Goal: Task Accomplishment & Management: Manage account settings

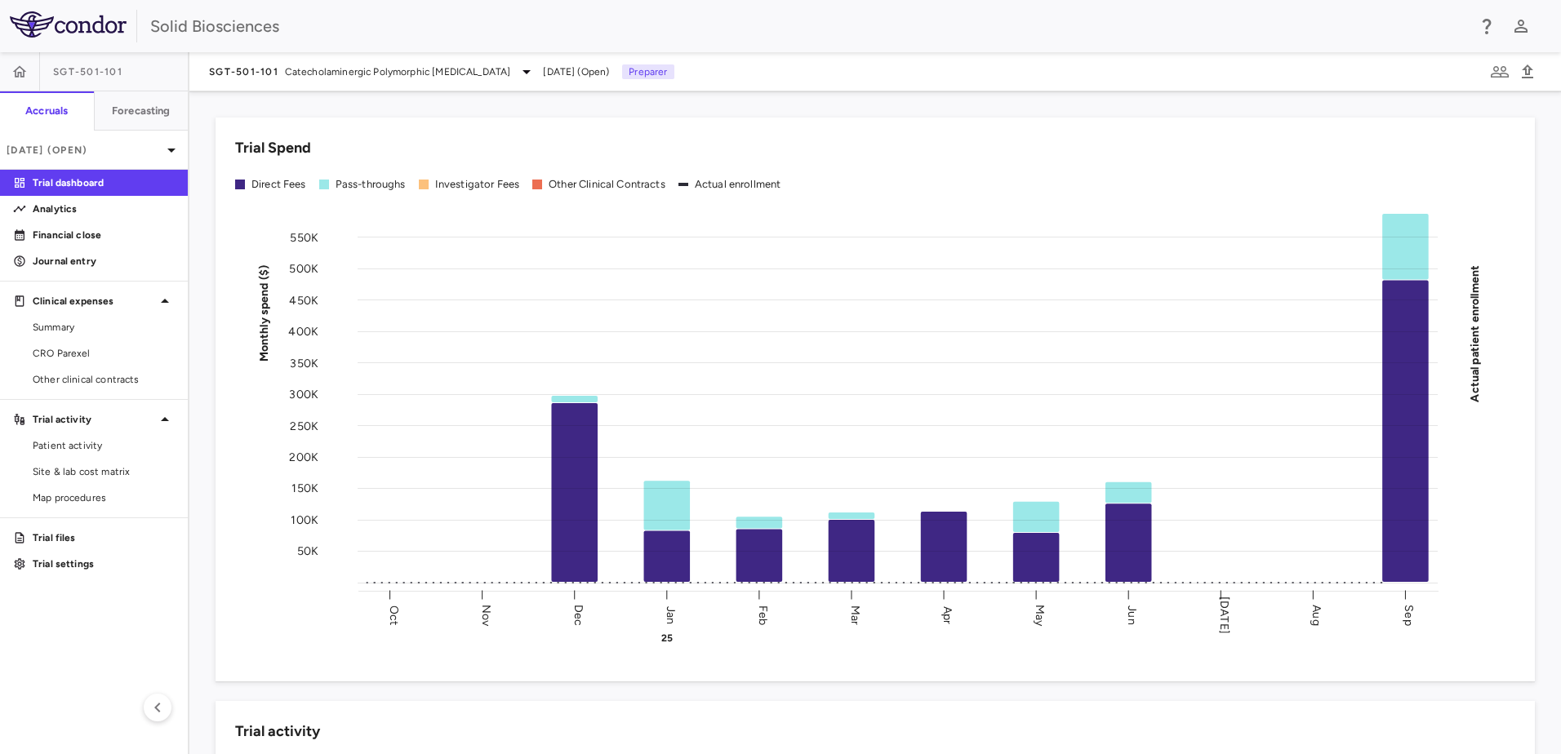
click at [121, 74] on span "SGT-501-101" at bounding box center [87, 71] width 69 height 13
click at [264, 74] on span "SGT-501-101" at bounding box center [243, 71] width 69 height 13
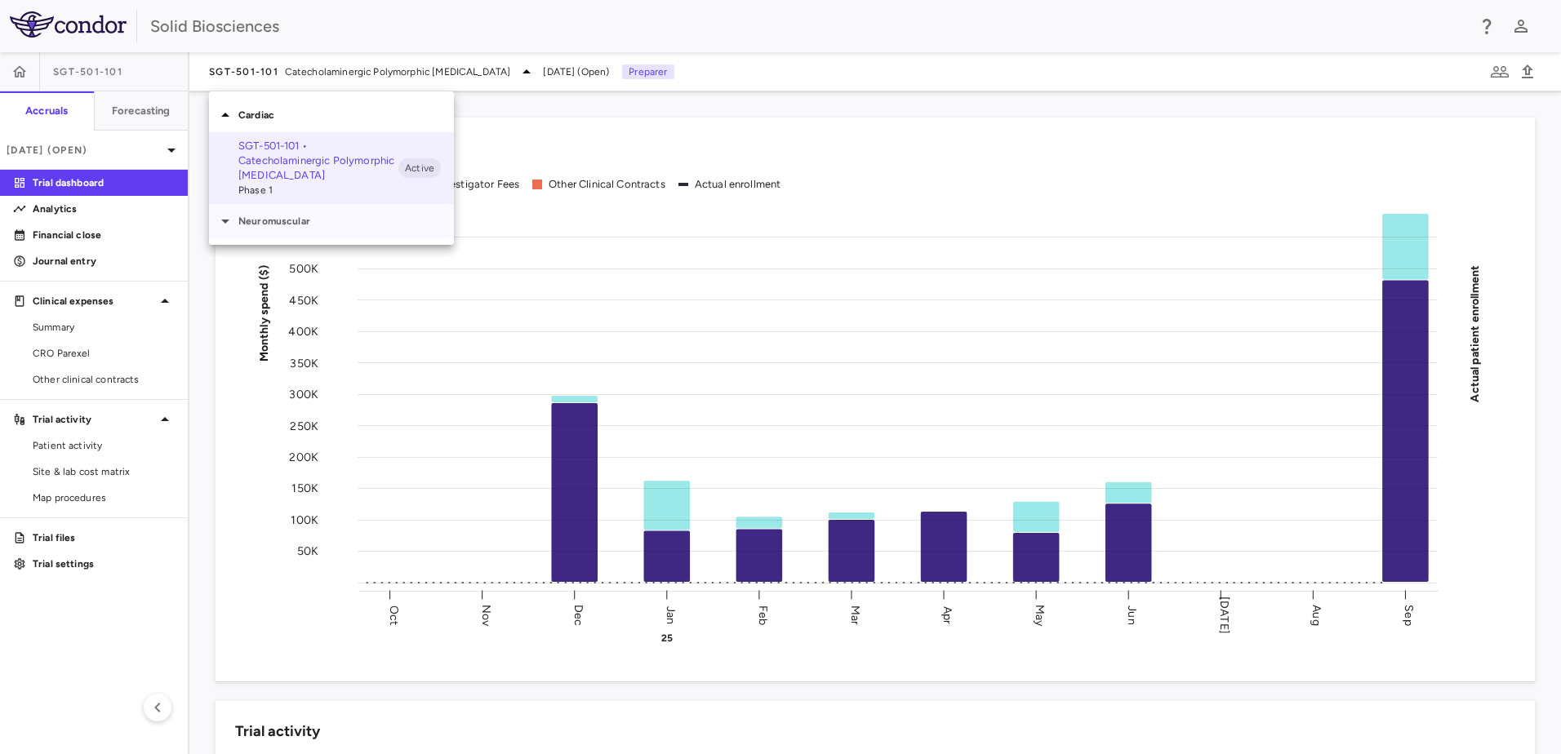
click at [272, 217] on p "Neuromuscular" at bounding box center [346, 221] width 216 height 15
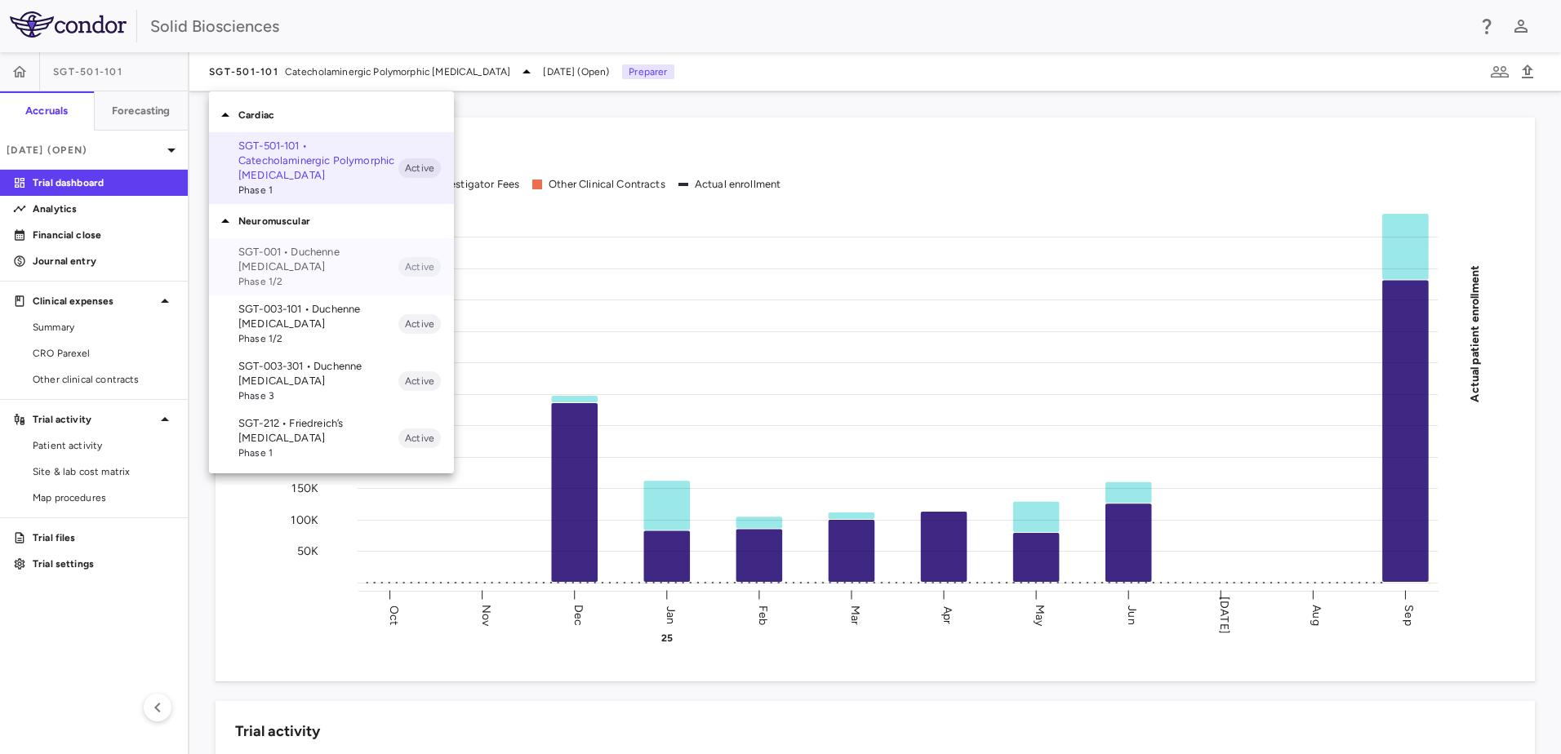
click at [273, 259] on p "SGT-001 • Duchenne [MEDICAL_DATA]" at bounding box center [318, 259] width 160 height 29
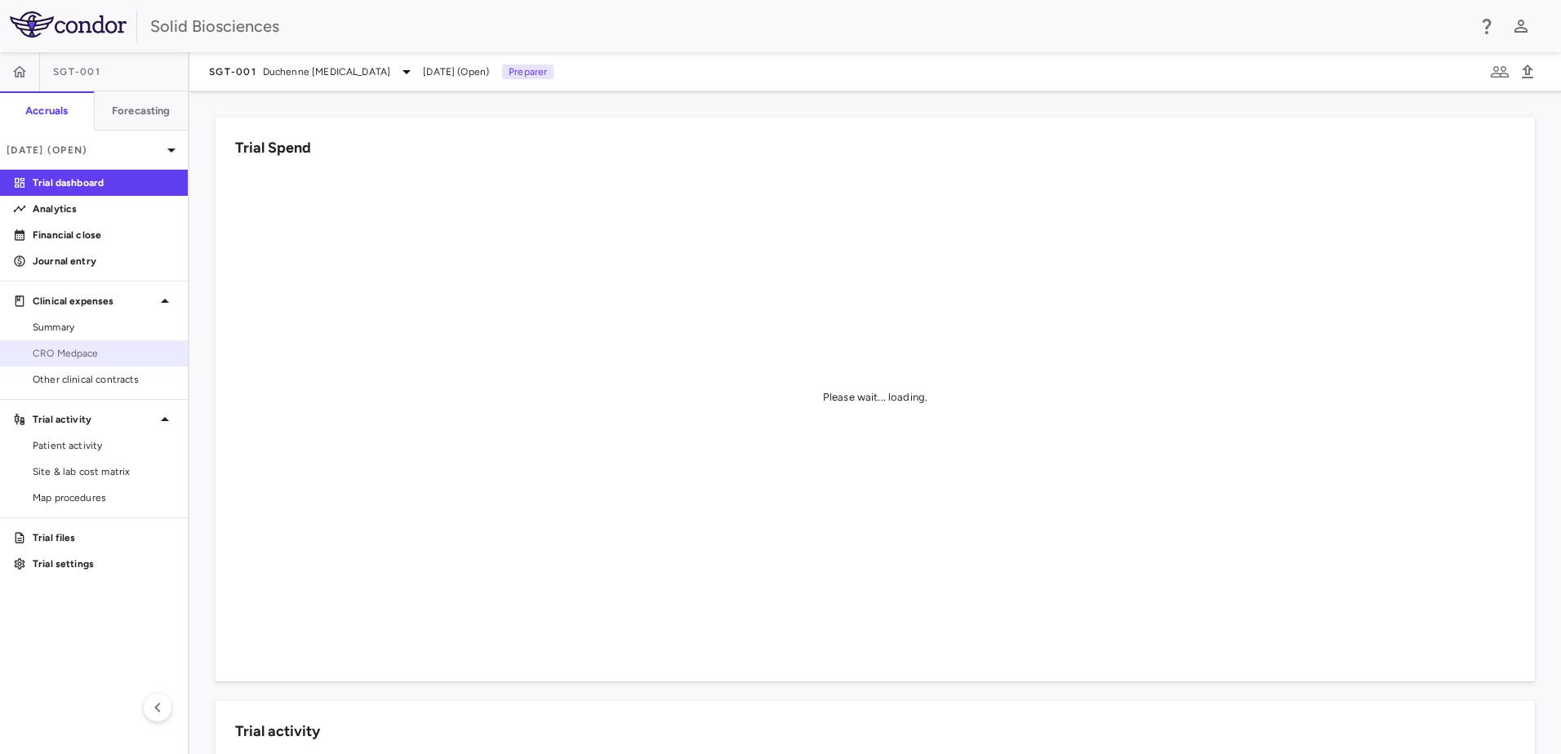
click at [79, 353] on span "CRO Medpace" at bounding box center [104, 353] width 142 height 15
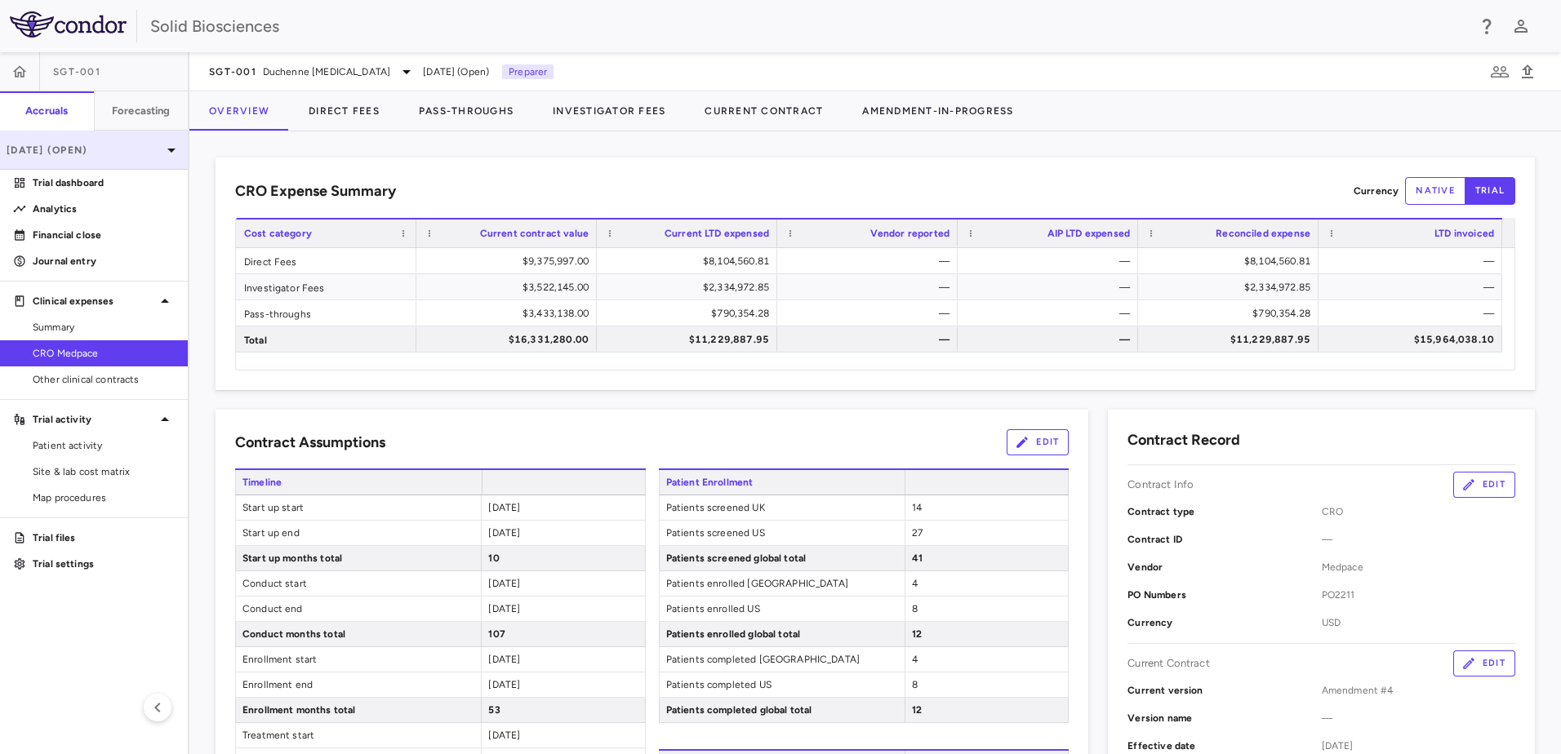
click at [118, 143] on p "[DATE] (Open)" at bounding box center [84, 150] width 155 height 15
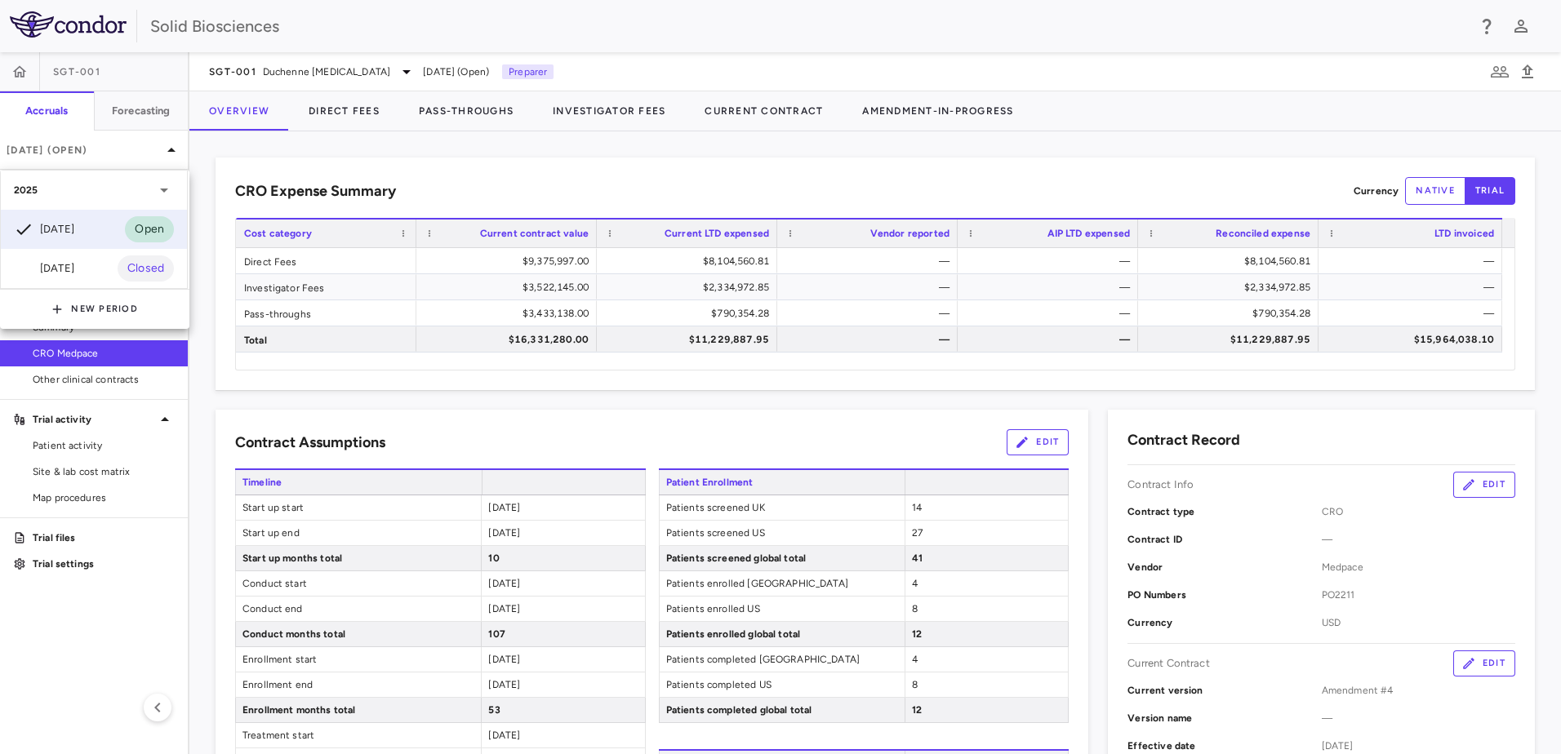
click at [238, 148] on div at bounding box center [780, 377] width 1561 height 754
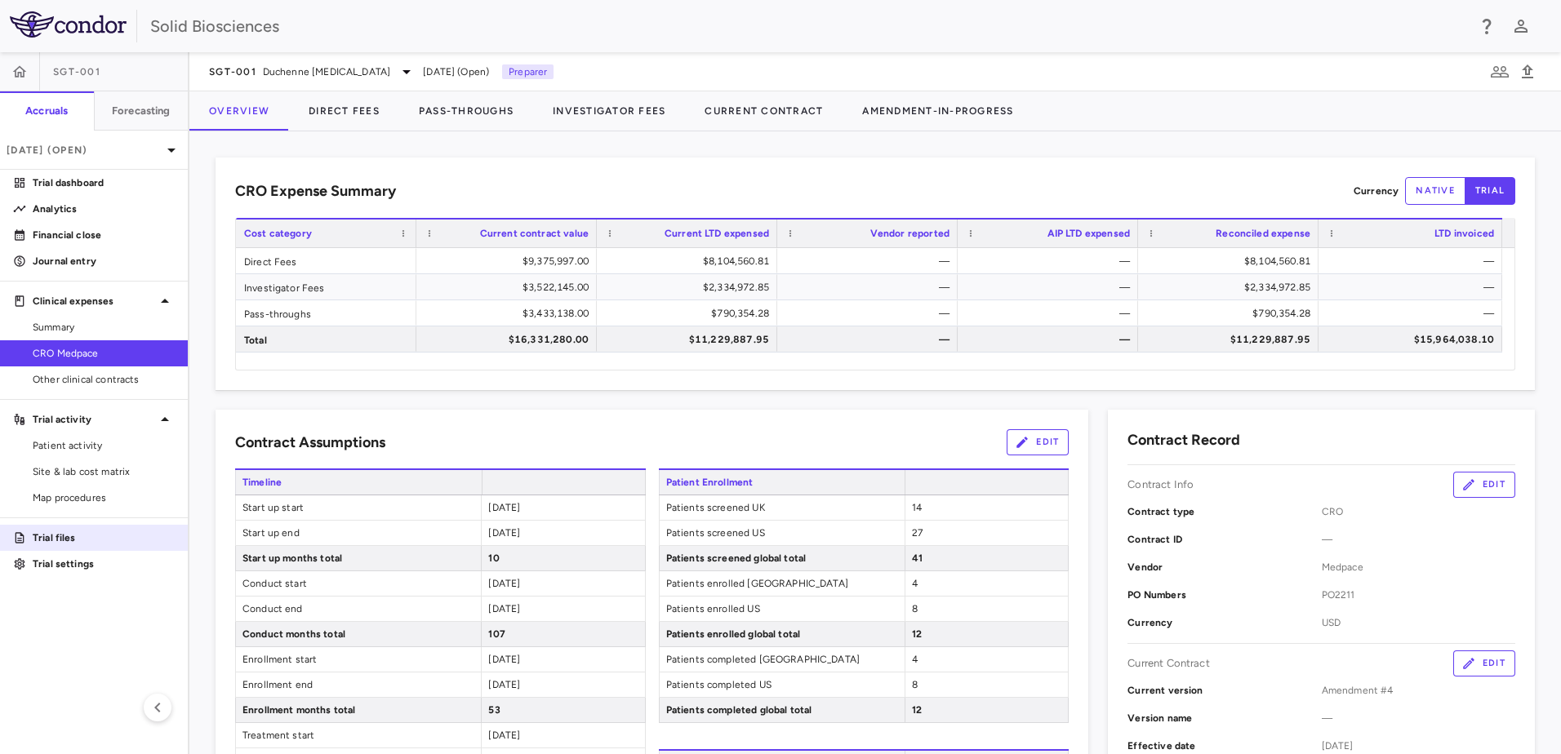
click at [78, 536] on p "Trial files" at bounding box center [104, 538] width 142 height 15
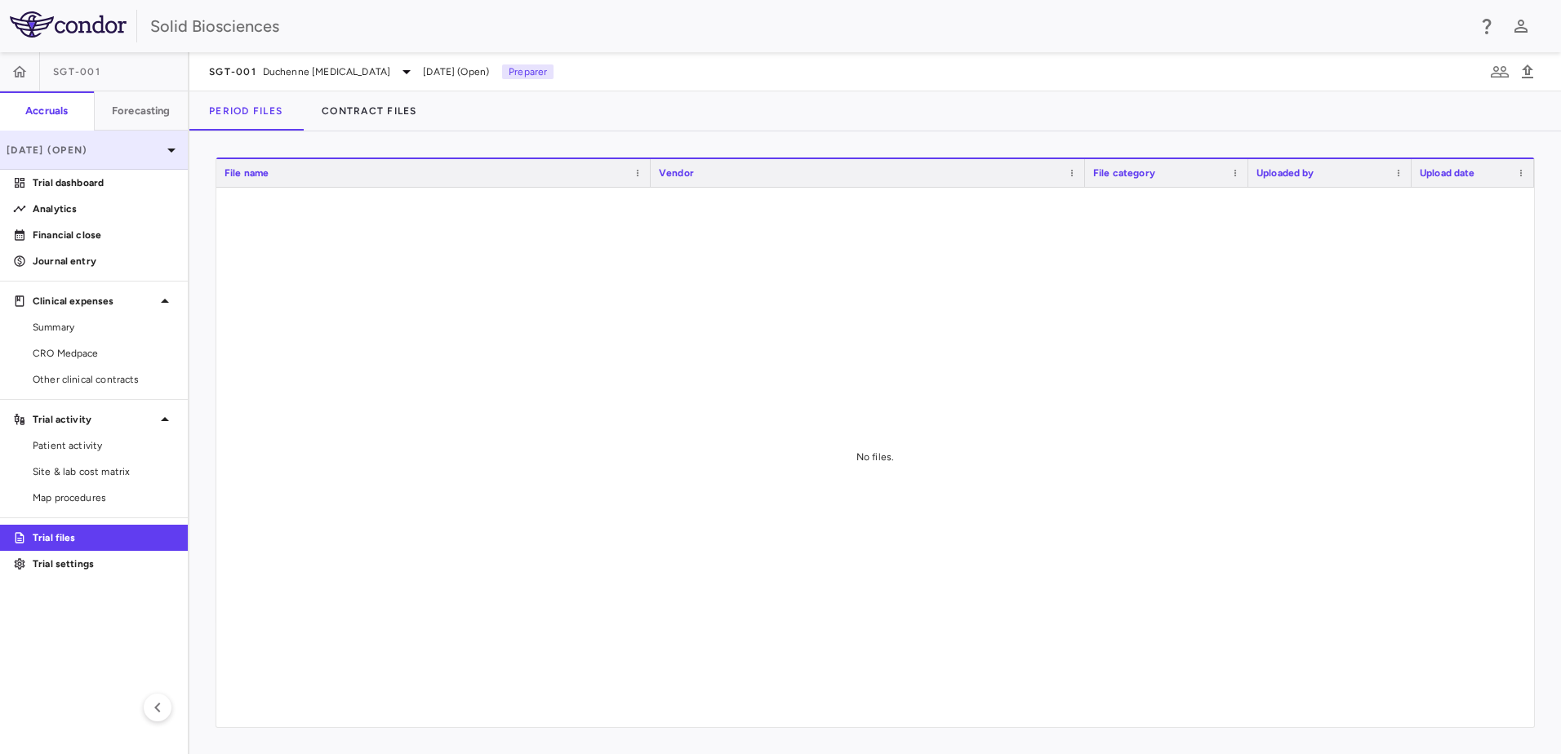
click at [69, 146] on p "[DATE] (Open)" at bounding box center [84, 150] width 155 height 15
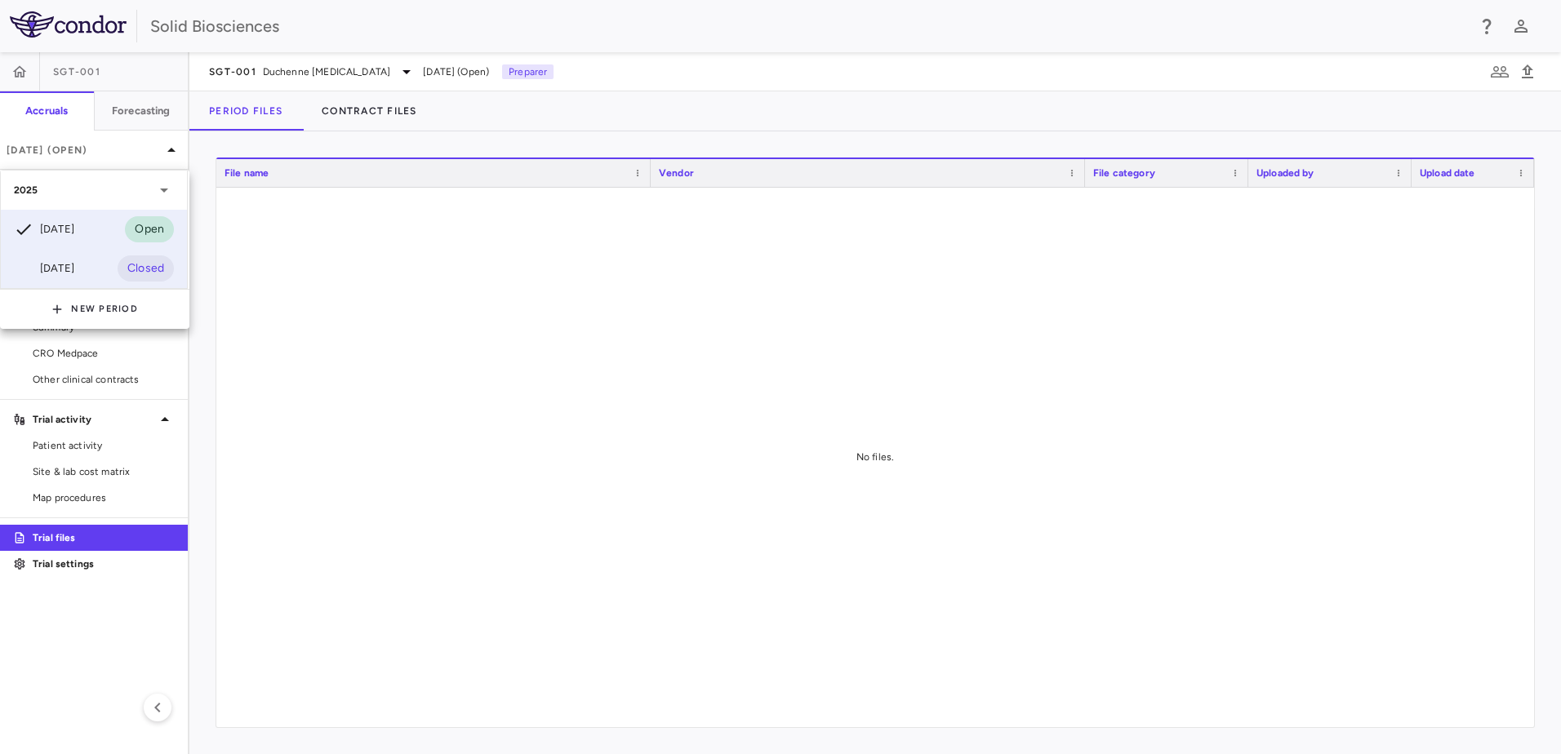
click at [73, 260] on div "[DATE]" at bounding box center [44, 269] width 60 height 20
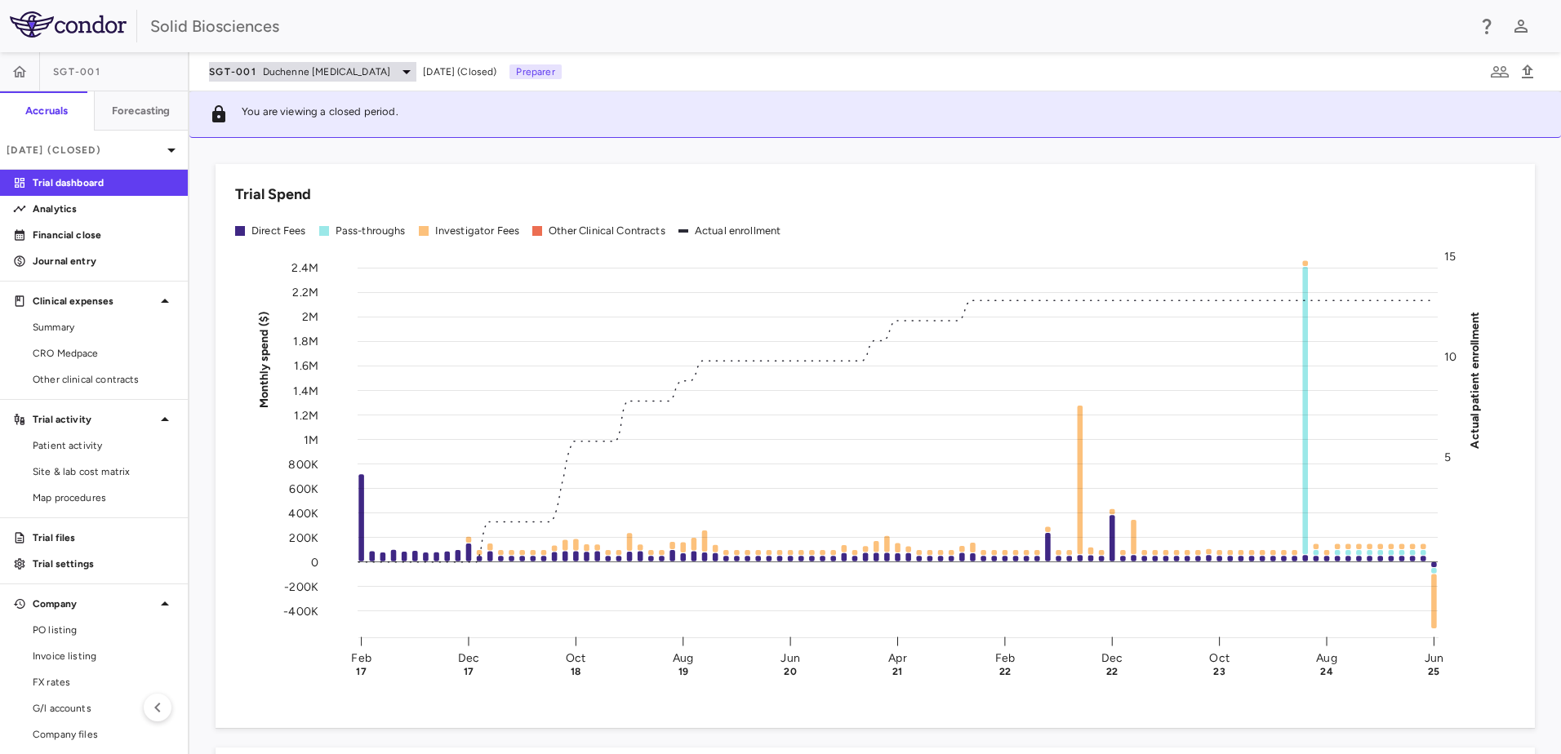
click at [278, 77] on span "Duchenne [MEDICAL_DATA]" at bounding box center [326, 71] width 127 height 15
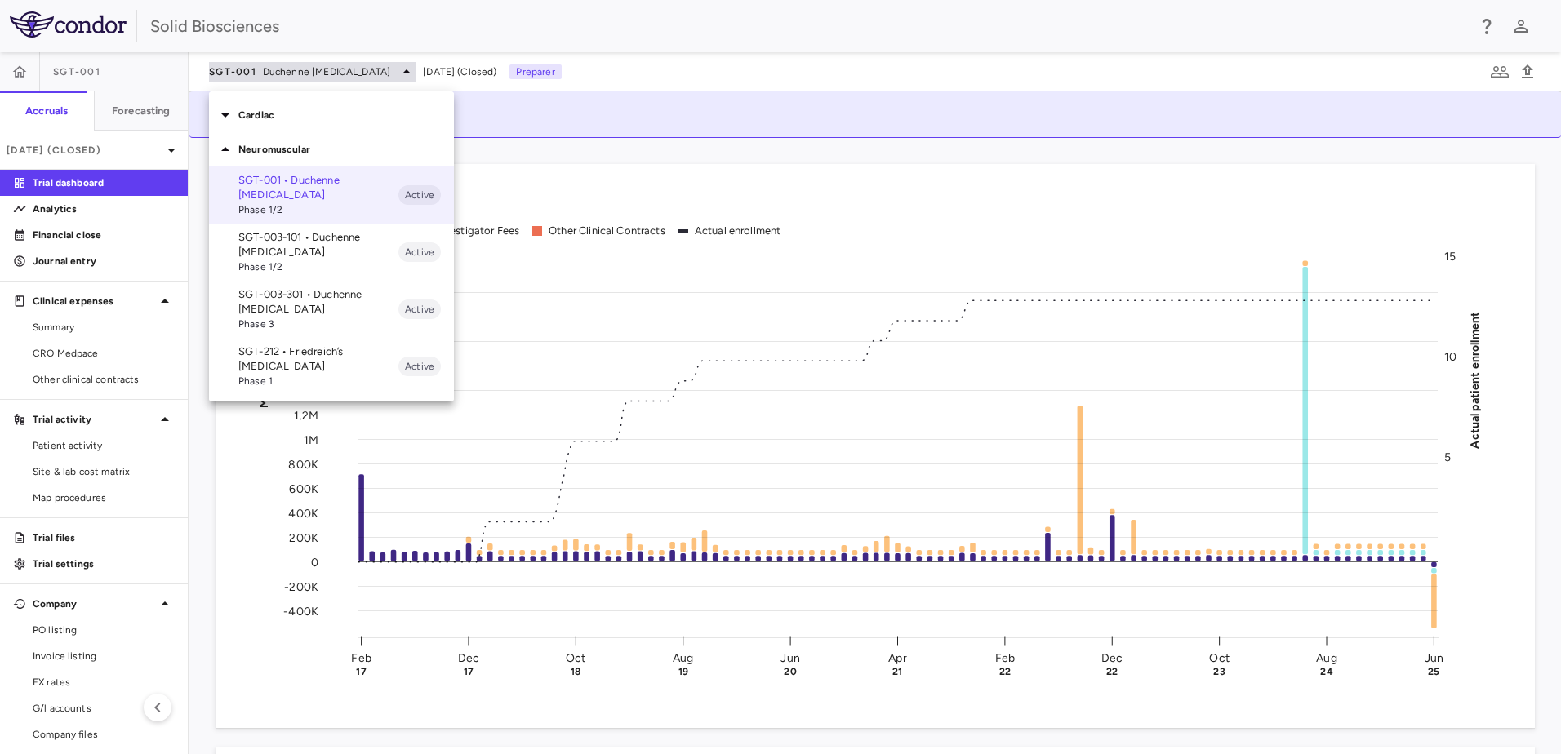
click at [278, 77] on div at bounding box center [780, 377] width 1561 height 754
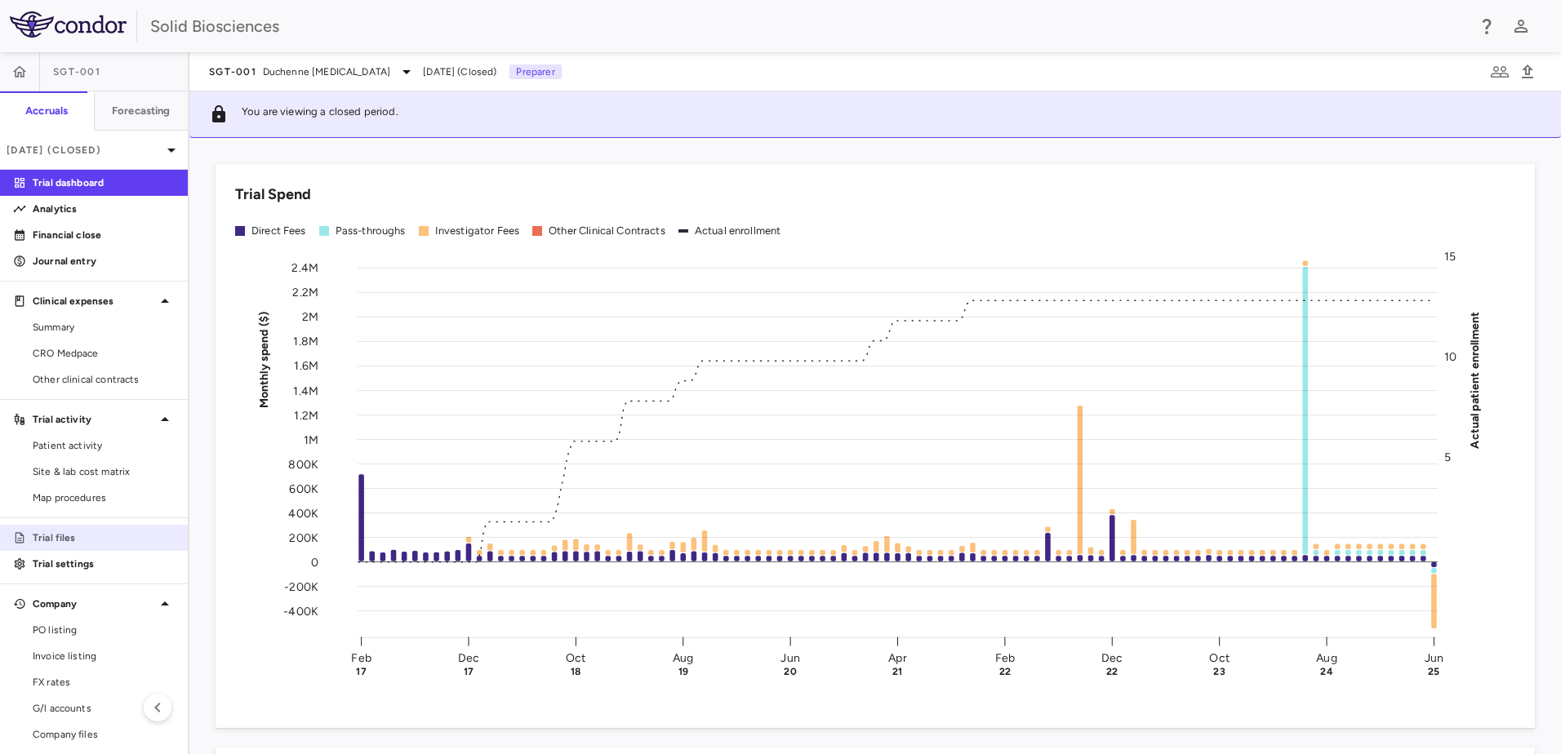
click at [74, 534] on p "Trial files" at bounding box center [104, 538] width 142 height 15
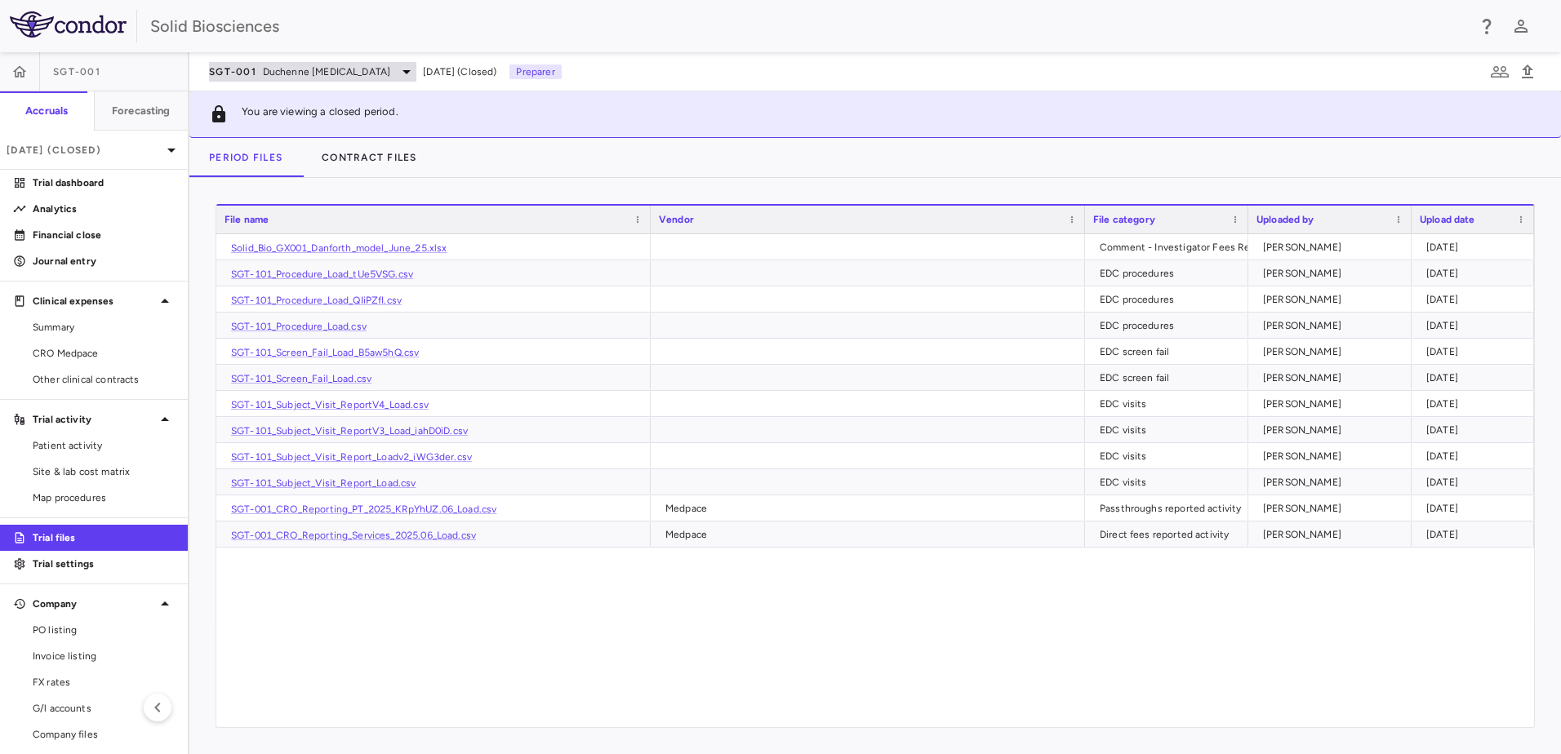
click at [292, 73] on span "Duchenne [MEDICAL_DATA]" at bounding box center [326, 71] width 127 height 15
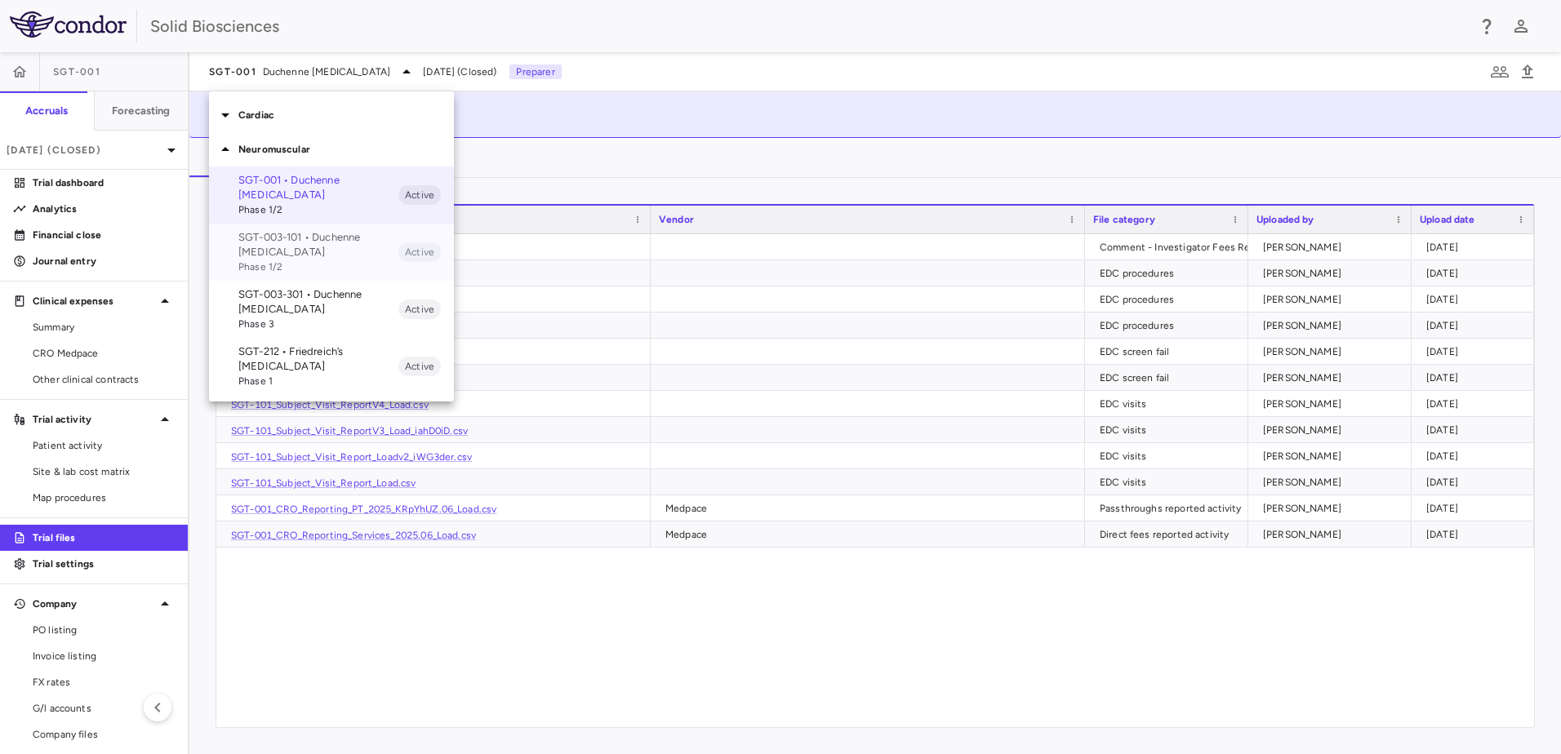
click at [291, 241] on p "SGT-003-101 • Duchenne [MEDICAL_DATA]" at bounding box center [318, 244] width 160 height 29
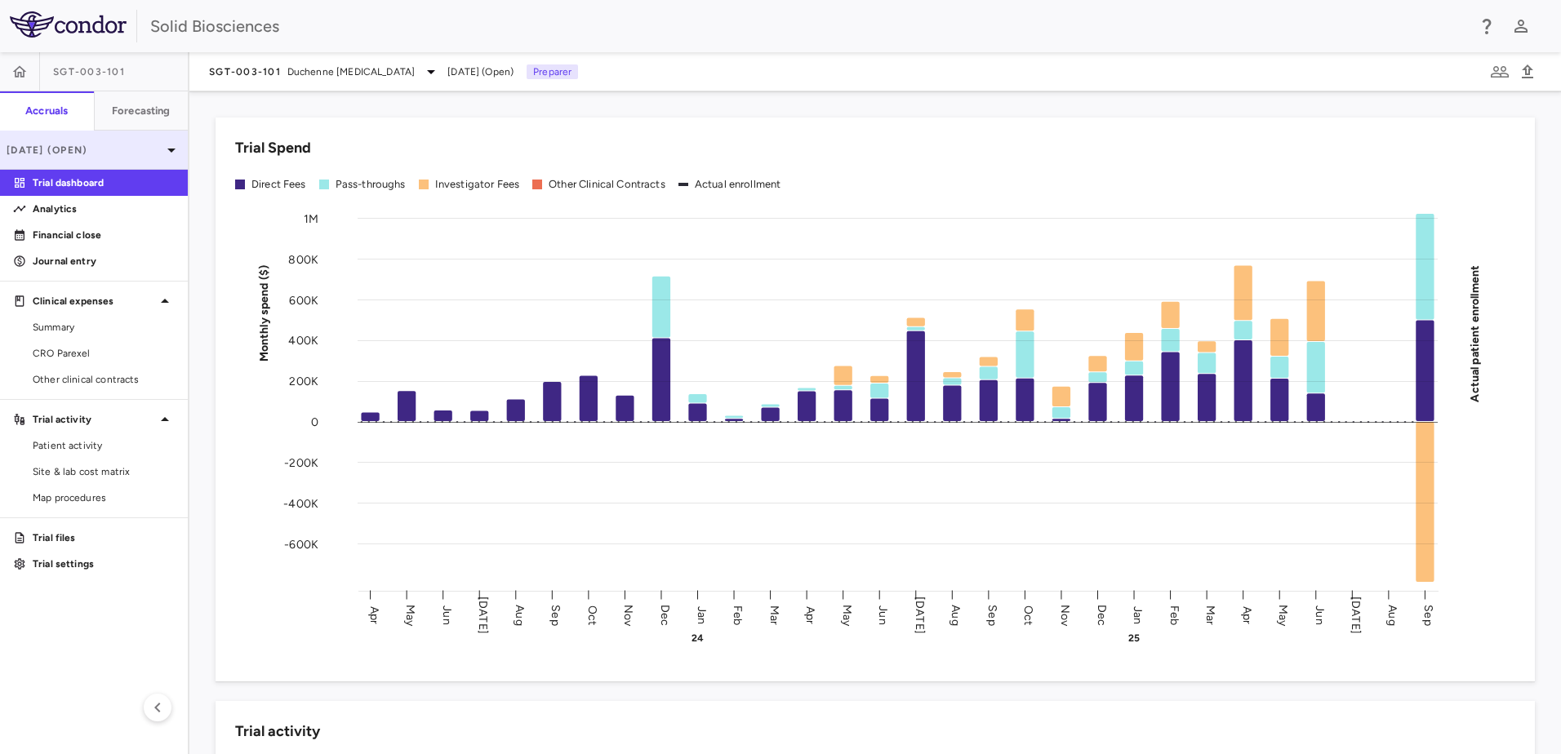
click at [86, 153] on p "[DATE] (Open)" at bounding box center [84, 150] width 155 height 15
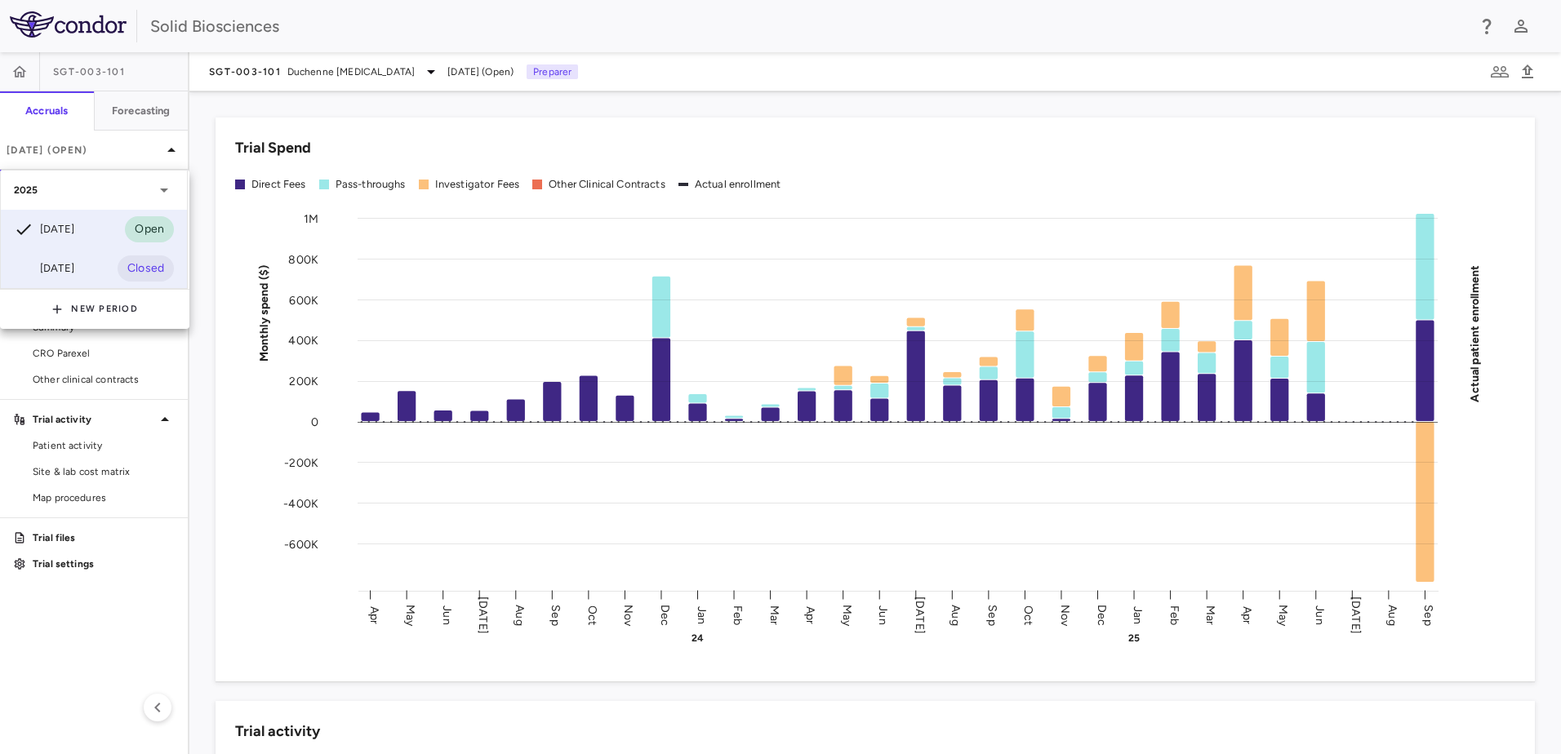
click at [74, 271] on div "[DATE]" at bounding box center [44, 269] width 60 height 20
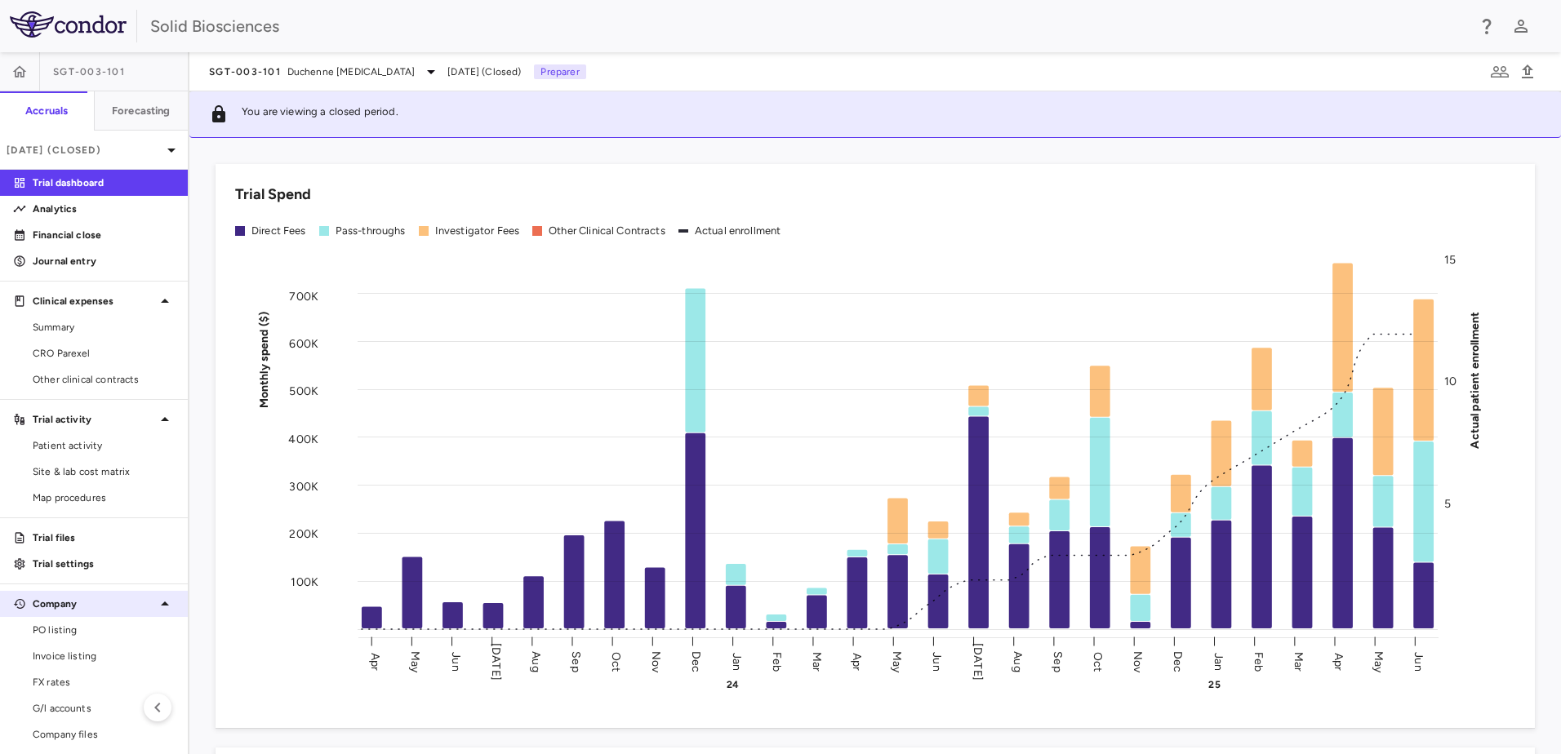
scroll to position [33, 0]
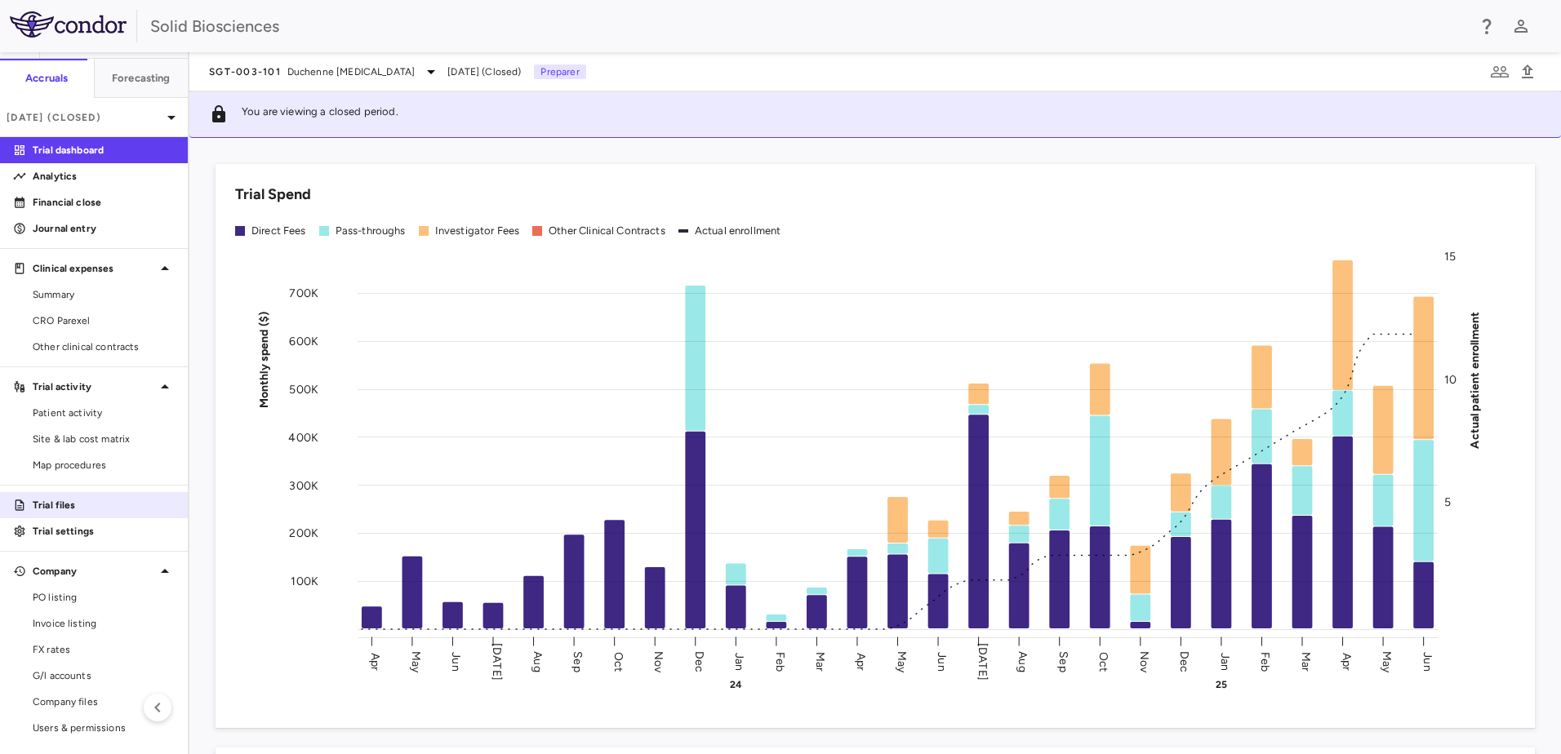
click at [74, 509] on p "Trial files" at bounding box center [104, 505] width 142 height 15
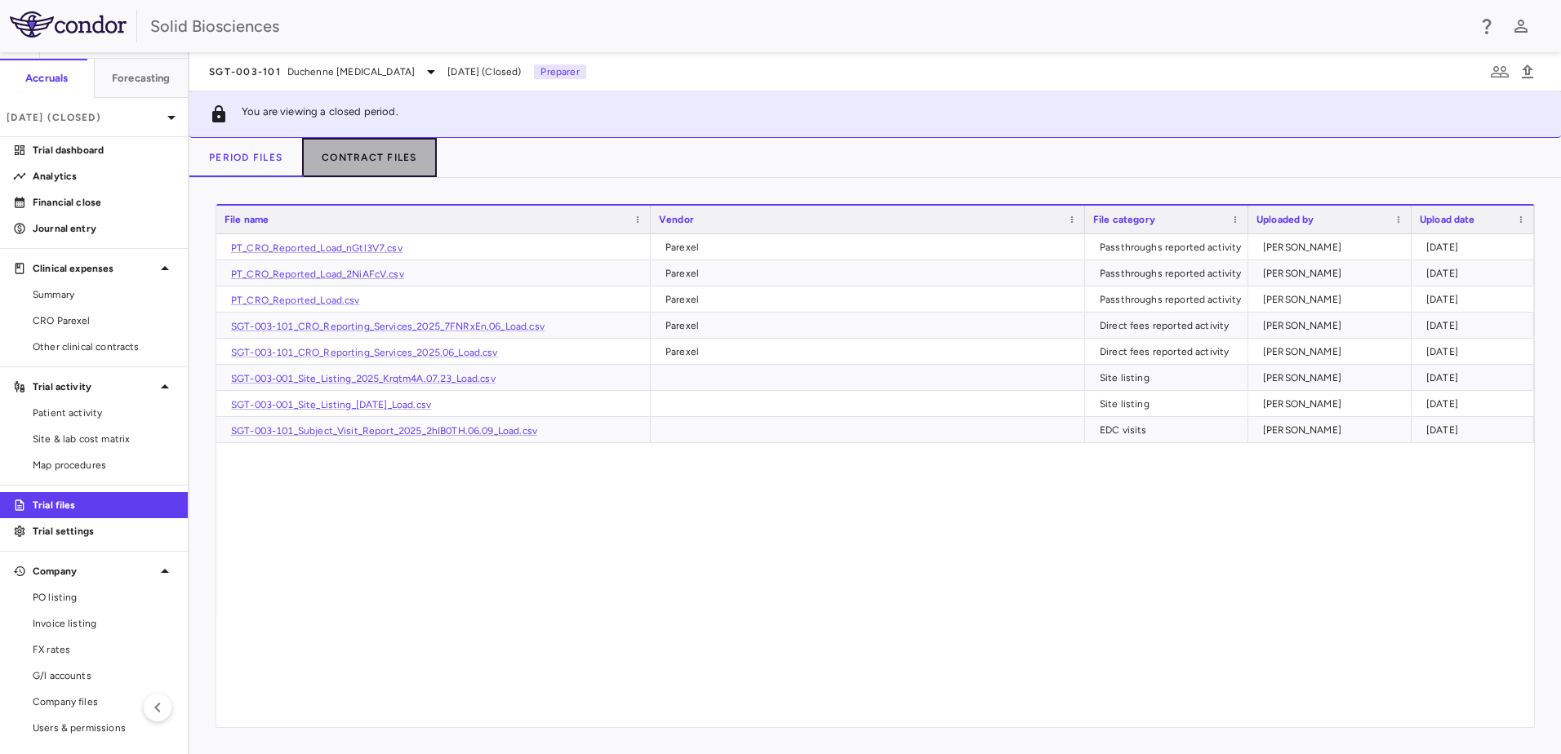
click at [352, 155] on button "Contract Files" at bounding box center [369, 157] width 135 height 39
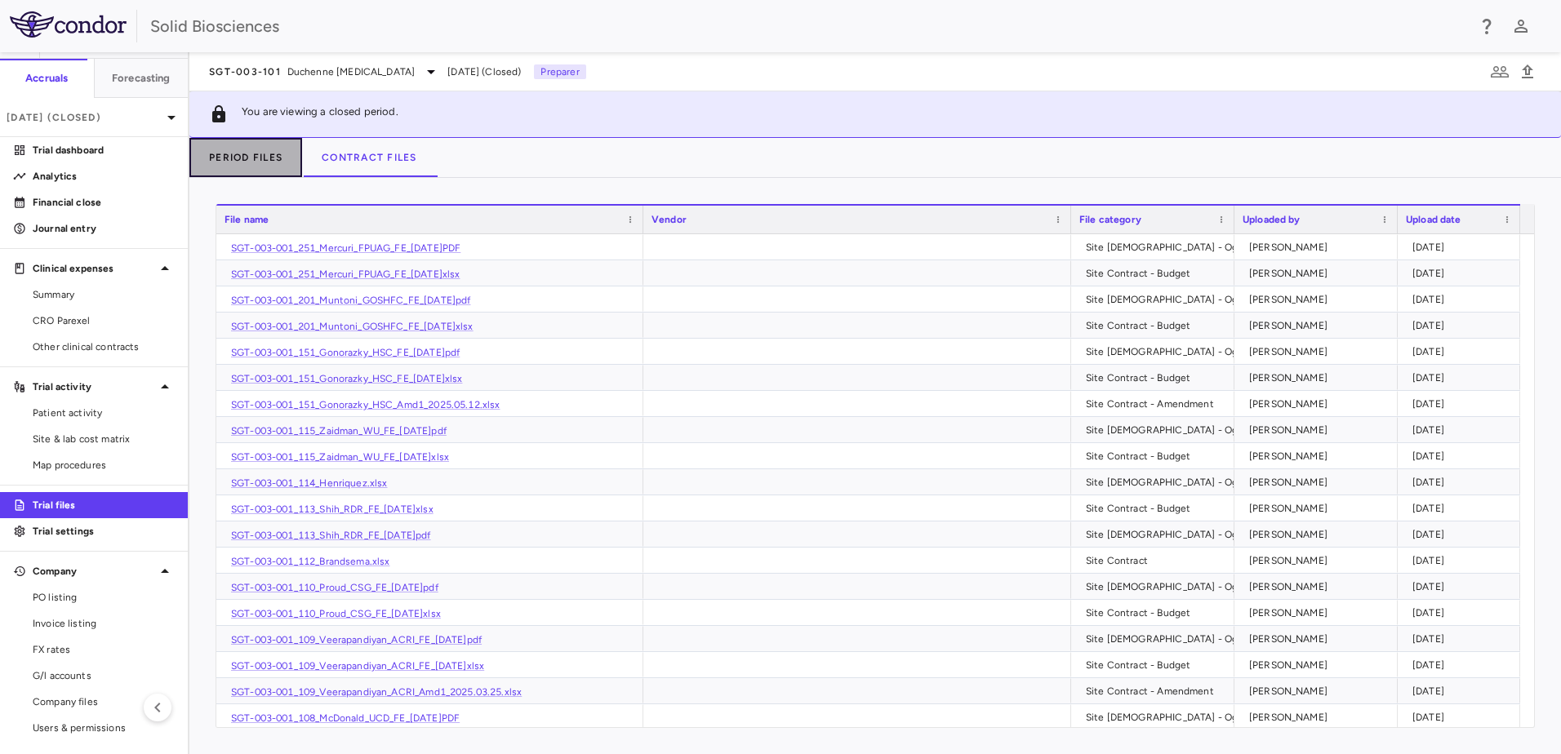
click at [261, 156] on button "Period Files" at bounding box center [245, 157] width 113 height 39
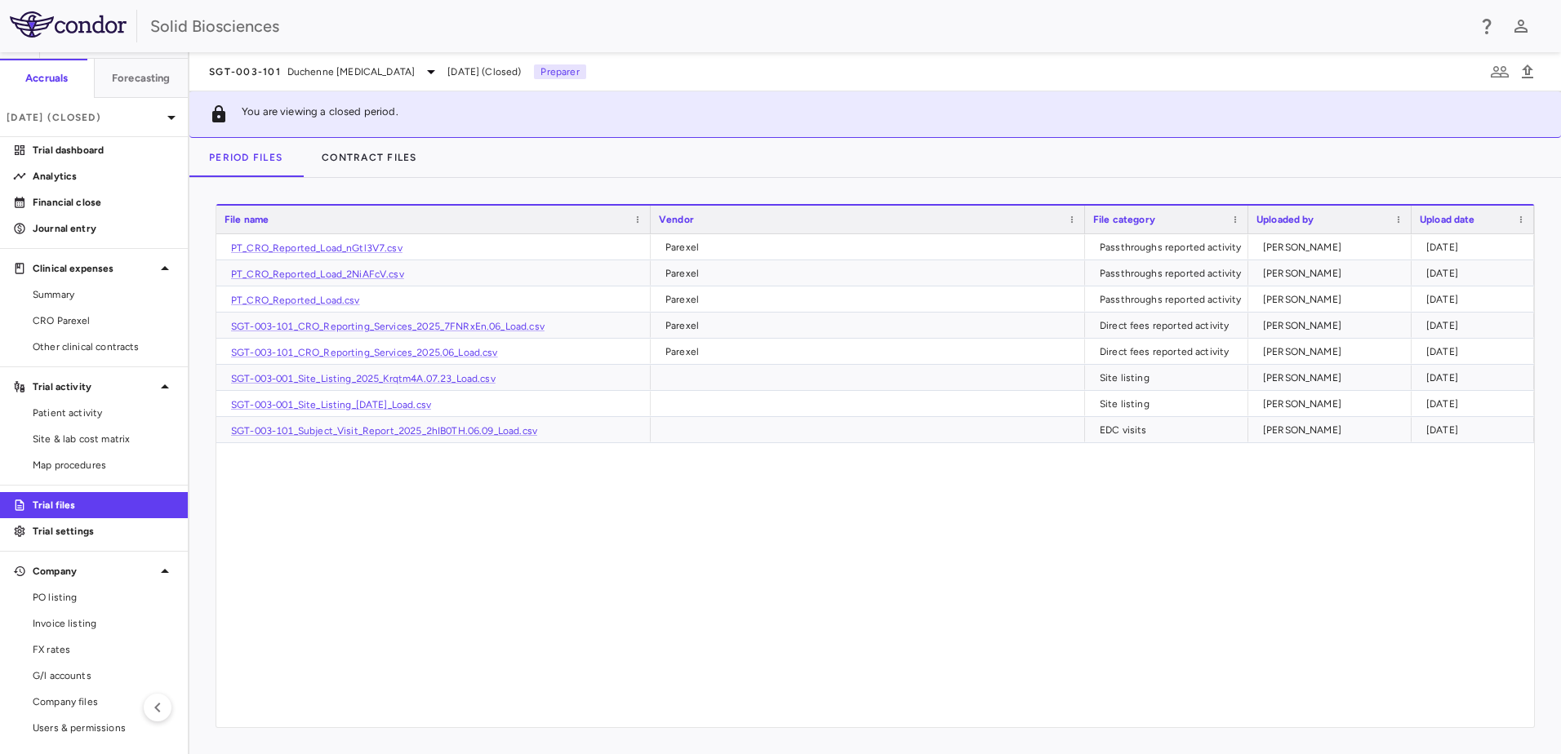
click at [443, 490] on div "PT_CRO_Reported_Load_nGtl3V7.csv Parexel Passthroughs reported activity Ricardo…" at bounding box center [875, 480] width 1318 height 493
click at [359, 157] on button "Contract Files" at bounding box center [369, 157] width 135 height 39
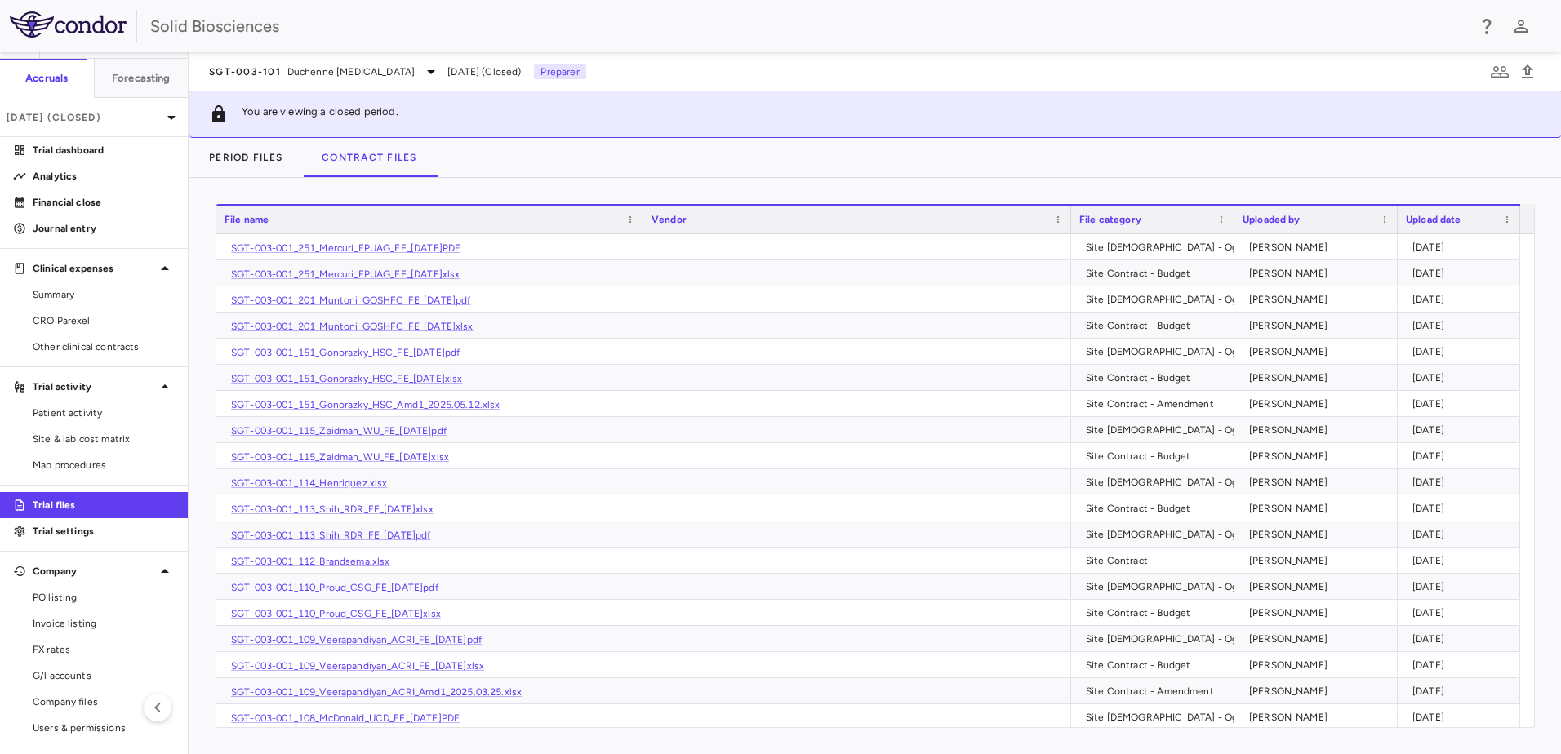
click at [602, 168] on div "Period Files Contract Files" at bounding box center [874, 157] width 1371 height 39
click at [520, 160] on div "Period Files Contract Files" at bounding box center [874, 157] width 1371 height 39
click at [100, 120] on p "[DATE] (Closed)" at bounding box center [84, 117] width 155 height 15
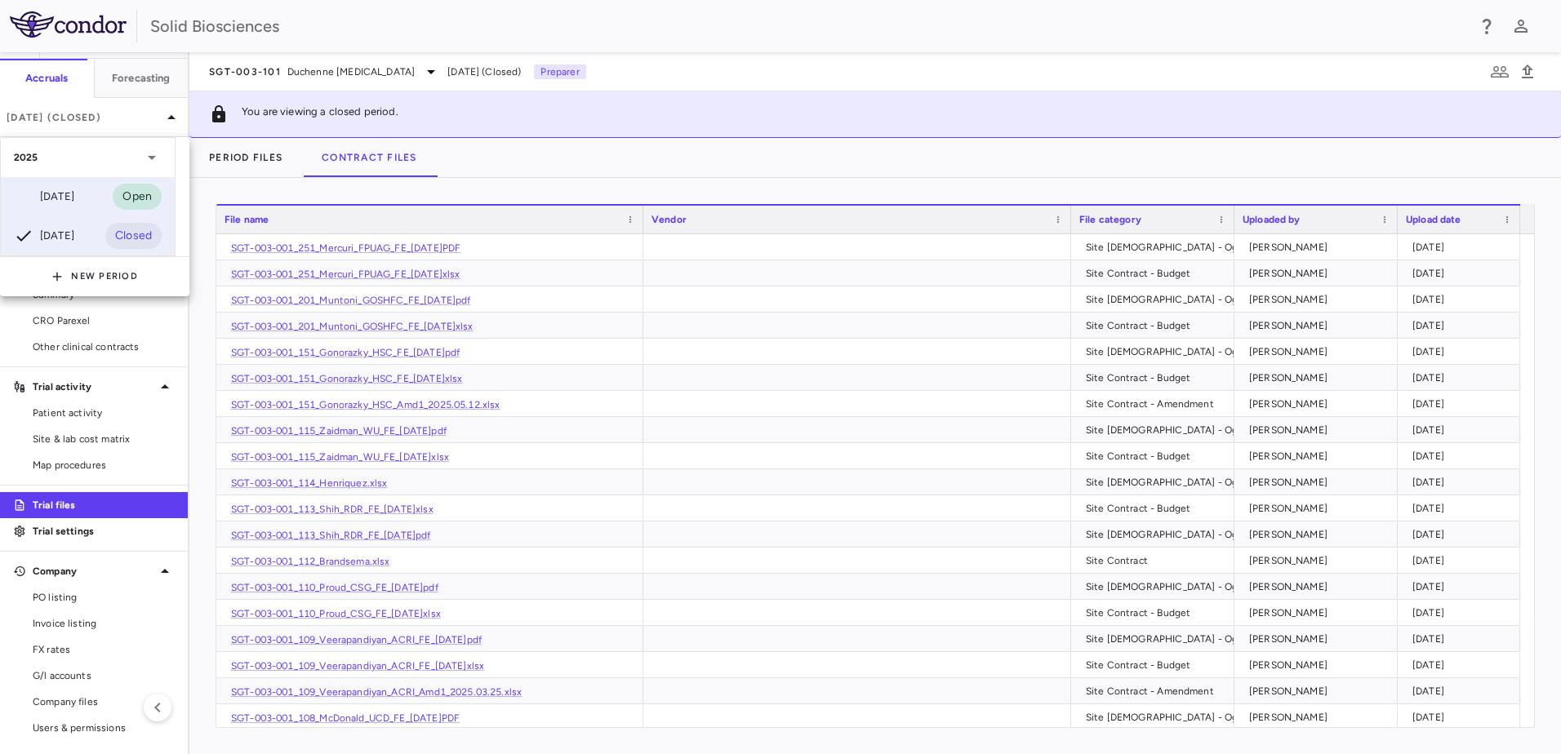
click at [74, 191] on div "[DATE]" at bounding box center [44, 197] width 60 height 20
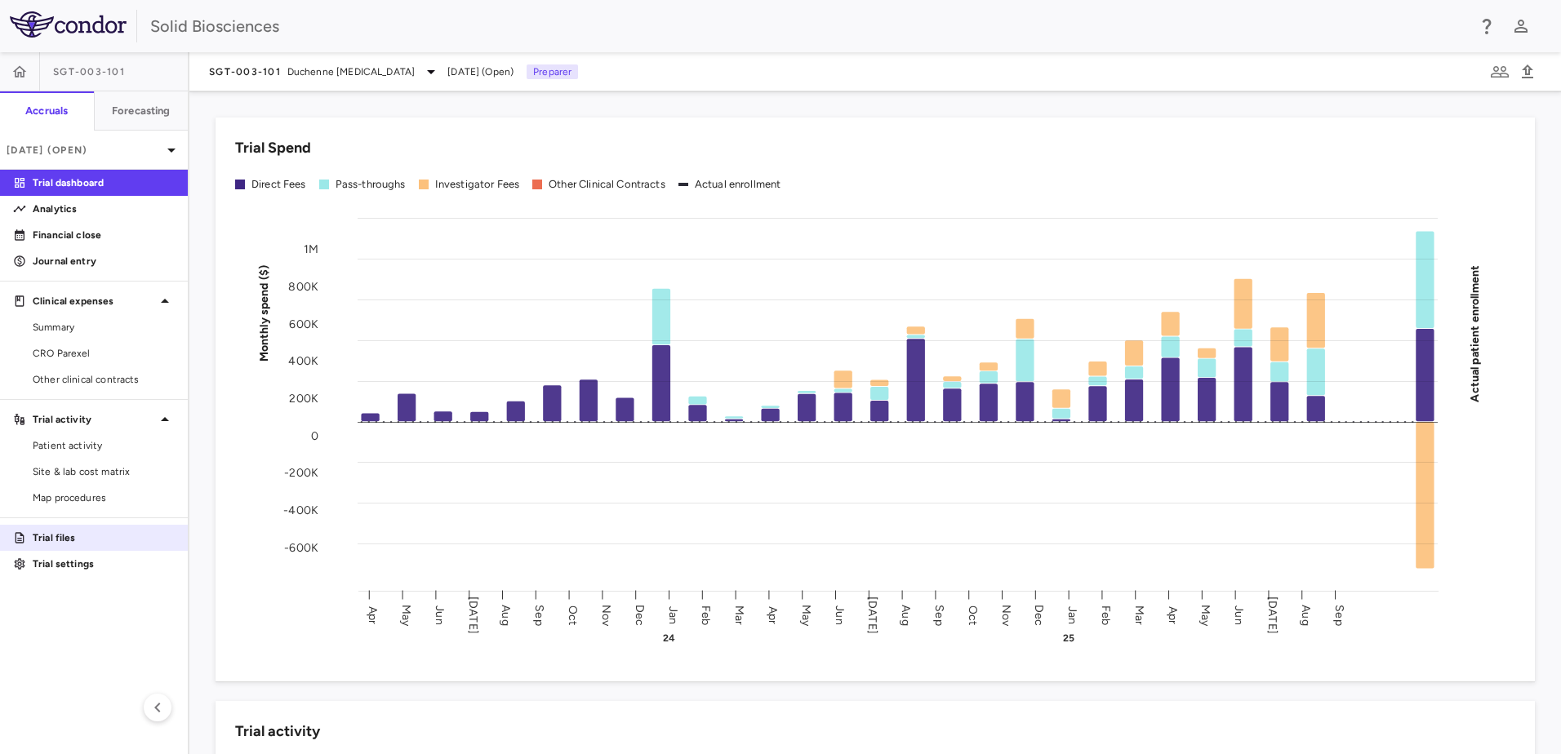
click at [77, 529] on link "Trial files" at bounding box center [94, 538] width 188 height 24
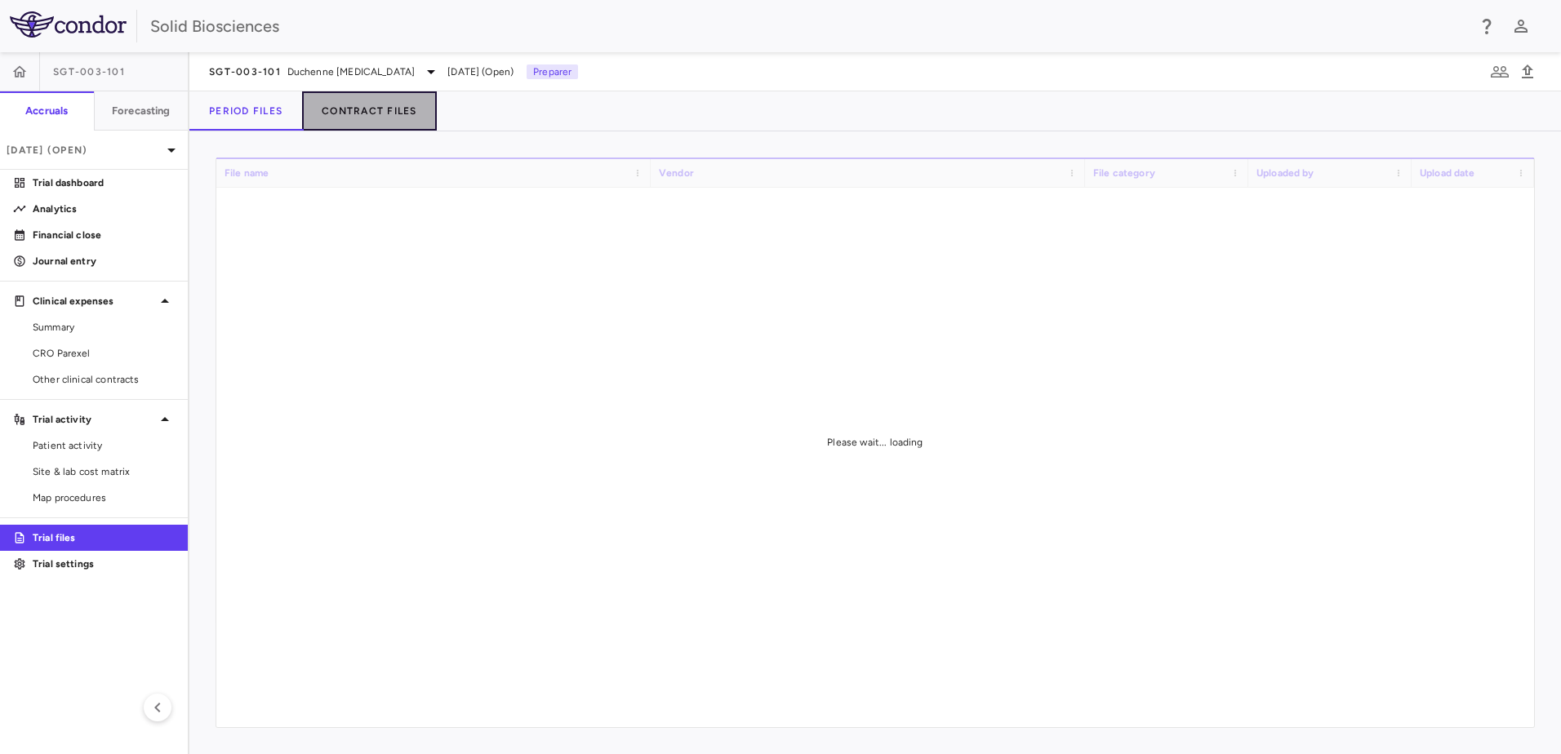
click at [353, 109] on button "Contract Files" at bounding box center [369, 110] width 135 height 39
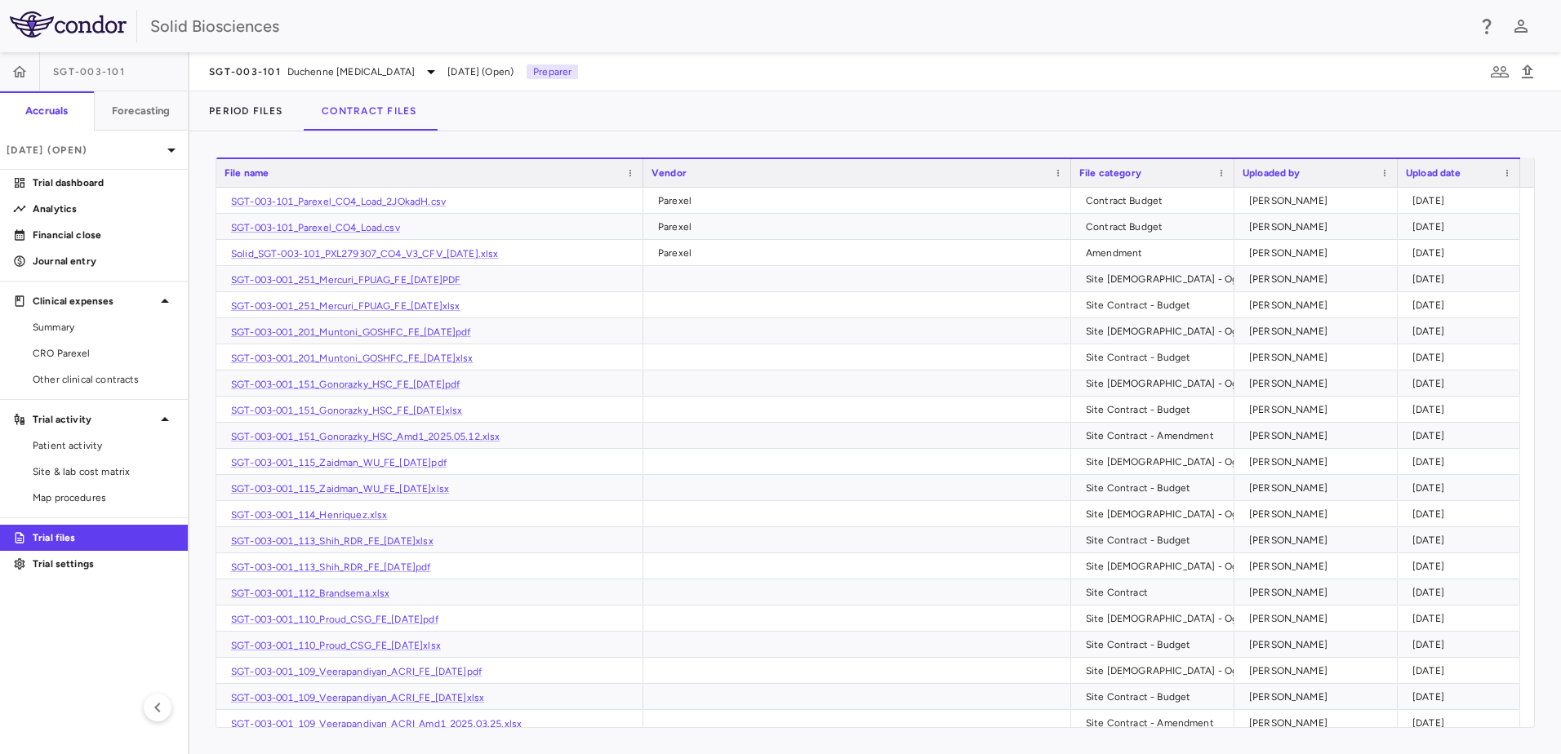
click at [527, 111] on div "Period Files Contract Files" at bounding box center [874, 110] width 1371 height 39
click at [69, 187] on p "Trial dashboard" at bounding box center [104, 183] width 142 height 15
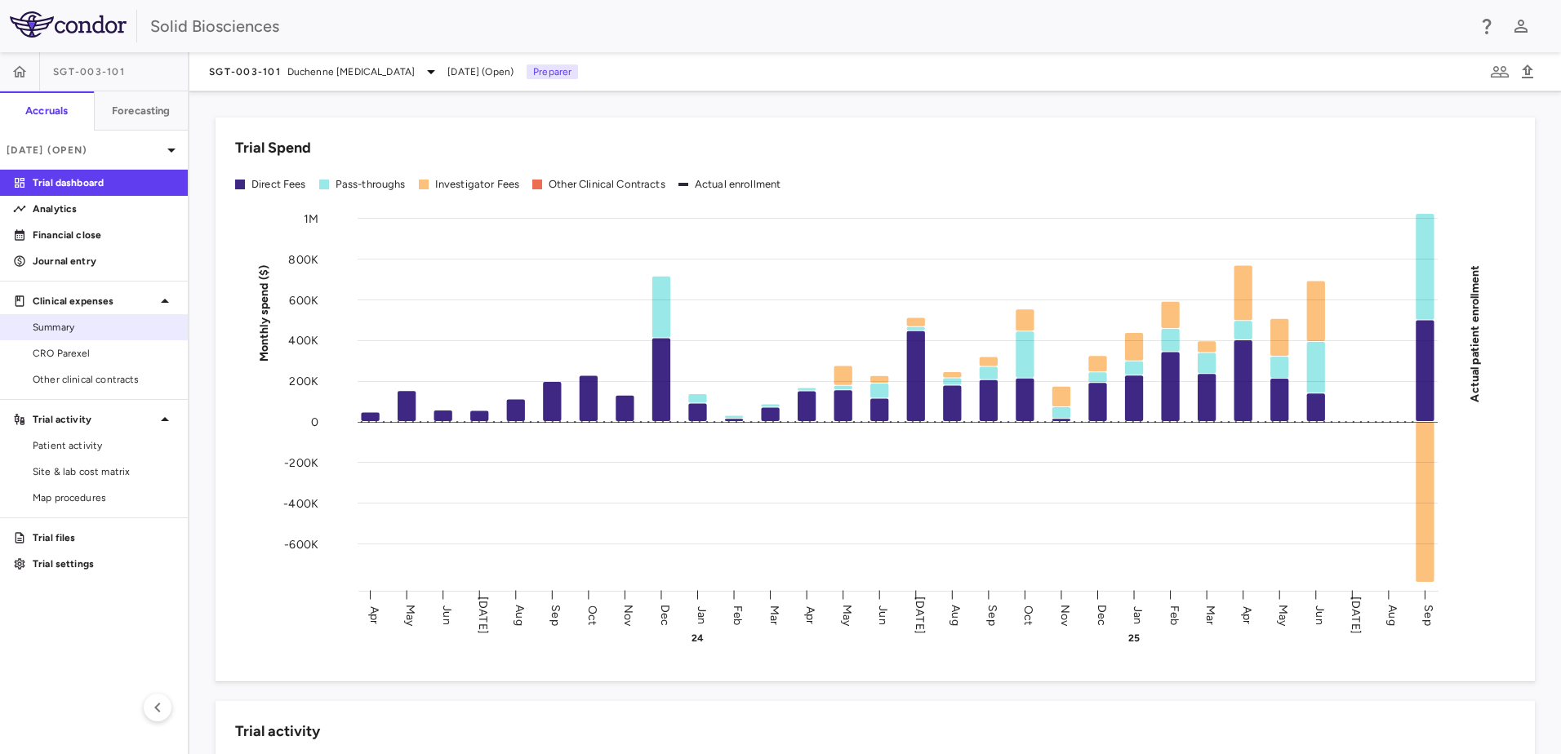
click at [64, 325] on span "Summary" at bounding box center [104, 327] width 142 height 15
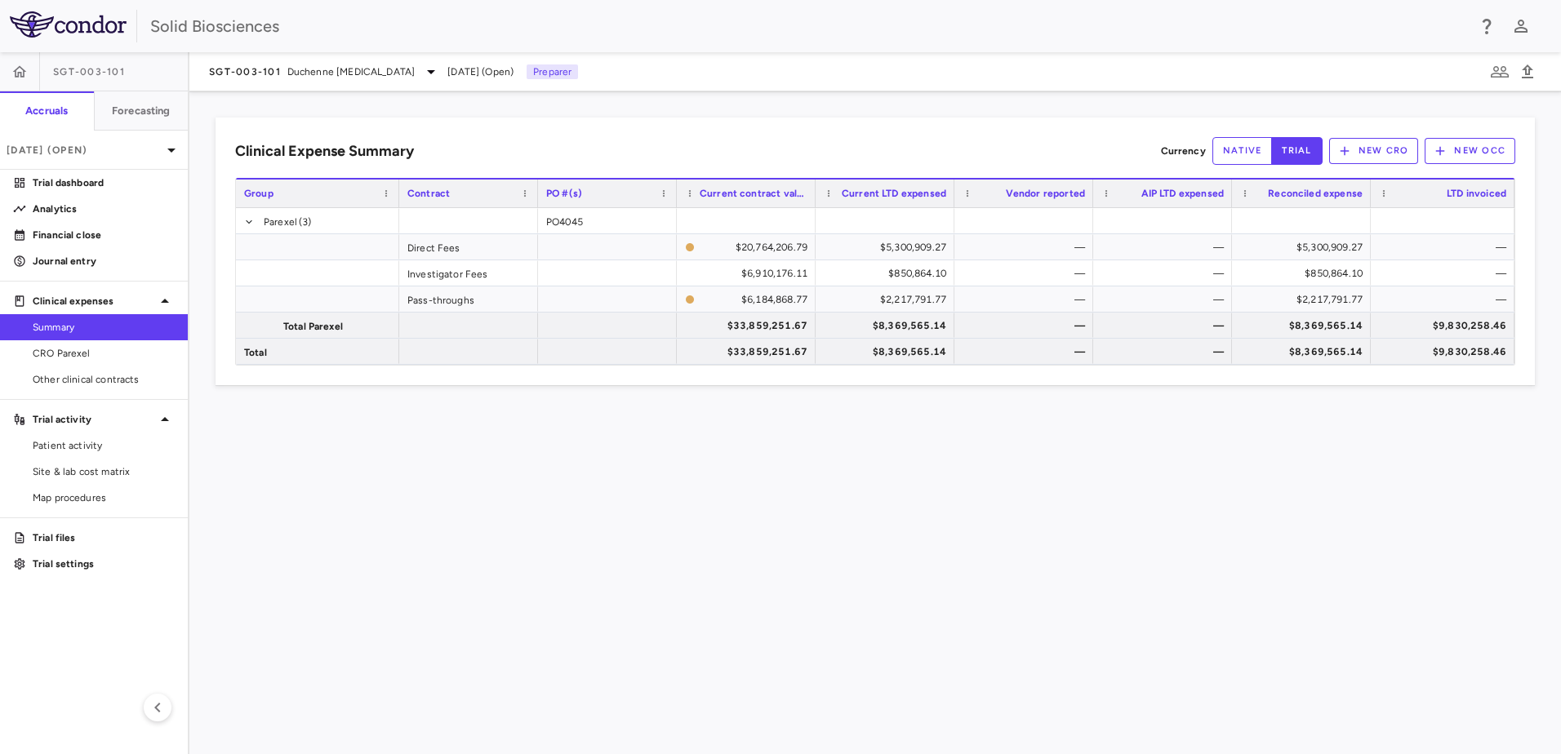
click at [806, 489] on div "Clinical Expense Summary Currency native trial New CRO New OCC Drag here to set…" at bounding box center [874, 422] width 1371 height 663
click at [556, 464] on div "Clinical Expense Summary Currency native trial New CRO New OCC Drag here to set…" at bounding box center [874, 422] width 1371 height 663
click at [495, 138] on div "Clinical Expense Summary Currency native trial New CRO New OCC" at bounding box center [875, 151] width 1280 height 28
click at [73, 541] on p "Trial files" at bounding box center [104, 538] width 142 height 15
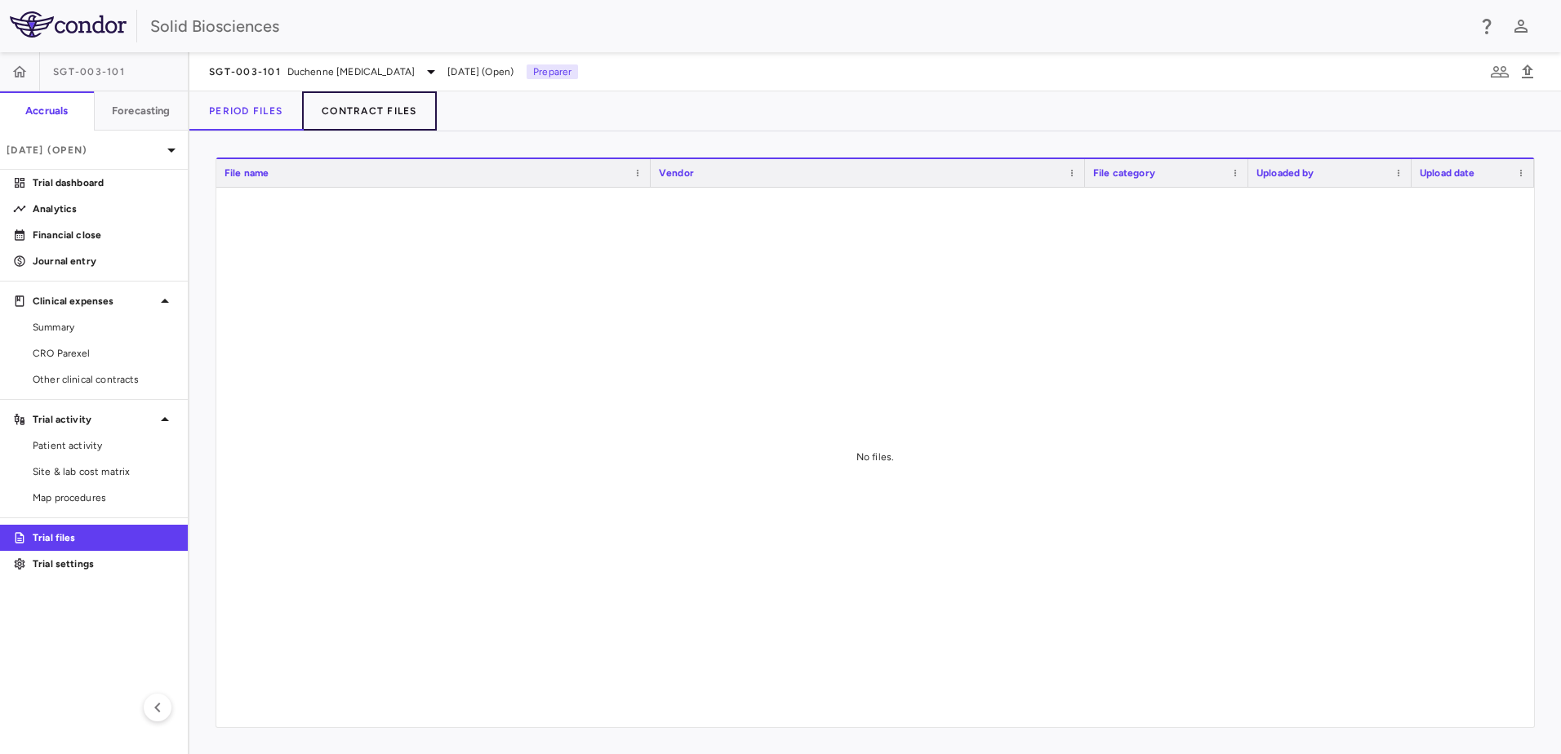
click at [356, 109] on button "Contract Files" at bounding box center [369, 110] width 135 height 39
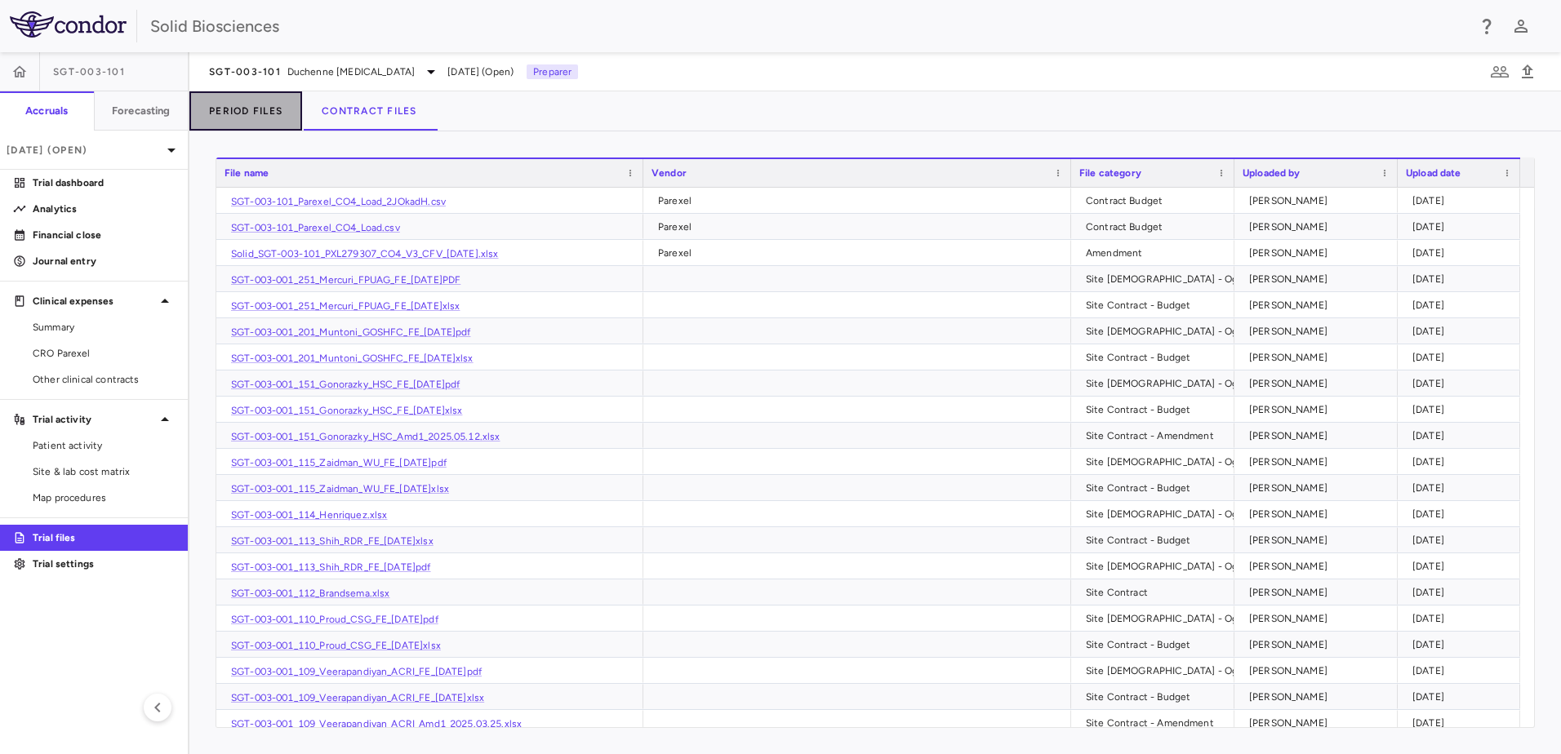
click at [256, 112] on button "Period Files" at bounding box center [245, 110] width 113 height 39
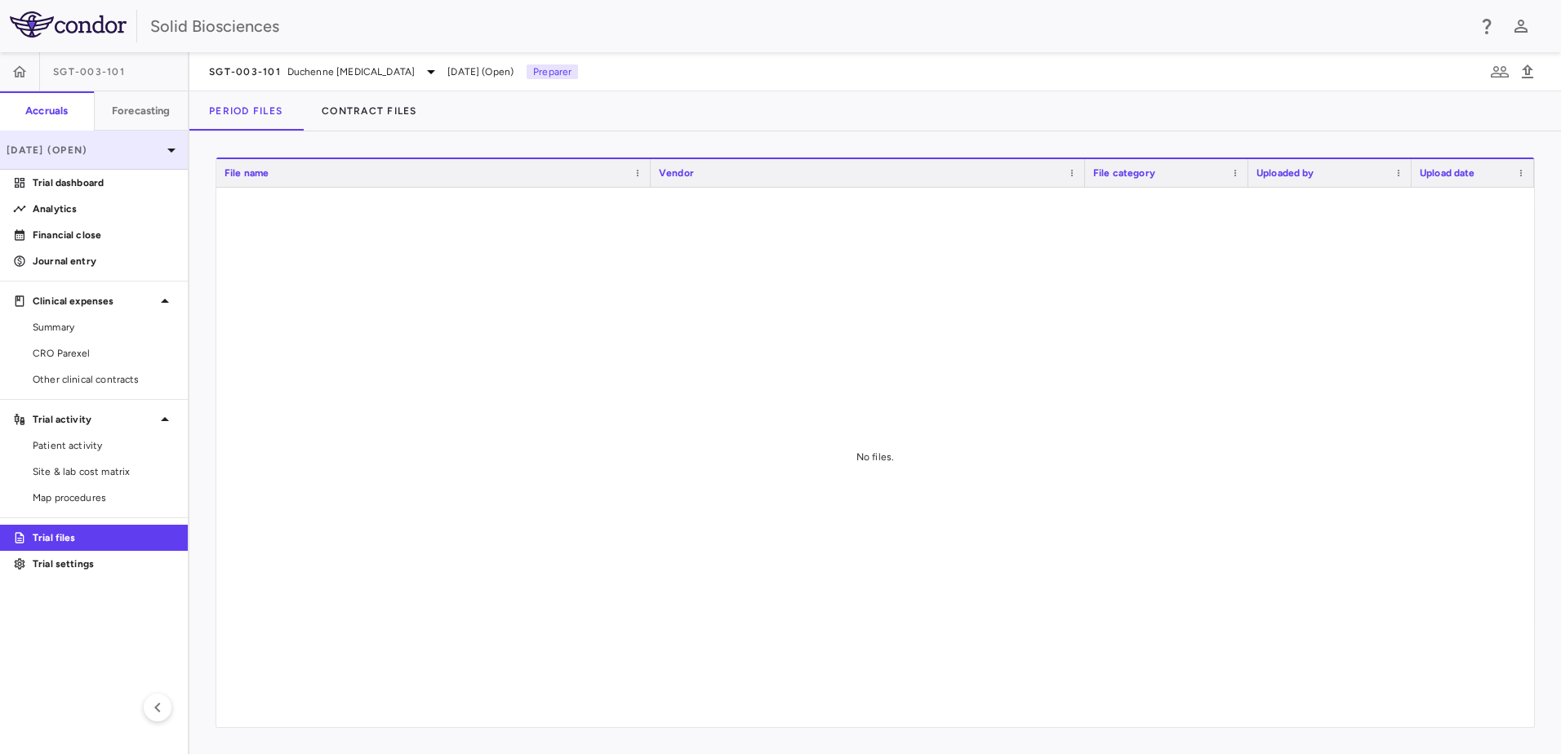
click at [112, 147] on p "[DATE] (Open)" at bounding box center [84, 150] width 155 height 15
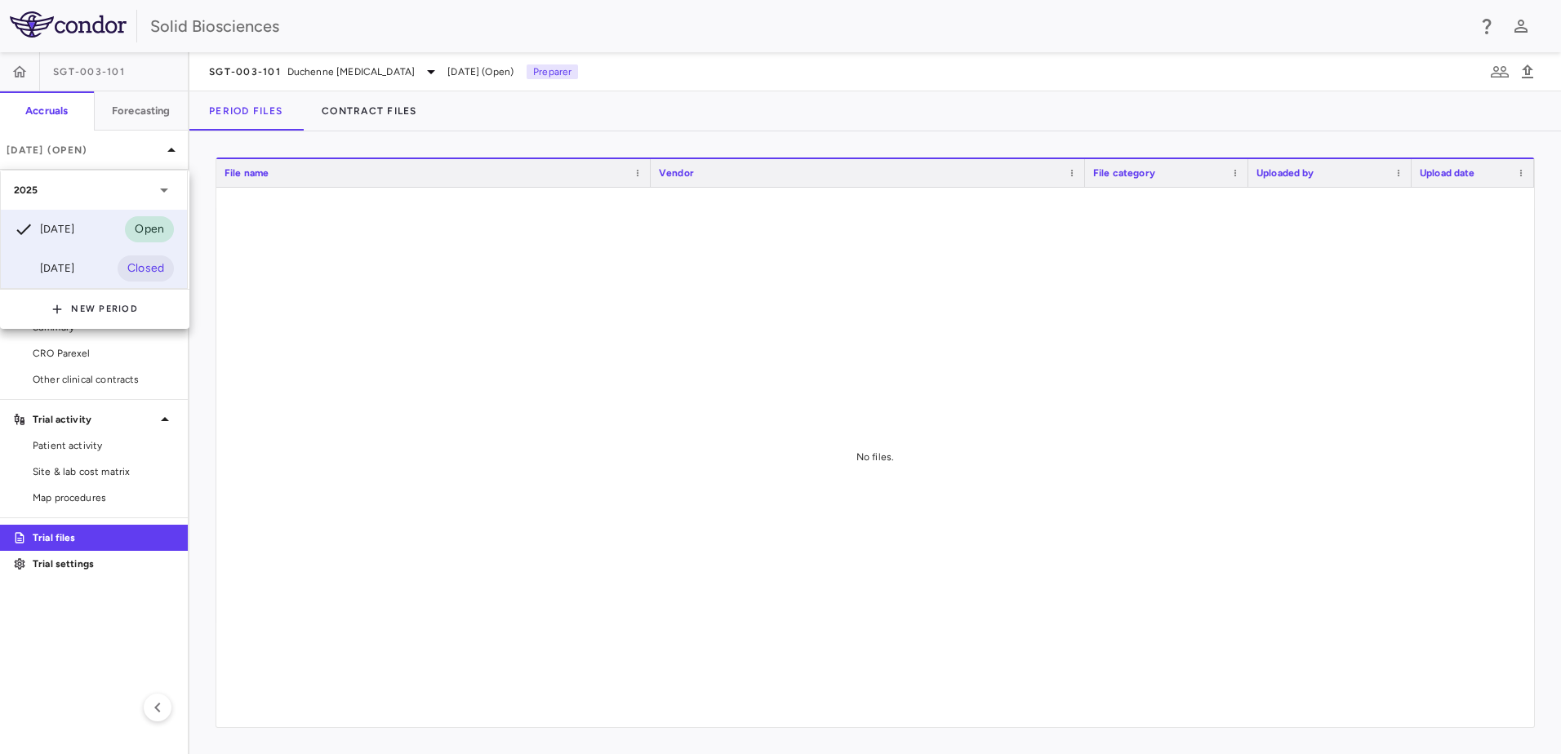
click at [73, 270] on div "[DATE]" at bounding box center [44, 269] width 60 height 20
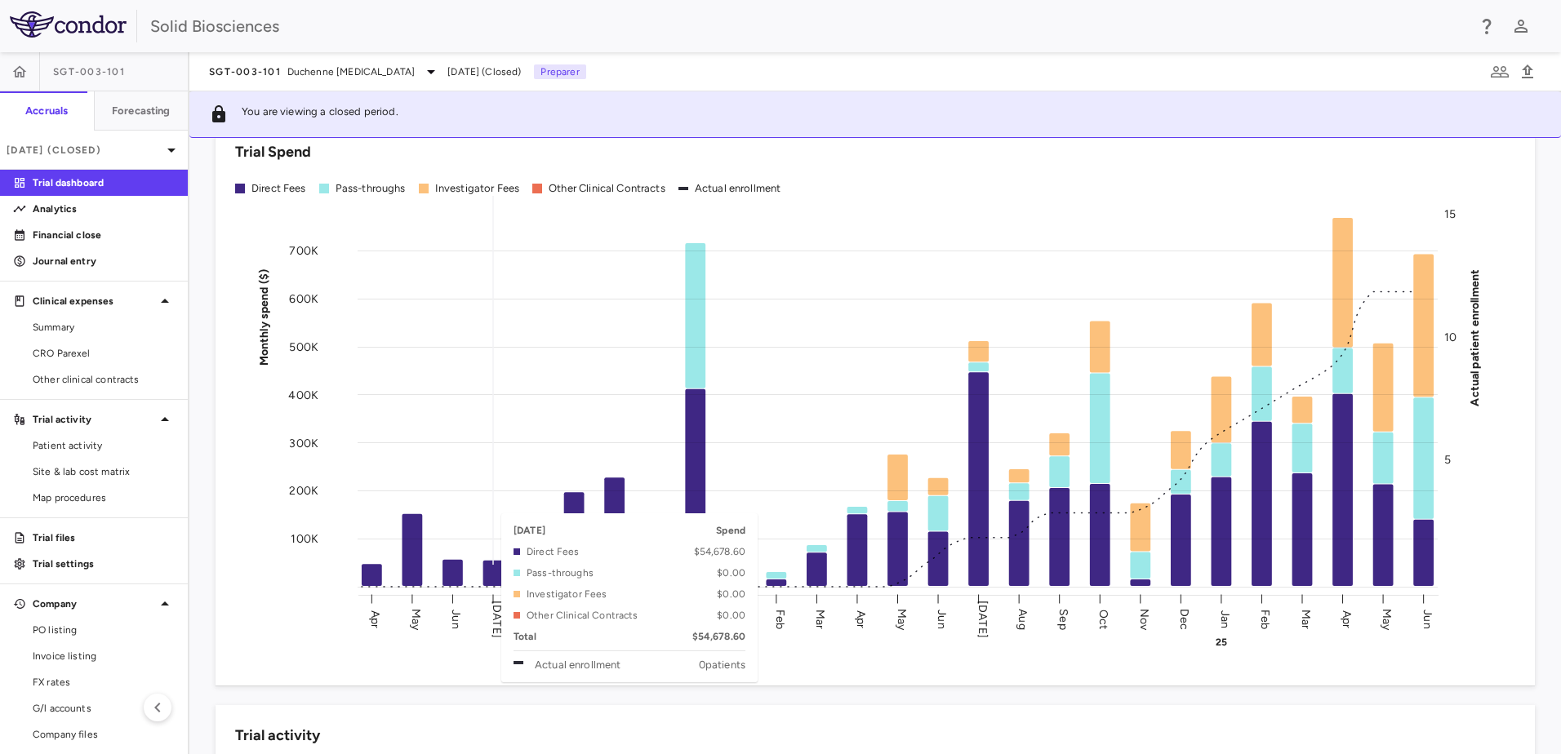
scroll to position [82, 0]
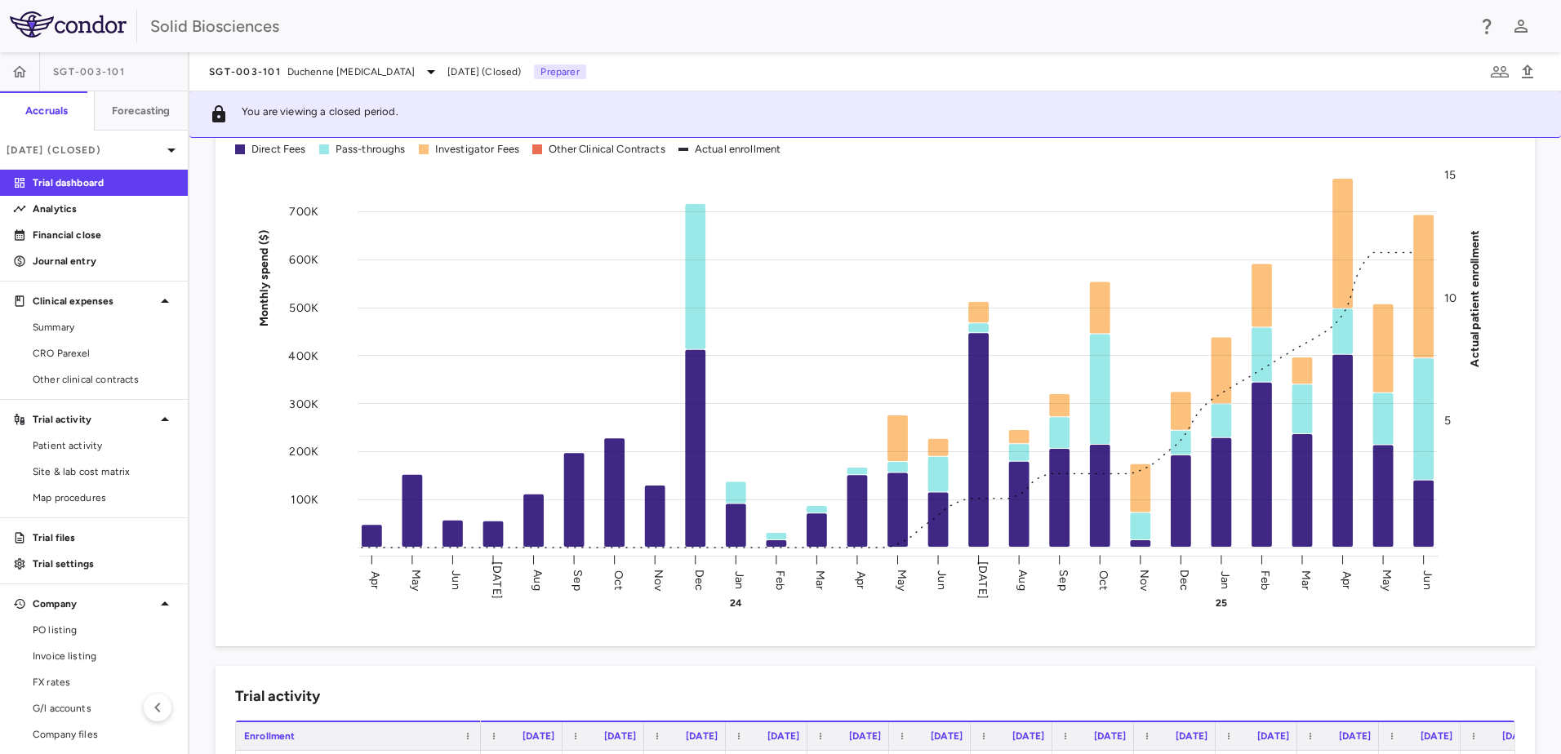
click at [204, 338] on div "Trial Spend Direct Fees Pass-throughs Investigator Fees Other Clinical Contract…" at bounding box center [865, 355] width 1339 height 584
click at [207, 353] on div "Trial Spend Direct Fees Pass-throughs Investigator Fees Other Clinical Contract…" at bounding box center [865, 355] width 1339 height 584
click at [210, 349] on div "Trial Spend Direct Fees Pass-throughs Investigator Fees Other Clinical Contract…" at bounding box center [865, 355] width 1339 height 584
click at [62, 532] on p "Trial files" at bounding box center [104, 538] width 142 height 15
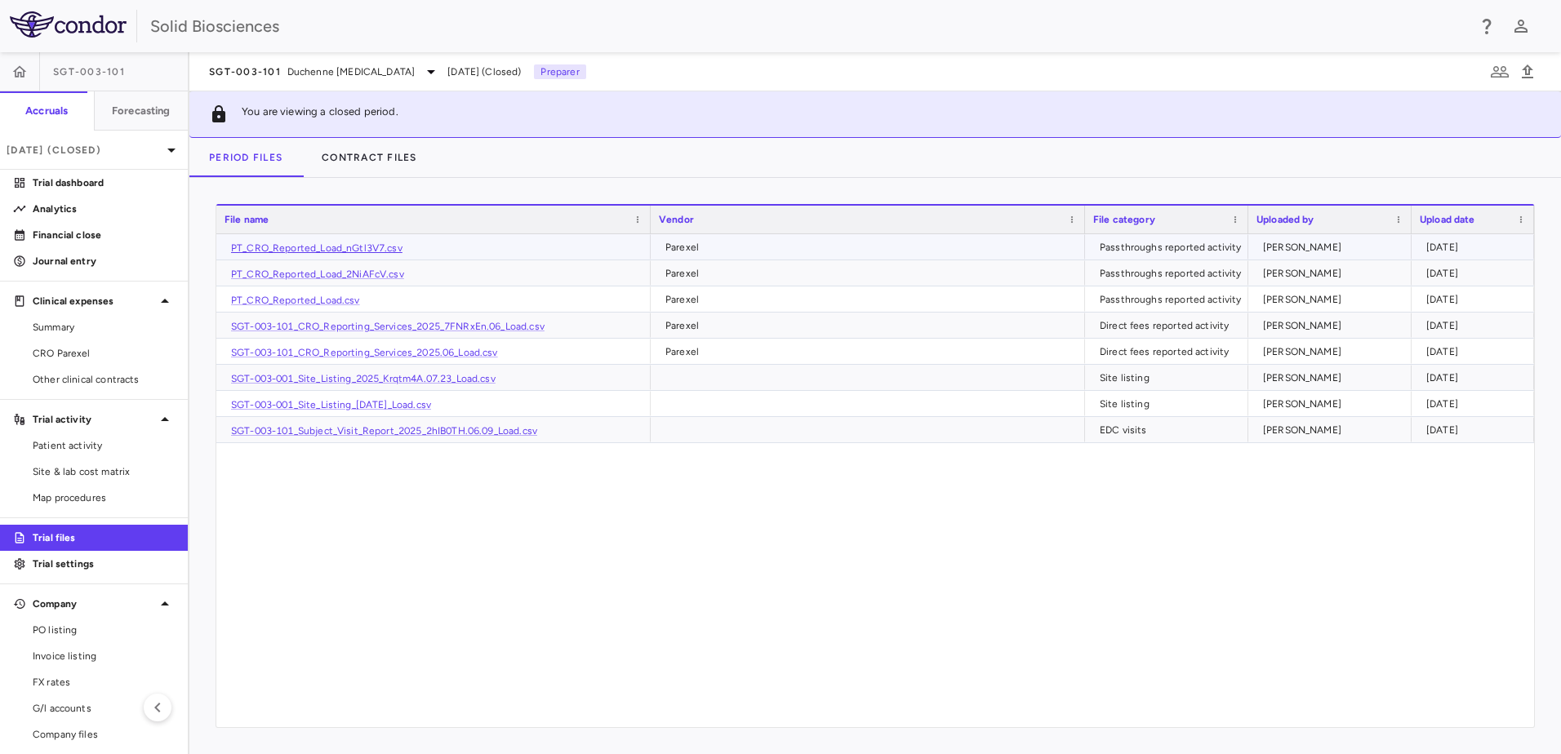
click at [356, 245] on link "PT_CRO_Reported_Load_nGtl3V7.csv" at bounding box center [316, 247] width 171 height 11
click at [67, 327] on span "Summary" at bounding box center [104, 327] width 142 height 15
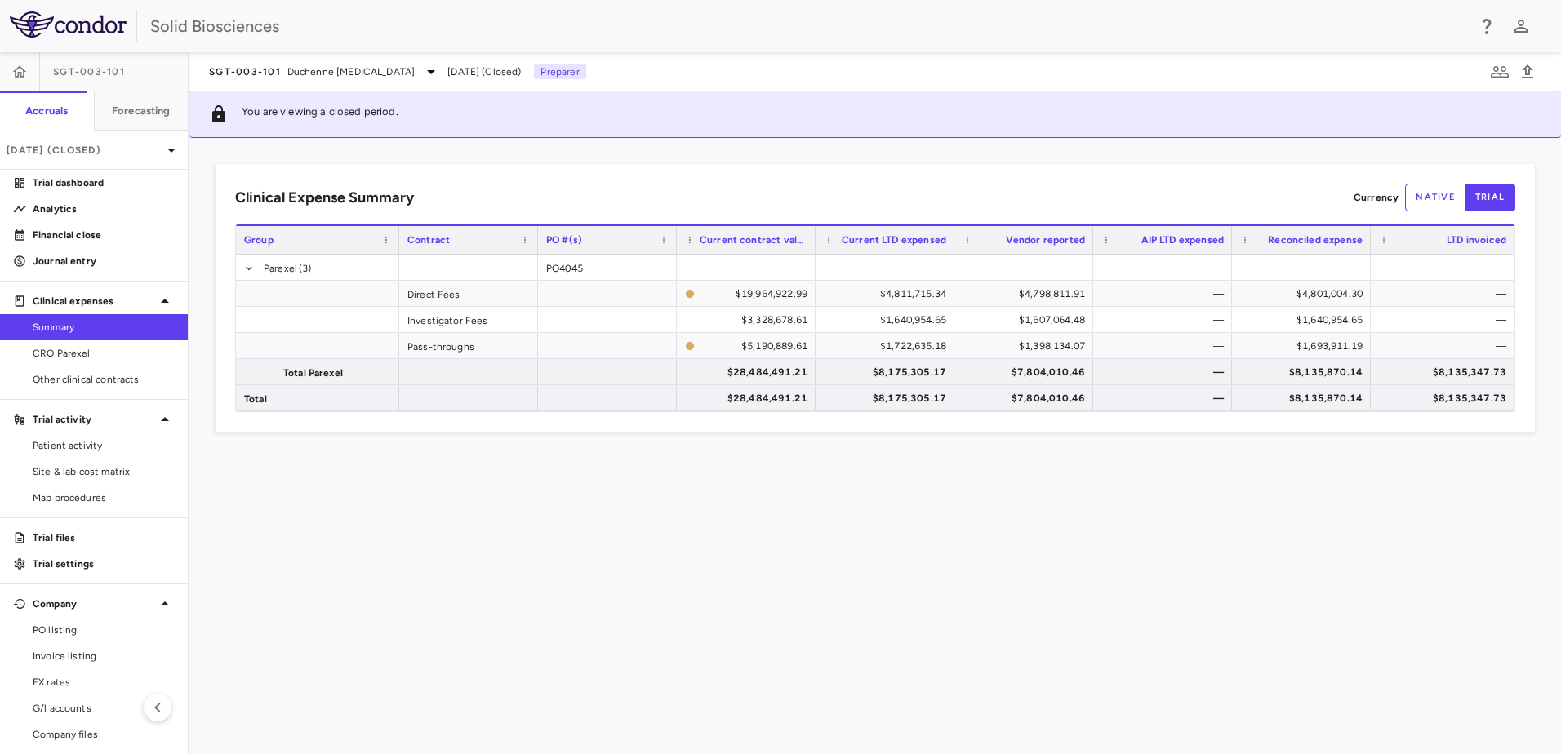
click at [513, 153] on div "Clinical Expense Summary Currency native trial Drag here to set column labels G…" at bounding box center [874, 446] width 1371 height 616
click at [64, 542] on p "Trial files" at bounding box center [104, 538] width 142 height 15
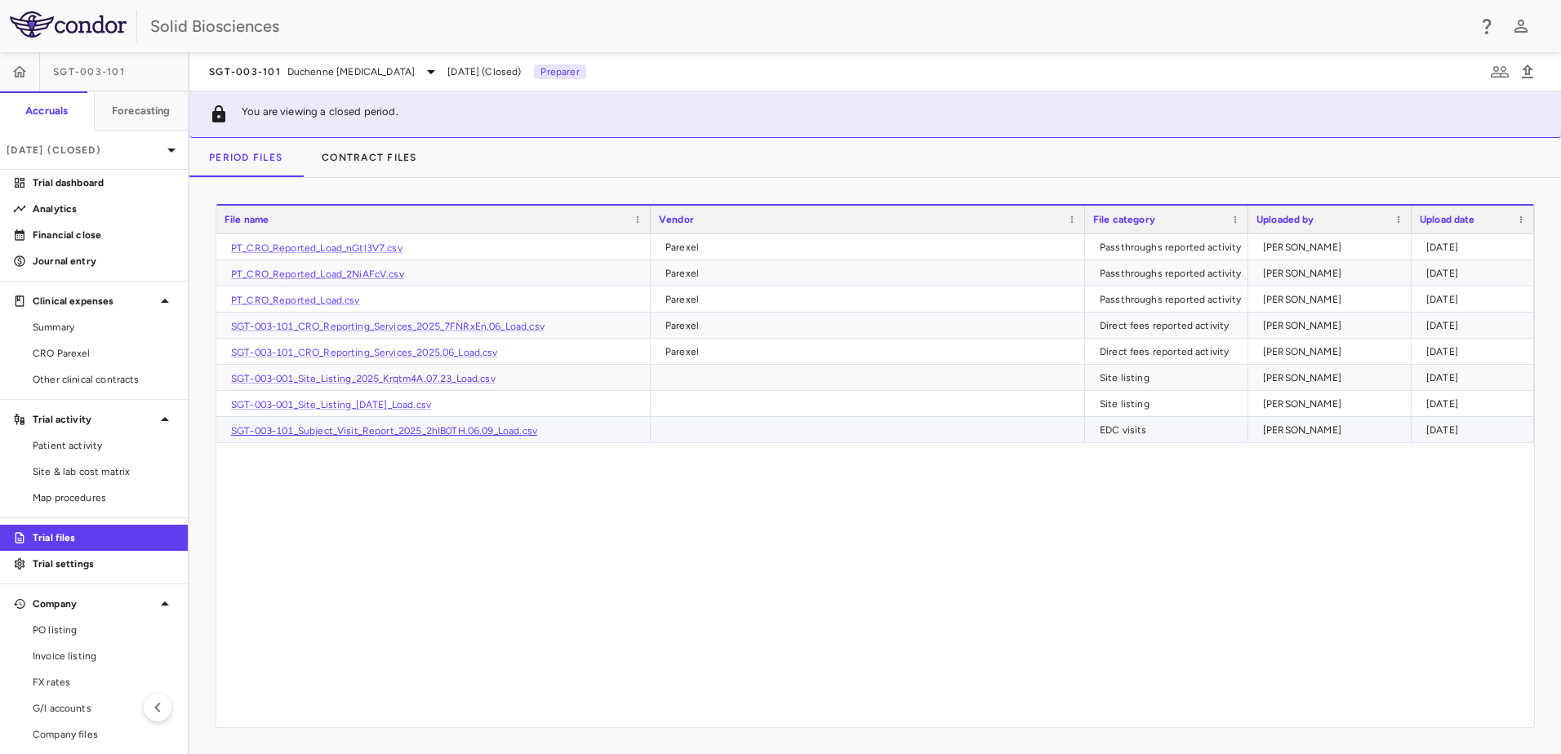
click at [418, 428] on link "SGT-003-101_Subject_Visit_Report_2025_2hIB0TH.06.09_Load.csv" at bounding box center [384, 430] width 306 height 11
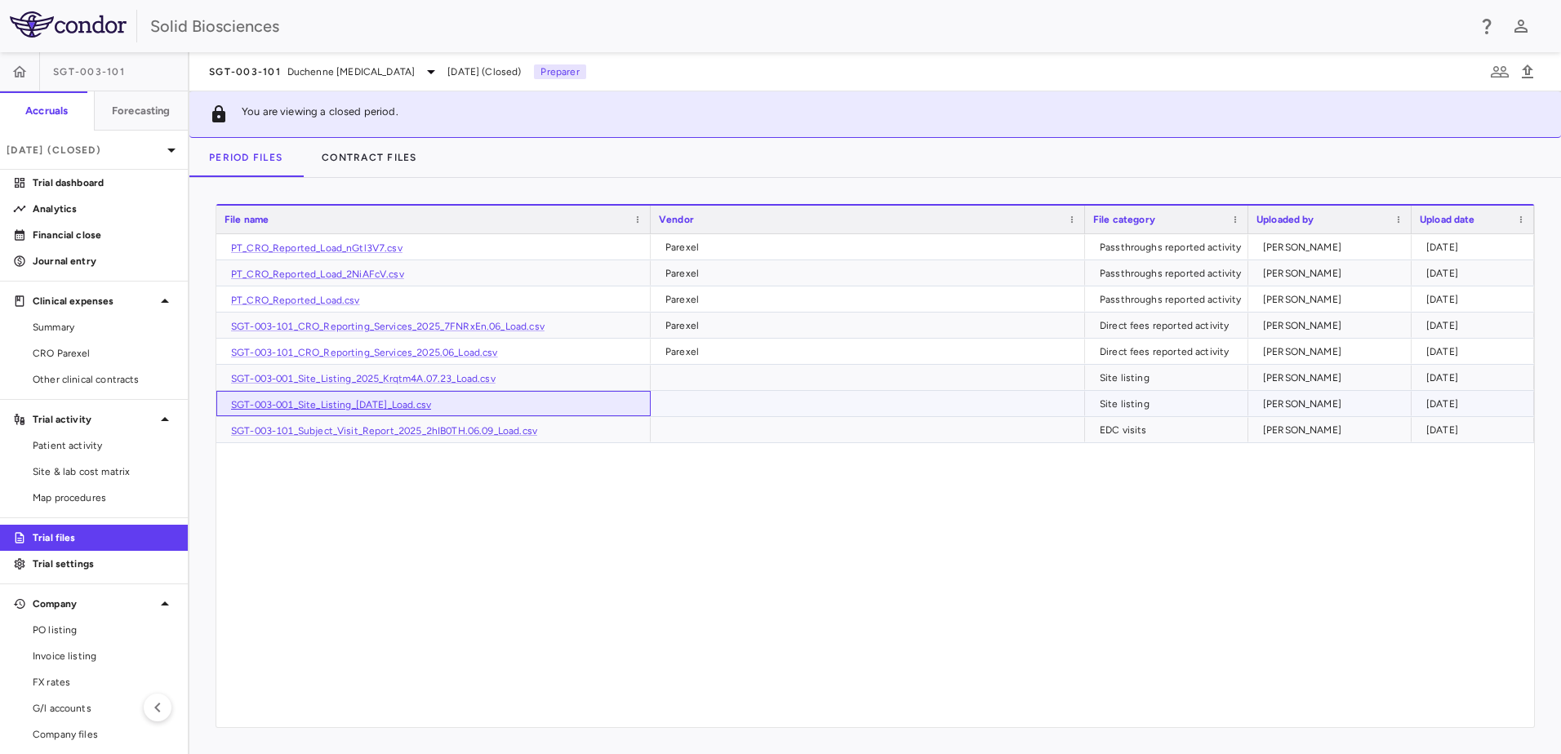
click at [407, 402] on link "SGT-003-001_Site_Listing_2025.07.23_Load.csv" at bounding box center [331, 404] width 200 height 11
click at [378, 348] on link "SGT-003-101_CRO_Reporting_Services_2025.06_Load.csv" at bounding box center [364, 352] width 267 height 11
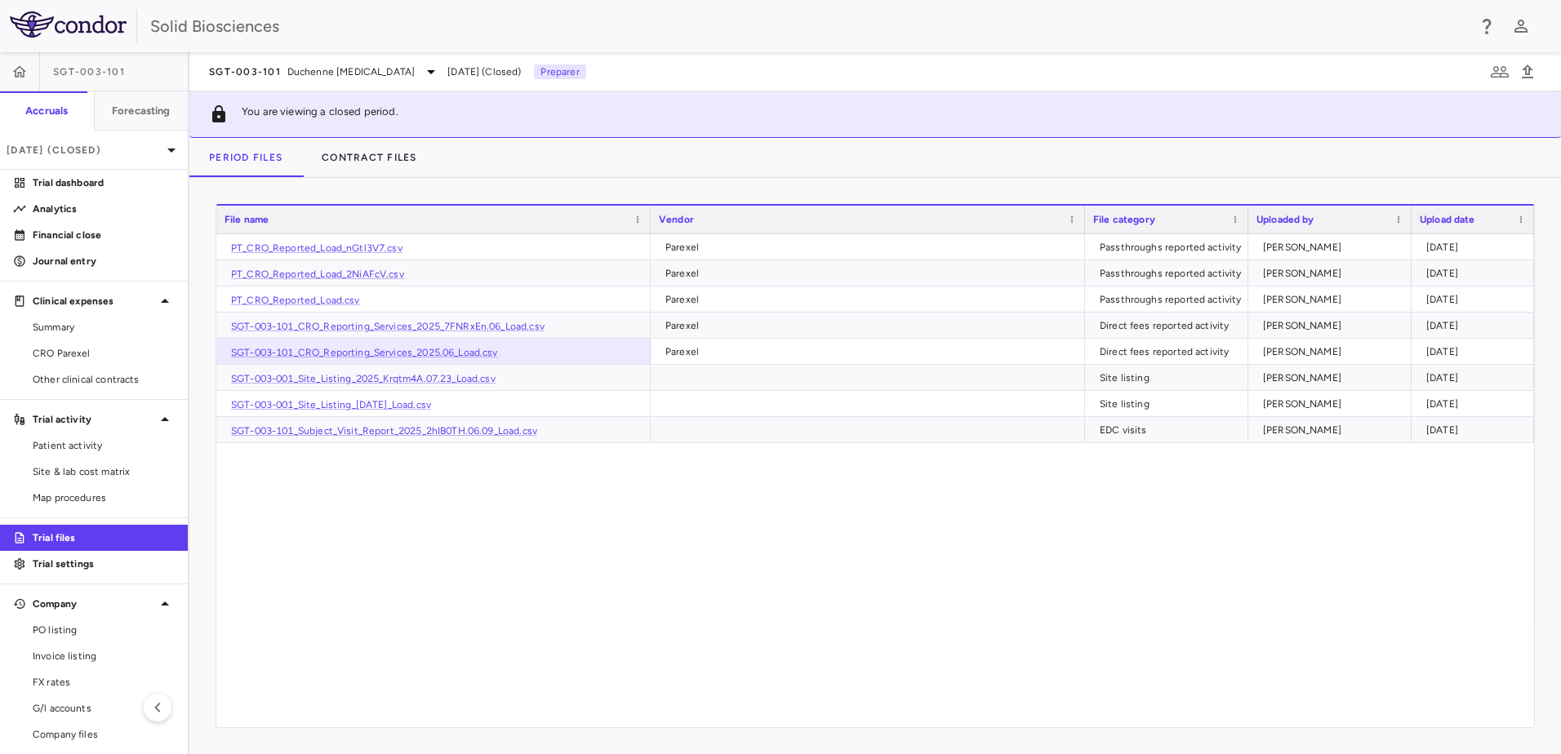
click at [464, 511] on div "PT_CRO_Reported_Load_nGtl3V7.csv Parexel Passthroughs reported activity Ricardo…" at bounding box center [875, 480] width 1318 height 493
click at [401, 353] on link "SGT-003-101_CRO_Reporting_Services_2025.06_Load.csv" at bounding box center [364, 352] width 267 height 11
click at [423, 509] on div "PT_CRO_Reported_Load_nGtl3V7.csv Parexel Passthroughs reported activity Ricardo…" at bounding box center [875, 480] width 1318 height 493
click at [76, 331] on span "Summary" at bounding box center [104, 327] width 142 height 15
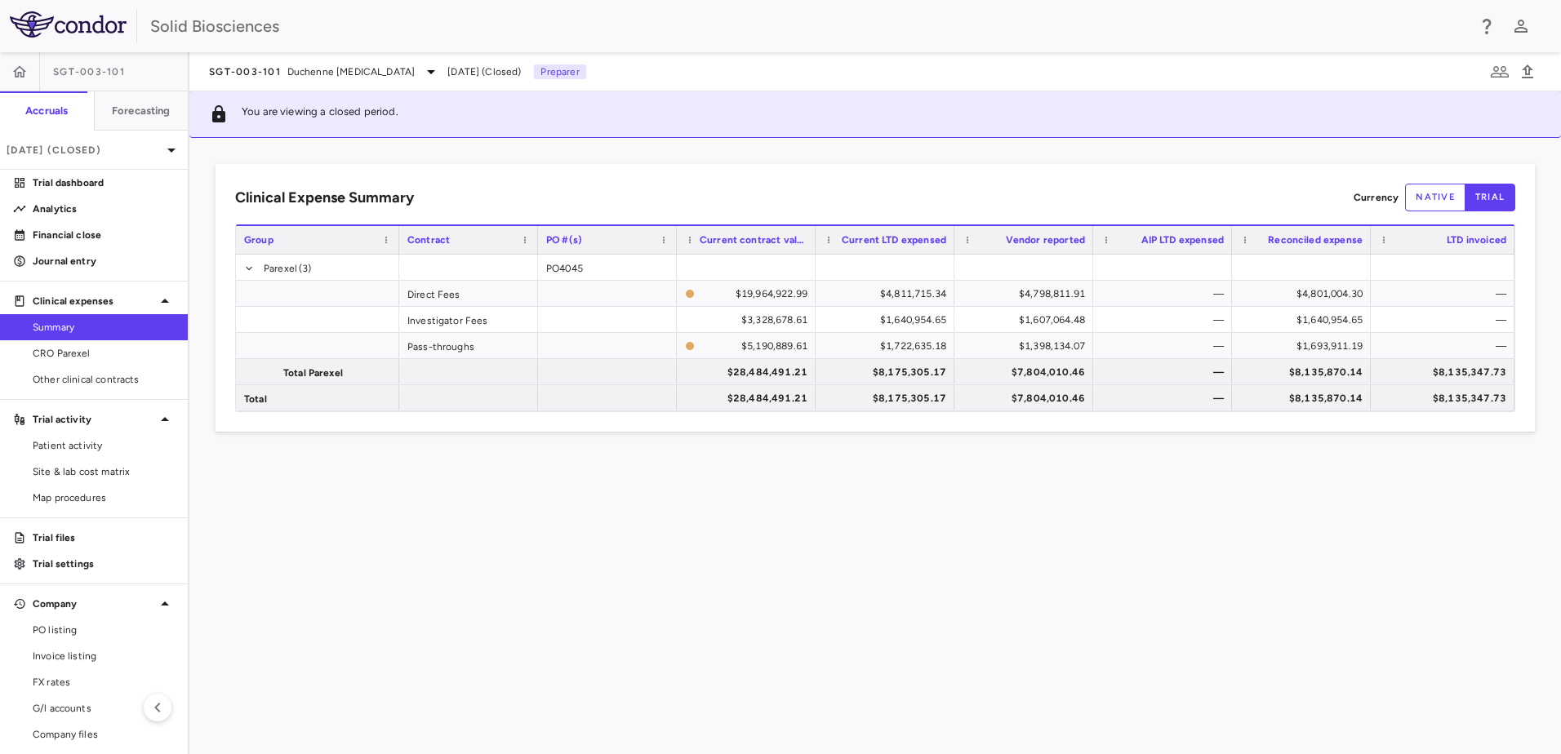
click at [651, 504] on div "Clinical Expense Summary Currency native trial Drag here to set column labels G…" at bounding box center [874, 446] width 1371 height 616
click at [724, 479] on div "Clinical Expense Summary Currency native trial Drag here to set column labels G…" at bounding box center [874, 446] width 1371 height 616
click at [605, 543] on div "Clinical Expense Summary Currency native trial Drag here to set column labels G…" at bounding box center [874, 446] width 1371 height 616
click at [476, 517] on div "Clinical Expense Summary Currency native trial Drag here to set column labels G…" at bounding box center [874, 446] width 1371 height 616
click at [827, 556] on div "Clinical Expense Summary Currency native trial Drag here to set column labels G…" at bounding box center [874, 446] width 1371 height 616
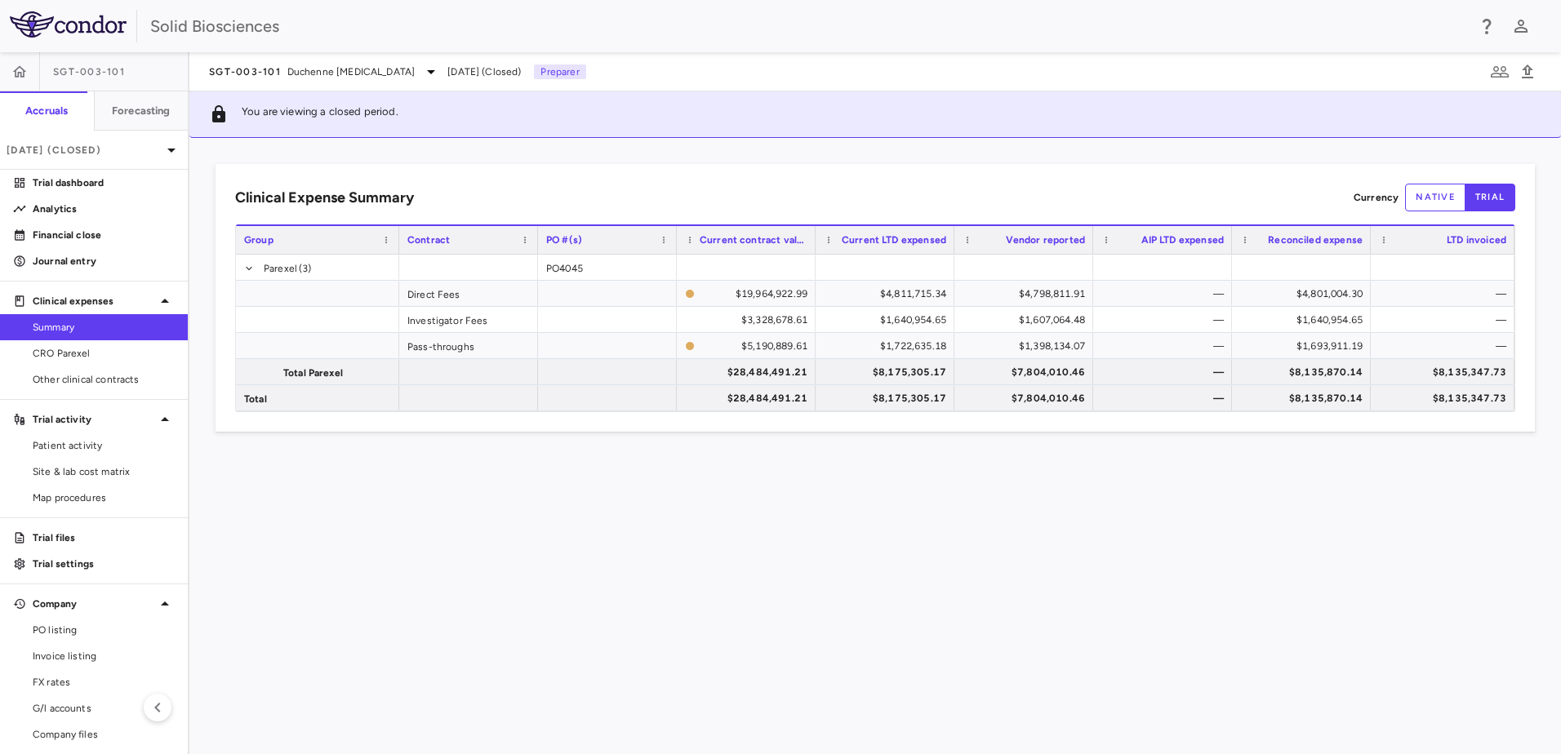
click at [759, 589] on div "Clinical Expense Summary Currency native trial Drag here to set column labels G…" at bounding box center [874, 446] width 1371 height 616
click at [770, 581] on div "Clinical Expense Summary Currency native trial Drag here to set column labels G…" at bounding box center [874, 446] width 1371 height 616
click at [80, 350] on span "CRO Parexel" at bounding box center [104, 353] width 142 height 15
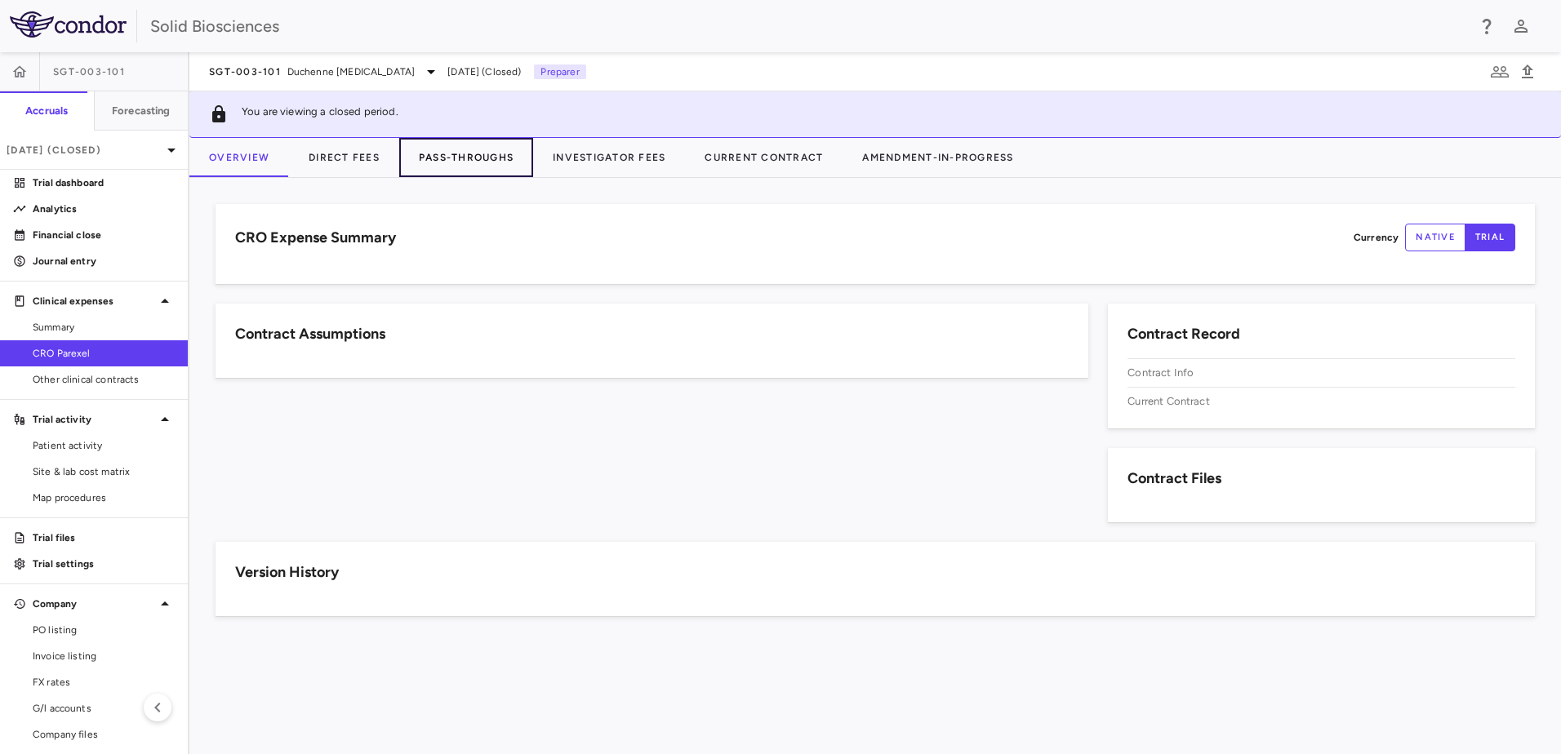
click at [469, 163] on button "Pass-Throughs" at bounding box center [466, 157] width 134 height 39
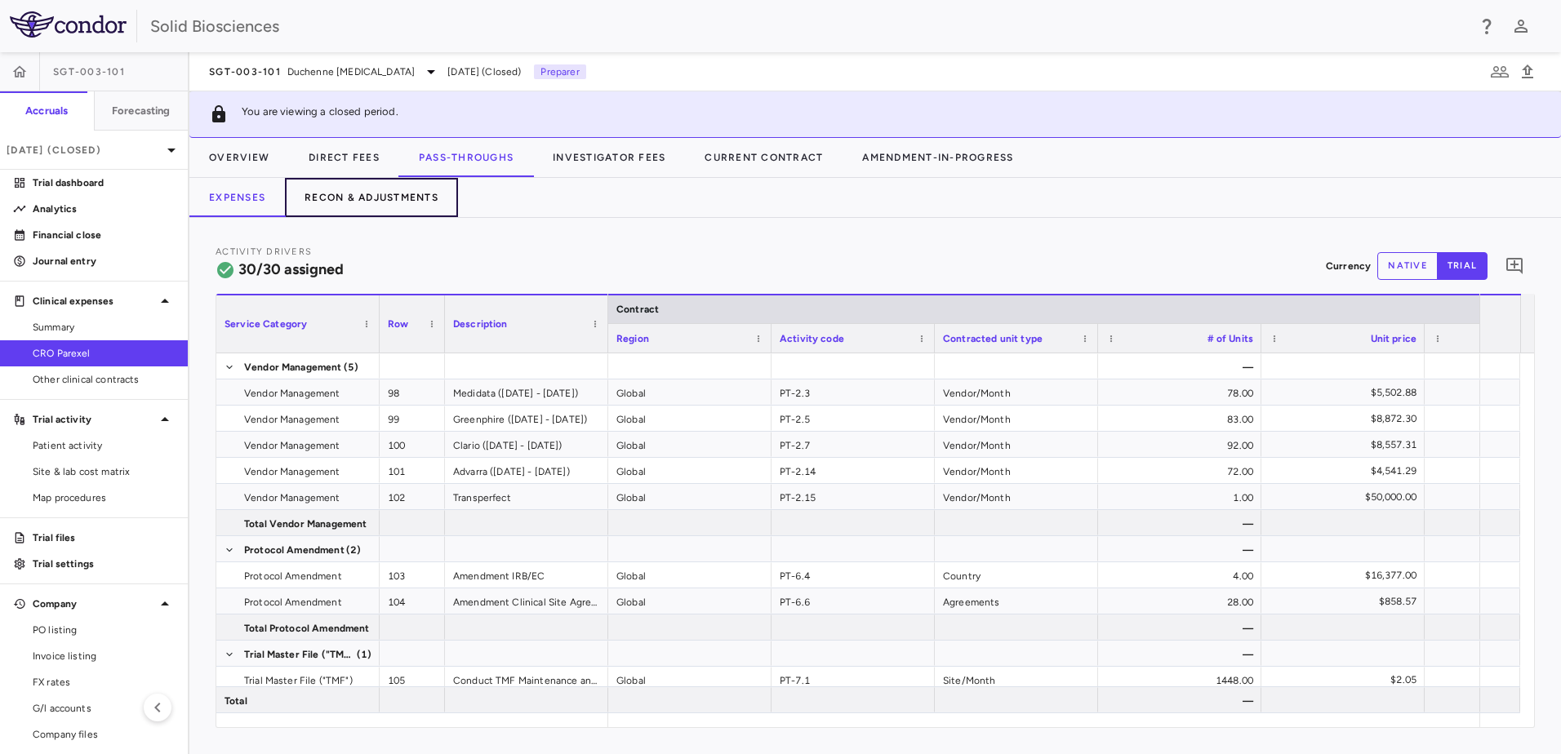
click at [370, 193] on button "Recon & Adjustments" at bounding box center [371, 197] width 173 height 39
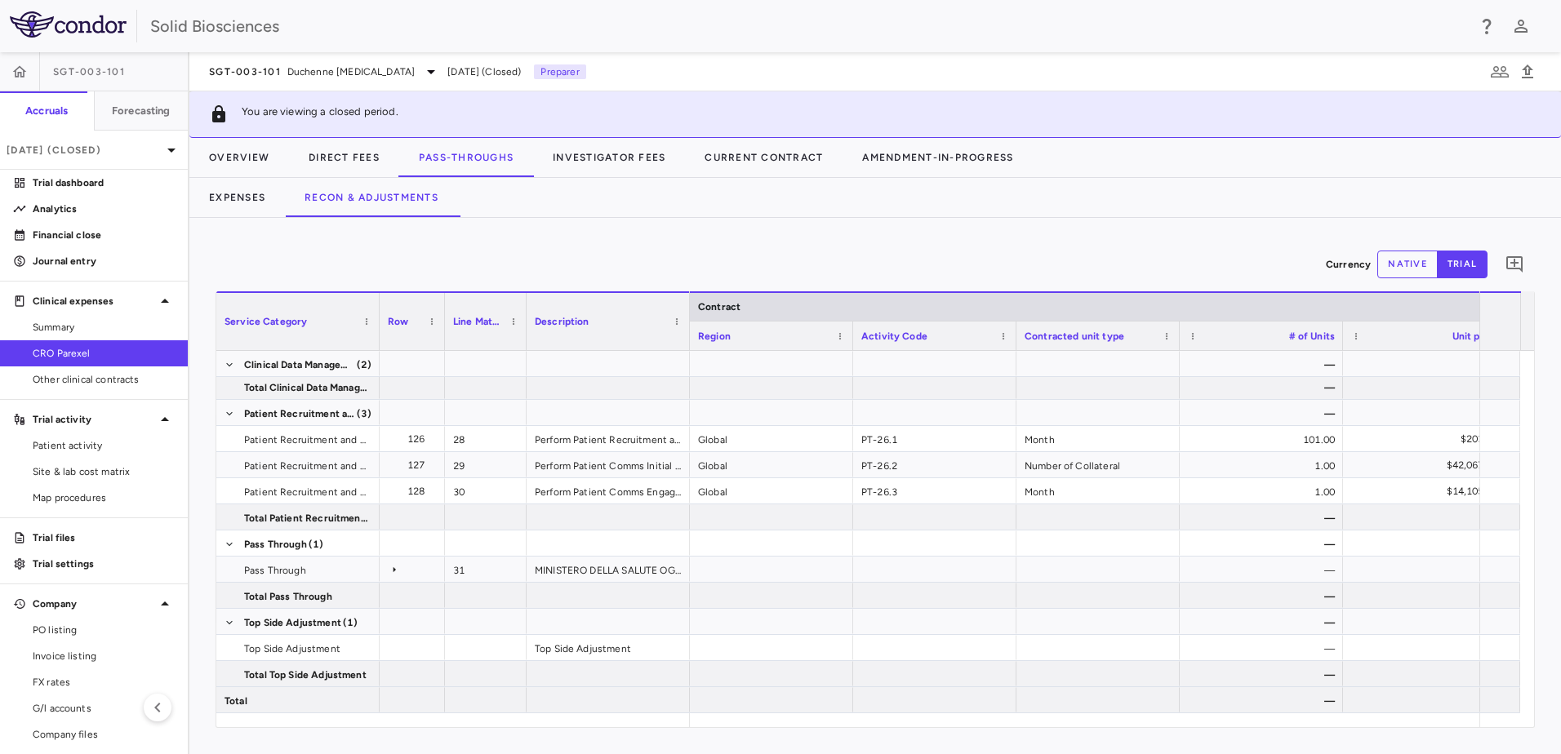
click at [815, 246] on div "Currency native trial 0" at bounding box center [875, 264] width 1319 height 41
click at [870, 238] on div "Currency native trial 0 Service Category Drag here to set column labels Service…" at bounding box center [874, 486] width 1371 height 536
click at [453, 253] on div "Currency native trial 0" at bounding box center [875, 264] width 1319 height 41
click at [640, 243] on div "Currency native trial 0 Service Category Drag here to set column labels Service…" at bounding box center [874, 486] width 1371 height 536
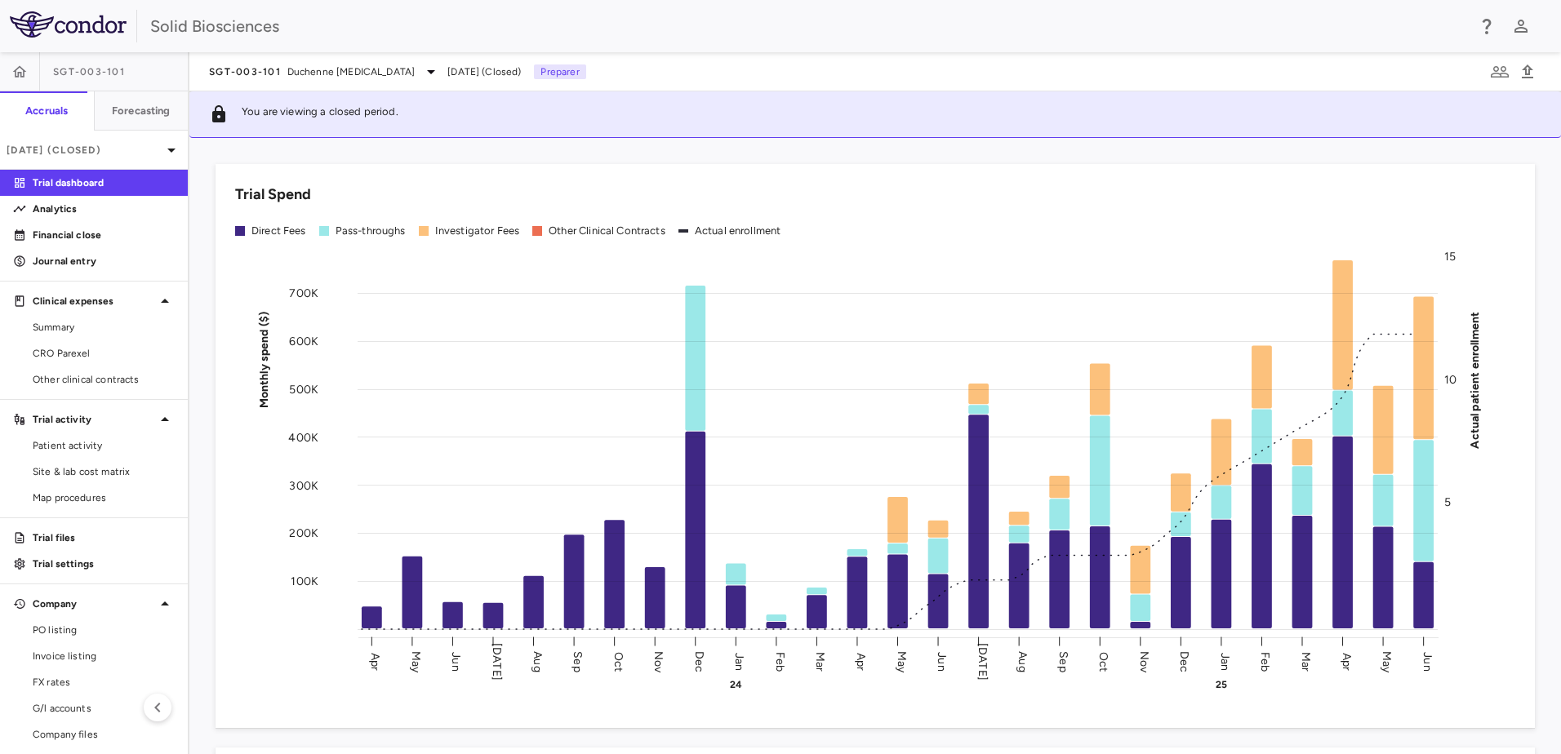
click at [465, 152] on div "Trial Spend Direct Fees Pass-throughs Investigator Fees Other Clinical Contract…" at bounding box center [865, 436] width 1339 height 584
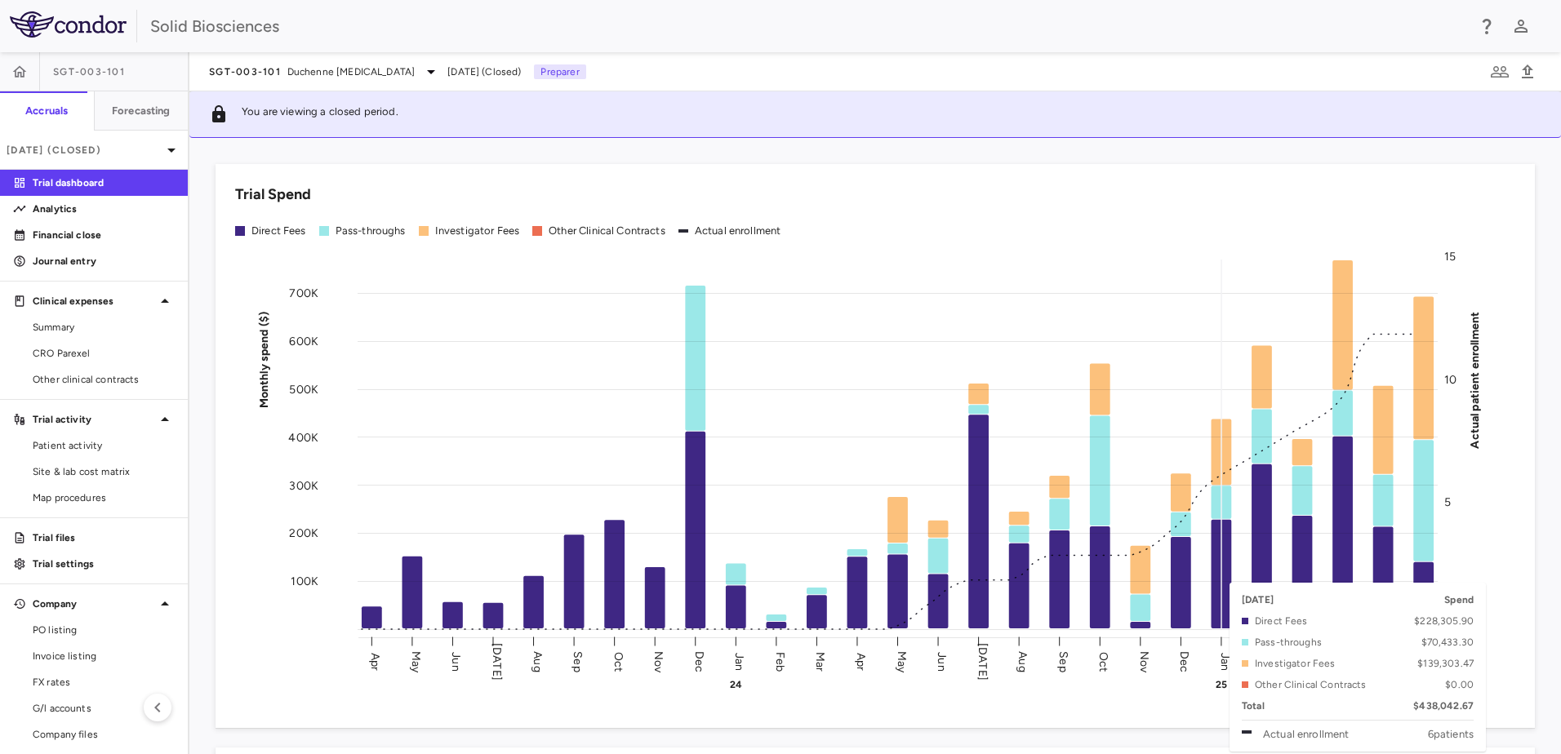
scroll to position [82, 0]
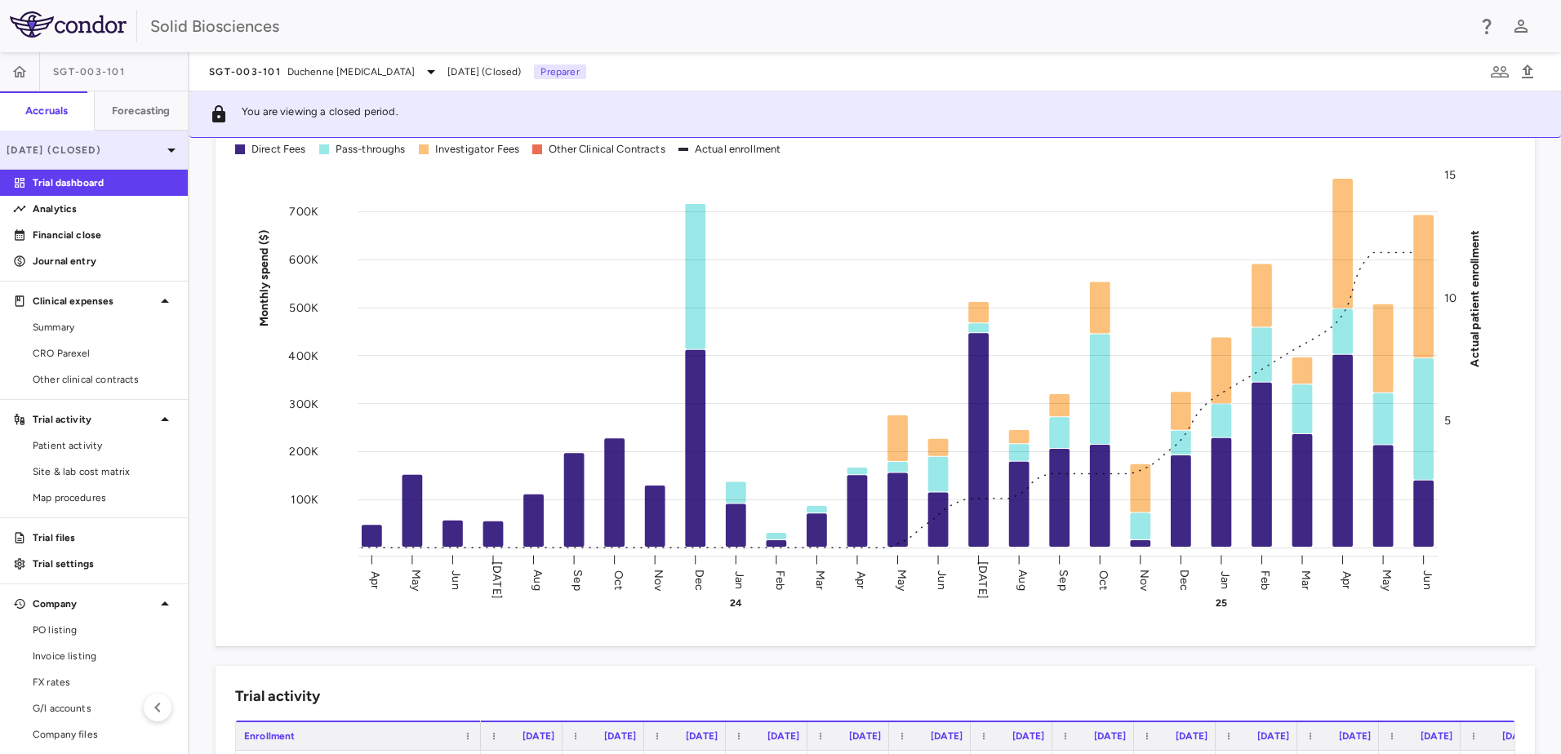
click at [87, 150] on p "[DATE] (Closed)" at bounding box center [84, 150] width 155 height 15
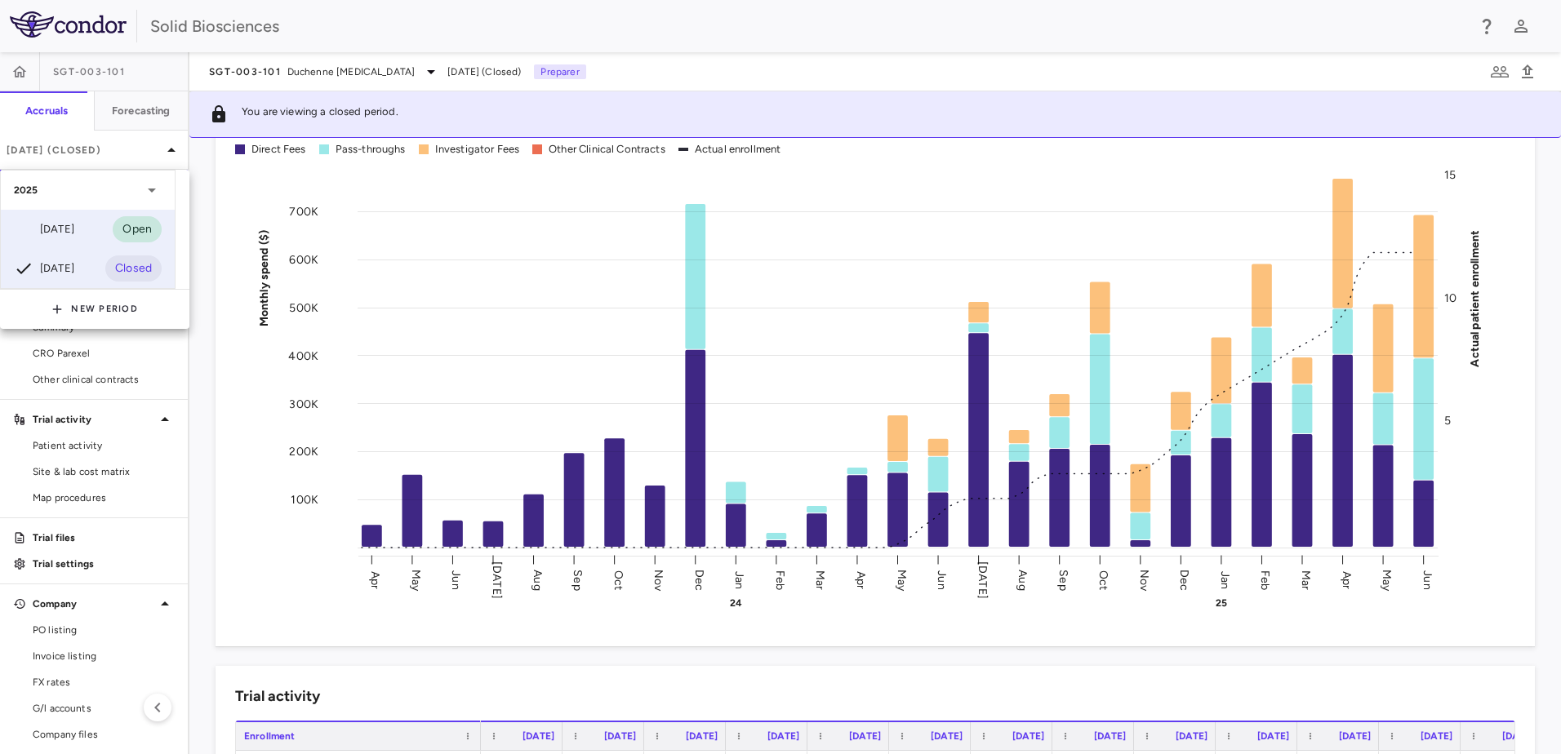
click at [74, 223] on div "[DATE]" at bounding box center [44, 230] width 60 height 20
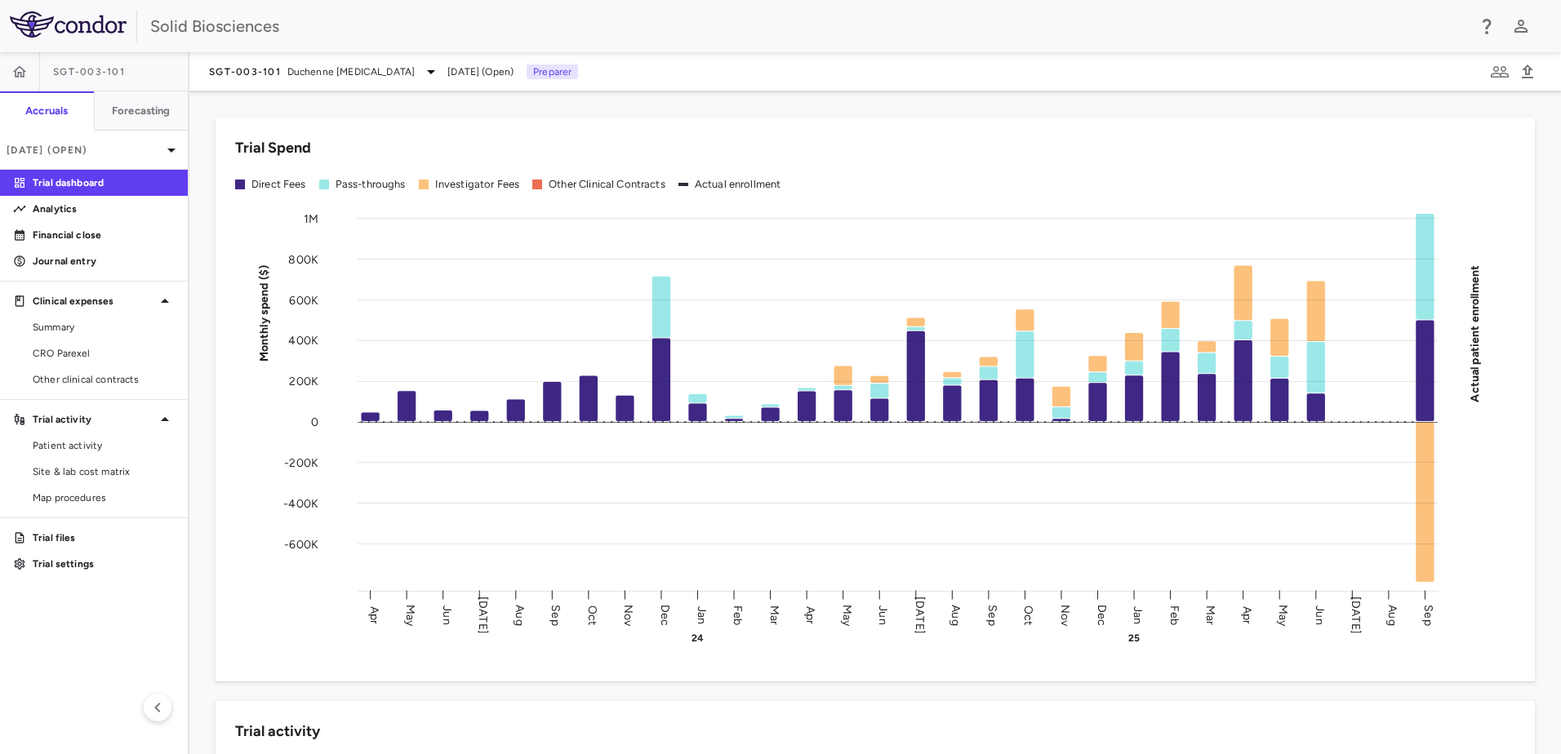
click at [594, 96] on div "Trial Spend Direct Fees Pass-throughs Investigator Fees Other Clinical Contract…" at bounding box center [874, 422] width 1371 height 663
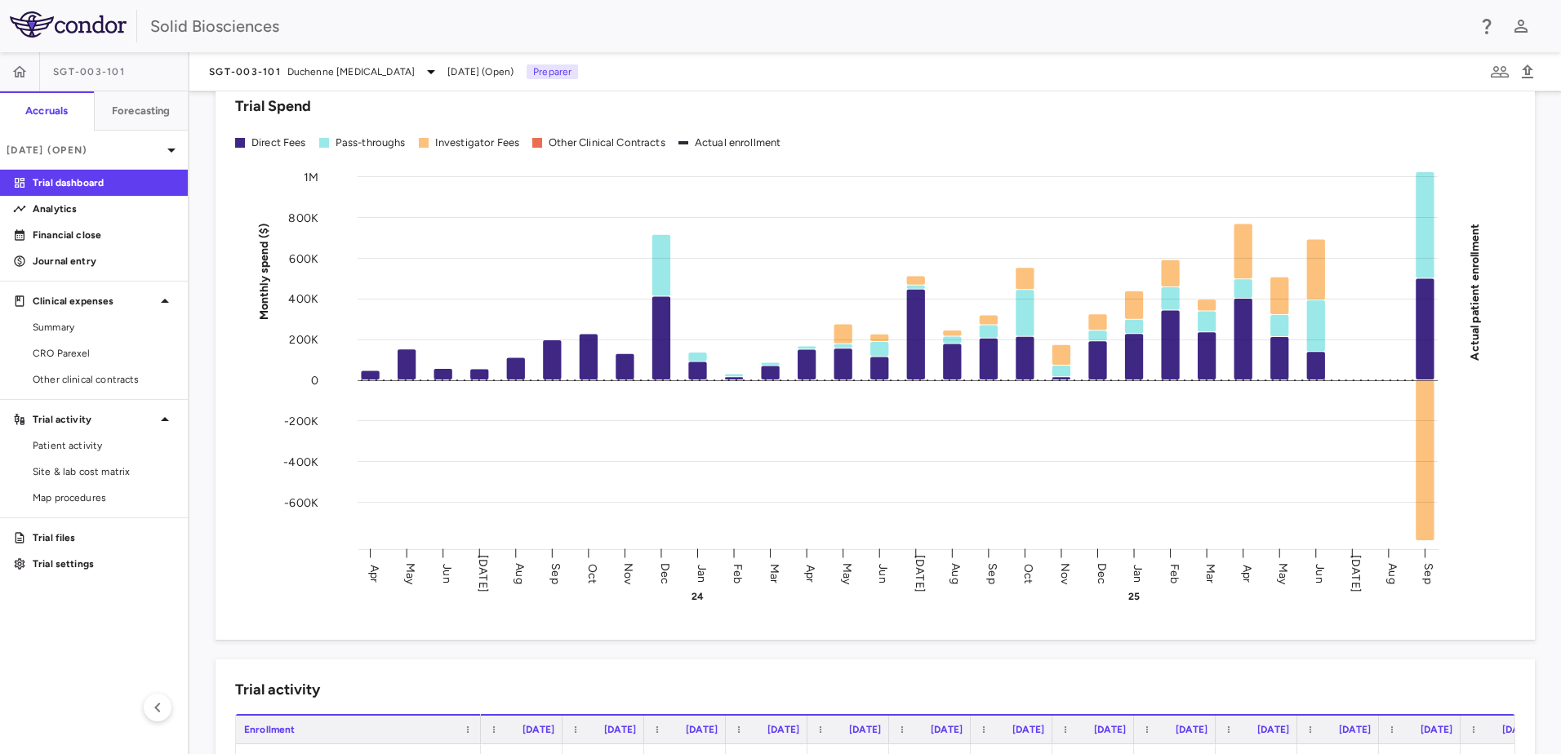
scroll to position [82, 0]
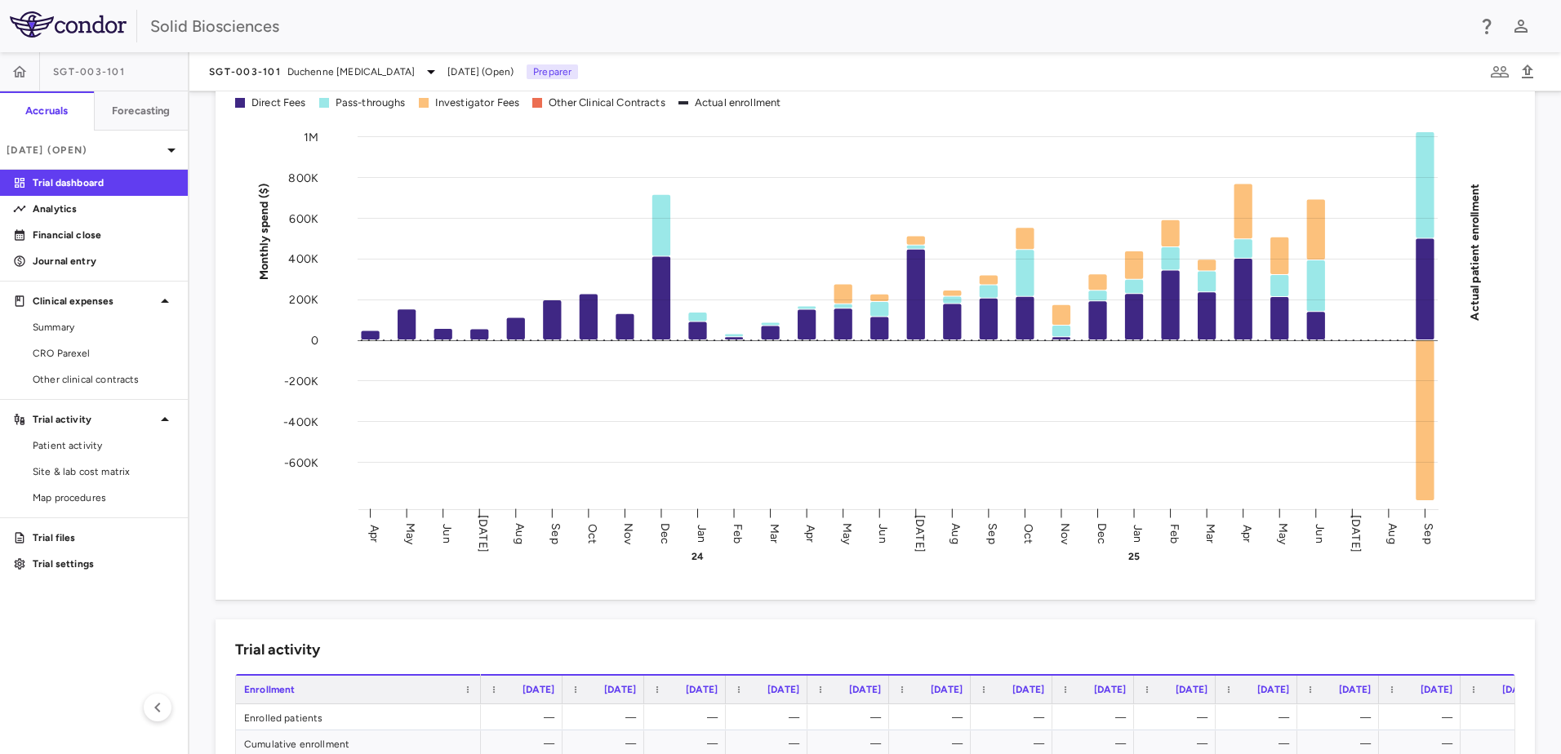
click at [202, 350] on div "Trial Spend Direct Fees Pass-throughs Investigator Fees Other Clinical Contract…" at bounding box center [865, 308] width 1339 height 584
click at [295, 69] on span "Duchenne [MEDICAL_DATA]" at bounding box center [350, 71] width 127 height 15
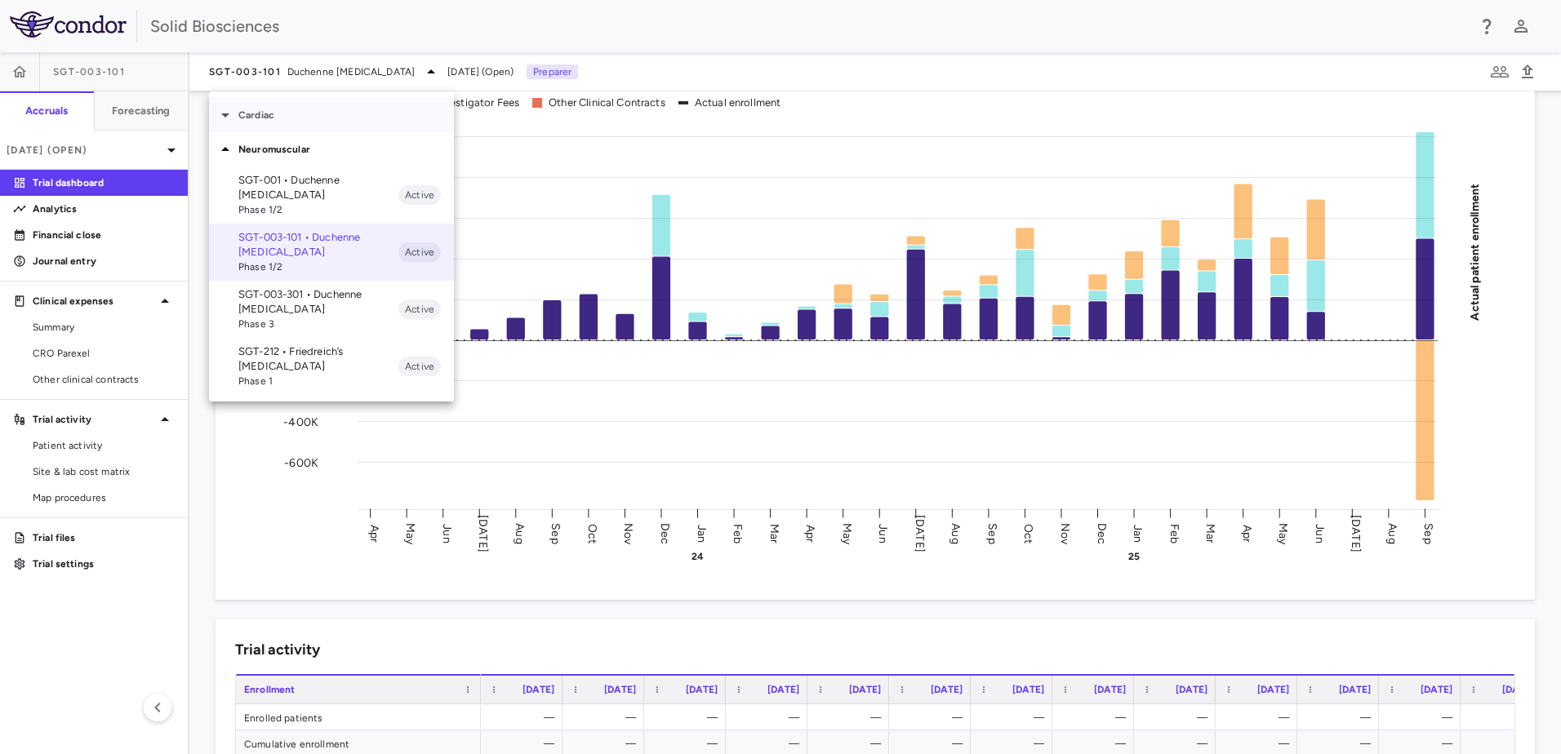
click at [264, 109] on p "Cardiac" at bounding box center [346, 115] width 216 height 15
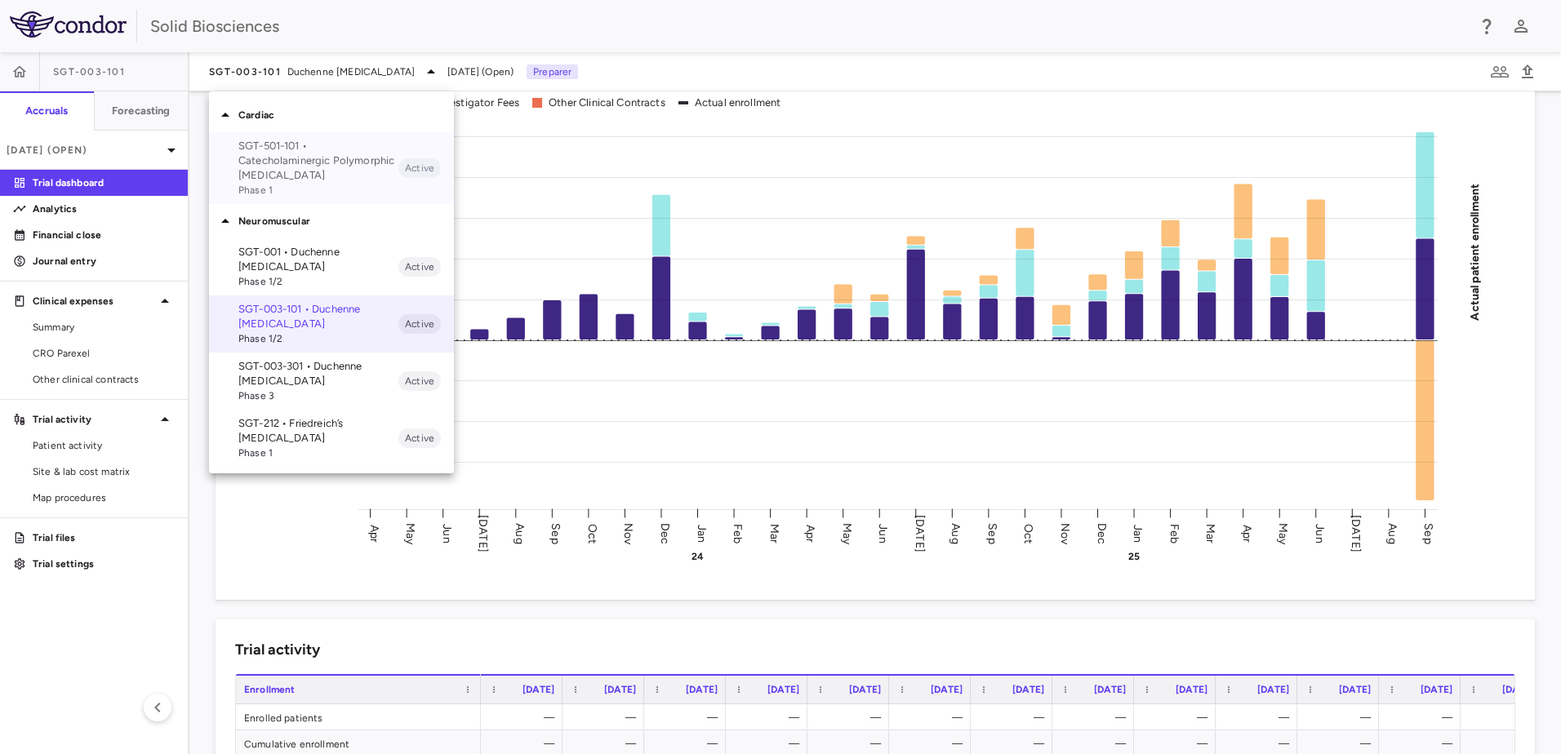
click at [281, 158] on p "SGT-501-101 • Catecholaminergic Polymorphic [MEDICAL_DATA]" at bounding box center [318, 161] width 160 height 44
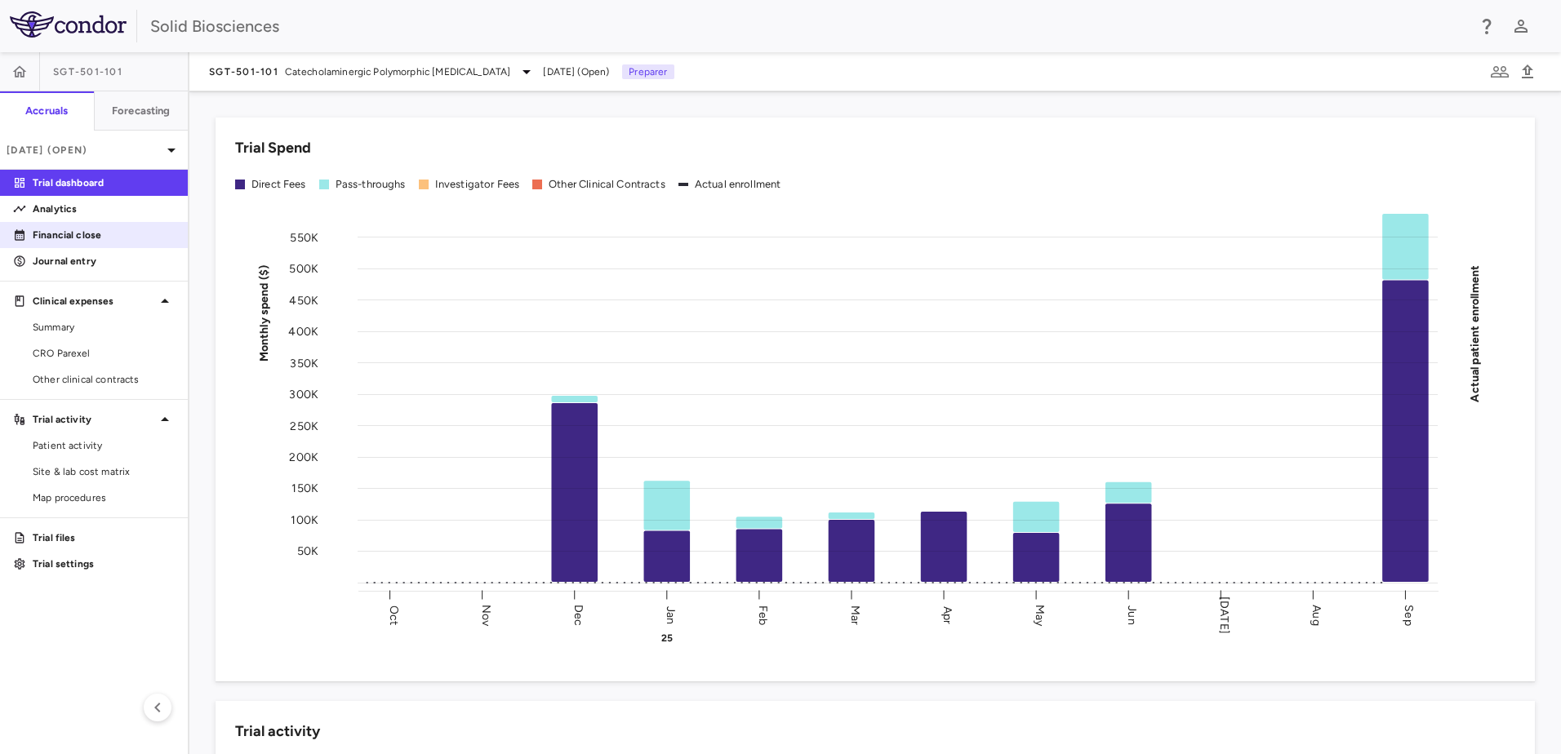
click at [73, 235] on p "Financial close" at bounding box center [104, 235] width 142 height 15
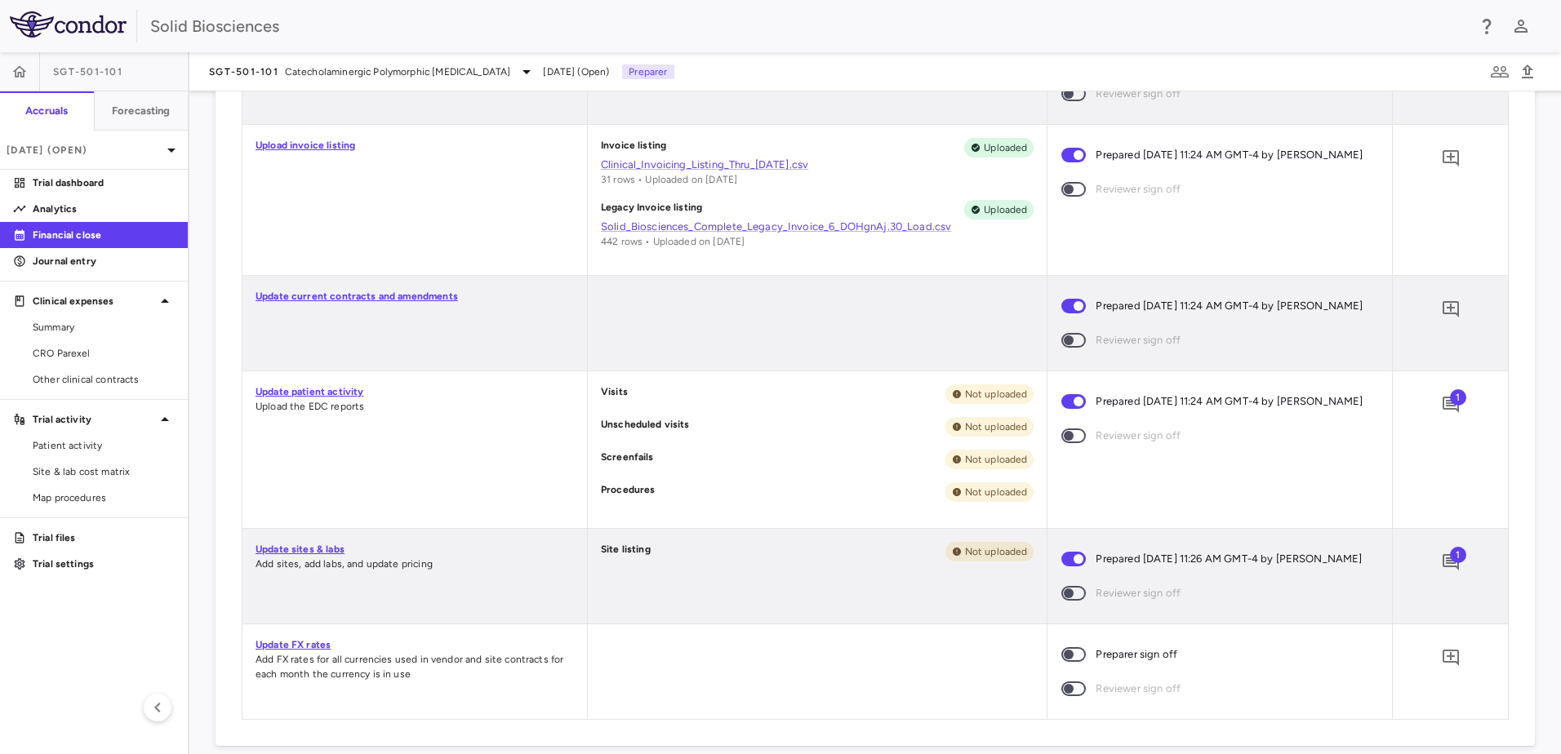
scroll to position [571, 0]
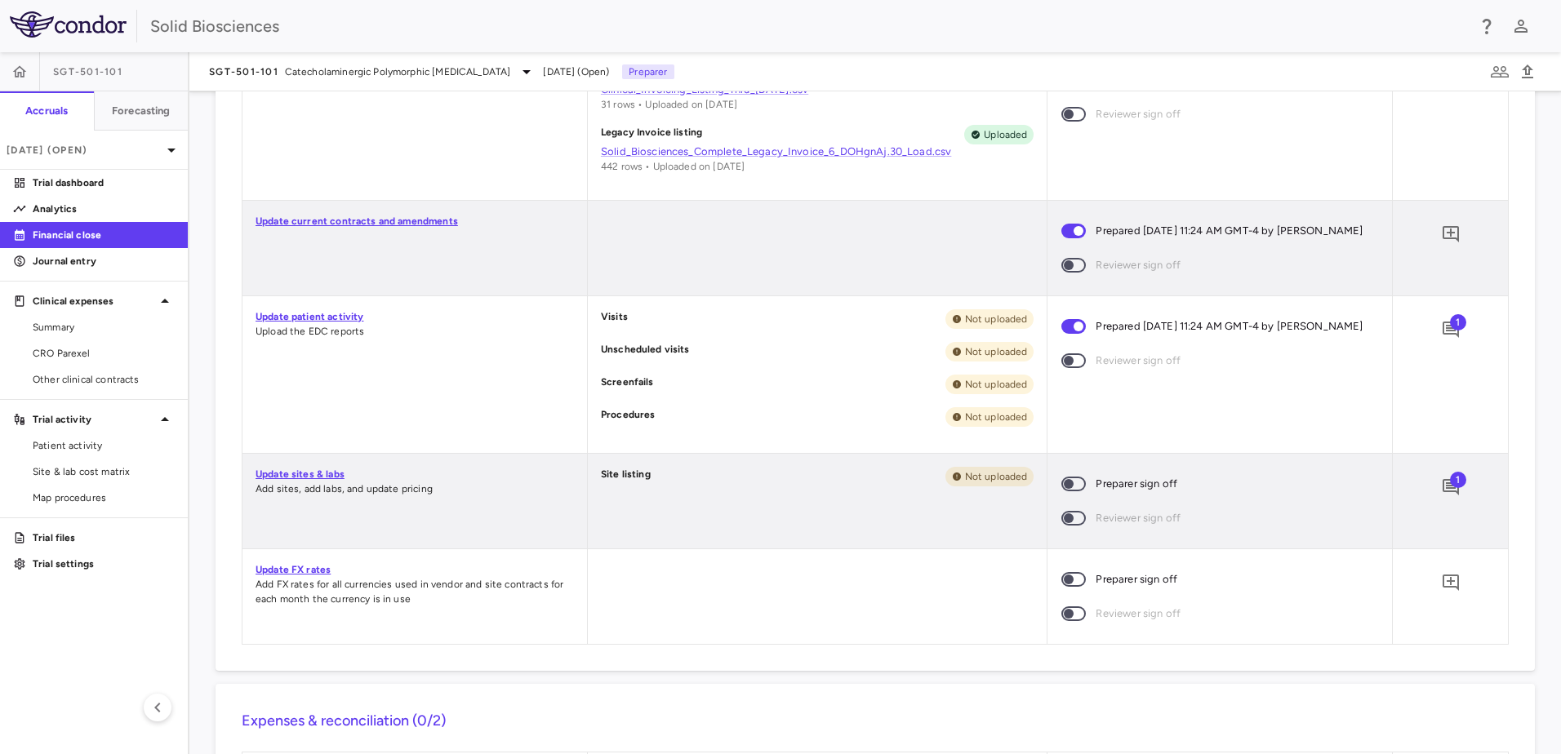
click at [1450, 488] on span "1" at bounding box center [1458, 480] width 16 height 16
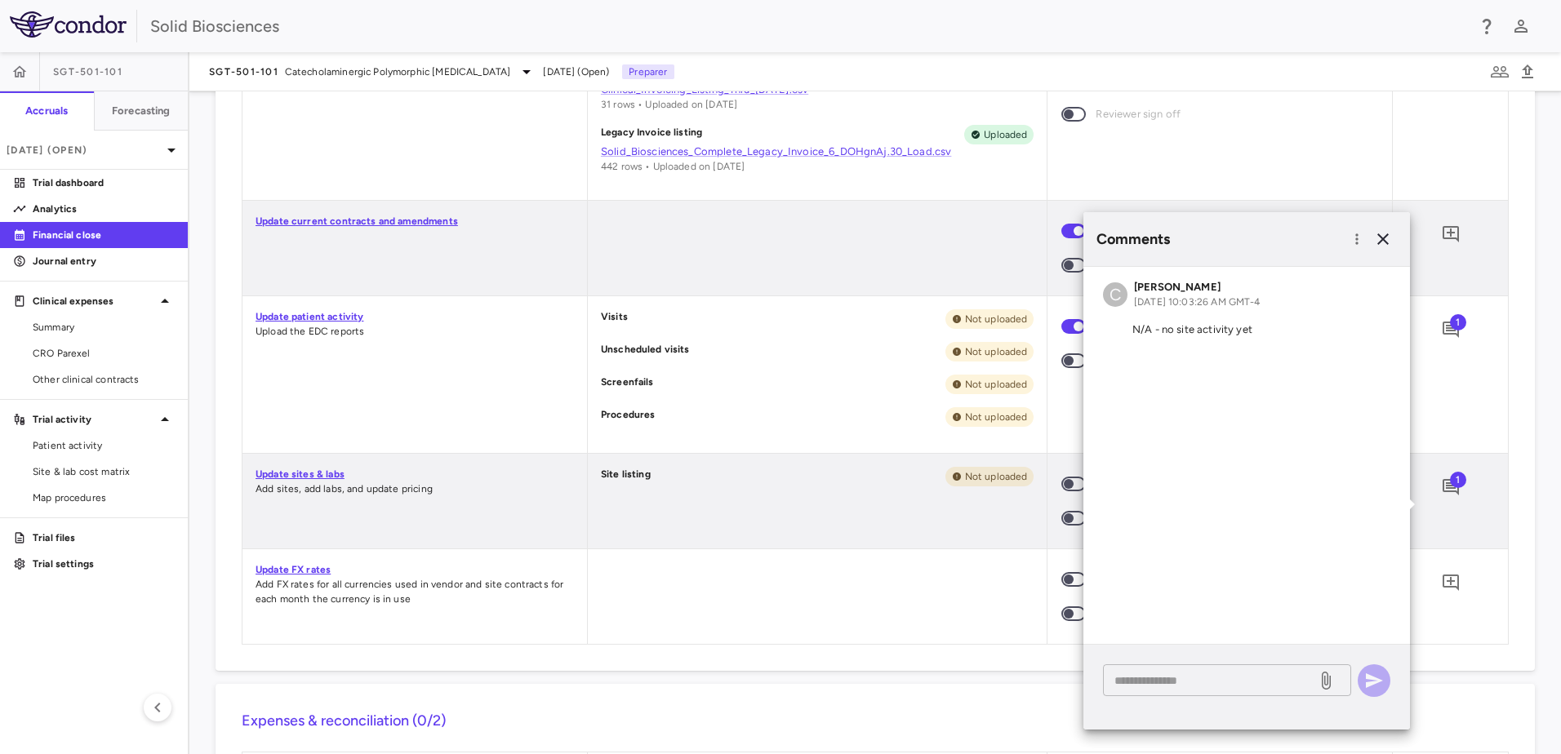
click at [1184, 673] on textarea at bounding box center [1209, 681] width 191 height 18
click at [1153, 677] on textarea at bounding box center [1209, 681] width 191 height 18
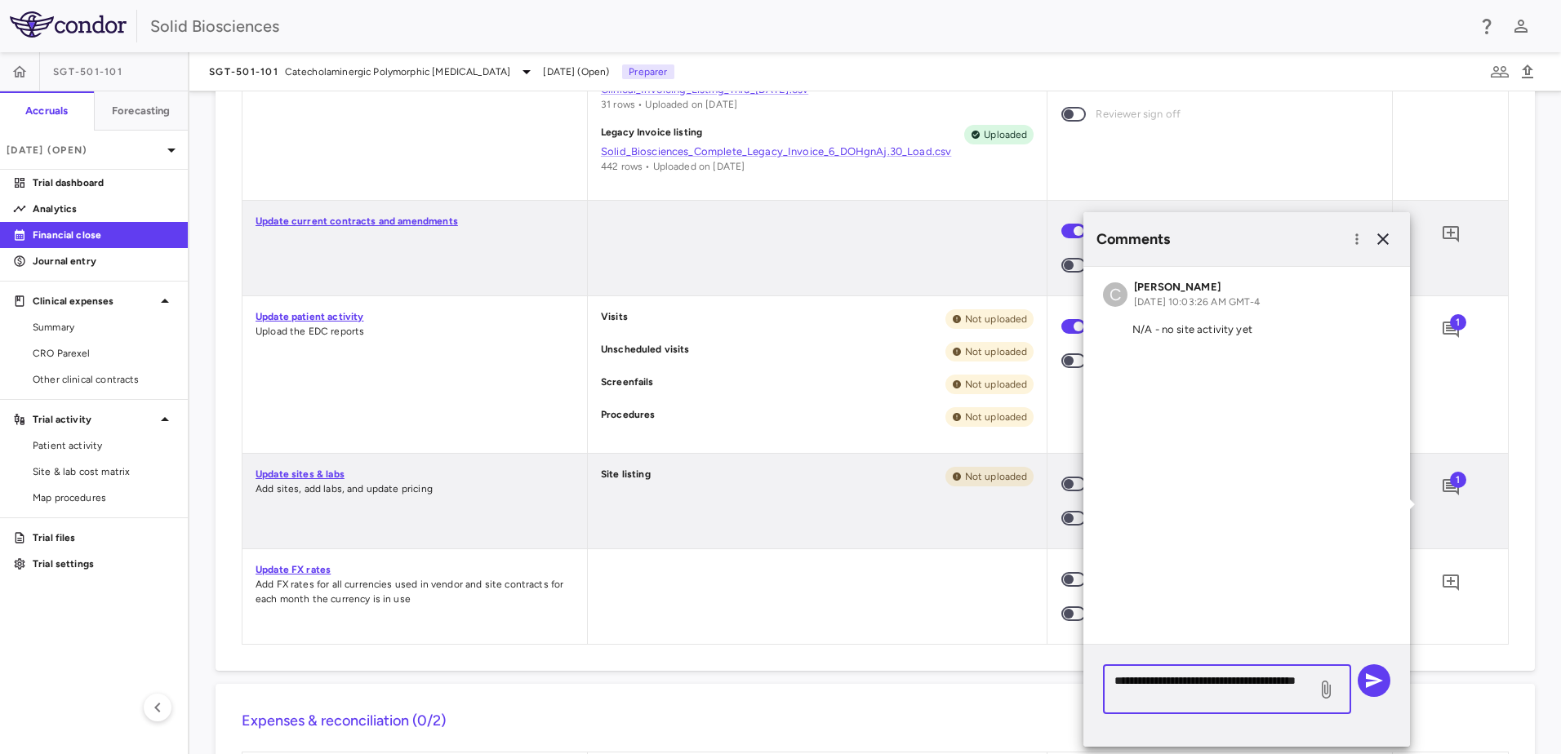
type textarea "**********"
click at [1325, 699] on icon at bounding box center [1326, 690] width 20 height 20
click at [0, 0] on input "file" at bounding box center [0, 0] width 0 height 0
click at [1376, 682] on icon "button" at bounding box center [1374, 680] width 17 height 15
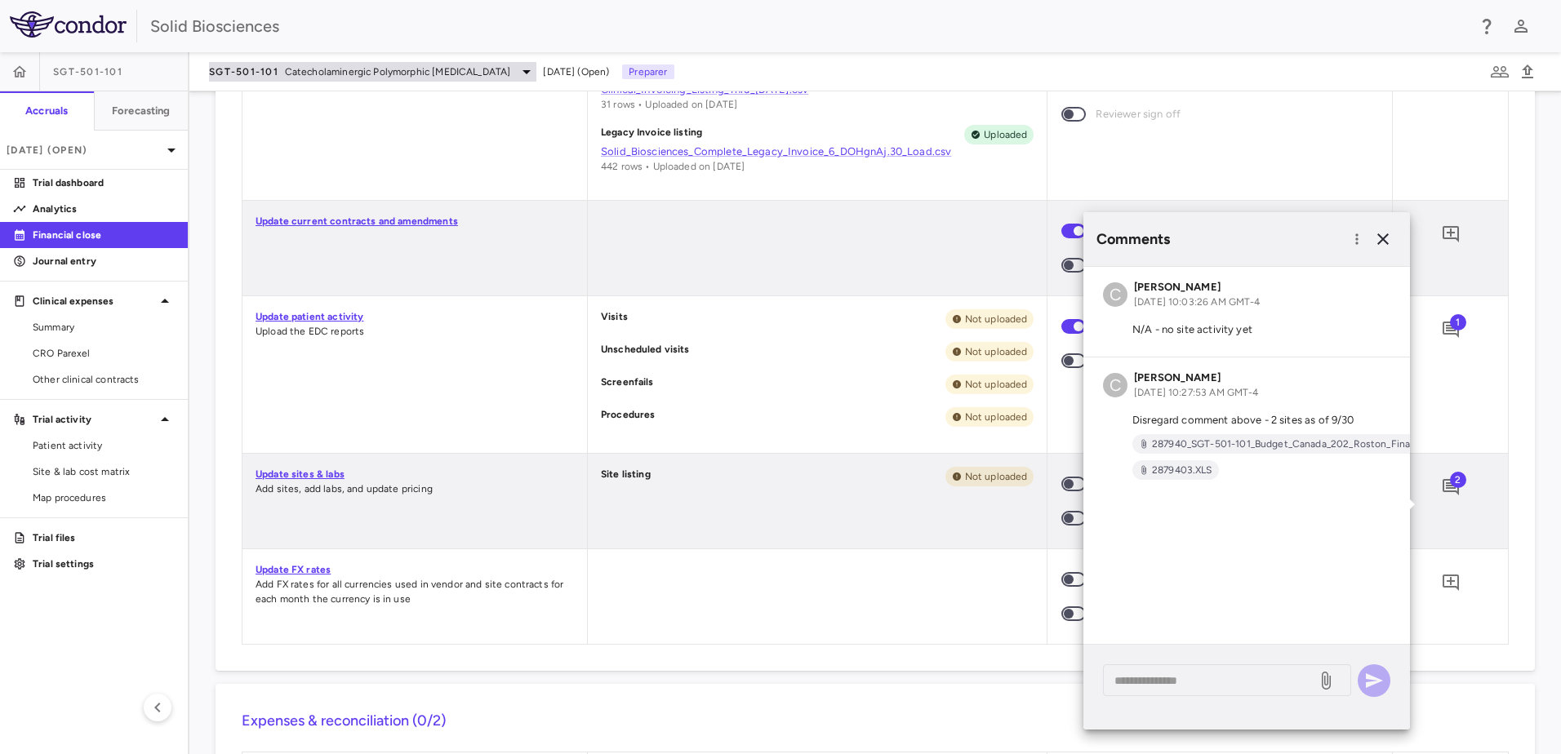
click at [362, 77] on span "Catecholaminergic Polymorphic [MEDICAL_DATA]" at bounding box center [398, 71] width 226 height 15
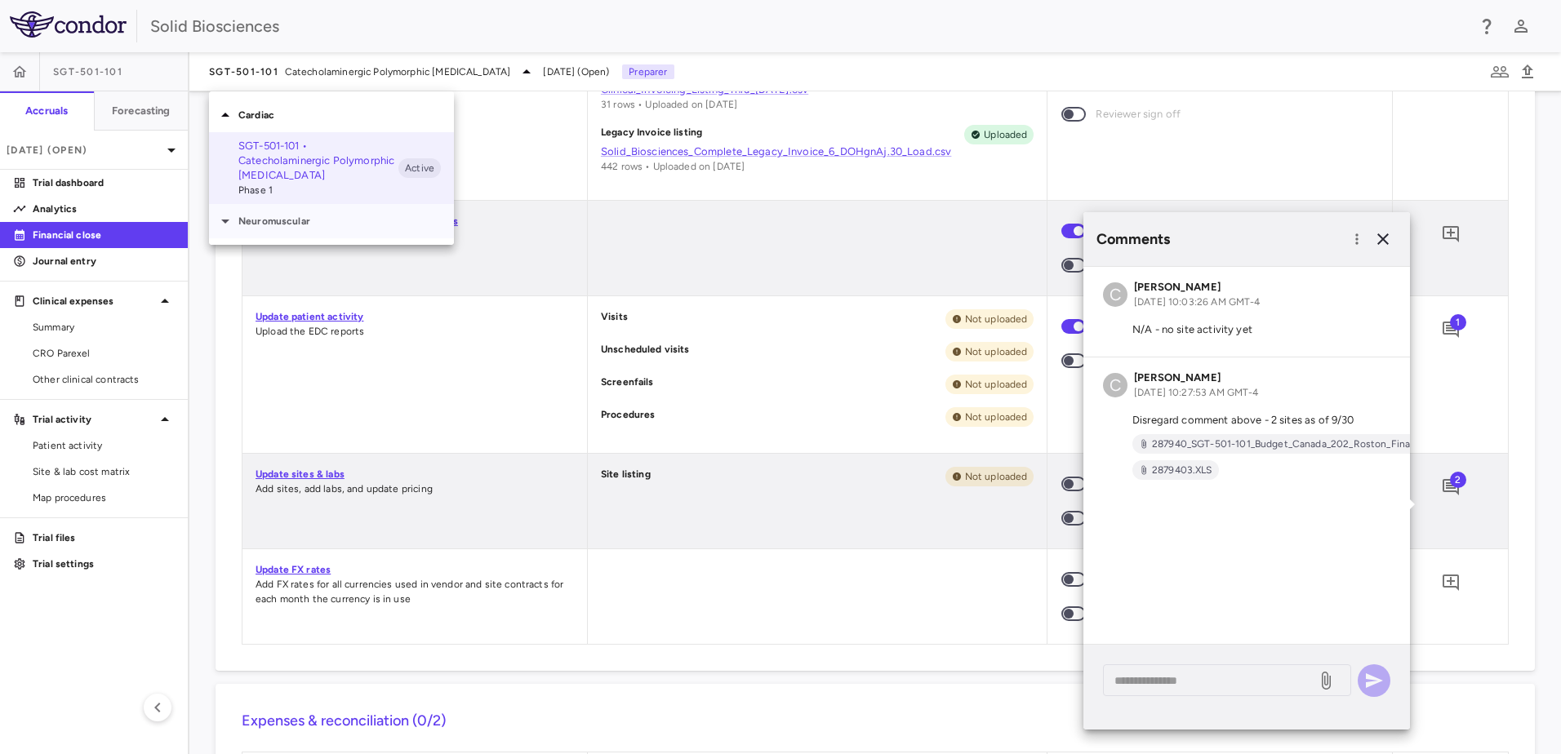
click at [260, 223] on p "Neuromuscular" at bounding box center [346, 221] width 216 height 15
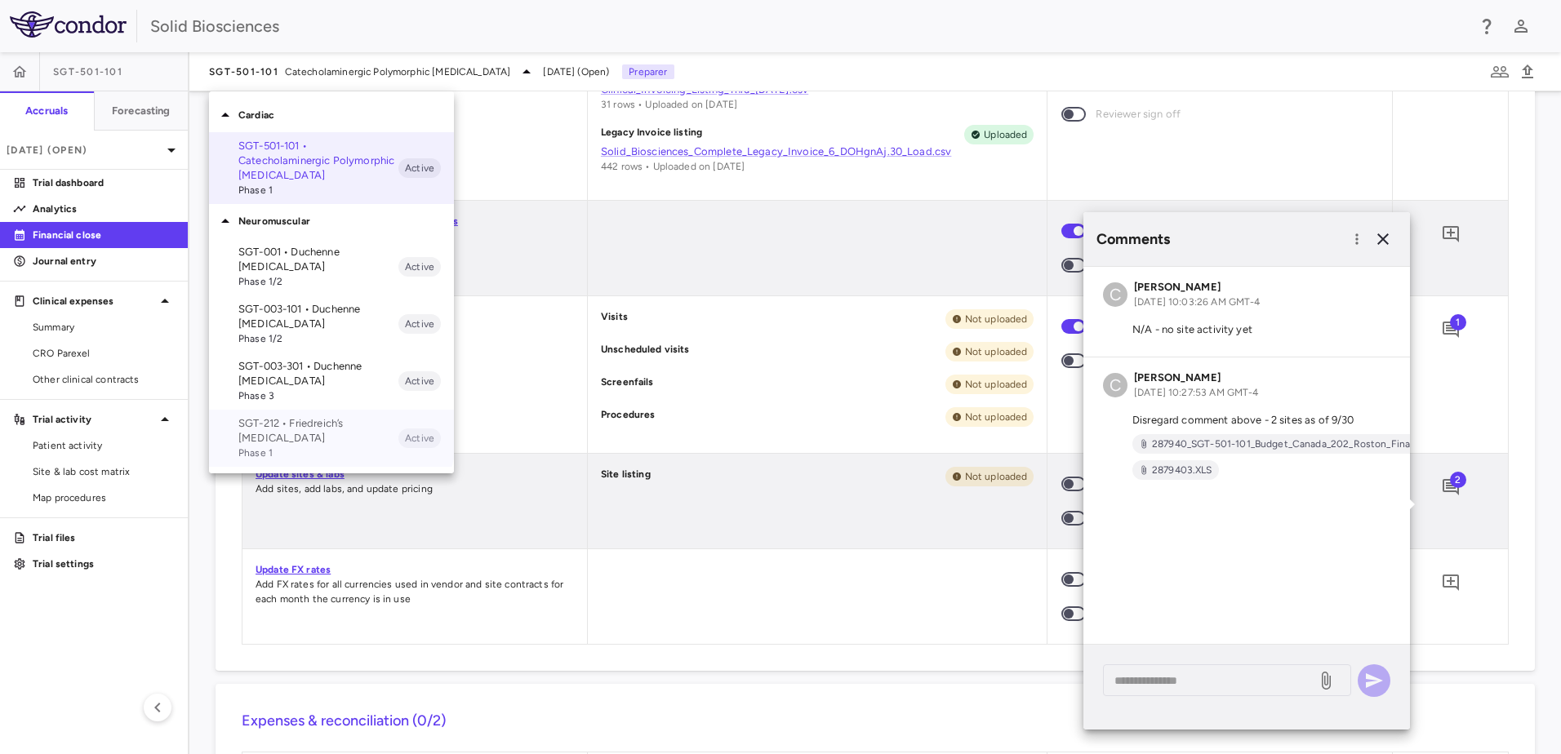
click at [306, 427] on p "SGT-212 • Friedreich’s [MEDICAL_DATA]" at bounding box center [318, 430] width 160 height 29
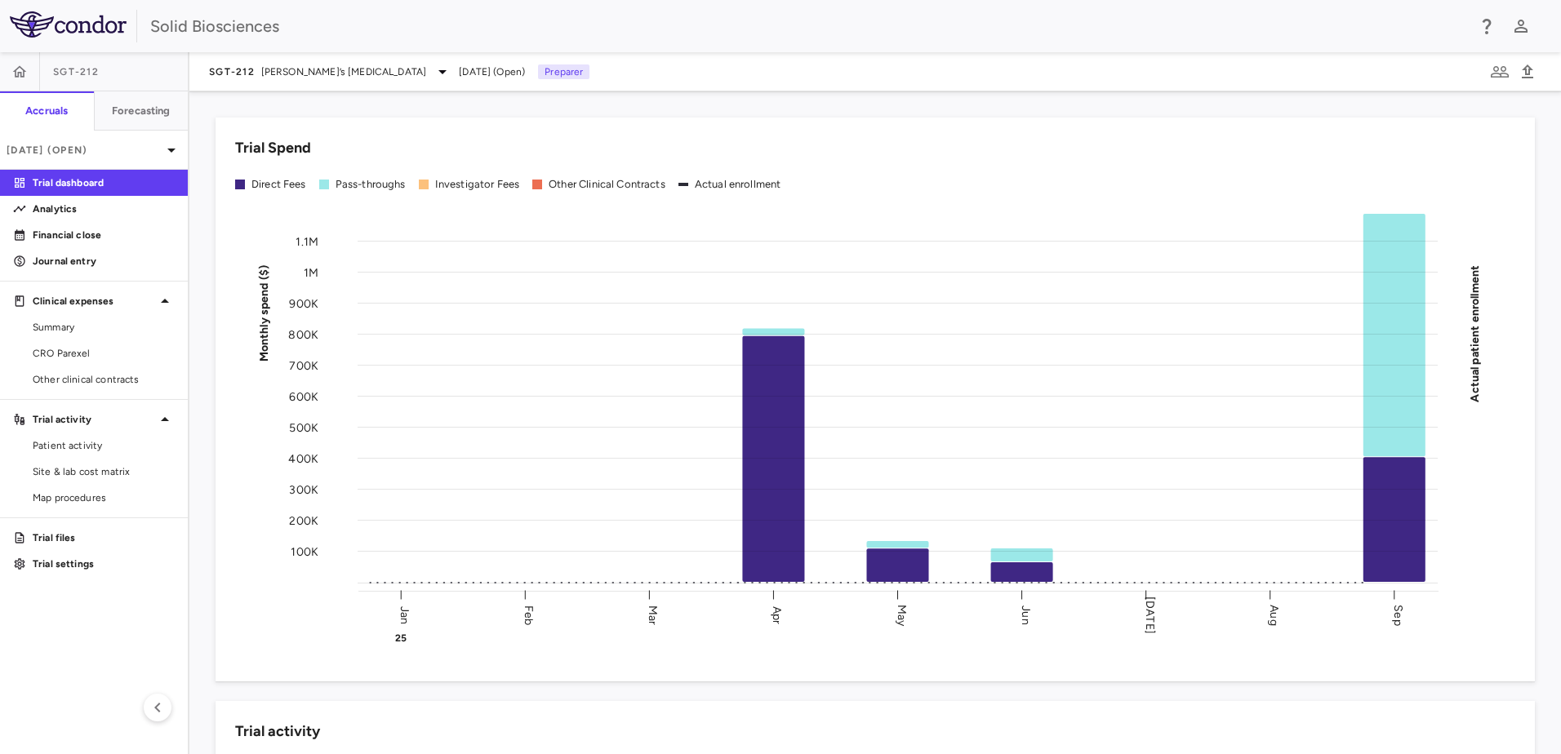
click at [381, 103] on div "Trial Spend Direct Fees Pass-throughs Investigator Fees Other Clinical Contract…" at bounding box center [865, 390] width 1339 height 584
click at [72, 233] on p "Financial close" at bounding box center [104, 235] width 142 height 15
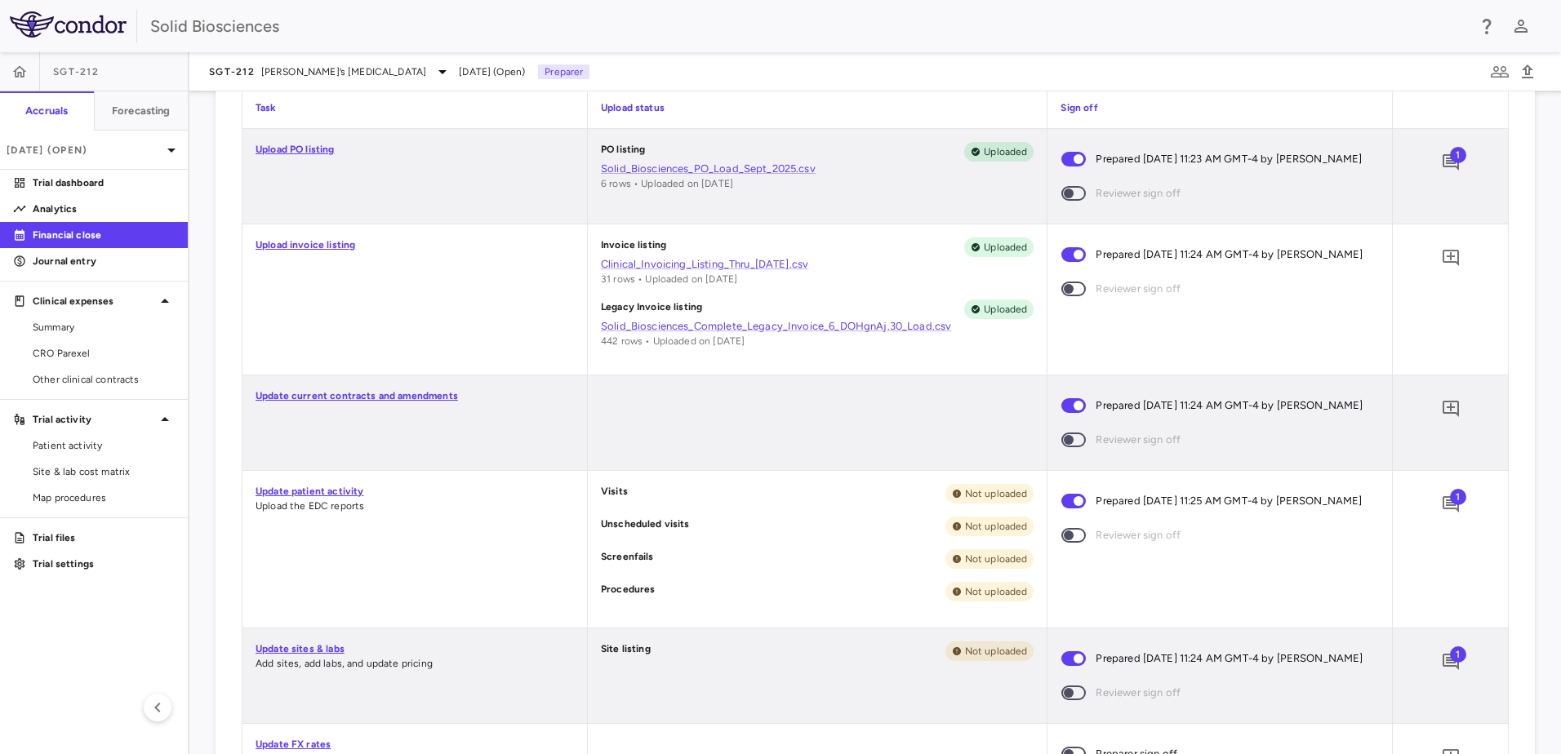
scroll to position [408, 0]
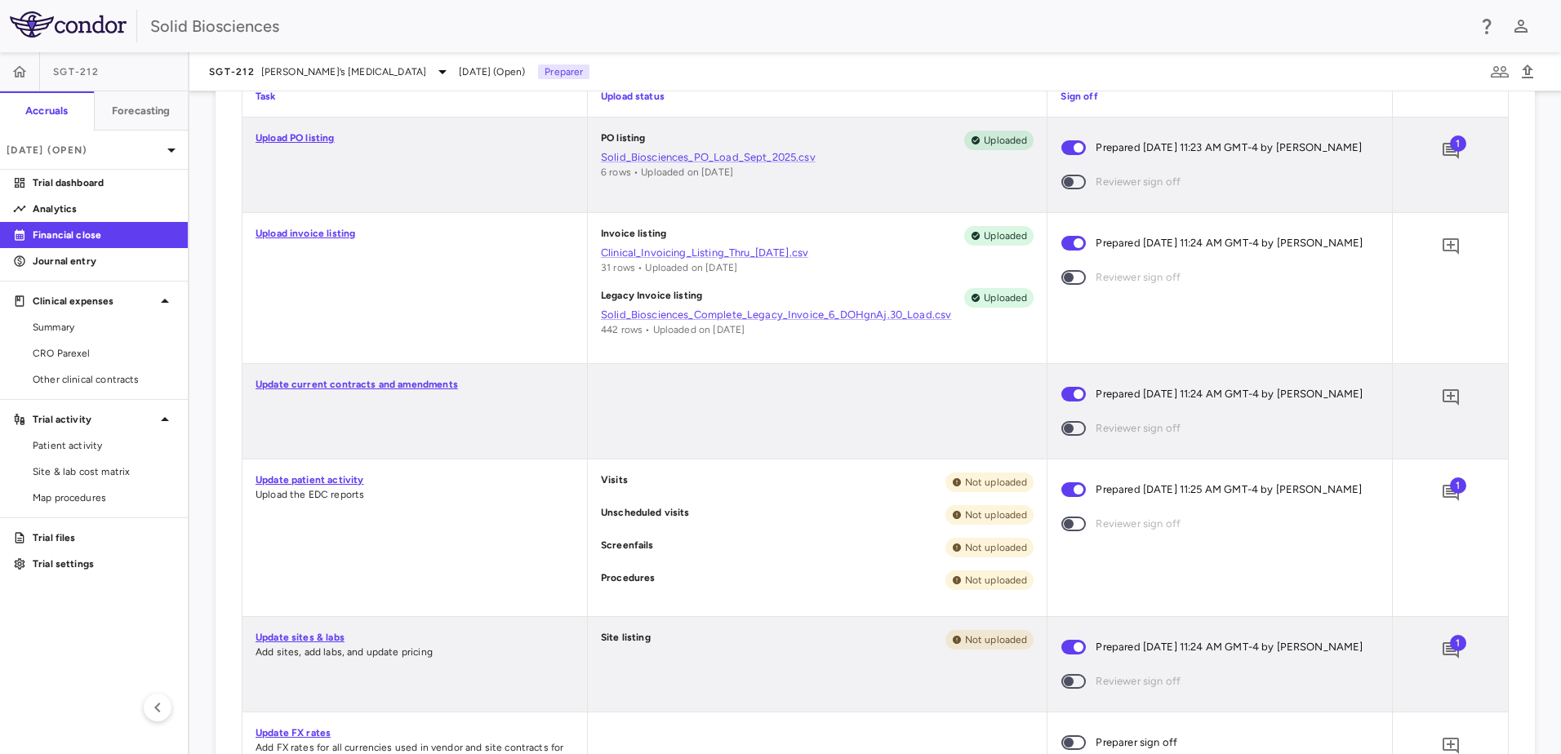
click at [559, 537] on div "Update patient activity Upload the EDC reports" at bounding box center [414, 538] width 344 height 157
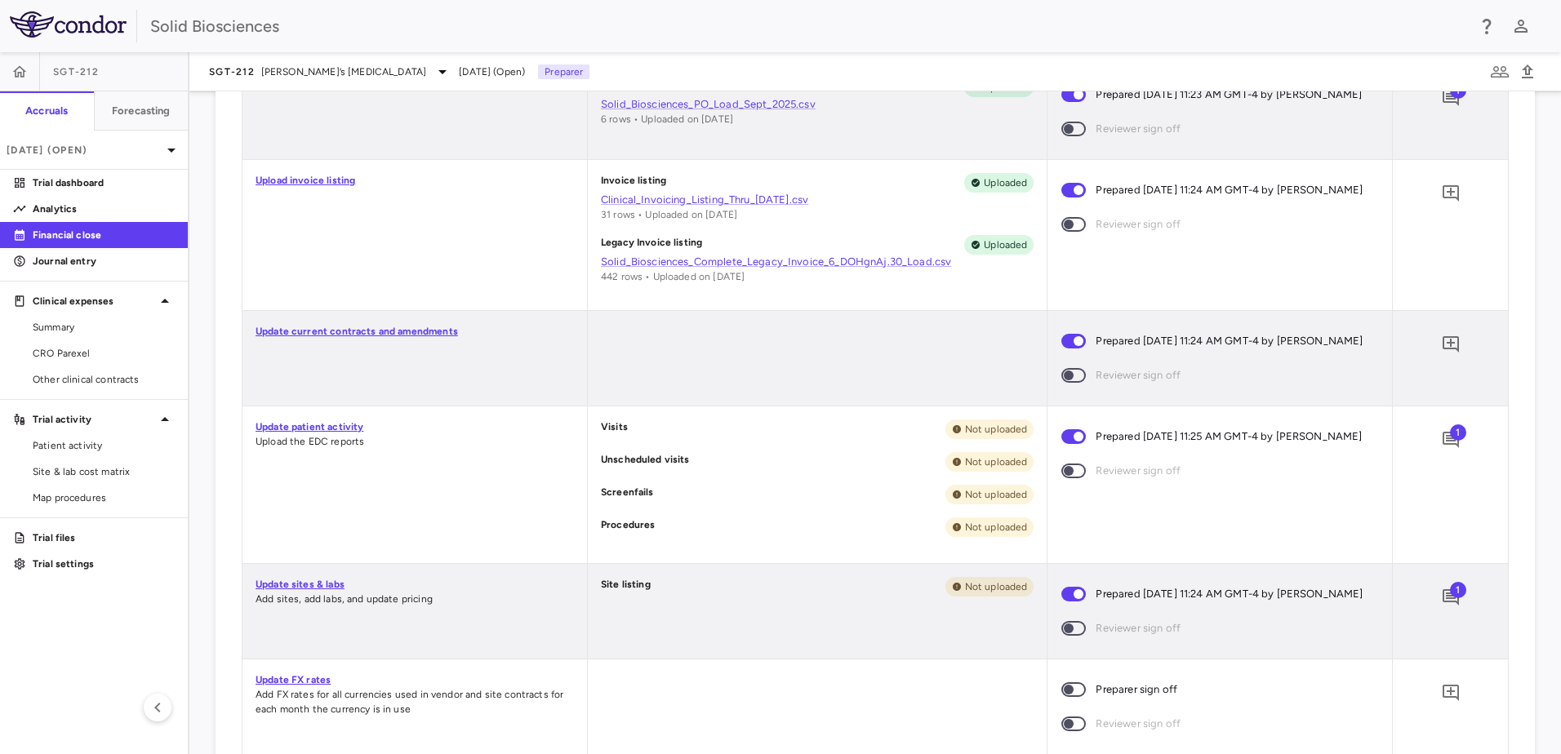
scroll to position [490, 0]
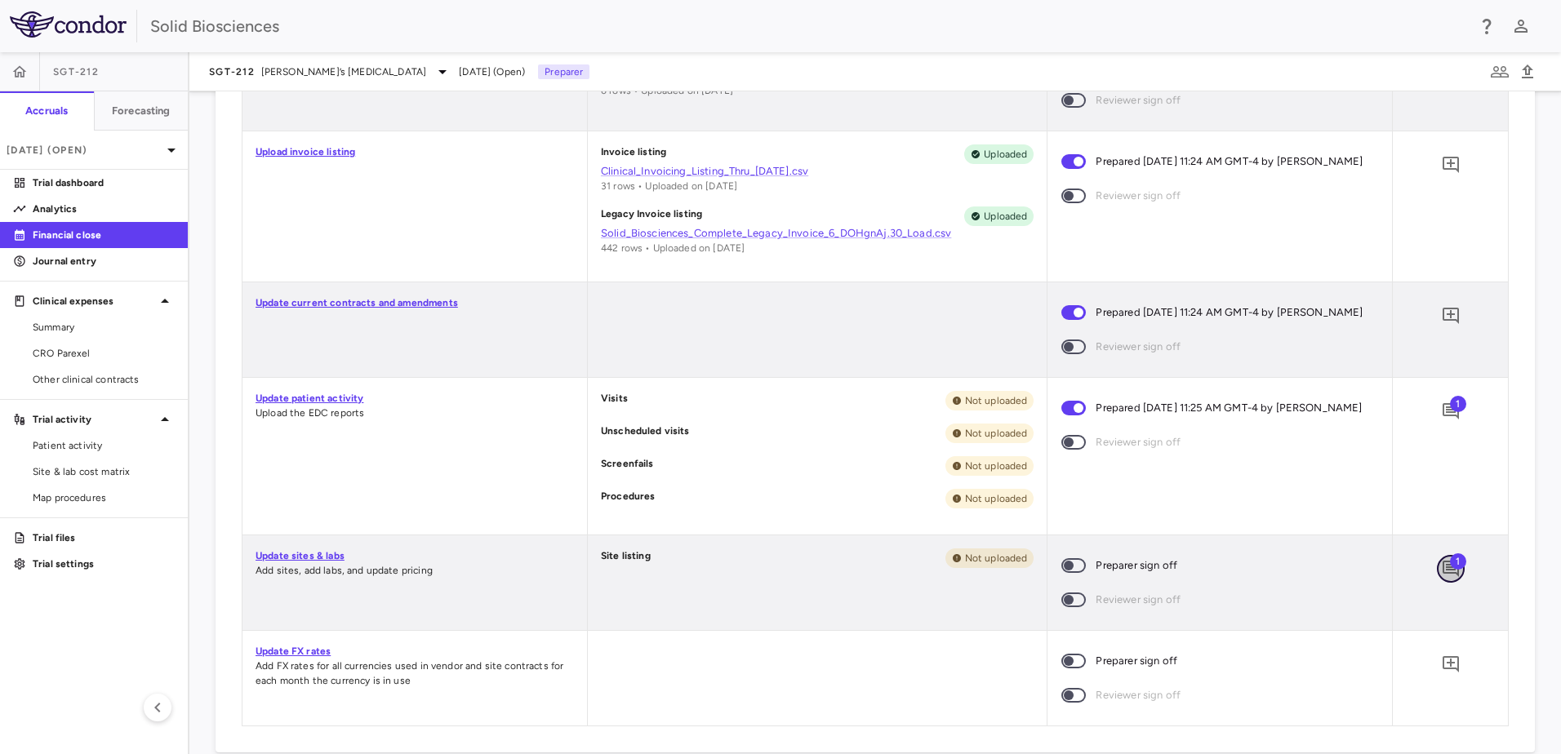
click at [1442, 577] on icon "Add comment" at bounding box center [1450, 569] width 16 height 16
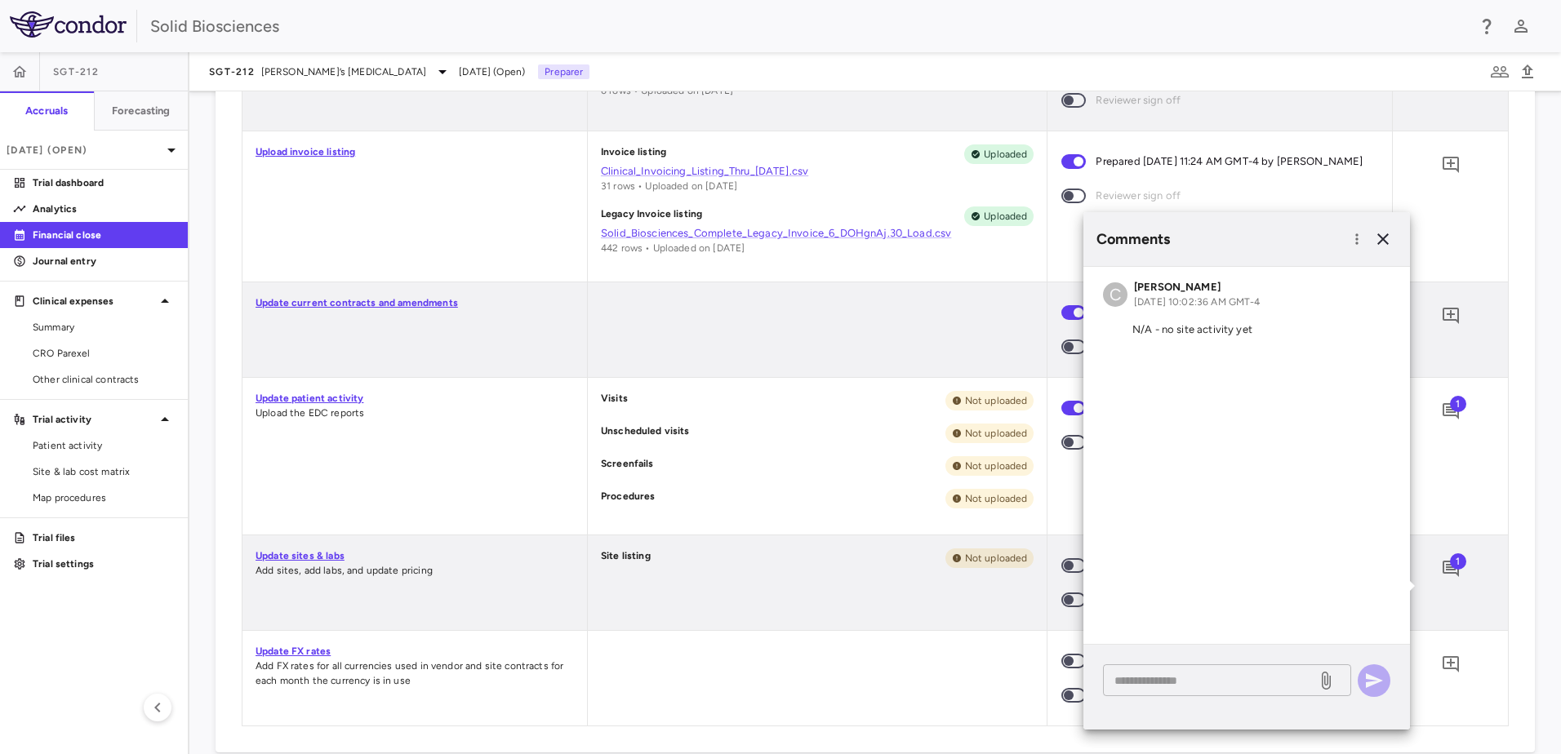
click at [1165, 680] on textarea at bounding box center [1209, 681] width 191 height 18
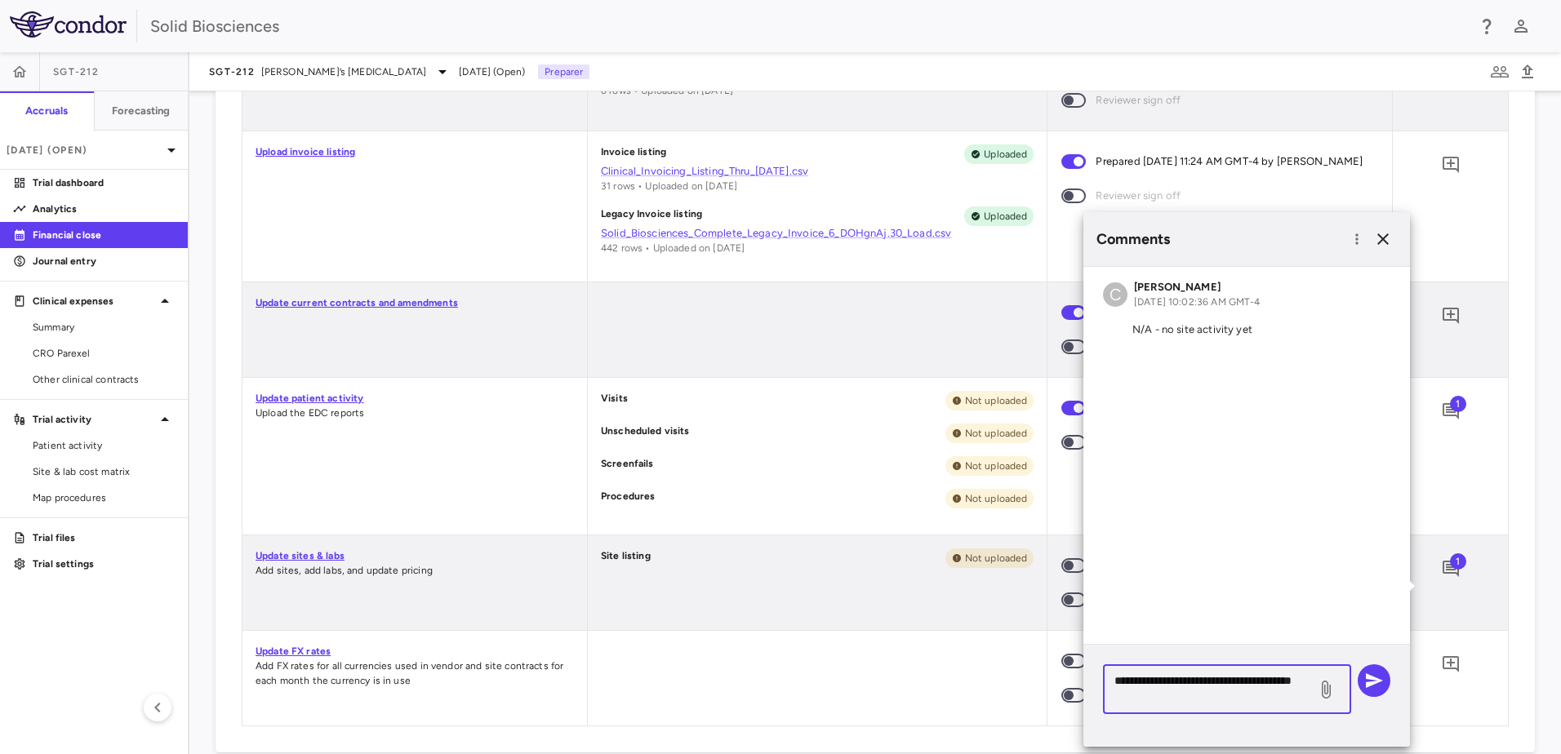
type textarea "**********"
click at [1331, 691] on icon at bounding box center [1326, 690] width 9 height 18
click at [0, 0] on input "file" at bounding box center [0, 0] width 0 height 0
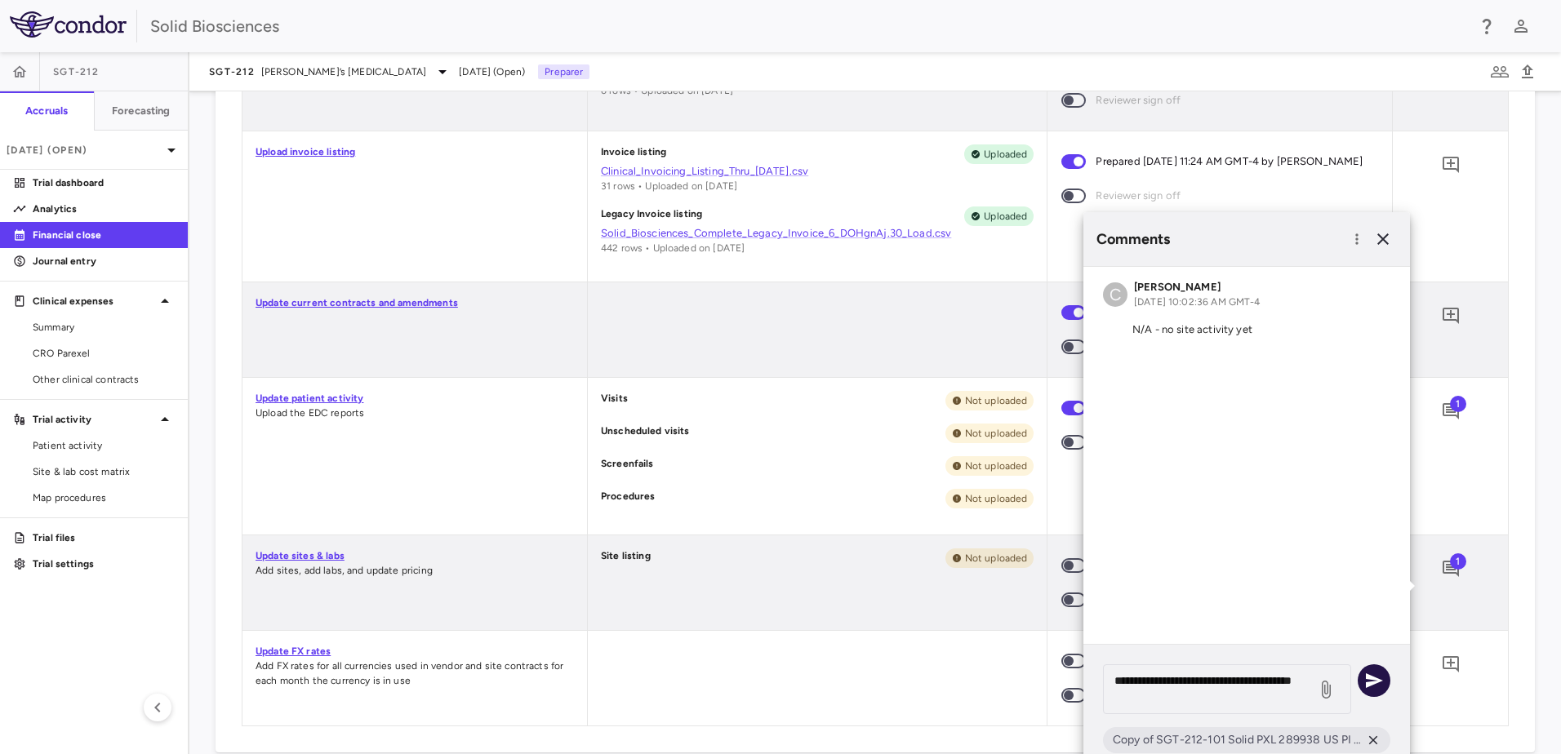
click at [1375, 682] on icon "button" at bounding box center [1374, 680] width 17 height 15
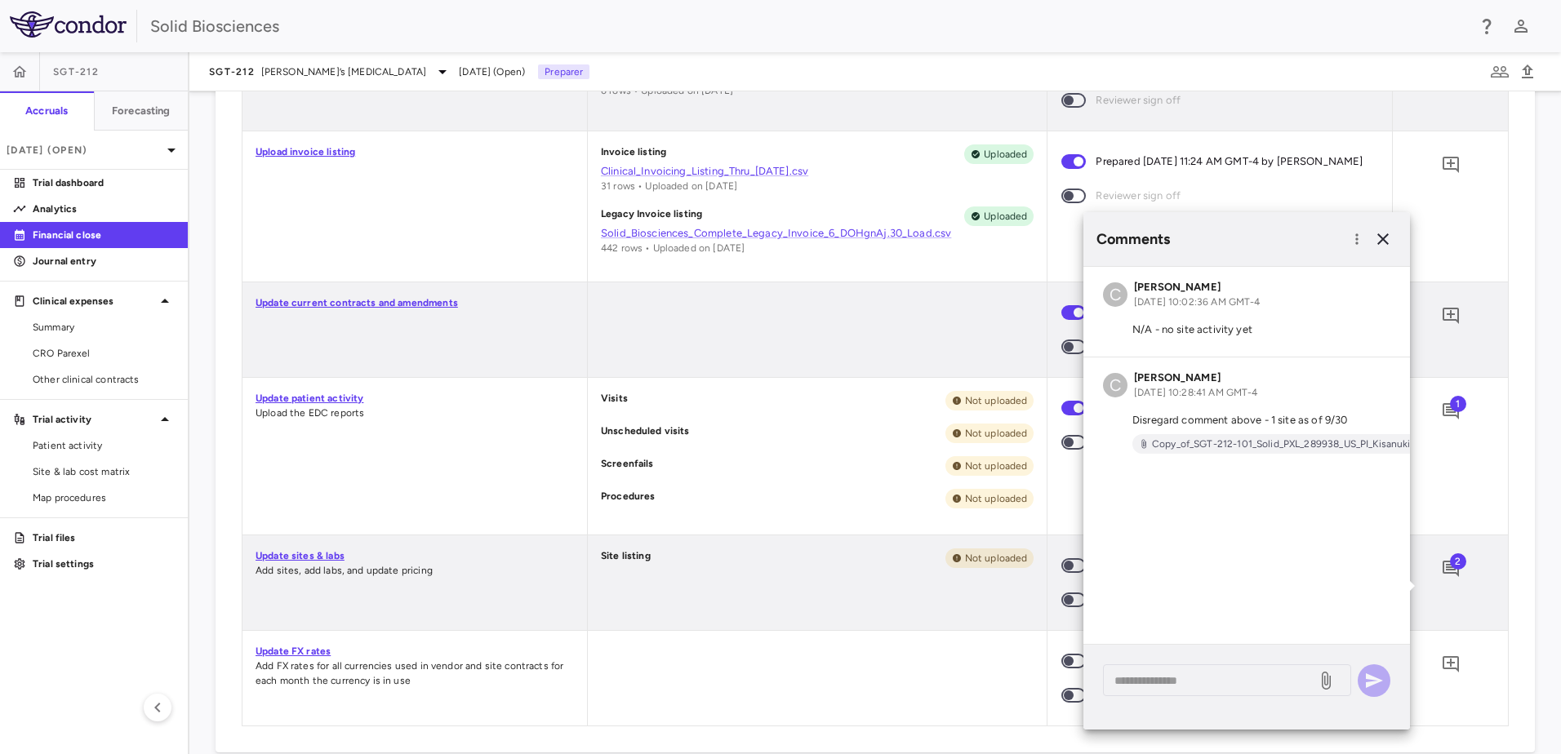
click at [720, 354] on div at bounding box center [818, 329] width 460 height 95
click at [726, 360] on div at bounding box center [818, 329] width 460 height 95
click at [373, 260] on div "Upload invoice listing" at bounding box center [414, 206] width 344 height 150
click at [1383, 238] on icon "button" at bounding box center [1382, 238] width 11 height 11
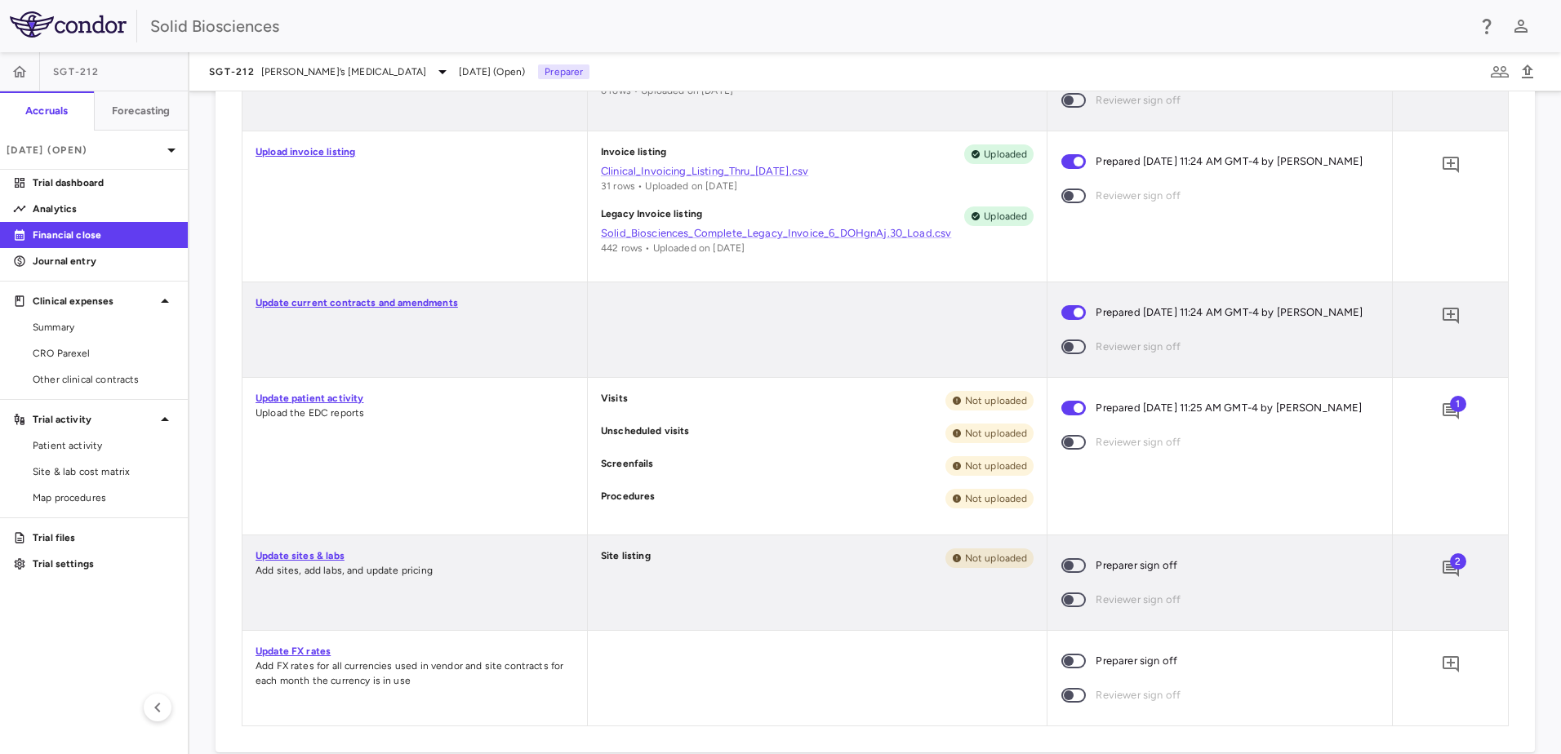
click at [788, 346] on div at bounding box center [818, 329] width 460 height 95
click at [764, 345] on div at bounding box center [818, 329] width 460 height 95
click at [131, 147] on p "[DATE] (Open)" at bounding box center [84, 150] width 155 height 15
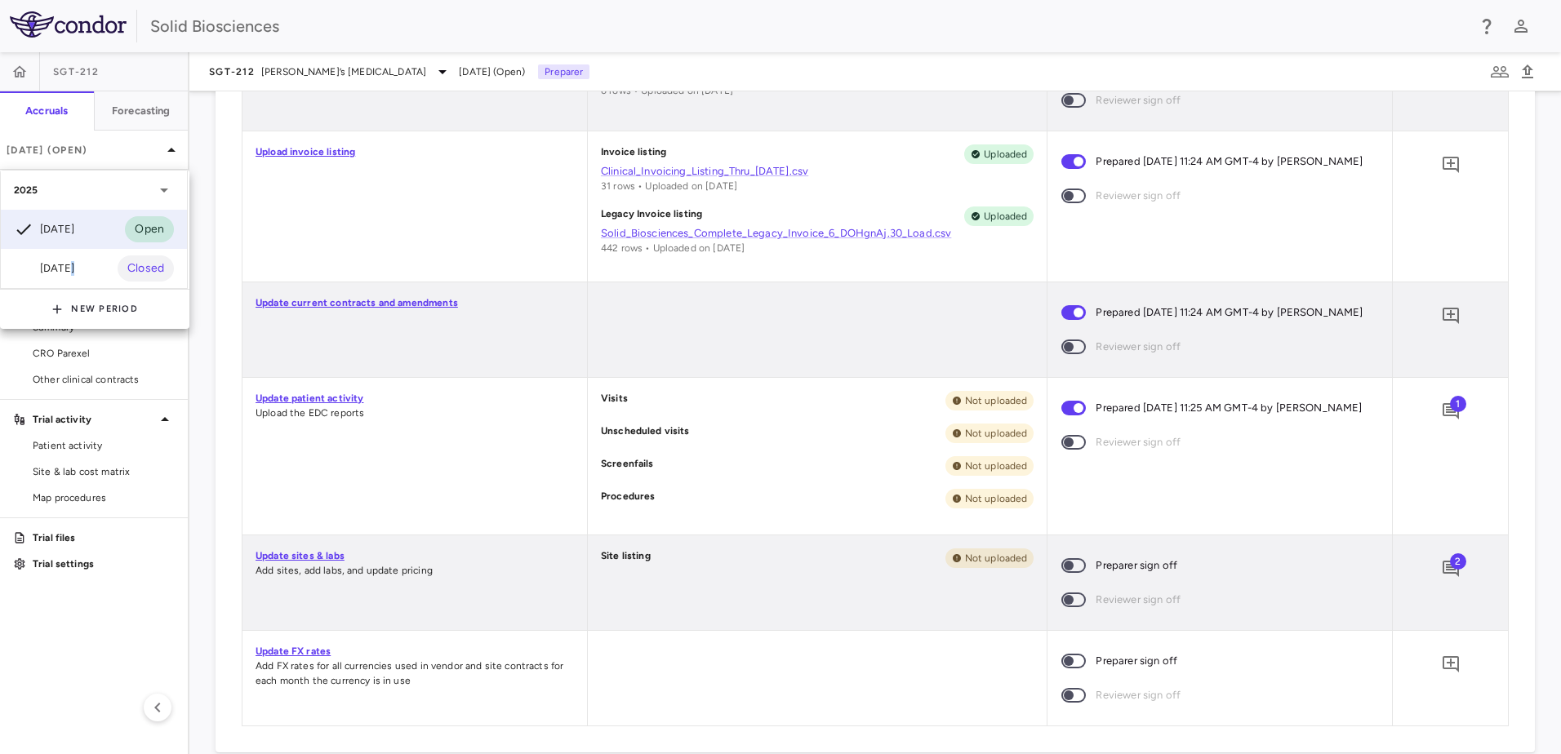
click at [69, 266] on div "[DATE]" at bounding box center [44, 269] width 60 height 20
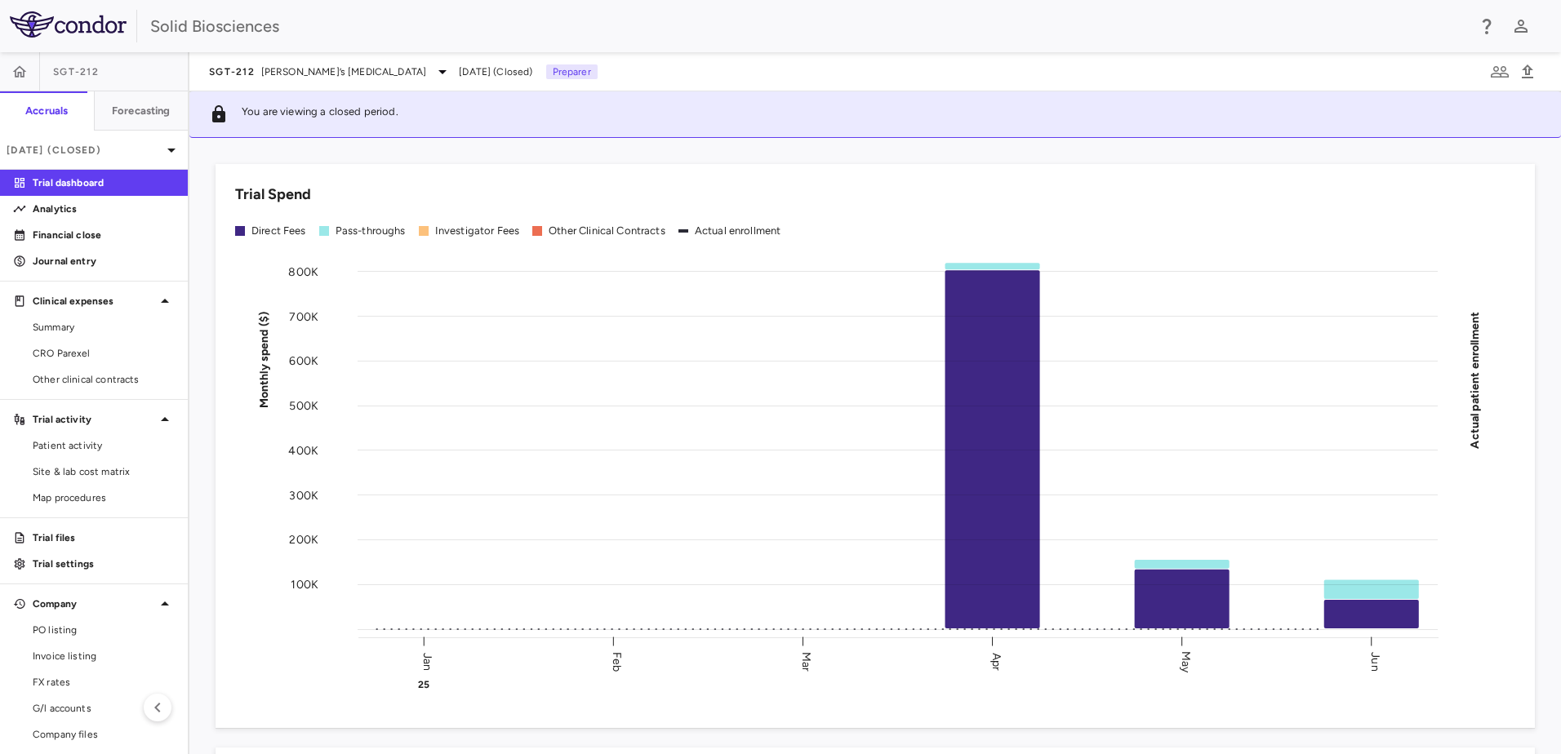
scroll to position [33, 0]
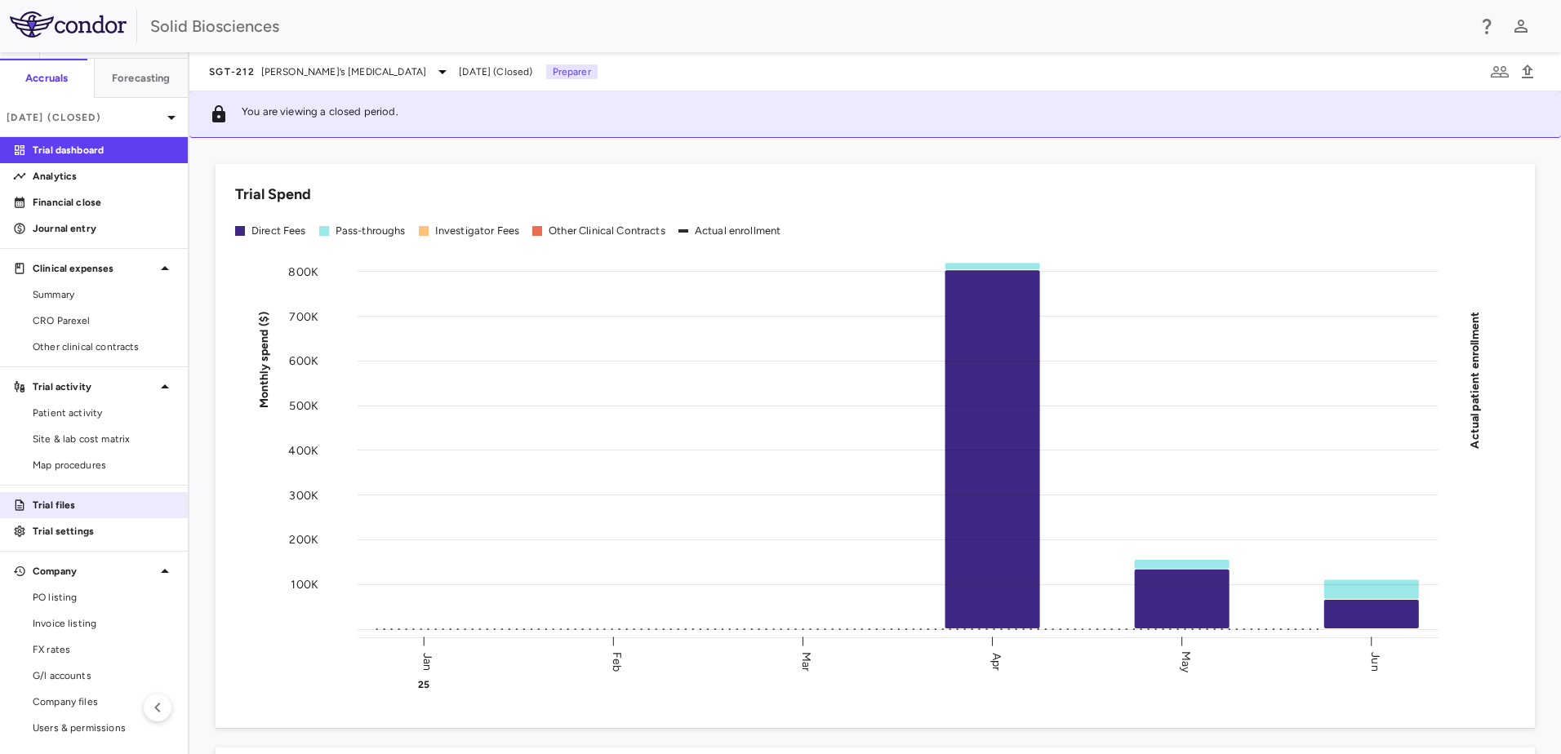
click at [50, 504] on p "Trial files" at bounding box center [104, 505] width 142 height 15
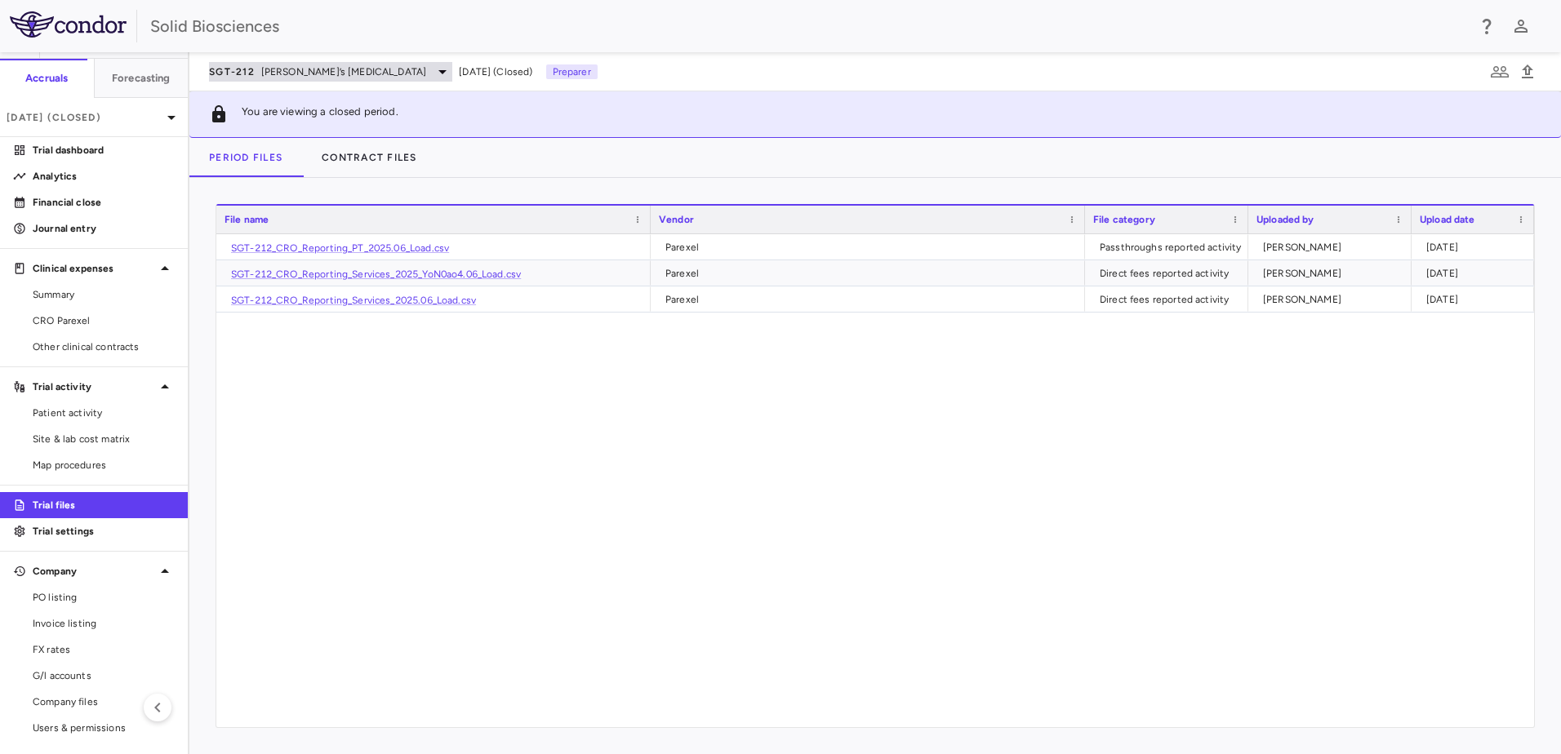
click at [302, 65] on span "[PERSON_NAME]’s [MEDICAL_DATA]" at bounding box center [344, 71] width 166 height 15
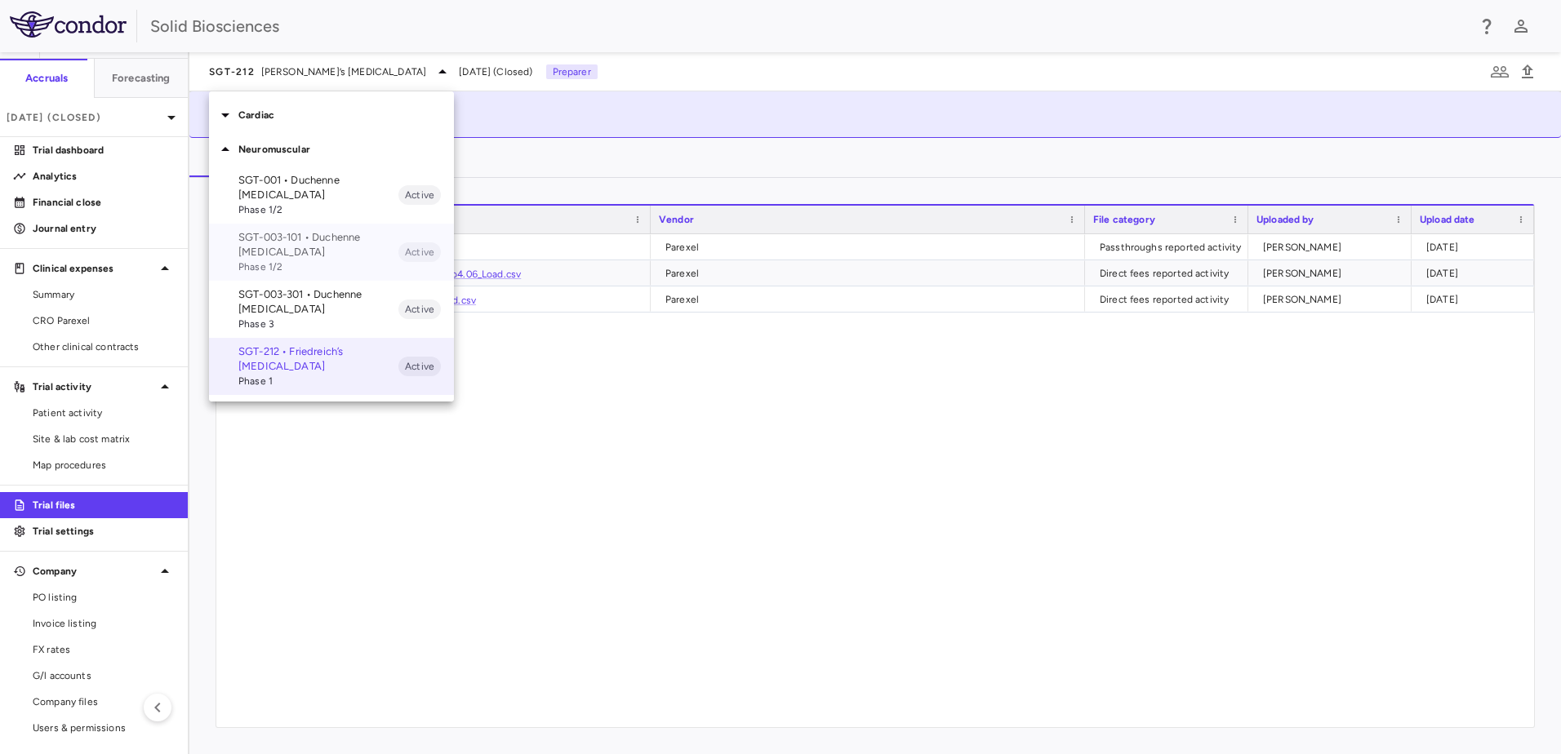
click at [295, 251] on p "SGT-003-101 • Duchenne [MEDICAL_DATA]" at bounding box center [318, 244] width 160 height 29
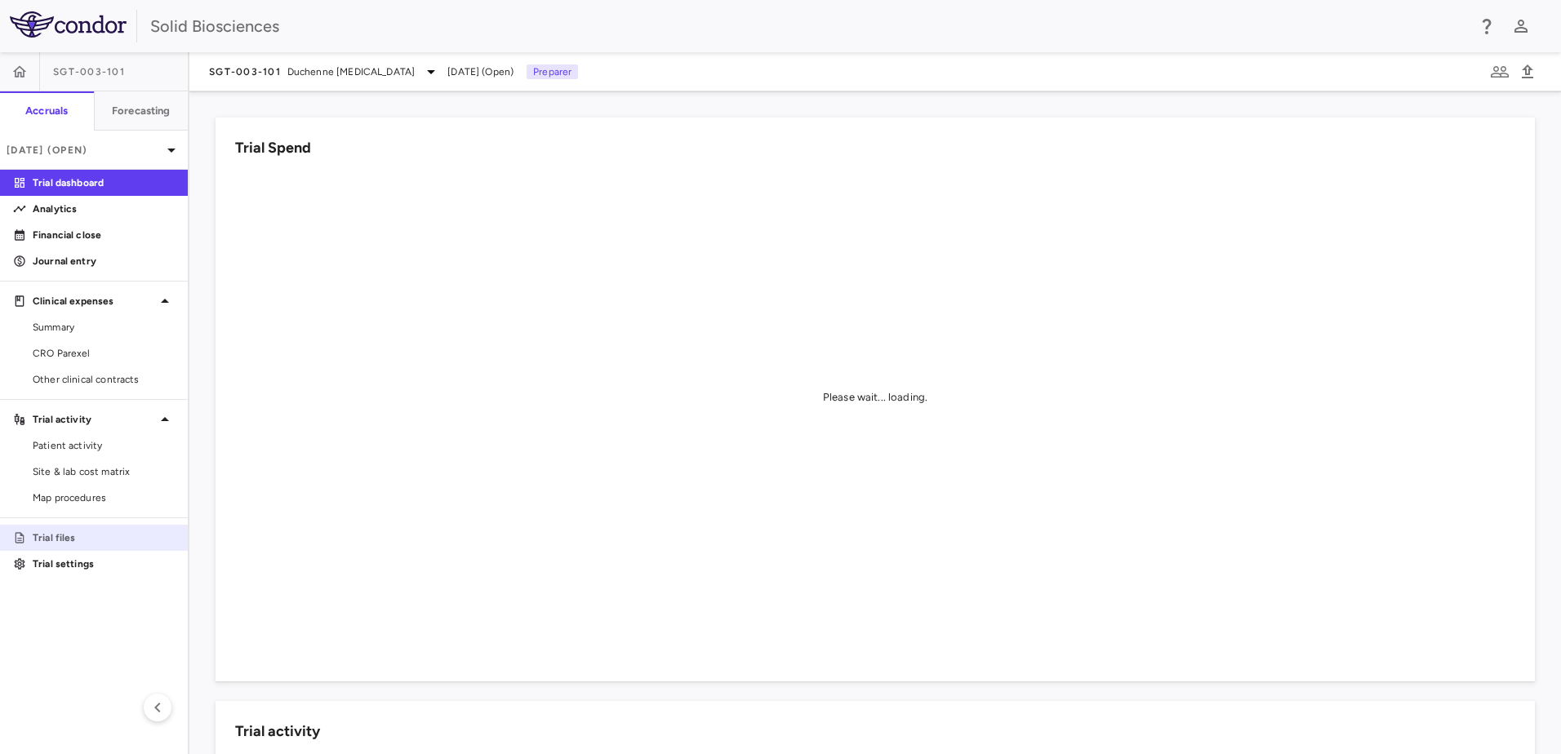
click at [70, 540] on p "Trial files" at bounding box center [104, 538] width 142 height 15
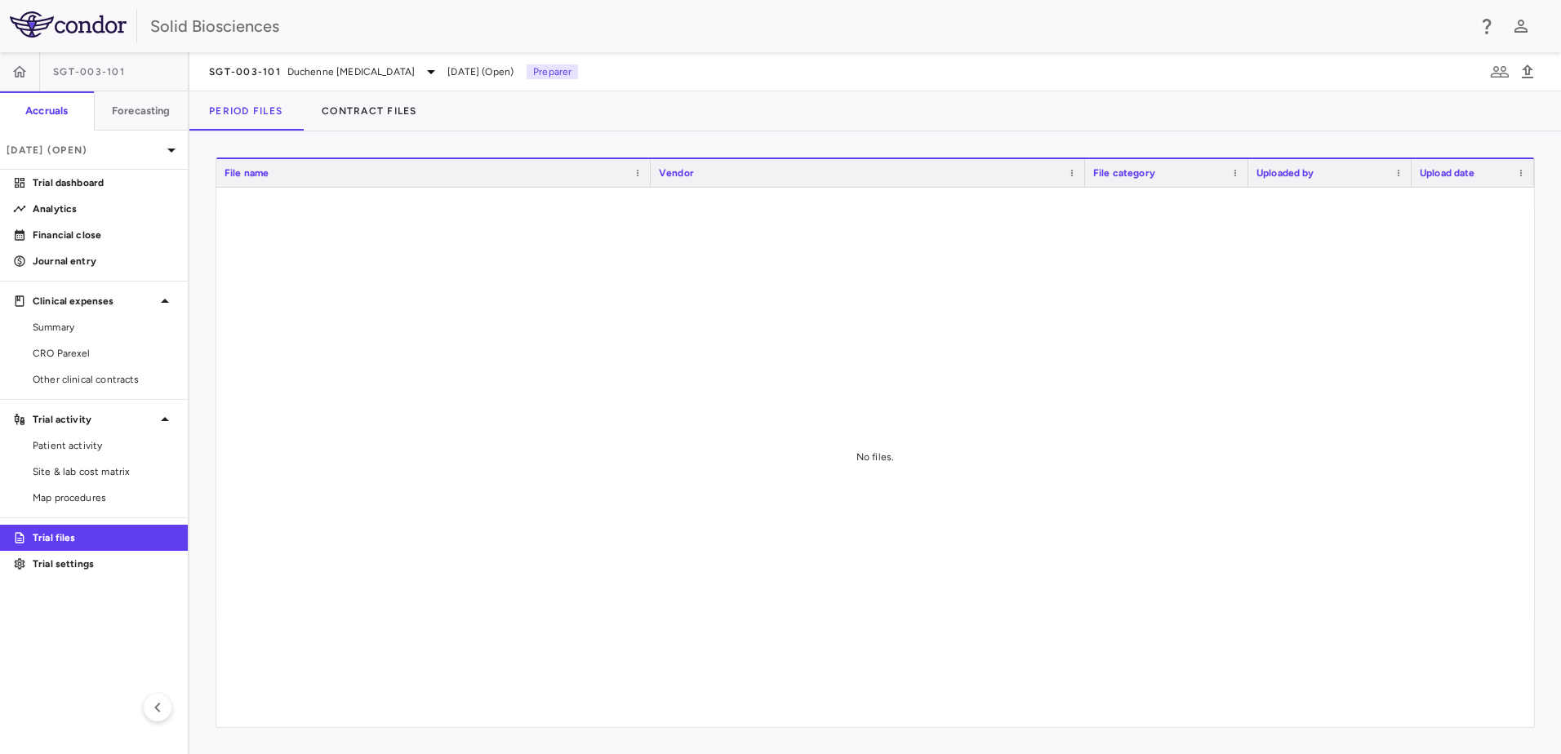
drag, startPoint x: 113, startPoint y: 69, endPoint x: 114, endPoint y: 91, distance: 22.1
click at [113, 69] on span "SGT-003-101" at bounding box center [89, 71] width 72 height 13
click at [97, 144] on p "[DATE] (Open)" at bounding box center [84, 150] width 155 height 15
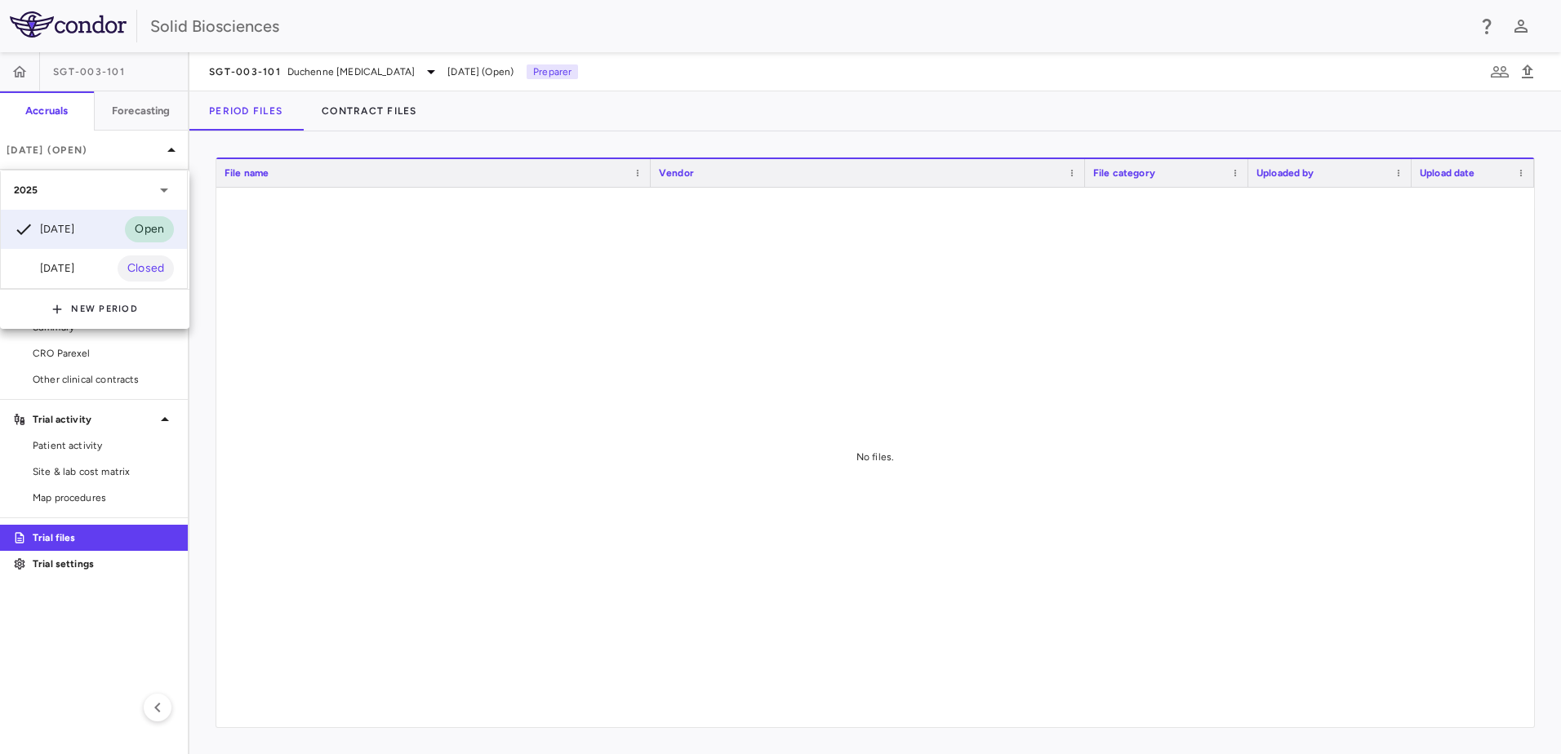
click at [277, 64] on div at bounding box center [780, 377] width 1561 height 754
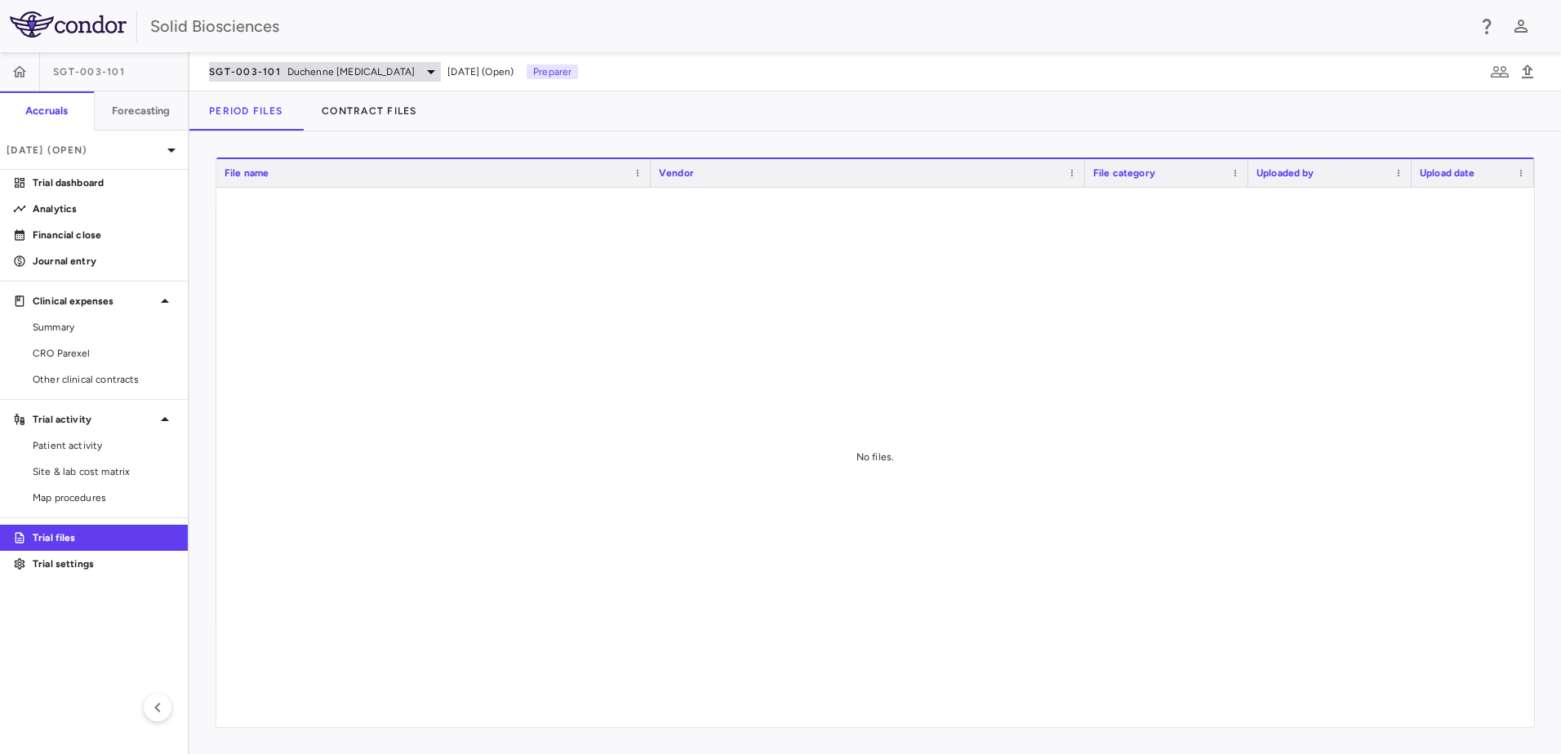
click at [437, 75] on icon at bounding box center [431, 72] width 20 height 20
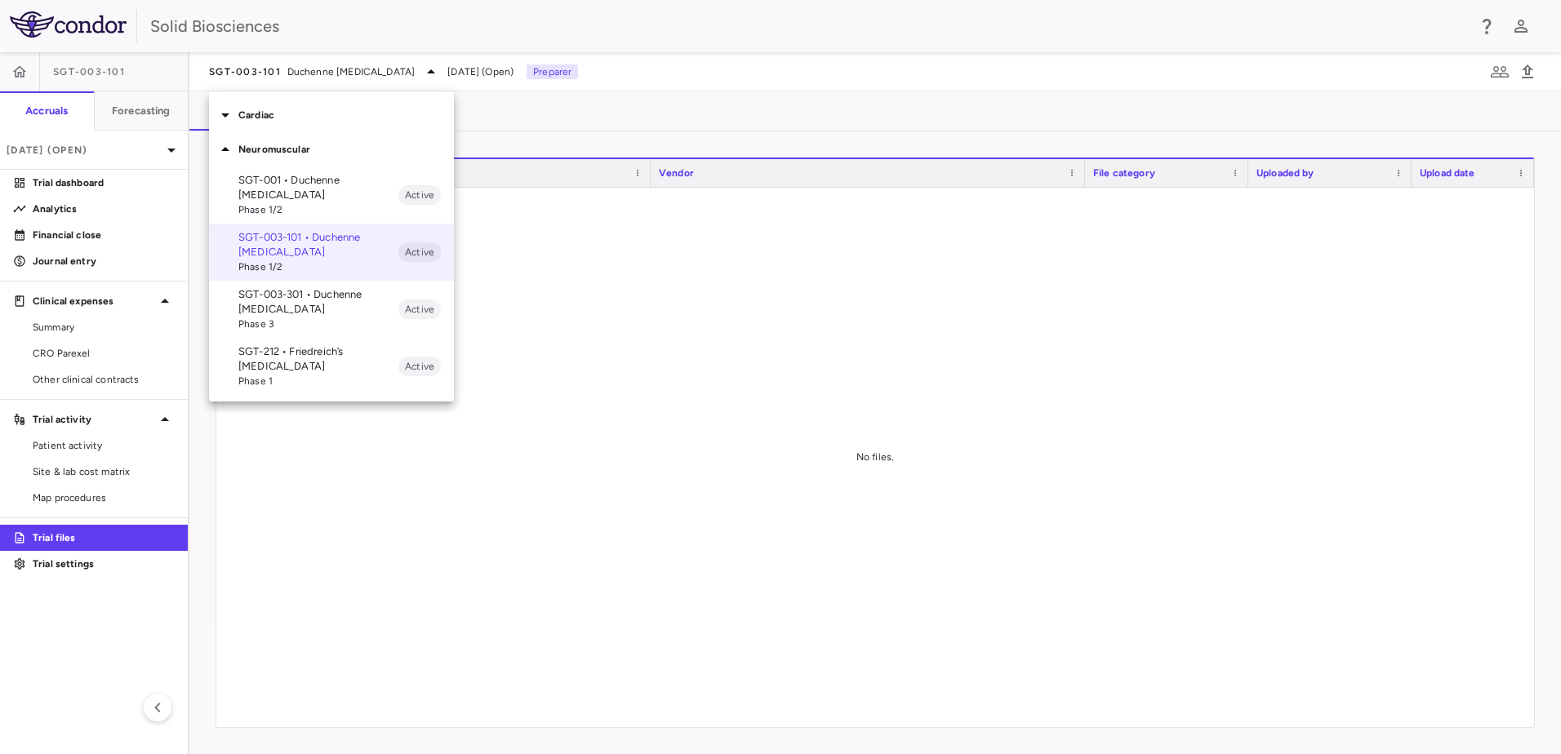
click at [293, 358] on p "SGT-212 • Friedreich’s [MEDICAL_DATA]" at bounding box center [318, 358] width 160 height 29
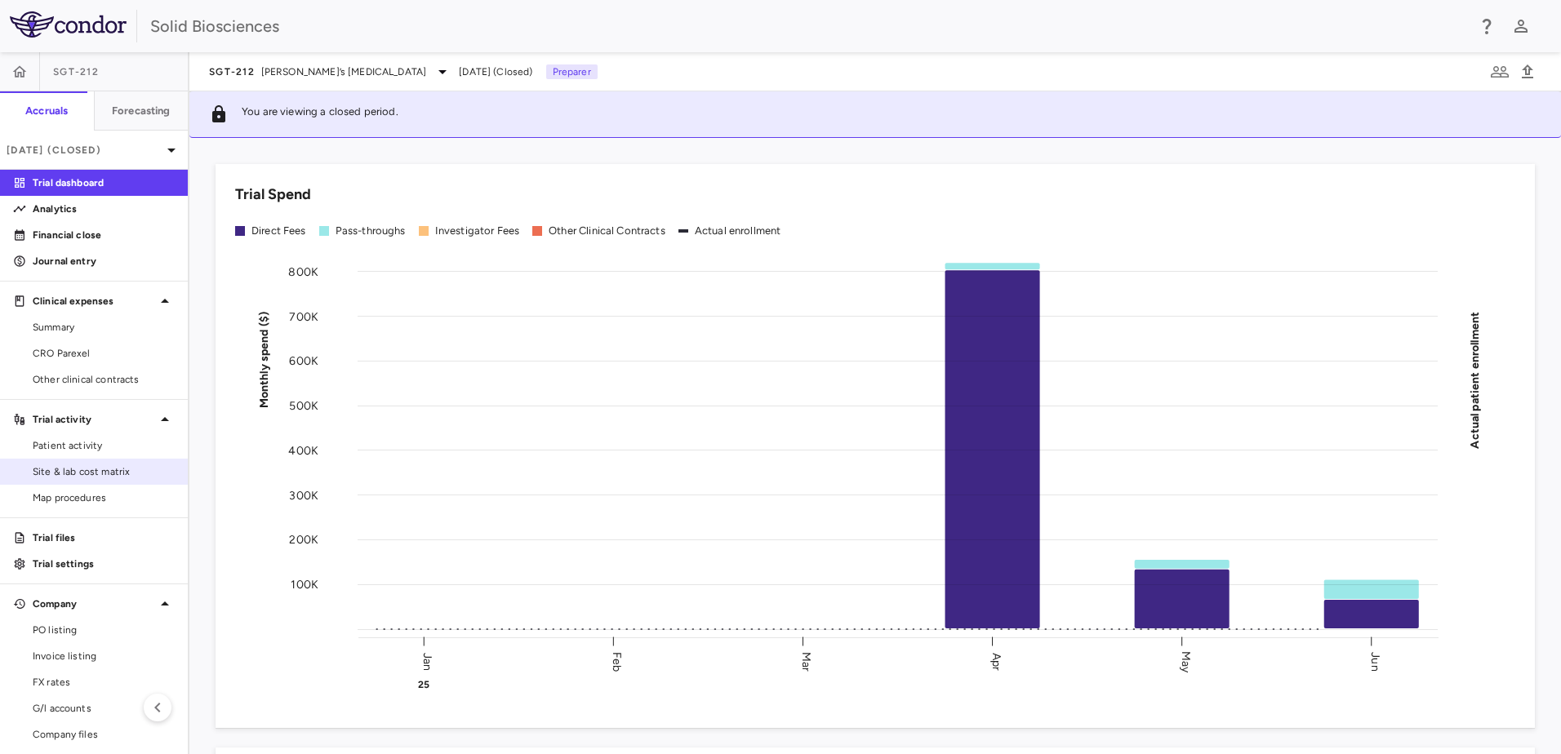
click at [79, 464] on span "Site & lab cost matrix" at bounding box center [104, 471] width 142 height 15
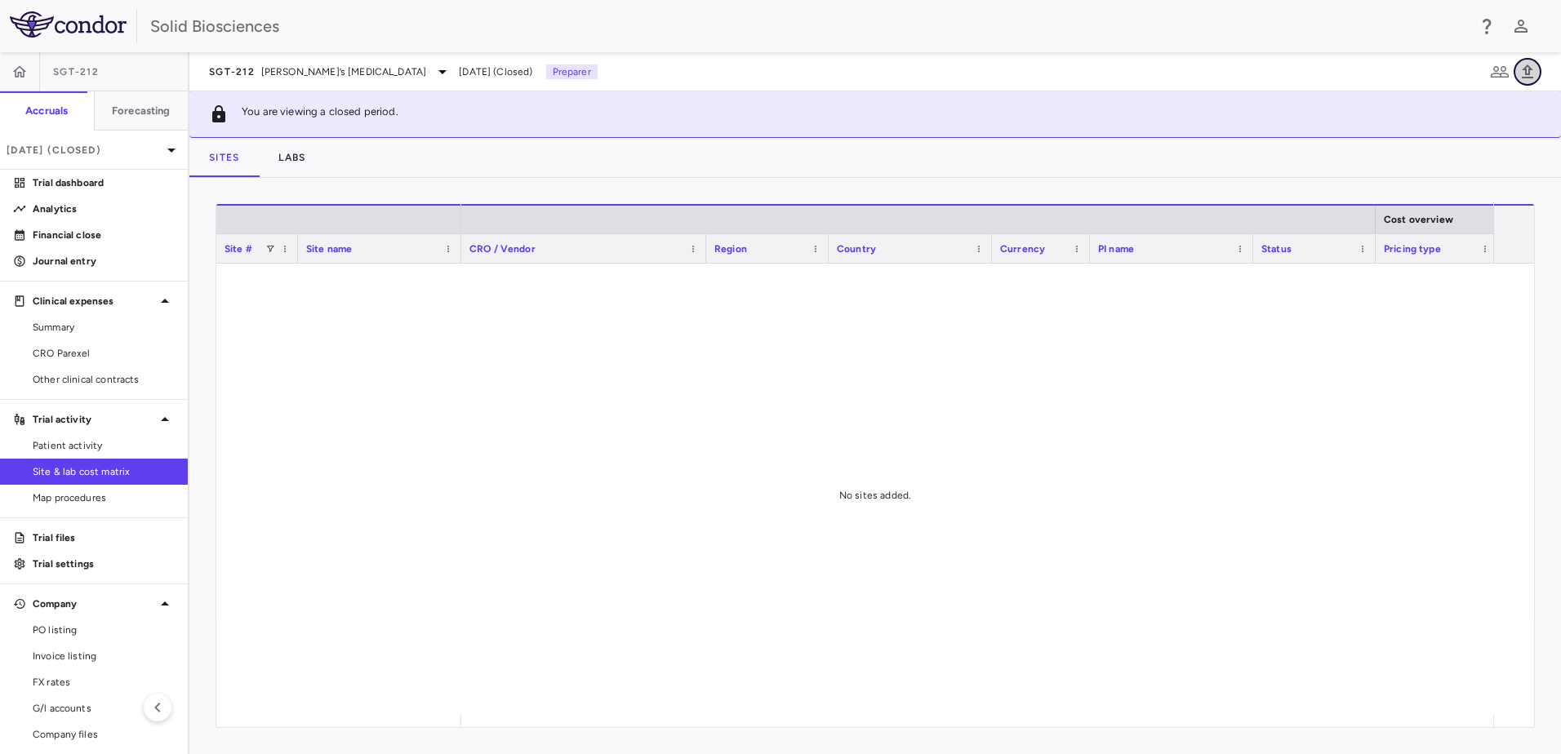
click at [1523, 70] on icon "button" at bounding box center [1528, 72] width 20 height 20
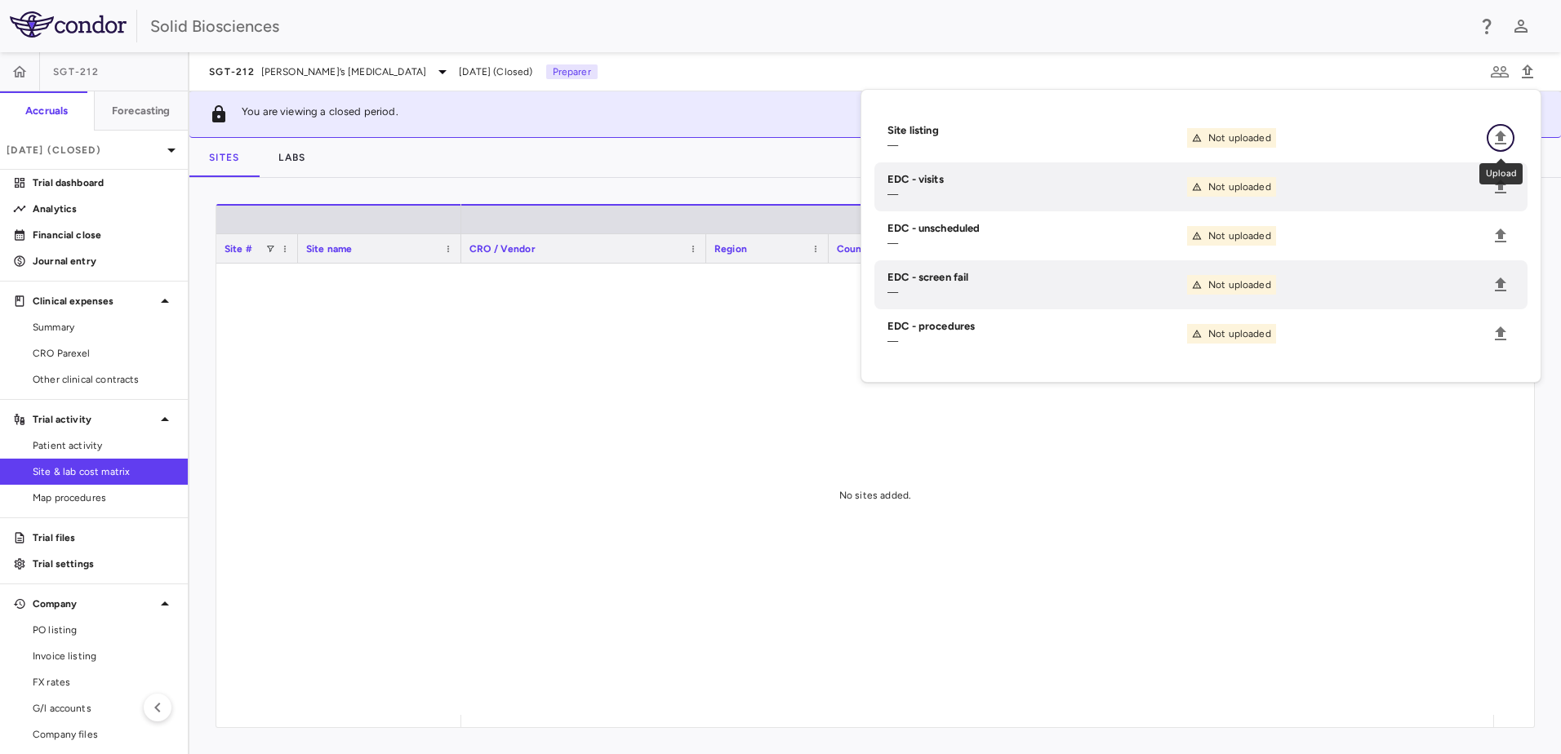
click at [1502, 140] on icon "Upload" at bounding box center [1500, 138] width 11 height 14
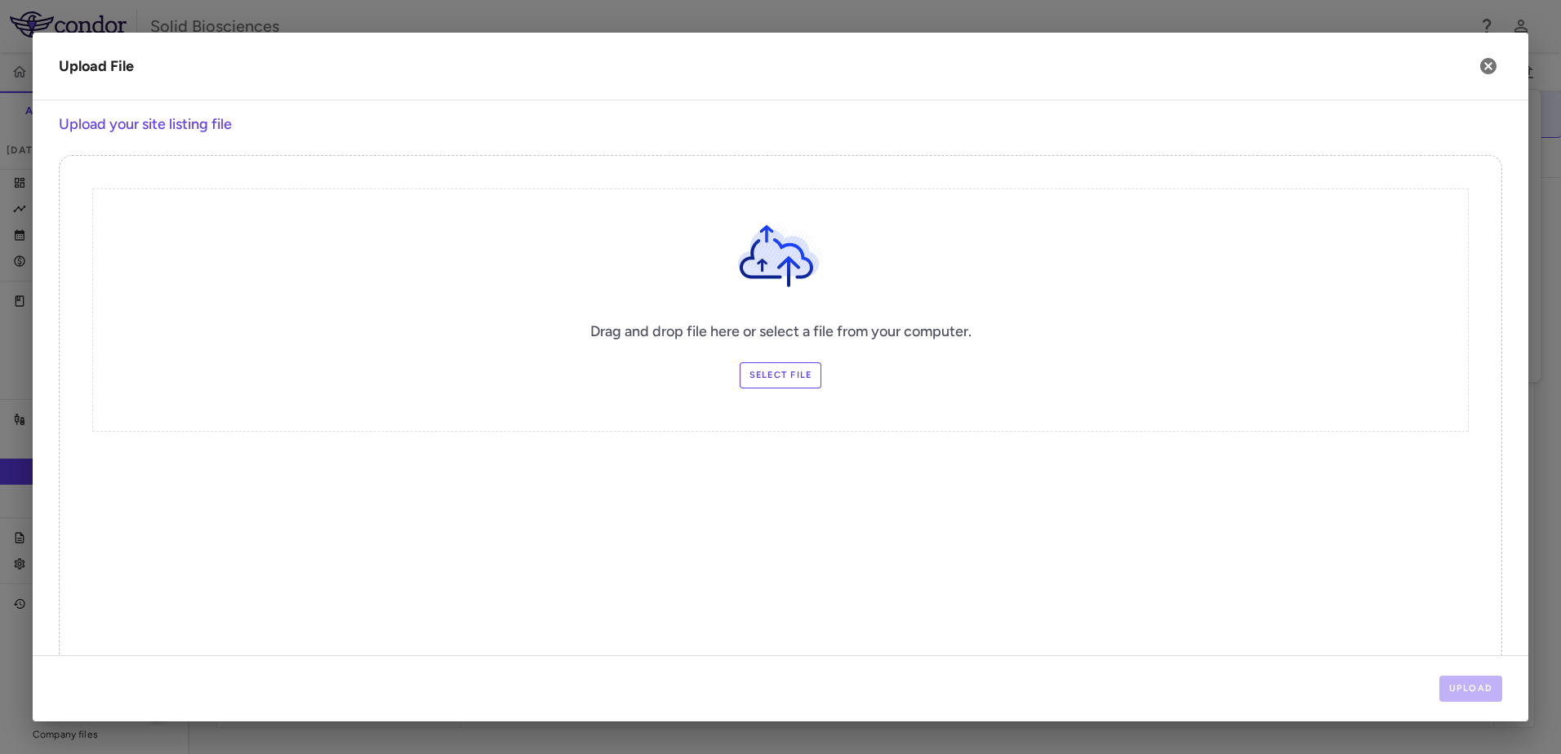
click at [768, 375] on label "Select file" at bounding box center [781, 375] width 82 height 26
click at [0, 0] on input "Select file" at bounding box center [0, 0] width 0 height 0
click at [1467, 691] on button "Upload" at bounding box center [1471, 689] width 64 height 26
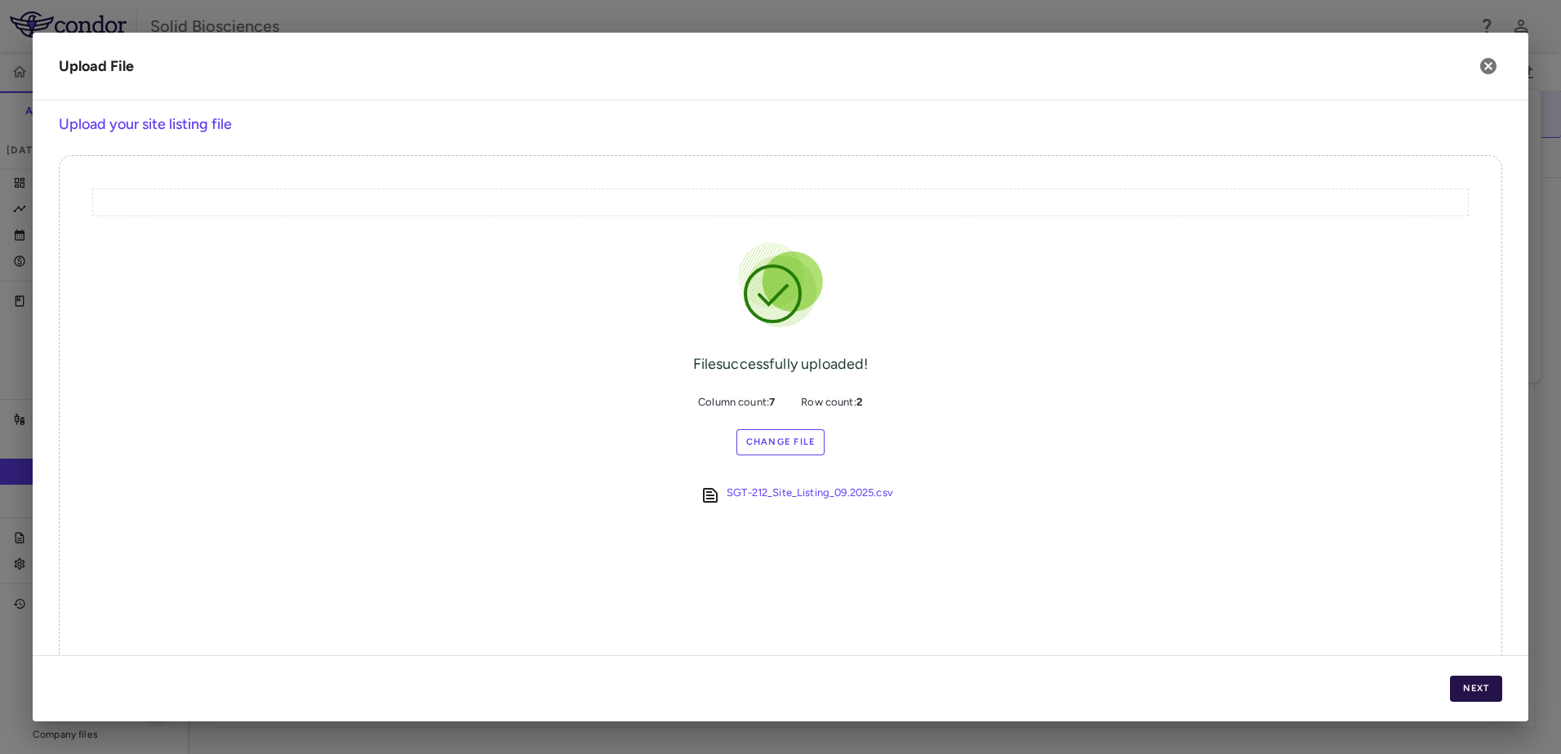
click at [1473, 680] on button "Next" at bounding box center [1476, 689] width 52 height 26
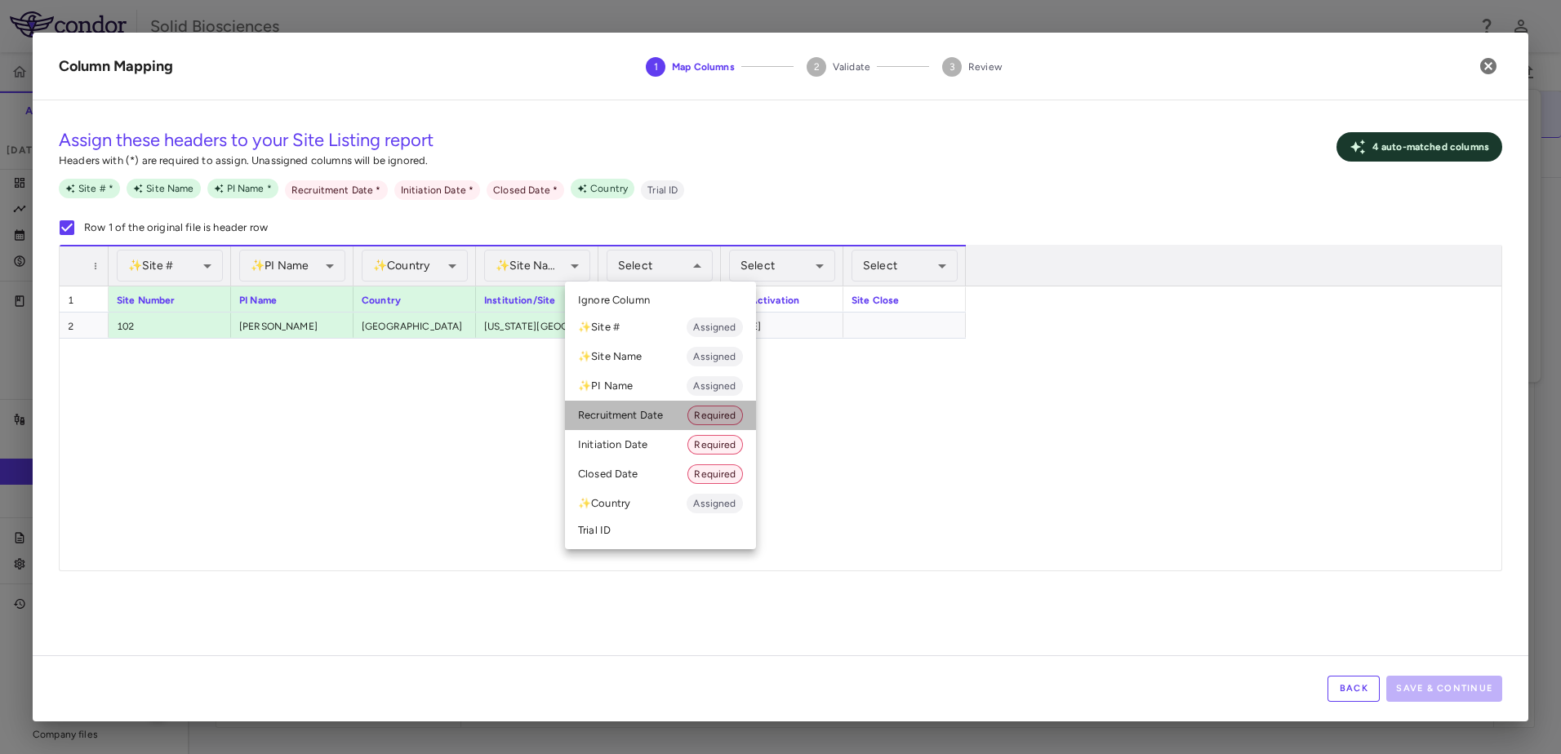
click at [632, 411] on li "Recruitment Date Required" at bounding box center [660, 415] width 191 height 29
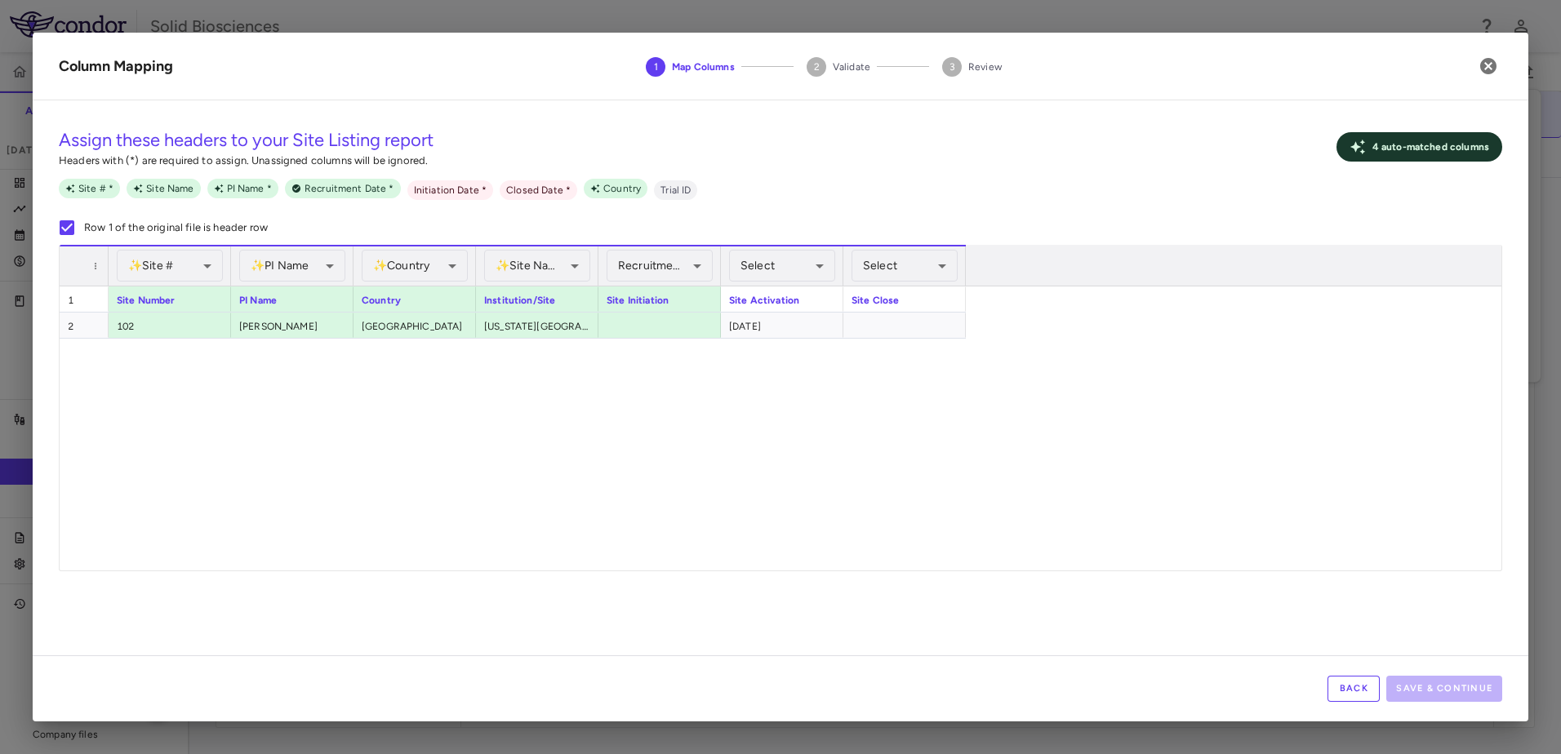
click at [1353, 685] on button "Back" at bounding box center [1353, 689] width 52 height 26
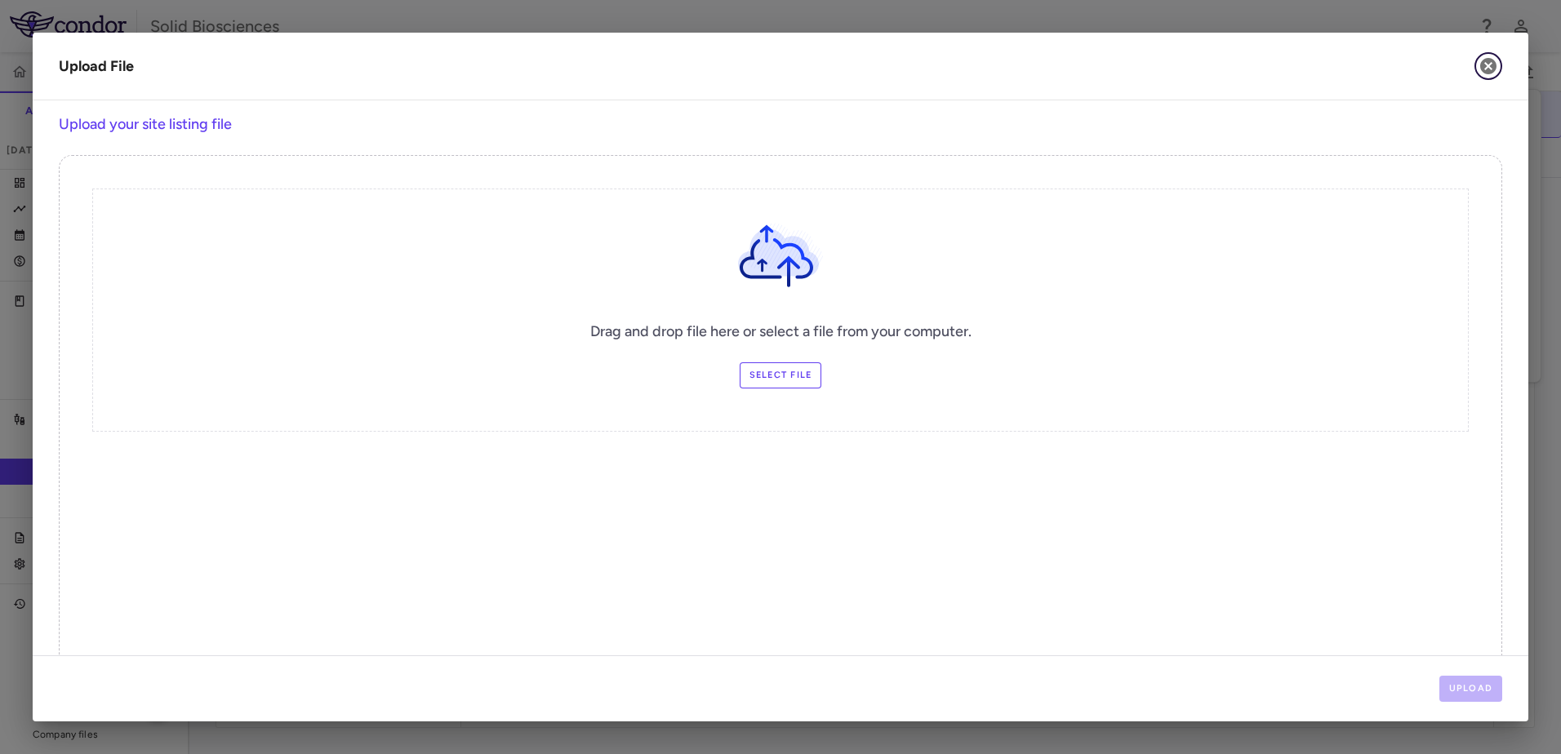
click at [1487, 69] on icon "button" at bounding box center [1488, 66] width 20 height 20
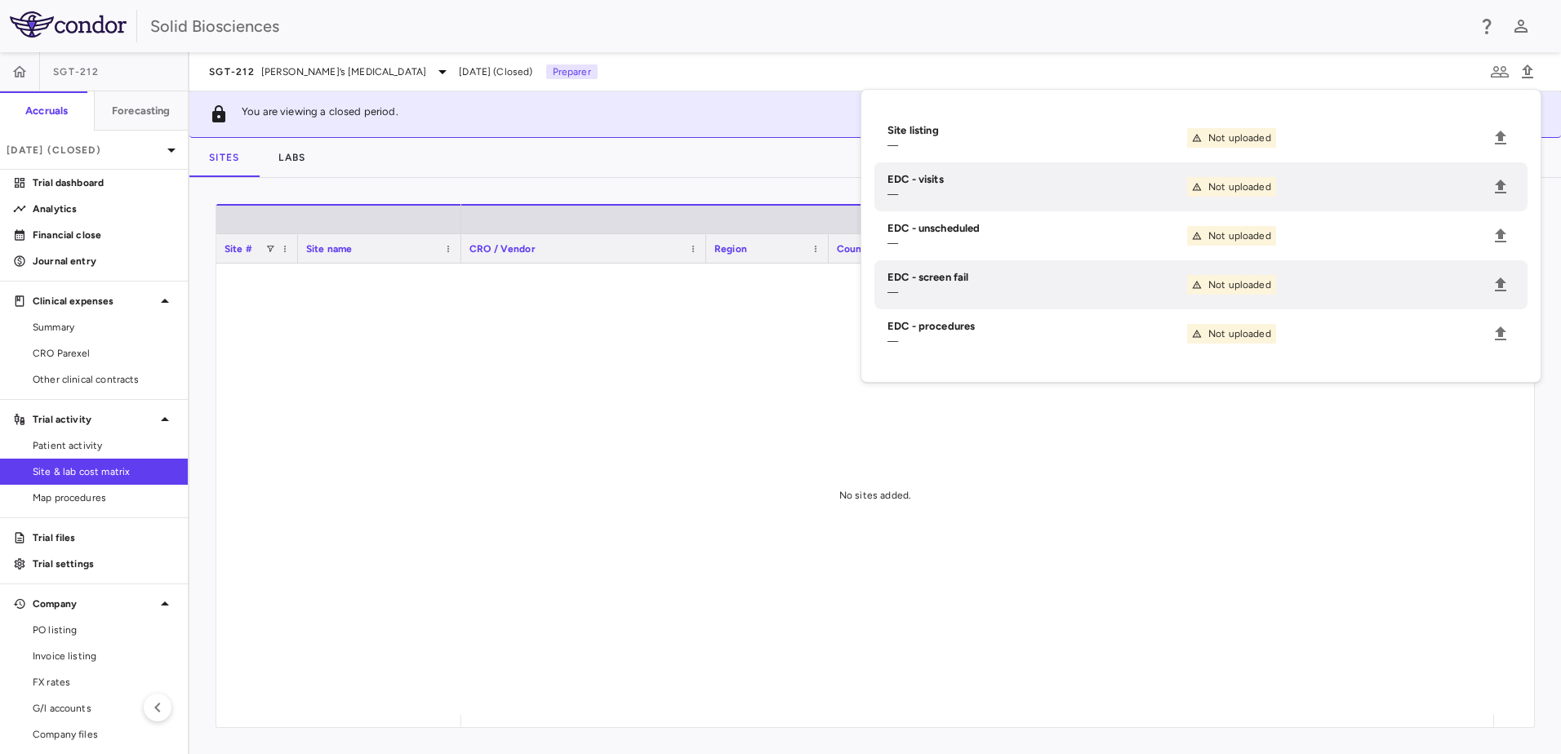
click at [466, 149] on div "Sites Labs" at bounding box center [874, 157] width 1371 height 39
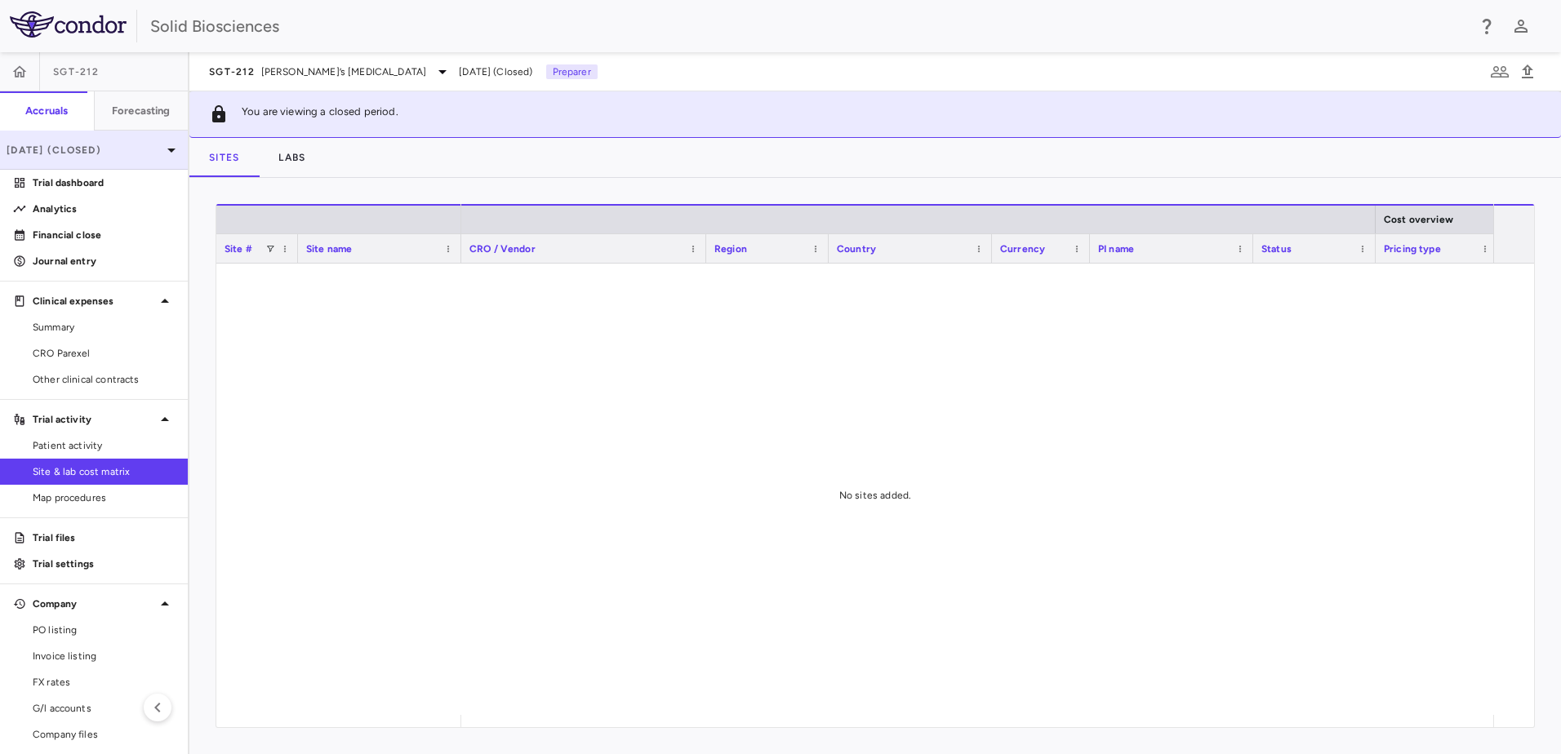
click at [76, 155] on p "[DATE] (Closed)" at bounding box center [84, 150] width 155 height 15
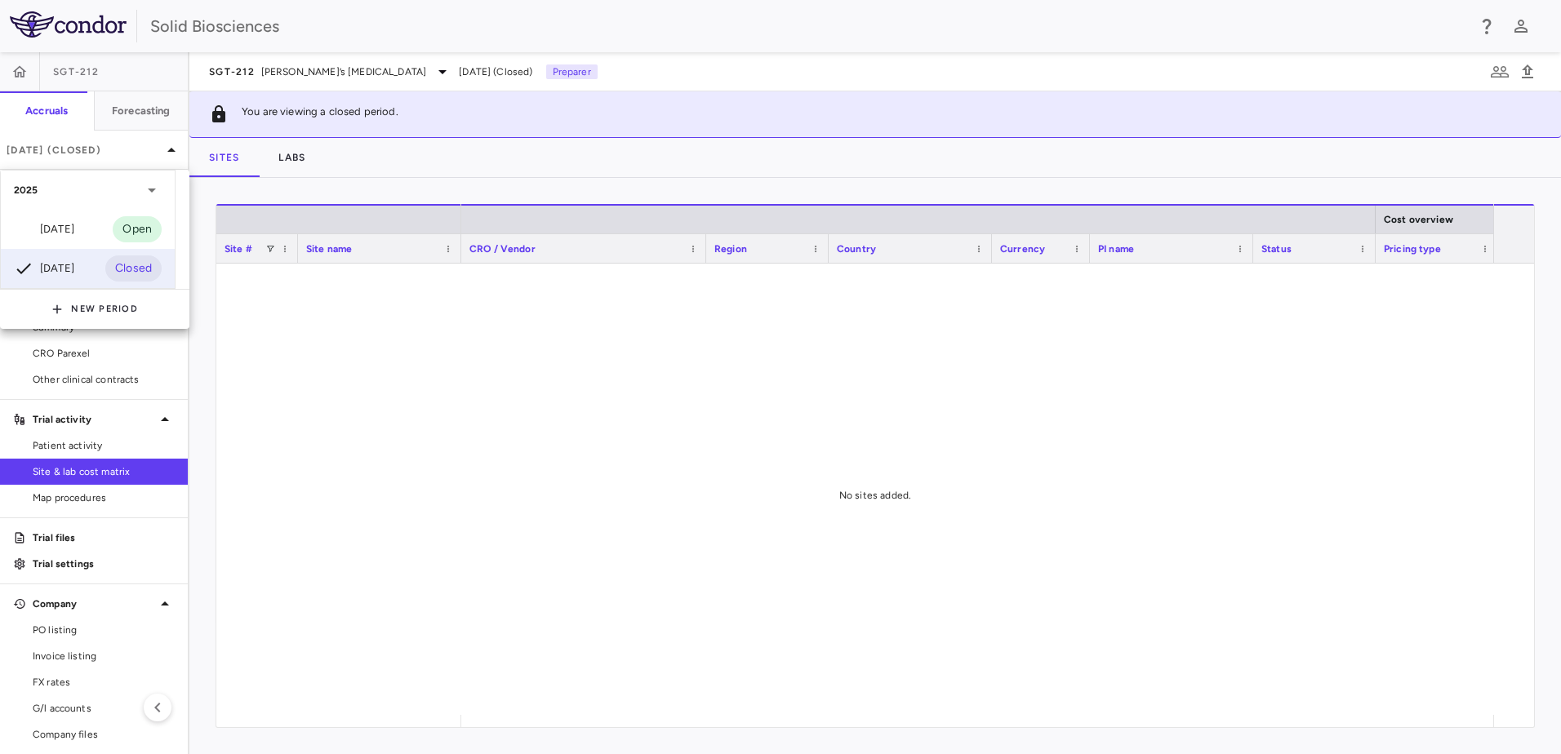
click at [472, 159] on div at bounding box center [780, 377] width 1561 height 754
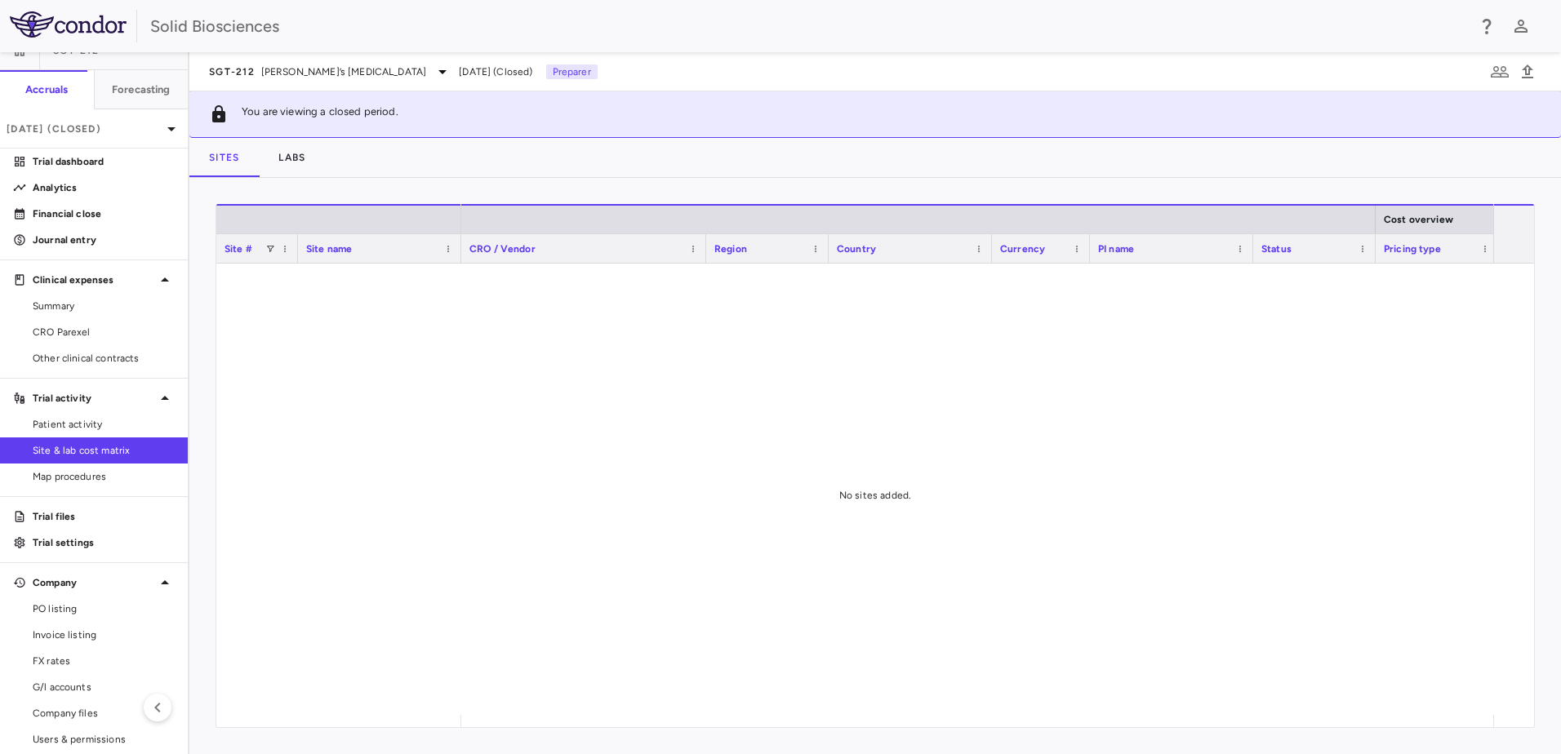
scroll to position [33, 0]
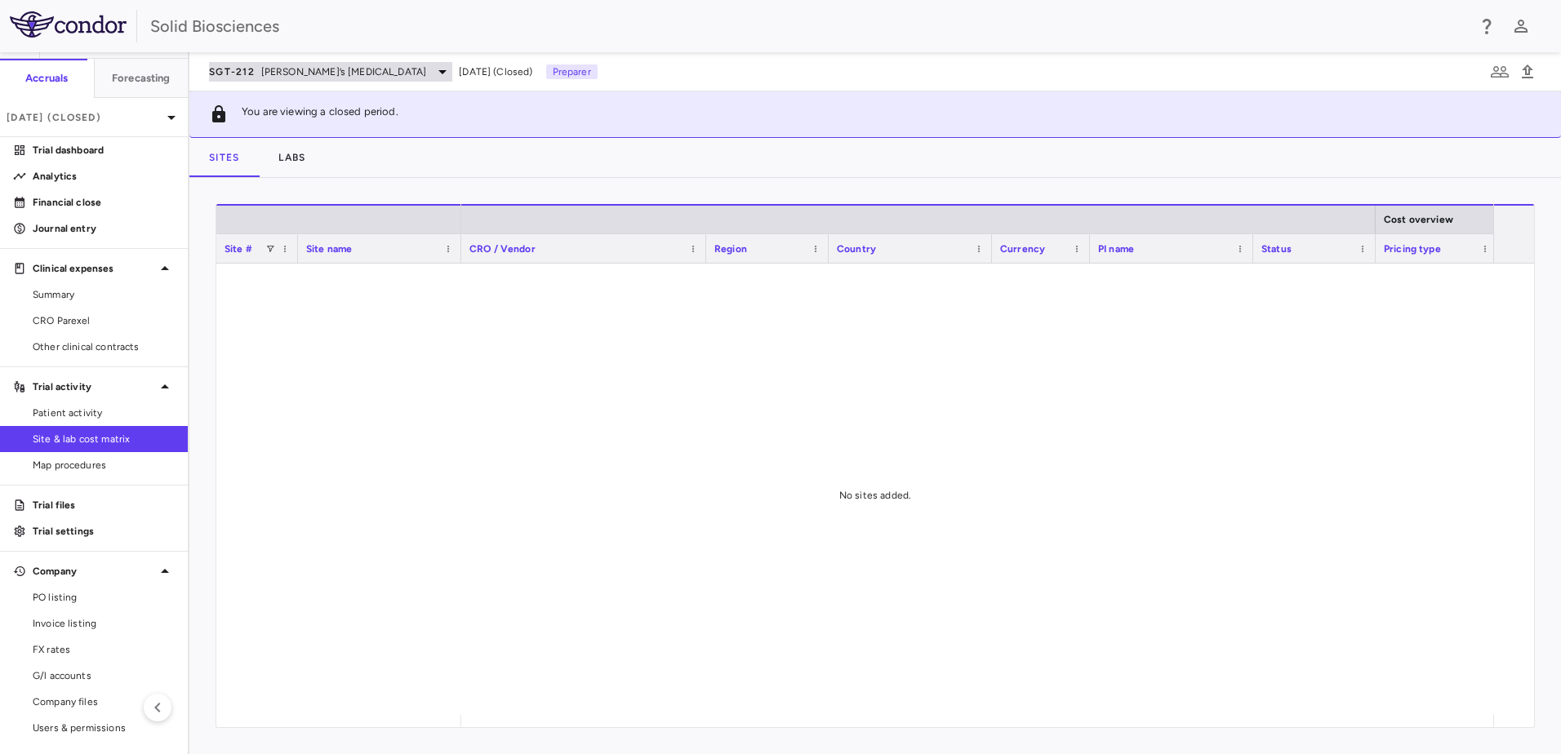
click at [330, 71] on span "[PERSON_NAME]’s [MEDICAL_DATA]" at bounding box center [344, 71] width 166 height 15
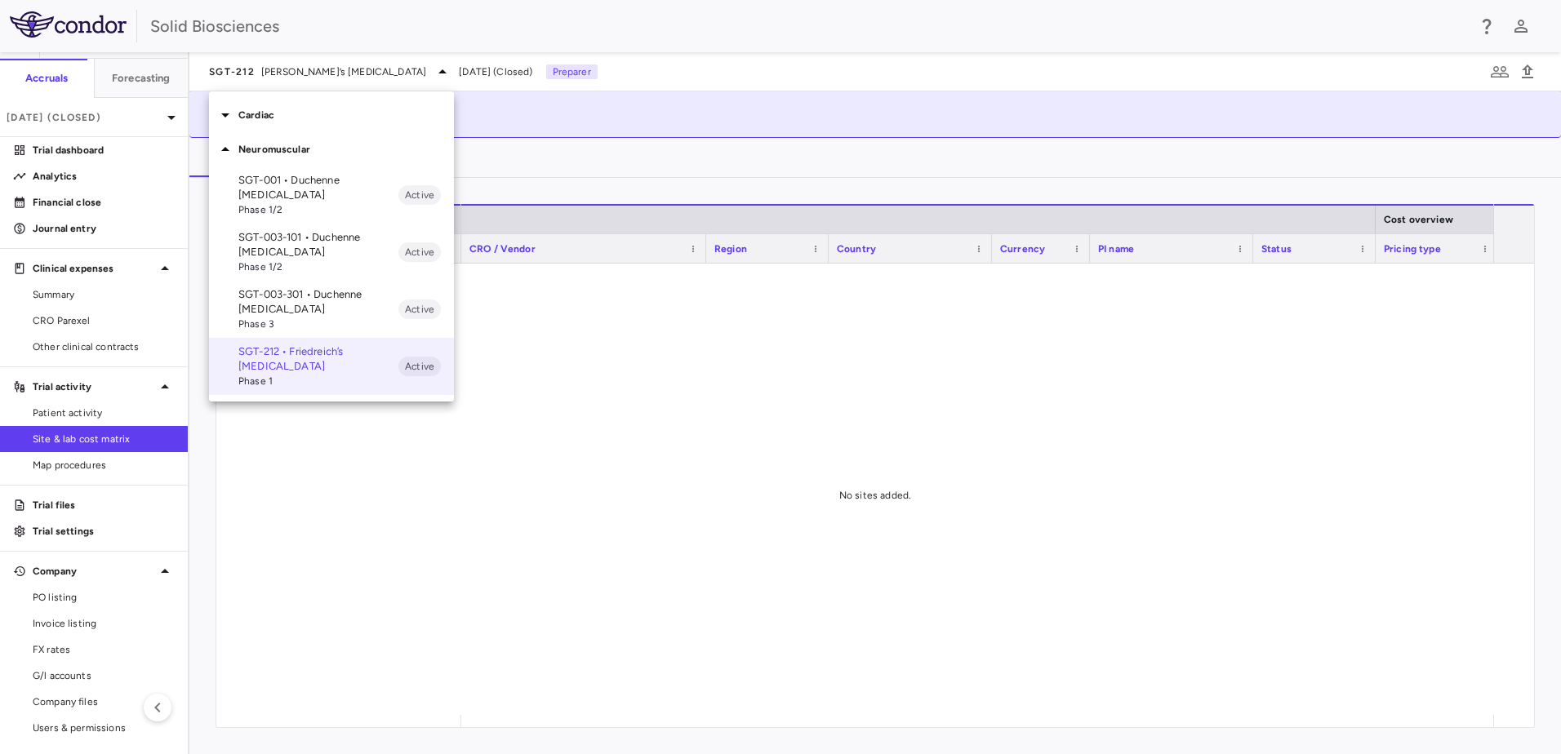
click at [299, 242] on p "SGT-003-101 • Duchenne [MEDICAL_DATA]" at bounding box center [318, 244] width 160 height 29
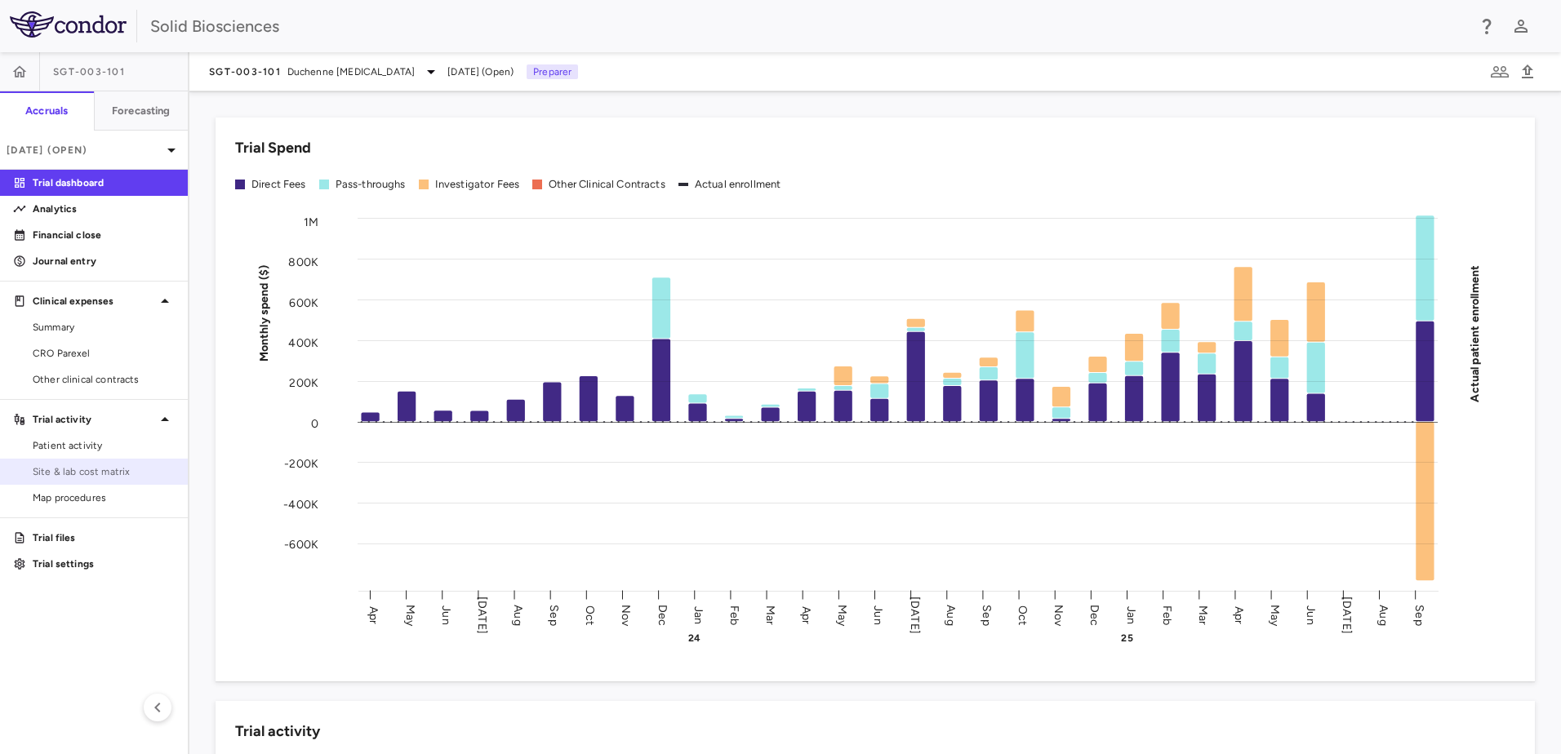
click at [96, 467] on span "Site & lab cost matrix" at bounding box center [104, 471] width 142 height 15
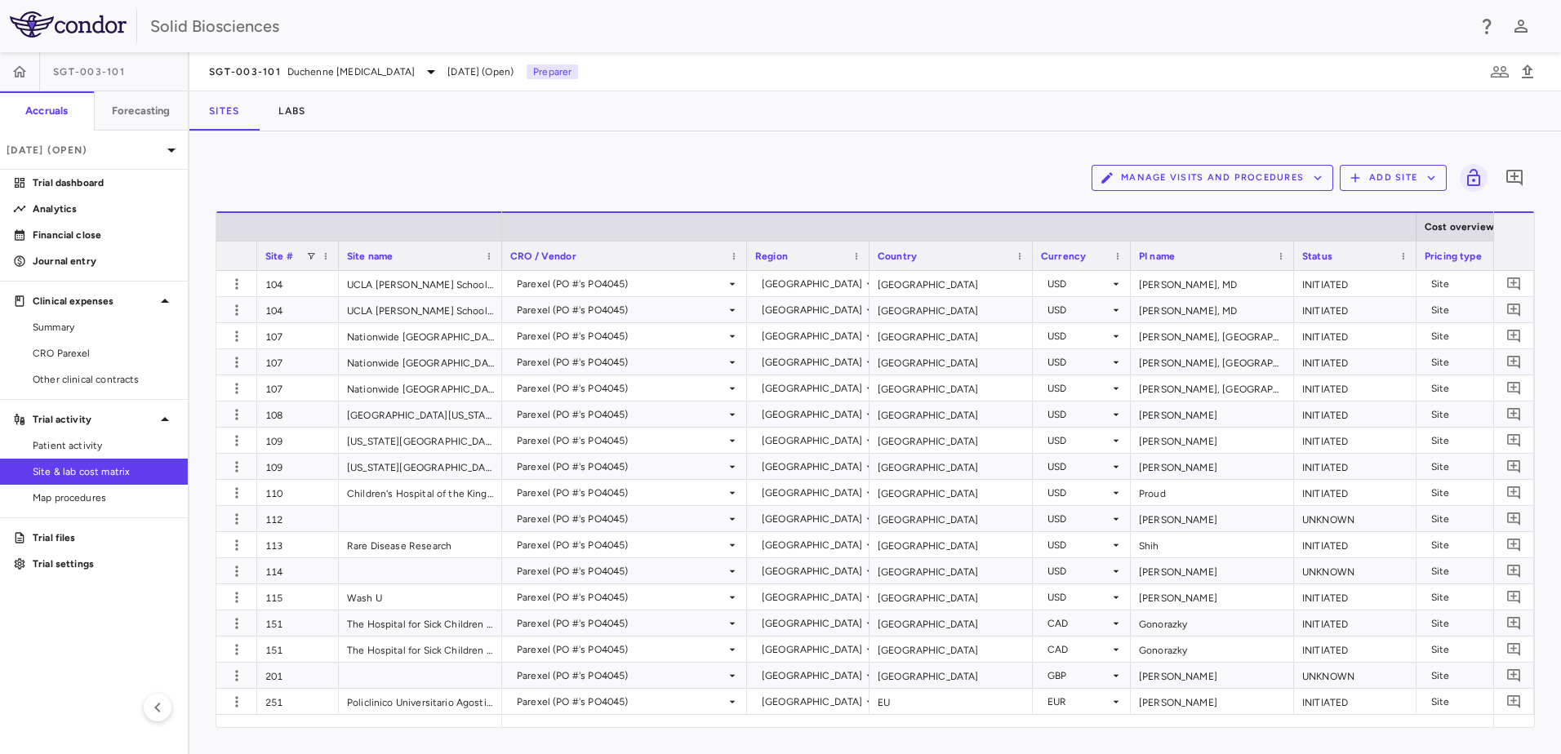
click at [778, 146] on div "Manage Visits and Procedures Add Site 0 Drag here to set row groups Drag here t…" at bounding box center [874, 442] width 1371 height 623
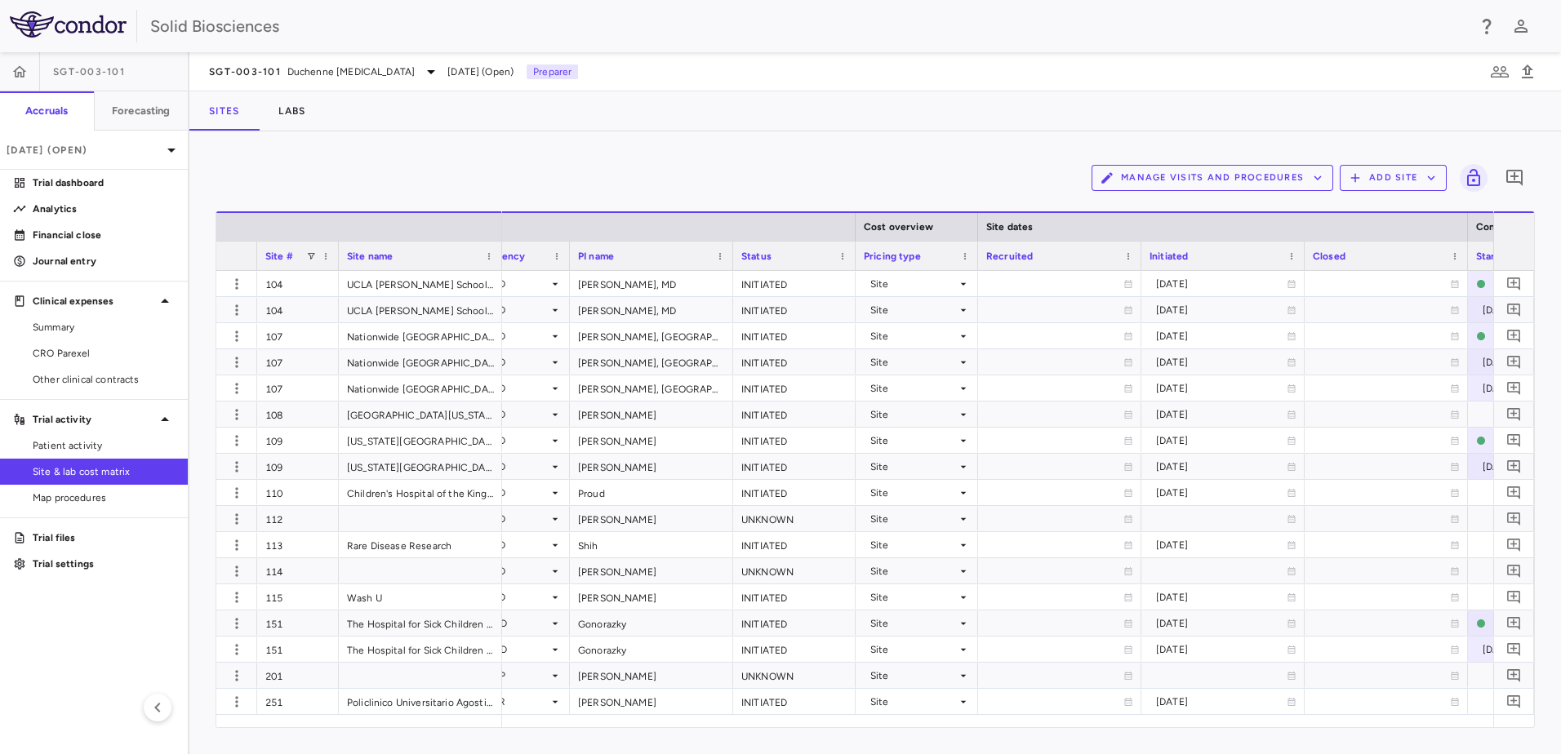
click at [530, 189] on div "Manage Visits and Procedures Add Site 0" at bounding box center [875, 178] width 1319 height 41
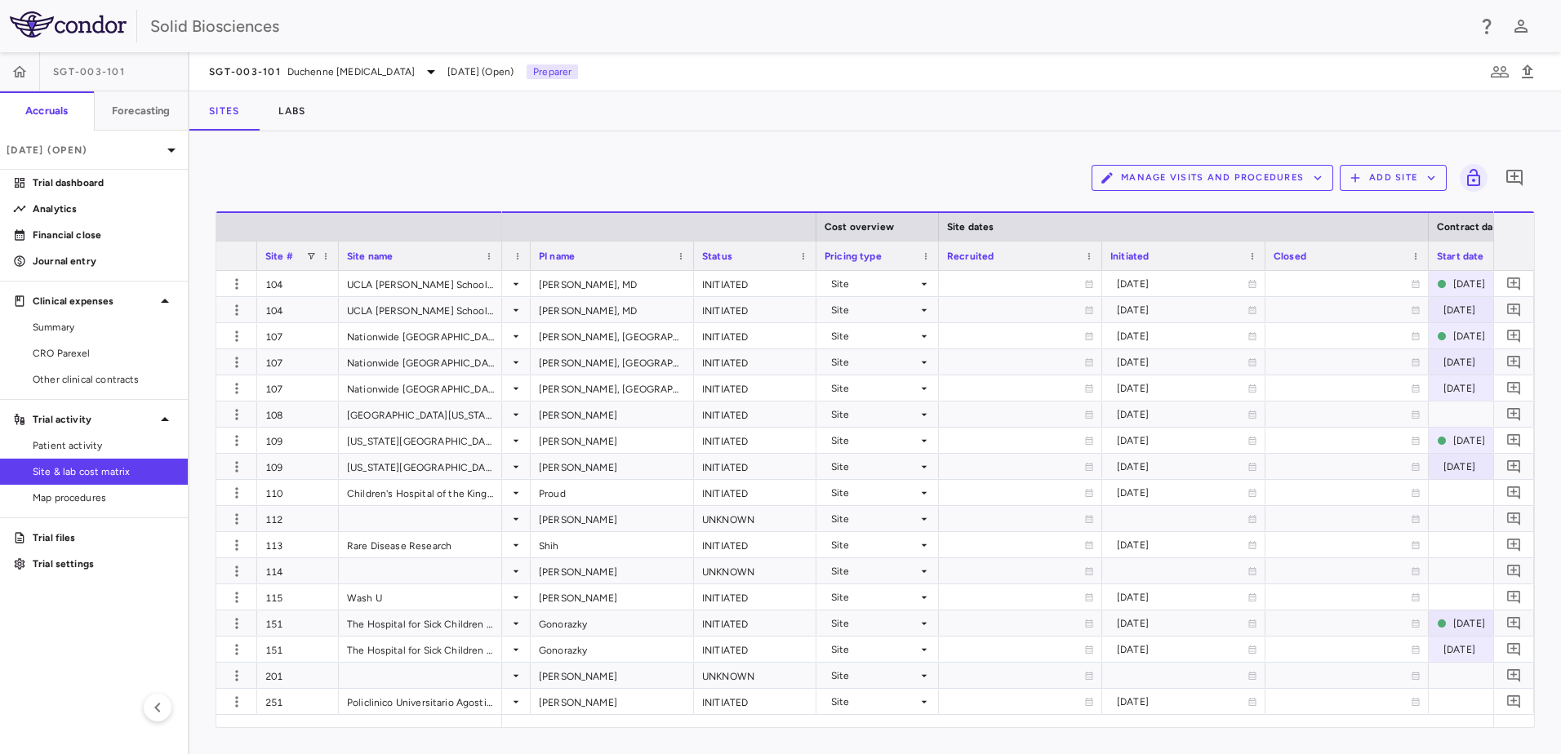
scroll to position [0, 647]
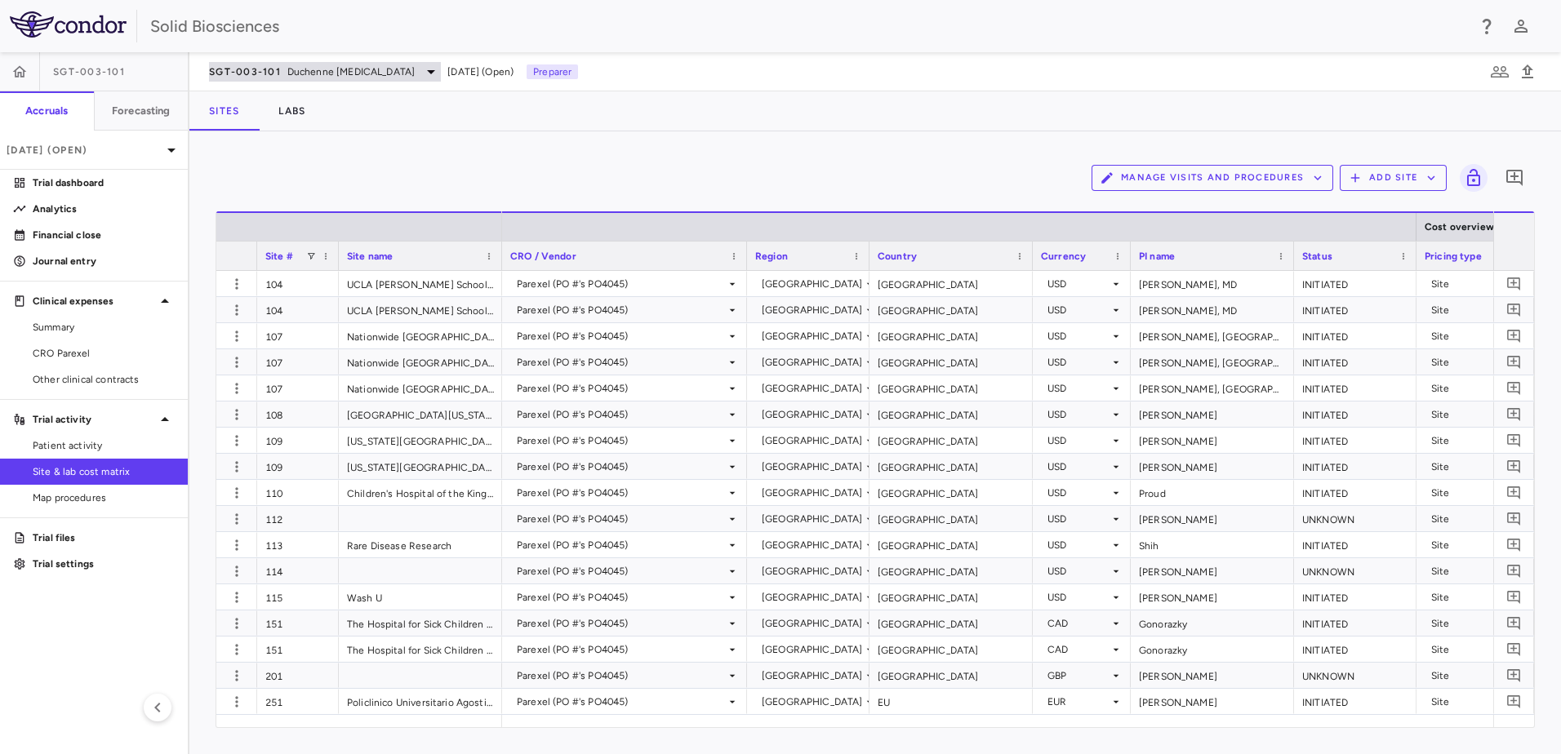
click at [304, 66] on span "Duchenne [MEDICAL_DATA]" at bounding box center [350, 71] width 127 height 15
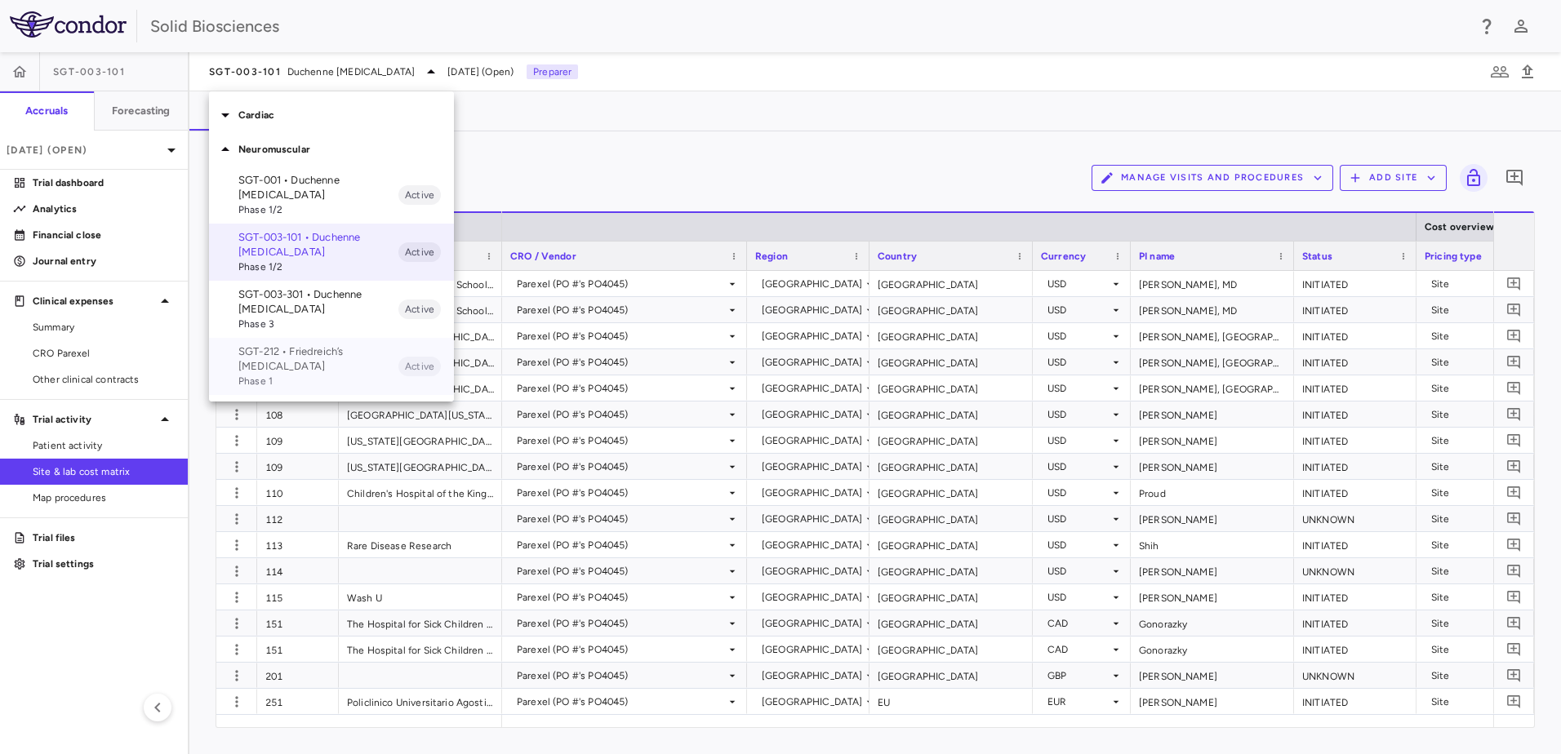
click at [269, 374] on span "Phase 1" at bounding box center [318, 381] width 160 height 15
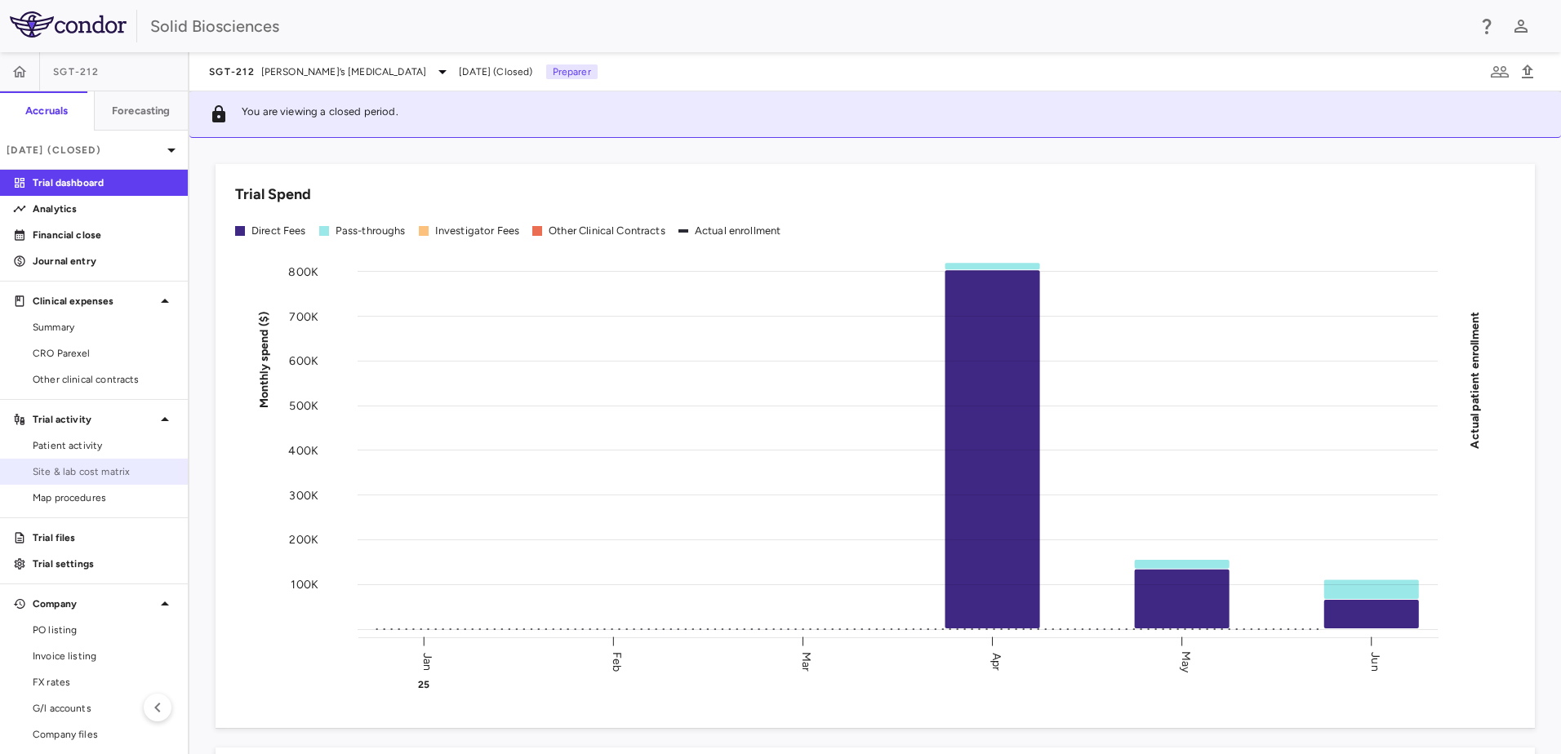
click at [84, 465] on span "Site & lab cost matrix" at bounding box center [104, 471] width 142 height 15
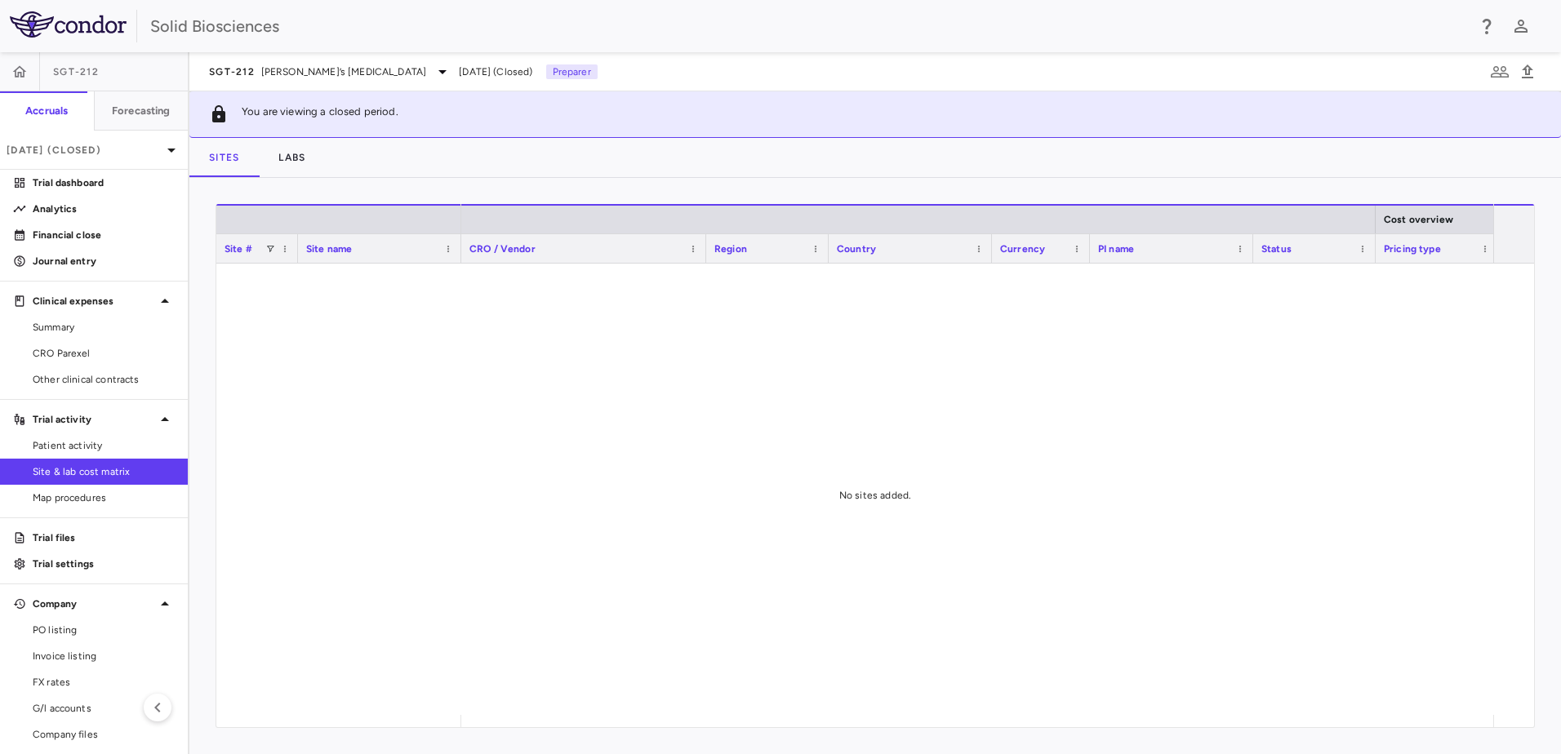
drag, startPoint x: 542, startPoint y: 354, endPoint x: 545, endPoint y: 345, distance: 9.6
click at [540, 351] on div at bounding box center [977, 489] width 1032 height 451
click at [411, 150] on div "Sites Labs" at bounding box center [874, 157] width 1371 height 39
click at [308, 70] on span "[PERSON_NAME]’s [MEDICAL_DATA]" at bounding box center [344, 71] width 166 height 15
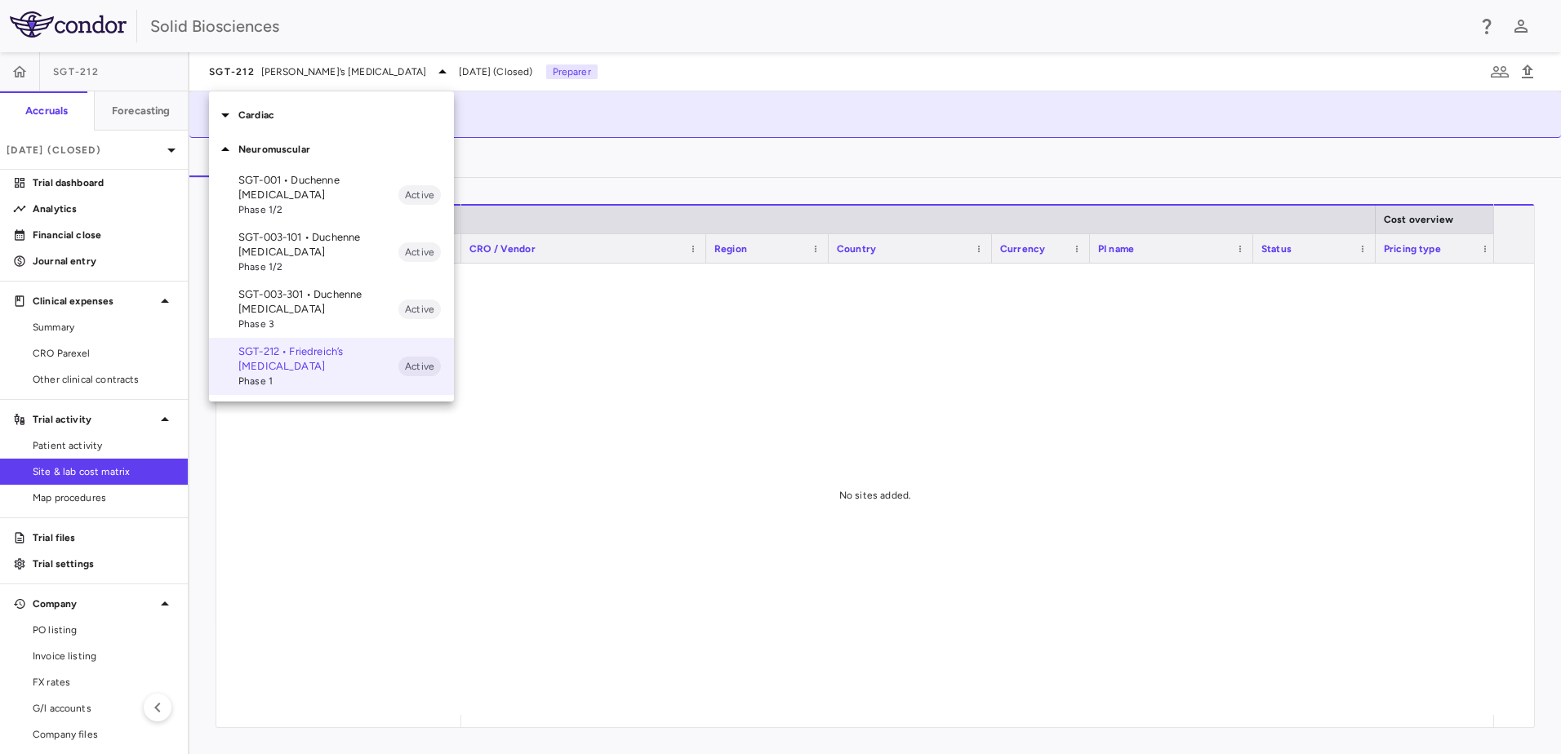
drag, startPoint x: 576, startPoint y: 172, endPoint x: 547, endPoint y: 168, distance: 29.7
click at [564, 170] on div at bounding box center [780, 377] width 1561 height 754
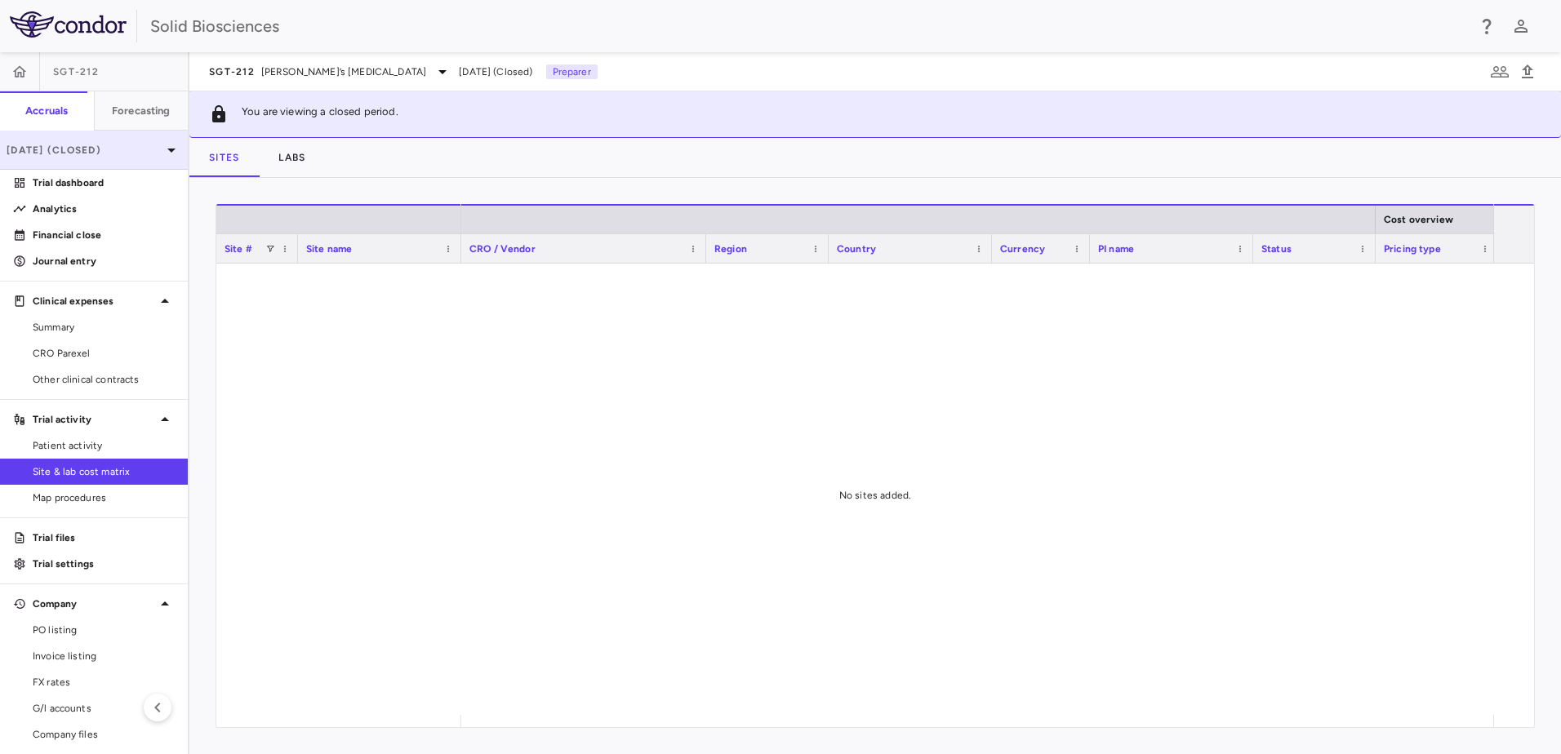
click at [123, 150] on p "[DATE] (Closed)" at bounding box center [84, 150] width 155 height 15
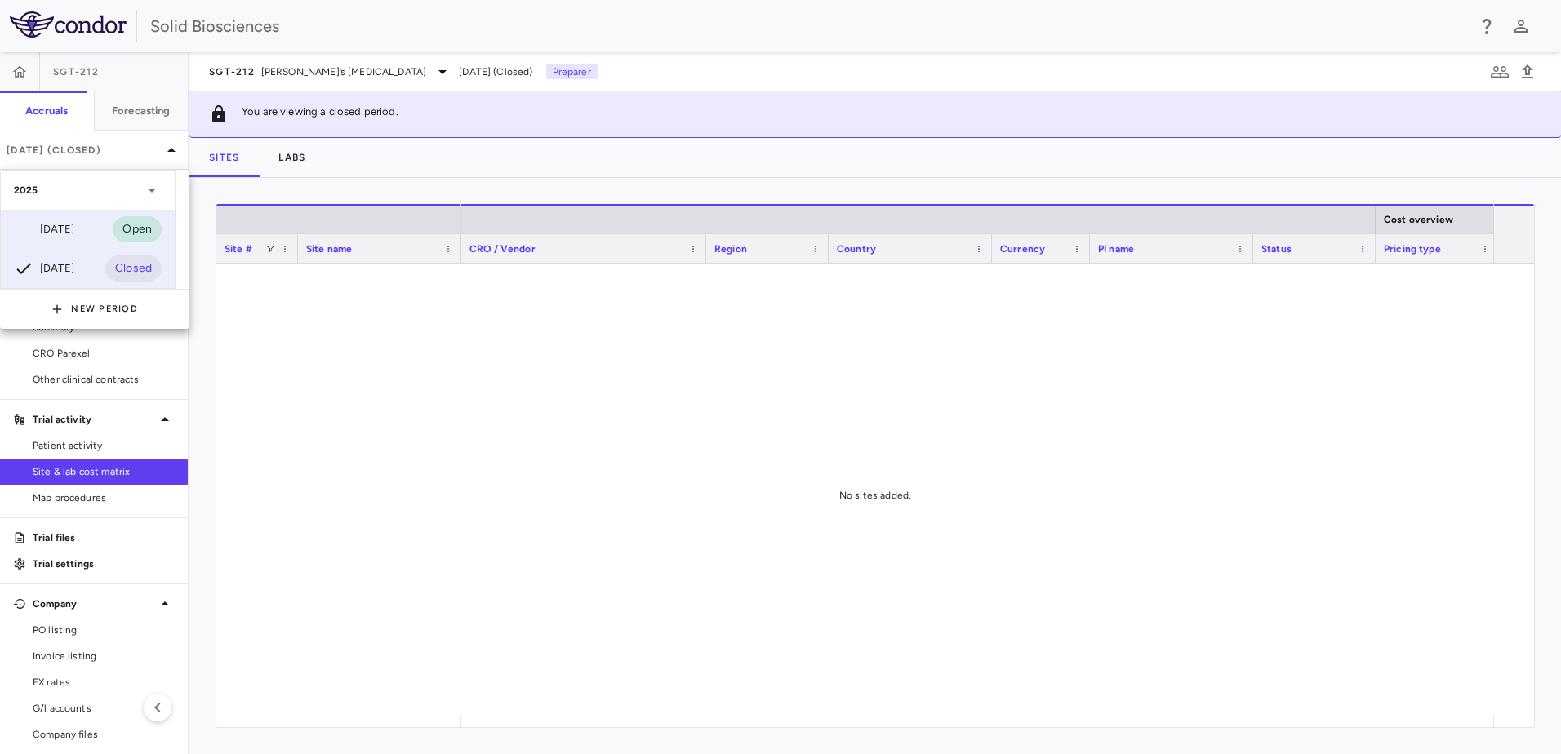
click at [69, 229] on div "[DATE]" at bounding box center [44, 230] width 60 height 20
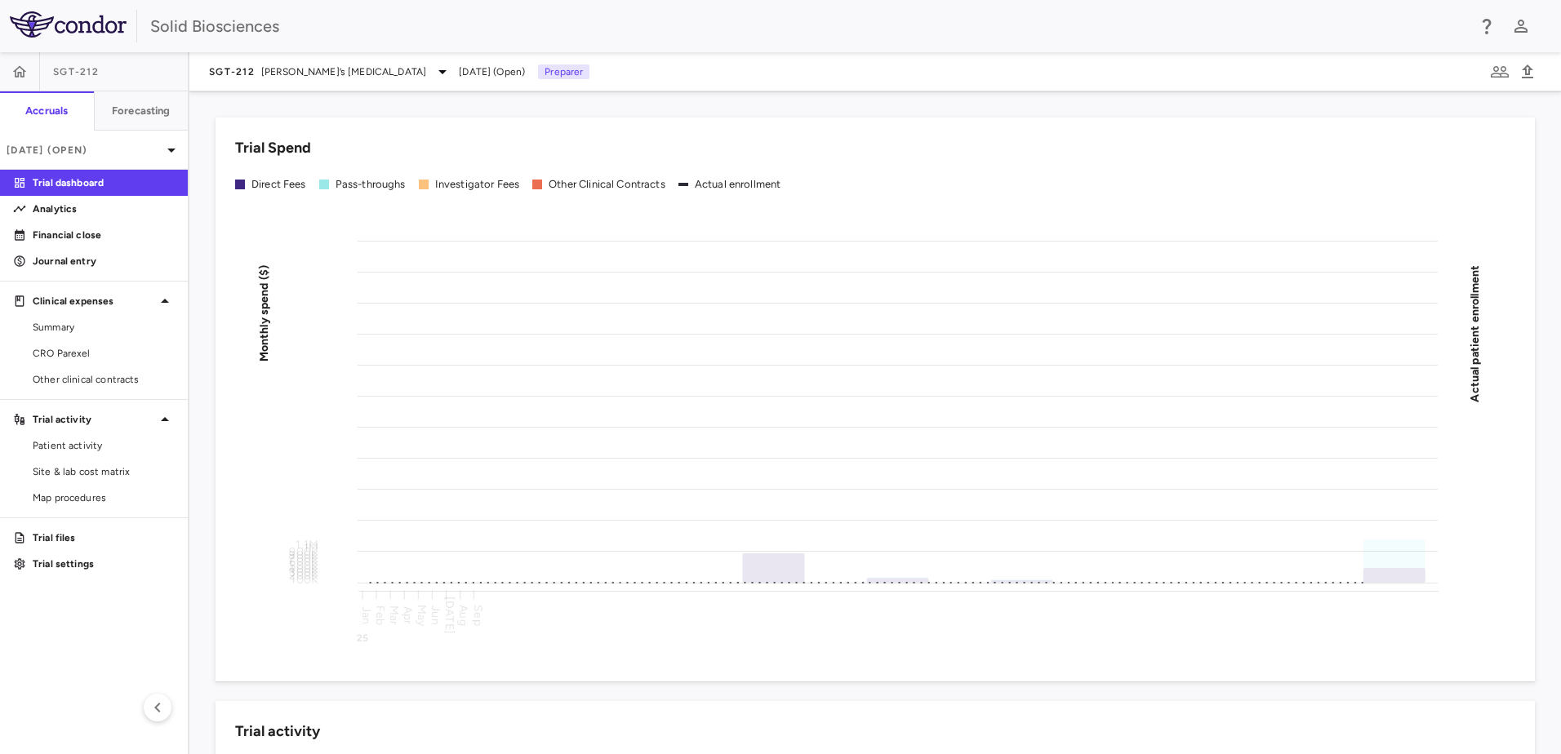
click at [647, 103] on div "Trial Spend Direct Fees Pass-throughs Investigator Fees Other Clinical Contract…" at bounding box center [865, 390] width 1339 height 584
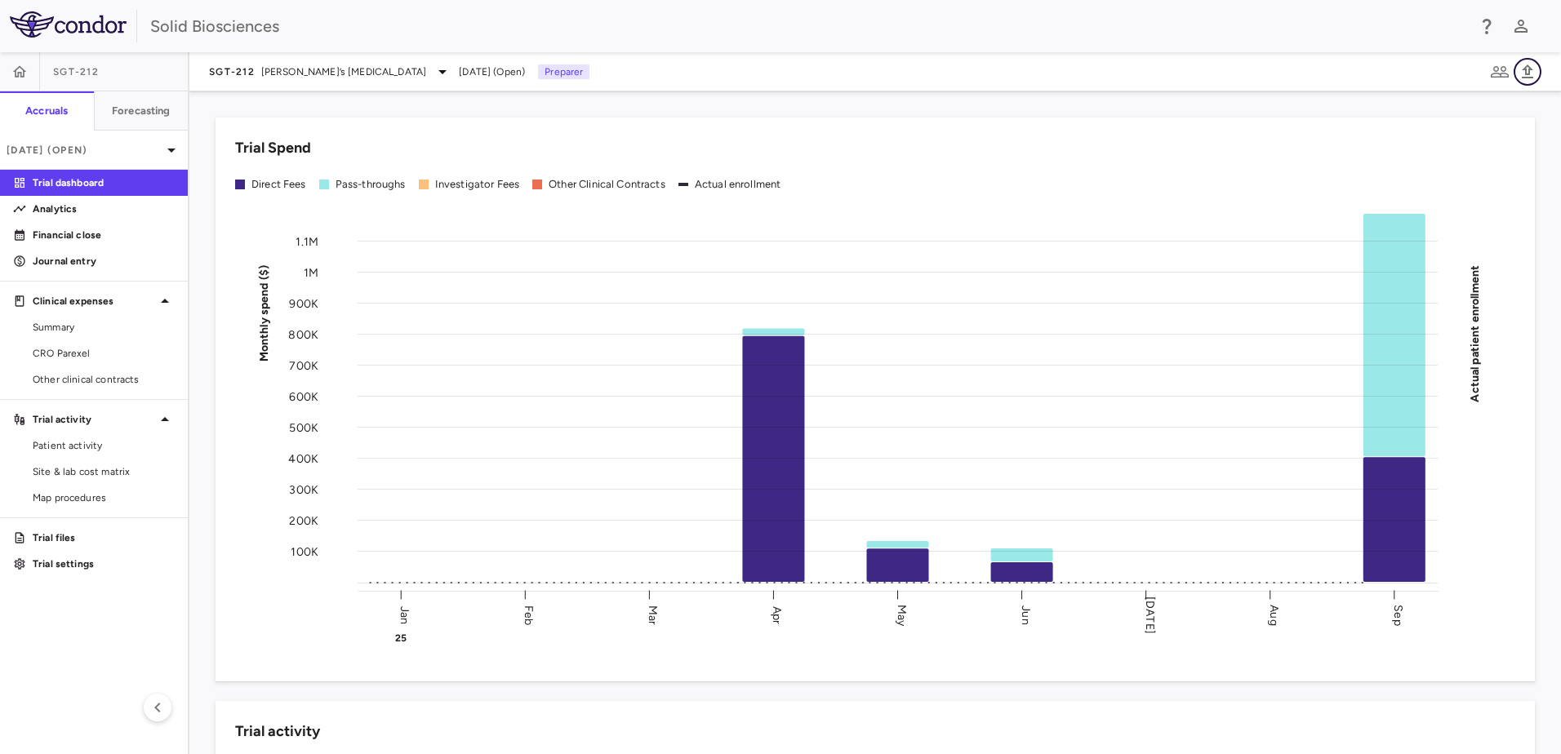
click at [1526, 72] on icon "button" at bounding box center [1527, 71] width 11 height 14
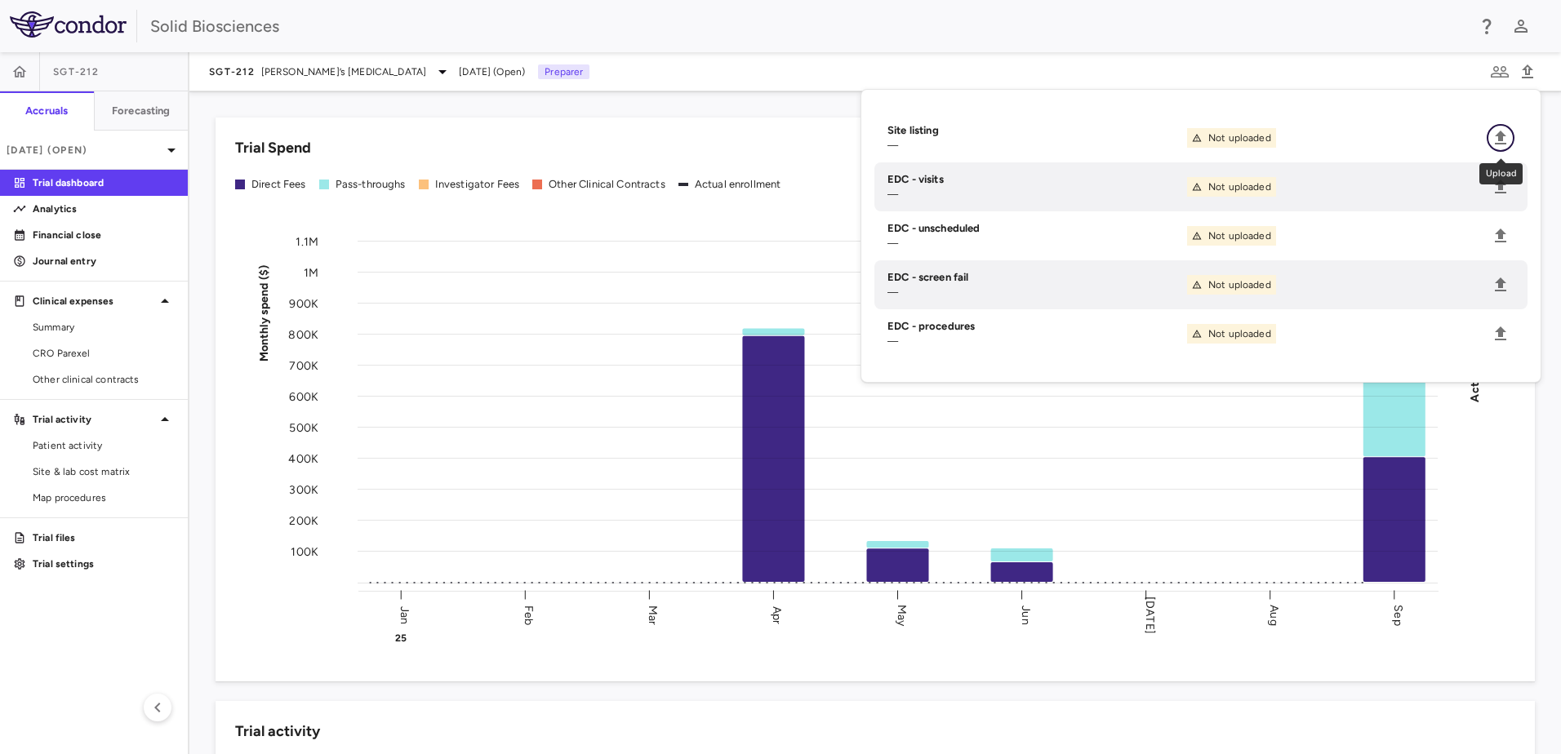
click at [1496, 136] on icon "Upload" at bounding box center [1501, 138] width 20 height 20
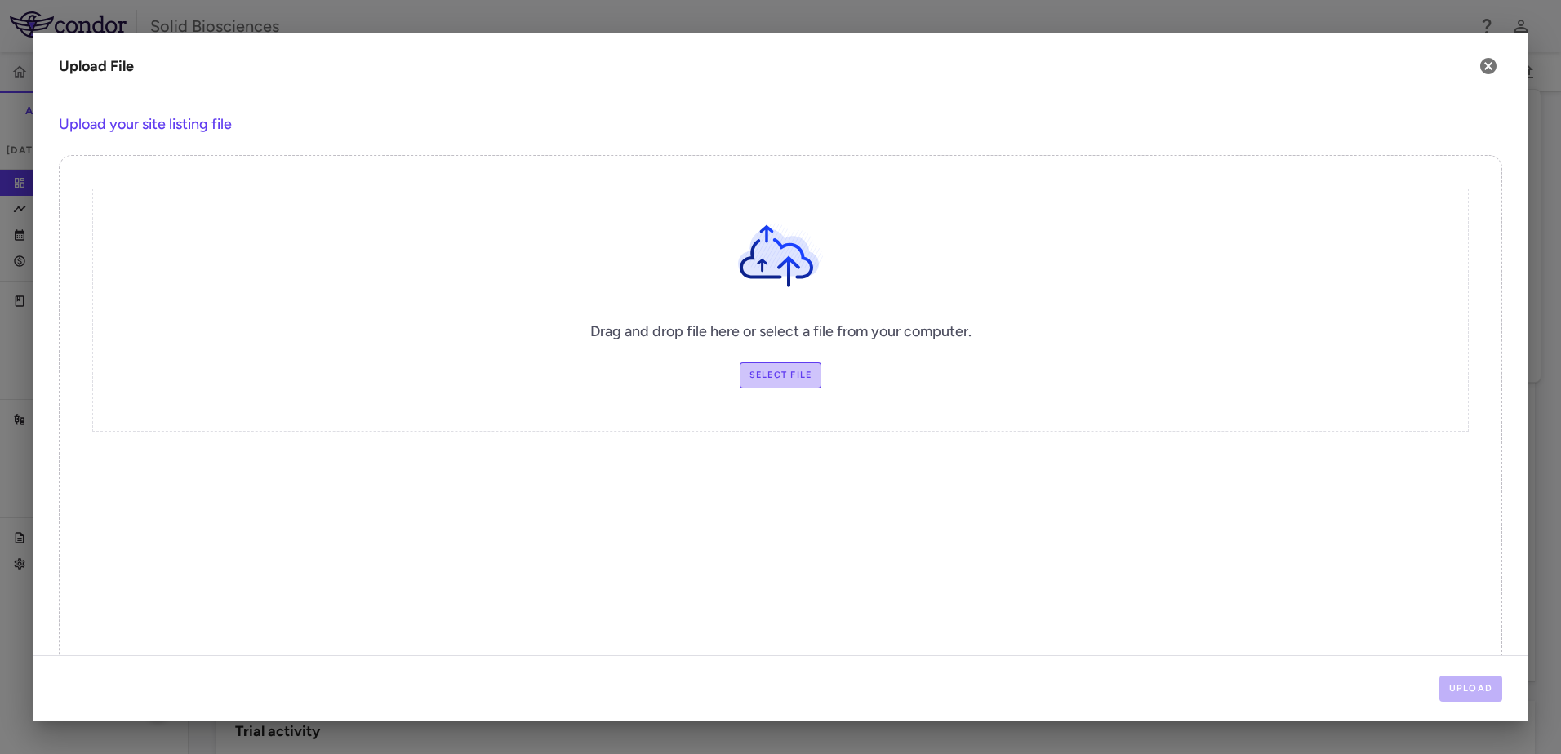
click at [788, 378] on label "Select file" at bounding box center [781, 375] width 82 height 26
click at [0, 0] on input "Select file" at bounding box center [0, 0] width 0 height 0
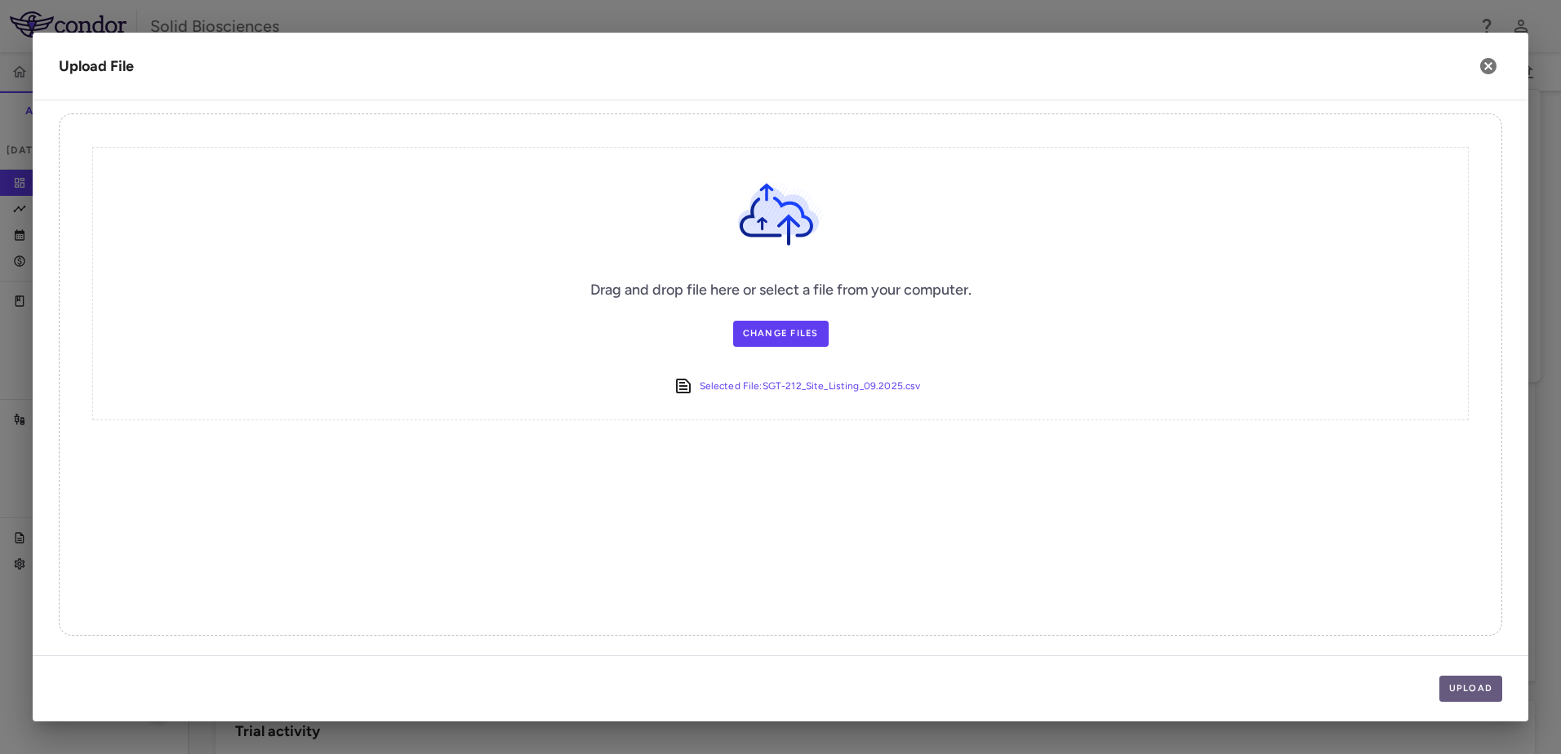
click at [1480, 687] on button "Upload" at bounding box center [1471, 689] width 64 height 26
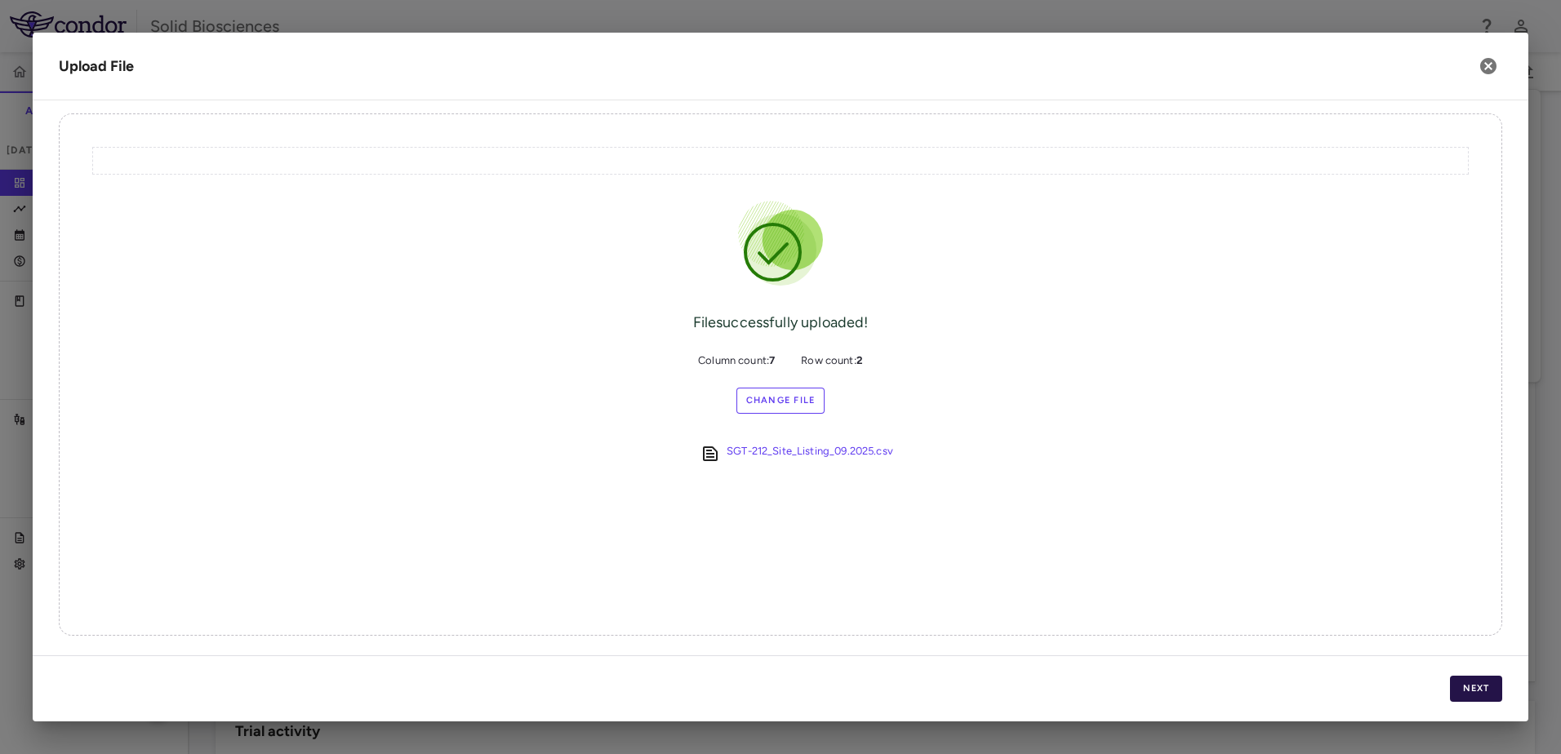
click at [1469, 690] on button "Next" at bounding box center [1476, 689] width 52 height 26
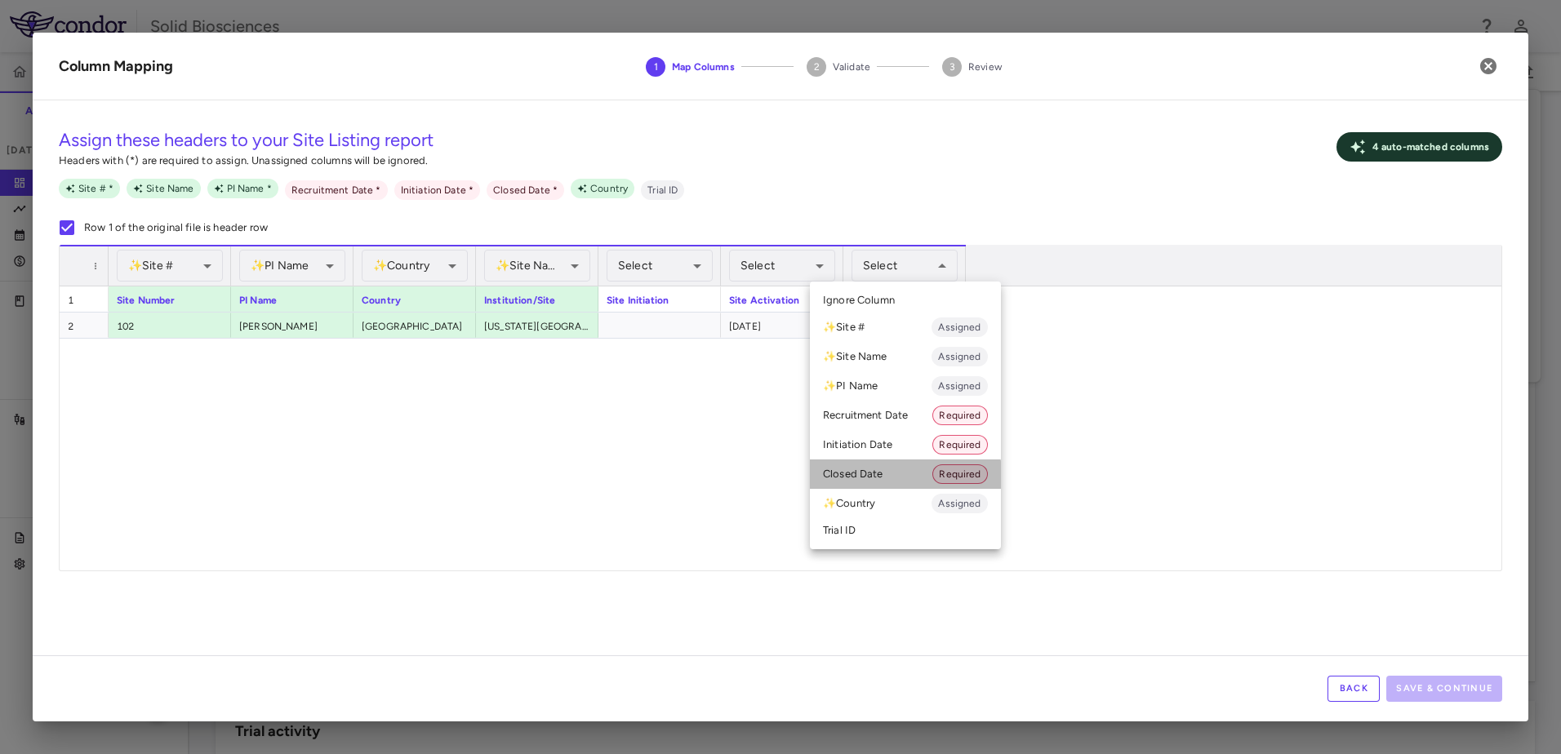
drag, startPoint x: 877, startPoint y: 476, endPoint x: 824, endPoint y: 349, distance: 137.2
click at [875, 473] on li "Closed Date Required" at bounding box center [905, 474] width 191 height 29
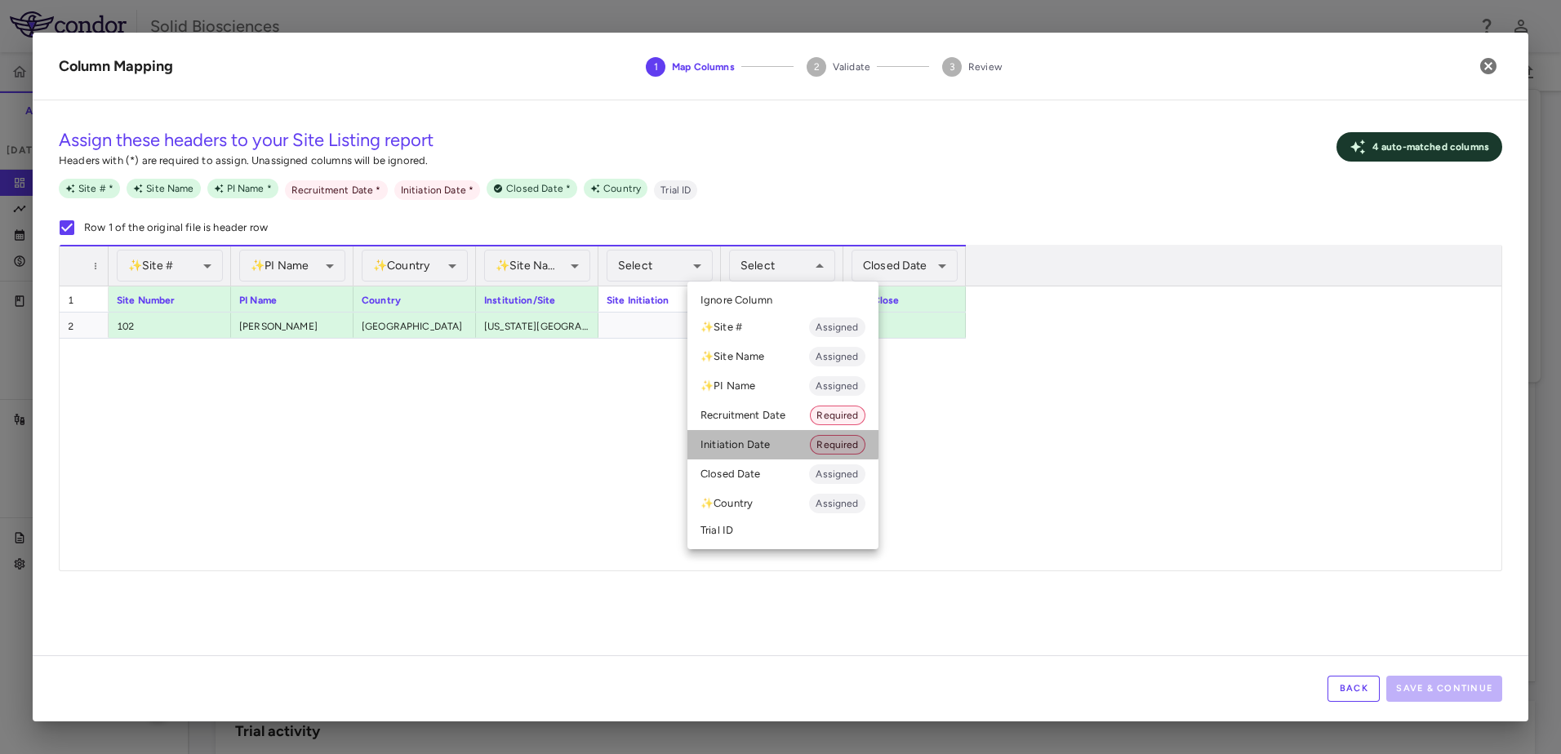
click at [768, 444] on li "Initiation Date Required" at bounding box center [782, 444] width 191 height 29
click at [1004, 512] on div at bounding box center [780, 377] width 1561 height 754
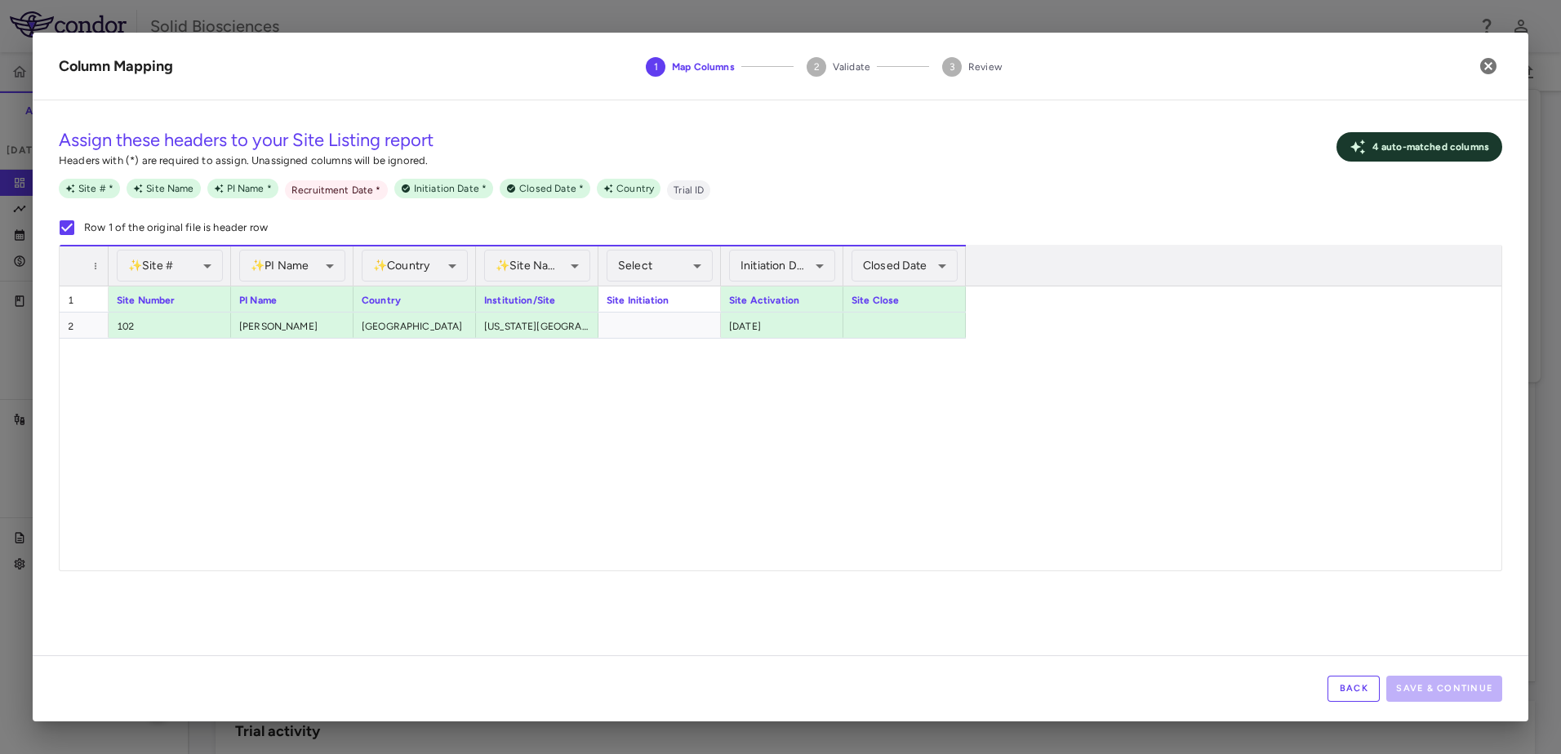
click at [736, 412] on div "Site Number PI Name Country Institution/Site Site Initiation Site Activation Si…" at bounding box center [781, 429] width 1442 height 284
click at [1487, 63] on icon "button" at bounding box center [1488, 66] width 16 height 16
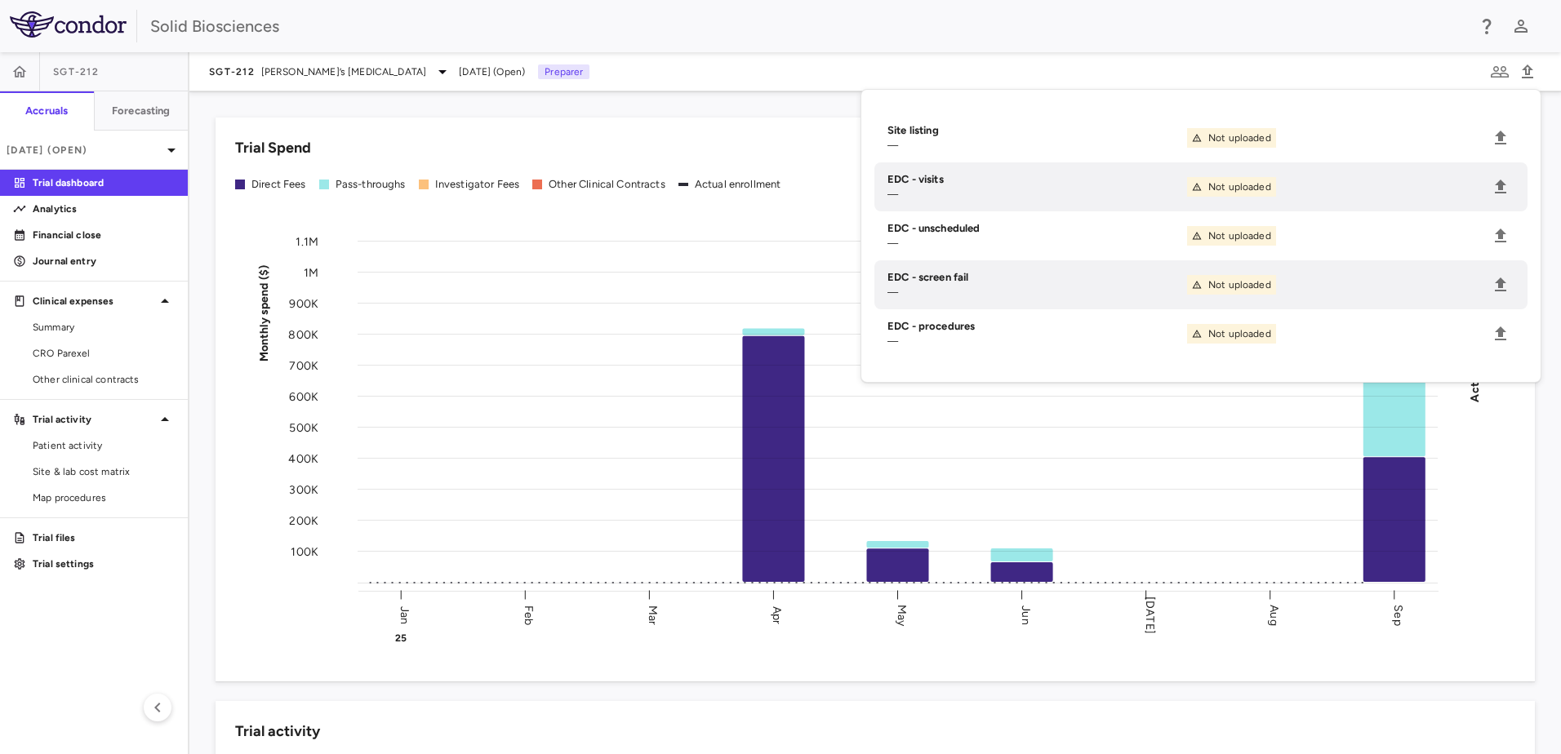
click at [1283, 69] on div "SGT-212 Friedreich’s ataxia Sep 2025 (Open) Preparer" at bounding box center [874, 71] width 1371 height 39
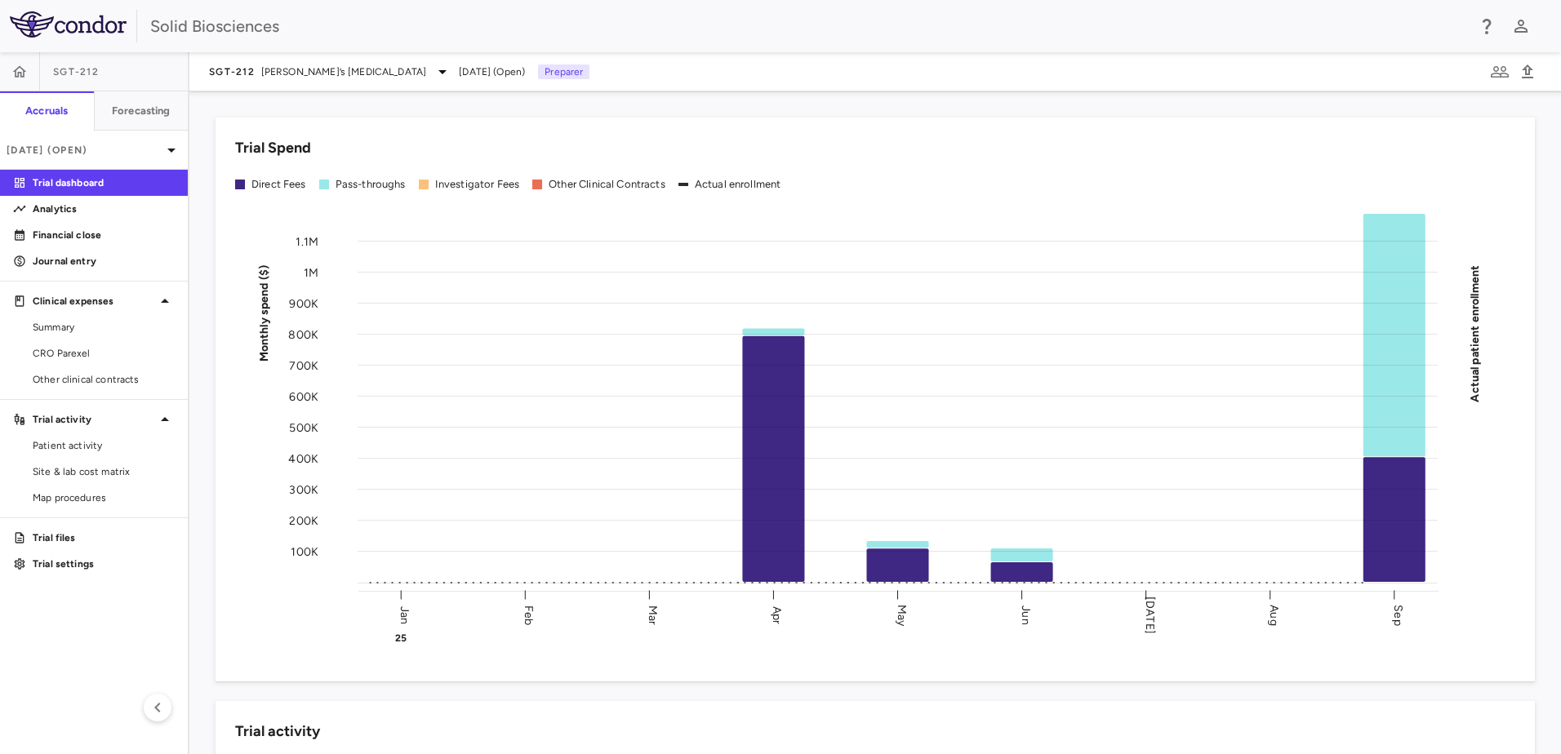
click at [198, 304] on div "Trial Spend Direct Fees Pass-throughs Investigator Fees Other Clinical Contract…" at bounding box center [865, 390] width 1339 height 584
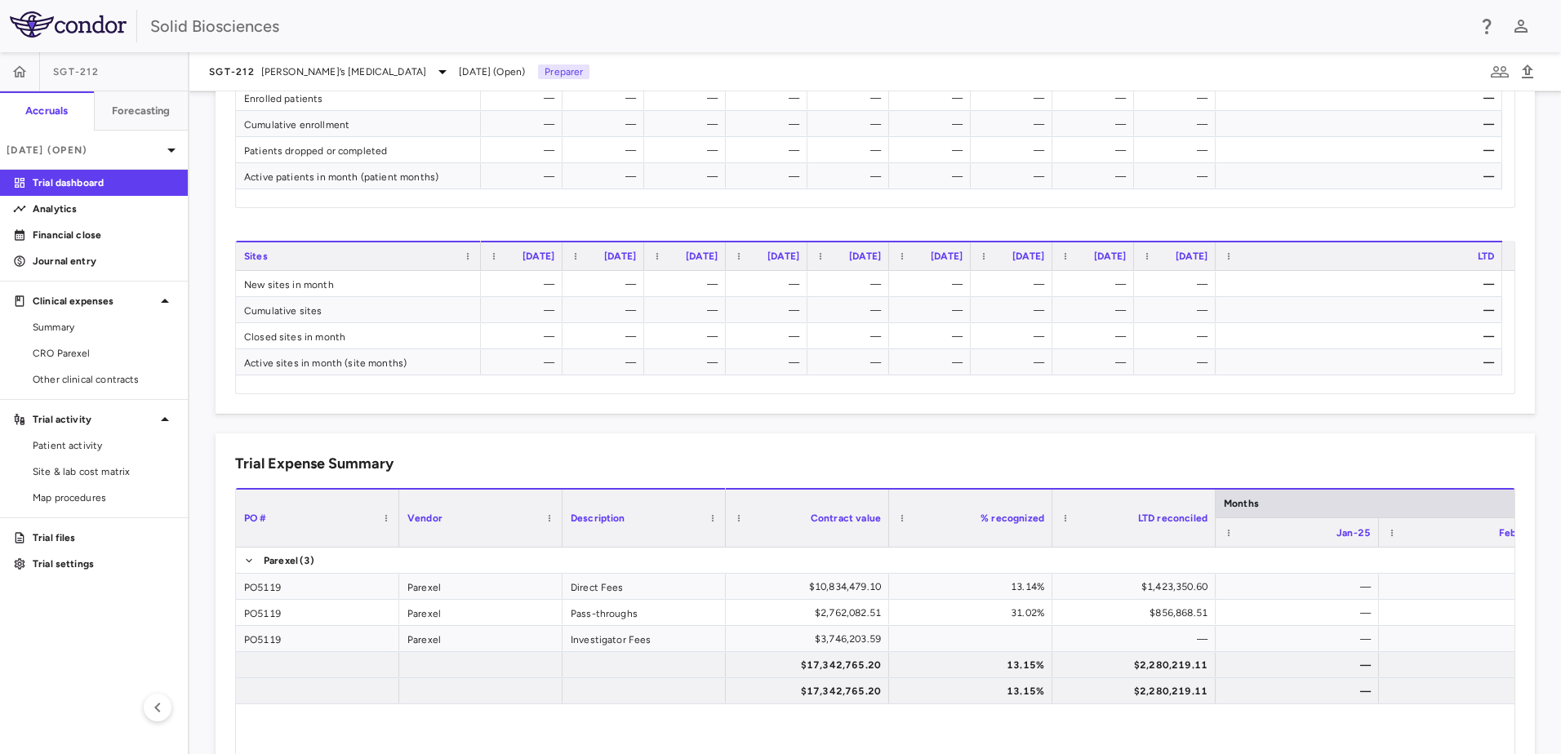
scroll to position [816, 0]
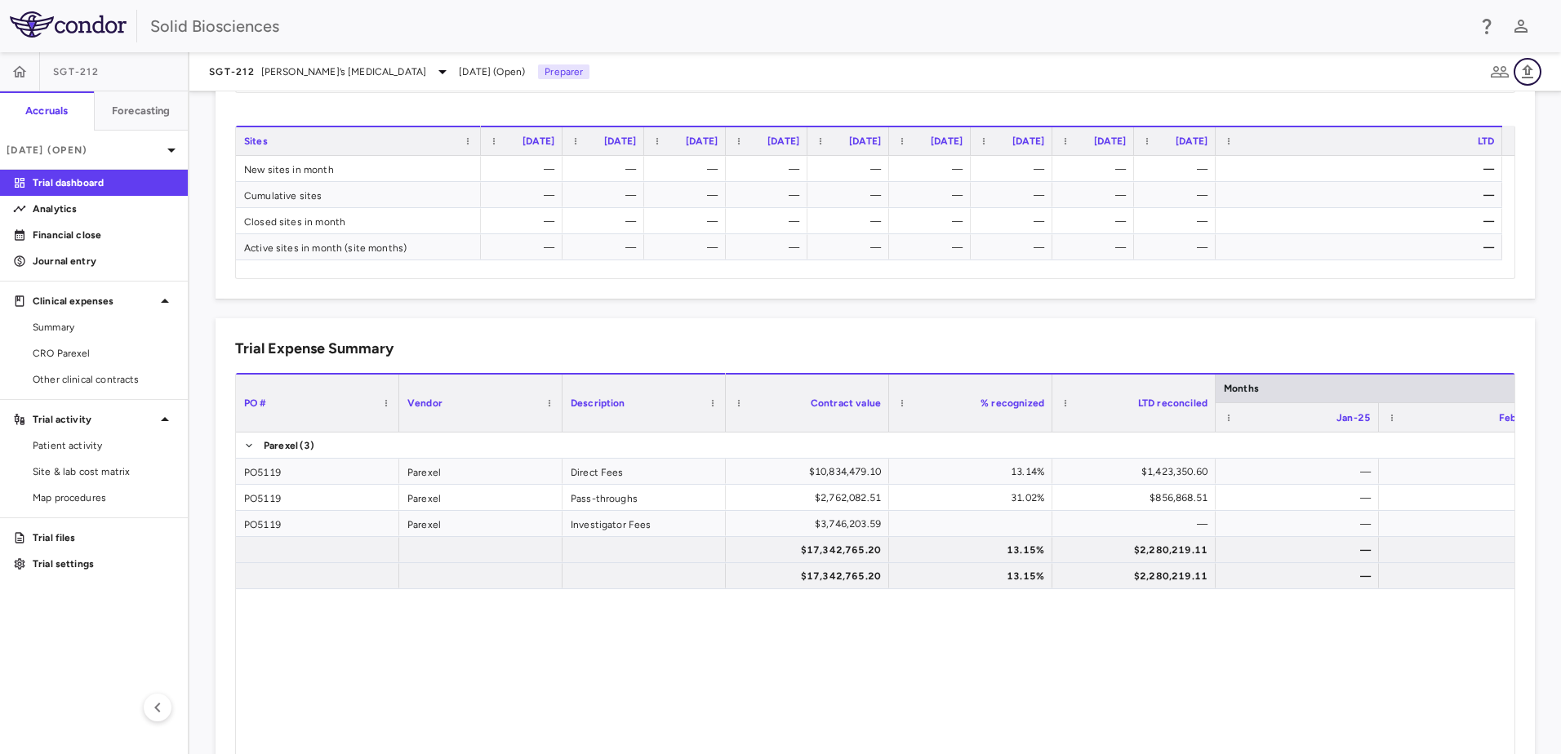
click at [1526, 71] on icon "button" at bounding box center [1527, 71] width 11 height 14
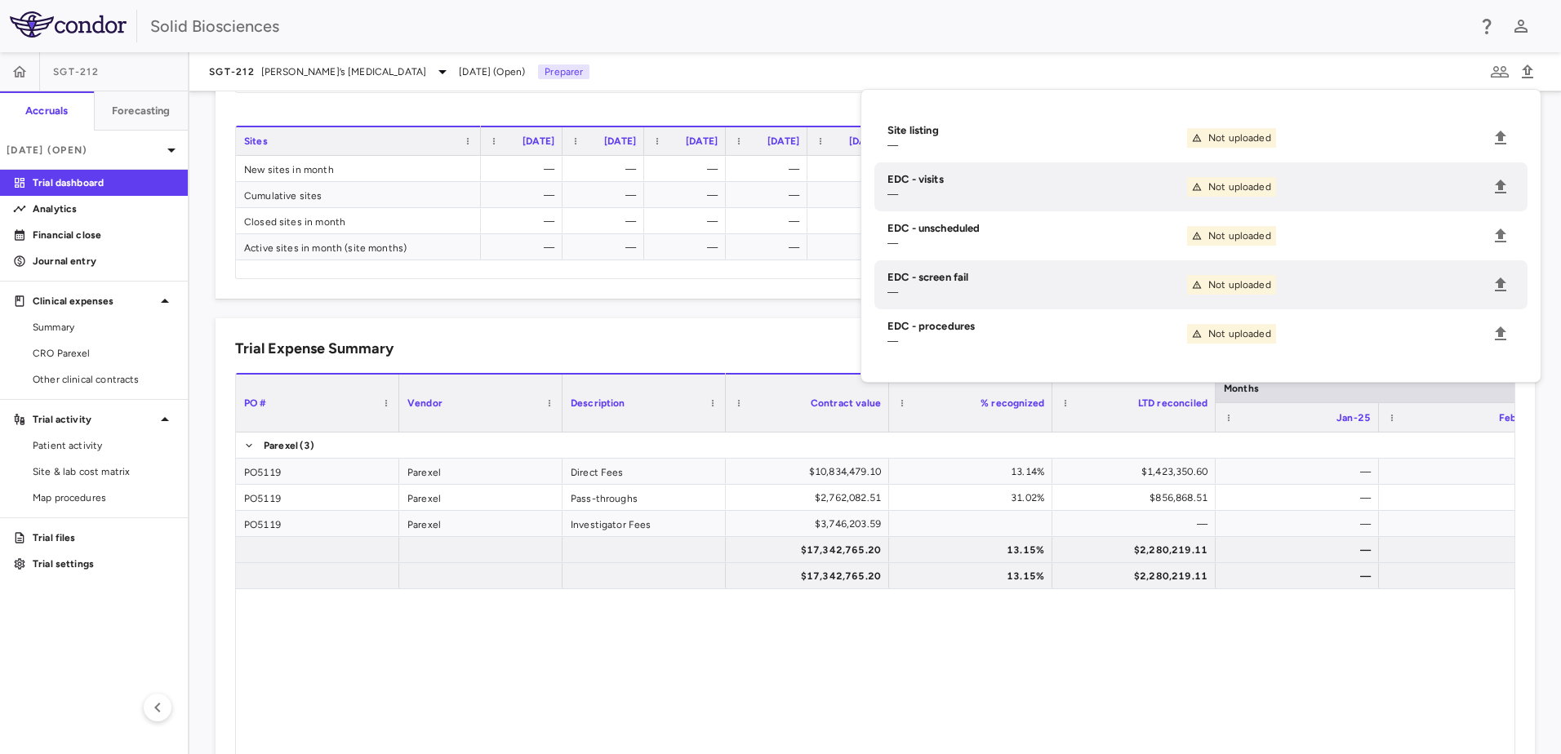
click at [1500, 137] on div at bounding box center [1501, 141] width 7 height 28
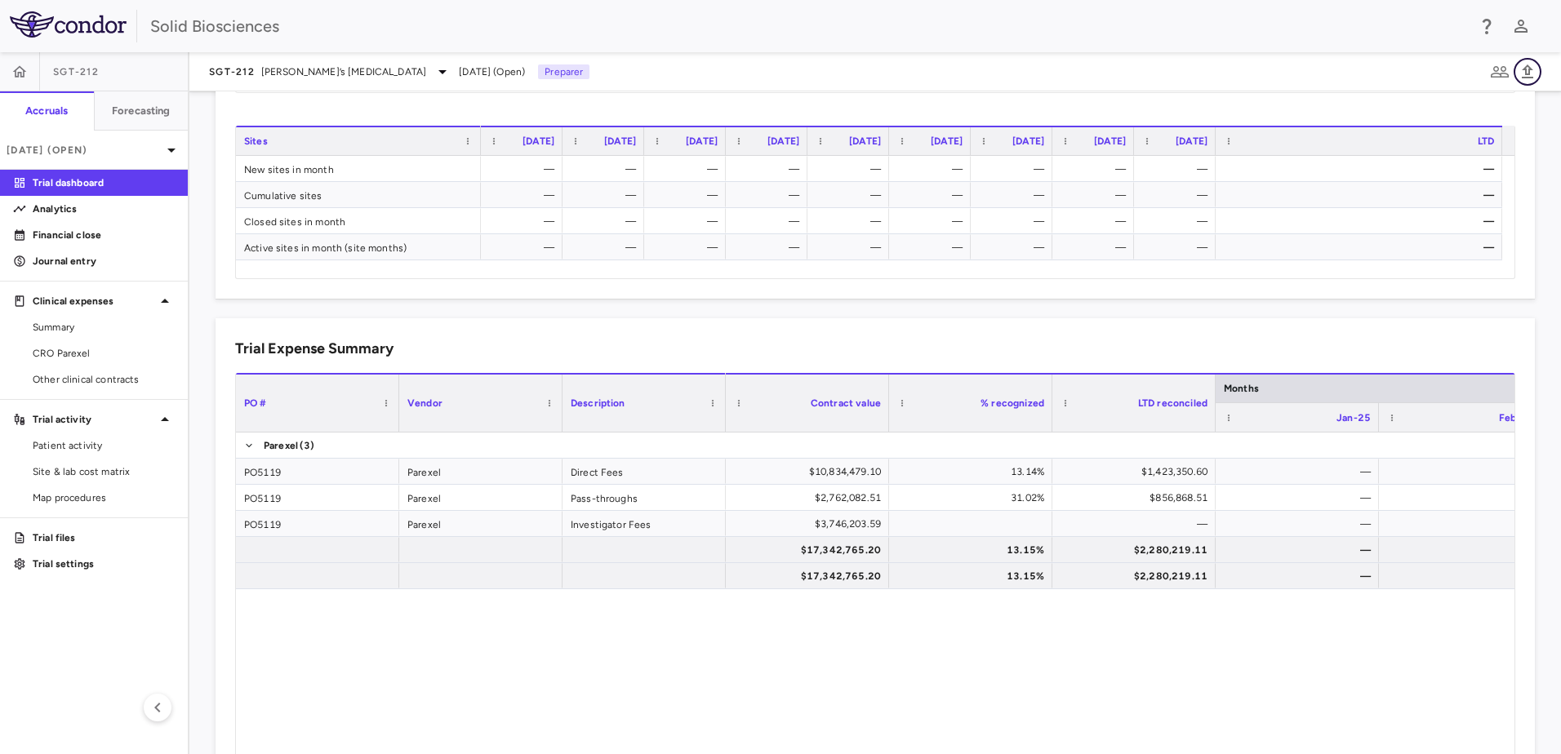
click at [1527, 72] on icon "button" at bounding box center [1528, 72] width 20 height 20
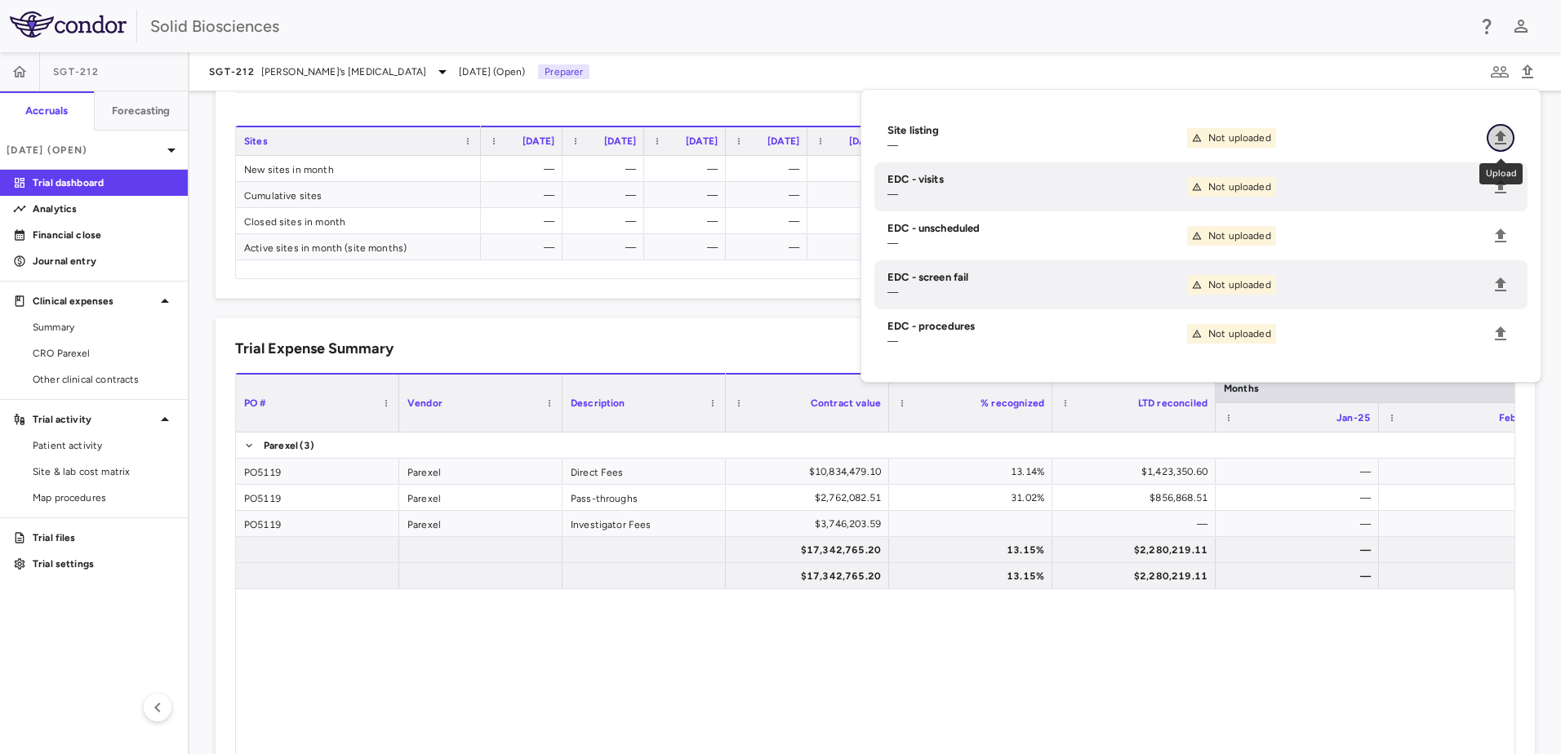
click at [1491, 135] on icon "Upload" at bounding box center [1501, 138] width 20 height 20
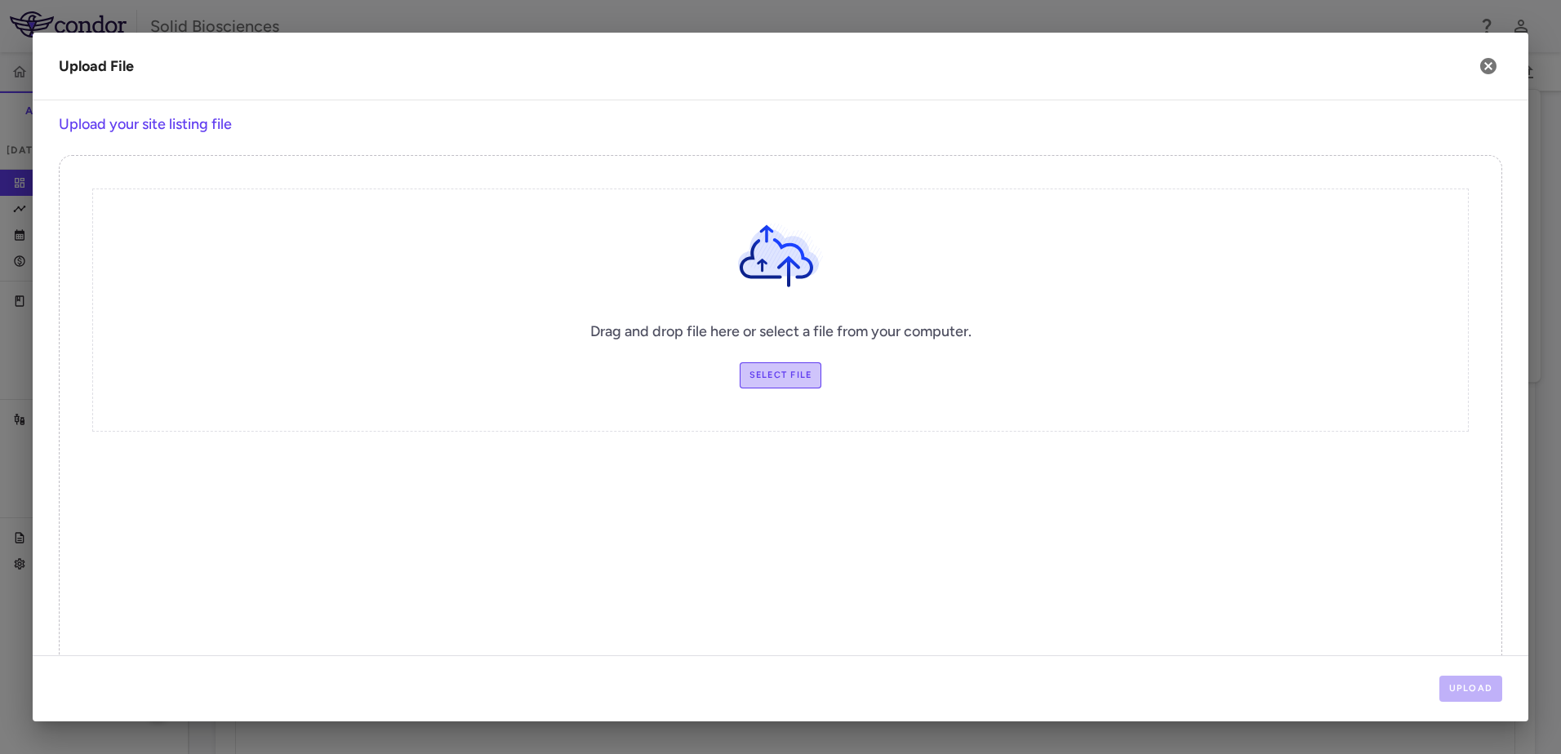
click at [787, 375] on label "Select file" at bounding box center [781, 375] width 82 height 26
click at [0, 0] on input "Select file" at bounding box center [0, 0] width 0 height 0
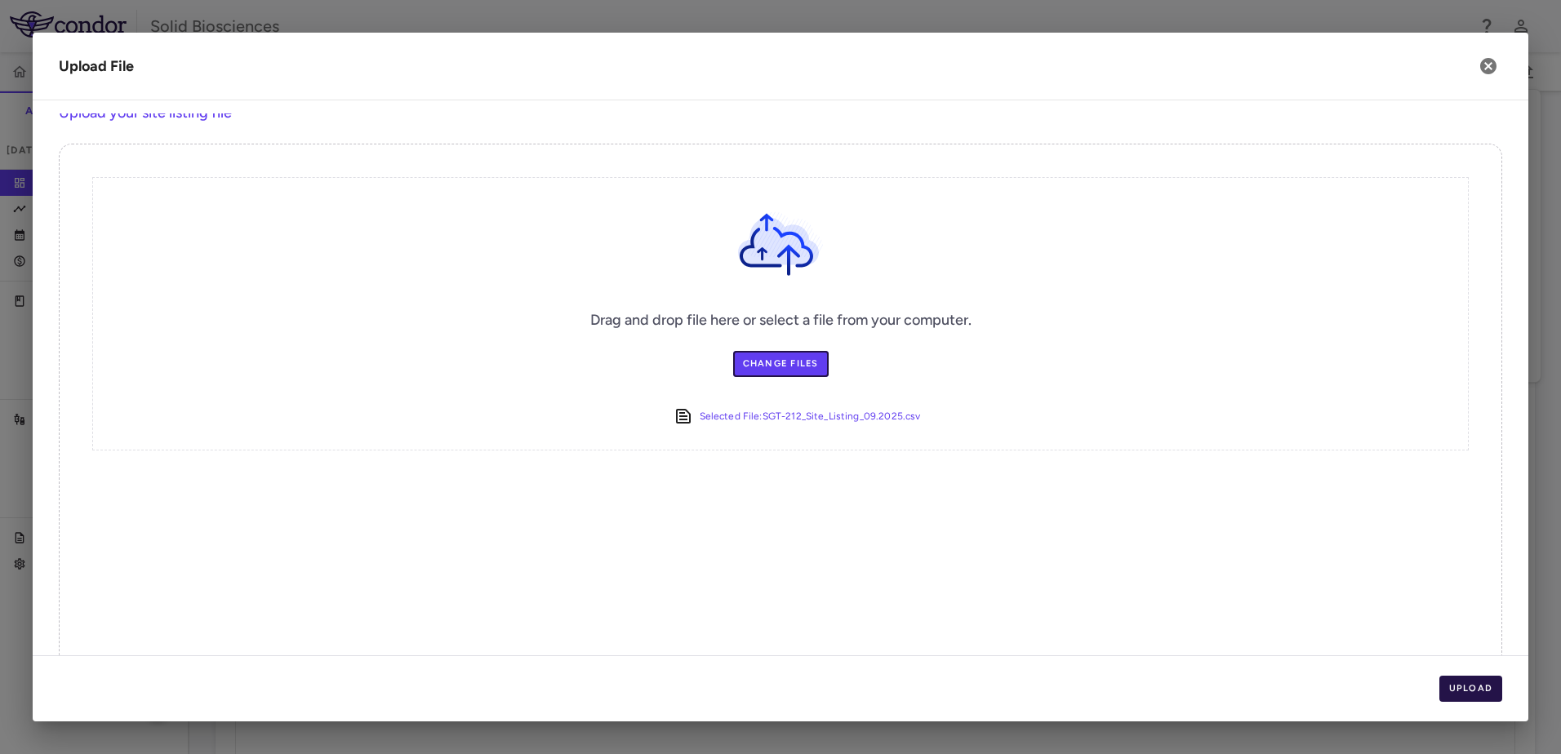
scroll to position [0, 0]
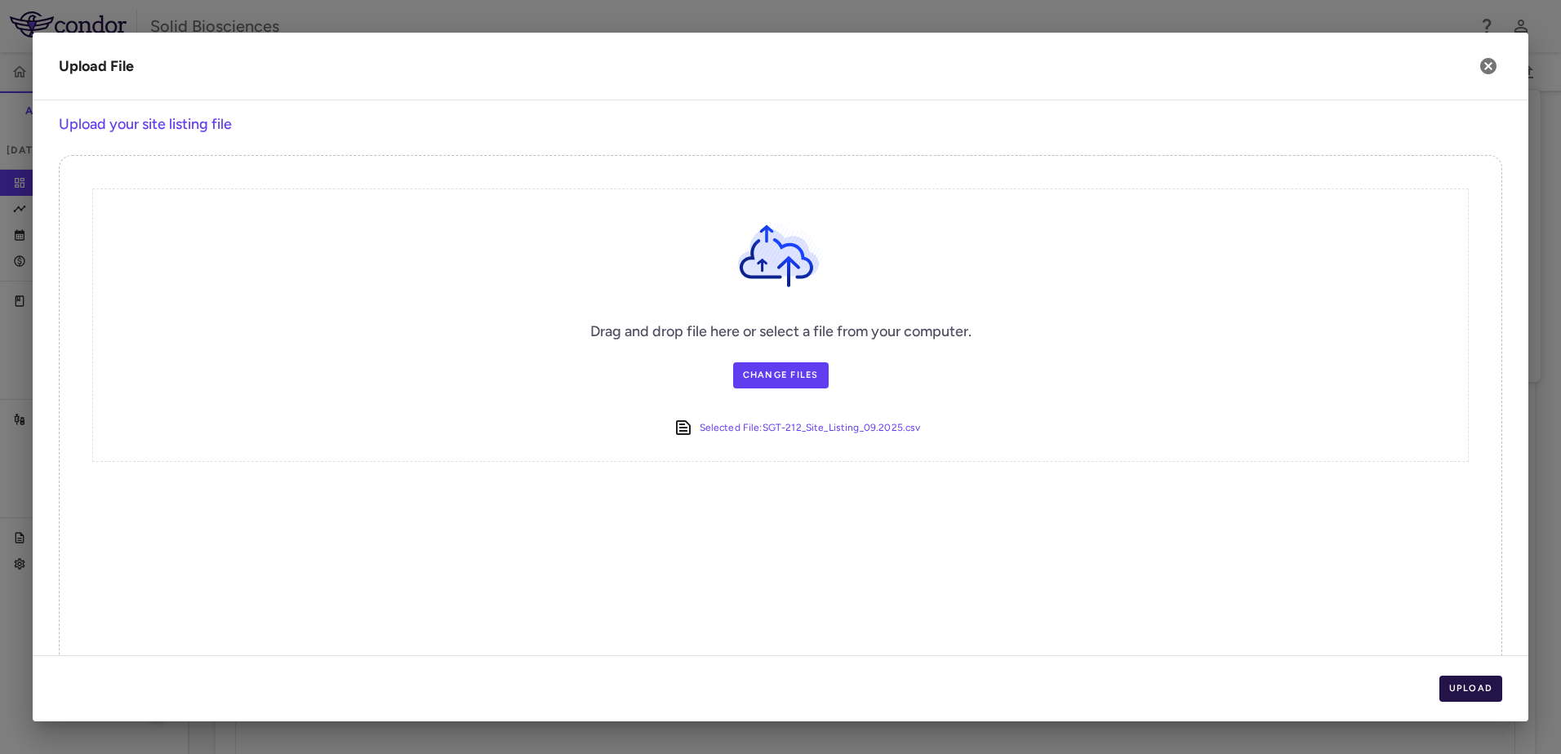
click at [1473, 693] on button "Upload" at bounding box center [1471, 689] width 64 height 26
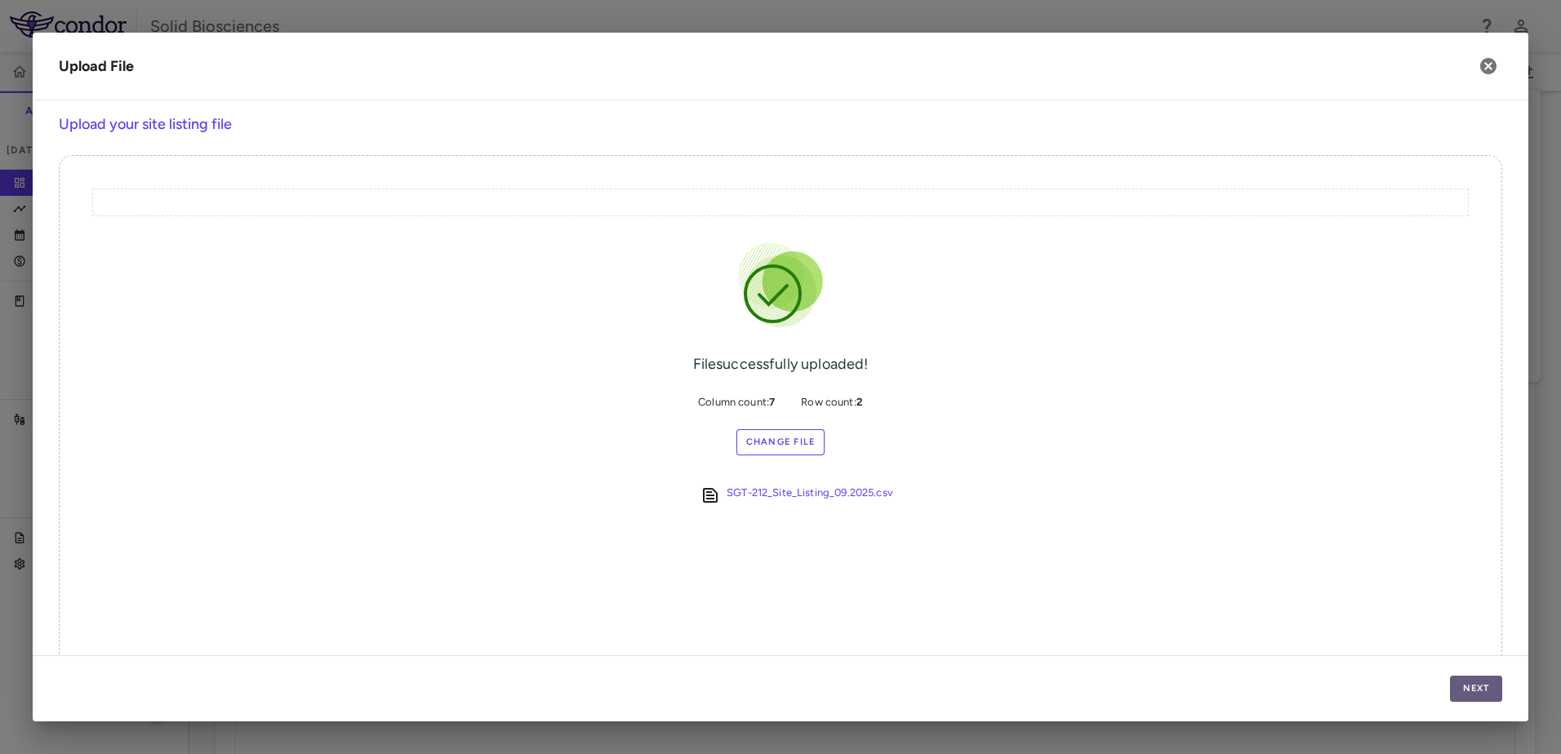
click at [1486, 697] on button "Next" at bounding box center [1476, 689] width 52 height 26
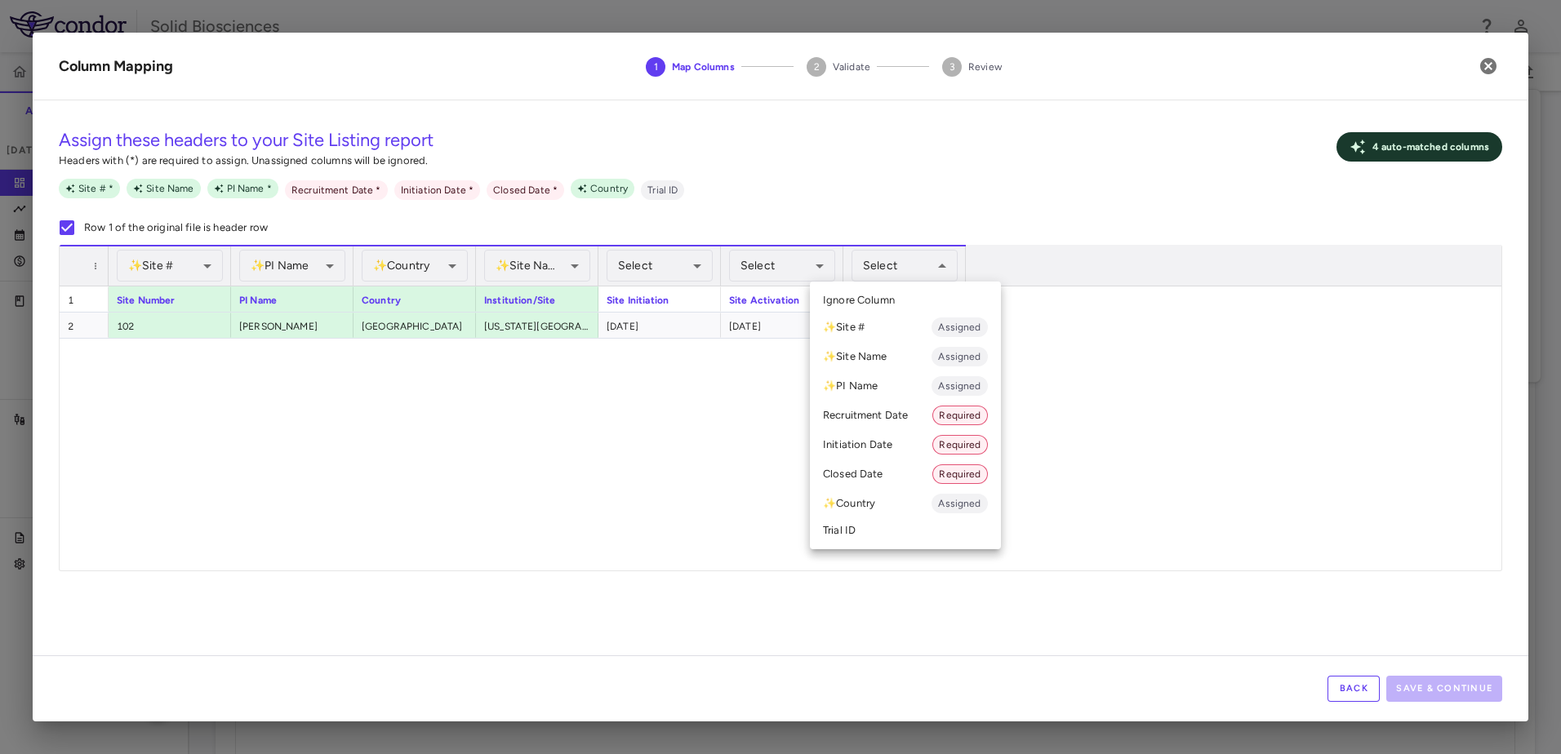
click at [880, 473] on li "Closed Date Required" at bounding box center [905, 474] width 191 height 29
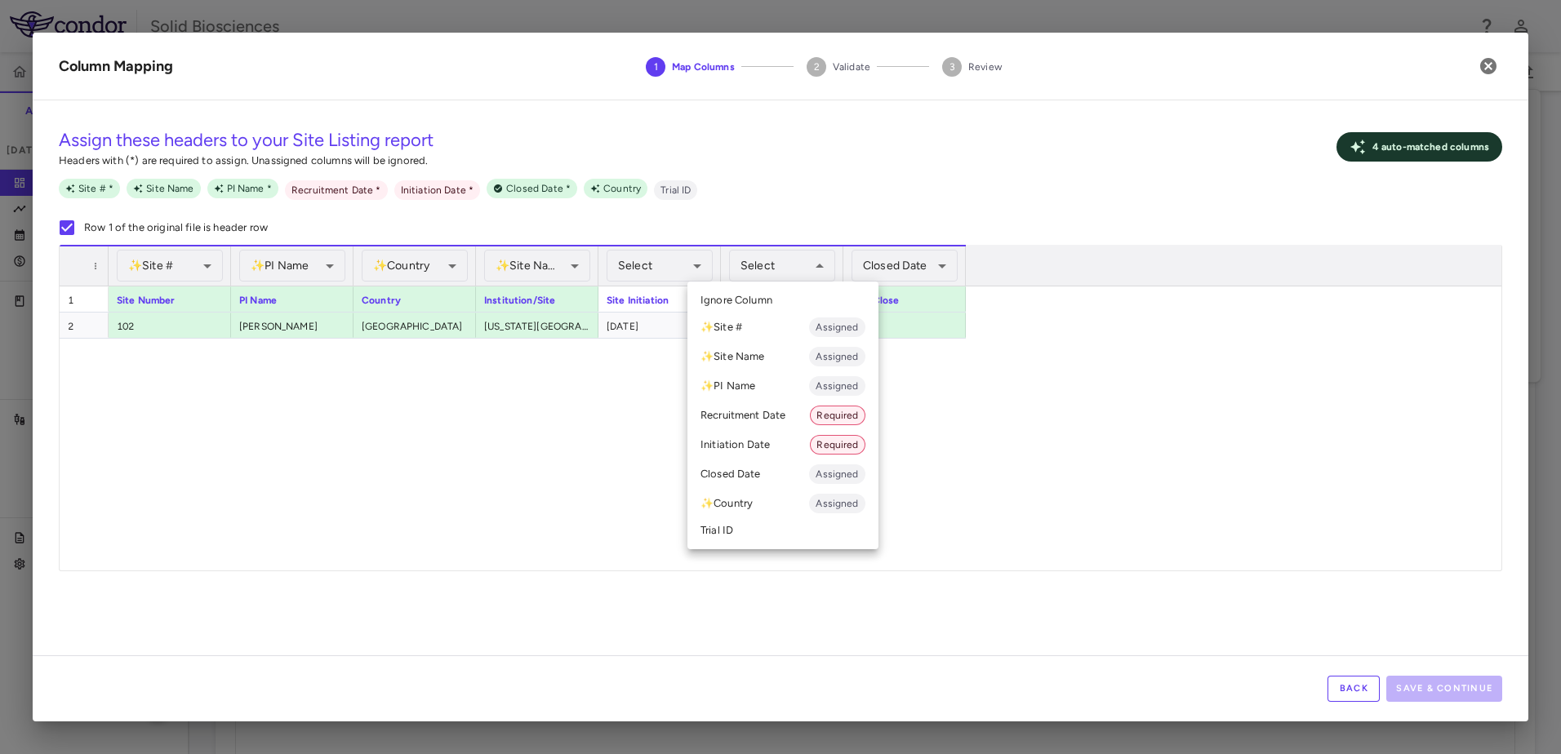
drag, startPoint x: 636, startPoint y: 425, endPoint x: 659, endPoint y: 300, distance: 127.8
click at [634, 425] on div at bounding box center [780, 377] width 1561 height 754
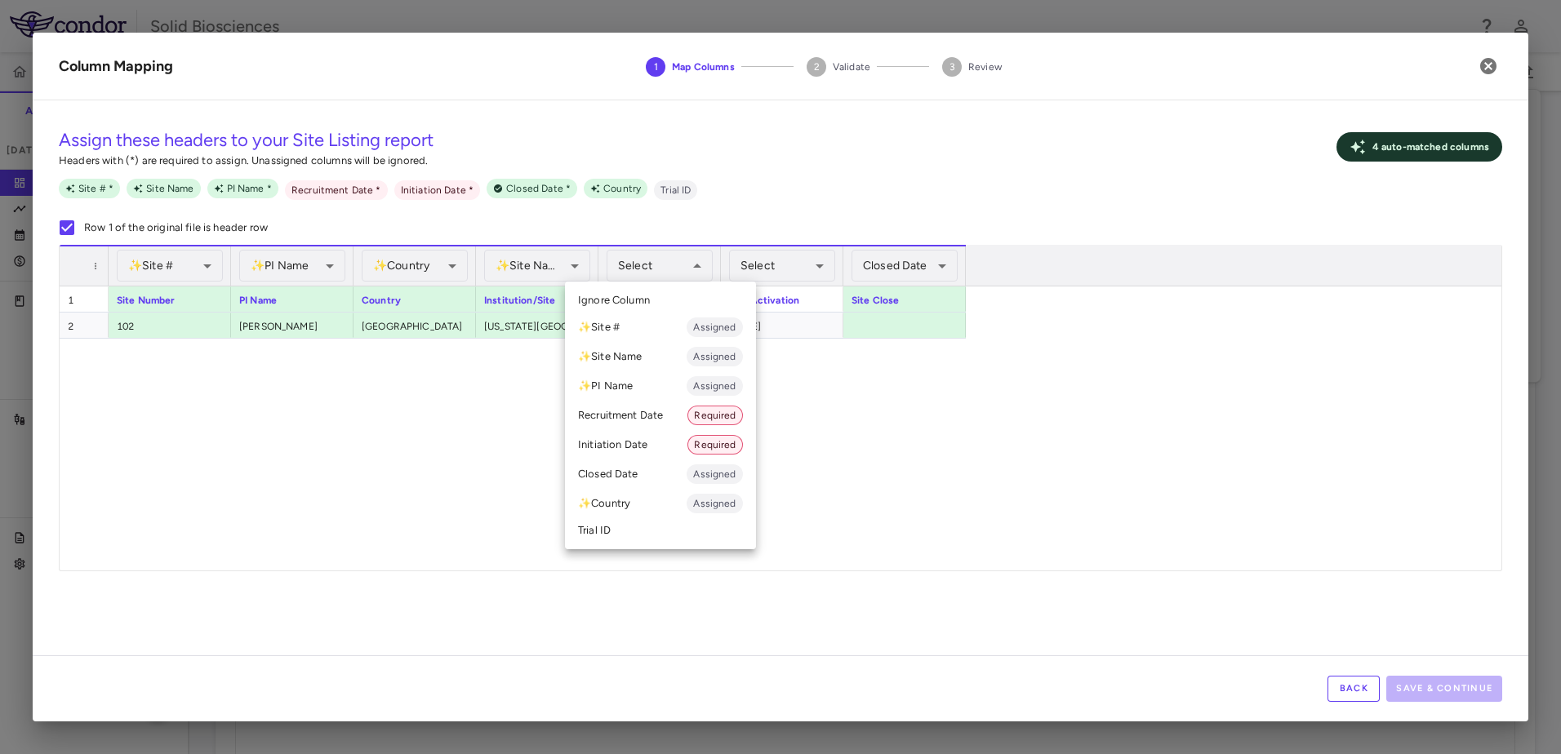
drag, startPoint x: 945, startPoint y: 396, endPoint x: 838, endPoint y: 334, distance: 123.6
click at [939, 394] on div at bounding box center [780, 377] width 1561 height 754
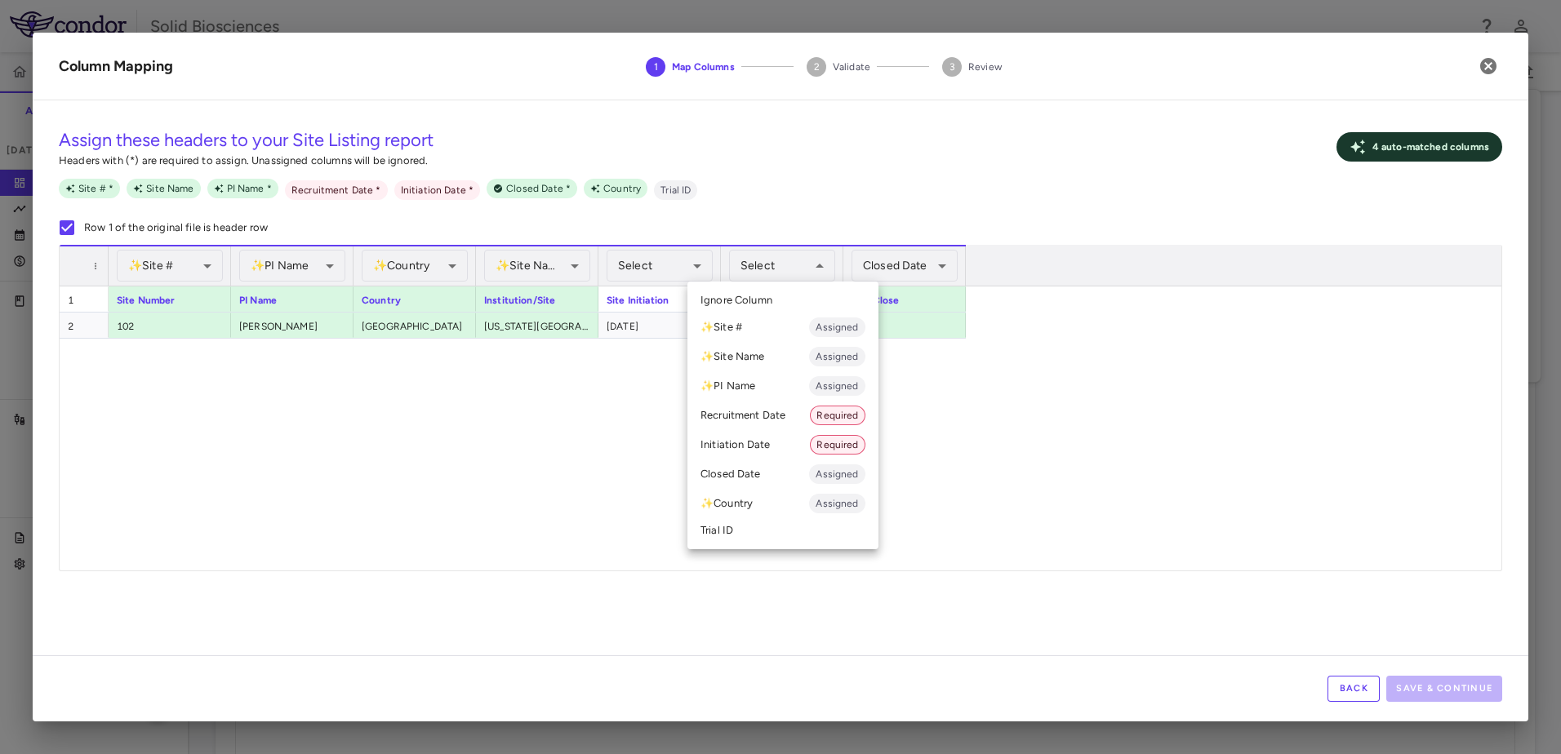
drag, startPoint x: 758, startPoint y: 416, endPoint x: 753, endPoint y: 384, distance: 31.3
click at [758, 415] on li "Recruitment Date Required" at bounding box center [782, 415] width 191 height 29
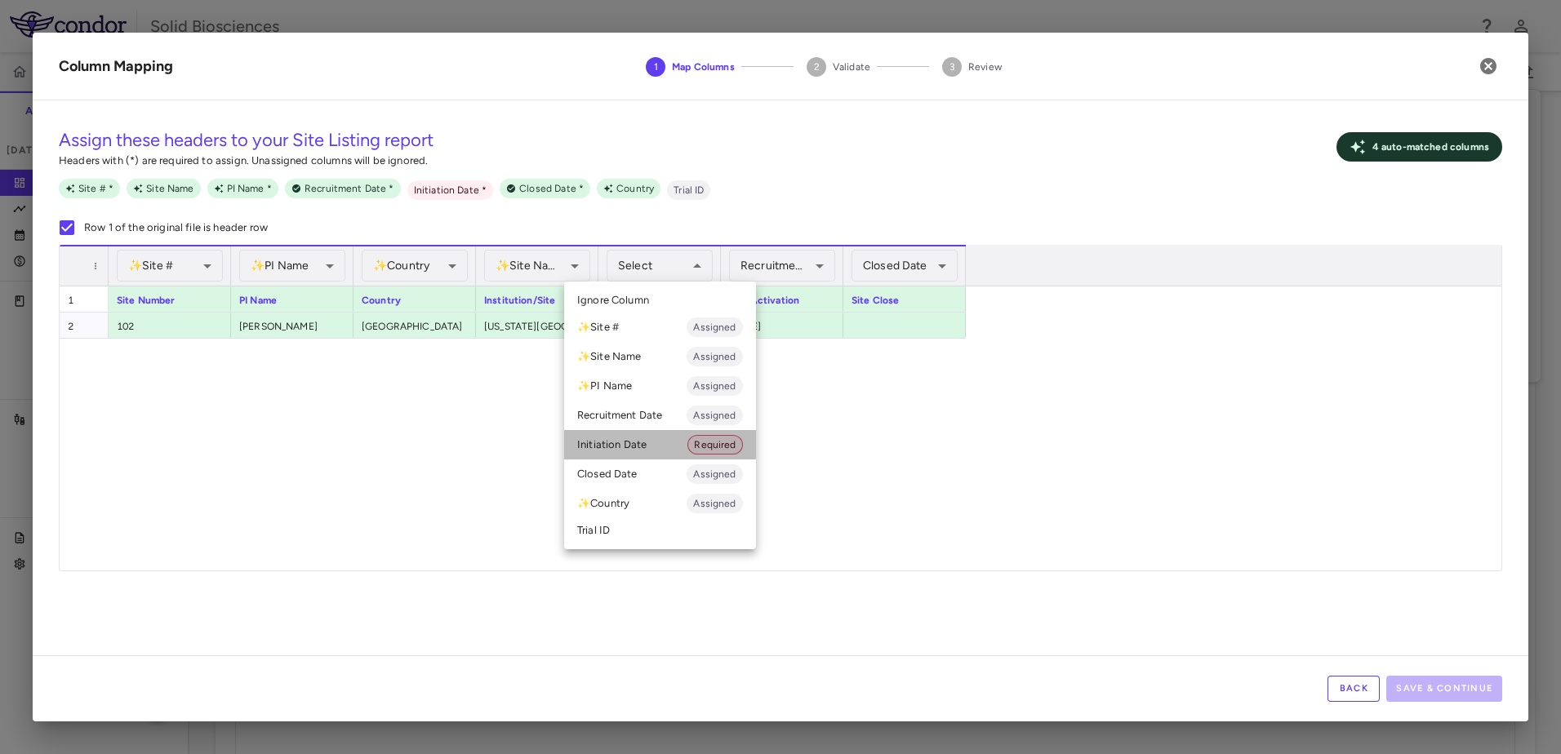
click at [645, 444] on li "Initiation Date Required" at bounding box center [660, 444] width 192 height 29
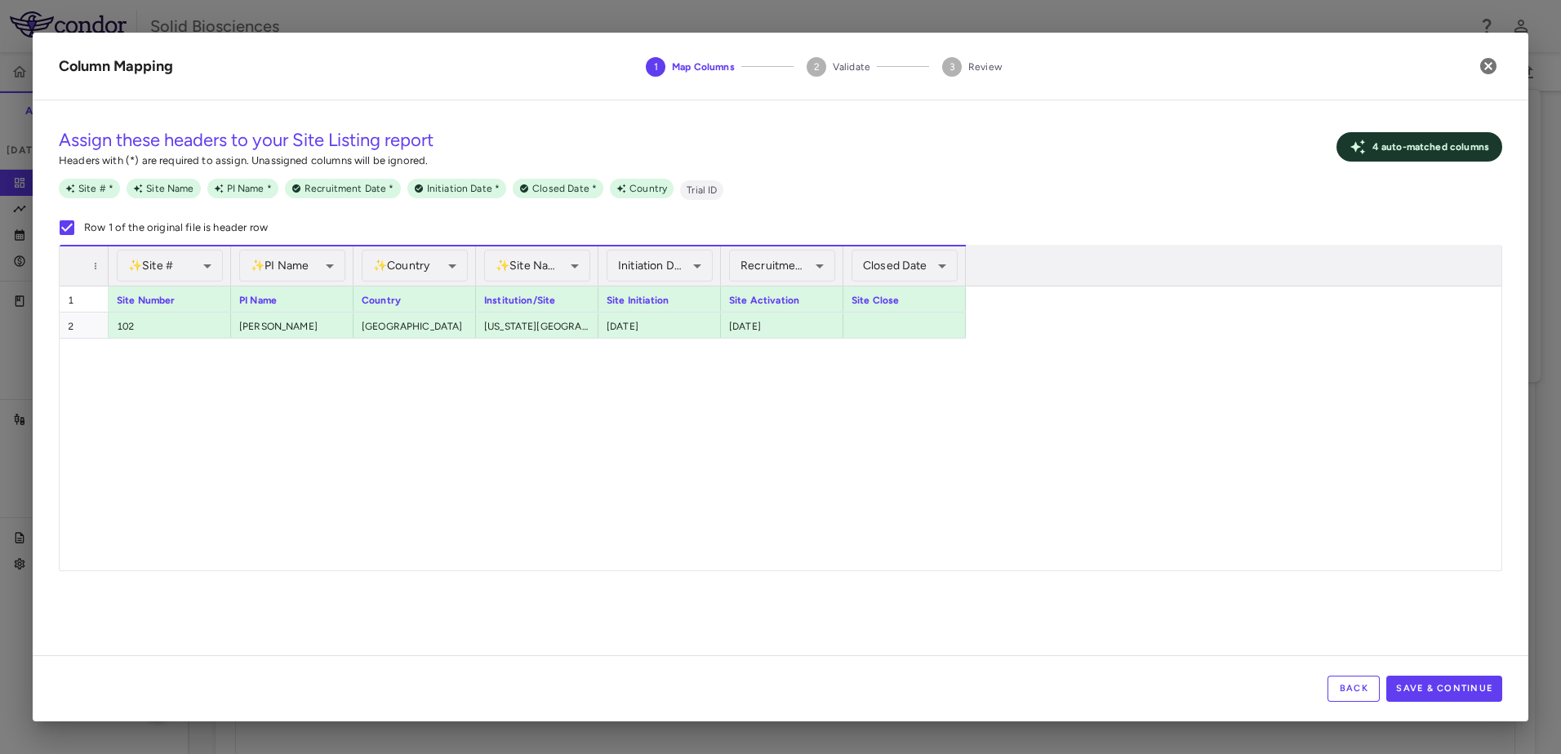
click at [803, 428] on div "1 Site Number PI Name Country Institution/Site Site Initiation Site Activation …" at bounding box center [781, 429] width 1442 height 284
click at [1437, 683] on button "Save & Continue" at bounding box center [1444, 689] width 116 height 26
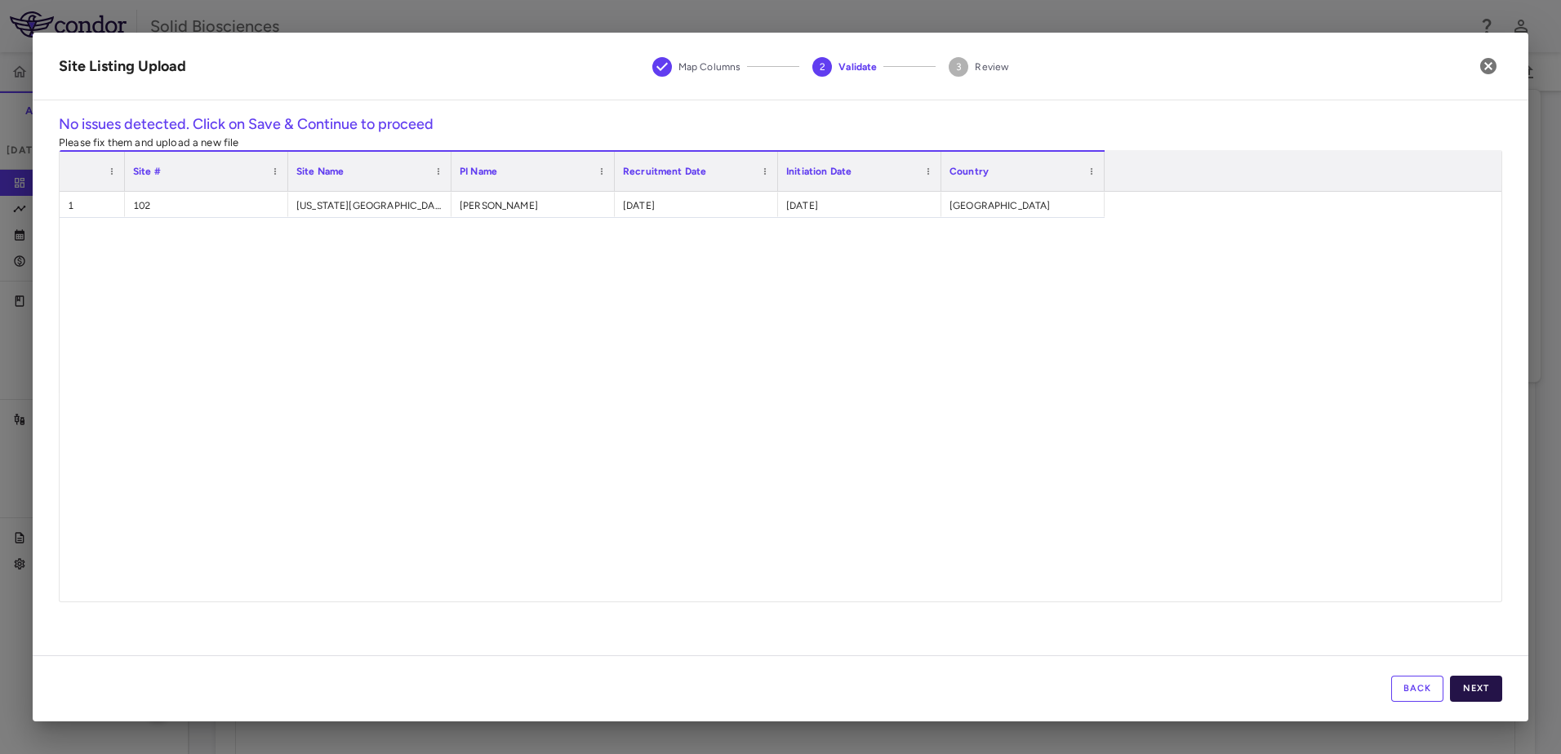
click at [1478, 693] on button "Next" at bounding box center [1476, 689] width 52 height 26
click at [1478, 688] on button "Save" at bounding box center [1476, 689] width 52 height 26
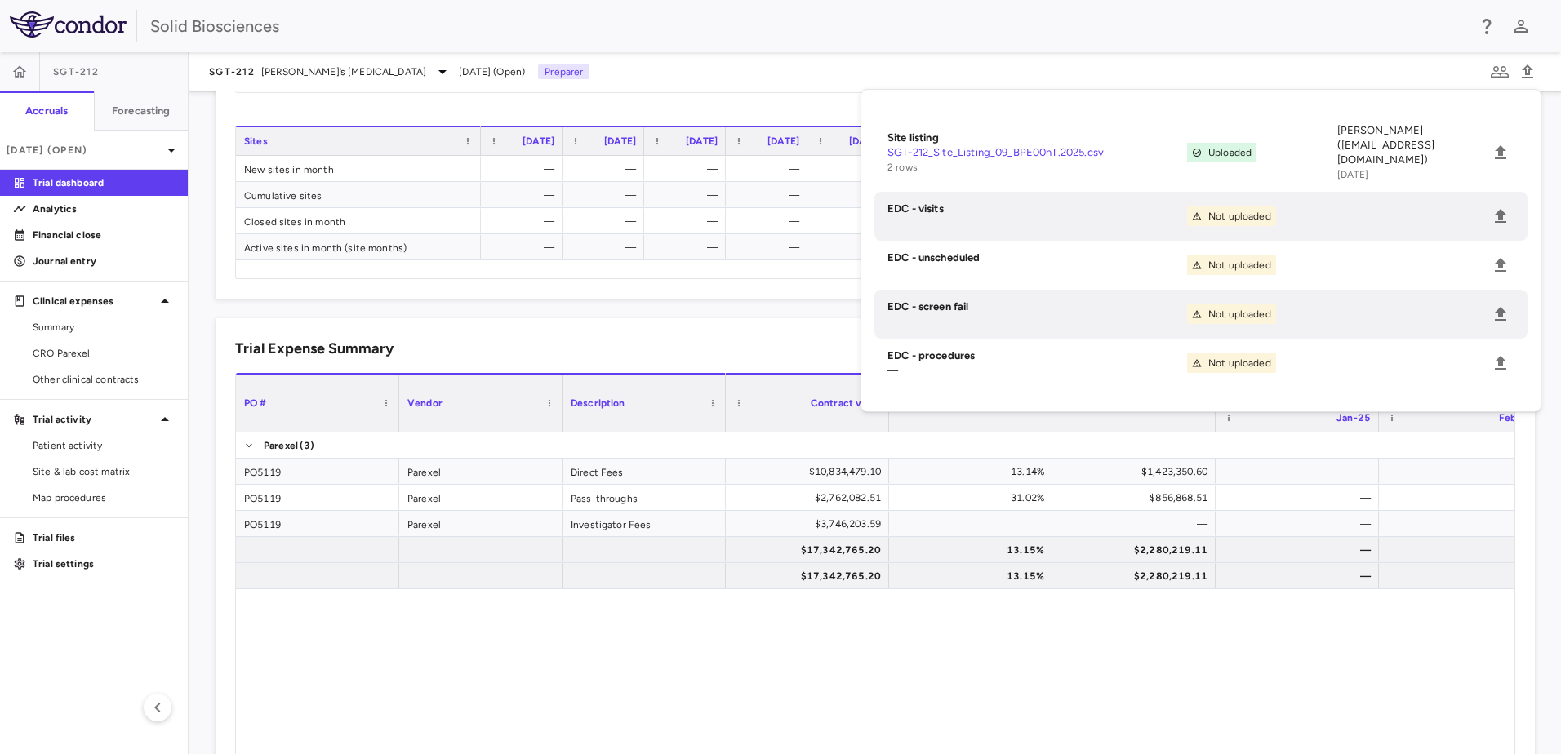
click at [763, 322] on div "Trial Expense Summary Drag here to set column labels PO # Vendor Description" at bounding box center [875, 600] width 1319 height 564
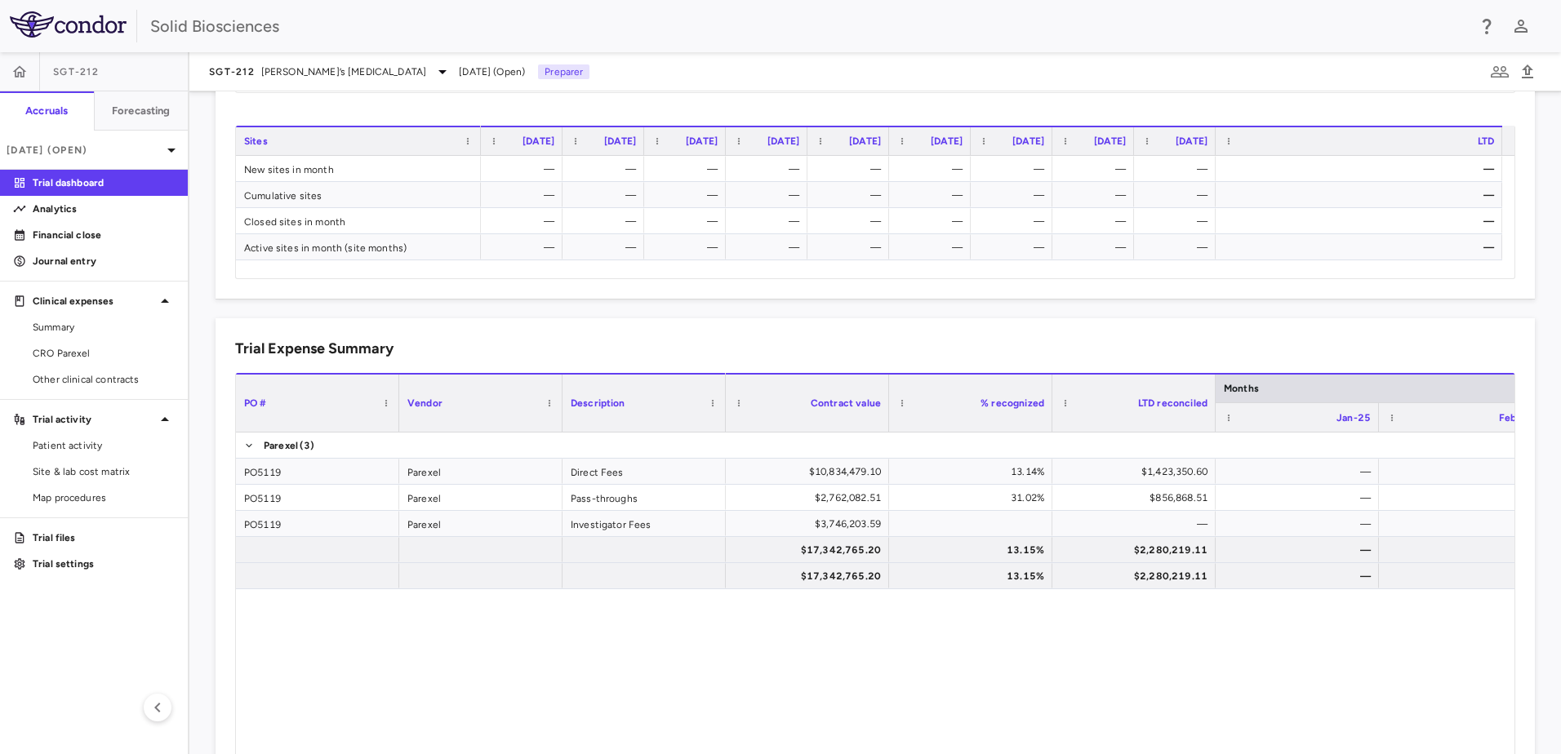
click at [561, 321] on div "Trial Expense Summary Drag here to set column labels PO # Vendor Description" at bounding box center [875, 600] width 1319 height 564
click at [99, 465] on span "Site & lab cost matrix" at bounding box center [104, 471] width 142 height 15
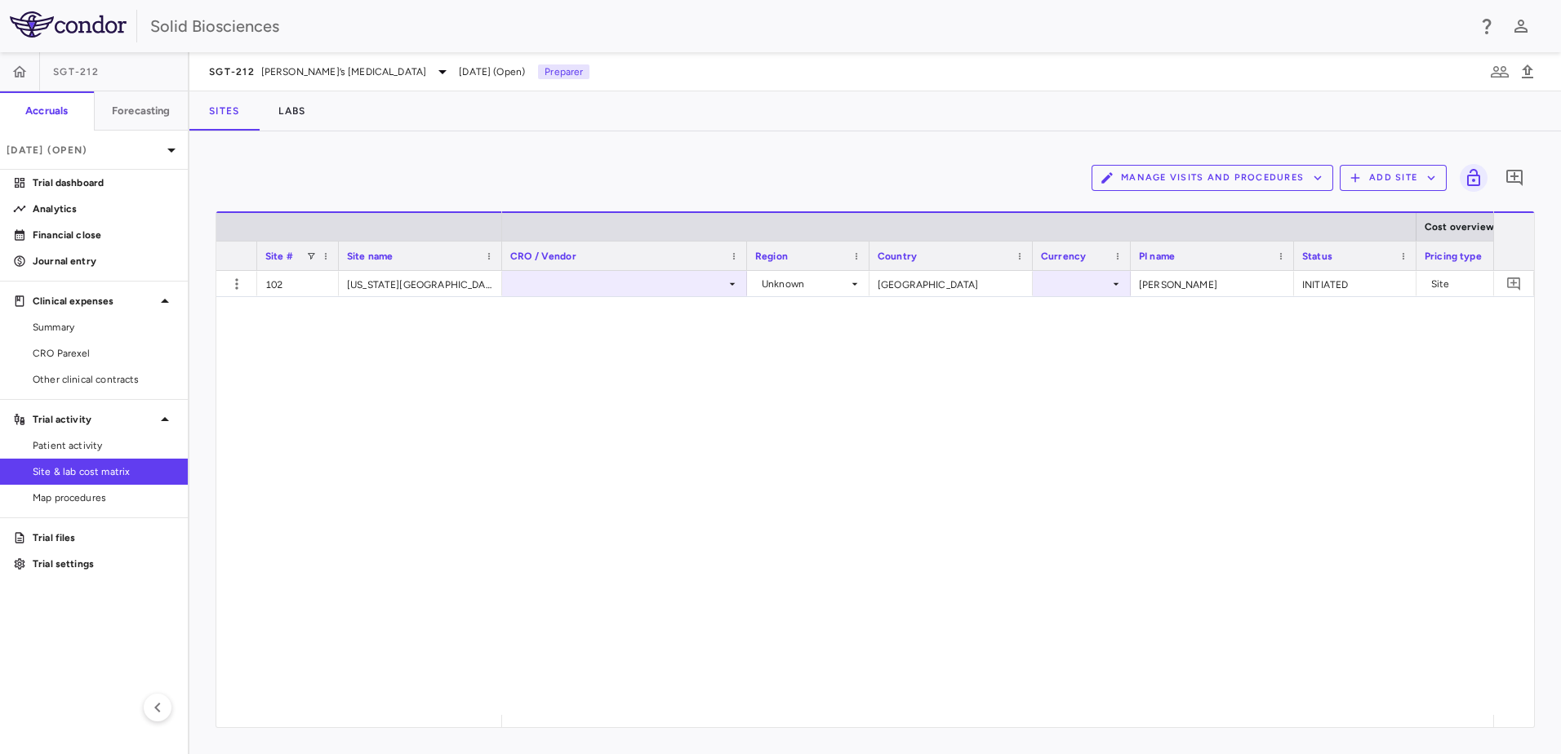
click at [1064, 410] on div "Unknown United States Dr. Kisanuki INITIATED Site 2025-09-01" at bounding box center [997, 493] width 991 height 444
click at [1076, 283] on div at bounding box center [1082, 284] width 82 height 24
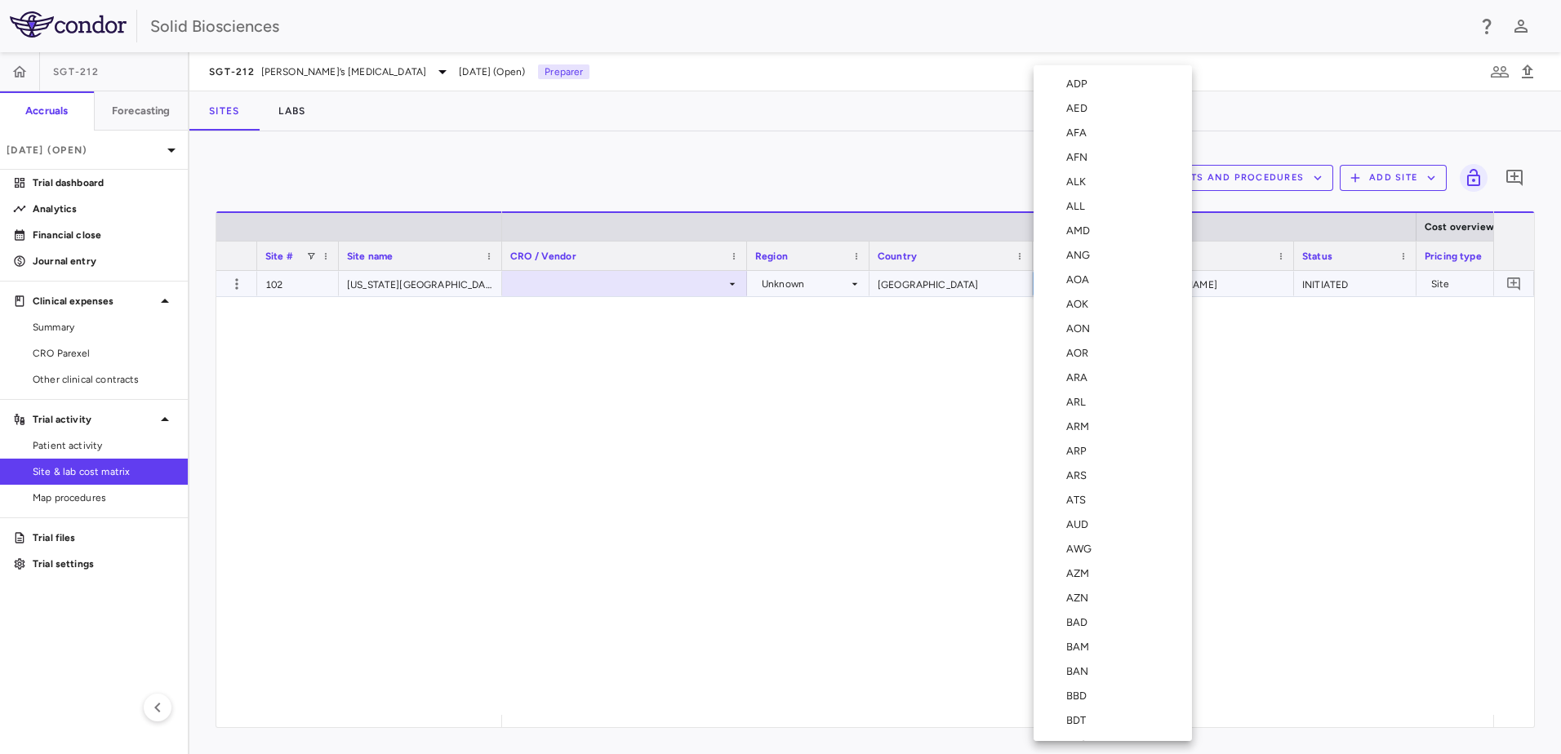
scroll to position [5828, 0]
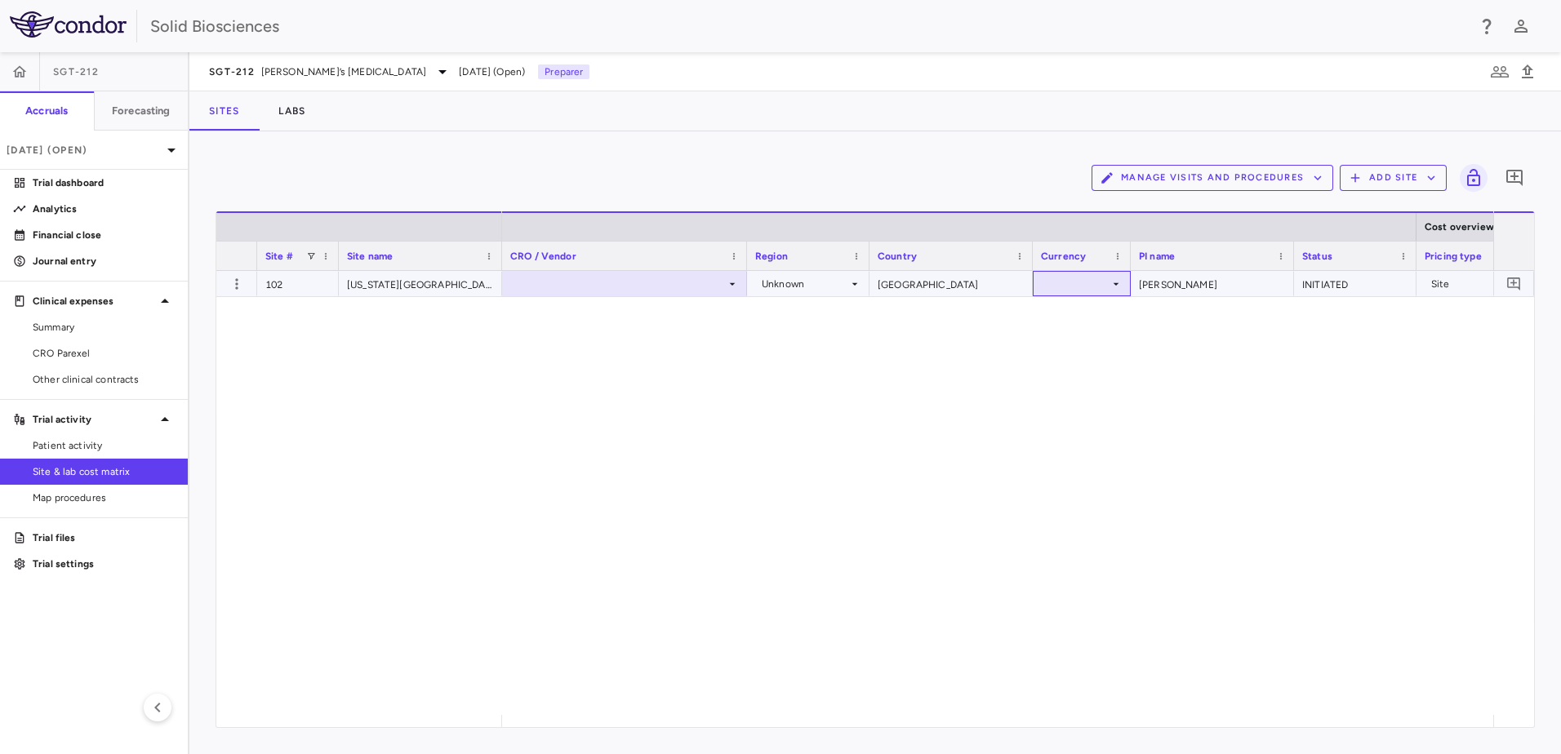
click at [1094, 277] on div at bounding box center [1082, 284] width 82 height 24
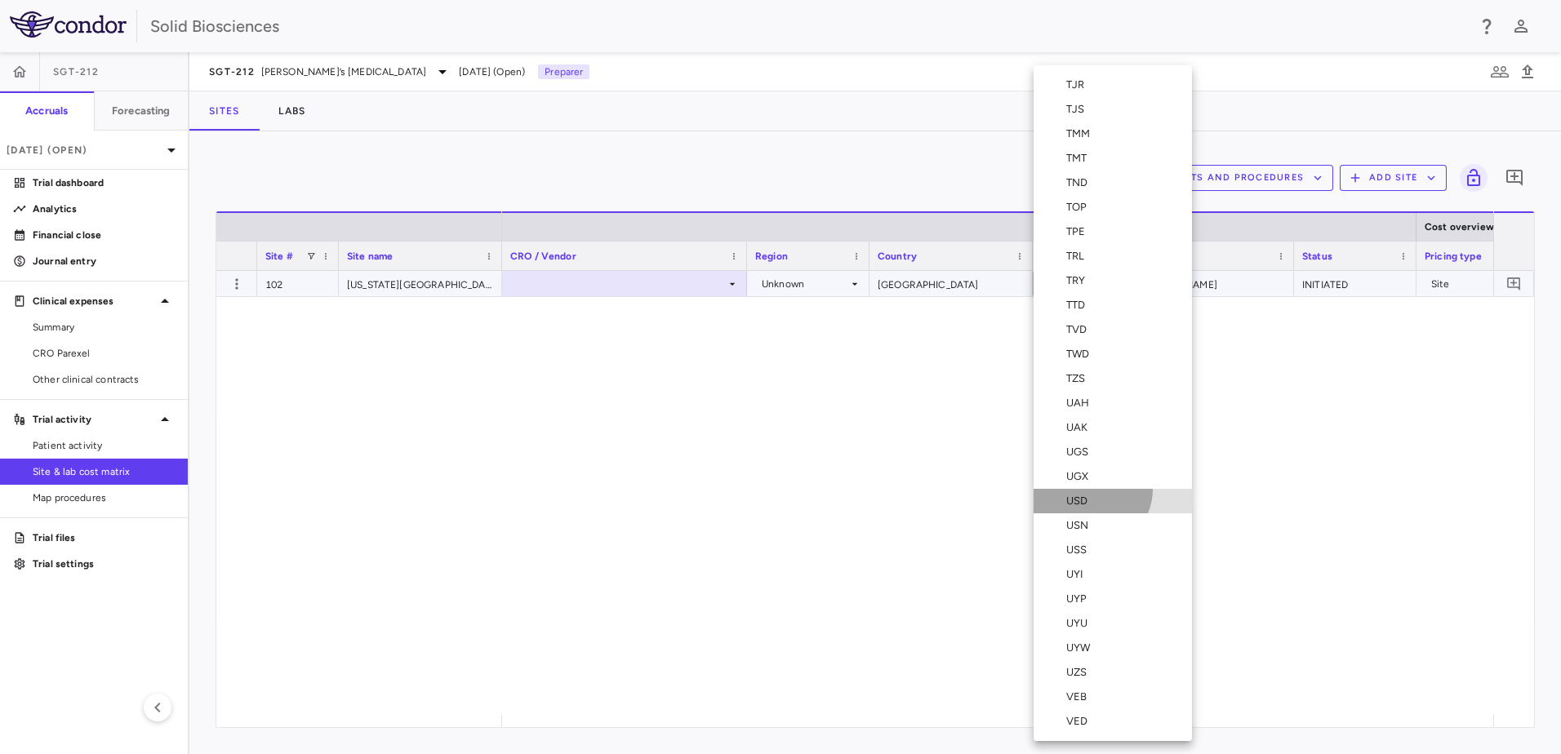
click at [1090, 489] on li "USD" at bounding box center [1112, 501] width 158 height 24
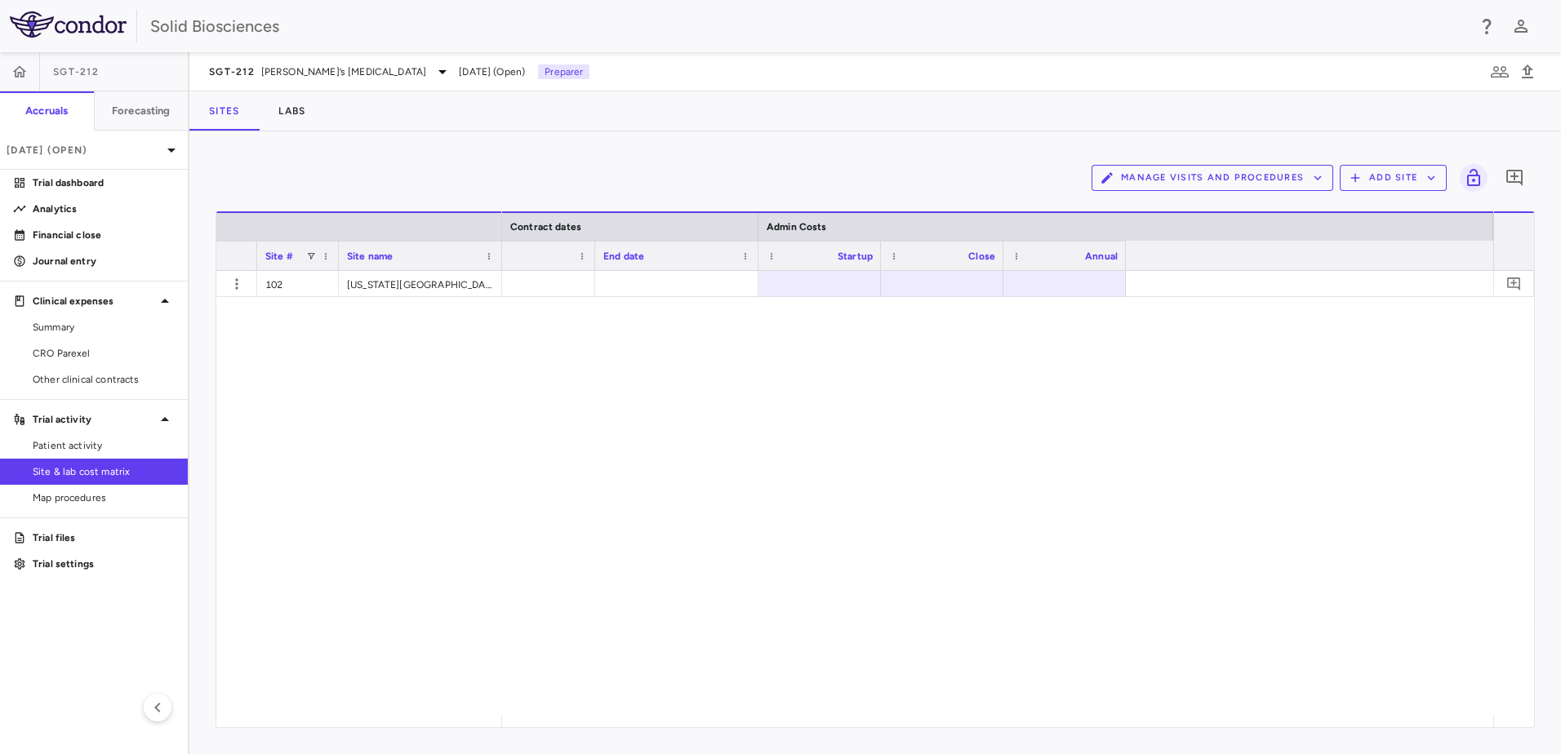
scroll to position [0, 115]
click at [528, 454] on div "USD —" at bounding box center [997, 493] width 991 height 444
click at [507, 429] on div "USD —" at bounding box center [997, 493] width 991 height 444
click at [713, 393] on div "USD —" at bounding box center [997, 493] width 991 height 444
click at [674, 412] on div "USD —" at bounding box center [997, 493] width 991 height 444
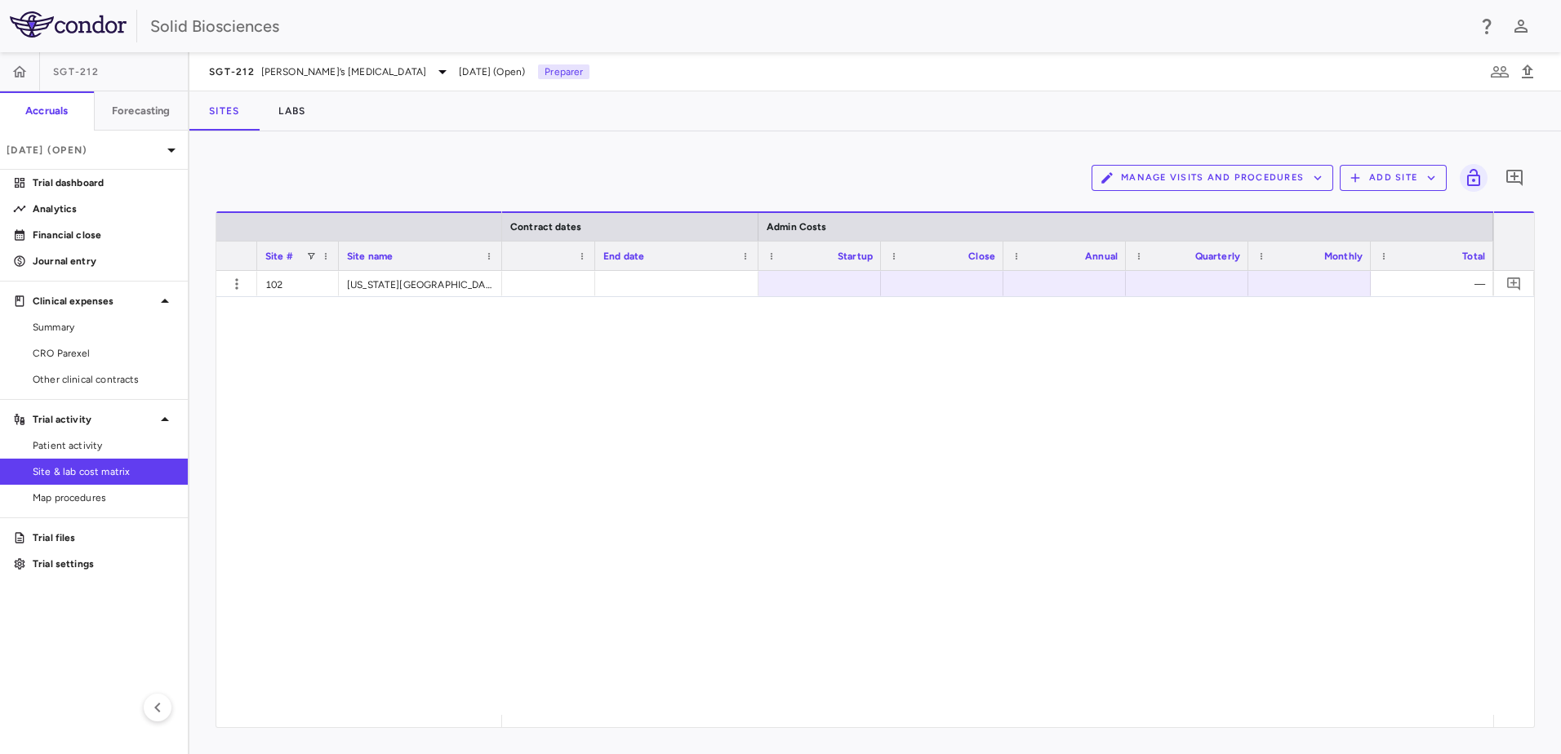
click at [656, 351] on div "USD —" at bounding box center [997, 493] width 991 height 444
click at [96, 496] on span "Map procedures" at bounding box center [104, 498] width 142 height 15
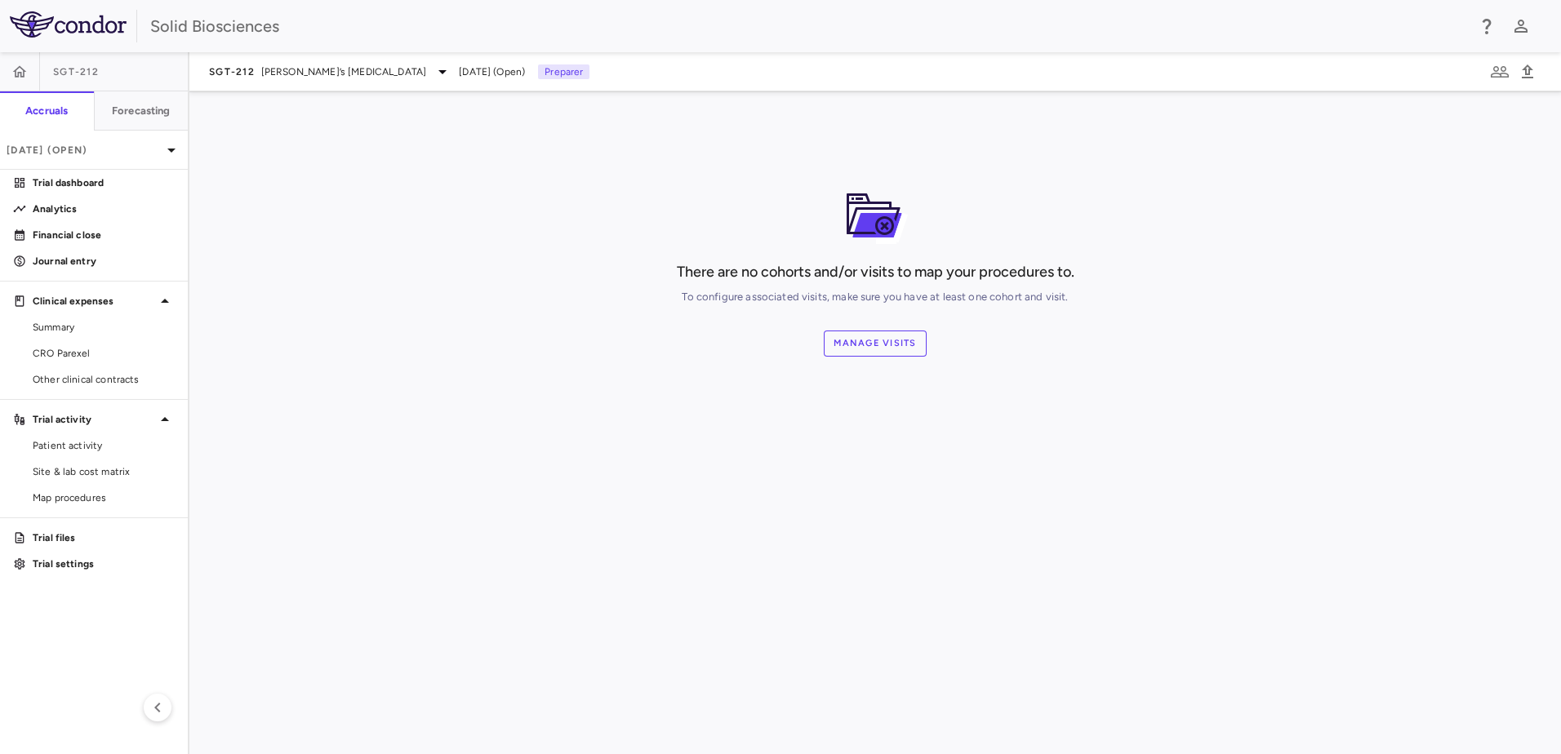
click at [715, 447] on div "There are no cohorts and/or visits to map your procedures to. To configure asso…" at bounding box center [874, 422] width 1371 height 663
click at [1118, 320] on div "There are no cohorts and/or visits to map your procedures to. To configure asso…" at bounding box center [875, 270] width 1319 height 174
click at [1122, 358] on div "There are no cohorts and/or visits to map your procedures to. To configure asso…" at bounding box center [874, 422] width 1371 height 663
click at [836, 448] on div "There are no cohorts and/or visits to map your procedures to. To configure asso…" at bounding box center [874, 422] width 1371 height 663
click at [542, 362] on div "There are no cohorts and/or visits to map your procedures to. To configure asso…" at bounding box center [874, 422] width 1371 height 663
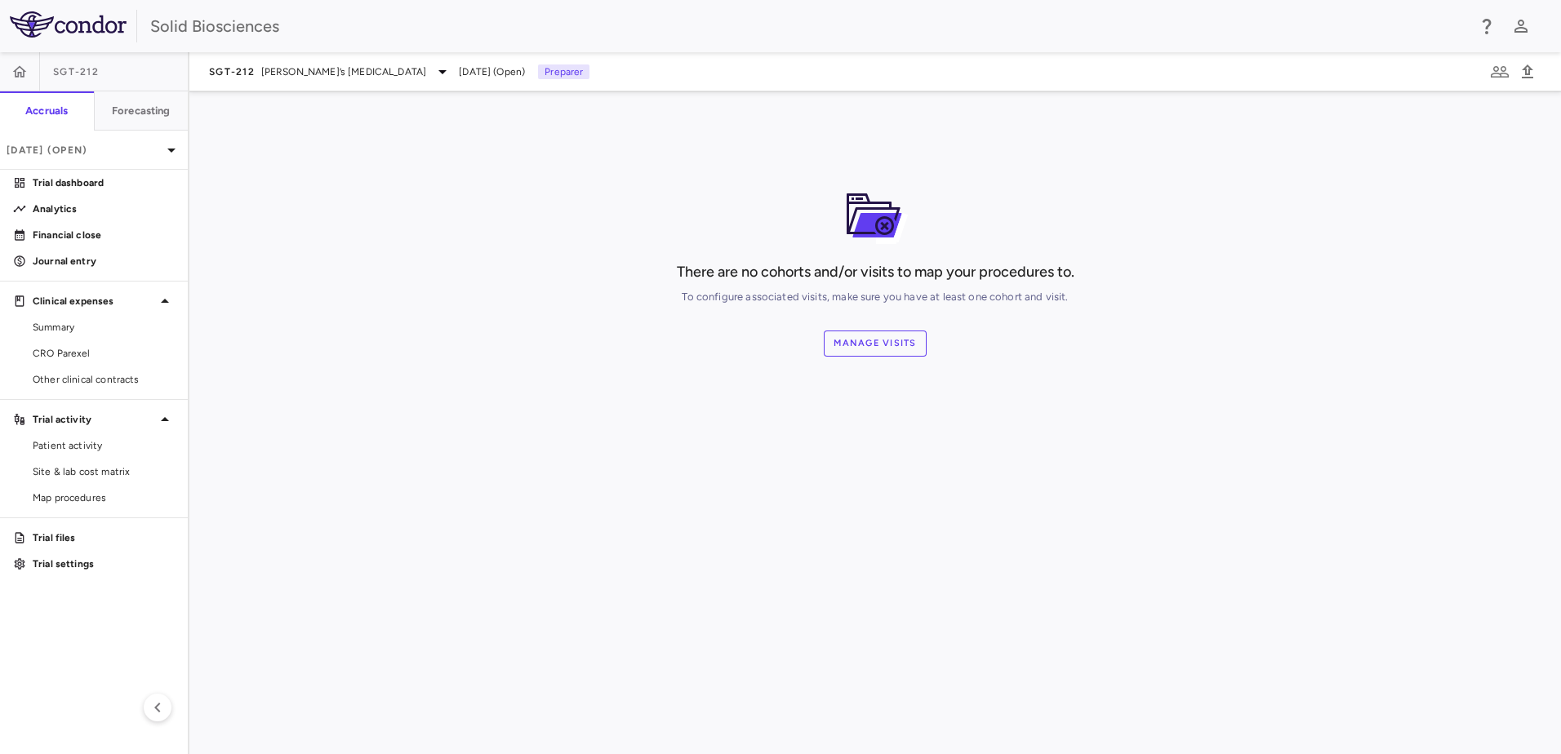
drag, startPoint x: 549, startPoint y: 287, endPoint x: 448, endPoint y: 384, distance: 139.7
click at [549, 287] on div "There are no cohorts and/or visits to map your procedures to. To configure asso…" at bounding box center [875, 270] width 1319 height 174
click at [107, 443] on span "Patient activity" at bounding box center [104, 445] width 142 height 15
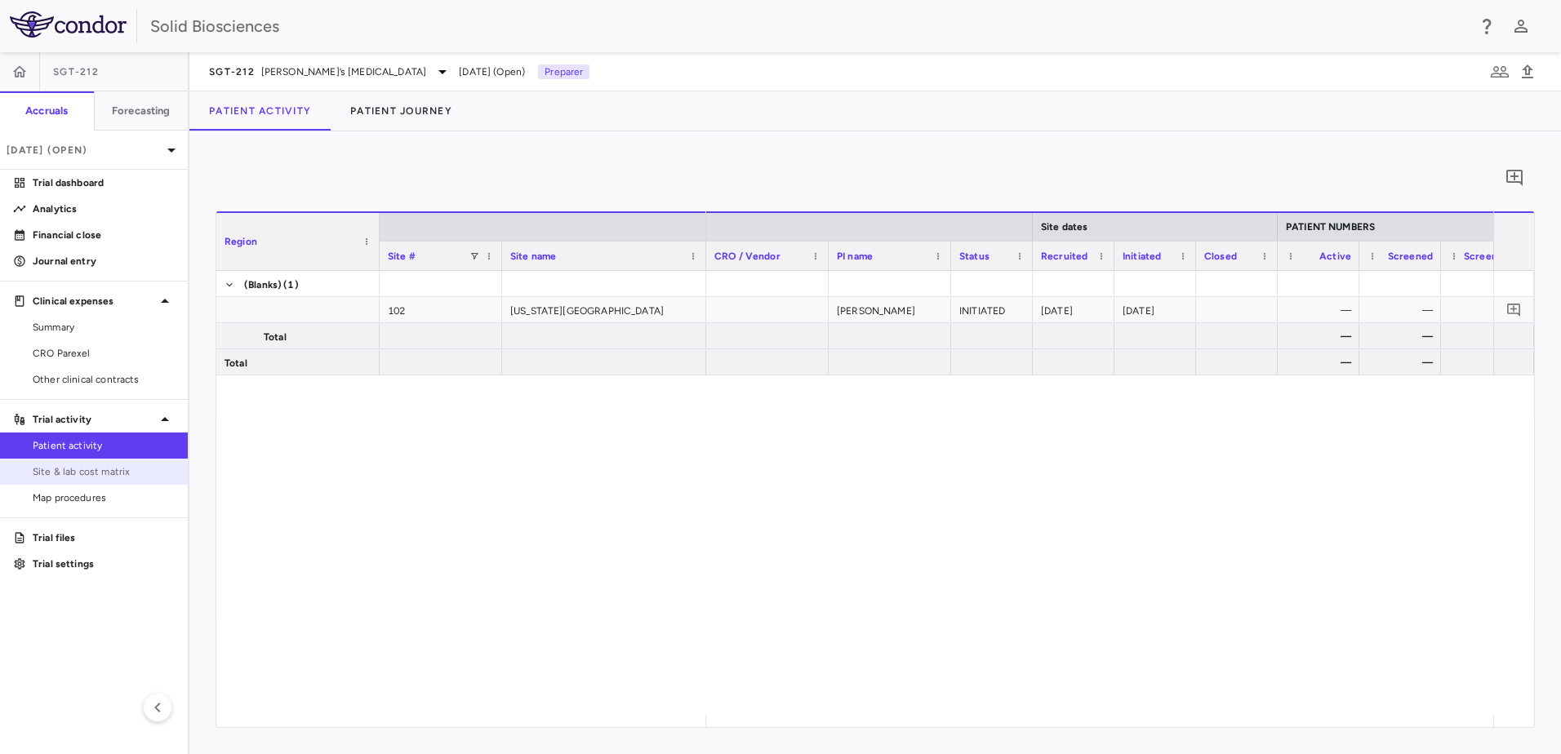
click at [97, 473] on span "Site & lab cost matrix" at bounding box center [104, 471] width 142 height 15
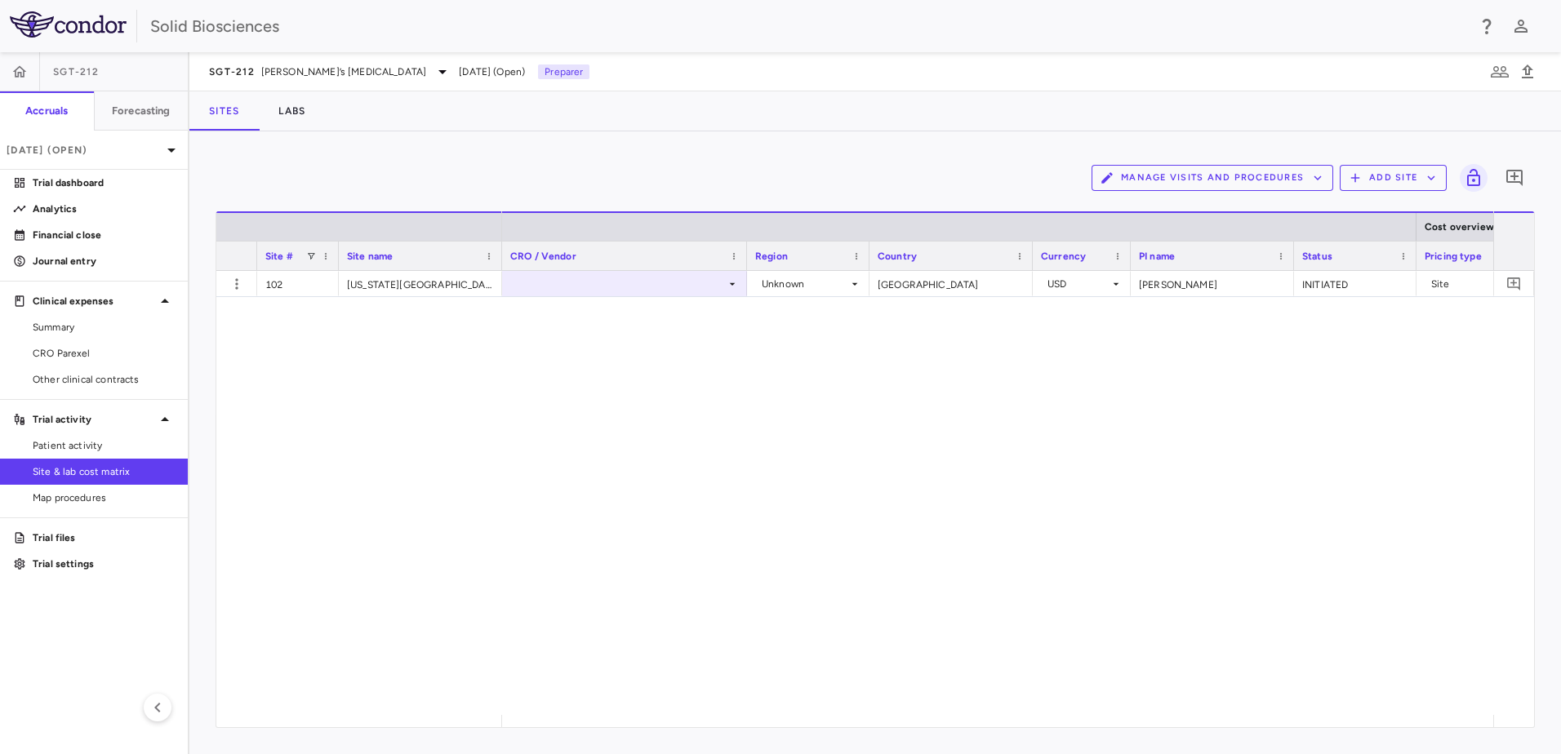
click at [1316, 172] on icon "button" at bounding box center [1317, 178] width 15 height 15
click at [1159, 209] on li "Visit Schedules" at bounding box center [1195, 210] width 174 height 24
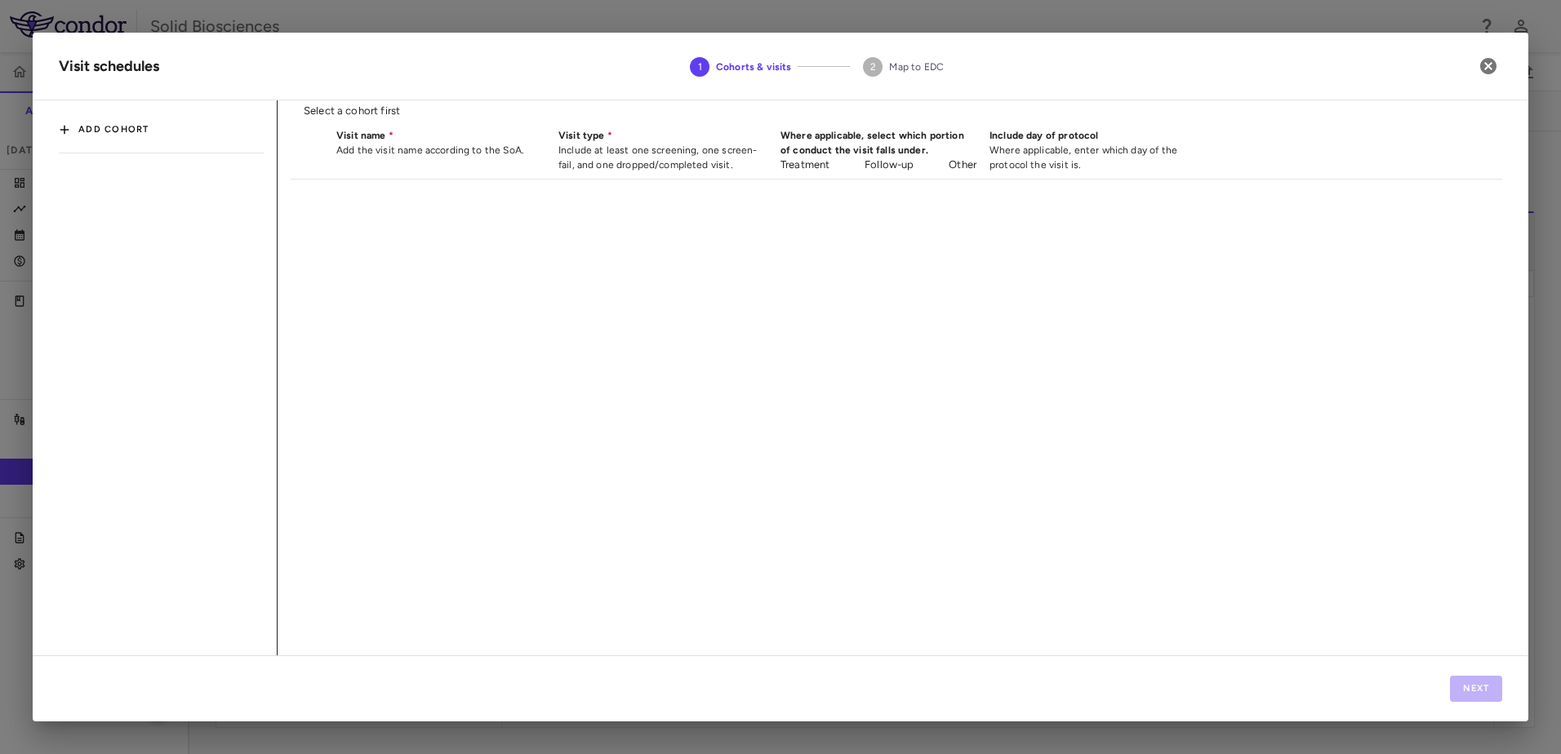
click at [125, 130] on button "Add cohort" at bounding box center [104, 130] width 91 height 26
click at [144, 135] on input "text" at bounding box center [131, 128] width 145 height 30
type input "*"
drag, startPoint x: 100, startPoint y: 125, endPoint x: 17, endPoint y: 122, distance: 82.5
click at [33, 122] on div "Visit schedules 1 Cohorts & visits 2 Map to EDC * ​ Add cohort Select a cohort …" at bounding box center [780, 377] width 1495 height 689
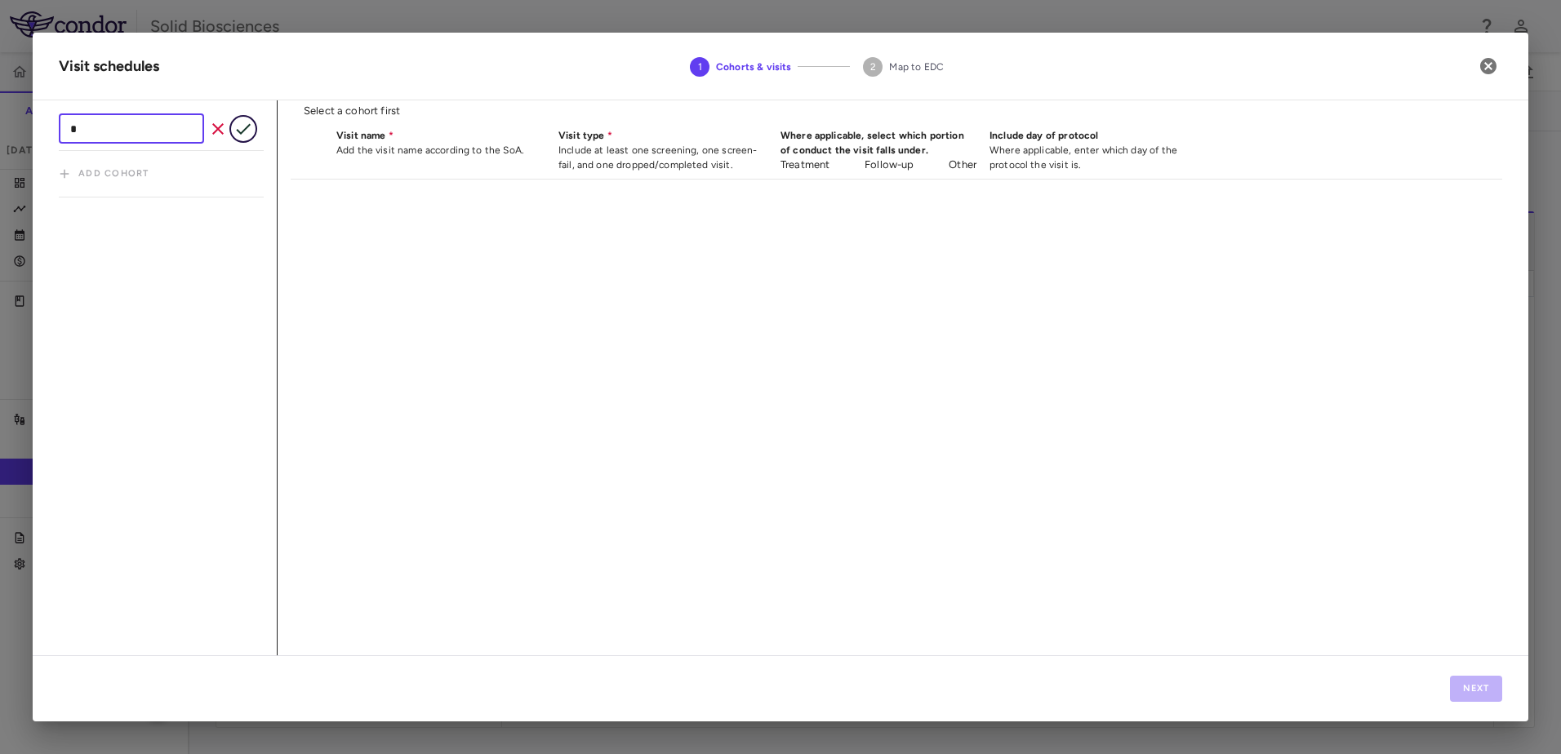
click at [249, 130] on icon "button" at bounding box center [243, 129] width 20 height 20
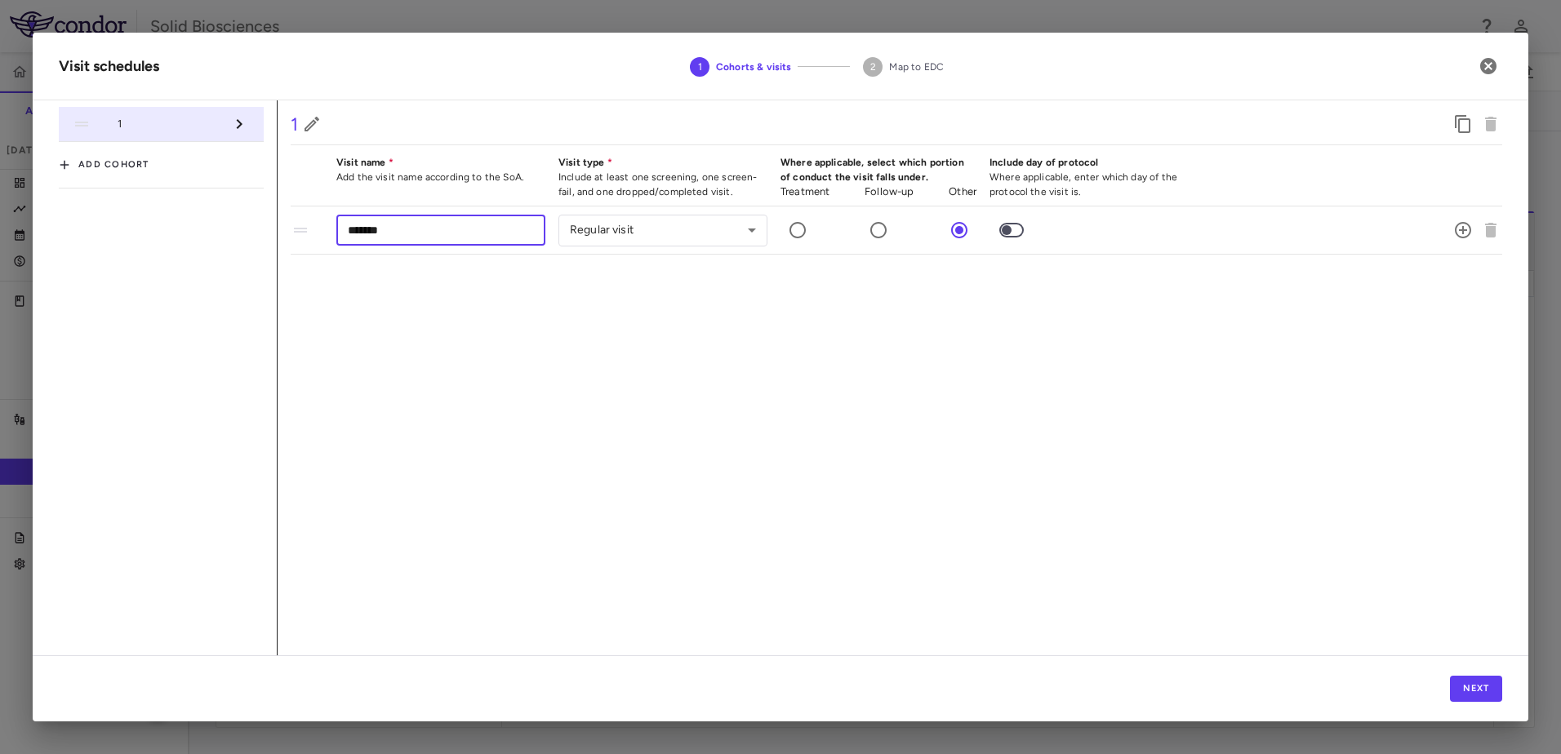
click at [407, 231] on input "*******" at bounding box center [440, 230] width 209 height 30
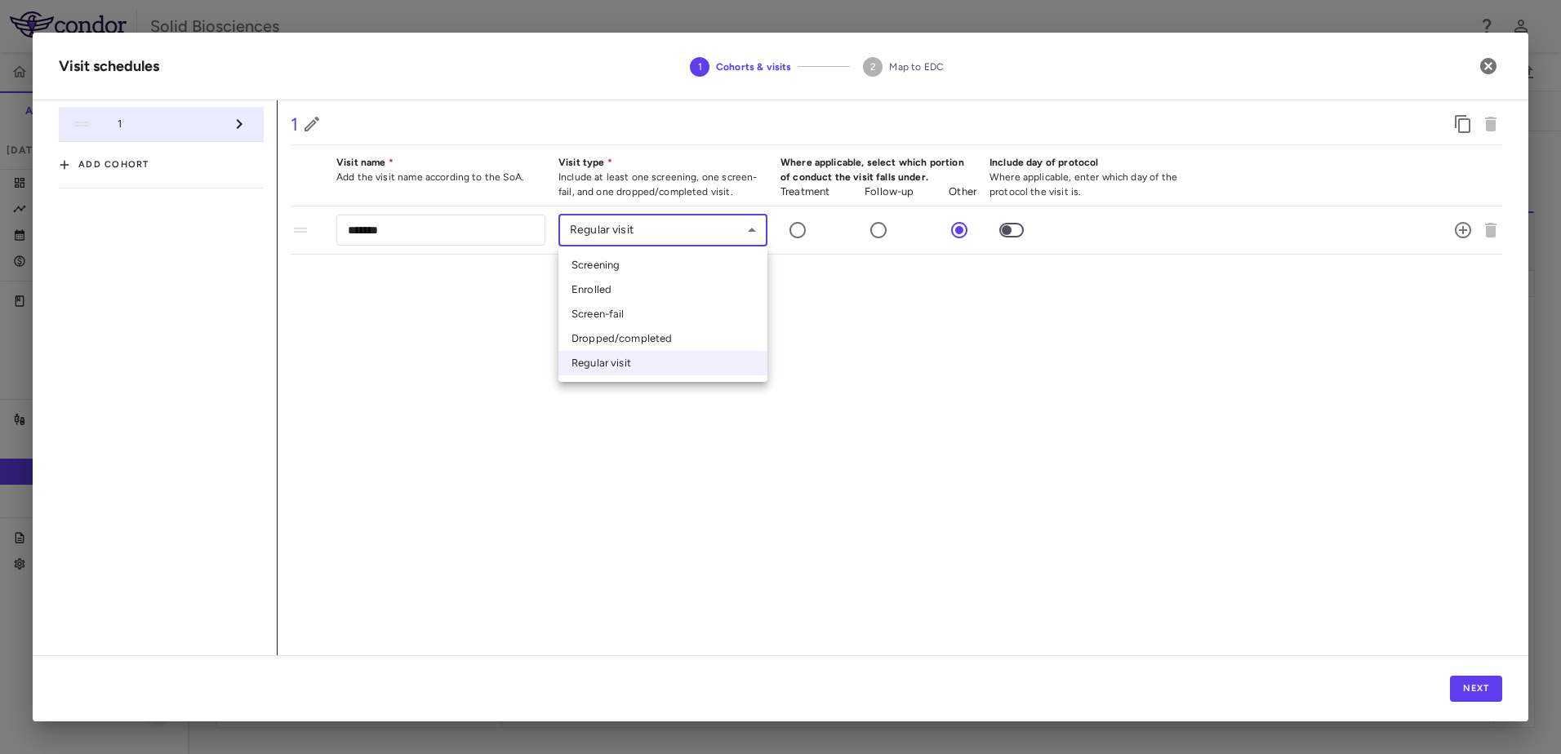
click at [640, 237] on body "Skip to sidebar Skip to main content Solid Biosciences SGT-212 Accruals Forecas…" at bounding box center [780, 377] width 1561 height 754
click at [900, 339] on div at bounding box center [780, 377] width 1561 height 754
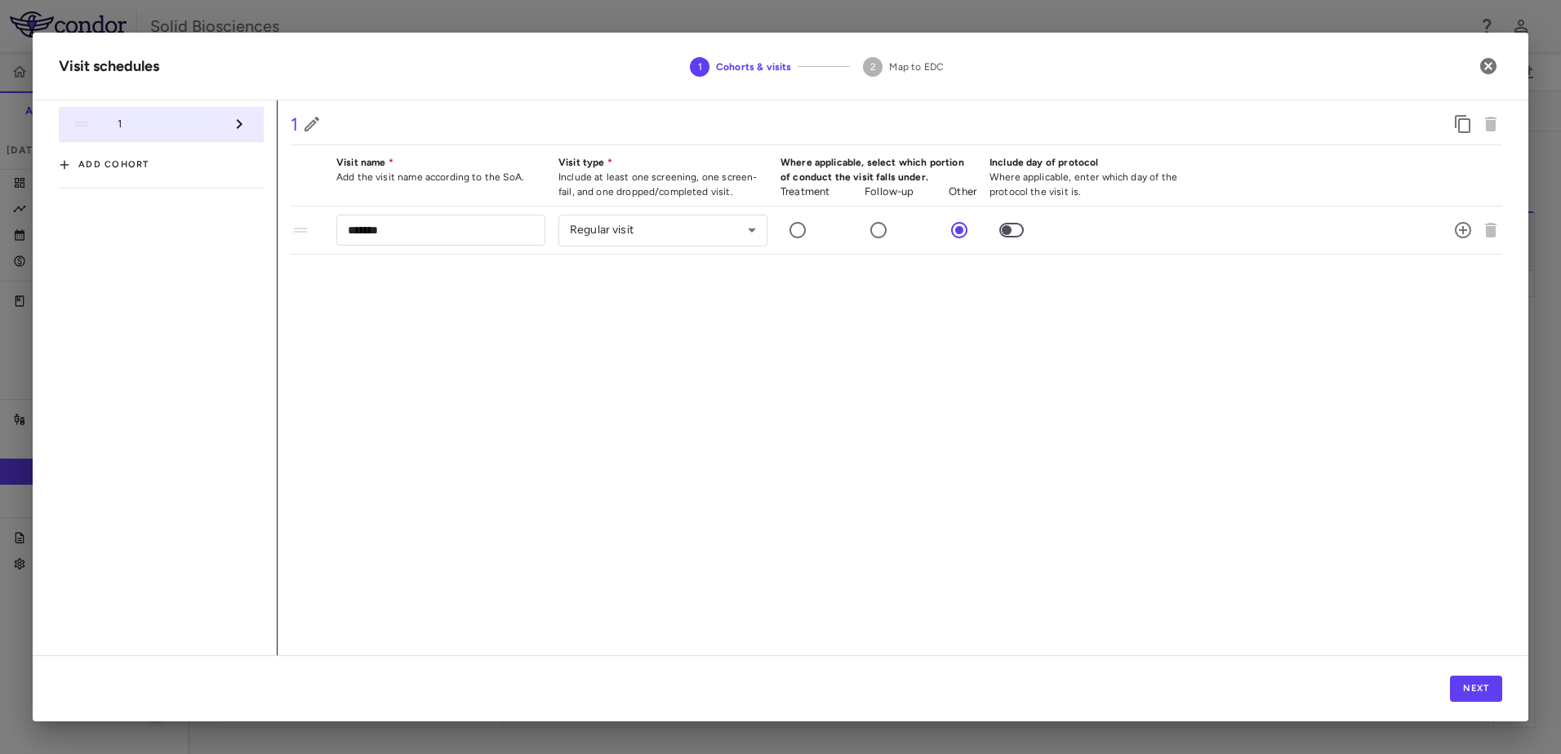
click at [549, 389] on div "1 Visit name Add the visit name according to the SoA. Visit type Include at lea…" at bounding box center [890, 377] width 1224 height 555
click at [482, 118] on div "1" at bounding box center [877, 124] width 1172 height 28
click at [743, 384] on div "1 Visit name Add the visit name according to the SoA. Visit type Include at lea…" at bounding box center [890, 377] width 1224 height 555
click at [1487, 64] on icon "button" at bounding box center [1488, 66] width 20 height 20
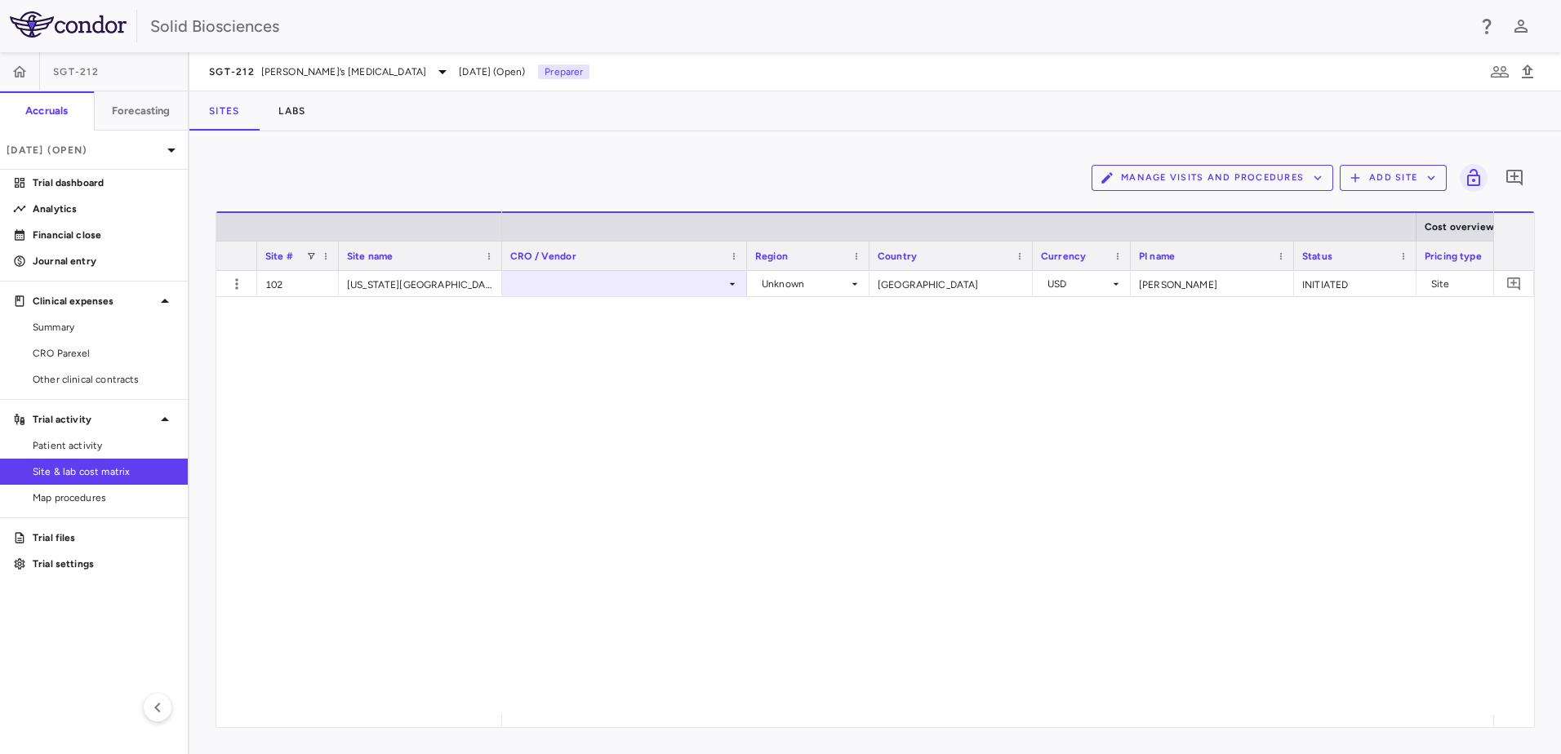
click at [491, 440] on div "102 Ohio State University Unknown United States USD Dr. Kisanuki INITIATED Site…" at bounding box center [875, 493] width 1318 height 444
click at [702, 428] on div "Unknown United States USD Dr. Kisanuki INITIATED Site 2025-09-01" at bounding box center [997, 493] width 991 height 444
click at [711, 276] on div at bounding box center [624, 284] width 229 height 24
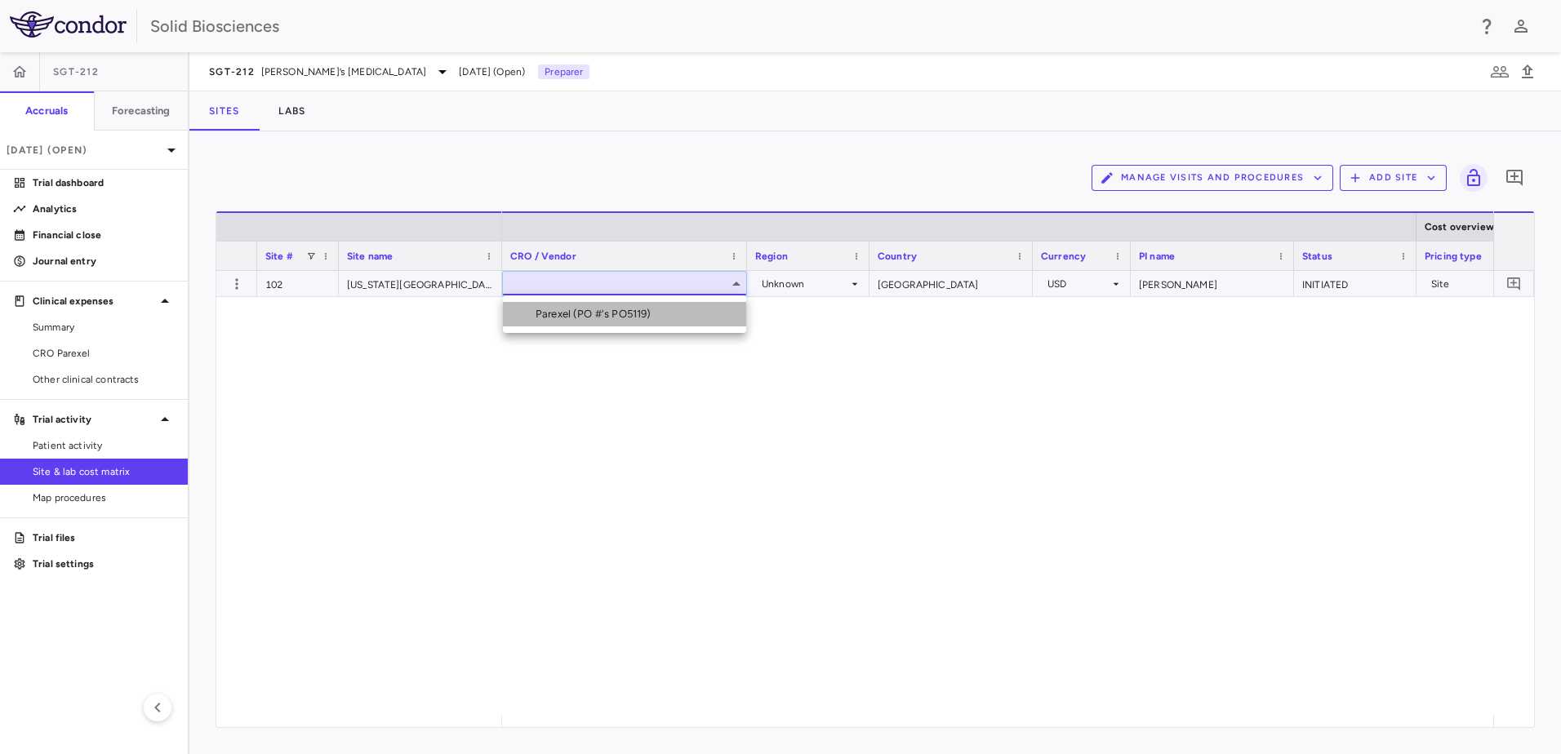
click at [611, 314] on div "Parexel (PO #'s PO5119)" at bounding box center [597, 314] width 122 height 15
click at [668, 393] on div "Parexel (PO #'s PO5119) Unknown United States USD Dr. Kisanuki INITIATED Site 2…" at bounding box center [997, 493] width 991 height 444
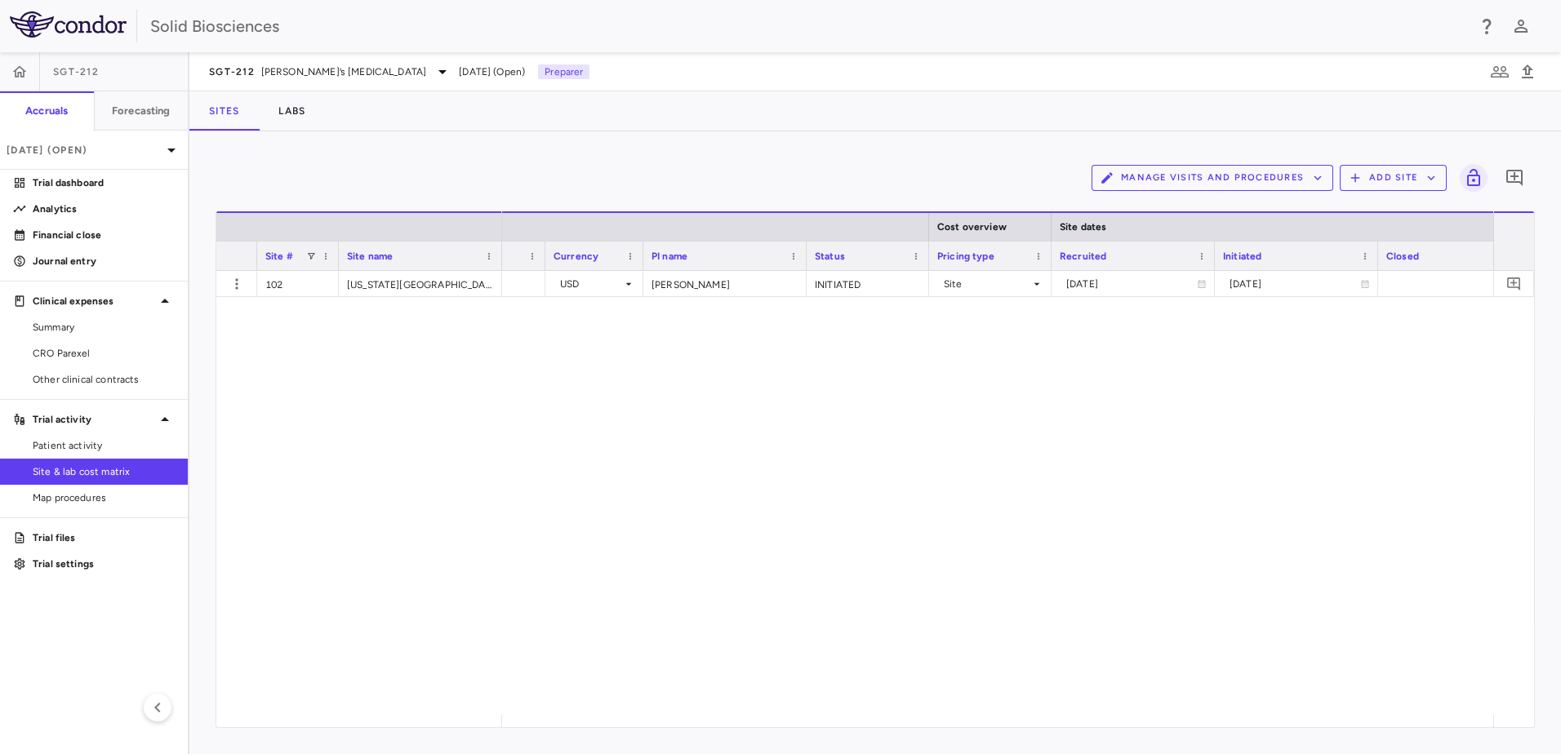
scroll to position [0, 571]
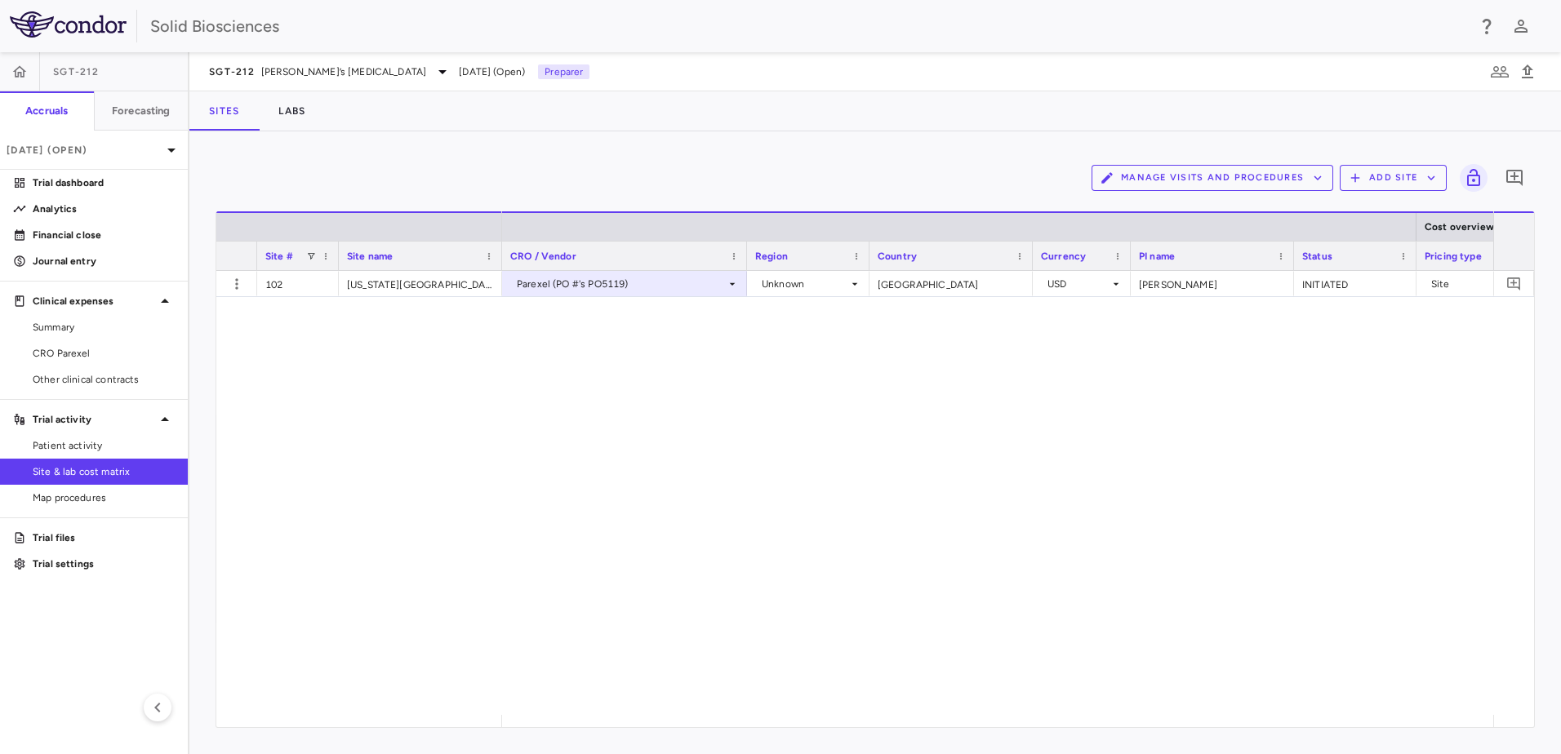
click at [554, 412] on div "Parexel (PO #'s PO5119) Unknown United States USD Dr. Kisanuki INITIATED Site 2…" at bounding box center [997, 493] width 991 height 444
click at [348, 382] on div "102 Ohio State University Parexel (PO #'s PO5119) Unknown United States USD Dr.…" at bounding box center [875, 493] width 1318 height 444
click at [376, 509] on div "102 Ohio State University Parexel (PO #'s PO5119) Unknown United States USD Dr.…" at bounding box center [875, 493] width 1318 height 444
click at [391, 162] on div "Manage Visits and Procedures Add Site 0" at bounding box center [875, 178] width 1319 height 41
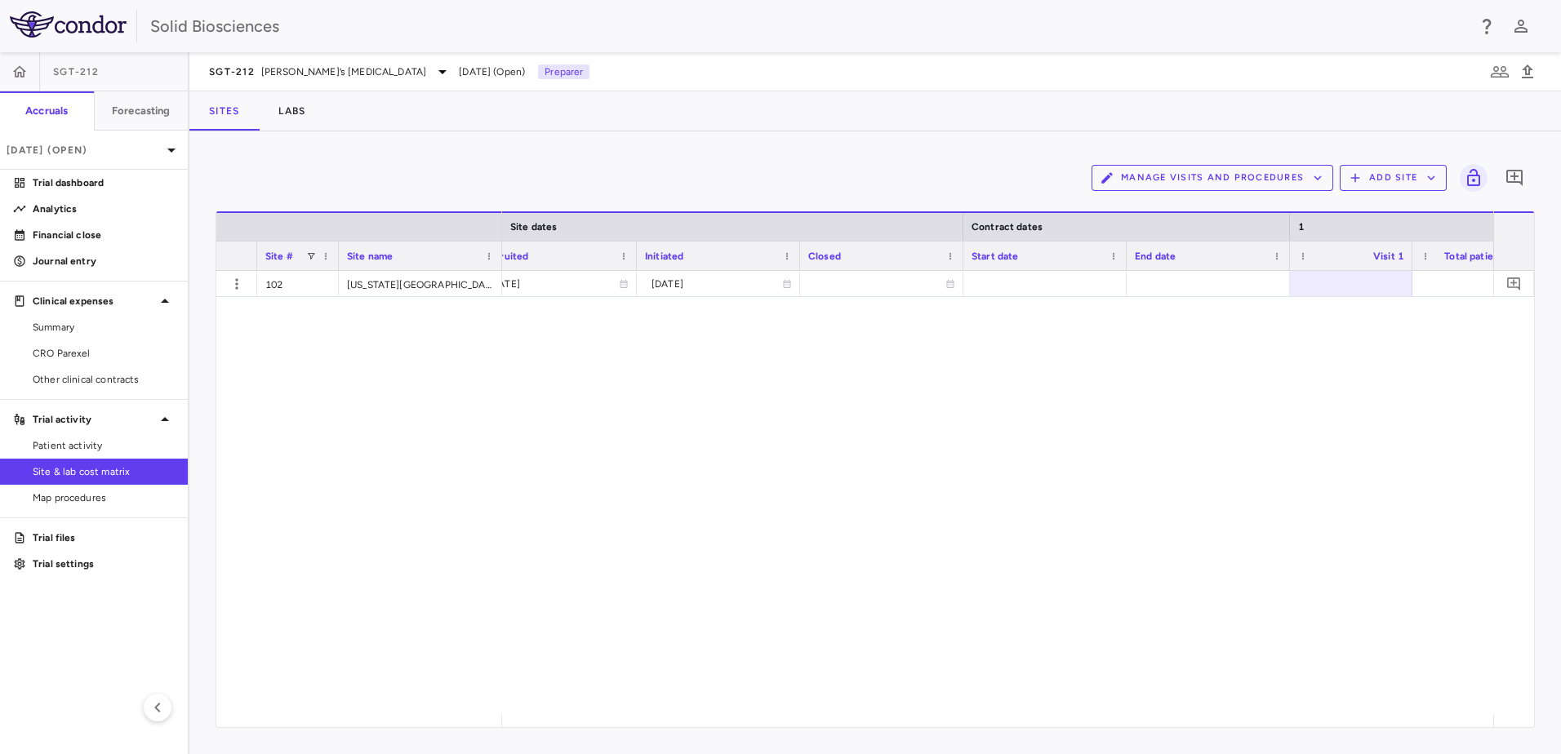
scroll to position [0, 1286]
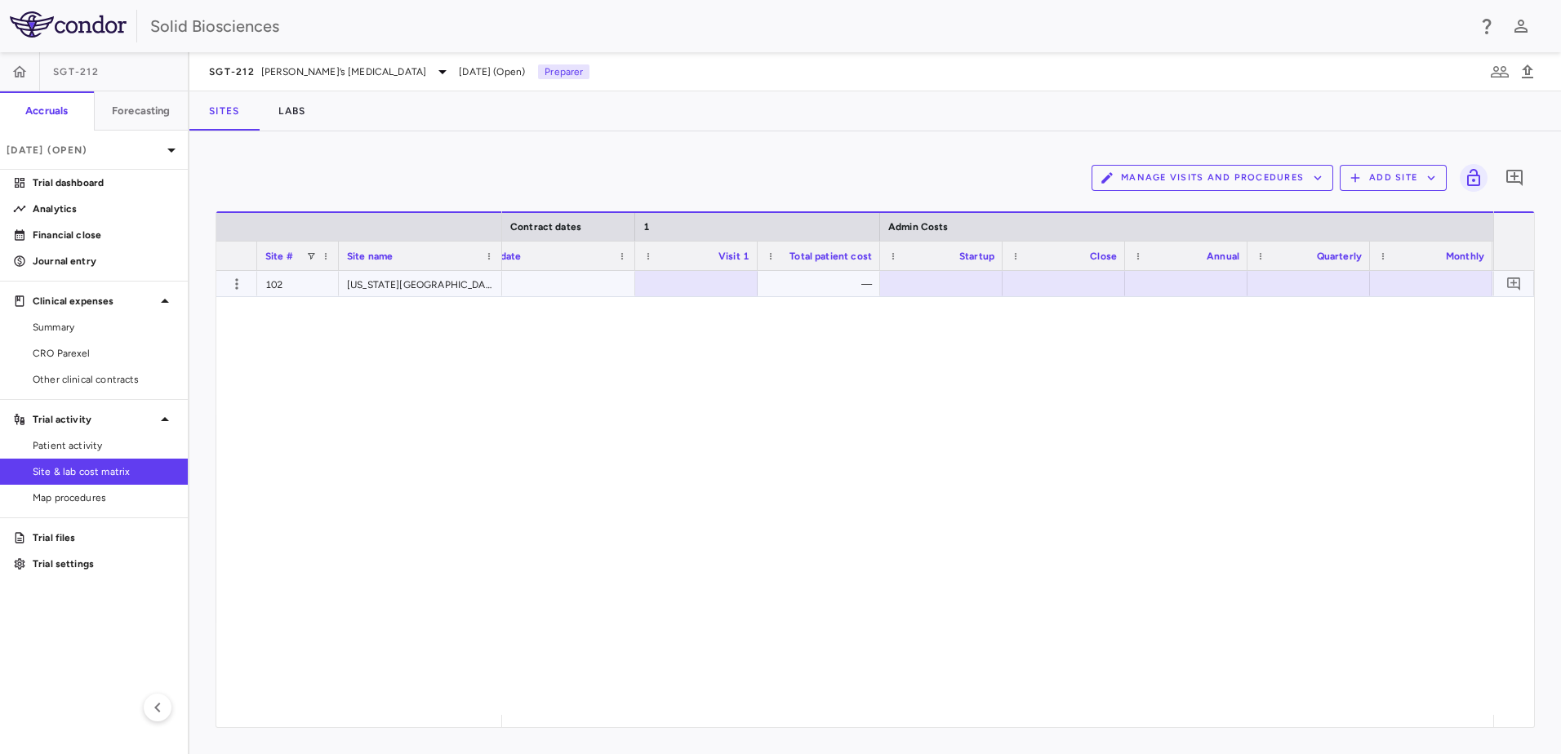
click at [954, 278] on div at bounding box center [941, 284] width 106 height 24
click at [982, 270] on div "Site # Site name Contract dates 1 Admin Costs" at bounding box center [875, 241] width 1318 height 60
click at [950, 280] on input "number" at bounding box center [953, 285] width 96 height 27
paste input "********"
type input "********"
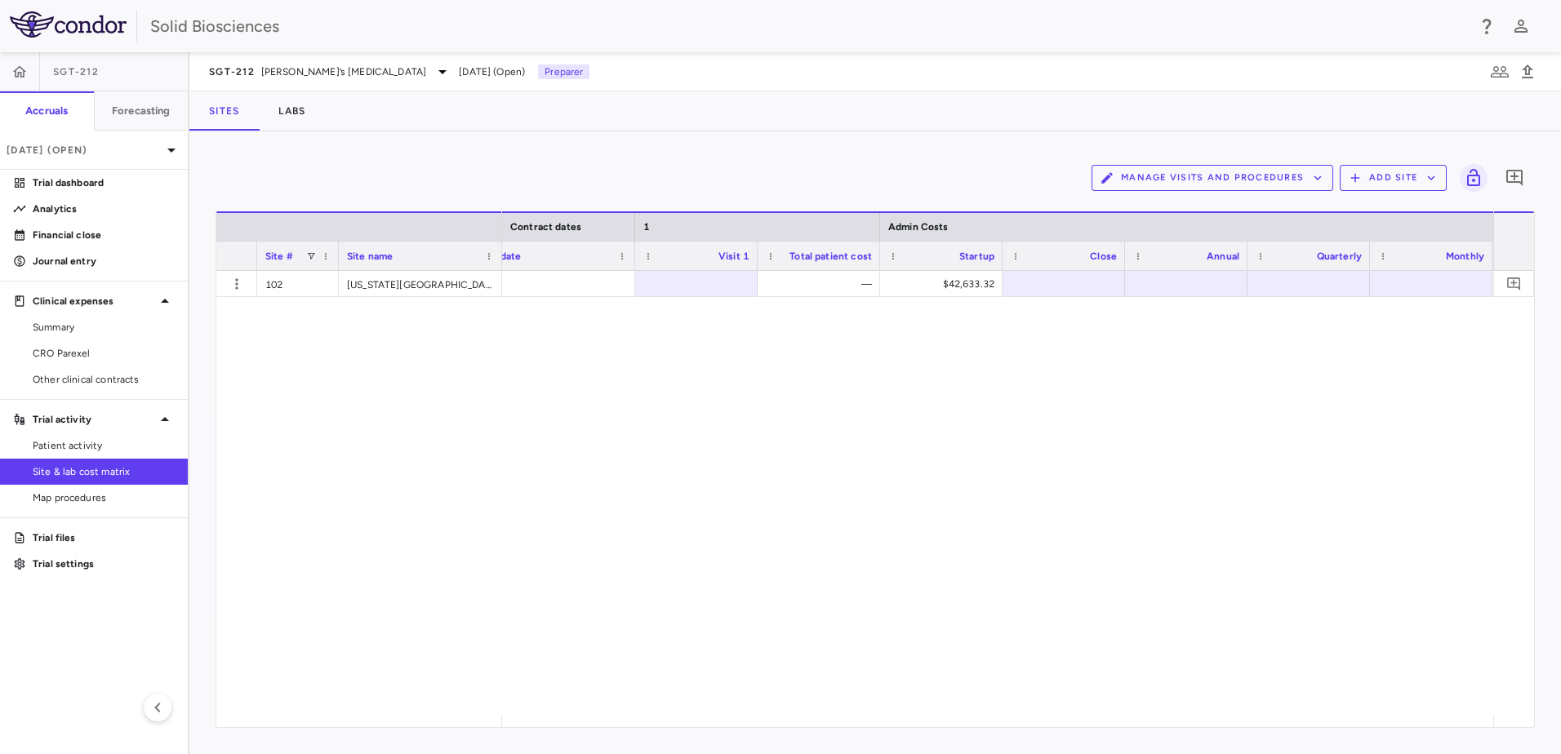
click at [918, 298] on div "— $42,633.32 $42,633.32" at bounding box center [997, 493] width 991 height 444
click at [1087, 279] on div at bounding box center [1064, 284] width 106 height 24
type input "*******"
click at [1161, 426] on div "— $42,633.32 ​ ******* $42,633.32" at bounding box center [997, 493] width 991 height 444
click at [1352, 371] on div "— $42,633.32 $9,437.13 $10,800.00 $62,870.45" at bounding box center [997, 493] width 991 height 444
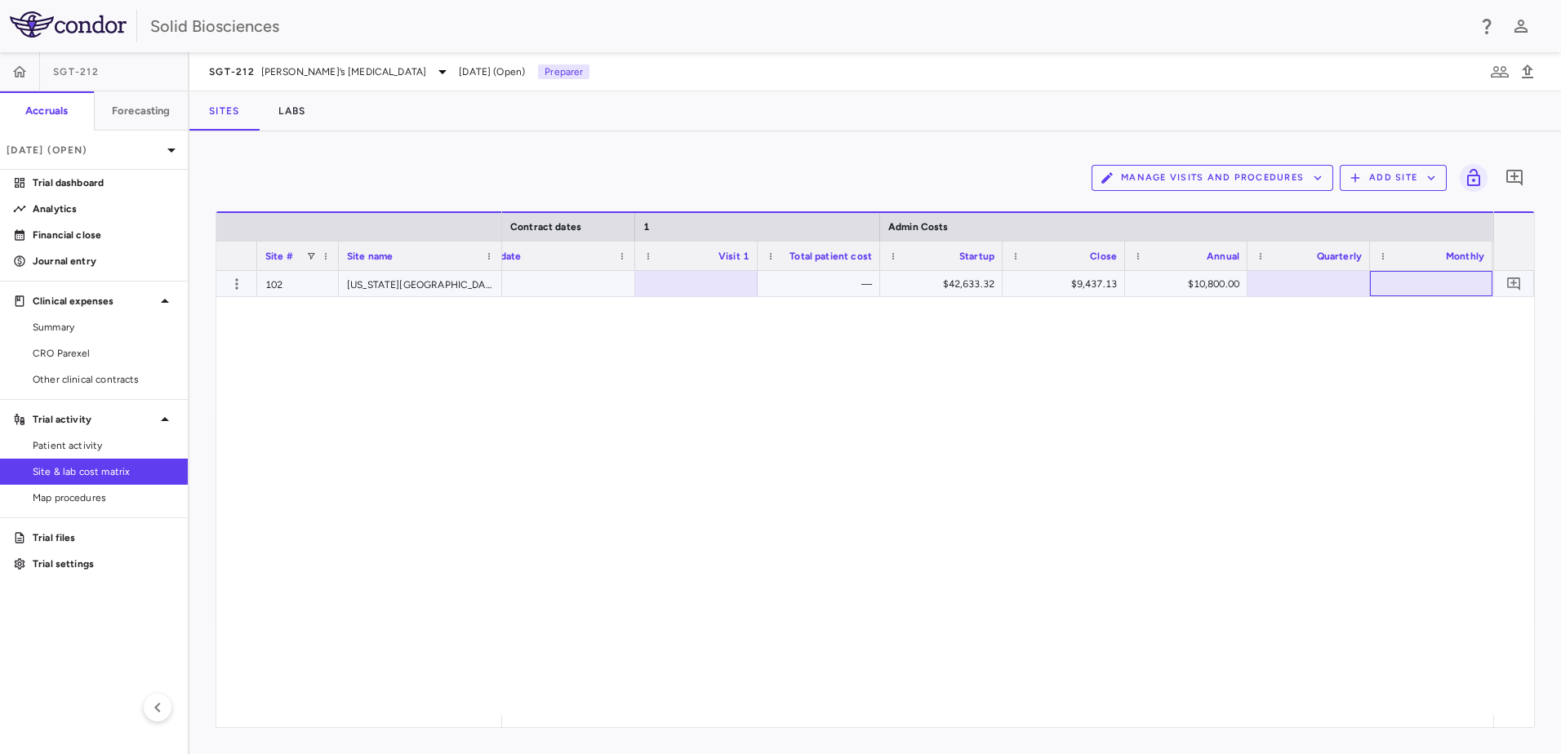
click at [1445, 284] on div at bounding box center [1431, 284] width 106 height 24
type input "******"
click at [1422, 365] on div "— $42,633.32 $9,437.13 $10,800.00 ​ ****** $62,870.45" at bounding box center [997, 493] width 991 height 444
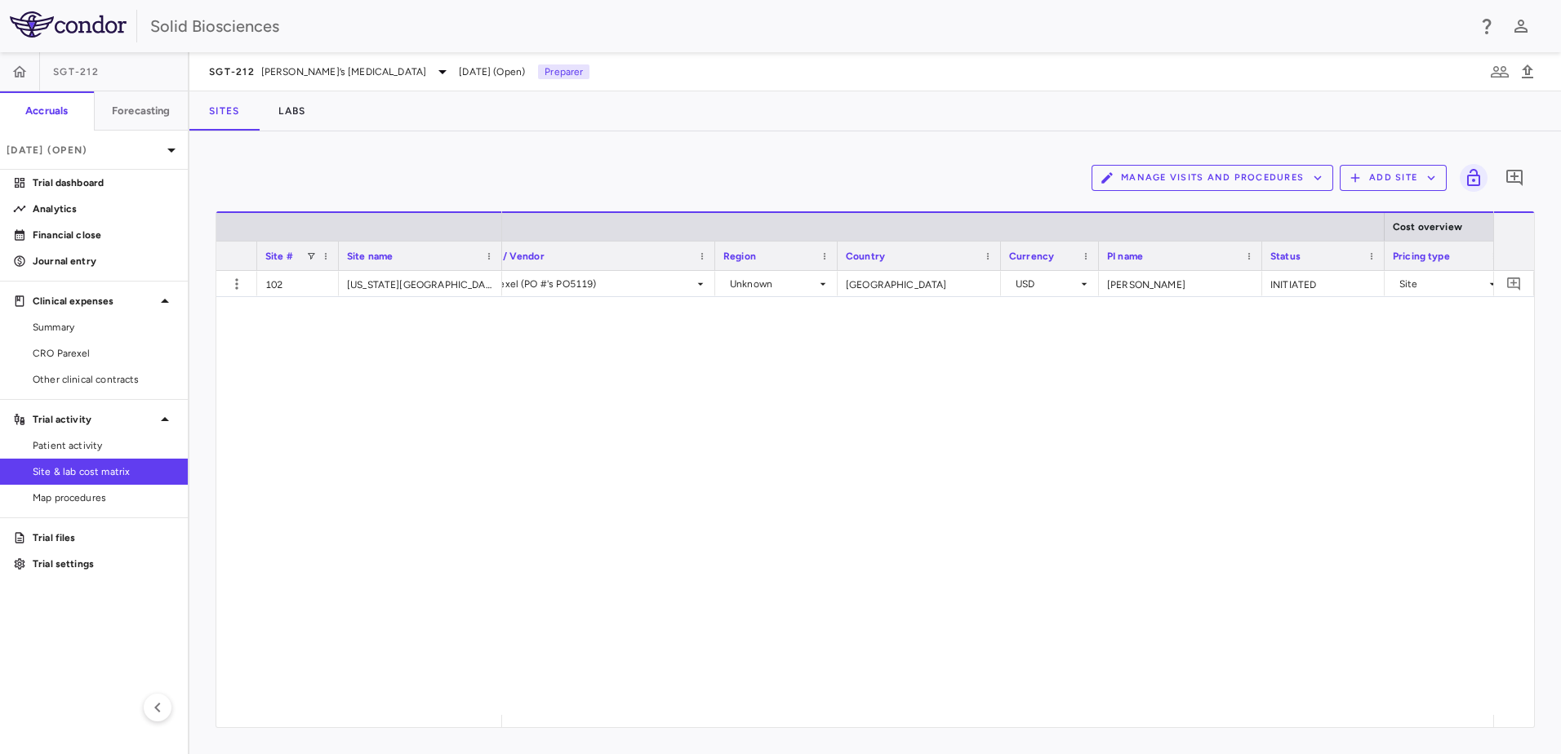
scroll to position [0, 0]
click at [753, 500] on div "Parexel (PO #'s PO5119) Unknown United States USD Dr. Kisanuki INITIATED Site 2…" at bounding box center [997, 493] width 991 height 444
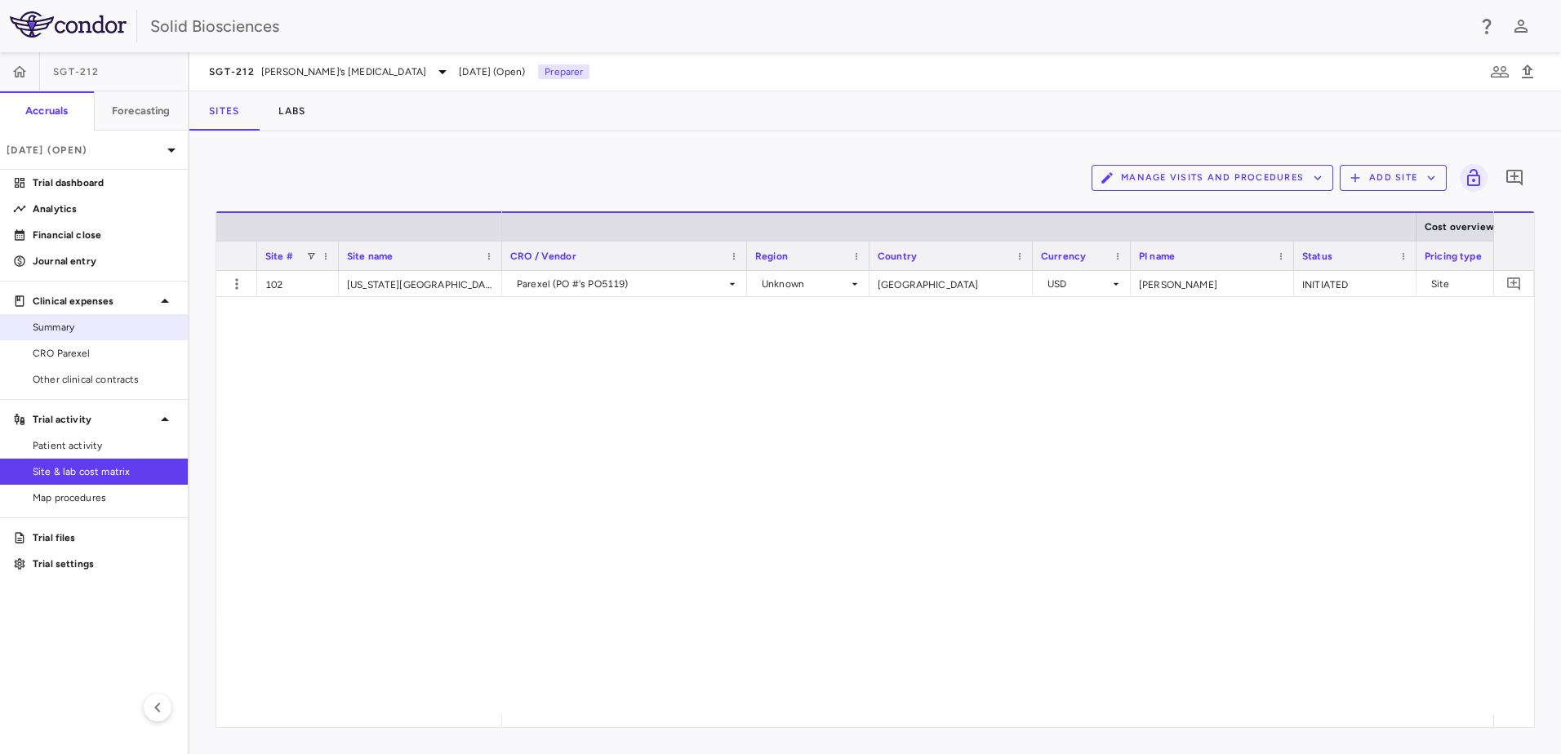
click at [69, 323] on span "Summary" at bounding box center [104, 327] width 142 height 15
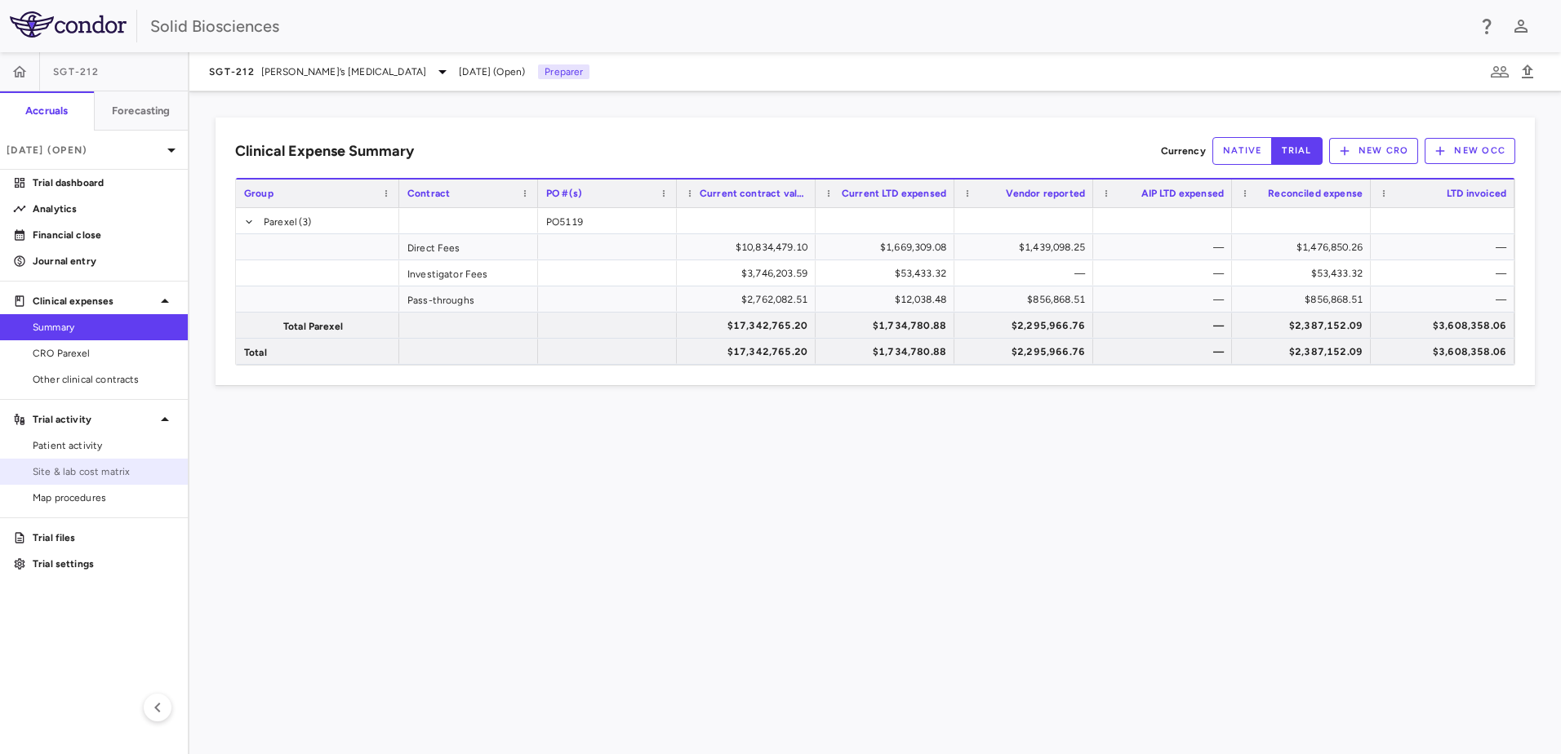
click at [95, 460] on link "Site & lab cost matrix" at bounding box center [94, 472] width 188 height 24
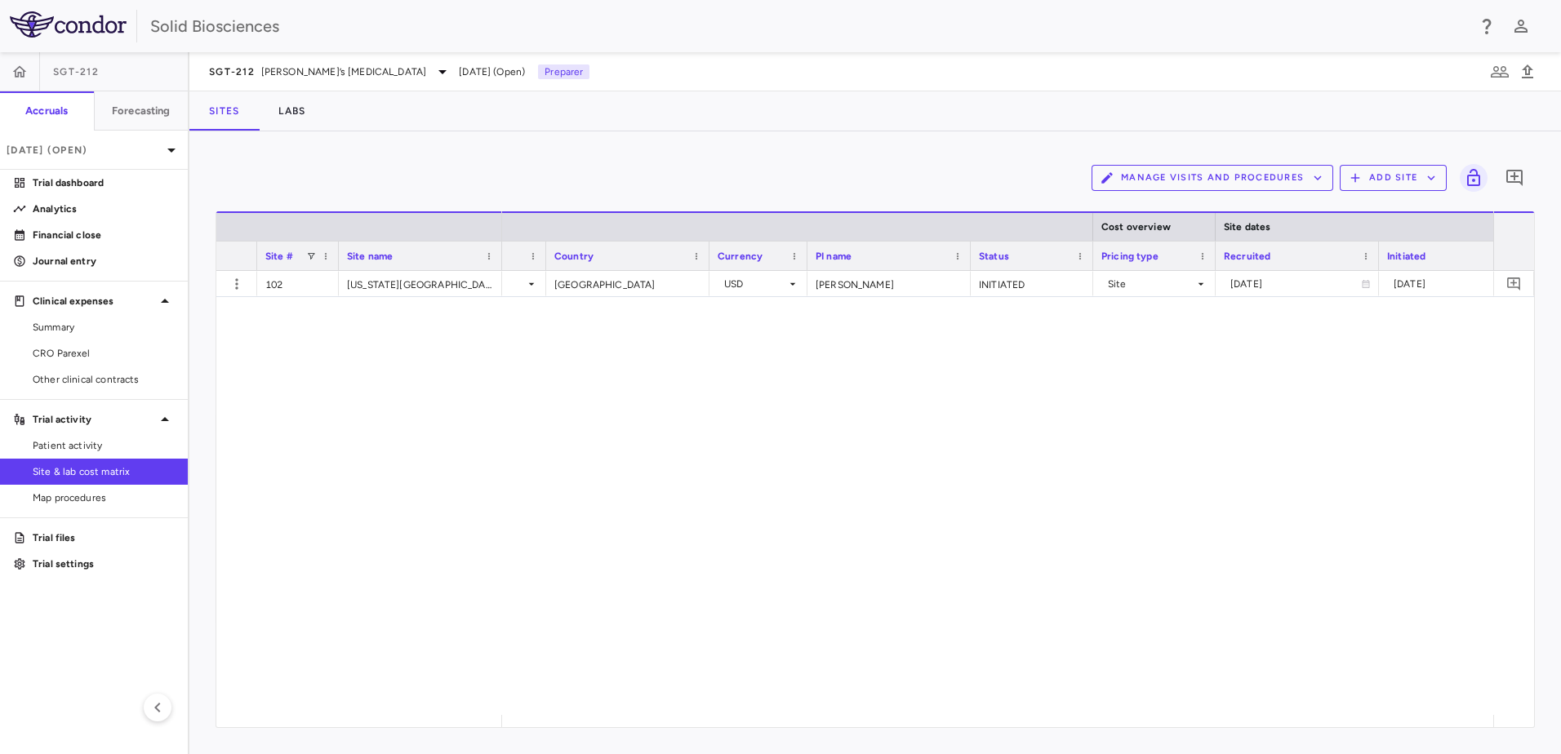
scroll to position [0, 384]
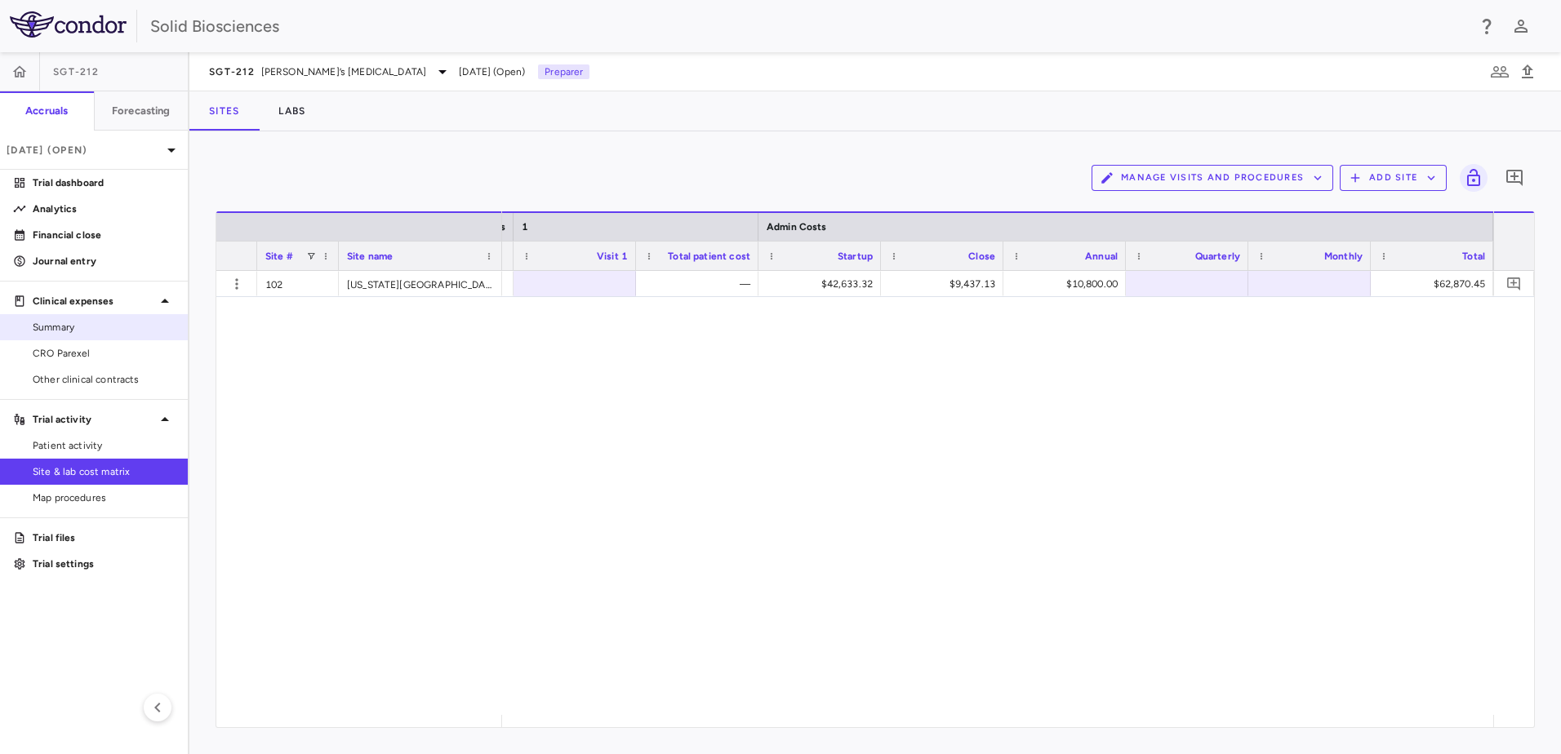
click at [66, 326] on span "Summary" at bounding box center [104, 327] width 142 height 15
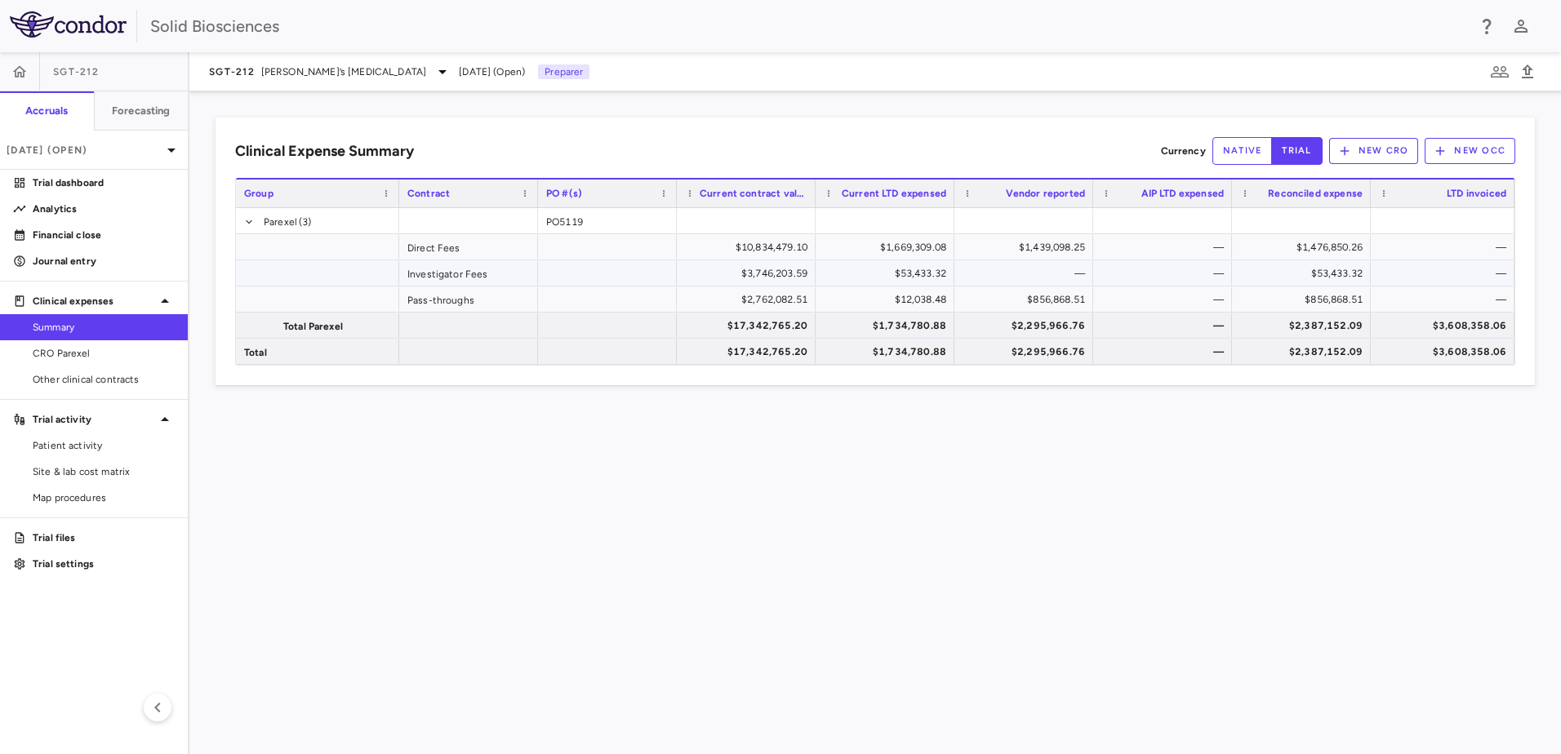
click at [918, 269] on div "$53,433.32" at bounding box center [888, 273] width 116 height 26
click at [105, 469] on span "Site & lab cost matrix" at bounding box center [104, 471] width 142 height 15
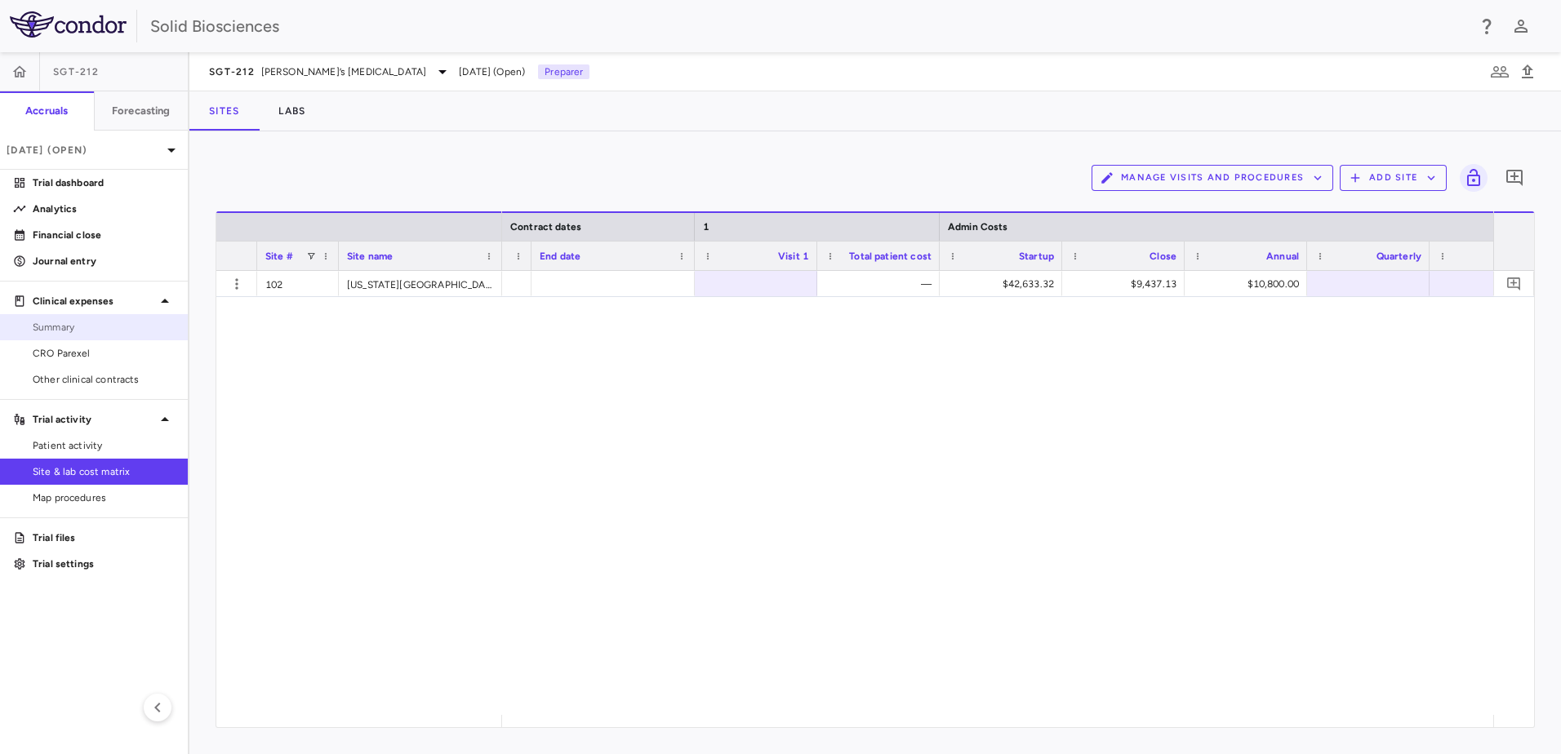
click at [73, 324] on span "Summary" at bounding box center [104, 327] width 142 height 15
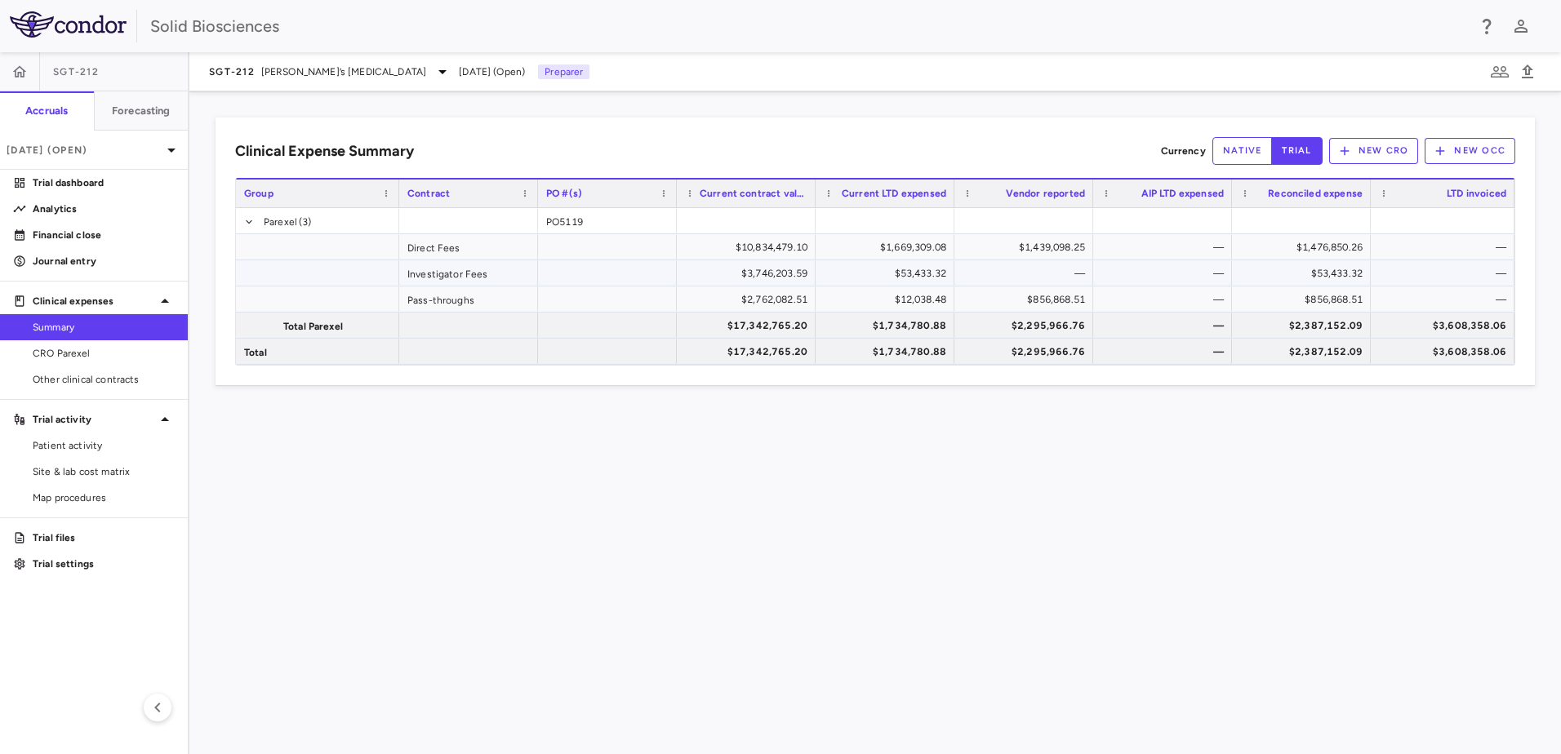
click at [1327, 273] on div "$53,433.32" at bounding box center [1305, 273] width 116 height 26
click at [1357, 430] on div "Clinical Expense Summary Currency native trial New CRO New OCC Press SPACE to d…" at bounding box center [874, 422] width 1371 height 663
click at [96, 473] on span "Site & lab cost matrix" at bounding box center [104, 471] width 142 height 15
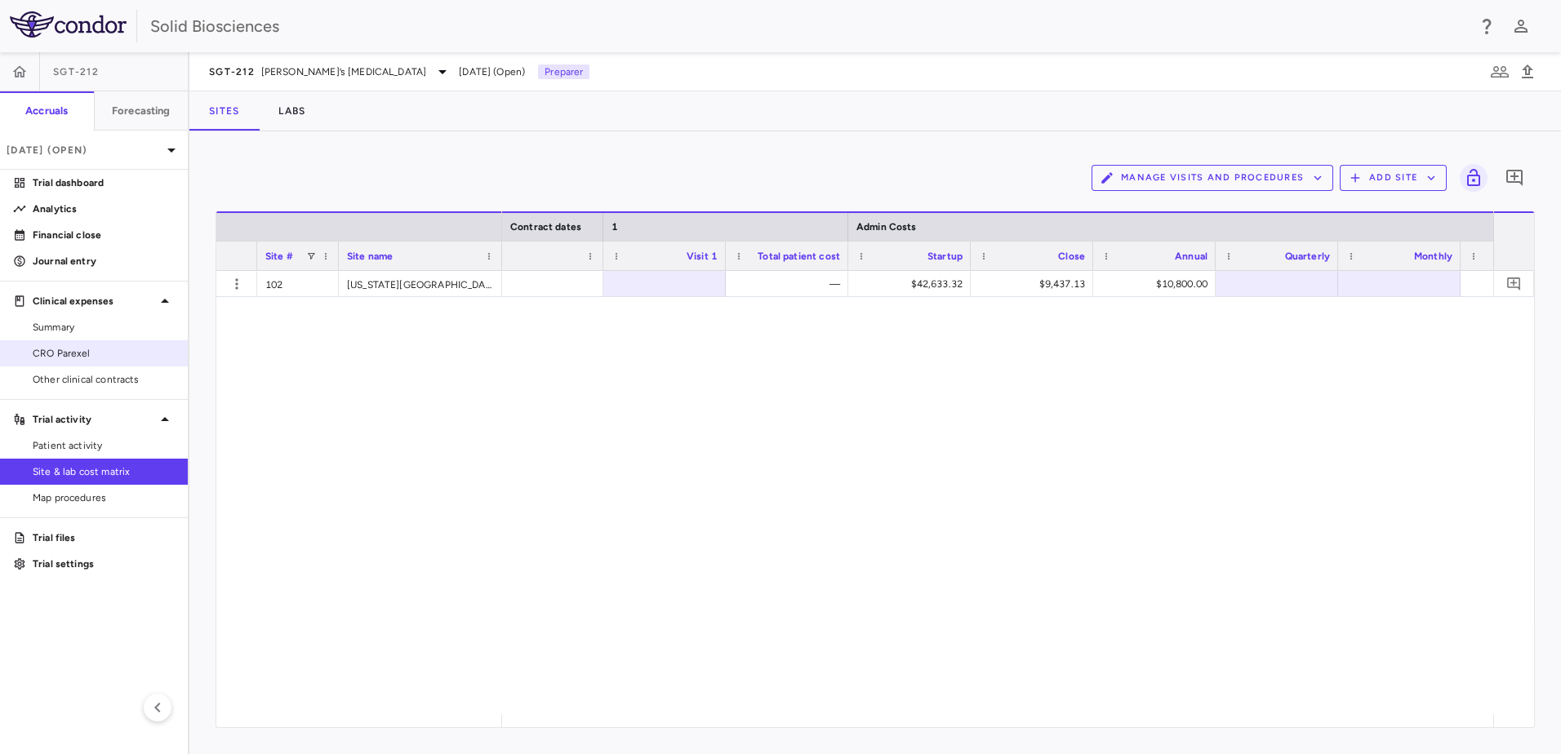
click at [109, 328] on span "Summary" at bounding box center [104, 327] width 142 height 15
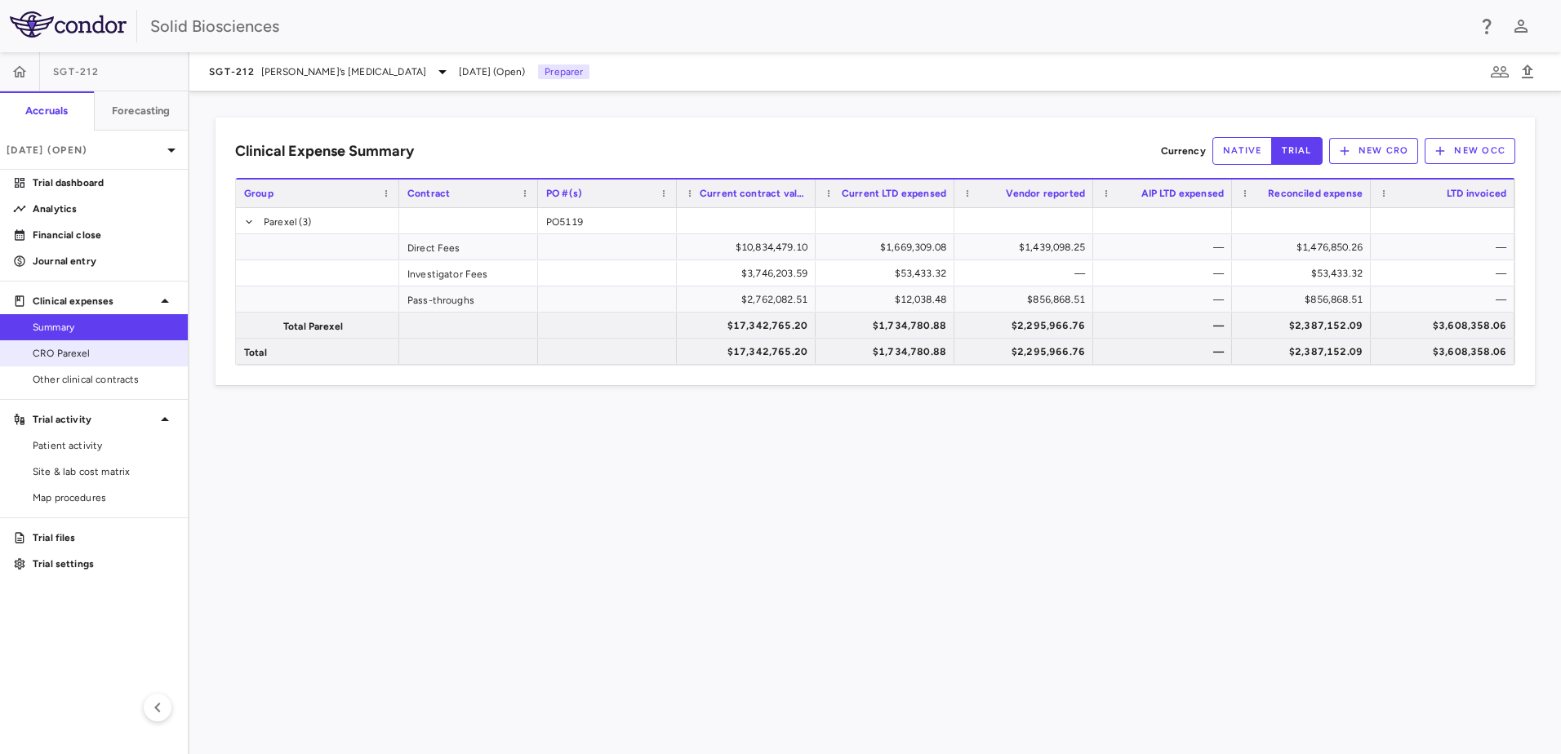
drag, startPoint x: 70, startPoint y: 350, endPoint x: 81, endPoint y: 349, distance: 10.7
click at [70, 350] on span "CRO Parexel" at bounding box center [104, 353] width 142 height 15
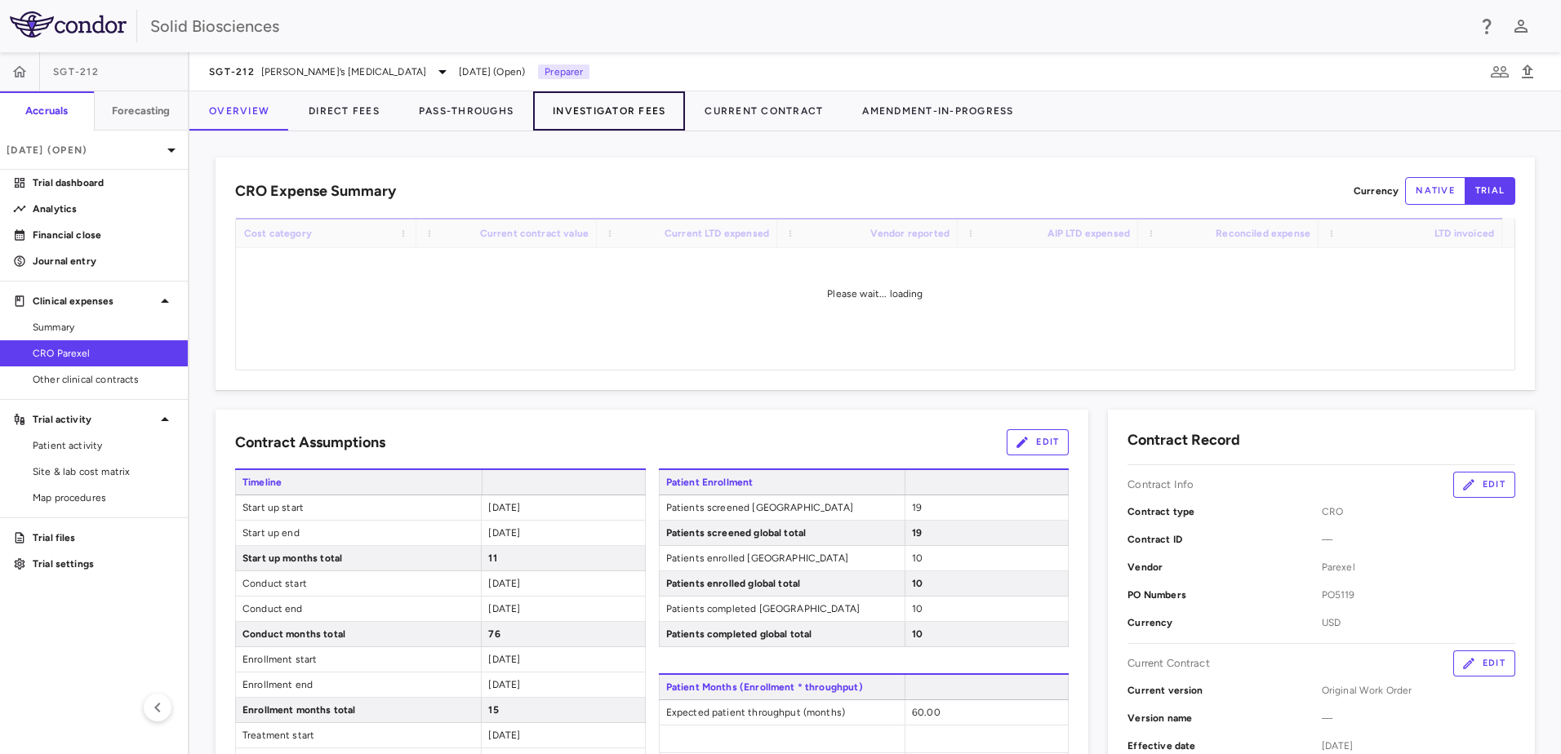
click at [589, 110] on button "Investigator Fees" at bounding box center [609, 110] width 152 height 39
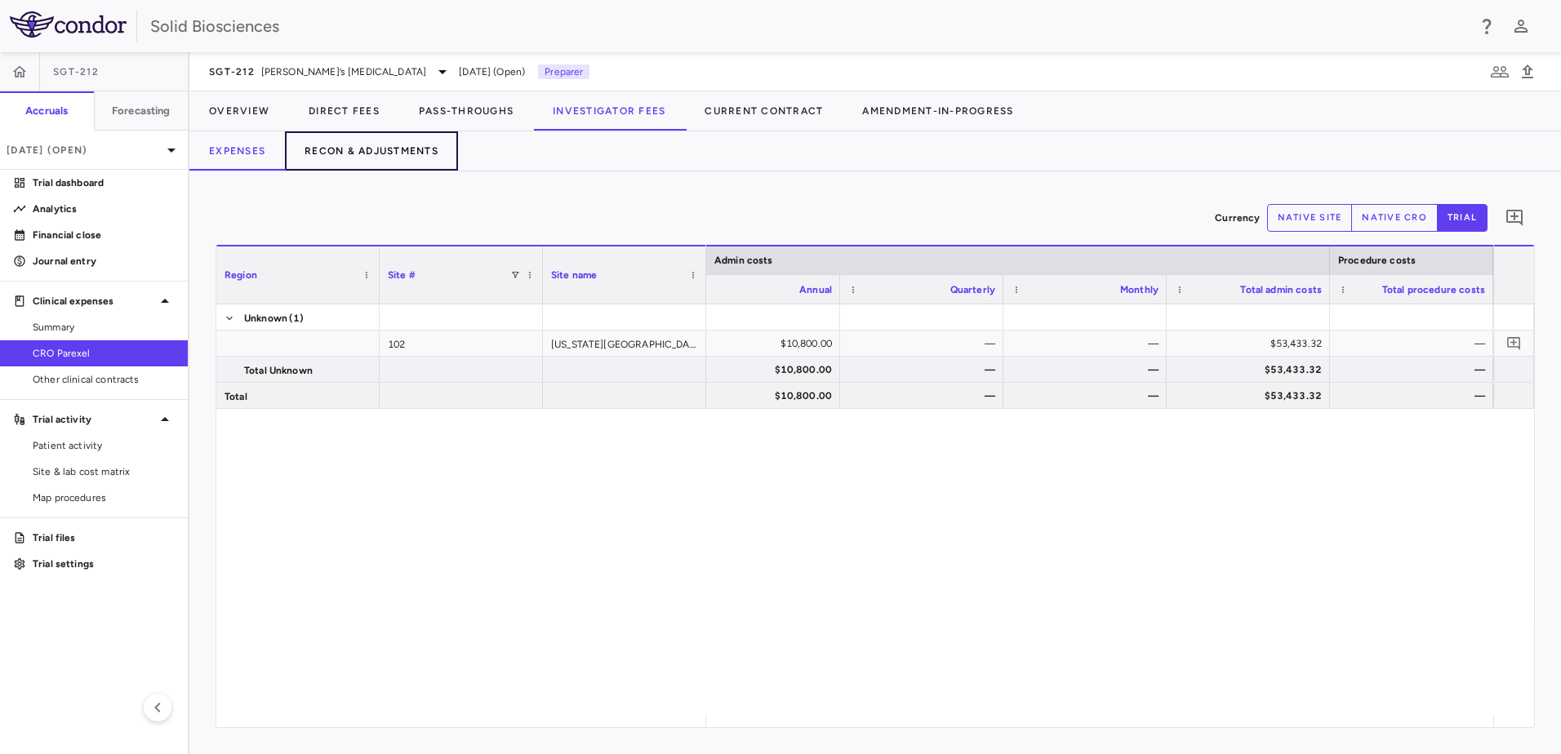
click at [382, 153] on button "Recon & Adjustments" at bounding box center [371, 150] width 173 height 39
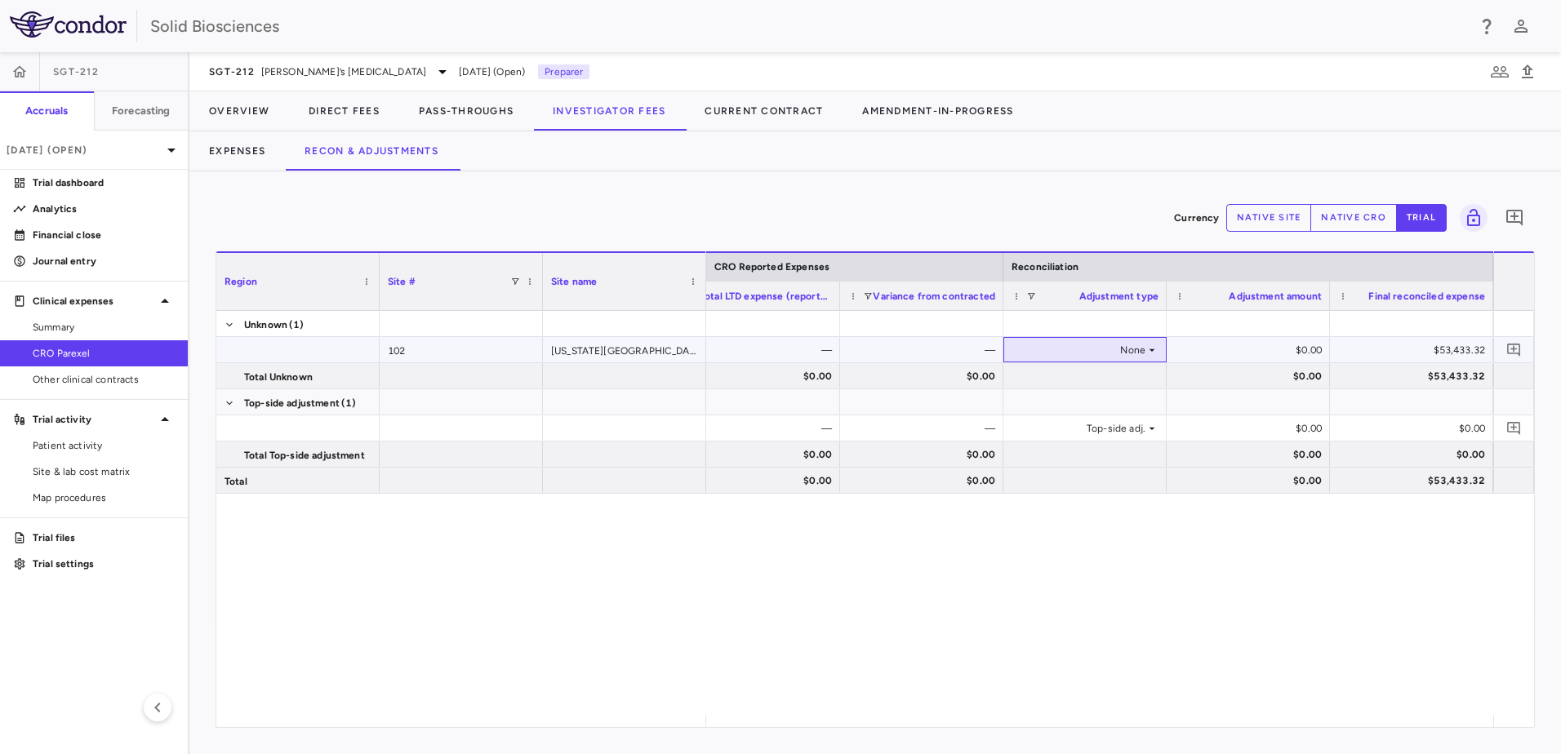
click at [1135, 350] on div "None" at bounding box center [1081, 350] width 127 height 26
click at [1073, 404] on li "Other" at bounding box center [1085, 406] width 162 height 24
click at [1295, 349] on div "$0.00" at bounding box center [1251, 350] width 140 height 26
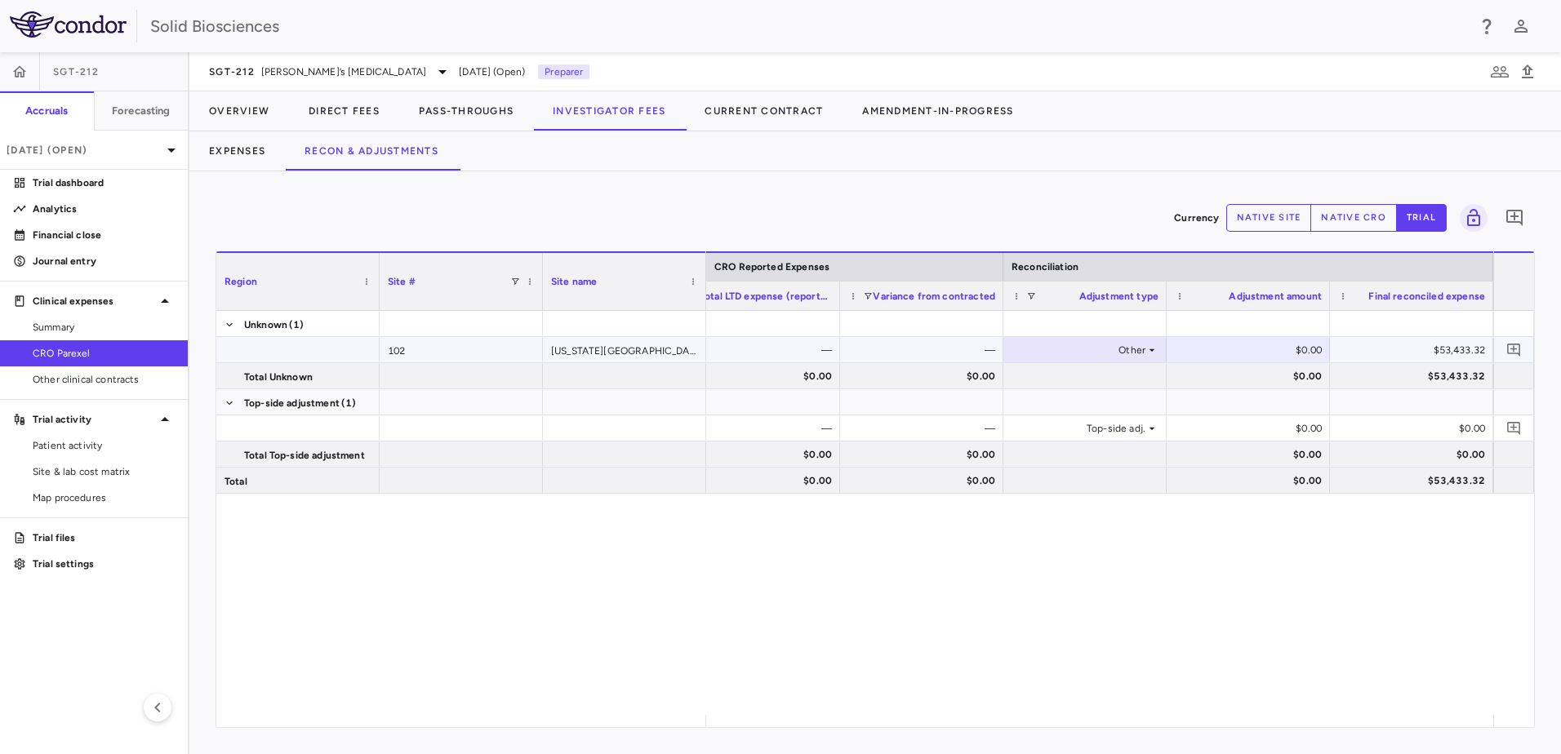
click at [1144, 348] on div "Other" at bounding box center [1081, 350] width 127 height 26
click at [1070, 409] on div "Other" at bounding box center [1054, 406] width 34 height 16
click at [1283, 218] on button "native site" at bounding box center [1269, 218] width 86 height 28
click at [1294, 341] on div "$0.00" at bounding box center [1251, 350] width 140 height 26
click at [1306, 345] on div "$0.00" at bounding box center [1251, 350] width 140 height 26
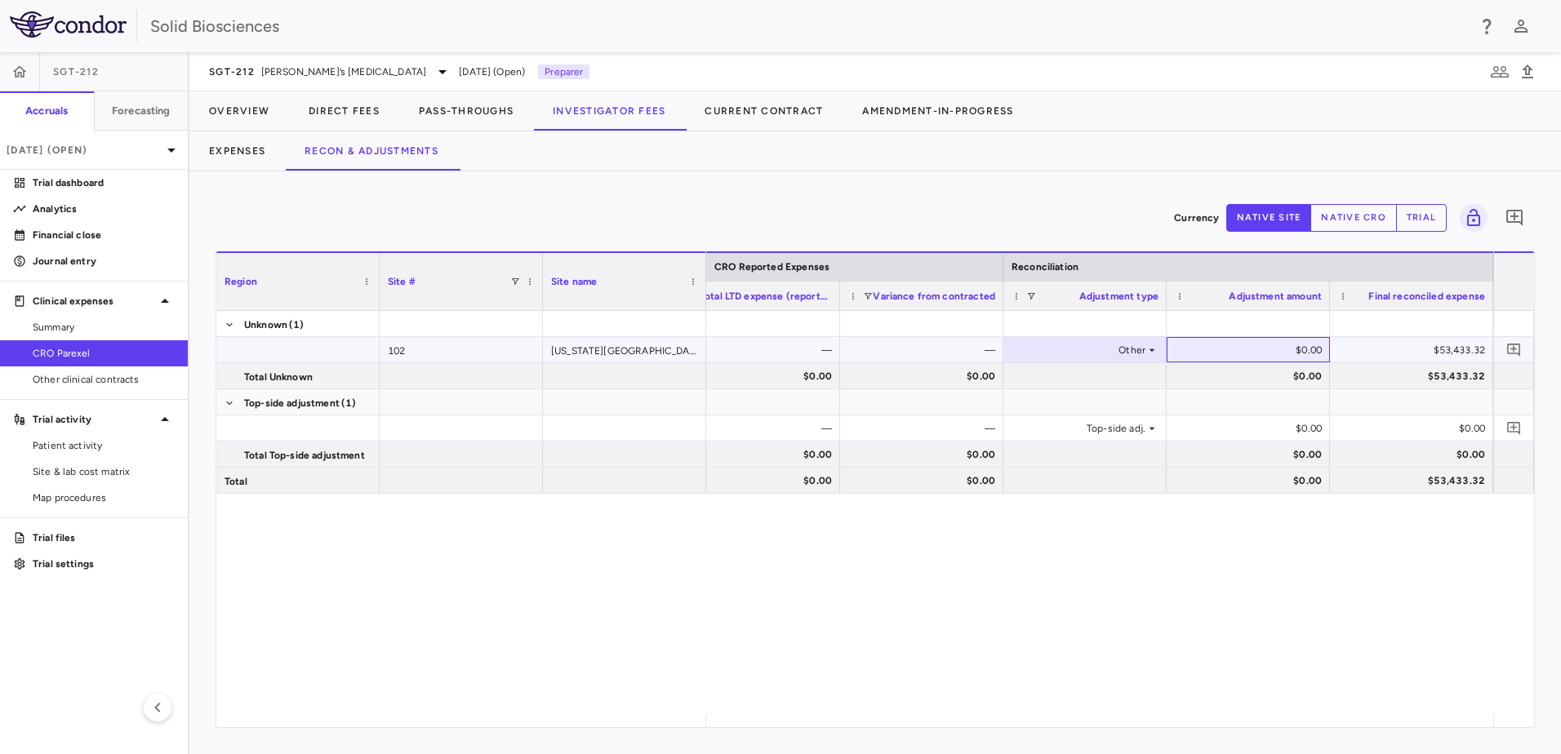
click at [1306, 345] on div "$0.00" at bounding box center [1251, 350] width 140 height 26
click at [1307, 424] on div "$0.00" at bounding box center [1251, 429] width 140 height 26
click at [1362, 216] on button "native cro" at bounding box center [1353, 218] width 87 height 28
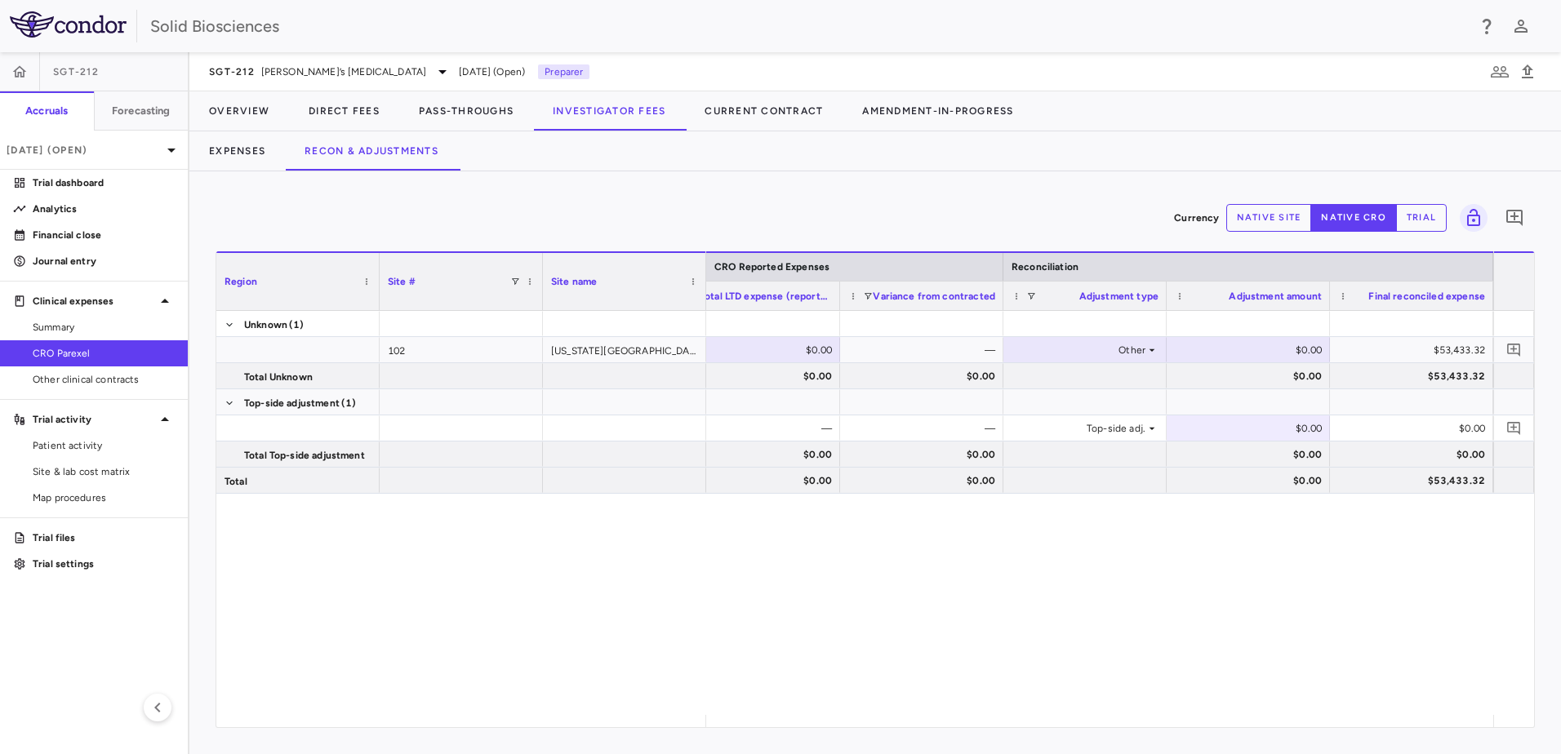
click at [1415, 216] on button "trial" at bounding box center [1421, 218] width 51 height 28
click at [1296, 351] on div "$0.00" at bounding box center [1251, 350] width 140 height 26
click at [1312, 348] on div "$0.00" at bounding box center [1251, 350] width 140 height 26
drag, startPoint x: 1312, startPoint y: 348, endPoint x: 1222, endPoint y: 350, distance: 89.8
click at [1313, 348] on div "$0.00" at bounding box center [1251, 350] width 140 height 26
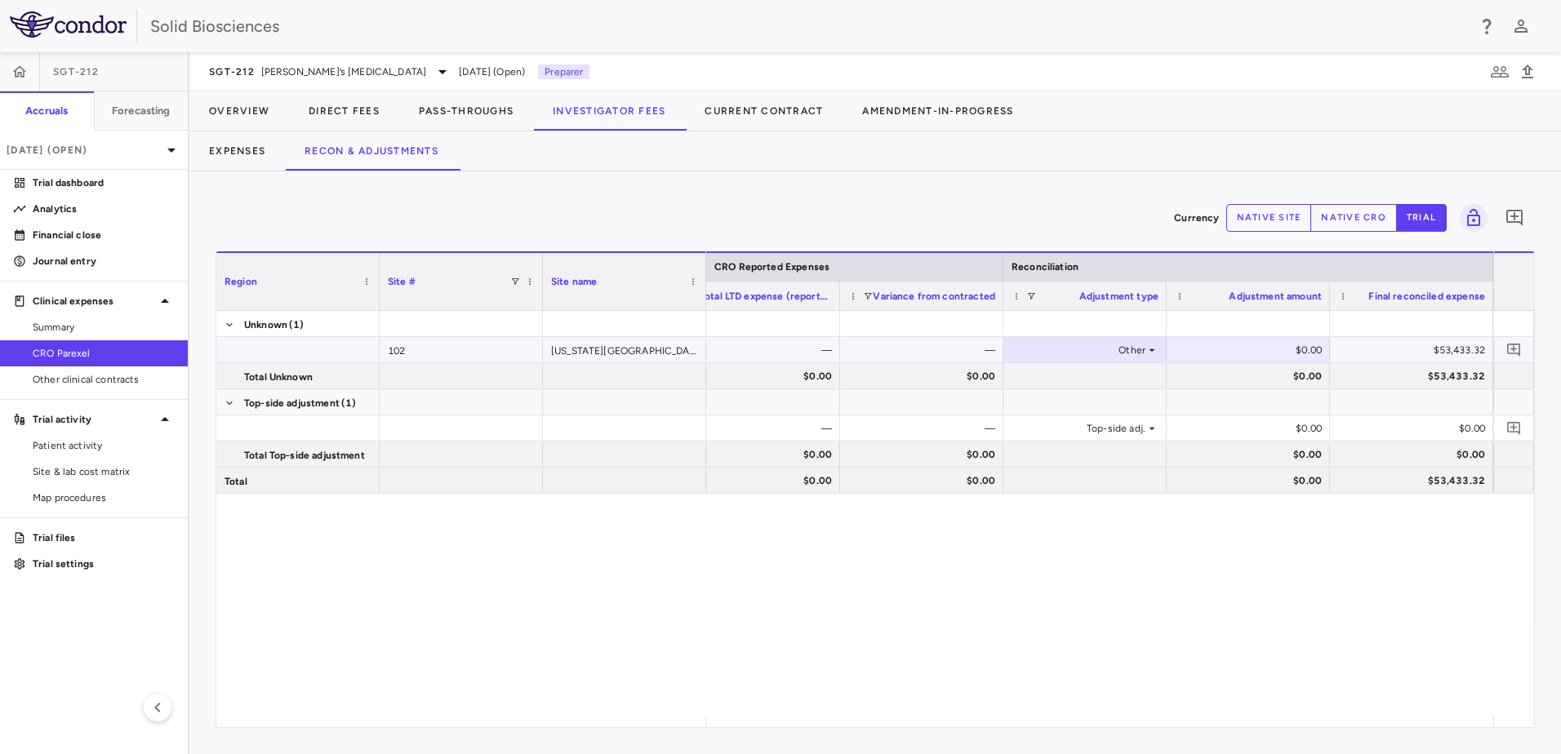
click at [1132, 347] on div "Other" at bounding box center [1081, 350] width 127 height 26
click at [1064, 400] on div "Other" at bounding box center [1054, 406] width 34 height 16
click at [1317, 343] on div "$0.00" at bounding box center [1251, 350] width 140 height 26
click at [1300, 353] on div "$0.00" at bounding box center [1251, 350] width 140 height 26
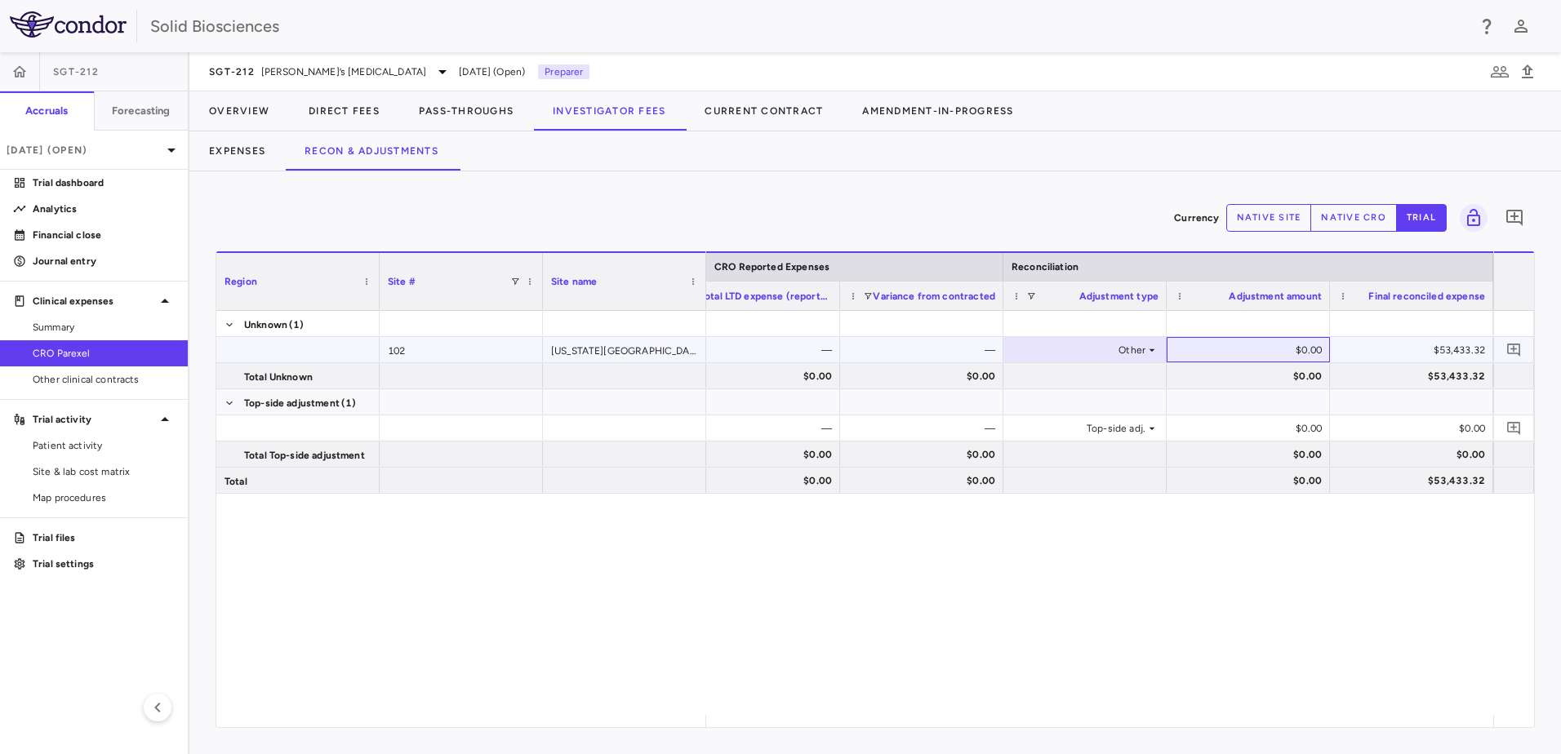
click at [1300, 350] on div "$0.00" at bounding box center [1251, 350] width 140 height 26
click at [1310, 349] on div "$0.00" at bounding box center [1251, 350] width 140 height 26
click at [1309, 349] on div "$0.00" at bounding box center [1251, 350] width 140 height 26
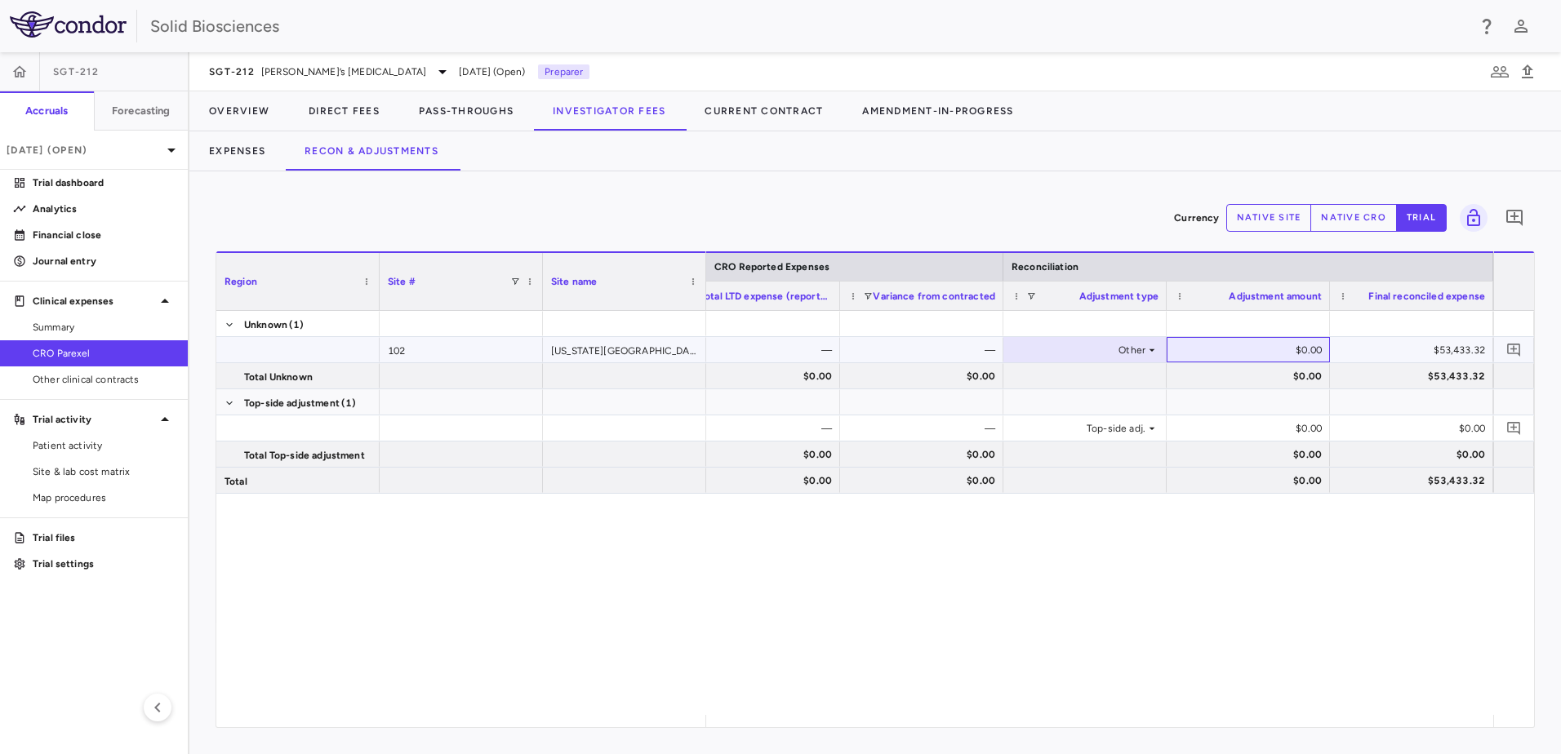
click at [1309, 349] on div "$0.00" at bounding box center [1251, 350] width 140 height 26
click at [1130, 421] on div "Top-side adj." at bounding box center [1081, 429] width 127 height 26
click at [1118, 424] on div "Top-side adj." at bounding box center [1081, 429] width 127 height 26
click at [1144, 426] on div "Top-side adj." at bounding box center [1081, 429] width 127 height 26
click at [1082, 424] on div "Top-side adj." at bounding box center [1081, 429] width 127 height 26
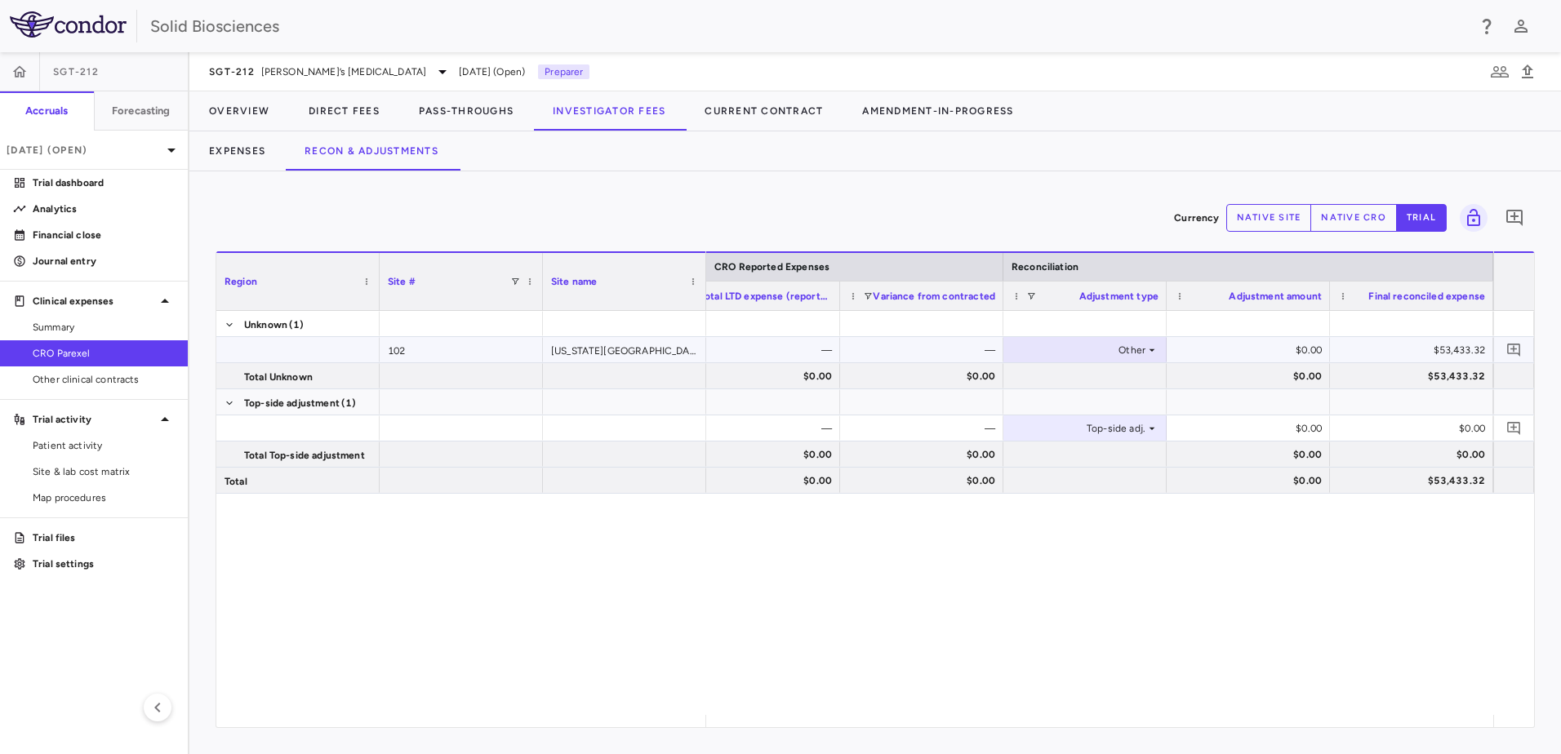
click at [1119, 342] on div "Other" at bounding box center [1081, 350] width 127 height 26
click at [1007, 547] on div at bounding box center [780, 377] width 1561 height 754
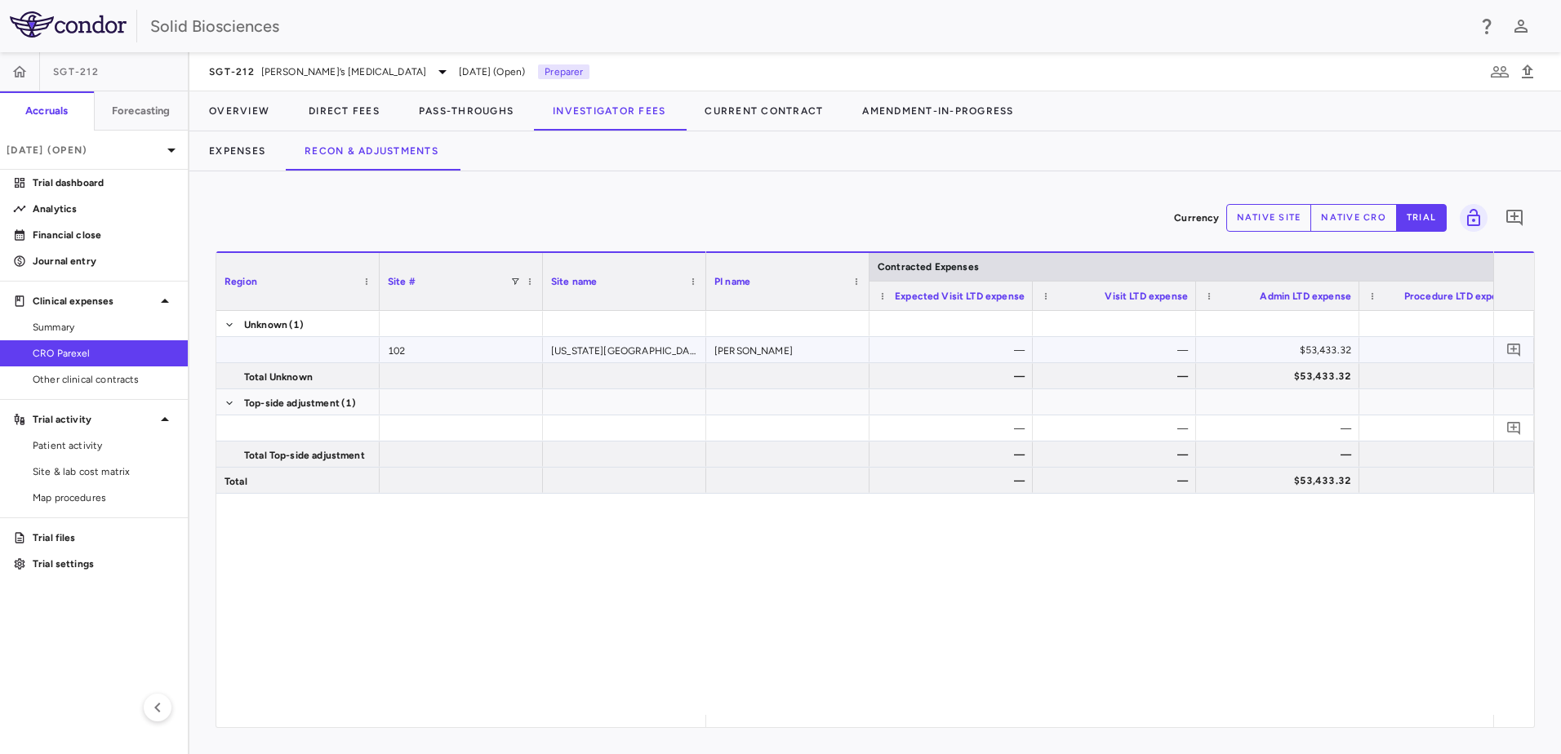
click at [1319, 351] on div "$53,433.32" at bounding box center [1281, 350] width 140 height 26
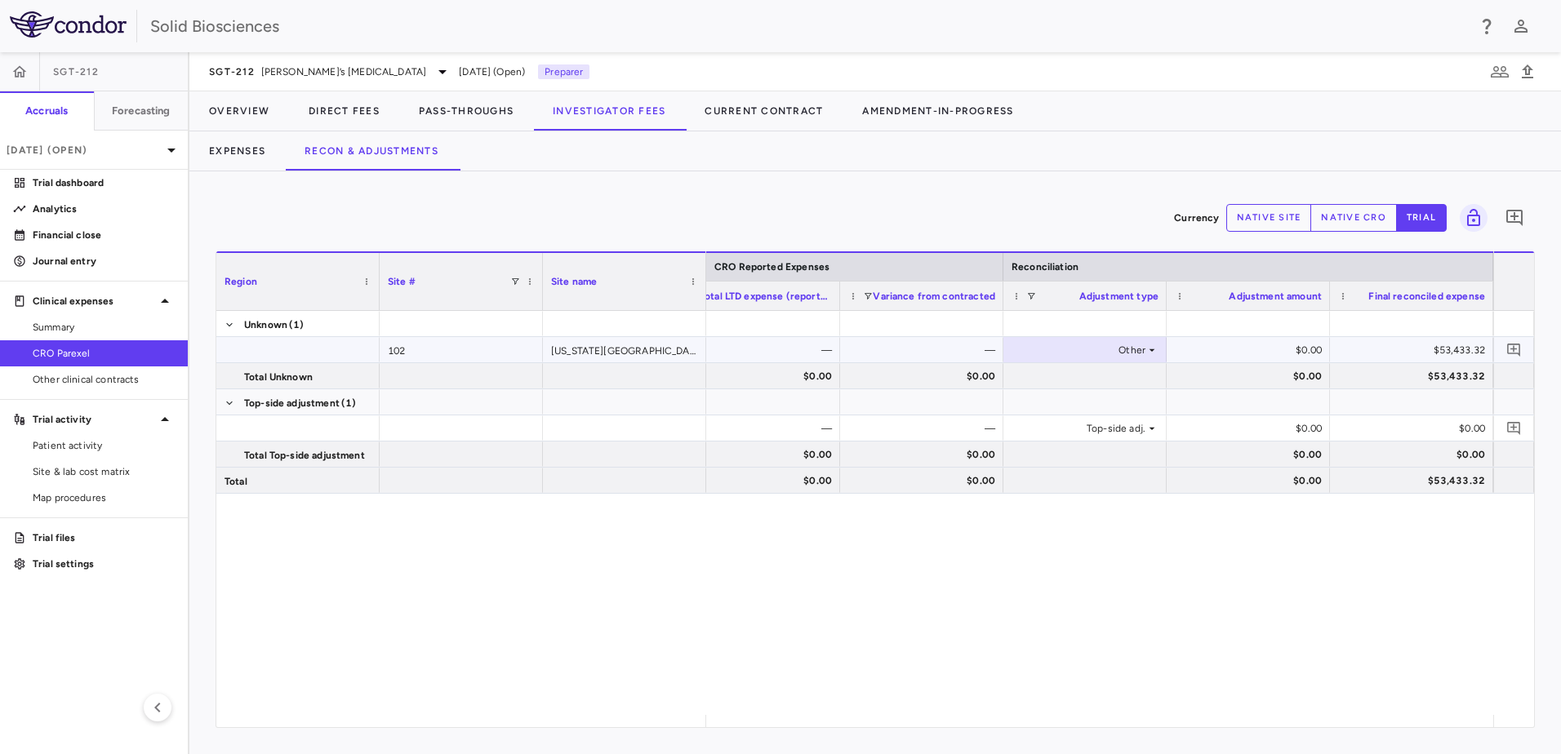
click at [1152, 347] on icon at bounding box center [1151, 350] width 13 height 13
click at [1056, 404] on div "Other" at bounding box center [1054, 406] width 34 height 16
click at [1518, 348] on icon "Add comment" at bounding box center [1514, 350] width 16 height 16
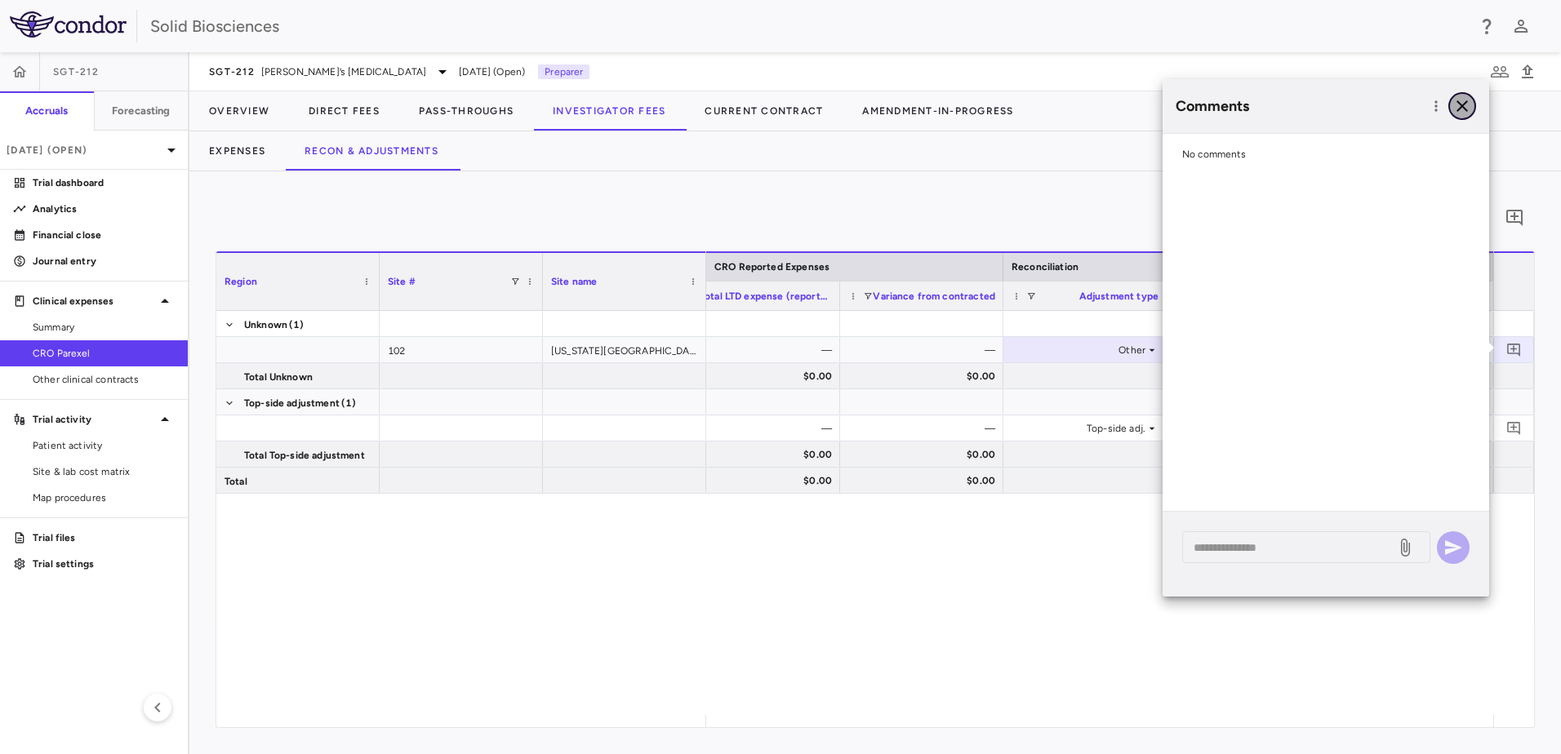
click at [1465, 98] on icon "button" at bounding box center [1462, 106] width 20 height 20
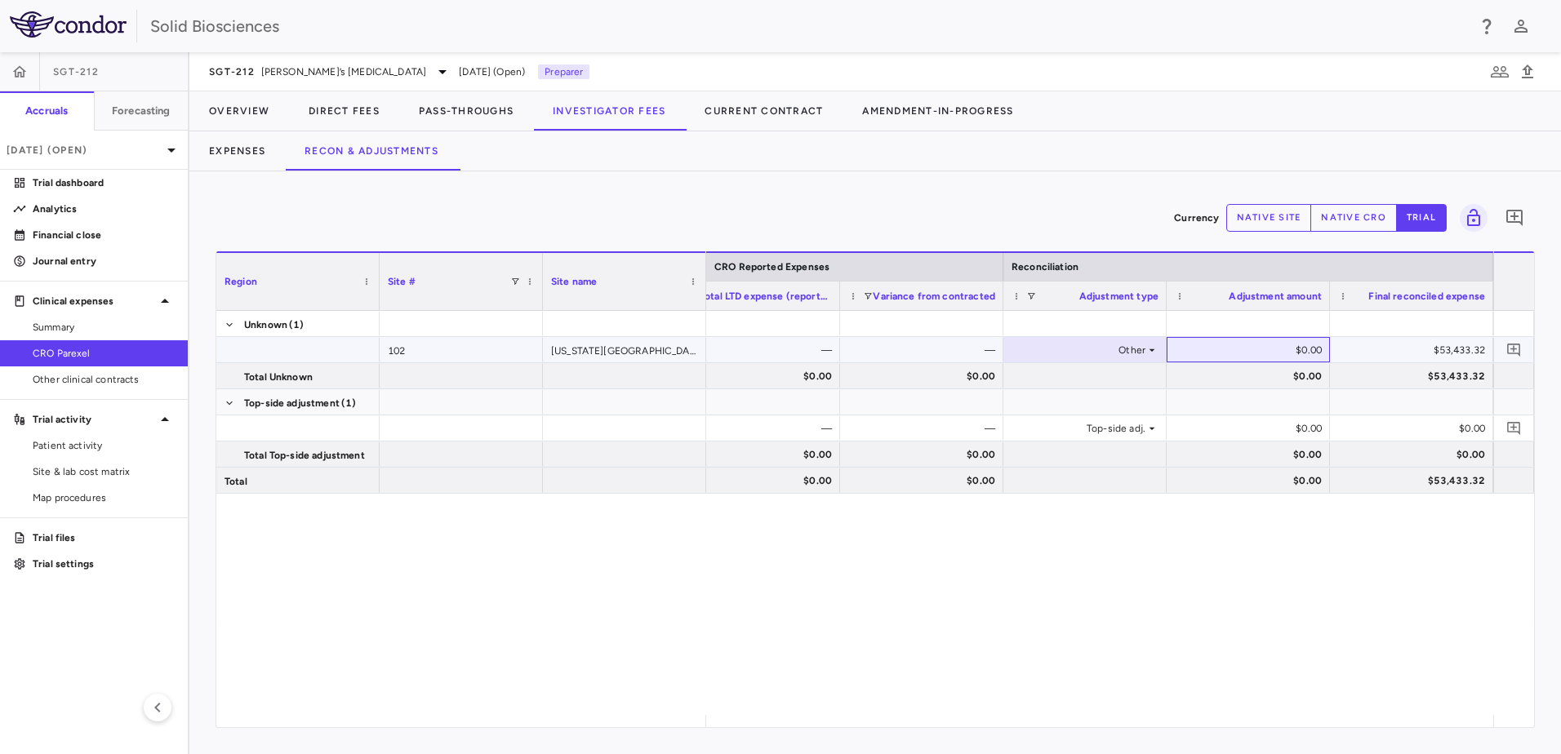
click at [1303, 349] on div "$0.00" at bounding box center [1251, 350] width 140 height 26
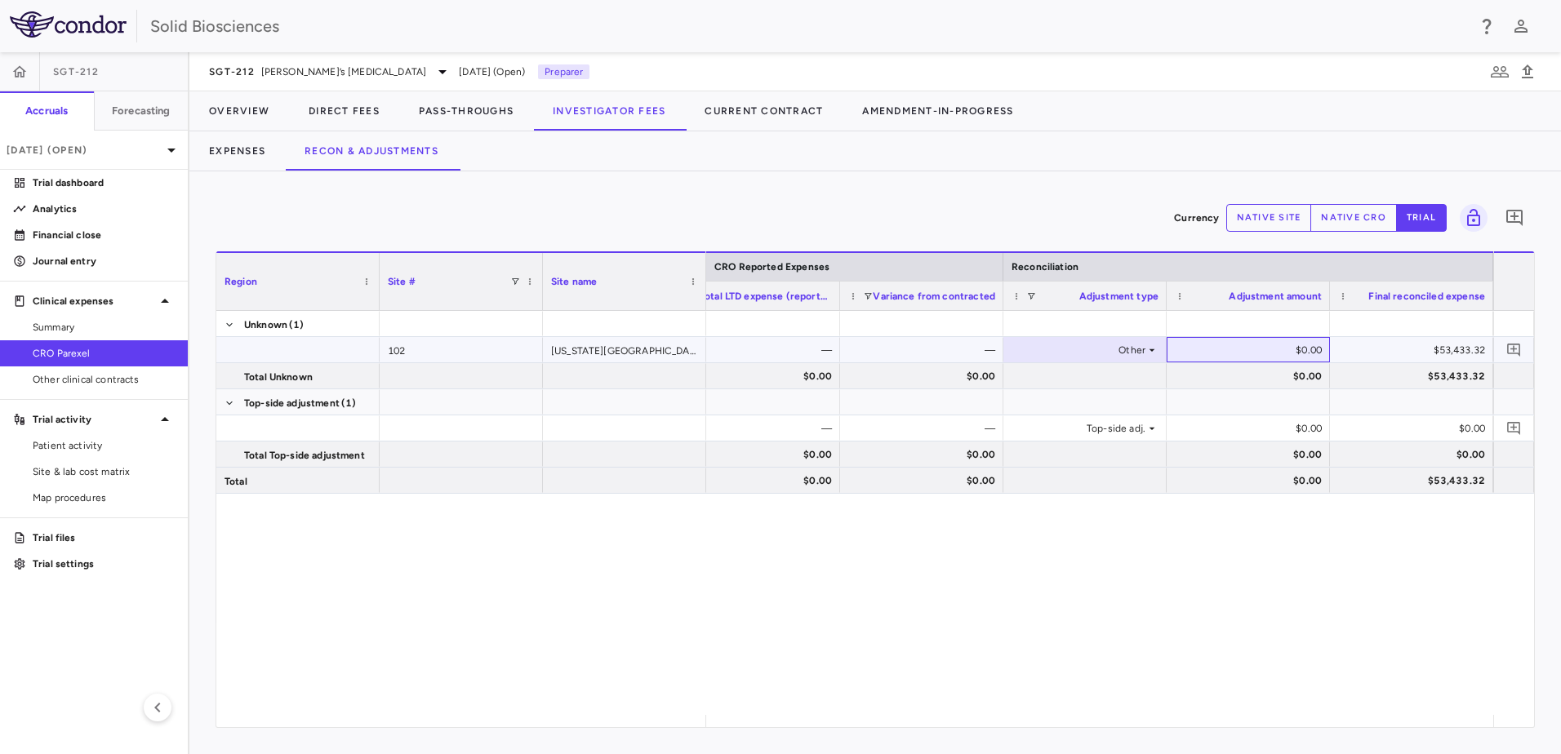
click at [1305, 349] on div "$0.00" at bounding box center [1251, 350] width 140 height 26
click at [1339, 214] on button "native cro" at bounding box center [1353, 218] width 87 height 28
click at [1303, 355] on div "$0.00" at bounding box center [1251, 350] width 140 height 26
click at [1238, 350] on input "*" at bounding box center [1260, 351] width 137 height 27
drag, startPoint x: 1268, startPoint y: 349, endPoint x: 1353, endPoint y: 346, distance: 85.0
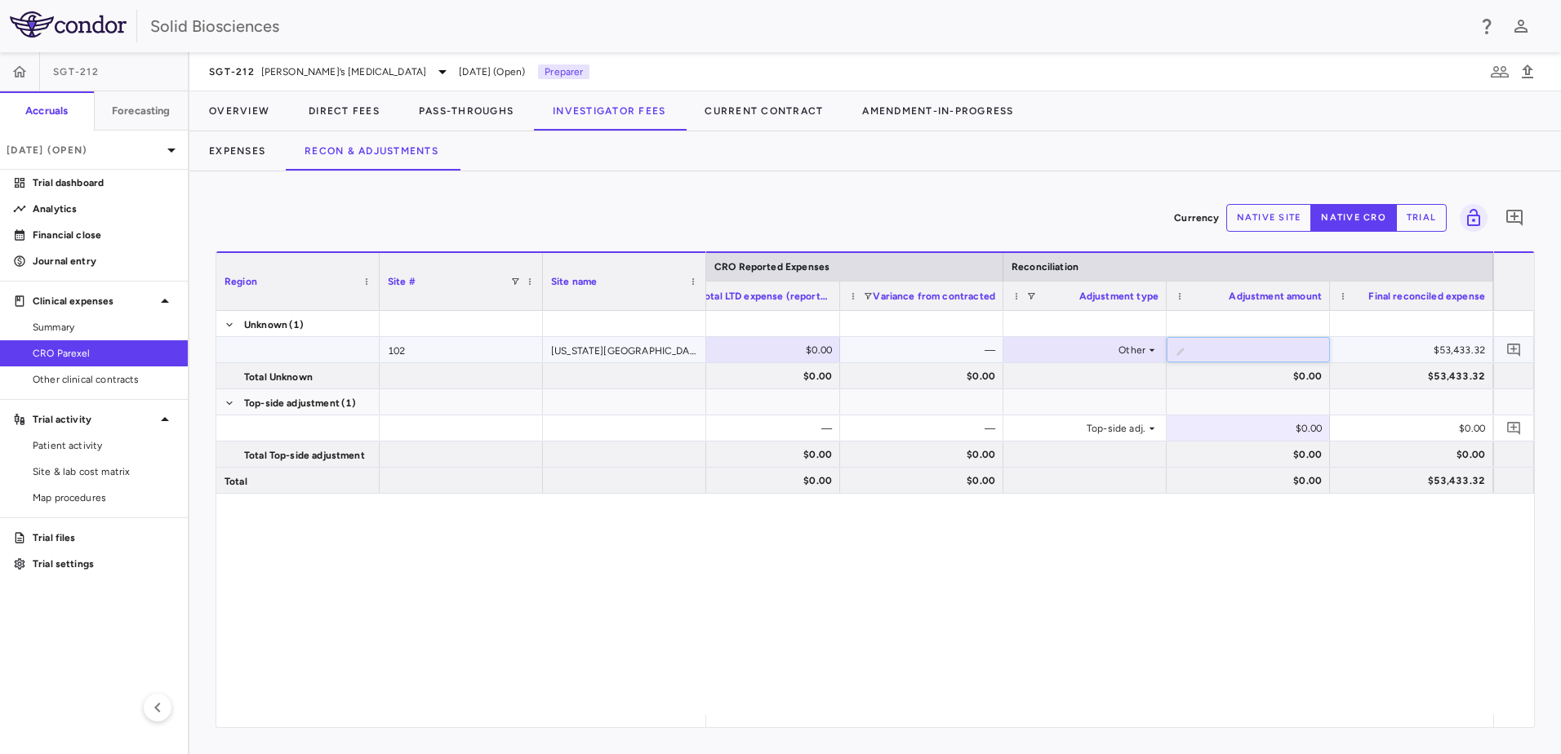
click at [1353, 346] on div "$53,433.32 $0.00 — Other ​ * $53,433.32 $53,433.32" at bounding box center [595, 350] width 1796 height 26
type input "**"
click at [1381, 391] on div at bounding box center [1411, 402] width 147 height 24
click at [91, 469] on span "Site & lab cost matrix" at bounding box center [104, 471] width 142 height 15
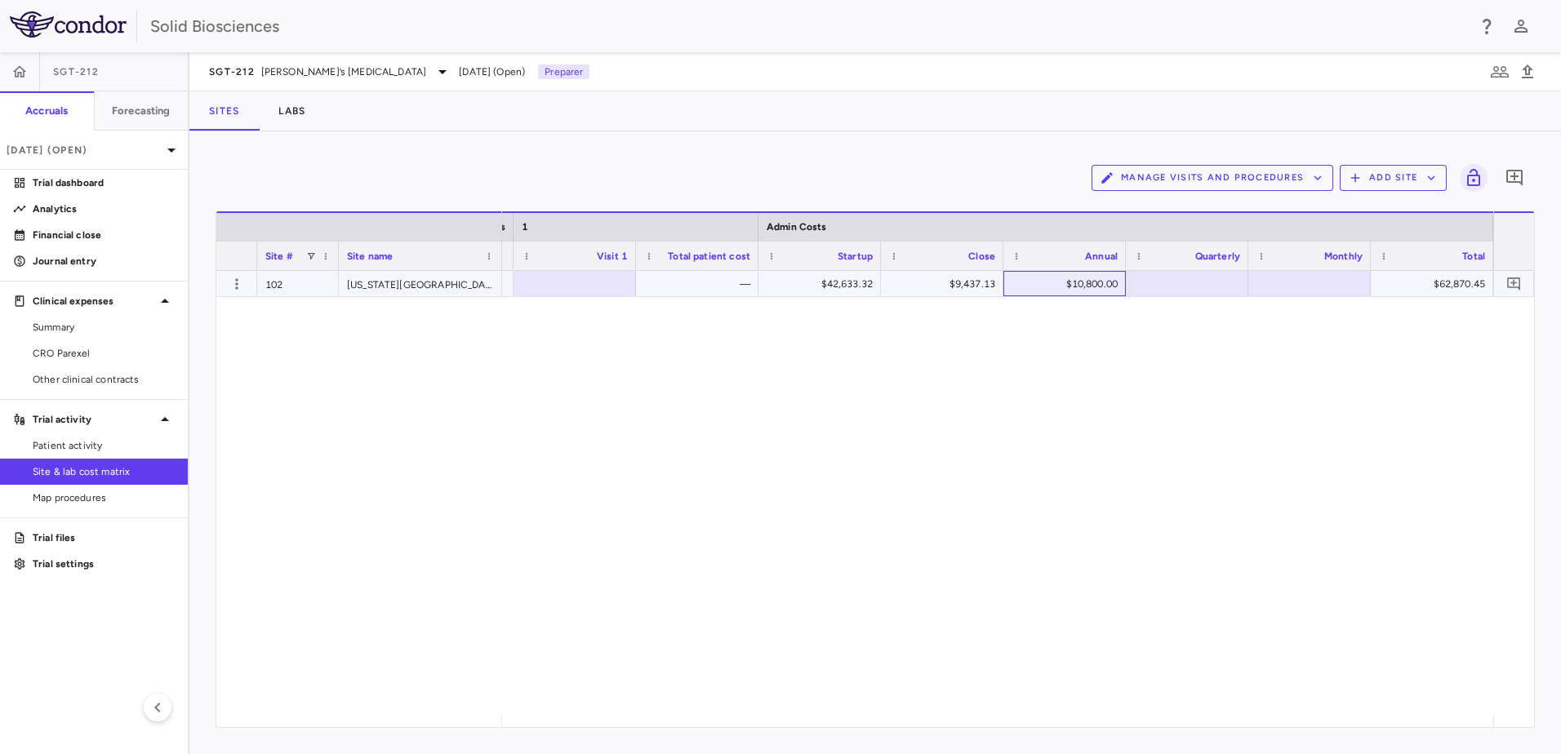
click at [1095, 282] on div "$10,800.00" at bounding box center [1068, 284] width 100 height 26
click at [1095, 282] on input "*****" at bounding box center [1077, 285] width 96 height 27
type input "*****"
click at [1098, 283] on div "$15,739.00" at bounding box center [1068, 284] width 100 height 26
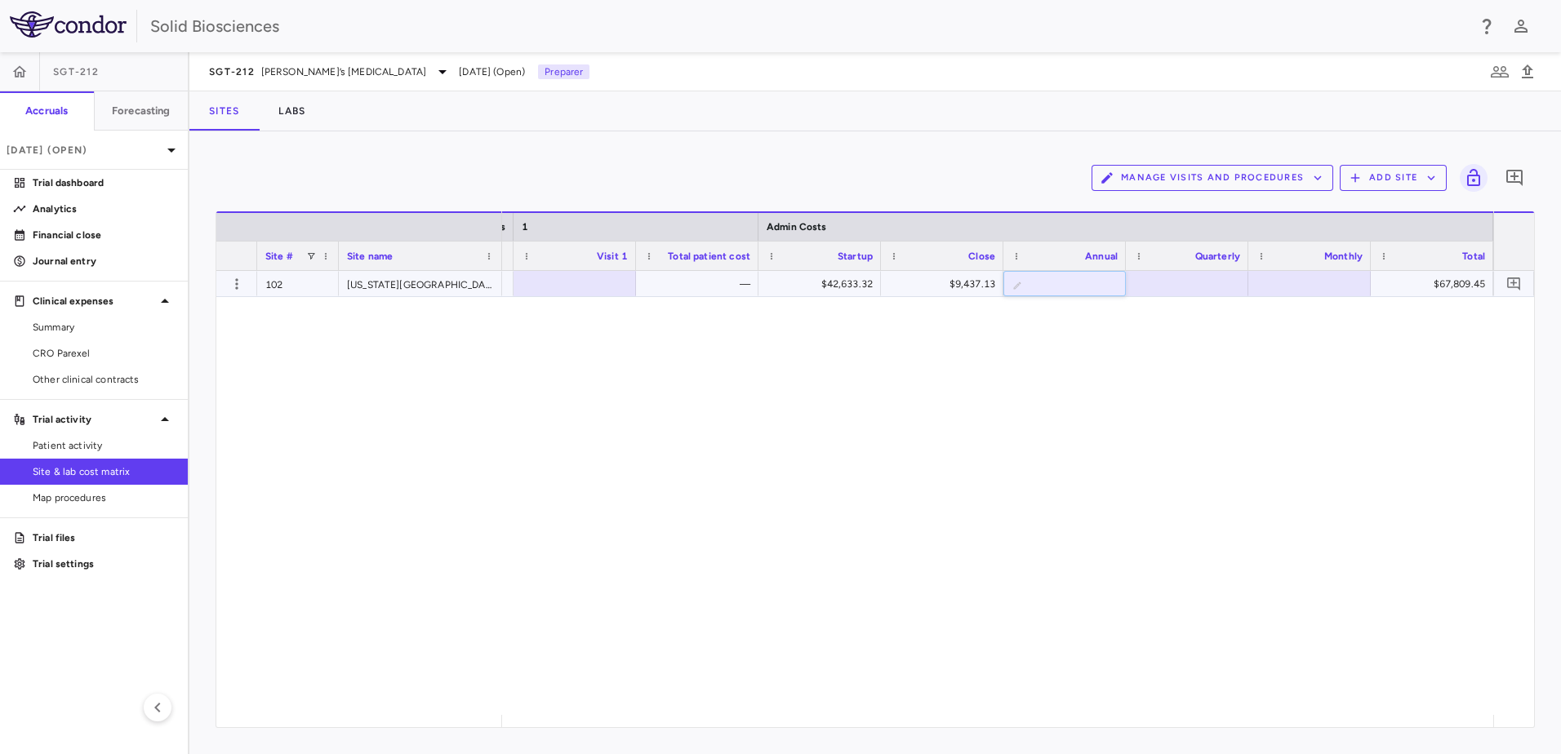
click at [1095, 282] on input "*****" at bounding box center [1077, 285] width 96 height 27
type input "********"
click at [1108, 362] on div "— $42,633.32 $9,437.13 ​ ******** $67,809.45" at bounding box center [997, 493] width 991 height 444
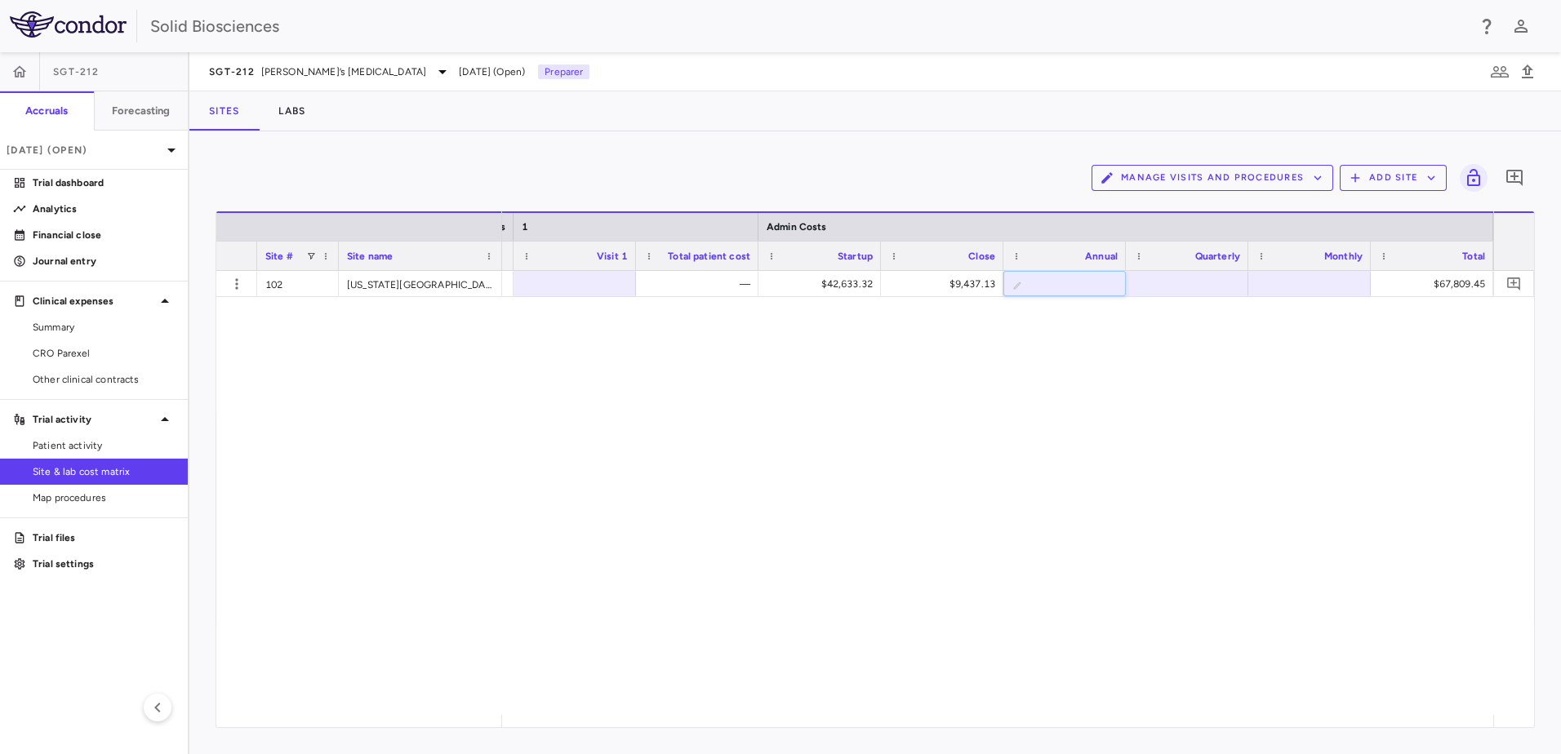
click at [1293, 338] on div "— $42,633.32 $9,437.13 ​ ******** $67,809.45" at bounding box center [997, 493] width 991 height 444
click at [991, 163] on div "Manage Visits and Procedures Add Site 0" at bounding box center [875, 178] width 1319 height 41
click at [810, 371] on div "— $42,633.32 $9,437.13 $16,819.00 $68,889.45" at bounding box center [997, 493] width 991 height 444
click at [1059, 348] on div "— $42,633.32 $9,437.13 $16,819.00 $68,889.45" at bounding box center [997, 493] width 991 height 444
drag, startPoint x: 74, startPoint y: 345, endPoint x: 172, endPoint y: 326, distance: 99.9
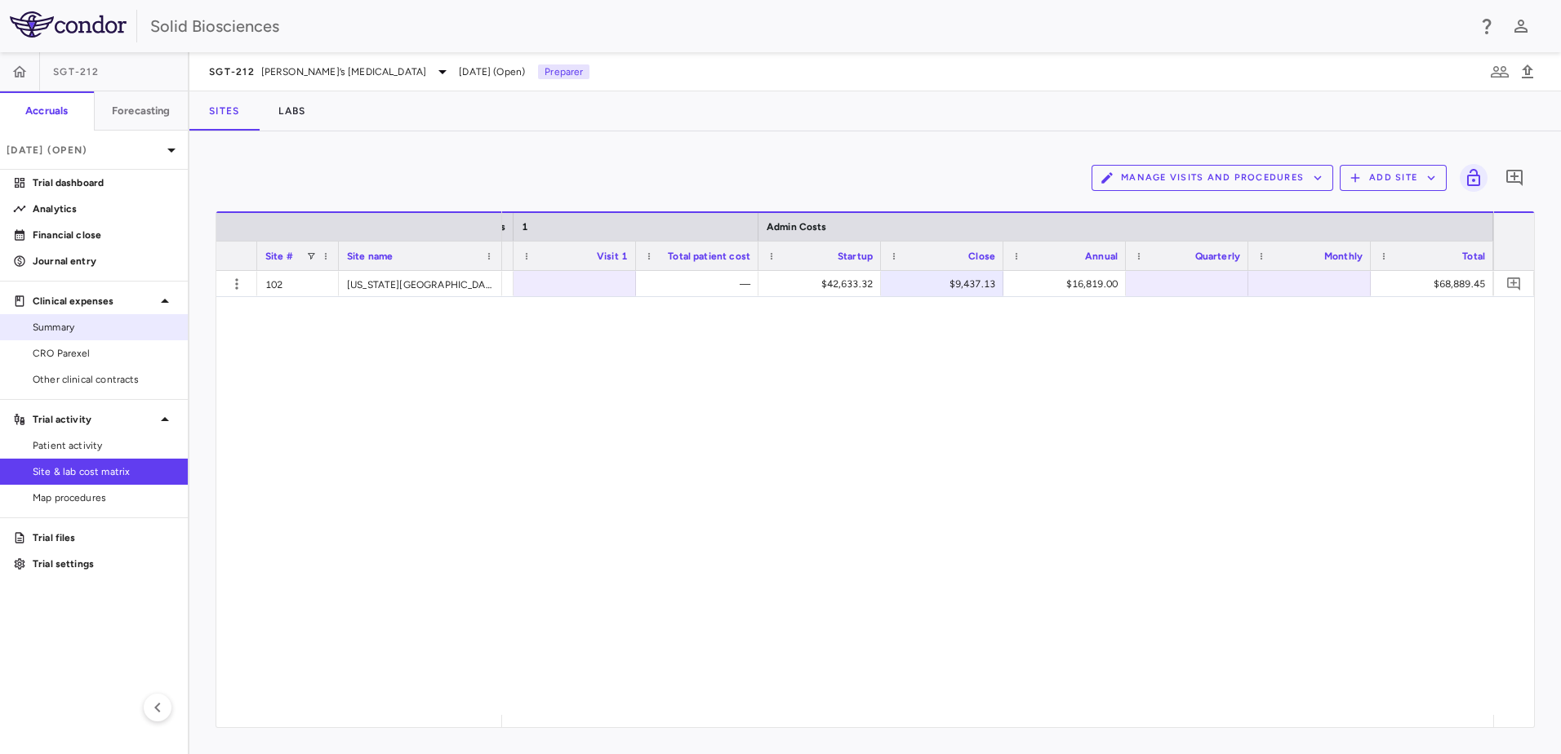
click at [74, 345] on link "CRO Parexel" at bounding box center [94, 353] width 188 height 24
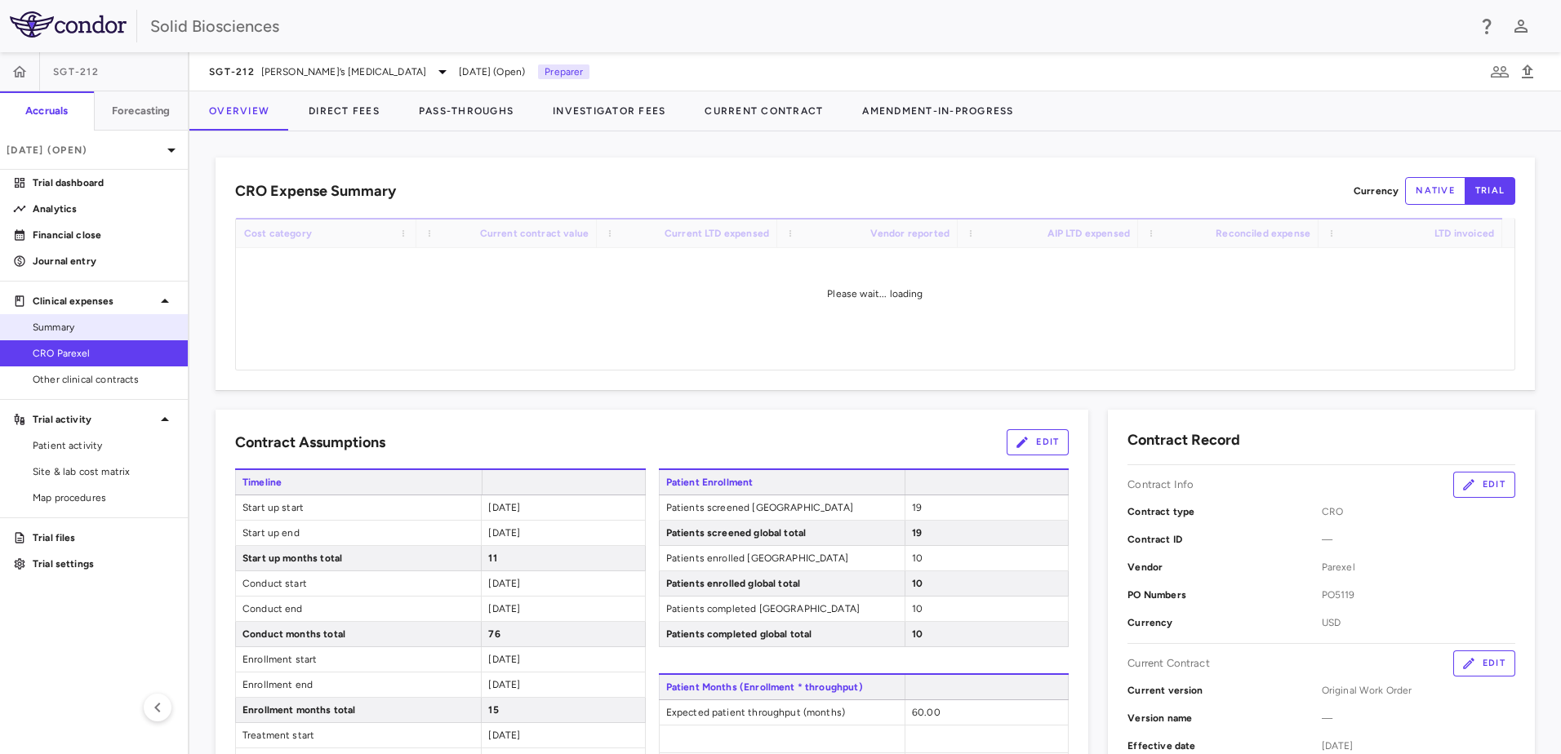
click at [70, 327] on span "Summary" at bounding box center [104, 327] width 142 height 15
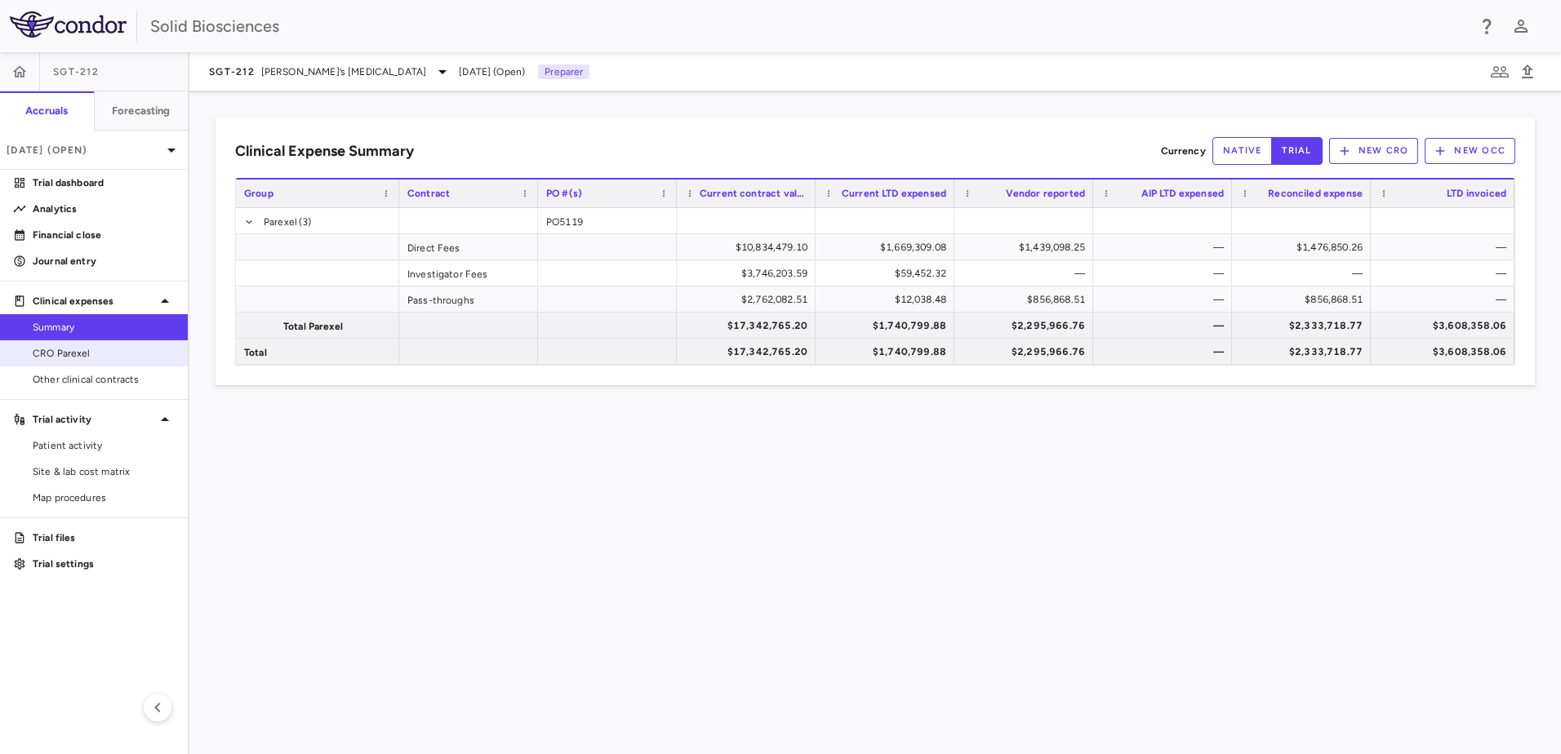
click at [88, 351] on span "CRO Parexel" at bounding box center [104, 353] width 142 height 15
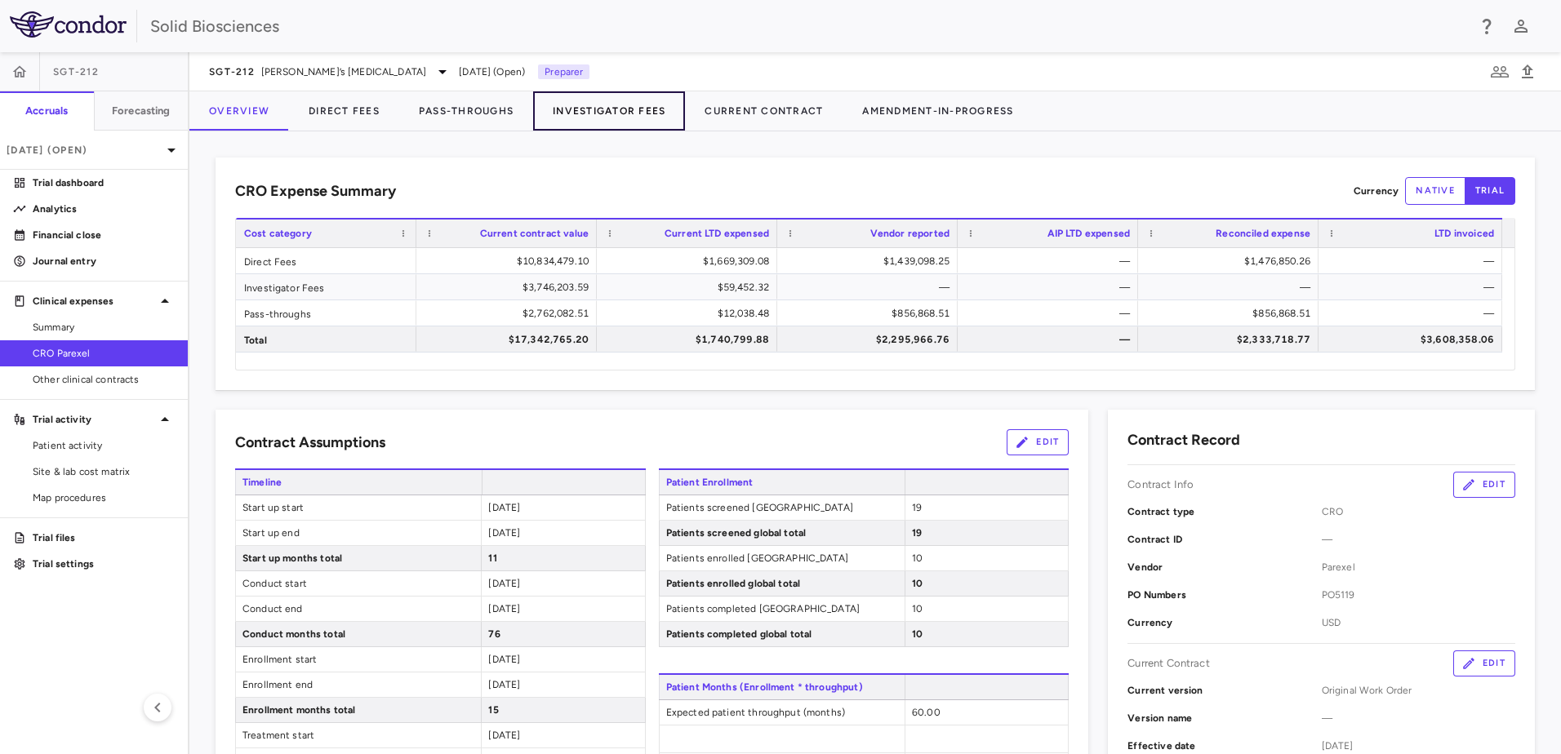
click at [589, 113] on button "Investigator Fees" at bounding box center [609, 110] width 152 height 39
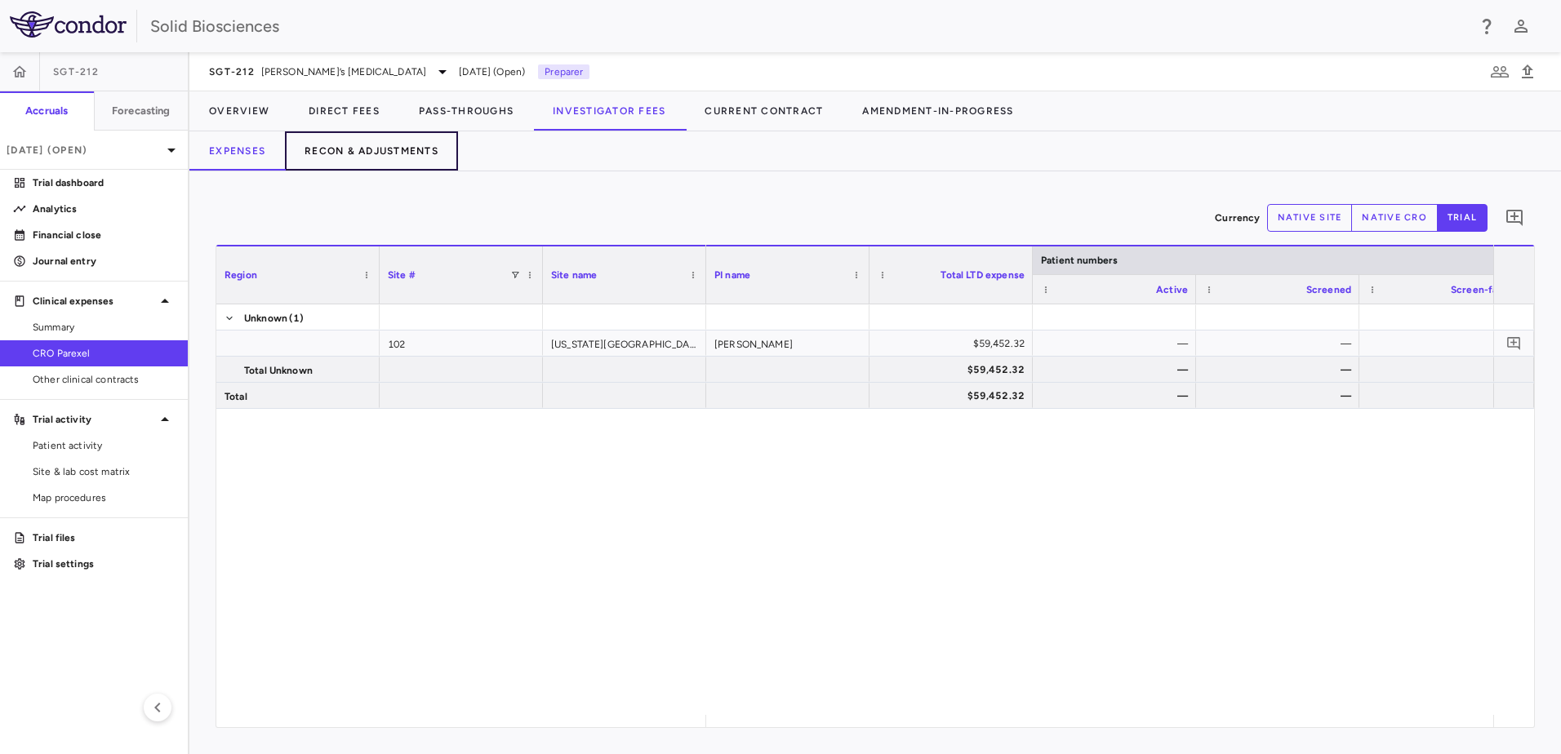
click at [372, 145] on button "Recon & Adjustments" at bounding box center [371, 150] width 173 height 39
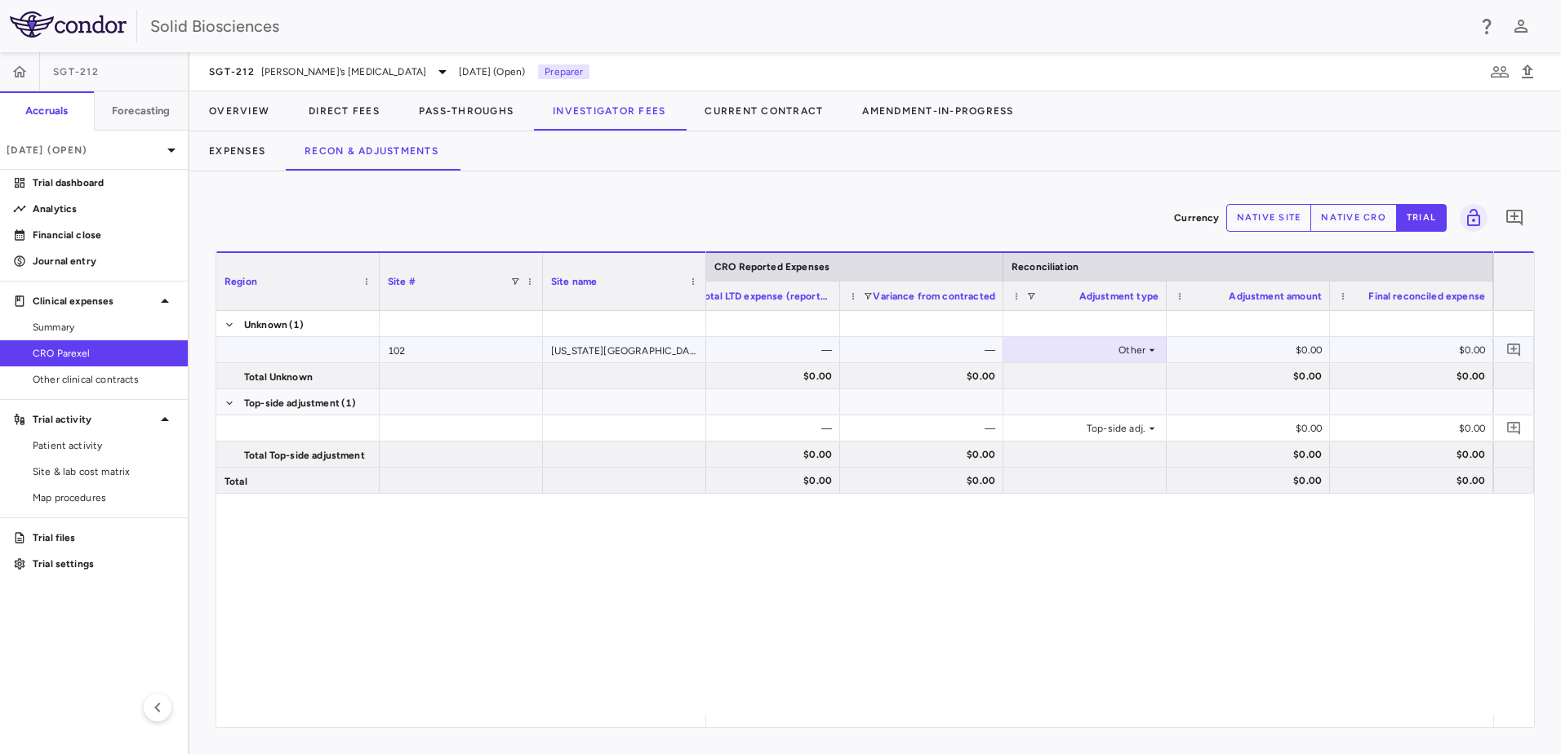
click at [1123, 345] on div "Other" at bounding box center [1081, 350] width 127 height 26
click at [1314, 354] on div at bounding box center [780, 377] width 1561 height 754
click at [1362, 215] on button "native cro" at bounding box center [1353, 218] width 87 height 28
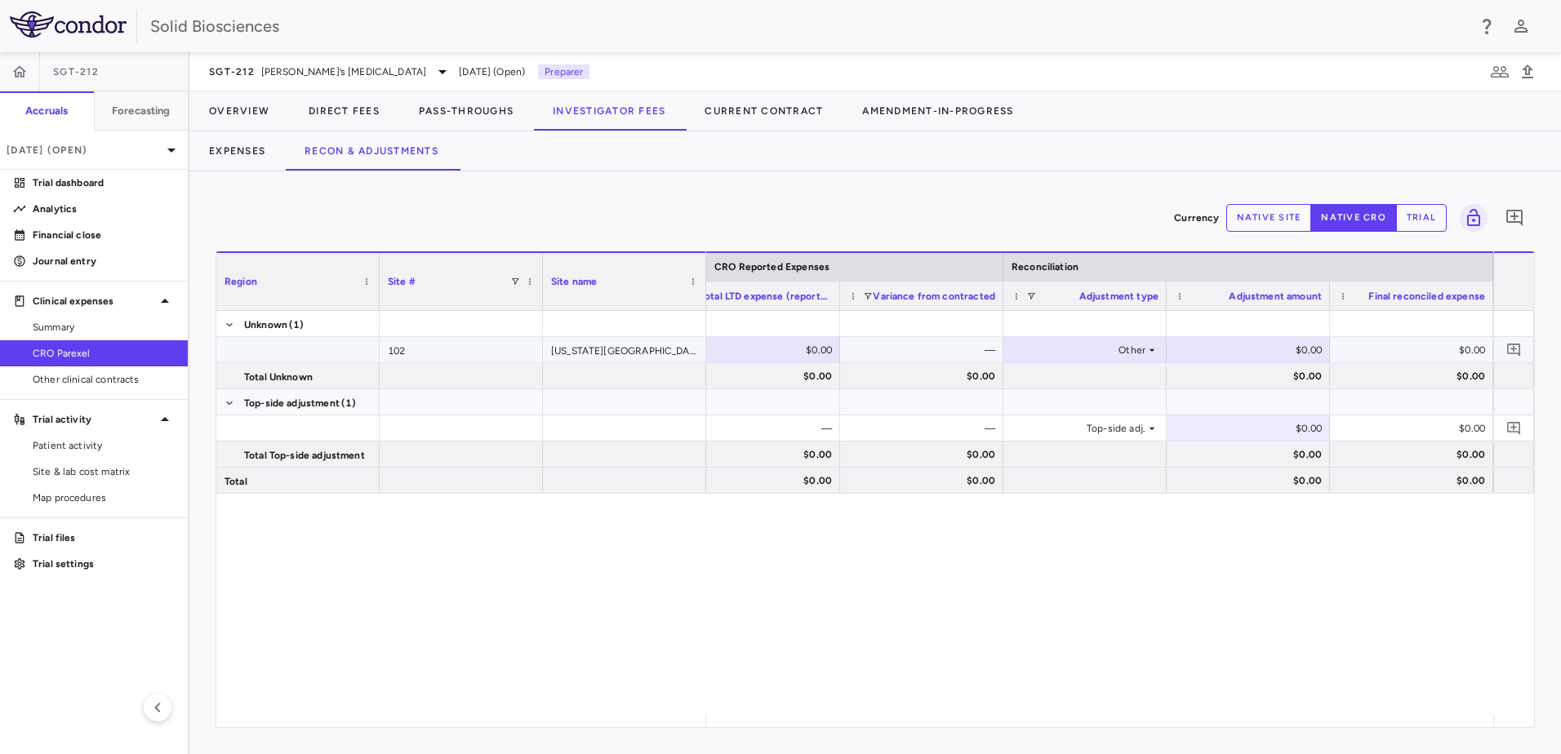
click at [1288, 352] on div "$0.00" at bounding box center [1251, 350] width 140 height 26
type input "******"
click at [1515, 350] on icon "Add comment" at bounding box center [1514, 350] width 16 height 16
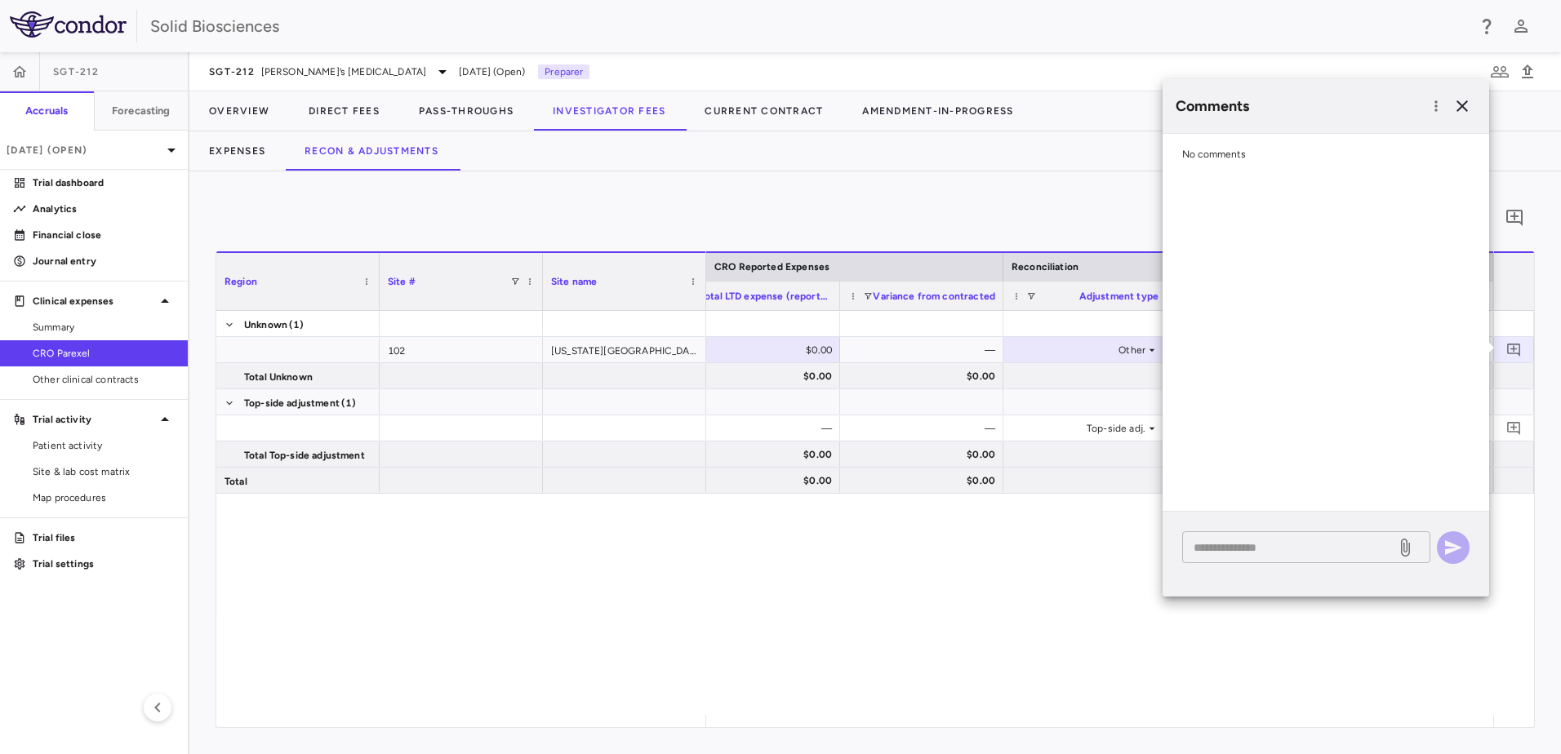
click at [1258, 549] on textarea at bounding box center [1288, 548] width 191 height 18
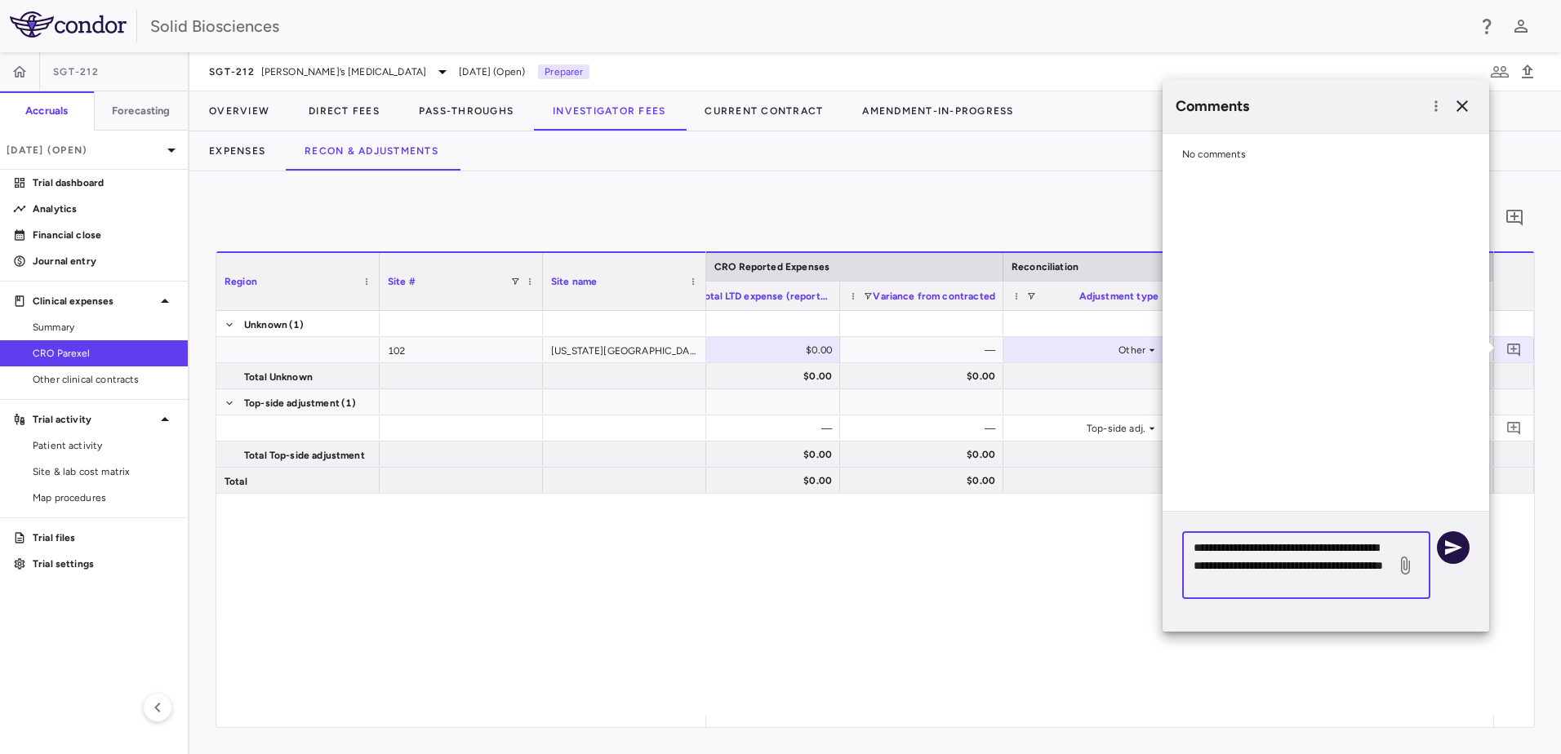
type textarea "**********"
click at [1455, 544] on icon "button" at bounding box center [1453, 548] width 20 height 20
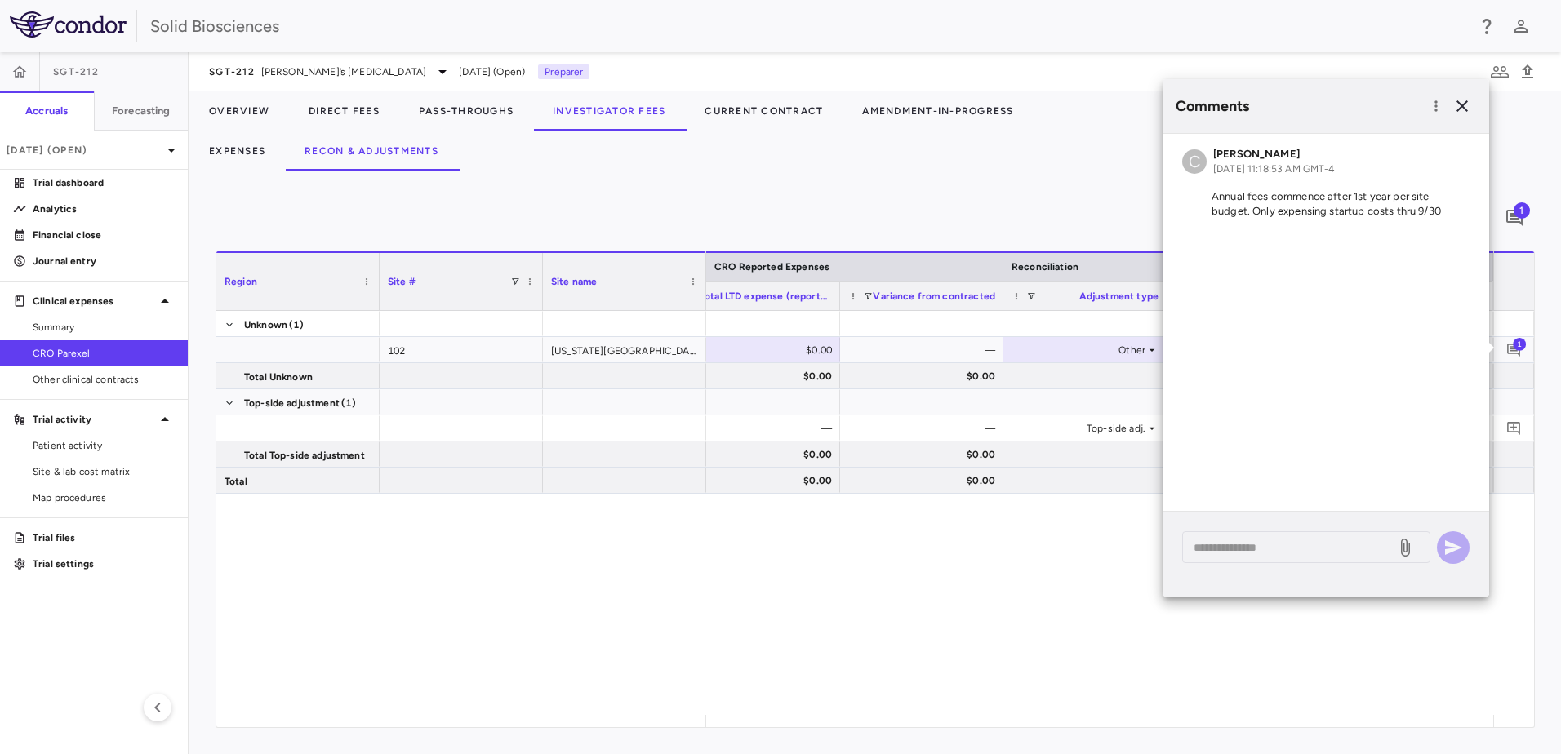
click at [1005, 569] on div "$59,452.32 $0.00 — Other ($16,819.00) $42,633.32 $59,452.32 $0.00 $0.00 ($16,81…" at bounding box center [1099, 513] width 787 height 404
click at [1067, 212] on div "Currency native site native cro trial 1" at bounding box center [875, 218] width 1319 height 41
click at [1043, 189] on div "Currency native site native cro trial 1 Region Drag here to set column labels R…" at bounding box center [874, 462] width 1371 height 583
click at [1466, 103] on icon "button" at bounding box center [1461, 105] width 11 height 11
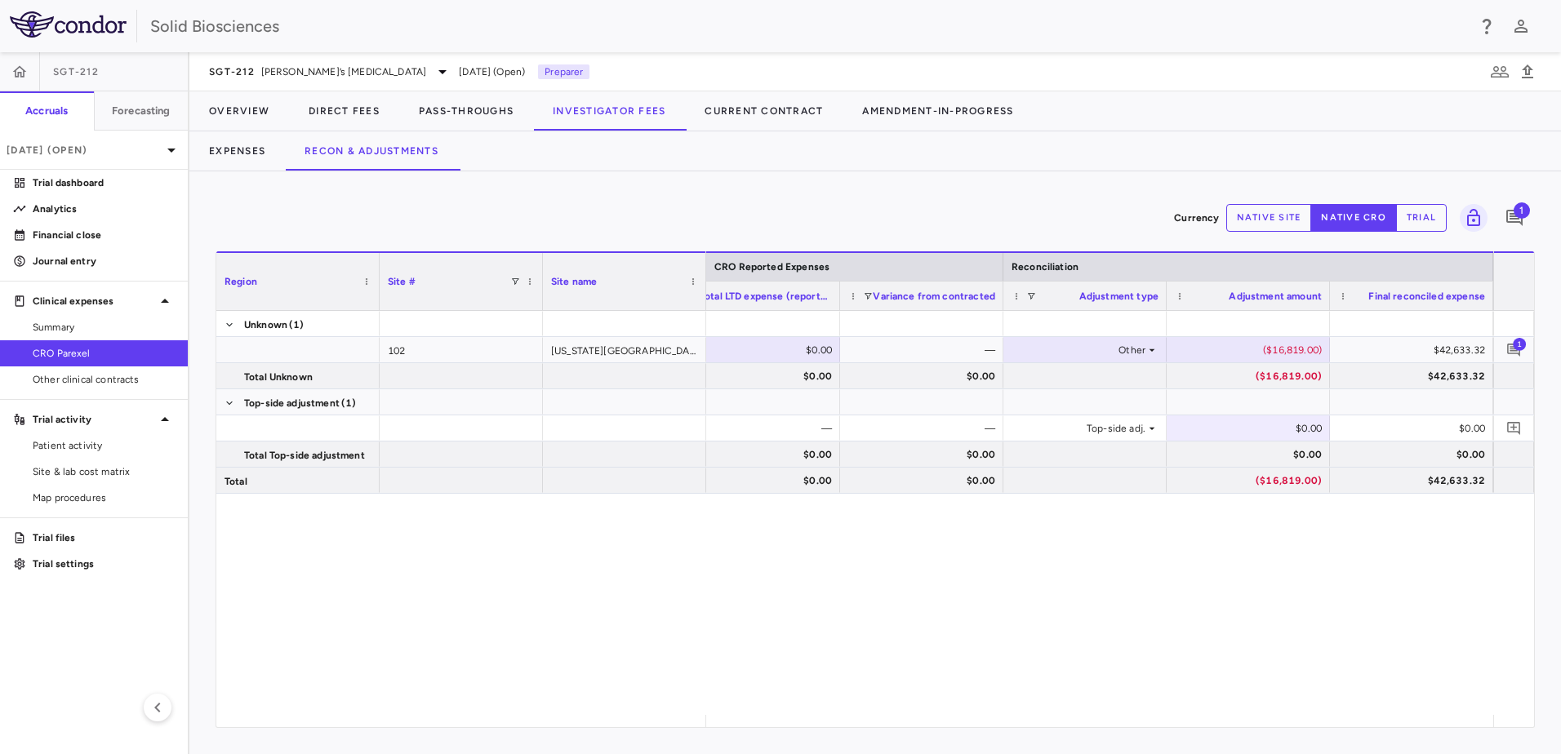
click at [783, 219] on div "Currency native site native cro trial 1" at bounding box center [875, 218] width 1319 height 41
click at [322, 69] on span "[PERSON_NAME]’s [MEDICAL_DATA]" at bounding box center [344, 71] width 166 height 15
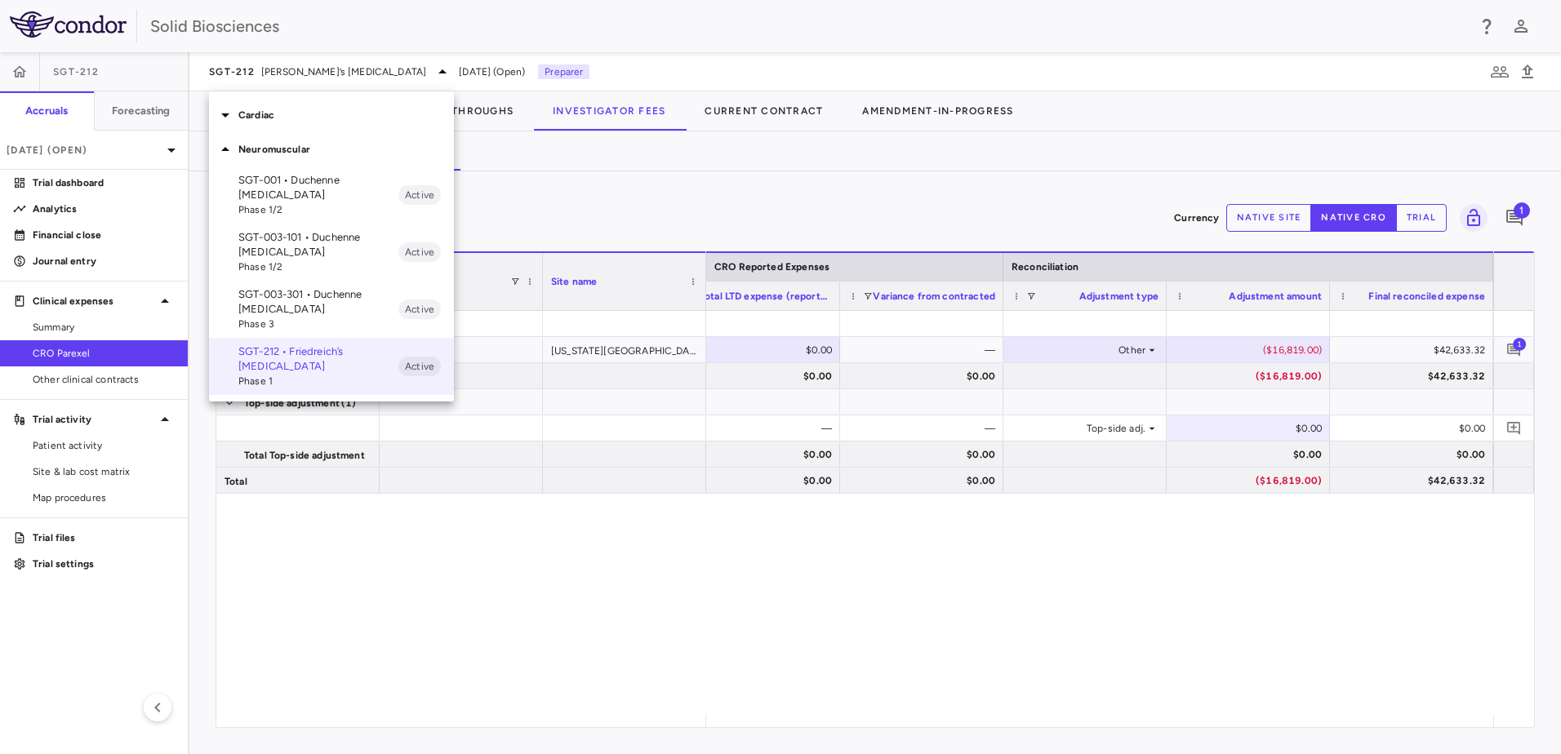
click at [259, 116] on p "Cardiac" at bounding box center [346, 115] width 216 height 15
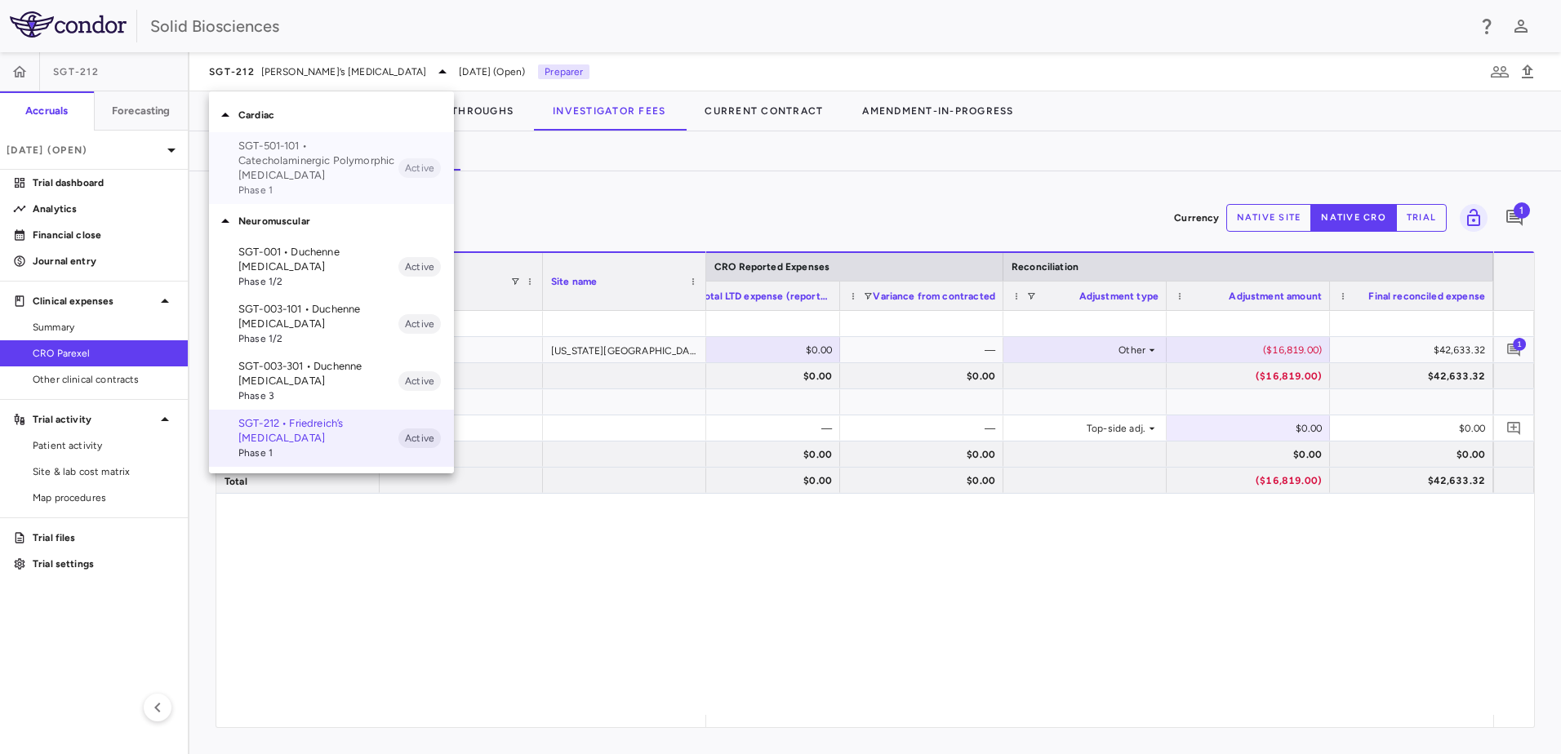
click at [273, 156] on p "SGT-501-101 • Catecholaminergic Polymorphic [MEDICAL_DATA]" at bounding box center [318, 161] width 160 height 44
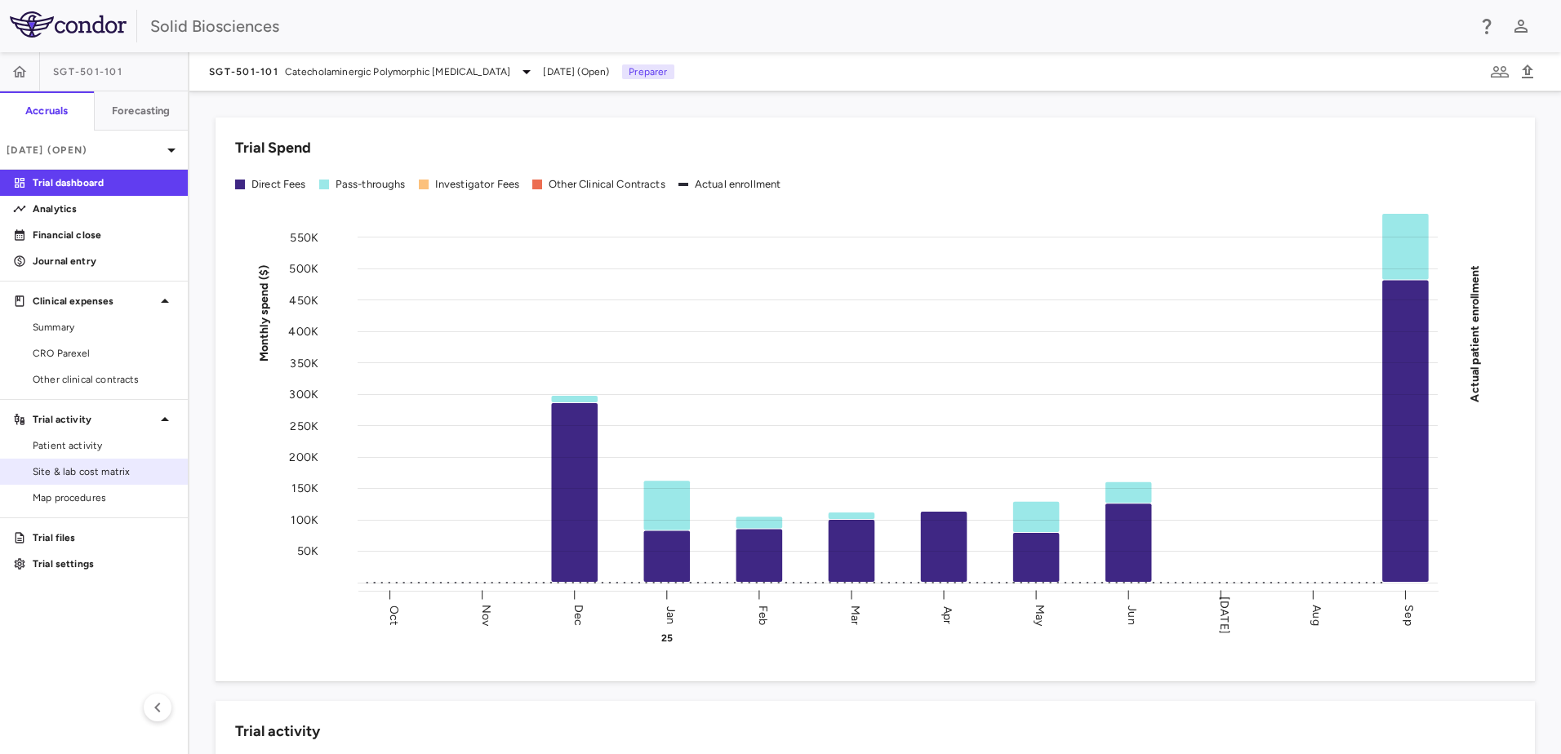
drag, startPoint x: 77, startPoint y: 470, endPoint x: 107, endPoint y: 470, distance: 30.2
click at [77, 470] on span "Site & lab cost matrix" at bounding box center [104, 471] width 142 height 15
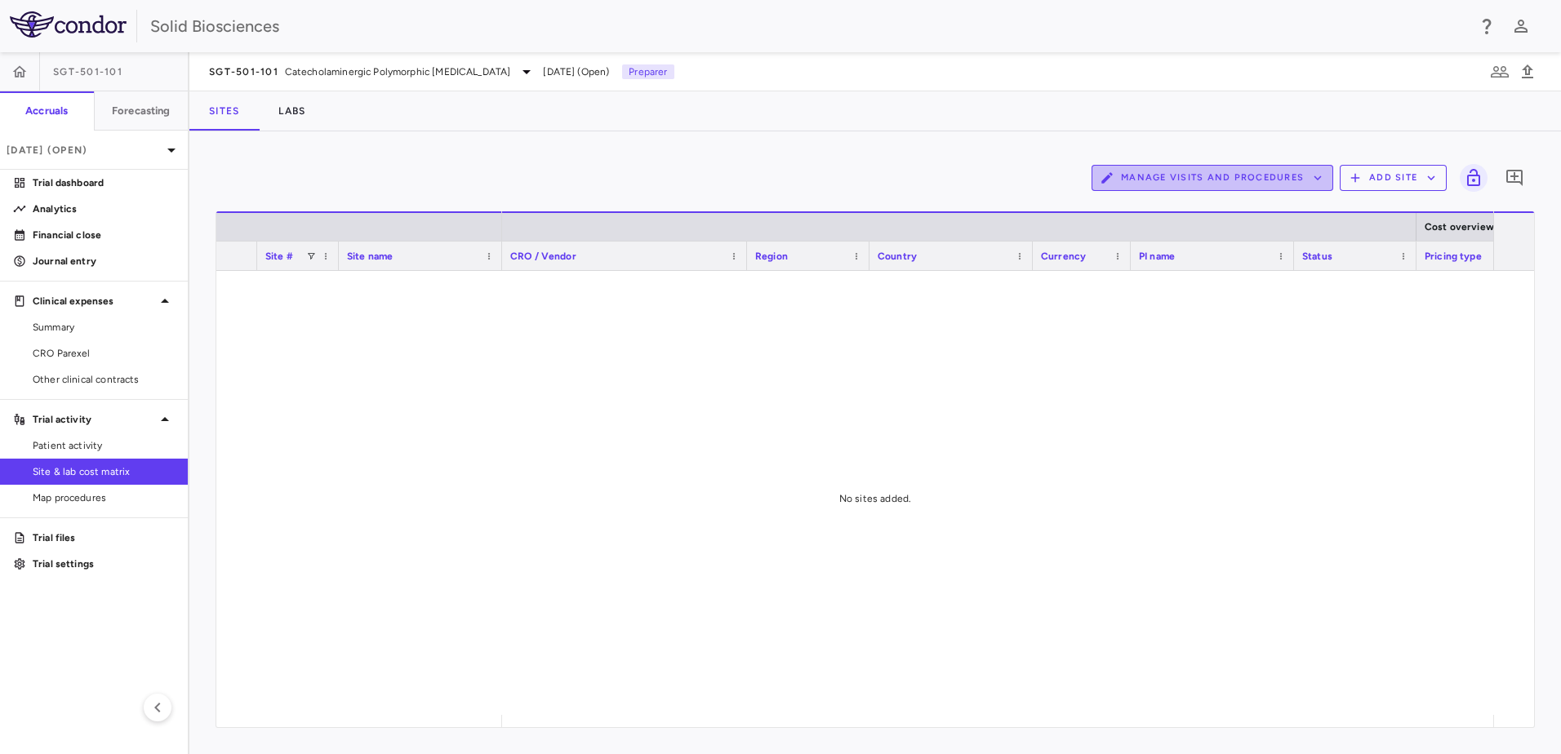
click at [1295, 171] on button "Manage Visits and Procedures" at bounding box center [1212, 178] width 242 height 26
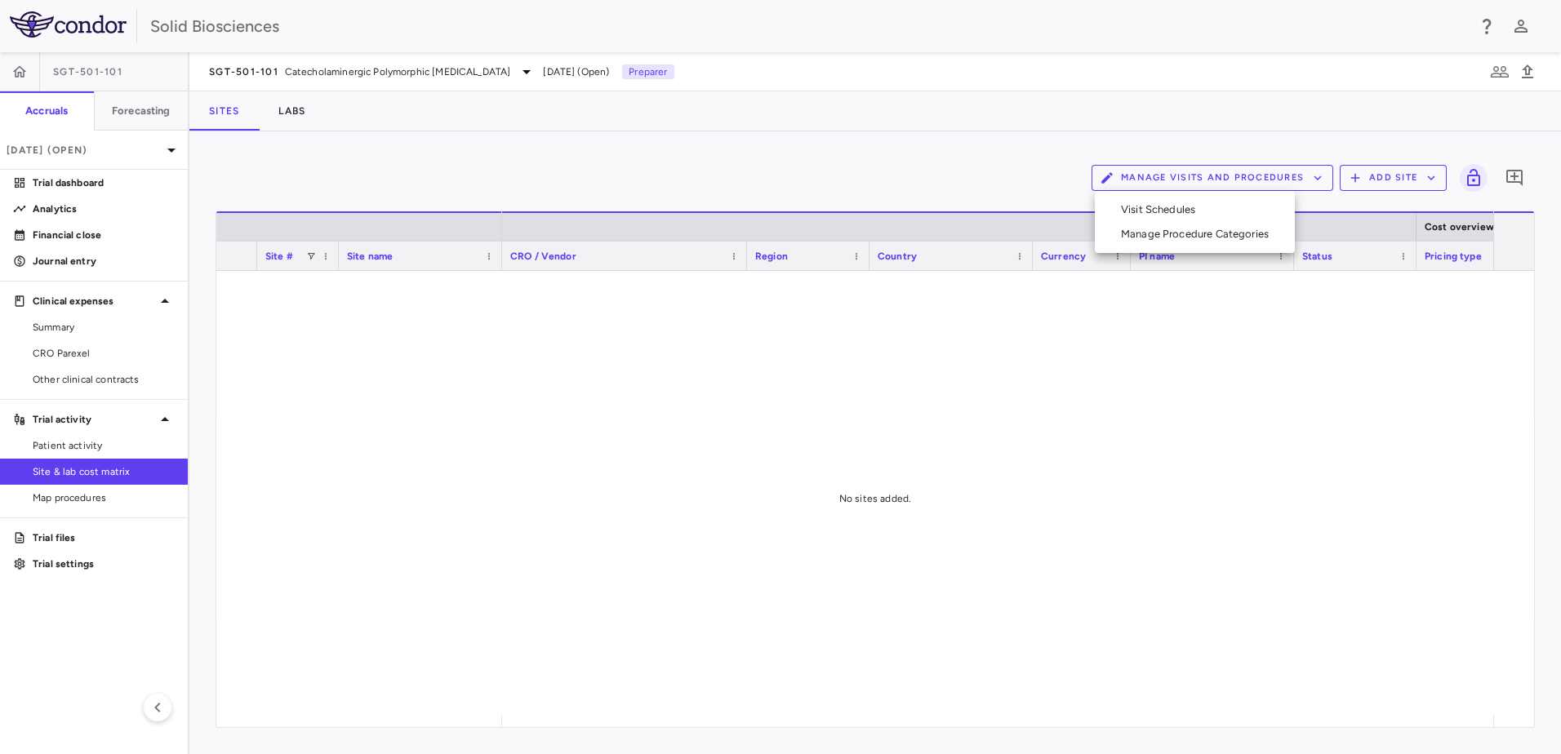
click at [1384, 316] on div at bounding box center [780, 377] width 1561 height 754
click at [1420, 173] on button "Add Site" at bounding box center [1393, 178] width 107 height 26
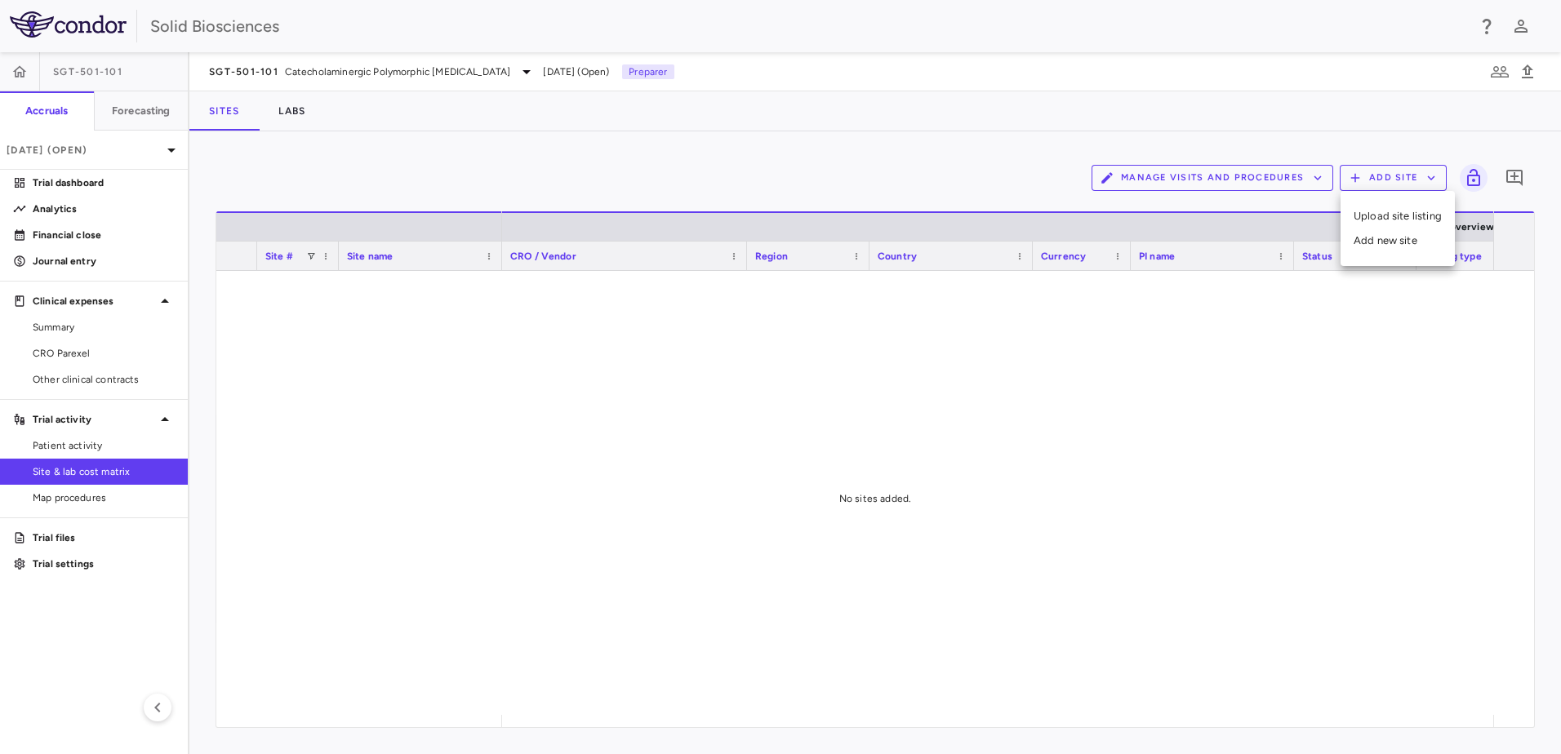
click at [1350, 398] on div at bounding box center [780, 377] width 1561 height 754
click at [422, 180] on div "Manage Visits and Procedures Add Site 0" at bounding box center [875, 178] width 1319 height 41
click at [1389, 176] on button "Add Site" at bounding box center [1393, 178] width 107 height 26
click at [829, 173] on div at bounding box center [780, 377] width 1561 height 754
click at [1413, 173] on button "Add Site" at bounding box center [1393, 178] width 107 height 26
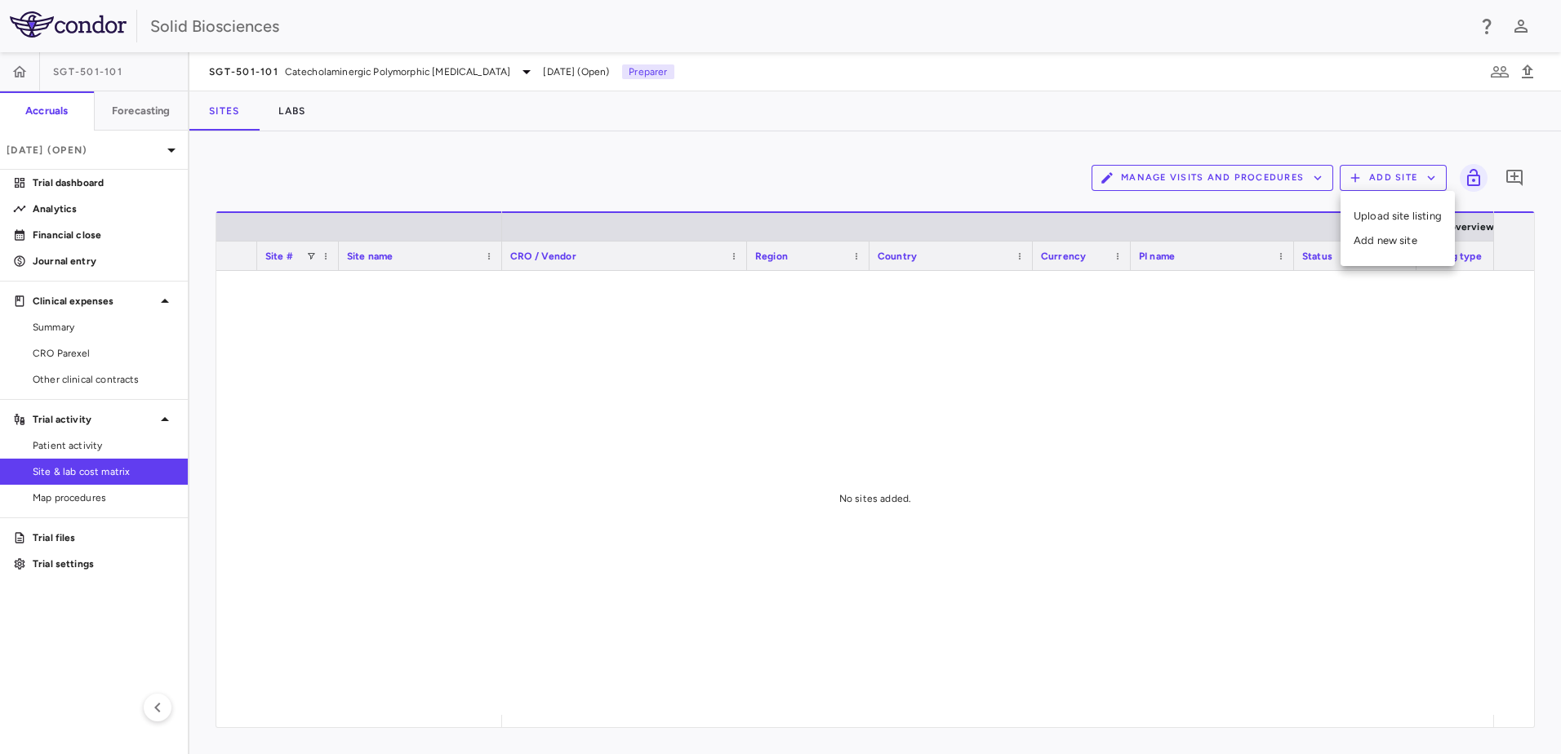
click at [1385, 239] on li "Add new site" at bounding box center [1397, 241] width 88 height 24
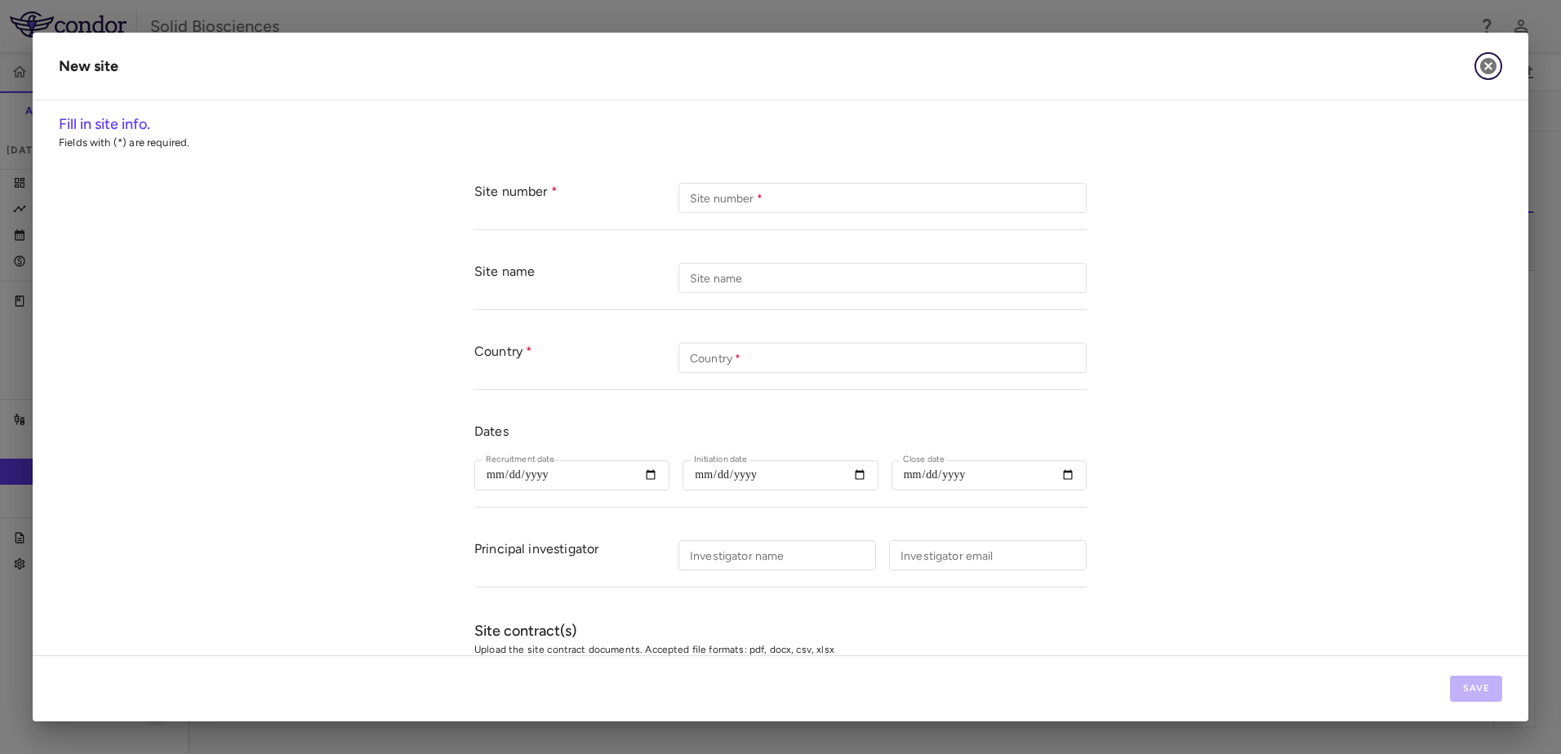
click at [1493, 66] on icon "button" at bounding box center [1488, 66] width 16 height 16
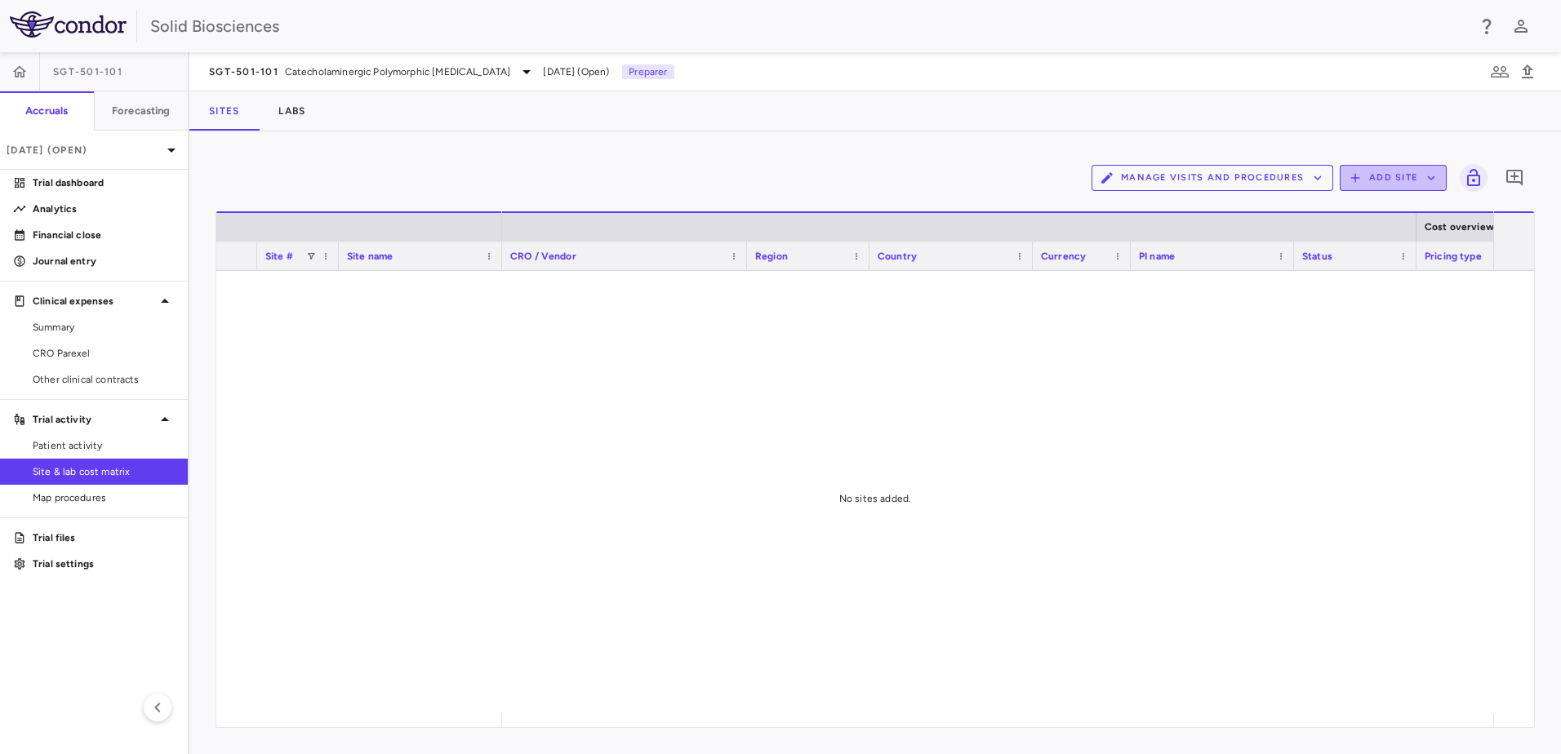
click at [1418, 171] on button "Add Site" at bounding box center [1393, 178] width 107 height 26
click at [1390, 216] on li "Upload site listing" at bounding box center [1397, 216] width 88 height 24
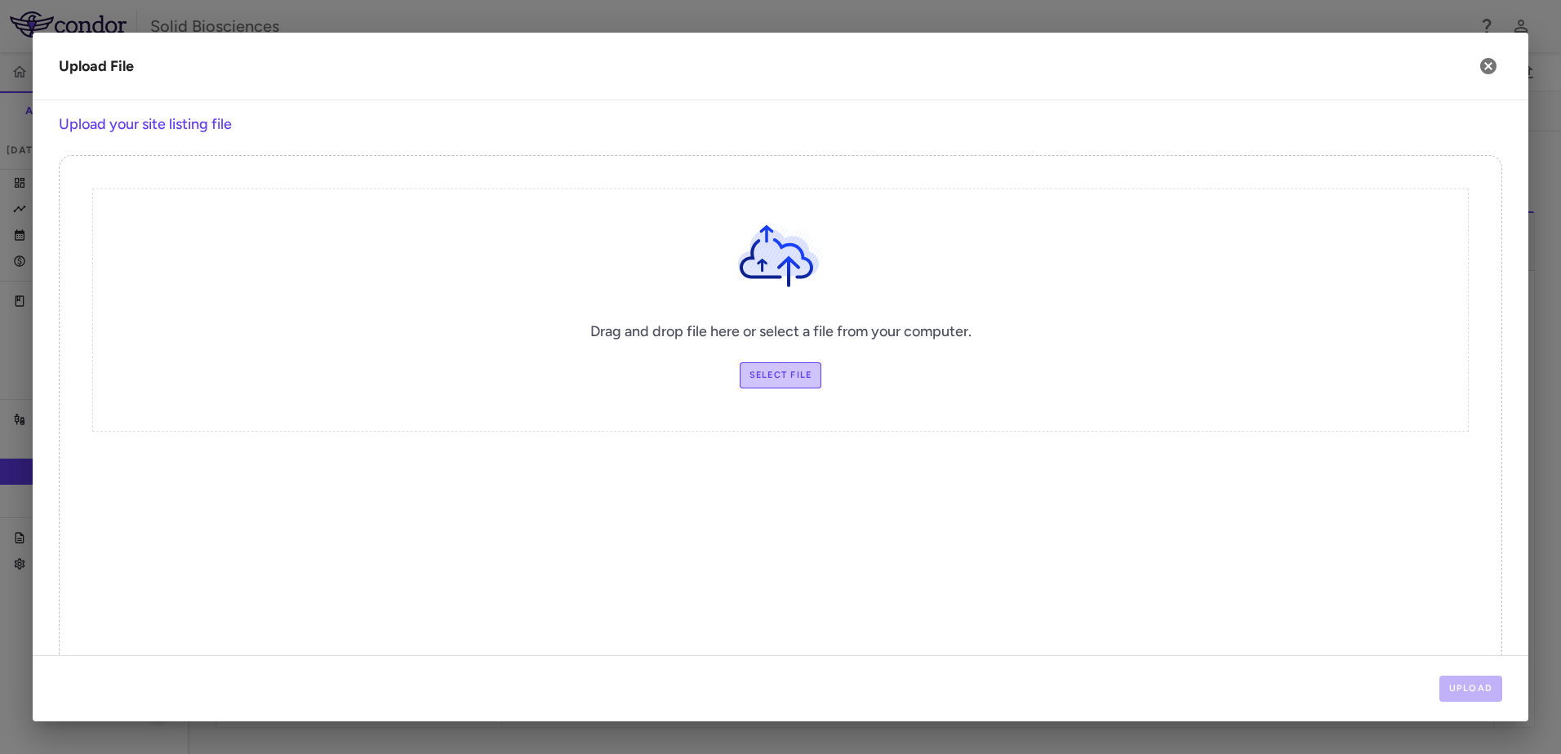
click at [780, 380] on label "Select file" at bounding box center [781, 375] width 82 height 26
click at [0, 0] on input "Select file" at bounding box center [0, 0] width 0 height 0
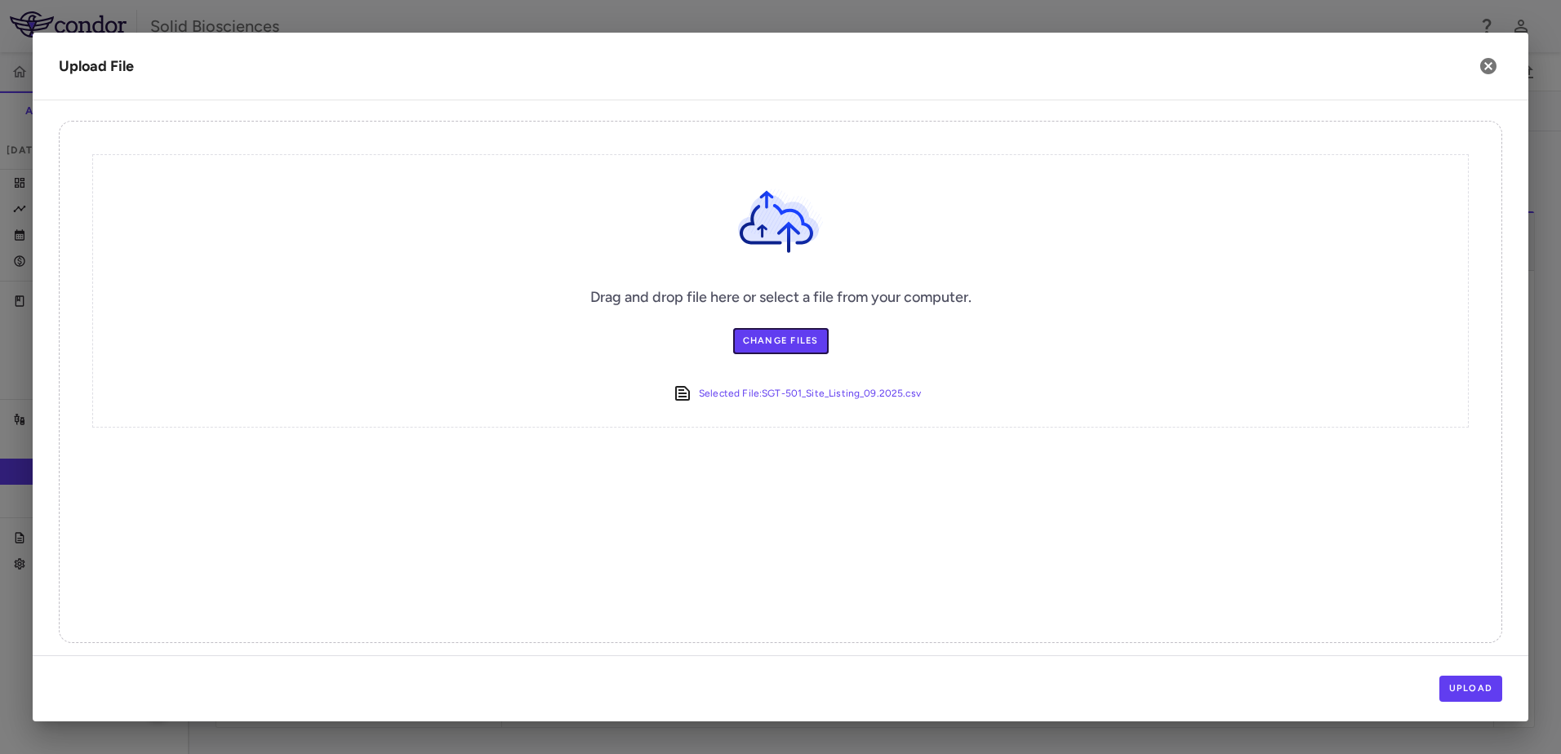
scroll to position [42, 0]
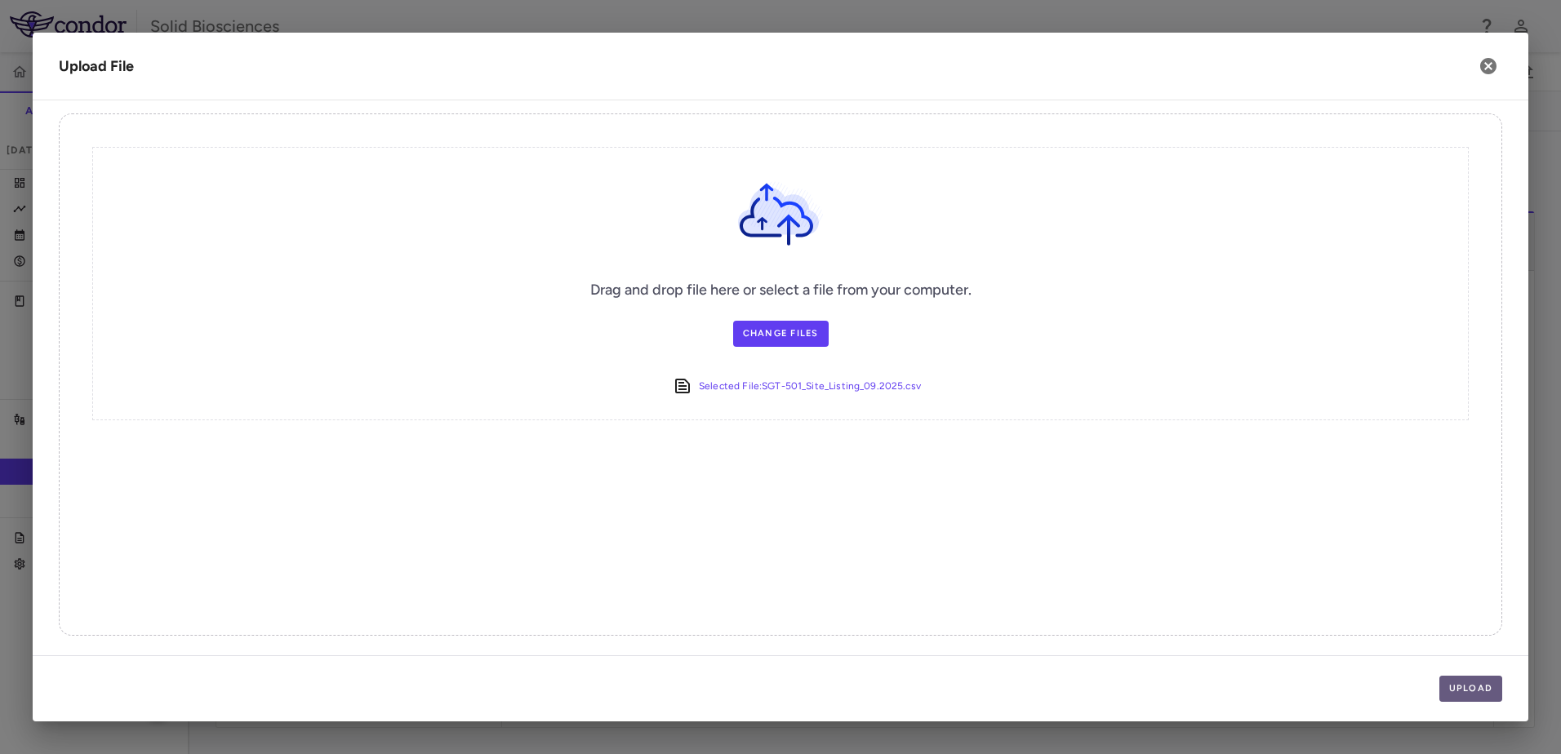
click at [1472, 690] on button "Upload" at bounding box center [1471, 689] width 64 height 26
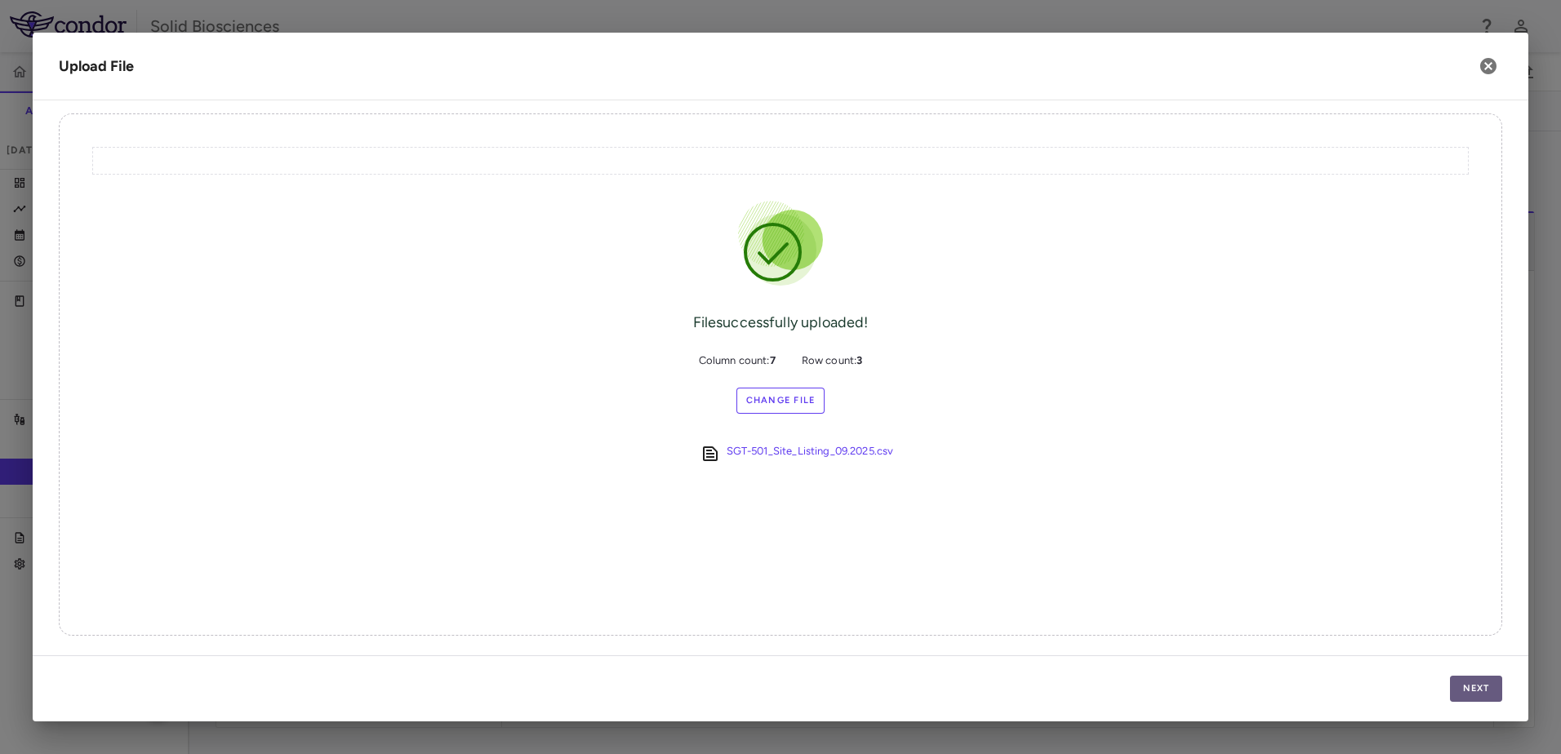
click at [1479, 682] on button "Next" at bounding box center [1476, 689] width 52 height 26
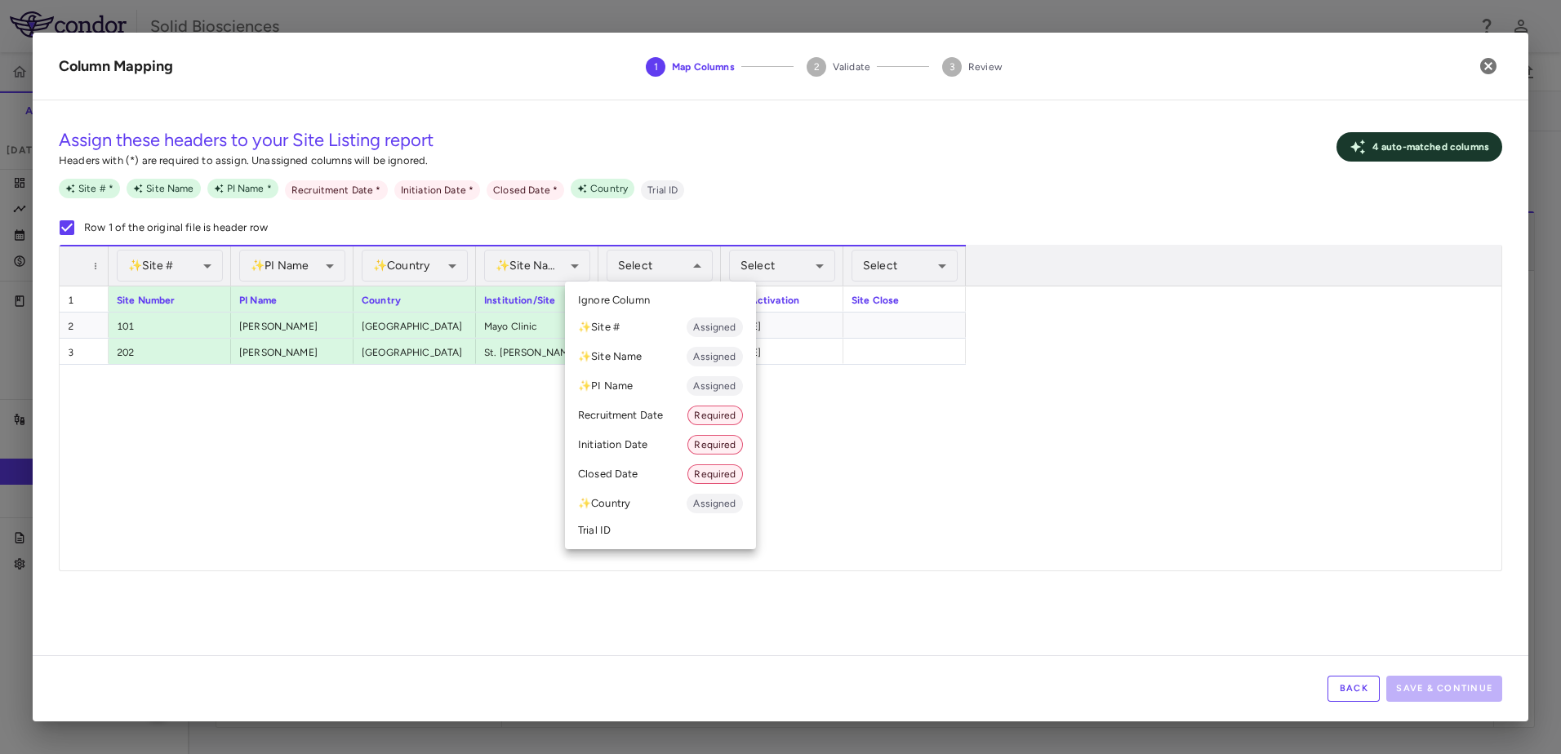
click at [882, 407] on div at bounding box center [780, 377] width 1561 height 754
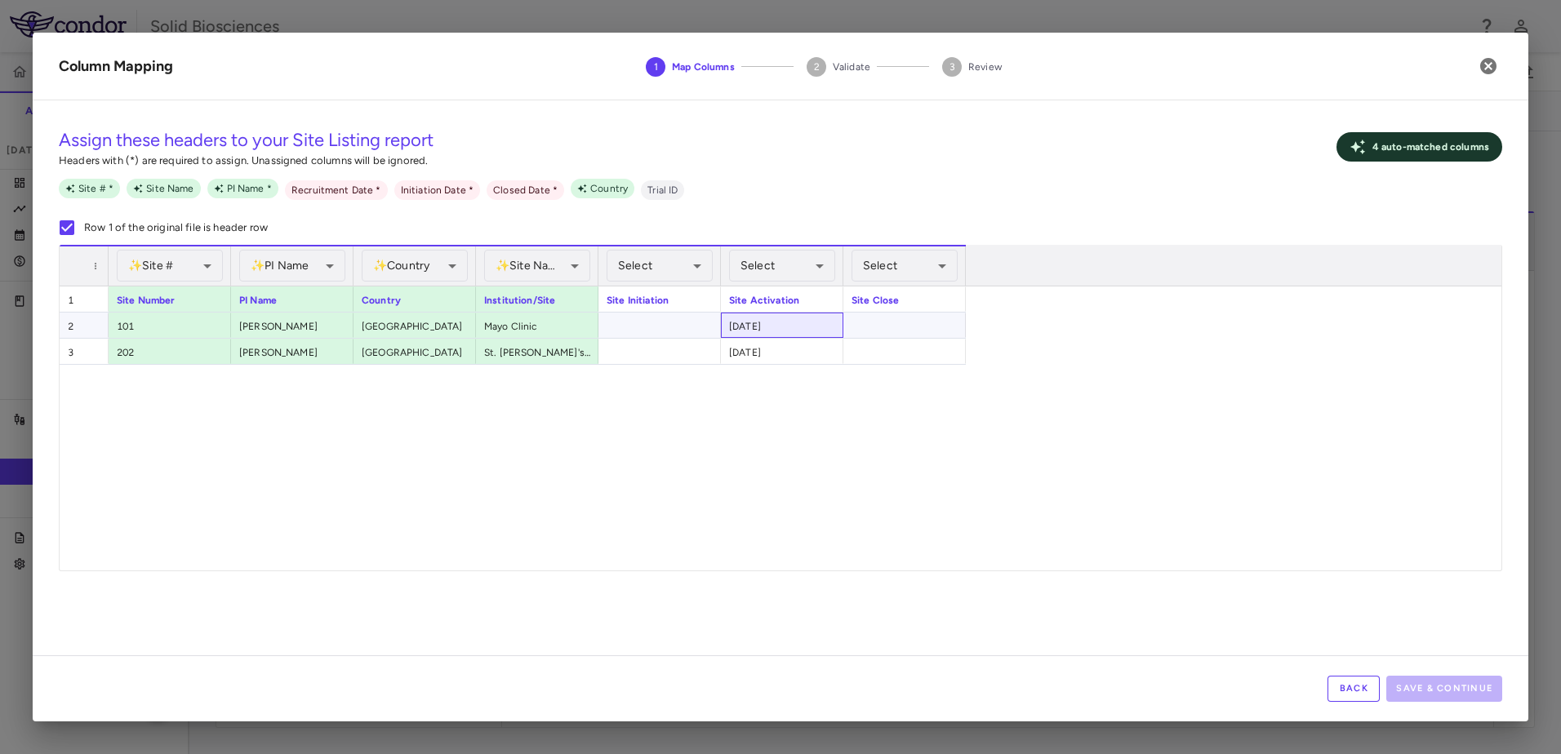
click at [783, 322] on div "9/22/2025" at bounding box center [782, 325] width 122 height 25
drag, startPoint x: 769, startPoint y: 327, endPoint x: 687, endPoint y: 338, distance: 82.4
click at [687, 338] on div "Site Number PI Name Country Institution/Site Site Initiation Site Activation Si…" at bounding box center [513, 326] width 906 height 78
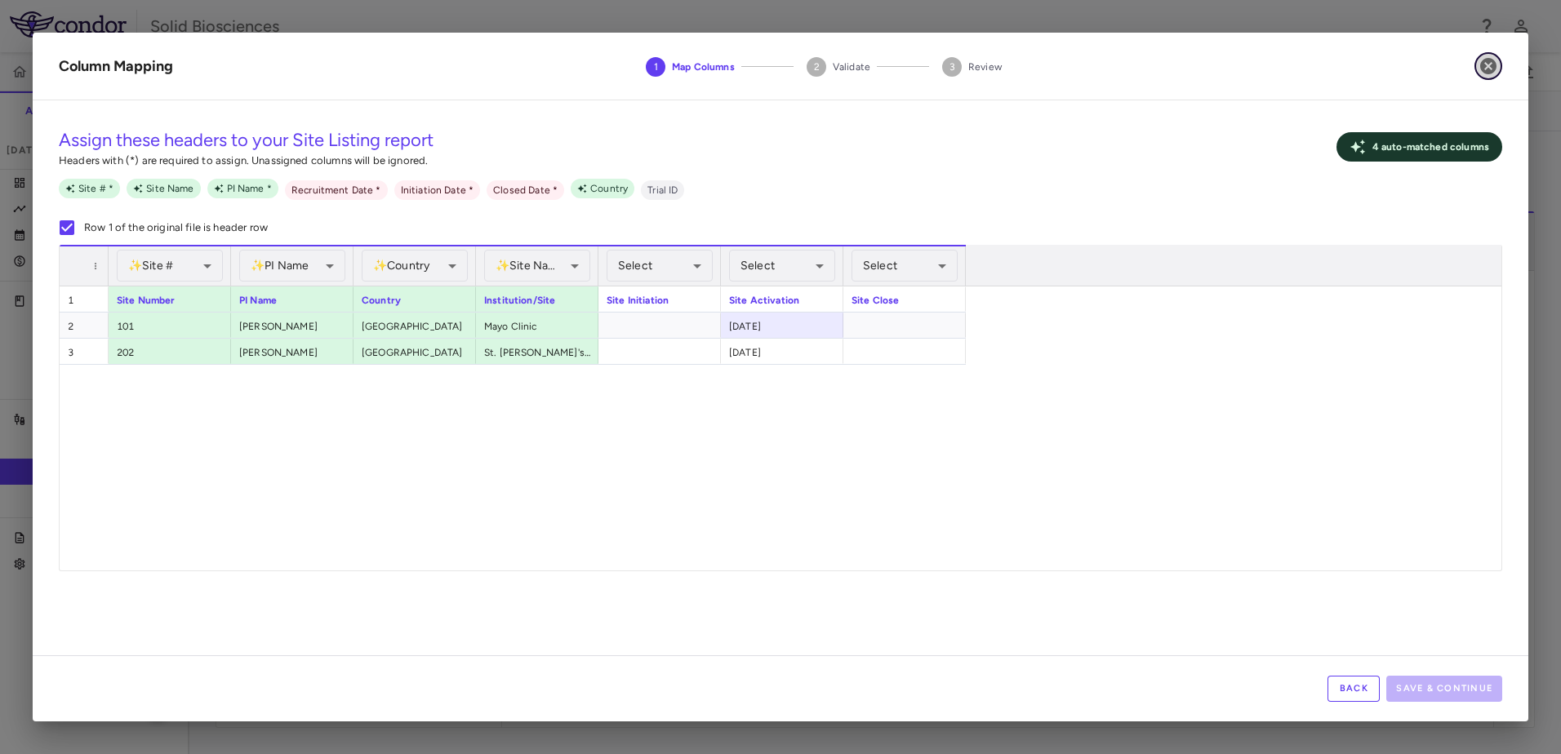
click at [1491, 65] on icon "button" at bounding box center [1488, 66] width 16 height 16
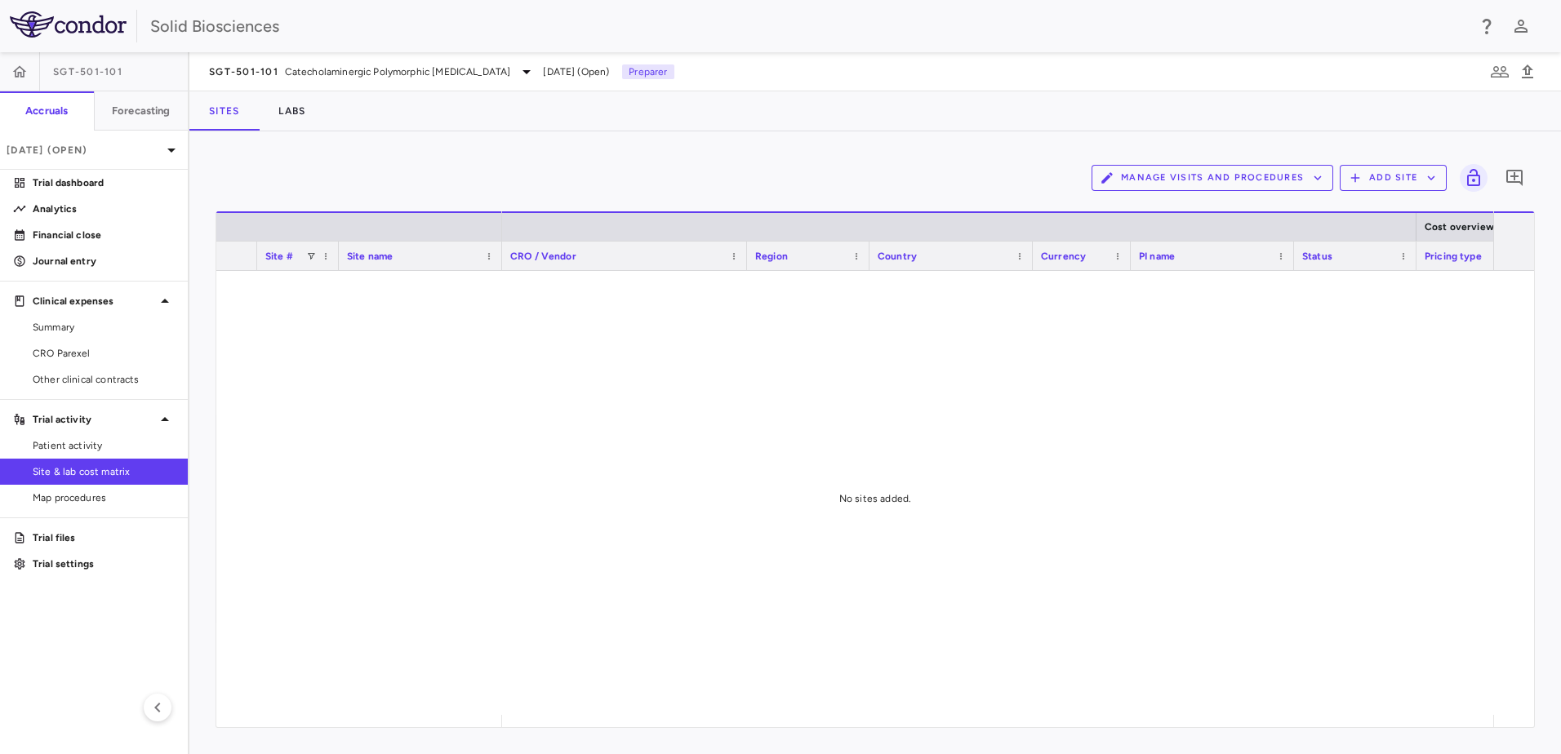
click at [1406, 180] on button "Add Site" at bounding box center [1393, 178] width 107 height 26
click at [1400, 219] on li "Upload site listing" at bounding box center [1397, 216] width 88 height 24
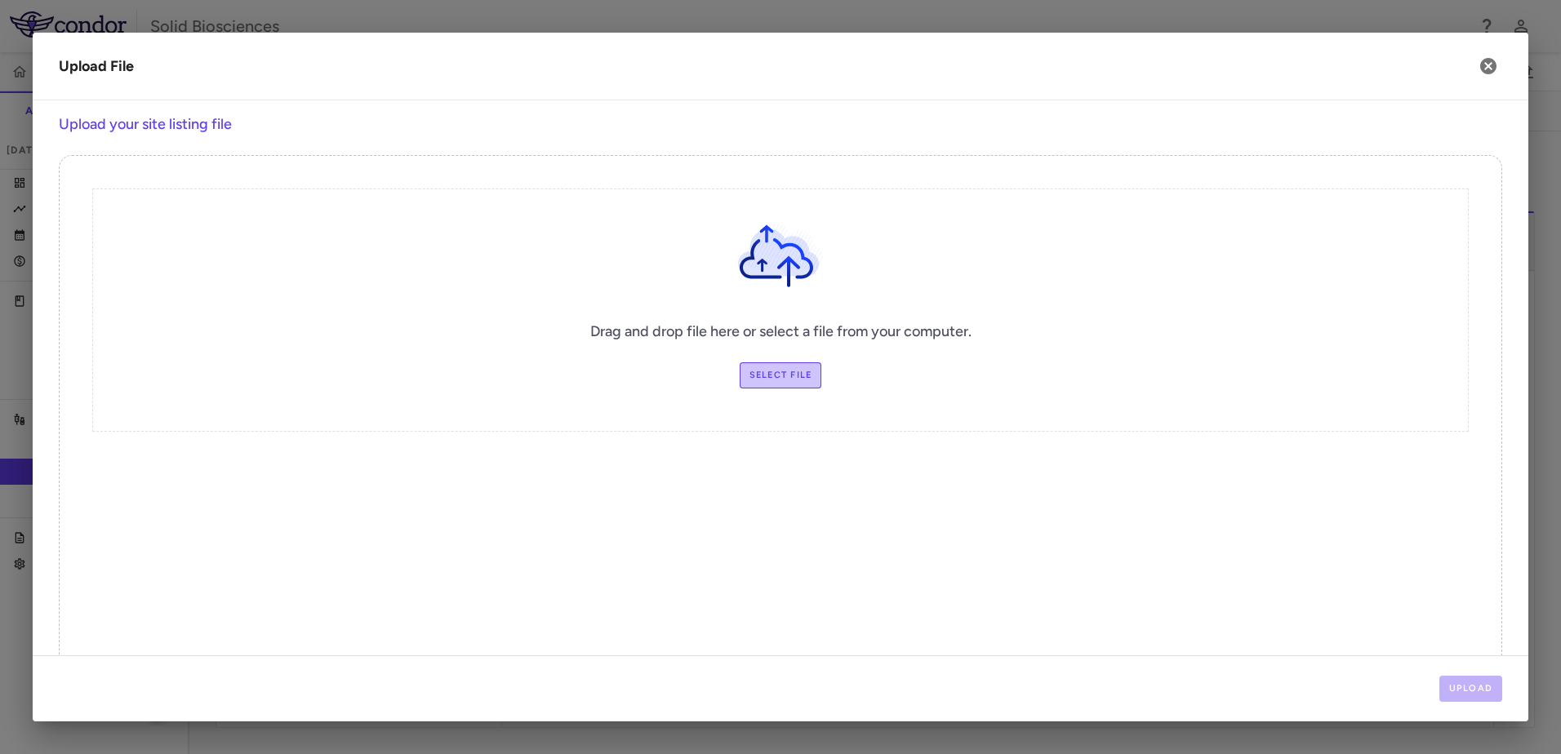
click at [773, 376] on label "Select file" at bounding box center [781, 375] width 82 height 26
click at [0, 0] on input "Select file" at bounding box center [0, 0] width 0 height 0
click at [1463, 687] on button "Upload" at bounding box center [1471, 689] width 64 height 26
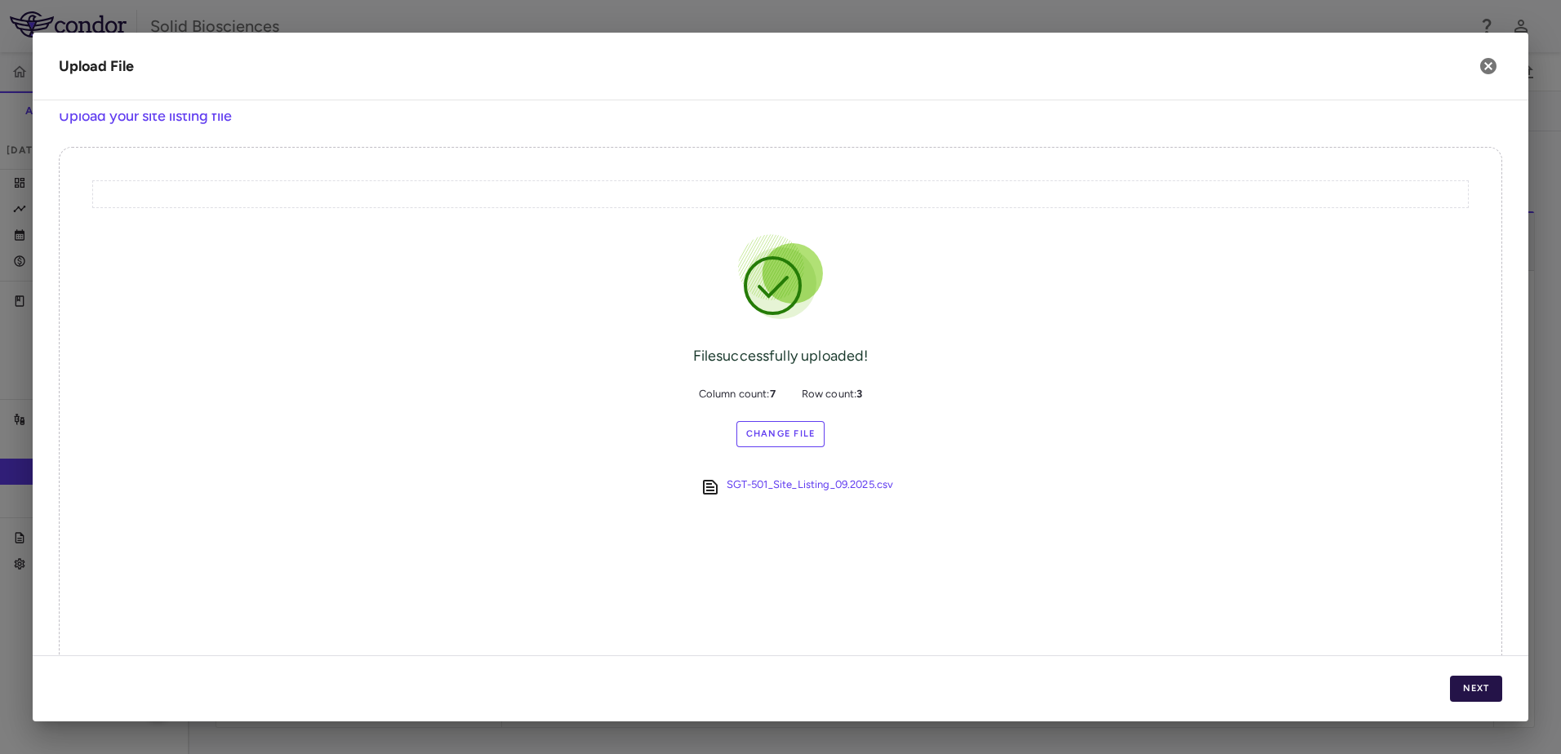
scroll to position [0, 0]
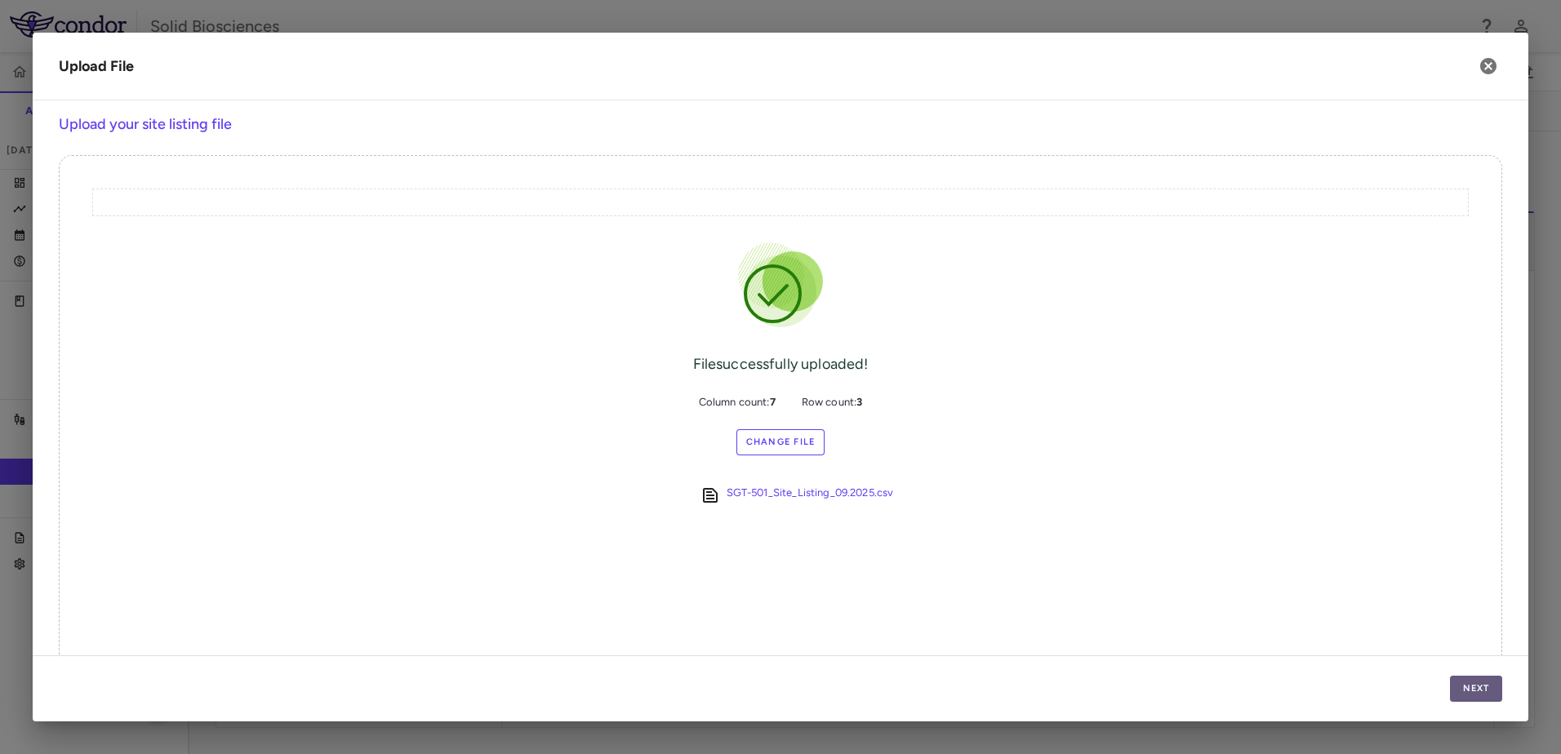
click at [1482, 693] on button "Next" at bounding box center [1476, 689] width 52 height 26
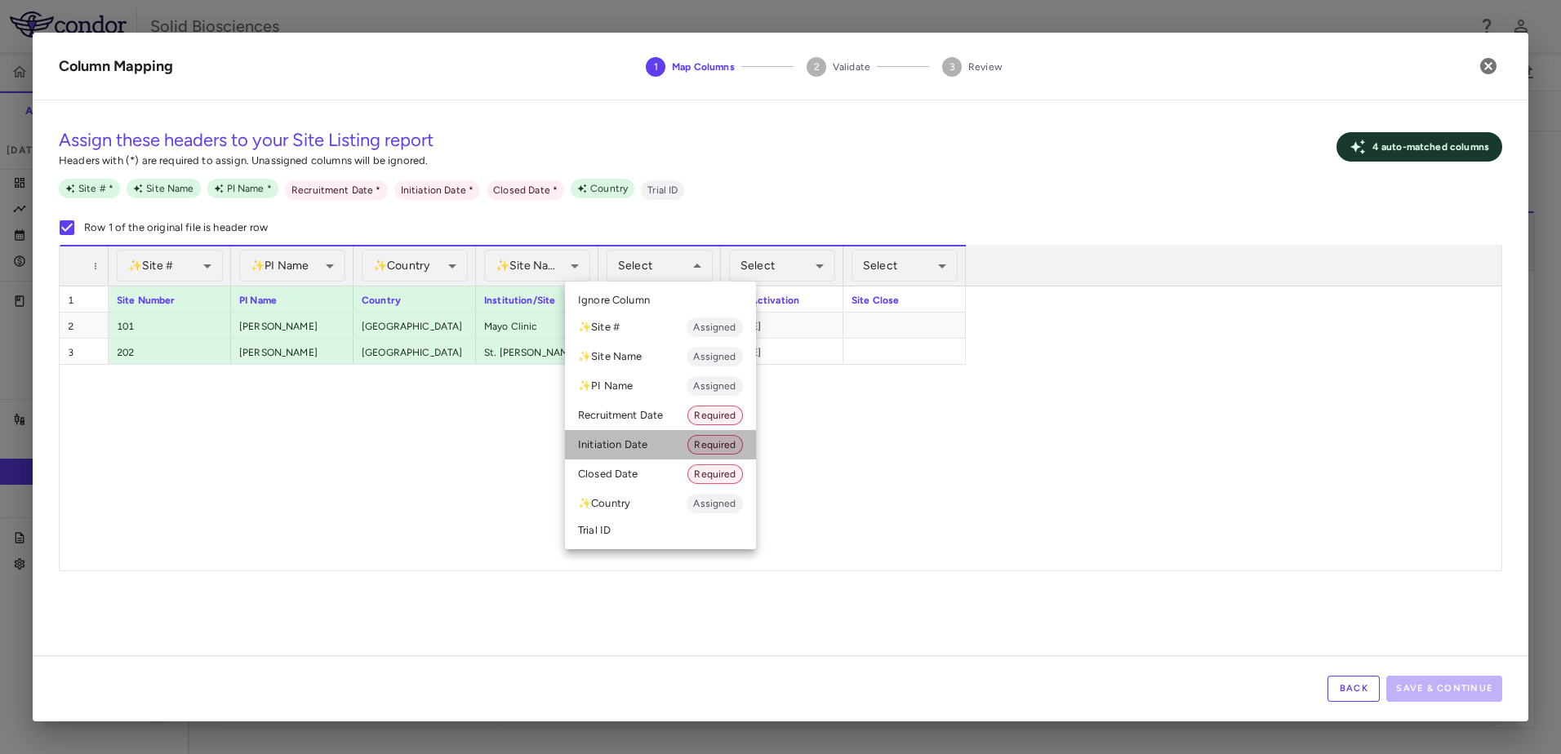
click at [630, 439] on li "Initiation Date Required" at bounding box center [660, 444] width 191 height 29
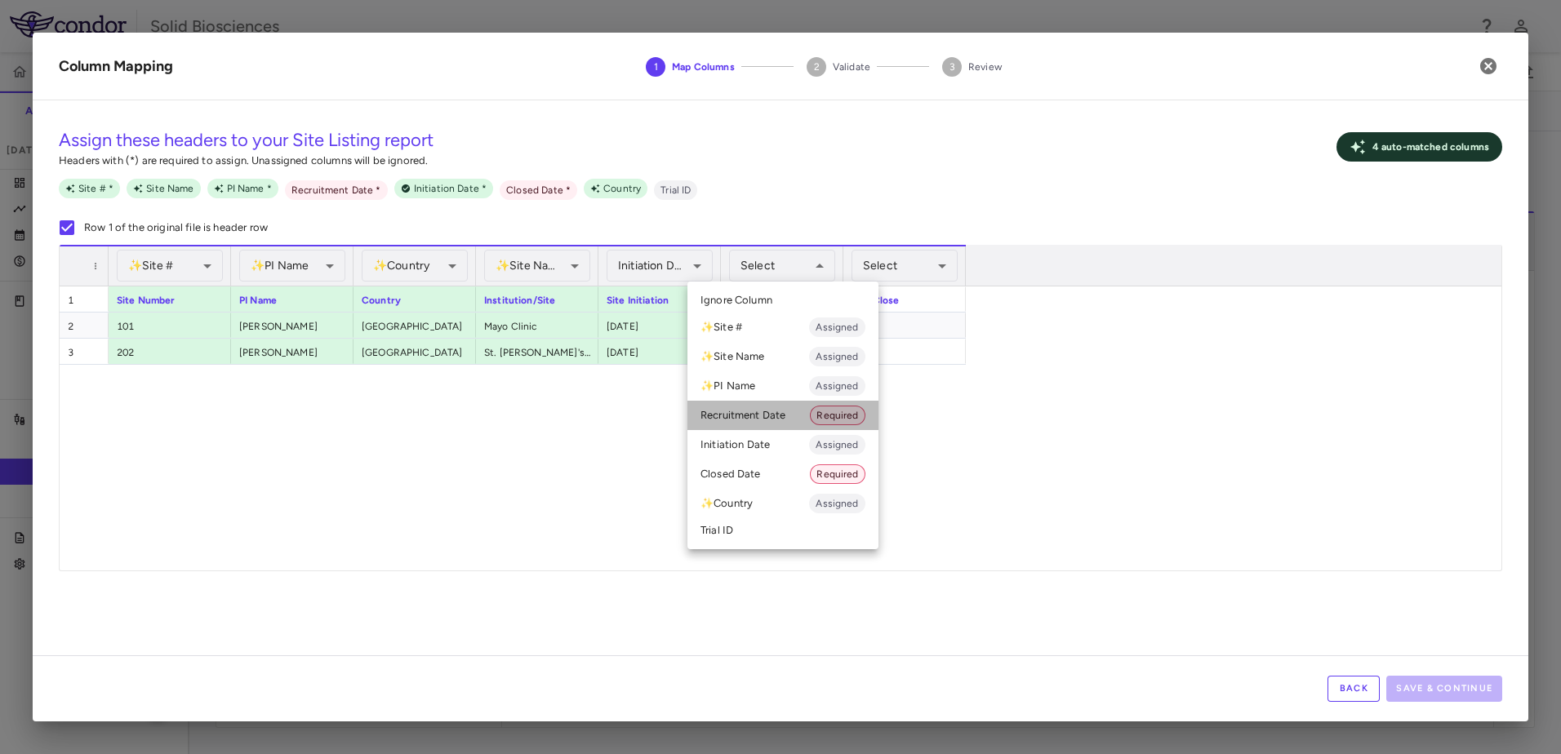
click at [749, 416] on li "Recruitment Date Required" at bounding box center [782, 415] width 191 height 29
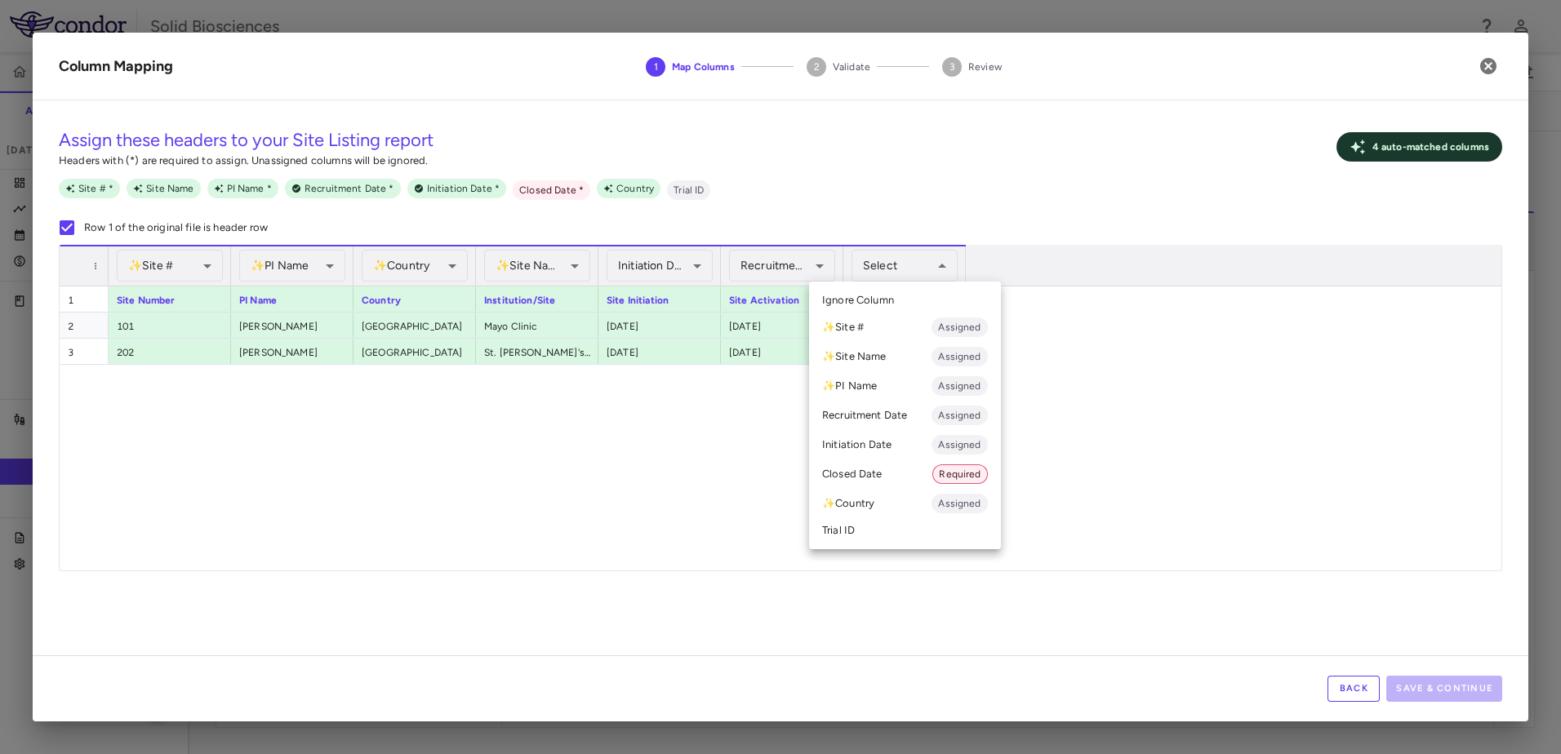
click at [868, 477] on li "Closed Date Required" at bounding box center [905, 474] width 192 height 29
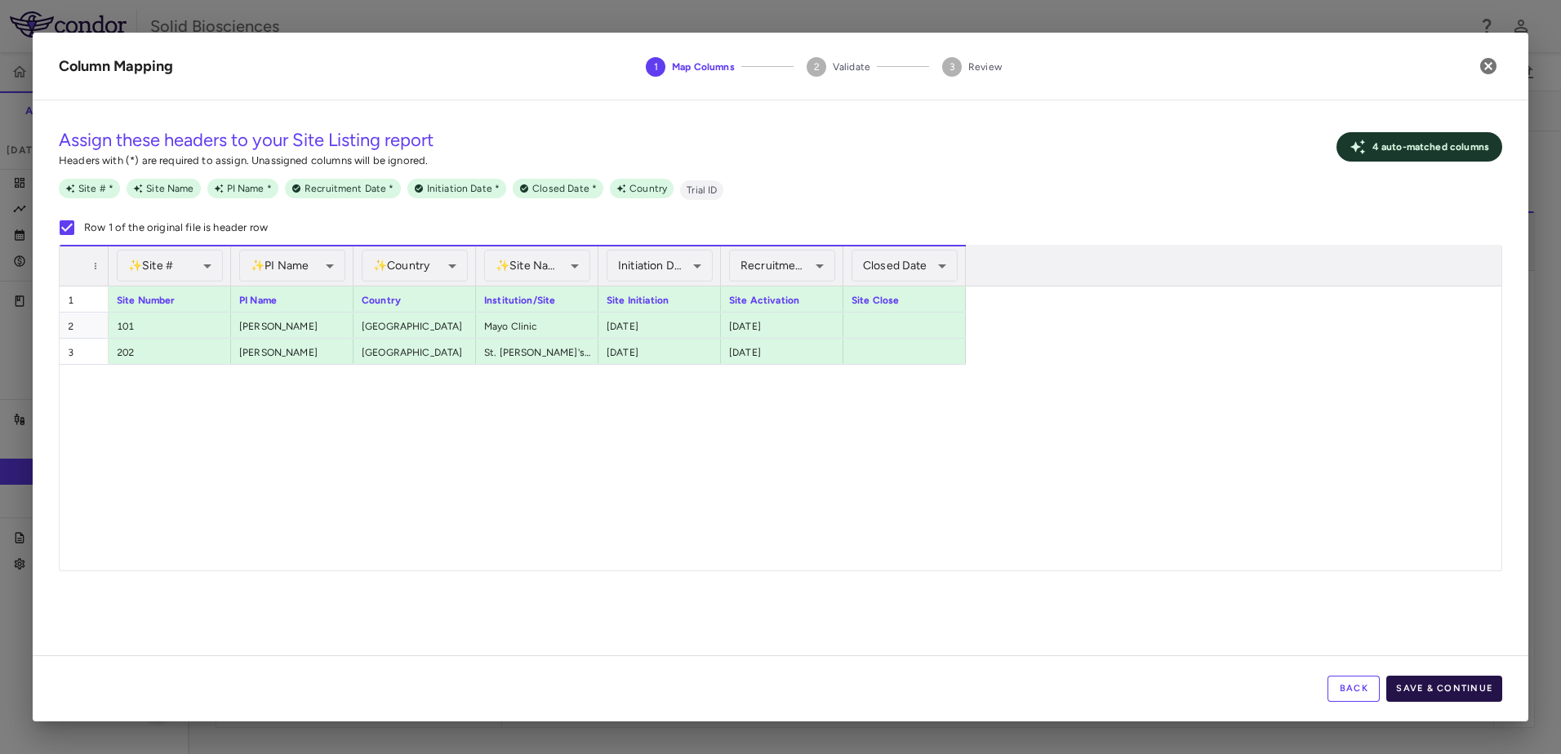
click at [1439, 686] on button "Save & Continue" at bounding box center [1444, 689] width 116 height 26
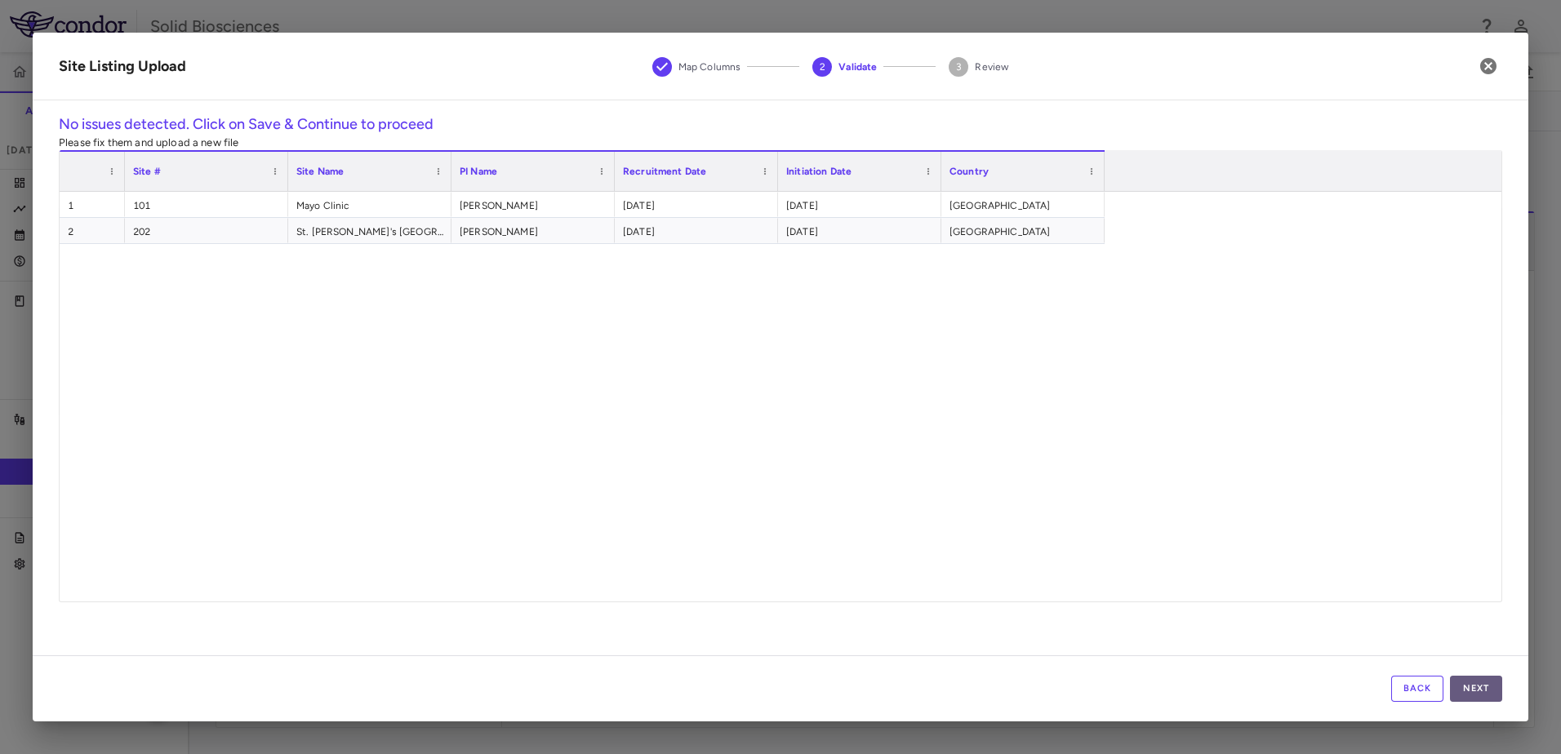
click at [1477, 687] on button "Next" at bounding box center [1476, 689] width 52 height 26
click at [1479, 686] on button "Save" at bounding box center [1476, 689] width 52 height 26
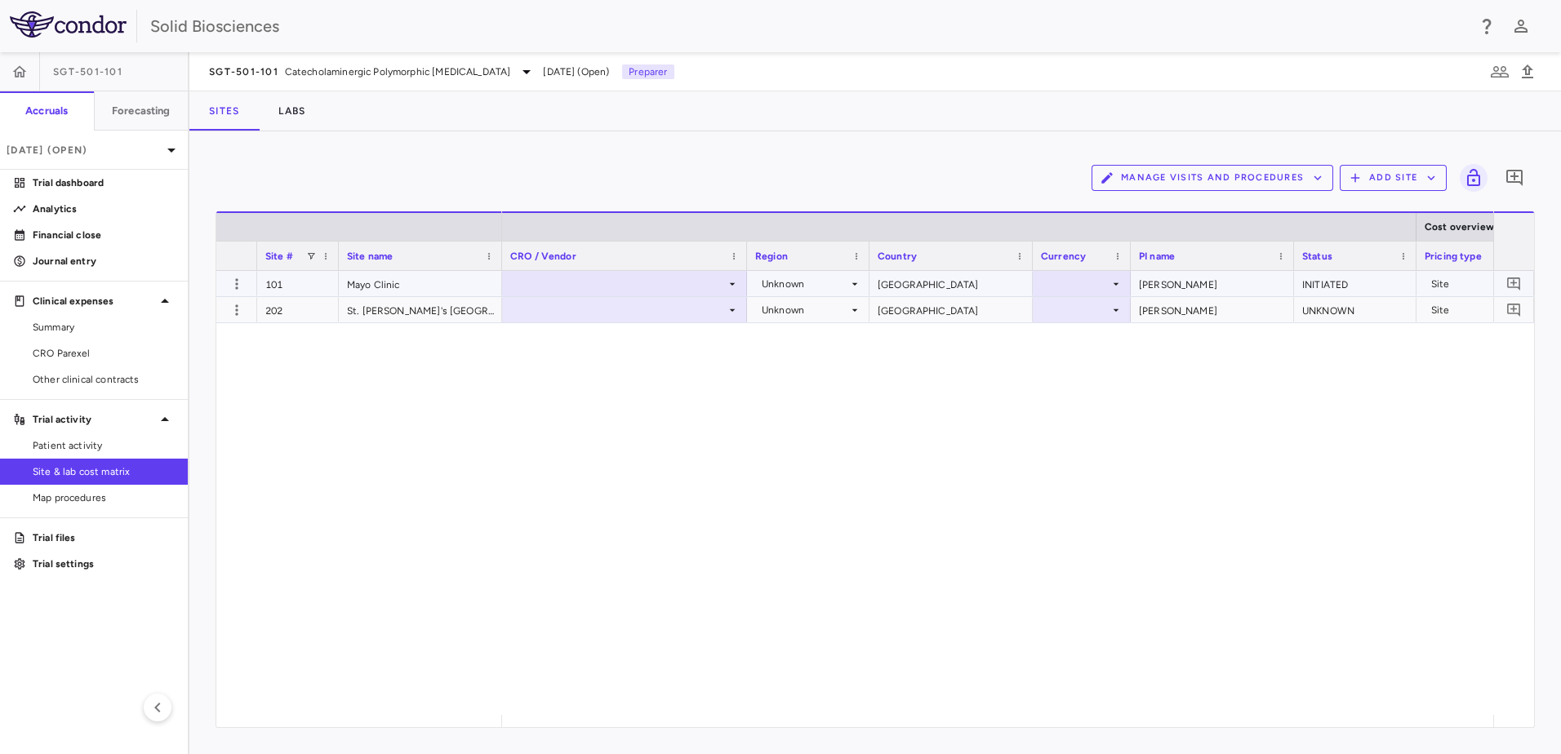
click at [633, 285] on div at bounding box center [624, 284] width 229 height 24
click at [624, 319] on div "Parexel (PO #'s PO4954)" at bounding box center [599, 314] width 127 height 15
click at [644, 308] on div at bounding box center [624, 310] width 229 height 24
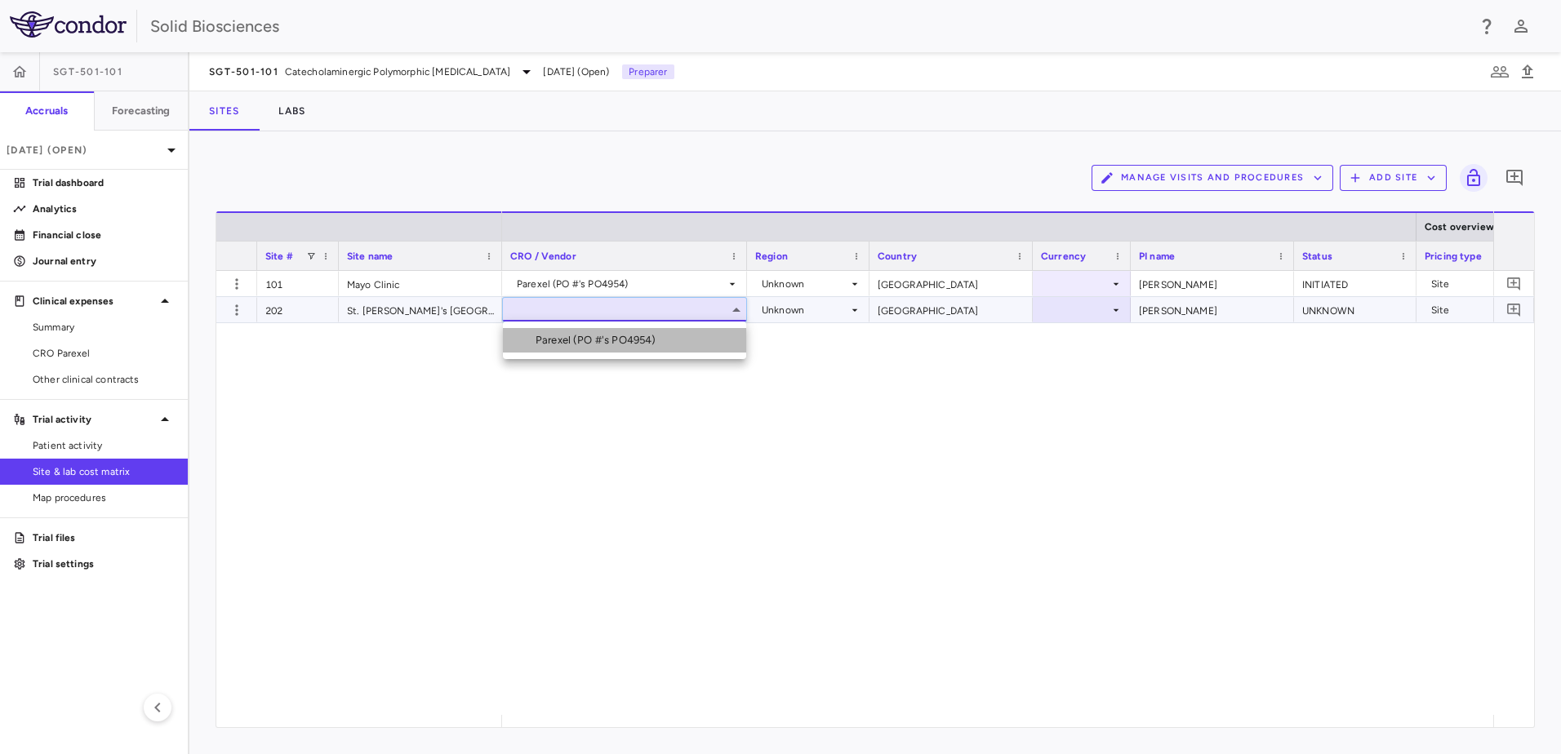
click at [619, 339] on div "Parexel (PO #'s PO4954)" at bounding box center [599, 340] width 127 height 15
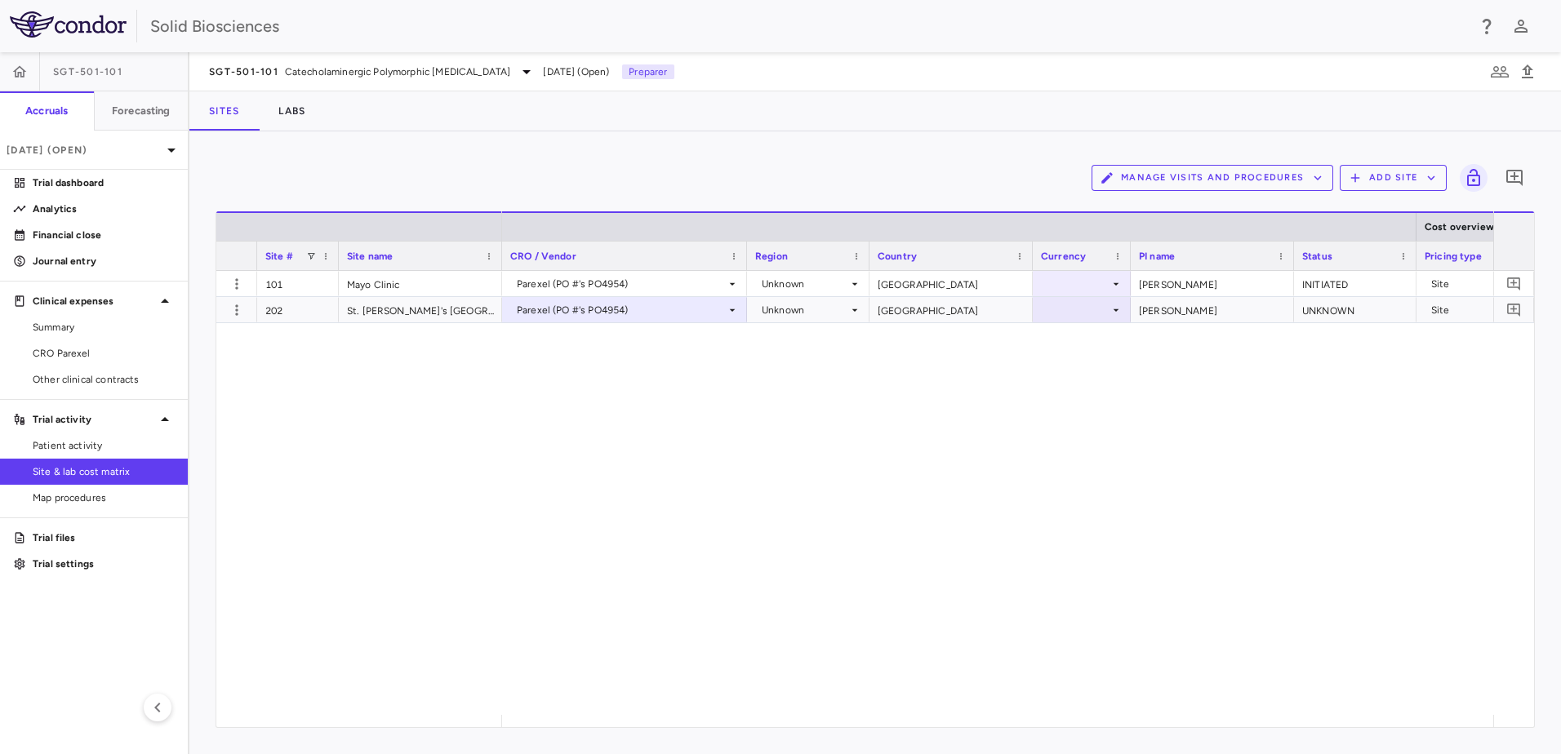
click at [1010, 454] on div "Parexel (PO #'s PO4954) Unknown United States Dr. Giudicessi INITIATED Site 202…" at bounding box center [997, 493] width 991 height 444
click at [1091, 278] on div at bounding box center [1082, 284] width 82 height 24
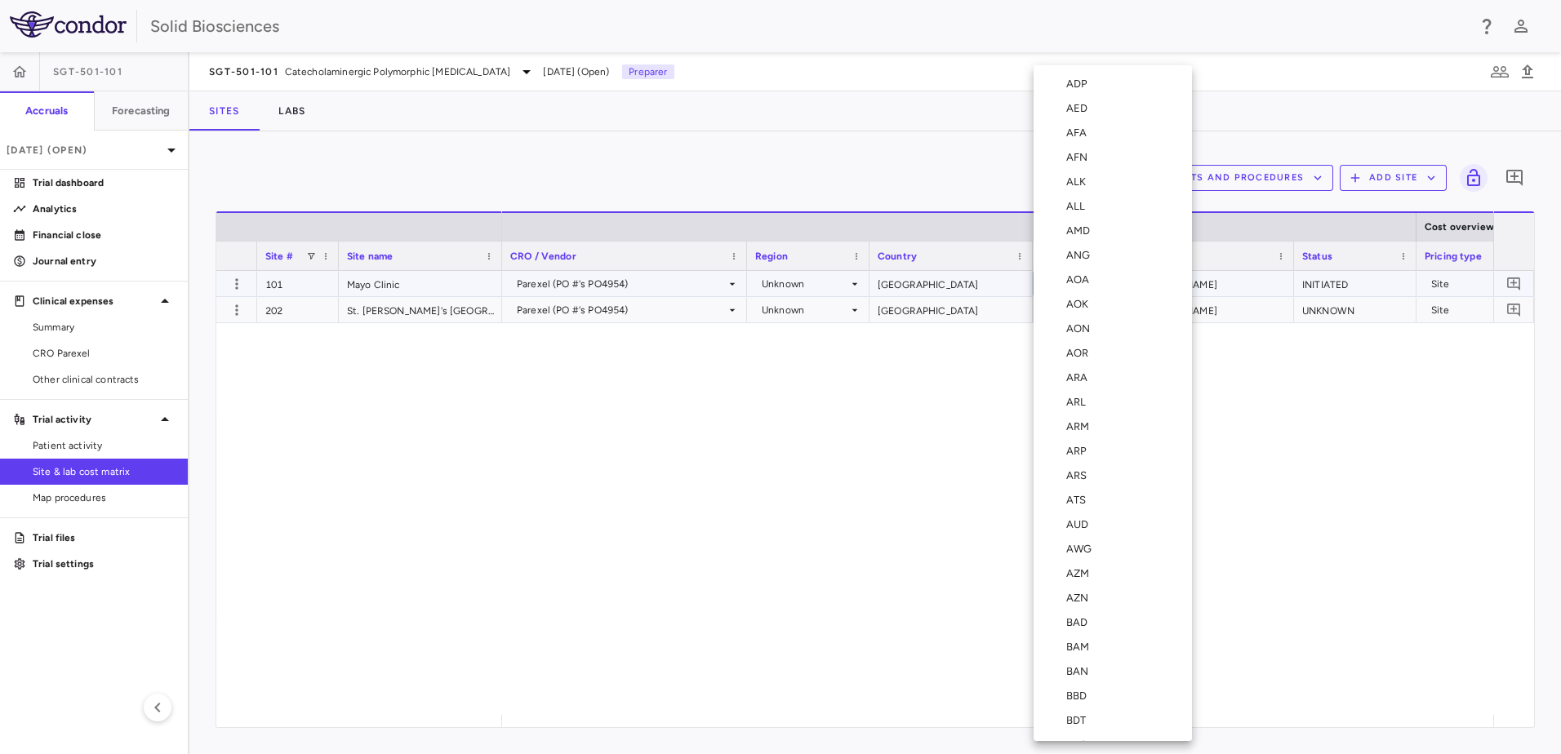
scroll to position [5828, 0]
click at [1102, 492] on li "USD" at bounding box center [1112, 501] width 158 height 24
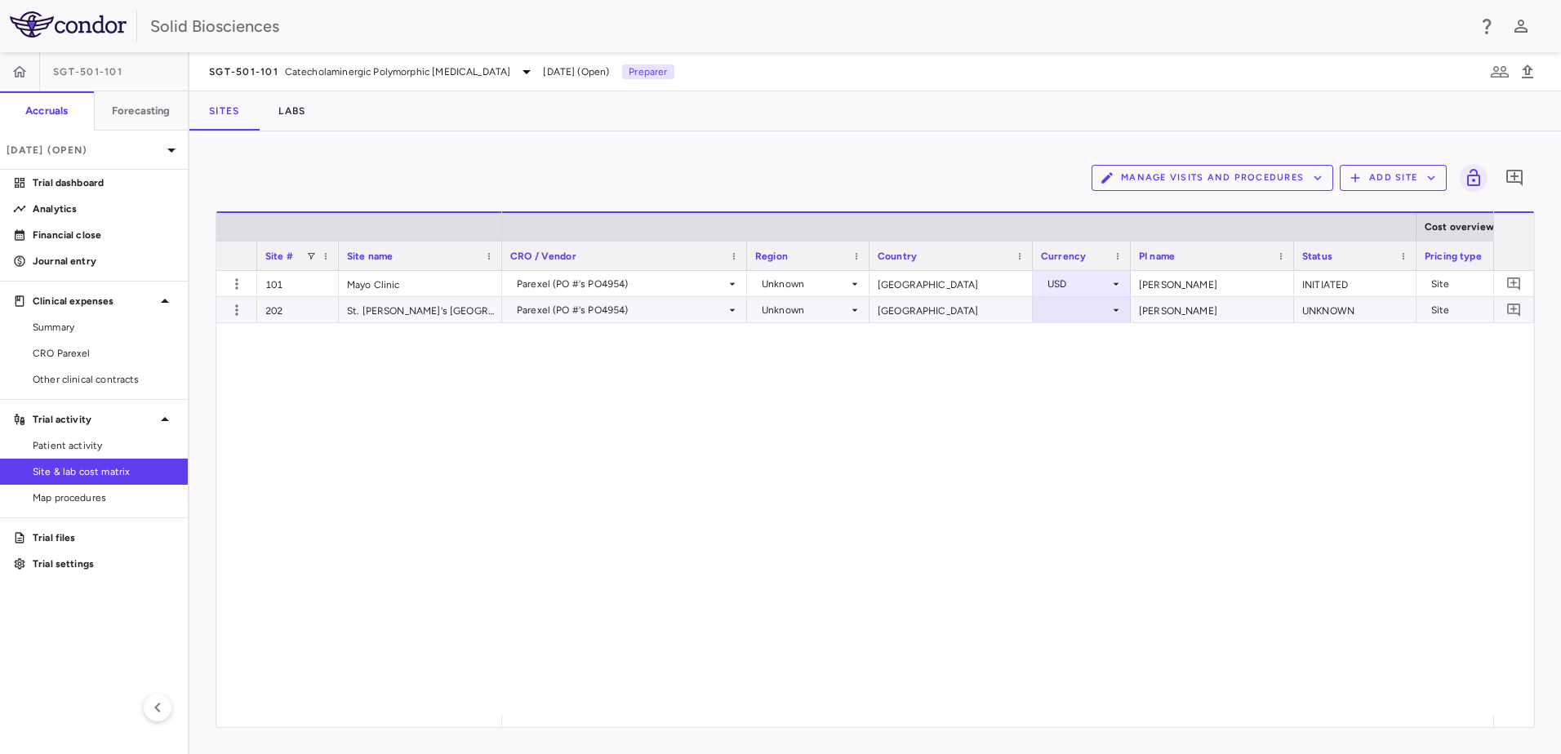
click at [1077, 309] on div at bounding box center [1082, 310] width 82 height 24
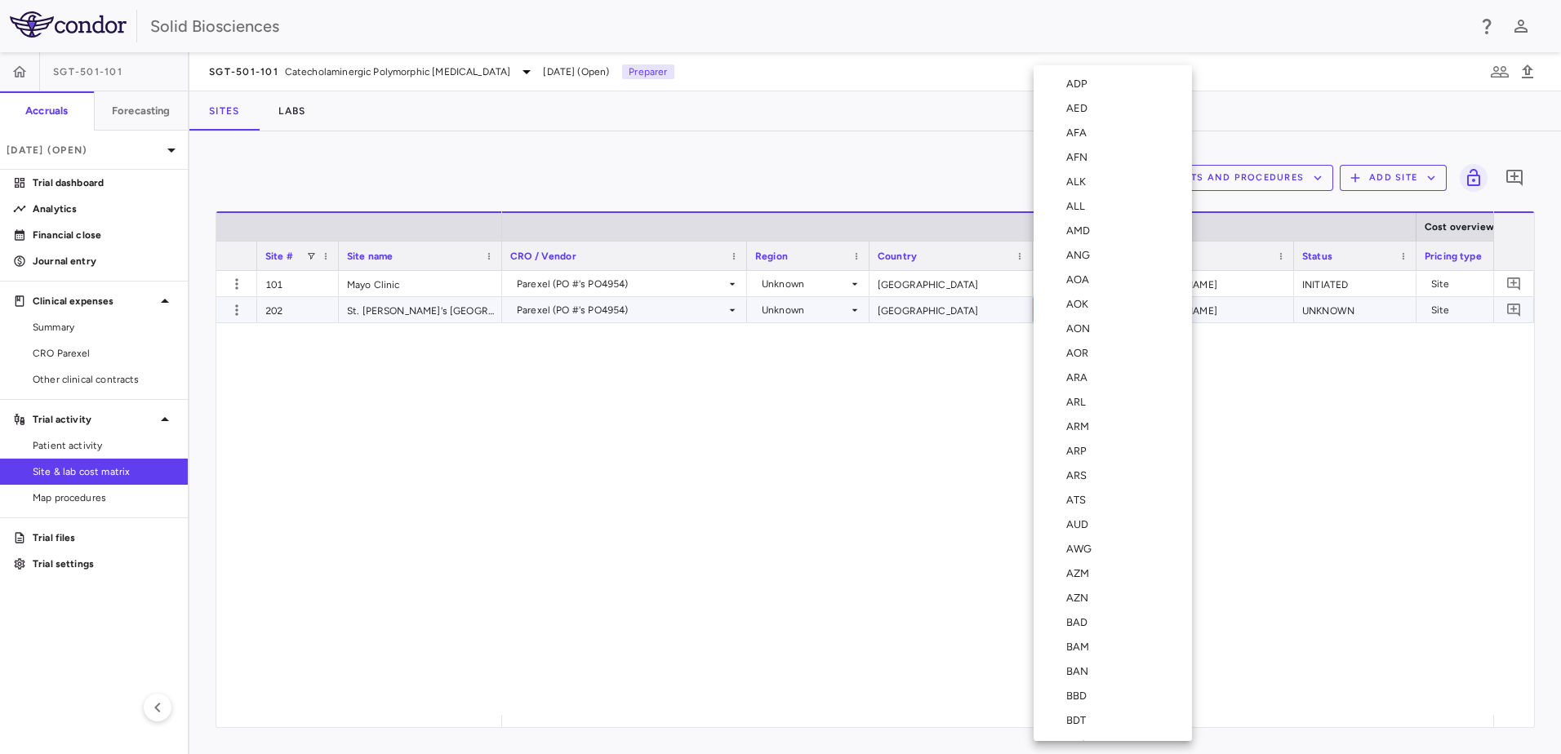
scroll to position [1077, 0]
click at [1086, 404] on div "CAD" at bounding box center [1080, 403] width 29 height 15
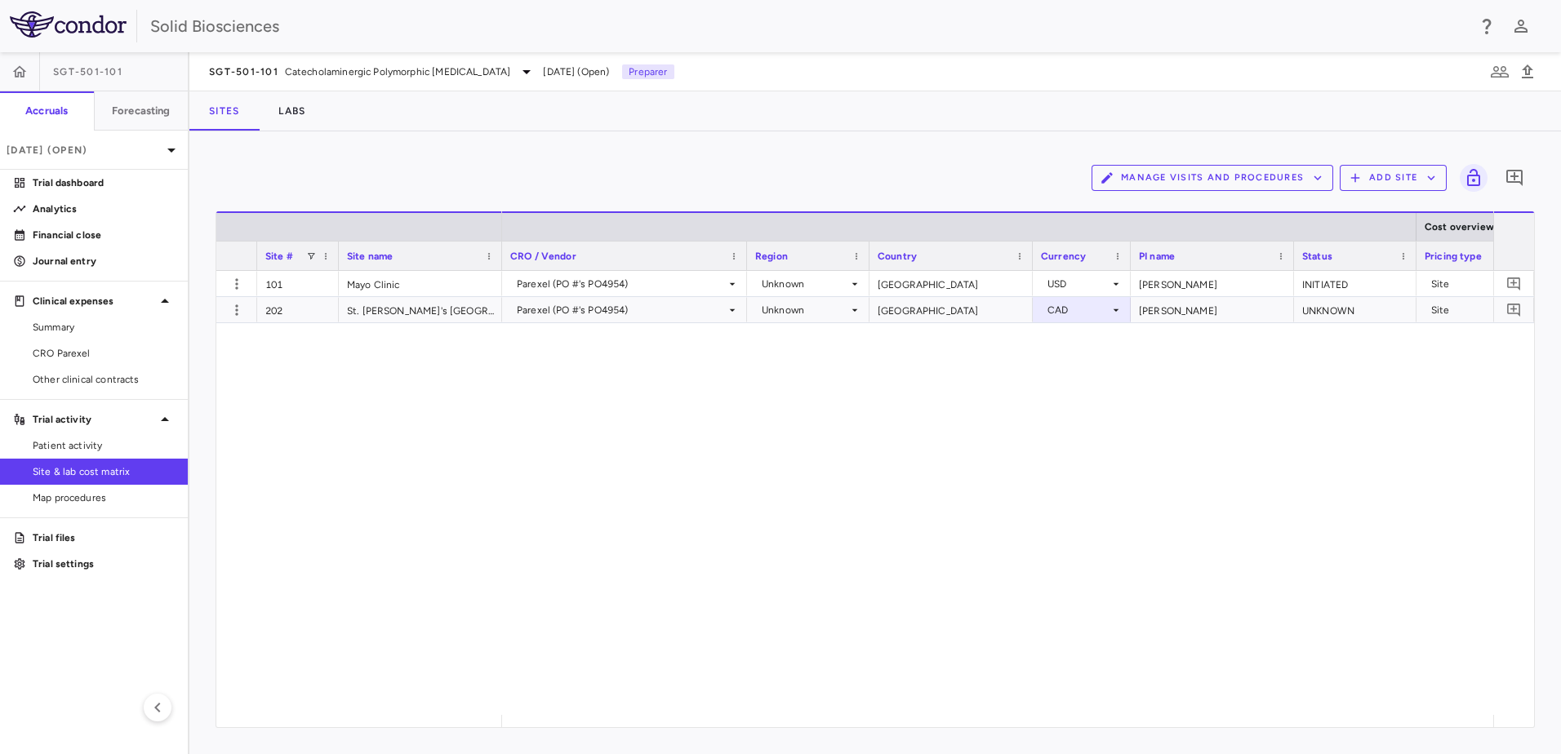
click at [1215, 399] on div "Parexel (PO #'s PO4954) Unknown [GEOGRAPHIC_DATA] USD [PERSON_NAME] INITIATED S…" at bounding box center [997, 493] width 991 height 444
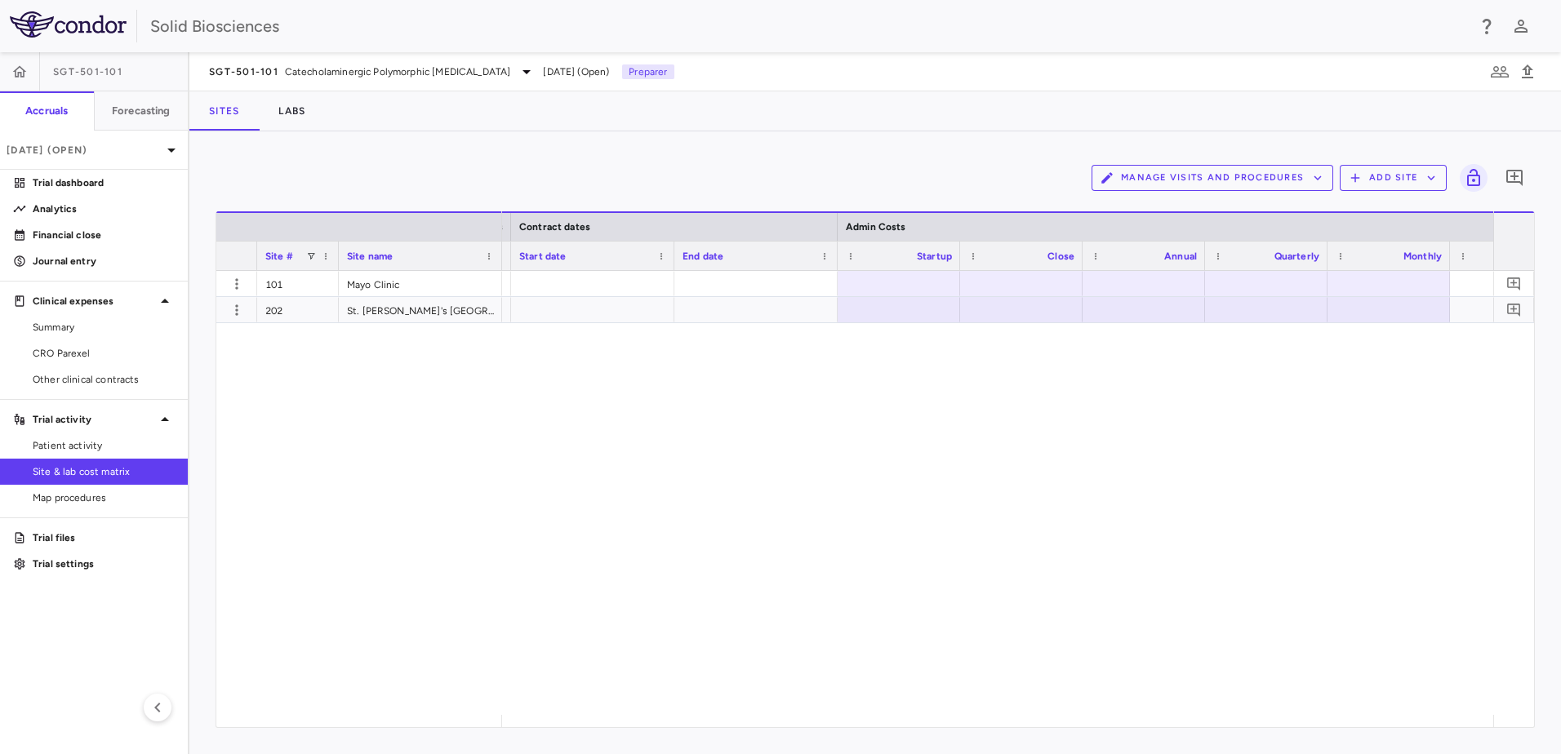
scroll to position [0, 1546]
drag, startPoint x: 810, startPoint y: 438, endPoint x: 771, endPoint y: 356, distance: 90.2
click at [809, 434] on div "— — CAD" at bounding box center [997, 493] width 991 height 444
click at [896, 278] on div at bounding box center [870, 284] width 106 height 24
type input "********"
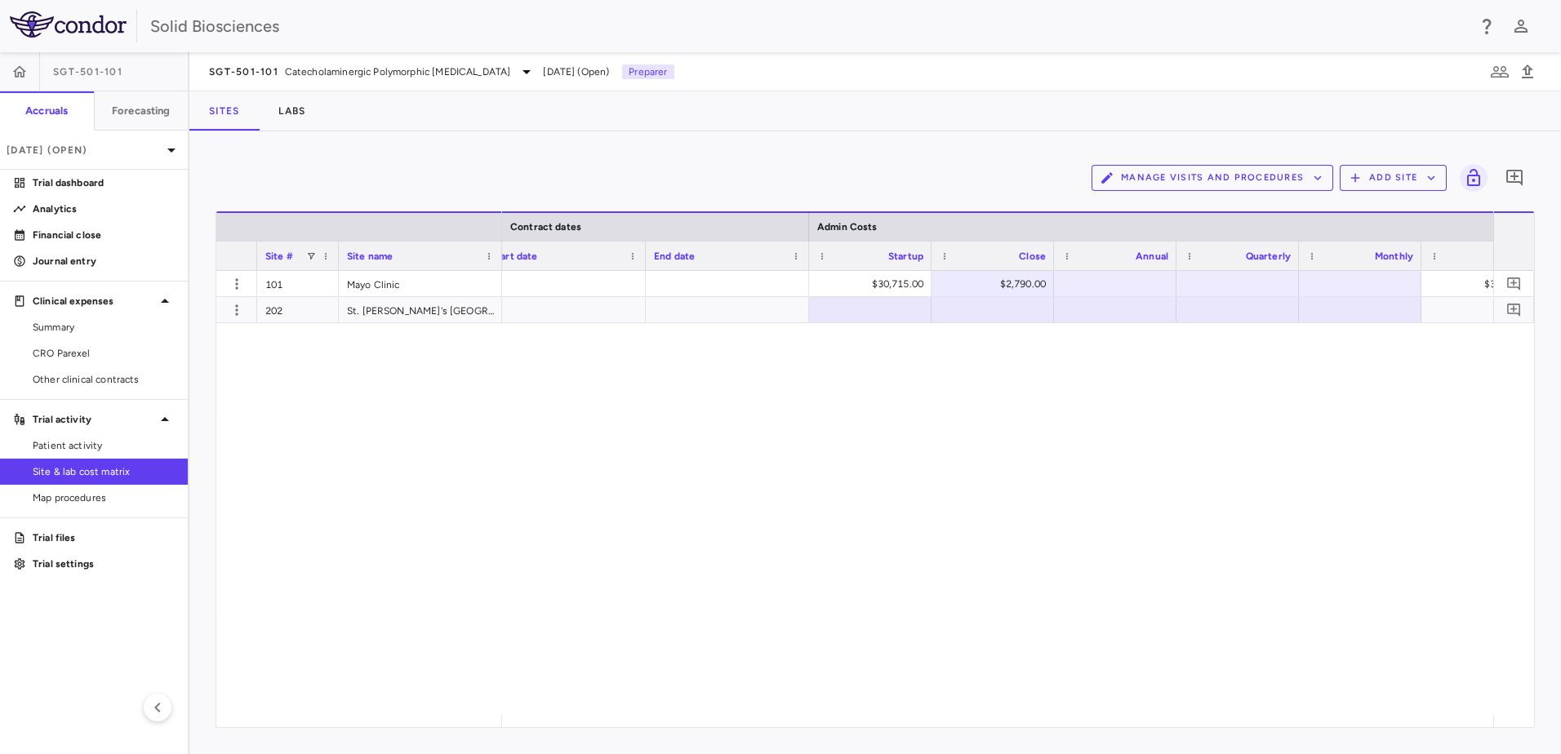
click at [1163, 310] on div at bounding box center [1115, 310] width 106 height 24
click at [1142, 277] on div at bounding box center [1115, 284] width 106 height 24
type input "*******"
click at [1274, 293] on div at bounding box center [1237, 284] width 106 height 24
type input "******"
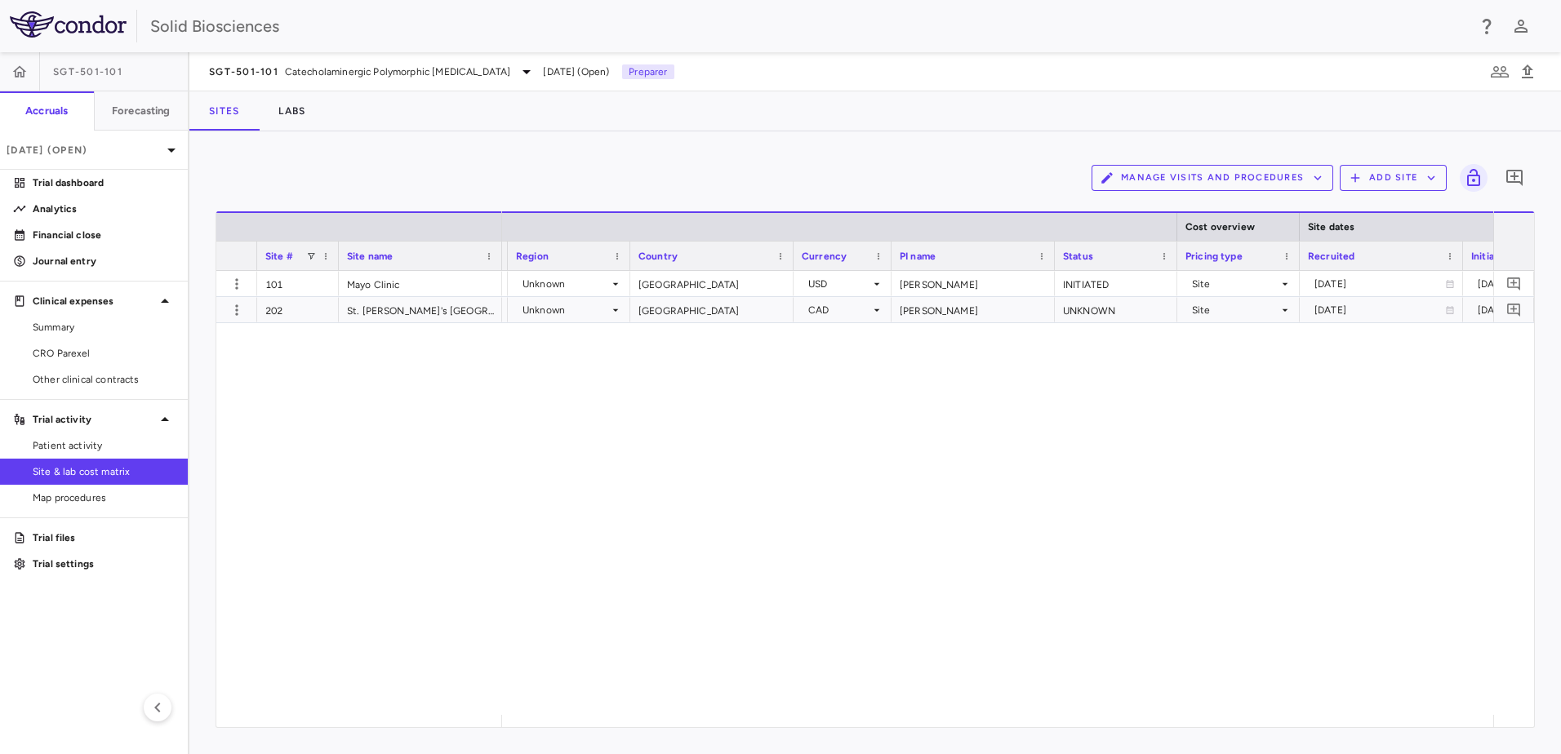
scroll to position [0, 215]
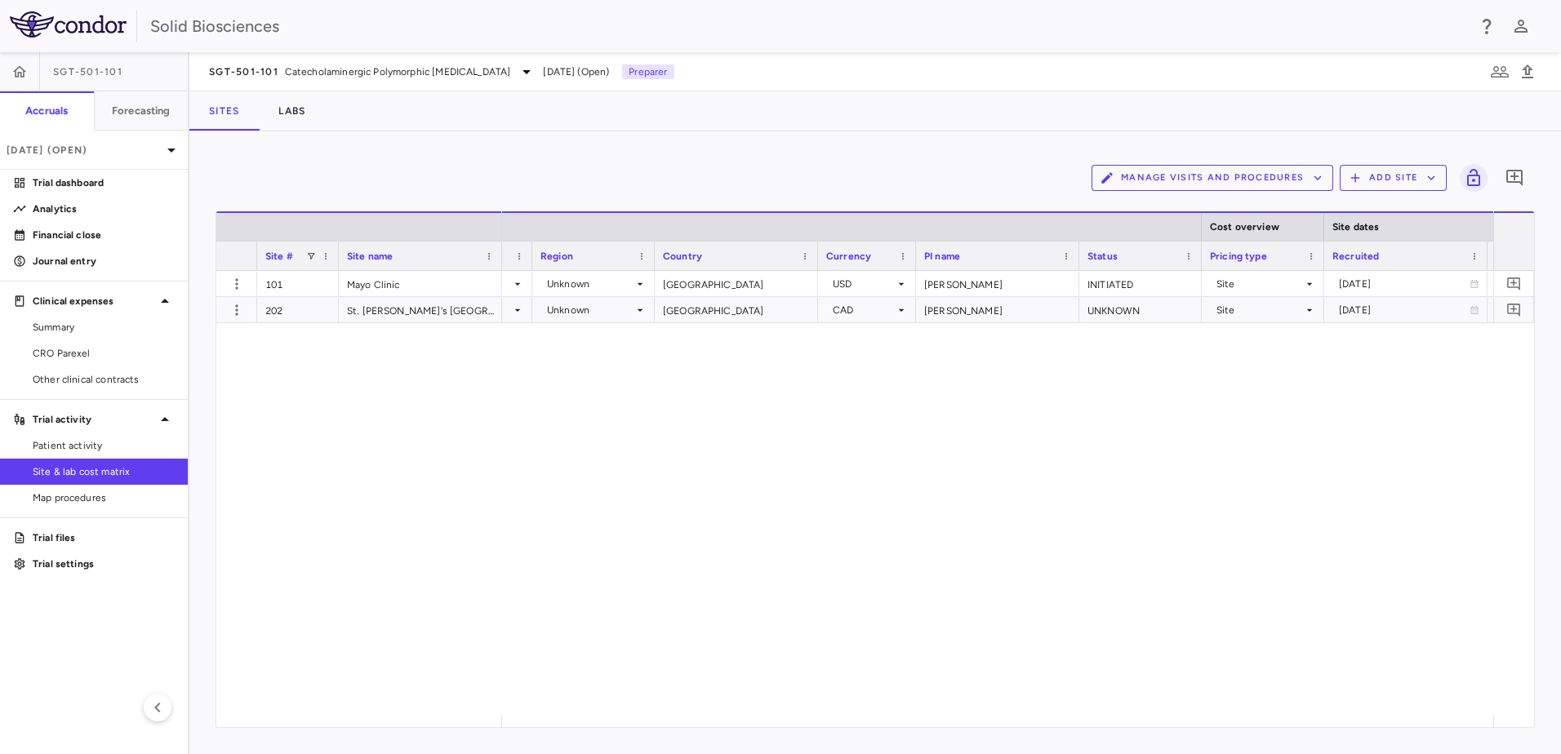
click at [858, 435] on div "United States USD Dr. Giudicessi INITIATED Site 2025-09-22 2025-09-22 Parexel (…" at bounding box center [997, 493] width 991 height 444
click at [382, 309] on div "St. Paul's Canada" at bounding box center [420, 309] width 163 height 25
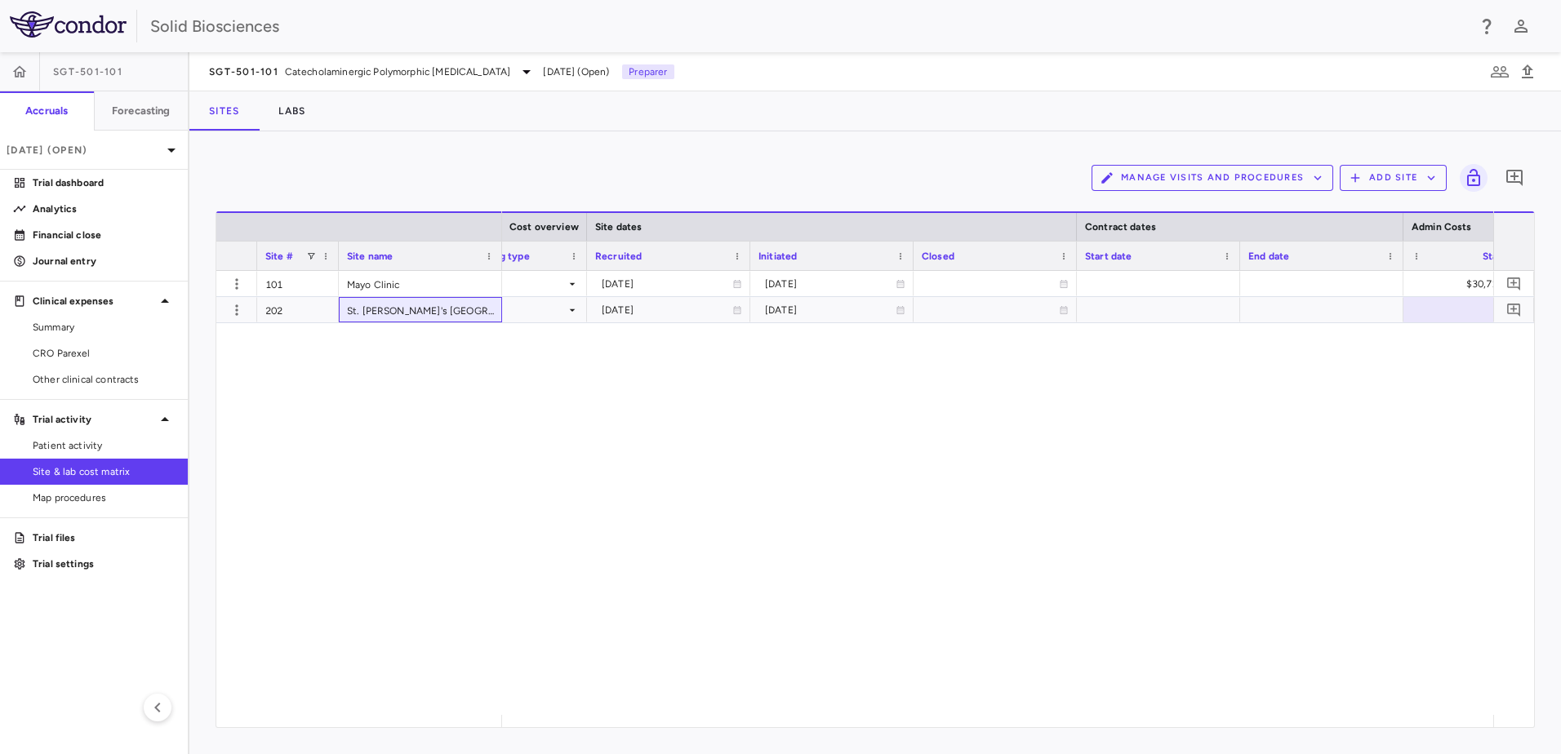
scroll to position [0, 1025]
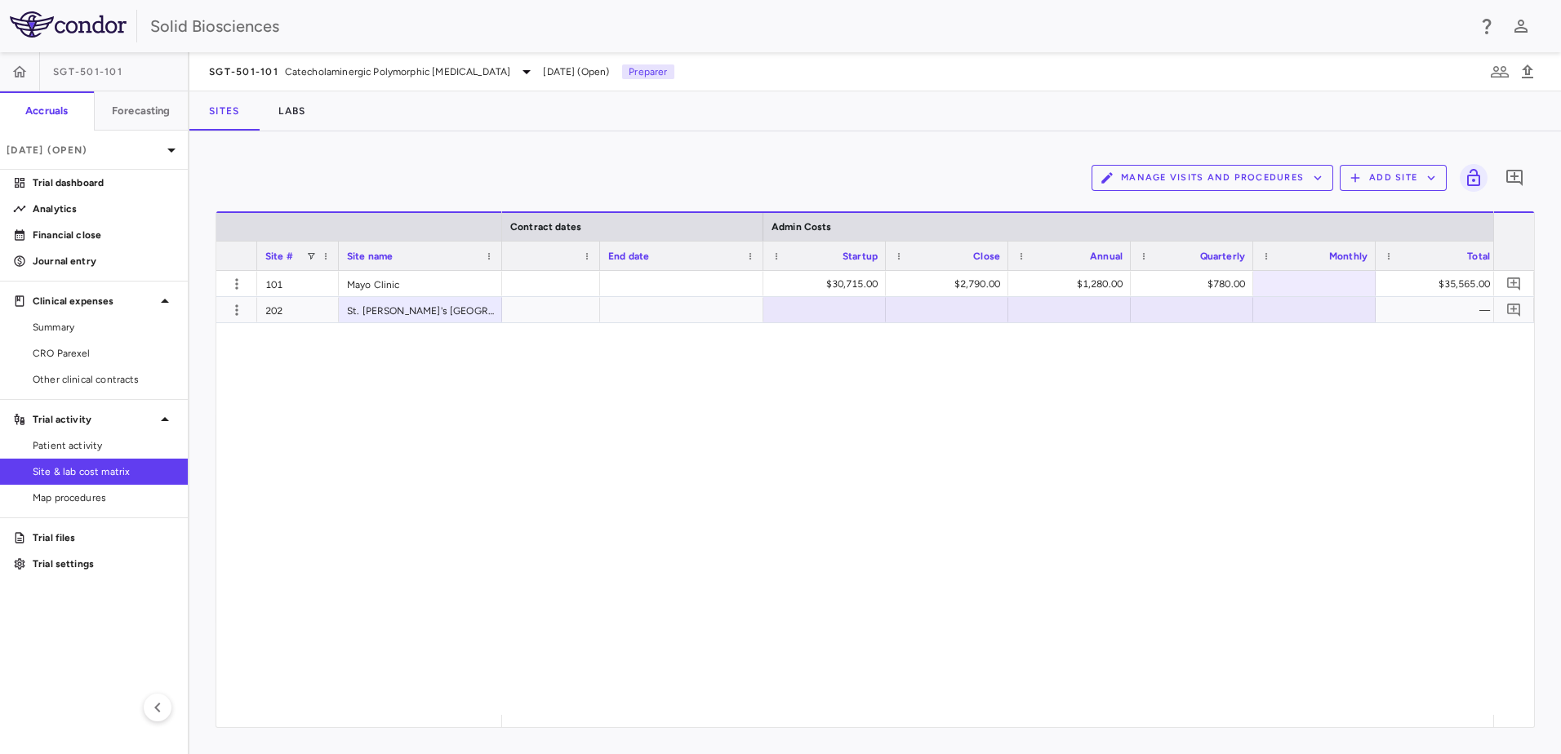
click at [874, 384] on div "$30,715.00 $2,790.00 $1,280.00 $780.00 $35,565.00 —" at bounding box center [997, 493] width 991 height 444
click at [843, 305] on div at bounding box center [824, 310] width 106 height 24
type input "********"
drag, startPoint x: 984, startPoint y: 326, endPoint x: 977, endPoint y: 321, distance: 8.8
click at [984, 326] on div "$30,715.00 $2,790.00 $1,280.00 $780.00 $35,565.00 CA$29,608.80 CA$29,608.80" at bounding box center [997, 493] width 991 height 444
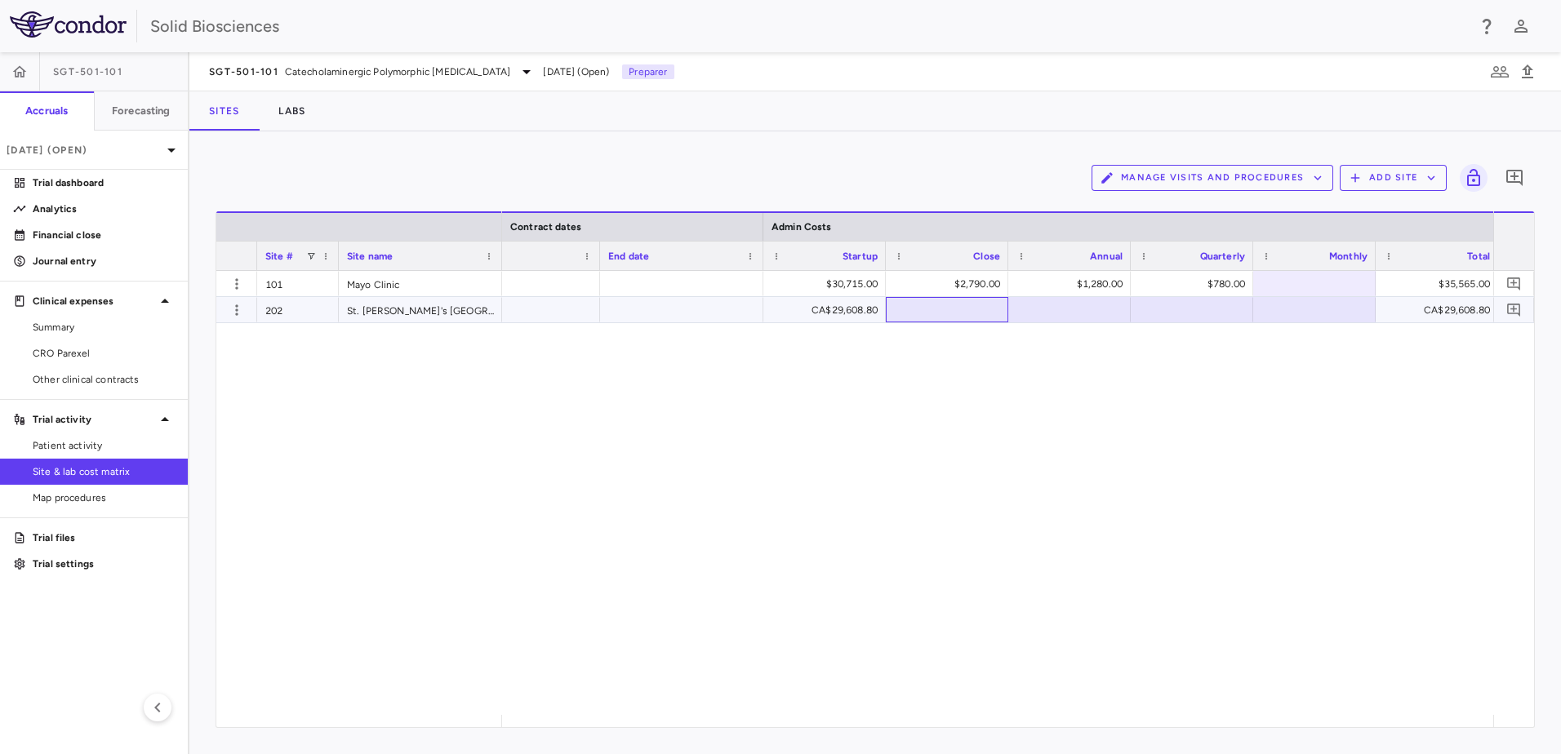
click at [975, 308] on div at bounding box center [947, 310] width 106 height 24
drag, startPoint x: 1193, startPoint y: 362, endPoint x: 1098, endPoint y: 320, distance: 104.2
click at [1190, 361] on div "$30,715.00 $2,790.00 $1,280.00 $780.00 $35,565.00 CA$29,608.80 CA$4,015.70 CA$3…" at bounding box center [997, 493] width 991 height 444
click at [1084, 304] on div at bounding box center [1069, 310] width 106 height 24
type input "*******"
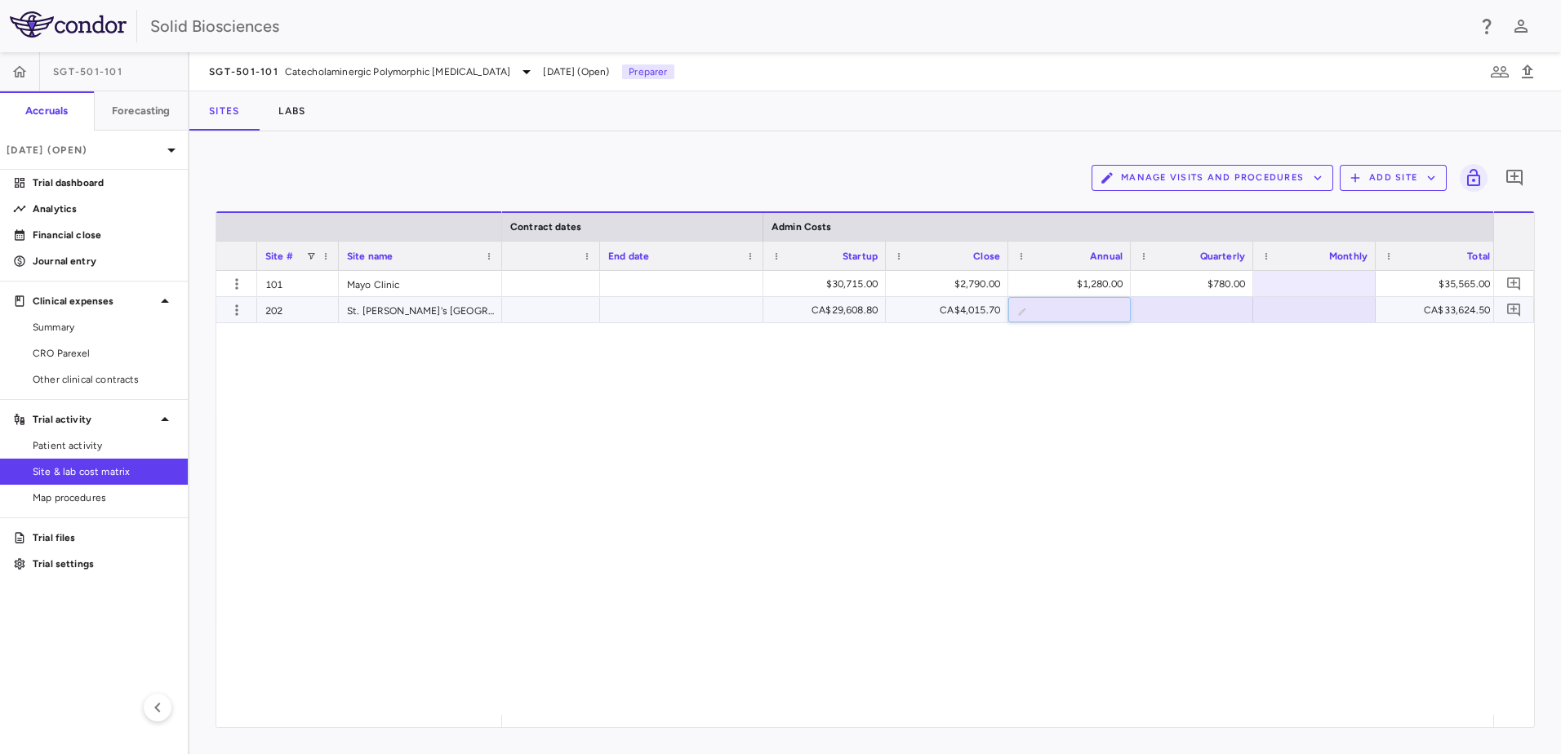
click at [1272, 389] on div "$30,715.00 $2,790.00 $1,280.00 $780.00 $35,565.00 CA$29,608.80 CA$4,015.70 ​ **…" at bounding box center [997, 493] width 991 height 444
drag, startPoint x: 1361, startPoint y: 447, endPoint x: 1335, endPoint y: 353, distance: 97.4
click at [1359, 447] on div "$30,715.00 $2,790.00 $1,280.00 $780.00 $35,565.00 CA$29,608.80 CA$4,015.70 ​ **…" at bounding box center [997, 493] width 991 height 444
click at [1333, 475] on div "$30,715.00 $2,790.00 $1,280.00 $780.00 $35,565.00 CA$29,608.80 CA$4,015.70 CA$4…" at bounding box center [997, 493] width 991 height 444
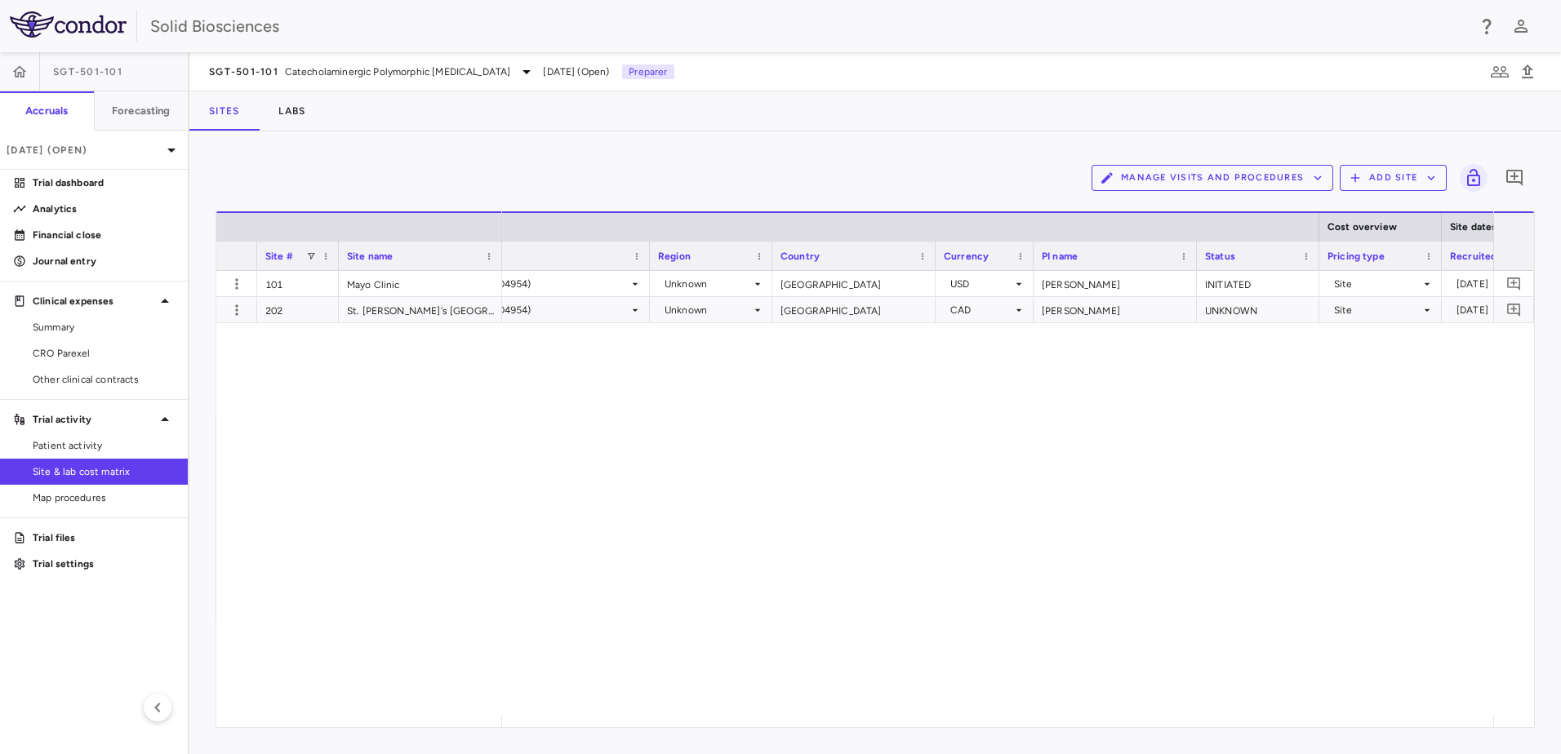
scroll to position [0, 356]
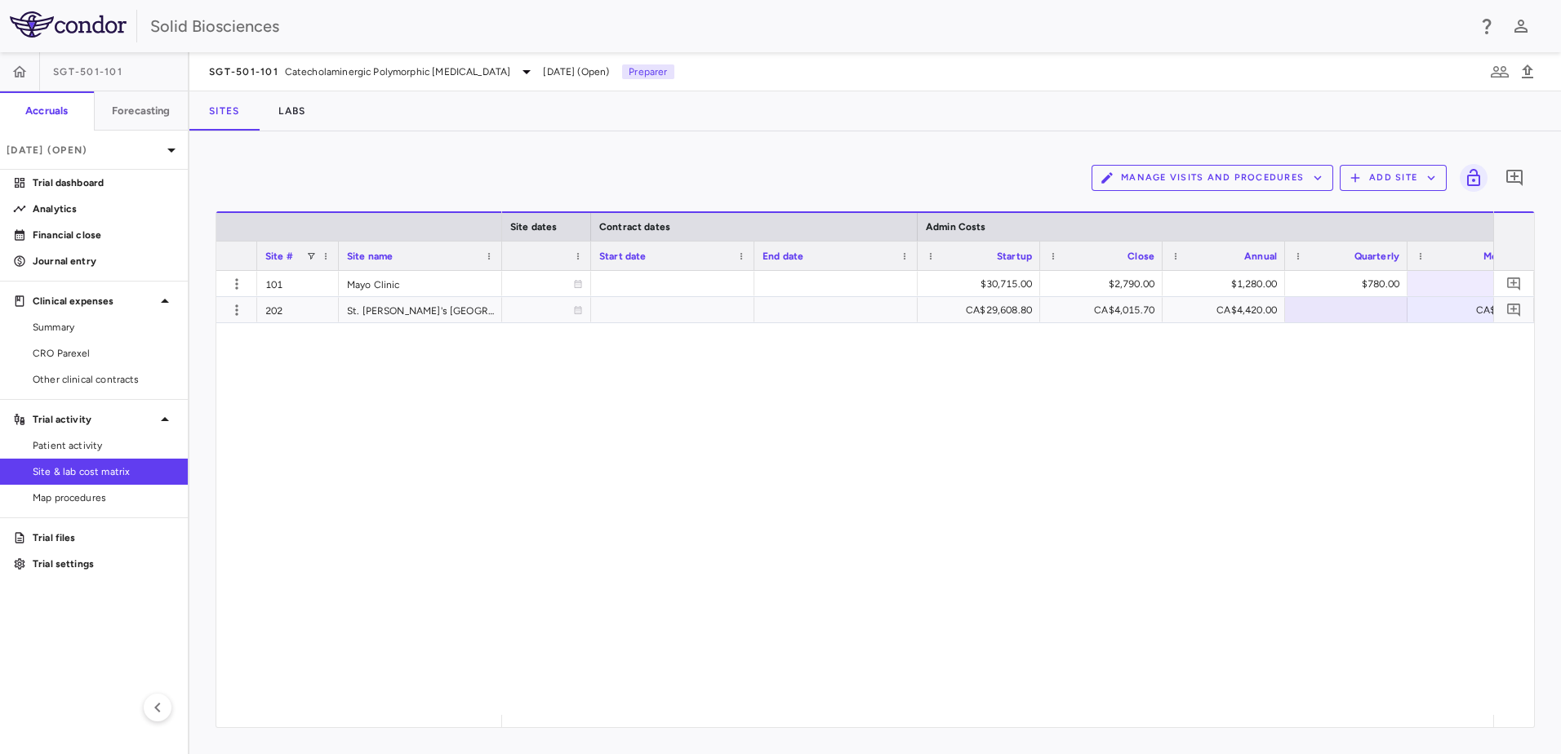
click at [1153, 400] on div "2025-09-22 $30,715.00 $2,790.00 $1,280.00 $780.00 $35,565.00 2025-10-07 CA$29,6…" at bounding box center [997, 493] width 991 height 444
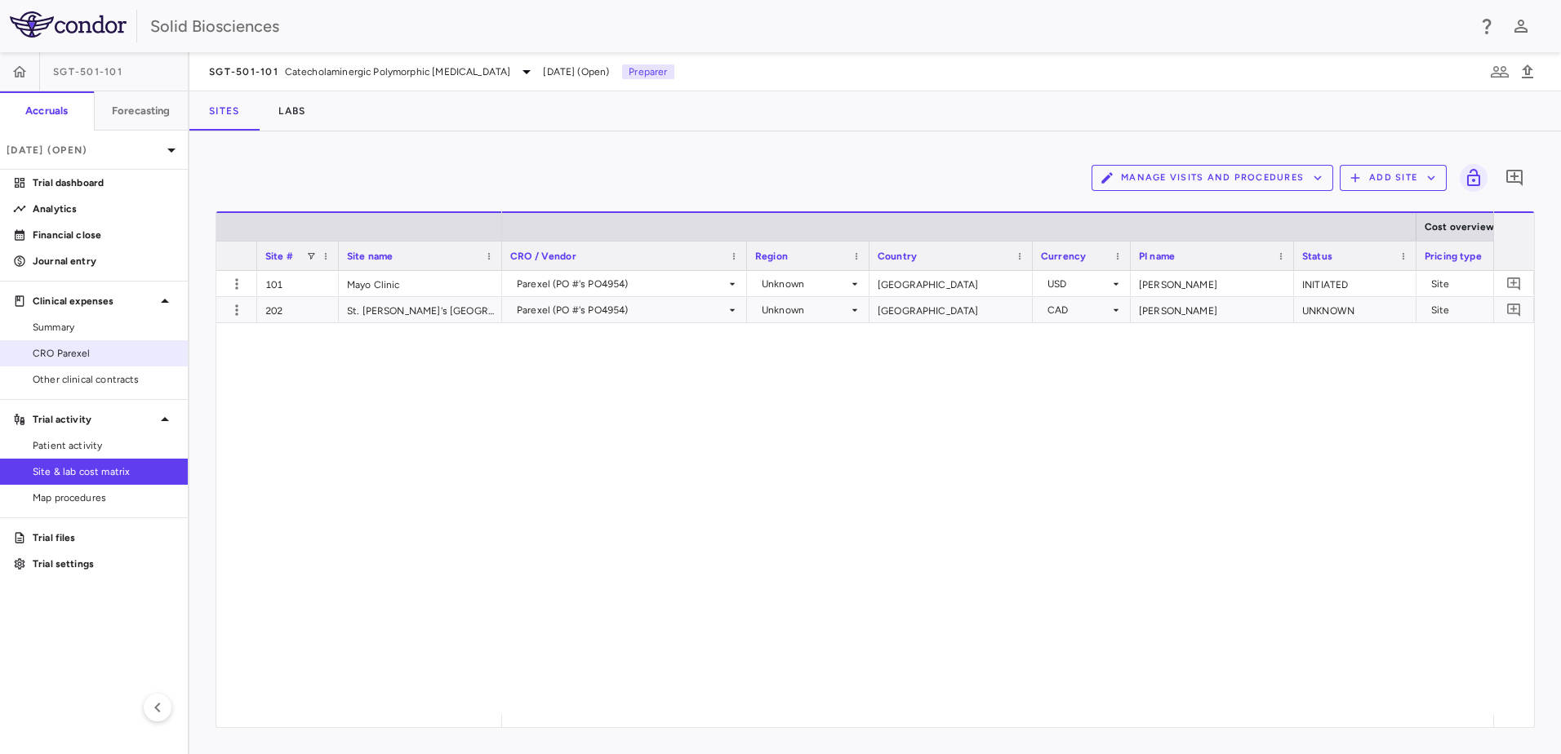
click at [64, 350] on span "CRO Parexel" at bounding box center [104, 353] width 142 height 15
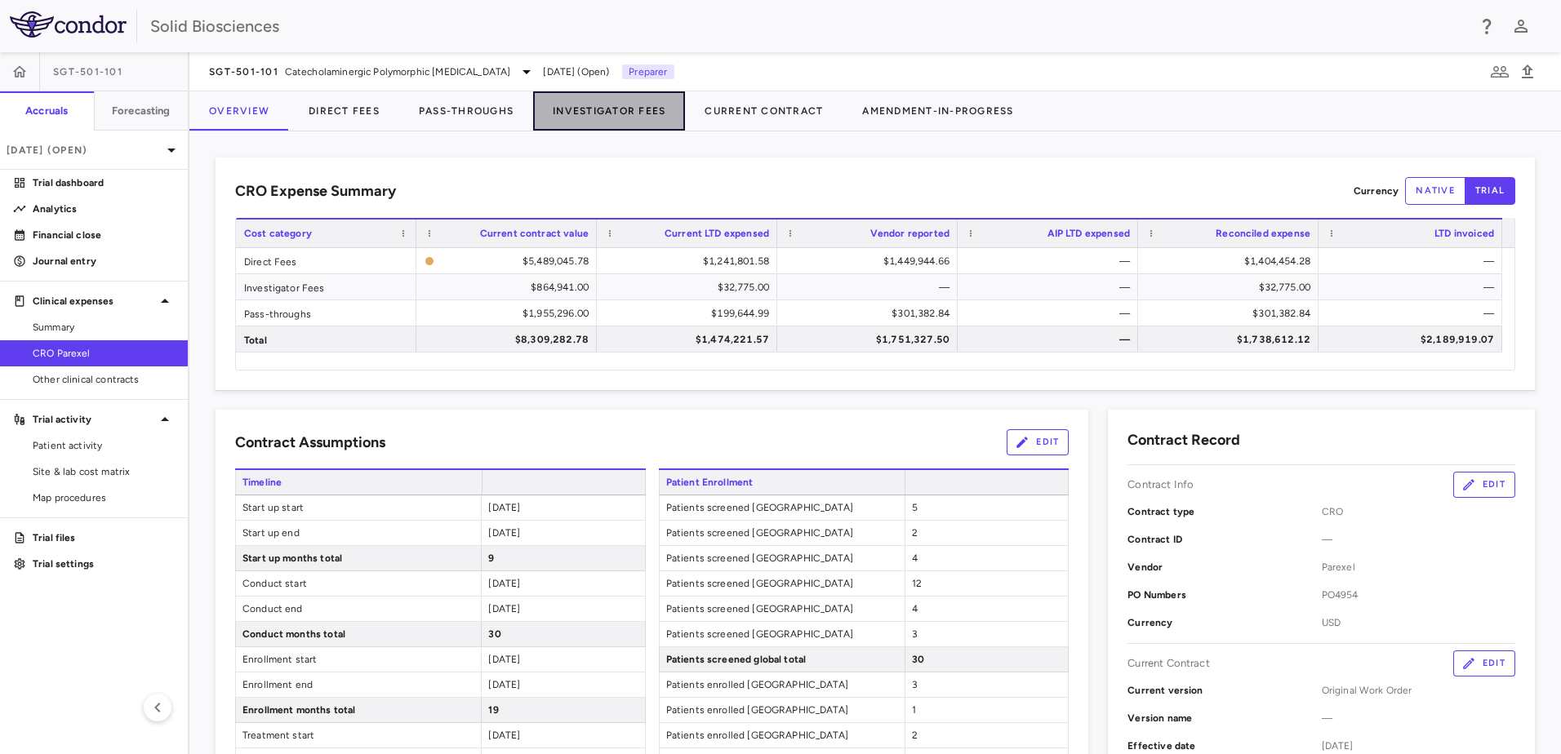
click at [604, 113] on button "Investigator Fees" at bounding box center [609, 110] width 152 height 39
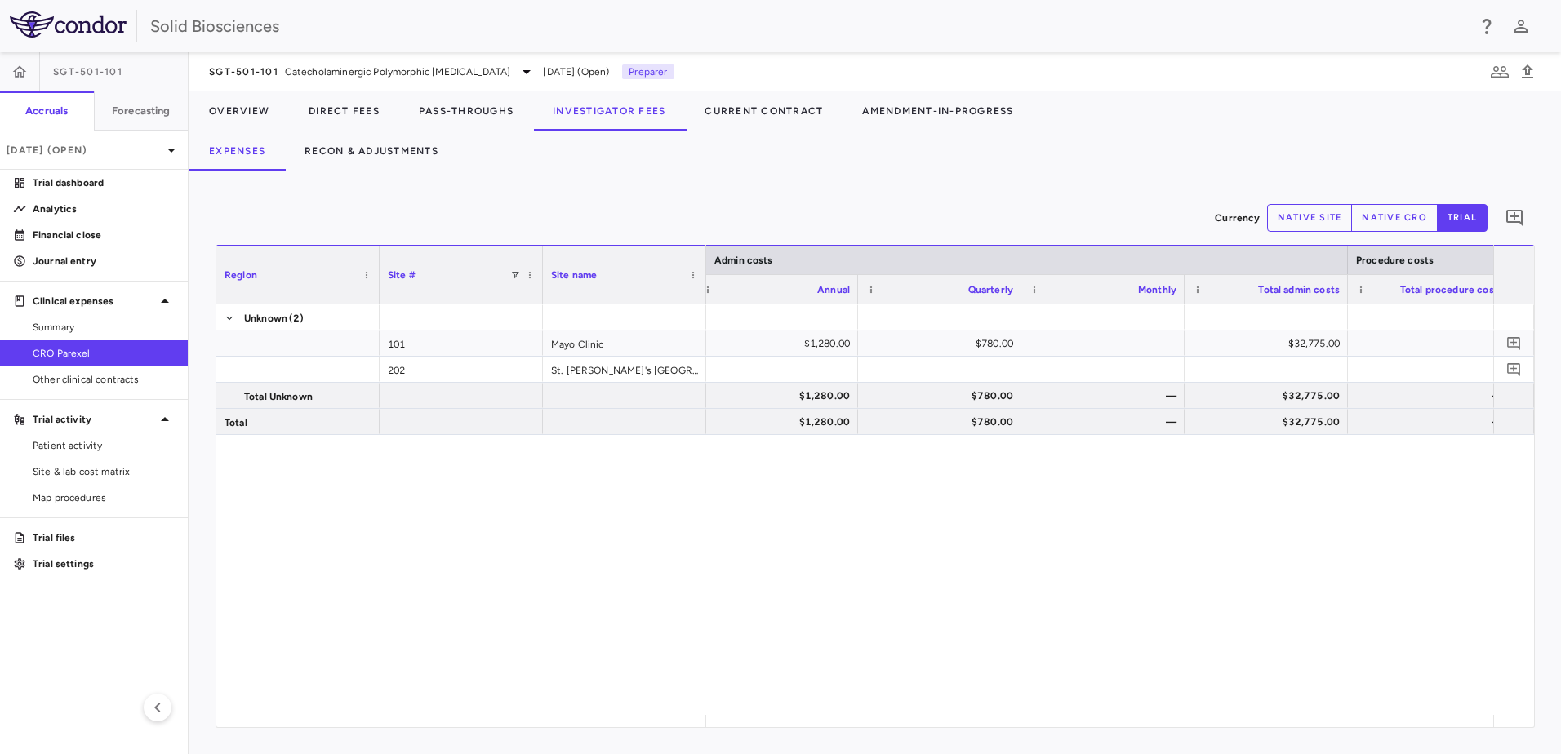
click at [513, 518] on div "Unknown (2) 101 Mayo Clinic 202 St. Paul's Canada Total Unknown Total — $1,280.…" at bounding box center [875, 509] width 1318 height 411
click at [650, 495] on div "Unknown (2) 101 Mayo Clinic 202 St. Paul's Canada Total Unknown Total — $1,280.…" at bounding box center [875, 509] width 1318 height 411
click at [377, 69] on span "Catecholaminergic Polymorphic Ventricular Tachycardia" at bounding box center [398, 71] width 226 height 15
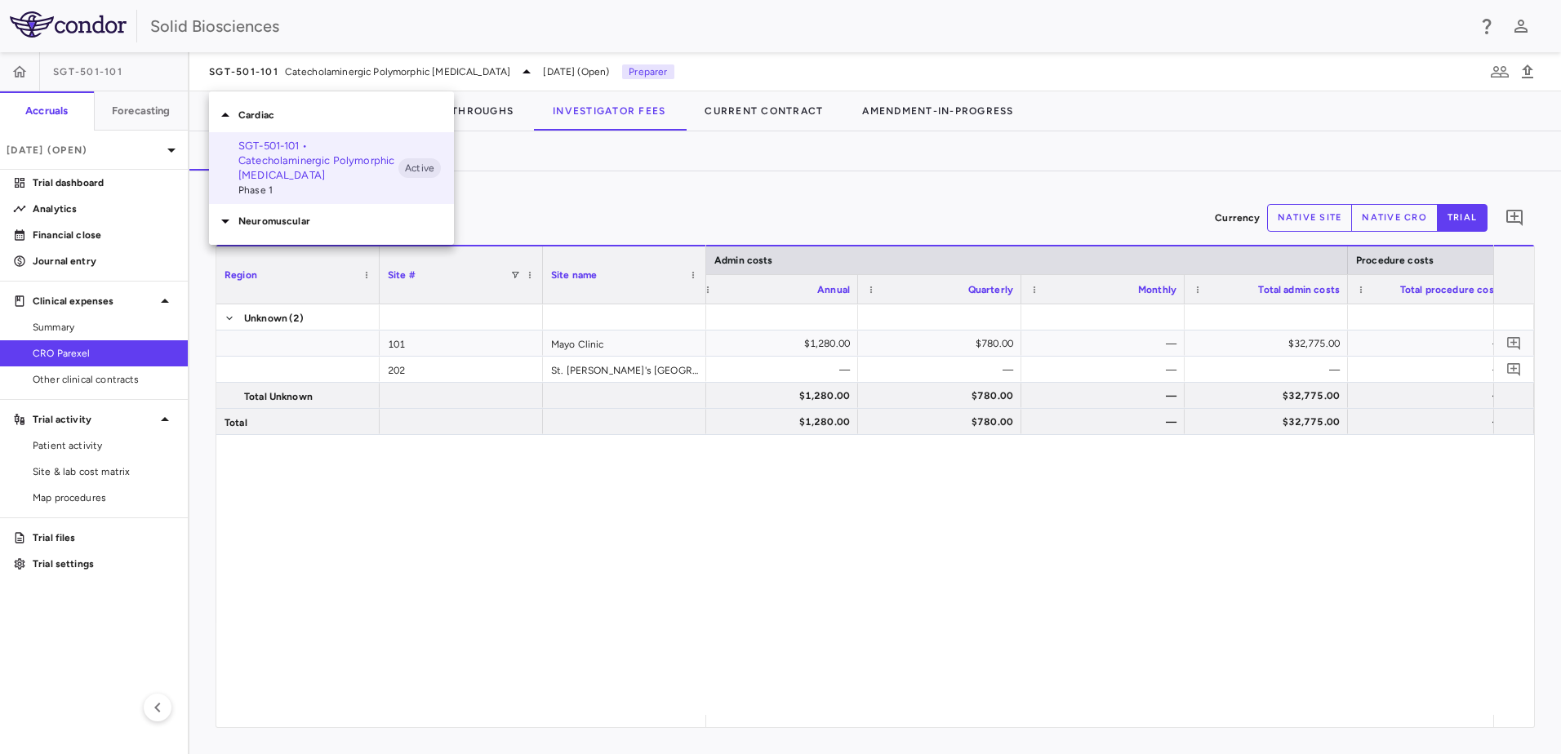
click at [264, 222] on p "Neuromuscular" at bounding box center [346, 221] width 216 height 15
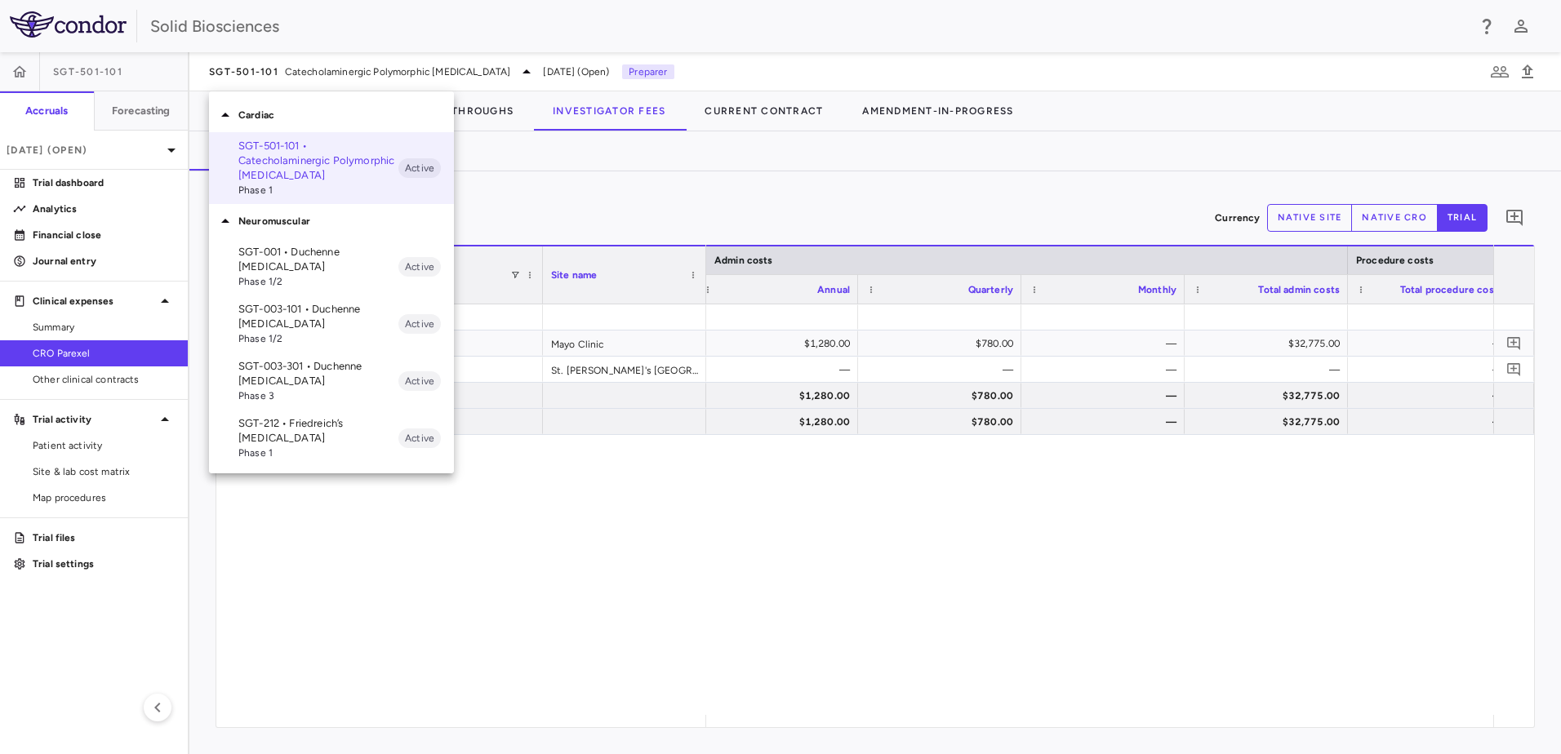
click at [322, 376] on p "SGT-003-301 • Duchenne [MEDICAL_DATA]" at bounding box center [318, 373] width 160 height 29
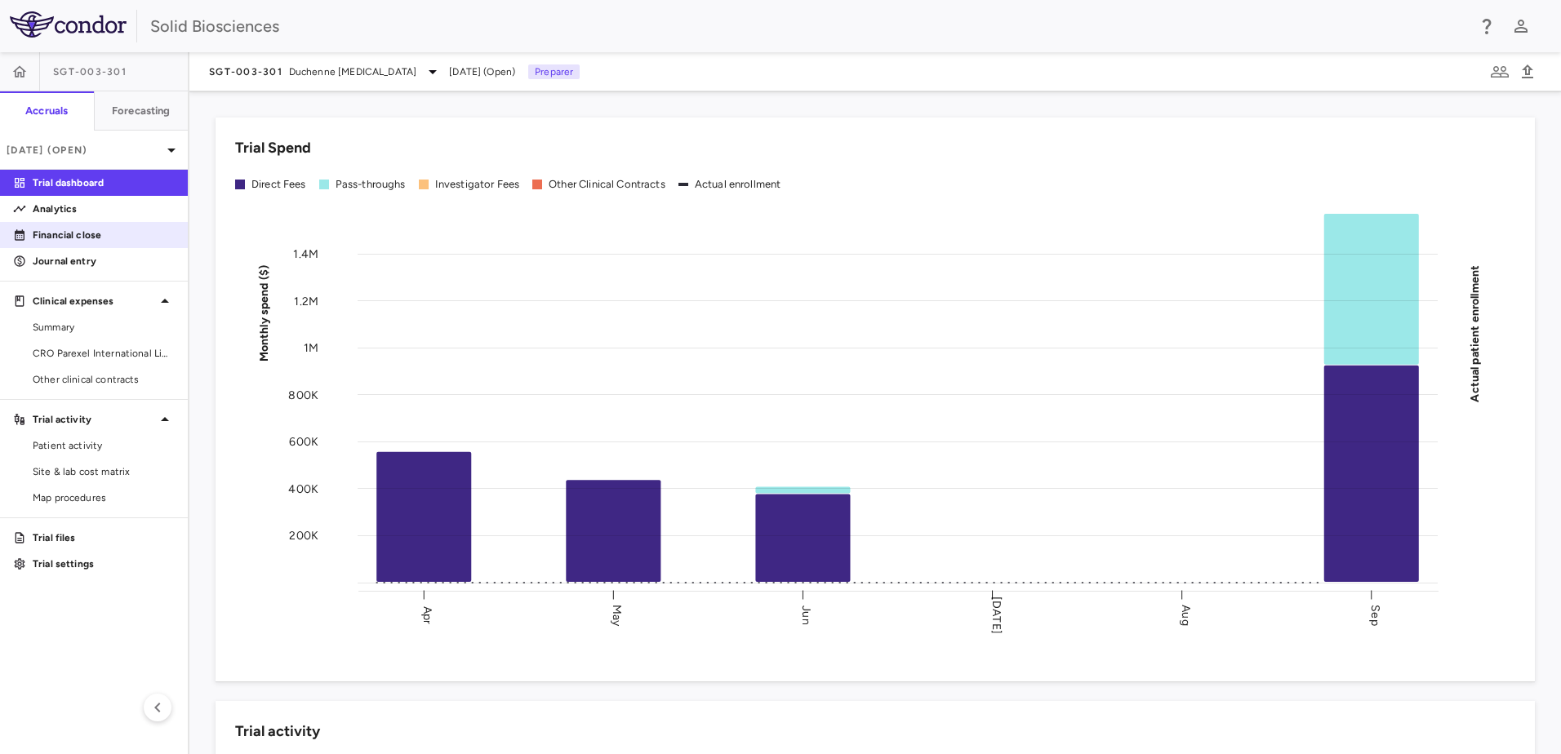
click at [57, 234] on p "Financial close" at bounding box center [104, 235] width 142 height 15
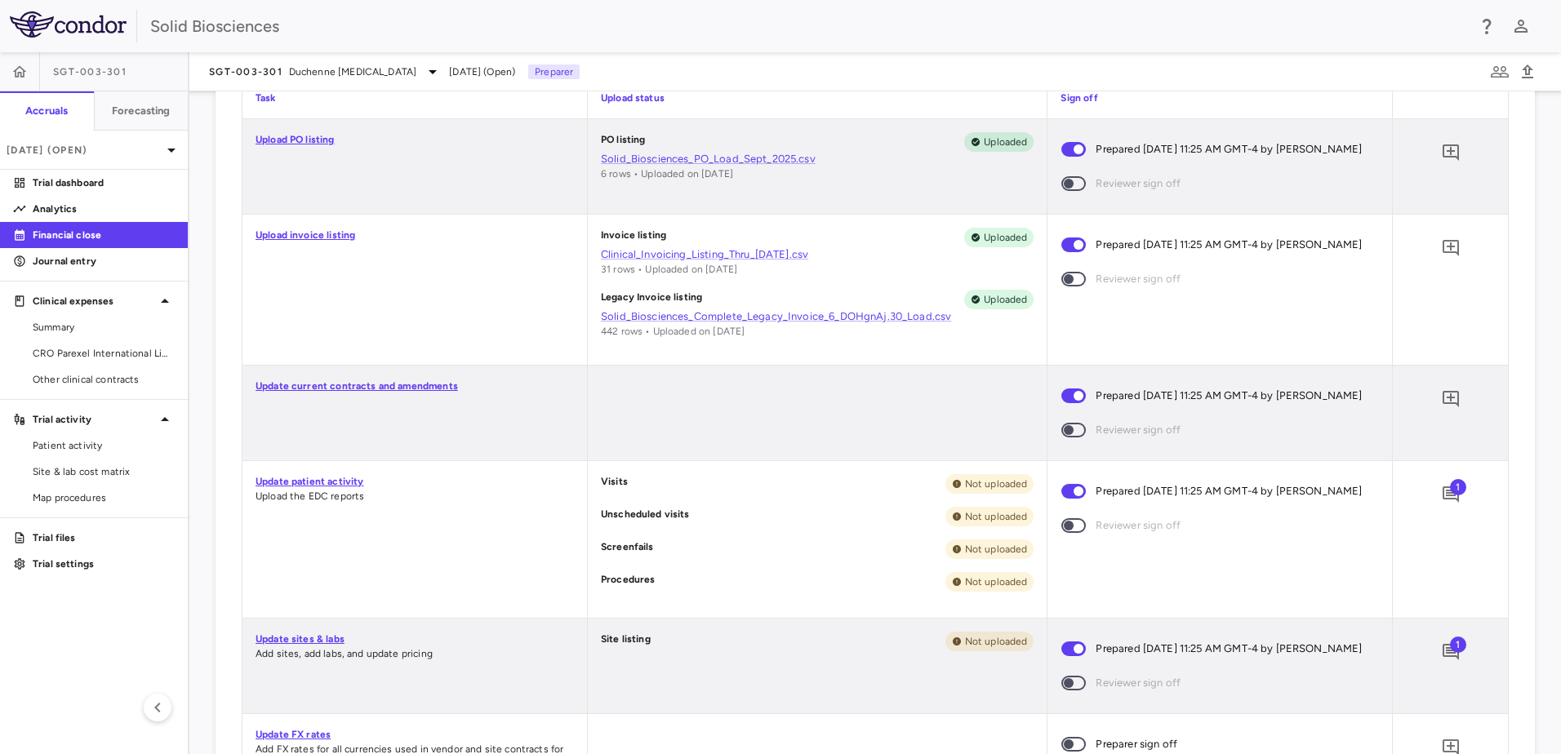
scroll to position [408, 0]
click at [411, 444] on div "Update current contracts and amendments" at bounding box center [414, 411] width 344 height 95
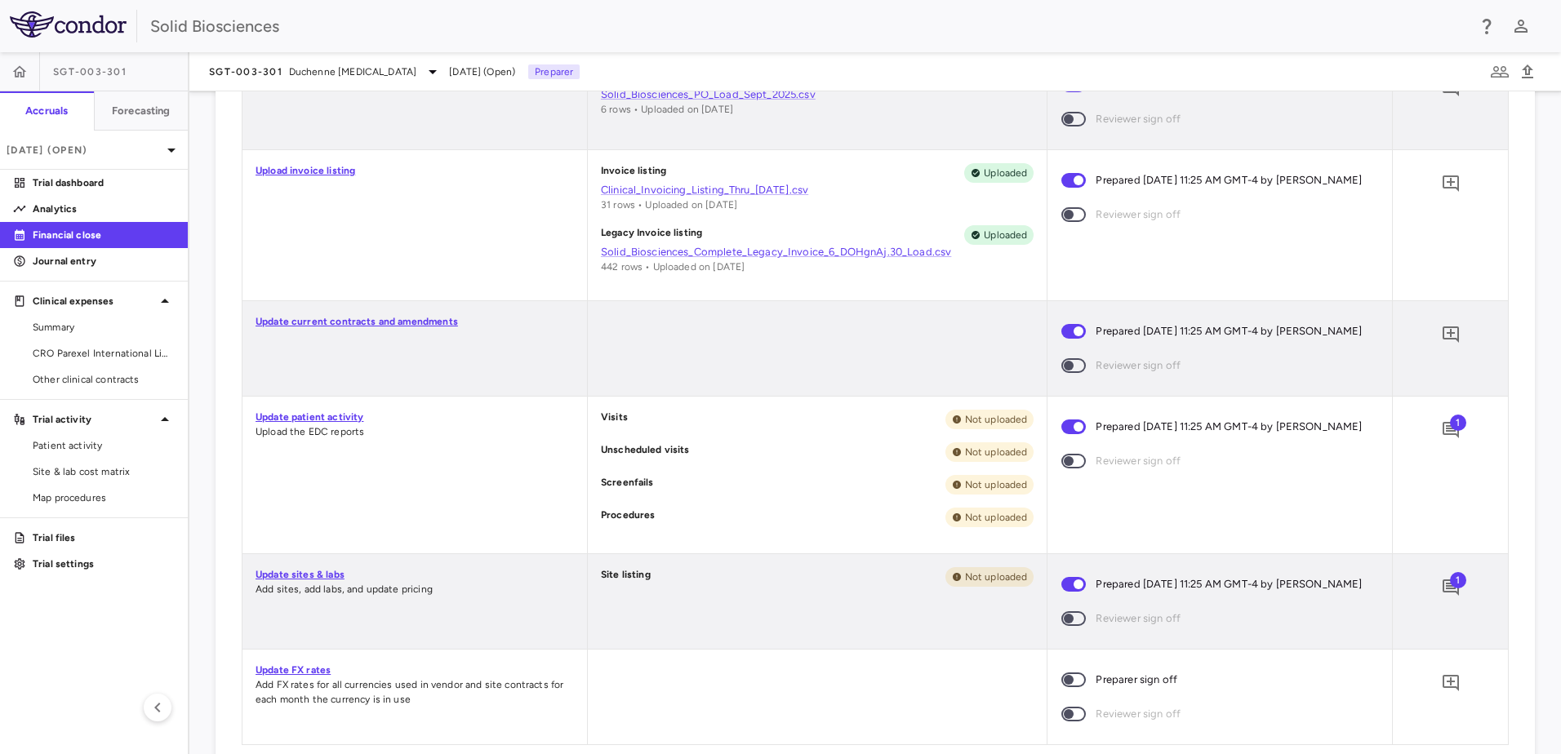
scroll to position [490, 0]
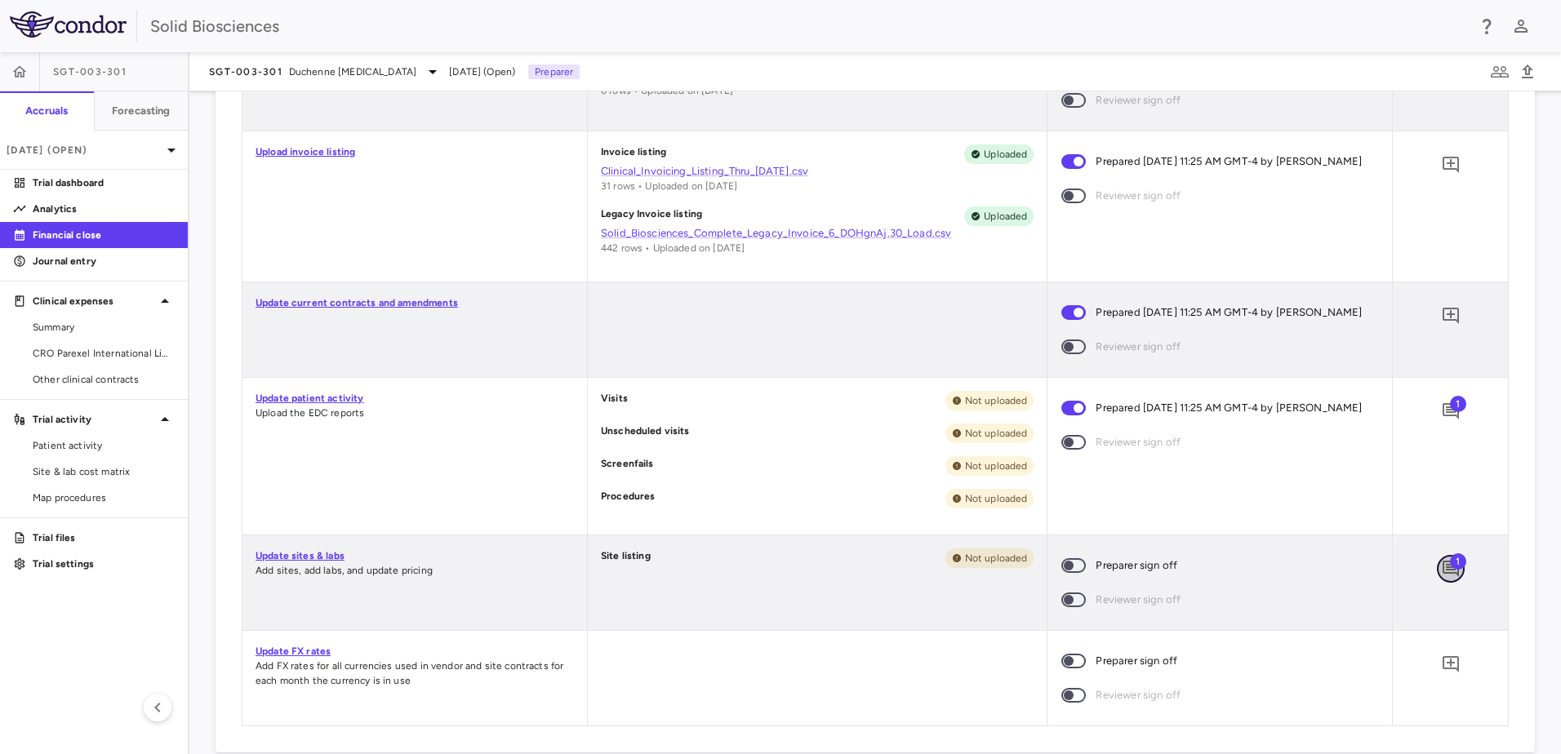
click at [1437, 583] on button "button" at bounding box center [1451, 569] width 28 height 28
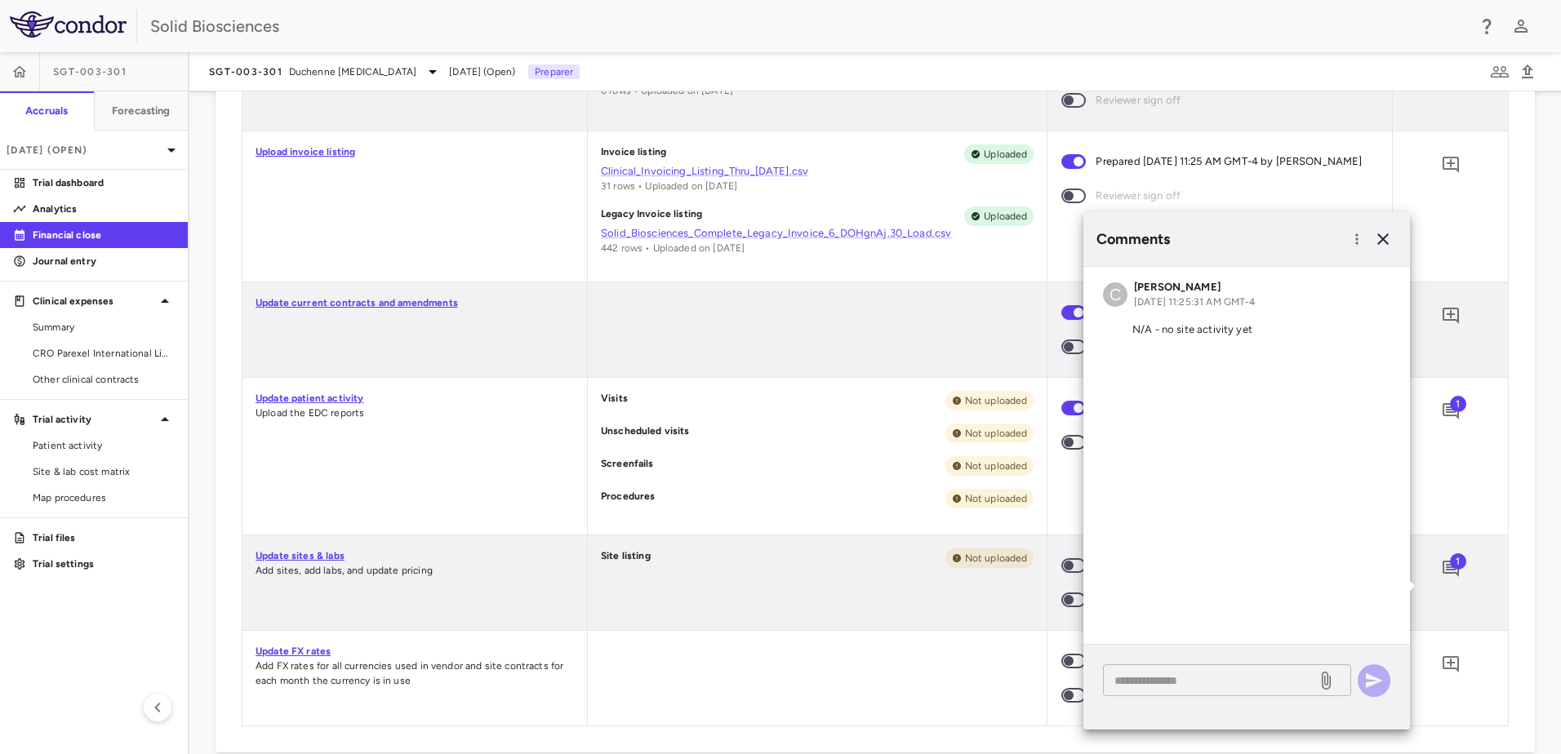
click at [1178, 679] on textarea at bounding box center [1209, 681] width 191 height 18
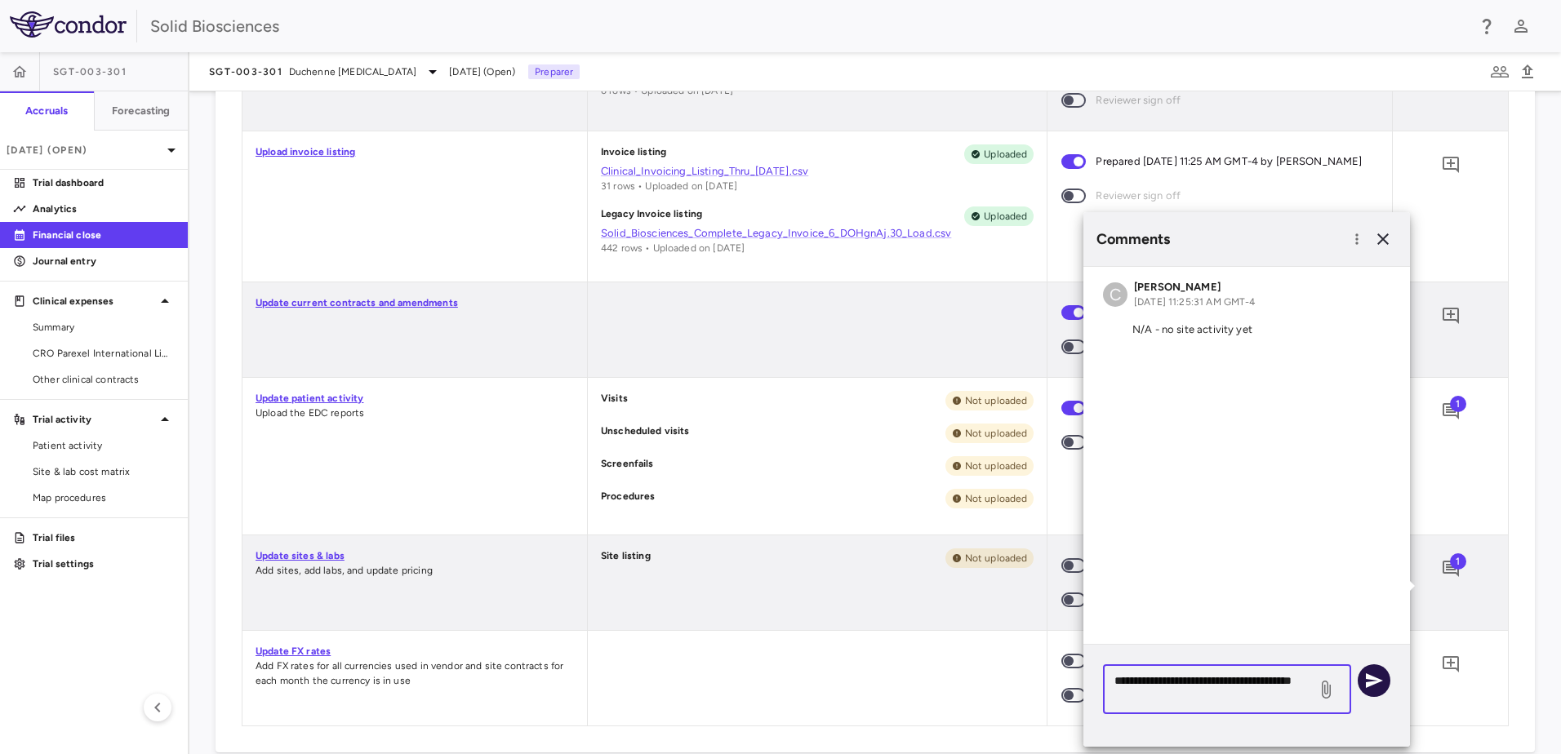
type textarea "**********"
click at [1378, 682] on icon "button" at bounding box center [1374, 680] width 17 height 15
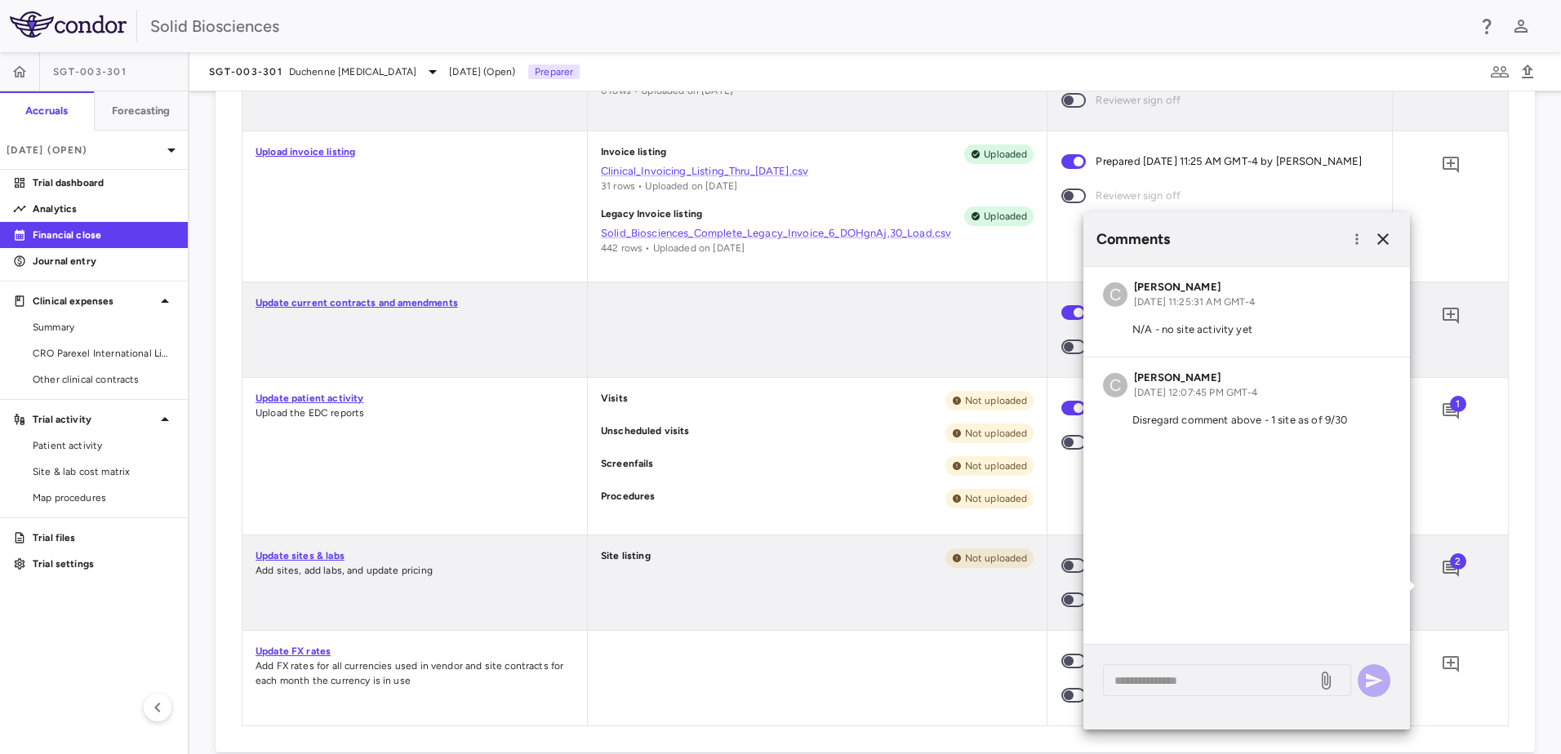
click at [707, 622] on div "Site listing Not uploaded" at bounding box center [818, 583] width 460 height 95
drag, startPoint x: 735, startPoint y: 624, endPoint x: 1237, endPoint y: 624, distance: 502.0
click at [735, 624] on div "Site listing Not uploaded" at bounding box center [818, 583] width 460 height 95
click at [411, 212] on div "Upload invoice listing" at bounding box center [414, 206] width 344 height 150
click at [757, 469] on div "Visits Not uploaded Unscheduled visits Not uploaded Screenfails Not uploaded Pr…" at bounding box center [818, 456] width 460 height 157
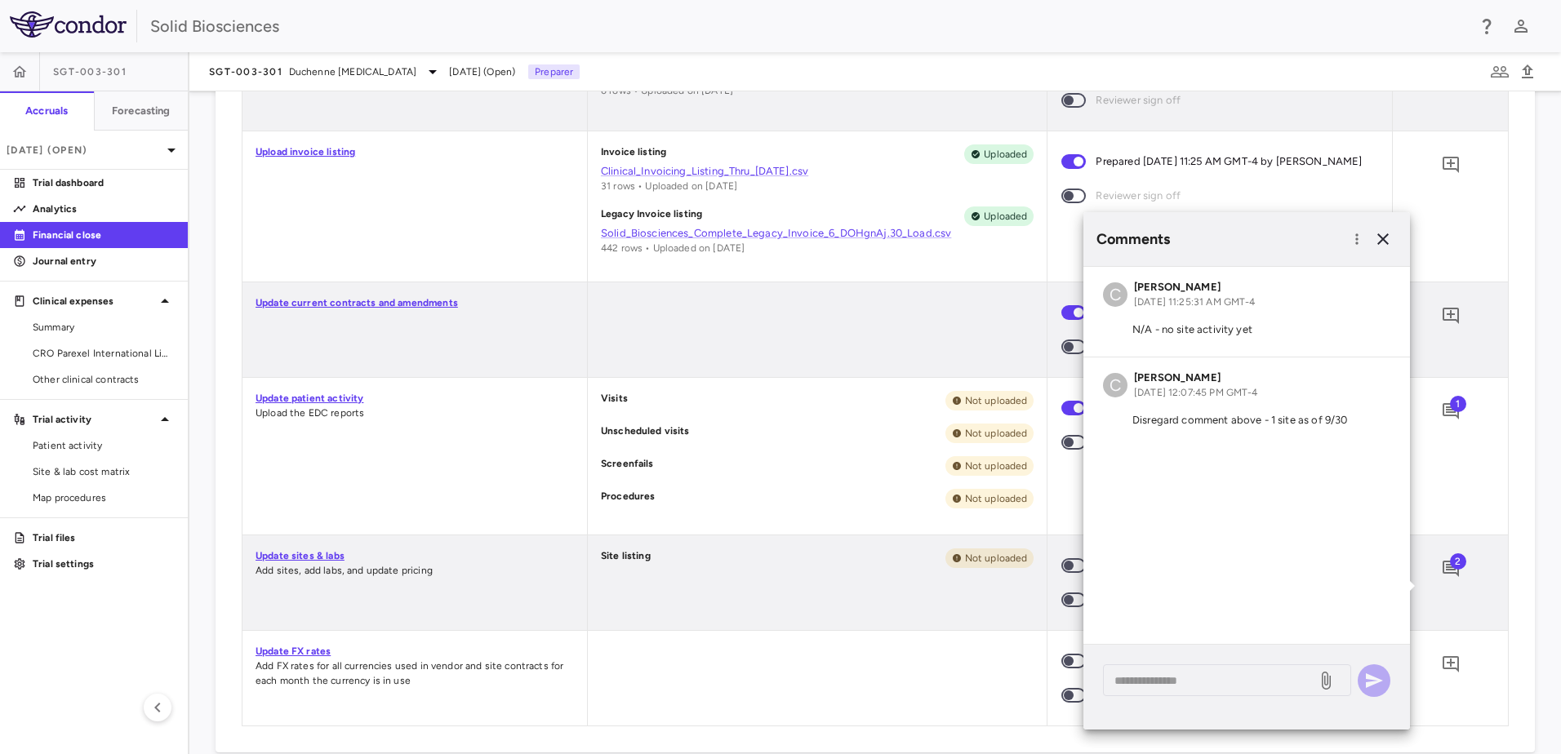
click at [793, 331] on div at bounding box center [818, 329] width 460 height 95
click at [1384, 238] on icon "button" at bounding box center [1382, 238] width 11 height 11
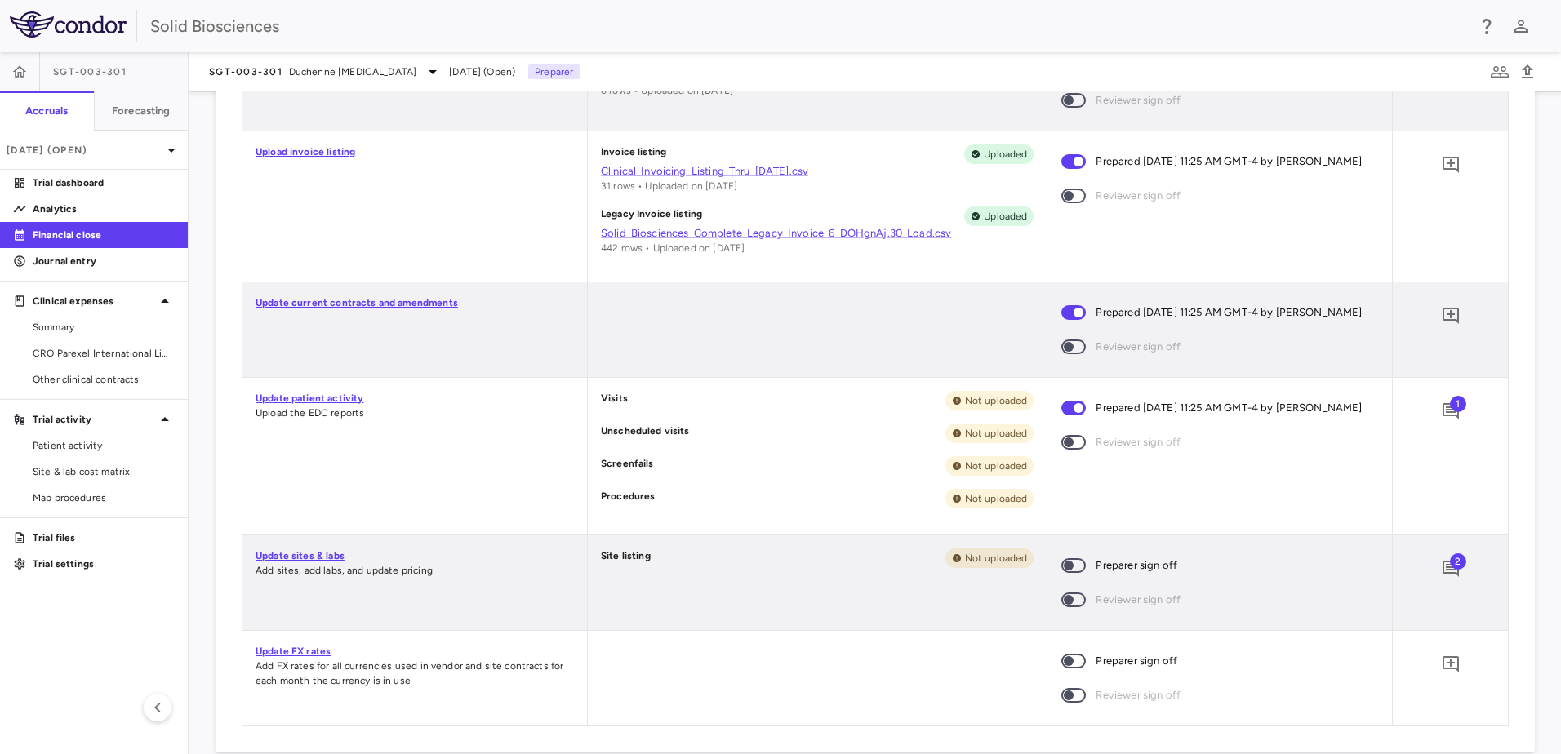
click at [709, 356] on div at bounding box center [818, 329] width 460 height 95
click at [746, 353] on div at bounding box center [818, 329] width 460 height 95
click at [852, 377] on div at bounding box center [818, 329] width 460 height 95
click at [789, 371] on div at bounding box center [818, 329] width 460 height 95
click at [815, 343] on div at bounding box center [818, 329] width 460 height 95
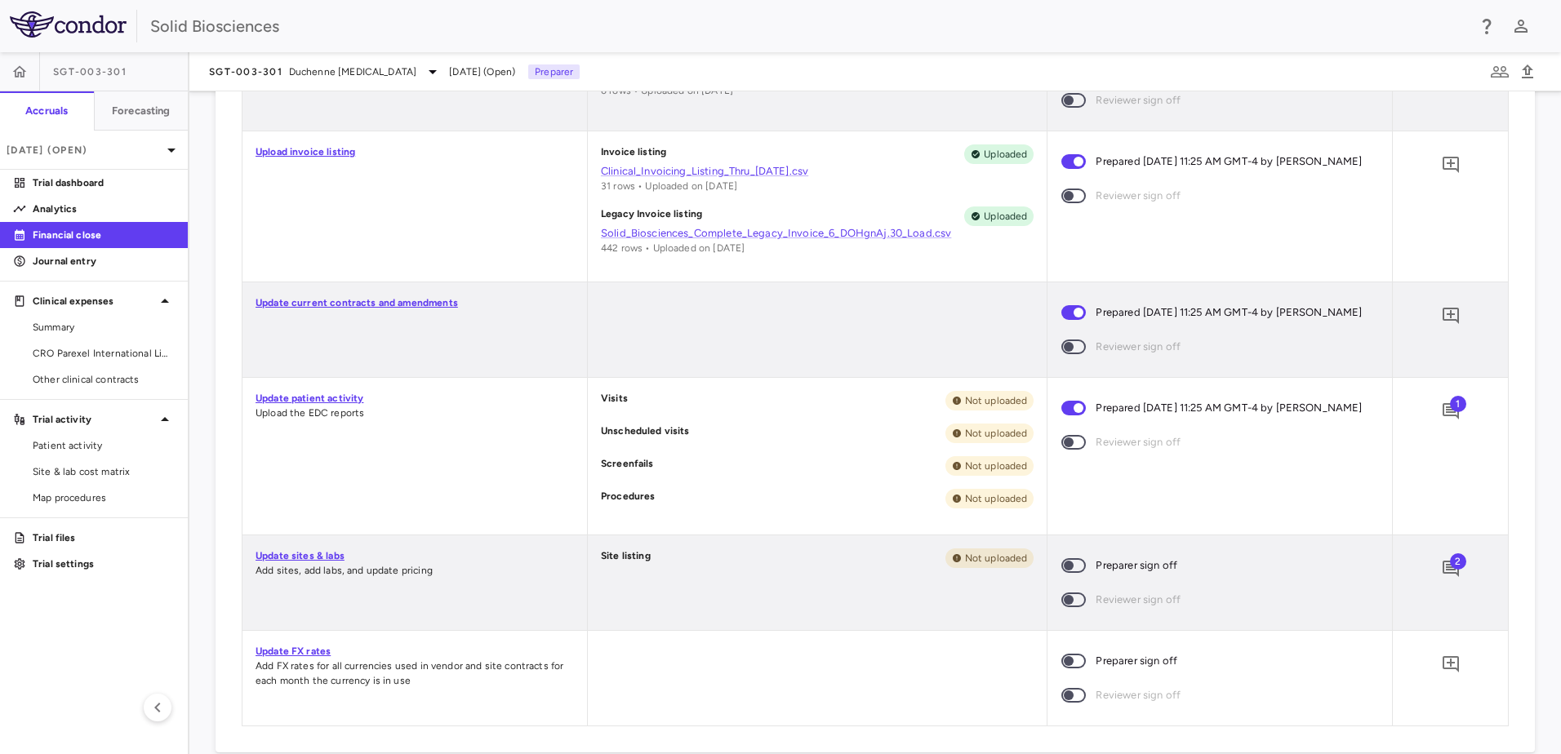
click at [708, 377] on div at bounding box center [818, 329] width 460 height 95
click at [87, 471] on span "Site & lab cost matrix" at bounding box center [104, 471] width 142 height 15
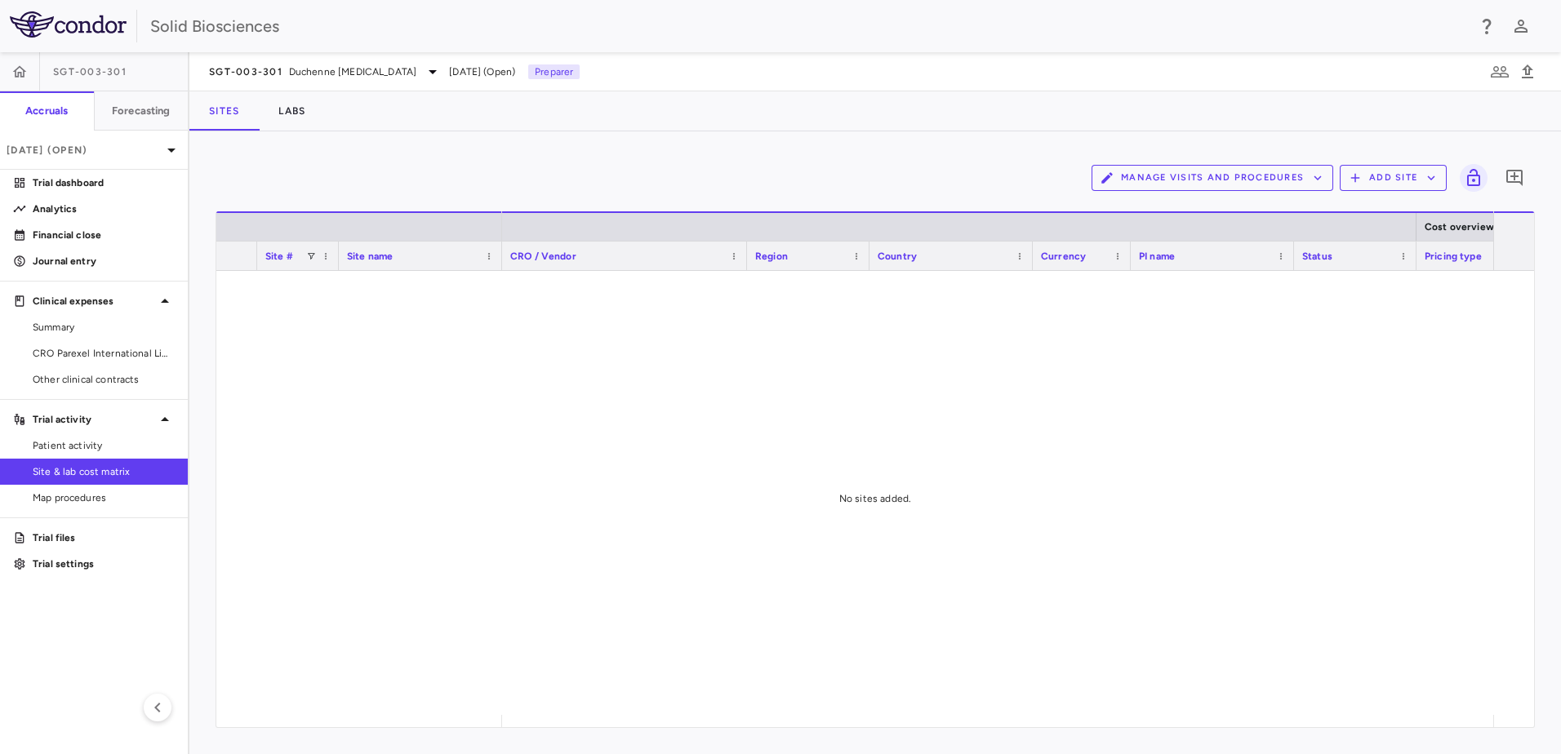
click at [1410, 179] on button "Add Site" at bounding box center [1393, 178] width 107 height 26
click at [1387, 243] on li "Add new site" at bounding box center [1397, 241] width 88 height 24
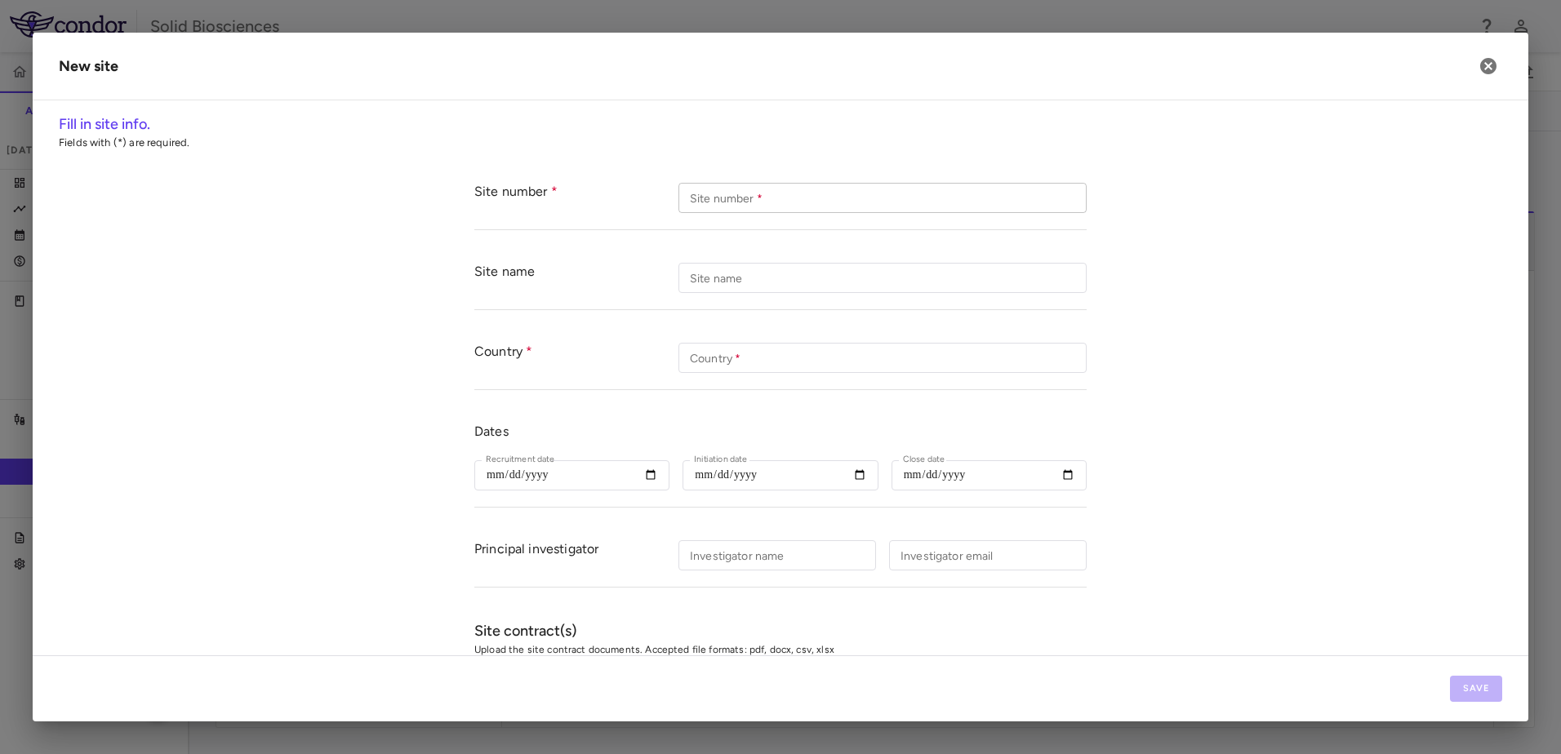
click at [735, 202] on input "Site number   *" at bounding box center [882, 198] width 408 height 30
type input "***"
click at [735, 279] on div "Site name Site name" at bounding box center [882, 278] width 408 height 30
paste input "**********"
type input "**********"
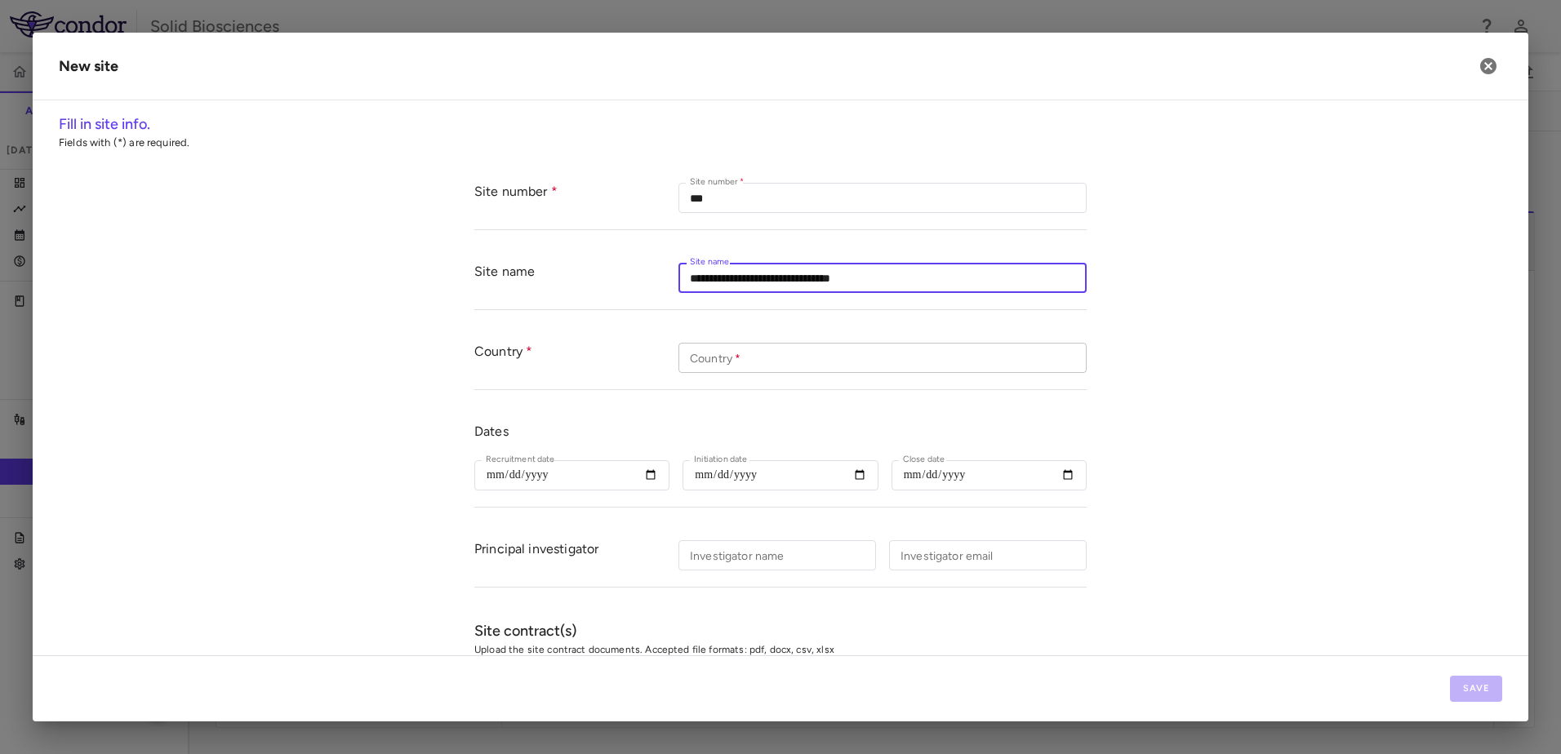
click at [737, 351] on input "Country   *" at bounding box center [882, 358] width 408 height 30
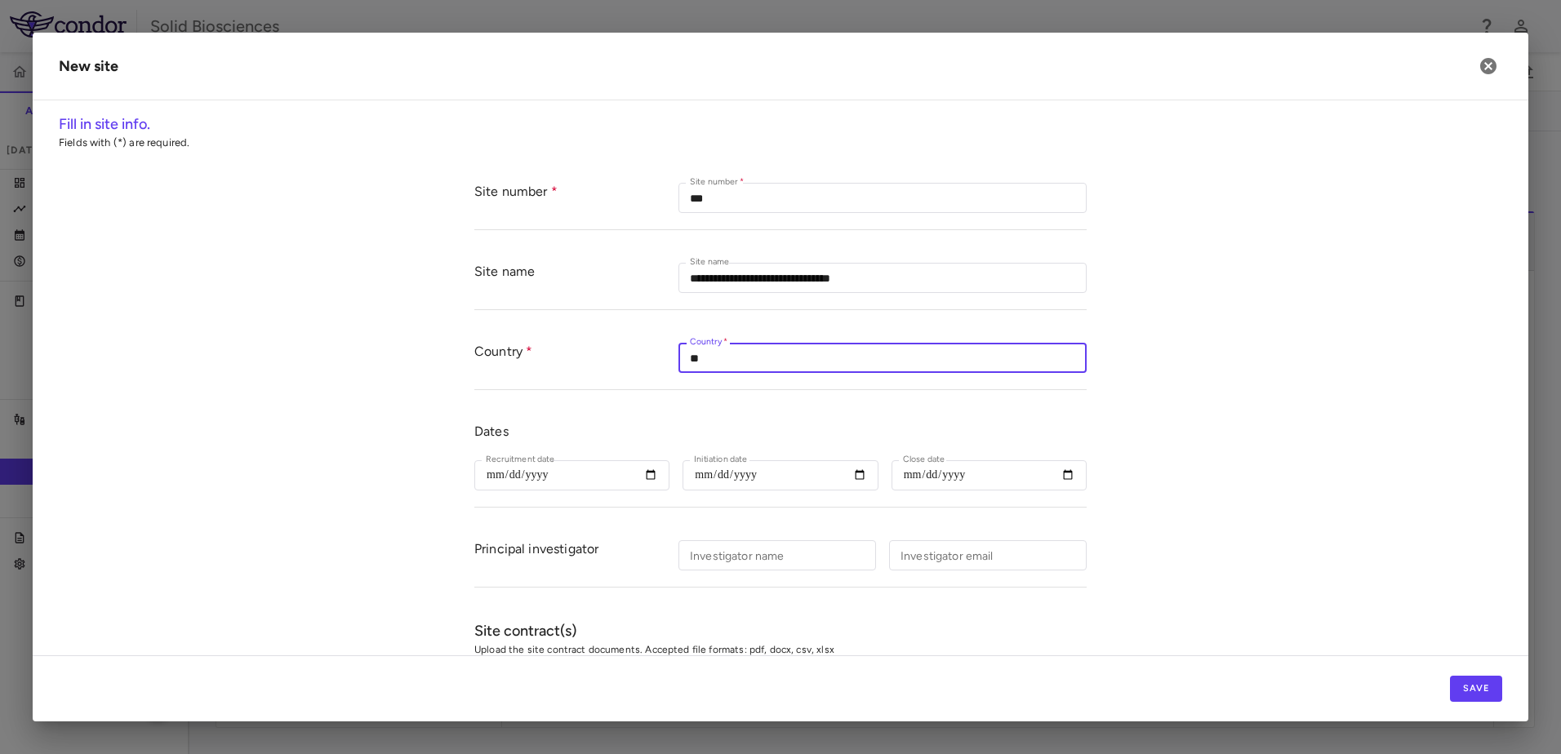
type input "*"
type input "******"
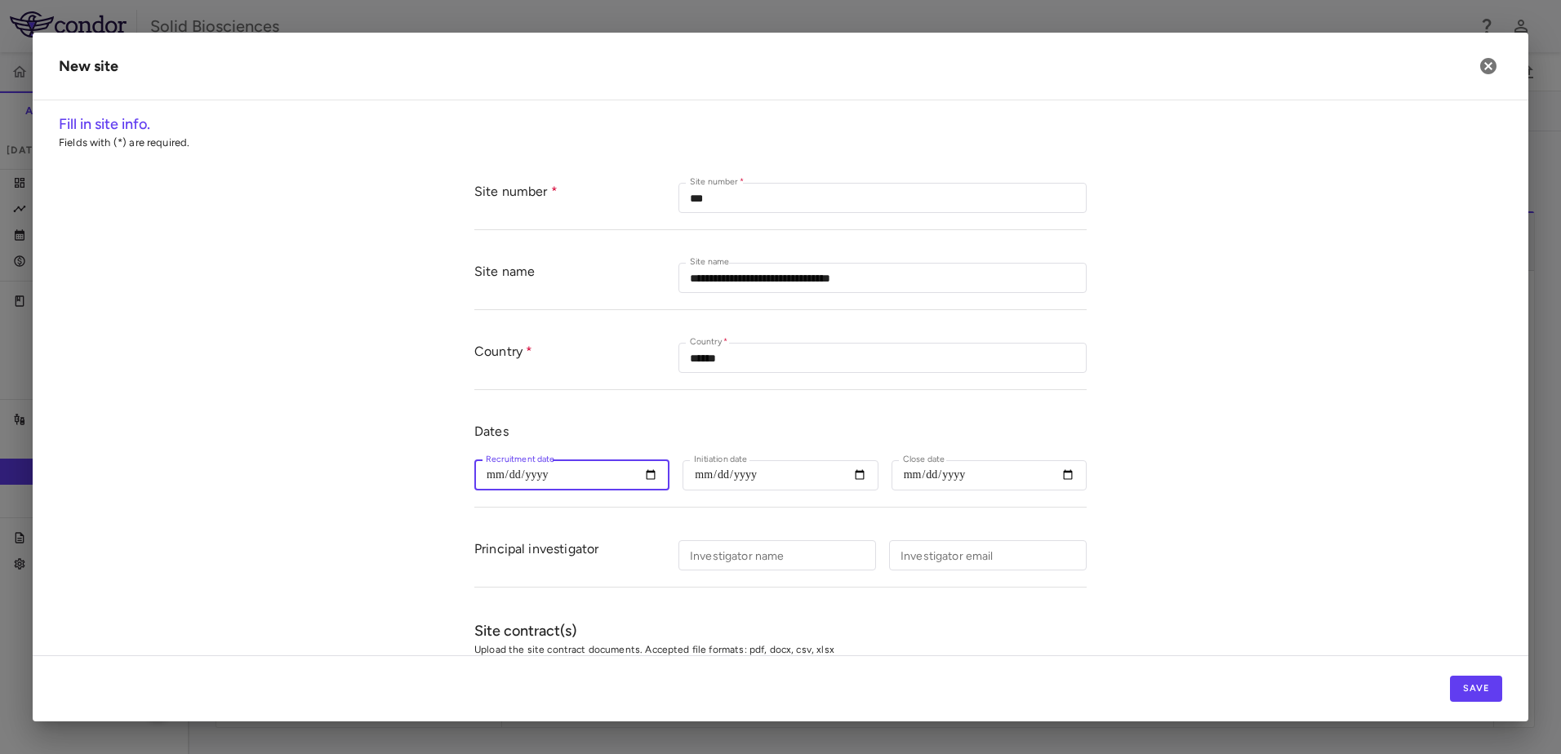
type input "**********"
click at [776, 557] on input "Investigator name" at bounding box center [777, 555] width 198 height 30
drag, startPoint x: 767, startPoint y: 554, endPoint x: 587, endPoint y: 546, distance: 180.6
click at [587, 546] on div "**********" at bounding box center [780, 556] width 612 height 64
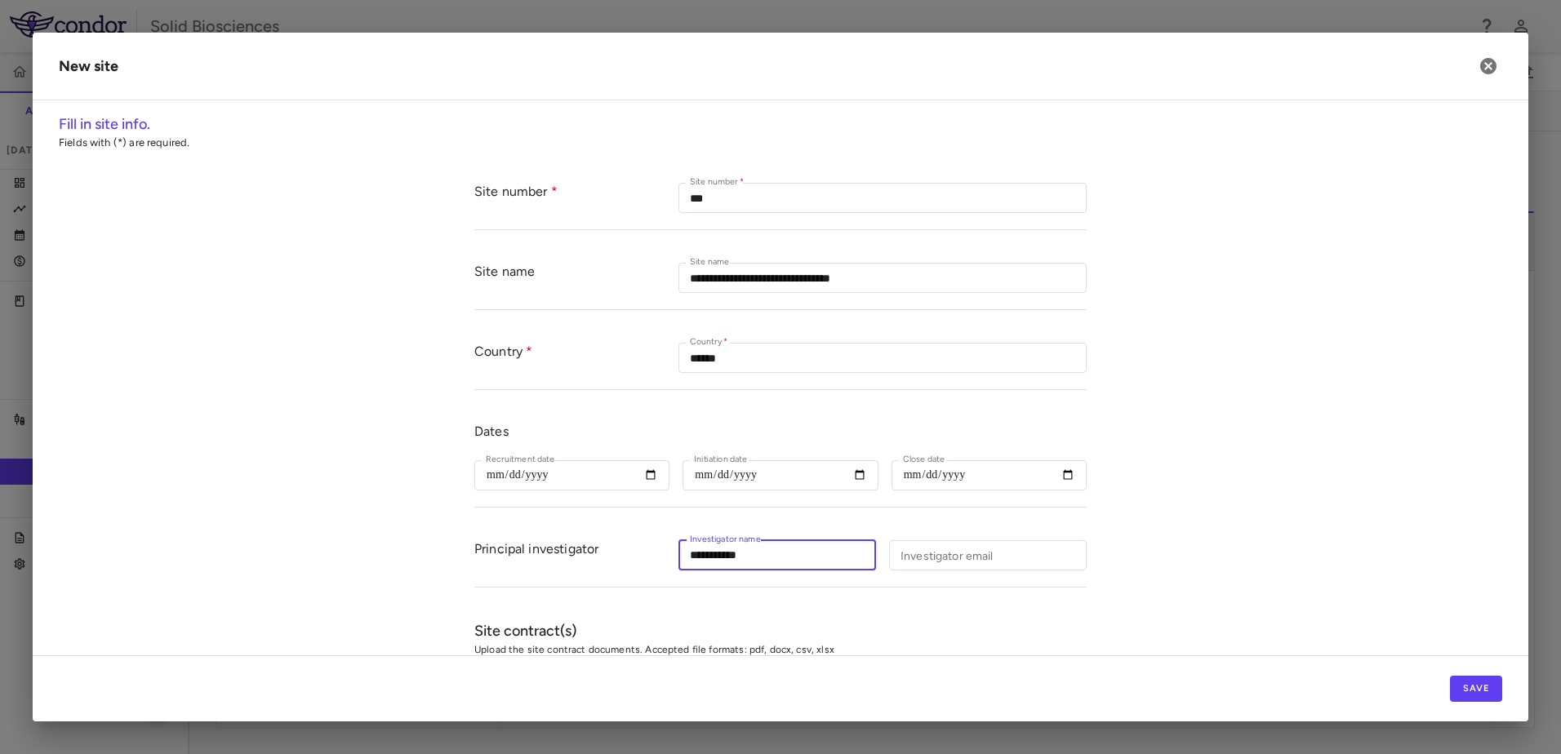
paste input "******"
type input "**********"
click at [437, 534] on form "**********" at bounding box center [780, 552] width 1443 height 771
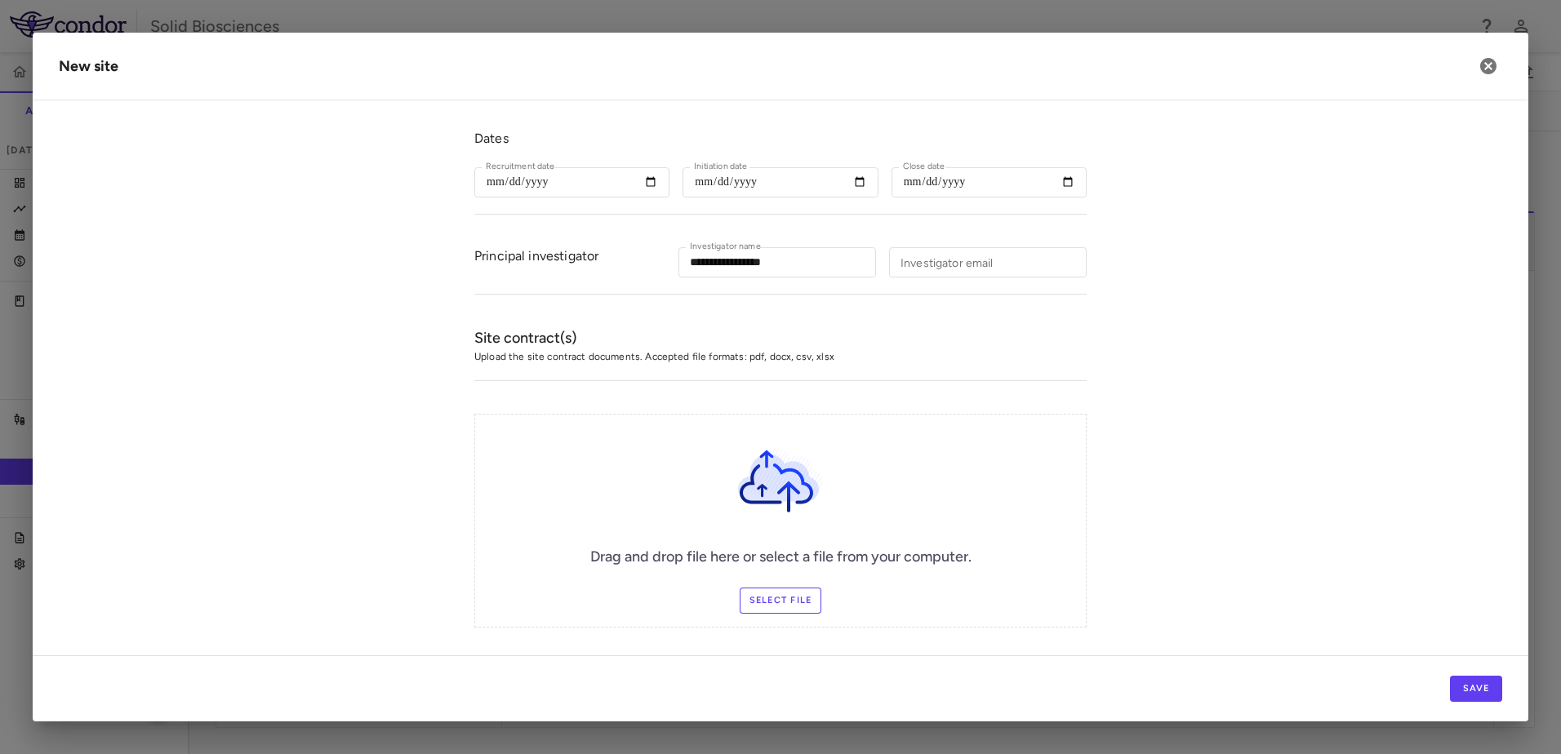
scroll to position [318, 0]
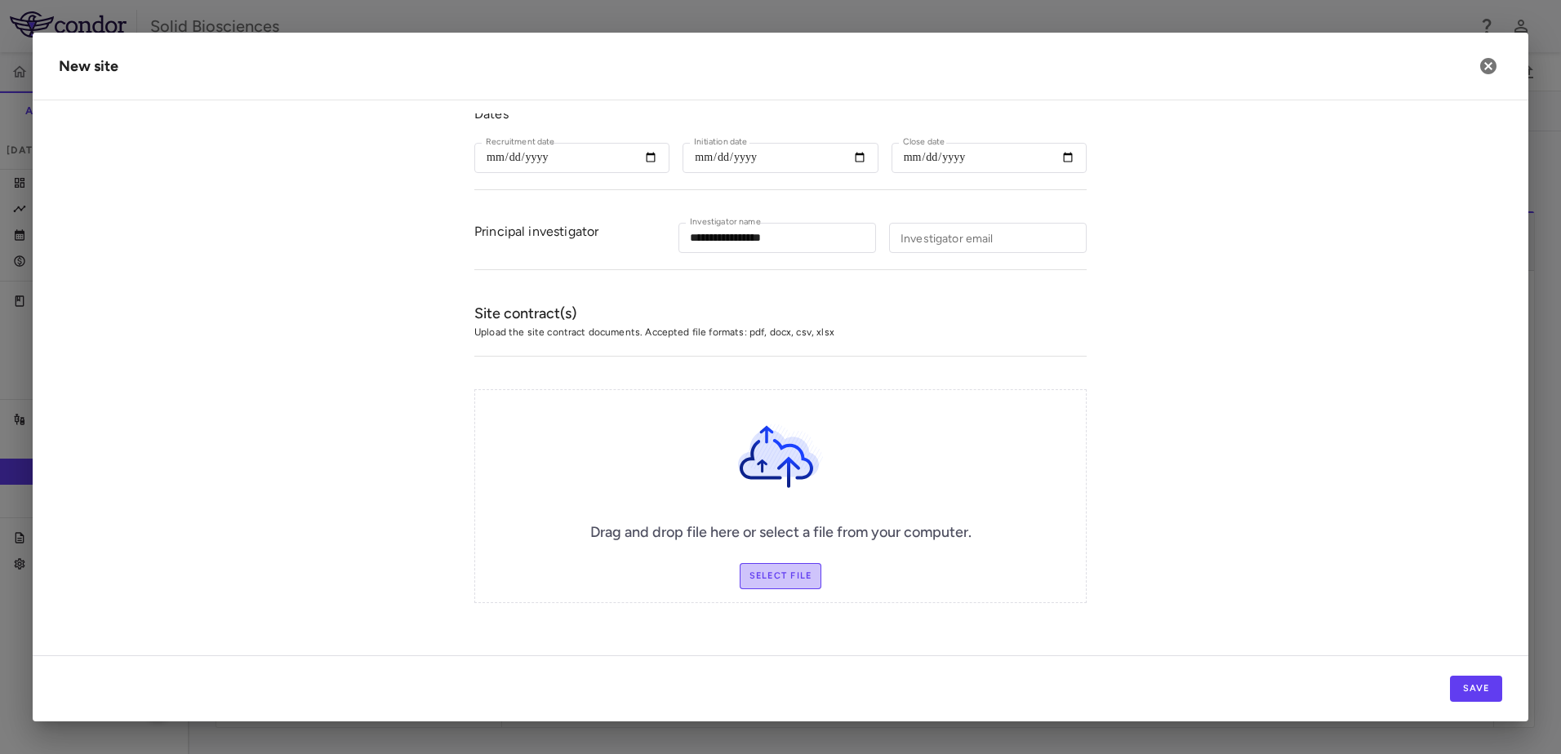
click at [785, 577] on label "Select file" at bounding box center [781, 576] width 82 height 26
click at [0, 0] on input "Select file" at bounding box center [0, 0] width 0 height 0
click at [1469, 687] on button "Save" at bounding box center [1476, 689] width 52 height 26
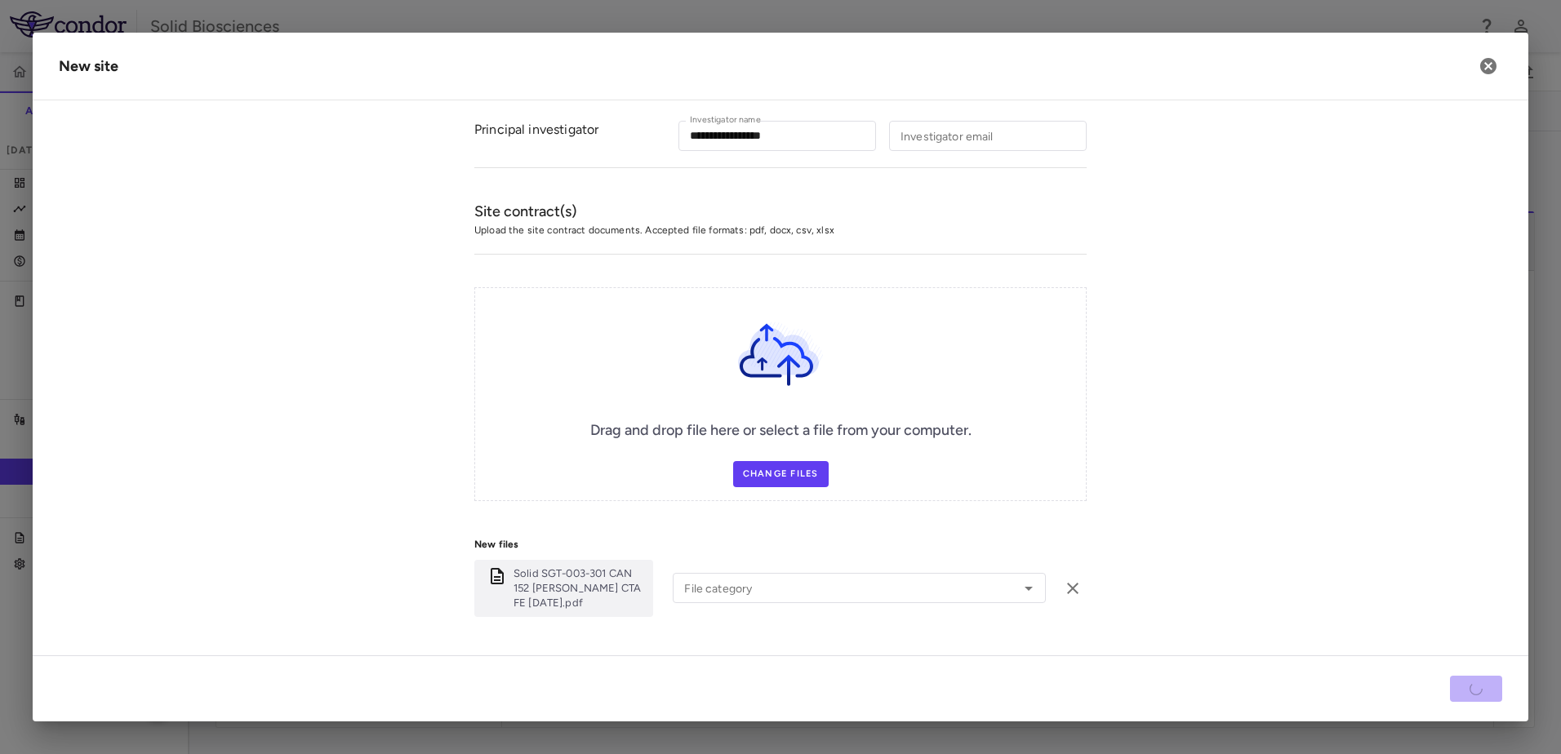
scroll to position [458, 0]
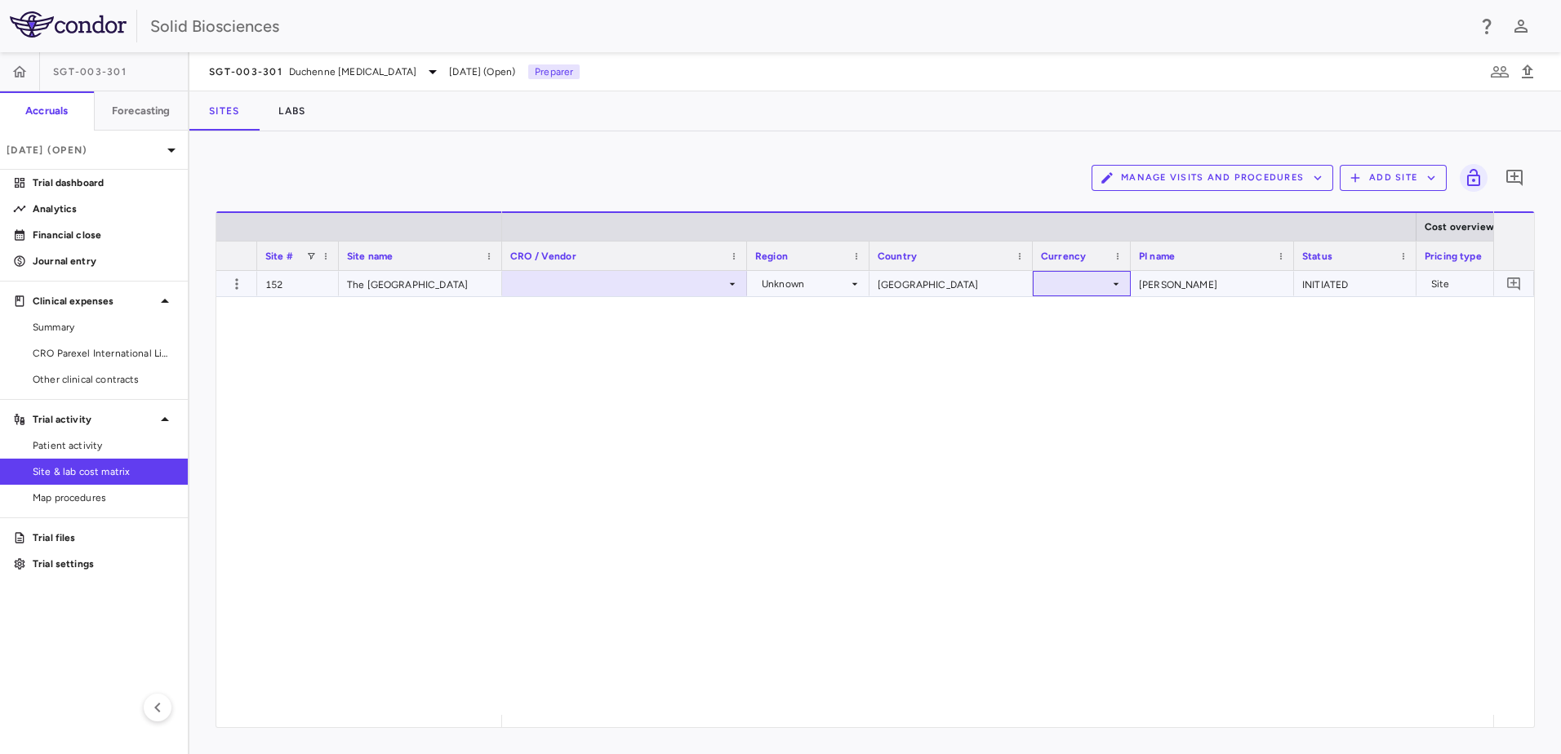
click at [1087, 278] on div at bounding box center [1082, 284] width 82 height 24
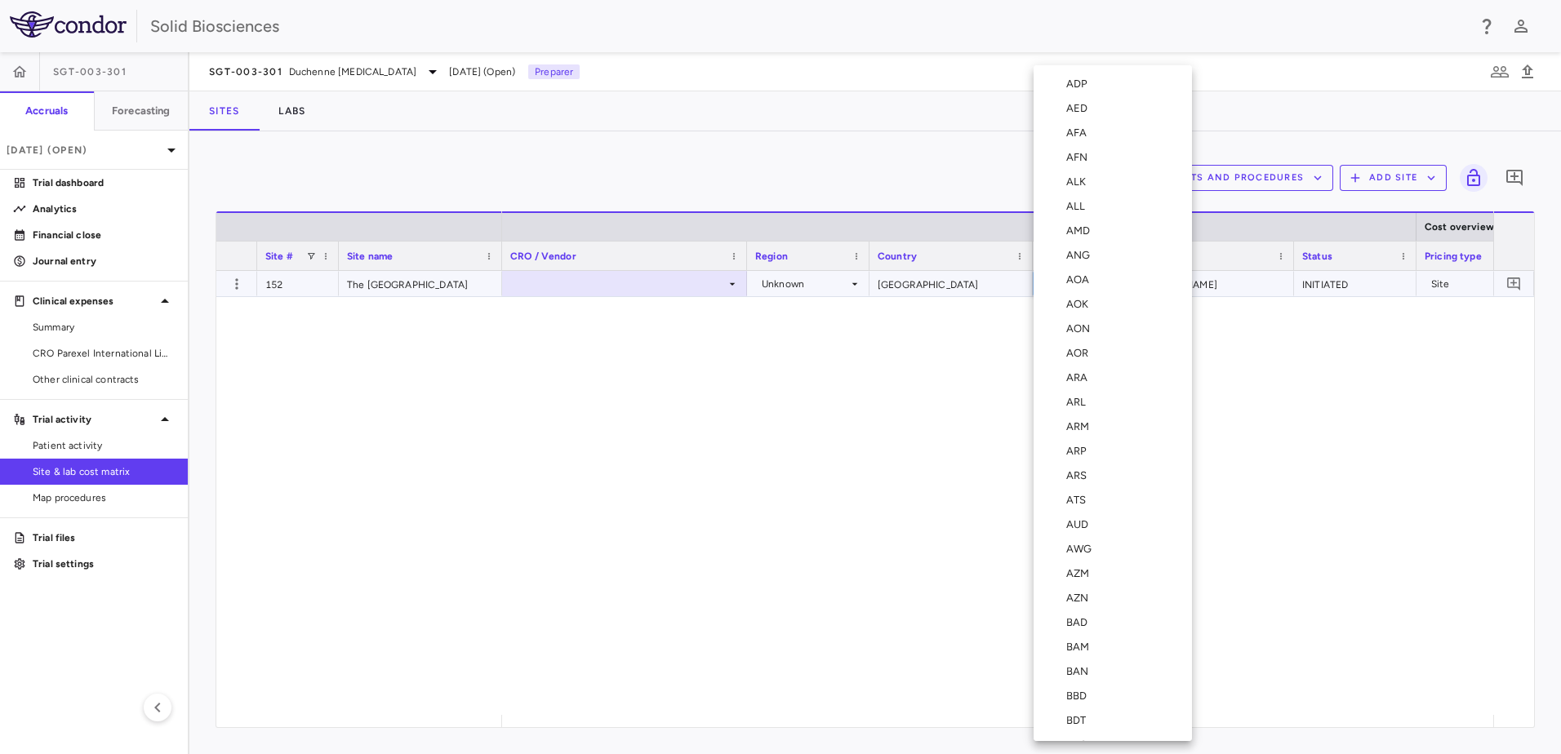
scroll to position [1077, 0]
click at [1085, 401] on div "CAD" at bounding box center [1080, 403] width 29 height 15
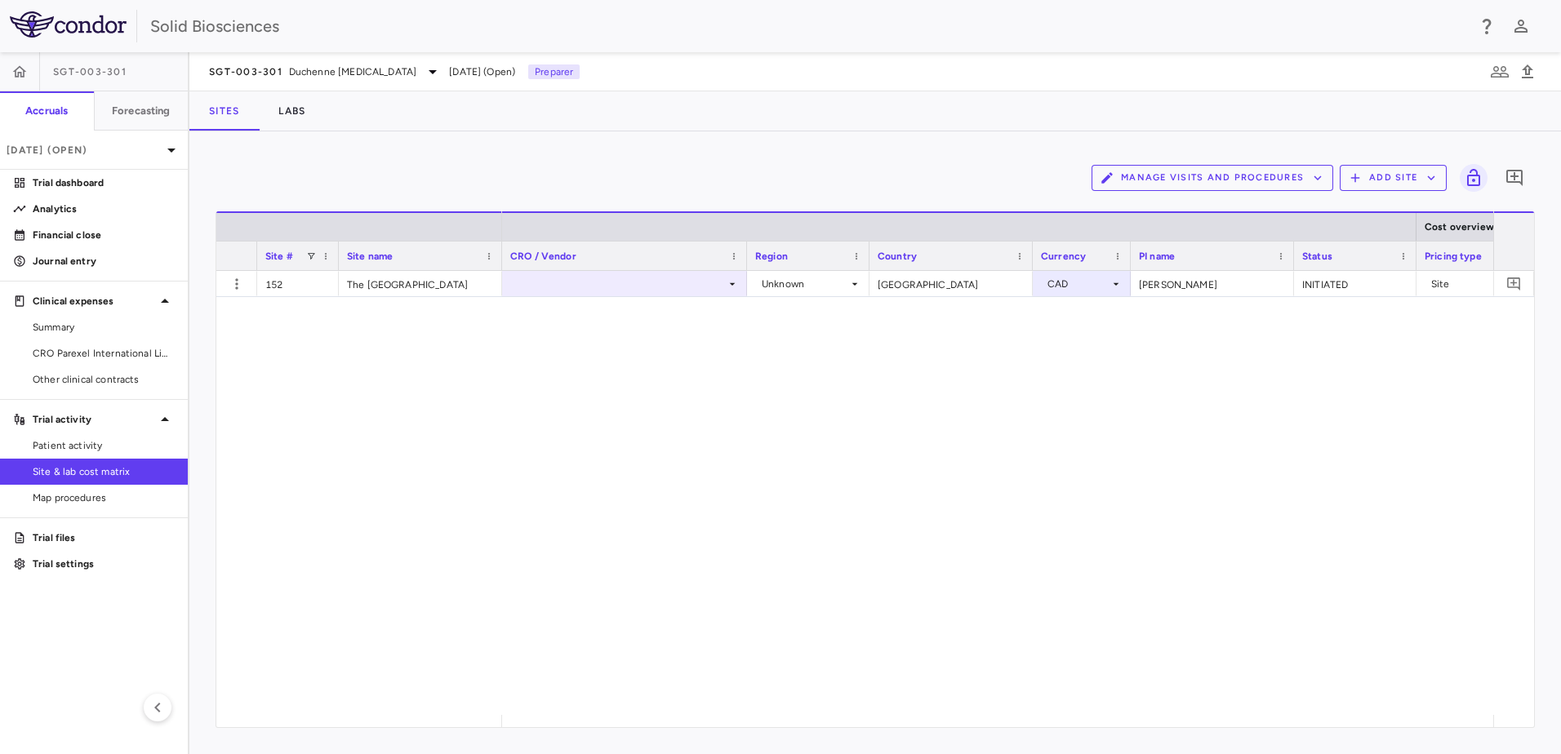
click at [691, 287] on div at bounding box center [624, 284] width 229 height 24
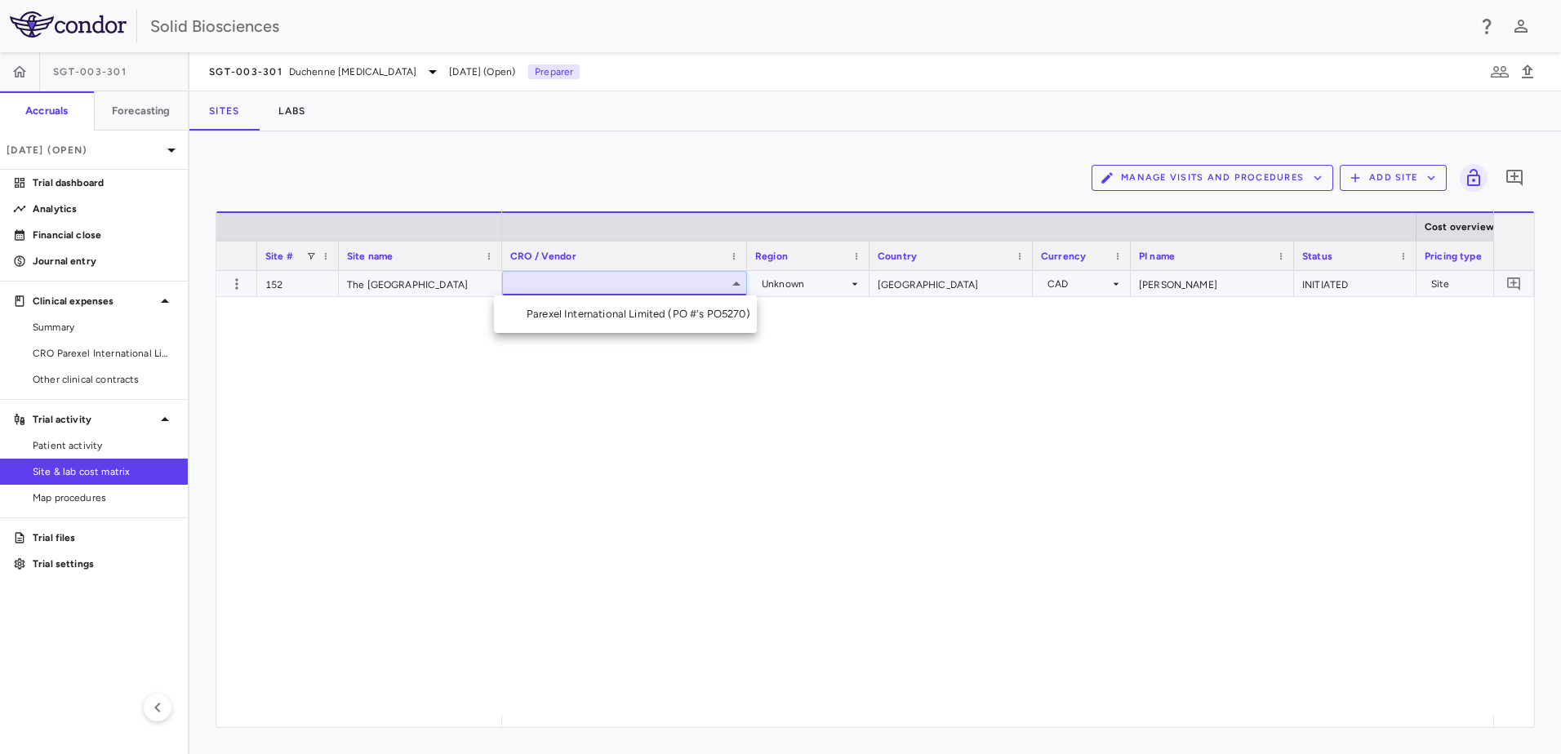
click at [610, 314] on div "Parexel International Limited (PO #'s PO5270)" at bounding box center [642, 314] width 230 height 15
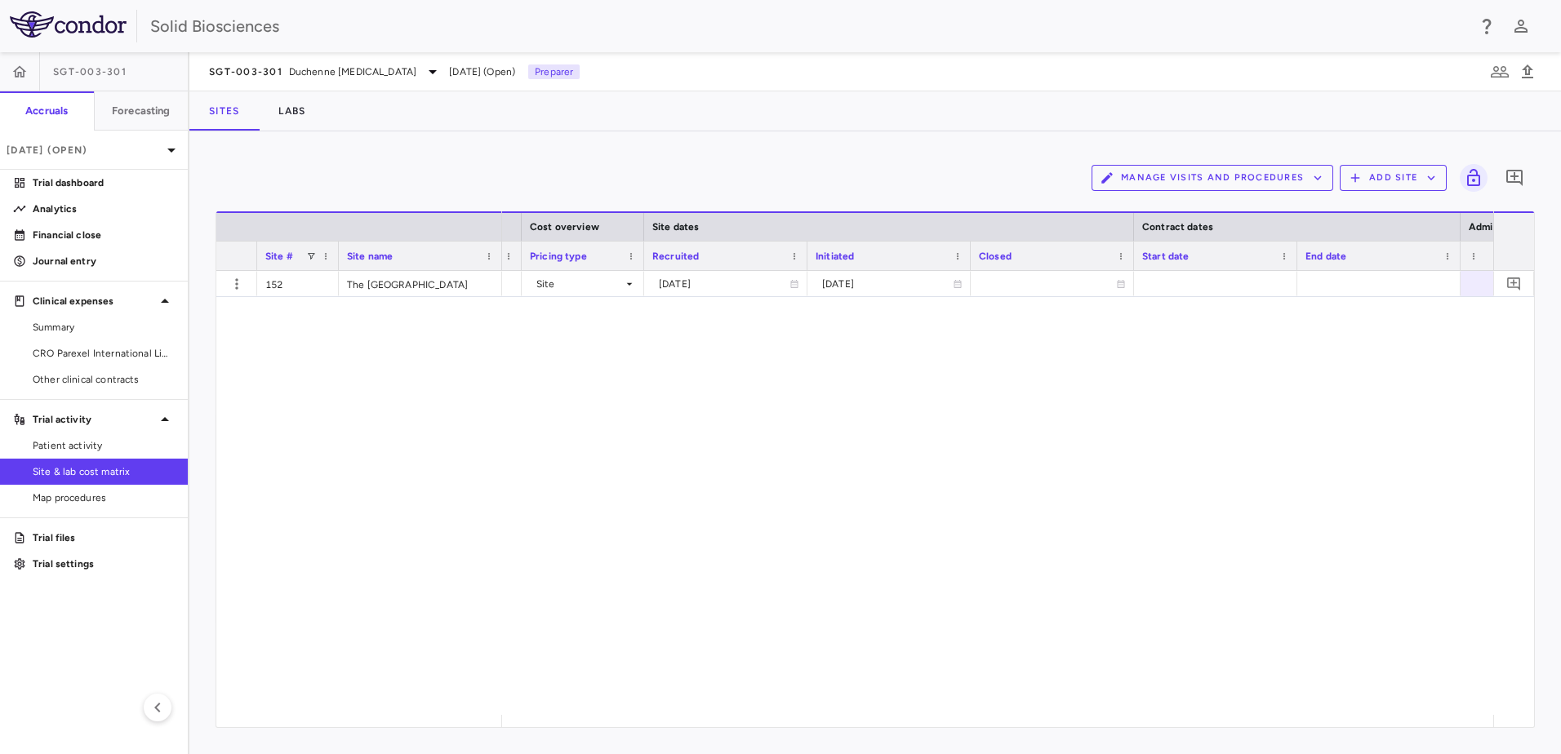
scroll to position [0, 1012]
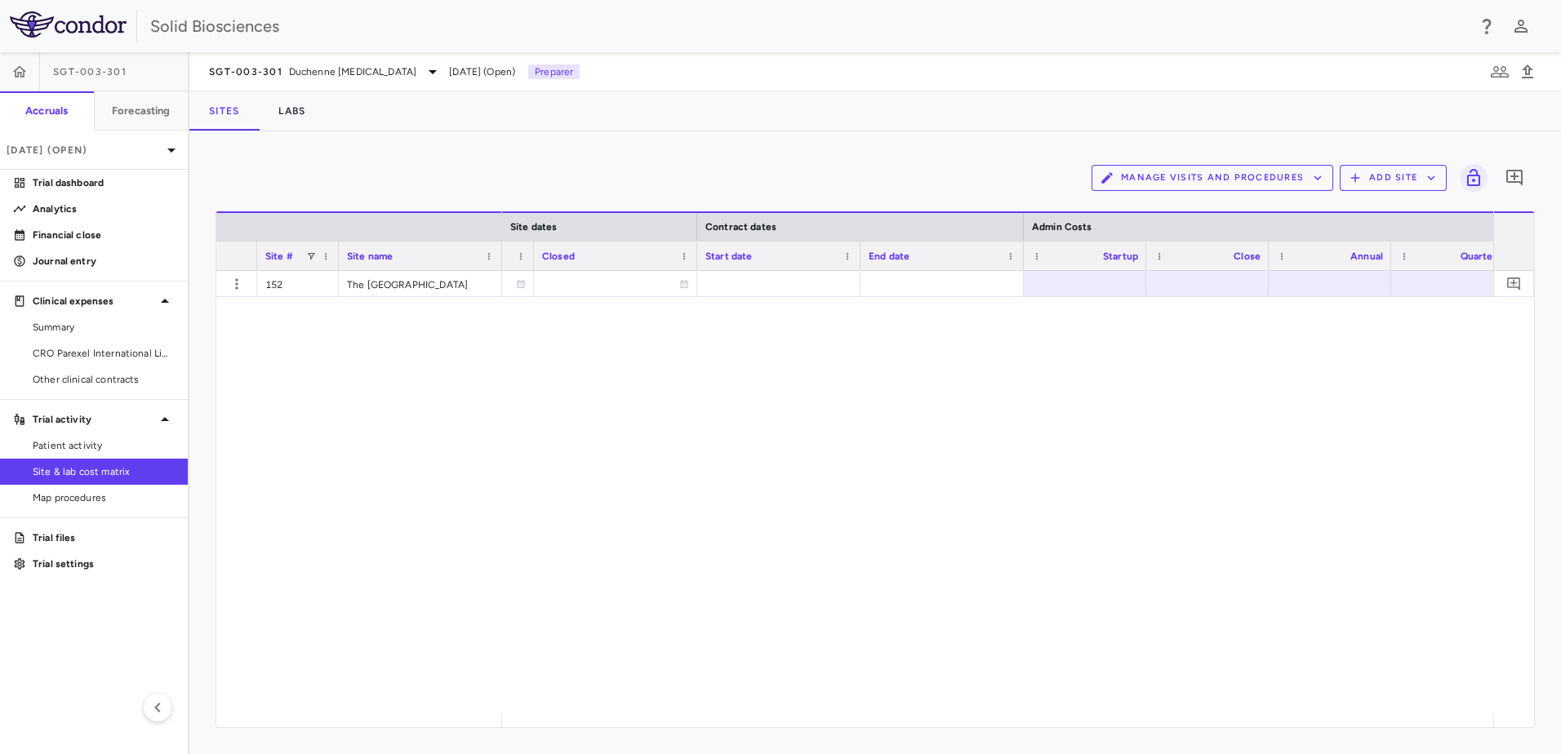
click at [1160, 500] on div "2025-09-17 2025-09-17 Parexel International Limited (PO #'s PO5270) —" at bounding box center [997, 493] width 991 height 444
click at [1121, 278] on div at bounding box center [1085, 284] width 106 height 24
type input "*****"
click at [1202, 284] on div at bounding box center [1207, 284] width 106 height 24
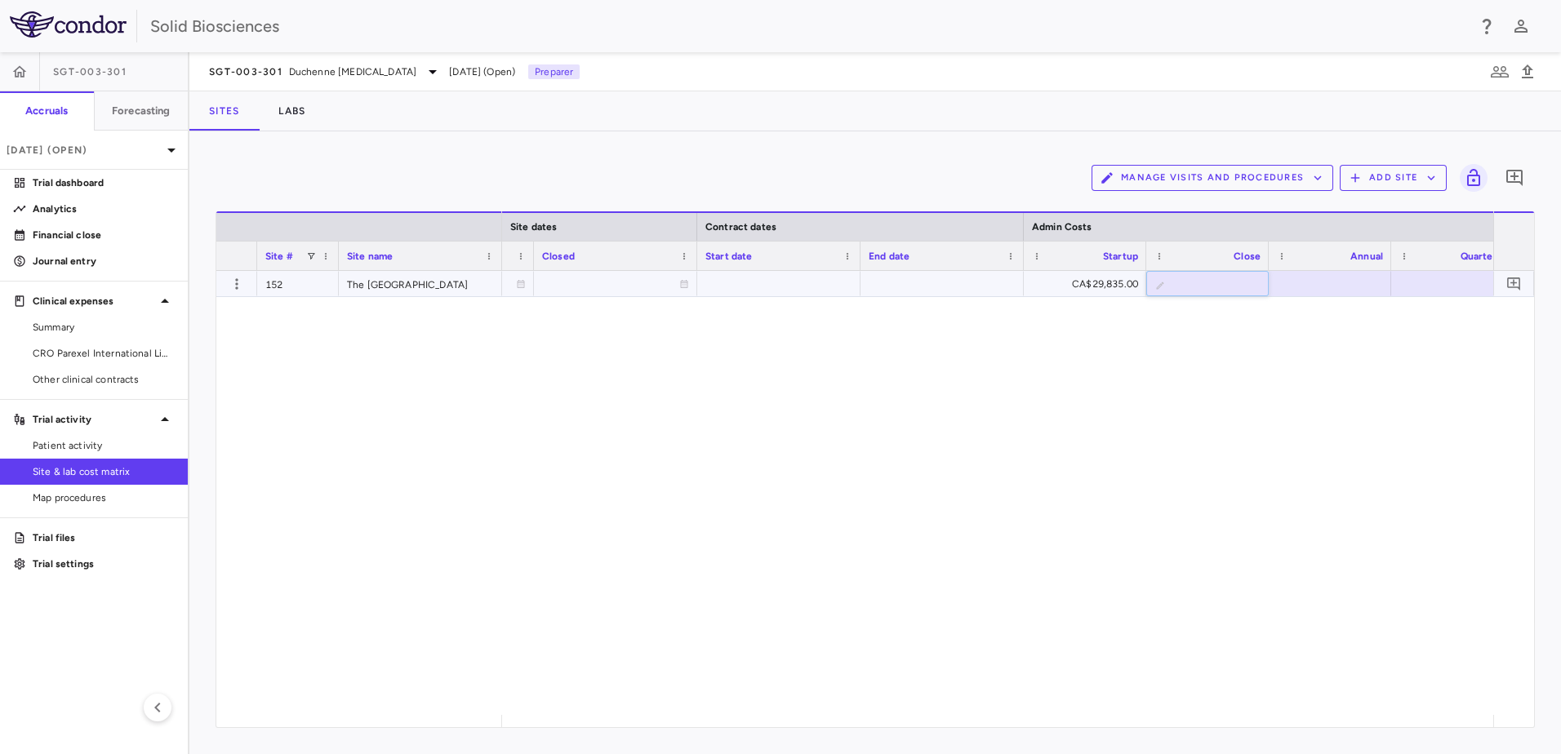
type input "****"
click at [1369, 278] on div at bounding box center [1330, 284] width 106 height 24
type input "****"
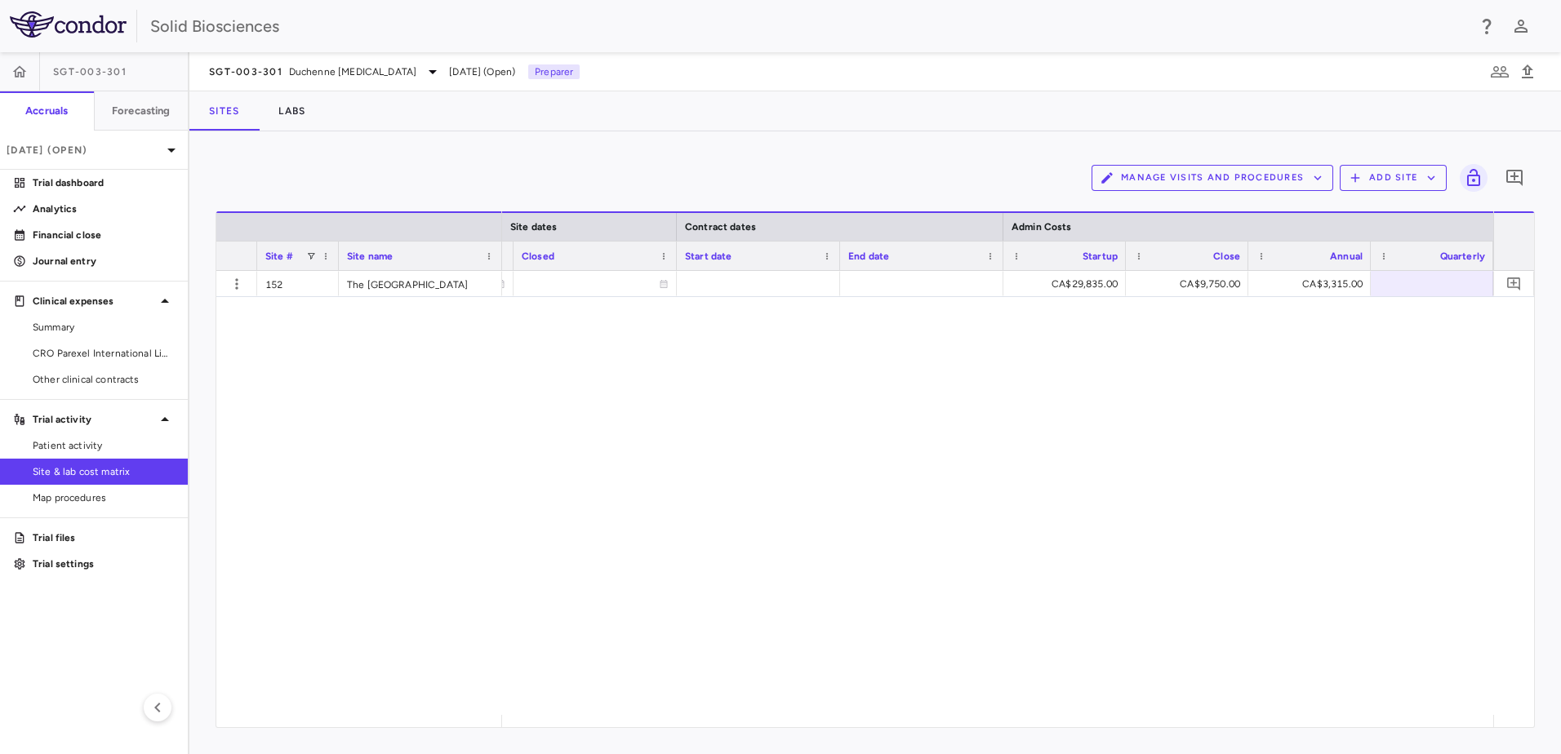
click at [1274, 458] on div "2025-09-17 2025-09-17 CA$29,835.00 CA$9,750.00 CA$3,315.00 CA$42,900.00" at bounding box center [997, 493] width 991 height 444
click at [79, 327] on span "Summary" at bounding box center [104, 327] width 142 height 15
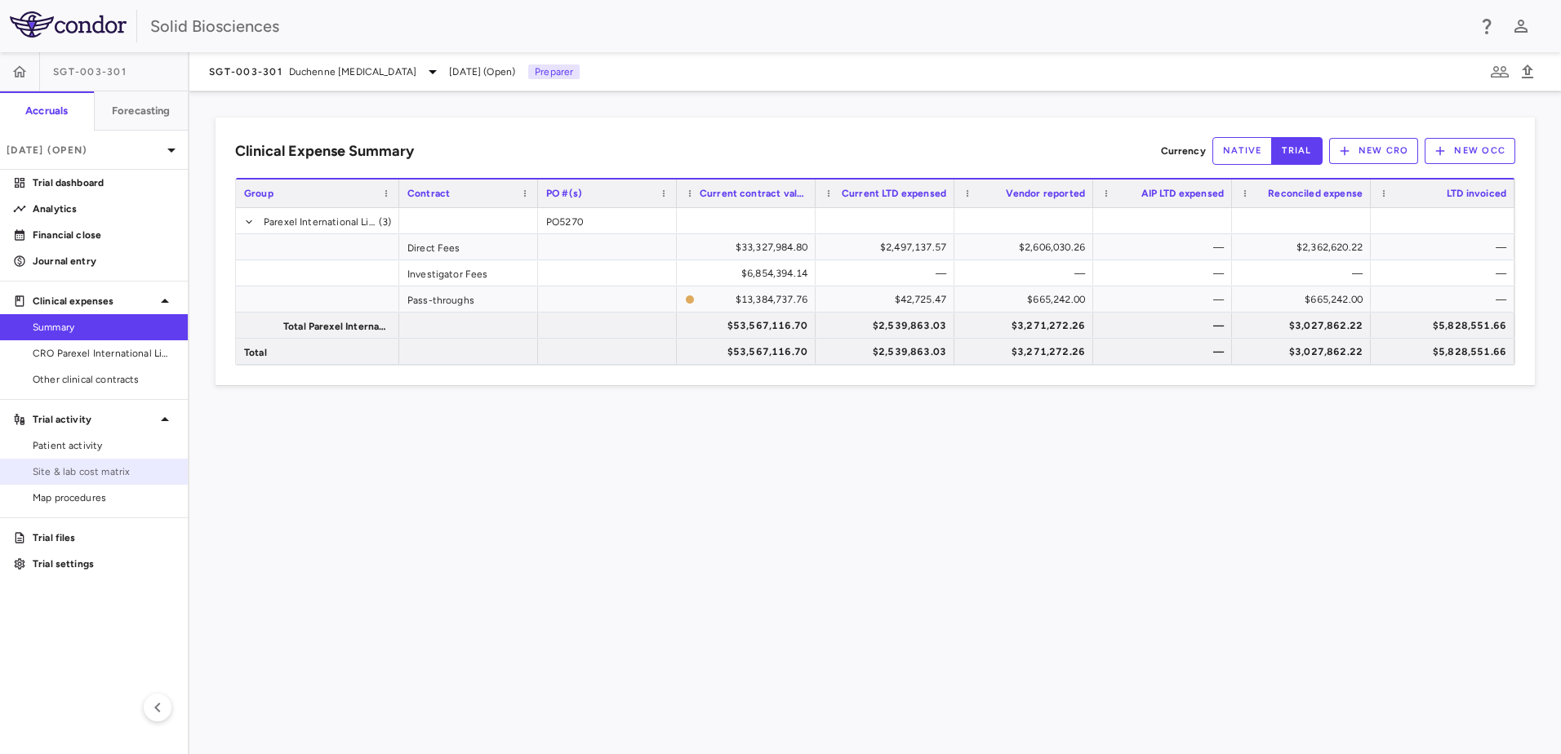
click at [90, 469] on span "Site & lab cost matrix" at bounding box center [104, 471] width 142 height 15
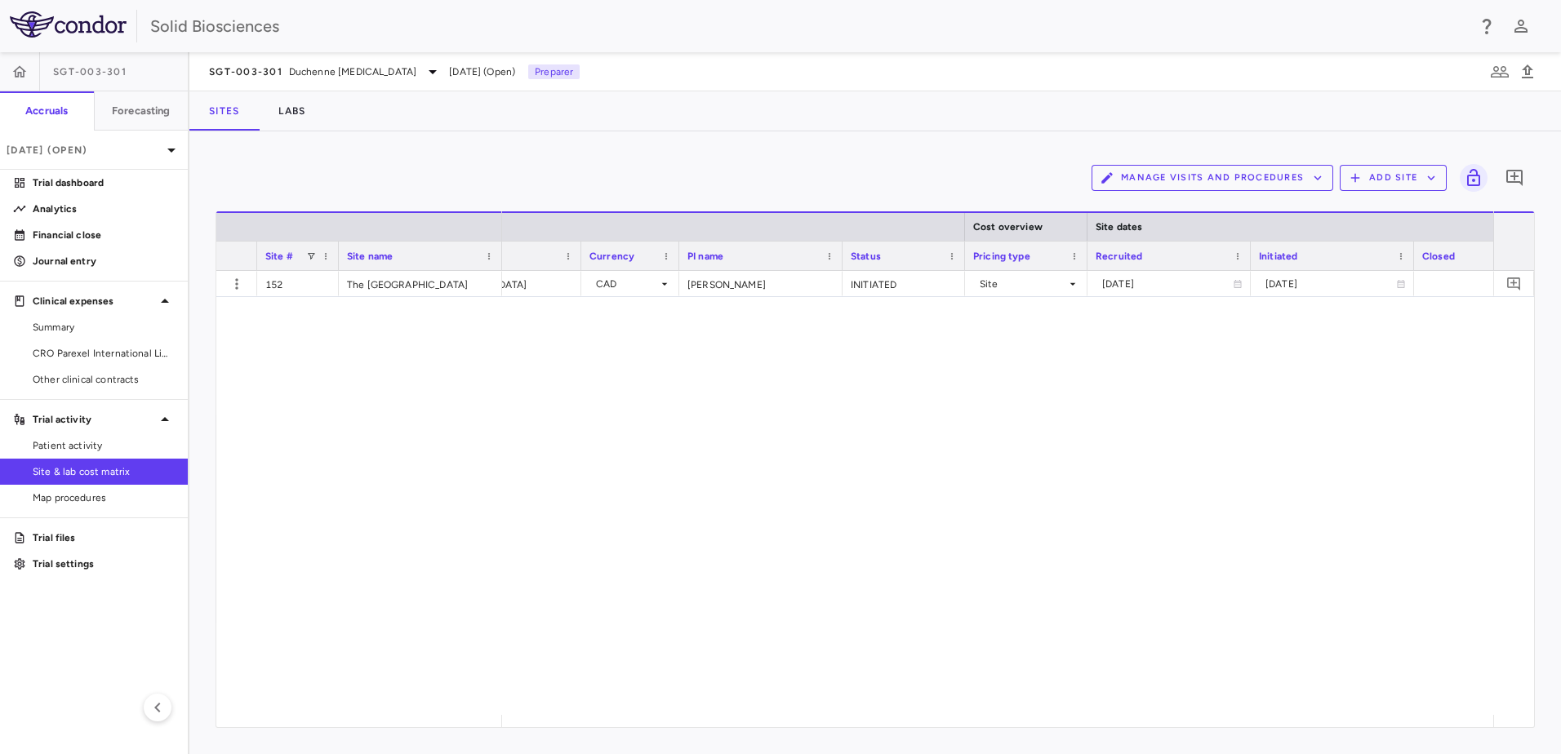
scroll to position [0, 496]
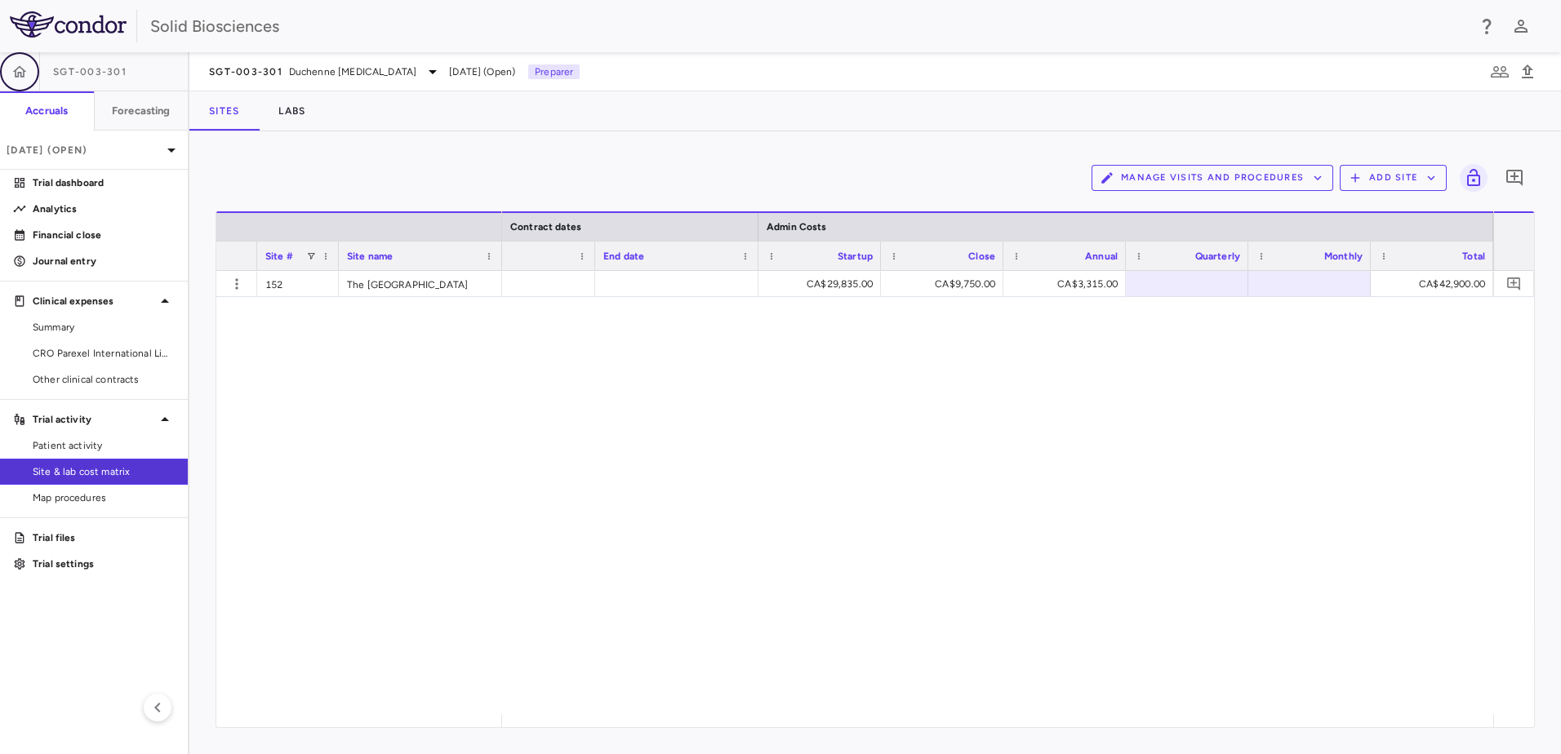
click at [19, 69] on icon "button" at bounding box center [19, 72] width 16 height 16
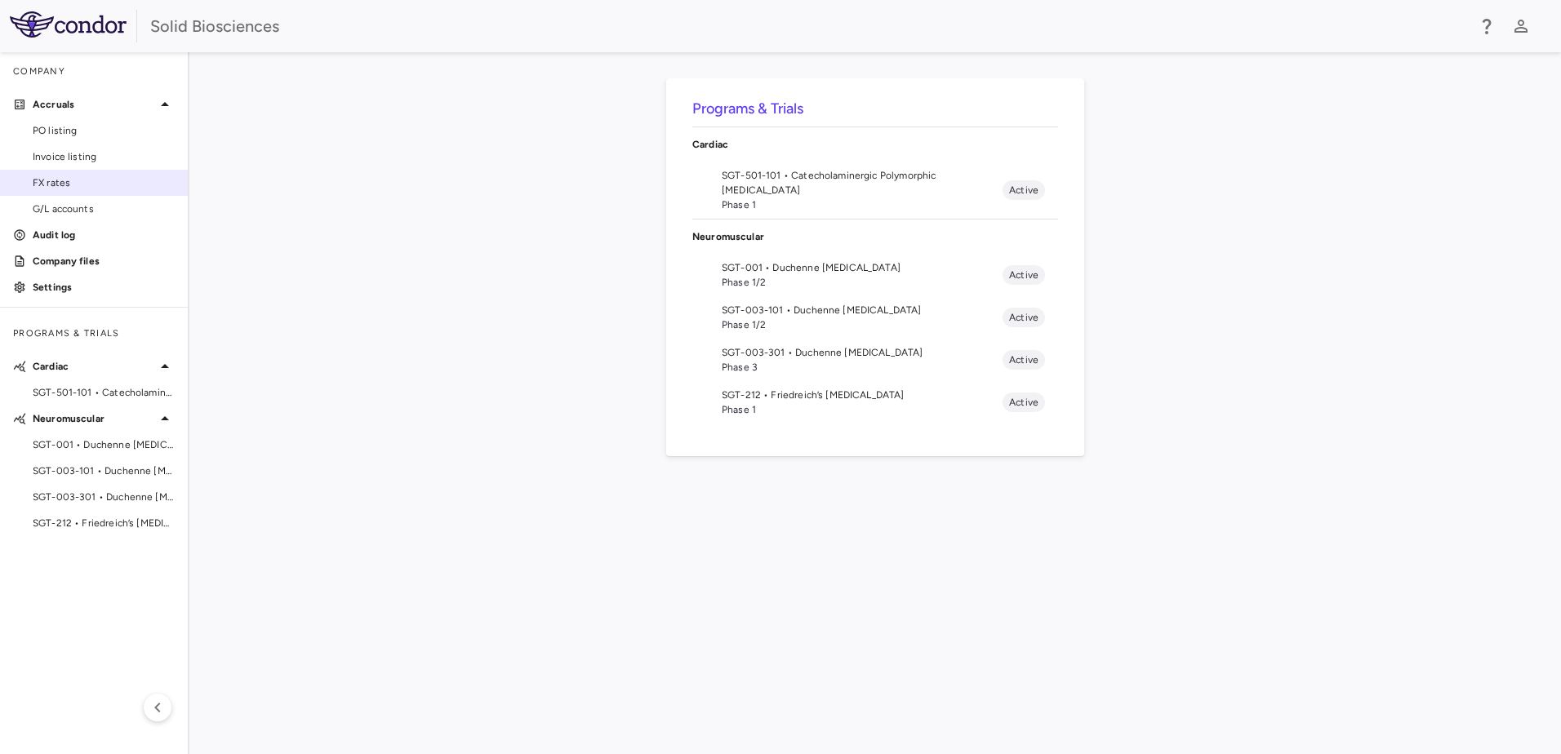
click at [57, 177] on span "FX rates" at bounding box center [104, 183] width 142 height 15
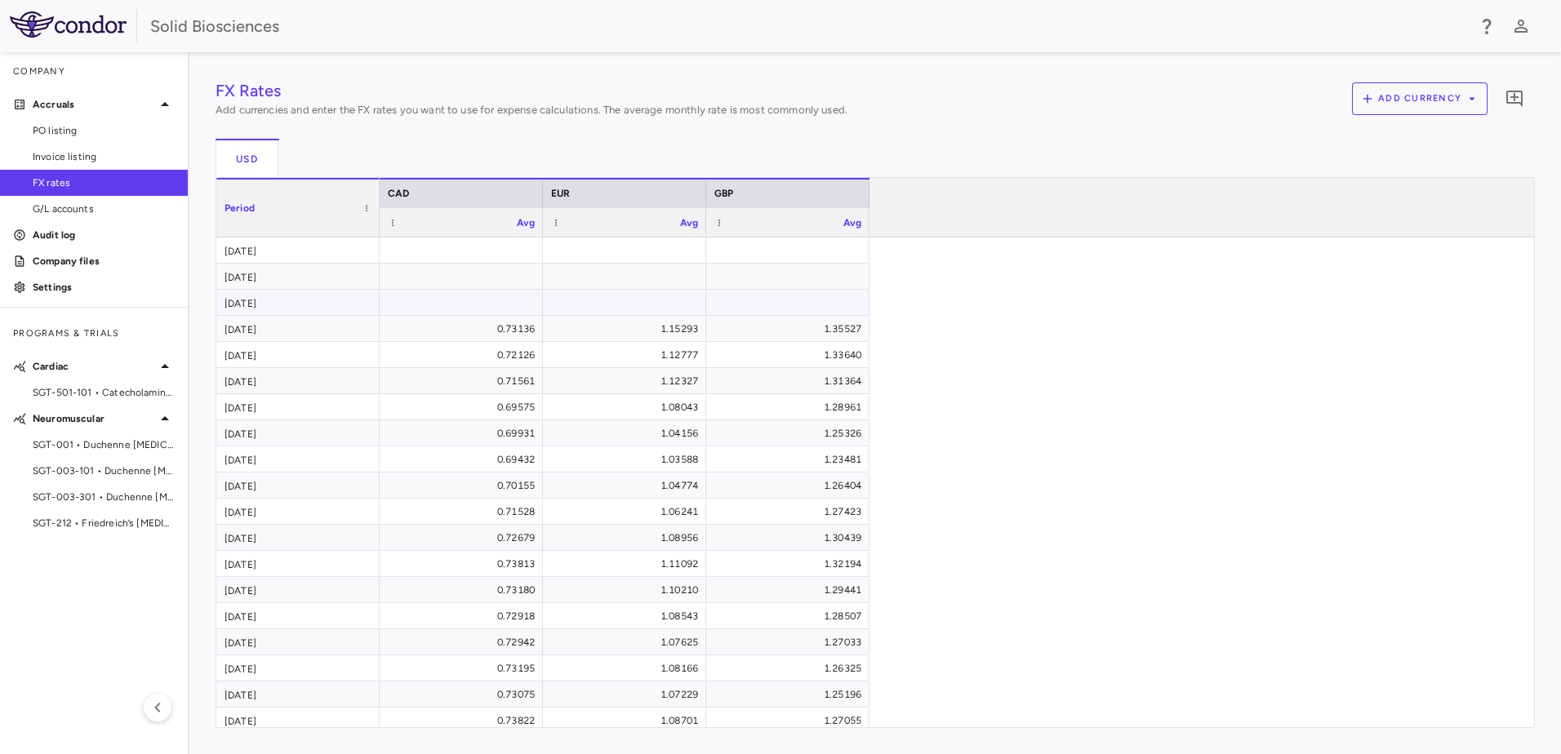
click at [437, 301] on div at bounding box center [461, 303] width 147 height 24
click at [667, 310] on div at bounding box center [624, 303] width 147 height 24
click at [651, 304] on input "number" at bounding box center [636, 304] width 137 height 27
paste input "********"
type input "********"
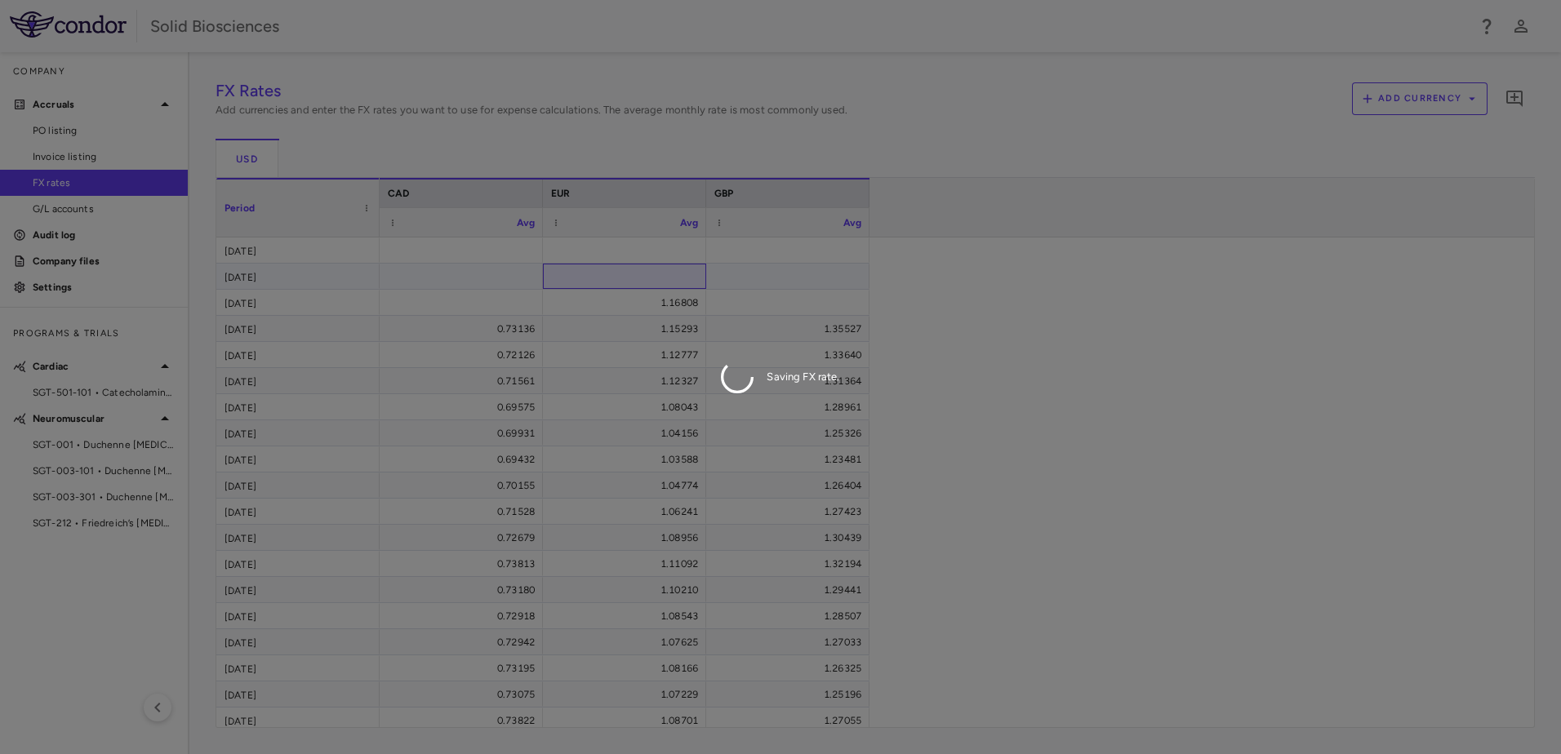
click at [657, 276] on div "FX Rates Add currencies and enter the FX rates you want to use for expense calc…" at bounding box center [875, 403] width 1319 height 650
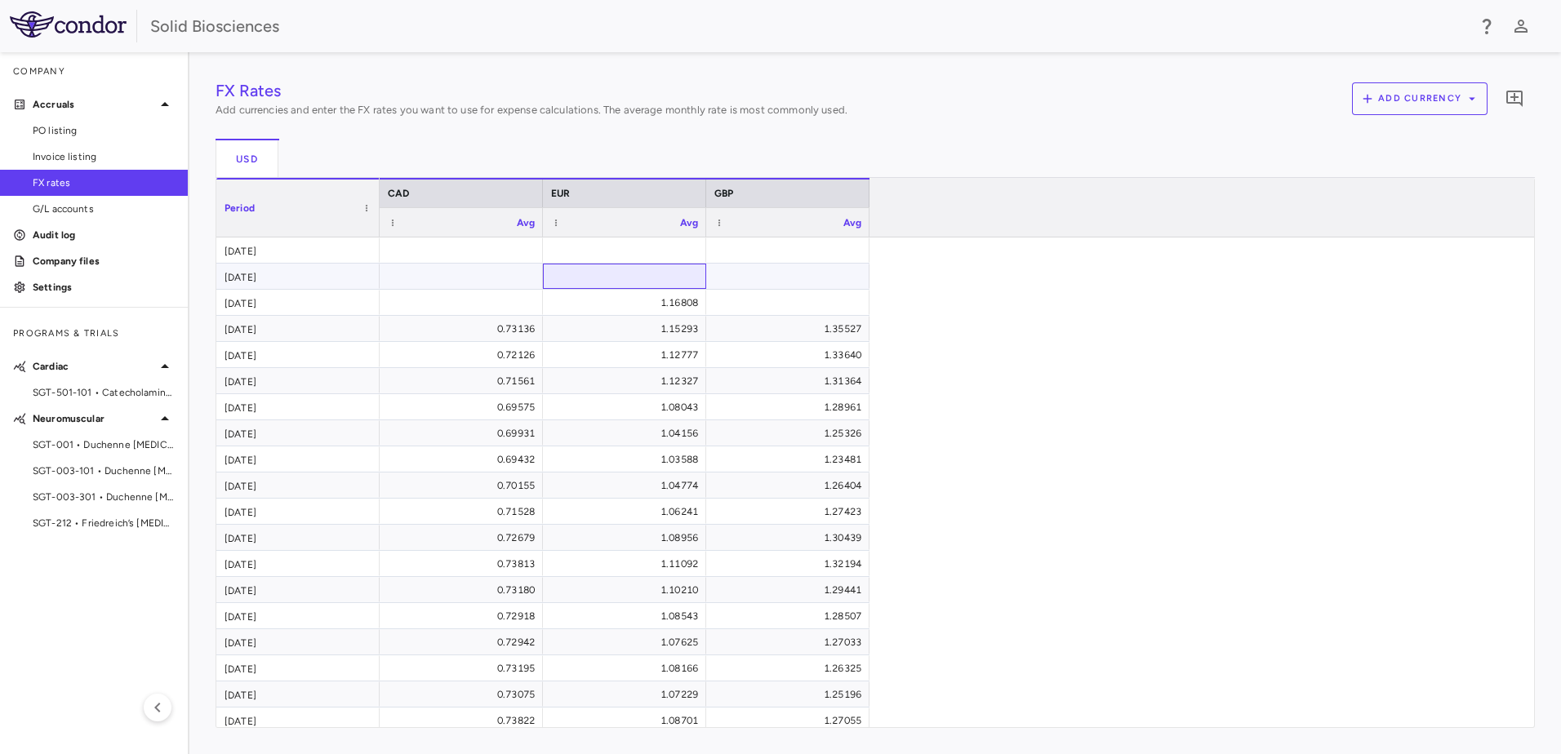
click at [659, 275] on div at bounding box center [624, 276] width 147 height 24
type input "********"
click at [649, 249] on div "FX Rates Add currencies and enter the FX rates you want to use for expense calc…" at bounding box center [875, 403] width 1319 height 650
click at [651, 247] on div at bounding box center [624, 250] width 147 height 24
click at [649, 255] on input "number" at bounding box center [636, 251] width 137 height 27
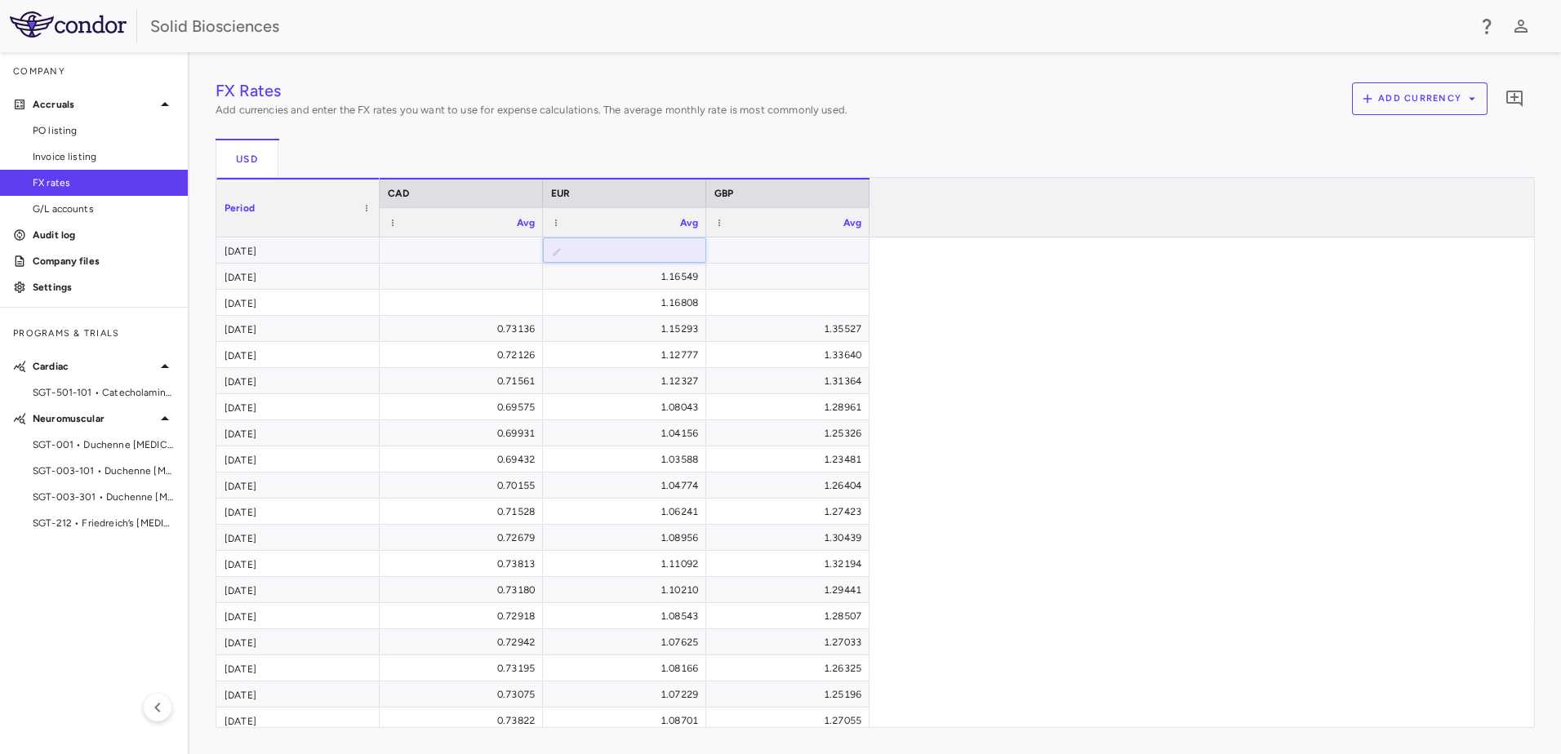
paste input "********"
type input "********"
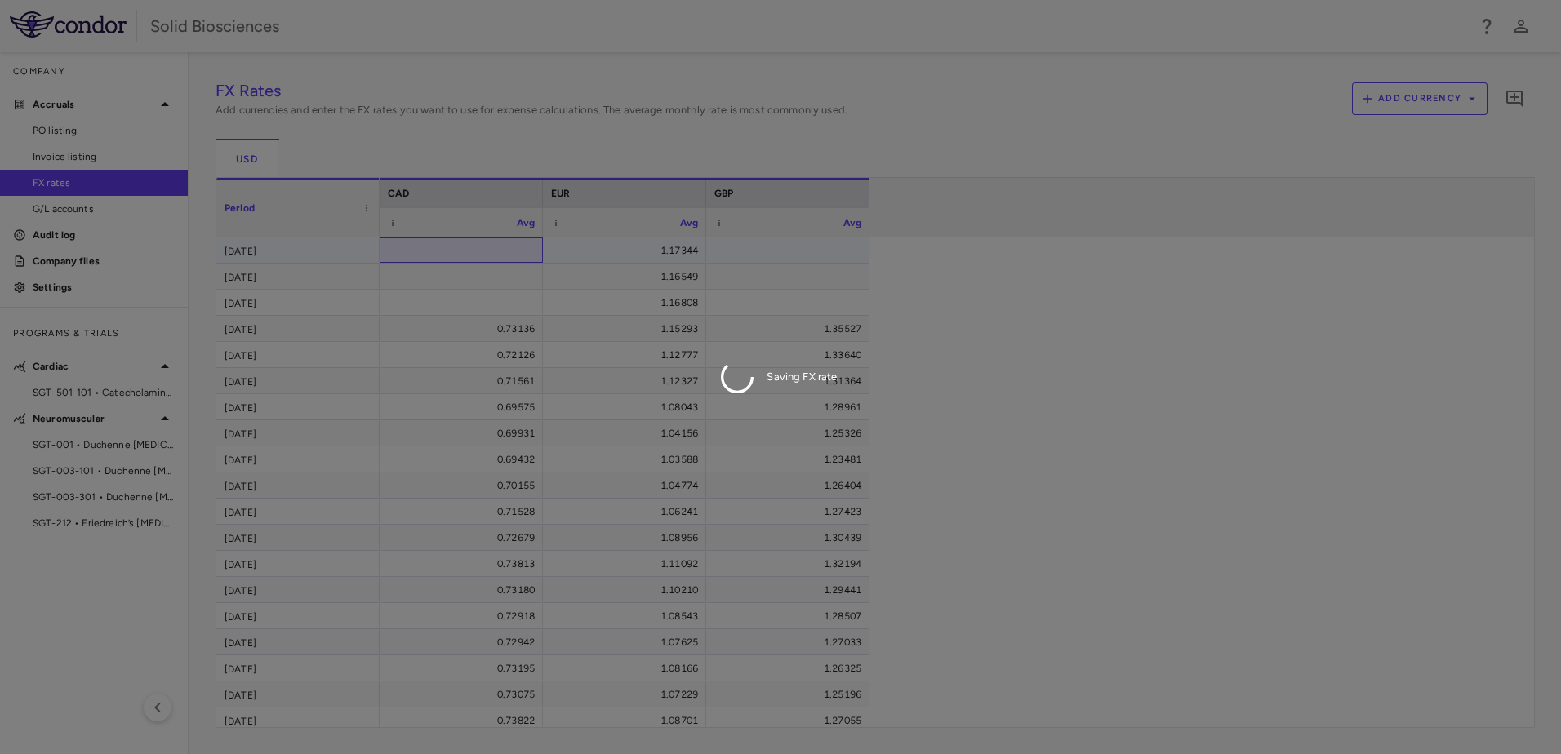
click at [466, 247] on div "FX Rates Add currencies and enter the FX rates you want to use for expense calc…" at bounding box center [875, 403] width 1319 height 650
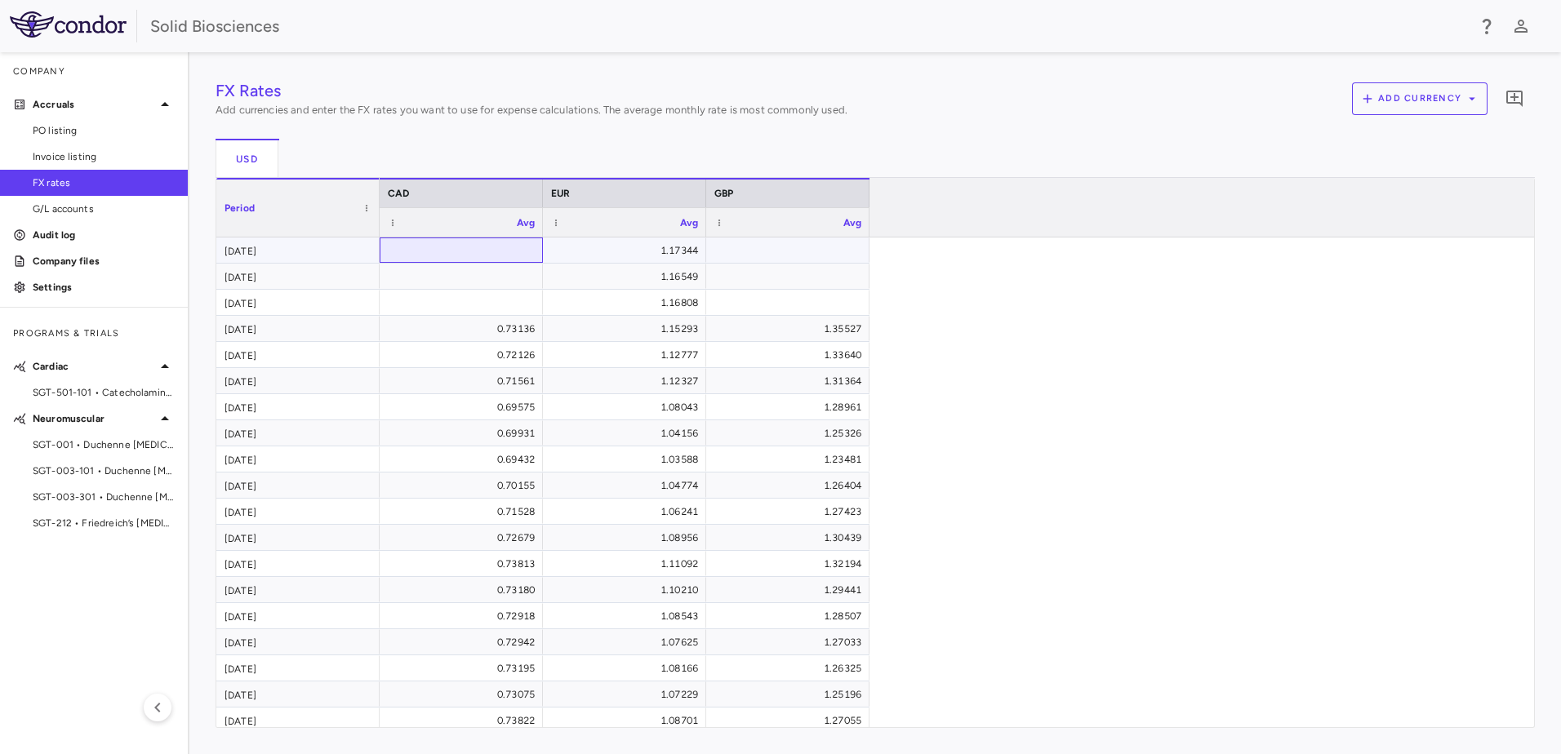
click at [472, 247] on div at bounding box center [461, 250] width 147 height 24
click at [472, 247] on input "number" at bounding box center [473, 251] width 137 height 27
type input "******"
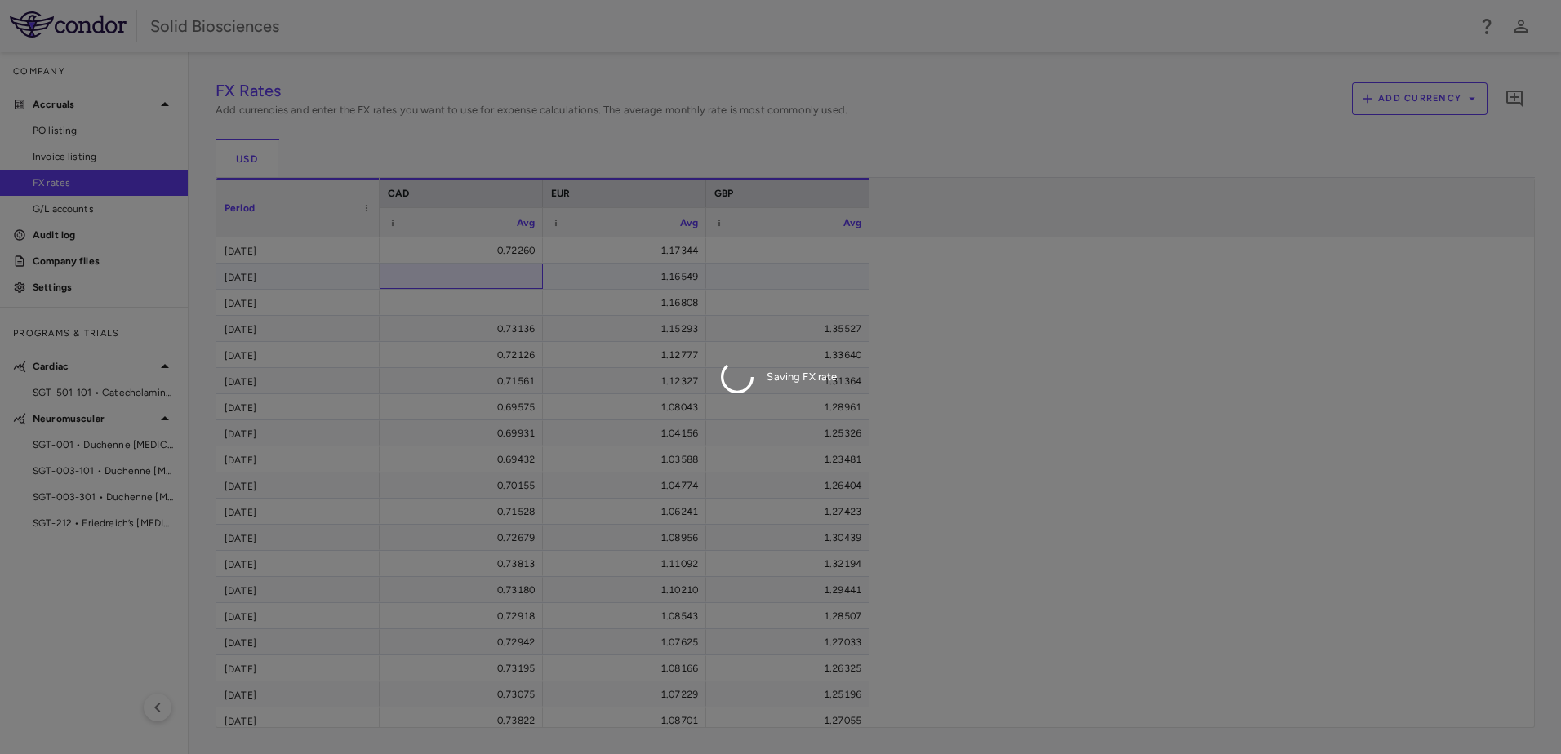
click at [491, 273] on div "FX Rates Add currencies and enter the FX rates you want to use for expense calc…" at bounding box center [875, 403] width 1319 height 650
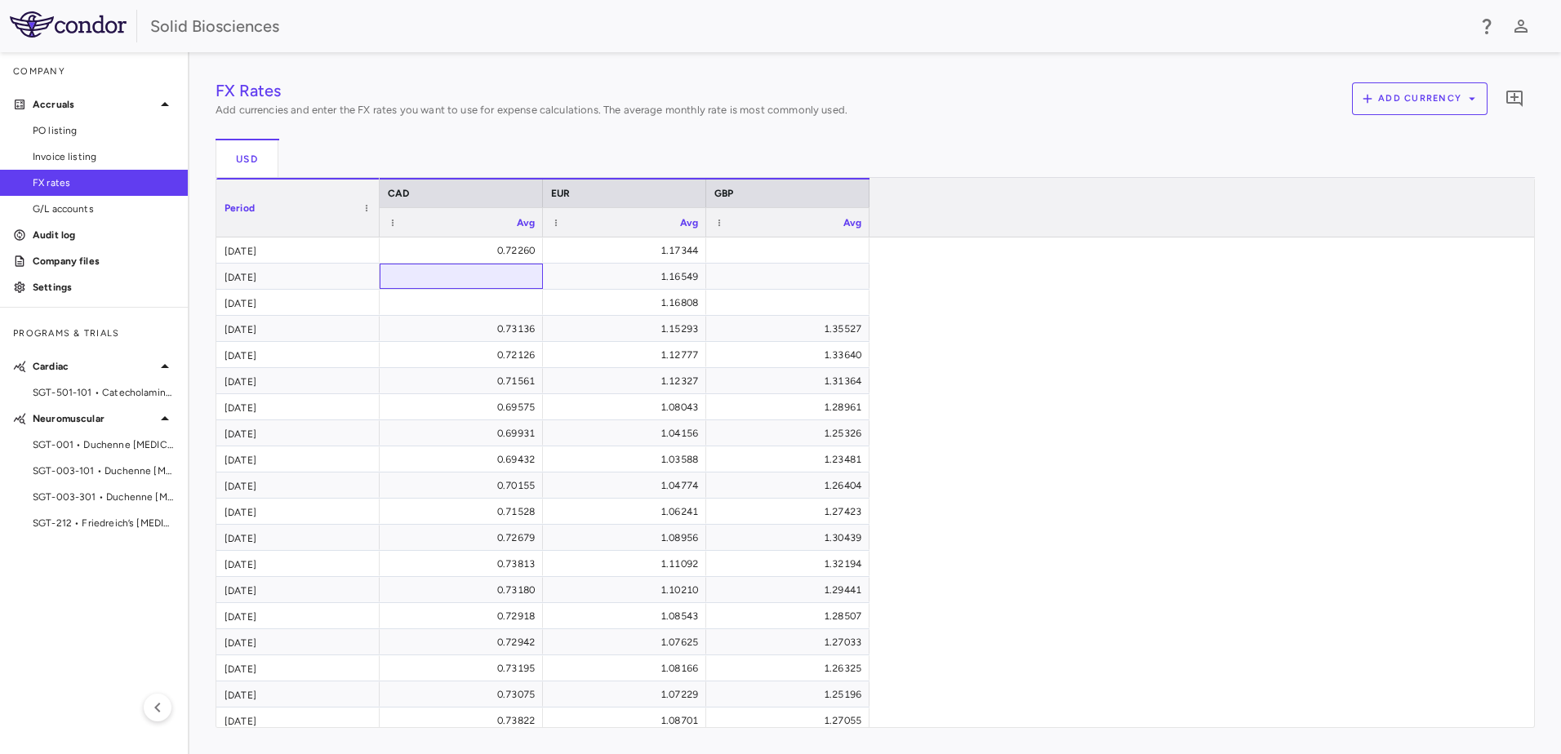
click at [500, 277] on div at bounding box center [461, 276] width 147 height 24
click at [502, 278] on input "number" at bounding box center [473, 277] width 137 height 27
type input "********"
click at [504, 304] on div "FX Rates Add currencies and enter the FX rates you want to use for expense calc…" at bounding box center [875, 403] width 1319 height 650
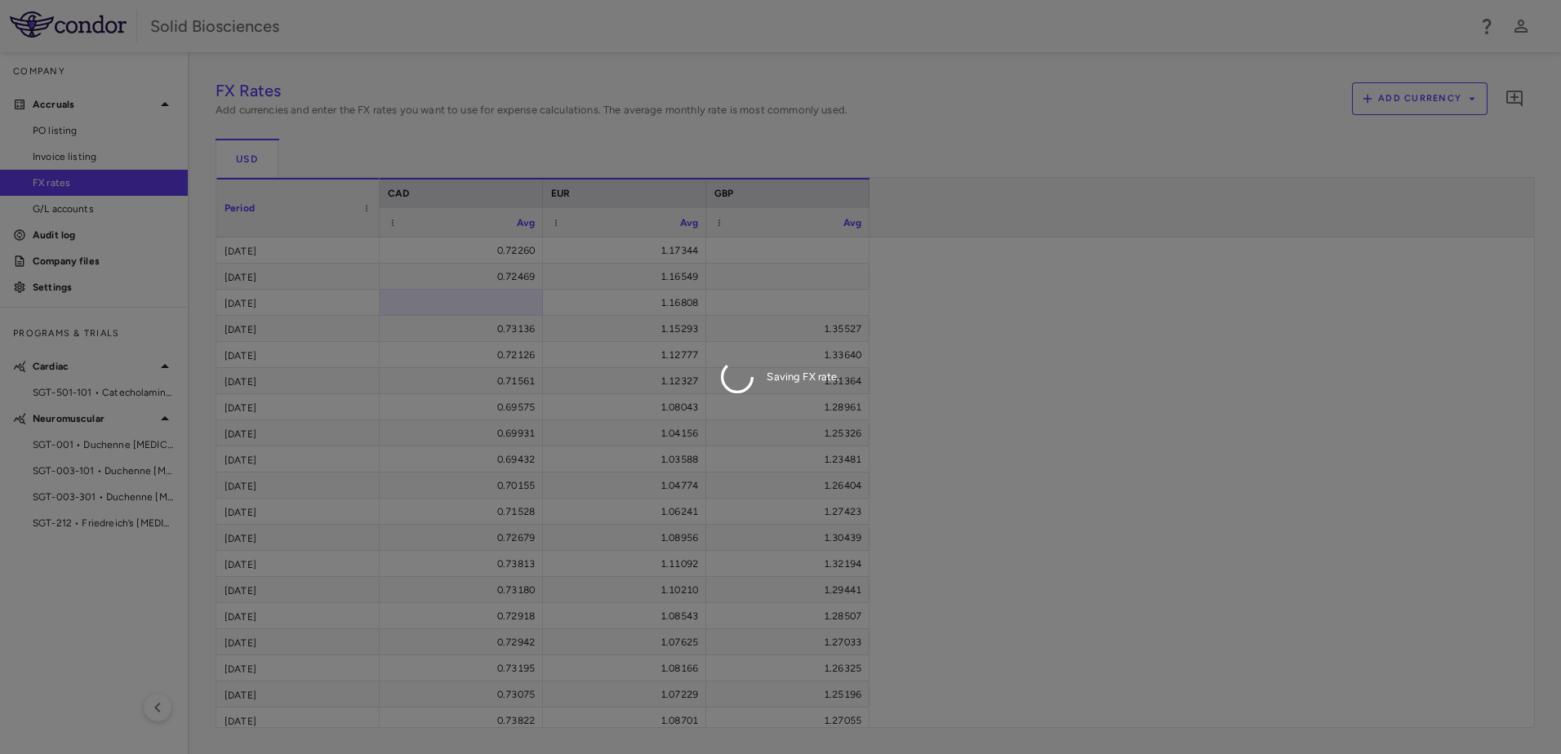
click at [501, 306] on div "Saving FX rate." at bounding box center [780, 377] width 1561 height 754
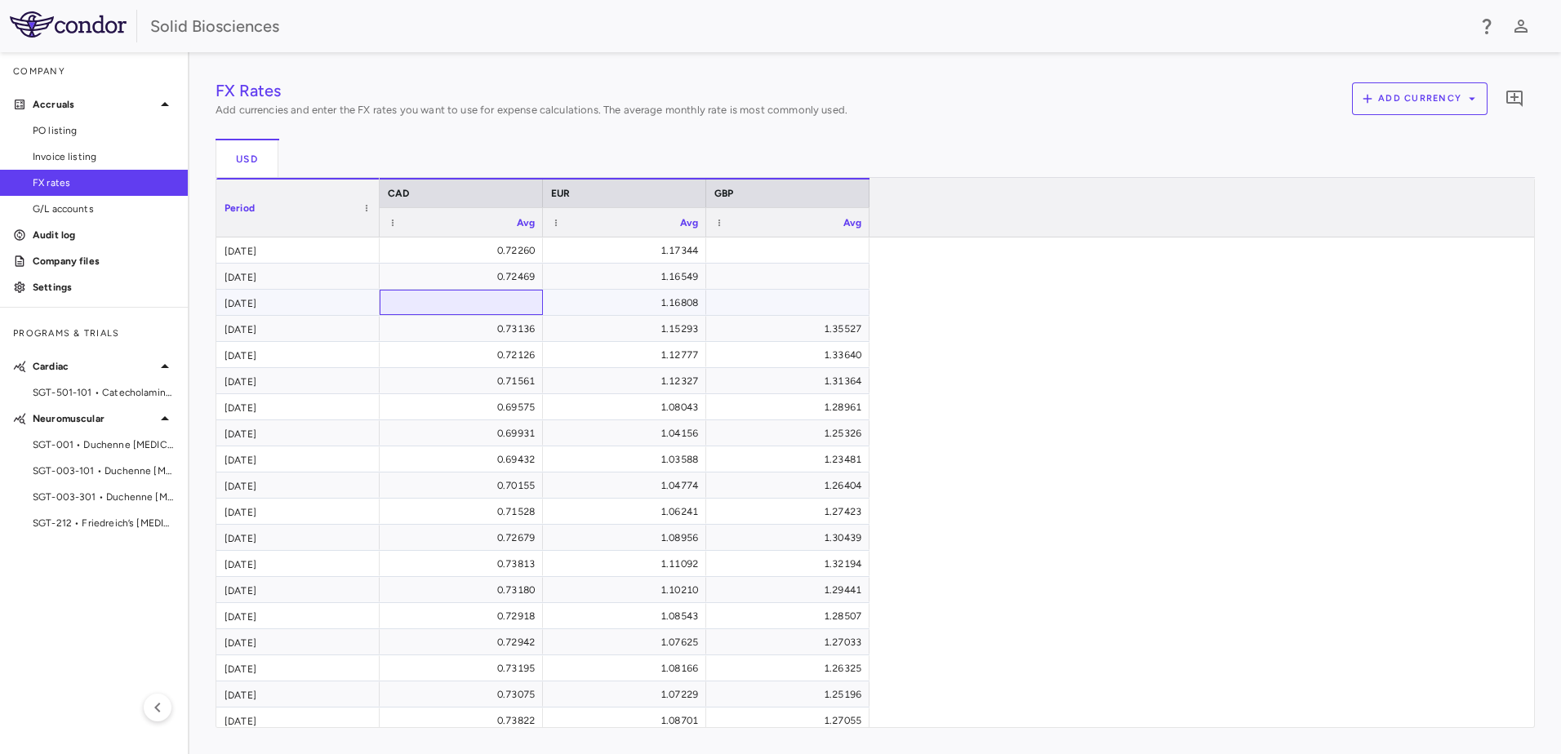
click at [507, 304] on div at bounding box center [461, 303] width 147 height 24
type input "********"
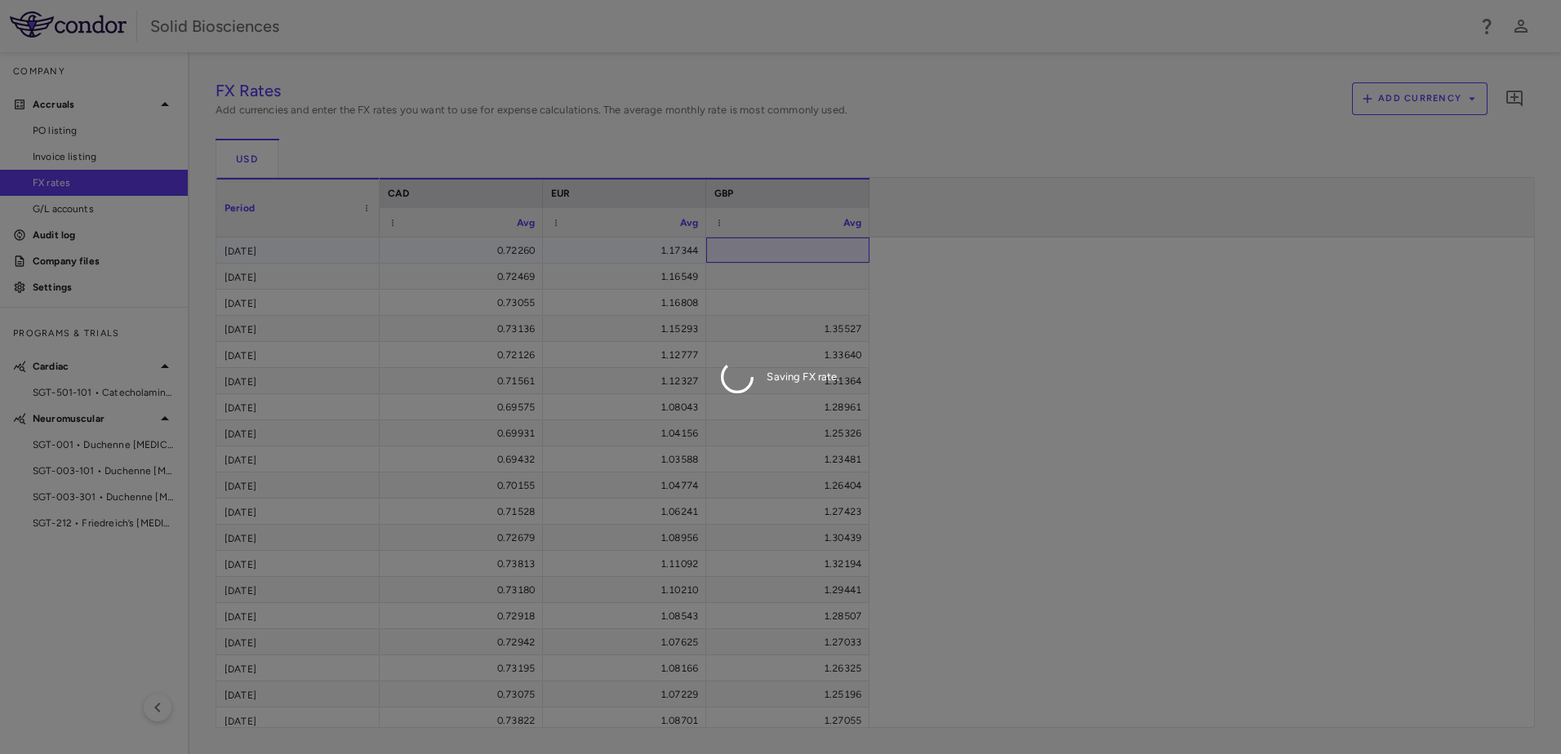
click at [809, 238] on div "FX Rates Add currencies and enter the FX rates you want to use for expense calc…" at bounding box center [875, 403] width 1319 height 650
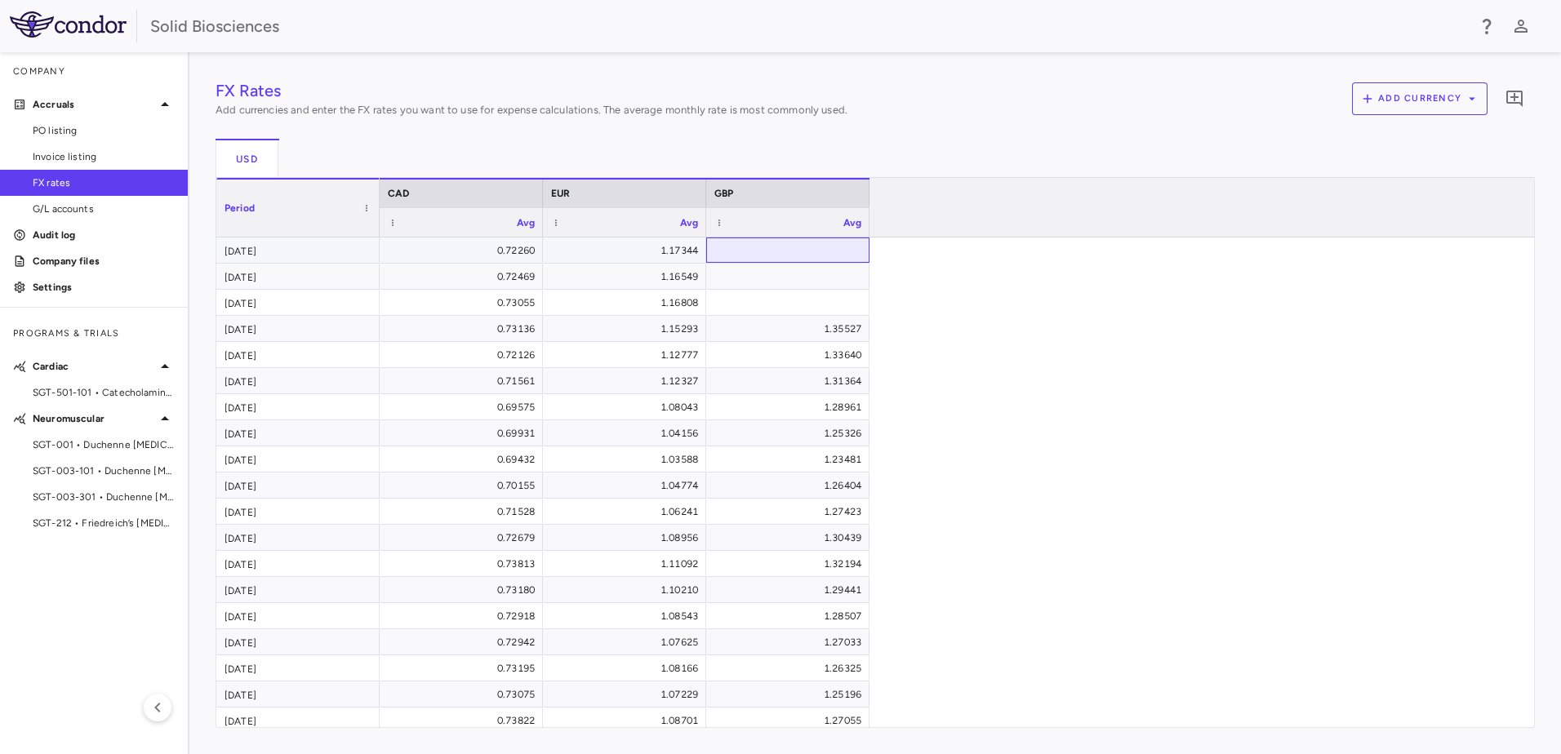
click at [829, 248] on div at bounding box center [787, 250] width 147 height 24
type input "********"
click at [822, 288] on div "FX Rates Add currencies and enter the FX rates you want to use for expense calc…" at bounding box center [875, 403] width 1319 height 650
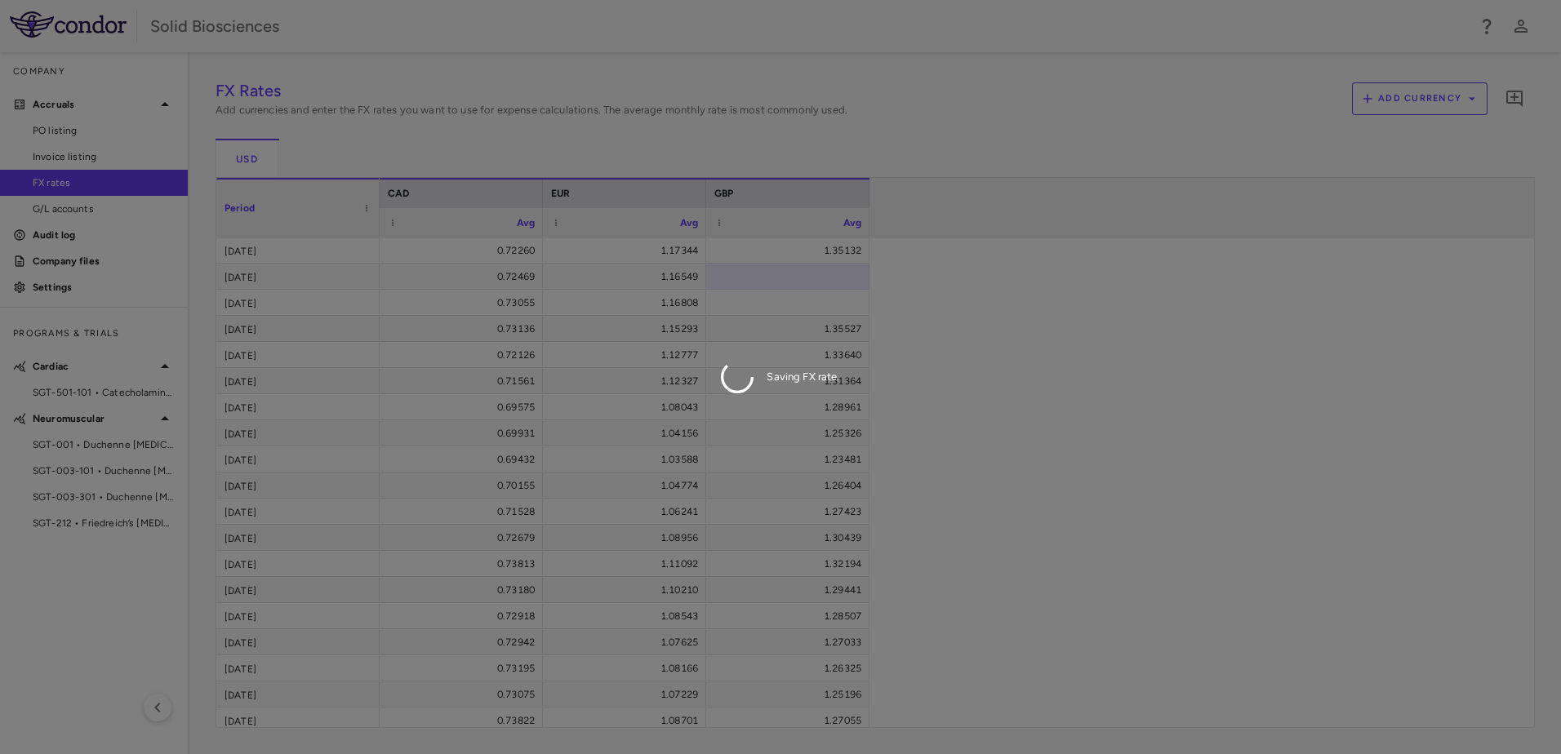
click at [822, 276] on div "Saving FX rate." at bounding box center [780, 377] width 1561 height 754
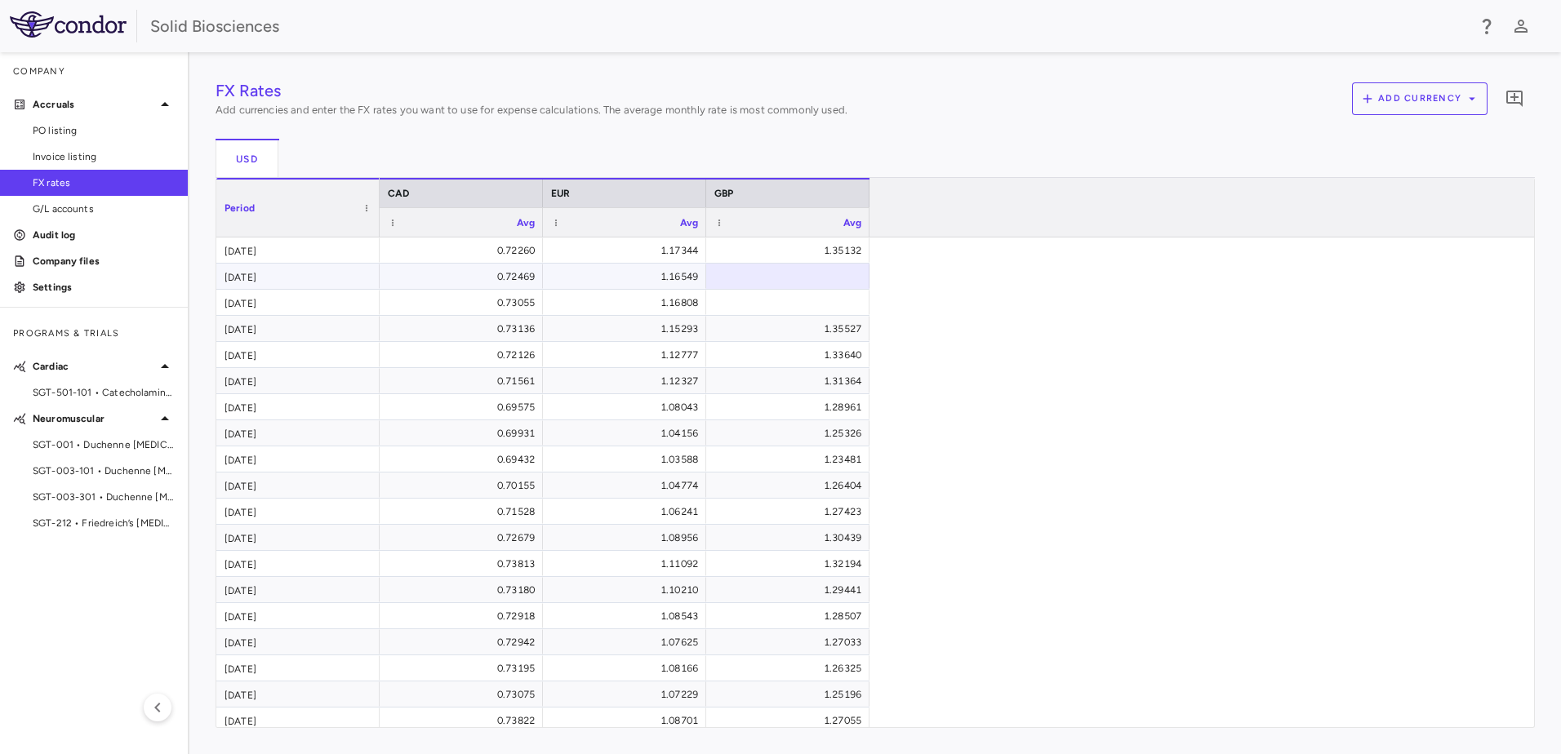
click at [822, 276] on div "FX Rates Add currencies and enter the FX rates you want to use for expense calc…" at bounding box center [875, 403] width 1319 height 650
click at [822, 276] on div at bounding box center [787, 276] width 147 height 24
click at [822, 276] on input "number" at bounding box center [799, 277] width 137 height 27
type input "********"
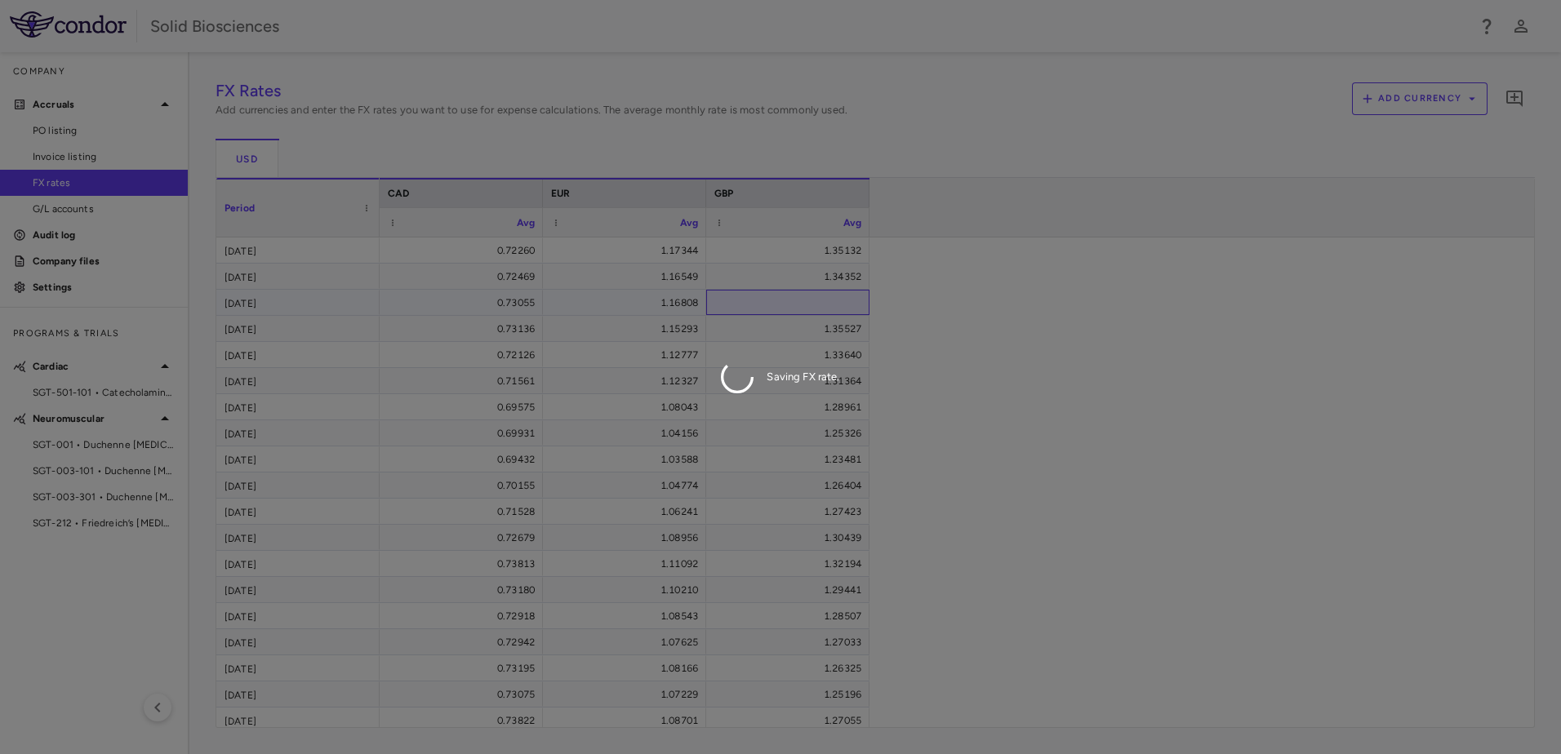
click at [806, 304] on div "FX Rates Add currencies and enter the FX rates you want to use for expense calc…" at bounding box center [875, 403] width 1319 height 650
click at [805, 304] on div "Saving FX rate." at bounding box center [780, 377] width 1561 height 754
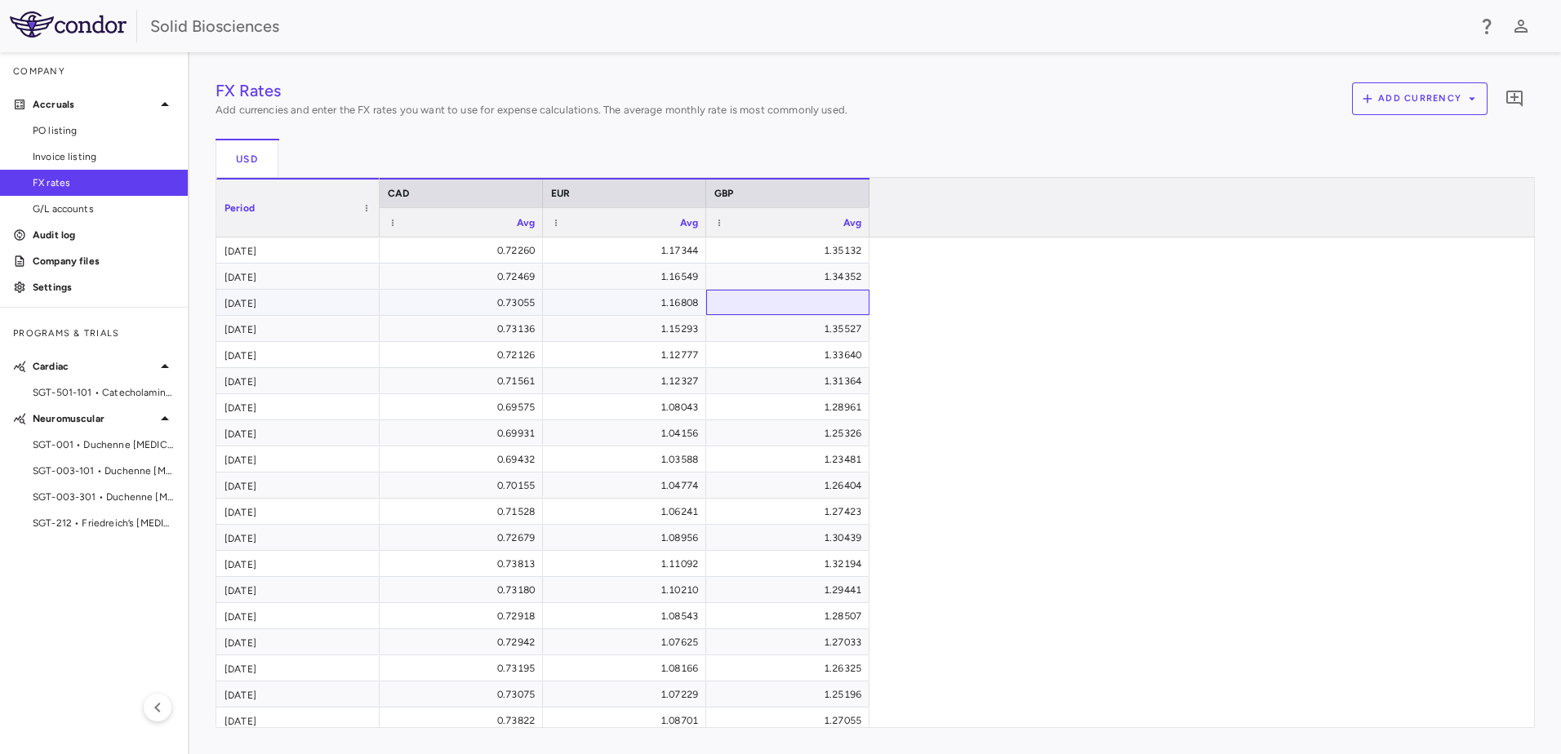
click at [807, 301] on div at bounding box center [787, 303] width 147 height 24
type input "********"
click at [814, 329] on div "FX Rates Add currencies and enter the FX rates you want to use for expense calc…" at bounding box center [875, 403] width 1319 height 650
click at [107, 388] on span "SGT-501-101 • Catecholaminergic Polymorphic Ventricular Tachycardia" at bounding box center [104, 392] width 142 height 15
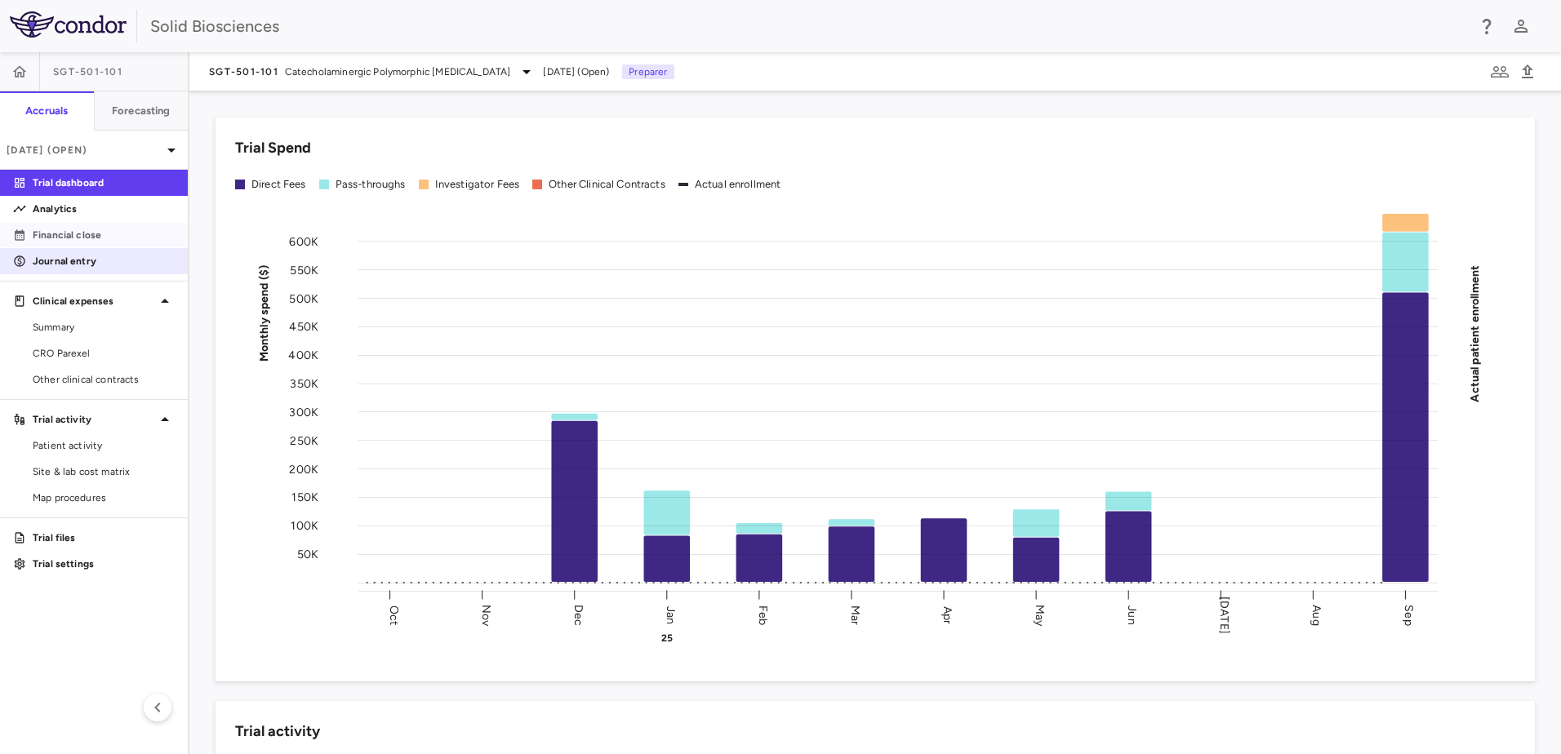
drag, startPoint x: 60, startPoint y: 231, endPoint x: 91, endPoint y: 260, distance: 41.6
click at [61, 231] on p "Financial close" at bounding box center [104, 235] width 142 height 15
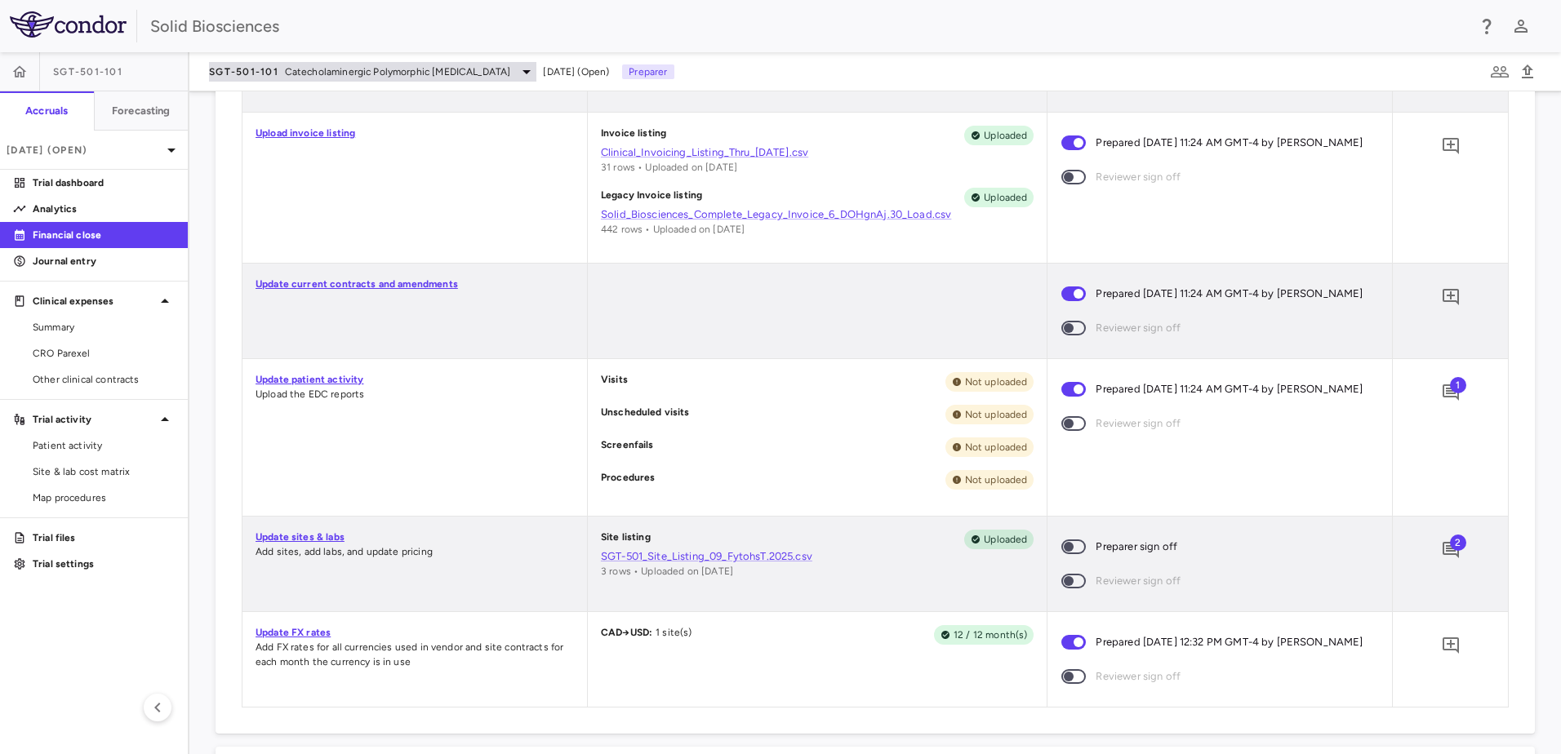
scroll to position [490, 0]
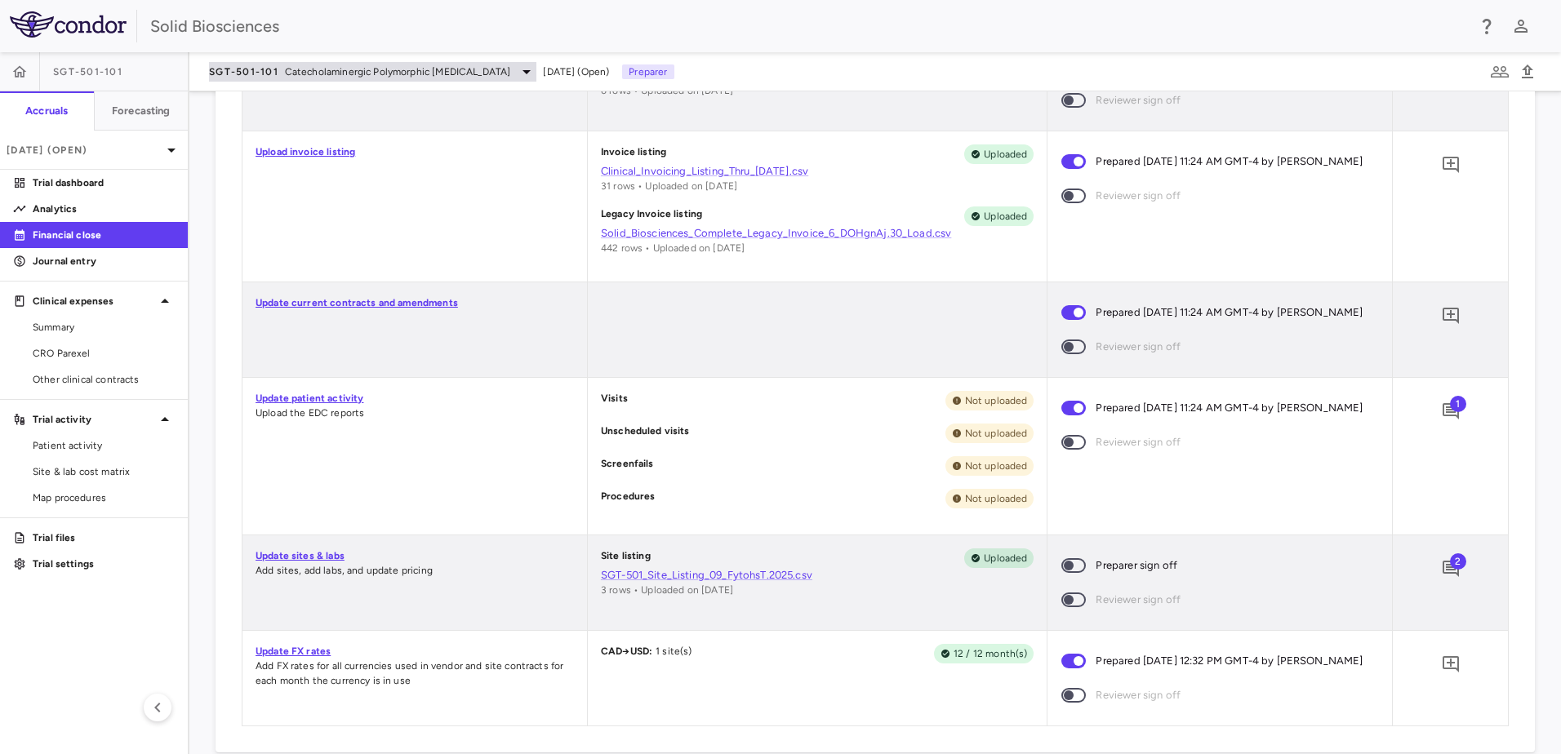
click at [343, 74] on span "Catecholaminergic Polymorphic Ventricular Tachycardia" at bounding box center [398, 71] width 226 height 15
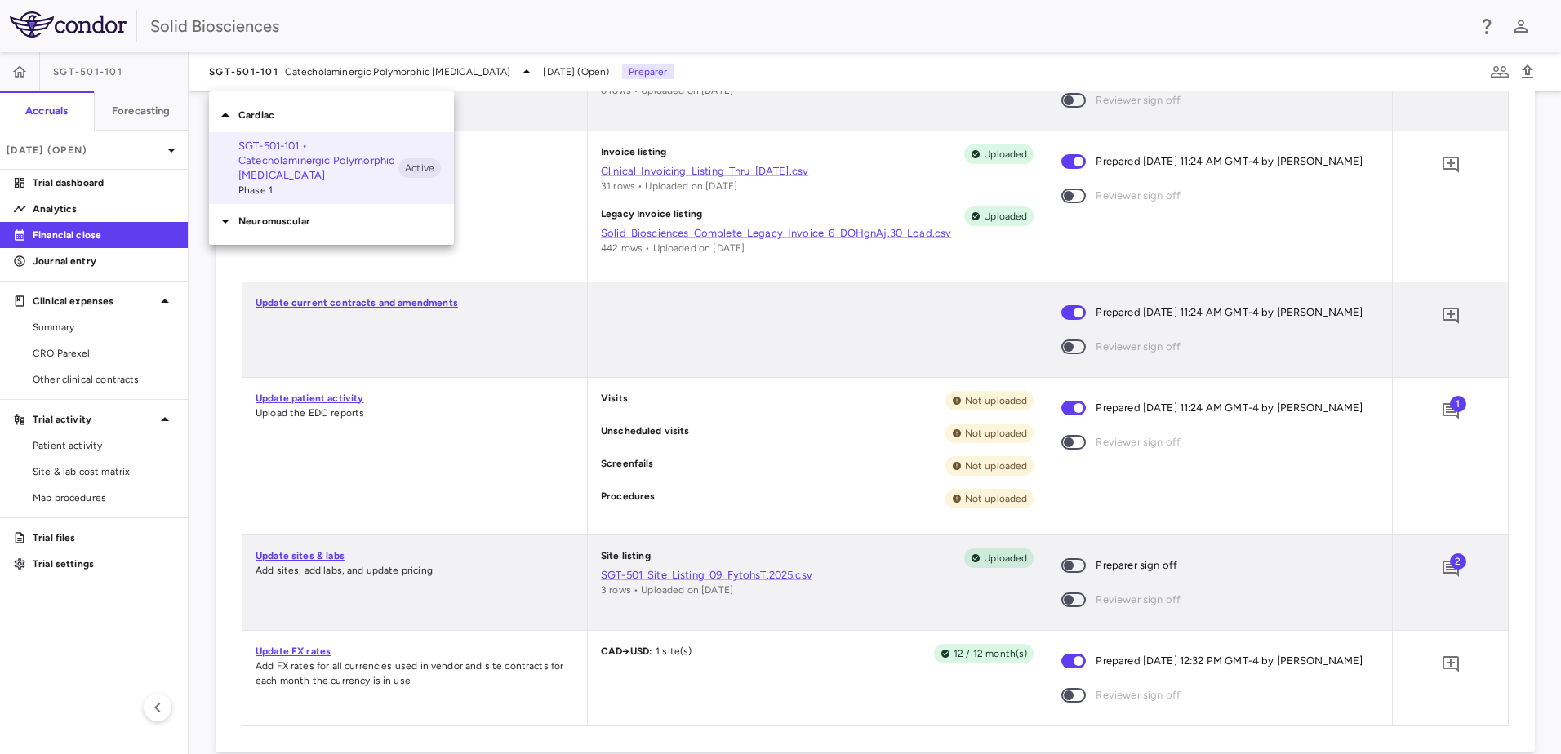
click at [280, 211] on div "Neuromuscular" at bounding box center [331, 221] width 245 height 34
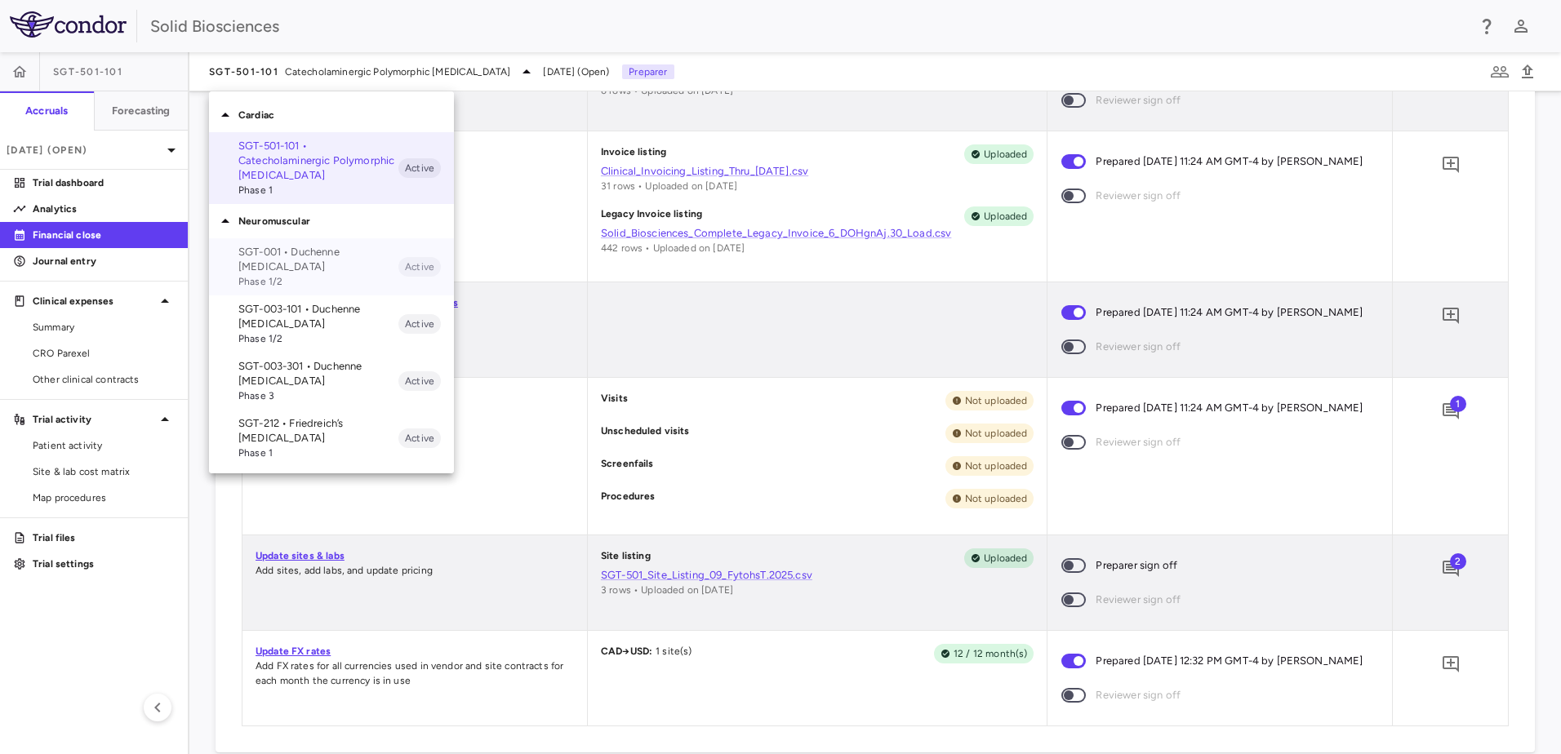
click at [273, 254] on p "SGT-001 • Duchenne [MEDICAL_DATA]" at bounding box center [318, 259] width 160 height 29
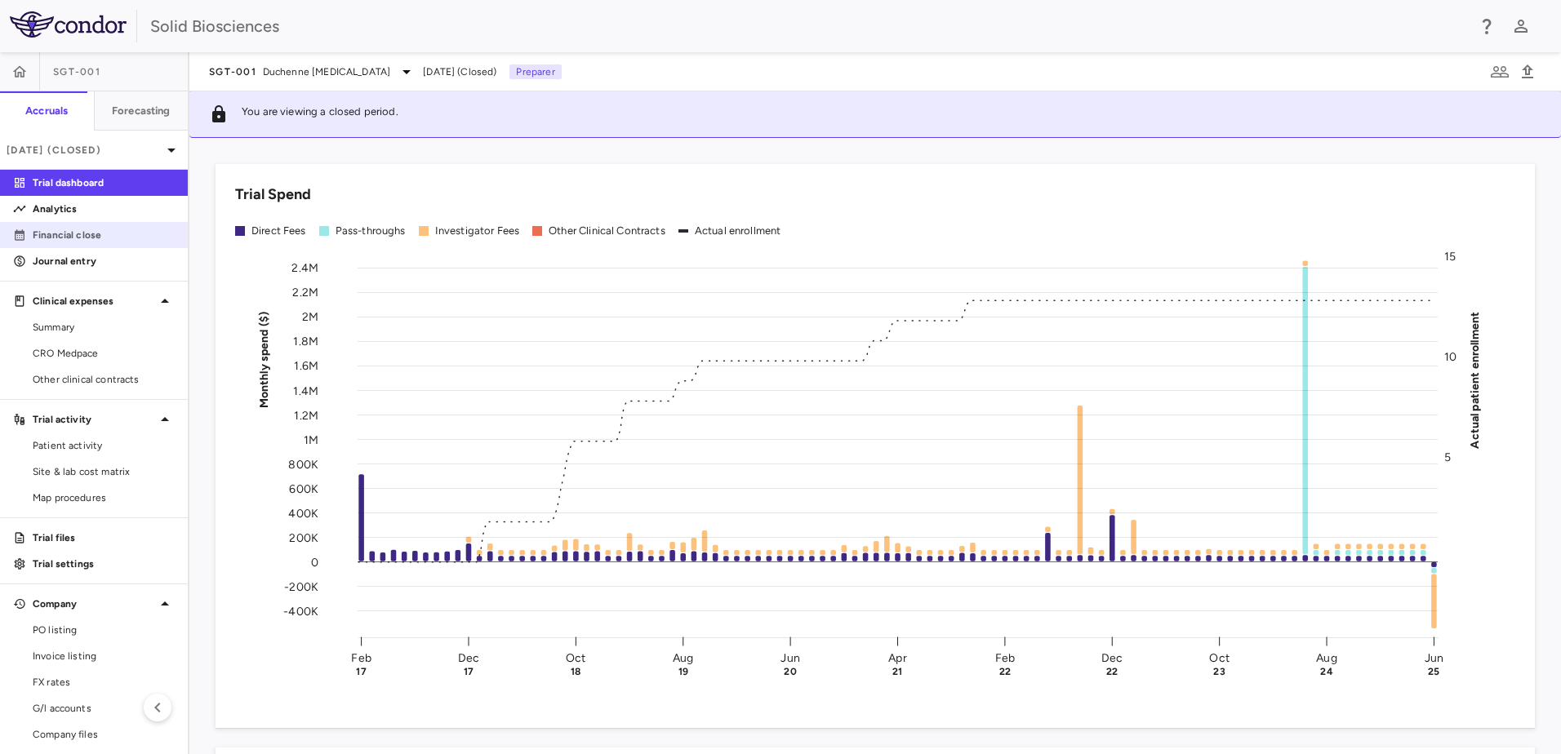
drag, startPoint x: 65, startPoint y: 232, endPoint x: 152, endPoint y: 250, distance: 88.4
click at [65, 231] on p "Financial close" at bounding box center [104, 235] width 142 height 15
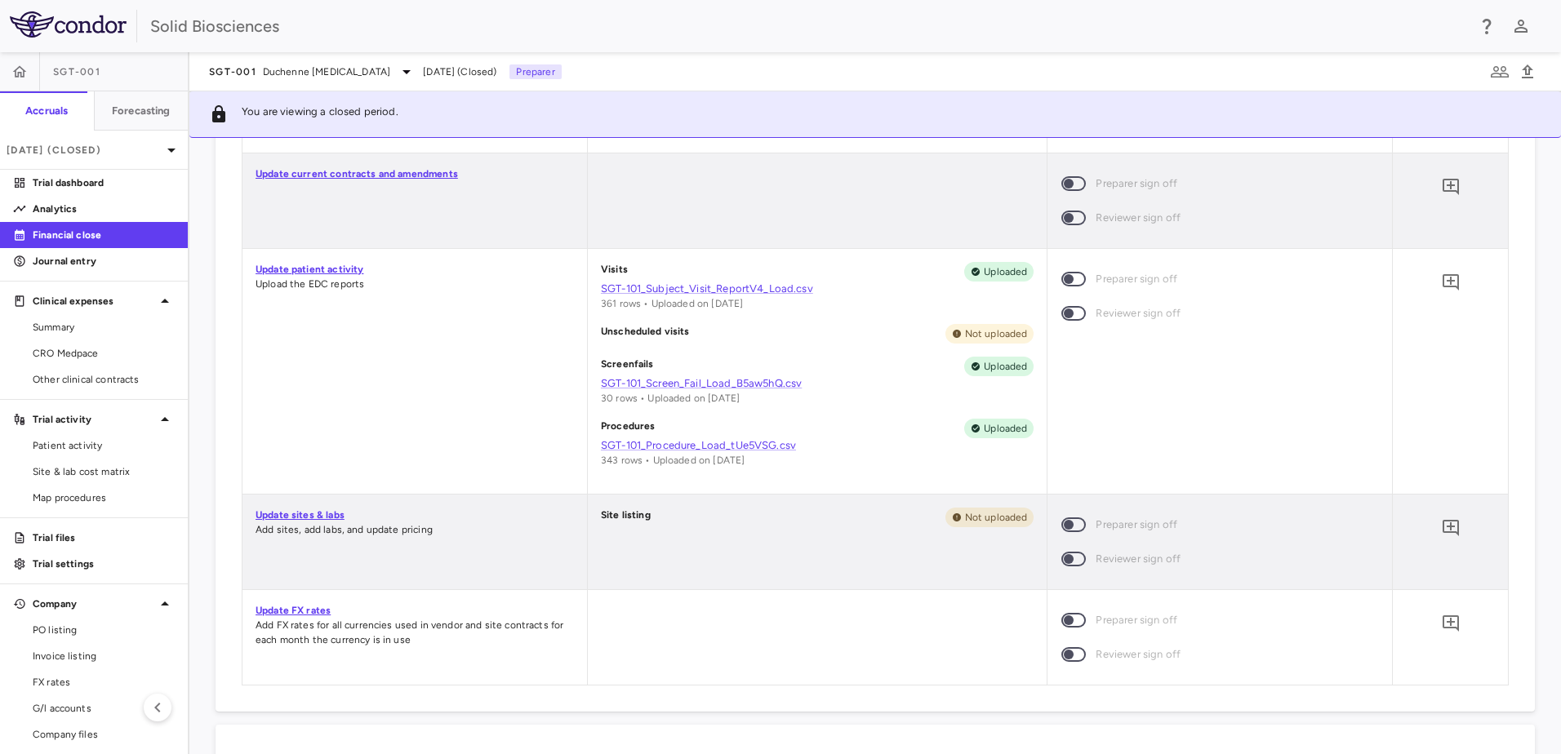
scroll to position [816, 0]
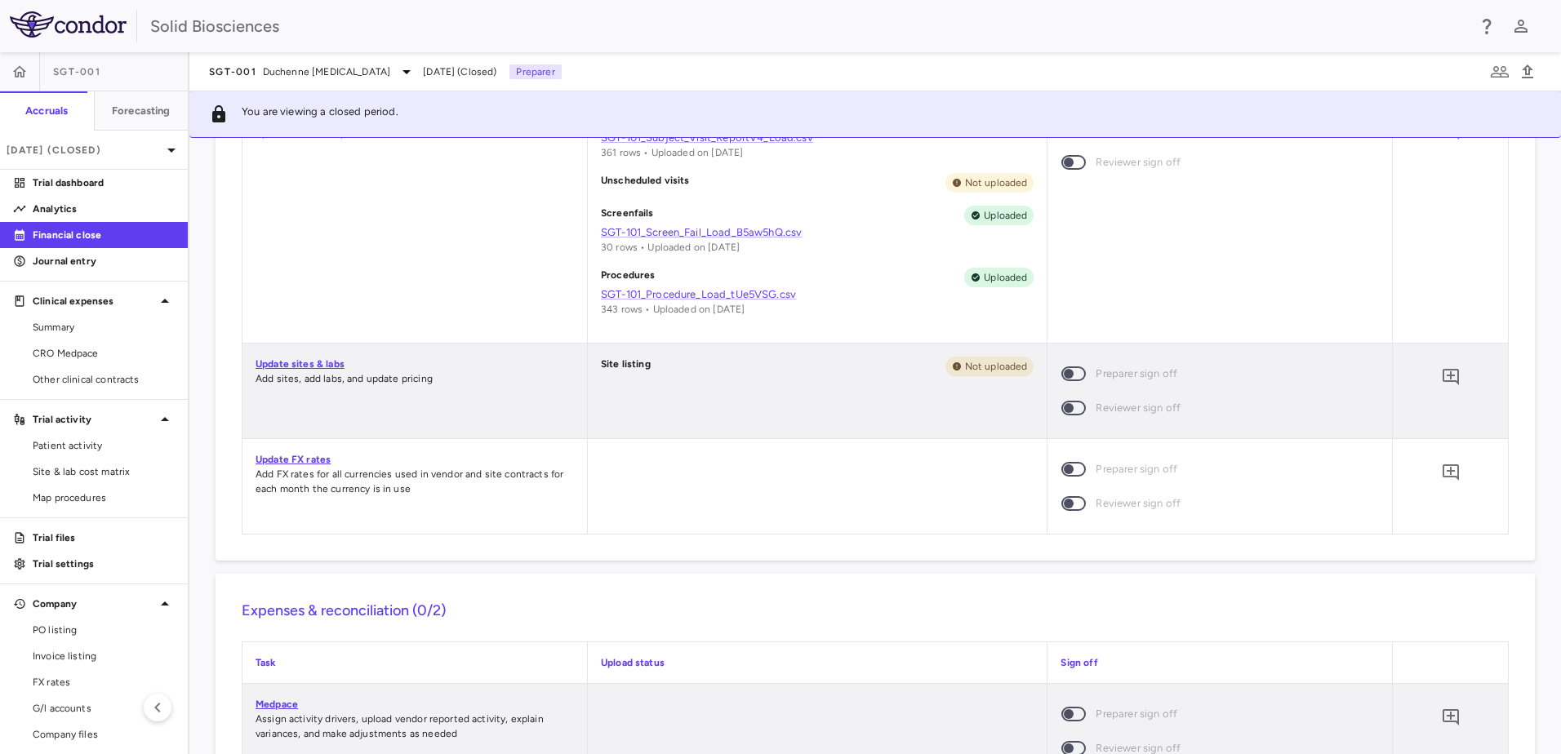
click at [1064, 468] on span at bounding box center [1073, 469] width 24 height 15
click at [676, 489] on div at bounding box center [818, 486] width 460 height 95
click at [1068, 468] on span at bounding box center [1073, 469] width 24 height 15
click at [89, 151] on p "Jun 2025 (Closed)" at bounding box center [84, 150] width 155 height 15
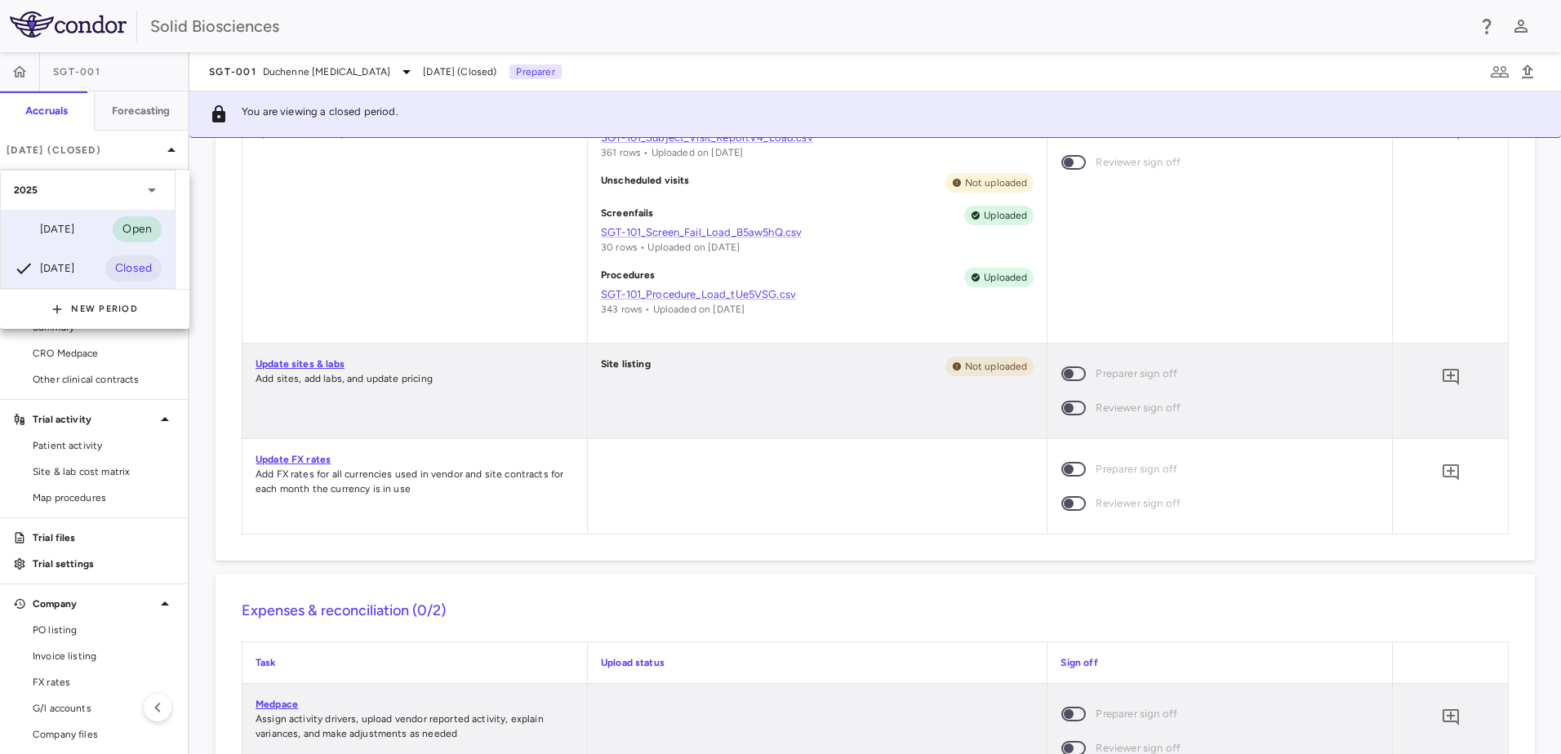
click at [64, 229] on div "[DATE]" at bounding box center [44, 230] width 60 height 20
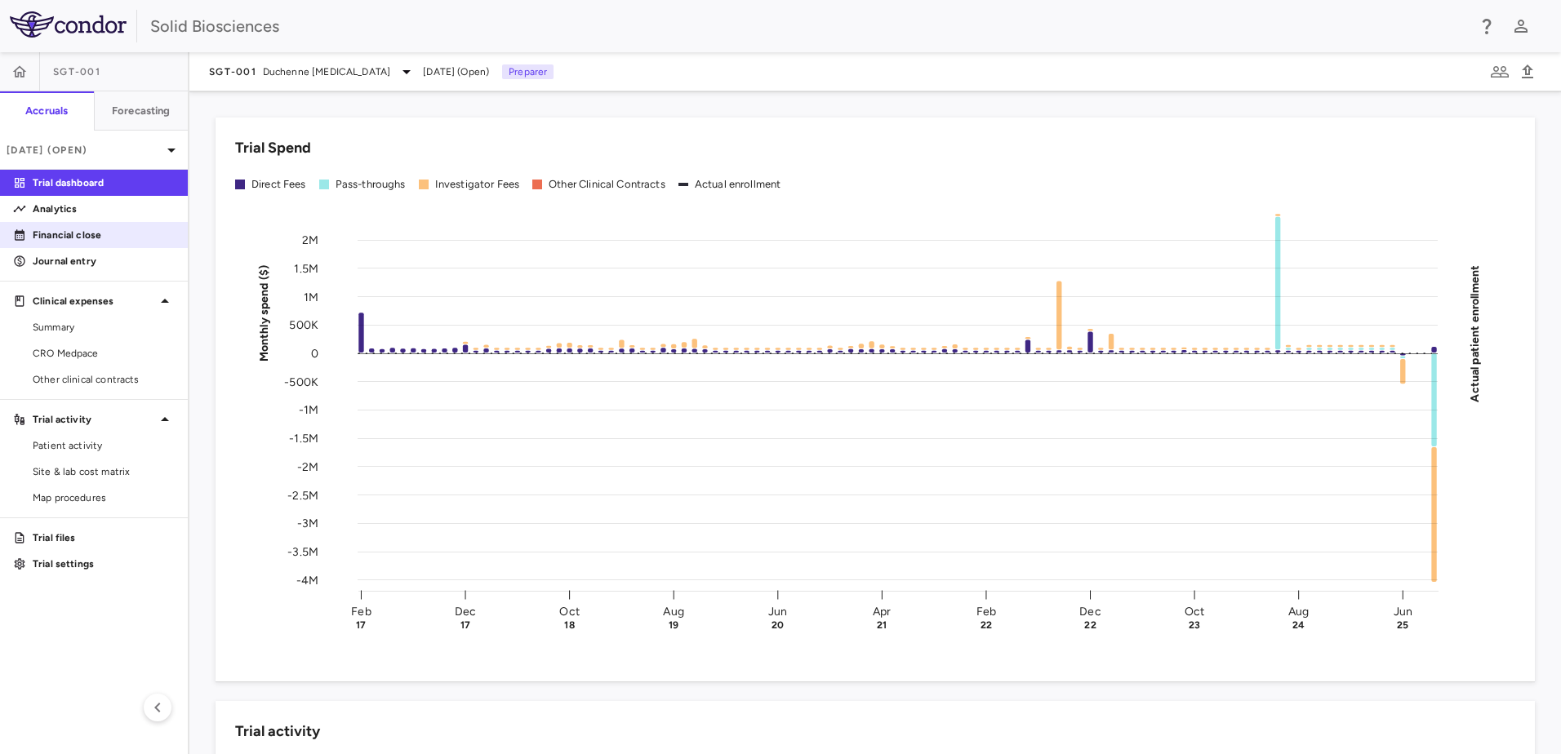
click at [68, 233] on p "Financial close" at bounding box center [104, 235] width 142 height 15
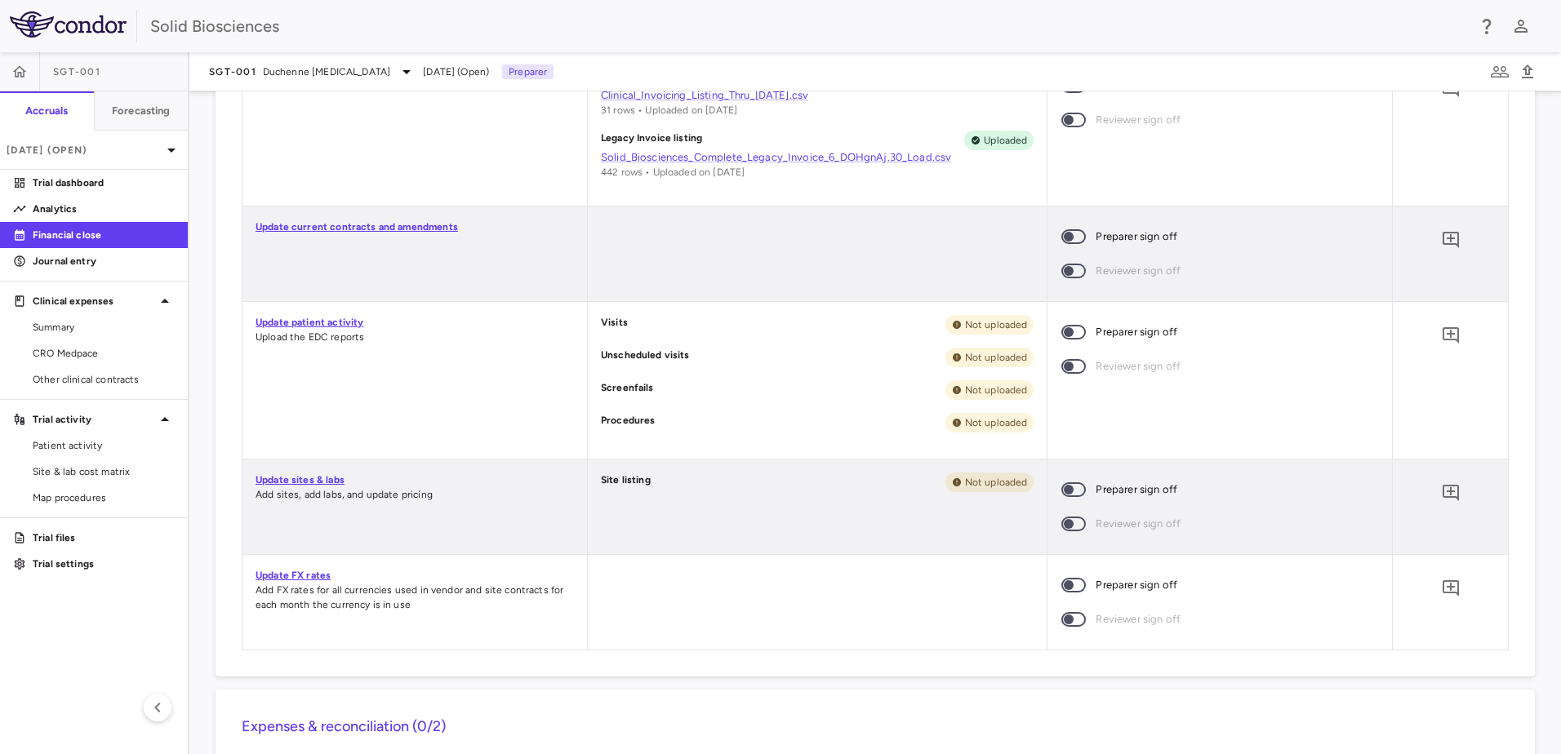
scroll to position [653, 0]
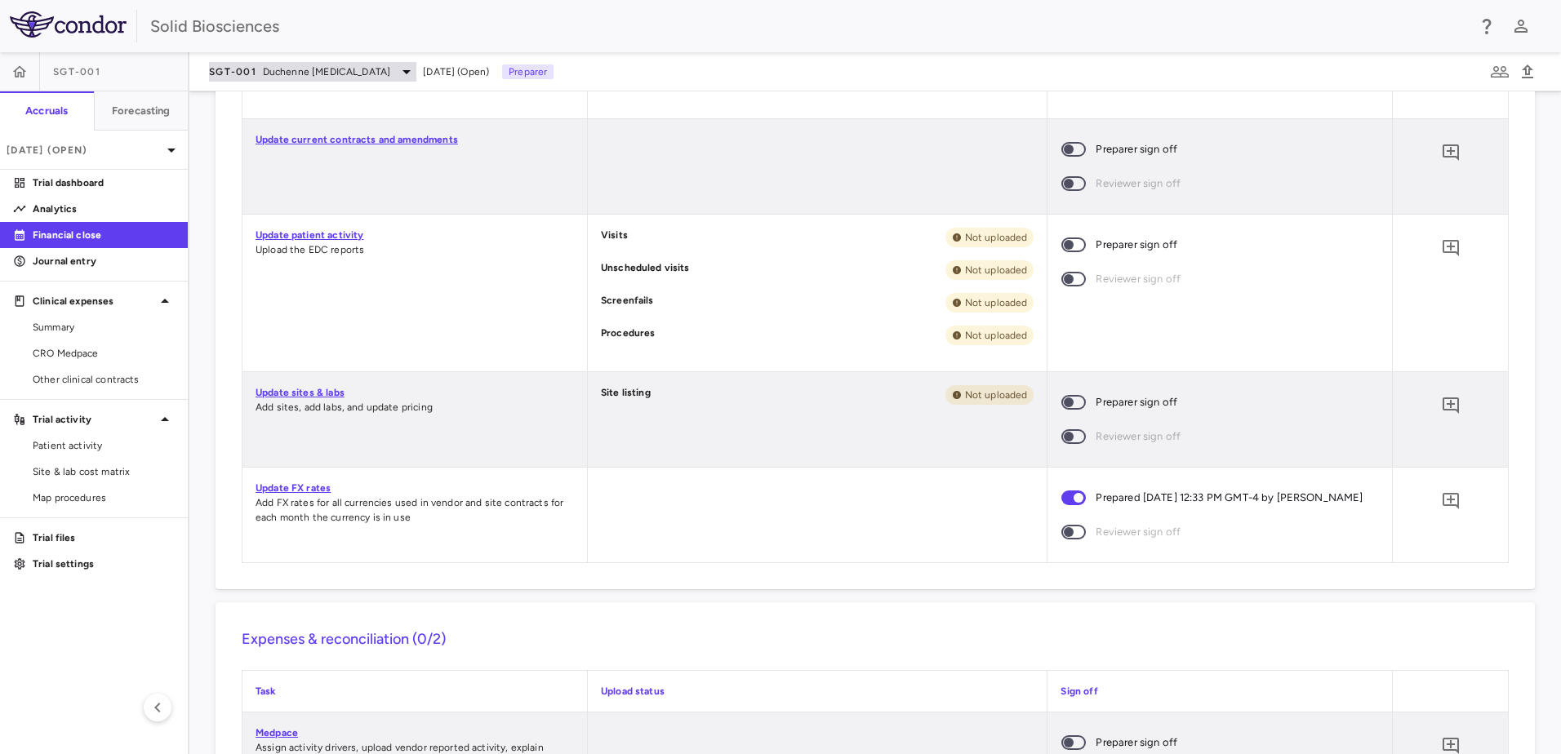
click at [267, 71] on span "Duchenne [MEDICAL_DATA]" at bounding box center [326, 71] width 127 height 15
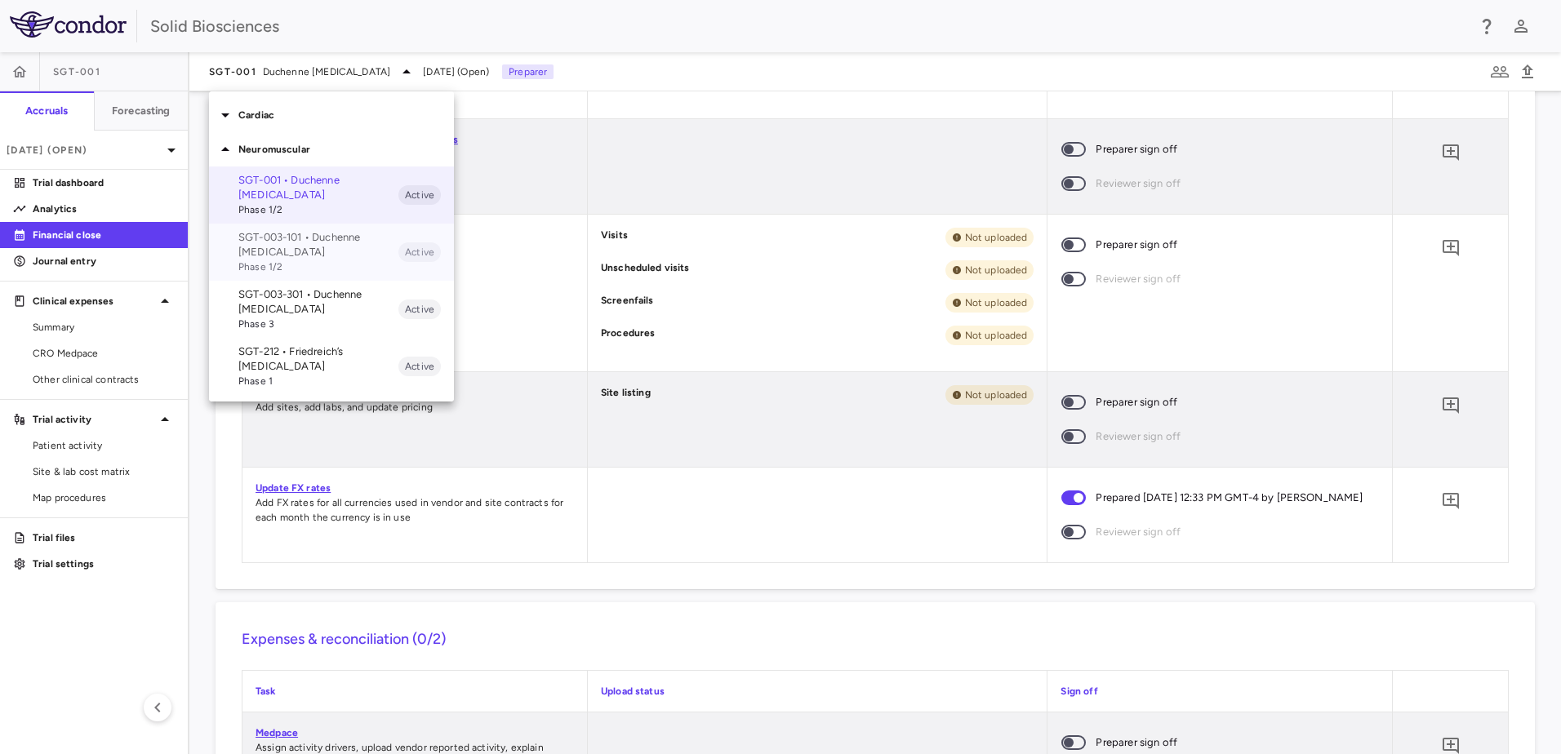
click at [291, 237] on p "SGT-003-101 • Duchenne [MEDICAL_DATA]" at bounding box center [318, 244] width 160 height 29
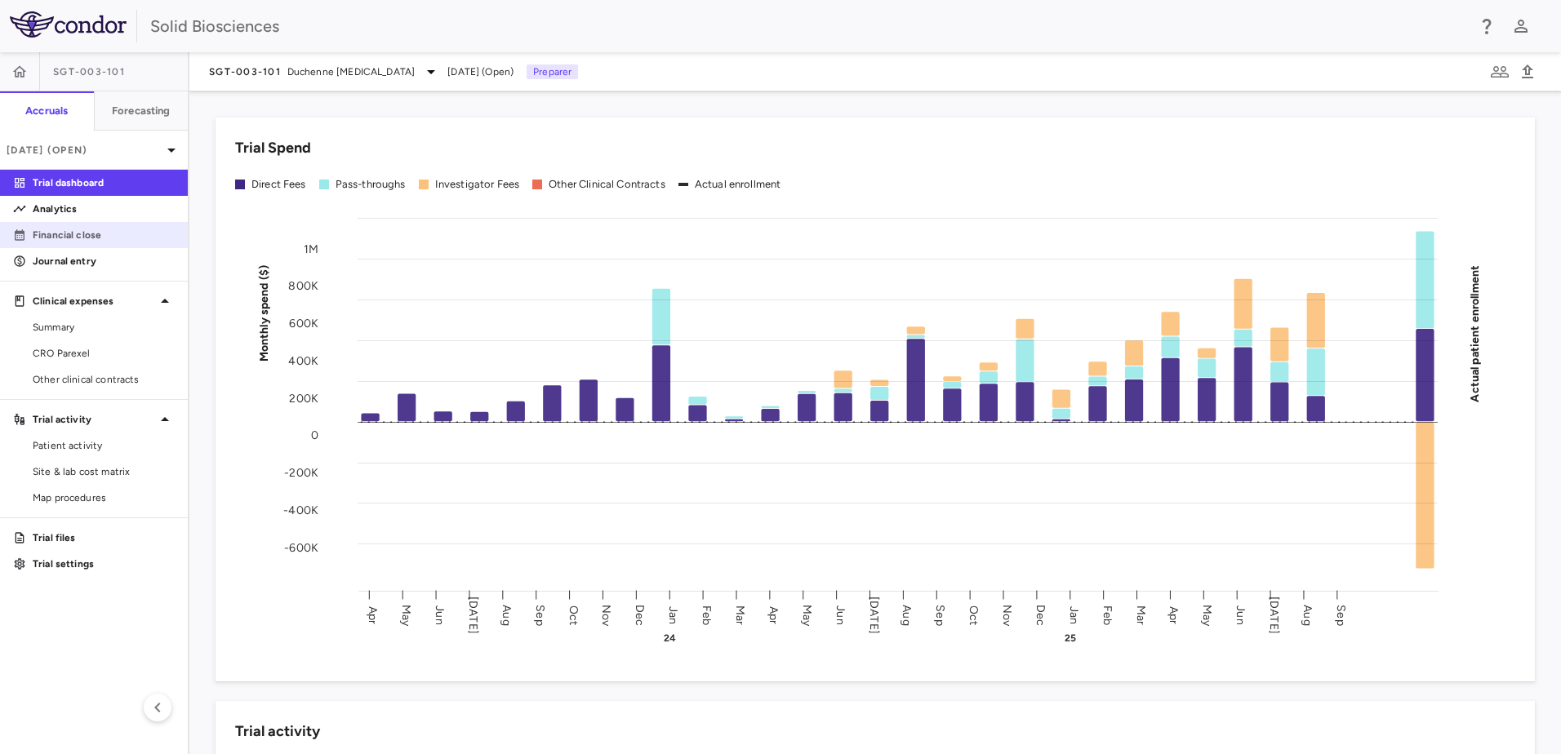
click at [80, 242] on p "Financial close" at bounding box center [104, 235] width 142 height 15
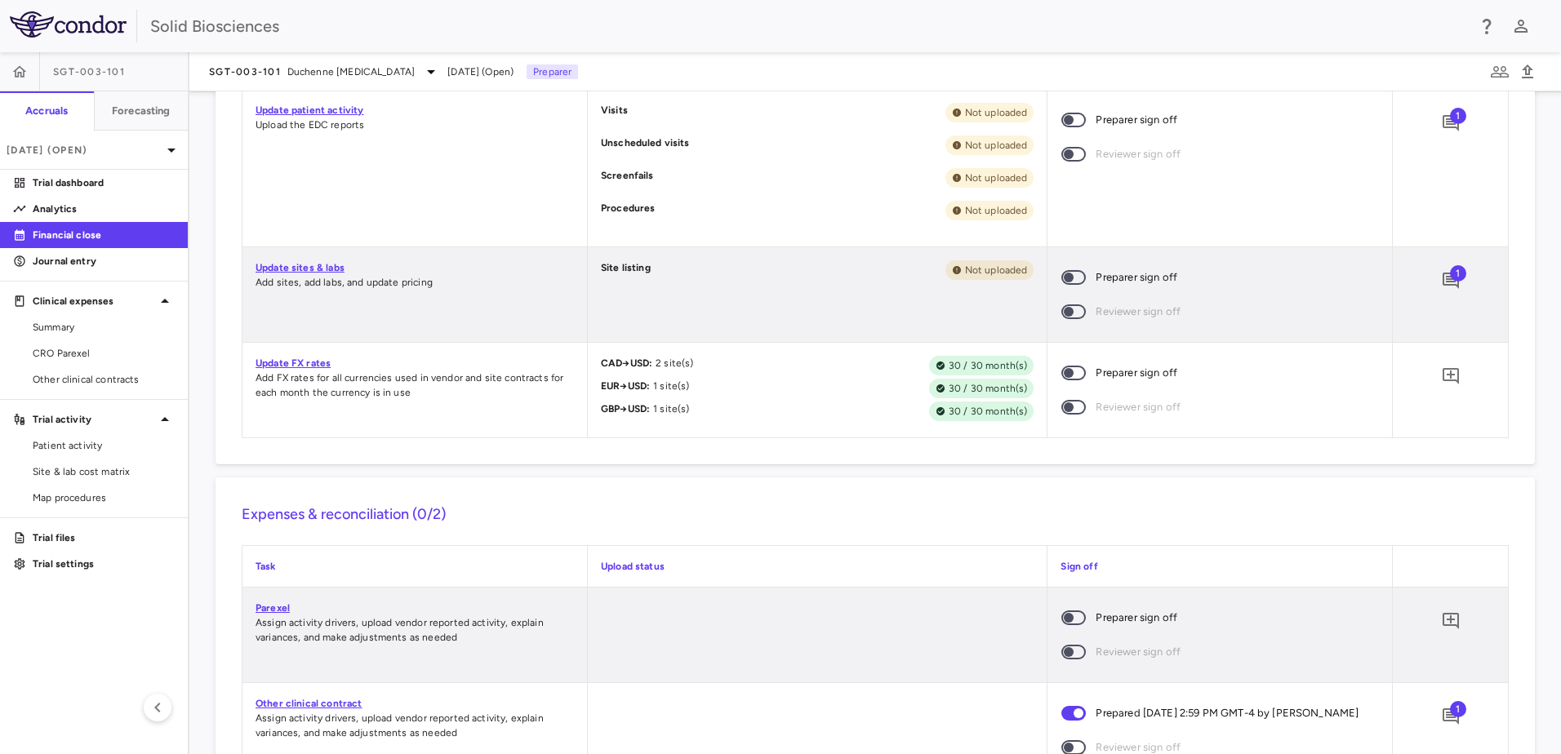
scroll to position [816, 0]
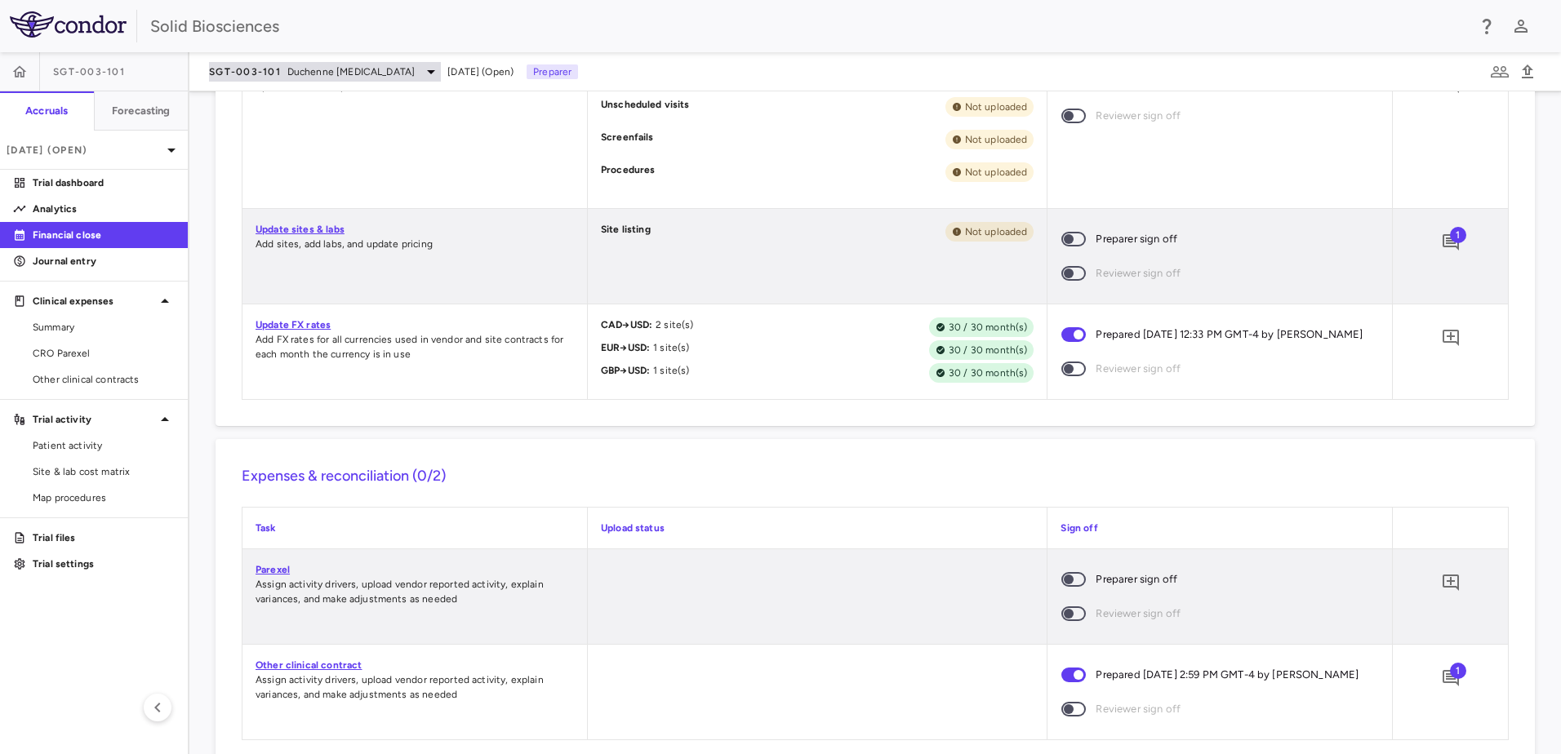
click at [309, 73] on span "Duchenne [MEDICAL_DATA]" at bounding box center [350, 71] width 127 height 15
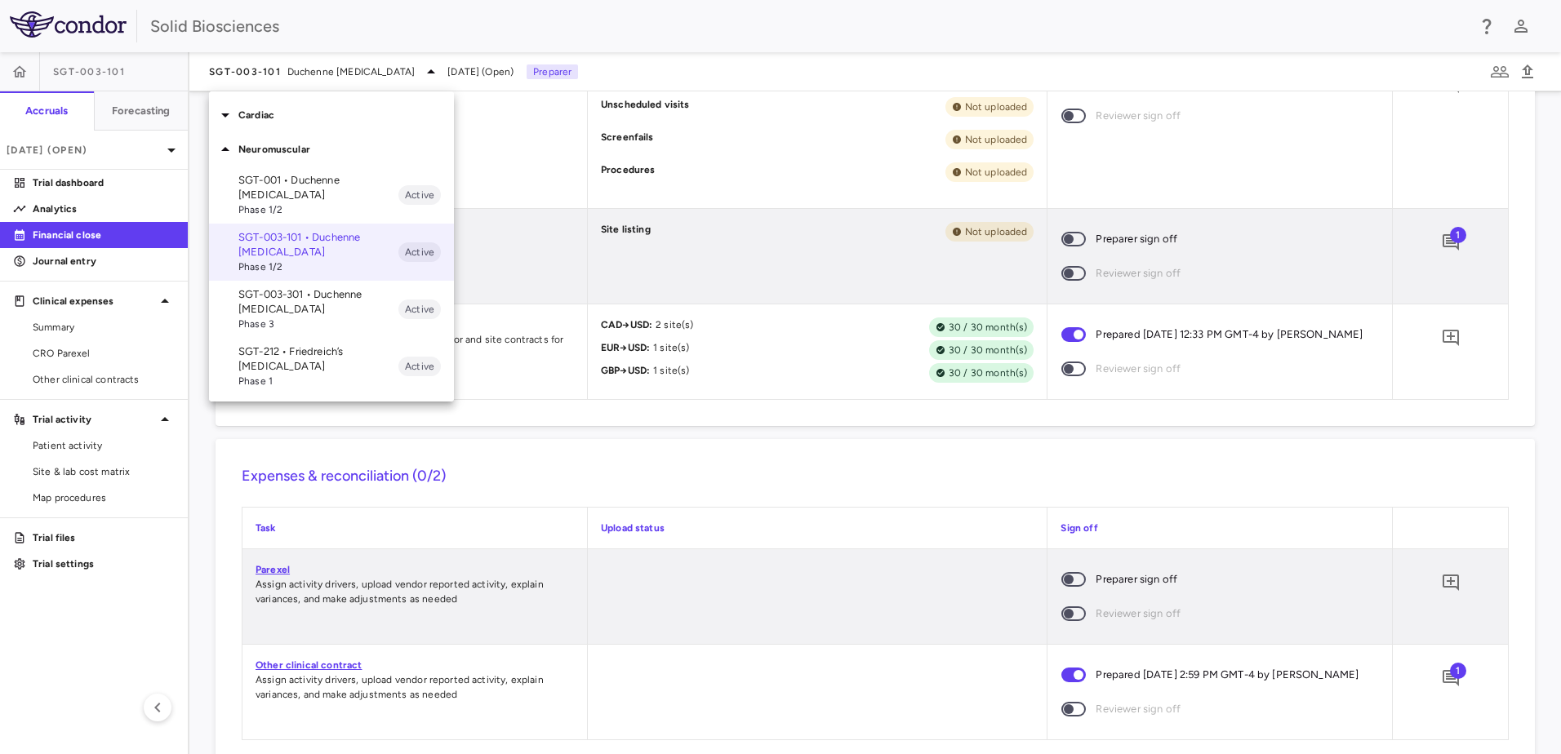
click at [291, 302] on p "SGT-003-301 • Duchenne [MEDICAL_DATA]" at bounding box center [318, 301] width 160 height 29
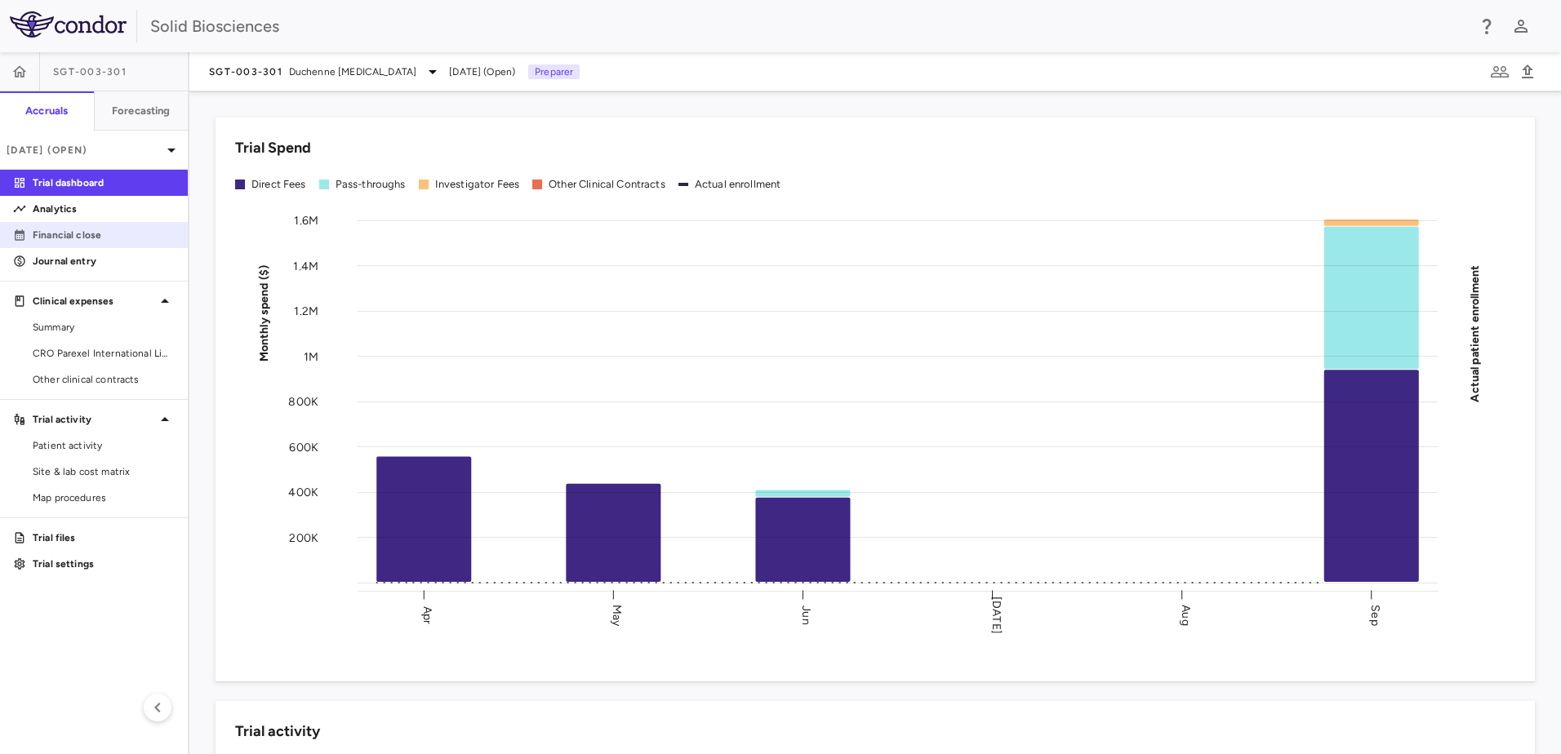
click at [64, 229] on p "Financial close" at bounding box center [104, 235] width 142 height 15
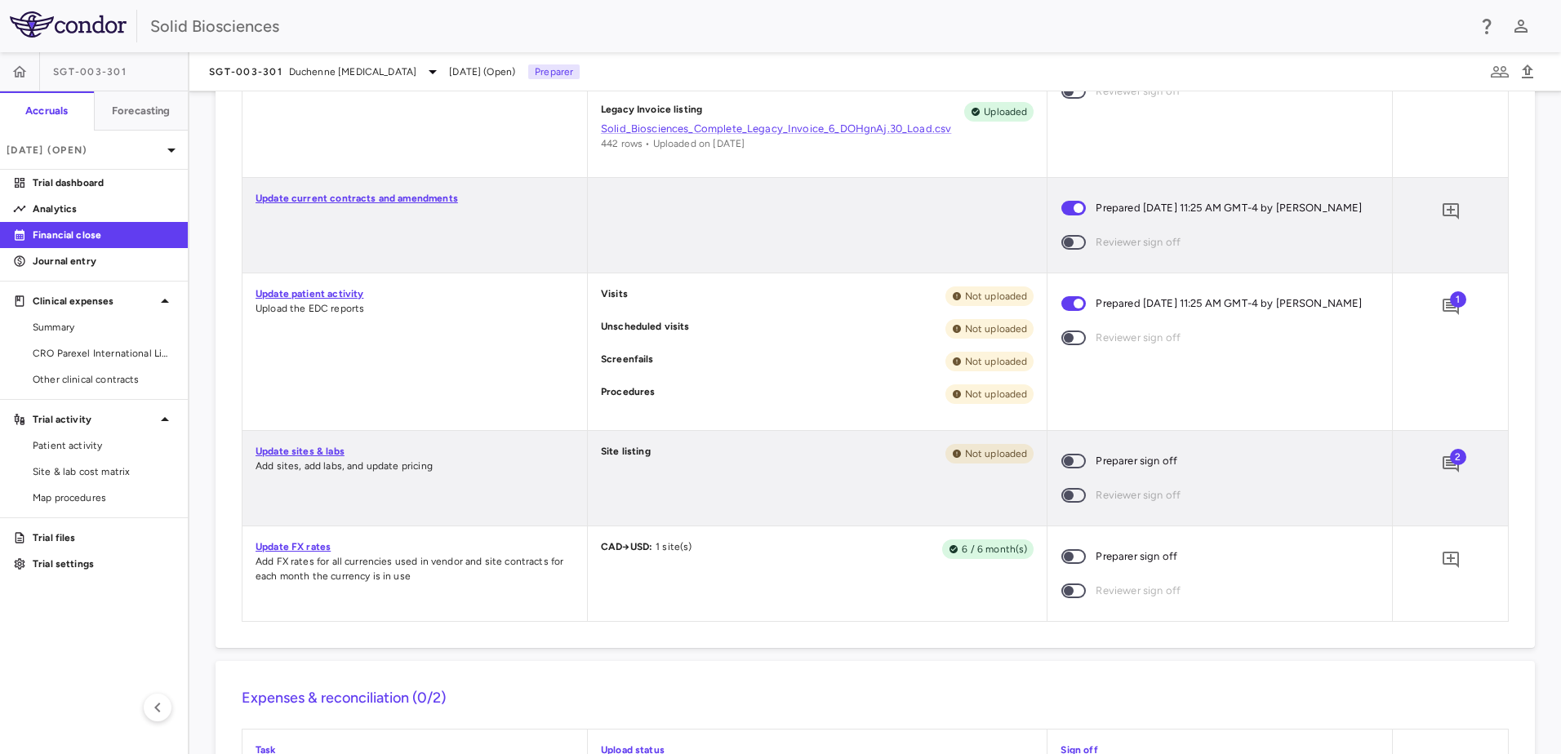
scroll to position [898, 0]
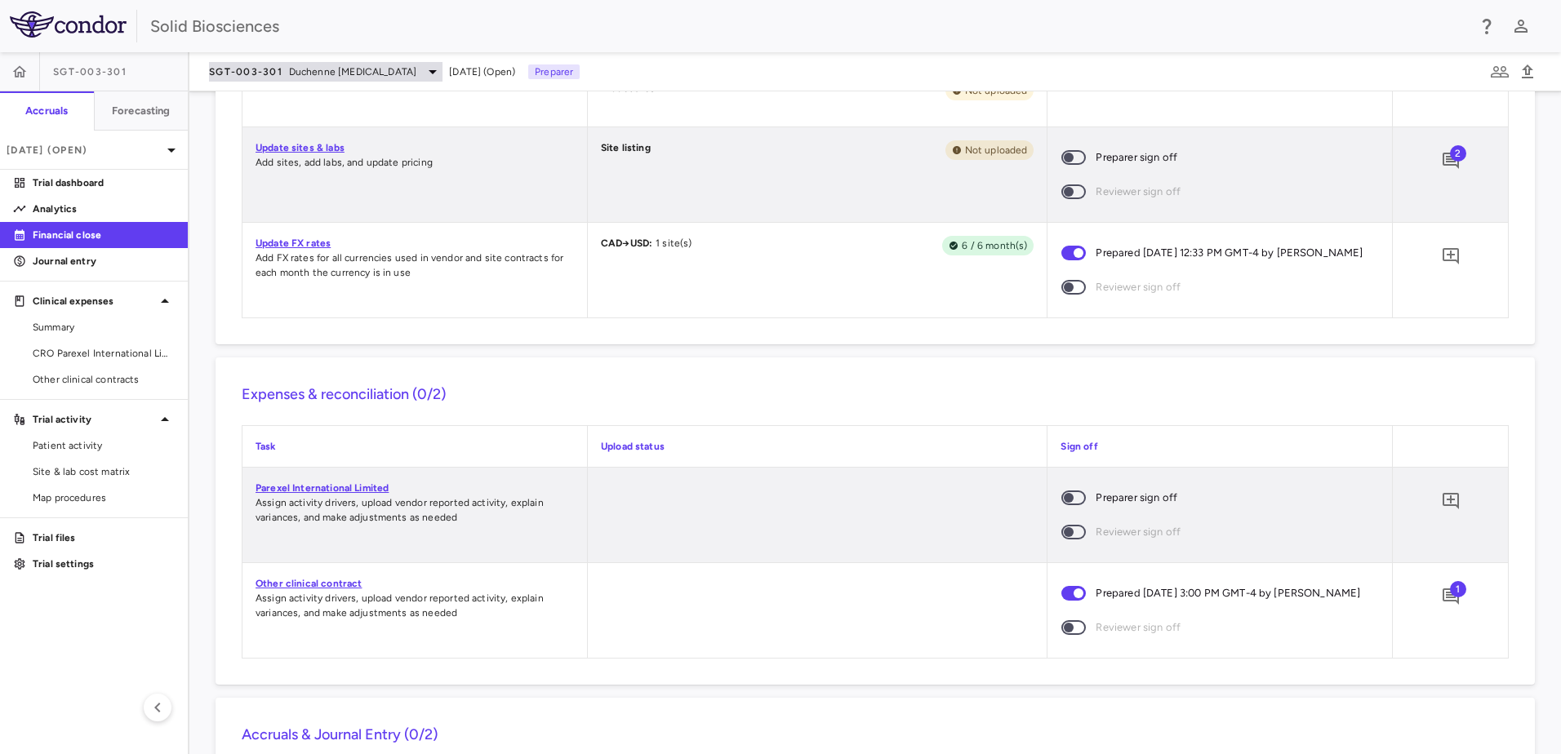
click at [290, 73] on span "Duchenne [MEDICAL_DATA]" at bounding box center [352, 71] width 127 height 15
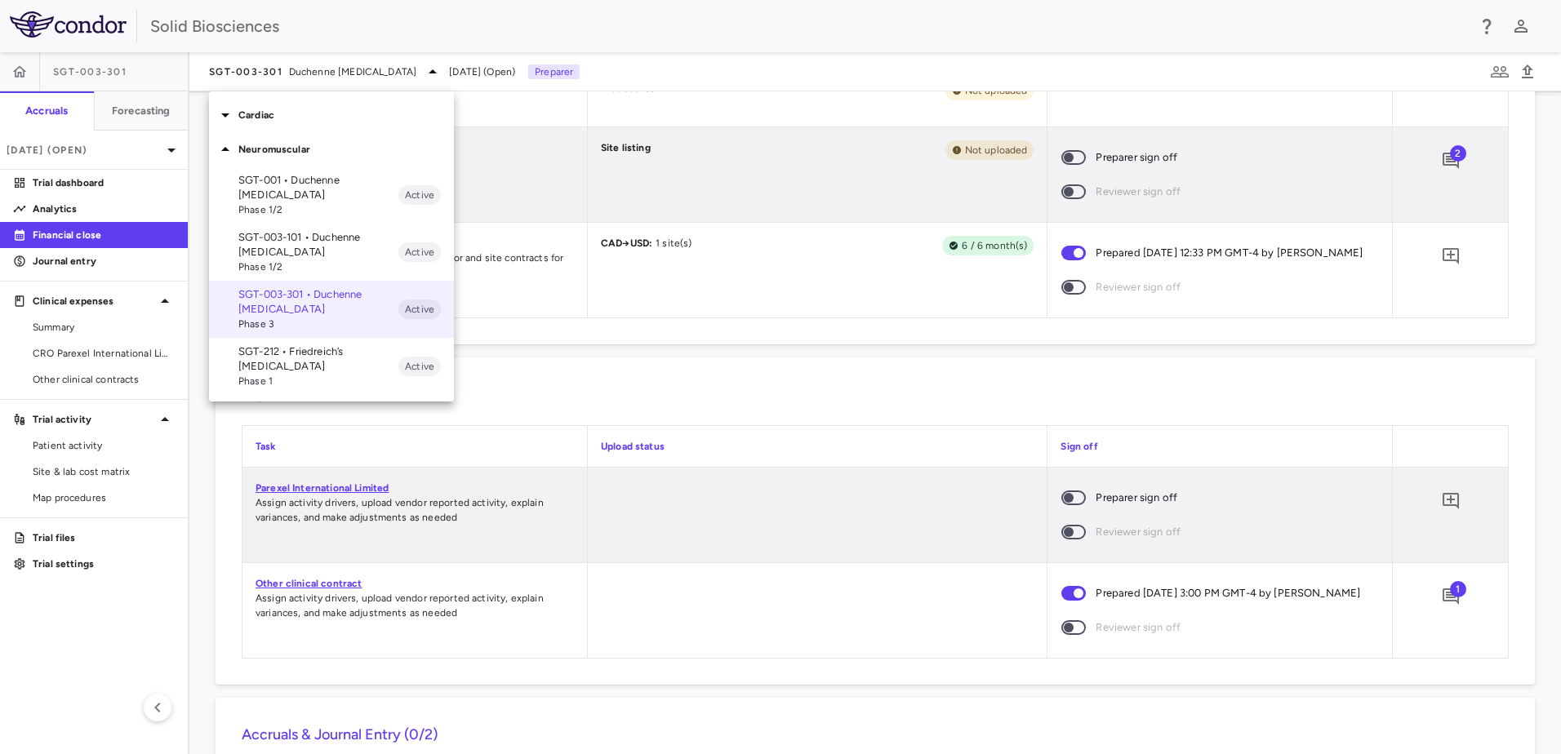
click at [290, 355] on p "SGT-212 • Friedreich’s [MEDICAL_DATA]" at bounding box center [318, 358] width 160 height 29
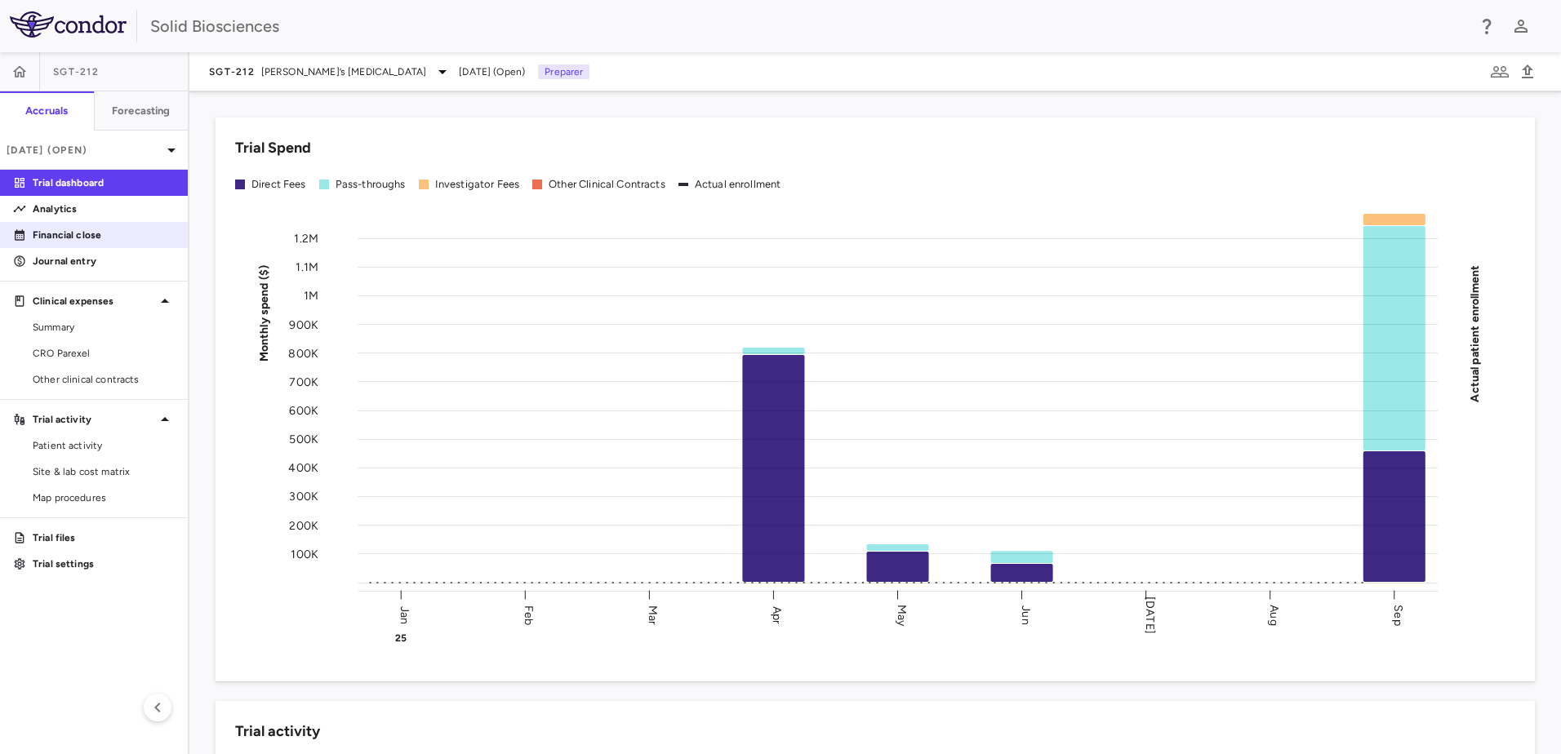
click at [67, 229] on p "Financial close" at bounding box center [104, 235] width 142 height 15
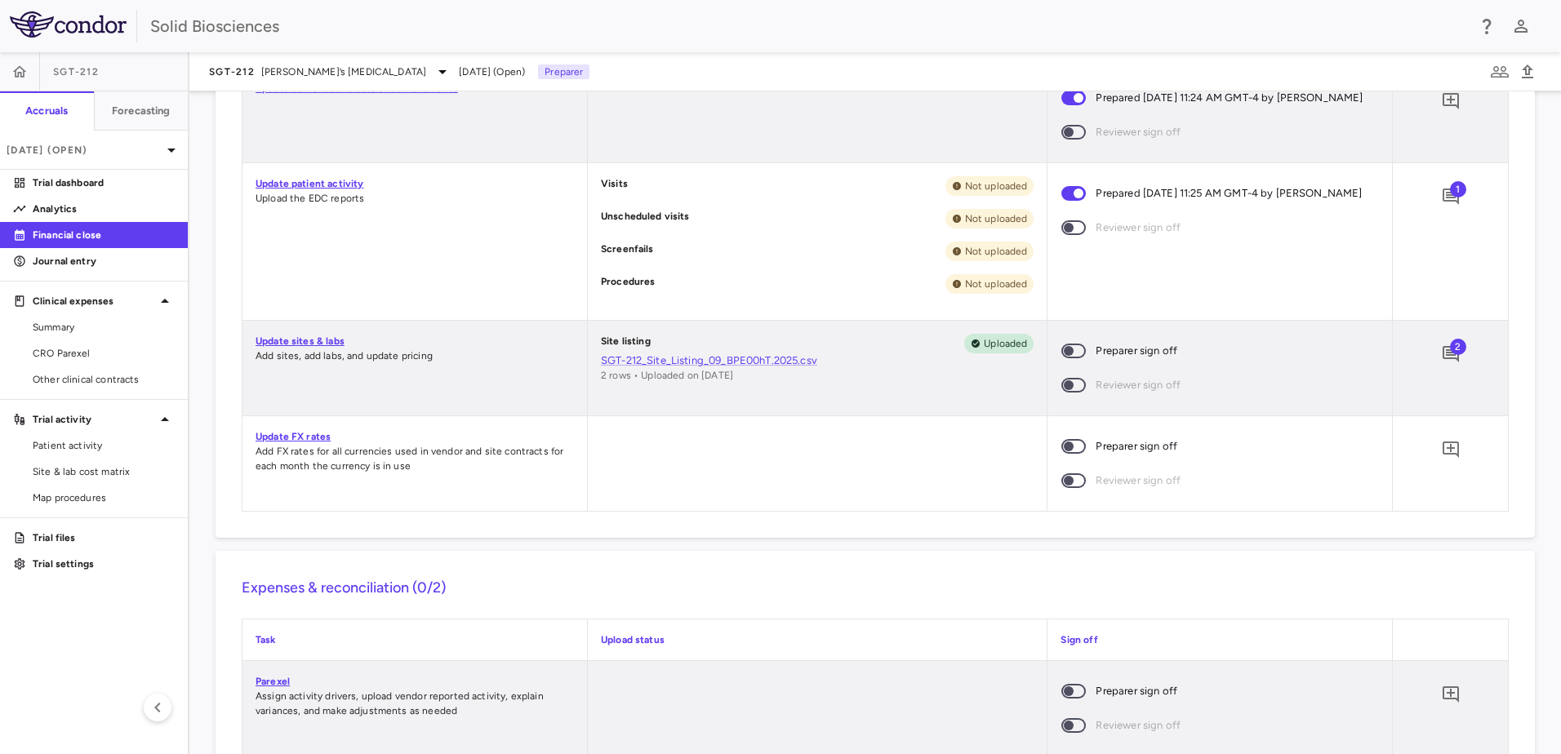
scroll to position [735, 0]
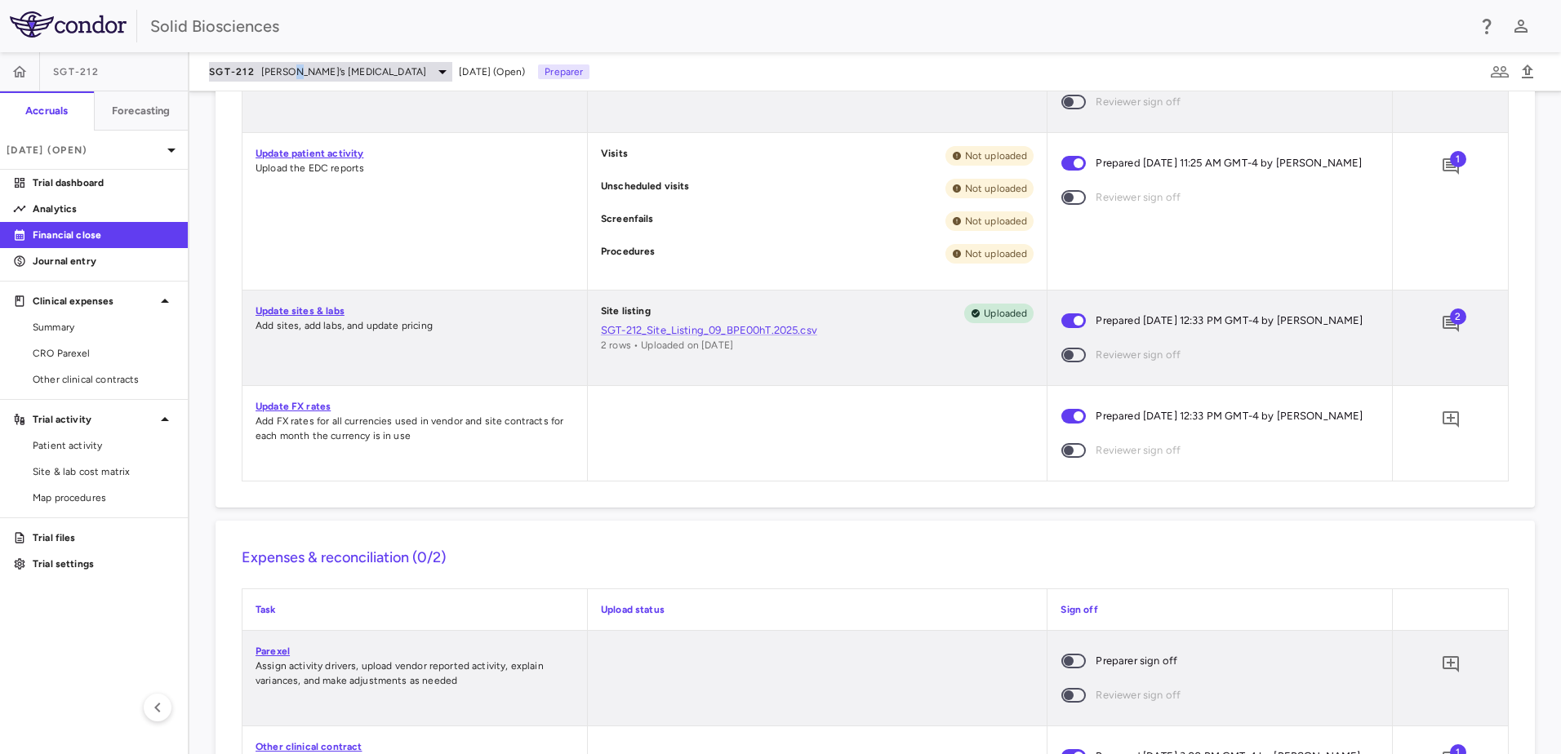
click at [290, 70] on span "[PERSON_NAME]’s [MEDICAL_DATA]" at bounding box center [344, 71] width 166 height 15
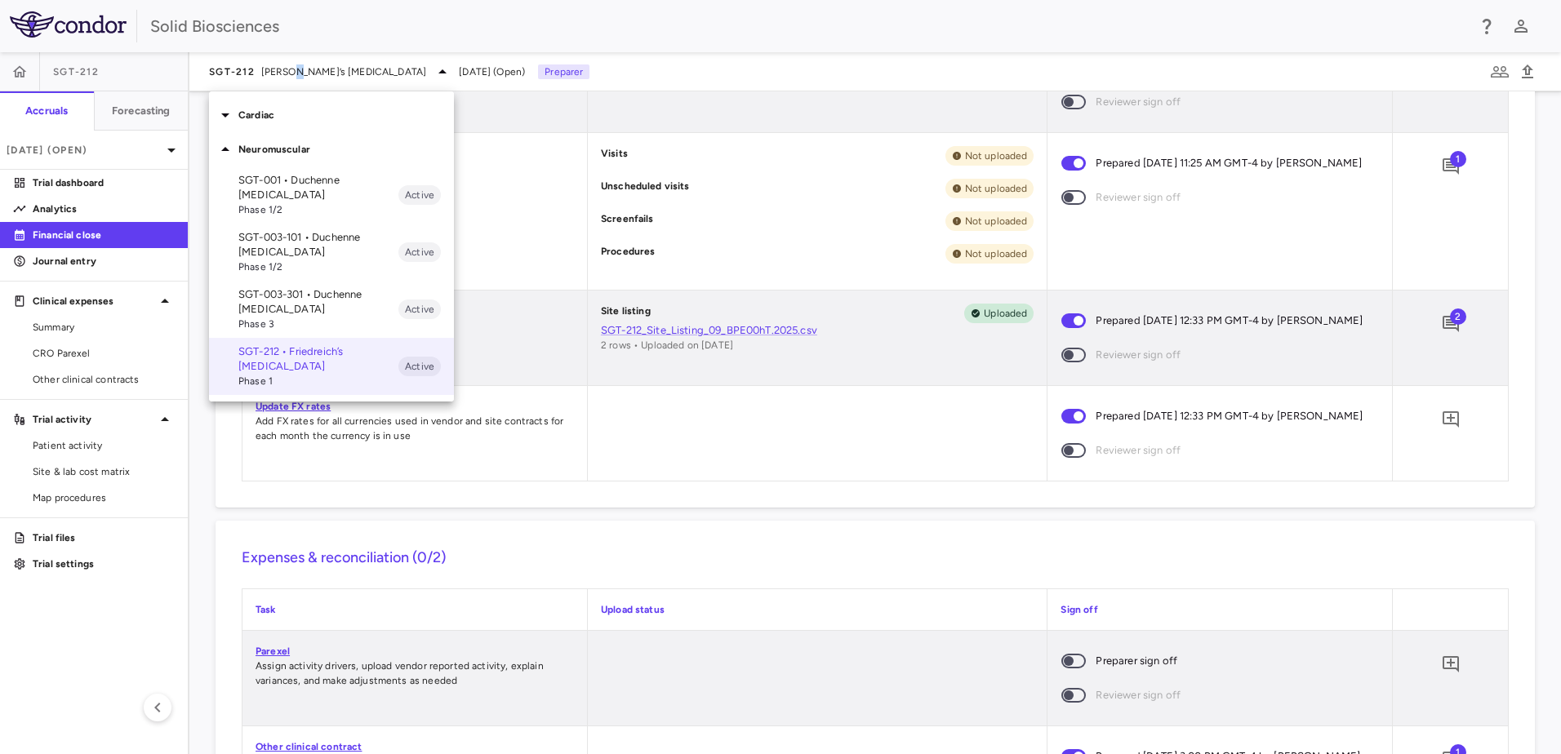
click at [291, 305] on p "SGT-003-301 • Duchenne [MEDICAL_DATA]" at bounding box center [318, 301] width 160 height 29
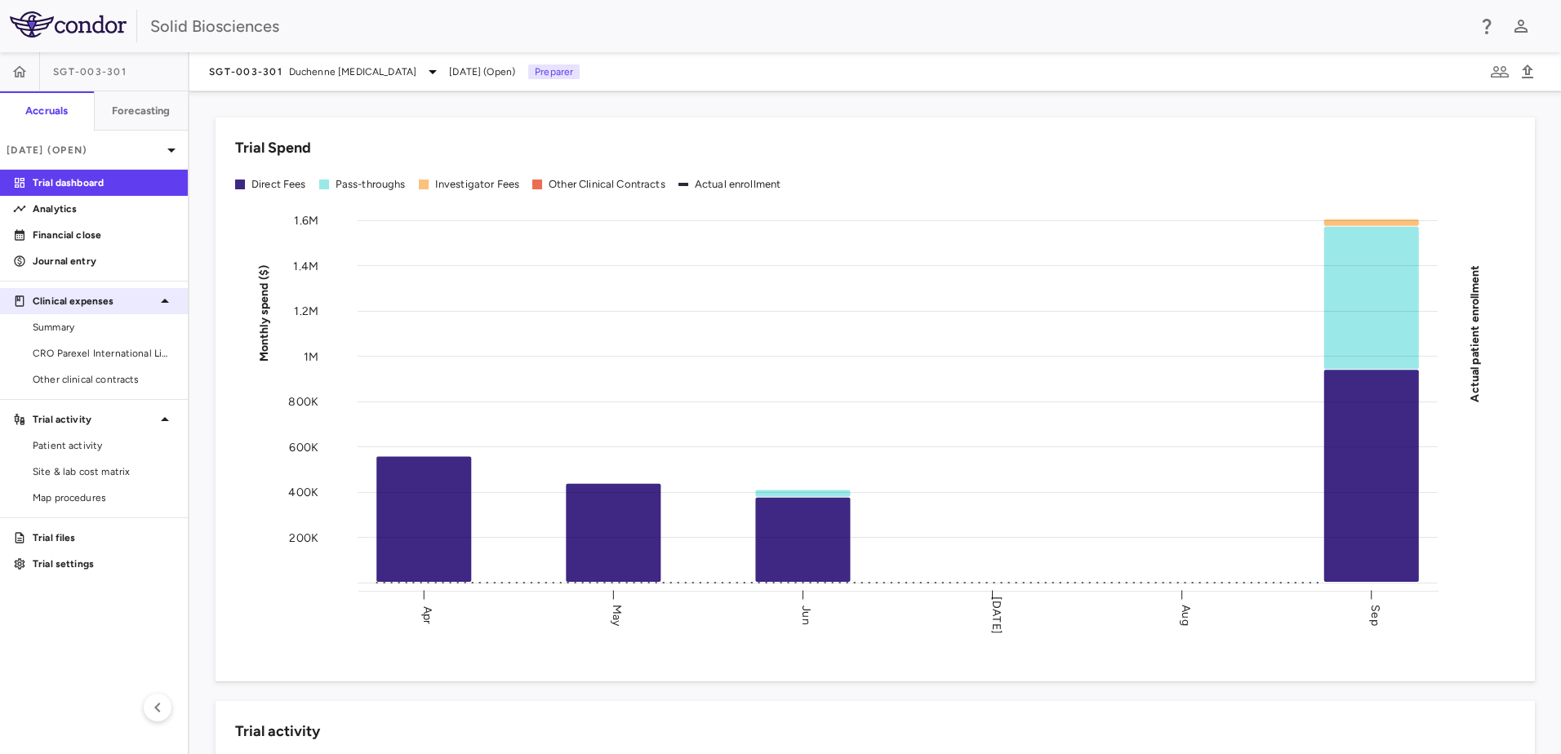
scroll to position [82, 0]
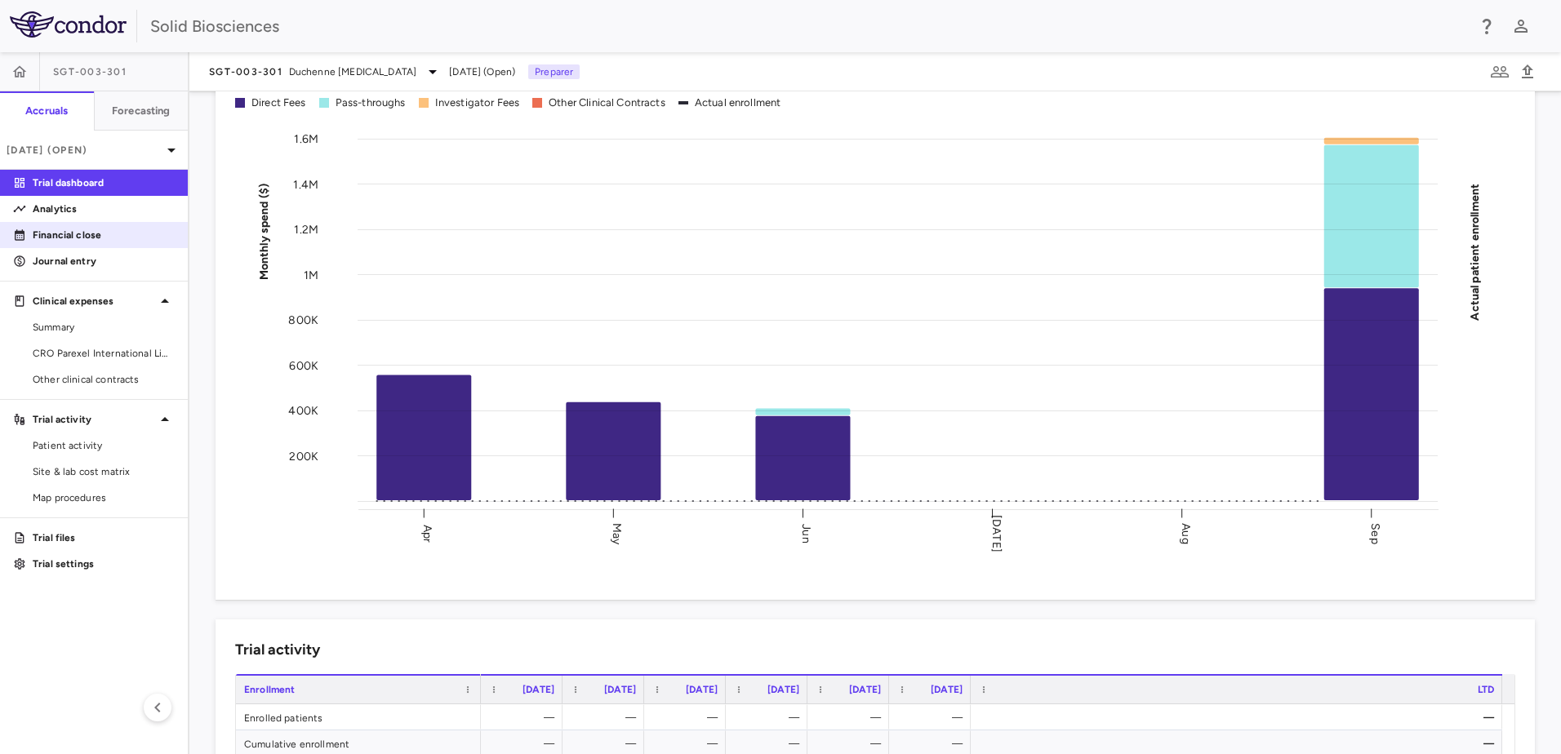
click at [60, 238] on p "Financial close" at bounding box center [104, 235] width 142 height 15
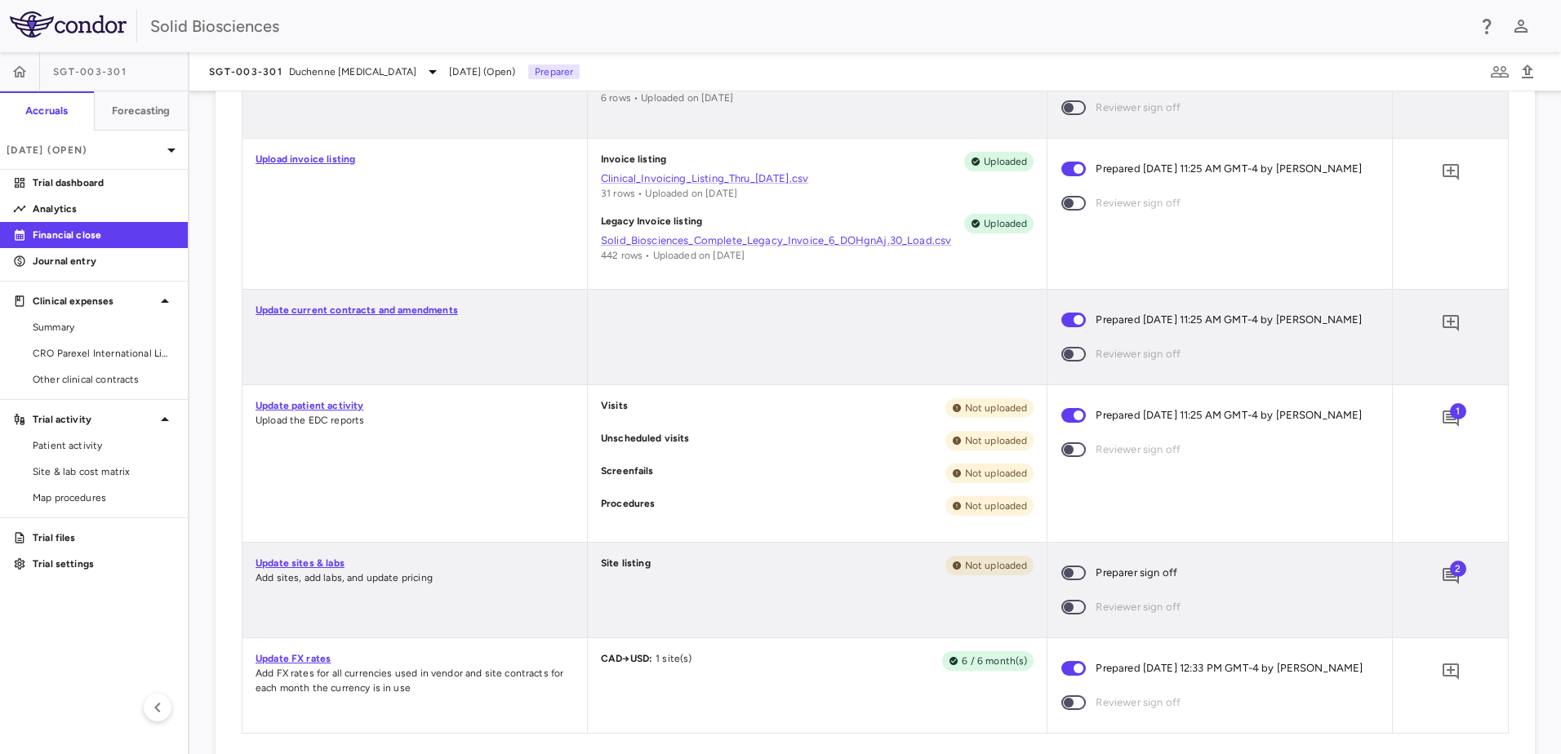
scroll to position [490, 0]
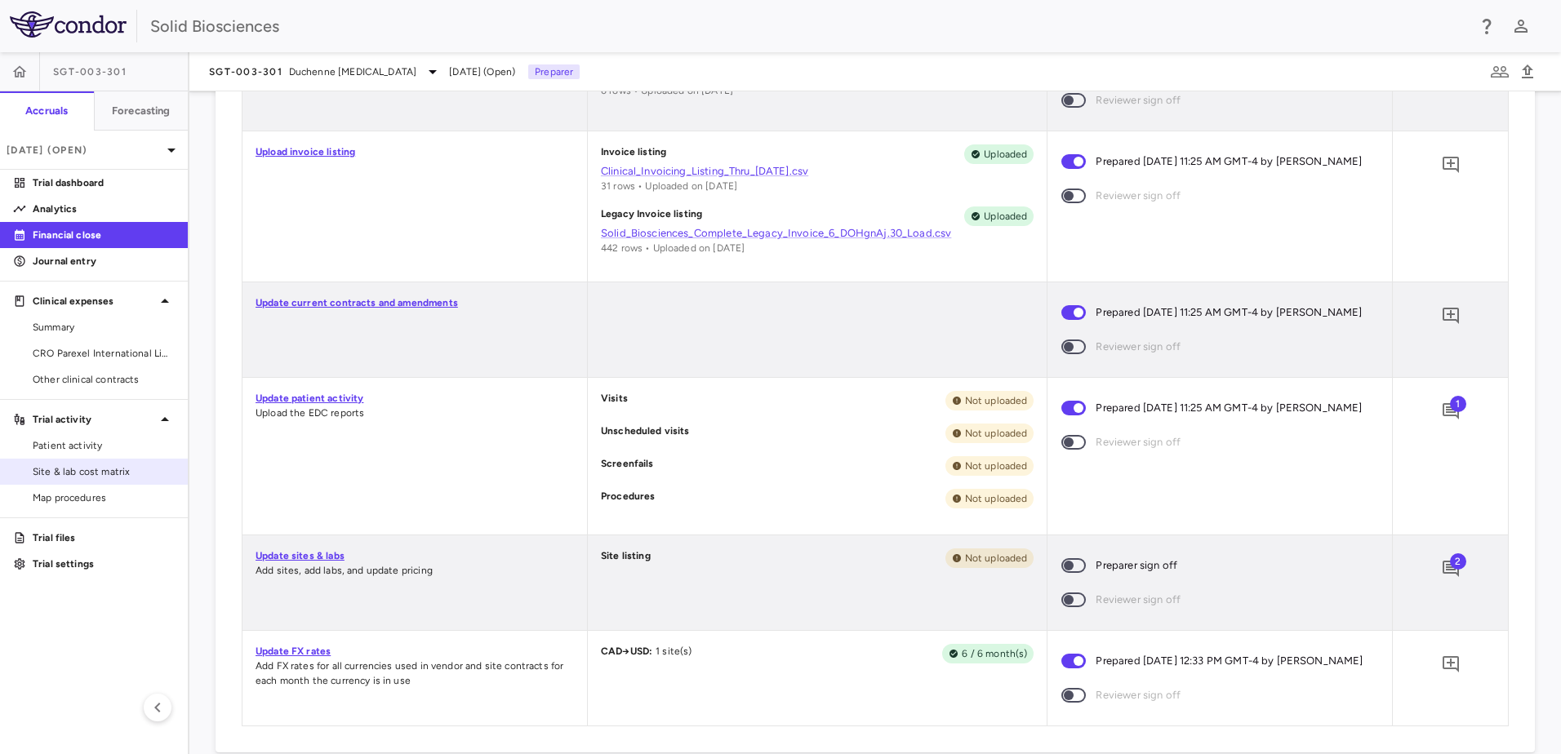
click at [82, 469] on span "Site & lab cost matrix" at bounding box center [104, 471] width 142 height 15
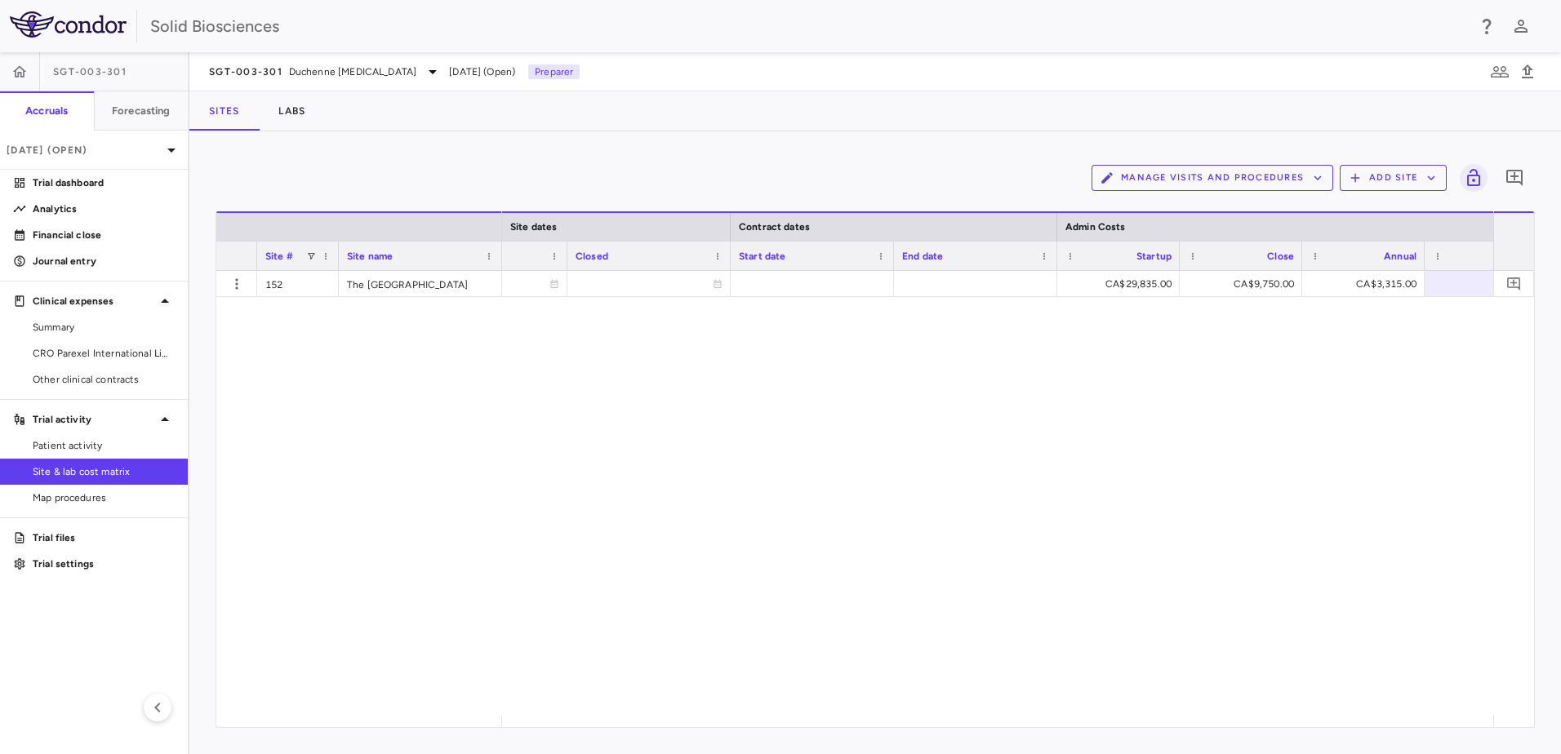
scroll to position [0, 993]
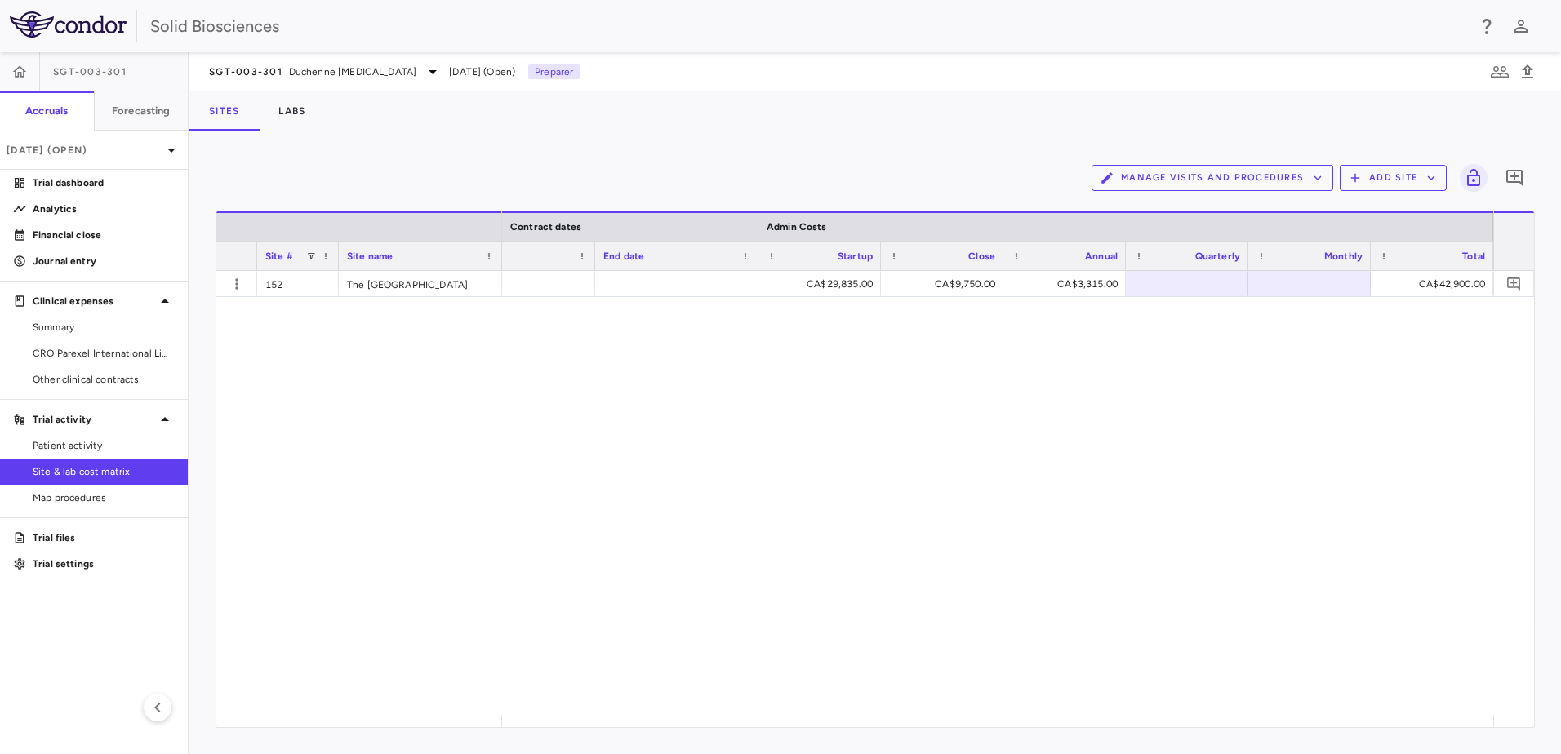
drag, startPoint x: 740, startPoint y: 665, endPoint x: 509, endPoint y: 647, distance: 231.8
click at [518, 649] on div "CA$29,835.00 CA$9,750.00 CA$3,315.00 CA$42,900.00" at bounding box center [997, 493] width 991 height 444
click at [75, 327] on span "Summary" at bounding box center [104, 327] width 142 height 15
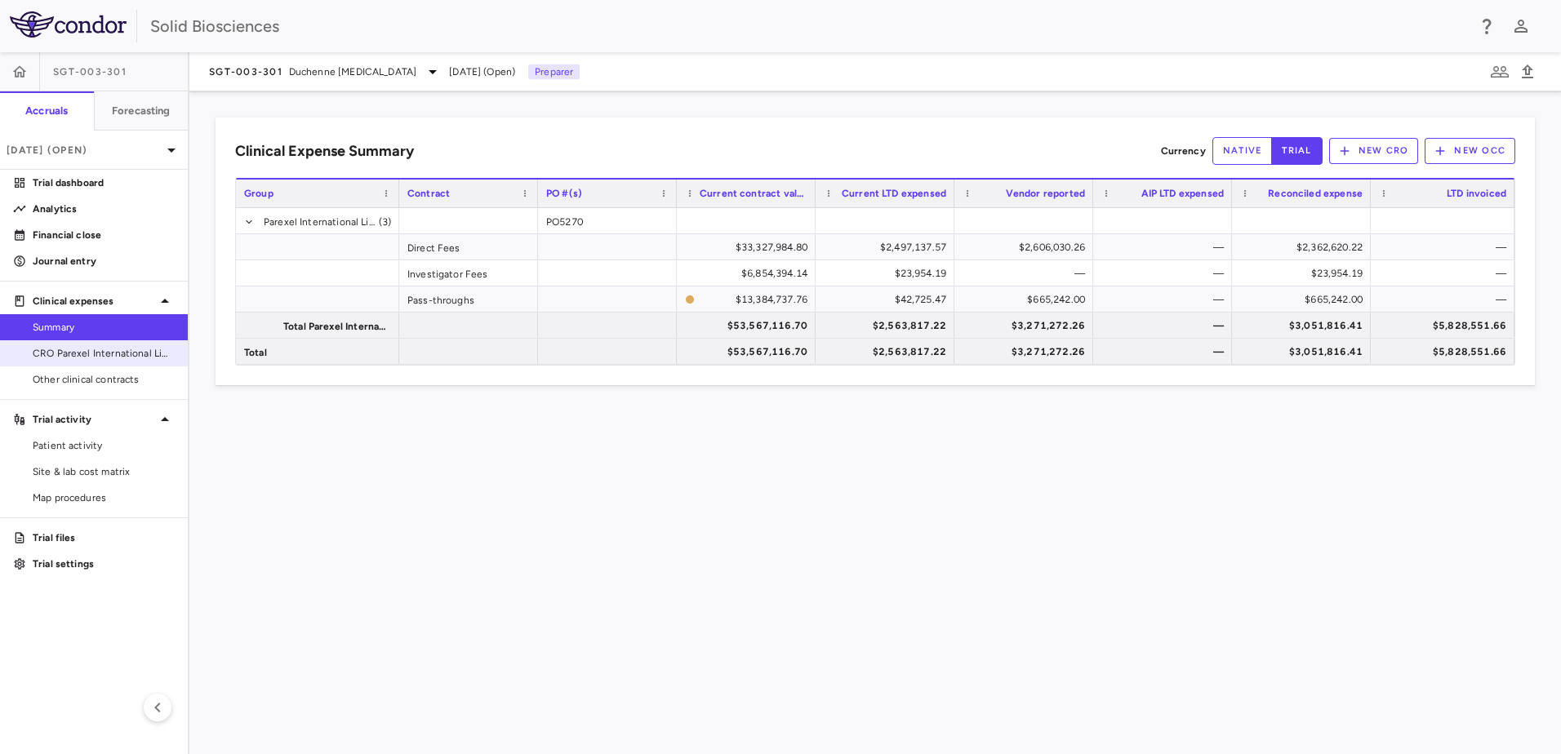
click at [82, 346] on span "CRO Parexel International Limited" at bounding box center [104, 353] width 142 height 15
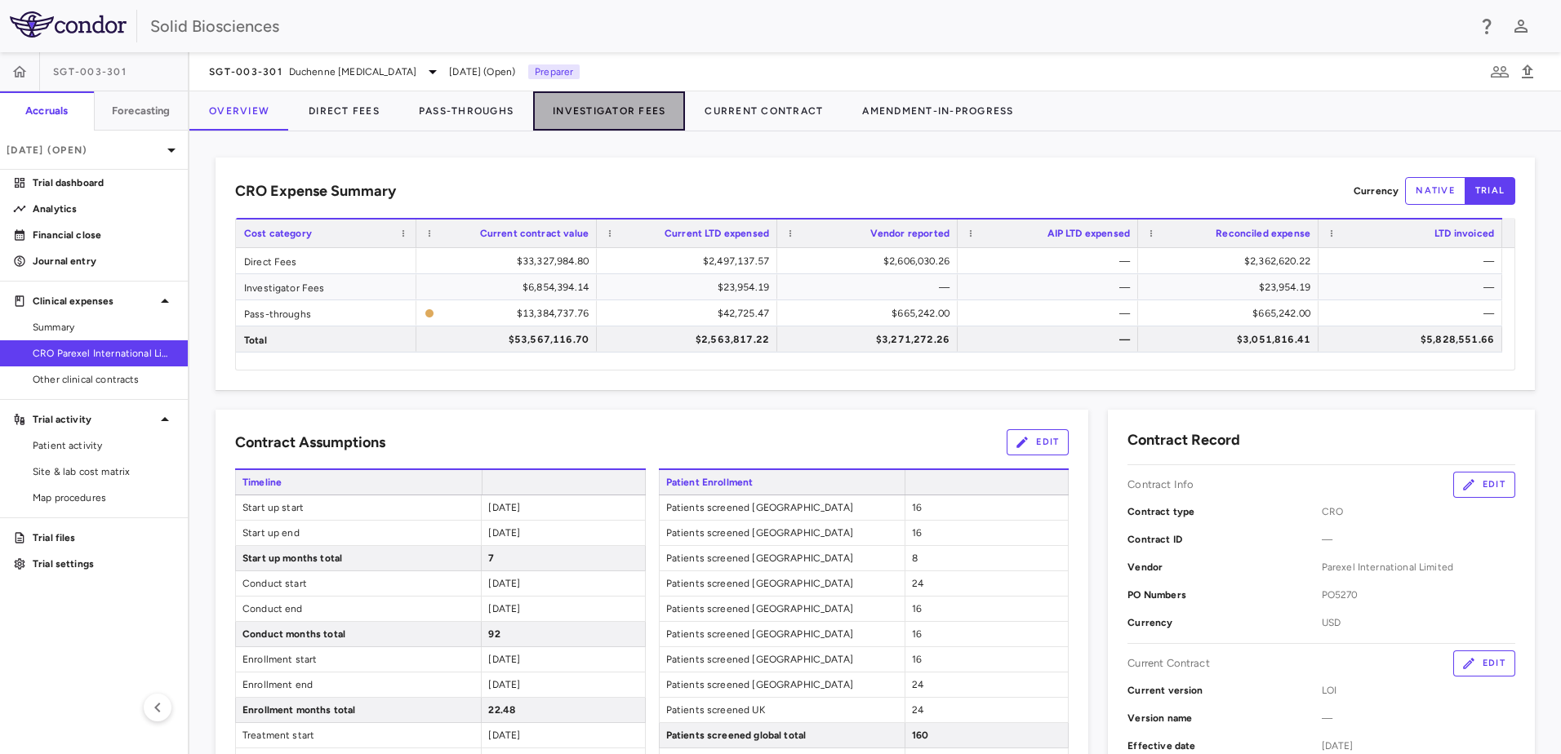
click at [611, 113] on button "Investigator Fees" at bounding box center [609, 110] width 152 height 39
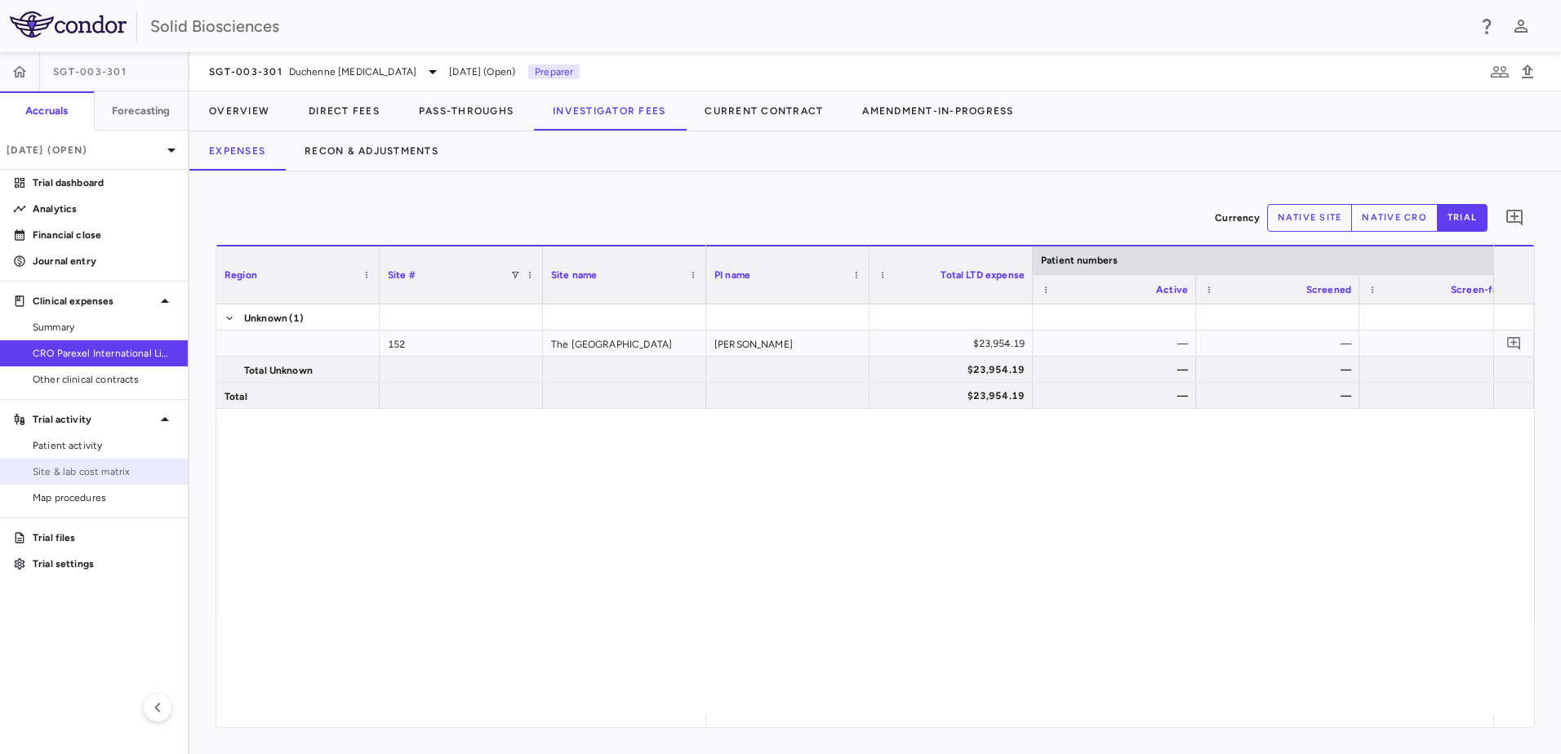
click at [78, 470] on span "Site & lab cost matrix" at bounding box center [104, 471] width 142 height 15
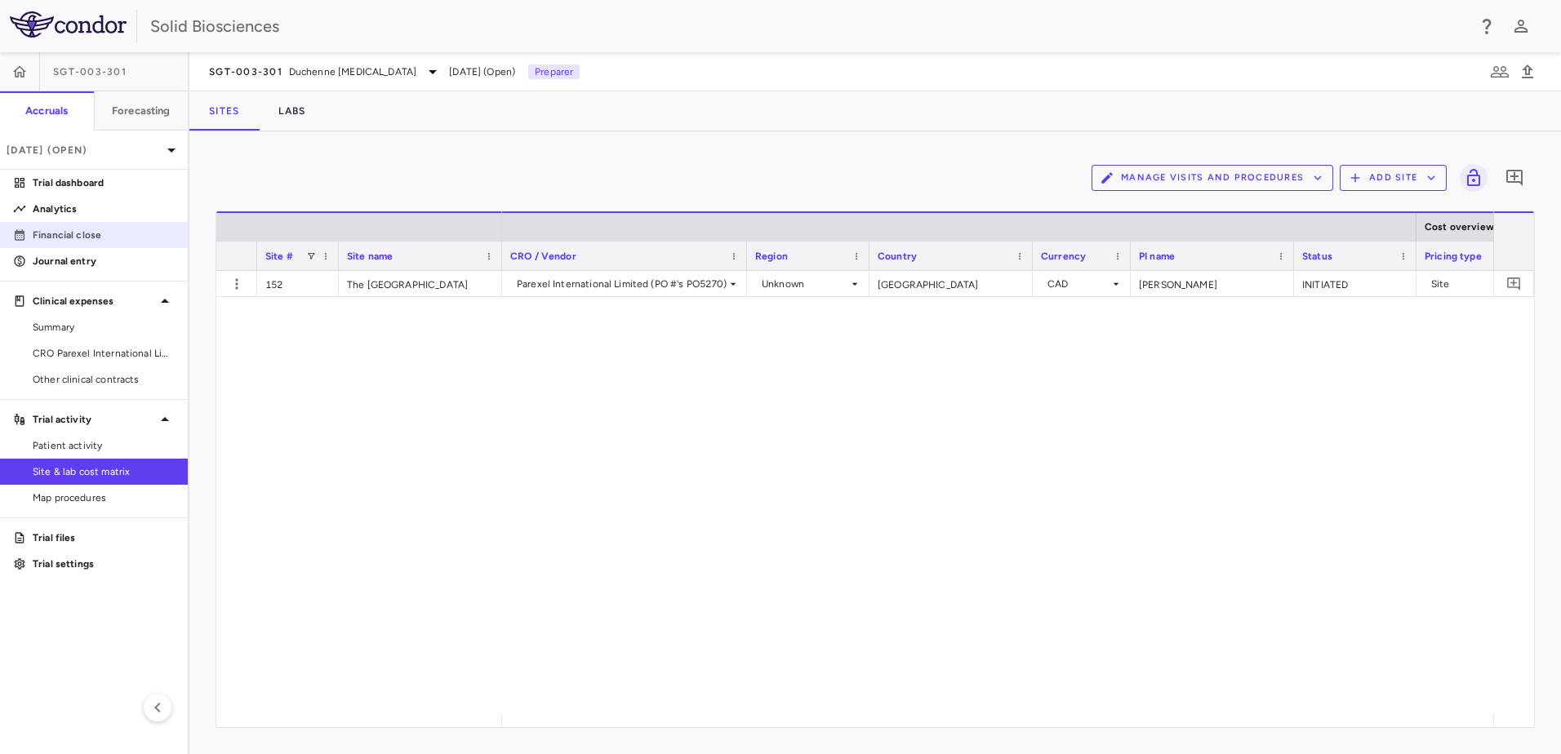
click at [69, 235] on p "Financial close" at bounding box center [104, 235] width 142 height 15
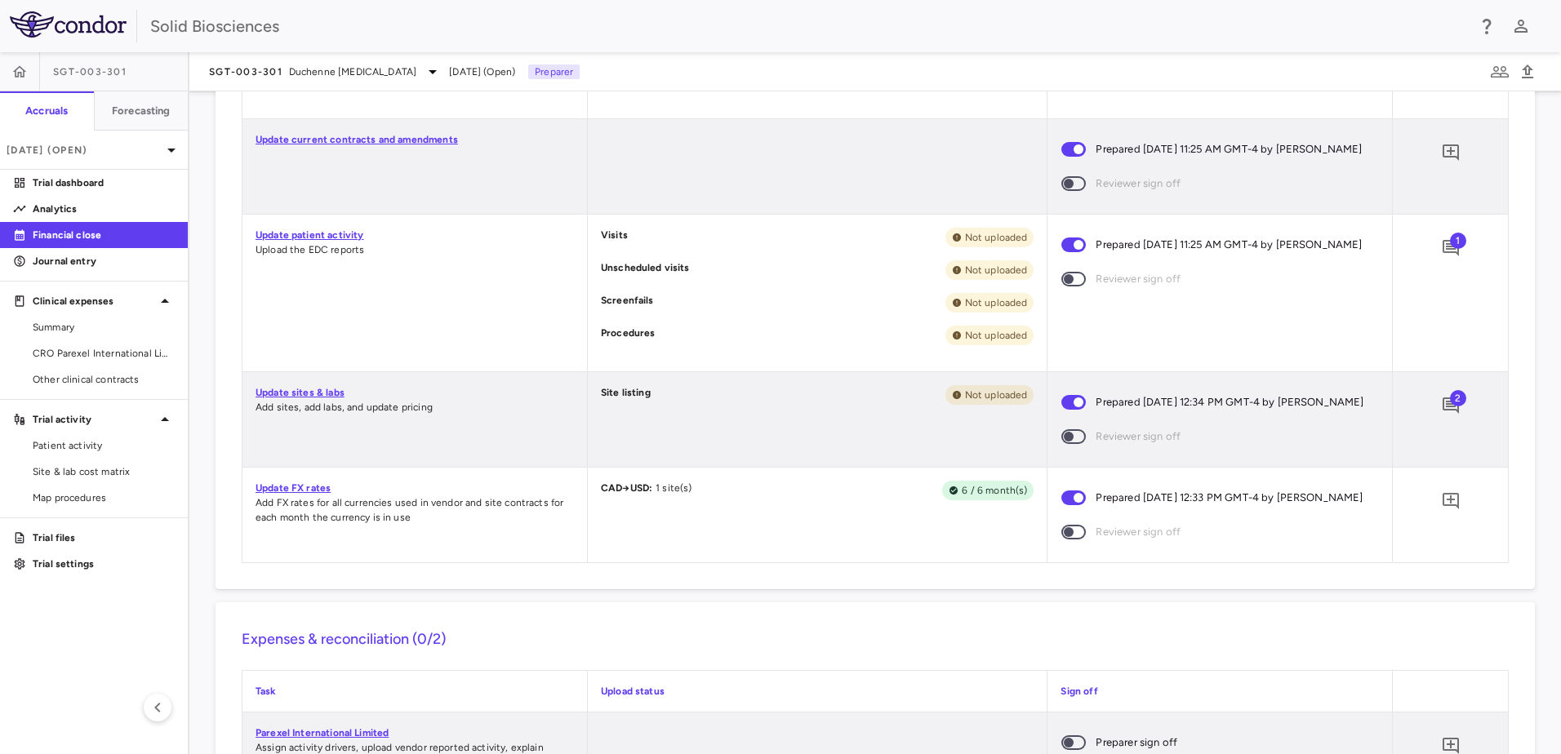
click at [1450, 407] on span "2" at bounding box center [1458, 398] width 16 height 16
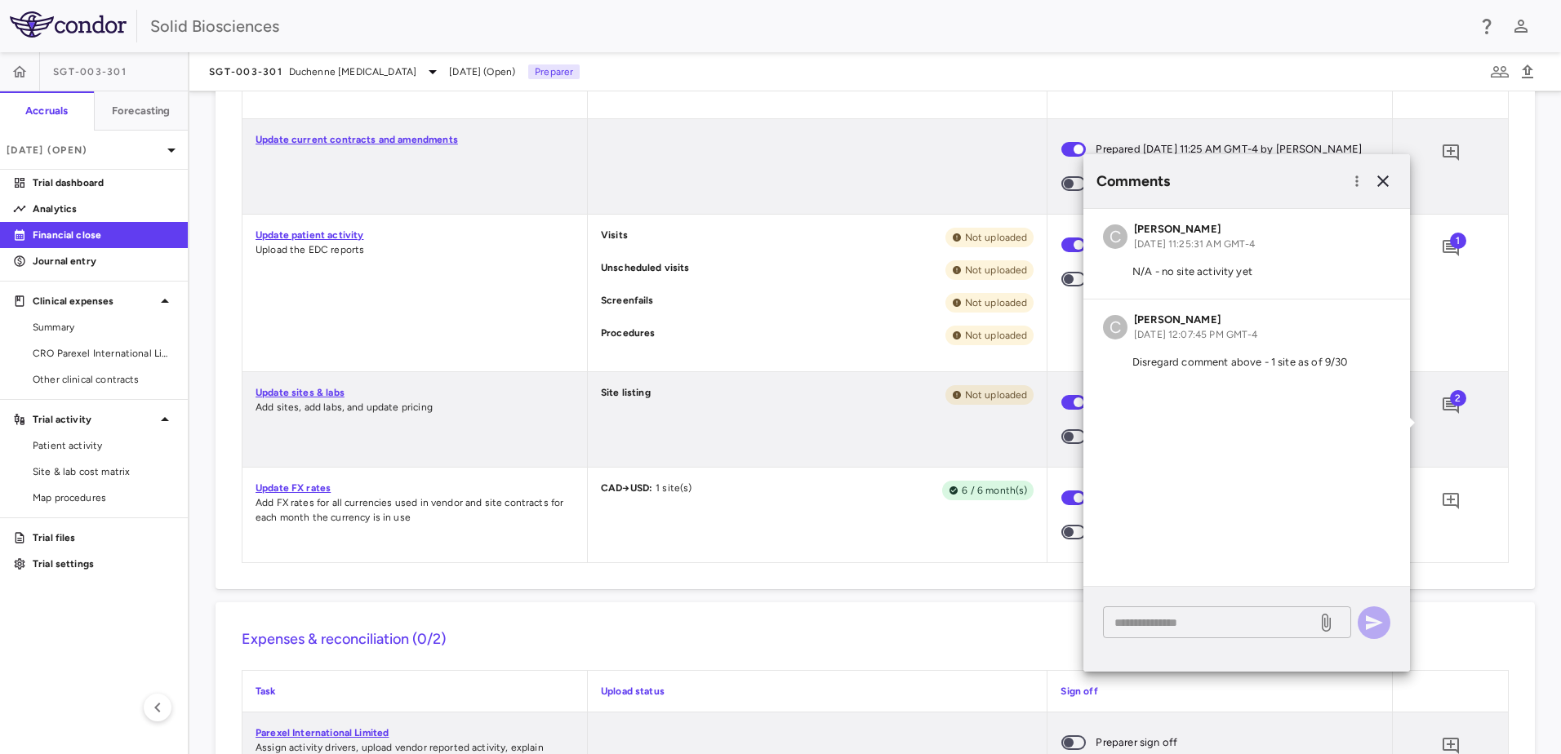
click at [1179, 623] on textarea at bounding box center [1209, 623] width 191 height 18
type textarea "**********"
click at [1374, 623] on icon "button" at bounding box center [1374, 623] width 20 height 20
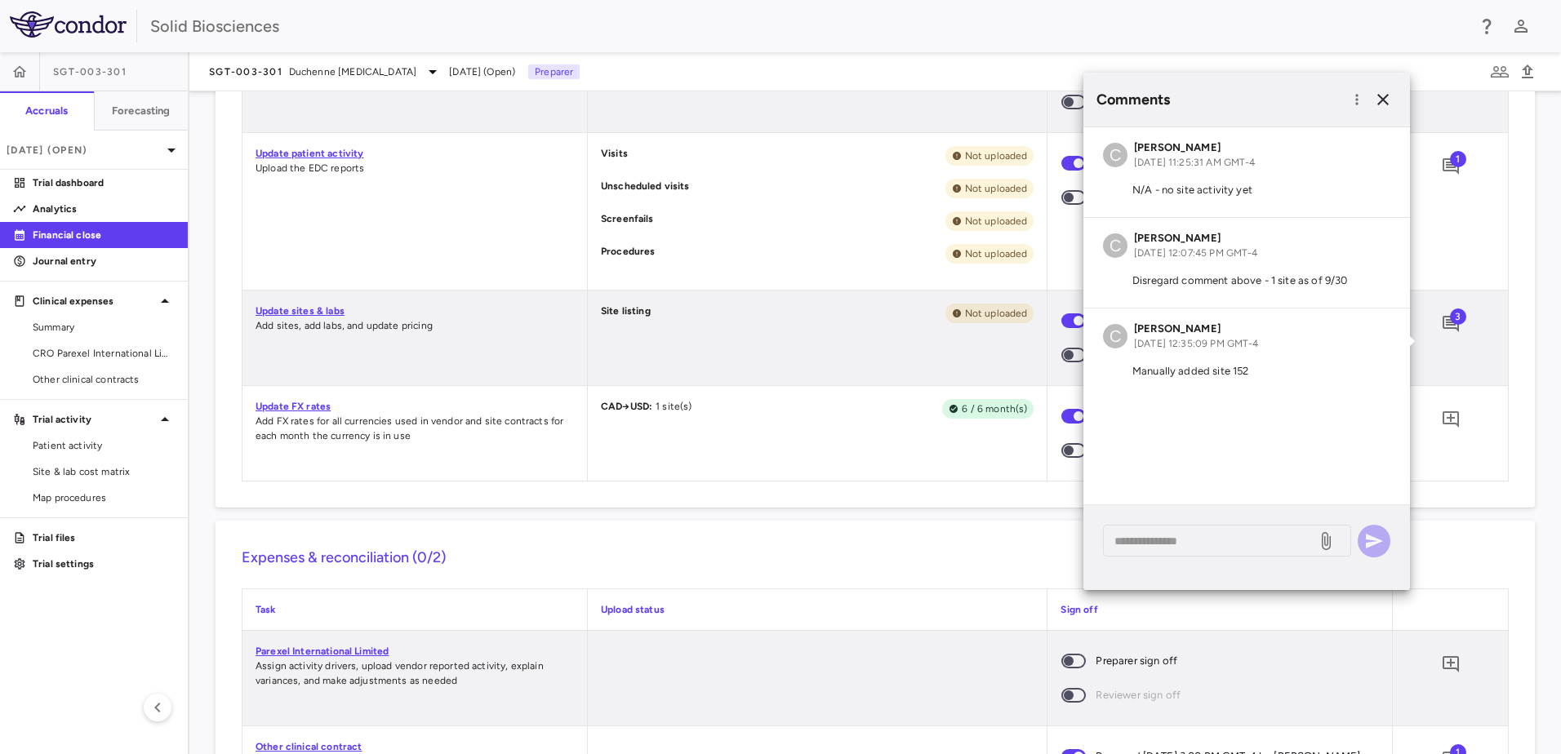
click at [690, 384] on div "Site listing Not uploaded" at bounding box center [818, 338] width 460 height 95
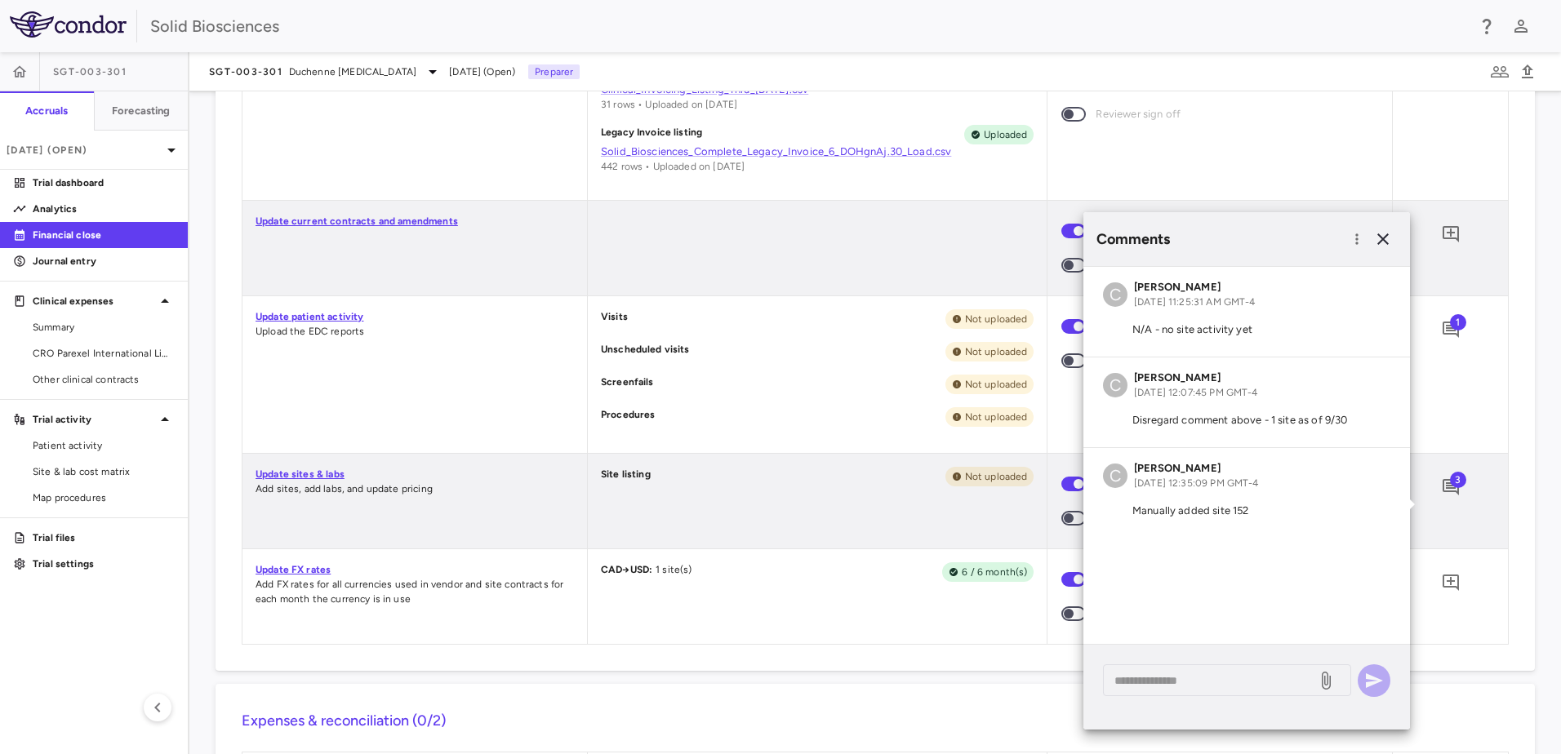
click at [819, 394] on div "Screenfails Not uploaded" at bounding box center [817, 385] width 433 height 20
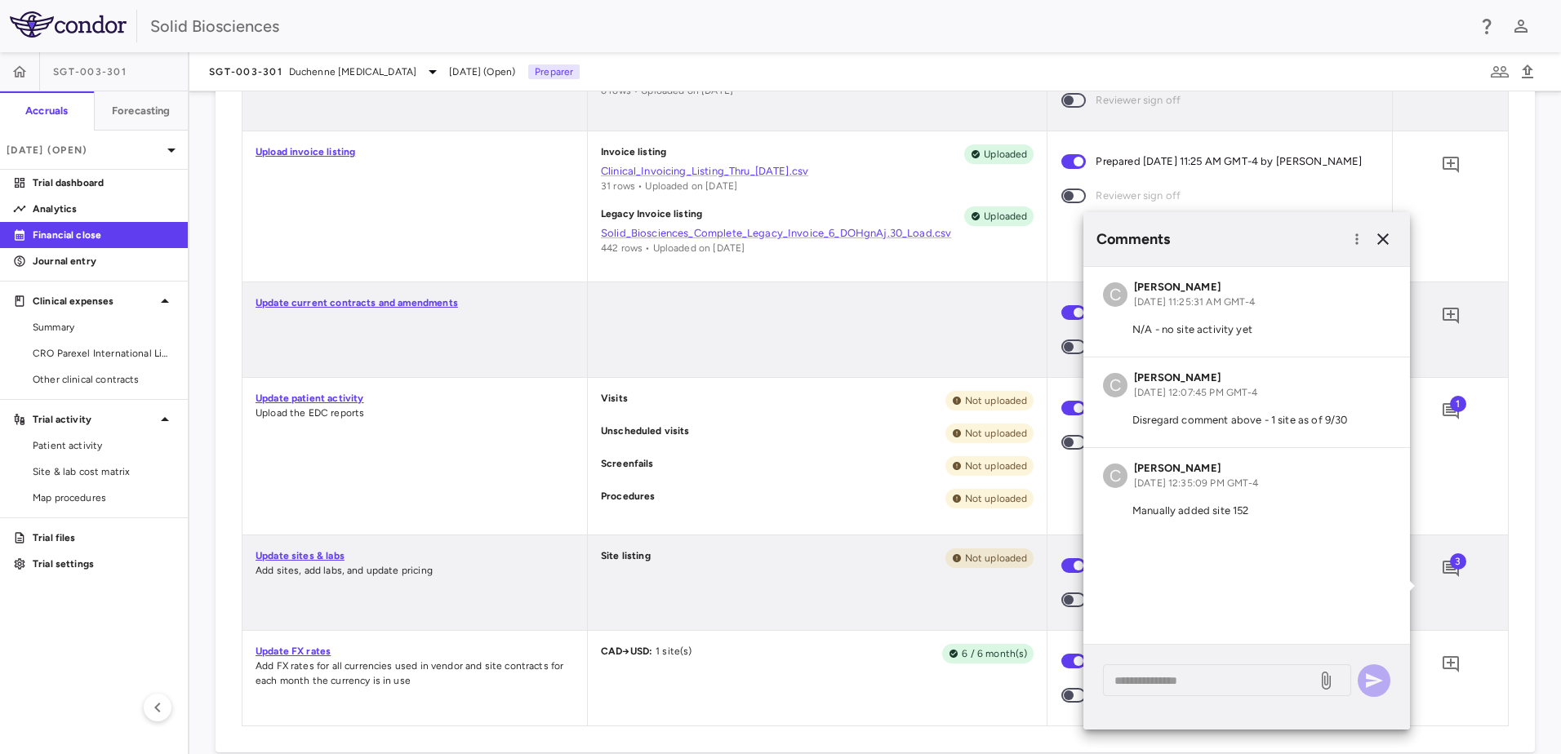
click at [820, 364] on div at bounding box center [818, 329] width 460 height 95
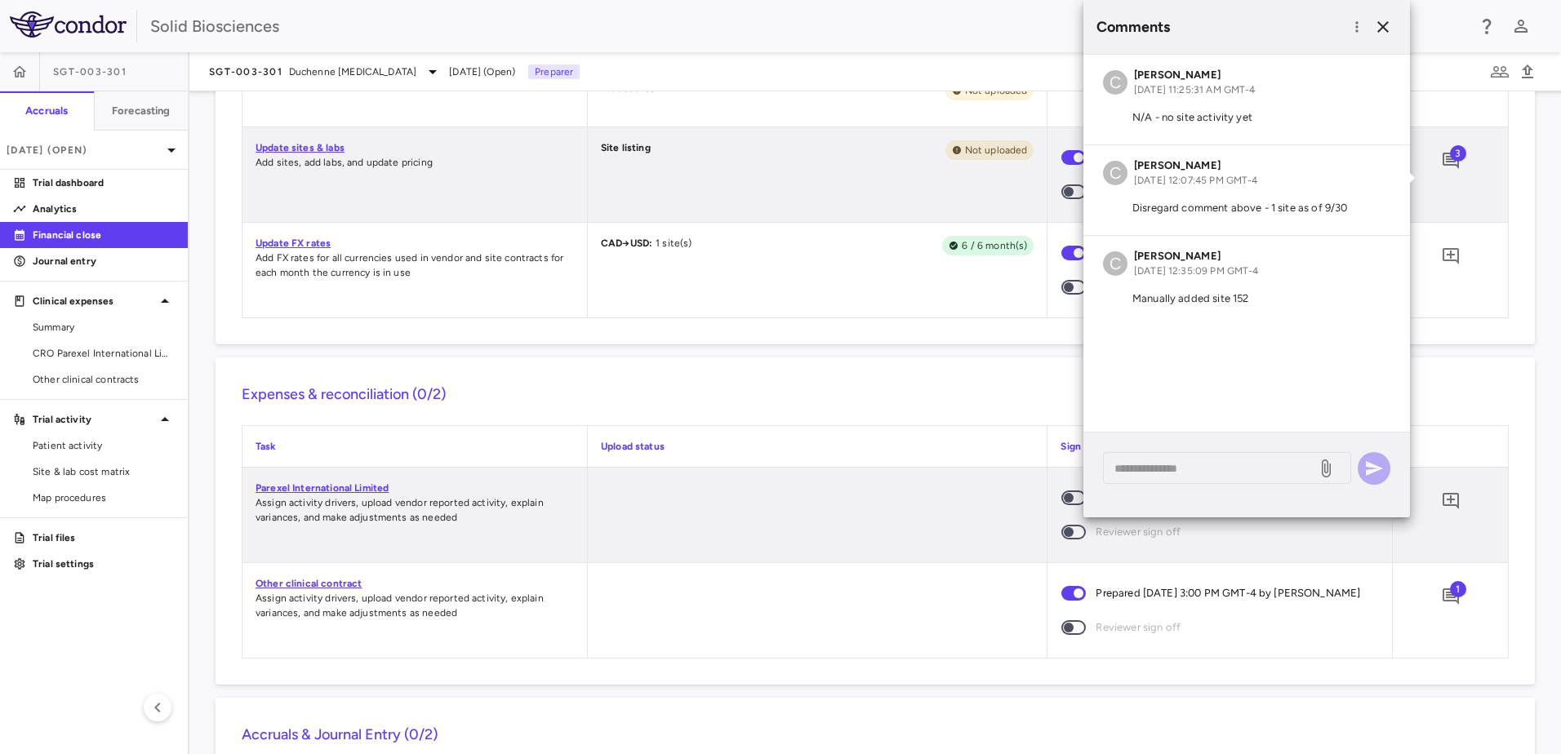
drag, startPoint x: 202, startPoint y: 190, endPoint x: 227, endPoint y: 211, distance: 31.9
click at [202, 190] on div "Financial Close PO Completeness Vendor Drag here to set column labels Group PO …" at bounding box center [874, 422] width 1371 height 663
click at [1385, 27] on icon "button" at bounding box center [1383, 27] width 20 height 20
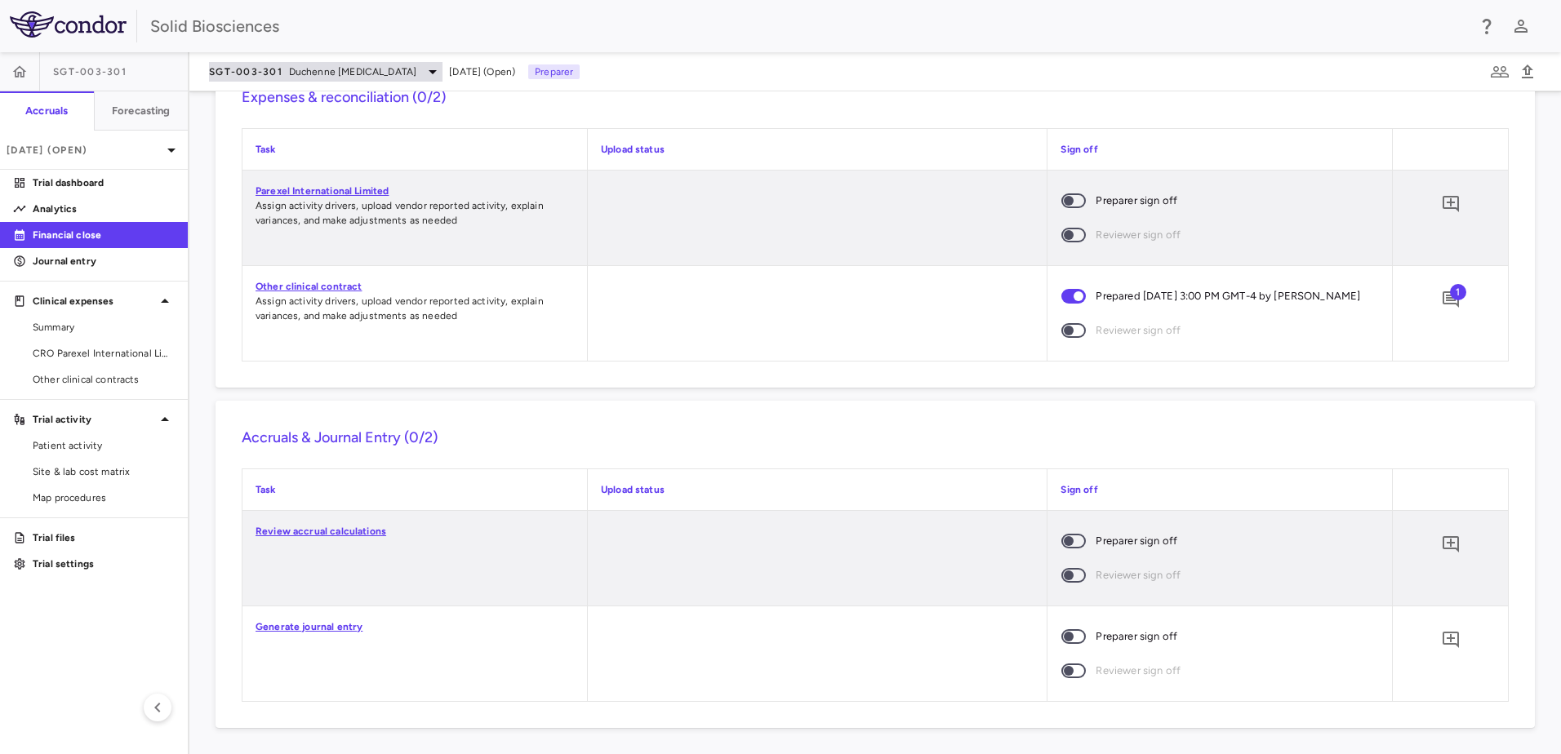
click at [319, 73] on span "Duchenne [MEDICAL_DATA]" at bounding box center [352, 71] width 127 height 15
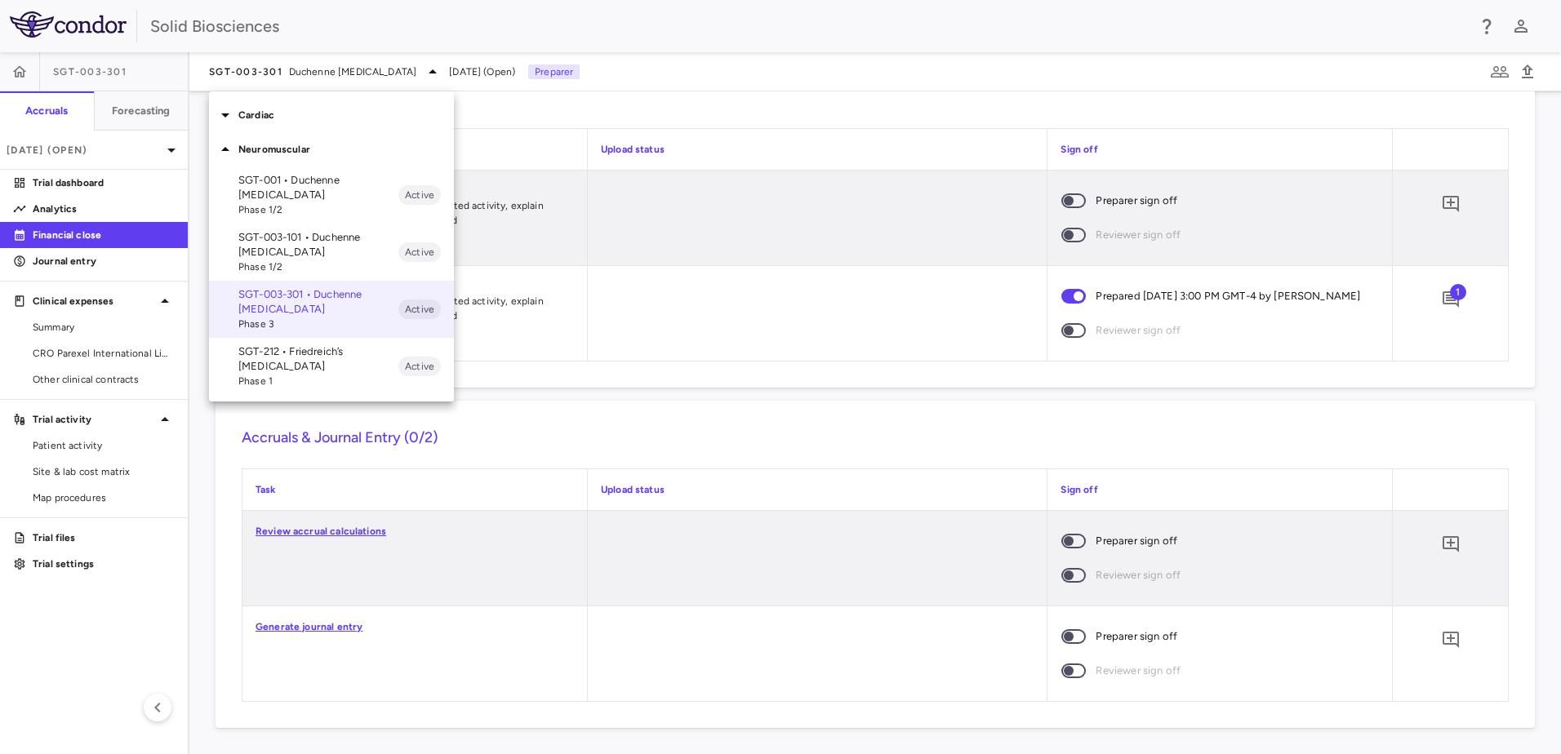
click at [320, 352] on p "SGT-212 • Friedreich’s [MEDICAL_DATA]" at bounding box center [318, 358] width 160 height 29
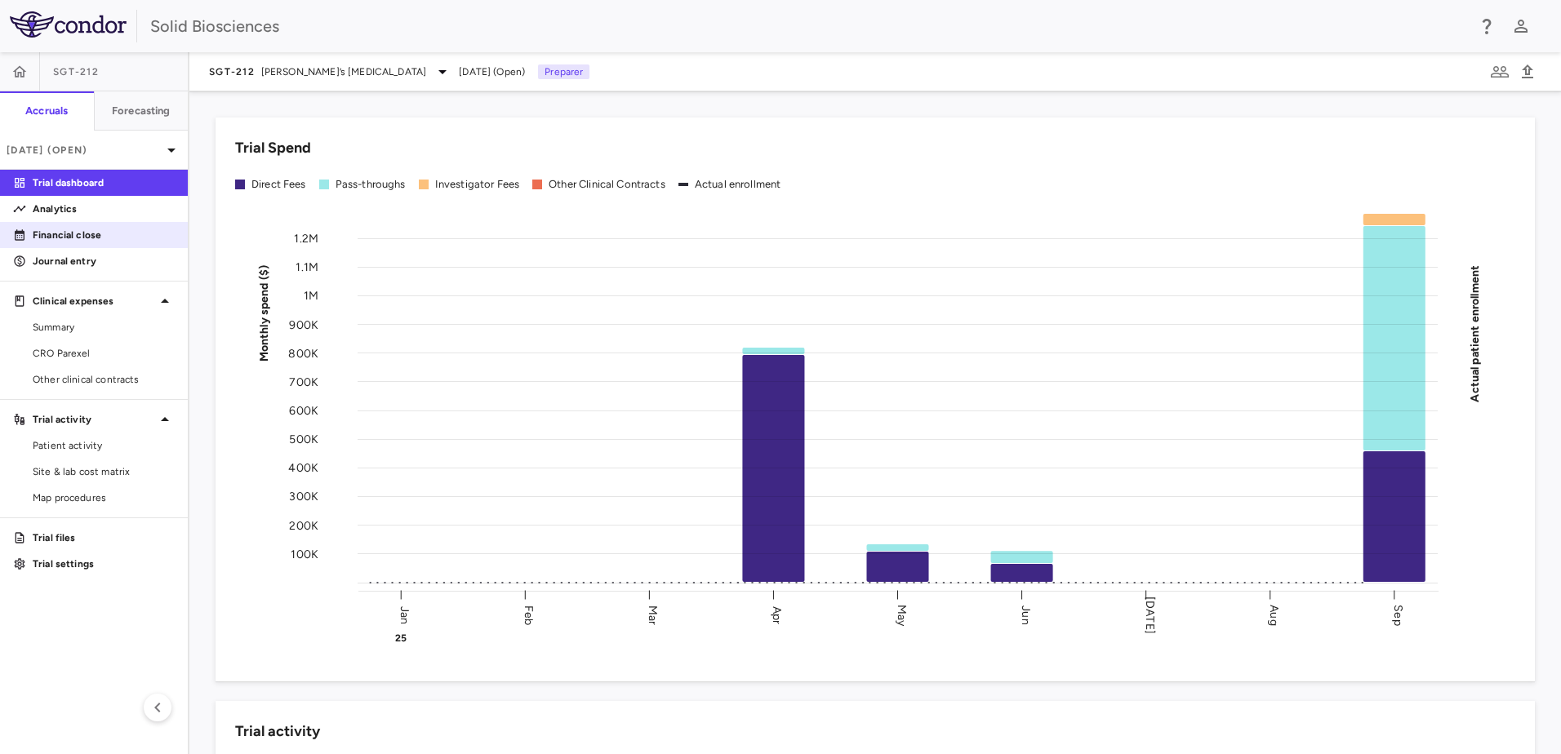
click at [60, 225] on link "Financial close" at bounding box center [94, 235] width 188 height 24
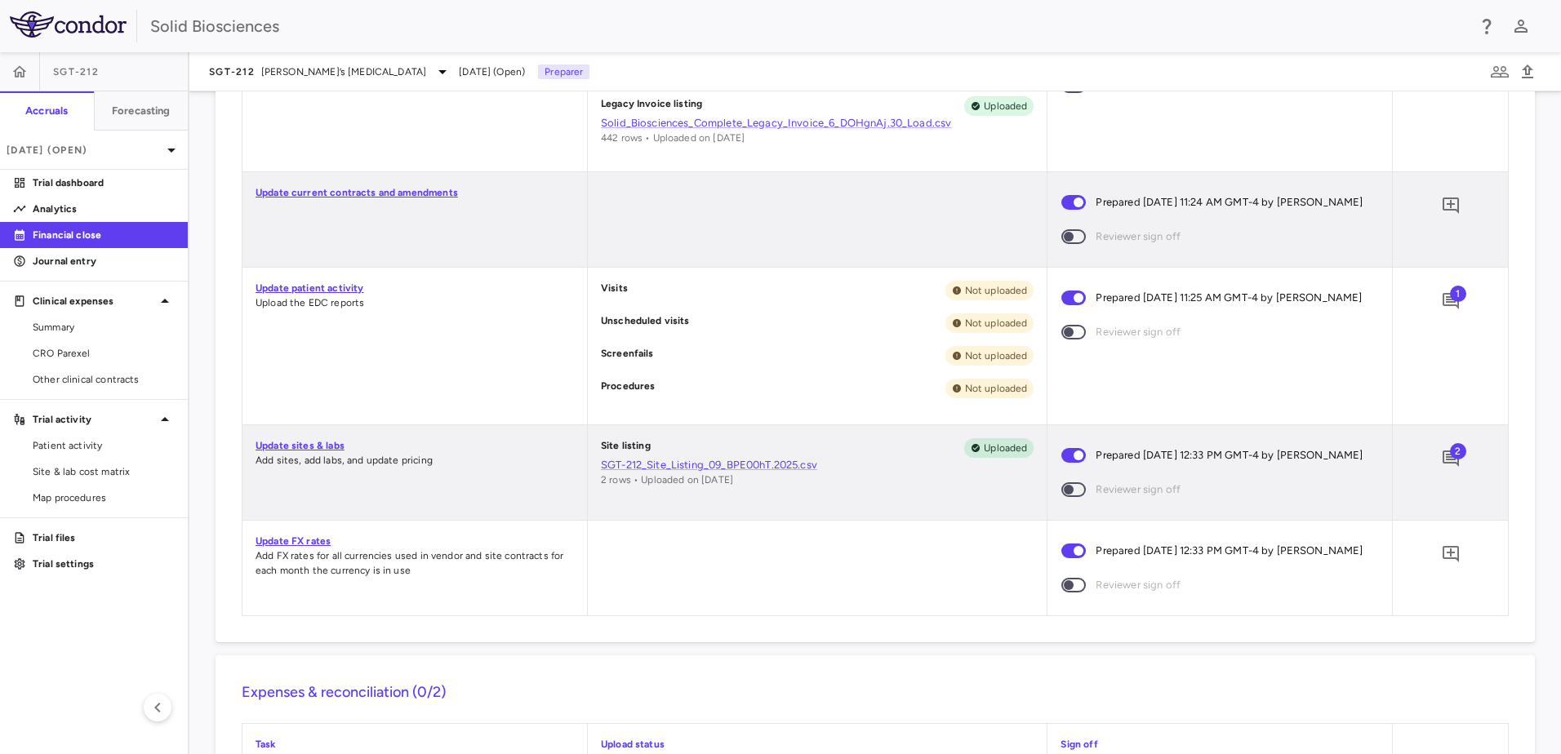
scroll to position [490, 0]
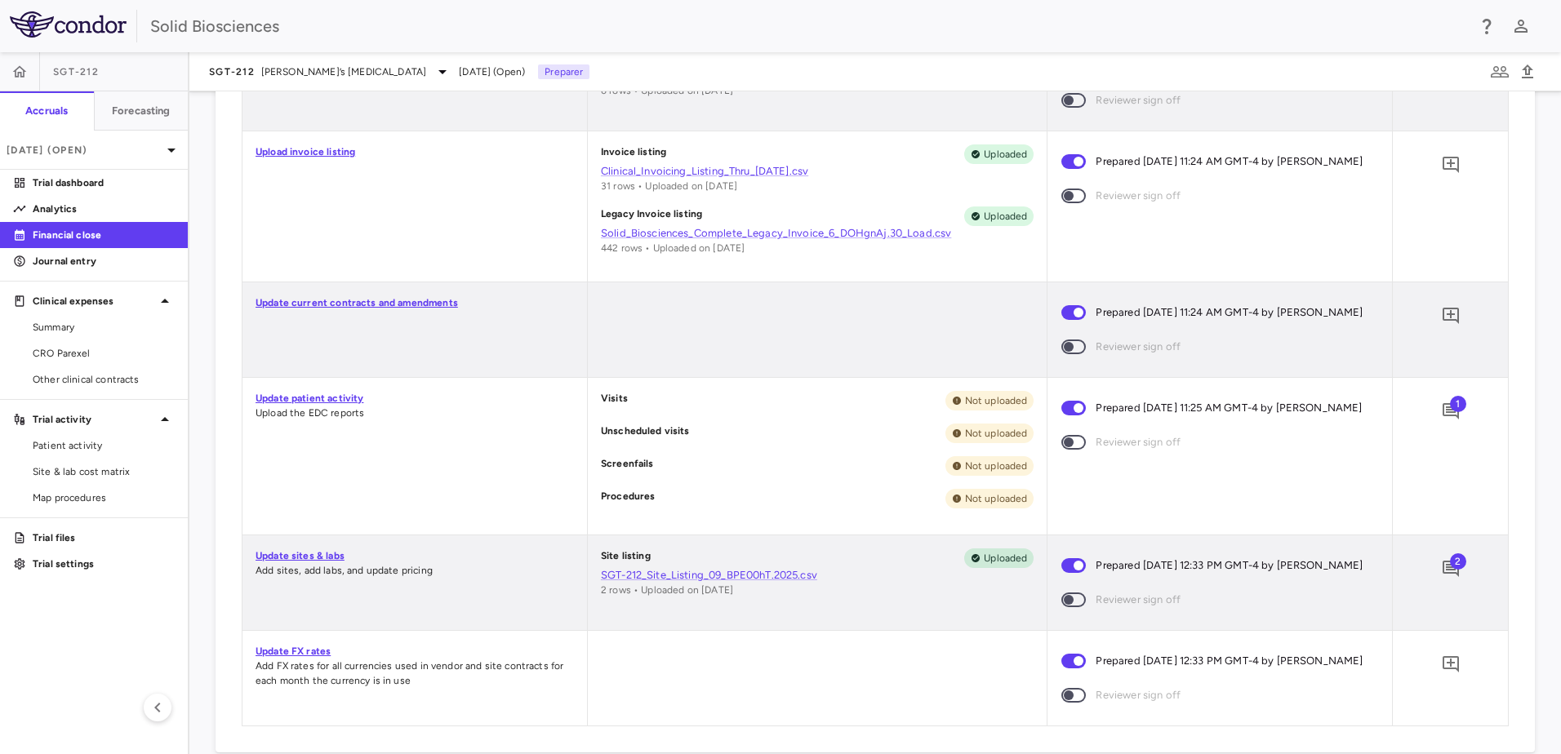
click at [474, 374] on div "Update current contracts and amendments" at bounding box center [414, 329] width 344 height 95
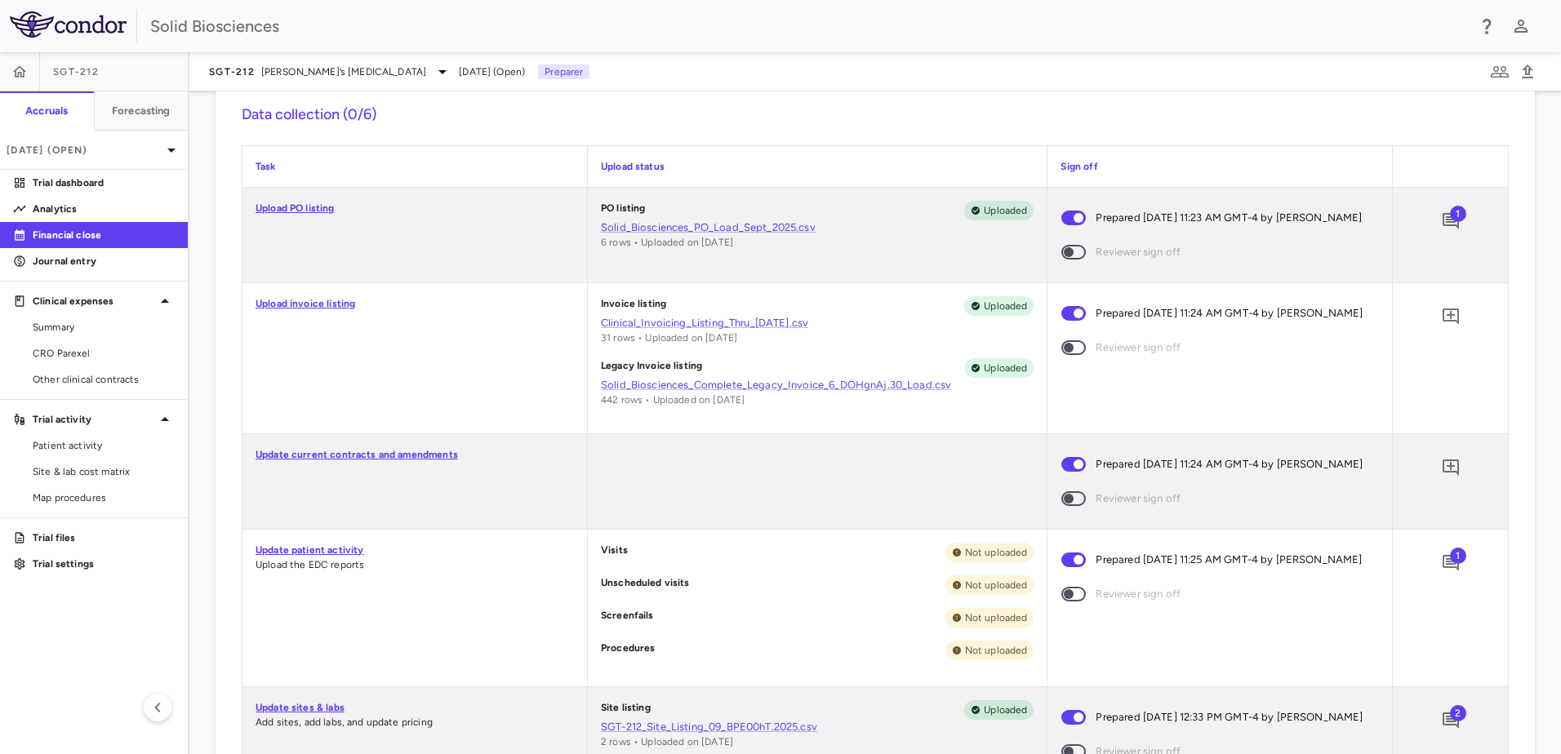
scroll to position [327, 0]
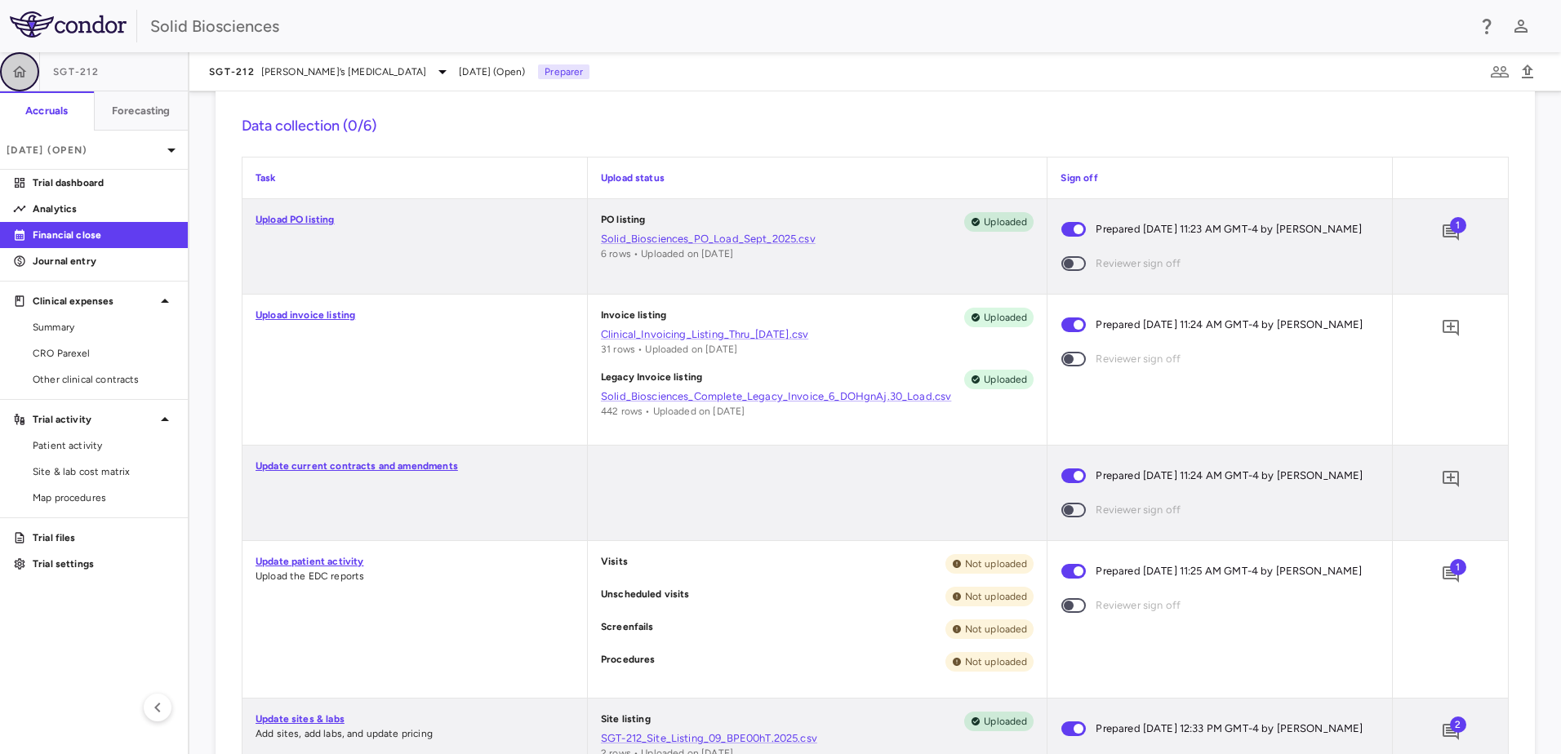
click at [24, 76] on icon "button" at bounding box center [19, 72] width 16 height 16
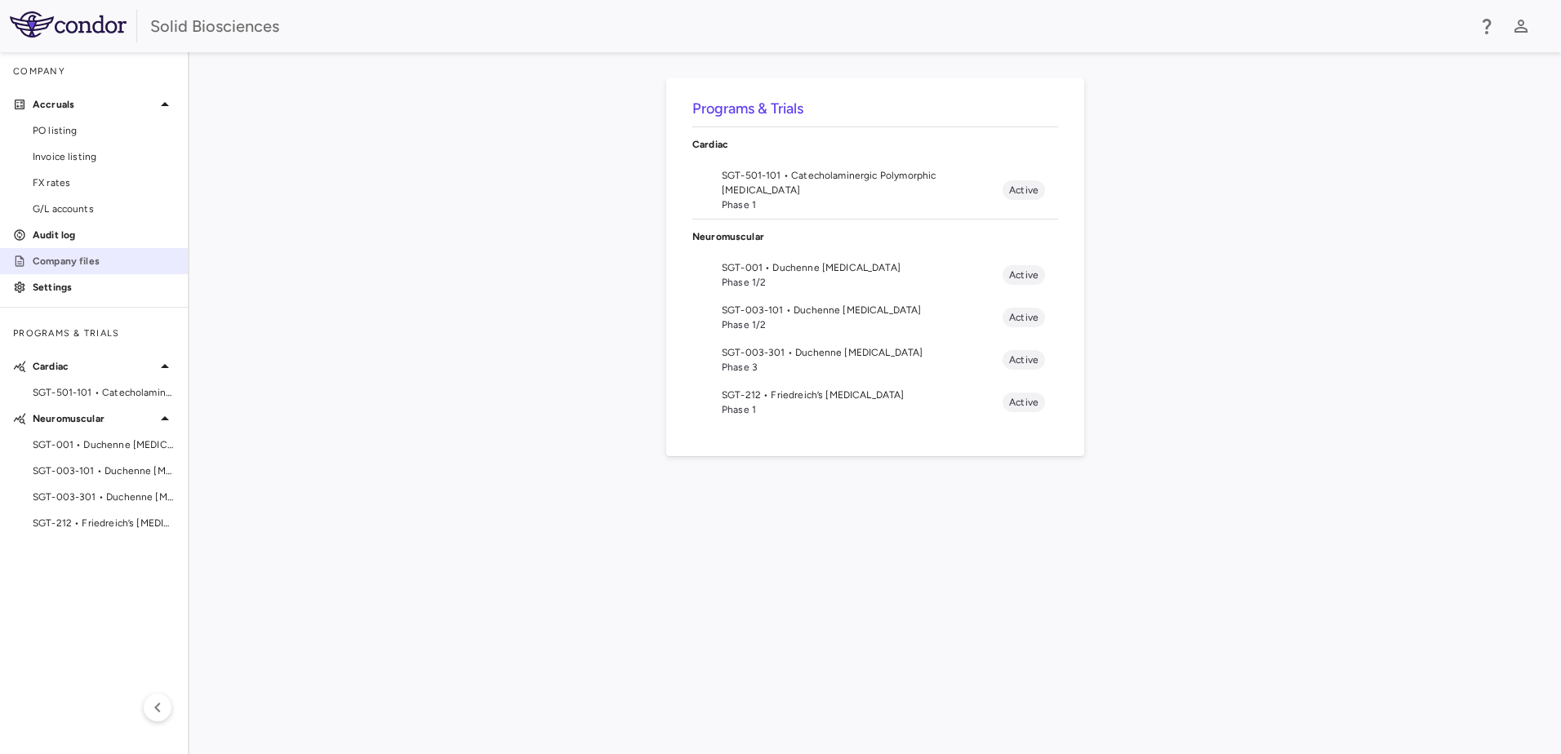
click at [79, 257] on p "Company files" at bounding box center [104, 261] width 142 height 15
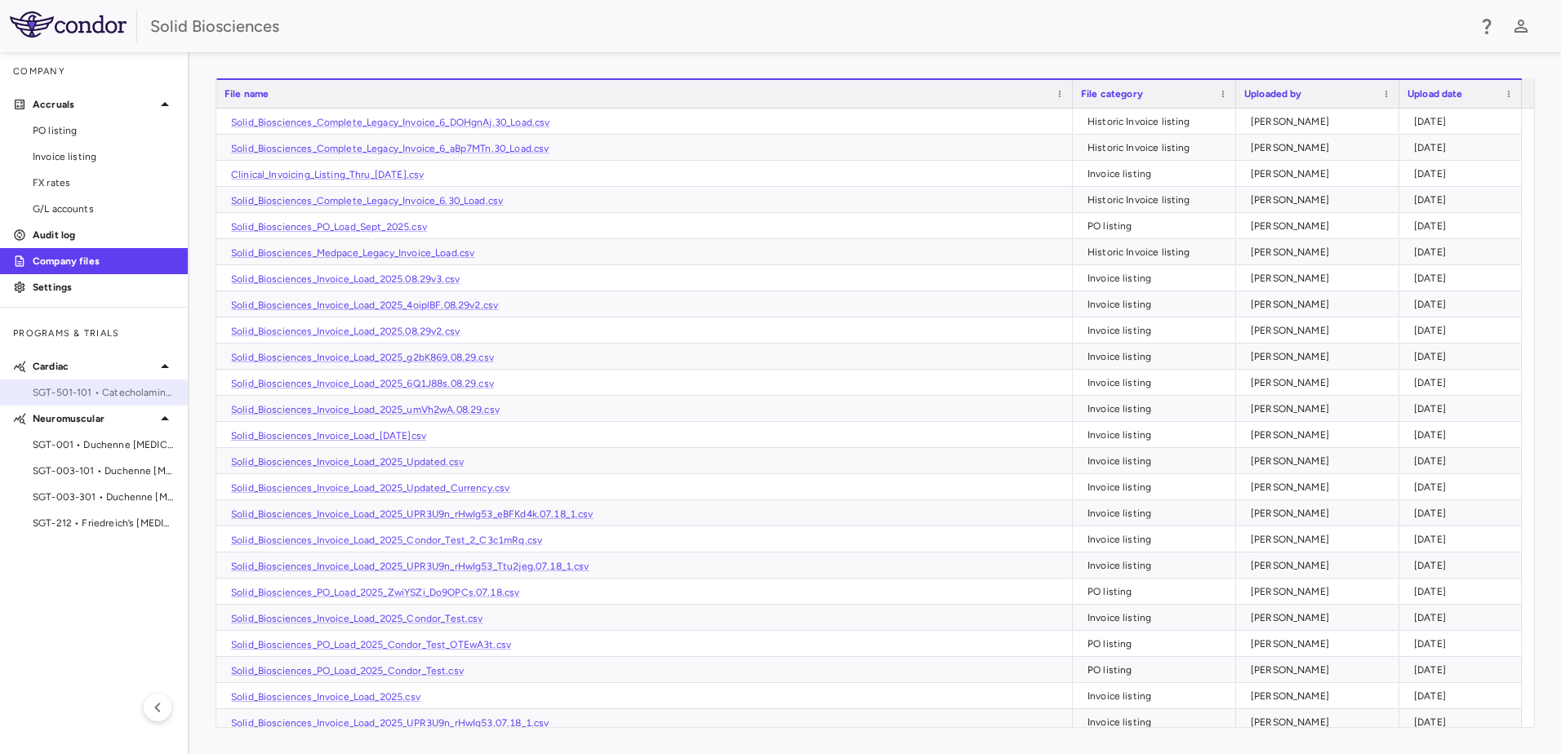
click at [109, 391] on span "SGT-501-101 • Catecholaminergic Polymorphic Ventricular Tachycardia" at bounding box center [104, 392] width 142 height 15
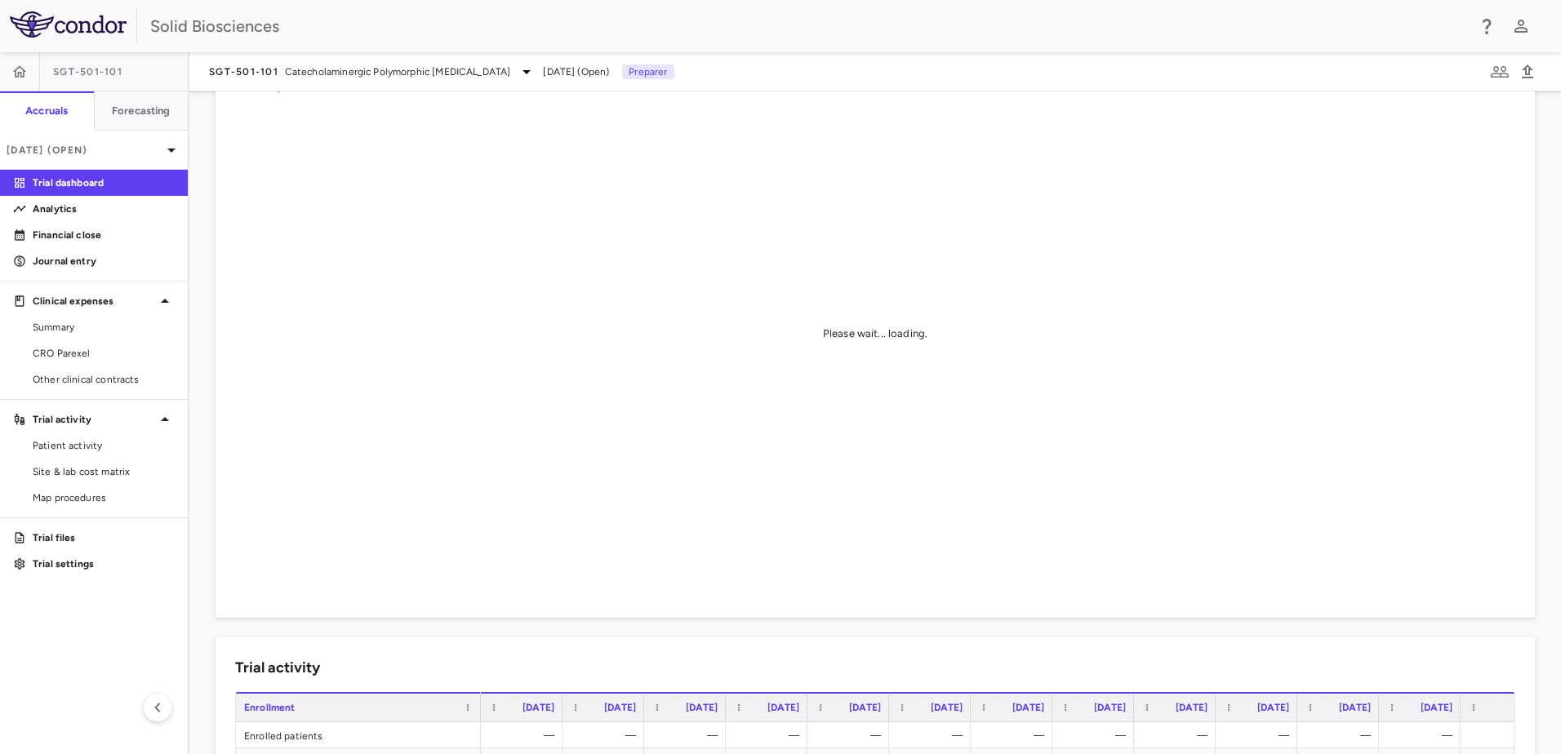
scroll to position [82, 0]
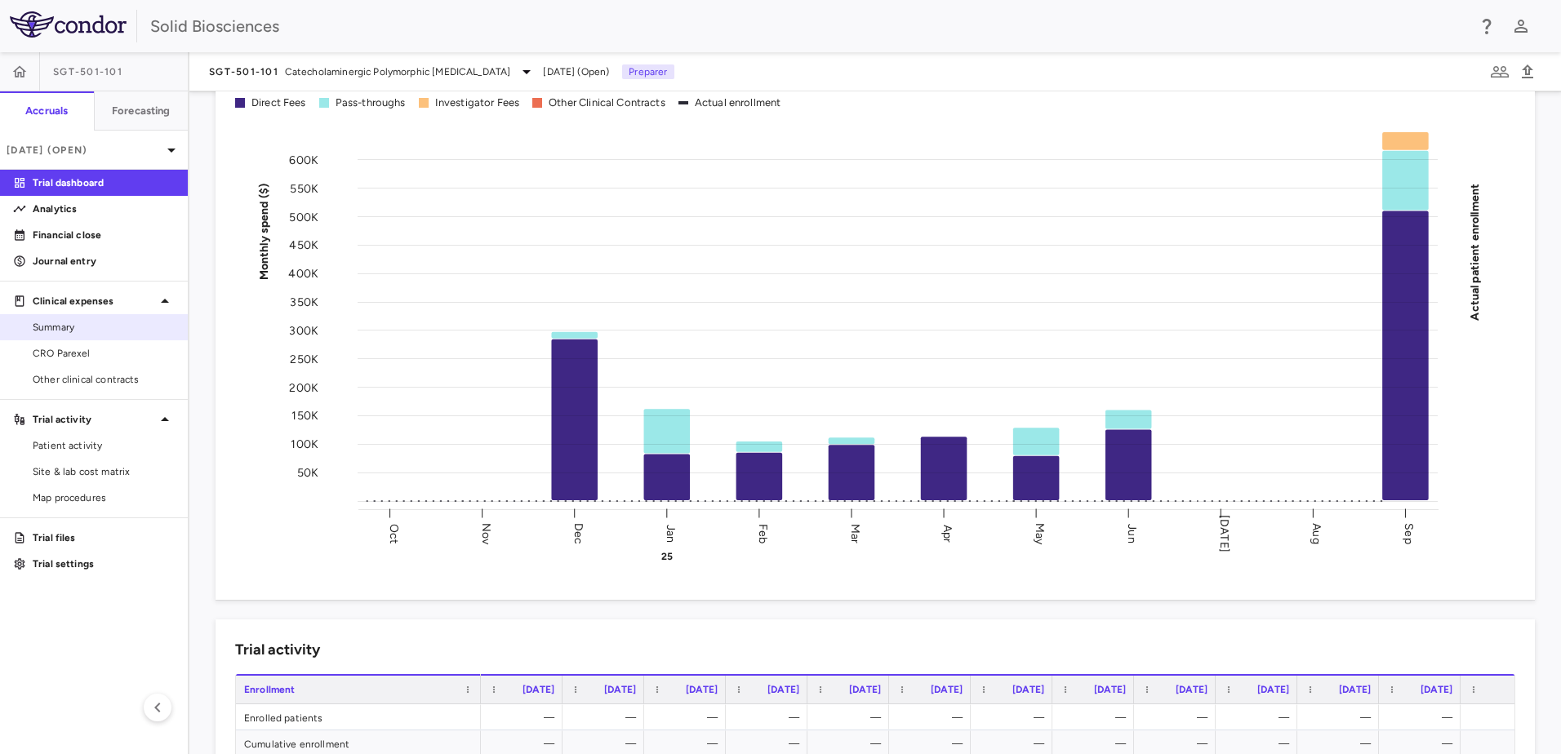
click at [68, 323] on span "Summary" at bounding box center [104, 327] width 142 height 15
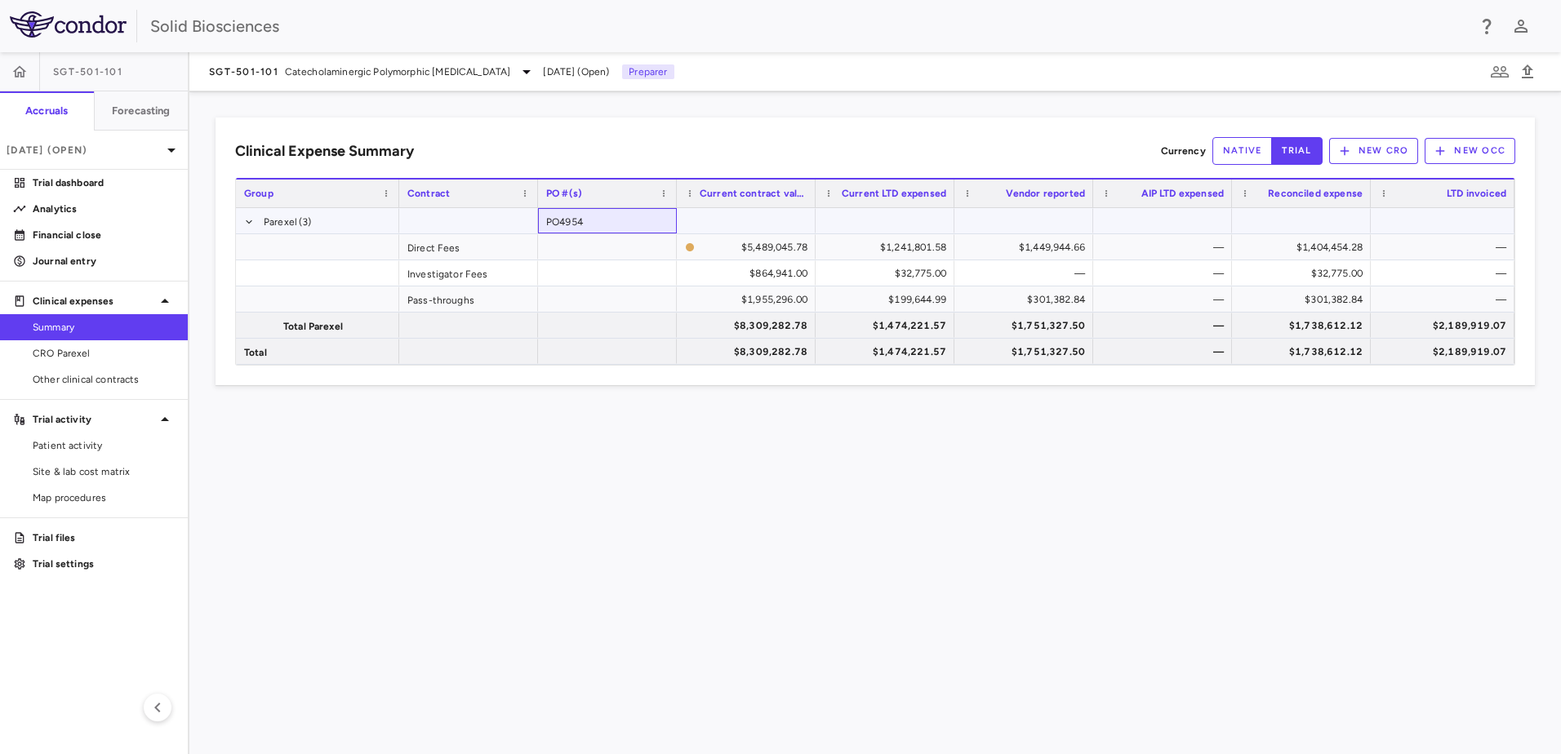
drag, startPoint x: 589, startPoint y: 221, endPoint x: 549, endPoint y: 223, distance: 40.0
click at [546, 224] on div "PO4954" at bounding box center [607, 220] width 139 height 25
click at [263, 75] on span "SGT-501-101" at bounding box center [243, 71] width 69 height 13
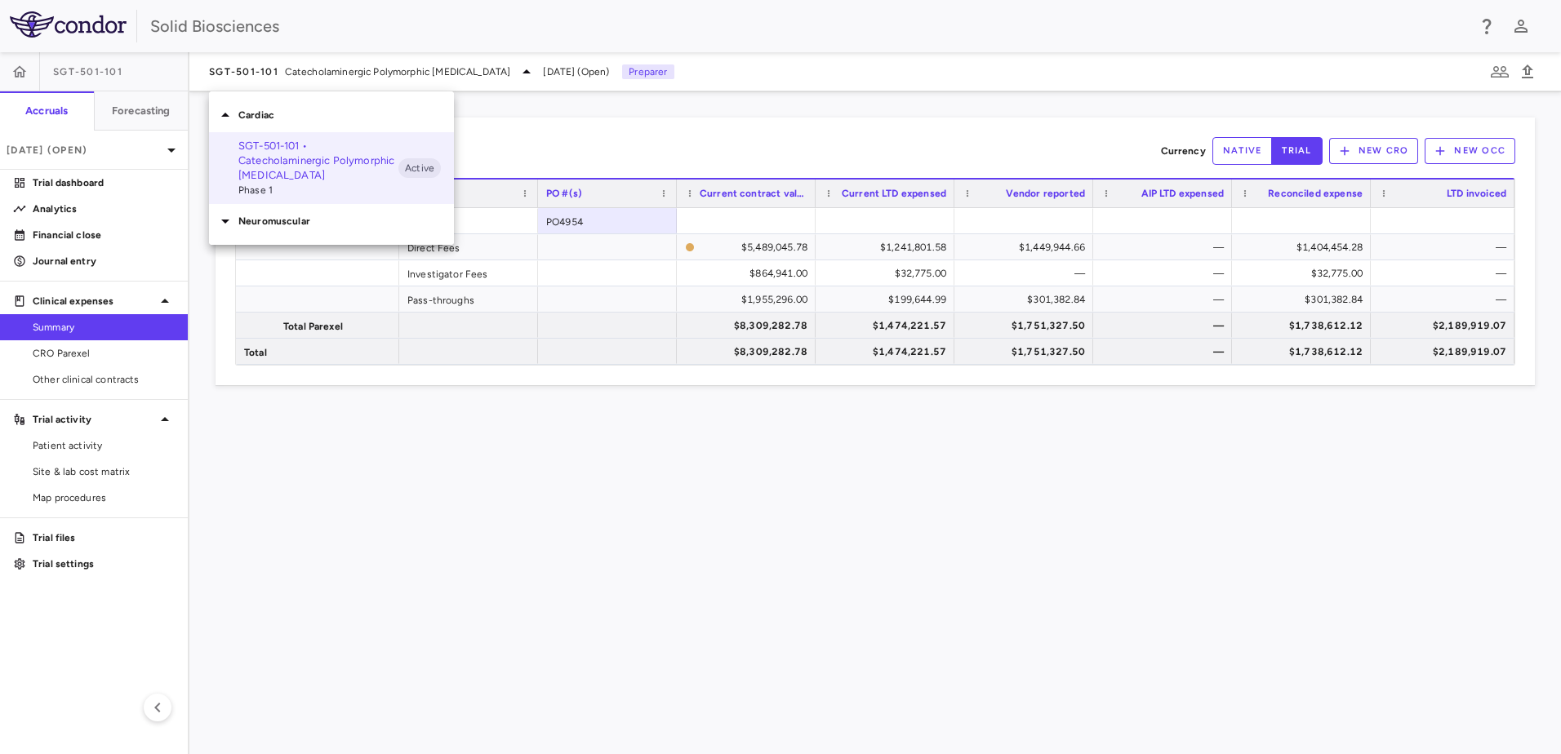
click at [259, 229] on div "Neuromuscular" at bounding box center [331, 221] width 245 height 34
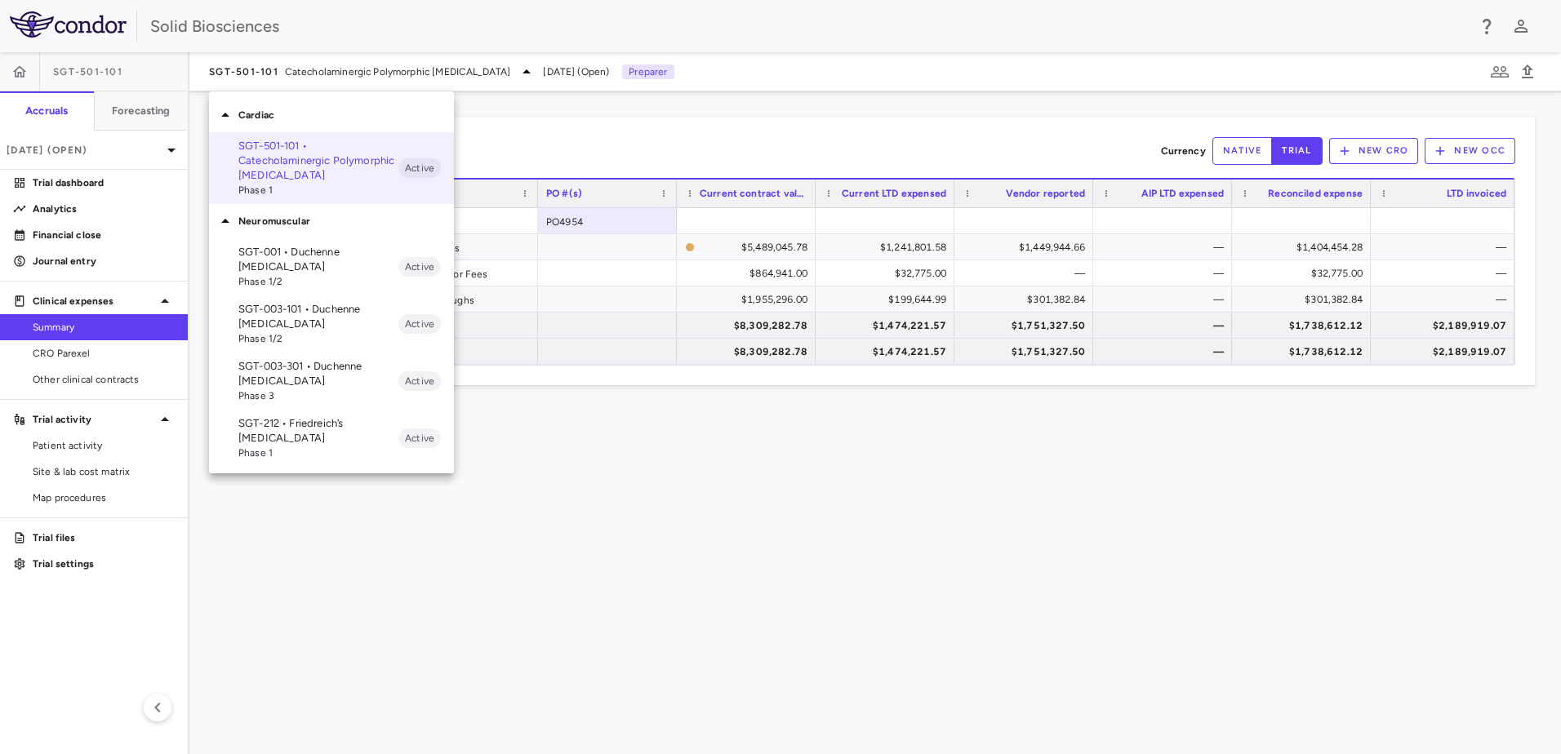
click at [296, 370] on p "SGT-003-301 • Duchenne [MEDICAL_DATA]" at bounding box center [318, 373] width 160 height 29
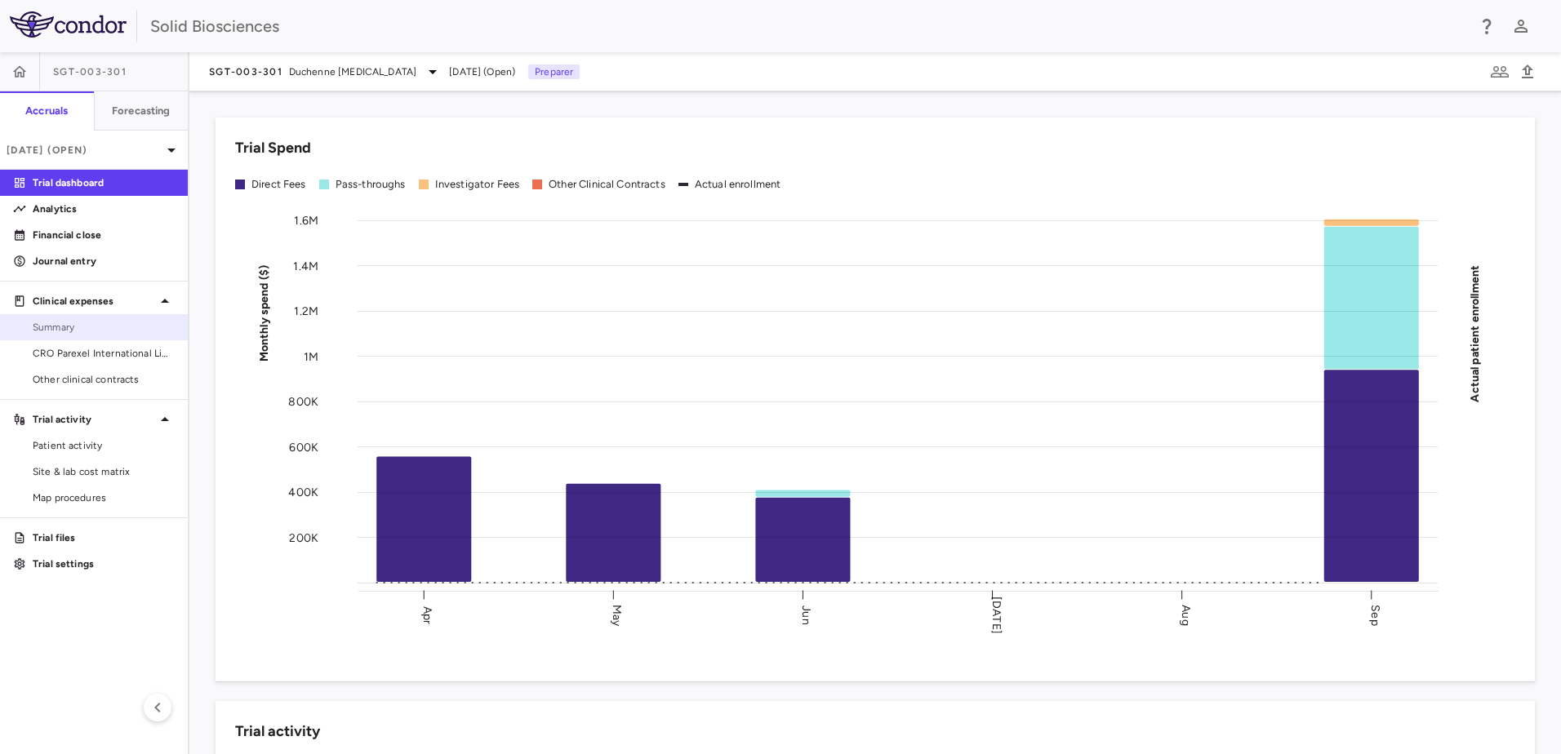
click at [73, 328] on span "Summary" at bounding box center [104, 327] width 142 height 15
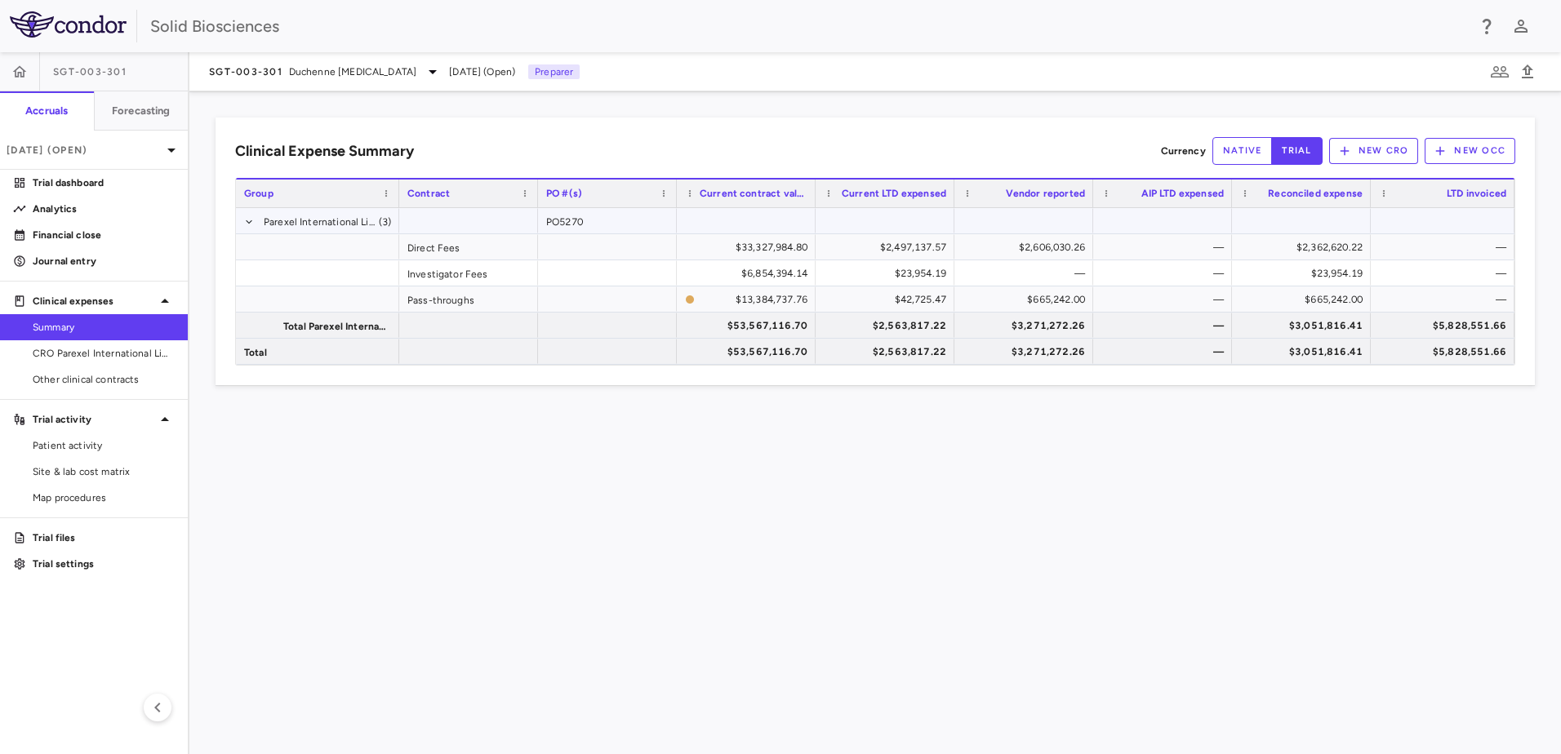
click at [562, 221] on div "PO5270" at bounding box center [607, 220] width 139 height 25
click at [563, 221] on div "PO5270" at bounding box center [607, 220] width 139 height 25
drag, startPoint x: 611, startPoint y: 222, endPoint x: 512, endPoint y: 235, distance: 100.4
click at [512, 235] on div "Parexel International Limited (3) PO5270 Direct Fees $33,327,984.80 $2,497,137.…" at bounding box center [875, 286] width 1278 height 157
click at [1127, 477] on div "Clinical Expense Summary Currency native trial New CRO New OCC Press SPACE to d…" at bounding box center [874, 422] width 1371 height 663
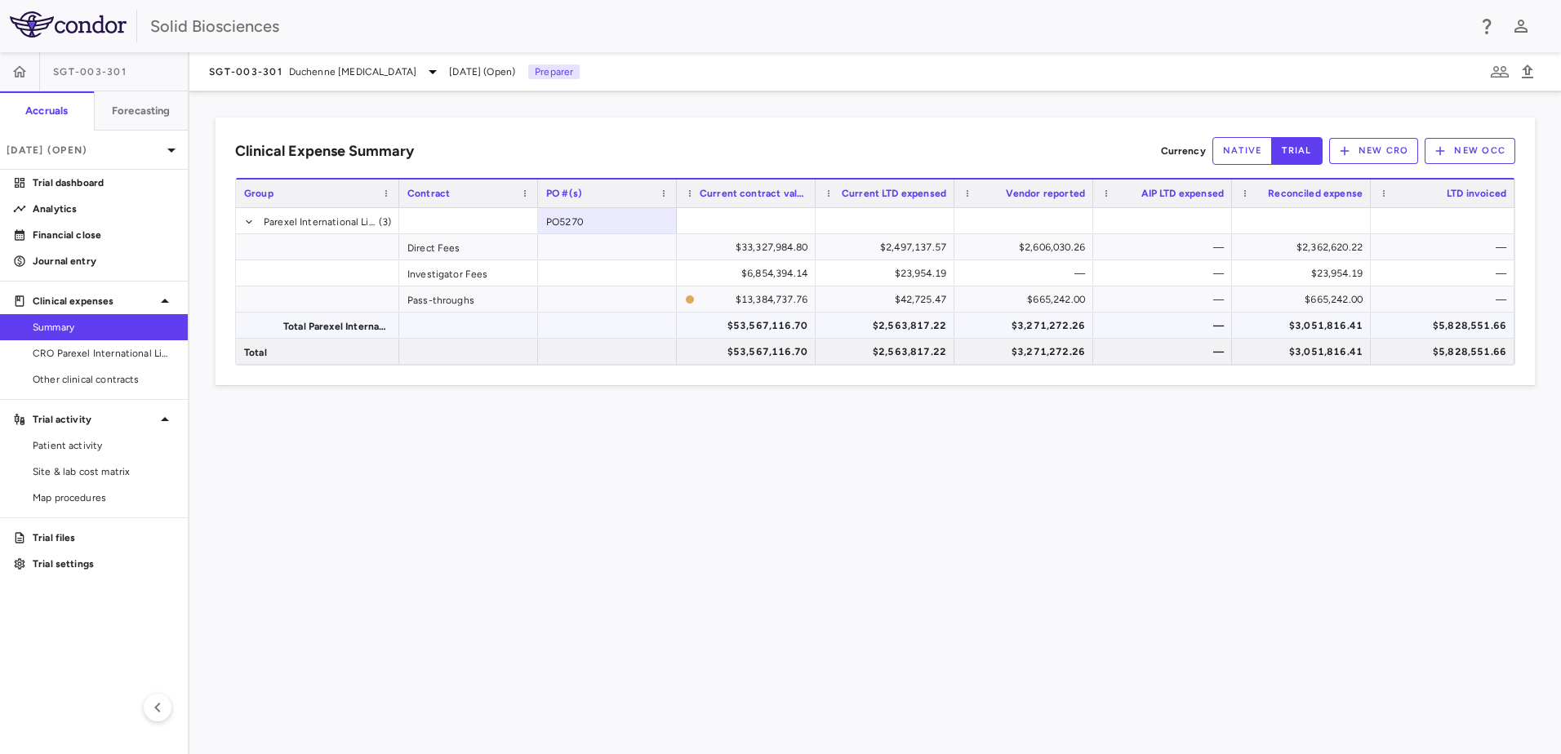
click at [1456, 322] on div "$5,828,551.66" at bounding box center [1445, 326] width 121 height 26
click at [299, 72] on span "Duchenne [MEDICAL_DATA]" at bounding box center [352, 71] width 127 height 15
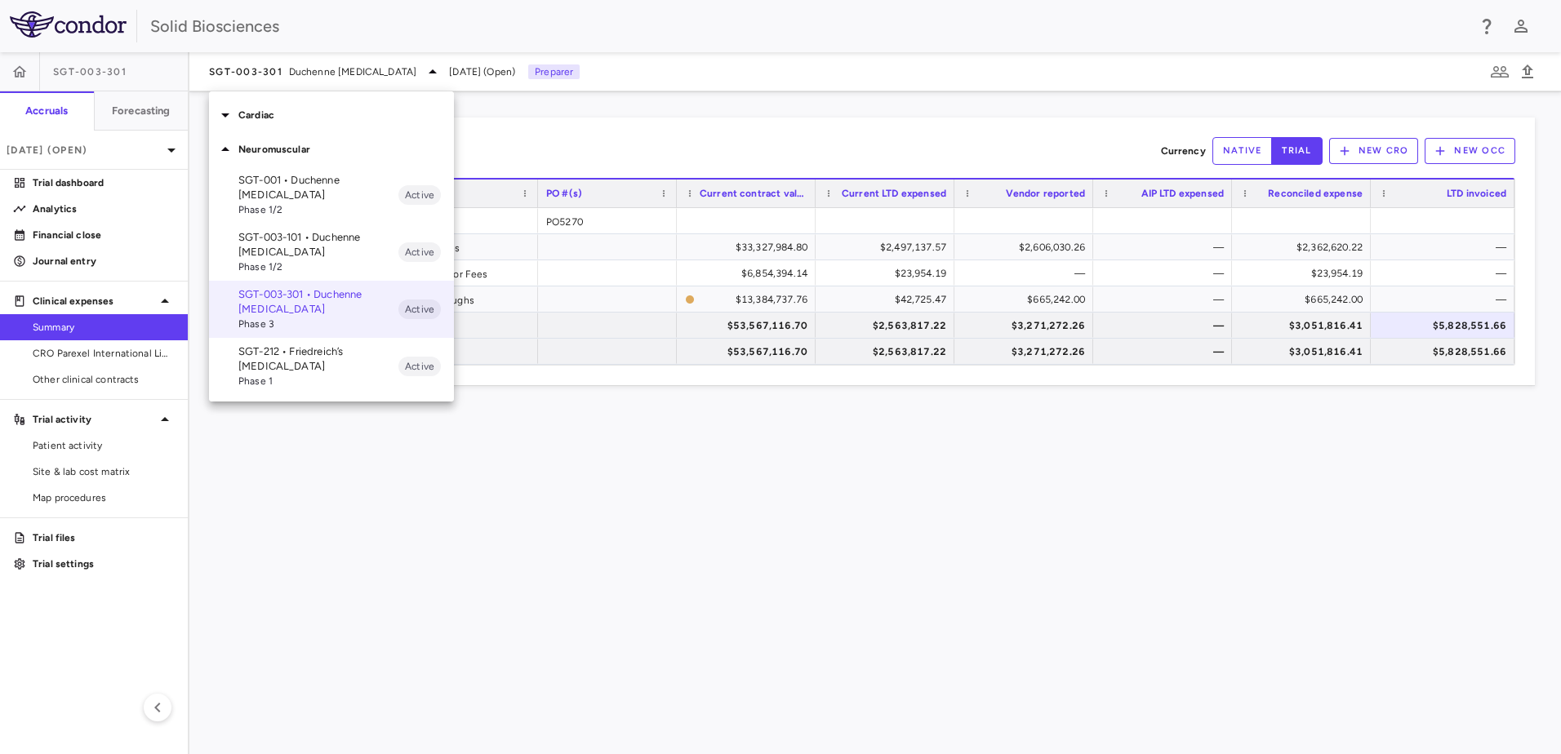
click at [274, 117] on p "Cardiac" at bounding box center [346, 115] width 216 height 15
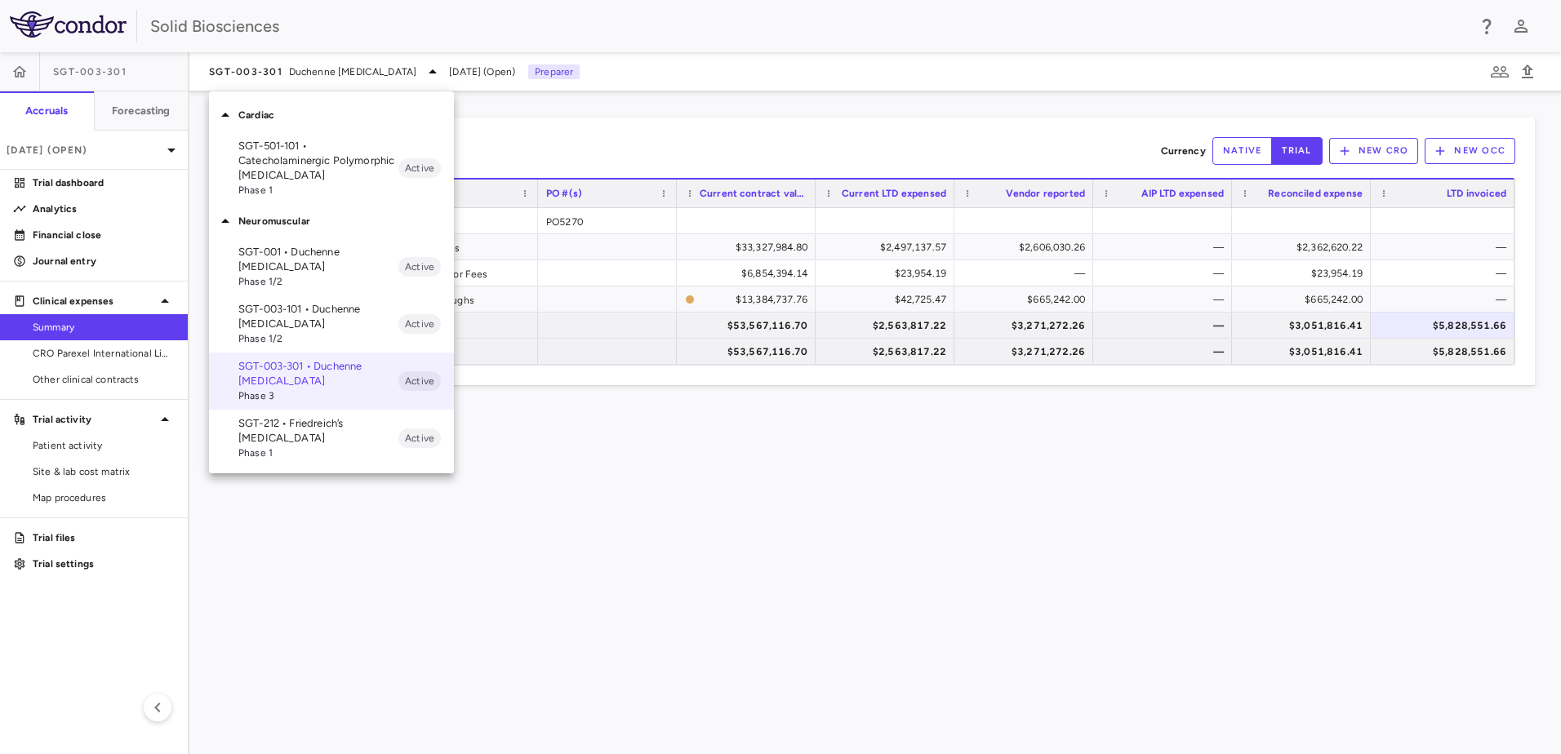
click at [296, 422] on p "SGT-212 • Friedreich’s [MEDICAL_DATA]" at bounding box center [318, 430] width 160 height 29
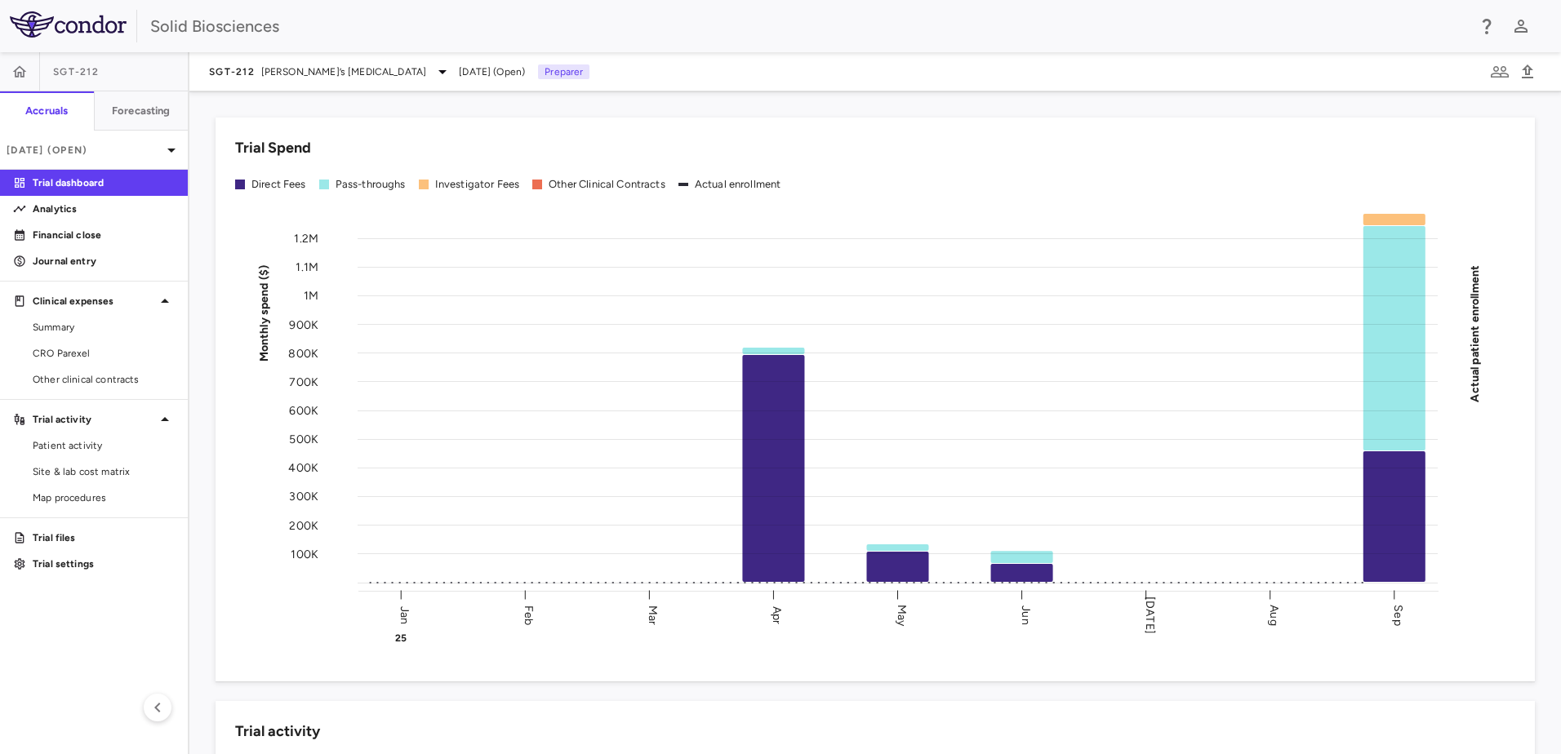
click at [888, 158] on div "Trial Spend" at bounding box center [875, 148] width 1280 height 22
click at [78, 331] on span "Summary" at bounding box center [104, 327] width 142 height 15
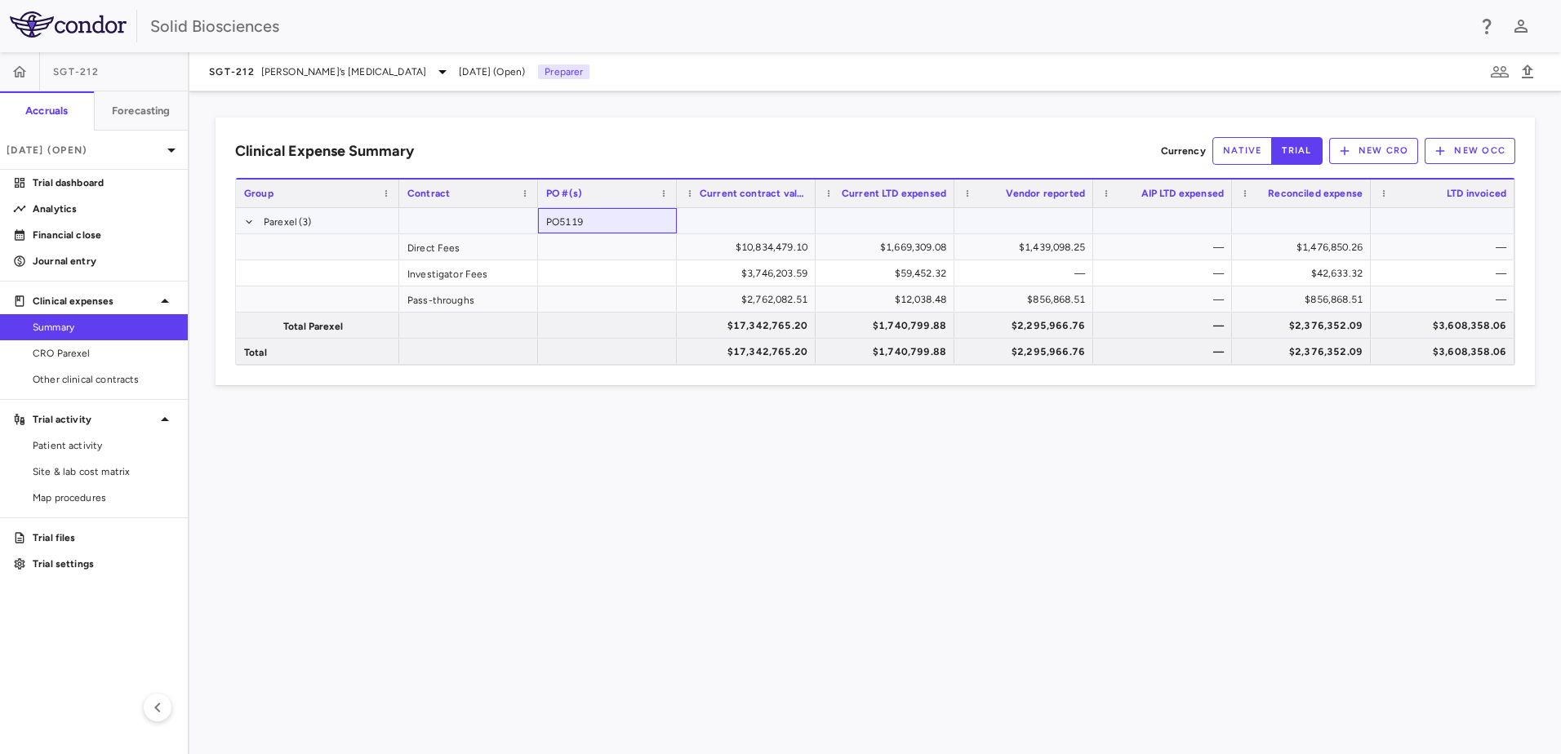
click at [578, 221] on div "PO5119" at bounding box center [607, 220] width 139 height 25
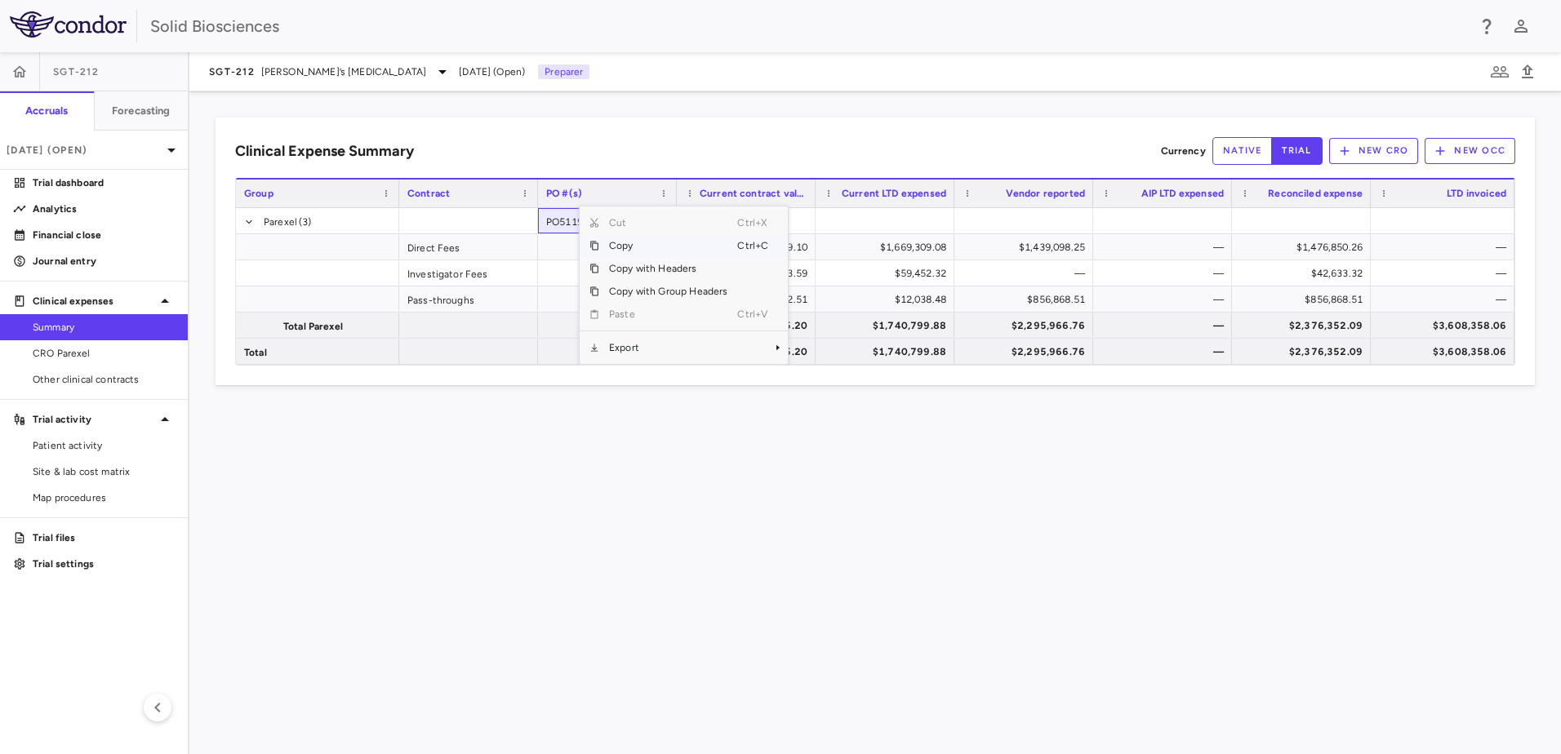
click at [638, 247] on span "Copy" at bounding box center [668, 245] width 138 height 23
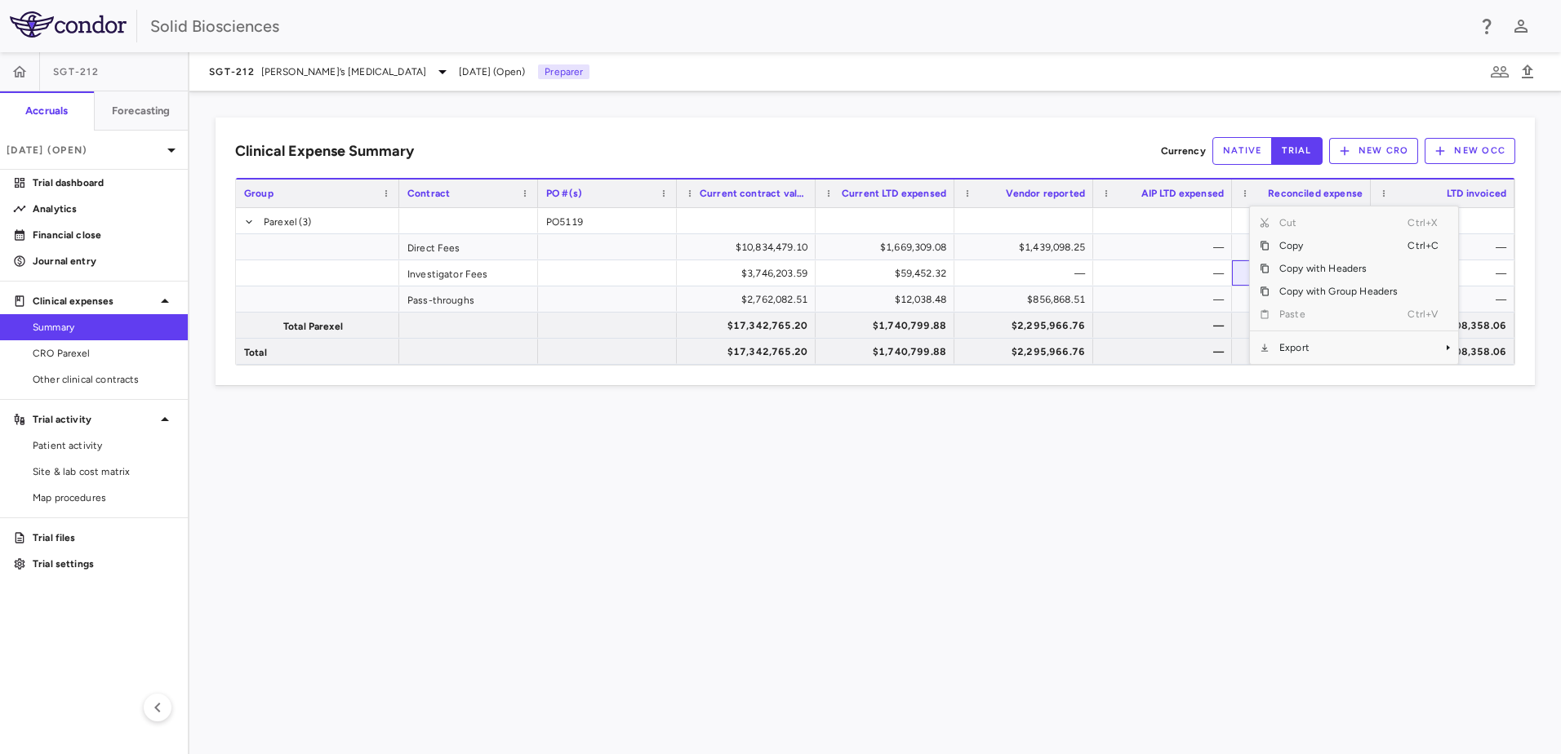
click at [1352, 423] on div "Clinical Expense Summary Currency native trial New CRO New OCC Press SPACE to s…" at bounding box center [874, 422] width 1371 height 663
click at [923, 470] on div "Clinical Expense Summary Currency native trial New CRO New OCC Press SPACE to s…" at bounding box center [874, 422] width 1371 height 663
click at [727, 500] on div "Clinical Expense Summary Currency native trial New CRO New OCC Press SPACE to s…" at bounding box center [874, 422] width 1371 height 663
click at [1309, 276] on div "$42,633.32" at bounding box center [1305, 273] width 116 height 26
drag, startPoint x: 457, startPoint y: 507, endPoint x: 524, endPoint y: 486, distance: 70.2
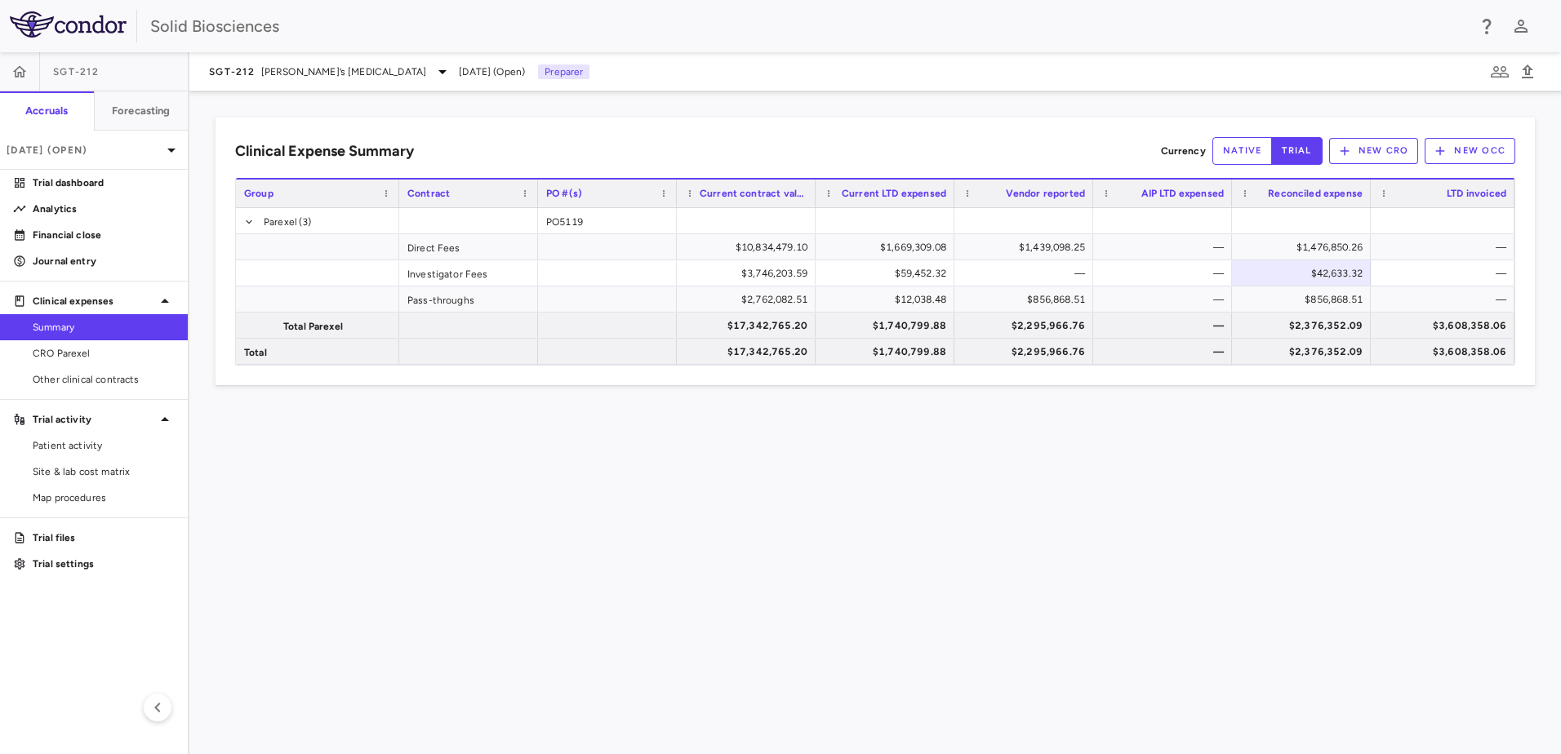
click at [458, 506] on div "Clinical Expense Summary Currency native trial New CRO New OCC Press SPACE to d…" at bounding box center [874, 422] width 1371 height 663
click at [1193, 535] on div "Clinical Expense Summary Currency native trial New CRO New OCC Press SPACE to d…" at bounding box center [874, 422] width 1371 height 663
drag, startPoint x: 1086, startPoint y: 513, endPoint x: 1036, endPoint y: 472, distance: 64.9
click at [1076, 506] on div "Clinical Expense Summary Currency native trial New CRO New OCC Press SPACE to d…" at bounding box center [874, 422] width 1371 height 663
click at [300, 72] on span "[PERSON_NAME]’s [MEDICAL_DATA]" at bounding box center [344, 71] width 166 height 15
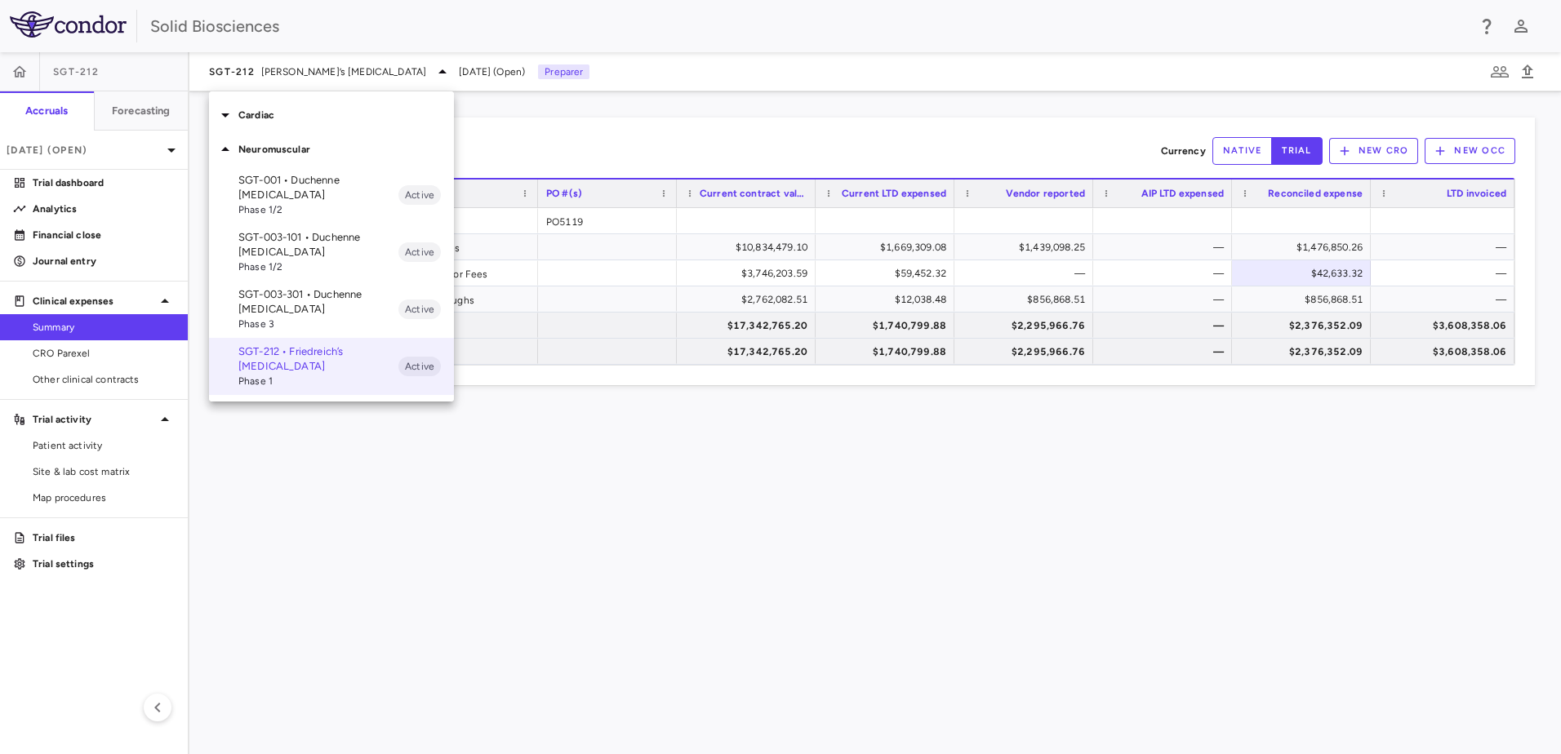
click at [614, 513] on div at bounding box center [780, 377] width 1561 height 754
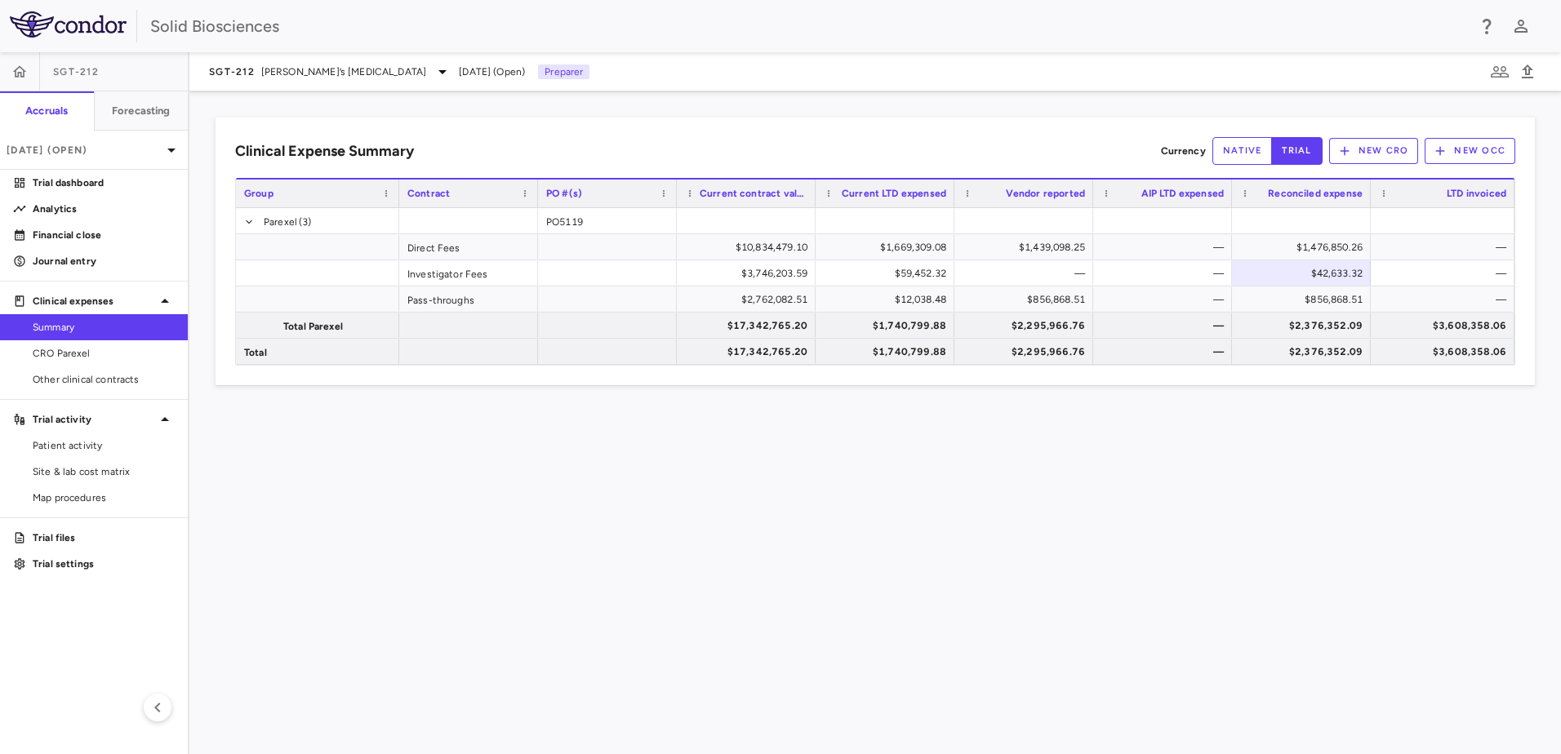
drag, startPoint x: 569, startPoint y: 424, endPoint x: 595, endPoint y: 438, distance: 30.0
click at [570, 423] on div "Clinical Expense Summary Currency native trial New CRO New OCC Press SPACE to d…" at bounding box center [874, 422] width 1371 height 663
drag, startPoint x: 740, startPoint y: 589, endPoint x: 797, endPoint y: 582, distance: 56.7
click at [740, 587] on div "Clinical Expense Summary Currency native trial New CRO New OCC Press SPACE to d…" at bounding box center [874, 422] width 1371 height 663
click at [330, 67] on span "[PERSON_NAME]’s [MEDICAL_DATA]" at bounding box center [344, 71] width 166 height 15
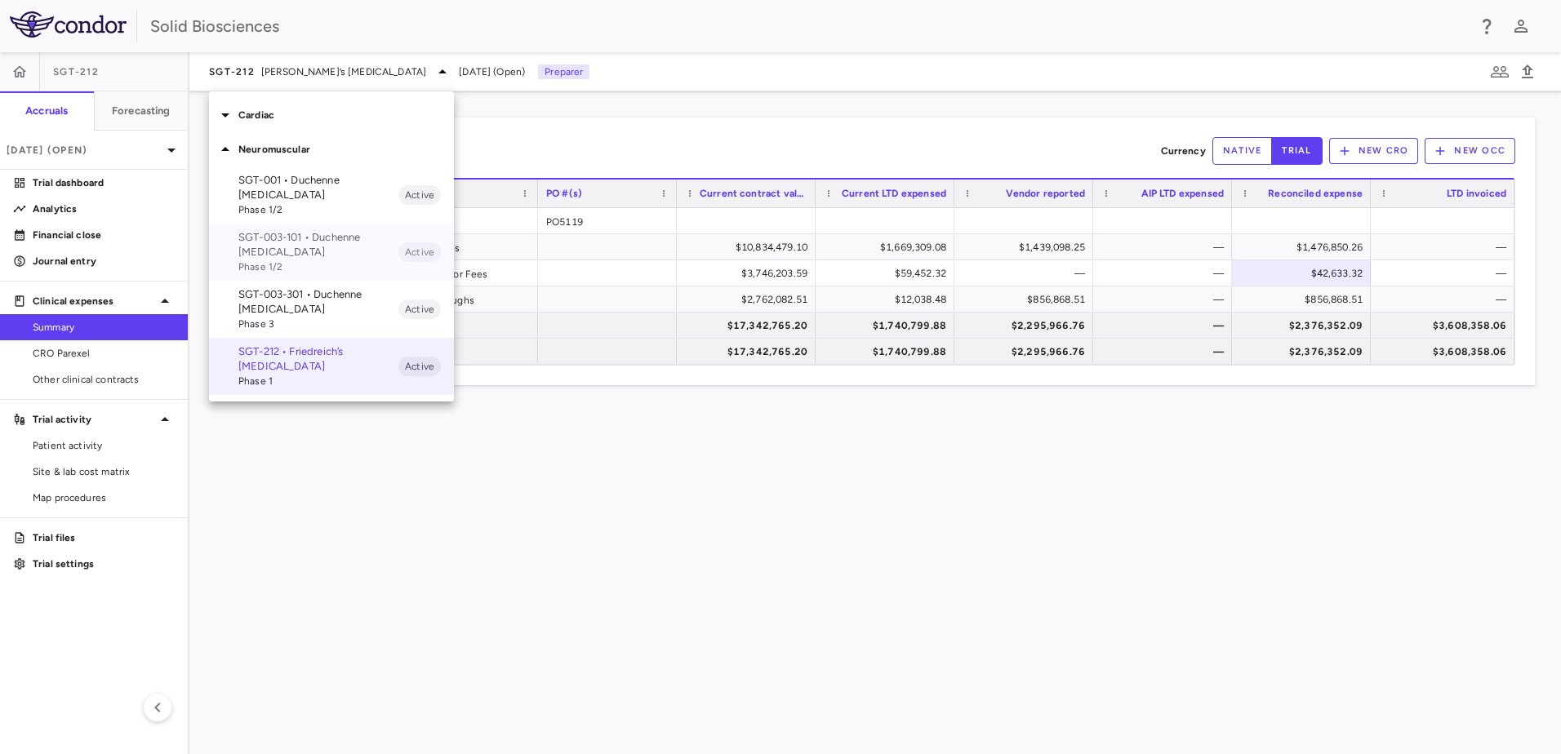
click at [301, 247] on p "SGT-003-101 • Duchenne [MEDICAL_DATA]" at bounding box center [318, 244] width 160 height 29
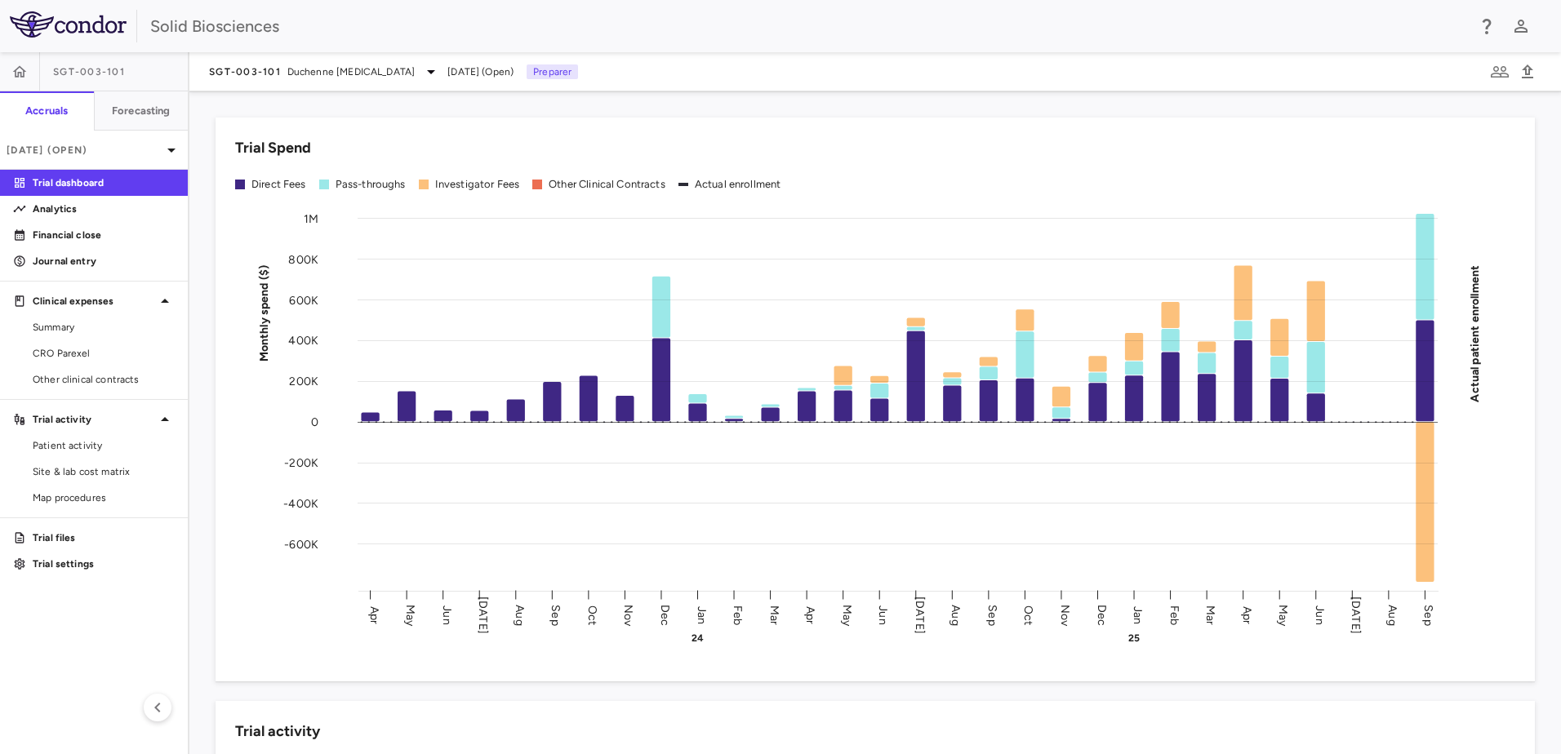
drag, startPoint x: 57, startPoint y: 537, endPoint x: 114, endPoint y: 513, distance: 61.9
click at [57, 537] on p "Trial files" at bounding box center [104, 538] width 142 height 15
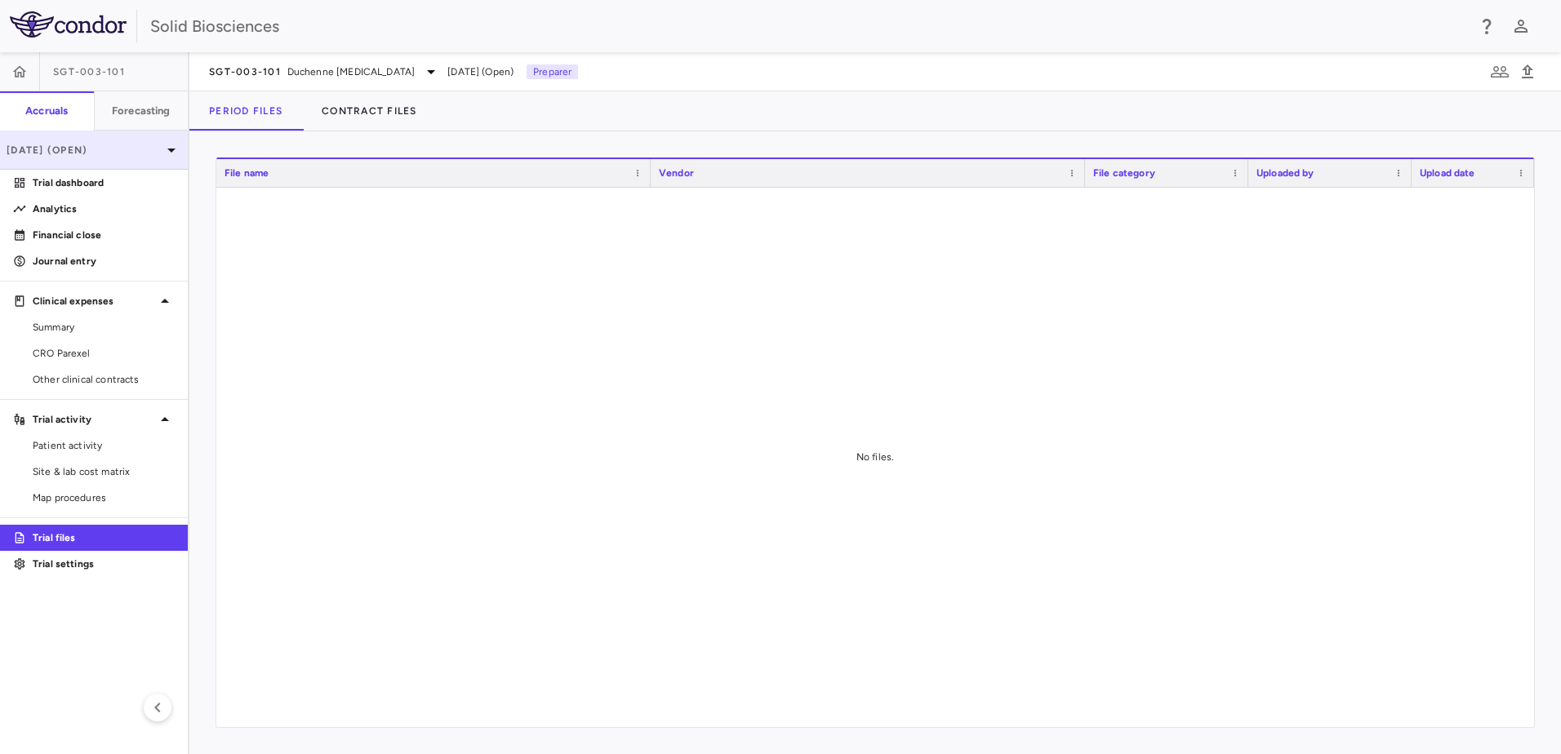
click at [97, 147] on p "[DATE] (Open)" at bounding box center [84, 150] width 155 height 15
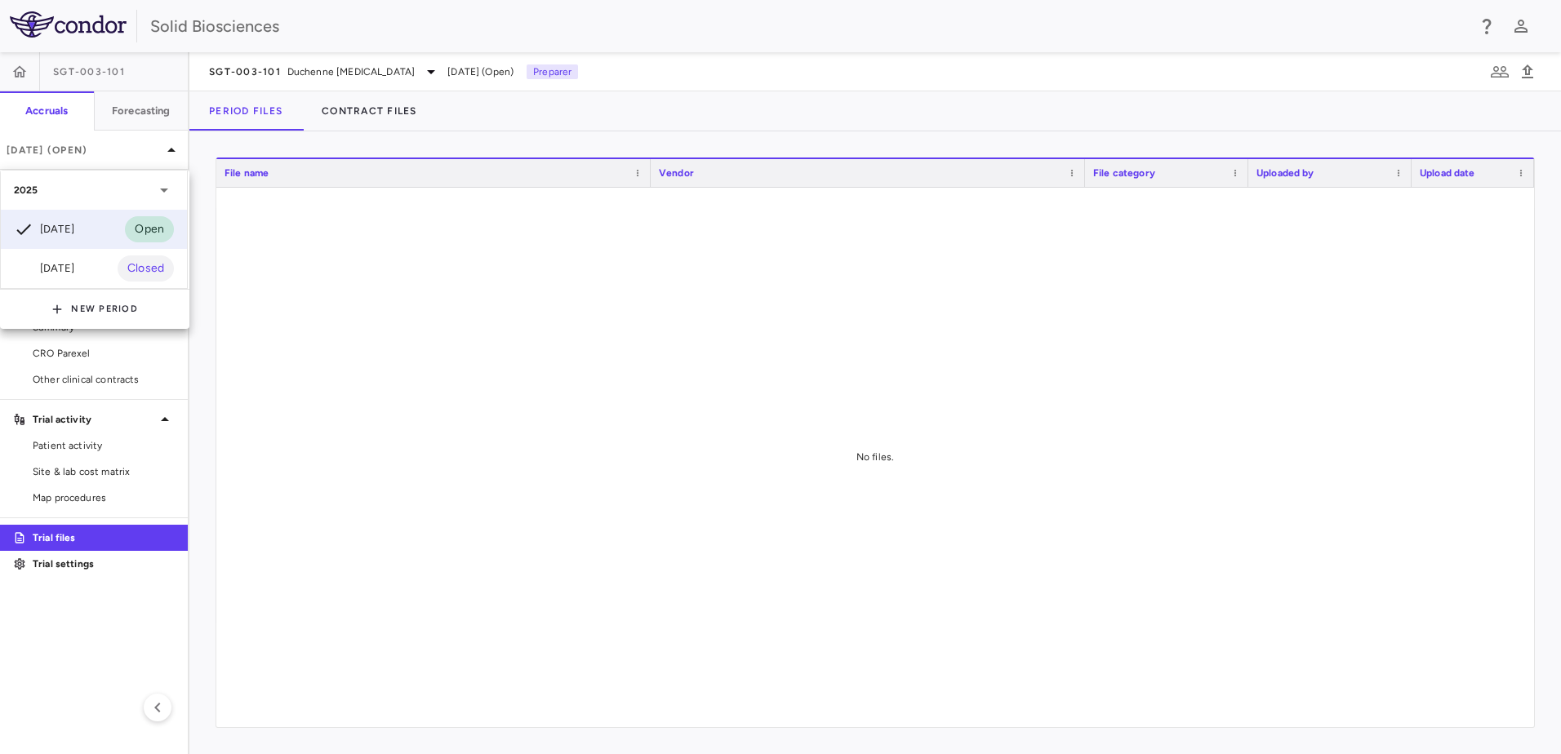
drag, startPoint x: 419, startPoint y: 420, endPoint x: 431, endPoint y: 426, distance: 13.5
click at [419, 421] on div at bounding box center [780, 377] width 1561 height 754
click at [100, 234] on p "Financial close" at bounding box center [104, 235] width 142 height 15
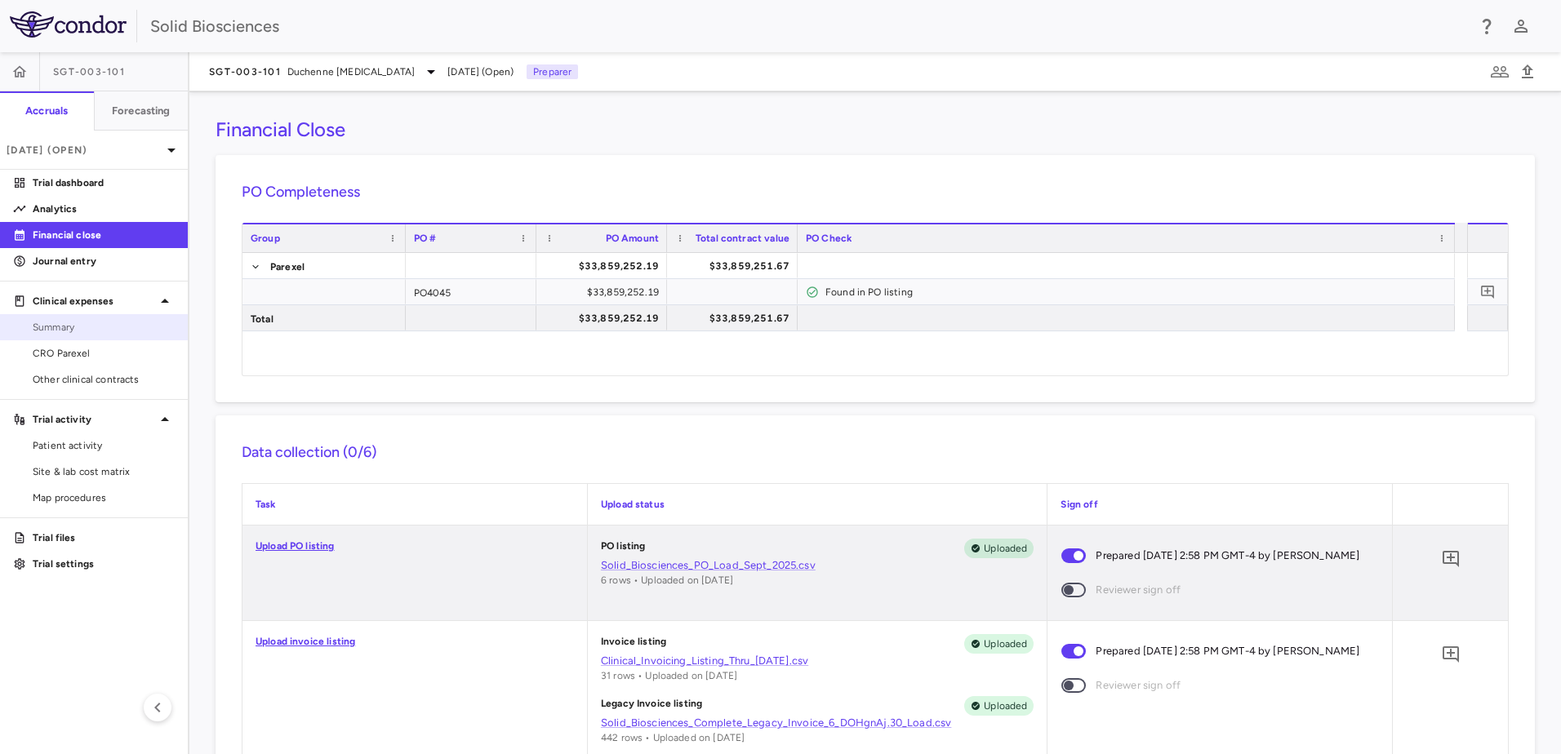
click at [74, 325] on span "Summary" at bounding box center [104, 327] width 142 height 15
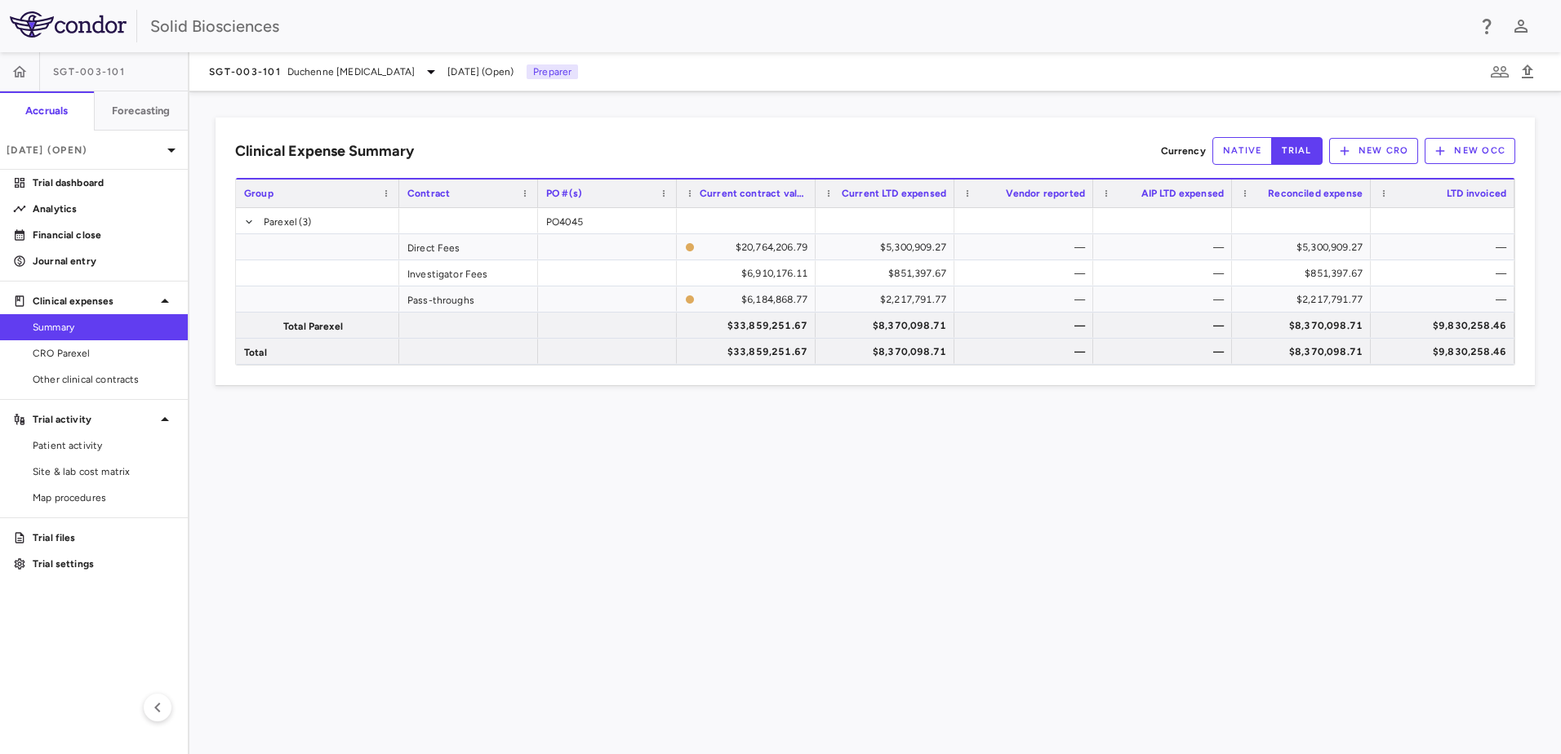
click at [811, 405] on div "Clinical Expense Summary Currency native trial New CRO New OCC Drag here to set…" at bounding box center [874, 422] width 1371 height 663
click at [429, 459] on div "Clinical Expense Summary Currency native trial New CRO New OCC Drag here to set…" at bounding box center [874, 422] width 1371 height 663
click at [445, 476] on div "Clinical Expense Summary Currency native trial New CRO New OCC Drag here to set…" at bounding box center [874, 422] width 1371 height 663
click at [744, 488] on div "Clinical Expense Summary Currency native trial New CRO New OCC Drag here to set…" at bounding box center [874, 422] width 1371 height 663
drag, startPoint x: 519, startPoint y: 508, endPoint x: 355, endPoint y: 433, distance: 180.1
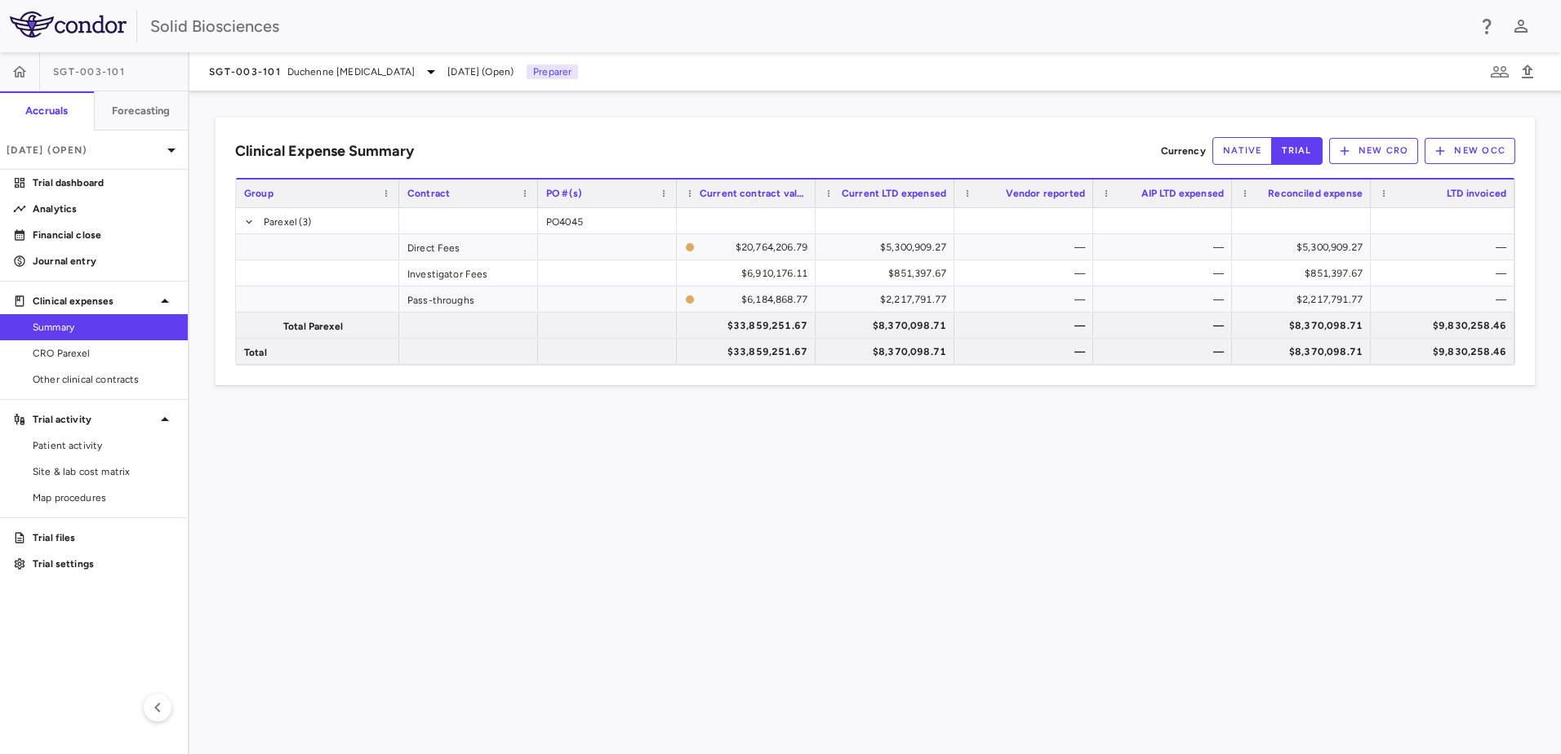
click at [513, 499] on div "Clinical Expense Summary Currency native trial New CRO New OCC Drag here to set…" at bounding box center [874, 422] width 1371 height 663
click at [377, 99] on div "Clinical Expense Summary Currency native trial New CRO New OCC Drag here to set…" at bounding box center [874, 422] width 1371 height 663
click at [77, 345] on link "CRO Parexel" at bounding box center [94, 353] width 188 height 24
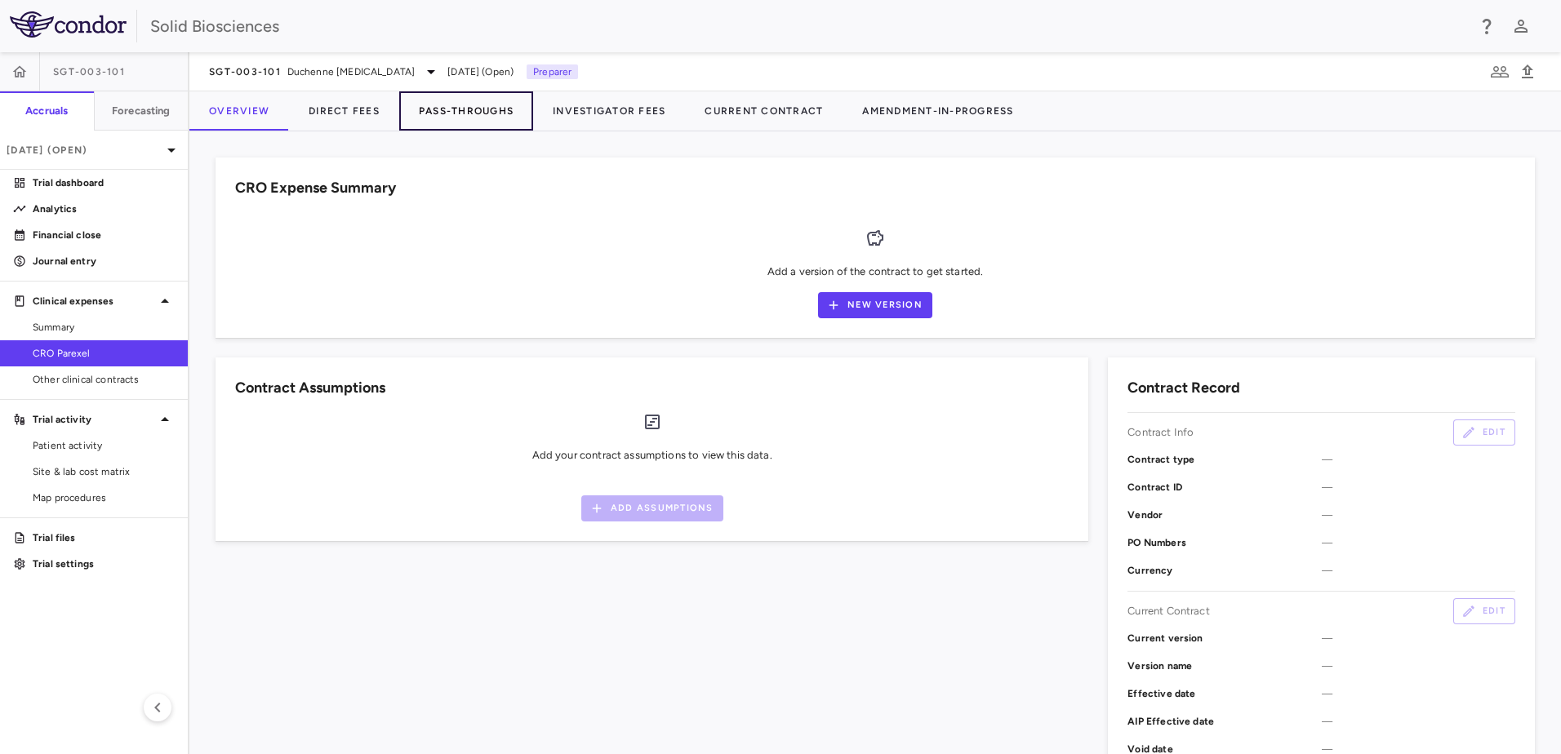
click at [481, 113] on button "Pass-Throughs" at bounding box center [466, 110] width 134 height 39
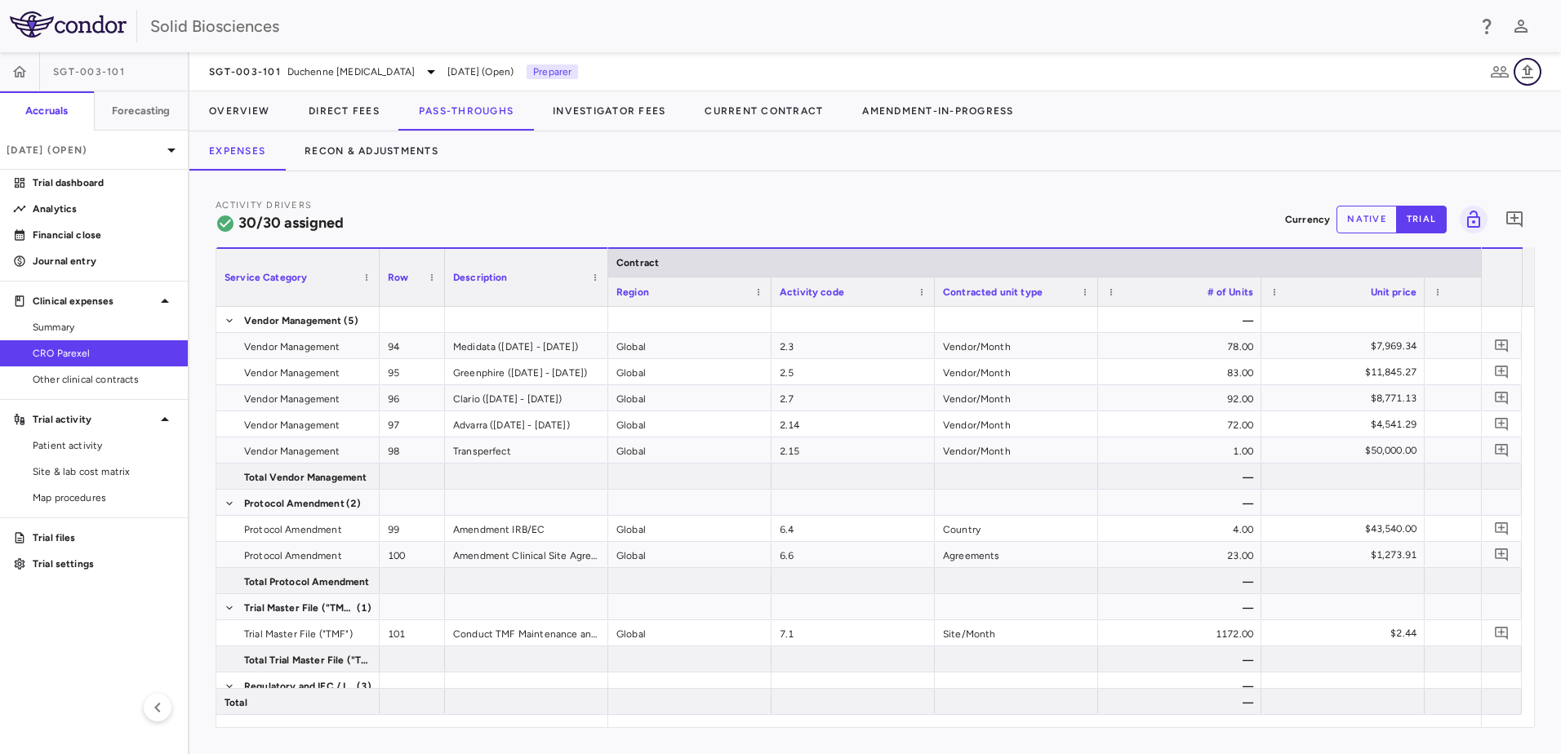
click at [1531, 67] on icon "button" at bounding box center [1528, 72] width 20 height 20
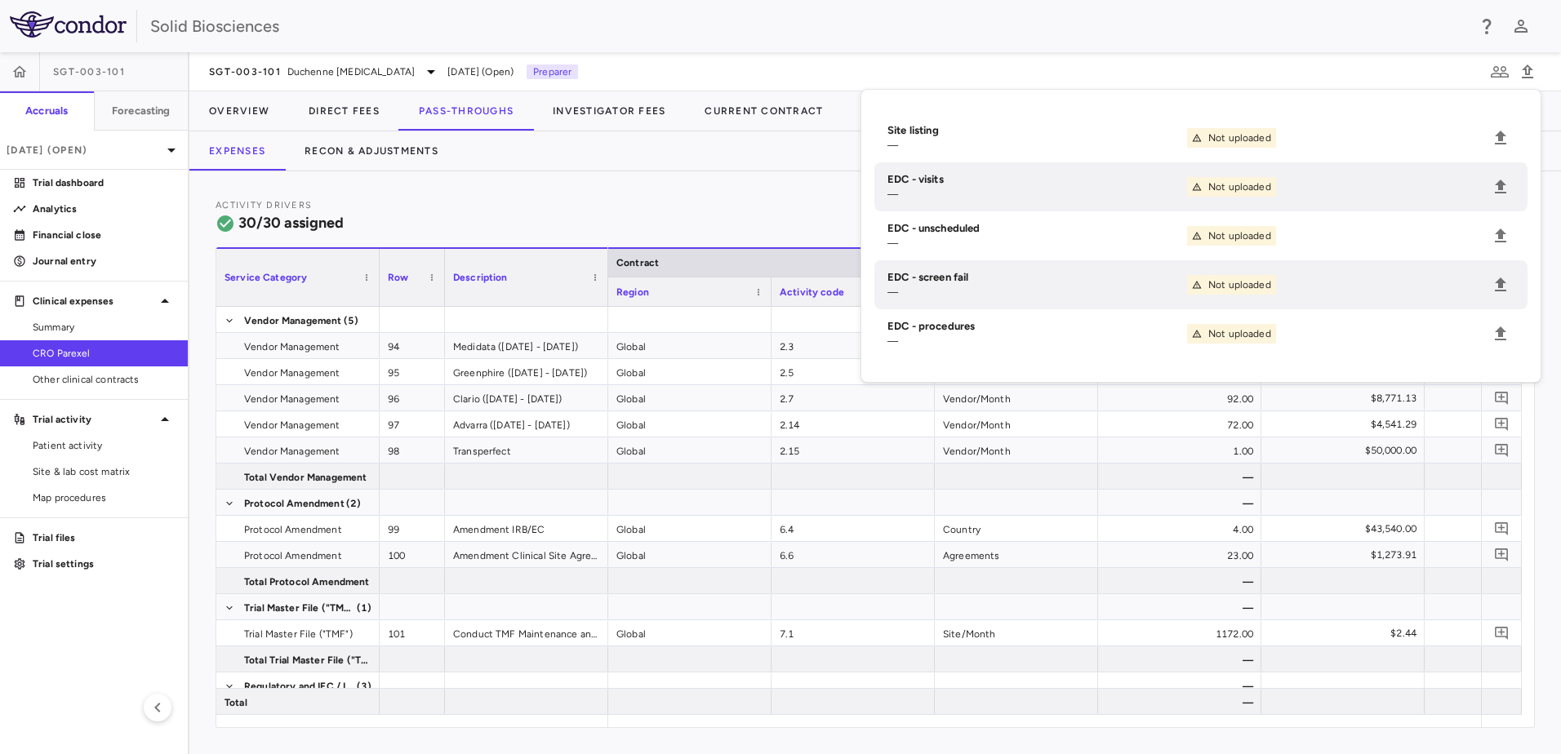
click at [623, 167] on div "Expenses Recon & Adjustments" at bounding box center [874, 150] width 1371 height 39
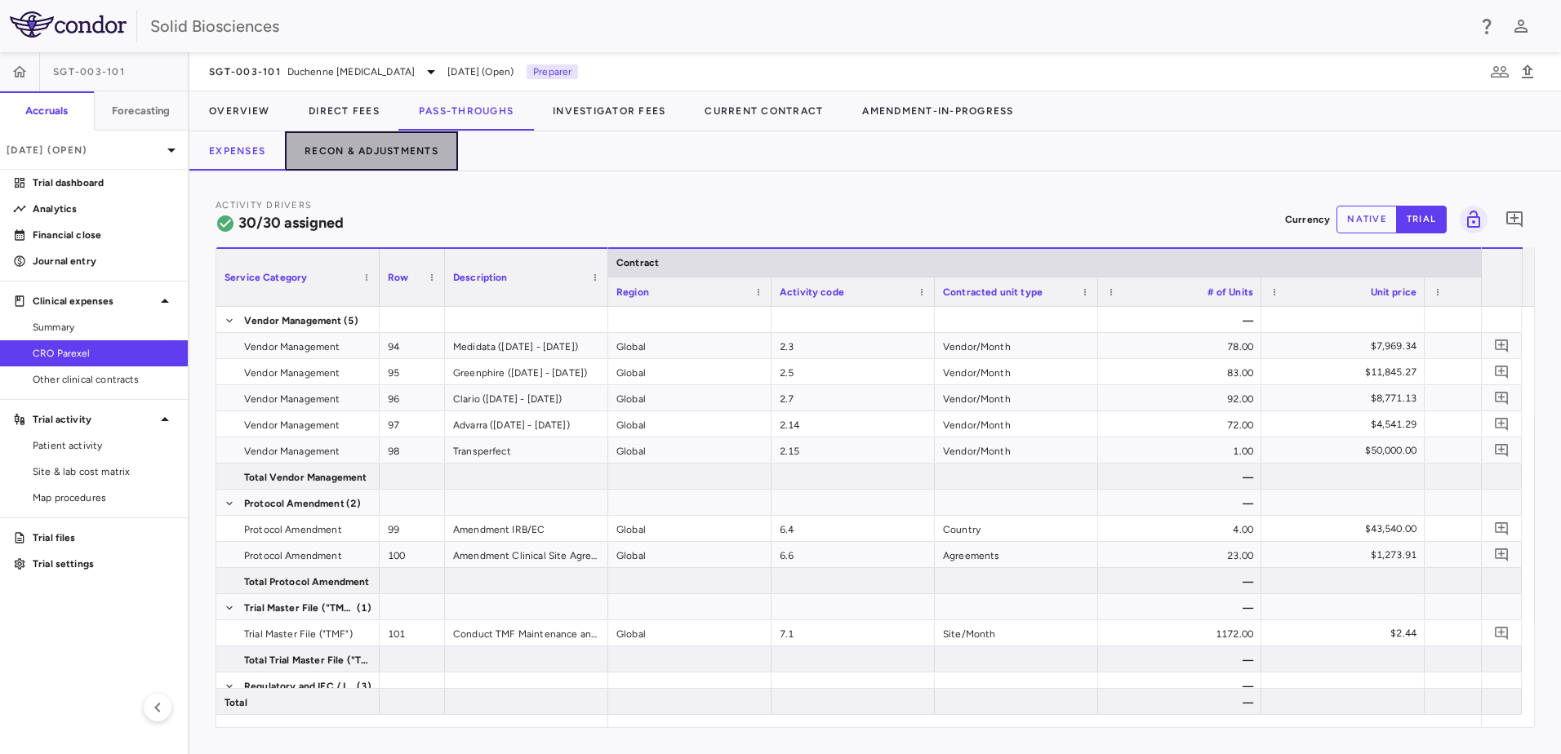
click at [360, 150] on button "Recon & Adjustments" at bounding box center [371, 150] width 173 height 39
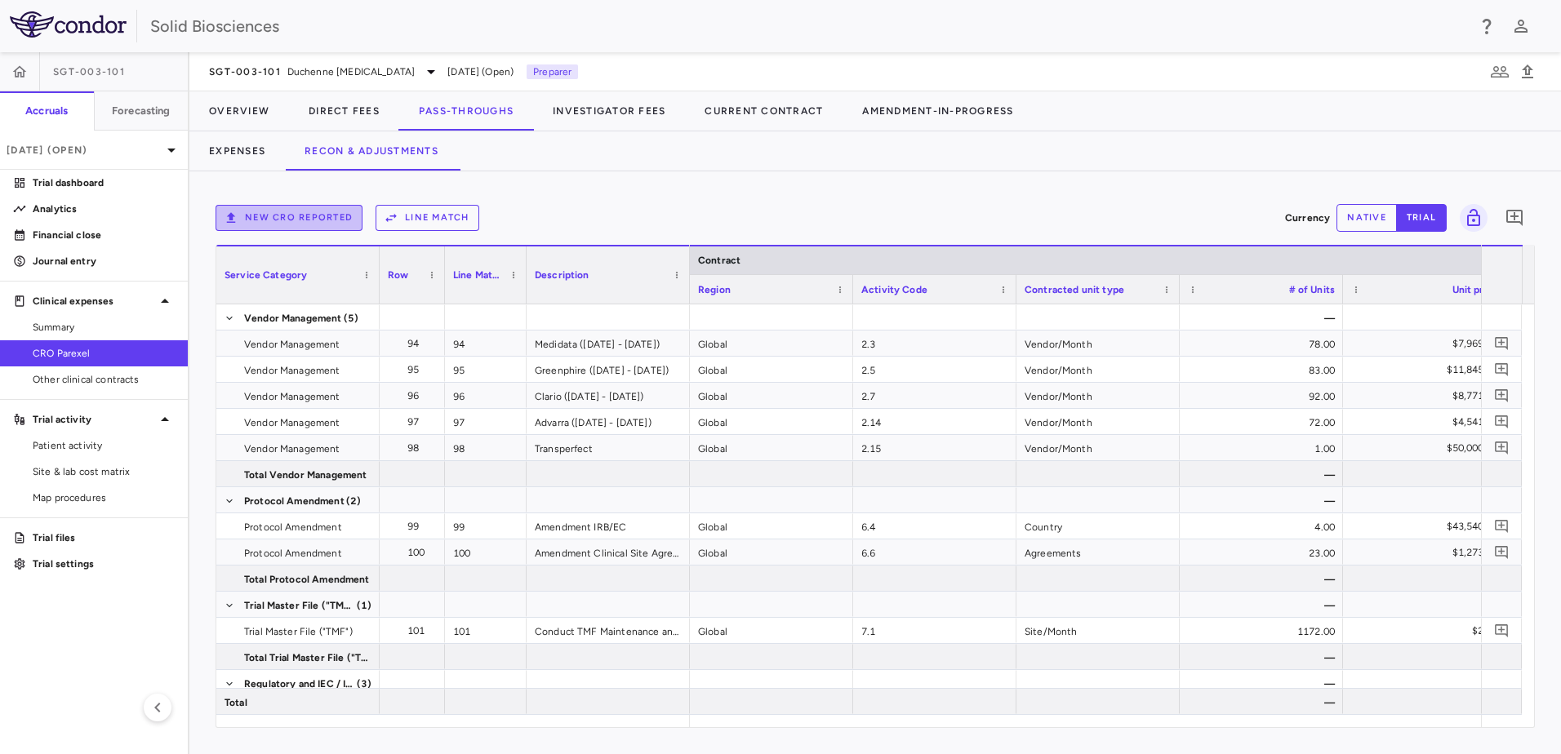
click at [301, 214] on button "New CRO reported" at bounding box center [289, 218] width 147 height 26
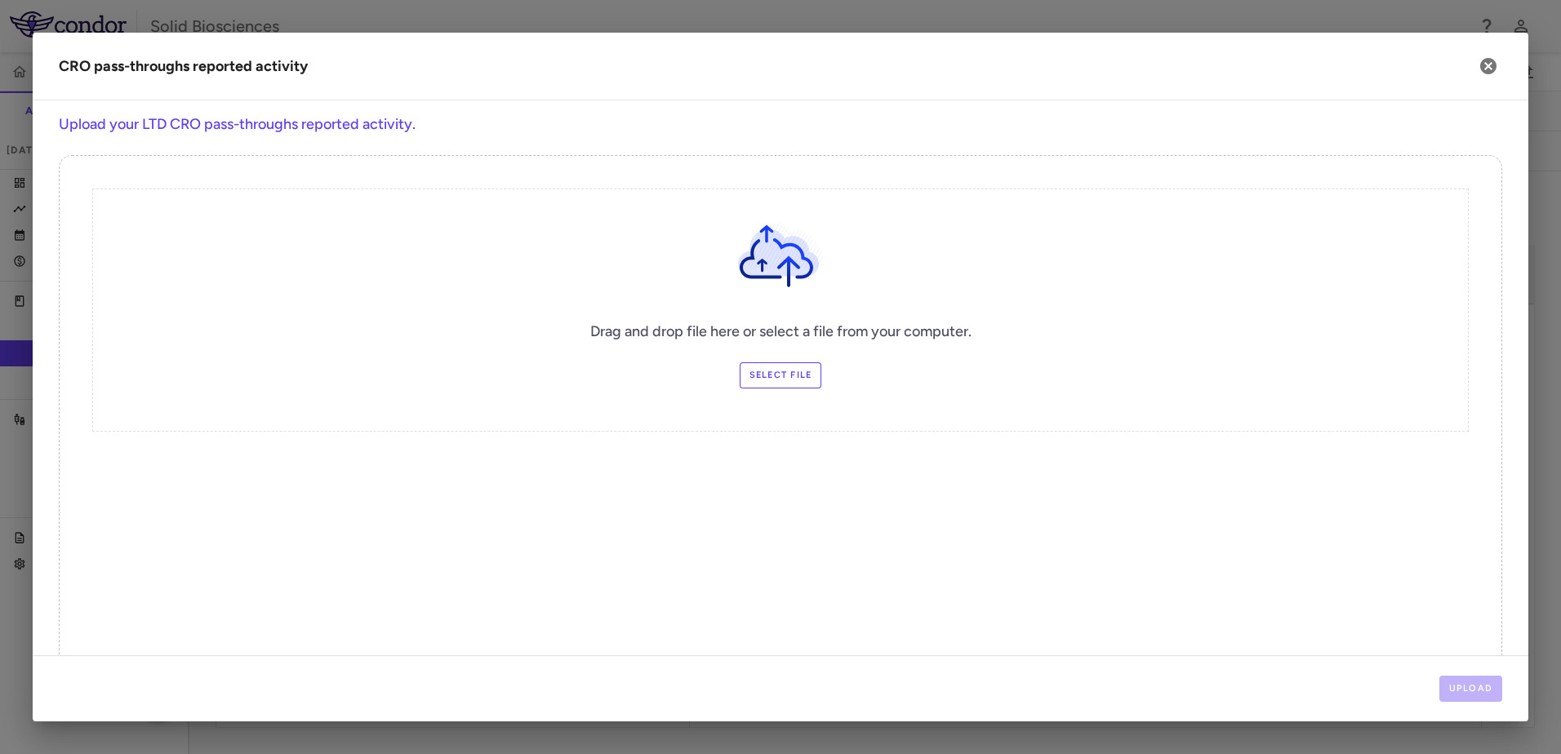
click at [789, 380] on label "Select file" at bounding box center [781, 375] width 82 height 26
click at [0, 0] on input "Select file" at bounding box center [0, 0] width 0 height 0
click at [1466, 687] on button "Upload" at bounding box center [1471, 689] width 64 height 26
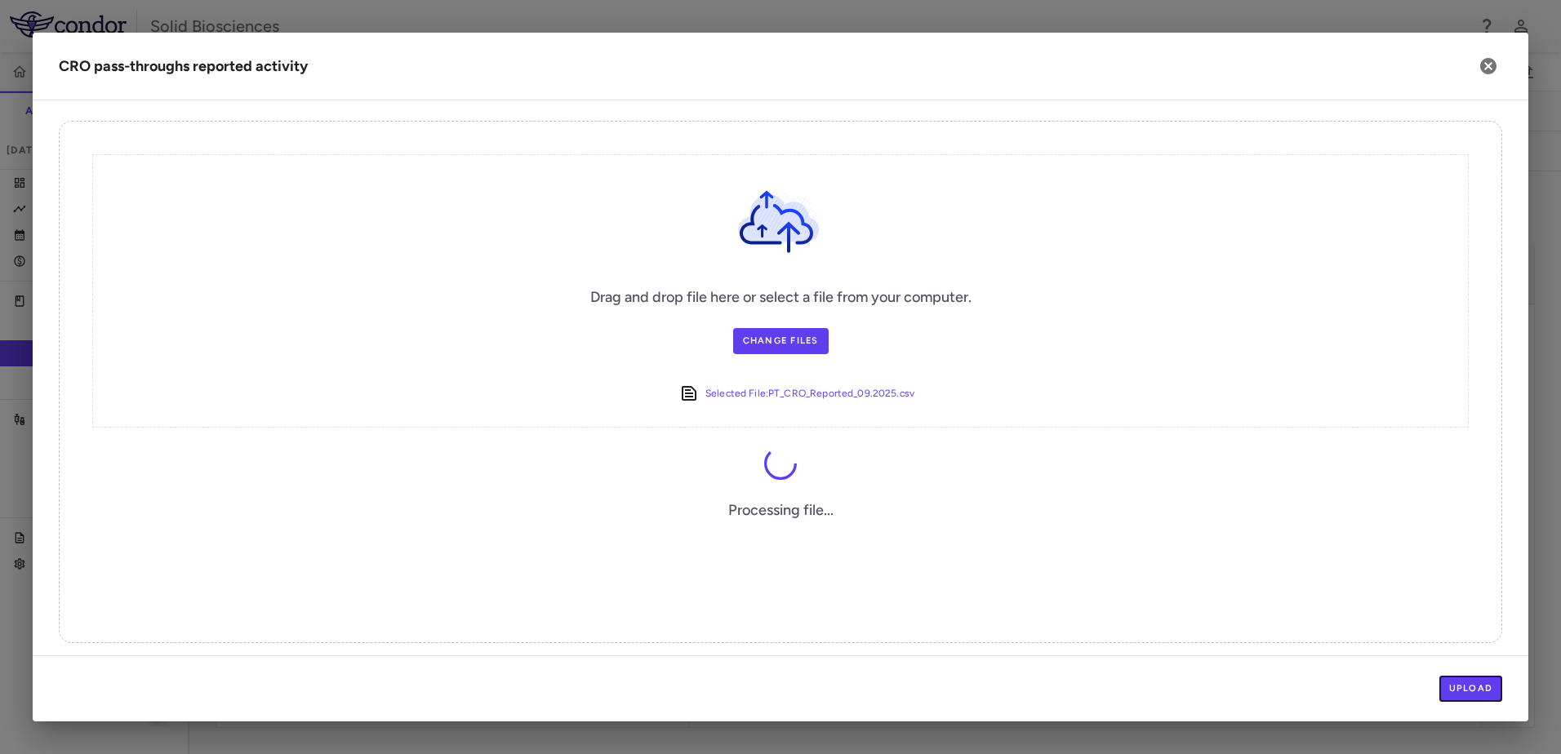
scroll to position [42, 0]
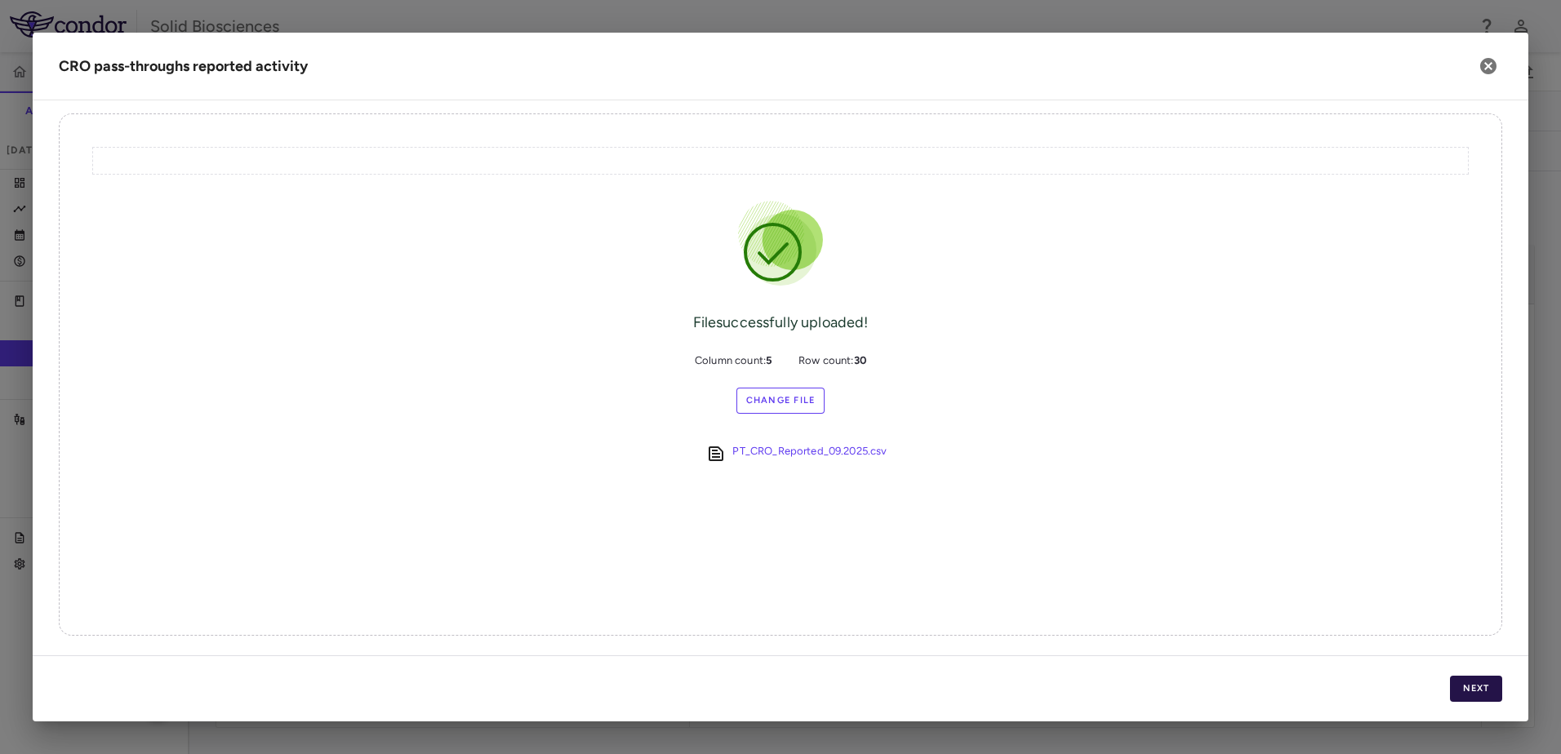
click at [1475, 687] on button "Next" at bounding box center [1476, 689] width 52 height 26
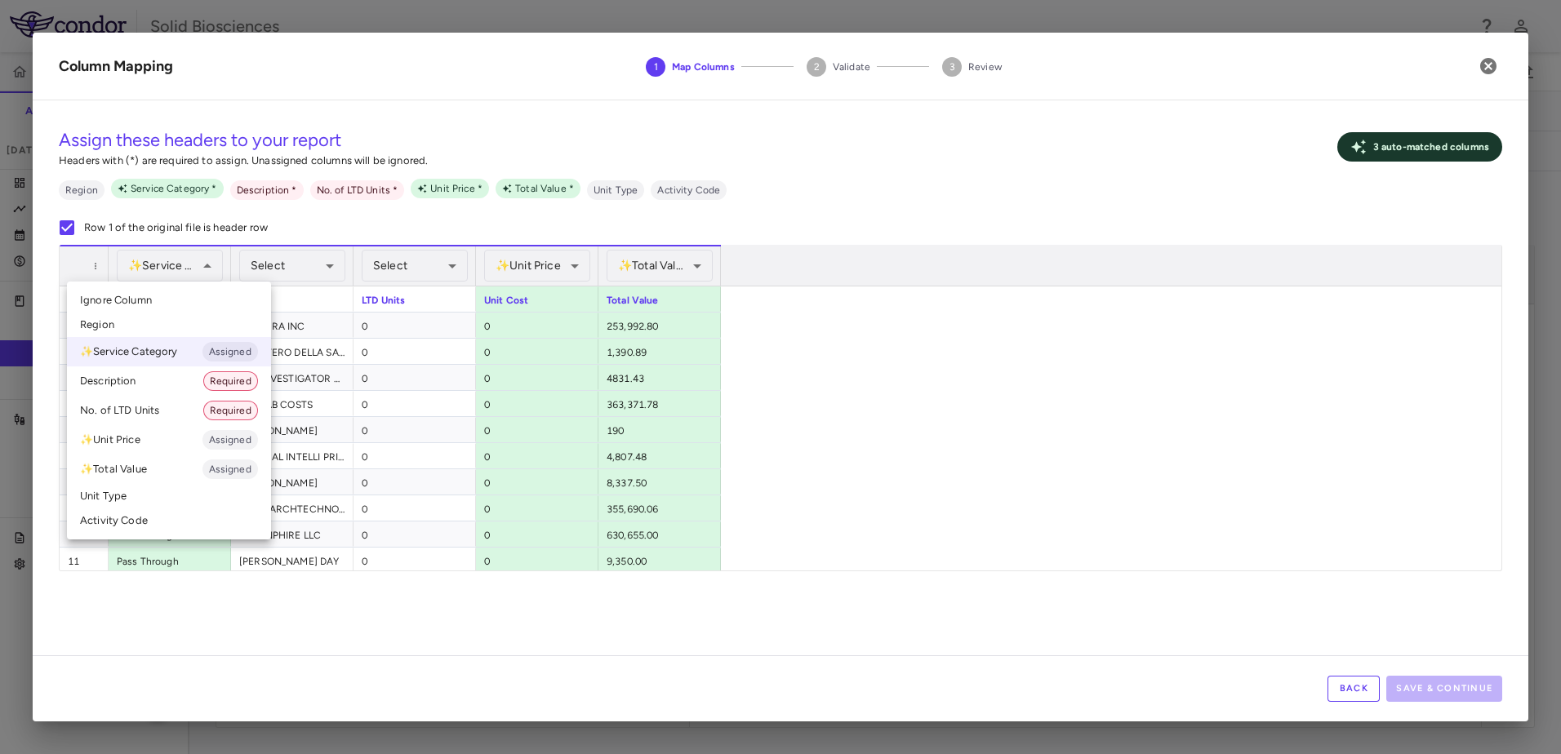
click at [1035, 367] on div at bounding box center [780, 377] width 1561 height 754
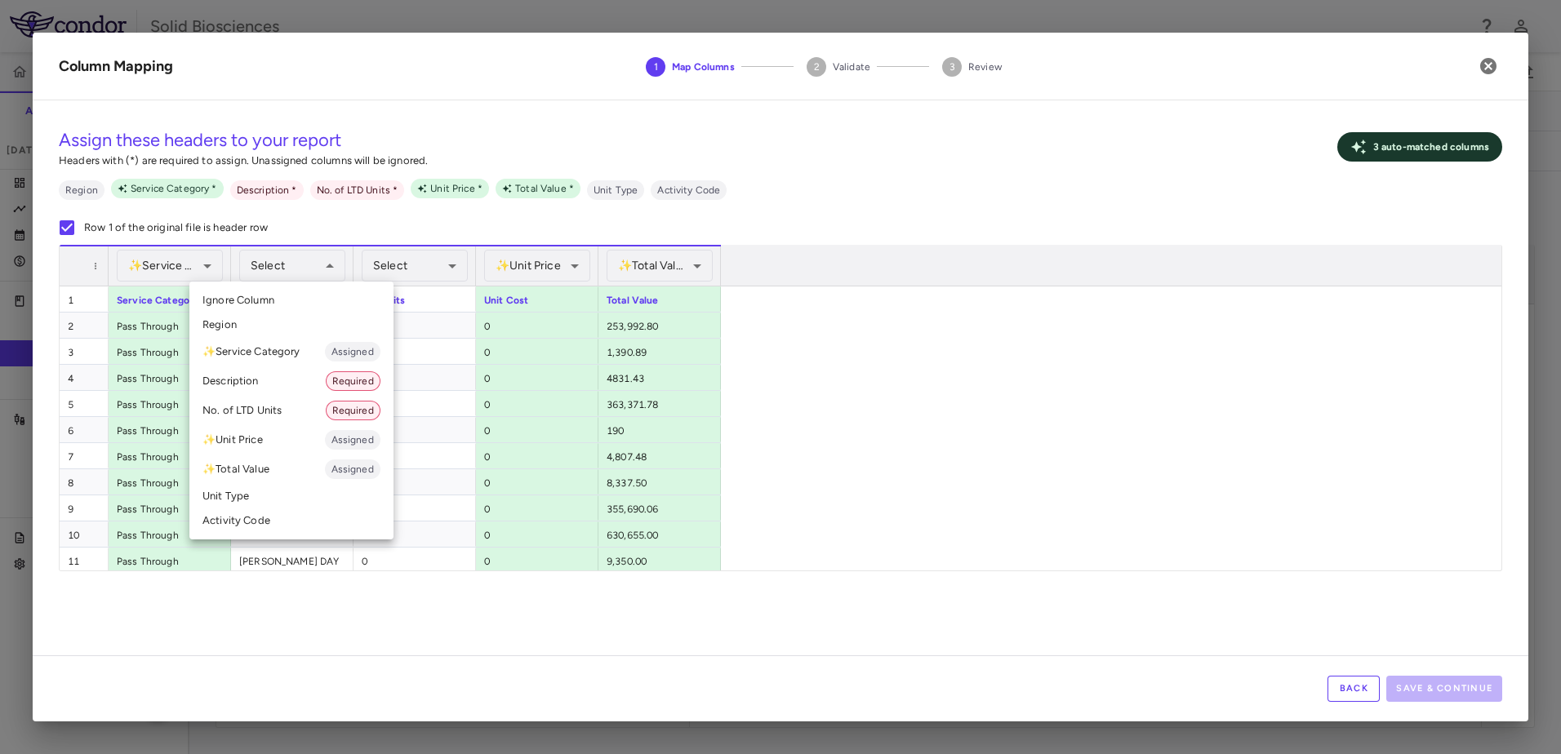
click at [983, 424] on div at bounding box center [780, 377] width 1561 height 754
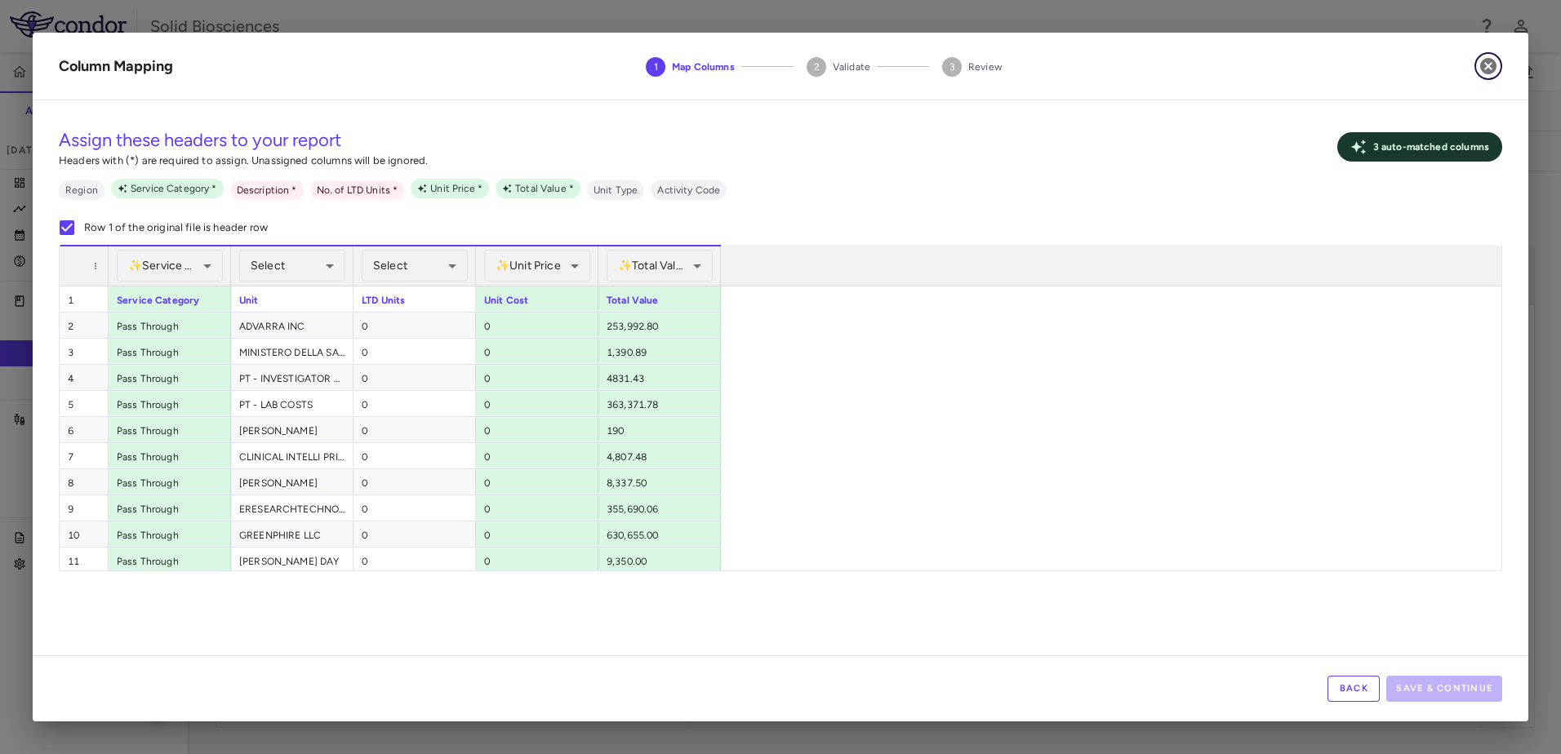
click at [1485, 60] on icon "button" at bounding box center [1488, 66] width 16 height 16
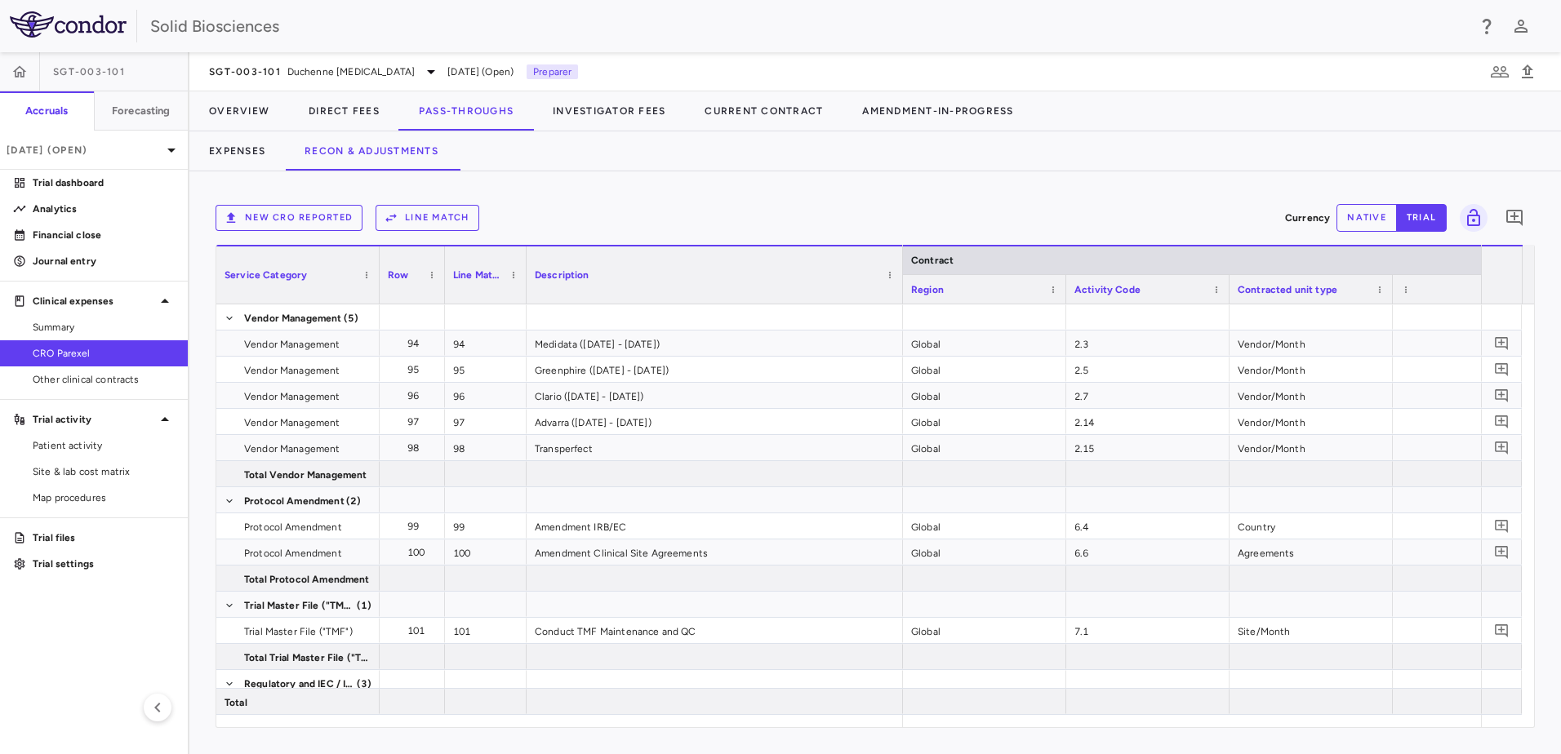
drag, startPoint x: 687, startPoint y: 256, endPoint x: 900, endPoint y: 282, distance: 214.6
click at [900, 282] on div at bounding box center [902, 275] width 7 height 57
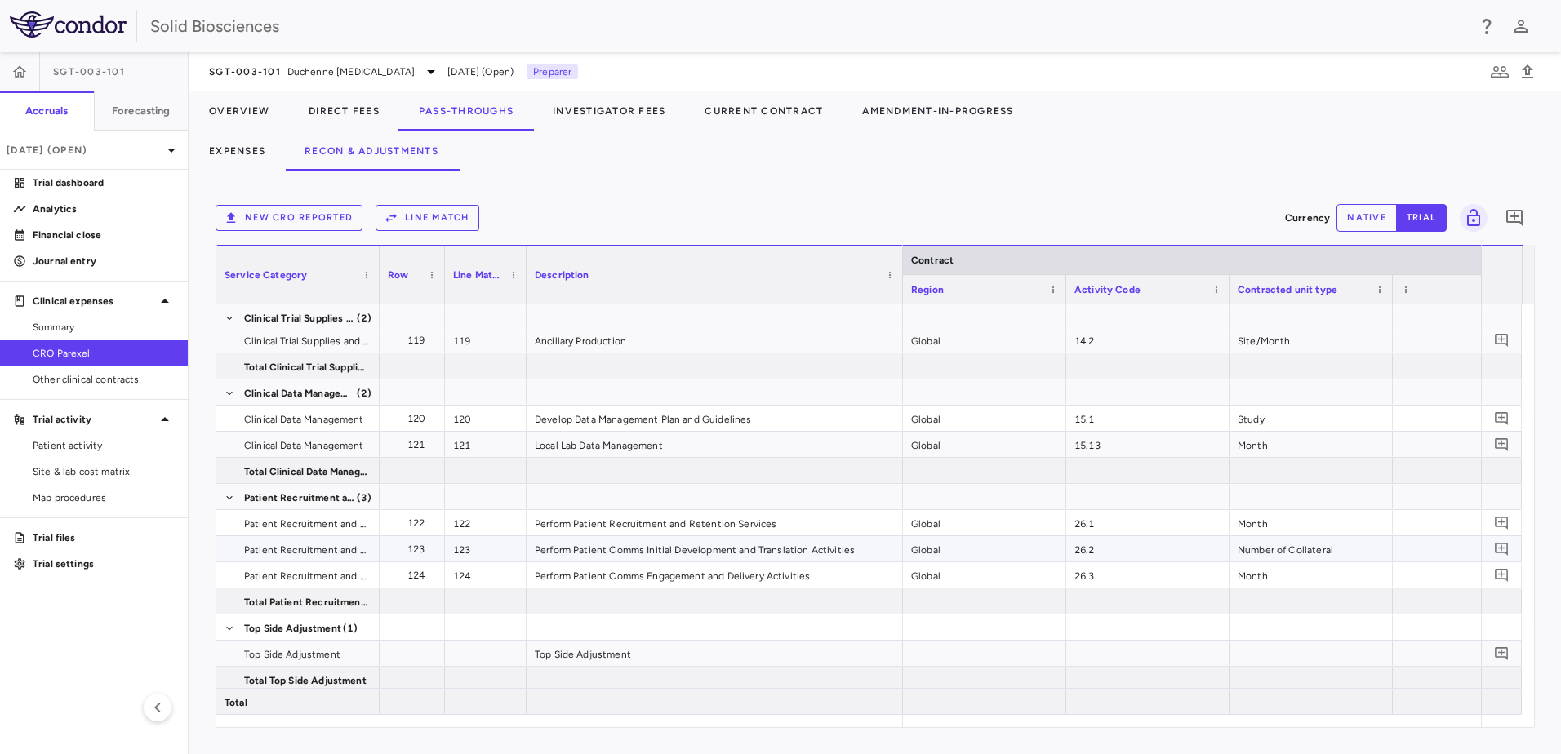
scroll to position [1000, 0]
click at [81, 149] on p "[DATE] (Open)" at bounding box center [84, 150] width 155 height 15
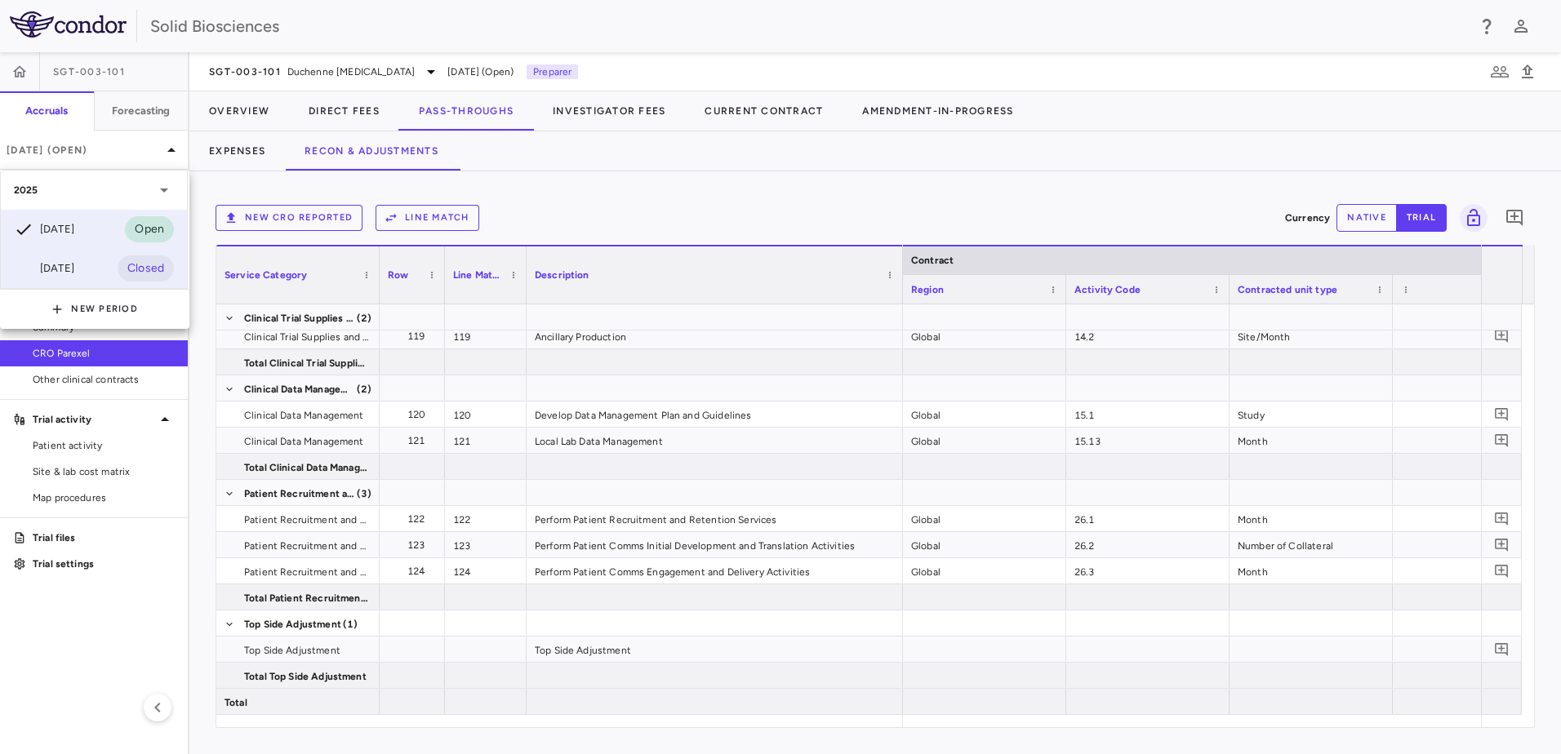
click at [74, 270] on div "[DATE]" at bounding box center [44, 269] width 60 height 20
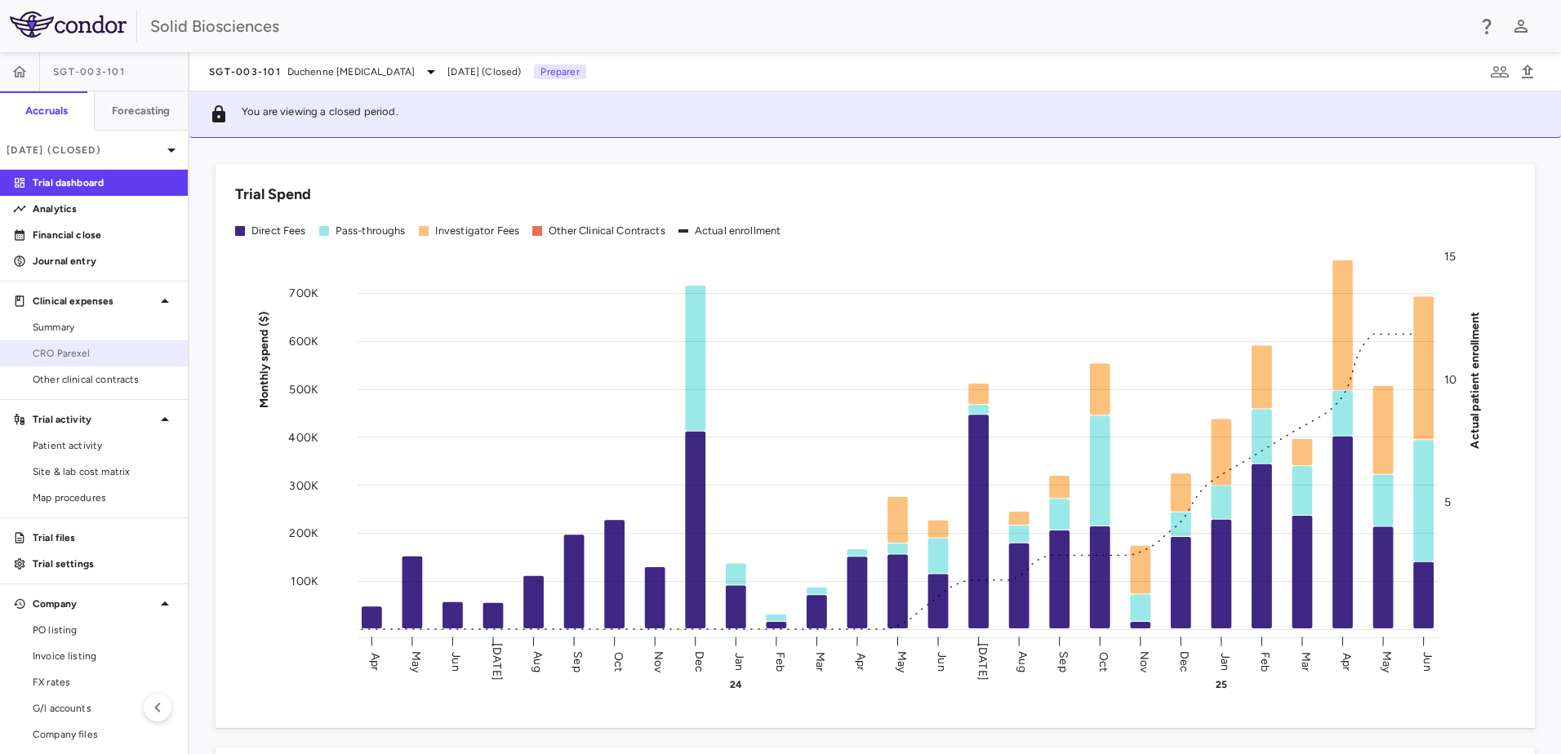
click at [81, 354] on span "CRO Parexel" at bounding box center [104, 353] width 142 height 15
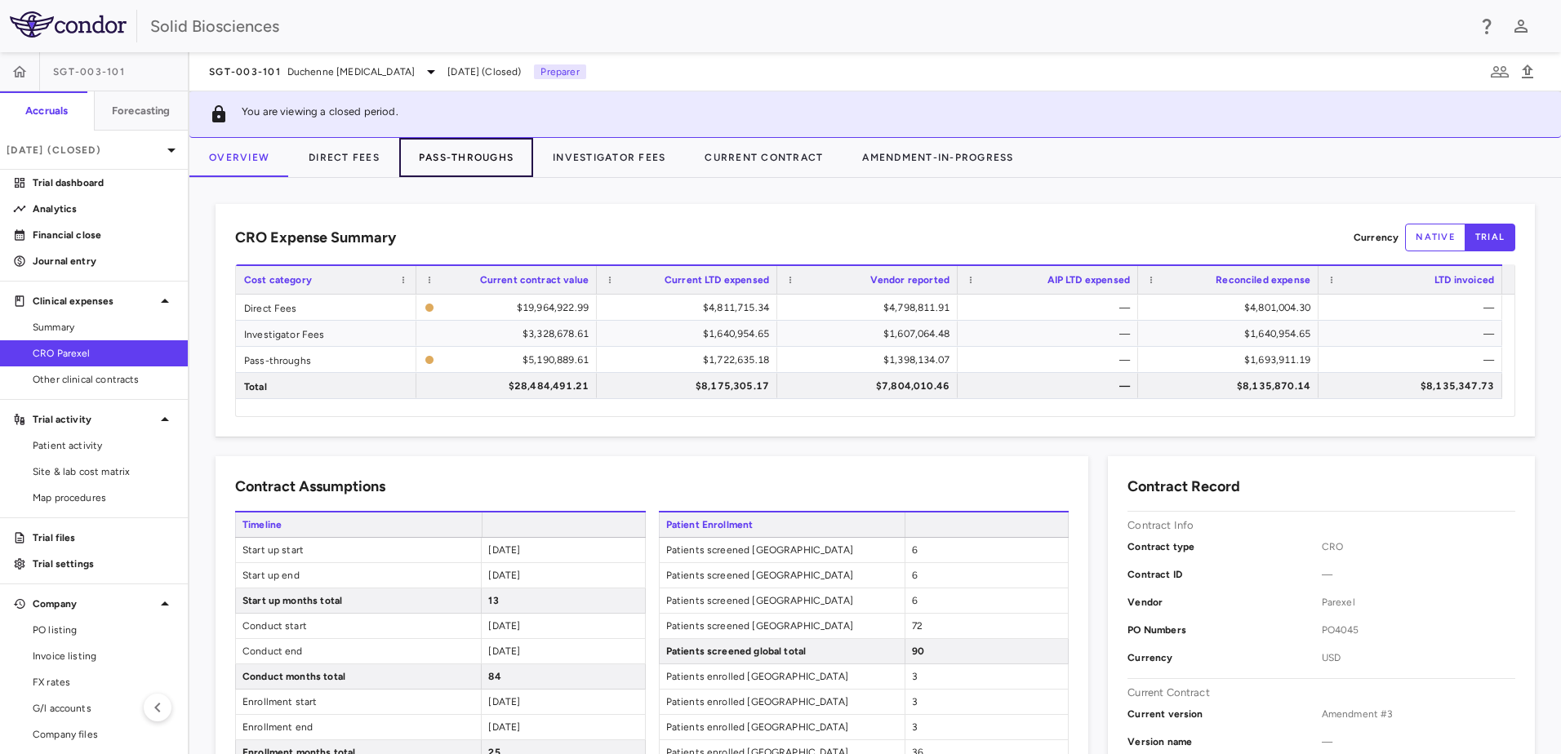
click at [467, 157] on button "Pass-Throughs" at bounding box center [466, 157] width 134 height 39
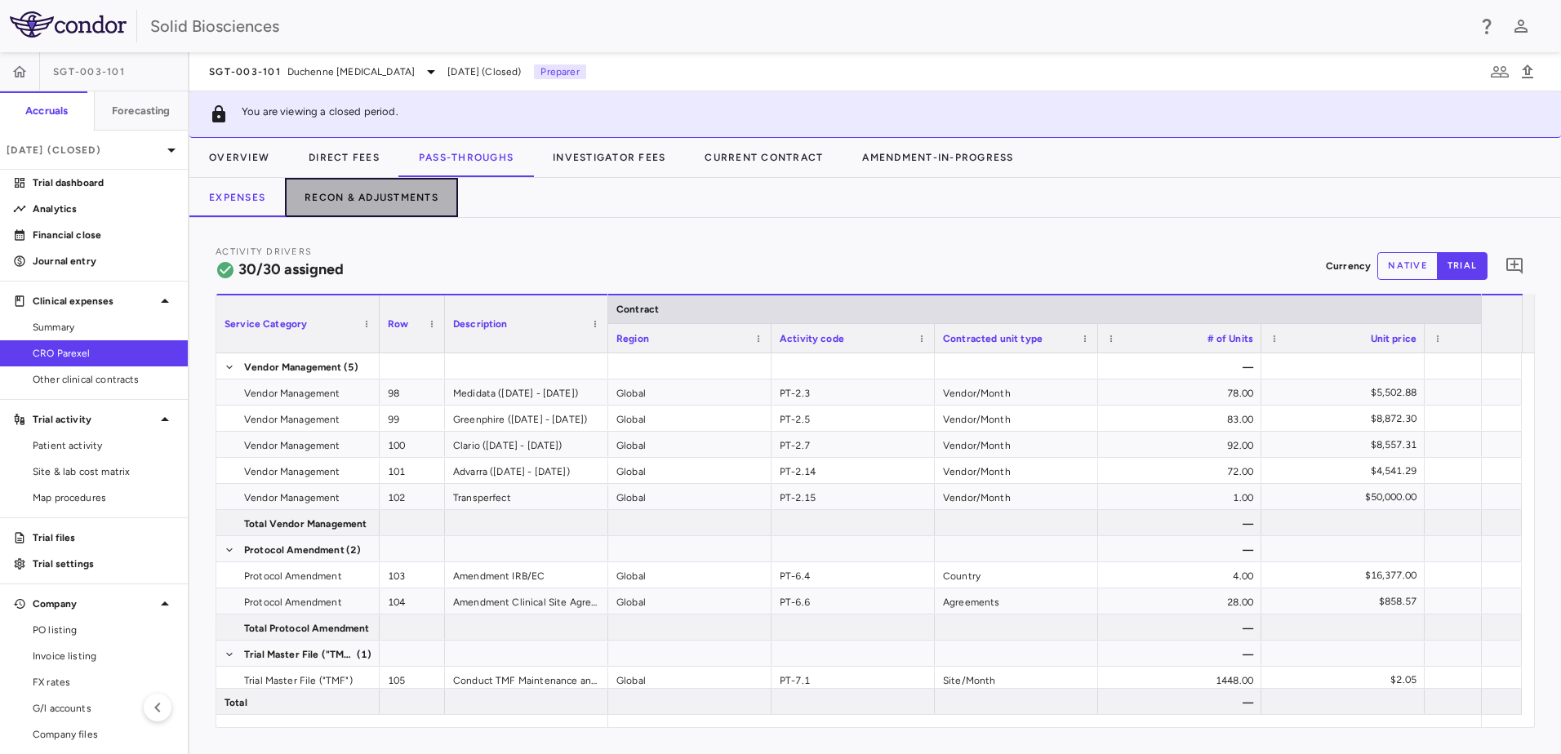
click at [361, 194] on button "Recon & Adjustments" at bounding box center [371, 197] width 173 height 39
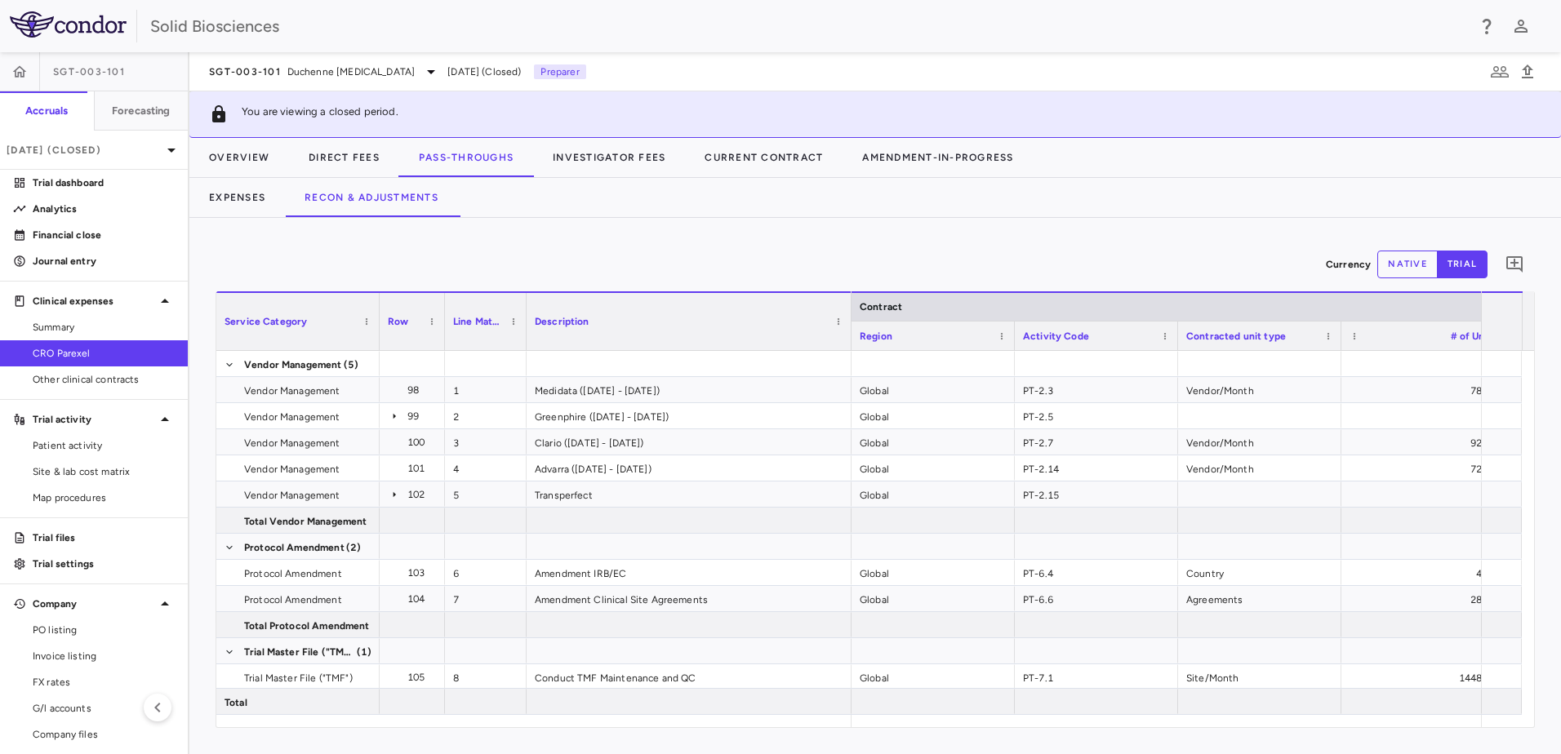
drag, startPoint x: 687, startPoint y: 305, endPoint x: 843, endPoint y: 331, distance: 158.0
click at [847, 331] on div at bounding box center [850, 321] width 7 height 57
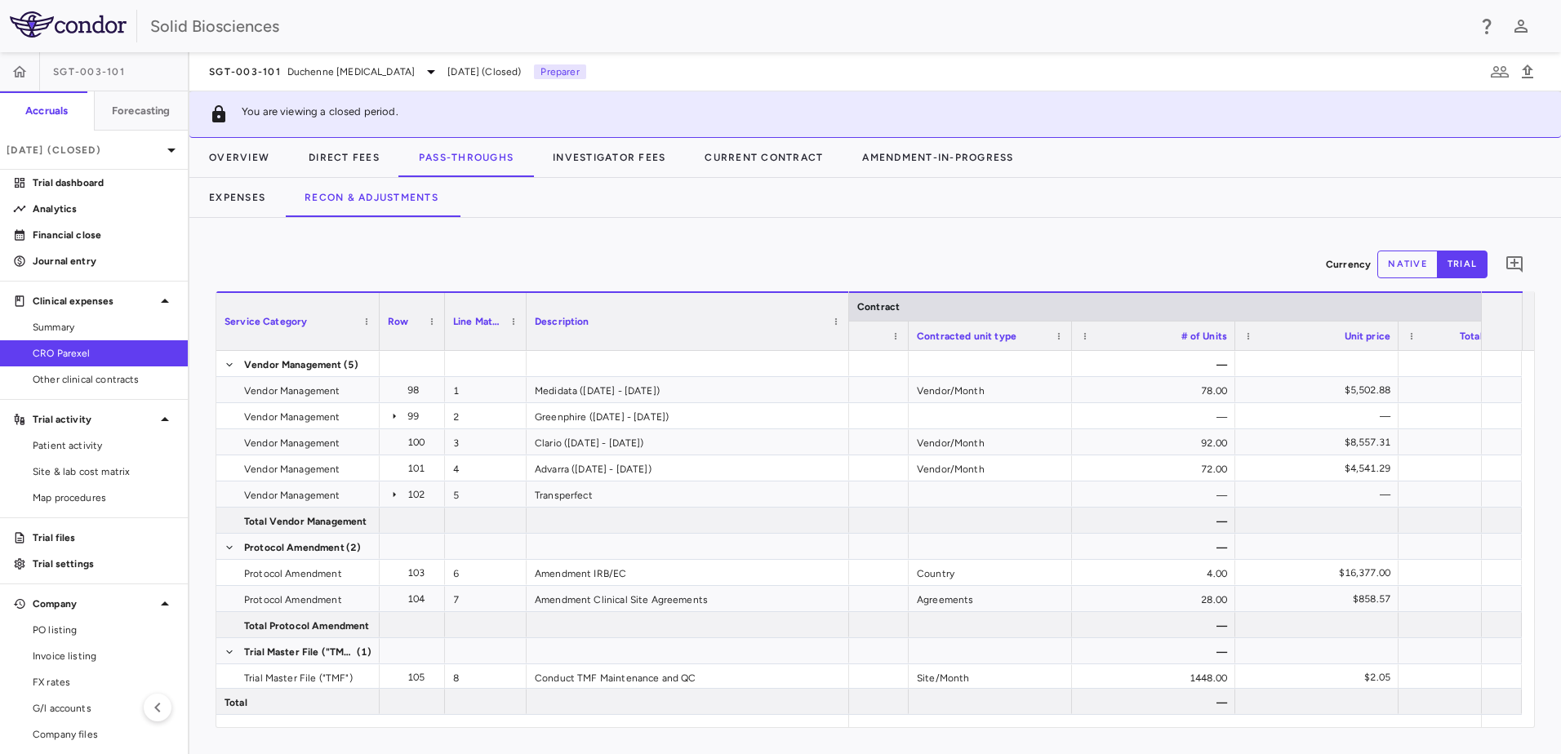
scroll to position [0, 283]
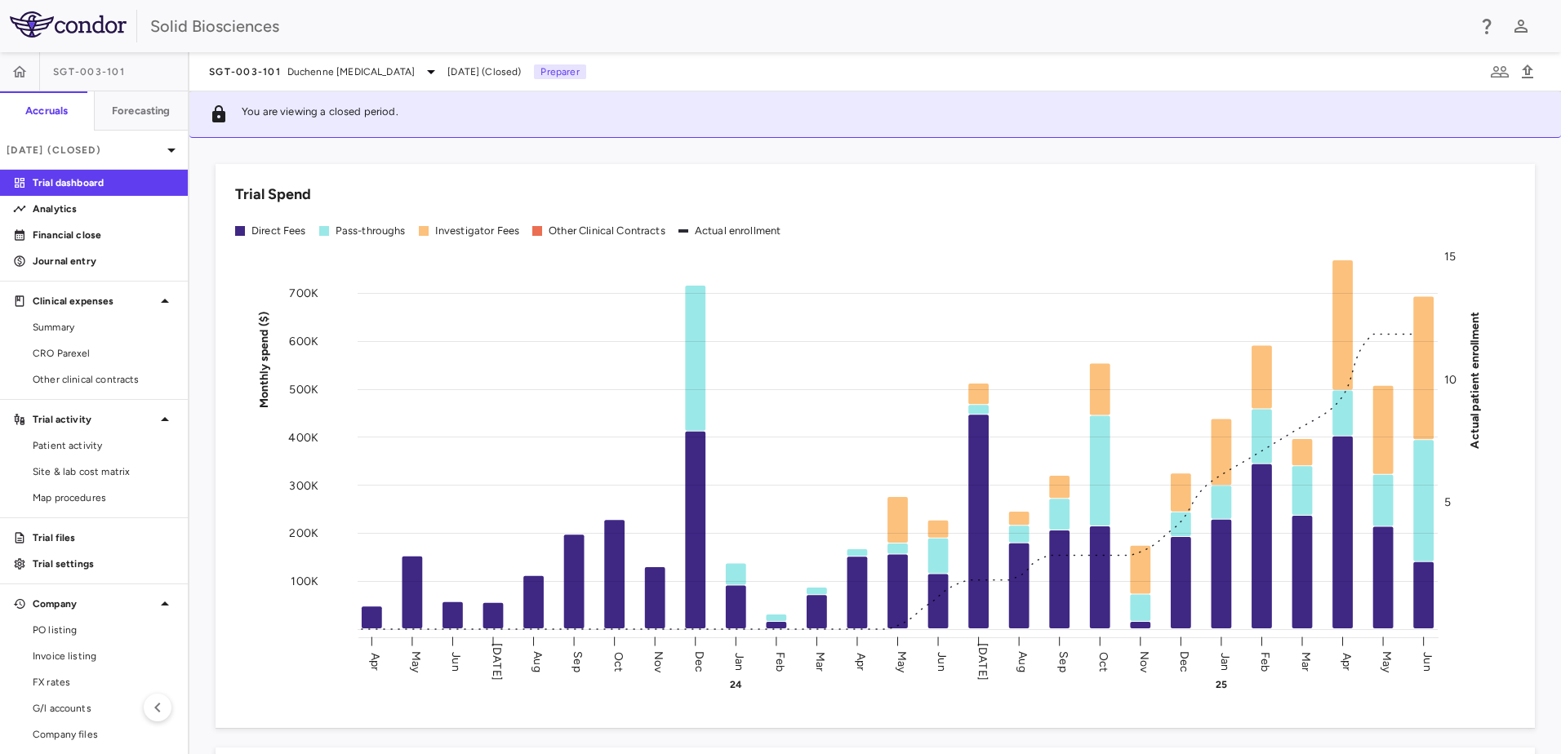
click at [205, 389] on div "Trial Spend Direct Fees Pass-throughs Investigator Fees Other Clinical Contract…" at bounding box center [865, 436] width 1339 height 584
drag, startPoint x: 631, startPoint y: 159, endPoint x: 659, endPoint y: 171, distance: 30.0
click at [632, 158] on div "Trial Spend Direct Fees Pass-throughs Investigator Fees Other Clinical Contract…" at bounding box center [865, 436] width 1339 height 584
click at [440, 147] on div "Trial Spend Direct Fees Pass-throughs Investigator Fees Other Clinical Contract…" at bounding box center [865, 436] width 1339 height 584
click at [406, 75] on span "Duchenne [MEDICAL_DATA]" at bounding box center [350, 71] width 127 height 15
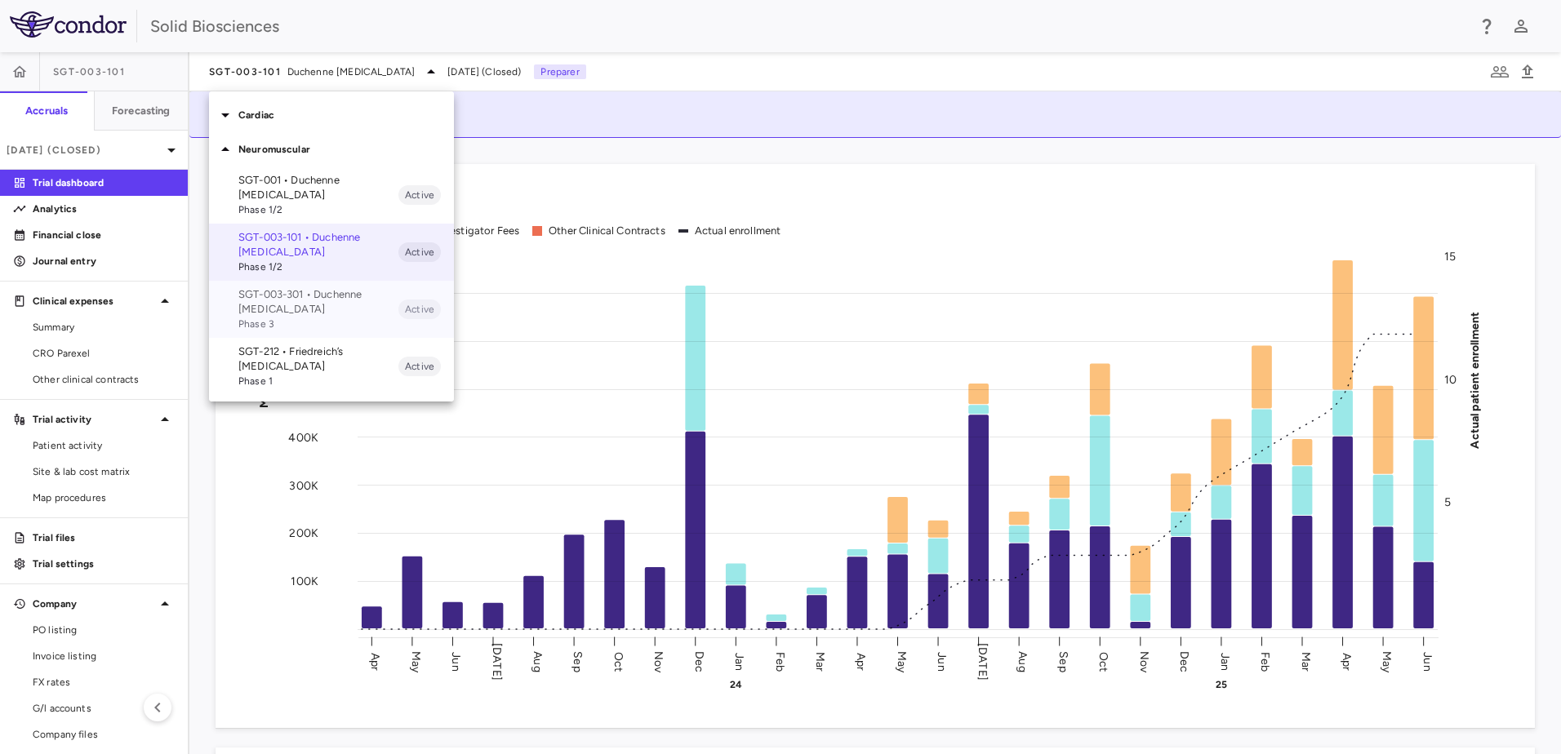
click at [287, 307] on p "SGT-003-301 • Duchenne [MEDICAL_DATA]" at bounding box center [318, 301] width 160 height 29
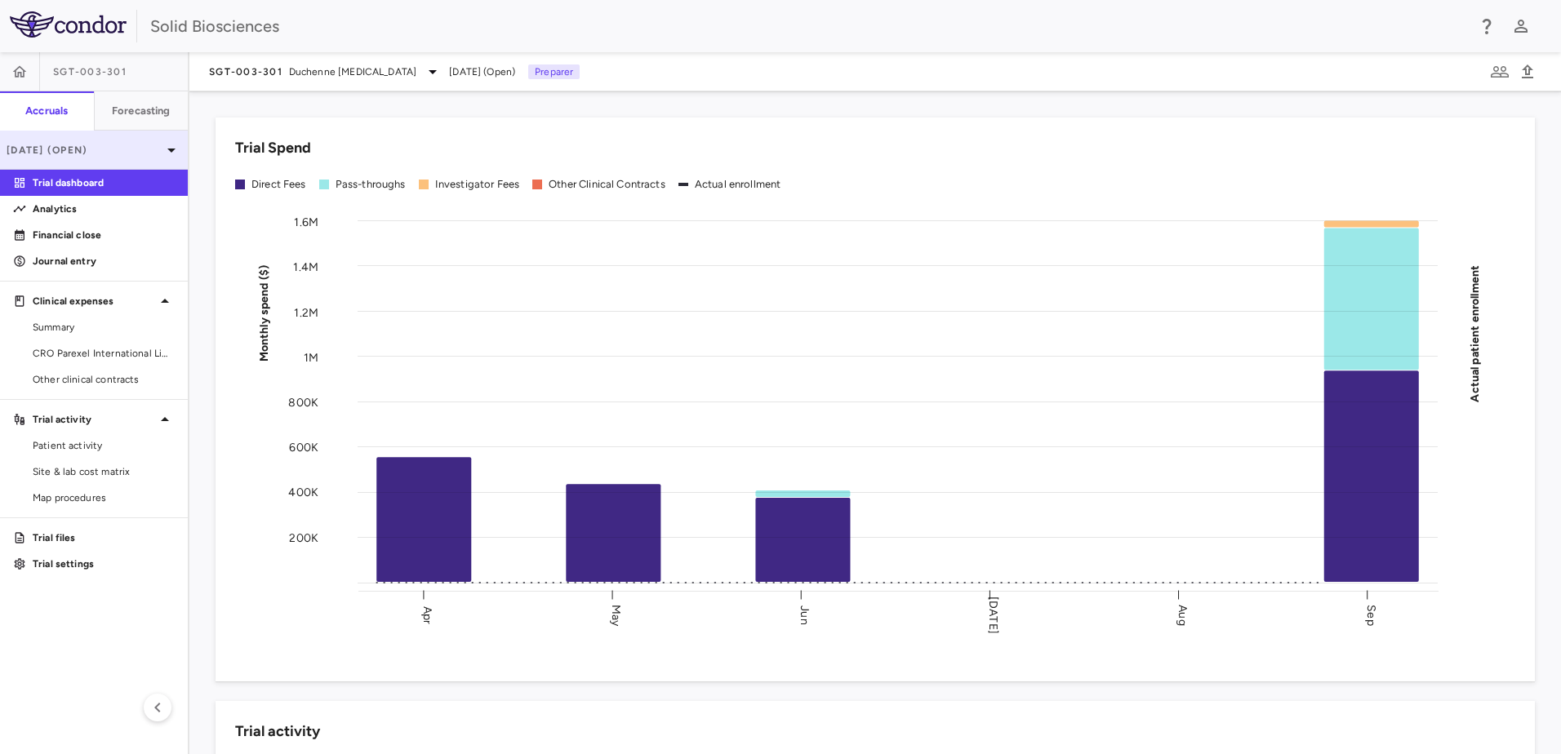
click at [133, 149] on p "[DATE] (Open)" at bounding box center [84, 150] width 155 height 15
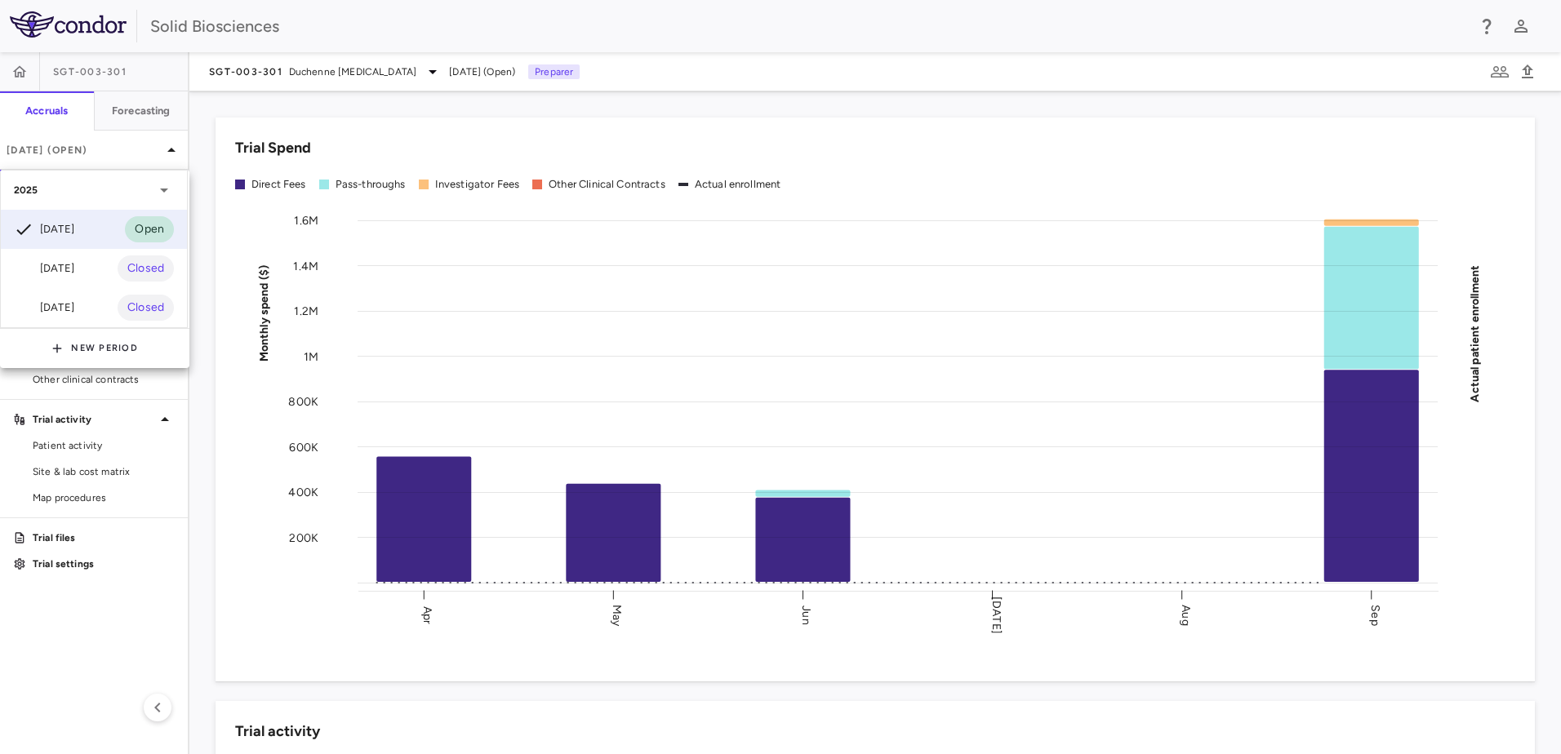
click at [206, 205] on div at bounding box center [780, 377] width 1561 height 754
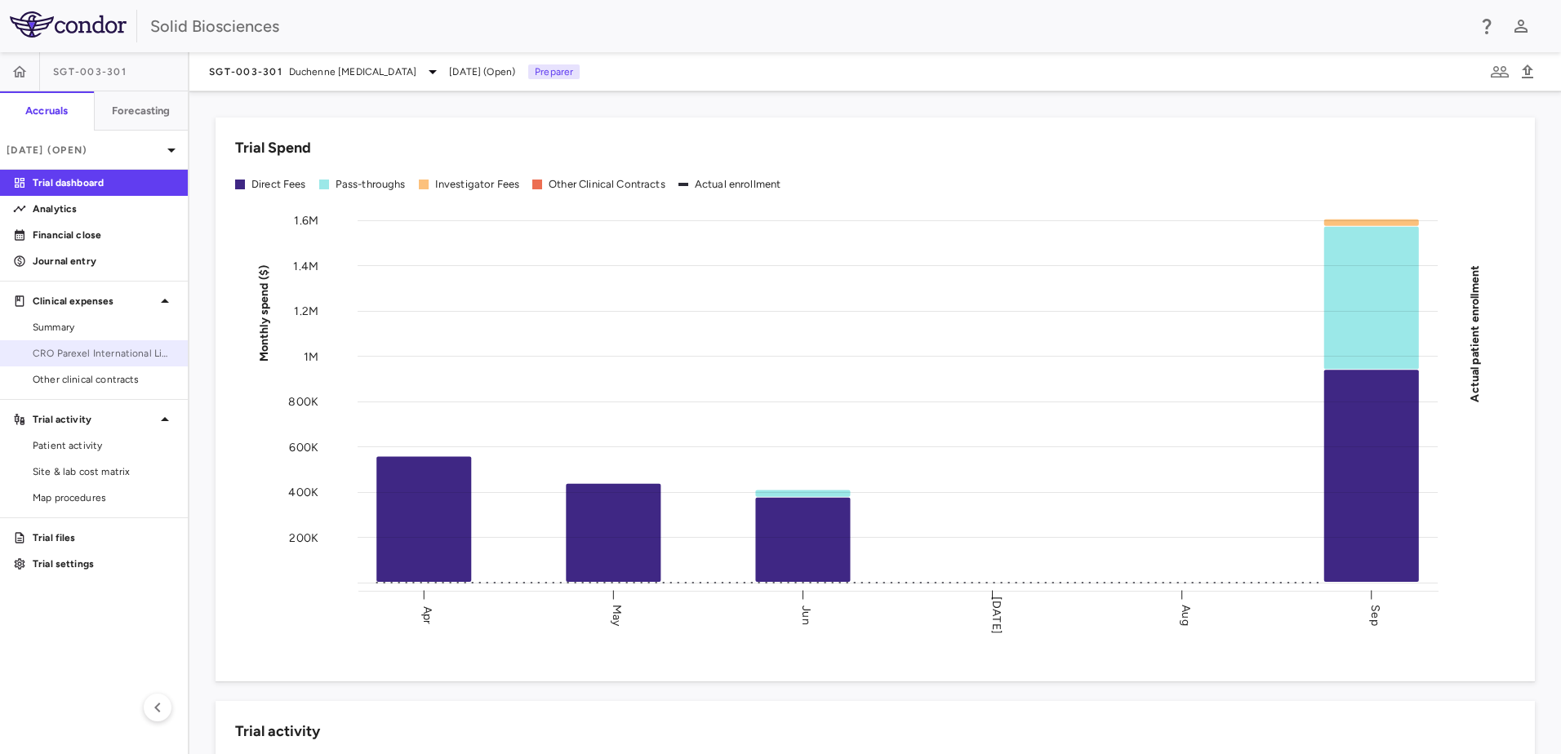
click at [74, 348] on span "CRO Parexel International Limited" at bounding box center [104, 353] width 142 height 15
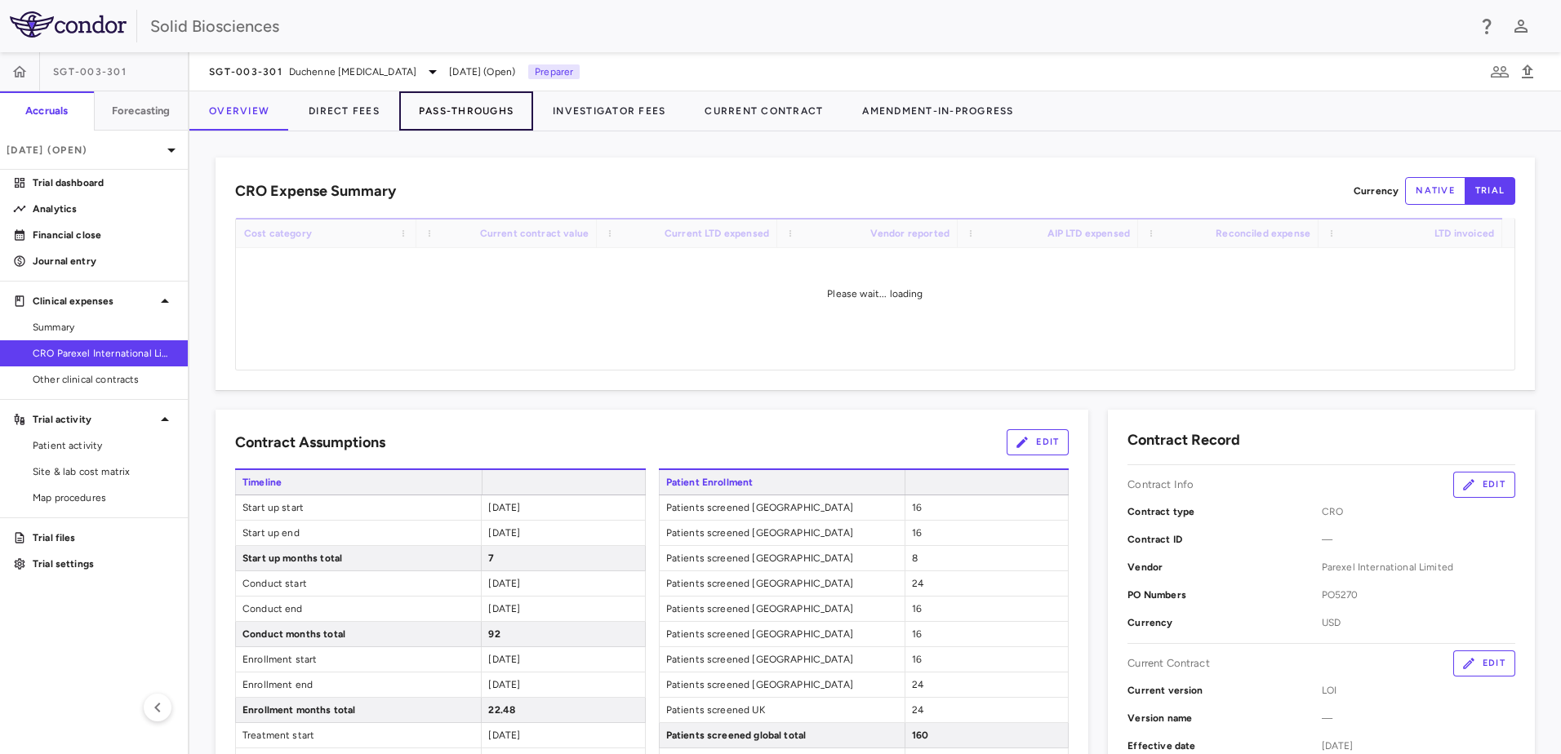
click at [472, 113] on button "Pass-Throughs" at bounding box center [466, 110] width 134 height 39
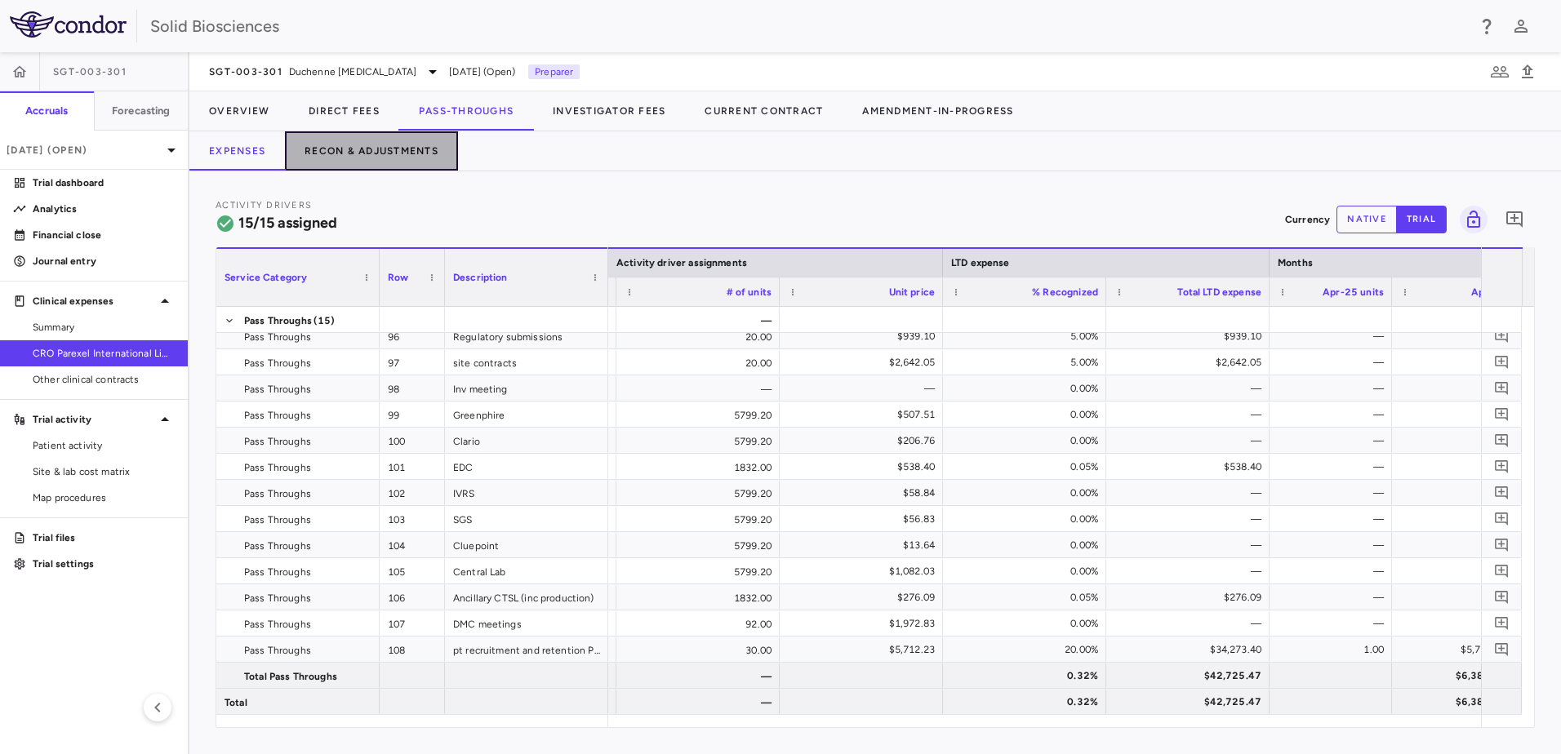
click at [380, 144] on button "Recon & Adjustments" at bounding box center [371, 150] width 173 height 39
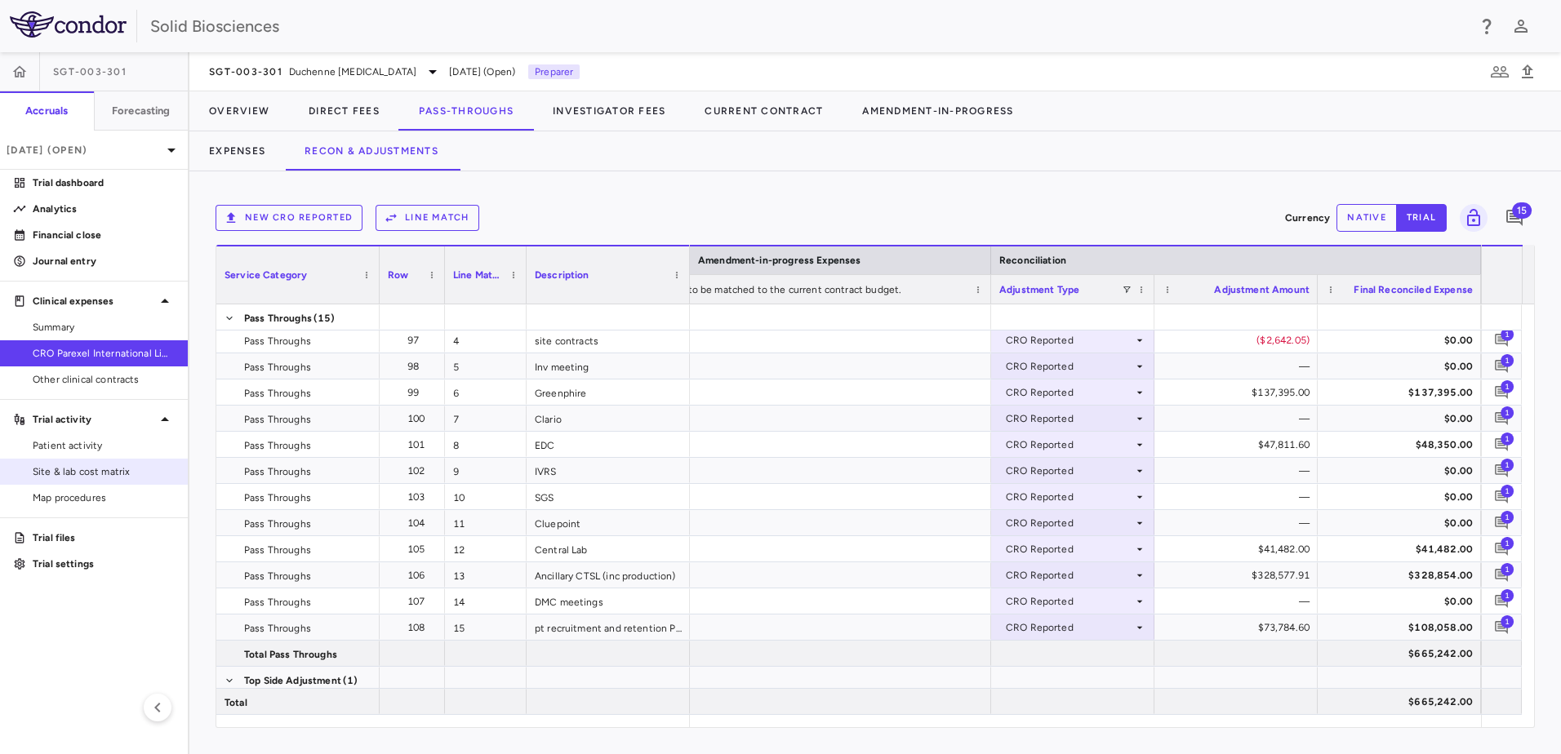
click at [110, 464] on span "Site & lab cost matrix" at bounding box center [104, 471] width 142 height 15
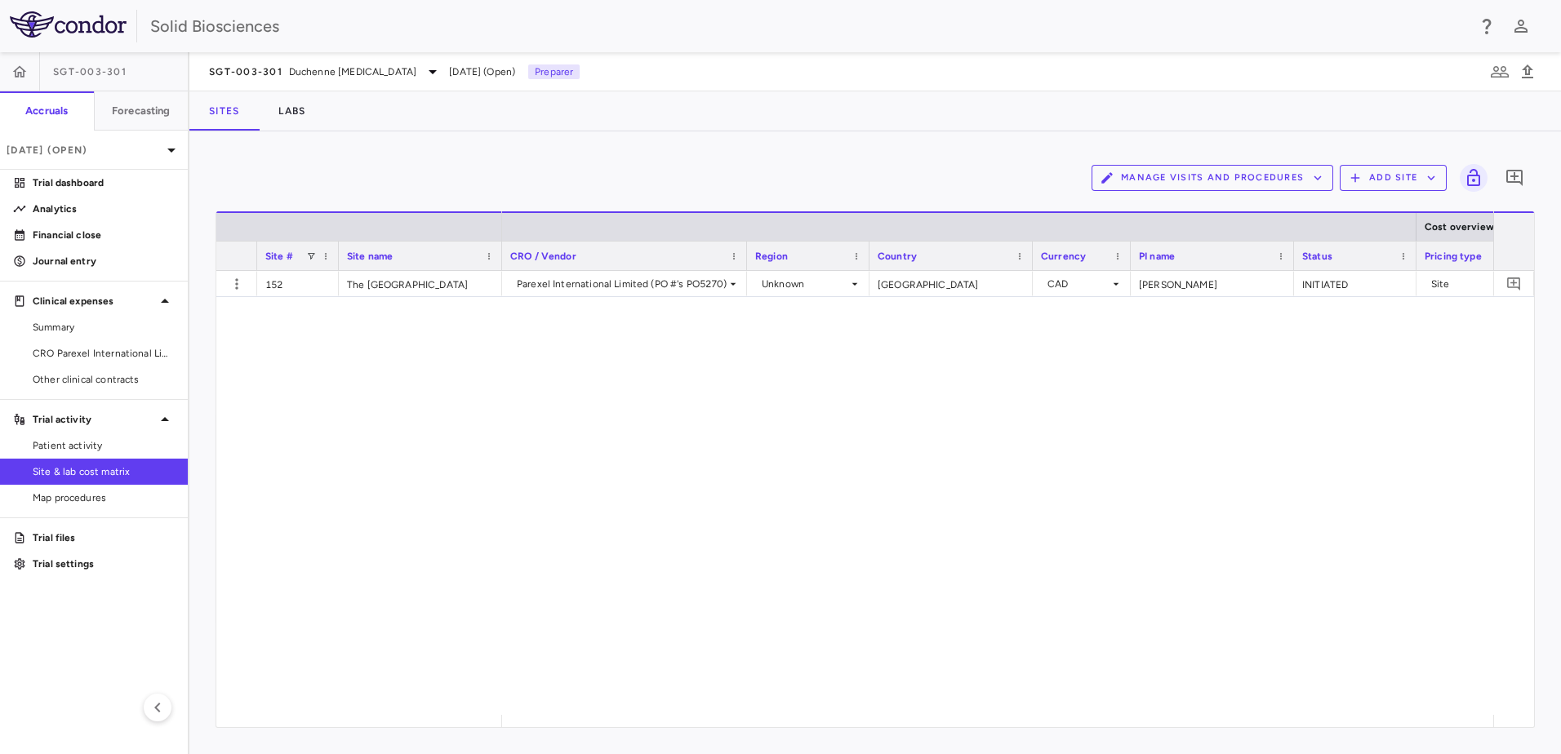
drag, startPoint x: 399, startPoint y: 460, endPoint x: 404, endPoint y: 451, distance: 10.2
click at [400, 460] on div "152 The [GEOGRAPHIC_DATA] INITIATED Site [DATE] Parexel International Limited (…" at bounding box center [875, 493] width 1318 height 444
click at [533, 423] on div "Parexel International Limited (PO #'s PO5270) Unknown Canada CAD [PERSON_NAME] …" at bounding box center [997, 493] width 991 height 444
click at [537, 418] on div "Parexel International Limited (PO #'s PO5270) Unknown Canada CAD [PERSON_NAME] …" at bounding box center [997, 493] width 991 height 444
click at [511, 423] on div "Parexel International Limited (PO #'s PO5270) Unknown Canada CAD [PERSON_NAME] …" at bounding box center [997, 493] width 991 height 444
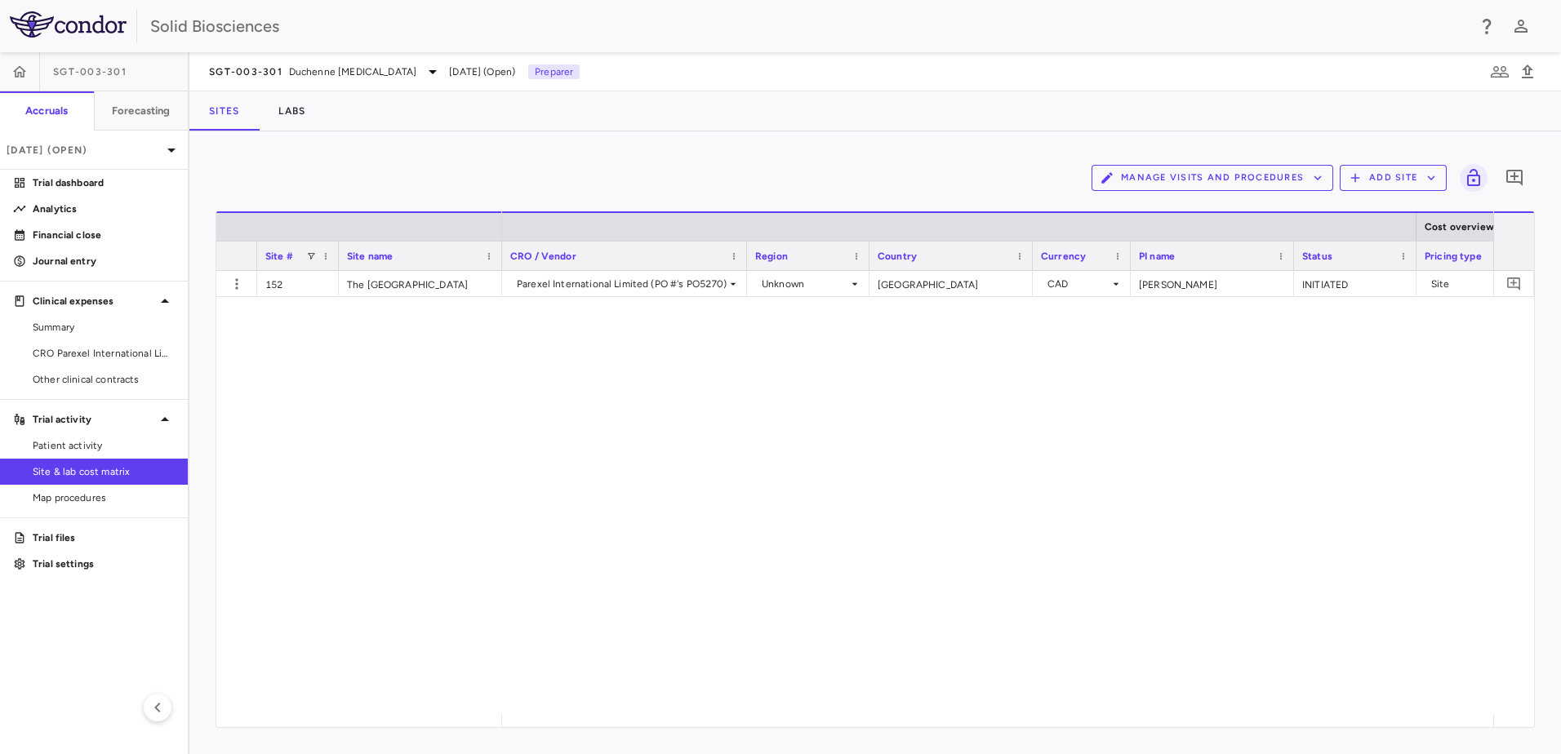
click at [432, 109] on div "Sites Labs" at bounding box center [874, 110] width 1371 height 39
click at [377, 73] on span "Duchenne [MEDICAL_DATA]" at bounding box center [352, 71] width 127 height 15
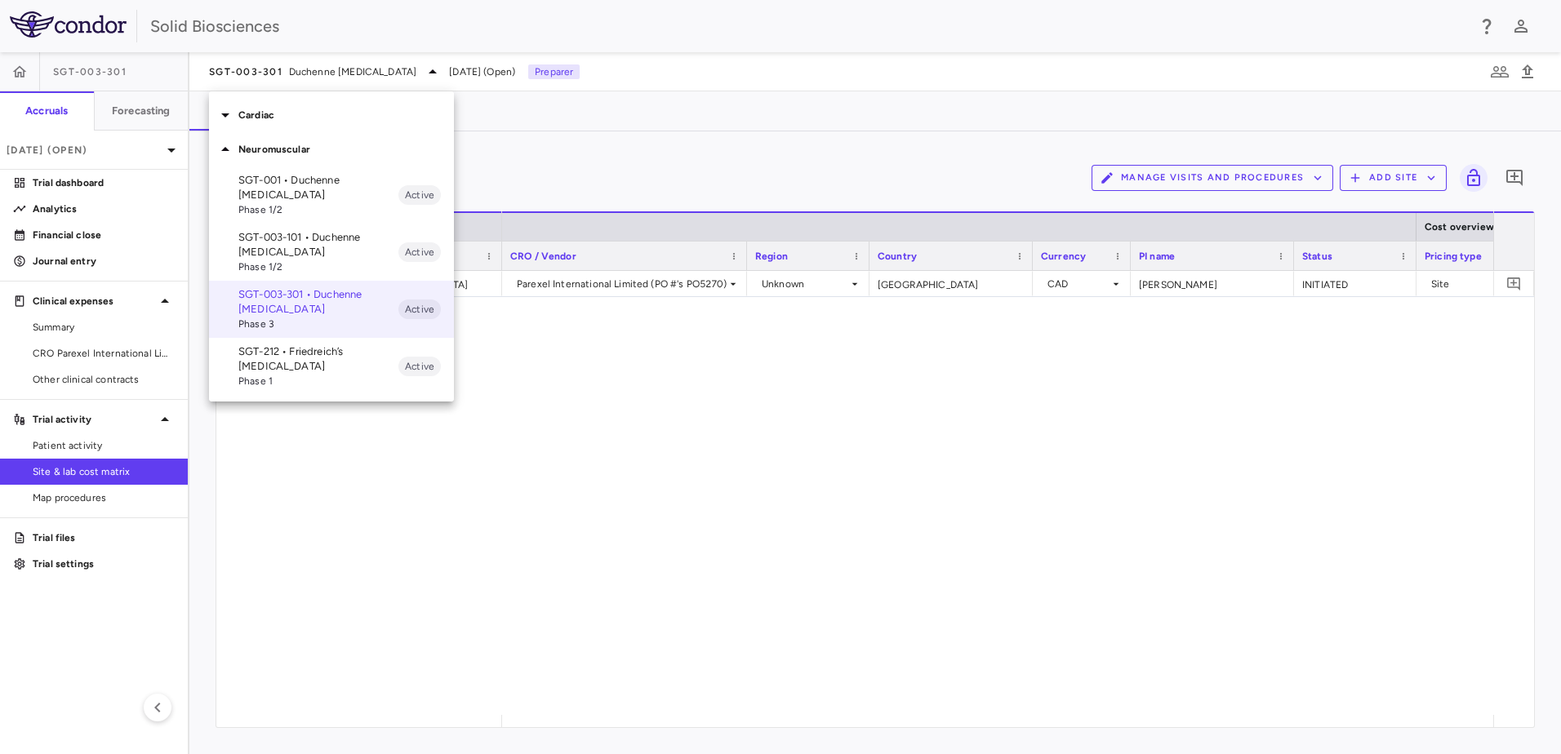
click at [291, 352] on p "SGT-212 • Friedreich’s [MEDICAL_DATA]" at bounding box center [318, 358] width 160 height 29
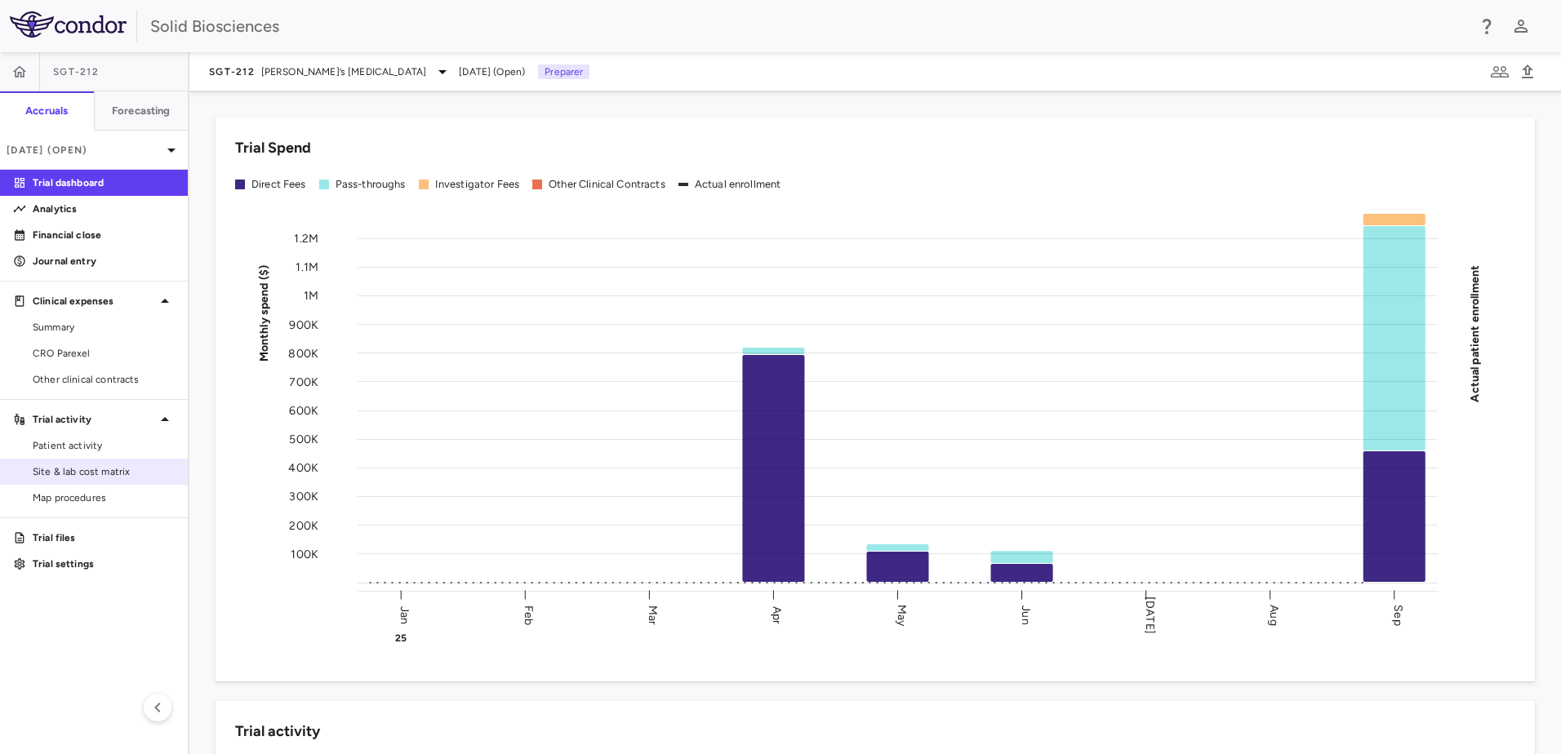
drag, startPoint x: 81, startPoint y: 472, endPoint x: 98, endPoint y: 472, distance: 17.1
click at [81, 472] on span "Site & lab cost matrix" at bounding box center [104, 471] width 142 height 15
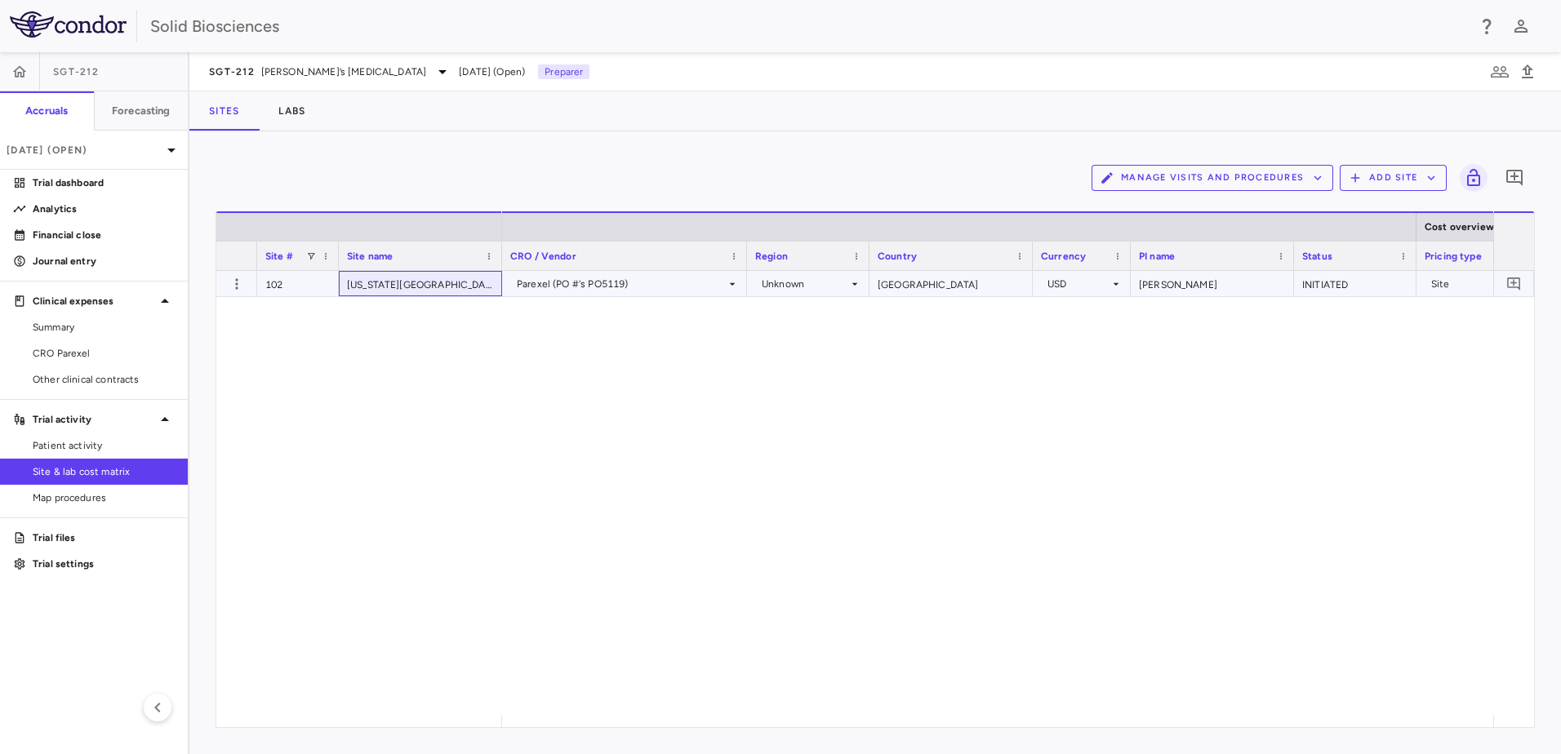
click at [391, 282] on div "[US_STATE][GEOGRAPHIC_DATA]" at bounding box center [420, 283] width 163 height 25
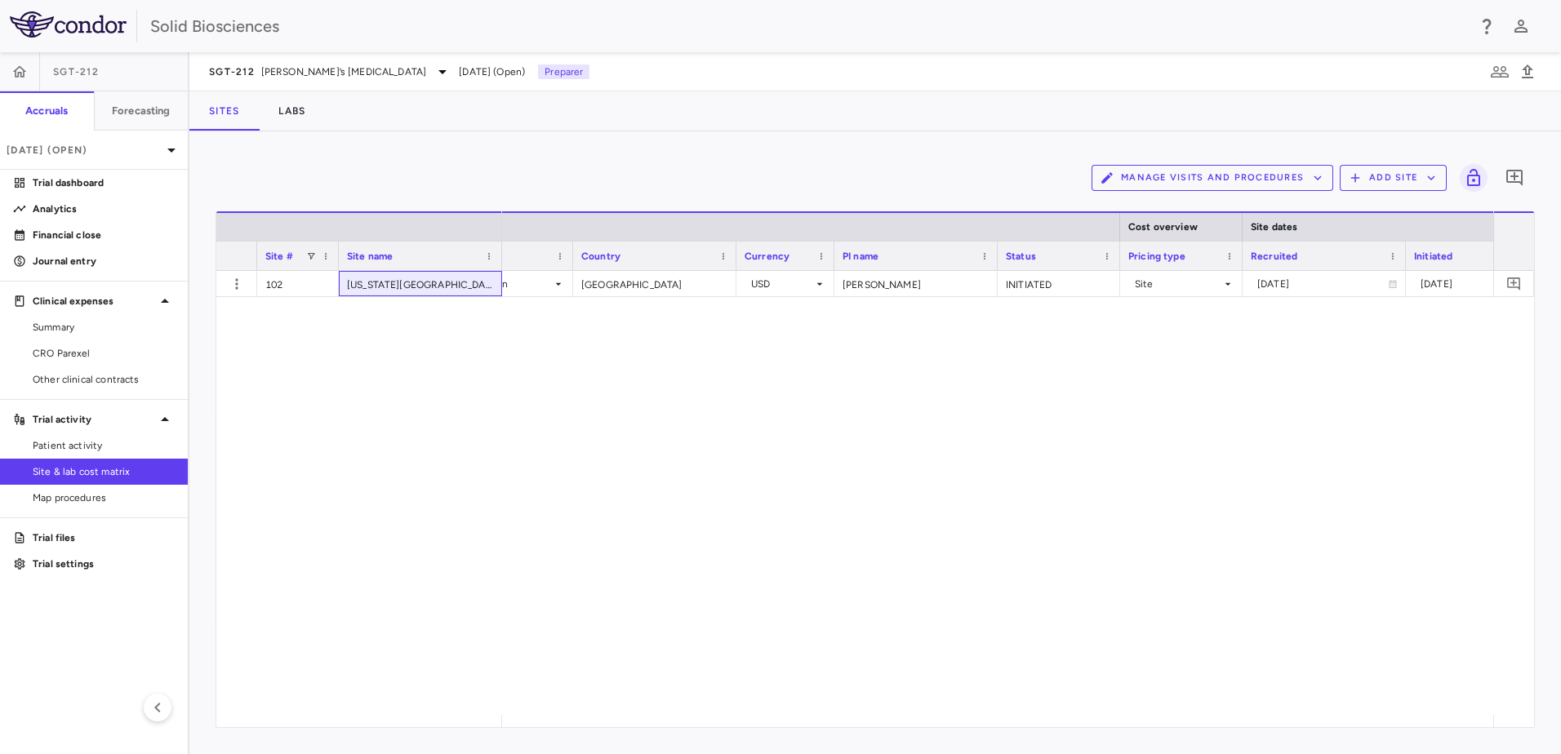
scroll to position [0, 361]
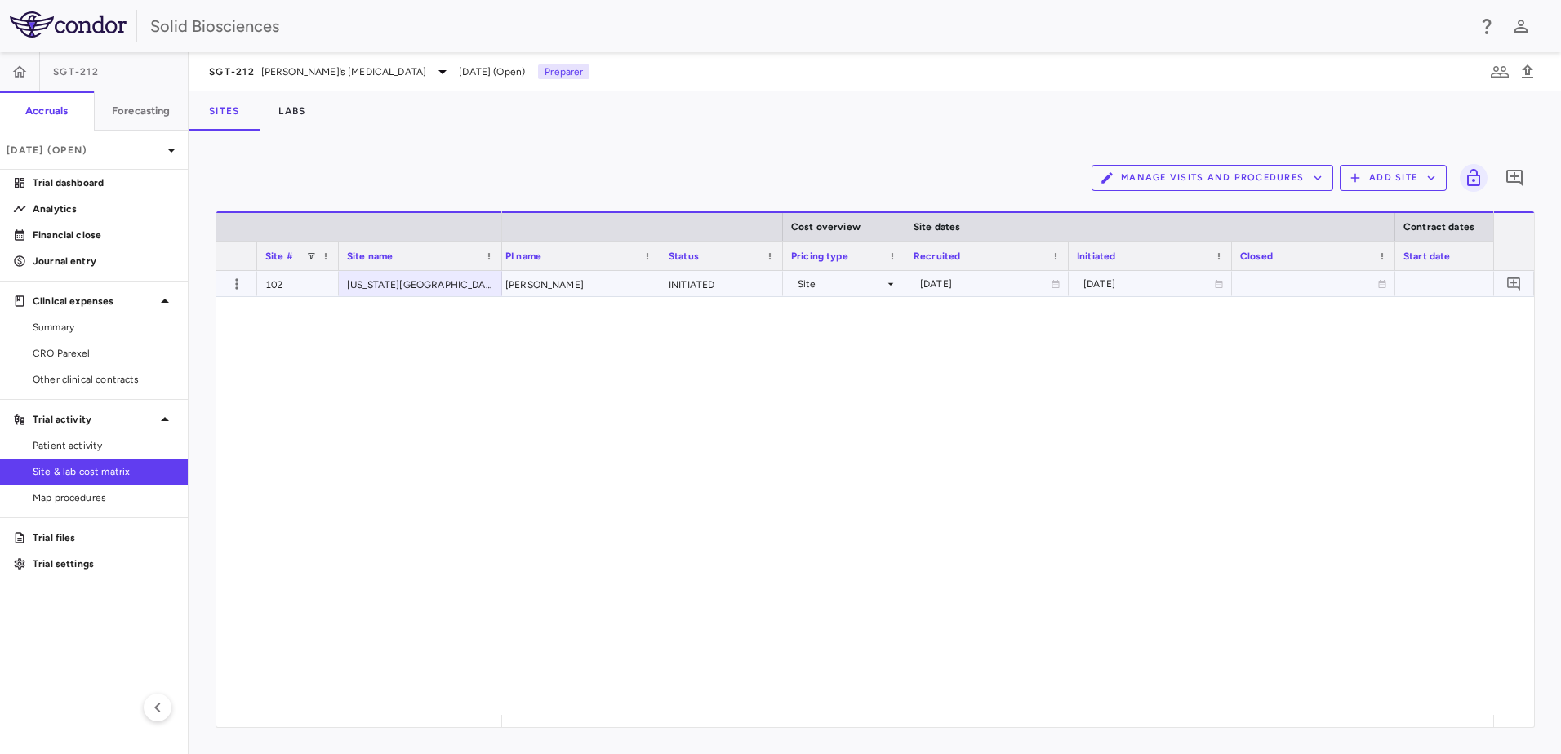
click at [1001, 286] on div "[DATE]" at bounding box center [985, 284] width 131 height 26
click at [998, 287] on input "**********" at bounding box center [972, 285] width 132 height 27
click at [1000, 283] on input "**********" at bounding box center [972, 285] width 132 height 27
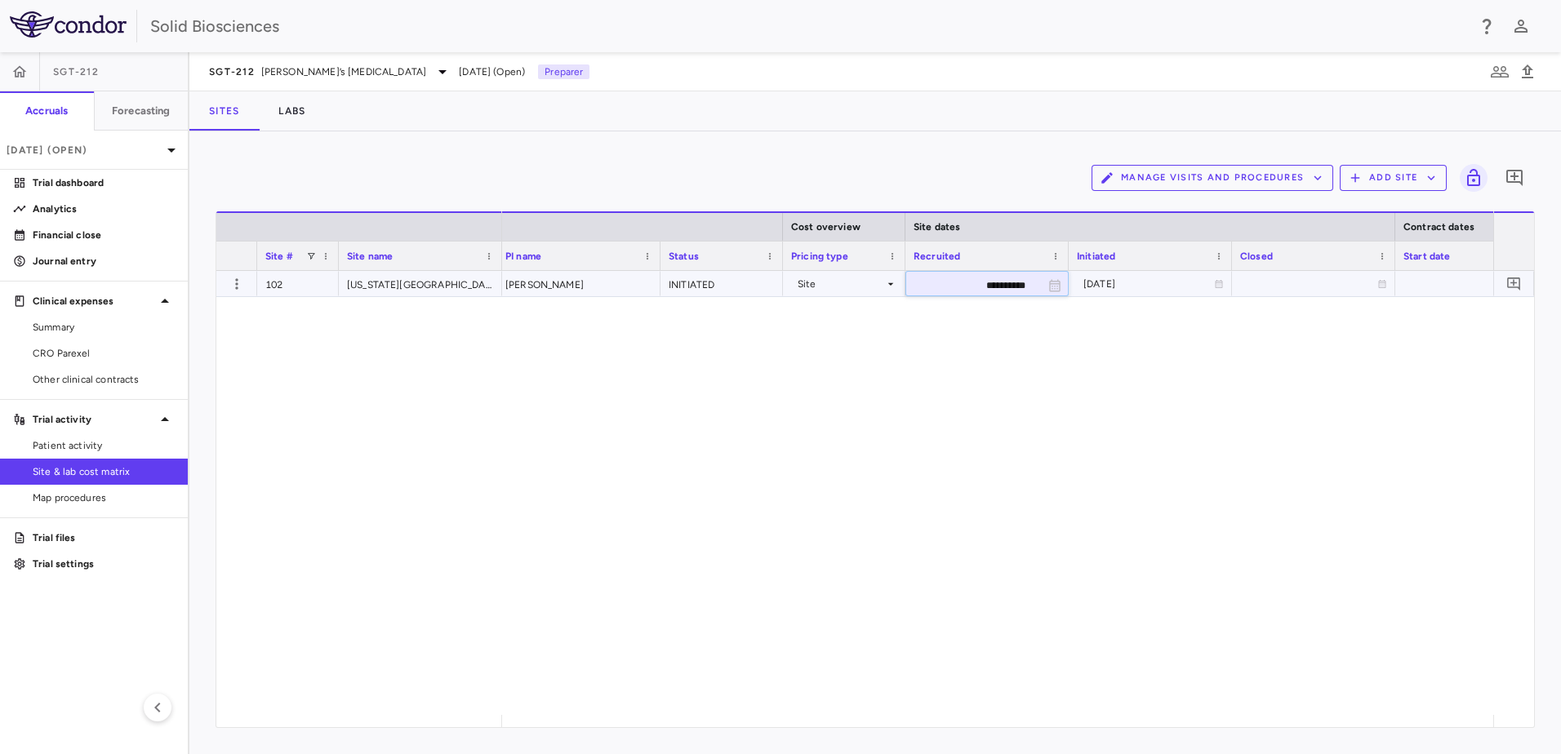
click at [1000, 282] on input "**********" at bounding box center [972, 285] width 132 height 27
type input "**********"
click at [1097, 270] on div "Site # Site name Cost overview Site dates Contract dates" at bounding box center [875, 241] width 1318 height 60
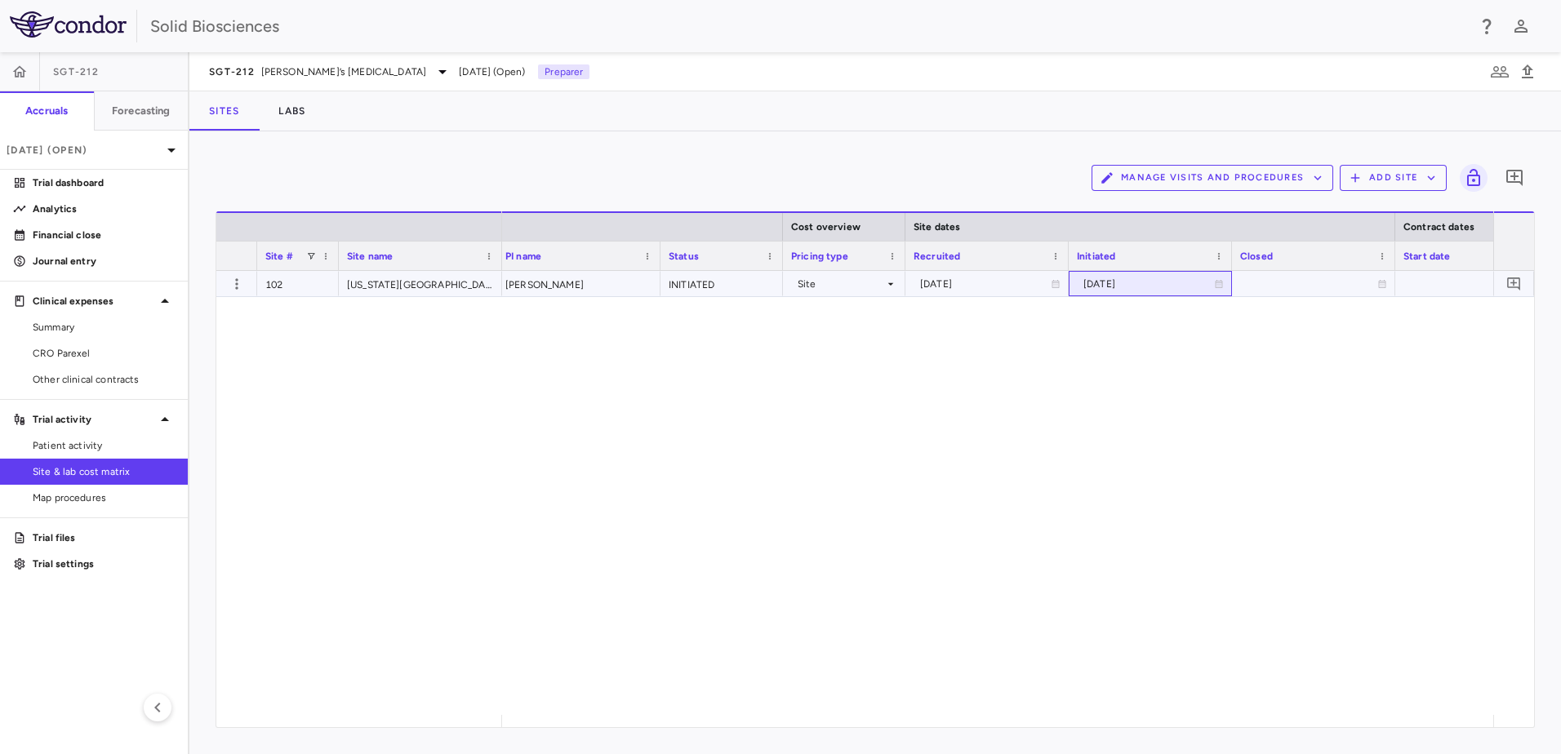
click at [1106, 283] on div "[DATE]" at bounding box center [1148, 284] width 131 height 26
click at [1106, 283] on input "**********" at bounding box center [1135, 285] width 132 height 27
type input "**********"
click at [1202, 404] on div "United States USD [PERSON_NAME] INITIATED Site [DATE] [DATE]" at bounding box center [997, 493] width 991 height 444
click at [78, 324] on span "Summary" at bounding box center [104, 327] width 142 height 15
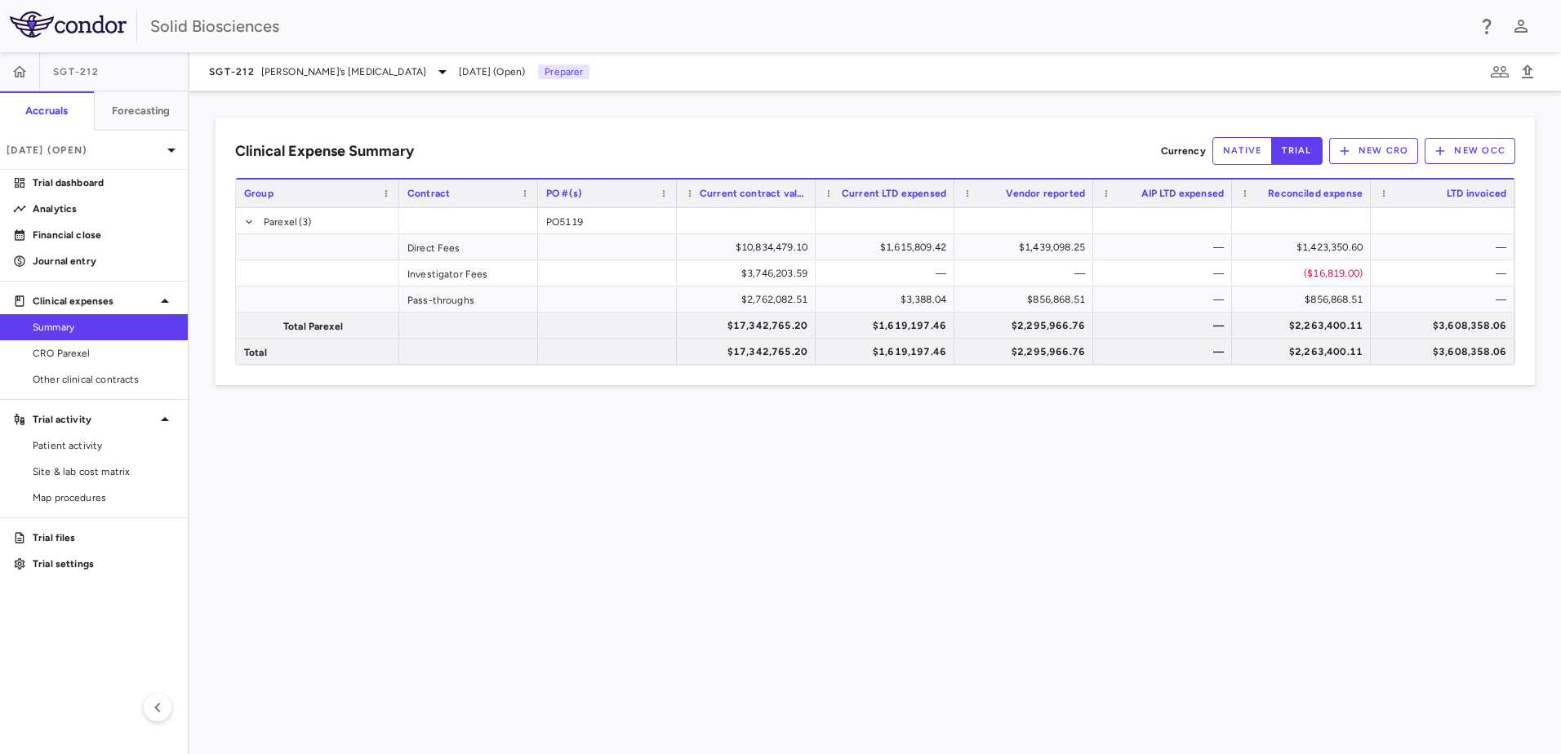
click at [624, 105] on div "Clinical Expense Summary Currency native trial New CRO New OCC Drag here to set…" at bounding box center [874, 422] width 1371 height 663
click at [395, 525] on div "Clinical Expense Summary Currency native trial New CRO New OCC Drag here to set…" at bounding box center [874, 422] width 1371 height 663
click at [82, 468] on span "Site & lab cost matrix" at bounding box center [104, 471] width 142 height 15
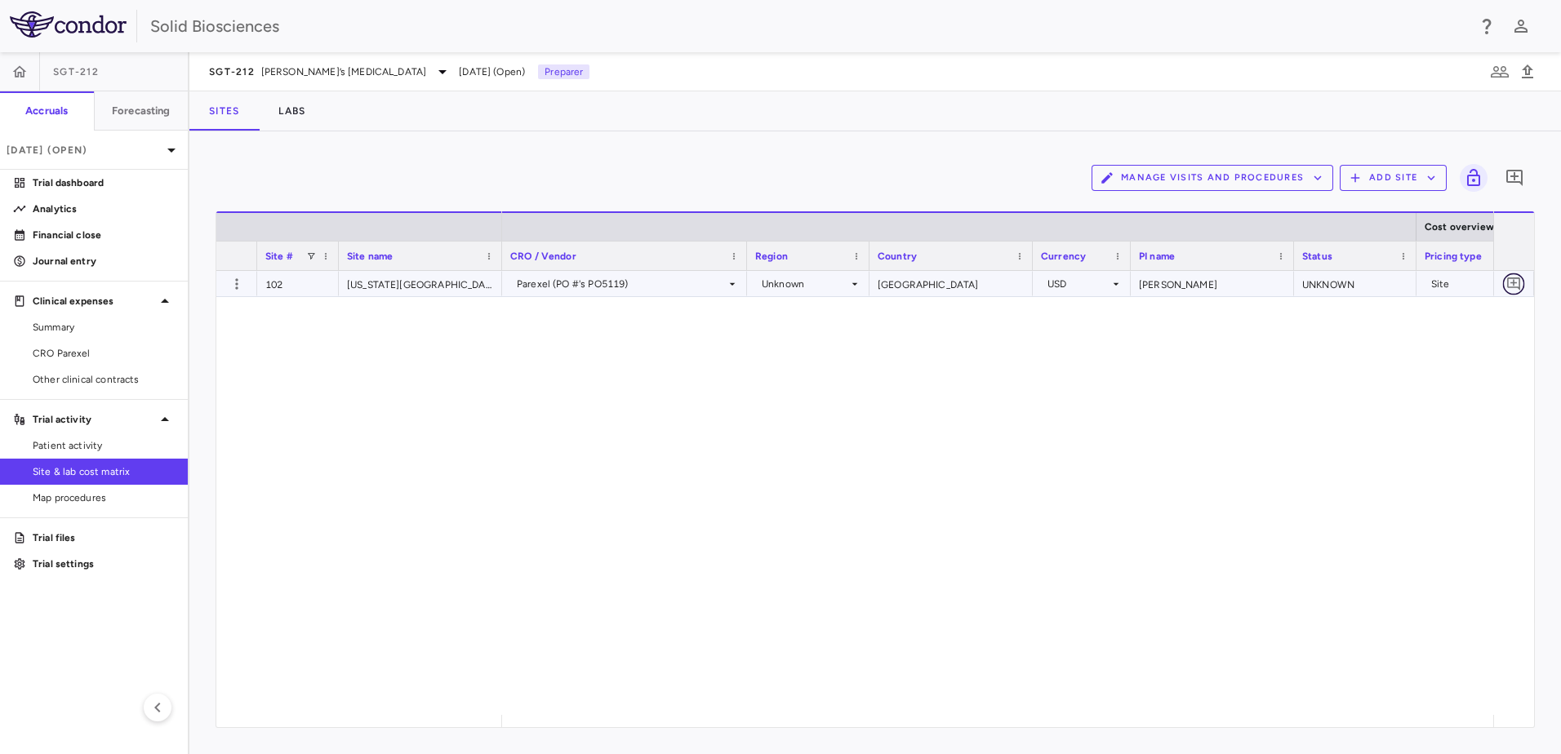
click at [1521, 281] on icon "Add comment" at bounding box center [1514, 284] width 16 height 16
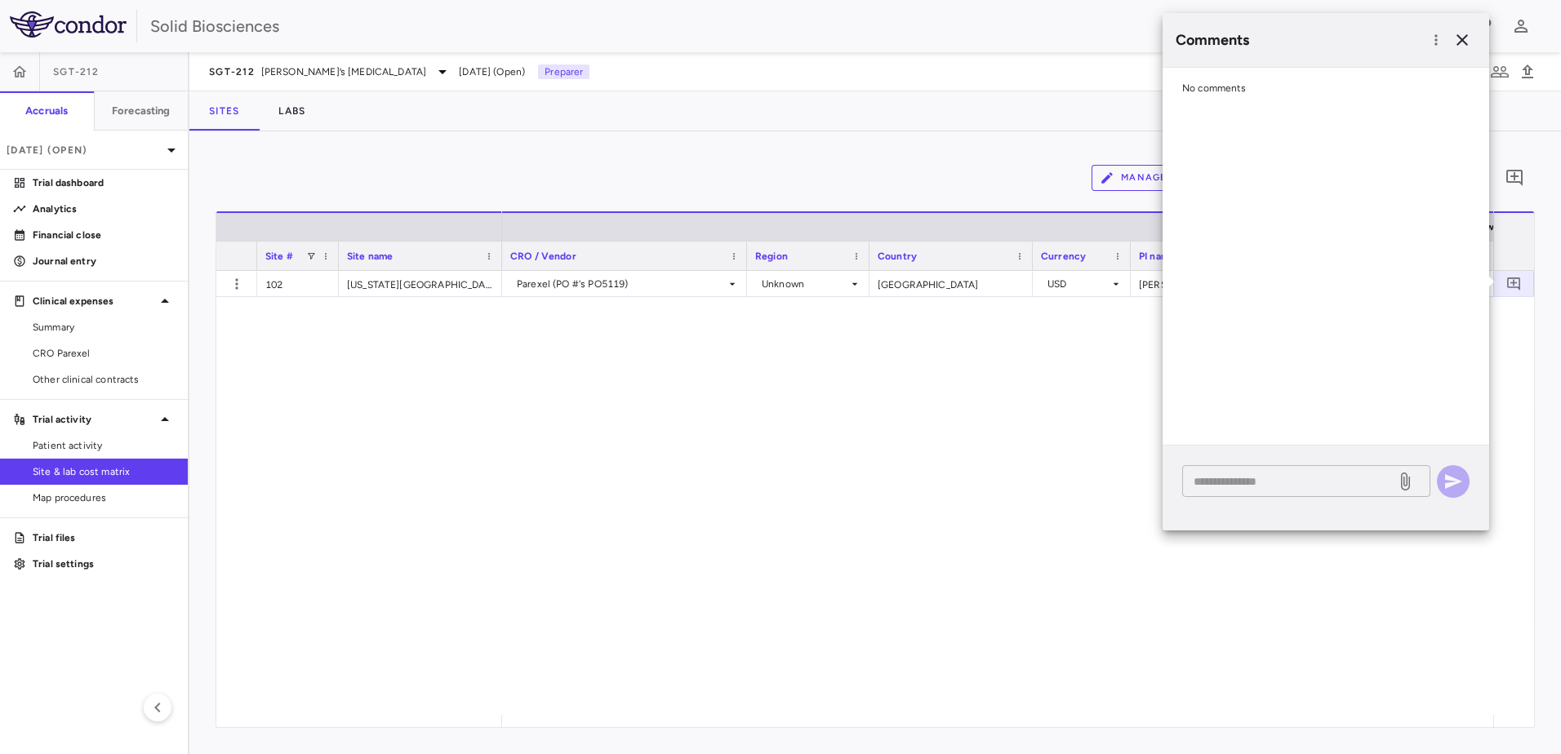
click at [1239, 481] on textarea at bounding box center [1288, 482] width 191 height 18
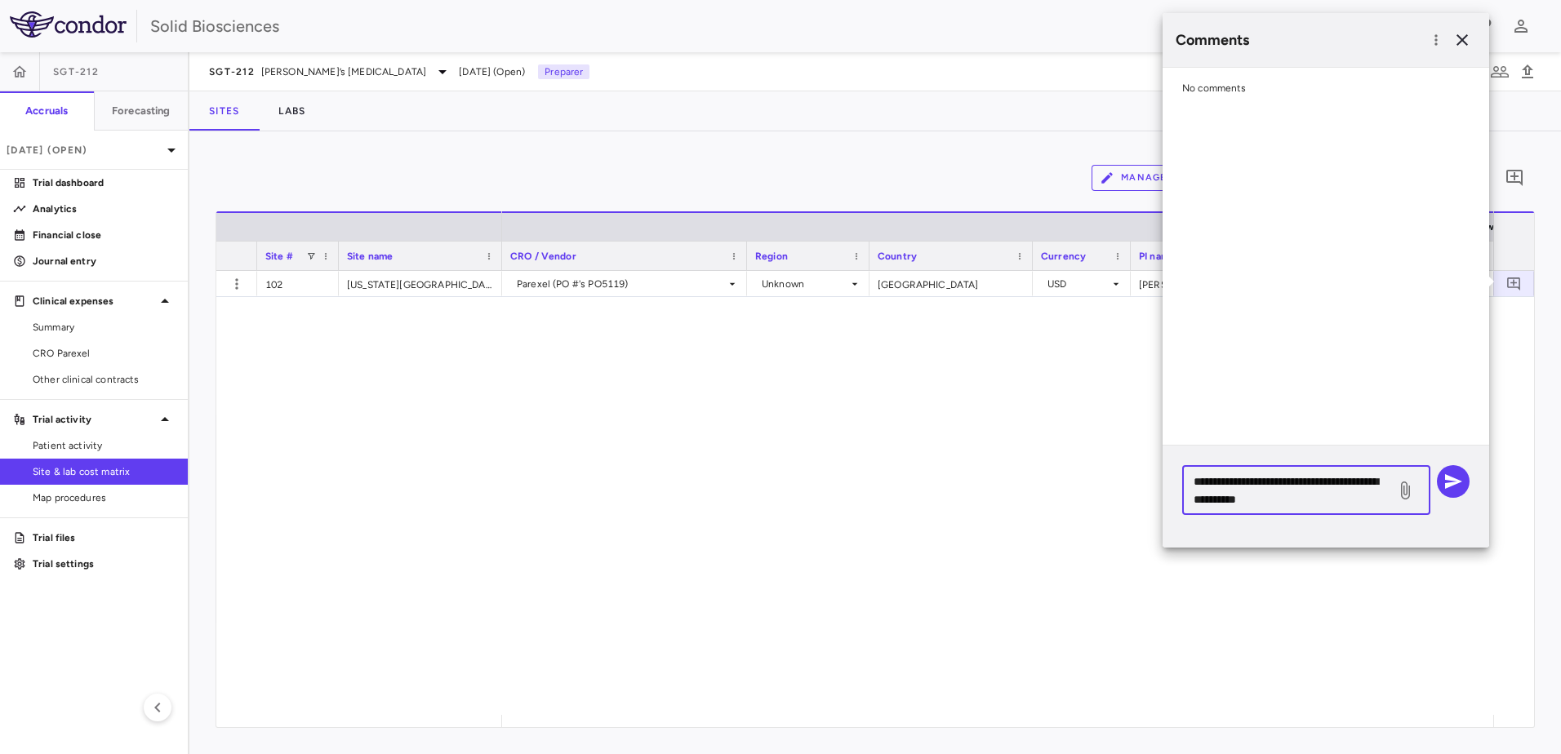
drag, startPoint x: 1241, startPoint y: 487, endPoint x: 920, endPoint y: 477, distance: 321.0
click at [920, 477] on body "Skip to sidebar Skip to main content Solid Biosciences SGT-212 Accruals Forecas…" at bounding box center [780, 377] width 1561 height 754
type textarea "**********"
click at [1462, 481] on icon "button" at bounding box center [1453, 482] width 20 height 20
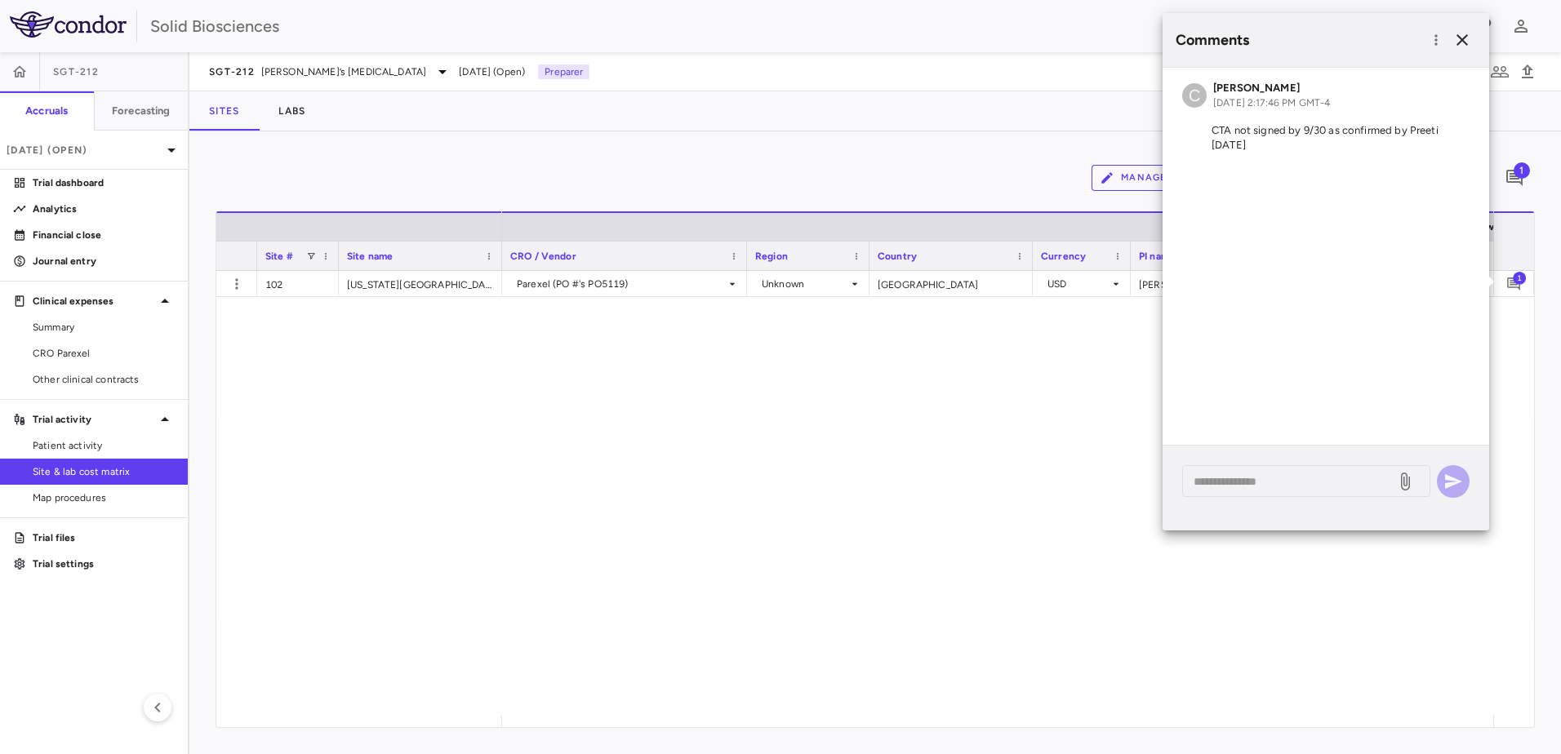
drag, startPoint x: 433, startPoint y: 469, endPoint x: 404, endPoint y: 460, distance: 29.9
click at [427, 467] on div "102 [US_STATE][GEOGRAPHIC_DATA] Parexel (PO #'s PO5119) Unknown [GEOGRAPHIC_DAT…" at bounding box center [875, 493] width 1318 height 444
click at [317, 71] on span "[PERSON_NAME]’s [MEDICAL_DATA]" at bounding box center [344, 71] width 166 height 15
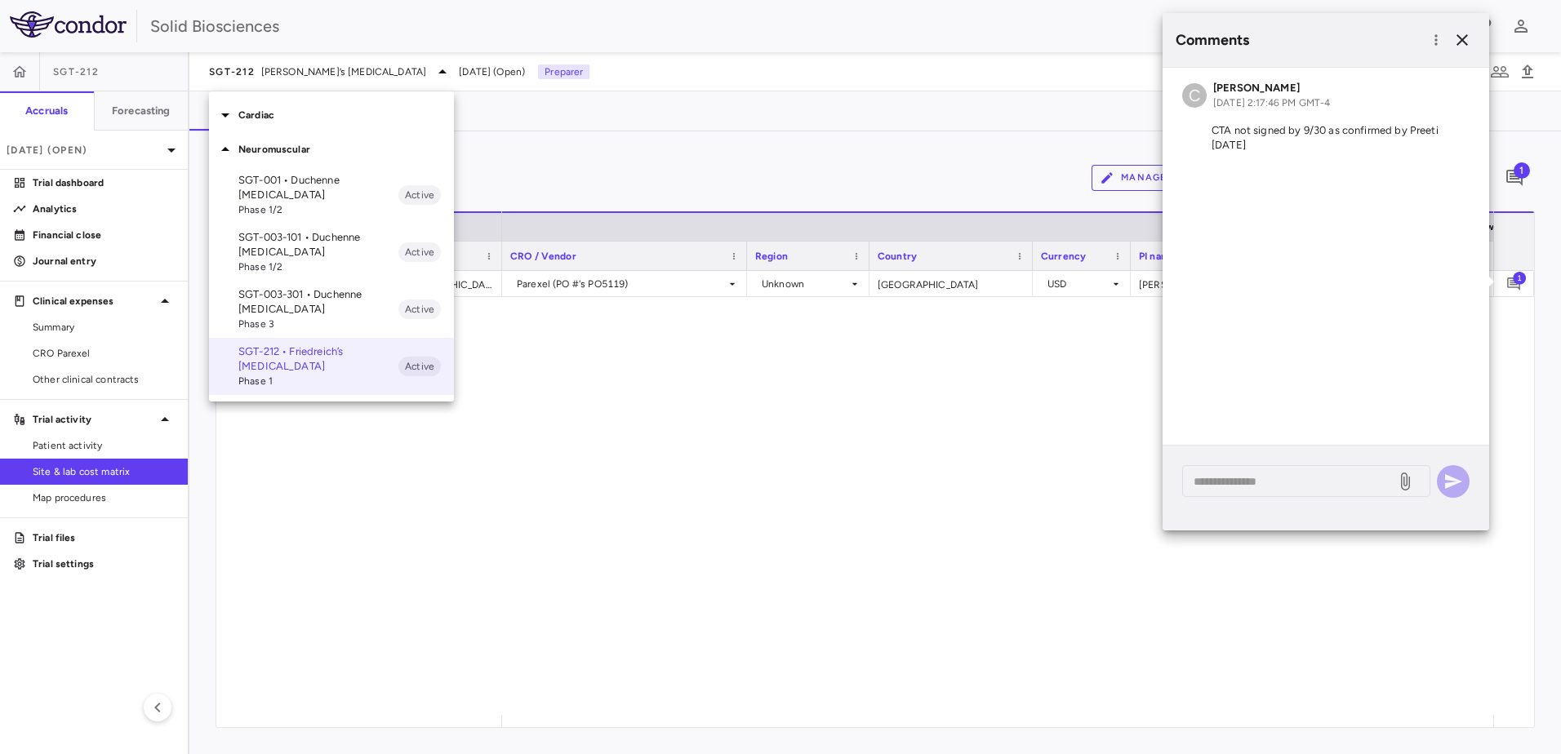
click at [278, 65] on div at bounding box center [780, 377] width 1561 height 754
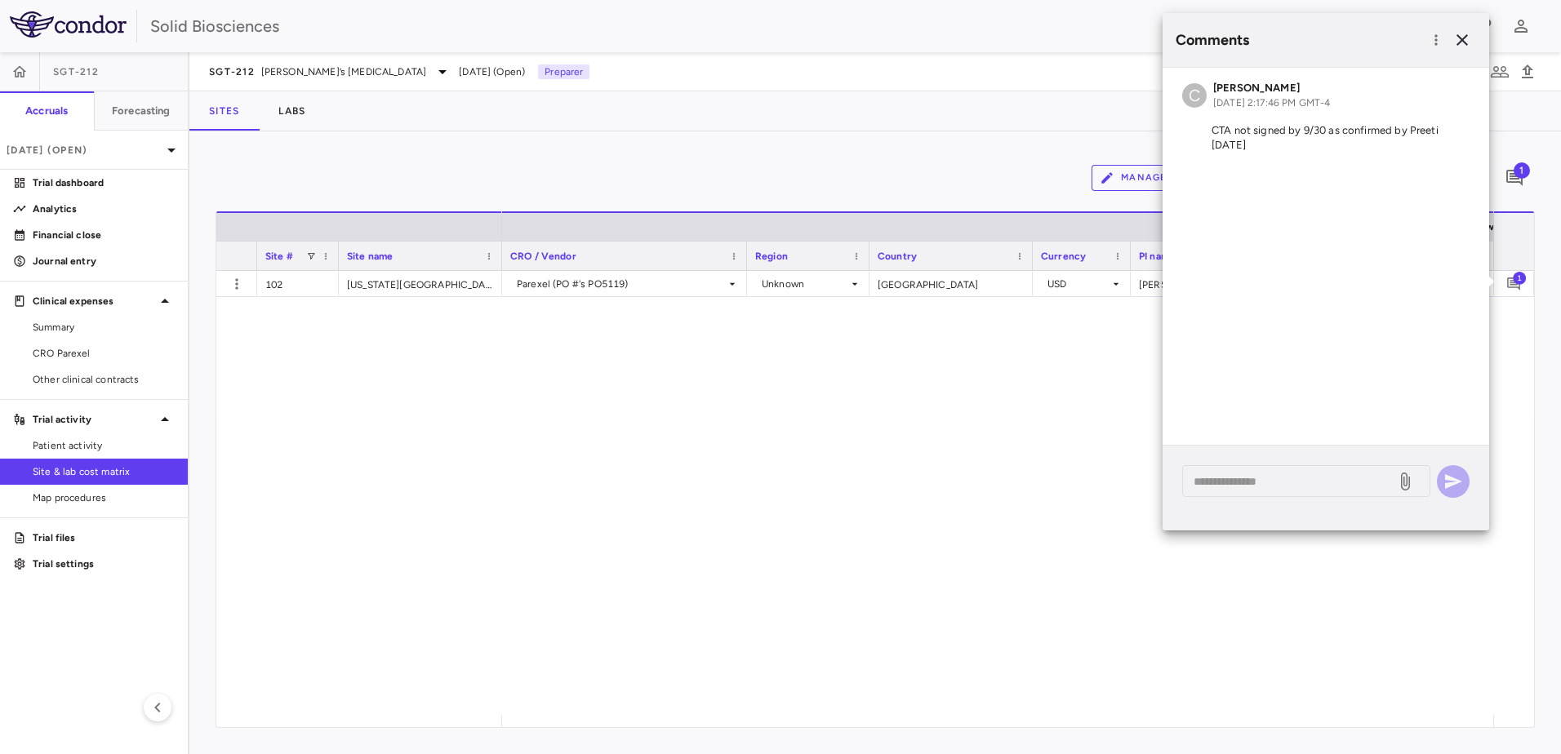
click at [433, 71] on icon at bounding box center [443, 72] width 20 height 20
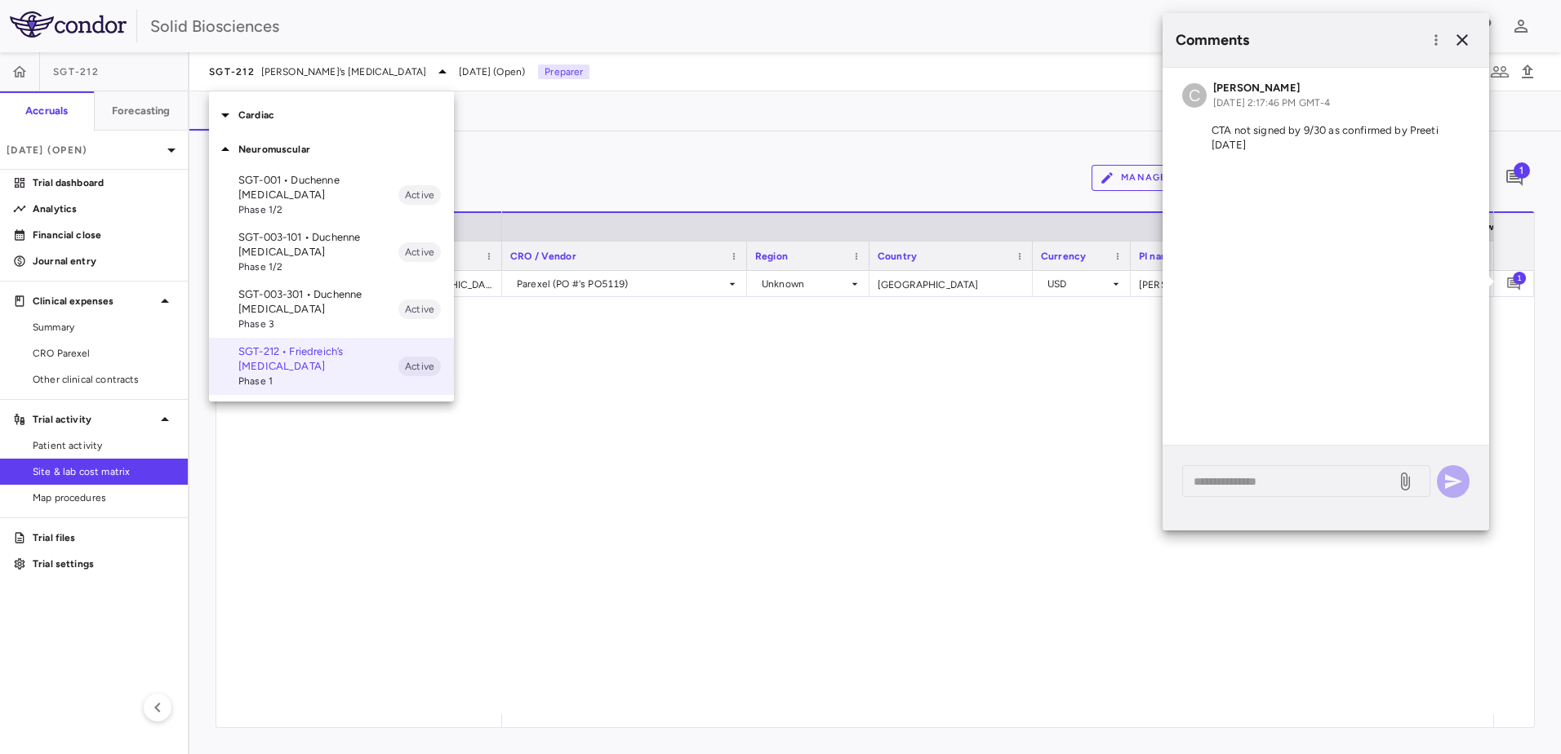
click at [239, 112] on p "Cardiac" at bounding box center [346, 115] width 216 height 15
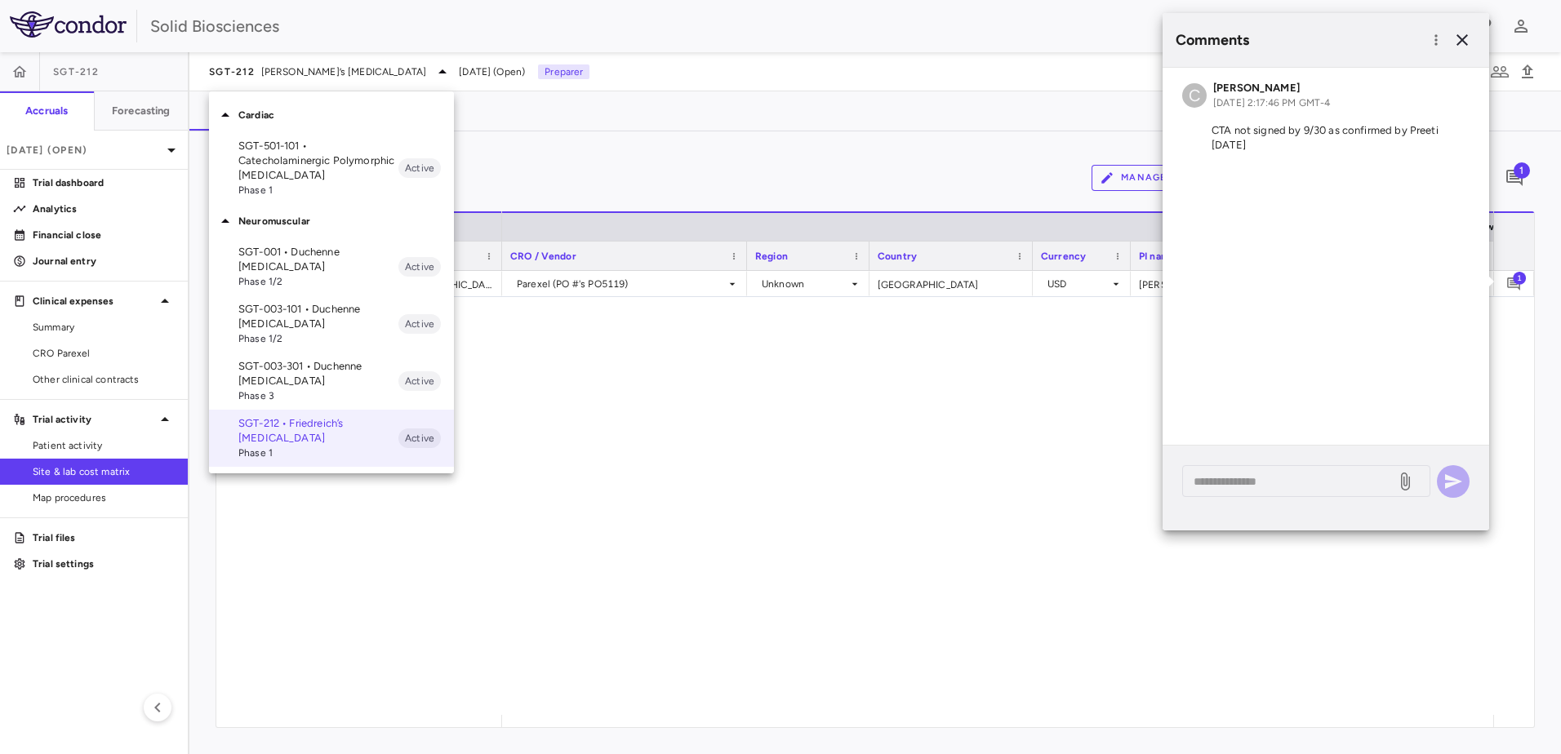
click at [294, 159] on p "SGT-501-101 • Catecholaminergic Polymorphic [MEDICAL_DATA]" at bounding box center [318, 161] width 160 height 44
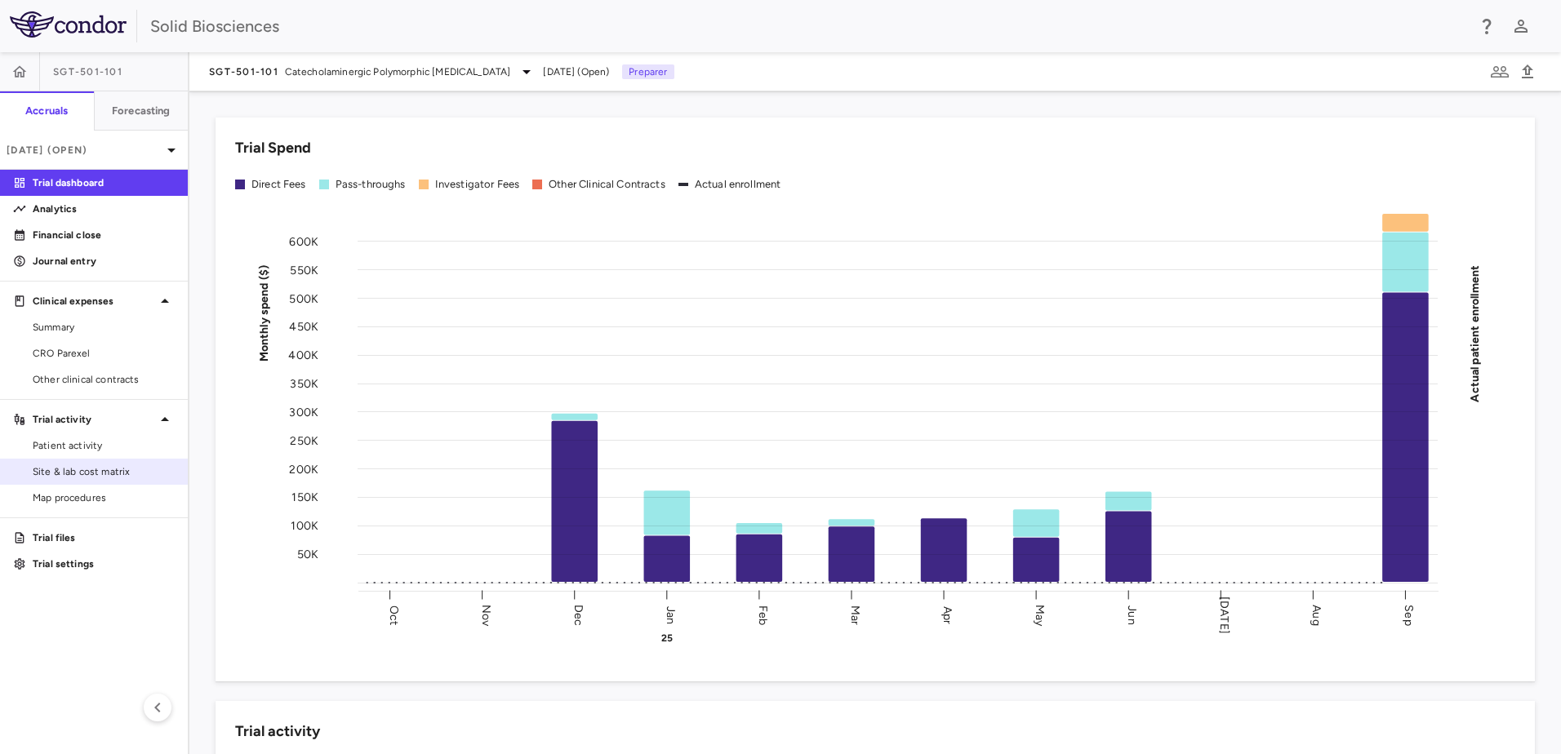
drag, startPoint x: 96, startPoint y: 467, endPoint x: 108, endPoint y: 467, distance: 11.4
click at [96, 467] on span "Site & lab cost matrix" at bounding box center [104, 471] width 142 height 15
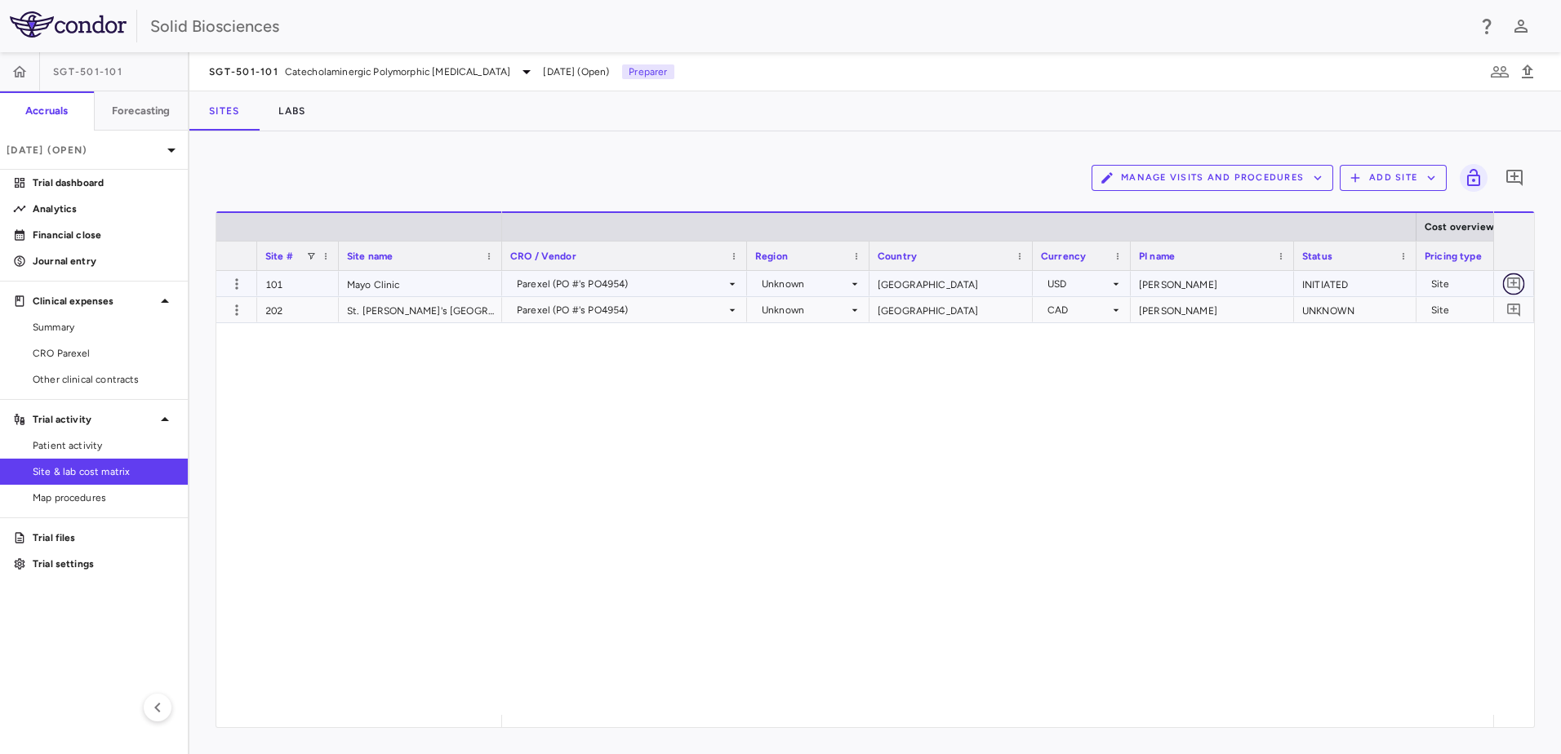
click at [1515, 284] on icon "Add comment" at bounding box center [1514, 284] width 16 height 16
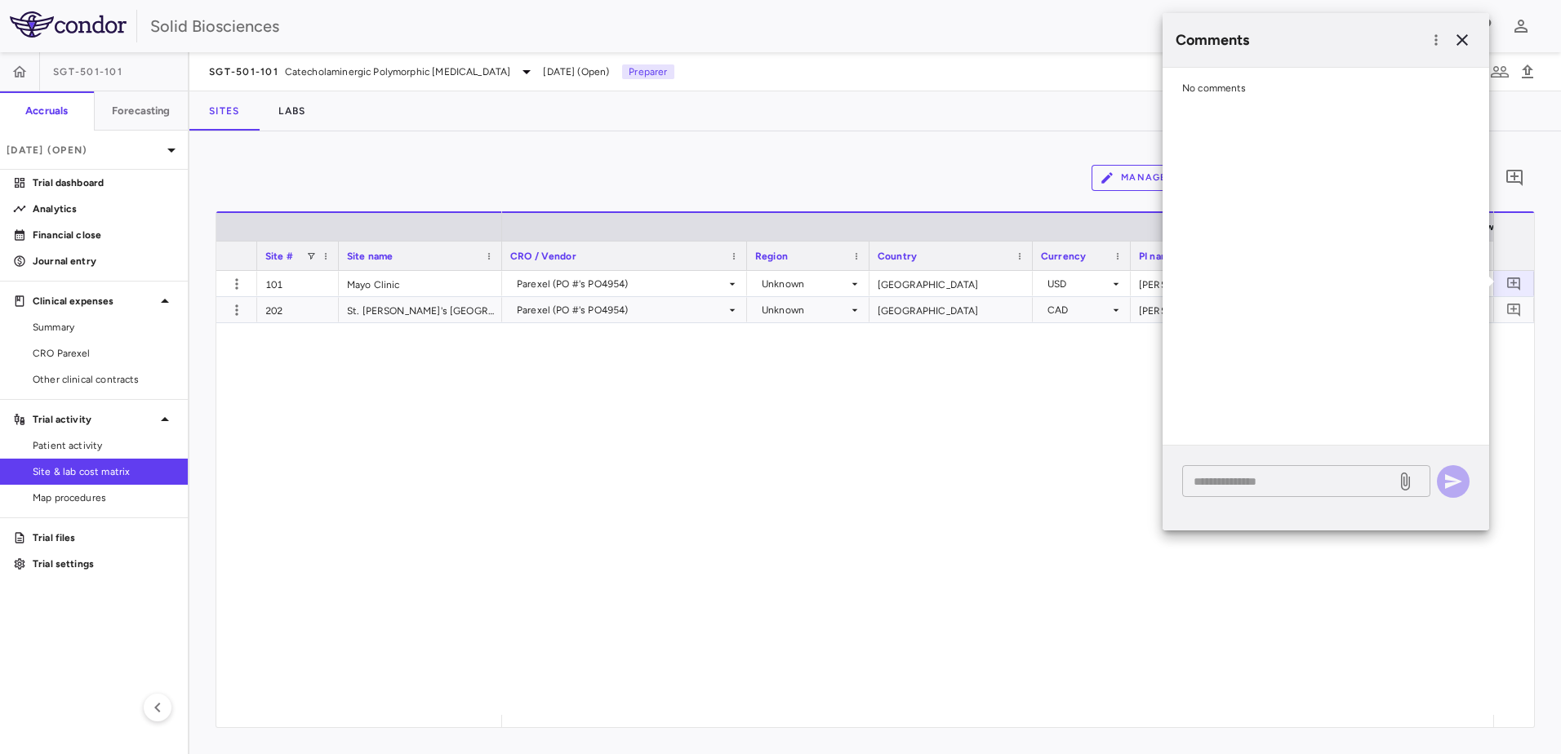
click at [1276, 481] on textarea at bounding box center [1288, 482] width 191 height 18
paste textarea "**********"
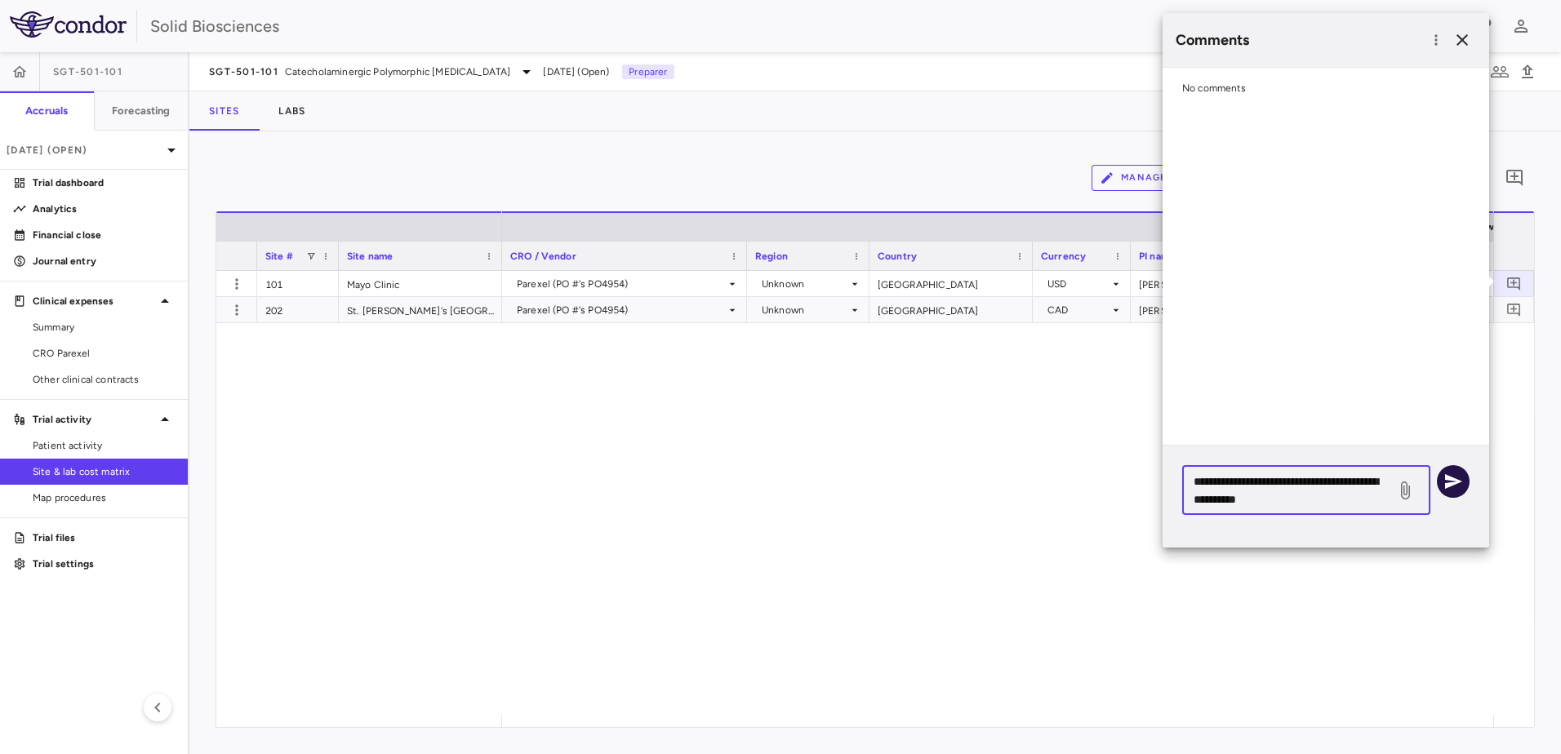
type textarea "**********"
click at [1459, 482] on icon "button" at bounding box center [1453, 481] width 17 height 15
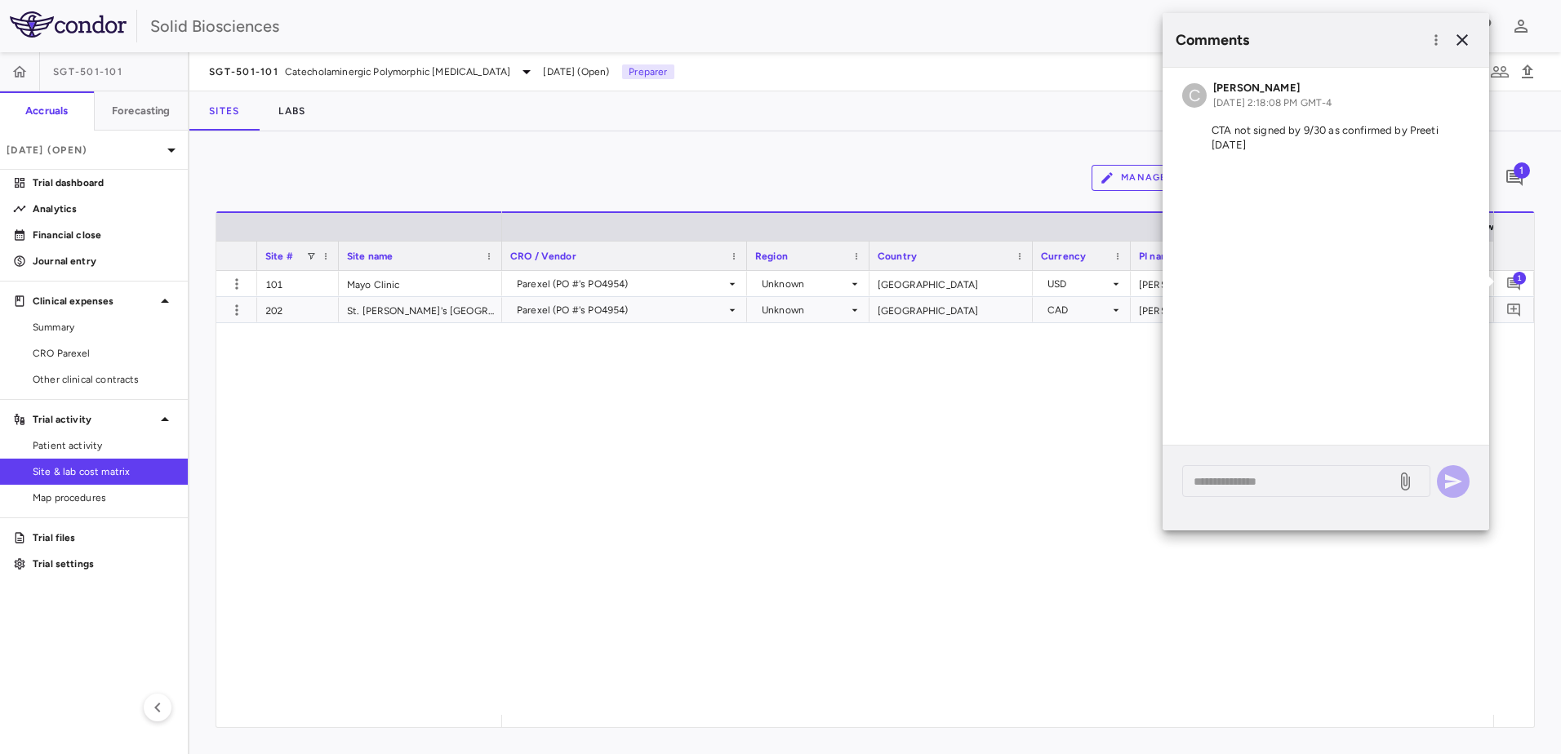
drag, startPoint x: 1070, startPoint y: 380, endPoint x: 1490, endPoint y: 356, distance: 420.3
click at [1076, 377] on div "Parexel (PO #'s PO4954) Unknown [GEOGRAPHIC_DATA] USD [PERSON_NAME] INITIATED S…" at bounding box center [997, 493] width 991 height 444
click at [1518, 306] on icon "Add comment" at bounding box center [1514, 310] width 16 height 16
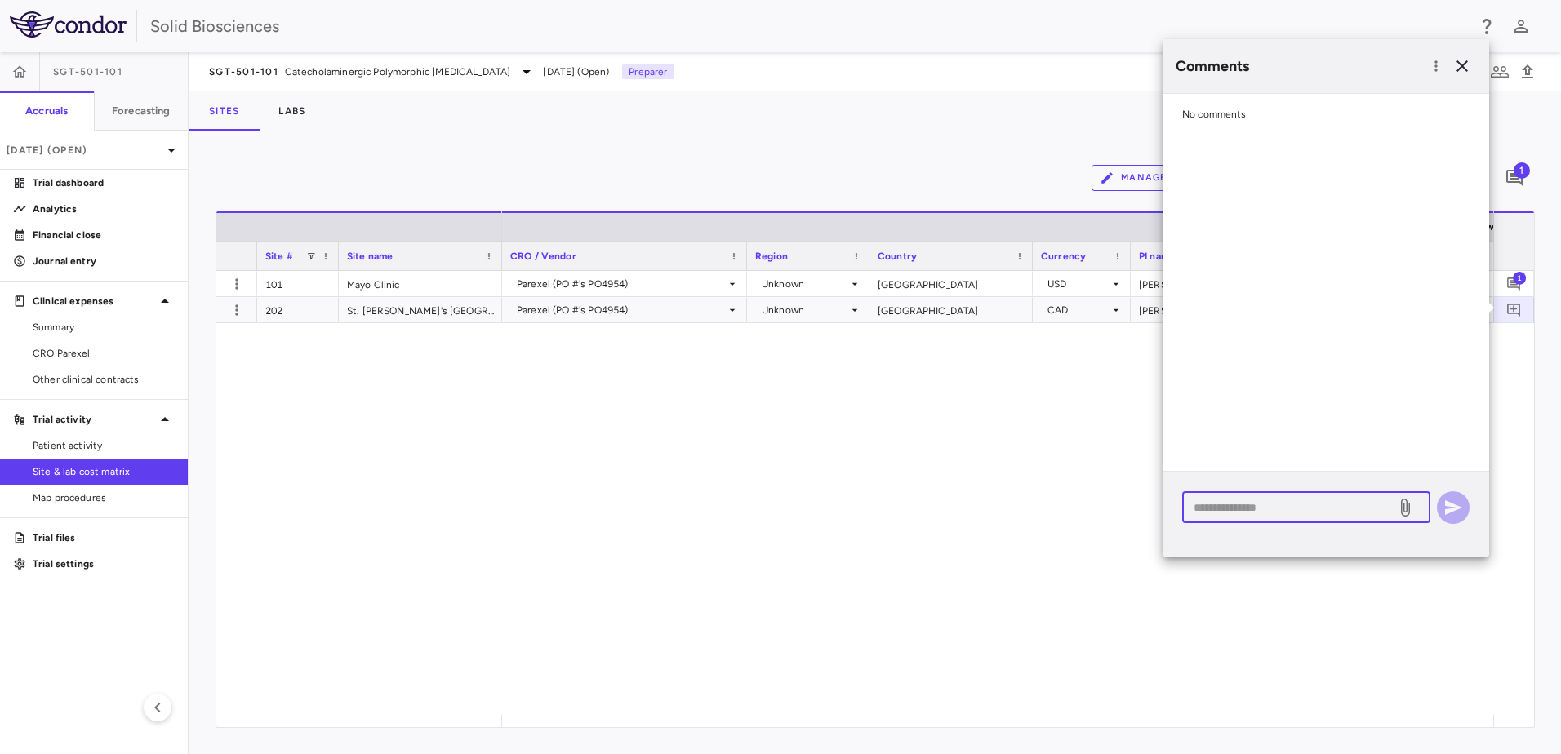
click at [1299, 507] on textarea at bounding box center [1288, 508] width 191 height 18
paste textarea "**********"
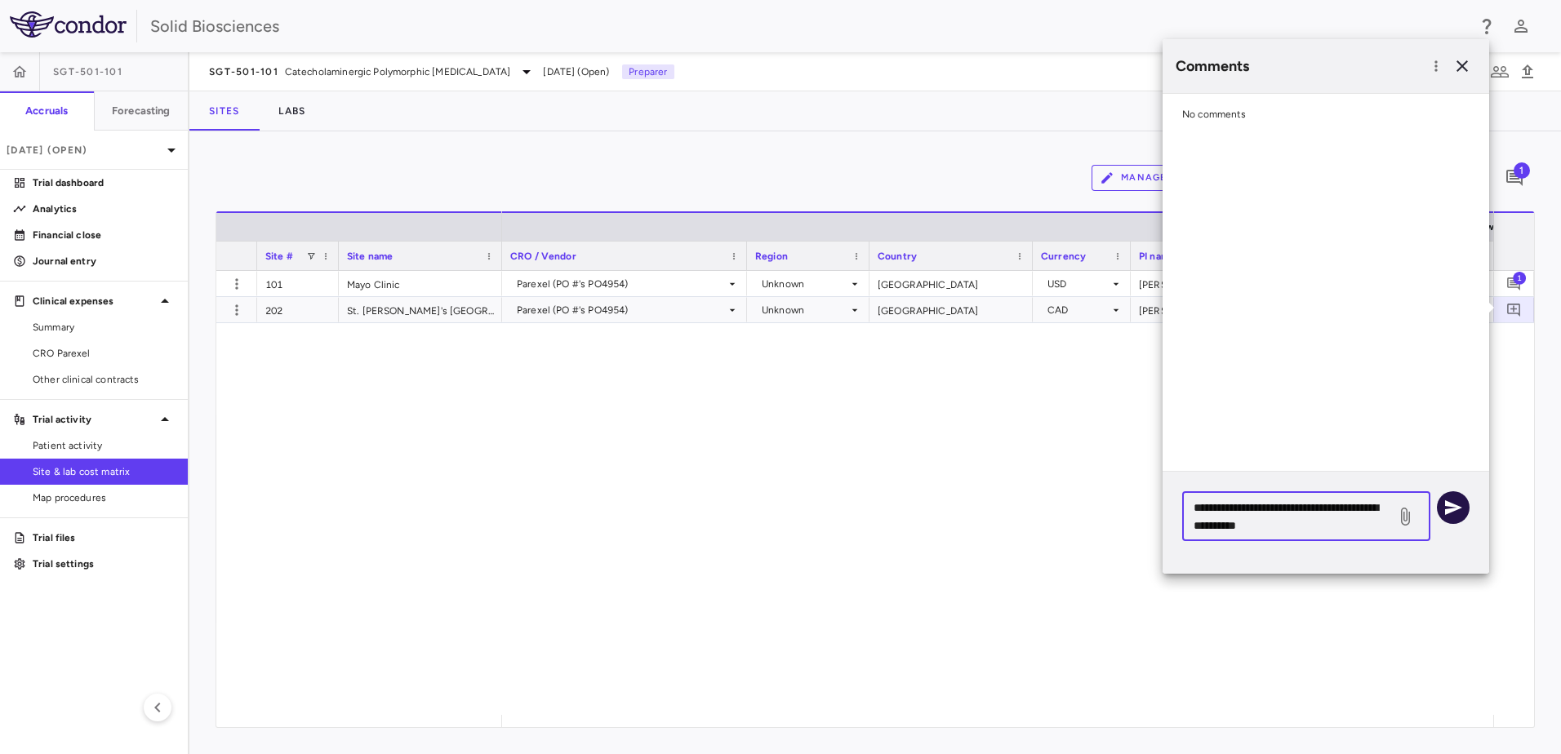
type textarea "**********"
click at [1460, 506] on icon "button" at bounding box center [1453, 508] width 20 height 20
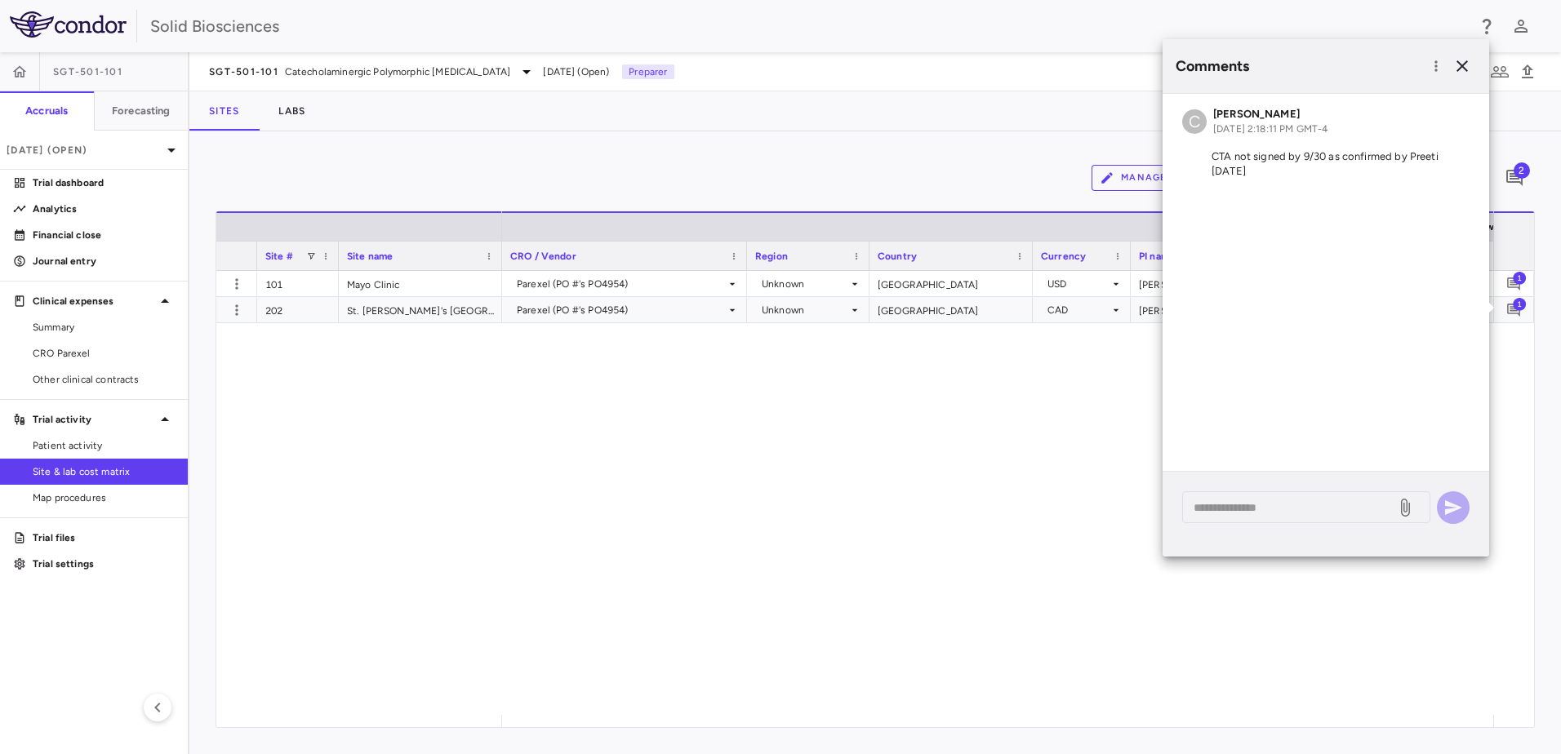
drag, startPoint x: 1031, startPoint y: 431, endPoint x: 1133, endPoint y: 367, distance: 120.7
click at [1030, 429] on div "Parexel (PO #'s PO4954) Unknown [GEOGRAPHIC_DATA] USD [PERSON_NAME] INITIATED S…" at bounding box center [997, 493] width 991 height 444
click at [1107, 279] on div "USD" at bounding box center [1078, 284] width 62 height 26
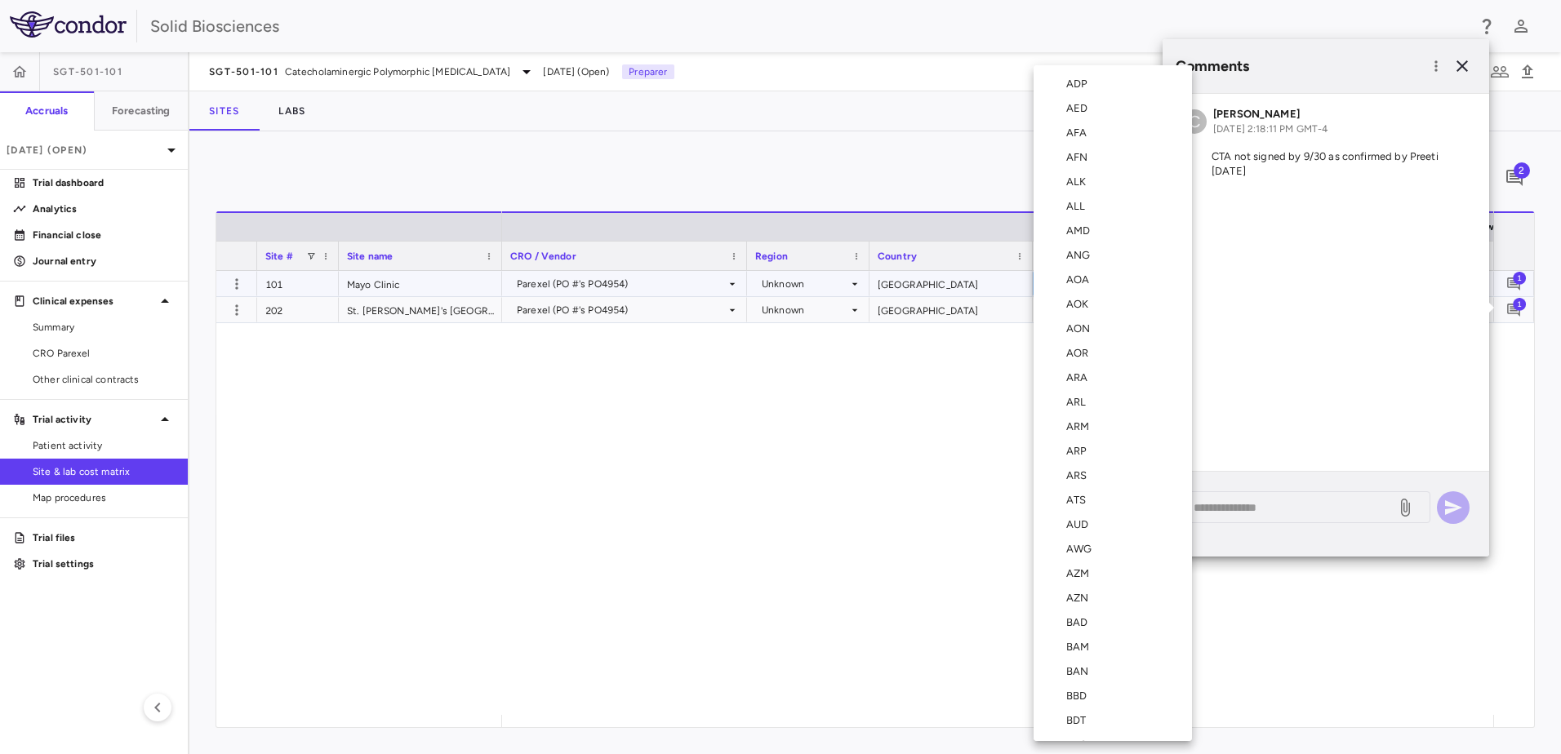
scroll to position [5926, 0]
drag, startPoint x: 835, startPoint y: 719, endPoint x: 1013, endPoint y: 696, distance: 179.4
click at [1096, 718] on div "Select ADP AED AFA AFN ALK ALL AMD ANG AOA AOK AON AOR ARA ARL ARM ARP ARS ATS …" at bounding box center [780, 377] width 1561 height 754
click at [862, 608] on div at bounding box center [780, 377] width 1561 height 754
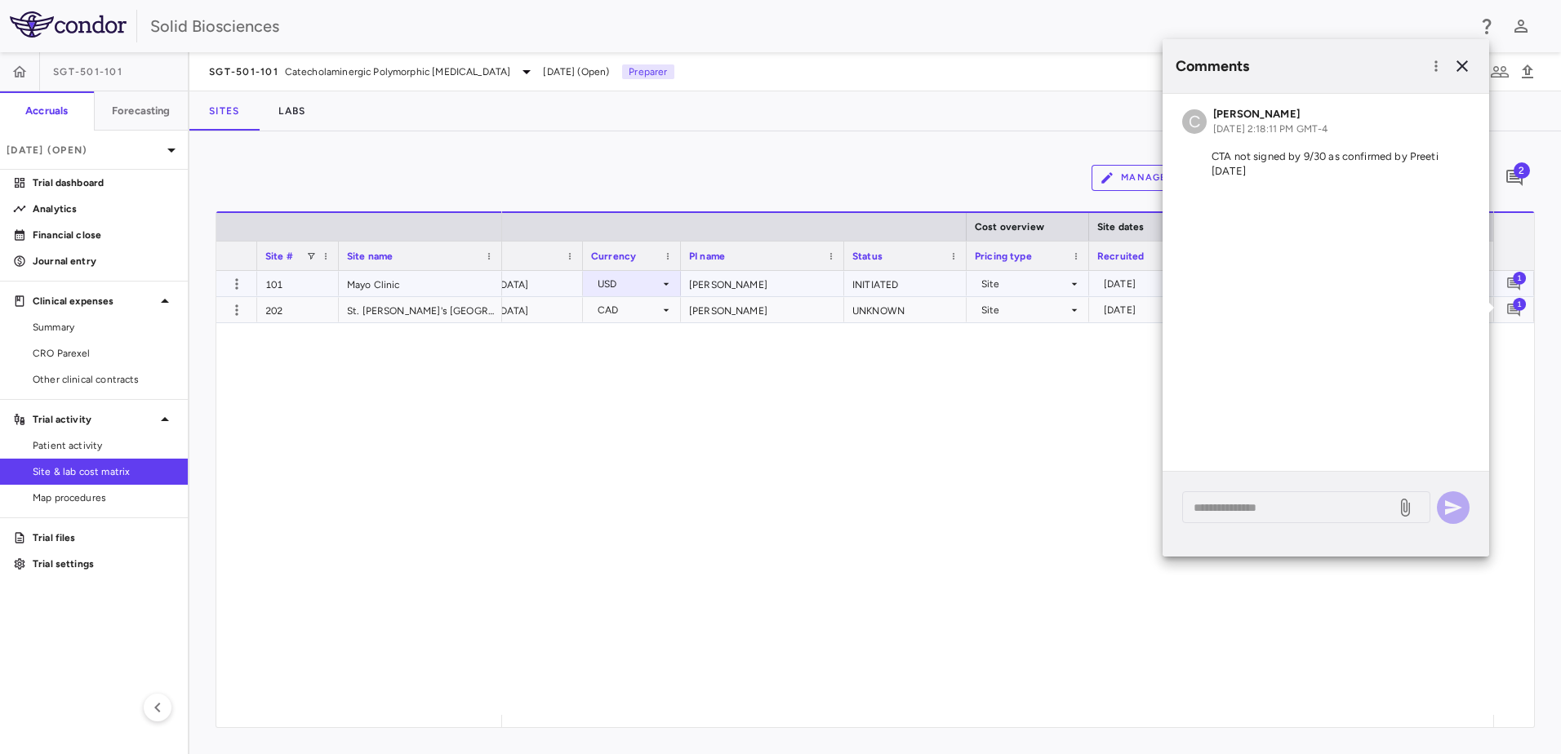
scroll to position [0, 607]
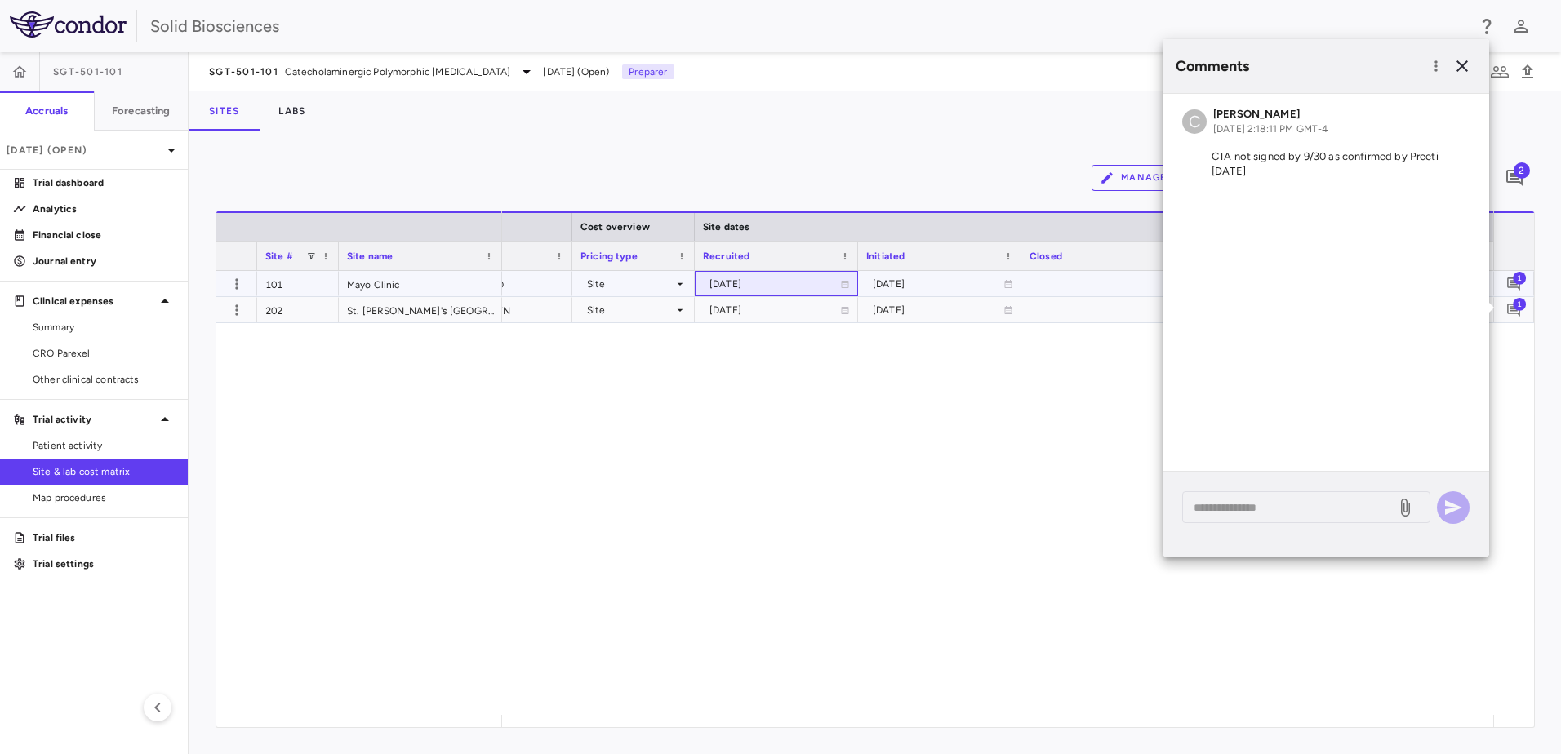
click at [777, 282] on div "[DATE]" at bounding box center [774, 284] width 131 height 26
click at [792, 285] on input "**********" at bounding box center [761, 285] width 132 height 27
type input "**********"
click at [901, 287] on div "[DATE]" at bounding box center [938, 284] width 131 height 26
click at [735, 284] on div "[DATE]" at bounding box center [774, 284] width 131 height 26
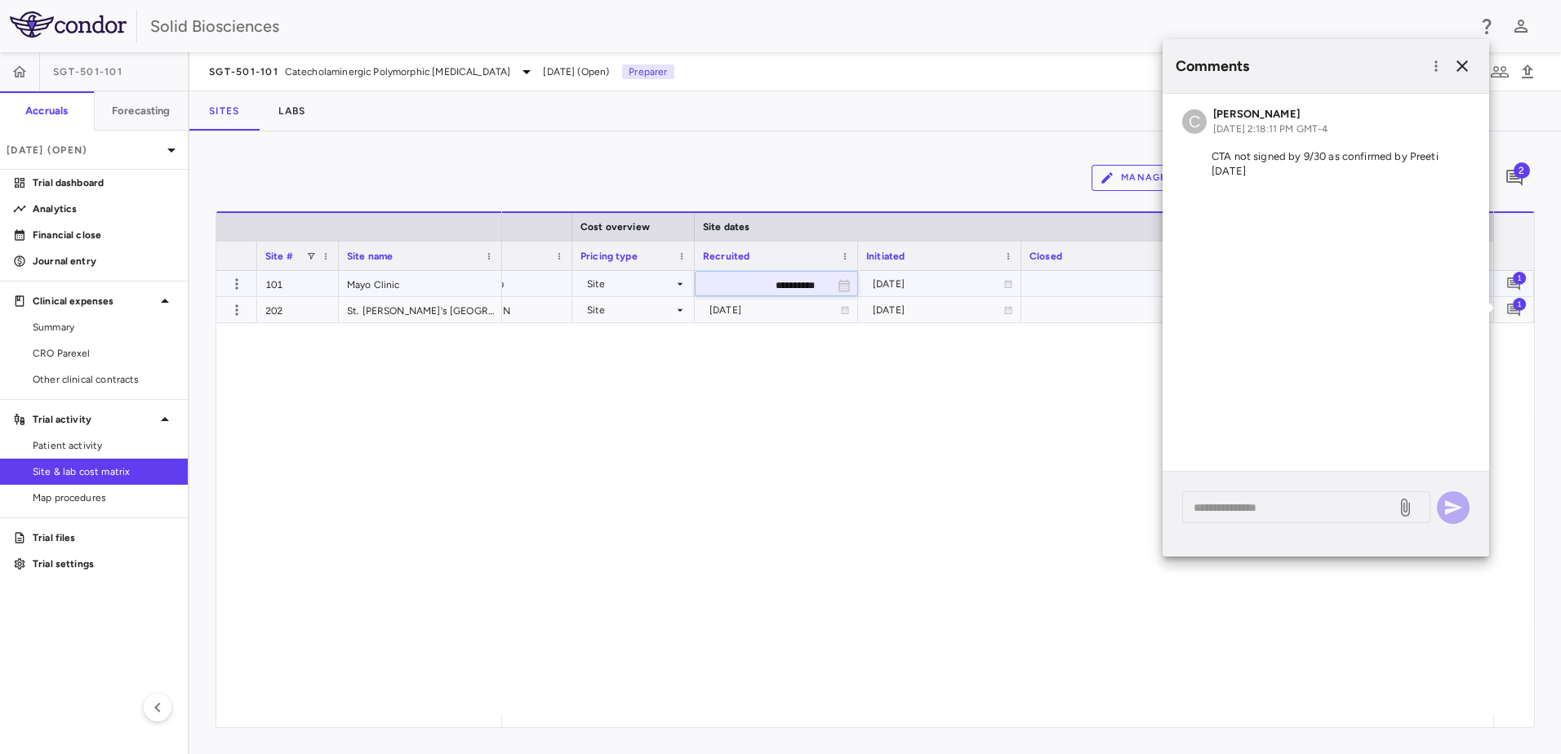
click at [734, 284] on input "**********" at bounding box center [761, 285] width 132 height 27
click at [735, 283] on input "**********" at bounding box center [761, 285] width 132 height 27
click at [883, 283] on div "[DATE]" at bounding box center [938, 284] width 131 height 26
drag, startPoint x: 913, startPoint y: 289, endPoint x: 1029, endPoint y: 285, distance: 116.0
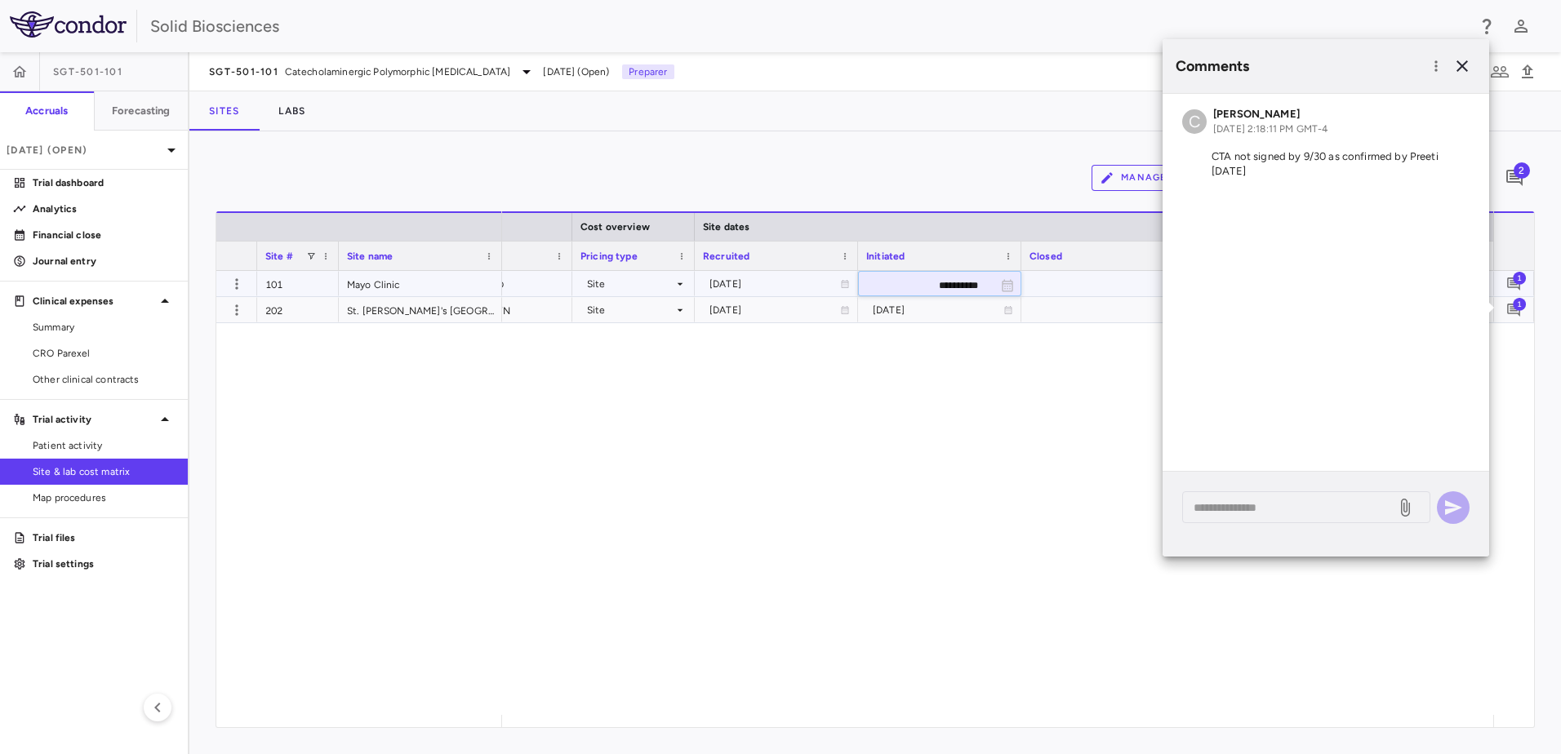
click at [1029, 285] on div "**********" at bounding box center [952, 284] width 2588 height 26
paste input "text"
type input "**********"
drag, startPoint x: 735, startPoint y: 308, endPoint x: 750, endPoint y: 309, distance: 14.7
click at [770, 309] on div "[DATE]" at bounding box center [774, 310] width 131 height 26
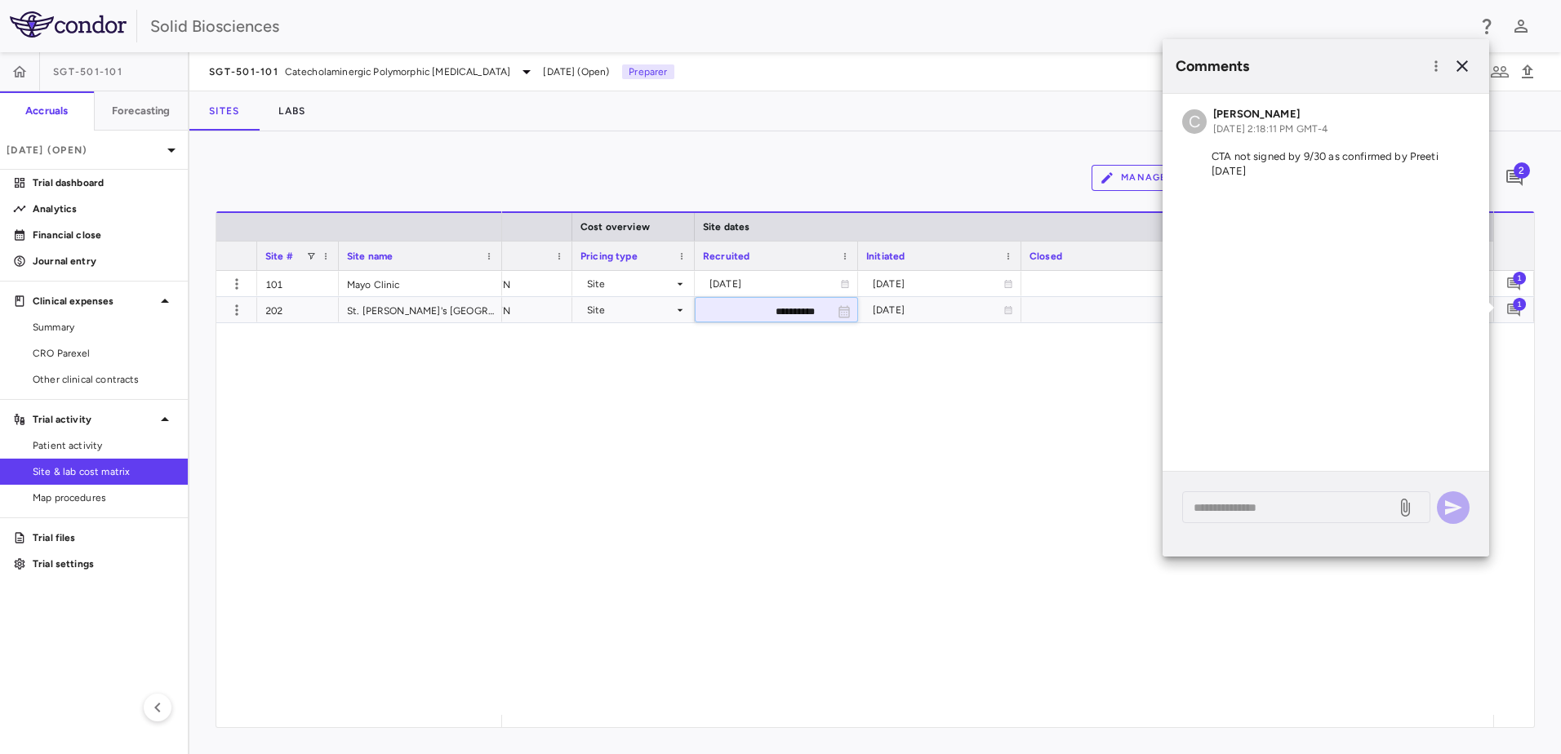
click at [984, 383] on div "**********" at bounding box center [997, 493] width 991 height 444
click at [1002, 400] on div "**********" at bounding box center [997, 493] width 991 height 444
click at [1468, 63] on icon "button" at bounding box center [1462, 66] width 20 height 20
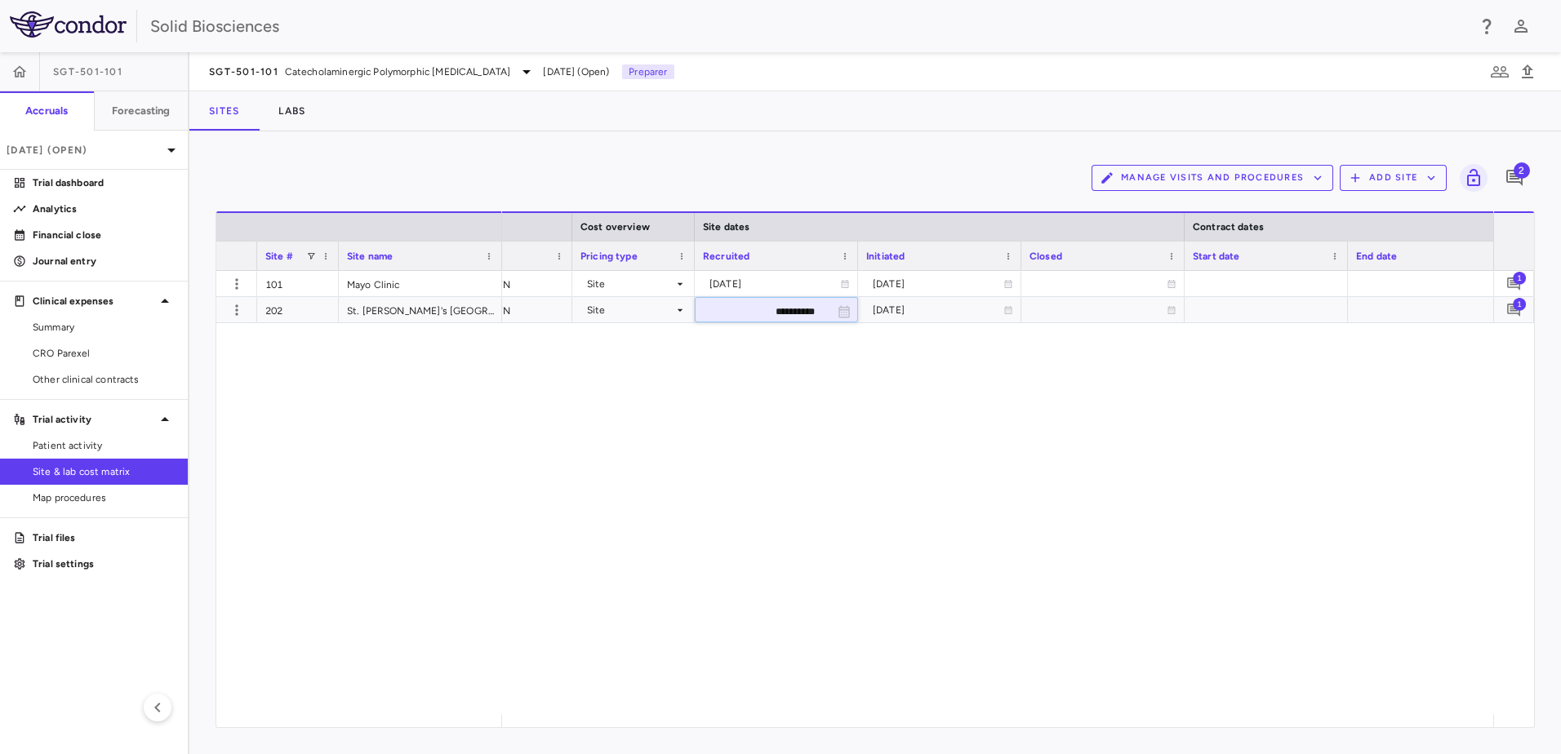
click at [851, 165] on div "Manage Visits and Procedures Add Site 2" at bounding box center [875, 178] width 1319 height 41
drag, startPoint x: 699, startPoint y: 428, endPoint x: 663, endPoint y: 405, distance: 42.6
click at [691, 426] on div "**********" at bounding box center [997, 493] width 991 height 444
click at [647, 170] on div "Manage Visits and Procedures Add Site 2" at bounding box center [875, 178] width 1319 height 41
click at [68, 440] on span "Patient activity" at bounding box center [104, 445] width 142 height 15
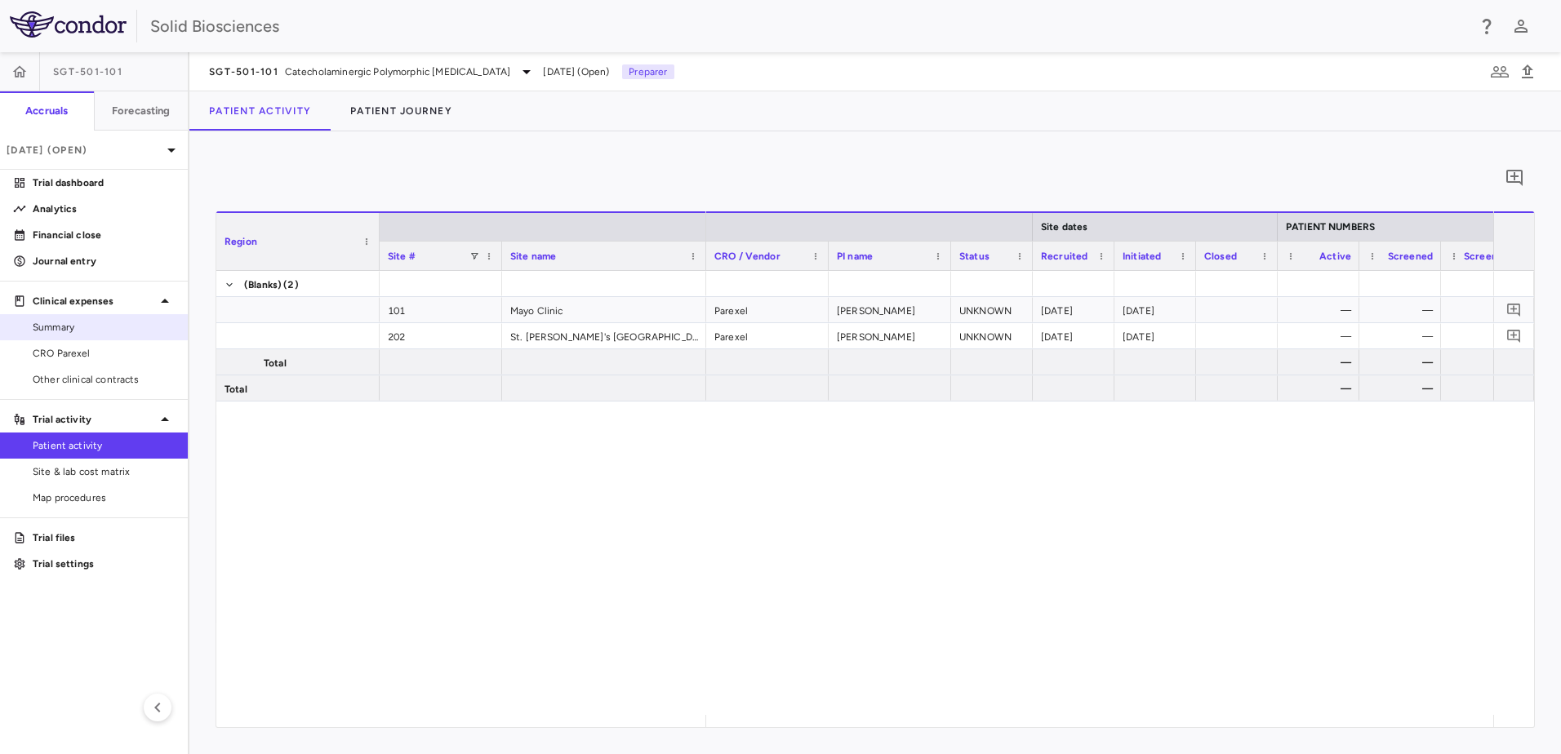
click at [59, 328] on span "Summary" at bounding box center [104, 327] width 142 height 15
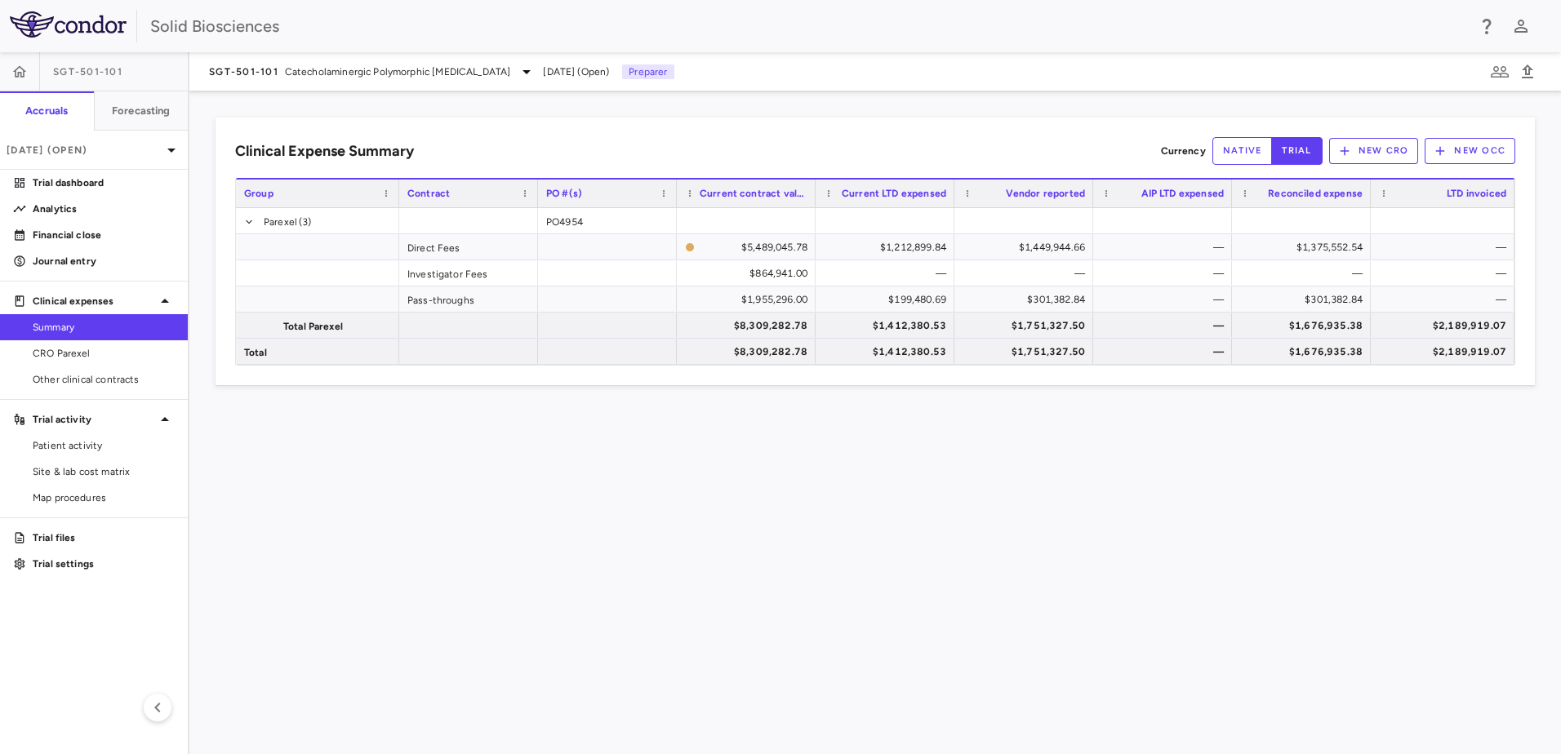
click at [717, 540] on div "Clinical Expense Summary Currency native trial New CRO New OCC Drag here to set…" at bounding box center [874, 422] width 1371 height 663
click at [536, 71] on div "SGT-501-101 Catecholaminergic Polymorphic [MEDICAL_DATA]" at bounding box center [372, 72] width 327 height 20
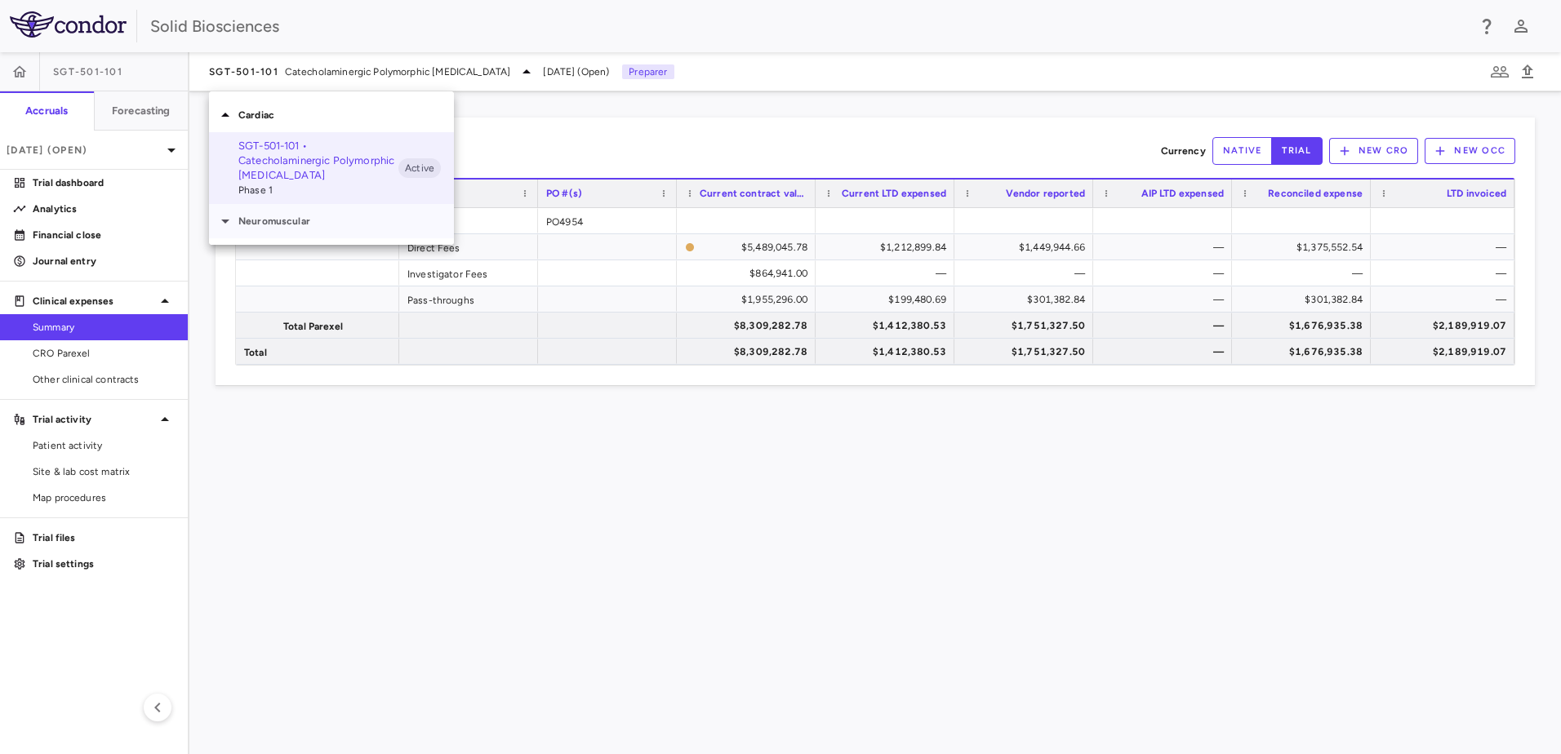
click at [278, 222] on p "Neuromuscular" at bounding box center [346, 221] width 216 height 15
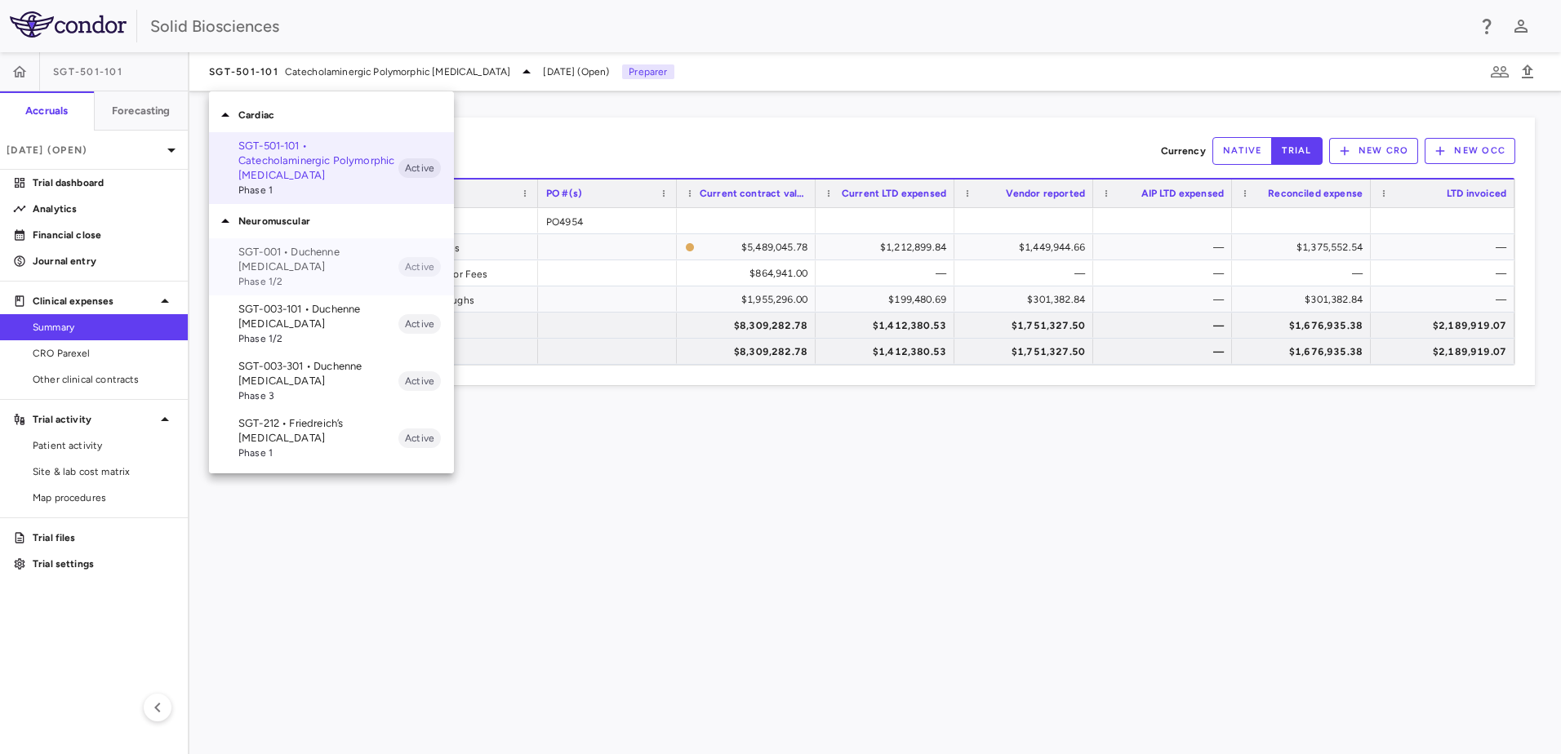
click at [277, 261] on p "SGT-001 • Duchenne [MEDICAL_DATA]" at bounding box center [318, 259] width 160 height 29
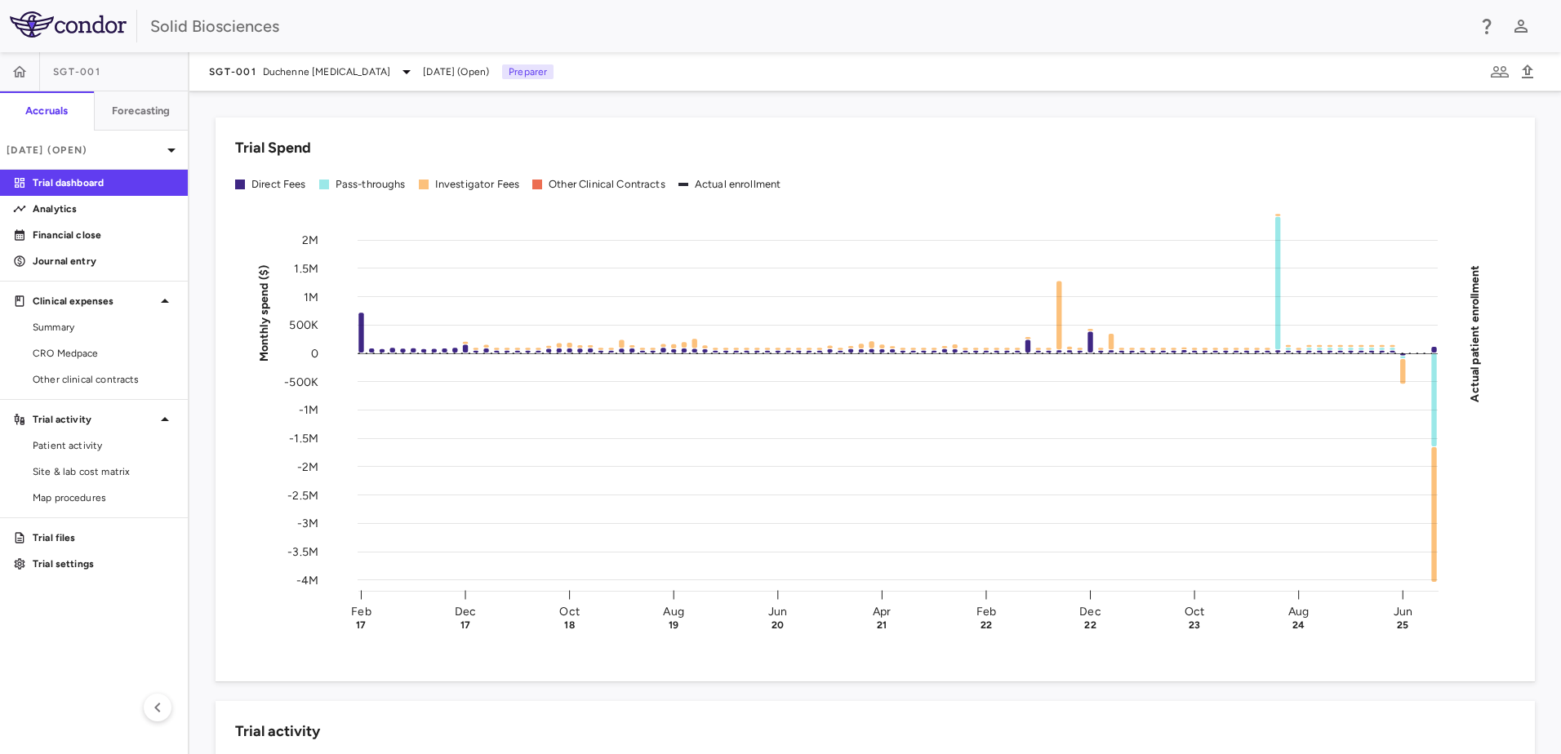
click at [202, 277] on div "Trial Spend Direct Fees Pass-throughs Investigator Fees Other Clinical Contract…" at bounding box center [865, 390] width 1339 height 584
click at [199, 210] on div "Trial Spend Direct Fees Pass-throughs Investigator Fees Other Clinical Contract…" at bounding box center [865, 390] width 1339 height 584
click at [70, 153] on p "[DATE] (Open)" at bounding box center [84, 150] width 155 height 15
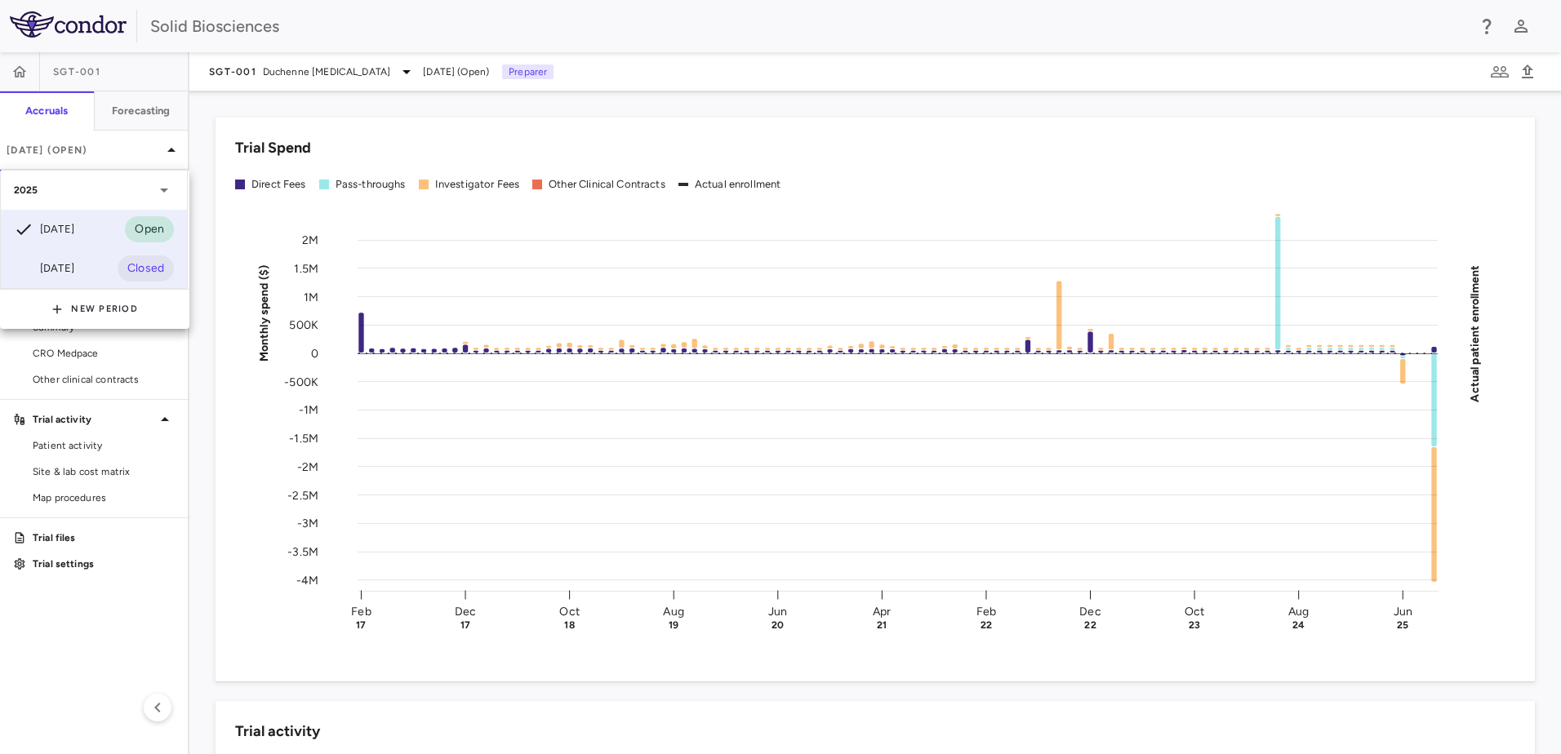
click at [74, 260] on div "[DATE]" at bounding box center [44, 269] width 60 height 20
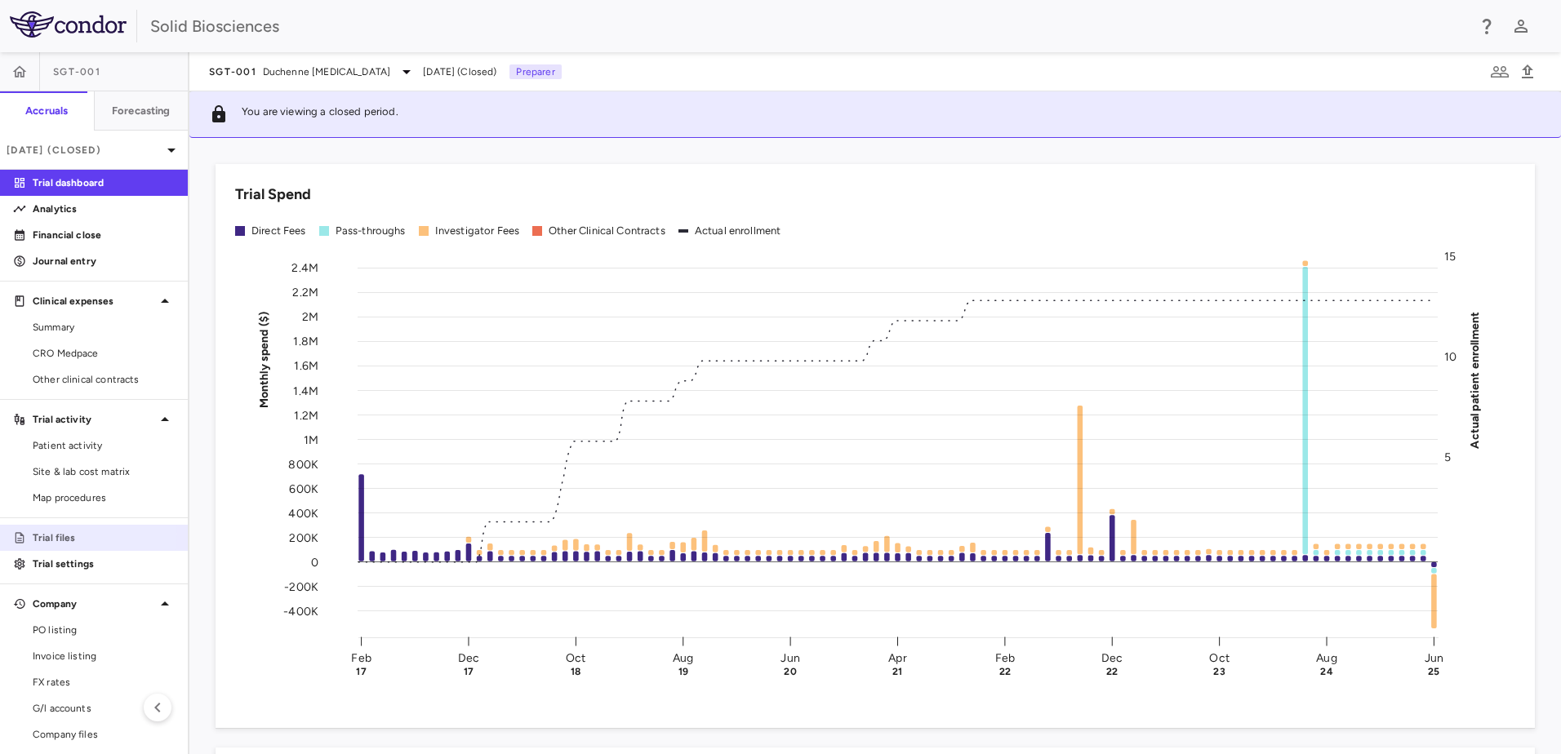
click at [62, 535] on p "Trial files" at bounding box center [104, 538] width 142 height 15
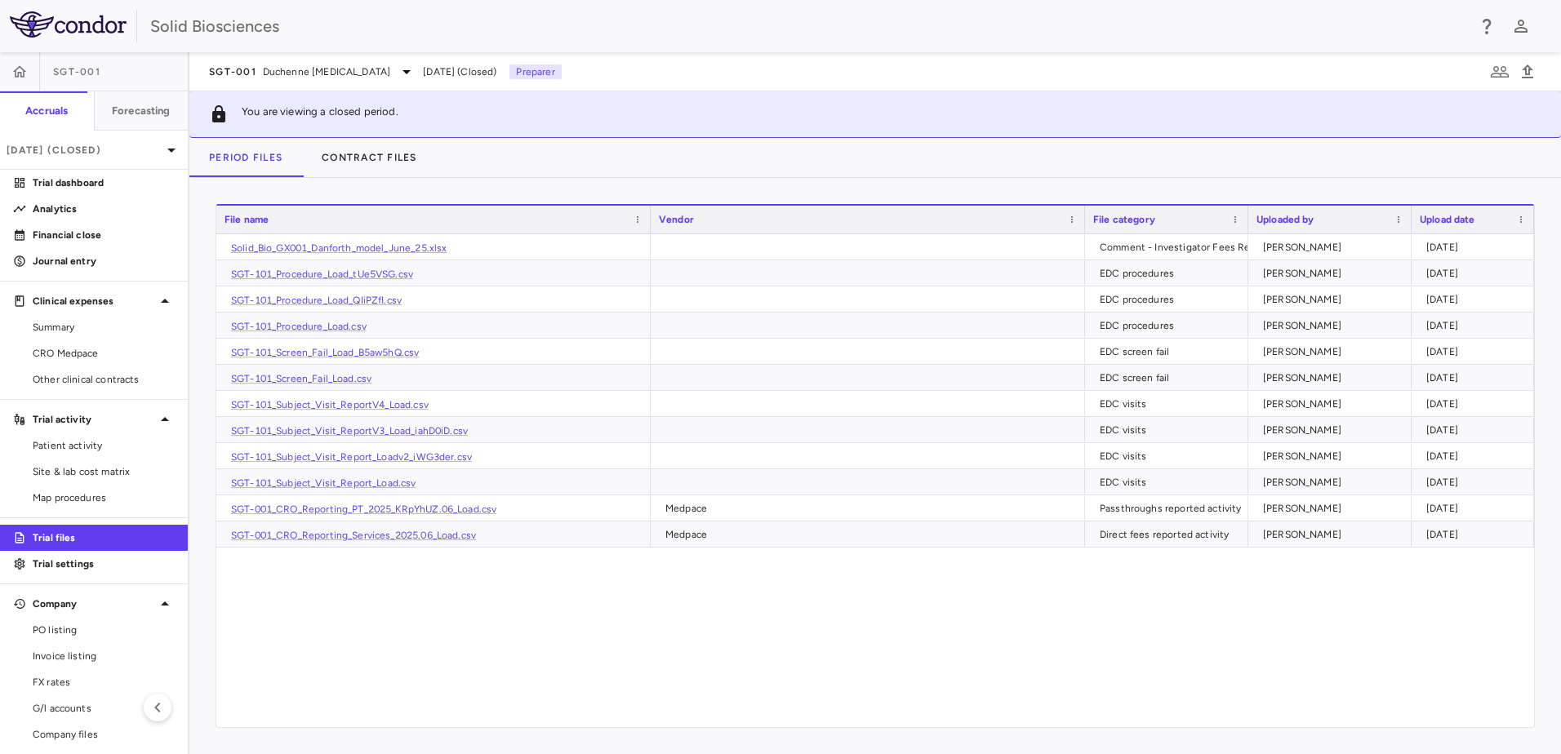
click at [428, 580] on div "Solid_Bio_GX001_Danforth_model_June_25.xlsx Comment - Investigator Fees Recon […" at bounding box center [875, 480] width 1318 height 493
click at [57, 326] on span "Summary" at bounding box center [104, 327] width 142 height 15
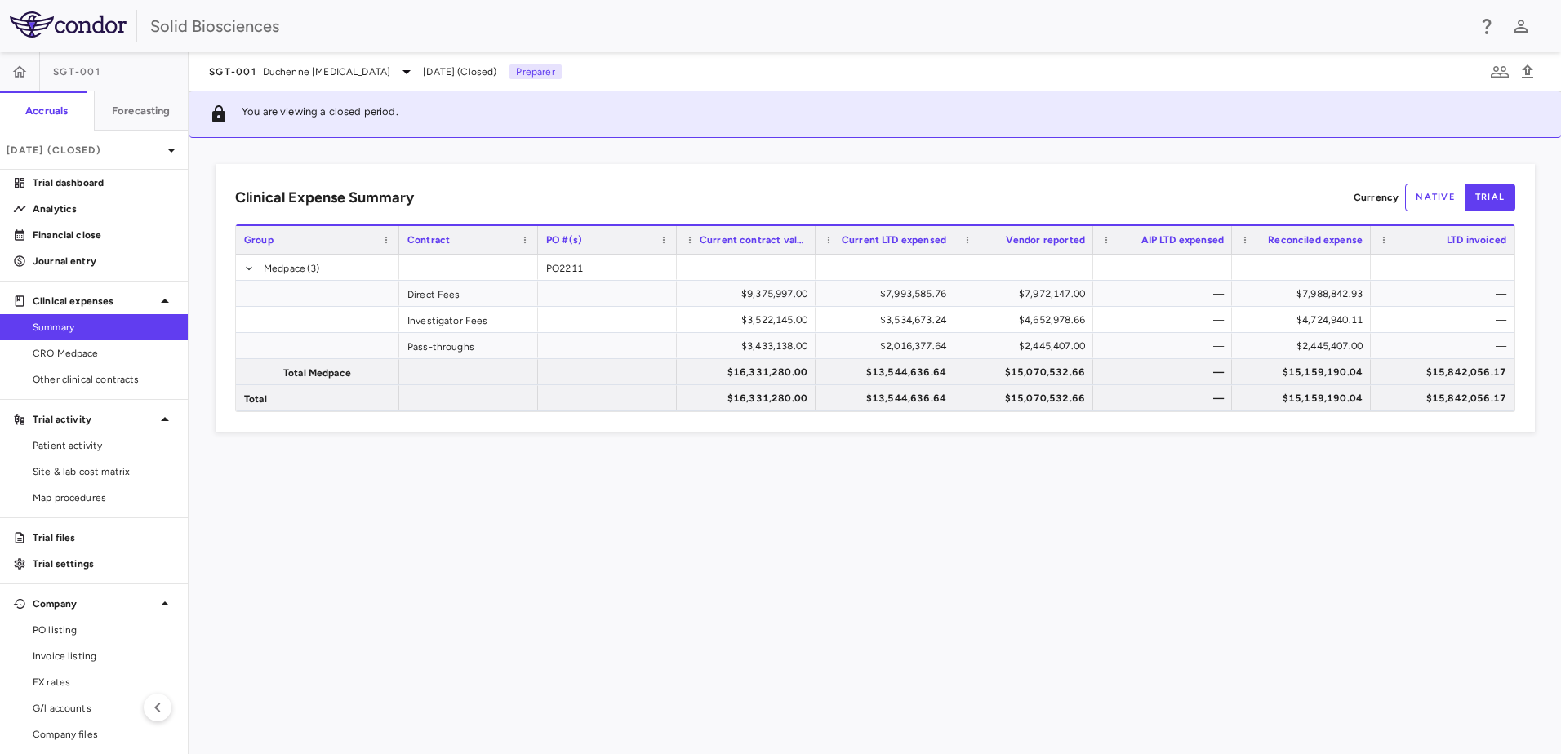
click at [383, 162] on div "Clinical Expense Summary Currency native trial Drag here to set column labels G…" at bounding box center [874, 446] width 1371 height 616
click at [379, 75] on span "Duchenne [MEDICAL_DATA]" at bounding box center [326, 71] width 127 height 15
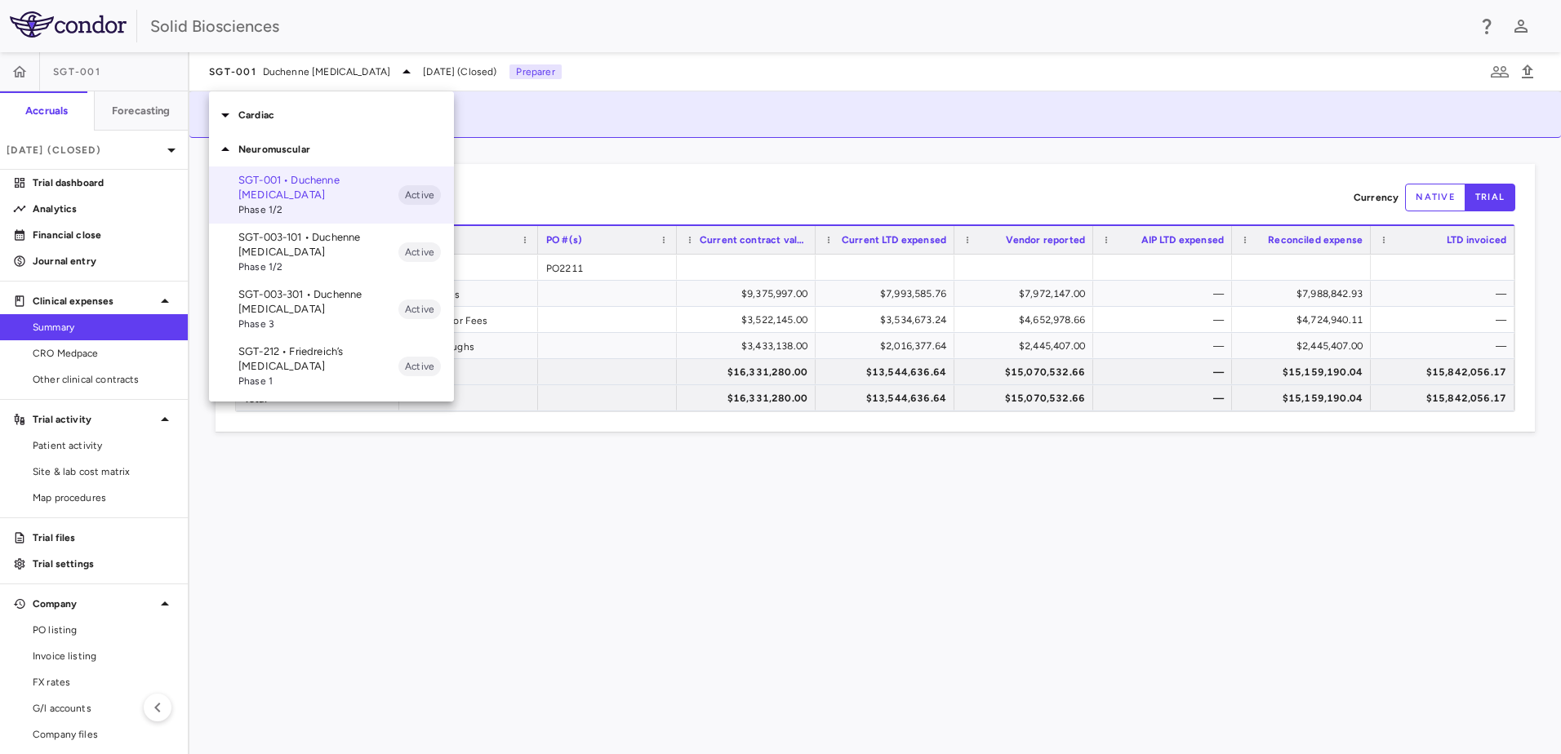
click at [318, 244] on p "SGT-003-101 • Duchenne [MEDICAL_DATA]" at bounding box center [318, 244] width 160 height 29
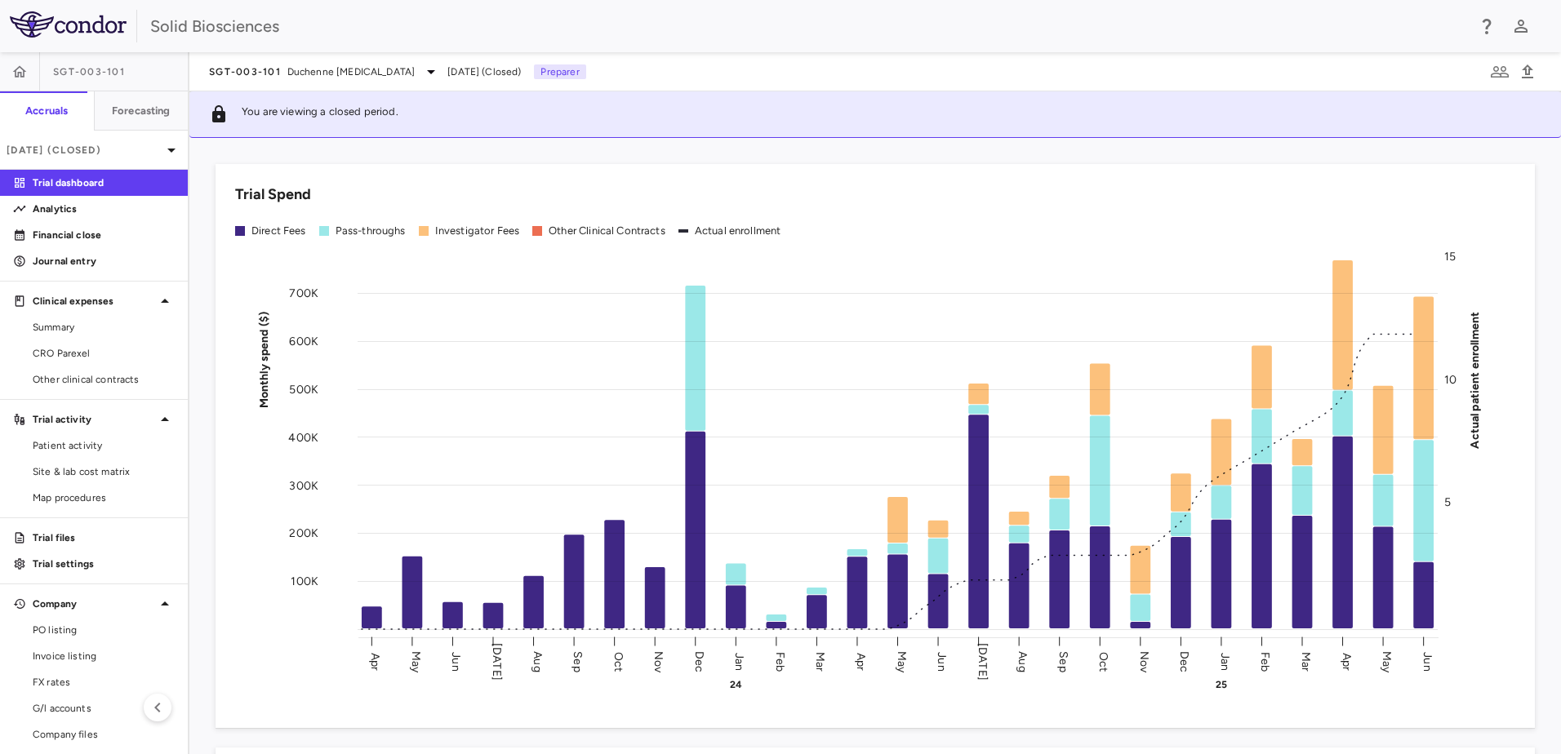
click at [378, 158] on div "Trial Spend Direct Fees Pass-throughs Investigator Fees Other Clinical Contract…" at bounding box center [865, 436] width 1339 height 584
click at [512, 71] on span "[DATE] (Closed)" at bounding box center [483, 71] width 73 height 15
click at [206, 299] on div "Trial Spend Direct Fees Pass-throughs Investigator Fees Other Clinical Contract…" at bounding box center [865, 436] width 1339 height 584
click at [202, 199] on div "Trial Spend Direct Fees Pass-throughs Investigator Fees Other Clinical Contract…" at bounding box center [865, 436] width 1339 height 584
click at [197, 383] on div "Trial Spend Direct Fees Pass-throughs Investigator Fees Other Clinical Contract…" at bounding box center [865, 436] width 1339 height 584
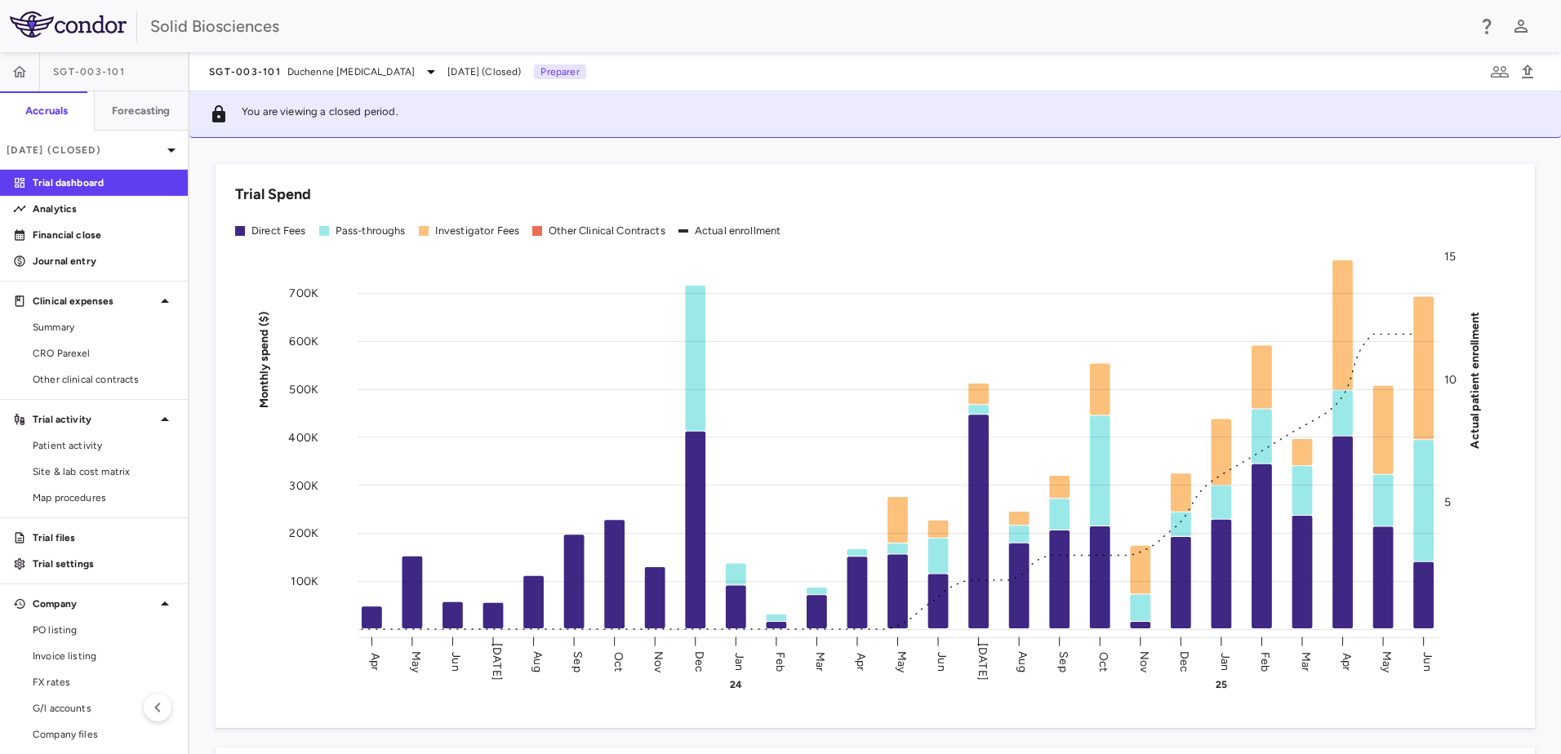
click at [196, 381] on div "Trial Spend Direct Fees Pass-throughs Investigator Fees Other Clinical Contract…" at bounding box center [865, 436] width 1339 height 584
click at [203, 340] on div "Trial Spend Direct Fees Pass-throughs Investigator Fees Other Clinical Contract…" at bounding box center [865, 436] width 1339 height 584
click at [200, 285] on div "Trial Spend Direct Fees Pass-throughs Investigator Fees Other Clinical Contract…" at bounding box center [865, 436] width 1339 height 584
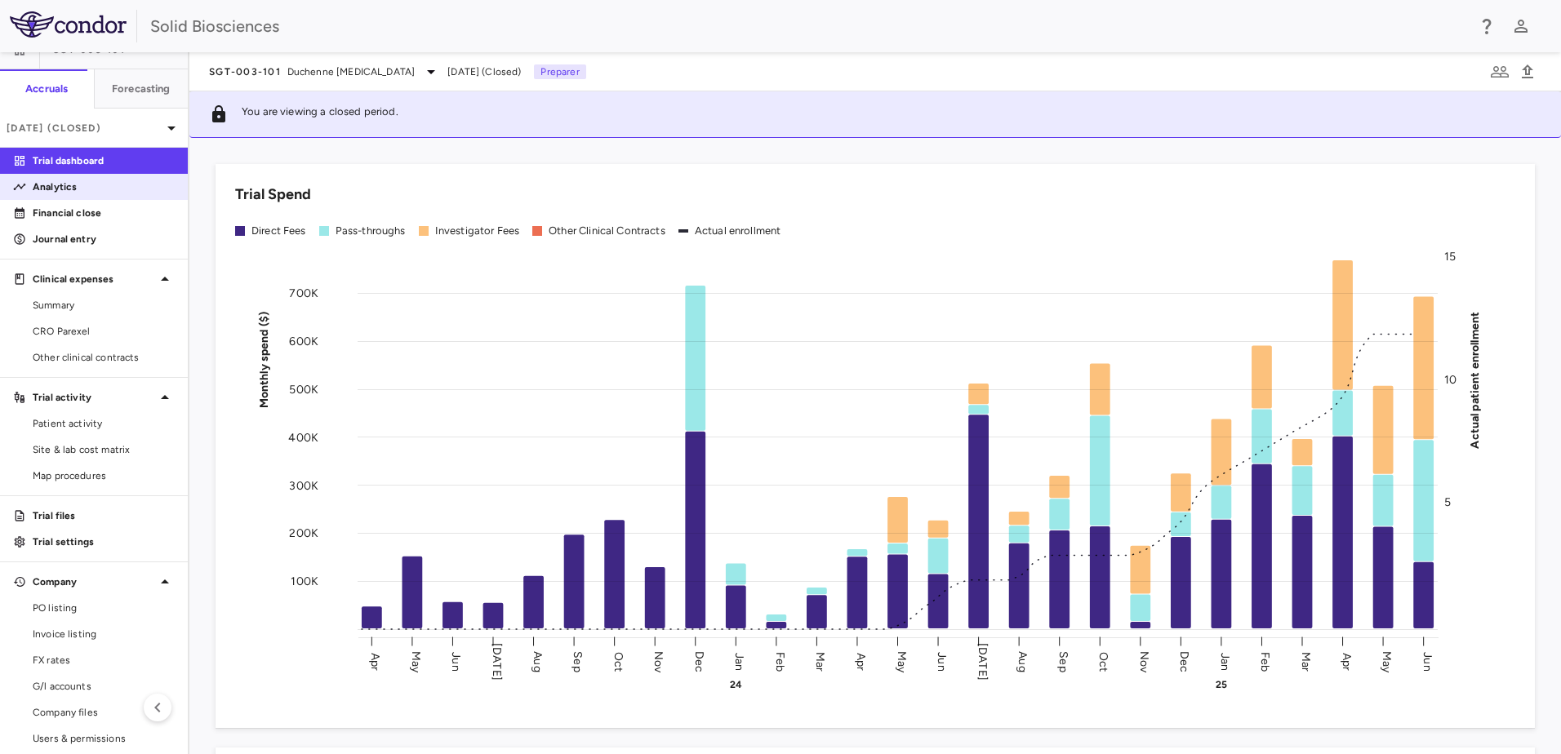
scroll to position [33, 0]
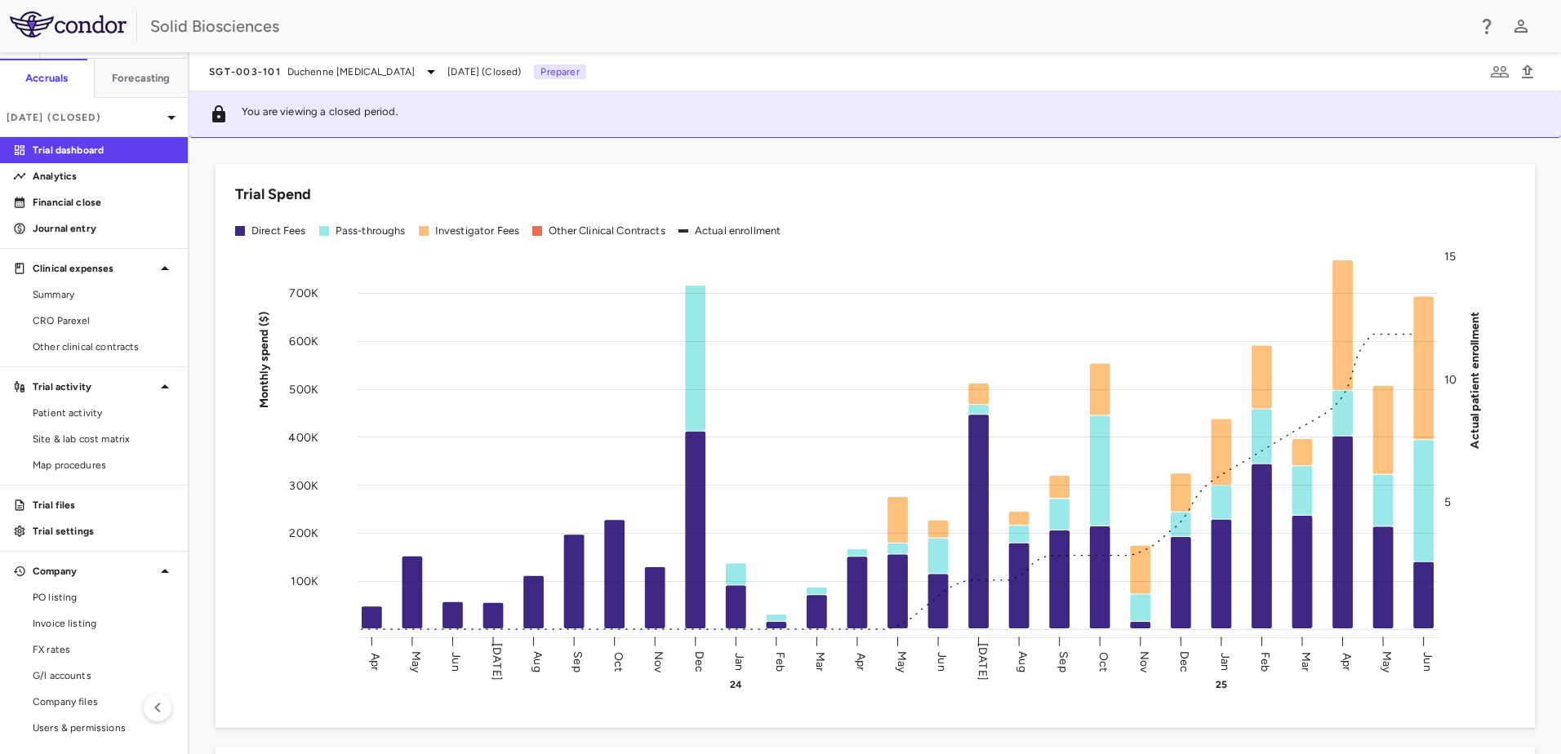
click at [509, 75] on span "[DATE] (Closed)" at bounding box center [483, 71] width 73 height 15
click at [104, 120] on p "[DATE] (Closed)" at bounding box center [84, 117] width 155 height 15
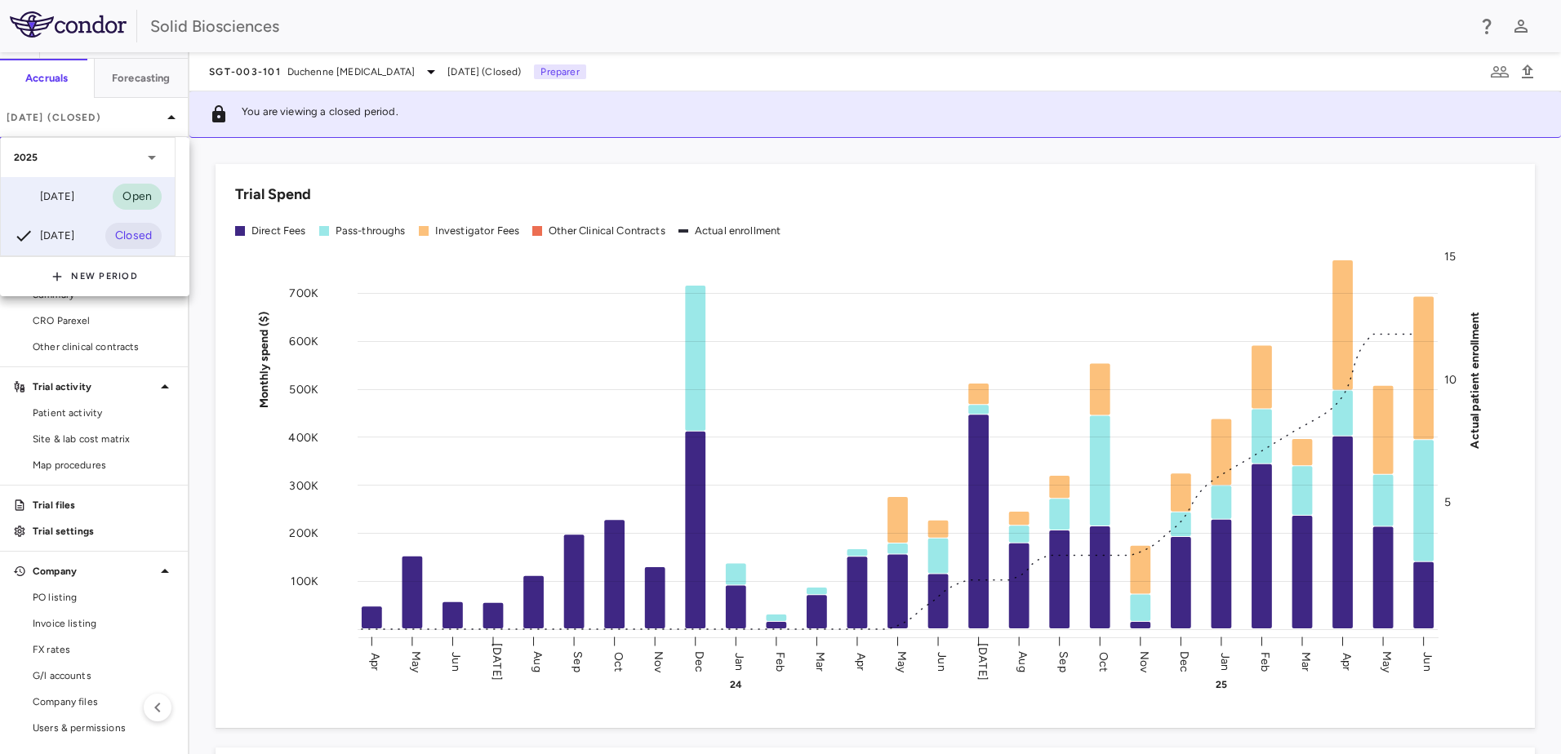
click at [69, 197] on div "[DATE]" at bounding box center [44, 197] width 60 height 20
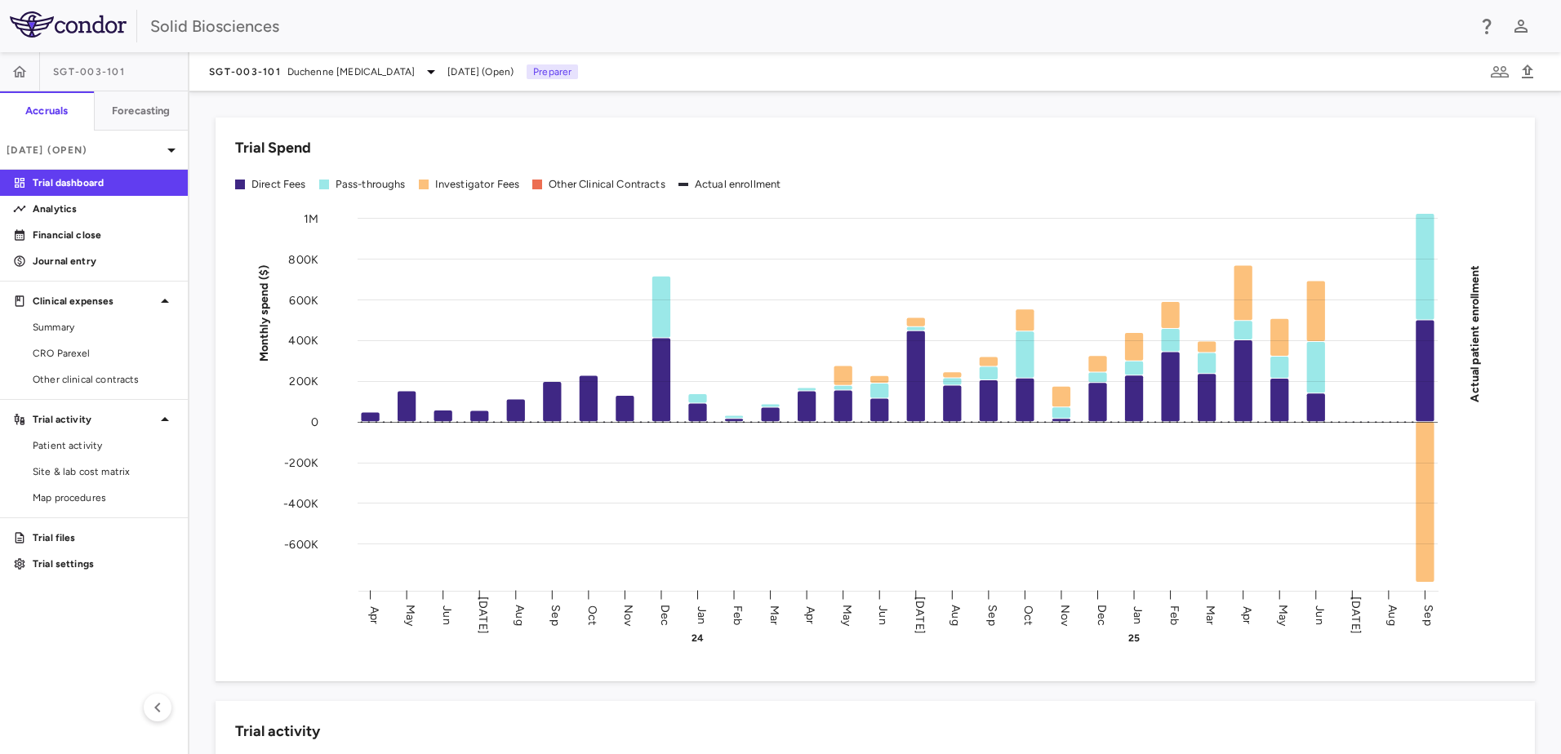
click at [396, 105] on div "Trial Spend Direct Fees Pass-throughs Investigator Fees Other Clinical Contract…" at bounding box center [865, 390] width 1339 height 584
click at [748, 679] on div "Trial Spend Direct Fees Pass-throughs Investigator Fees Other Clinical Contract…" at bounding box center [875, 400] width 1319 height 564
click at [74, 353] on span "CRO Parexel" at bounding box center [104, 353] width 142 height 15
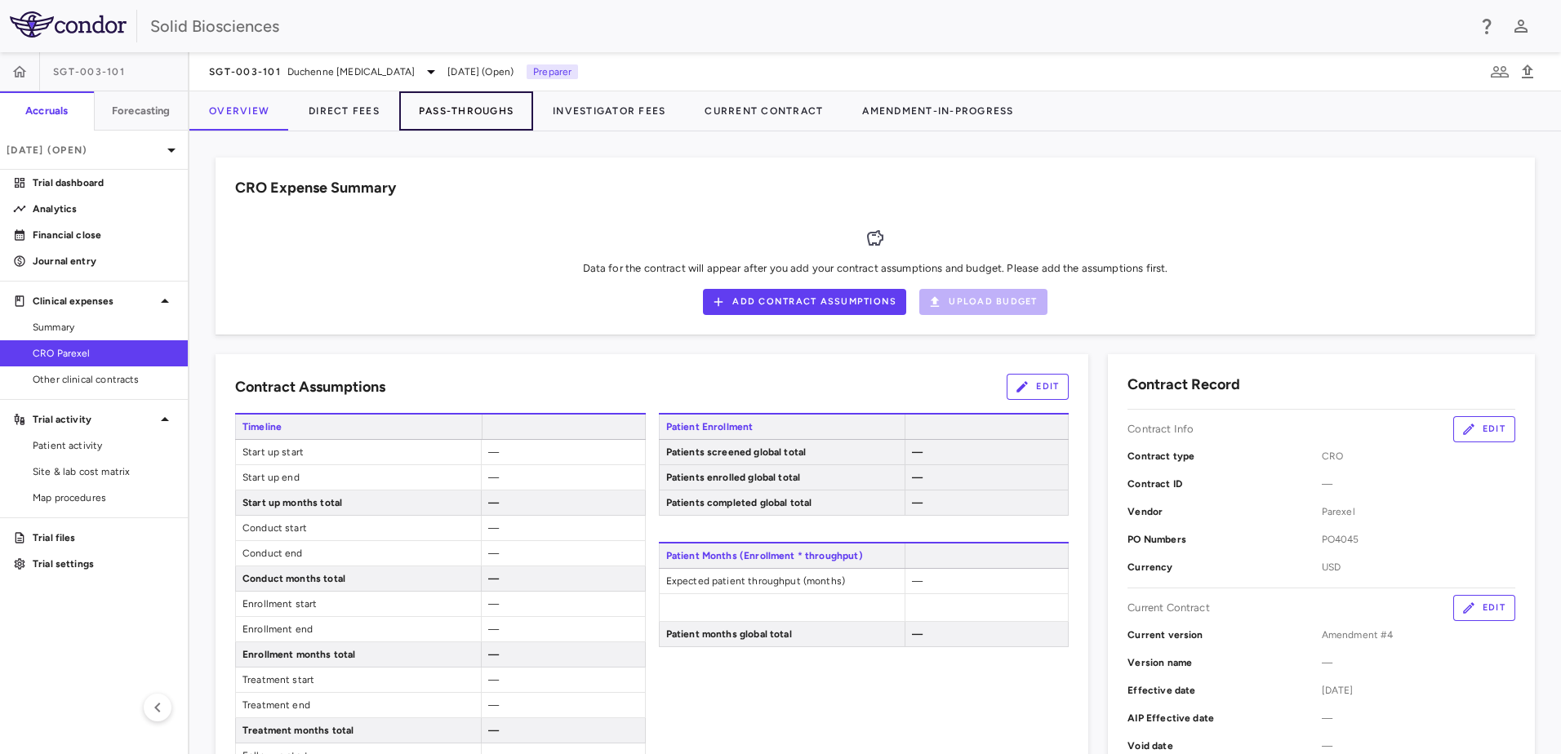
click at [451, 113] on button "Pass-Throughs" at bounding box center [466, 110] width 134 height 39
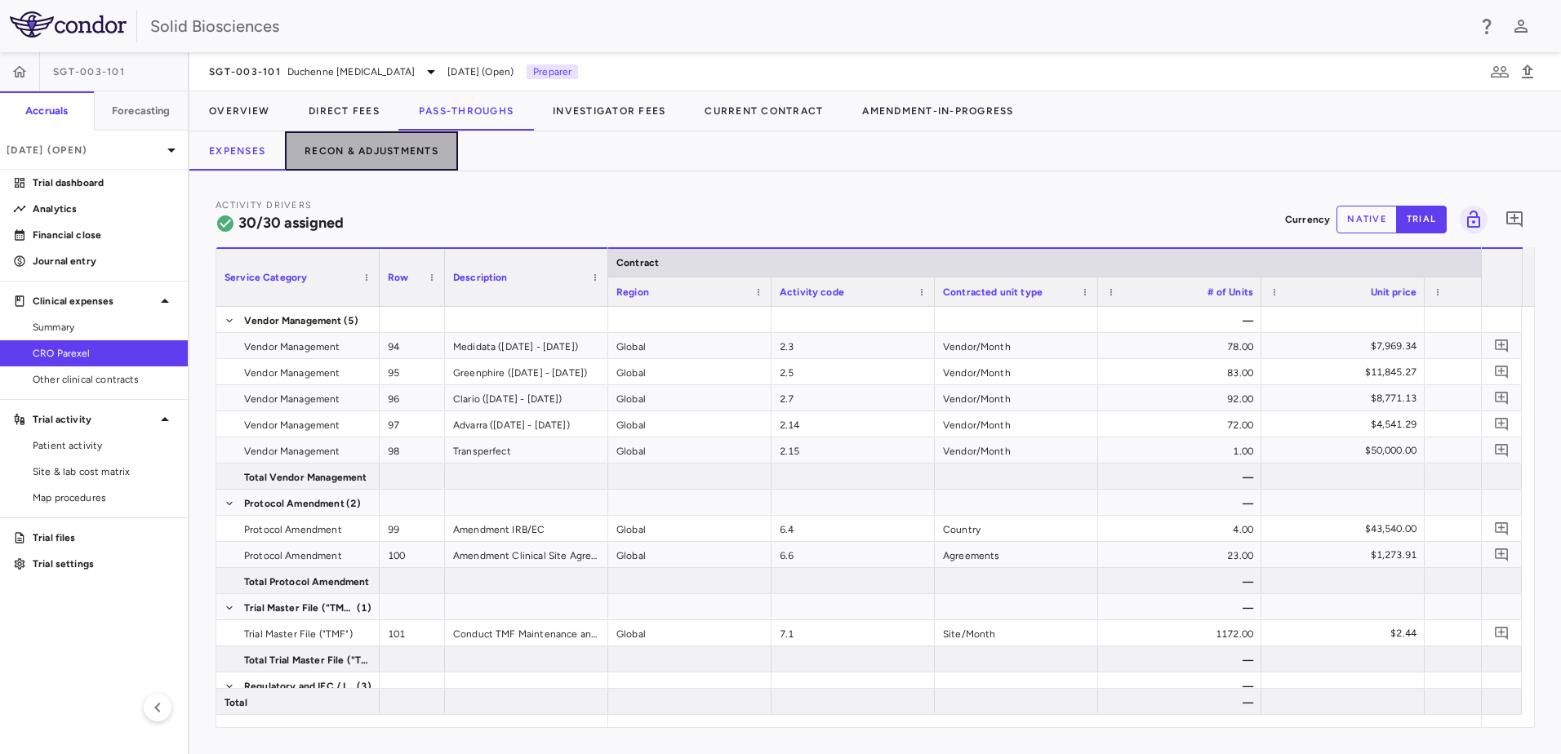
click at [371, 149] on button "Recon & Adjustments" at bounding box center [371, 150] width 173 height 39
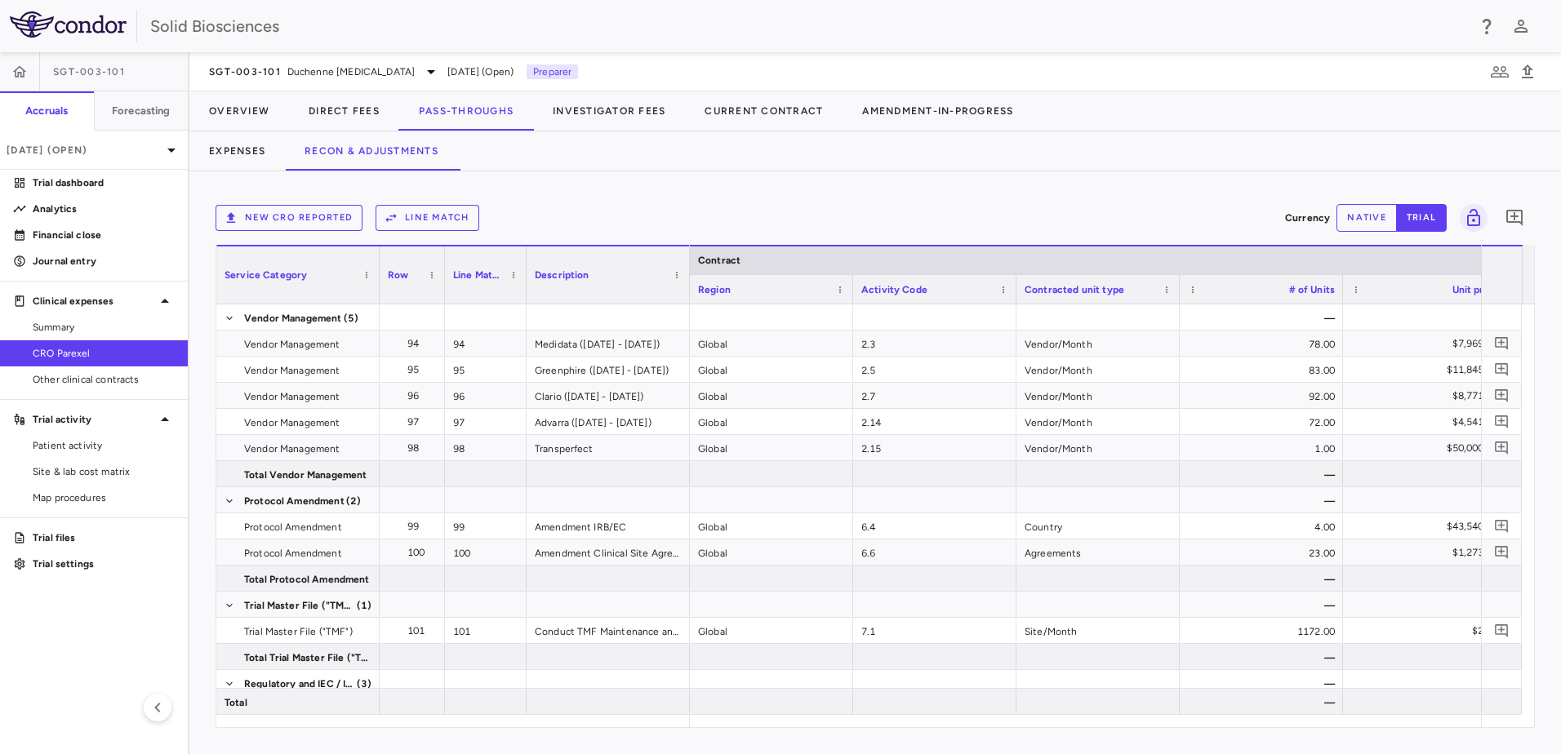
click at [304, 219] on button "New CRO reported" at bounding box center [289, 218] width 147 height 26
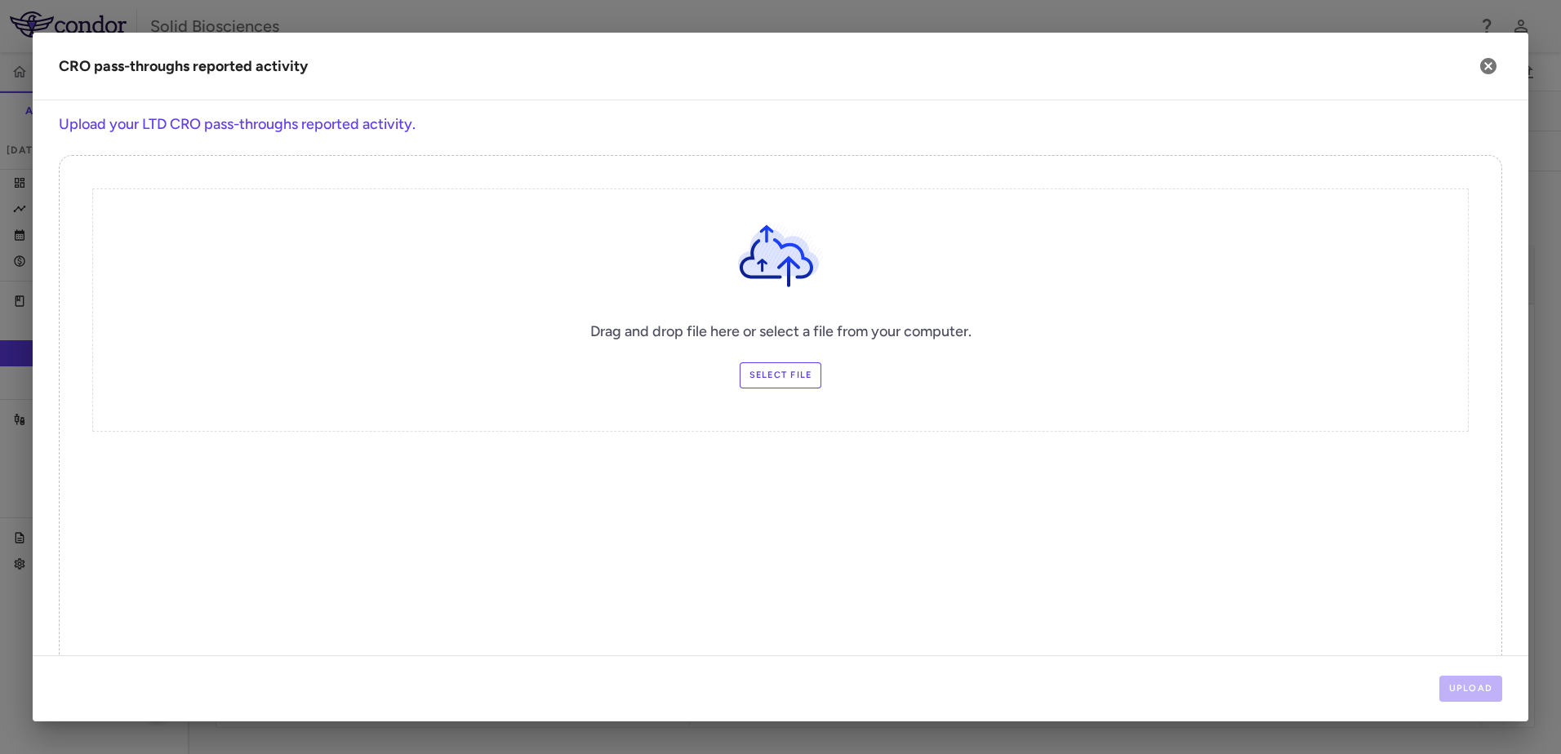
click at [783, 375] on label "Select file" at bounding box center [781, 375] width 82 height 26
click at [0, 0] on input "Select file" at bounding box center [0, 0] width 0 height 0
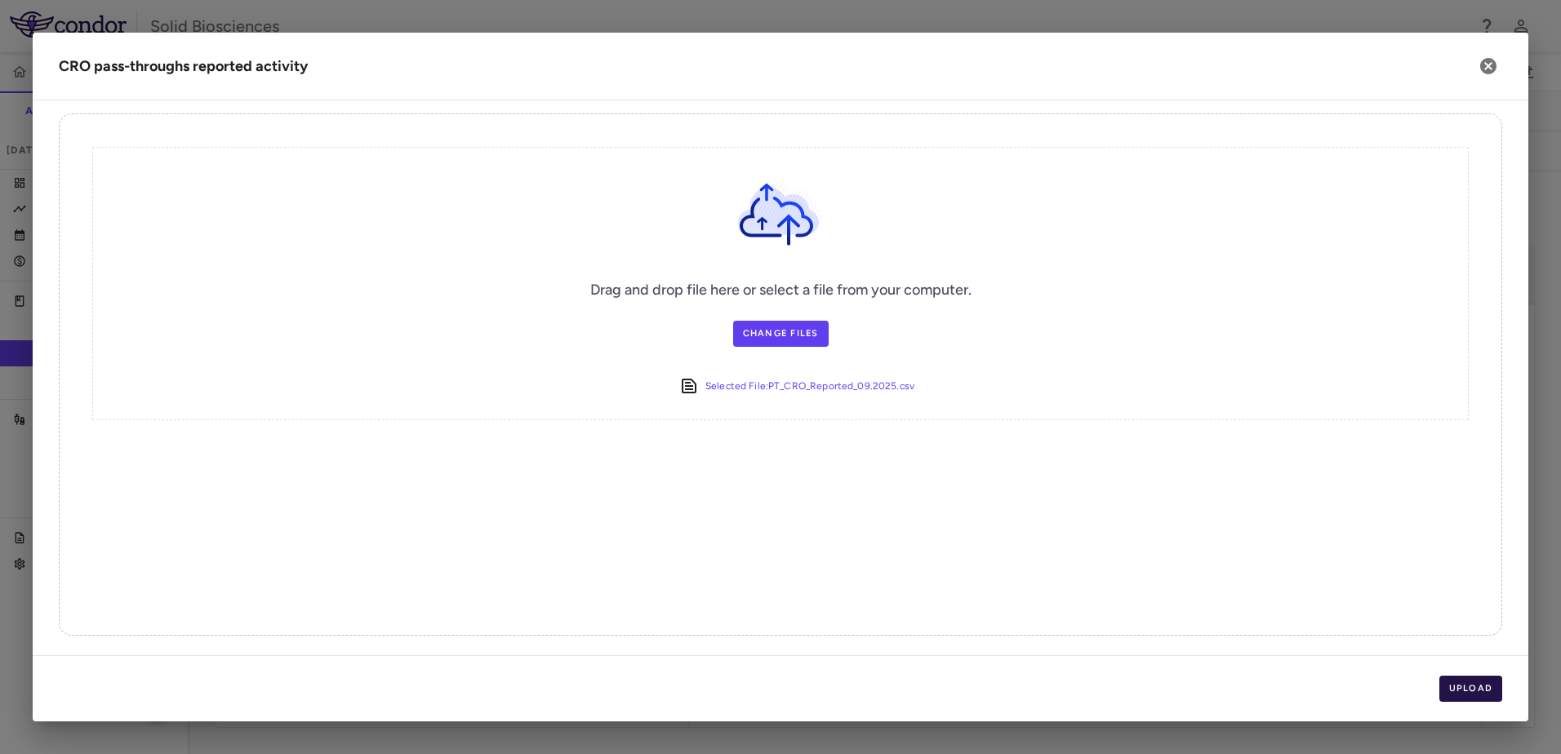
click at [1471, 691] on button "Upload" at bounding box center [1471, 689] width 64 height 26
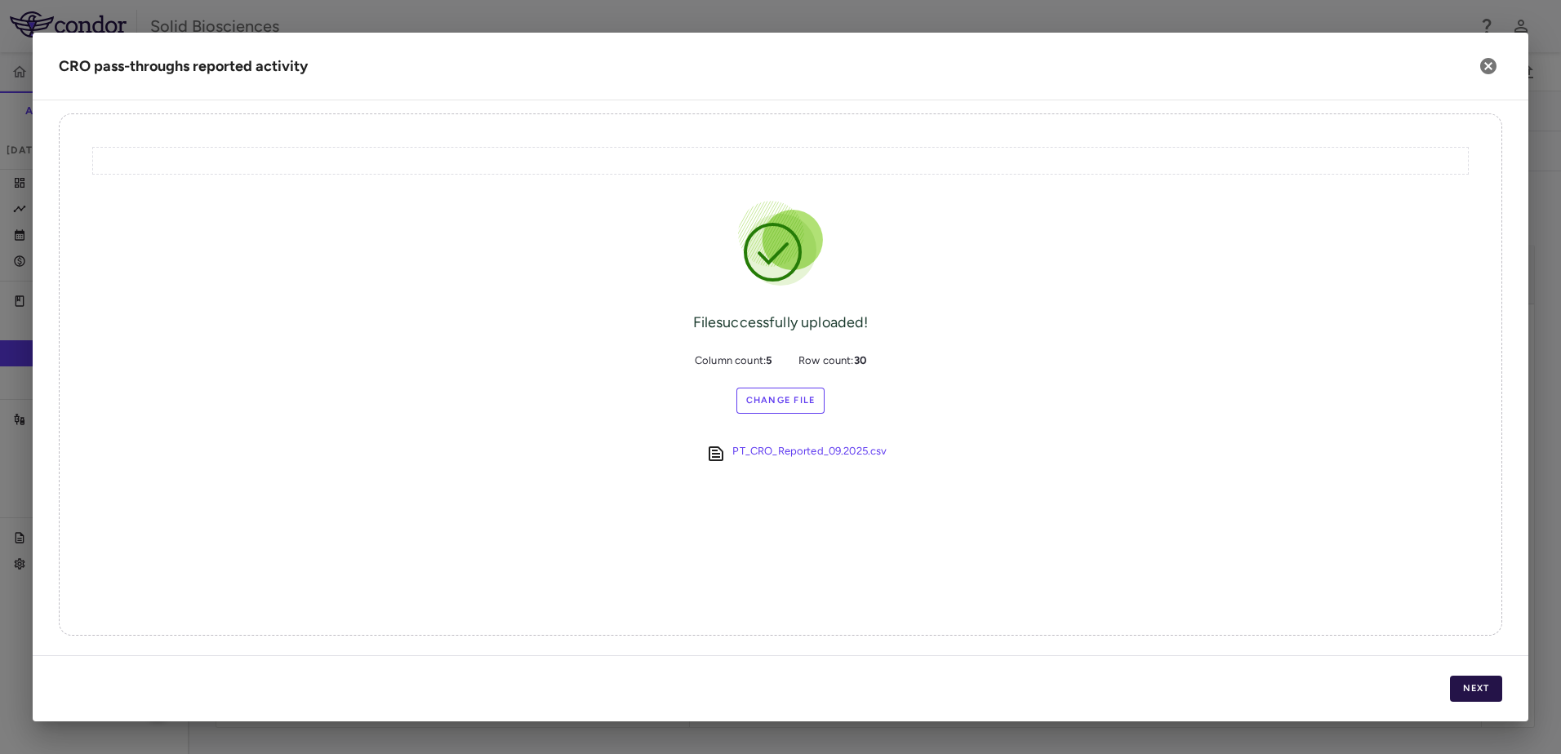
click at [1475, 687] on button "Next" at bounding box center [1476, 689] width 52 height 26
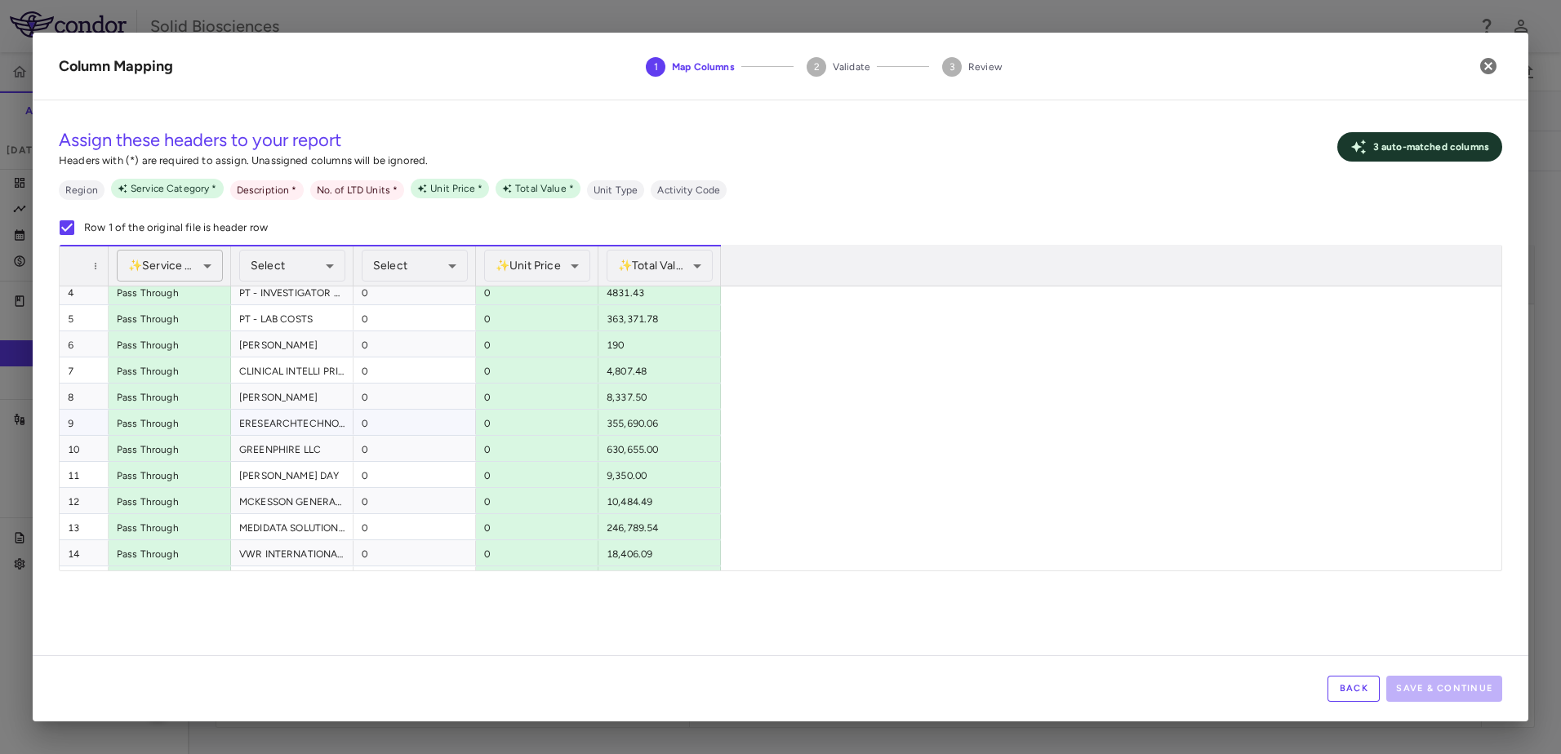
scroll to position [0, 0]
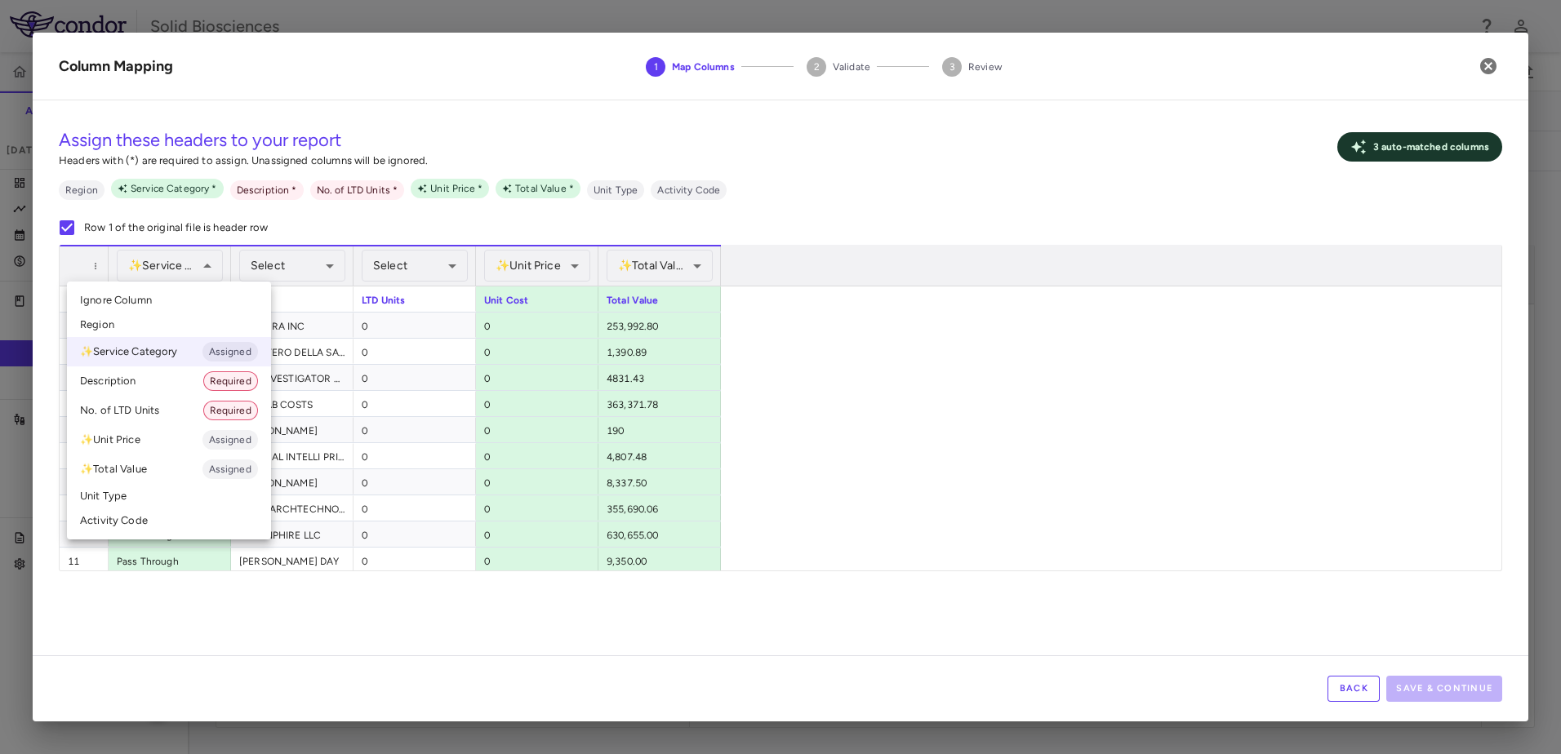
click at [196, 267] on div at bounding box center [780, 377] width 1561 height 754
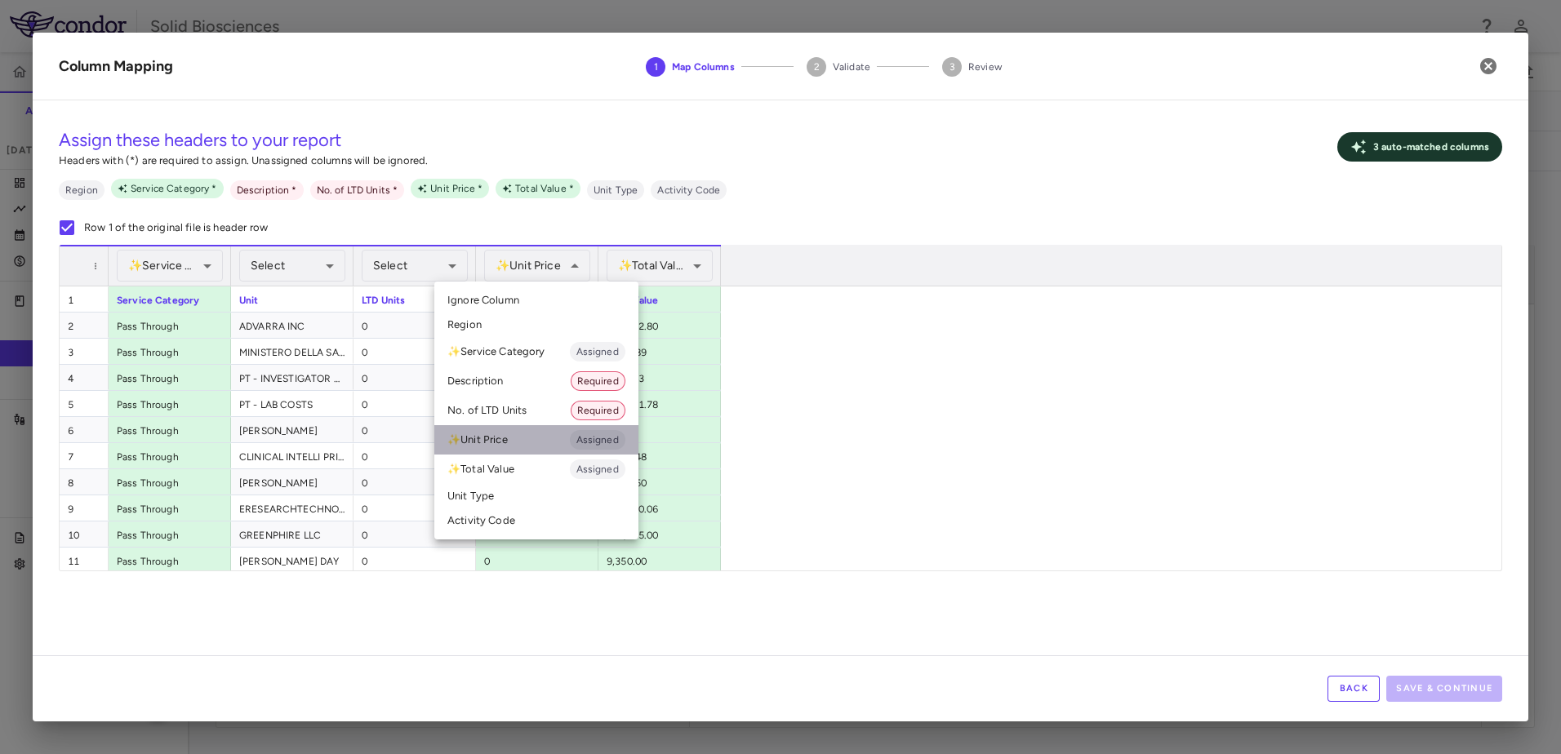
click at [500, 439] on li "✨ Unit Price Assigned" at bounding box center [536, 439] width 204 height 29
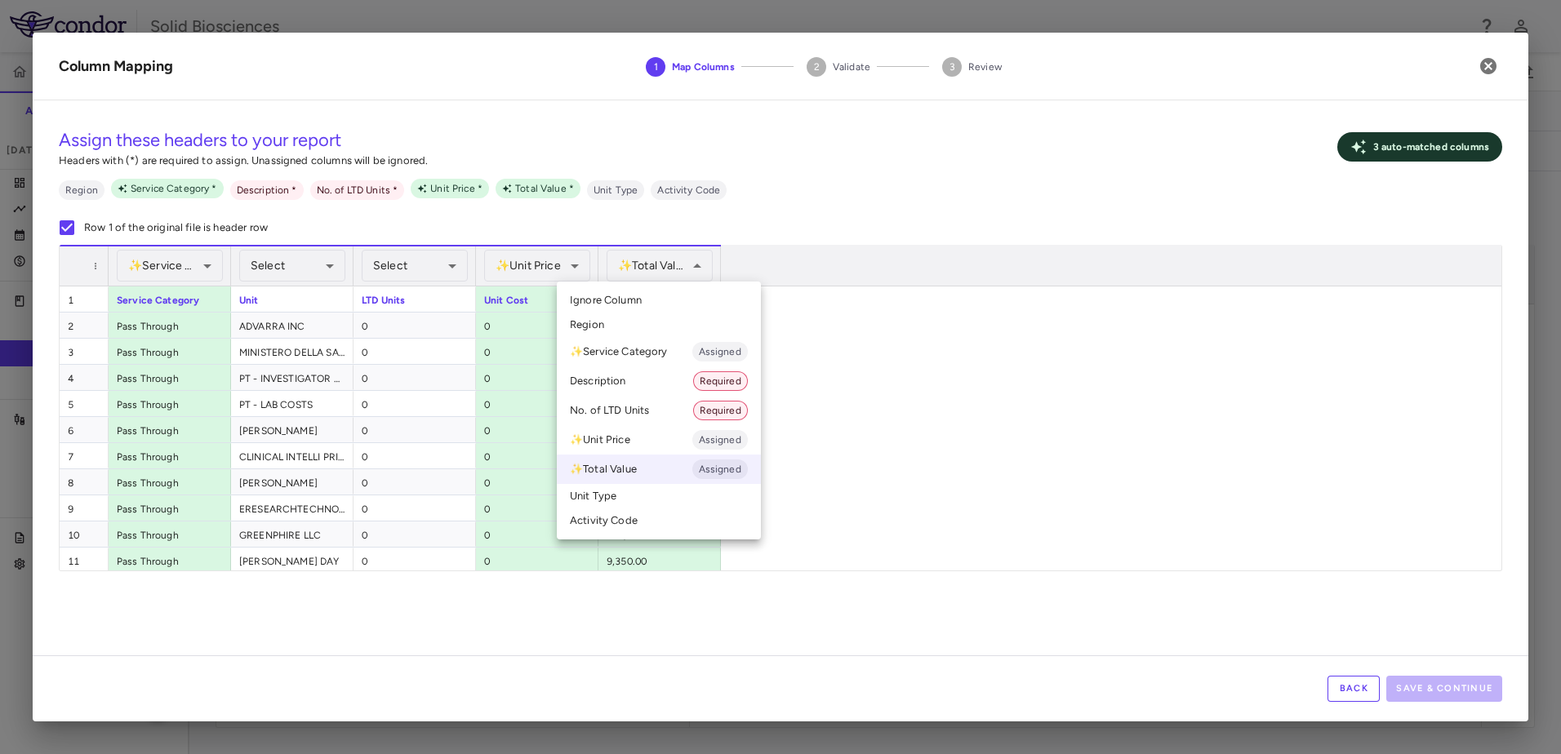
drag, startPoint x: 958, startPoint y: 398, endPoint x: 601, endPoint y: 322, distance: 365.5
click at [956, 397] on div at bounding box center [780, 377] width 1561 height 754
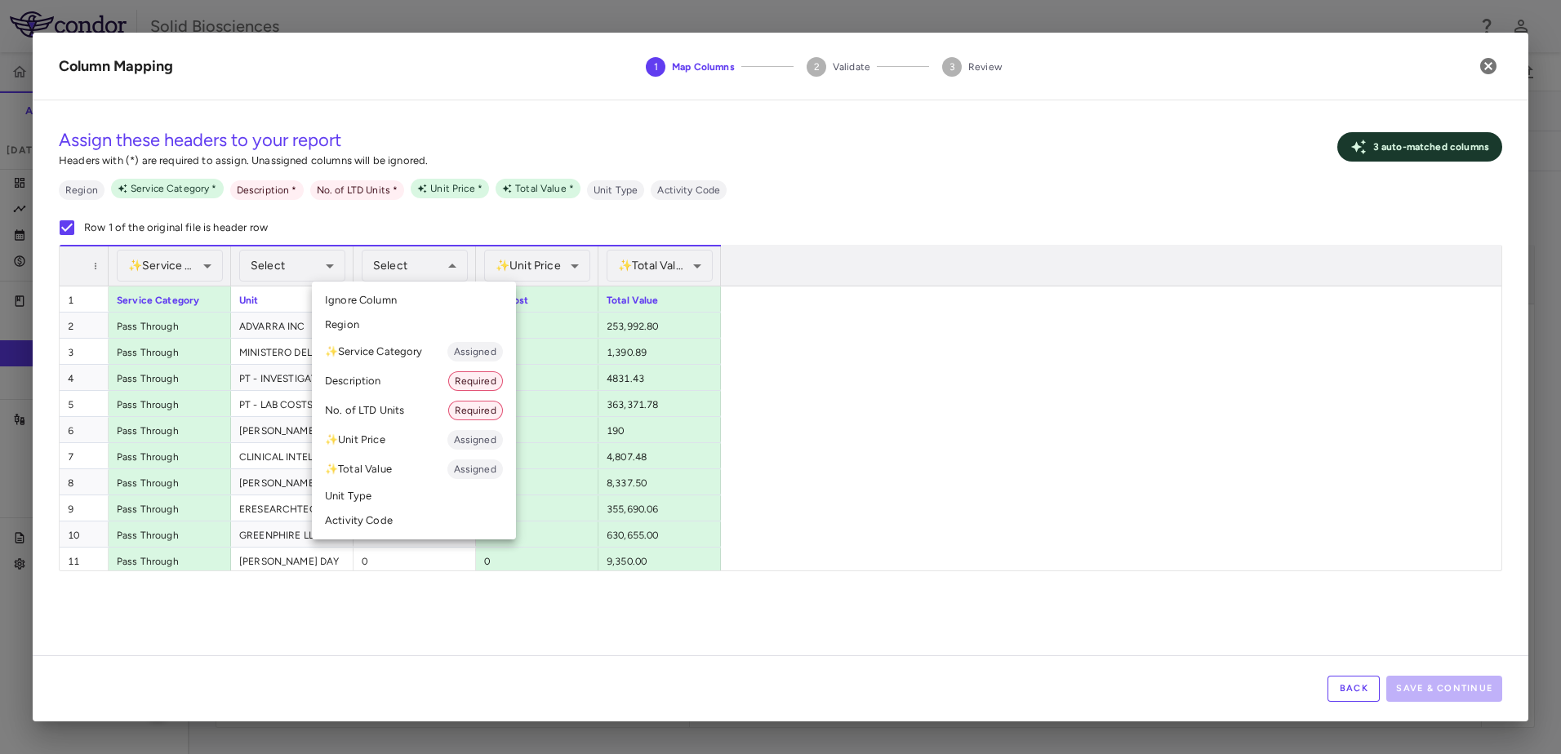
click at [384, 410] on li "No. of LTD Units Required" at bounding box center [414, 410] width 204 height 29
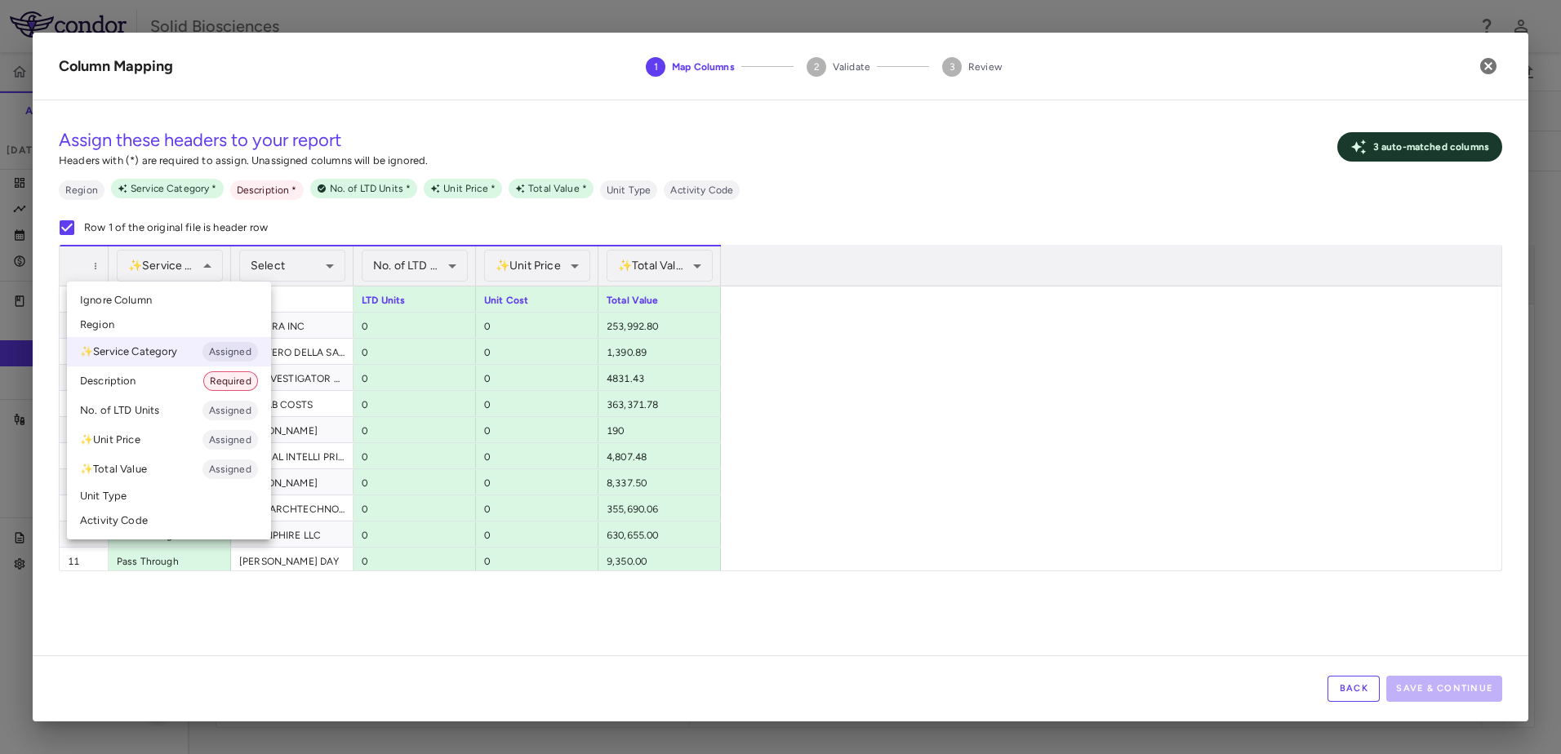
drag, startPoint x: 1051, startPoint y: 424, endPoint x: 500, endPoint y: 344, distance: 556.0
click at [1042, 421] on div at bounding box center [780, 377] width 1561 height 754
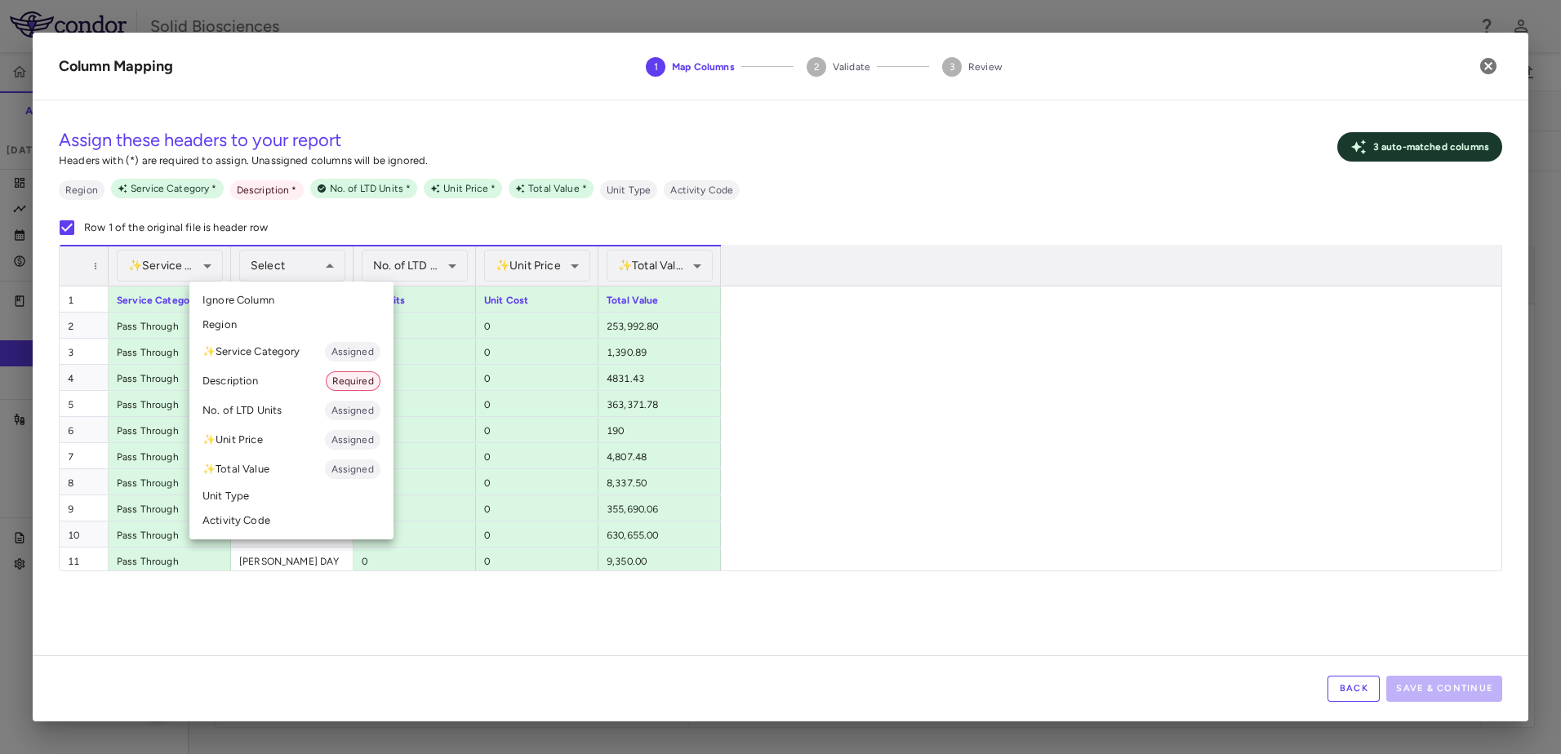
click at [173, 262] on div at bounding box center [780, 377] width 1561 height 754
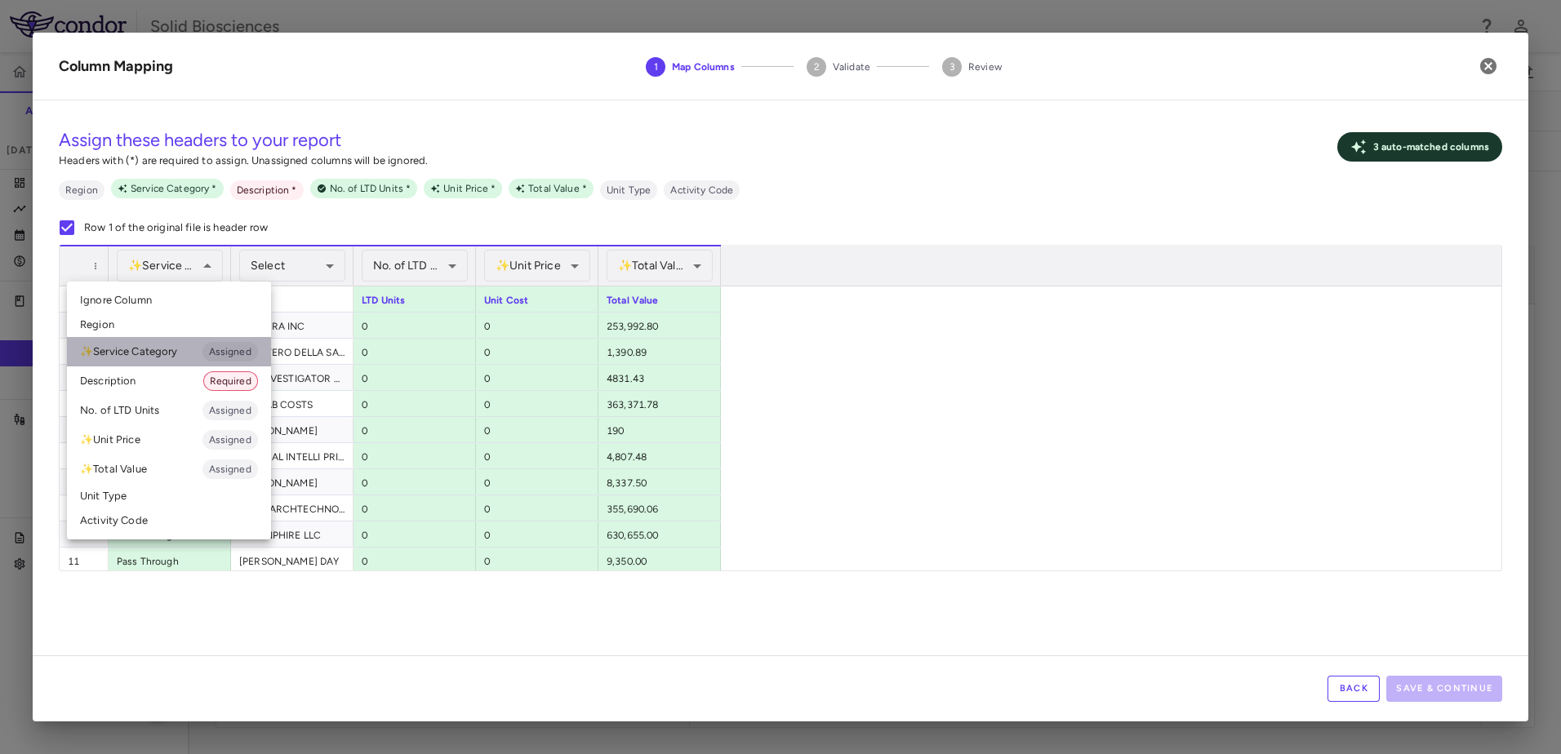
click at [158, 353] on li "✨ Service Category Assigned" at bounding box center [169, 351] width 204 height 29
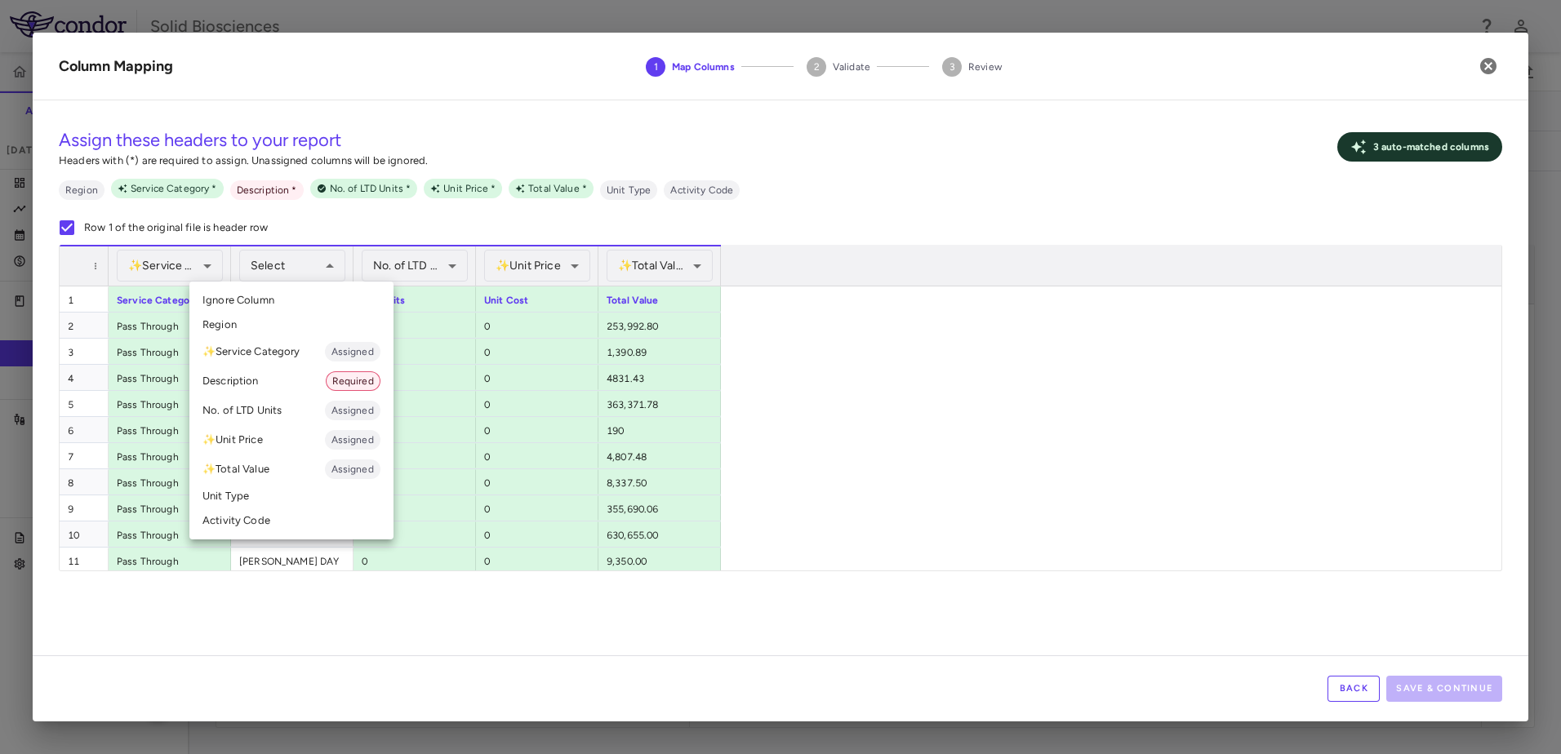
click at [268, 383] on li "Description Required" at bounding box center [291, 381] width 204 height 29
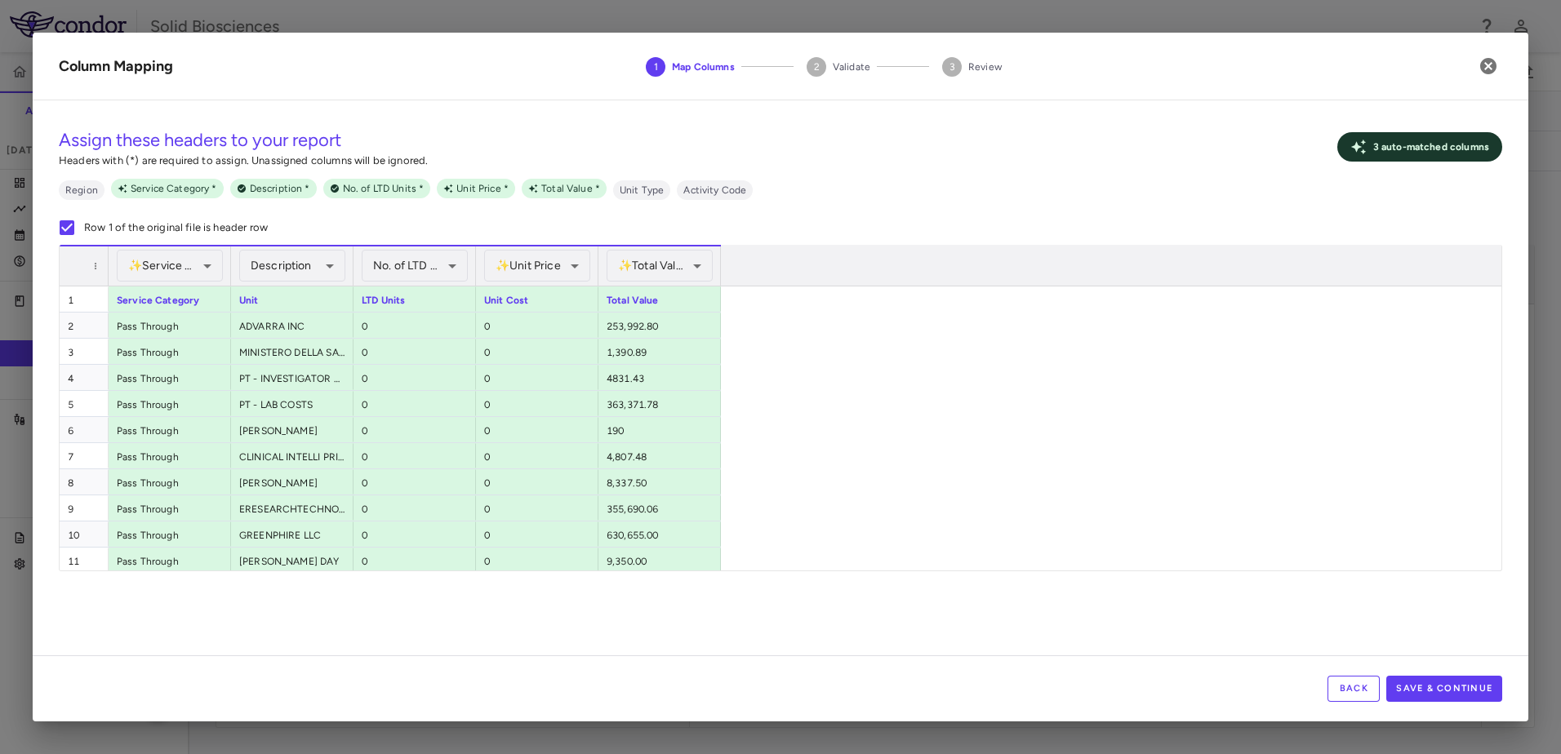
drag, startPoint x: 957, startPoint y: 416, endPoint x: 973, endPoint y: 424, distance: 18.6
click at [958, 416] on div "1 Service Category Unit LTD Units Unit Cost Total Value 2 Pass Through ADVARRA …" at bounding box center [774, 679] width 1429 height 784
click at [1460, 694] on button "Save & Continue" at bounding box center [1444, 689] width 116 height 26
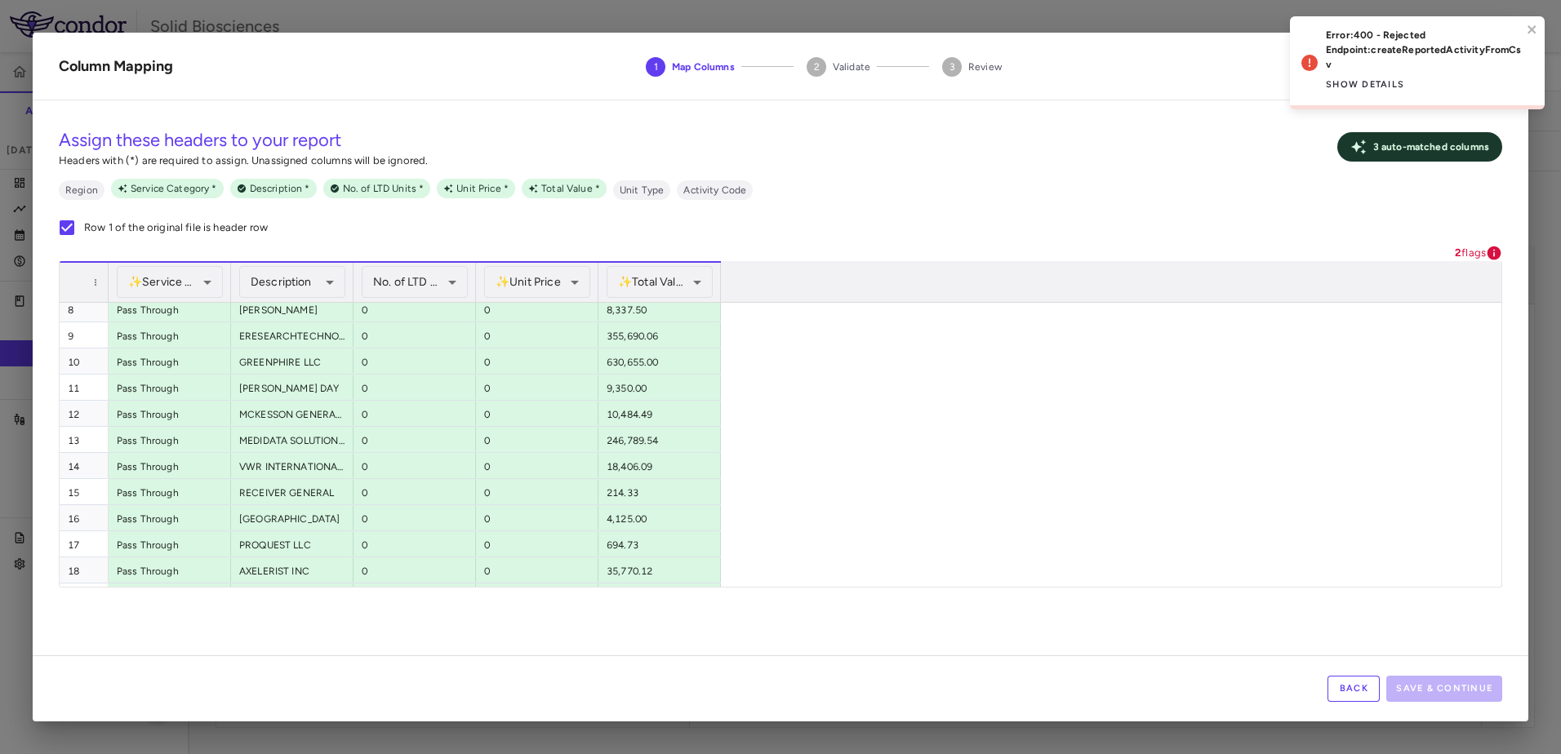
scroll to position [500, 0]
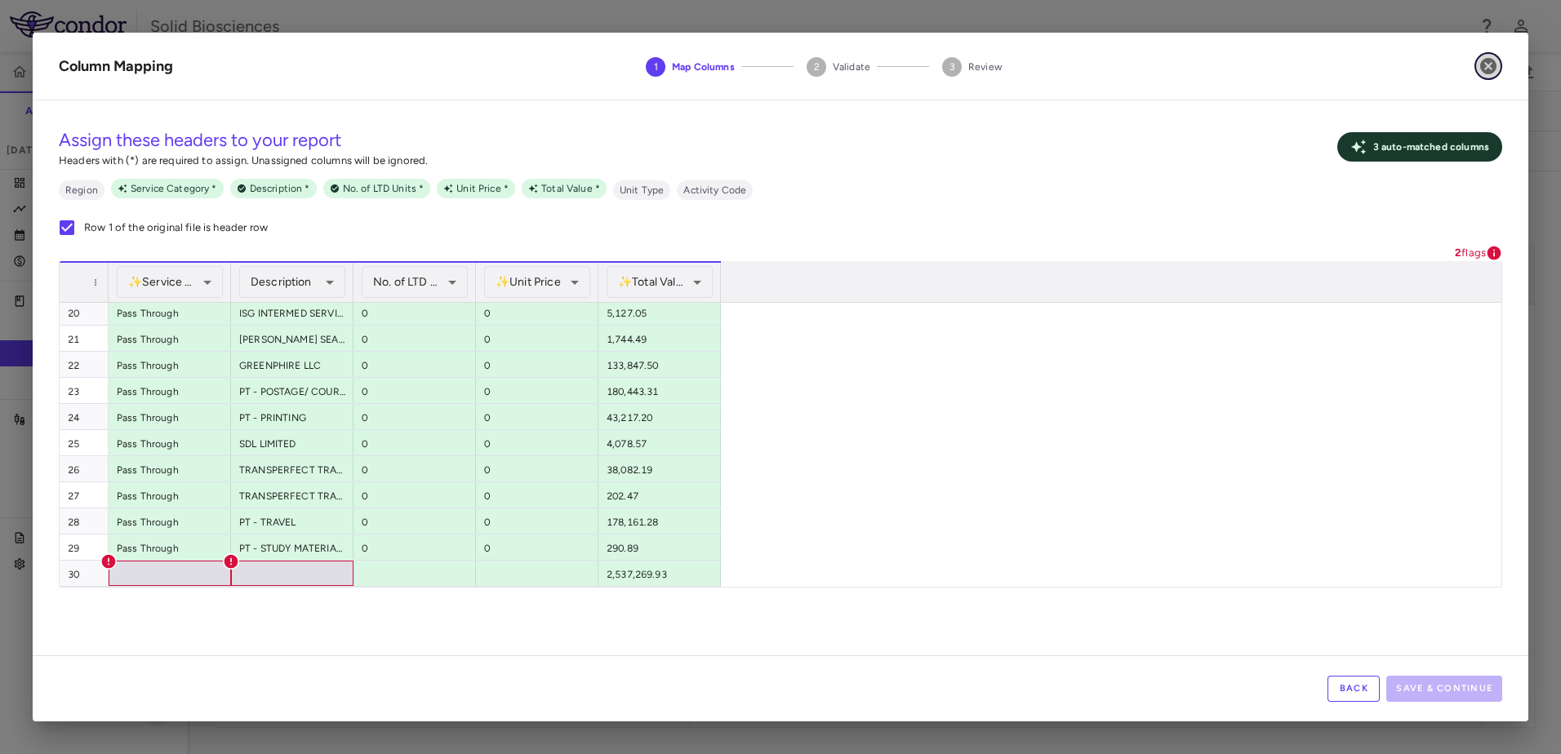
click at [1484, 65] on icon "button" at bounding box center [1488, 66] width 16 height 16
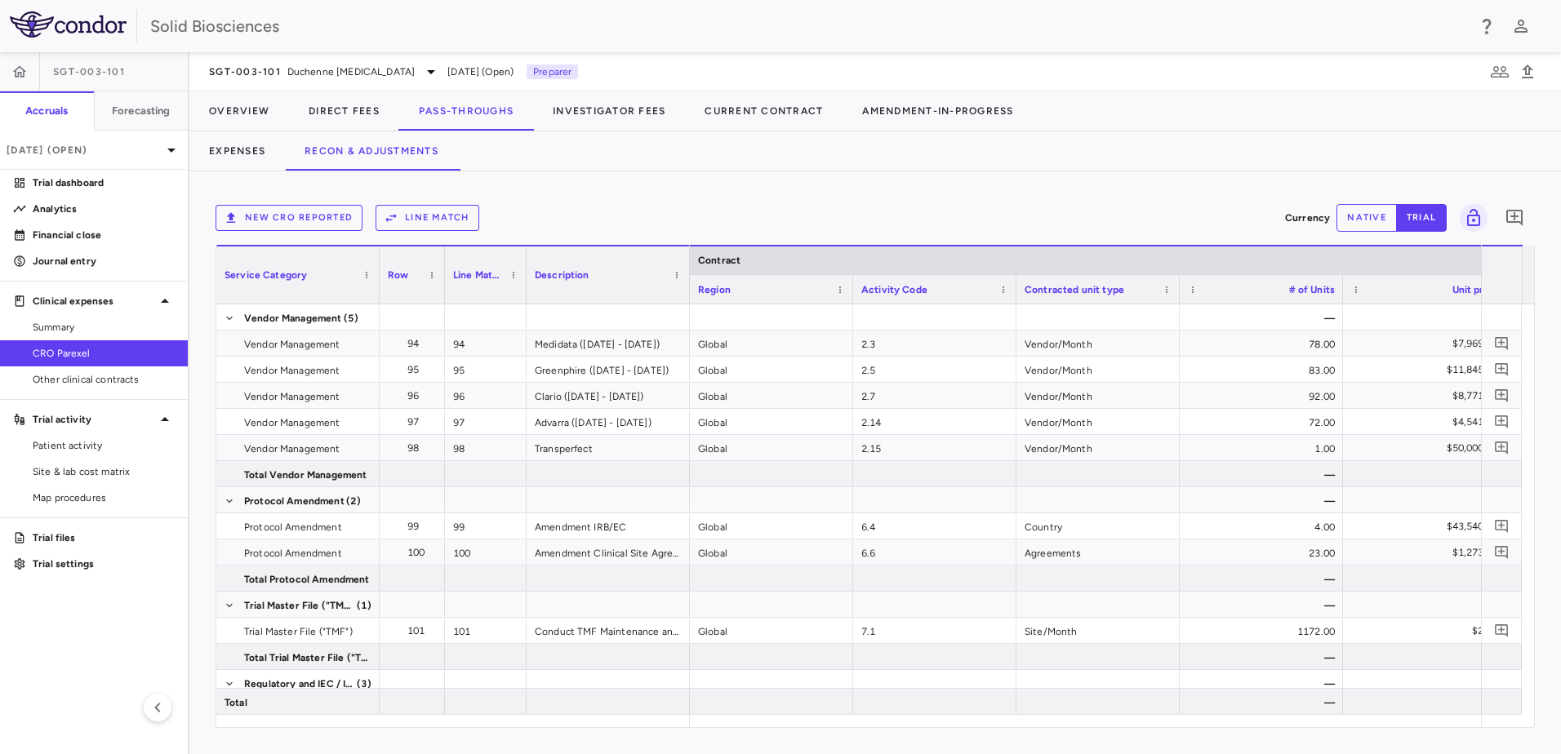
click at [316, 216] on button "New CRO reported" at bounding box center [289, 218] width 147 height 26
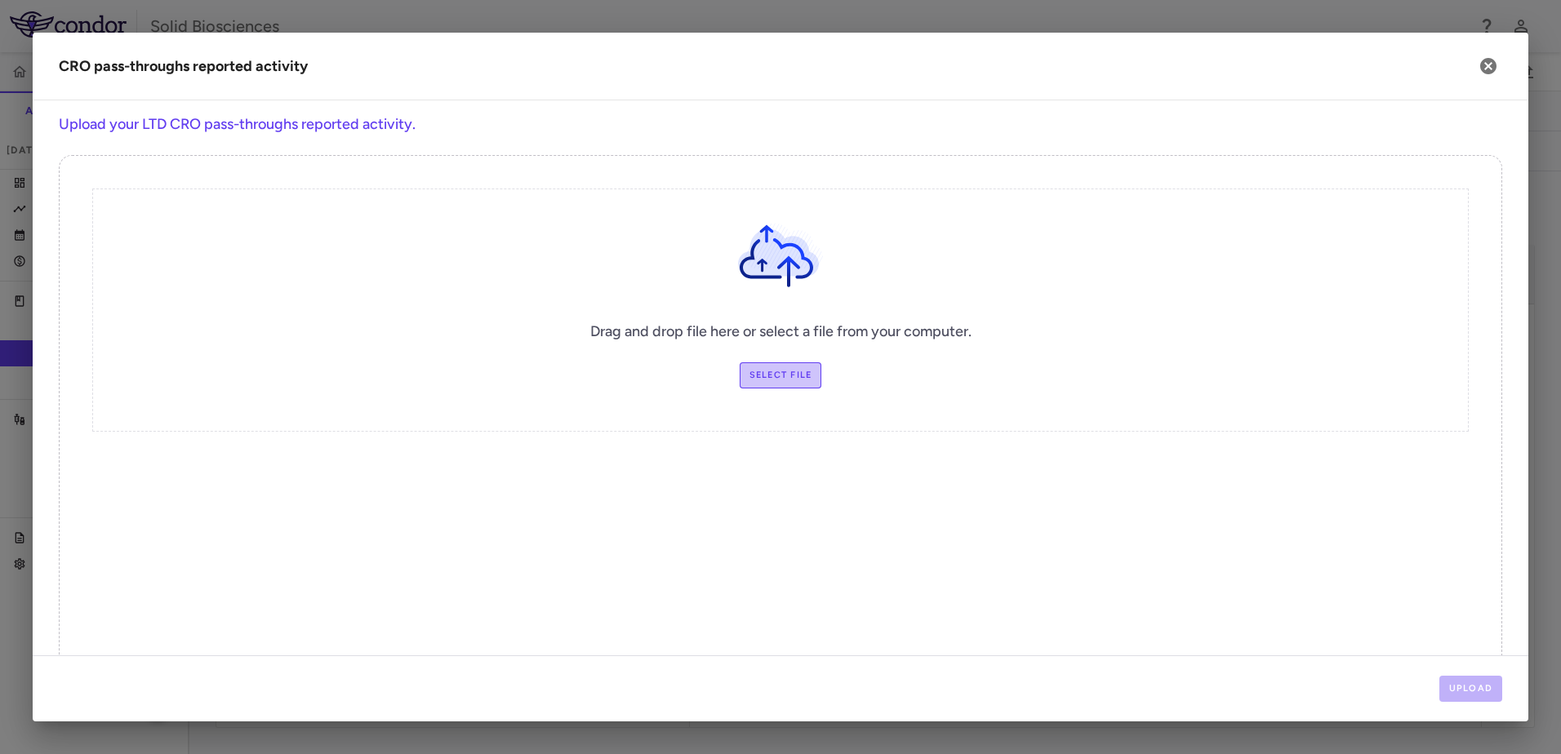
click at [794, 374] on label "Select file" at bounding box center [781, 375] width 82 height 26
click at [0, 0] on input "Select file" at bounding box center [0, 0] width 0 height 0
click at [1465, 682] on button "Upload" at bounding box center [1471, 689] width 64 height 26
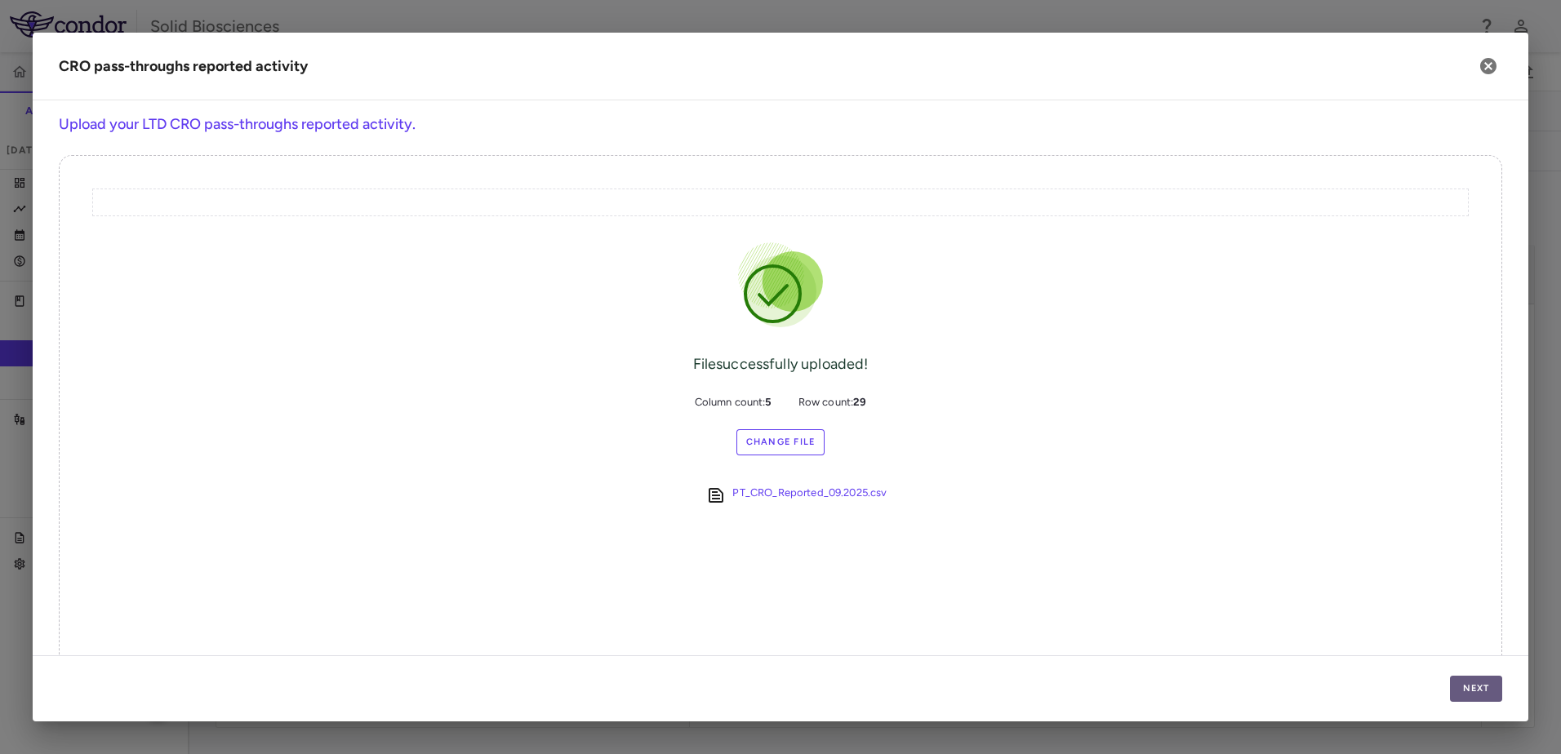
click at [1484, 688] on button "Next" at bounding box center [1476, 689] width 52 height 26
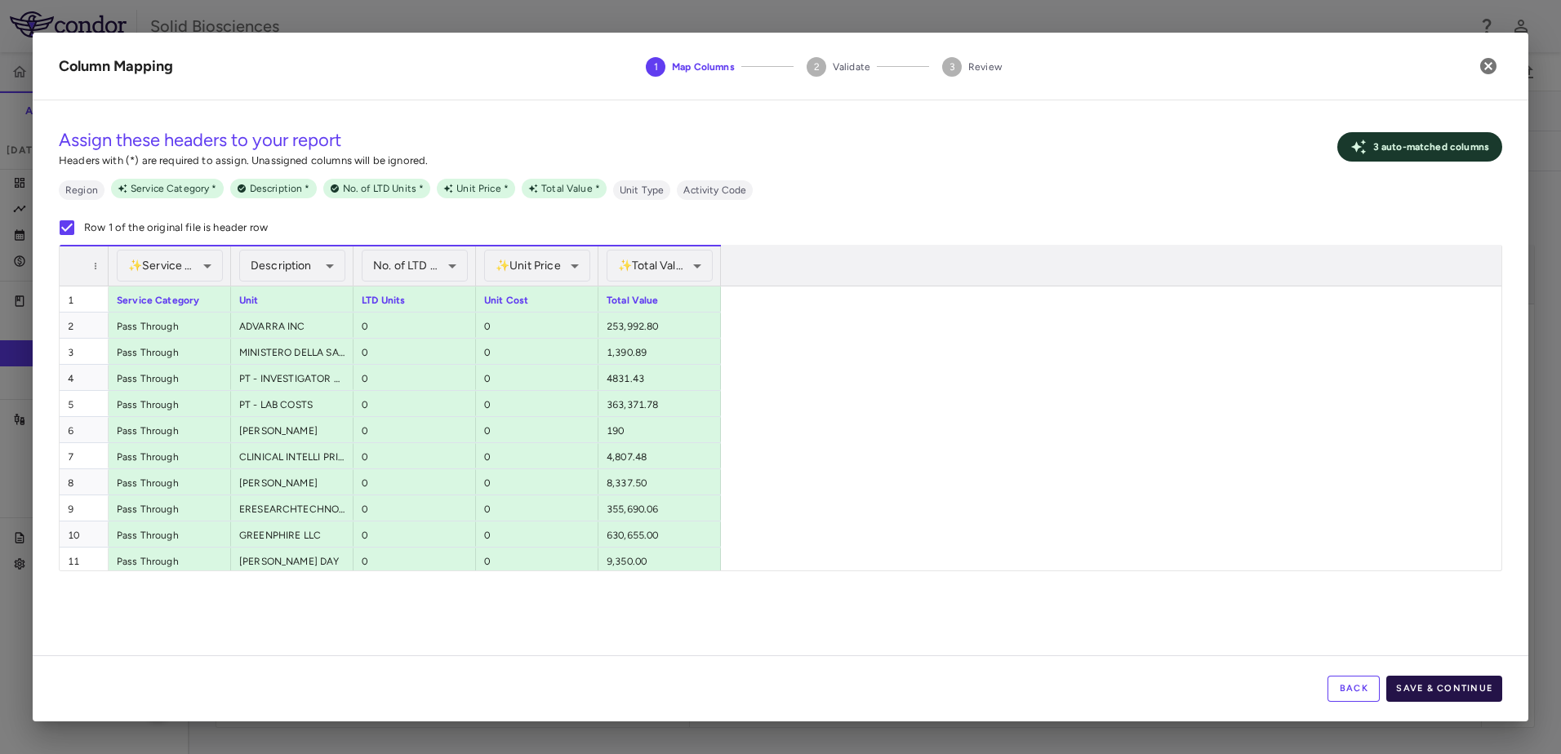
click at [1455, 690] on button "Save & Continue" at bounding box center [1444, 689] width 116 height 26
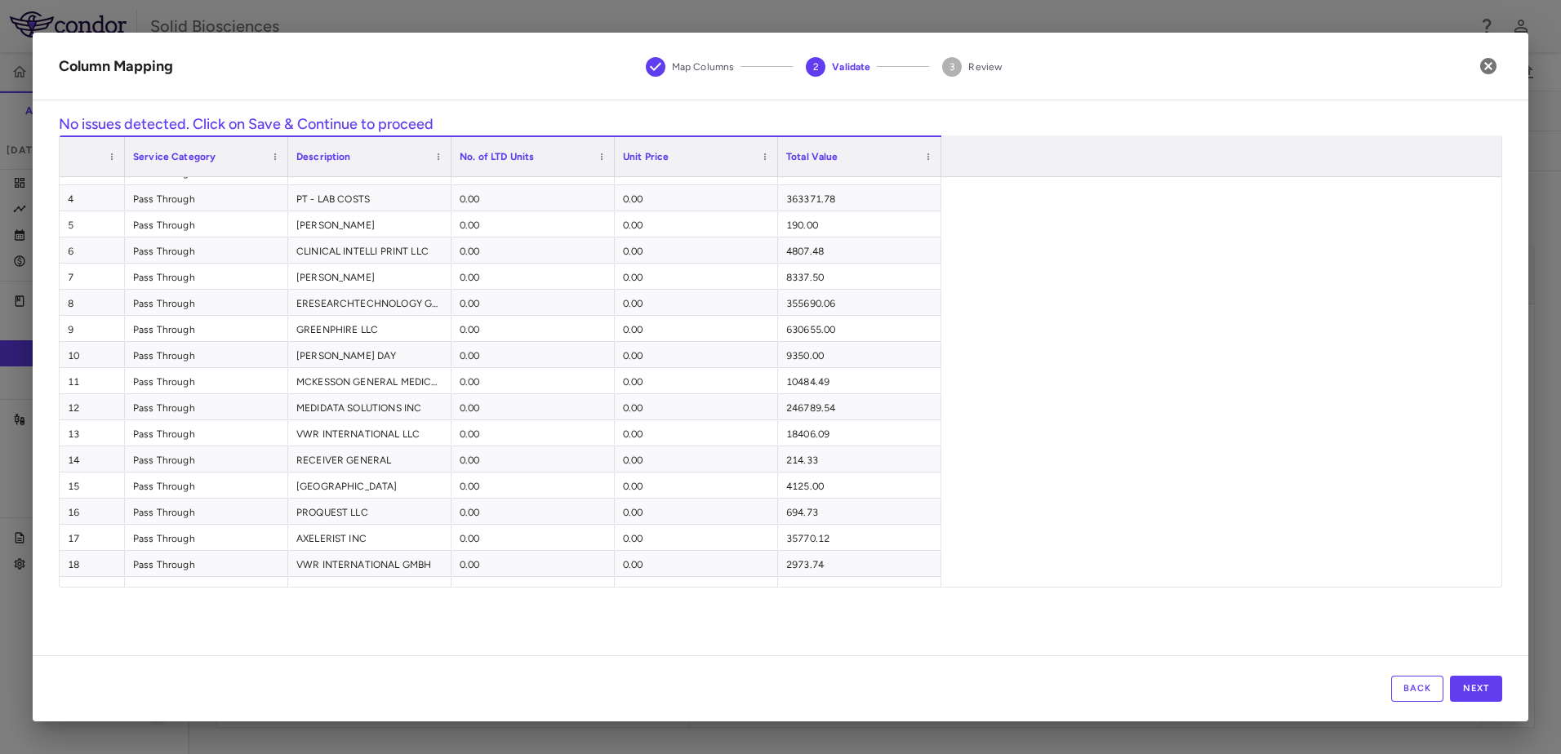
scroll to position [82, 0]
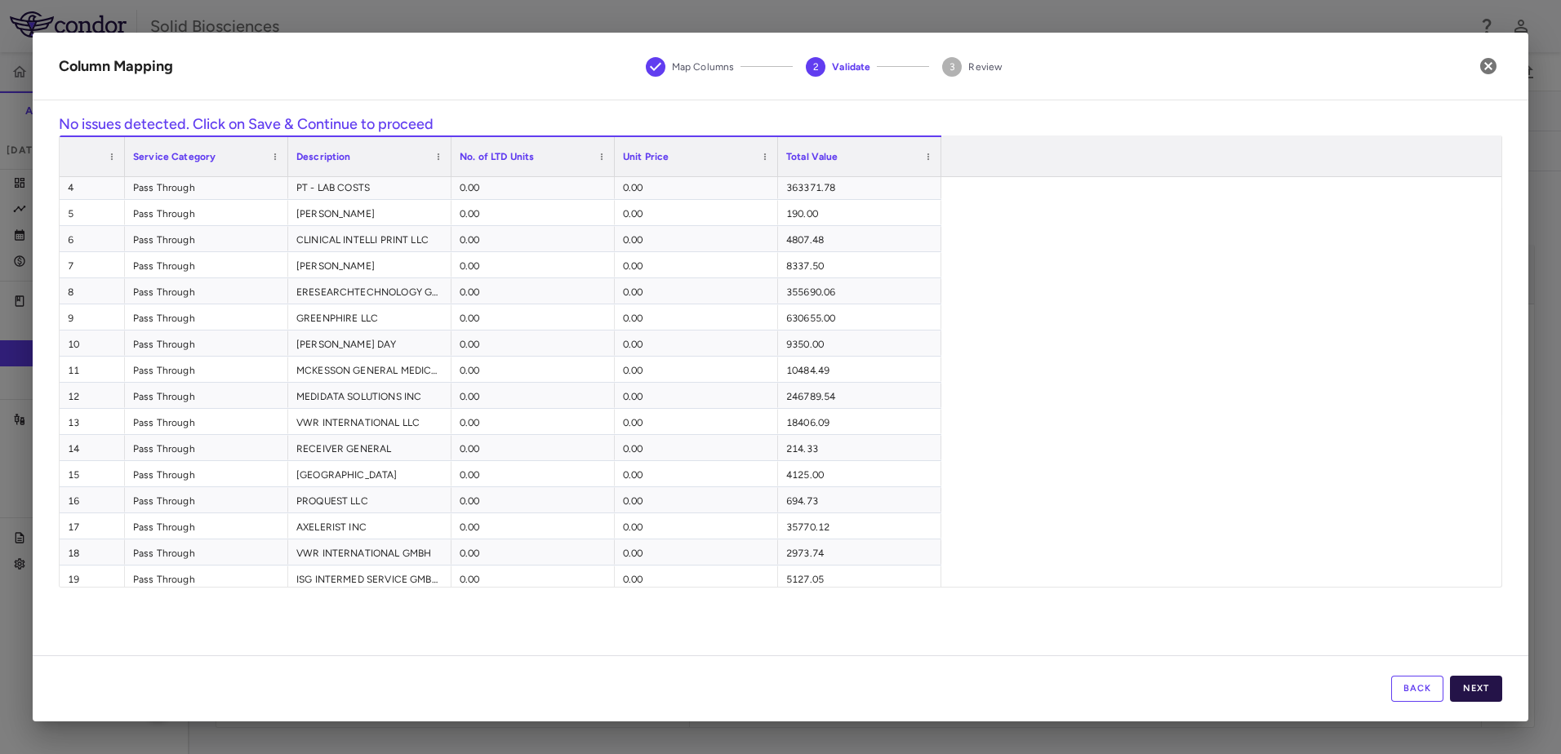
click at [1472, 691] on button "Next" at bounding box center [1476, 689] width 52 height 26
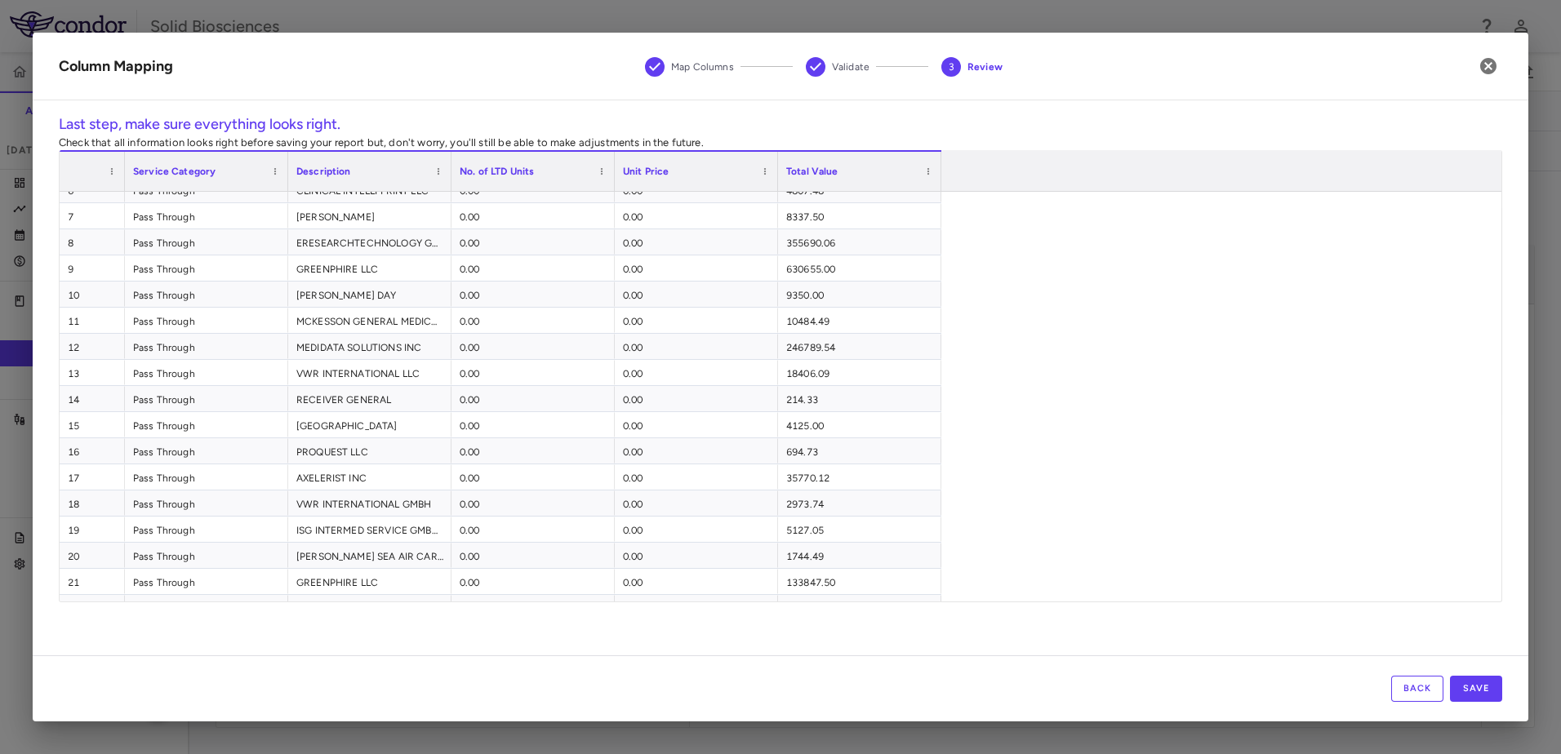
scroll to position [163, 0]
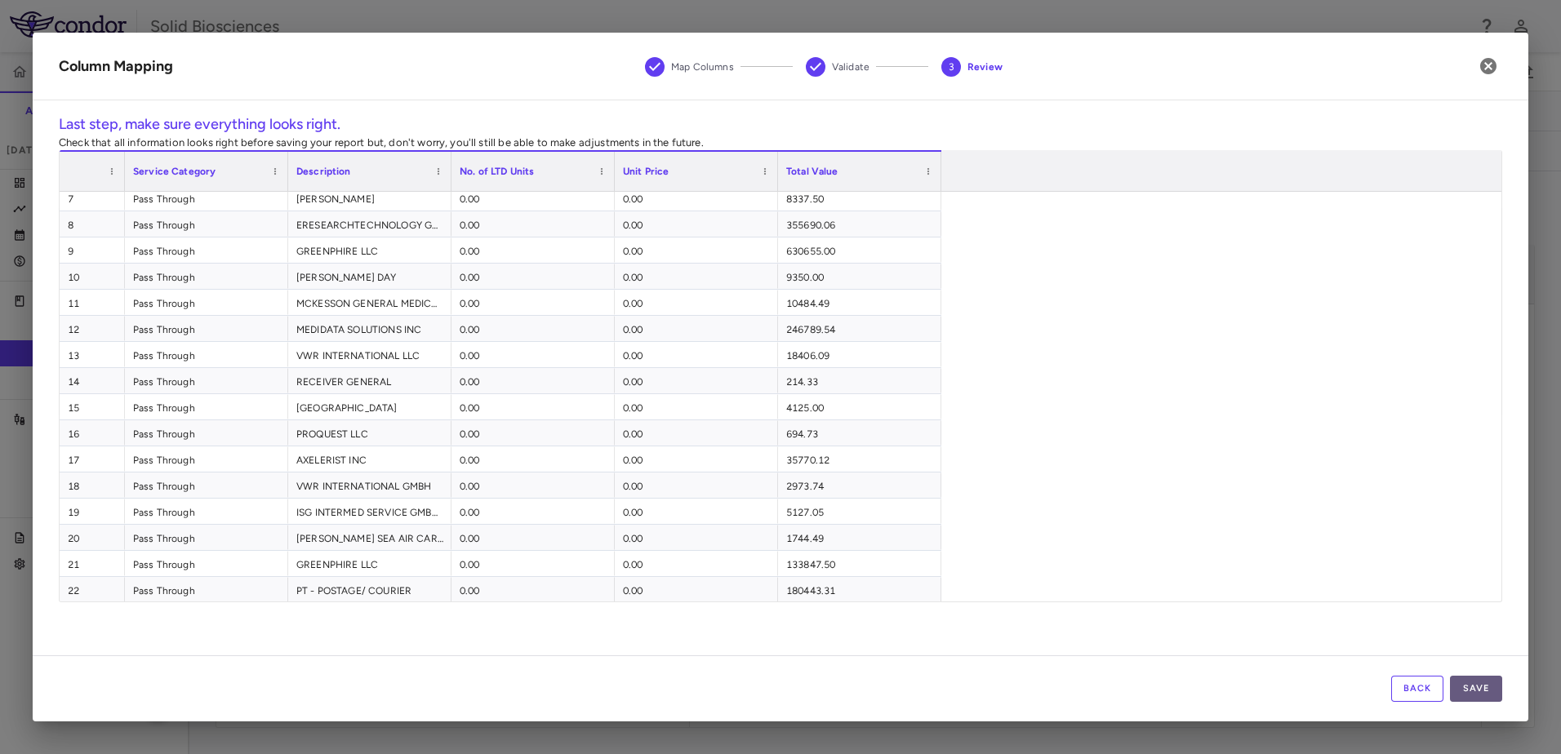
click at [1490, 689] on button "Save" at bounding box center [1476, 689] width 52 height 26
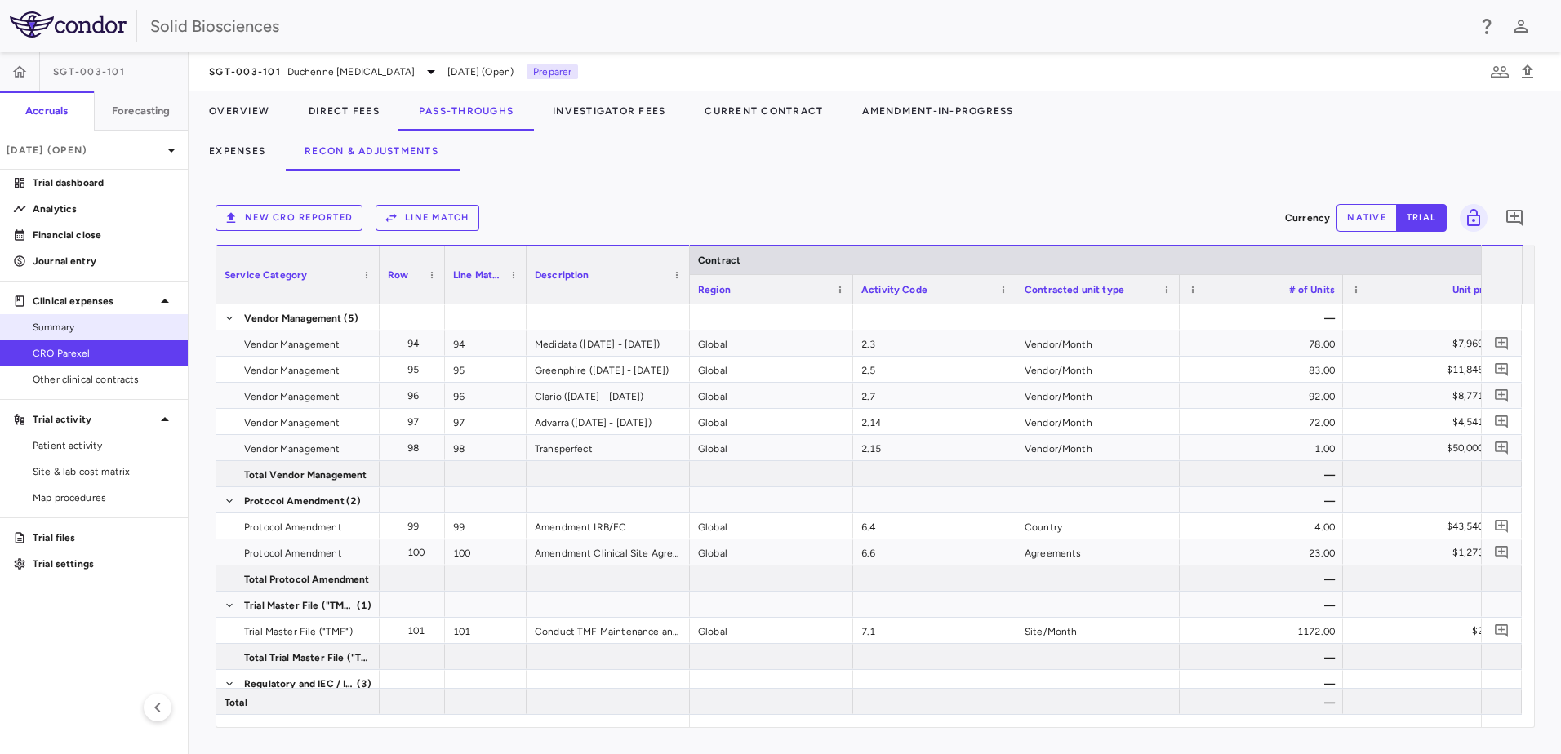
drag, startPoint x: 69, startPoint y: 329, endPoint x: 128, endPoint y: 320, distance: 59.5
click at [69, 329] on span "Summary" at bounding box center [104, 327] width 142 height 15
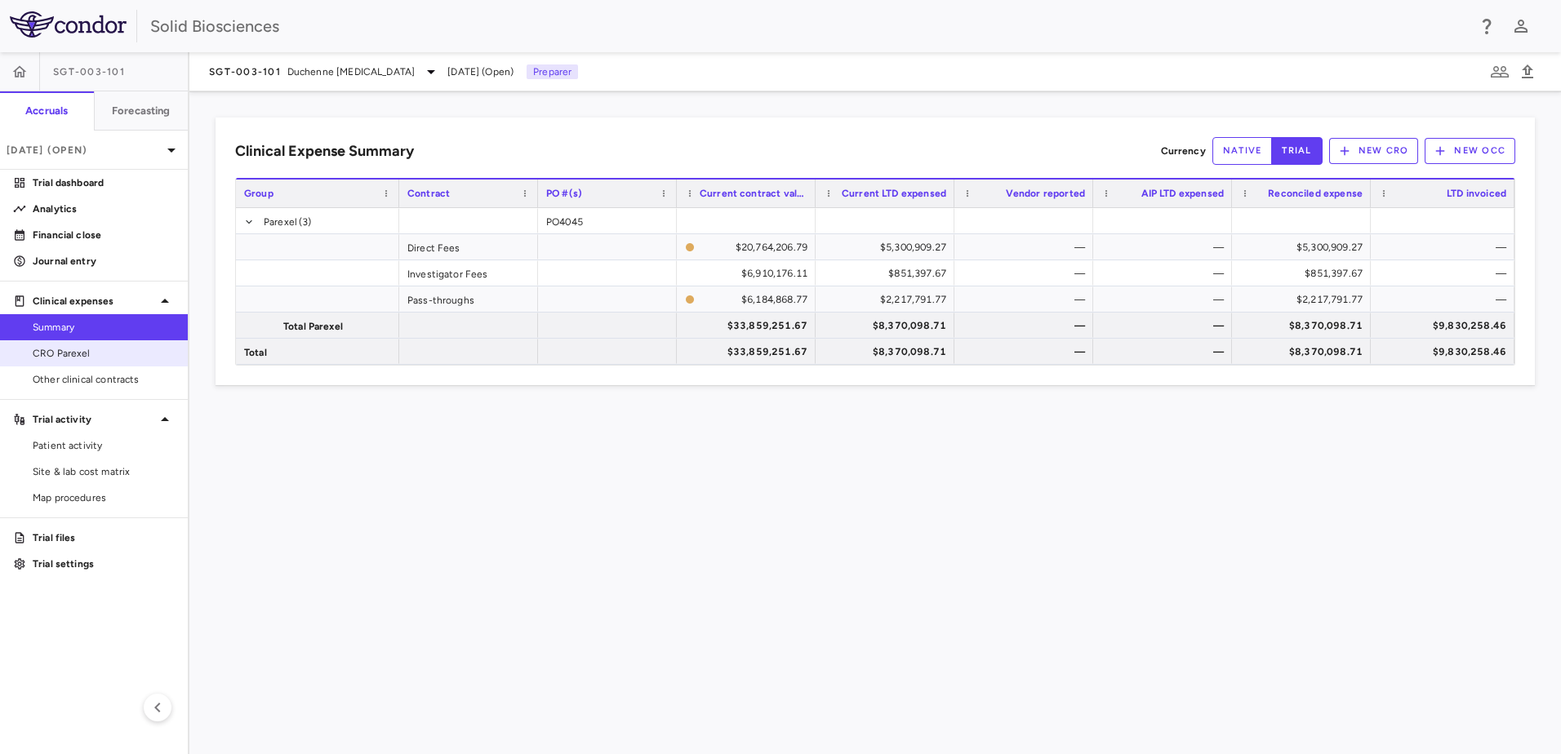
click at [84, 353] on span "CRO Parexel" at bounding box center [104, 353] width 142 height 15
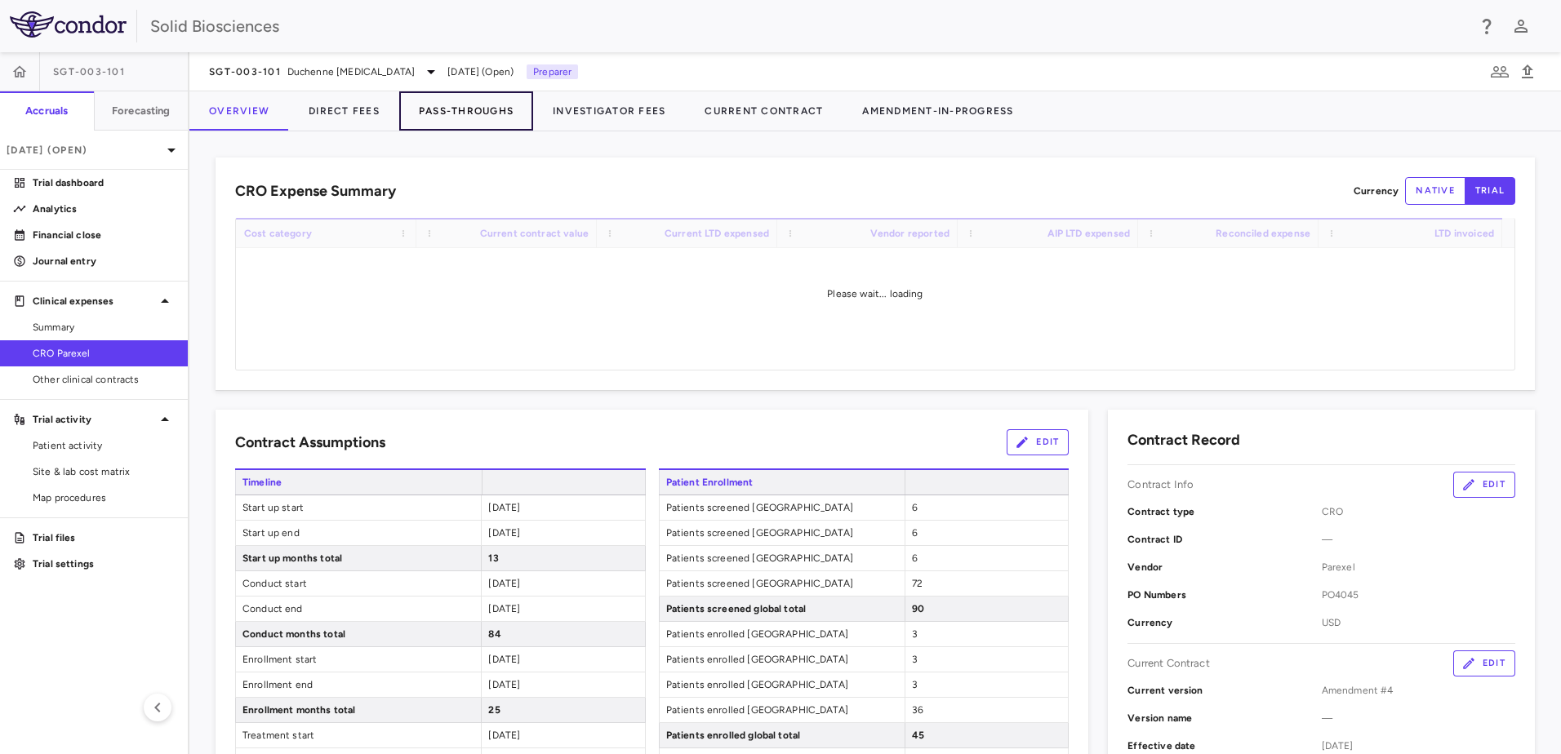
click at [479, 104] on button "Pass-Throughs" at bounding box center [466, 110] width 134 height 39
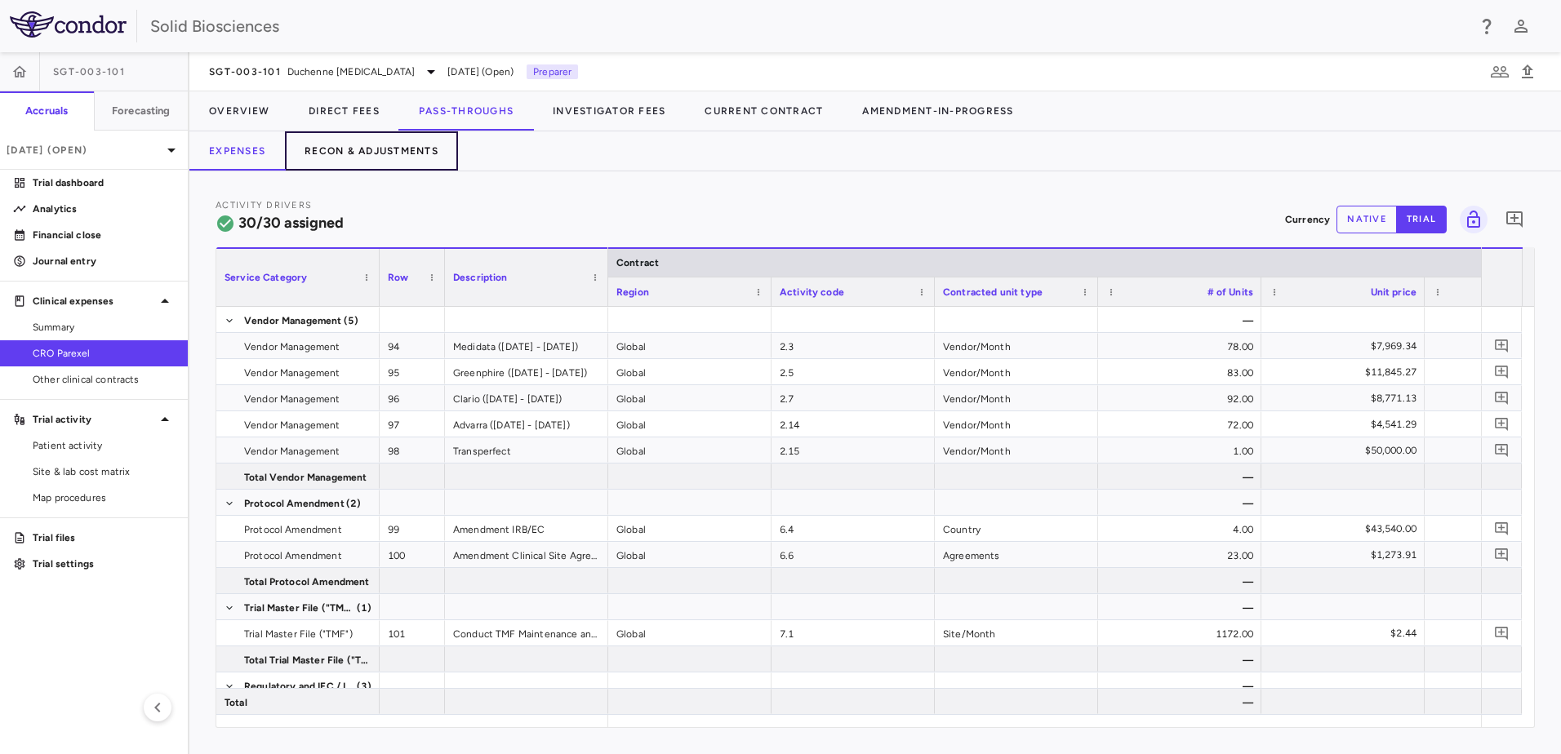
click at [352, 154] on button "Recon & Adjustments" at bounding box center [371, 150] width 173 height 39
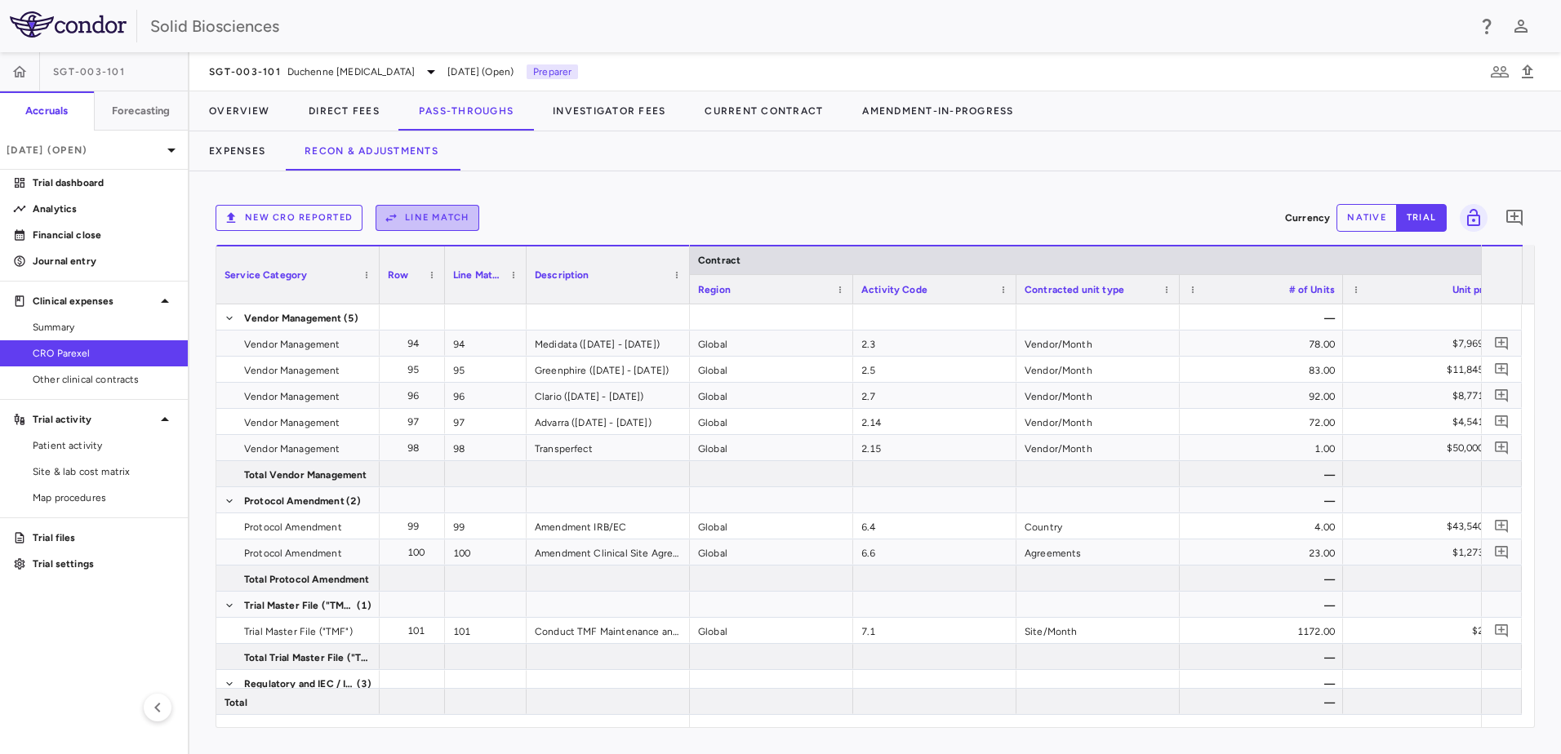
click at [422, 215] on button "Line Match" at bounding box center [428, 218] width 104 height 26
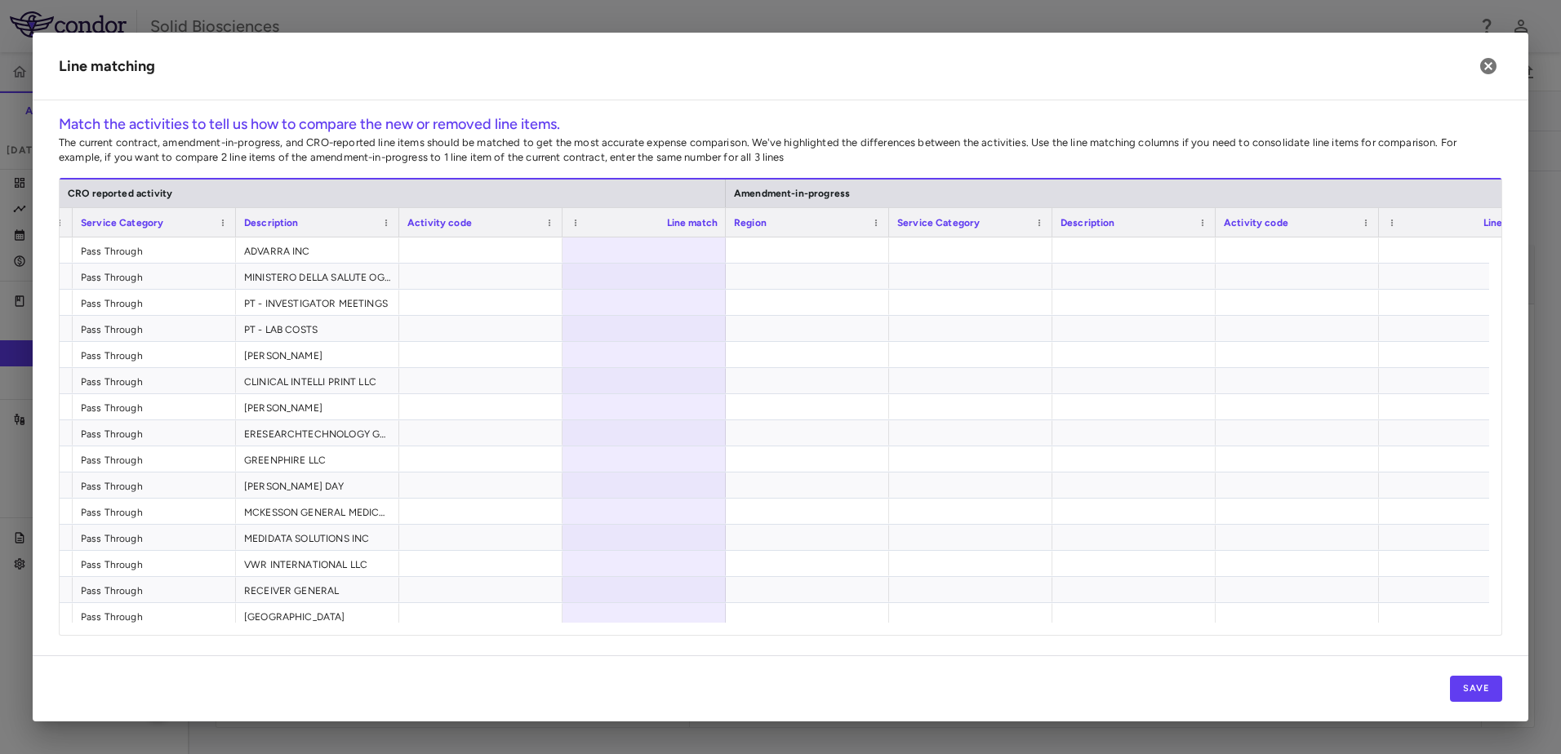
scroll to position [0, 1020]
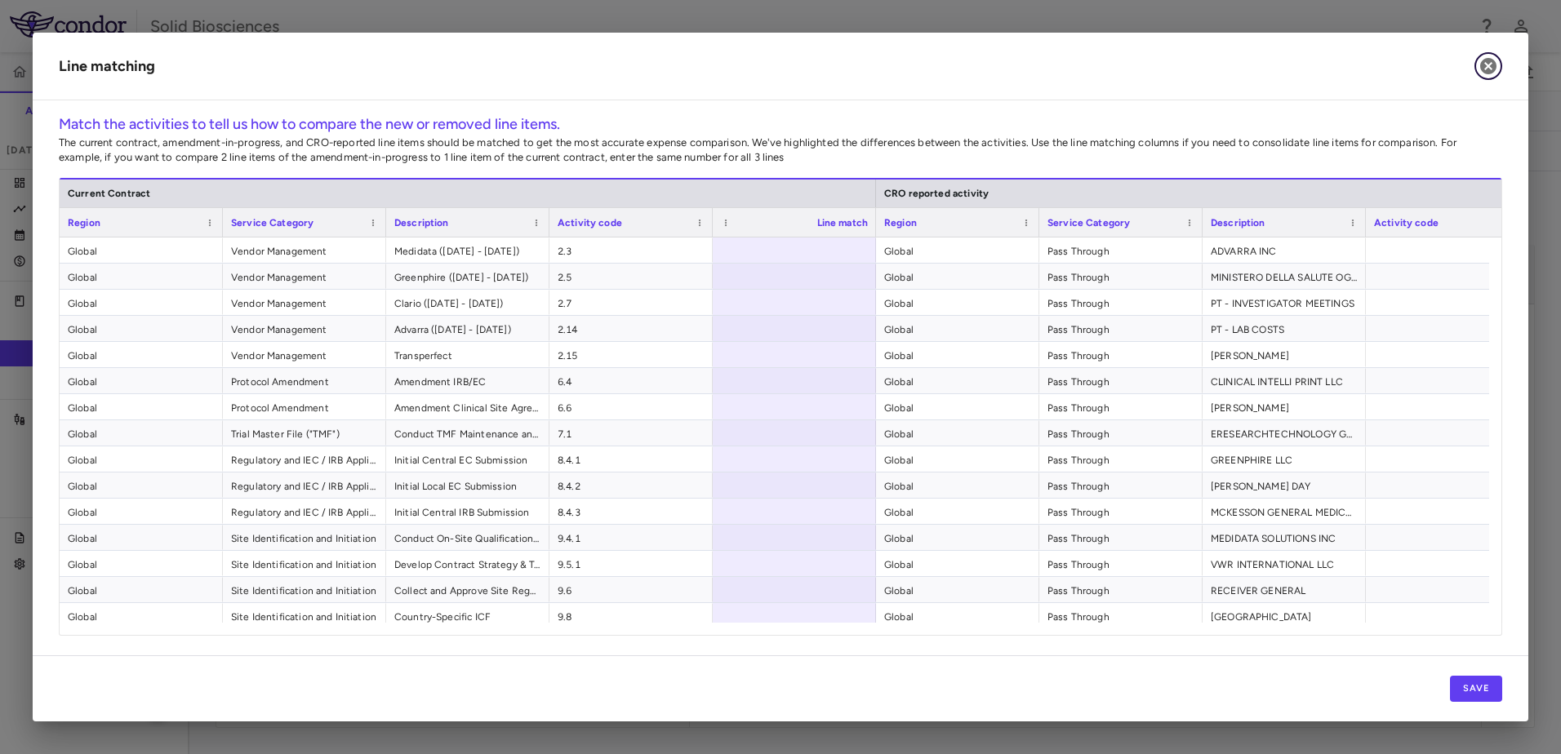
click at [1488, 63] on icon "button" at bounding box center [1488, 66] width 16 height 16
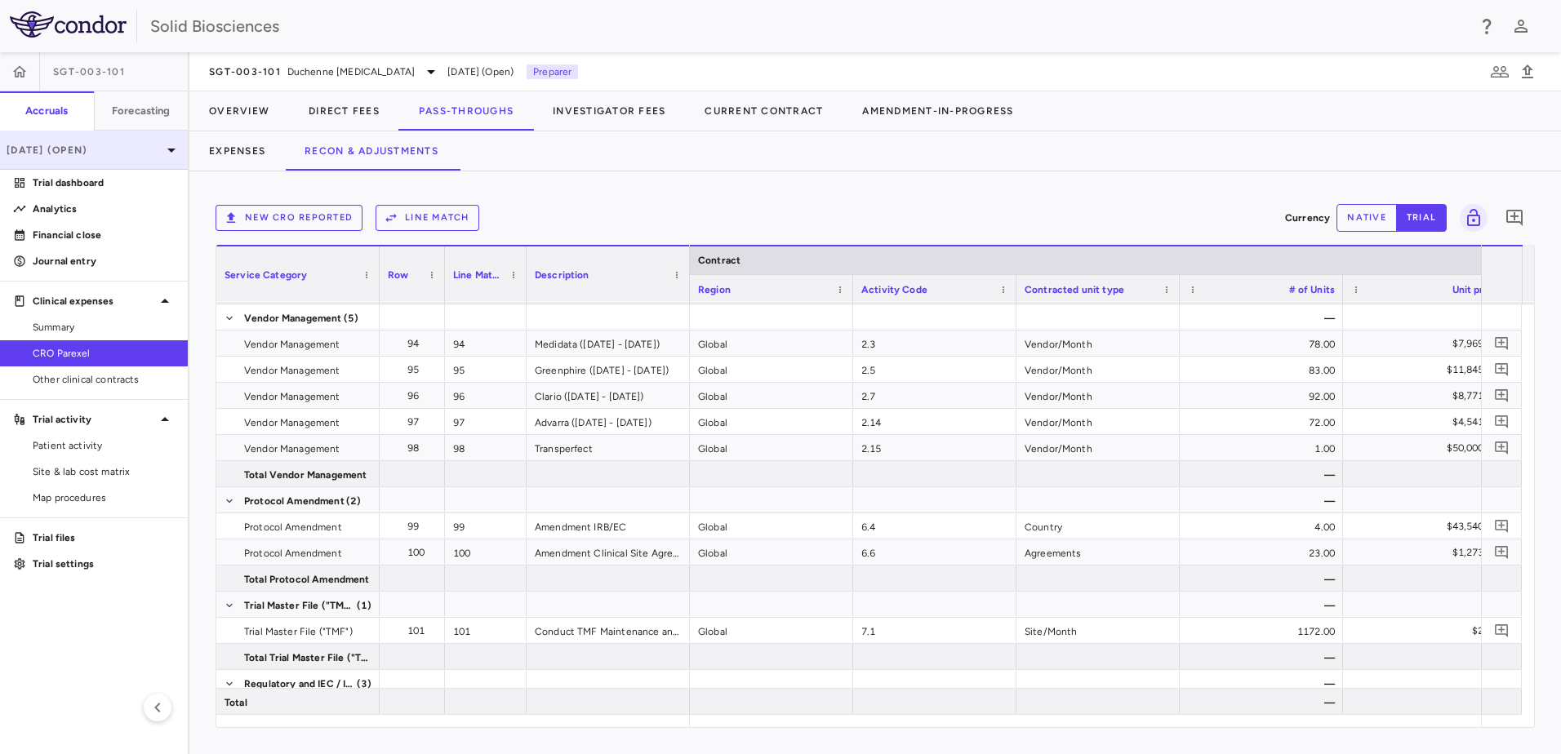
click at [87, 151] on p "[DATE] (Open)" at bounding box center [84, 150] width 155 height 15
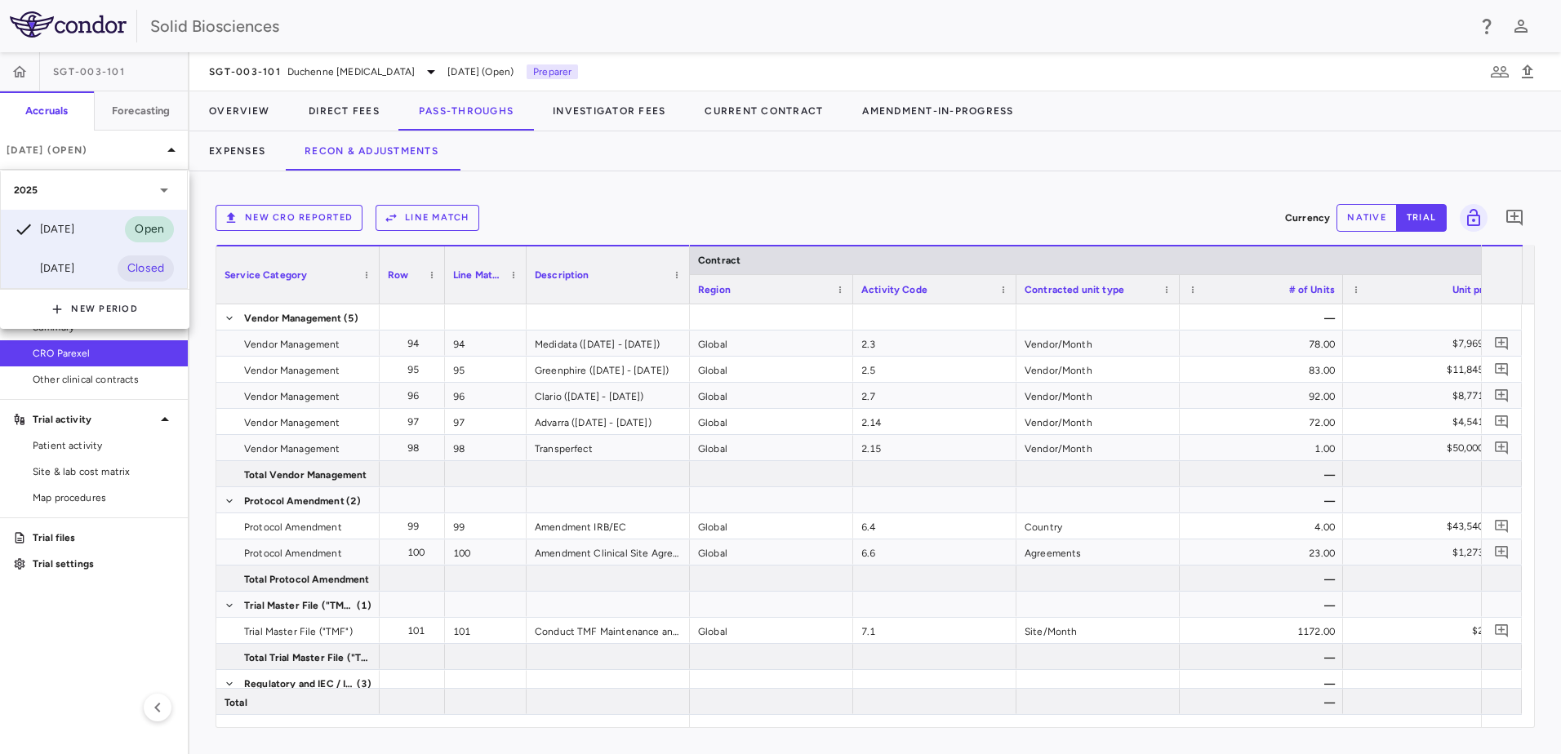
click at [74, 272] on div "[DATE]" at bounding box center [44, 269] width 60 height 20
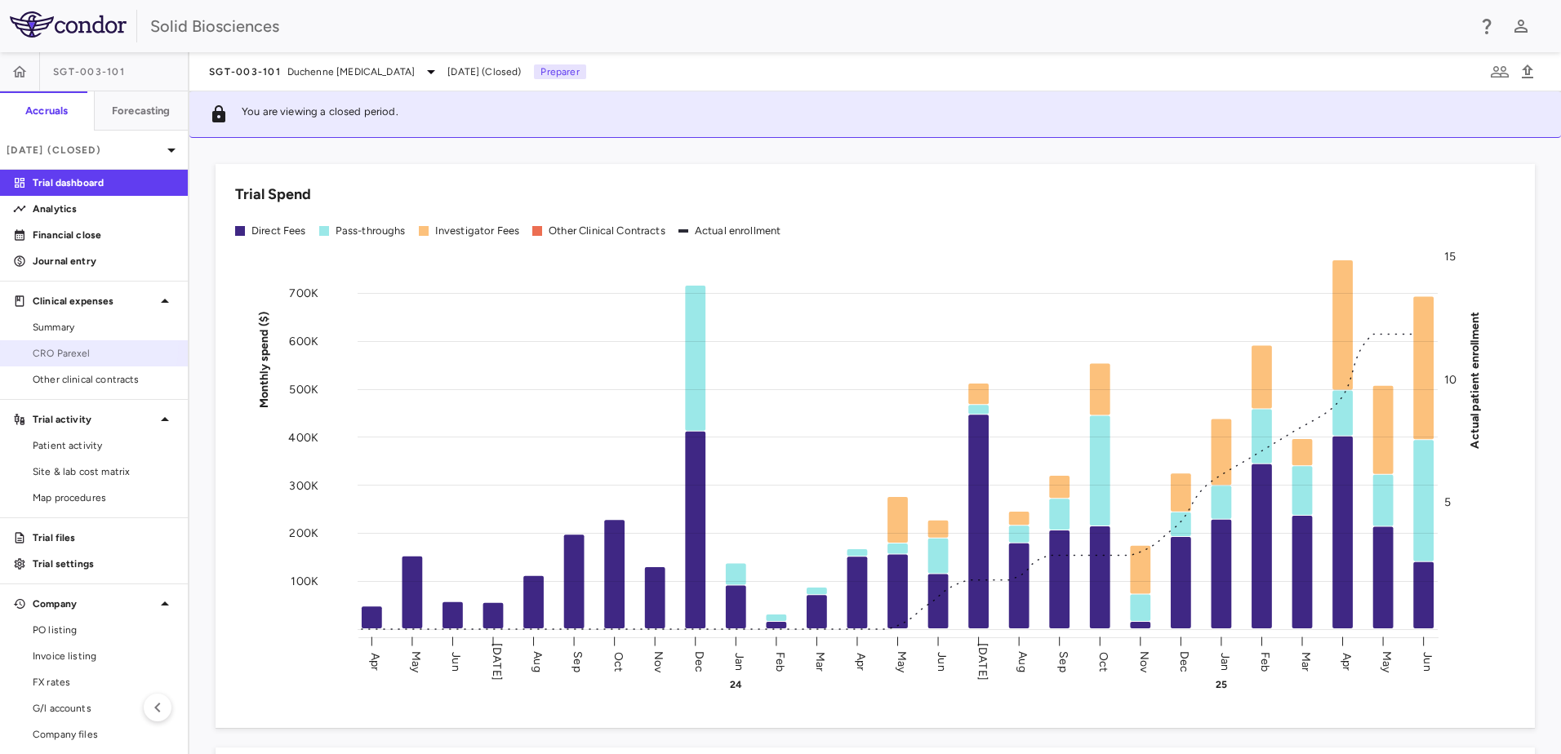
click at [68, 344] on link "CRO Parexel" at bounding box center [94, 353] width 188 height 24
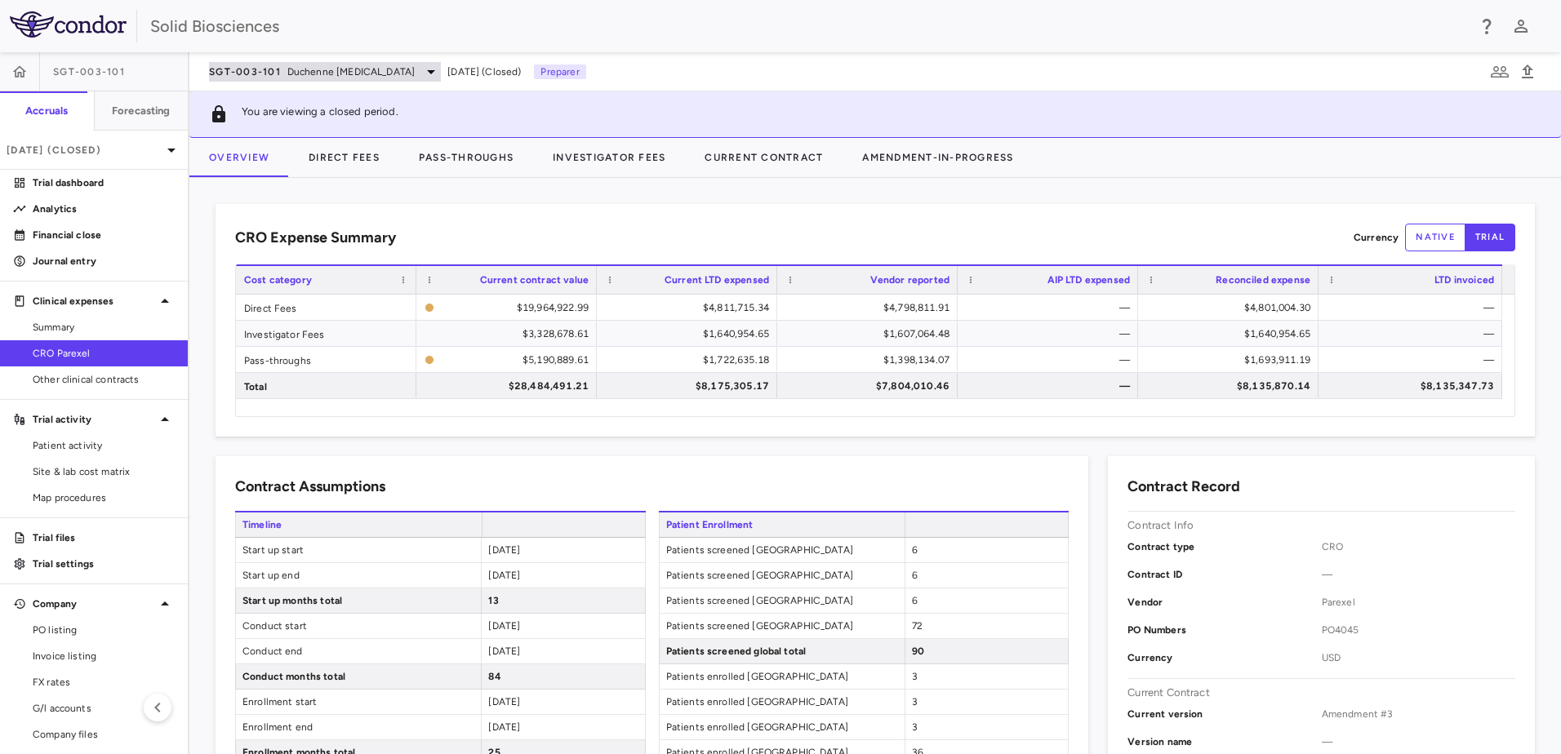
click at [415, 72] on span "Duchenne [MEDICAL_DATA]" at bounding box center [350, 71] width 127 height 15
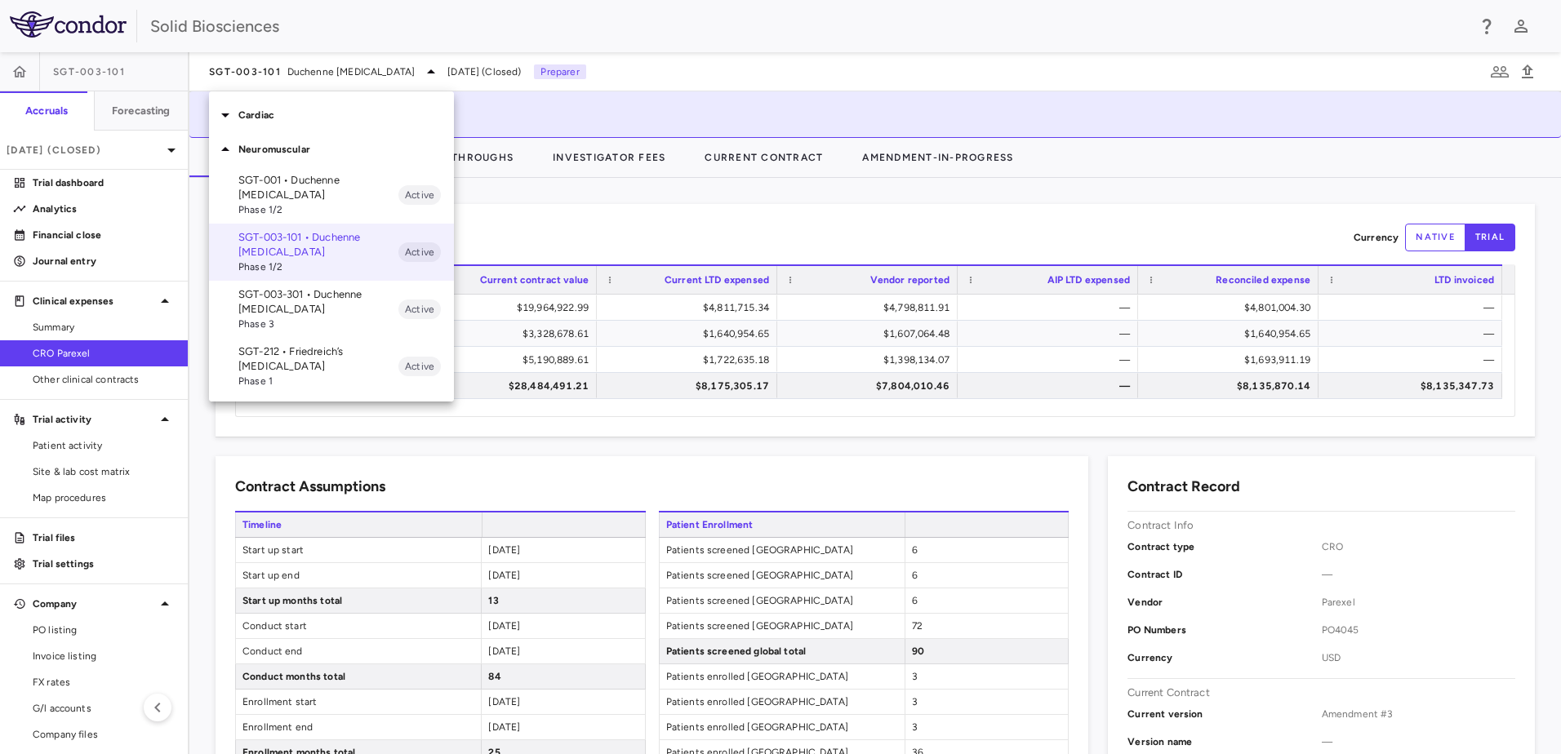
click at [549, 214] on div at bounding box center [780, 377] width 1561 height 754
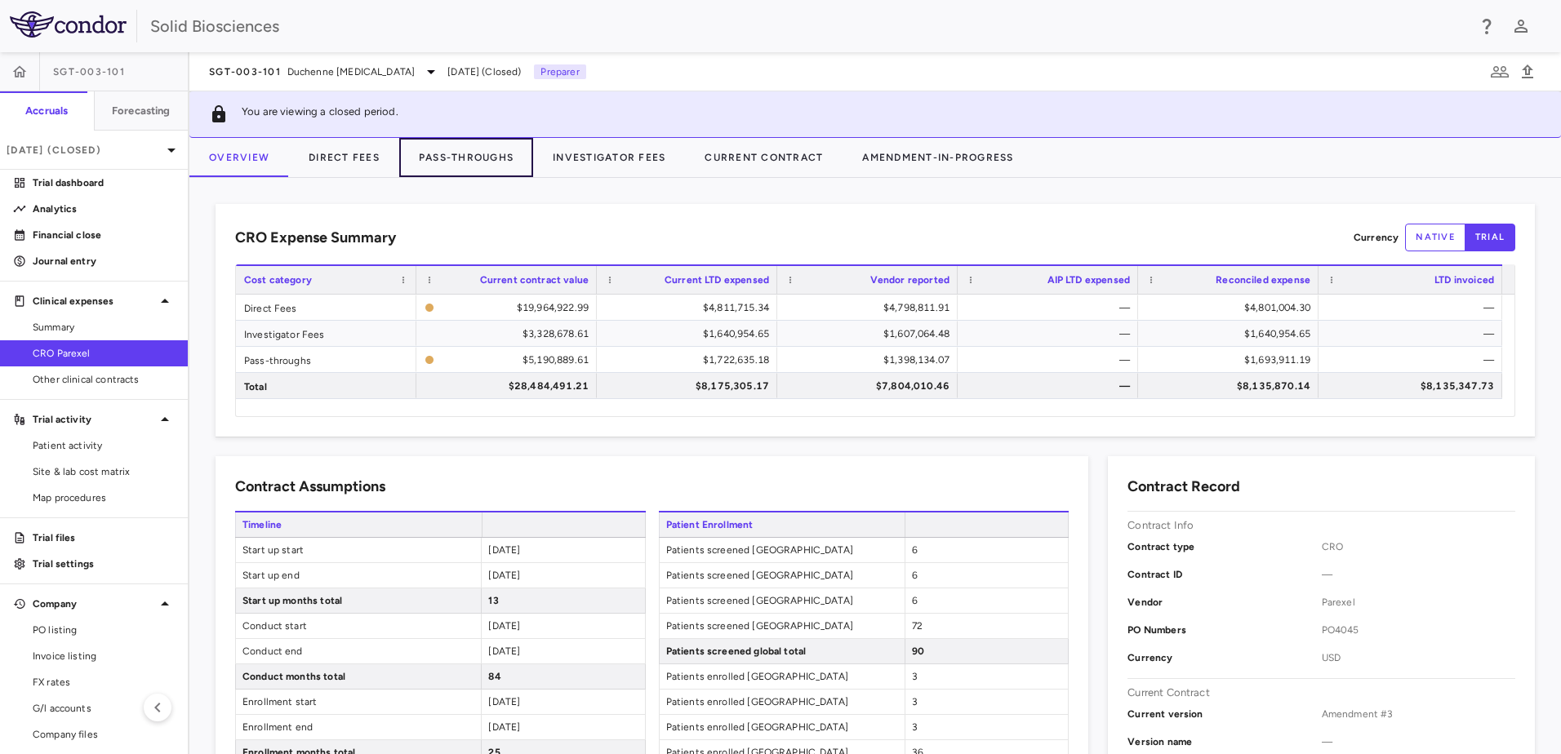
click at [464, 156] on button "Pass-Throughs" at bounding box center [466, 157] width 134 height 39
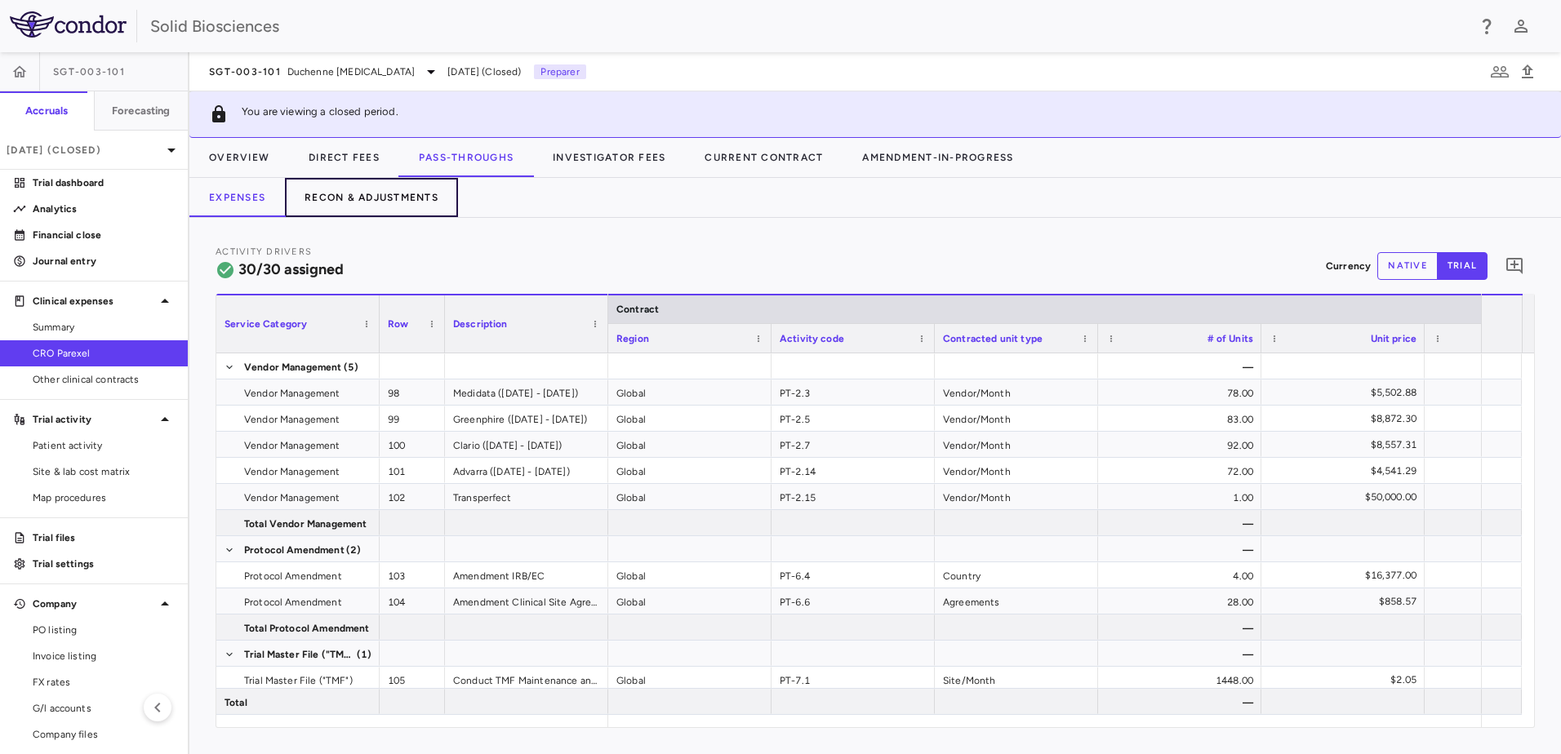
click at [364, 186] on button "Recon & Adjustments" at bounding box center [371, 197] width 173 height 39
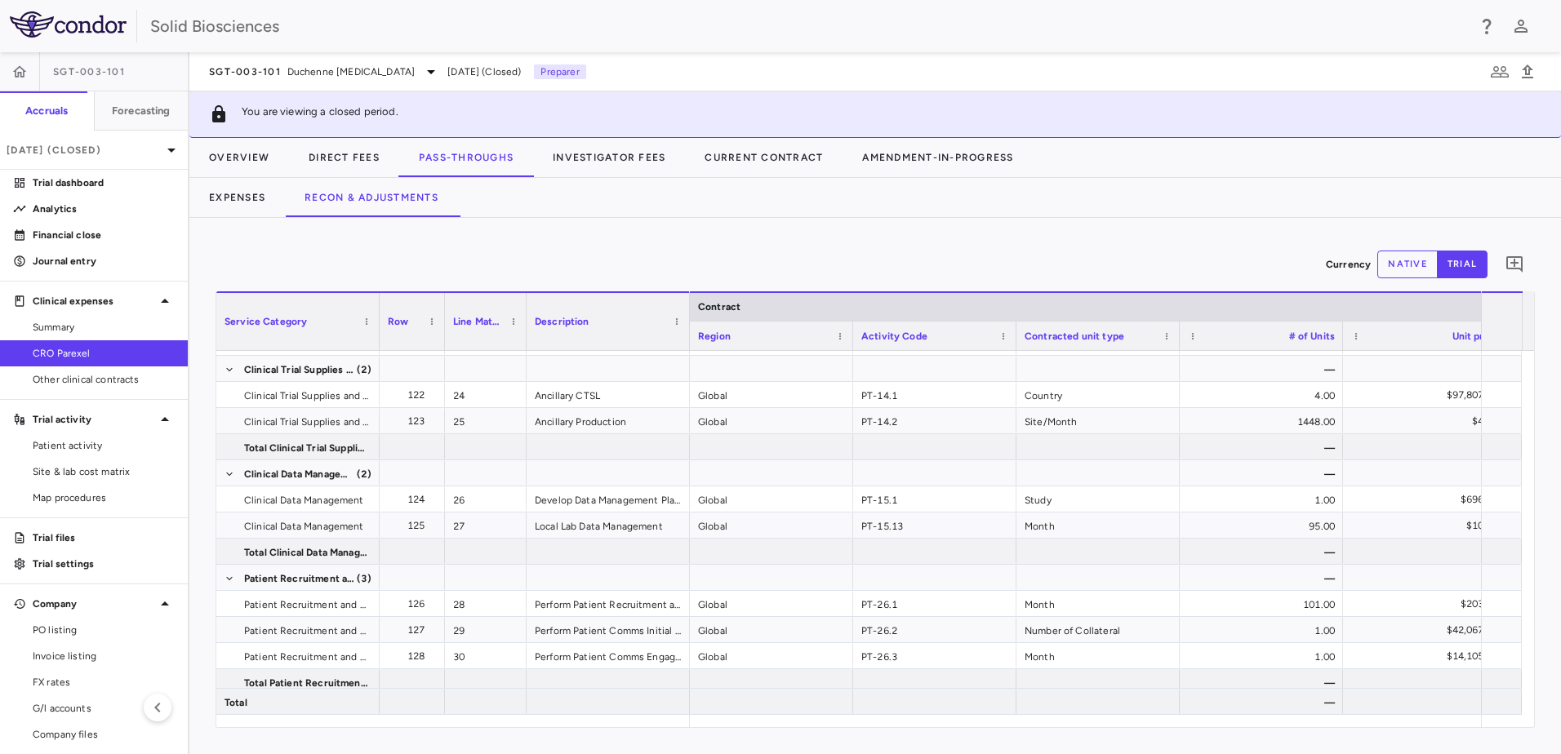
click at [574, 247] on div "Currency native trial 0" at bounding box center [875, 264] width 1319 height 41
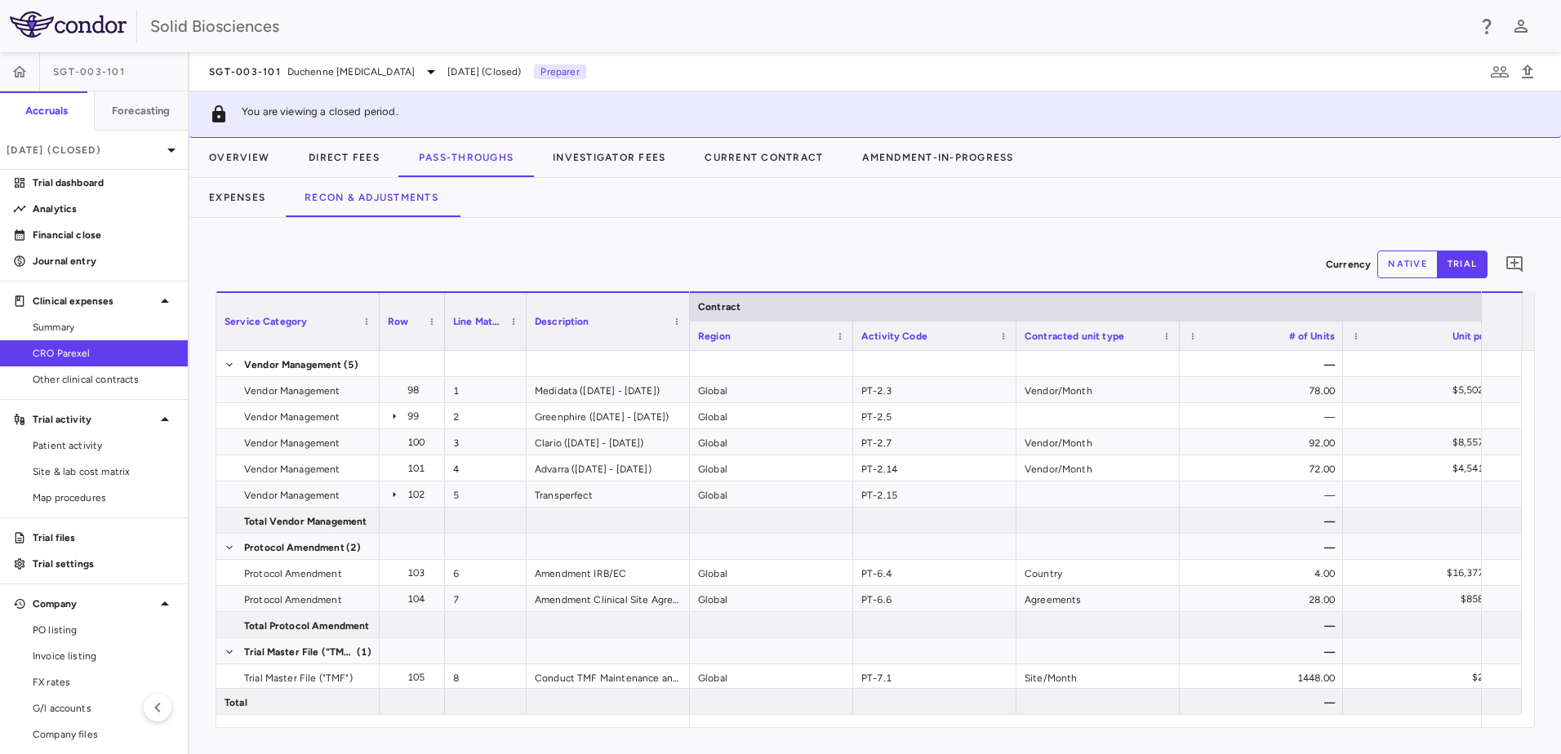
click at [598, 241] on div "Currency native trial 0 Service Category Drag here to set column labels Service…" at bounding box center [874, 486] width 1371 height 536
click at [1081, 638] on span "Export" at bounding box center [1111, 635] width 138 height 23
click at [1296, 663] on span "Excel Export" at bounding box center [1285, 664] width 77 height 23
click at [624, 250] on div "Currency native trial 0" at bounding box center [875, 264] width 1319 height 41
click at [112, 143] on p "Jun 2025 (Closed)" at bounding box center [84, 150] width 155 height 15
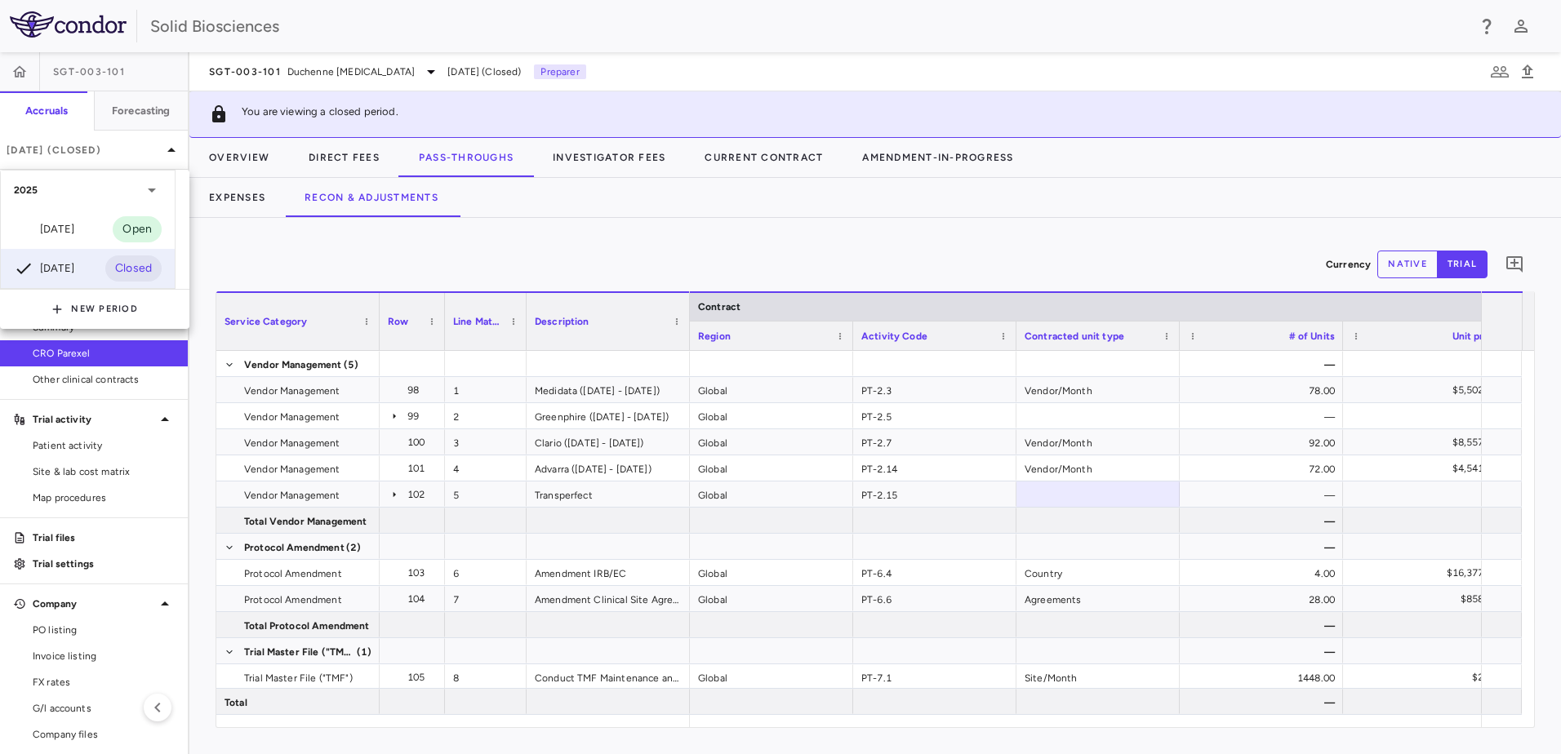
click at [74, 233] on div "[DATE]" at bounding box center [44, 230] width 60 height 20
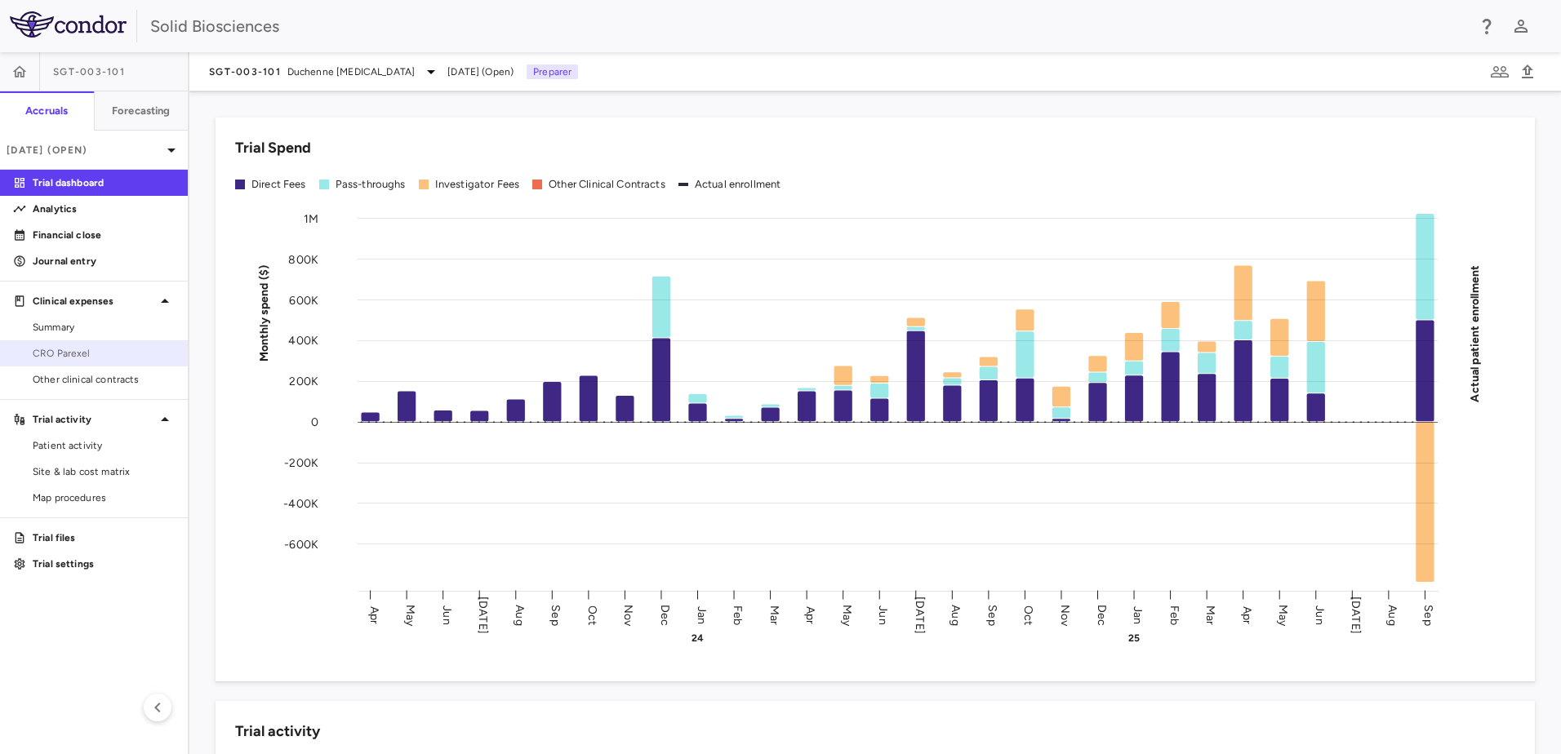
click at [73, 353] on span "CRO Parexel" at bounding box center [104, 353] width 142 height 15
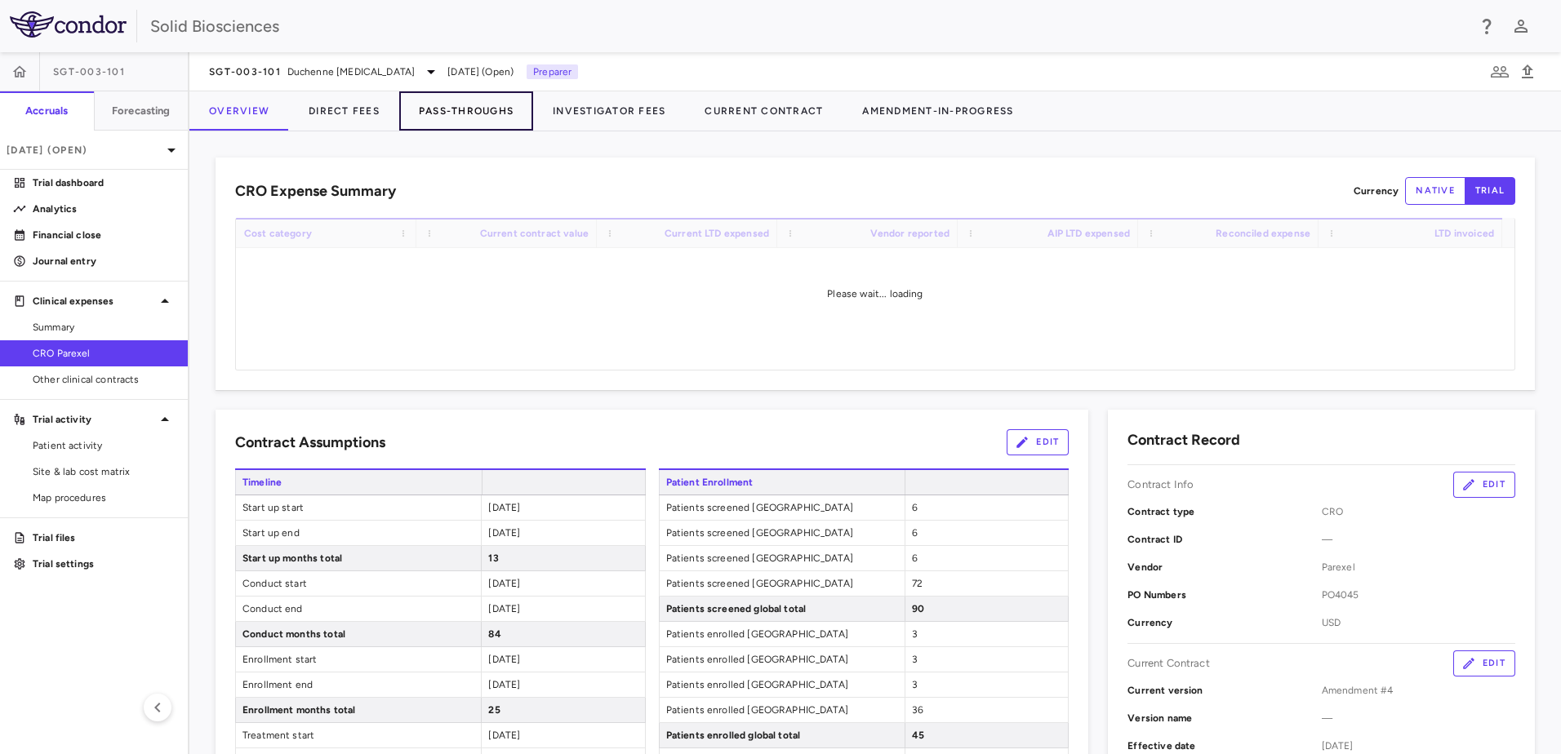
click at [469, 109] on button "Pass-Throughs" at bounding box center [466, 110] width 134 height 39
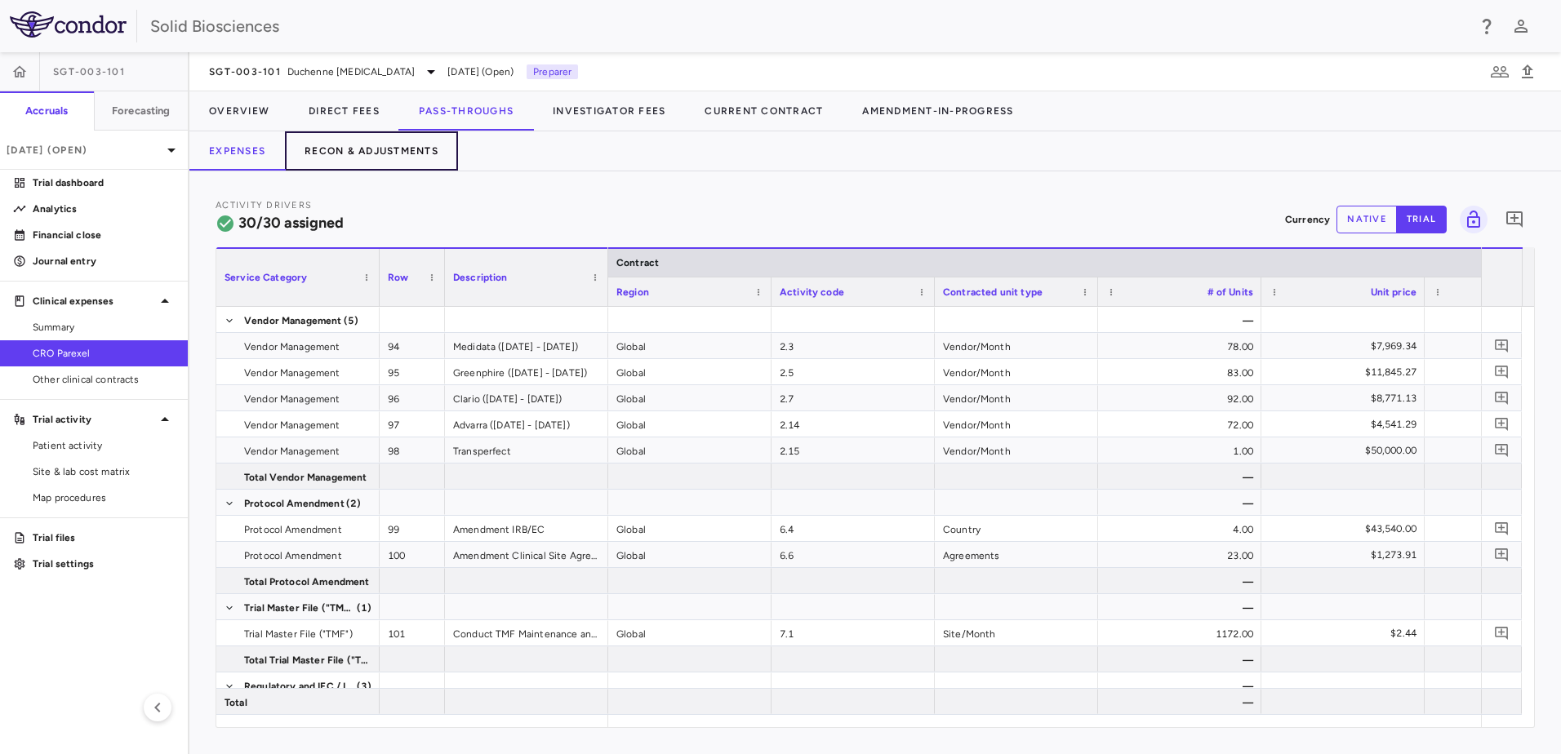
click at [359, 148] on button "Recon & Adjustments" at bounding box center [371, 150] width 173 height 39
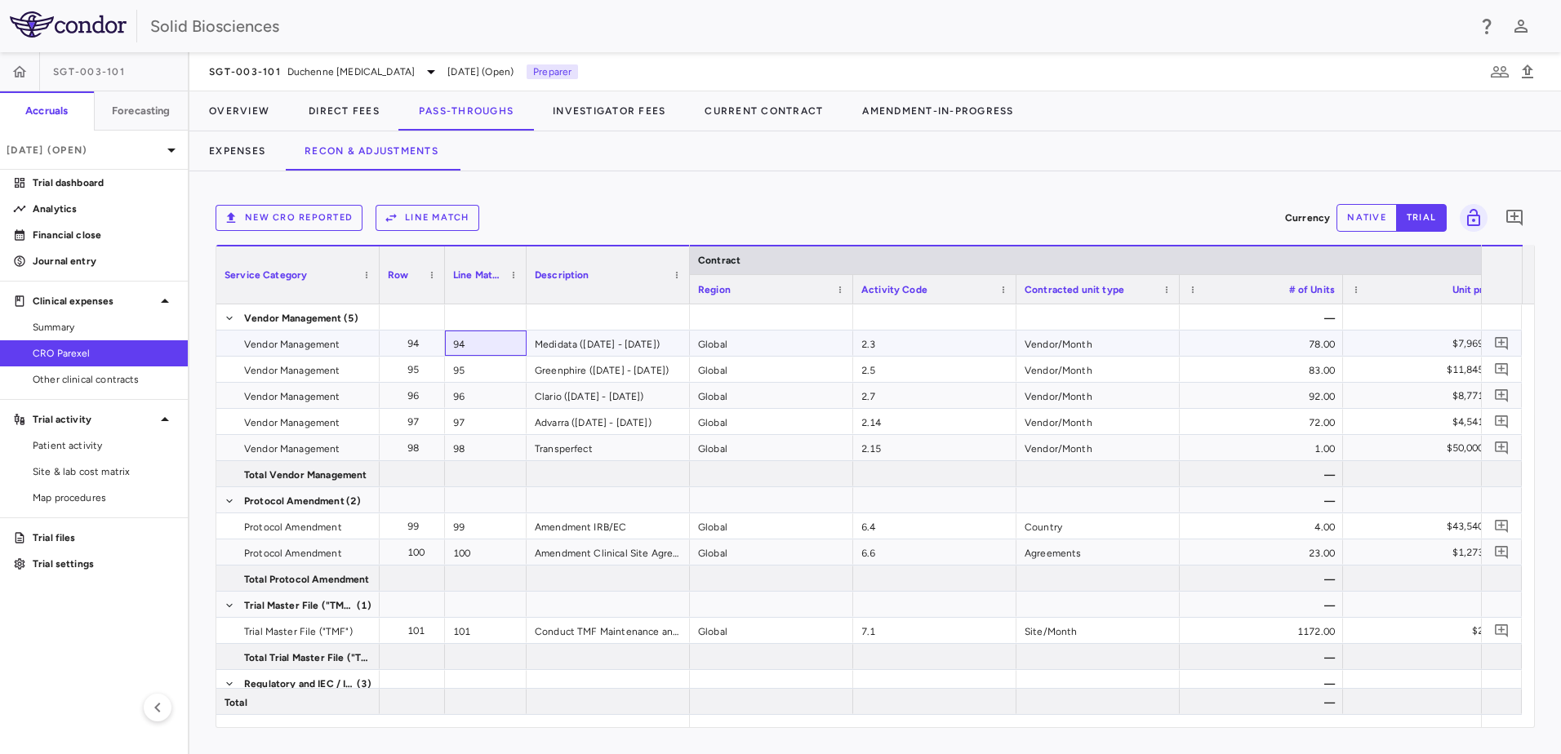
click at [477, 342] on div "94" at bounding box center [486, 343] width 82 height 25
click at [1364, 214] on button "native" at bounding box center [1366, 218] width 60 height 28
click at [492, 347] on div "94" at bounding box center [486, 343] width 82 height 25
click at [493, 342] on div "94" at bounding box center [486, 343] width 82 height 25
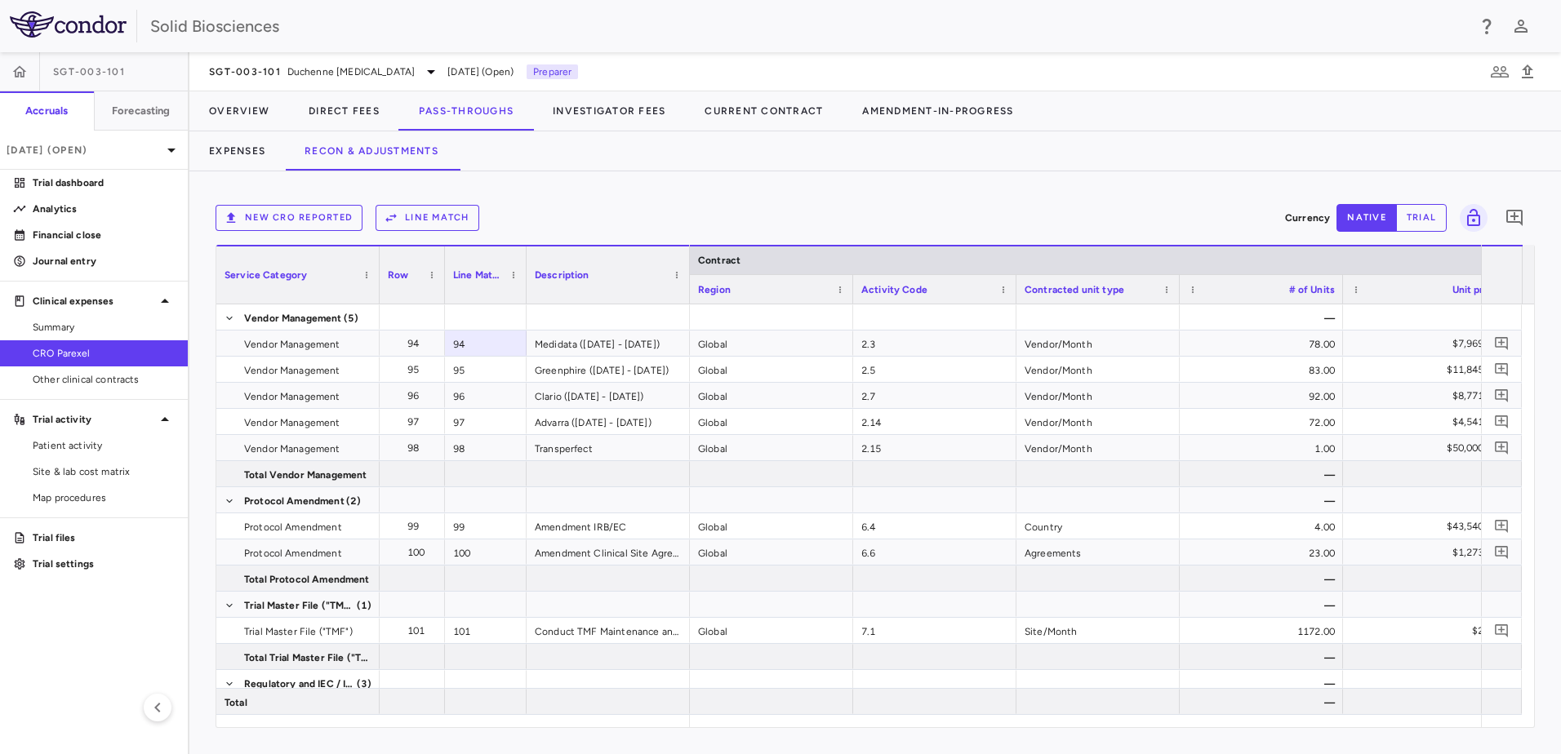
click at [433, 220] on button "Line Match" at bounding box center [428, 218] width 104 height 26
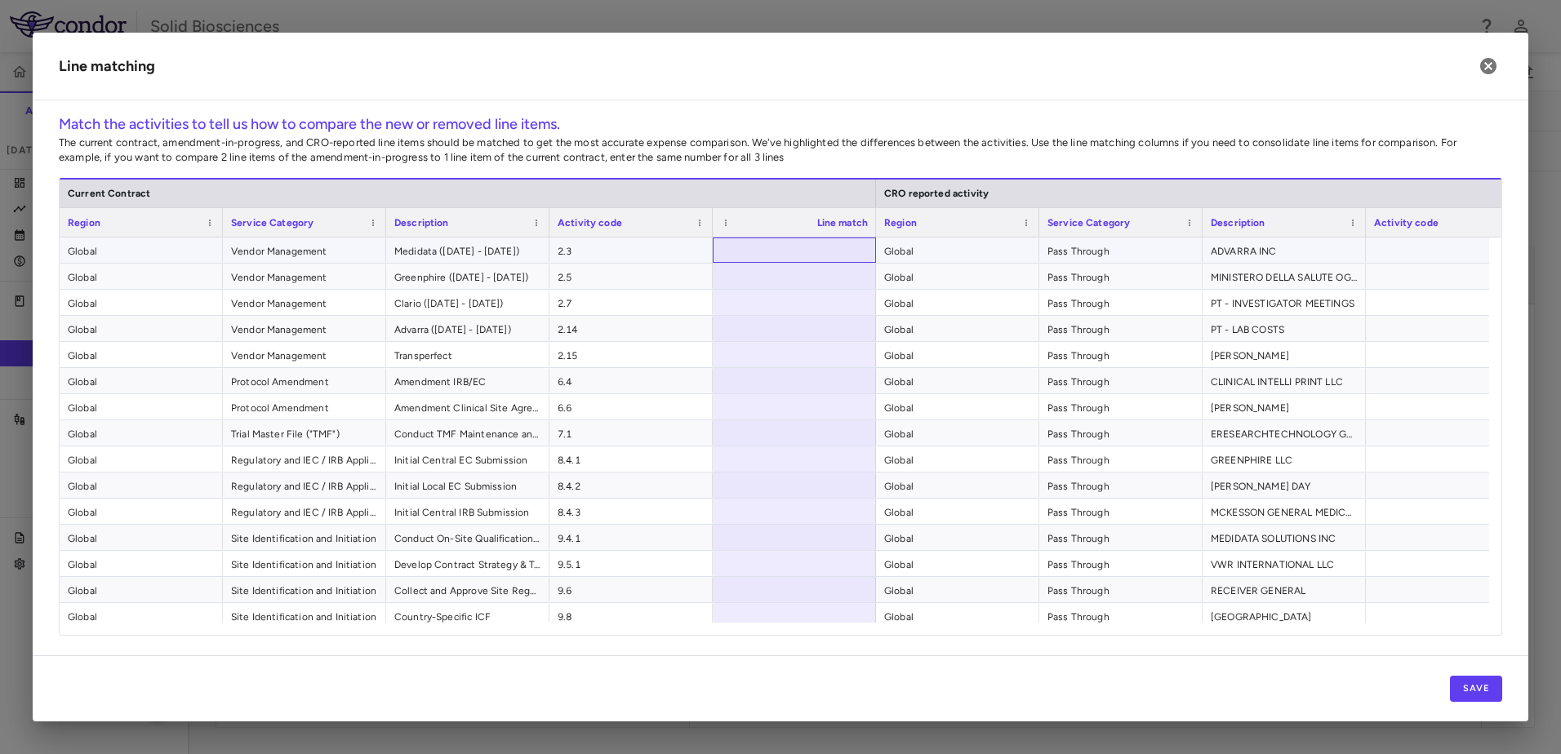
click at [785, 248] on div at bounding box center [794, 250] width 163 height 25
type input "*"
drag, startPoint x: 853, startPoint y: 622, endPoint x: 1146, endPoint y: 604, distance: 293.6
click at [1146, 604] on div "Global Site Identification and Initiation Country-Specific ICF 9.8 Global Pass …" at bounding box center [1284, 616] width 2449 height 26
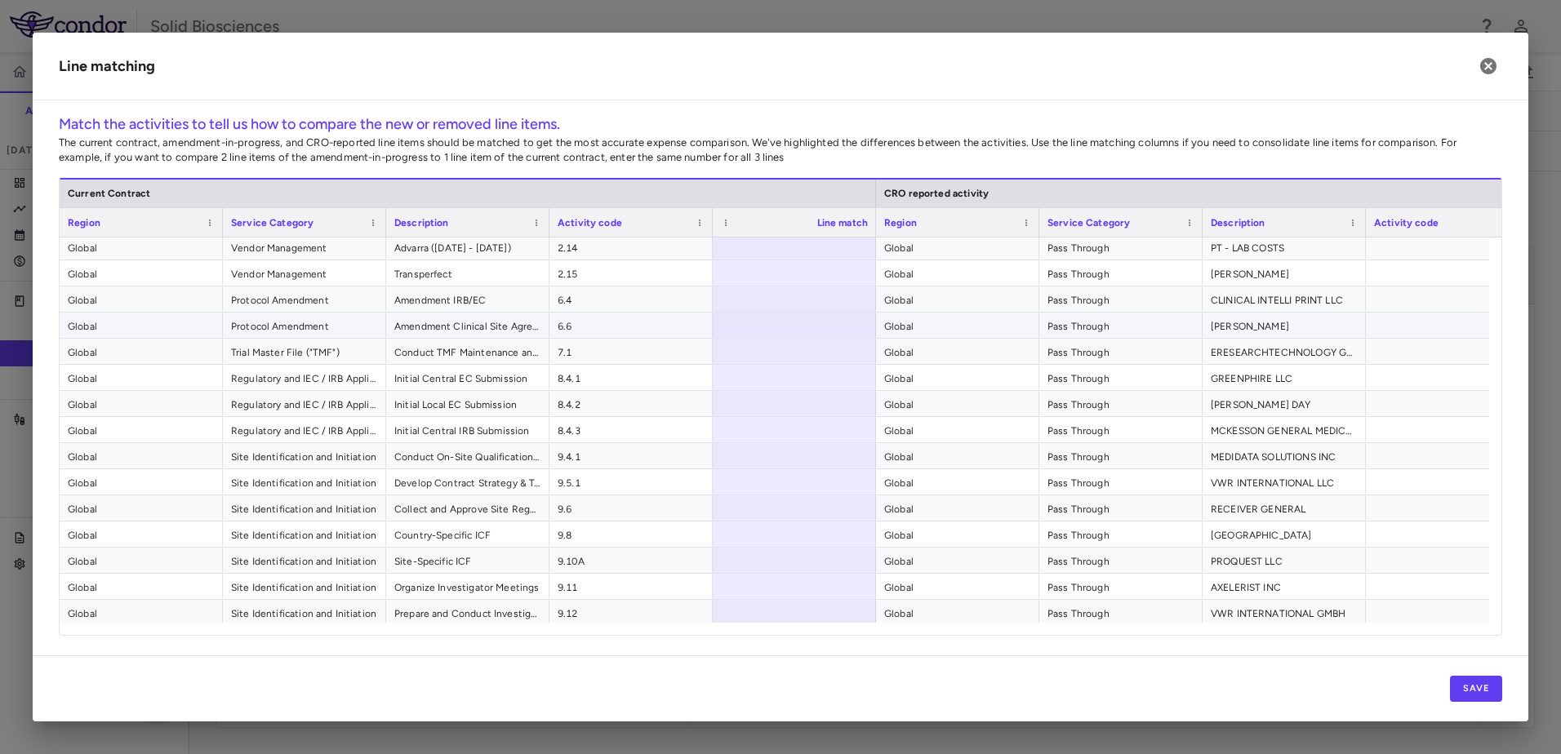
scroll to position [24, 0]
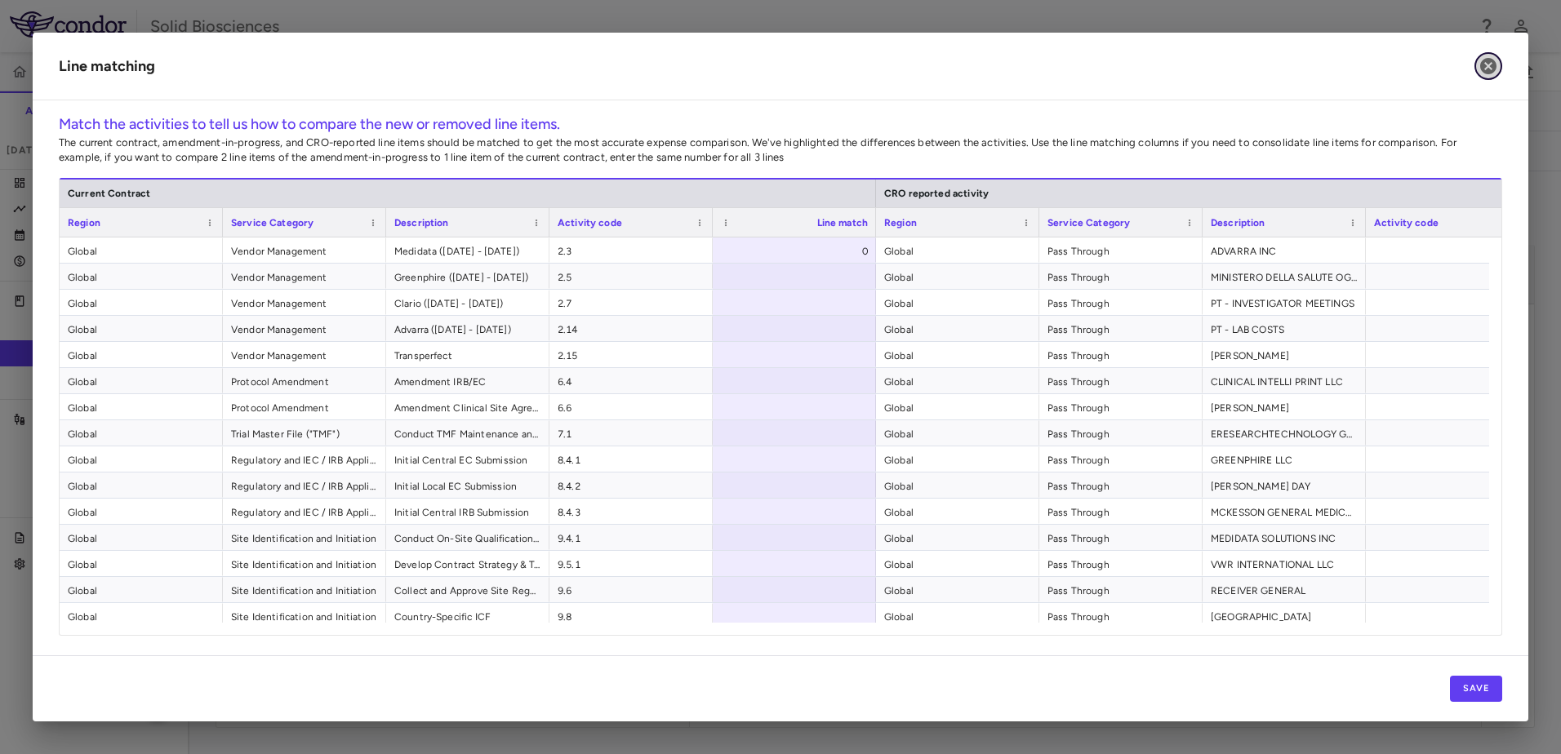
click at [1496, 65] on icon "button" at bounding box center [1488, 66] width 20 height 20
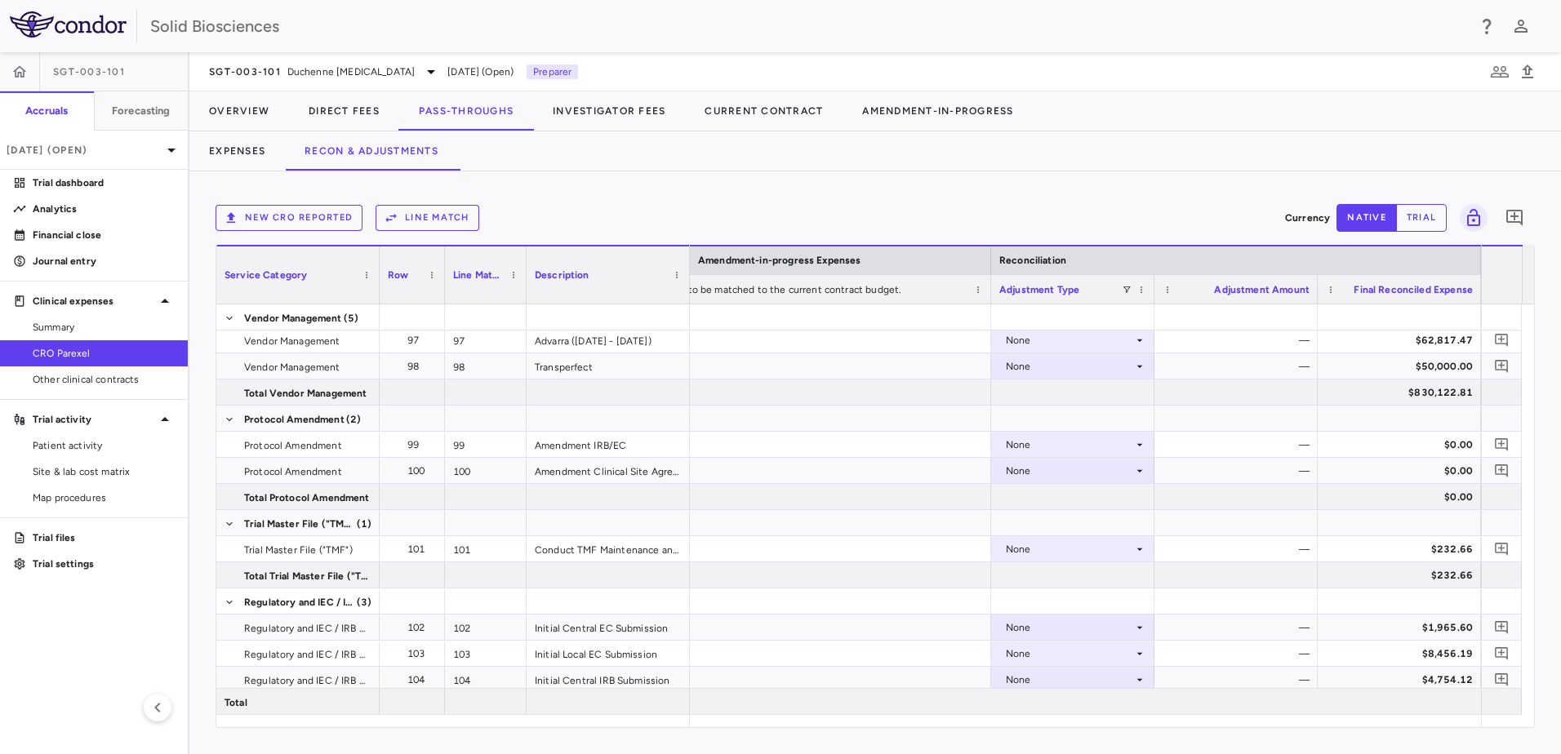
click at [1100, 185] on div "New CRO reported Line Match Currency native trial 0 Service Category Drag here …" at bounding box center [874, 462] width 1371 height 583
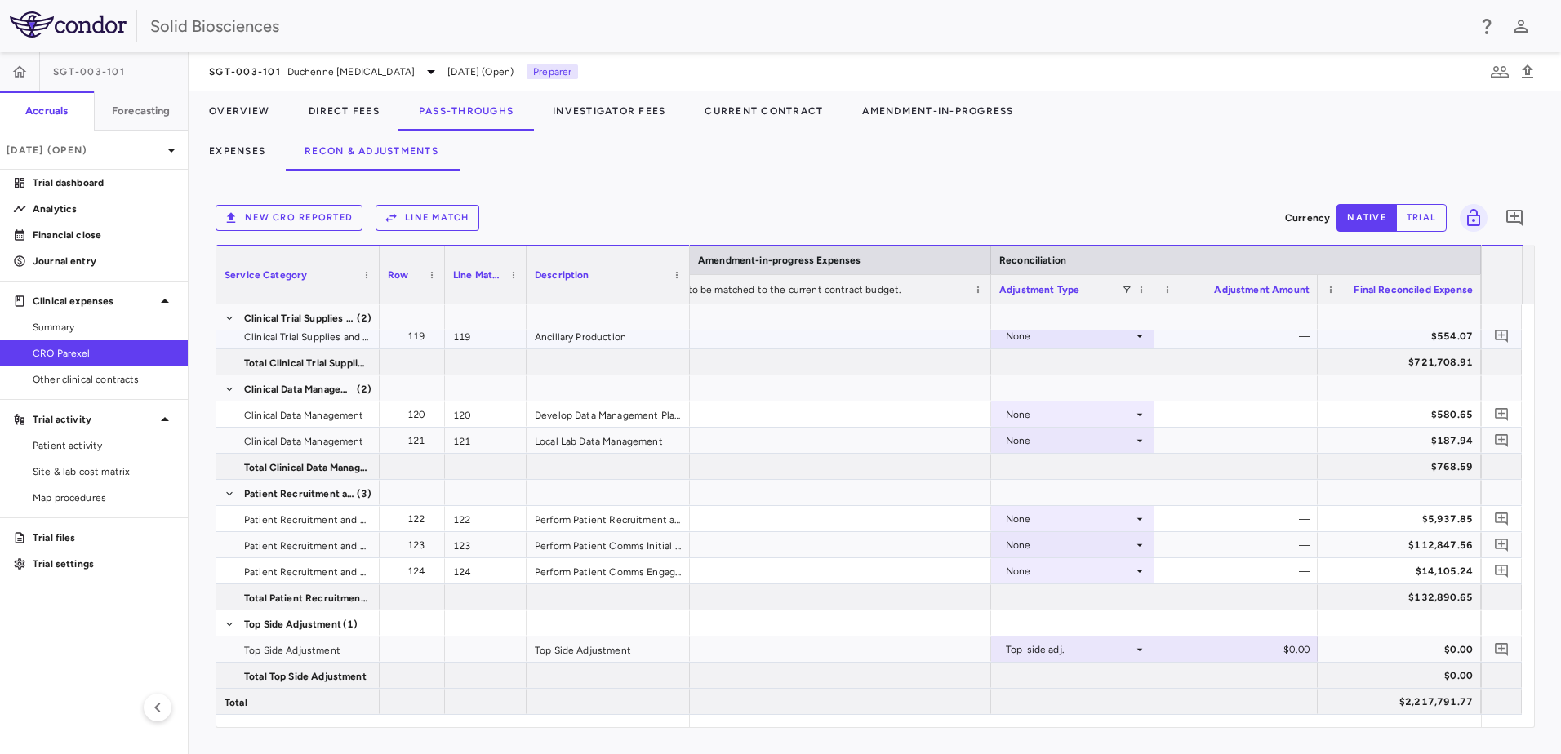
click at [1078, 331] on div "None" at bounding box center [1069, 336] width 127 height 26
click at [1438, 220] on div at bounding box center [780, 377] width 1561 height 754
click at [1423, 217] on button "trial" at bounding box center [1421, 218] width 51 height 28
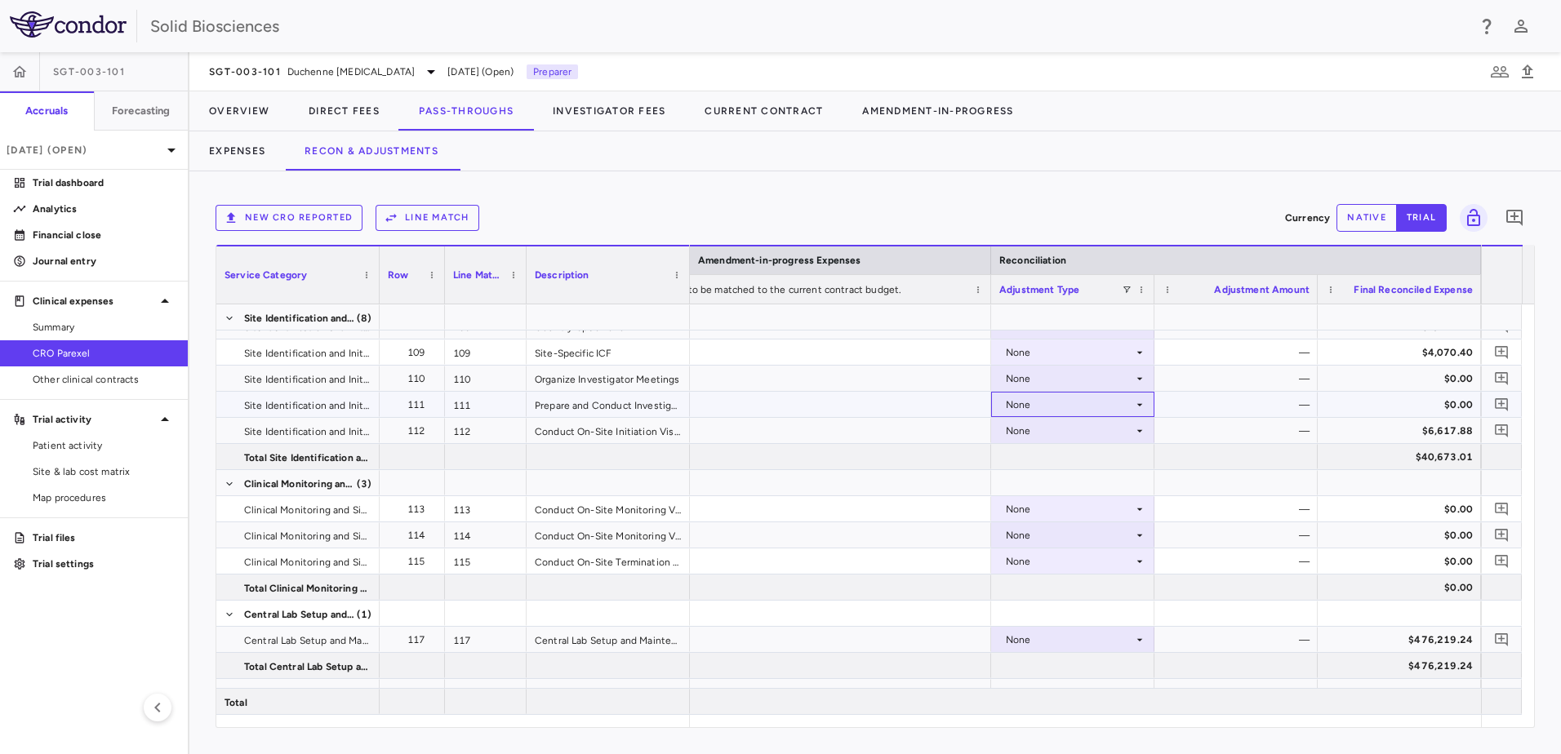
click at [1078, 407] on div "None" at bounding box center [1069, 405] width 127 height 26
click at [1078, 407] on div at bounding box center [780, 377] width 1561 height 754
click at [1376, 213] on button "native" at bounding box center [1366, 218] width 60 height 28
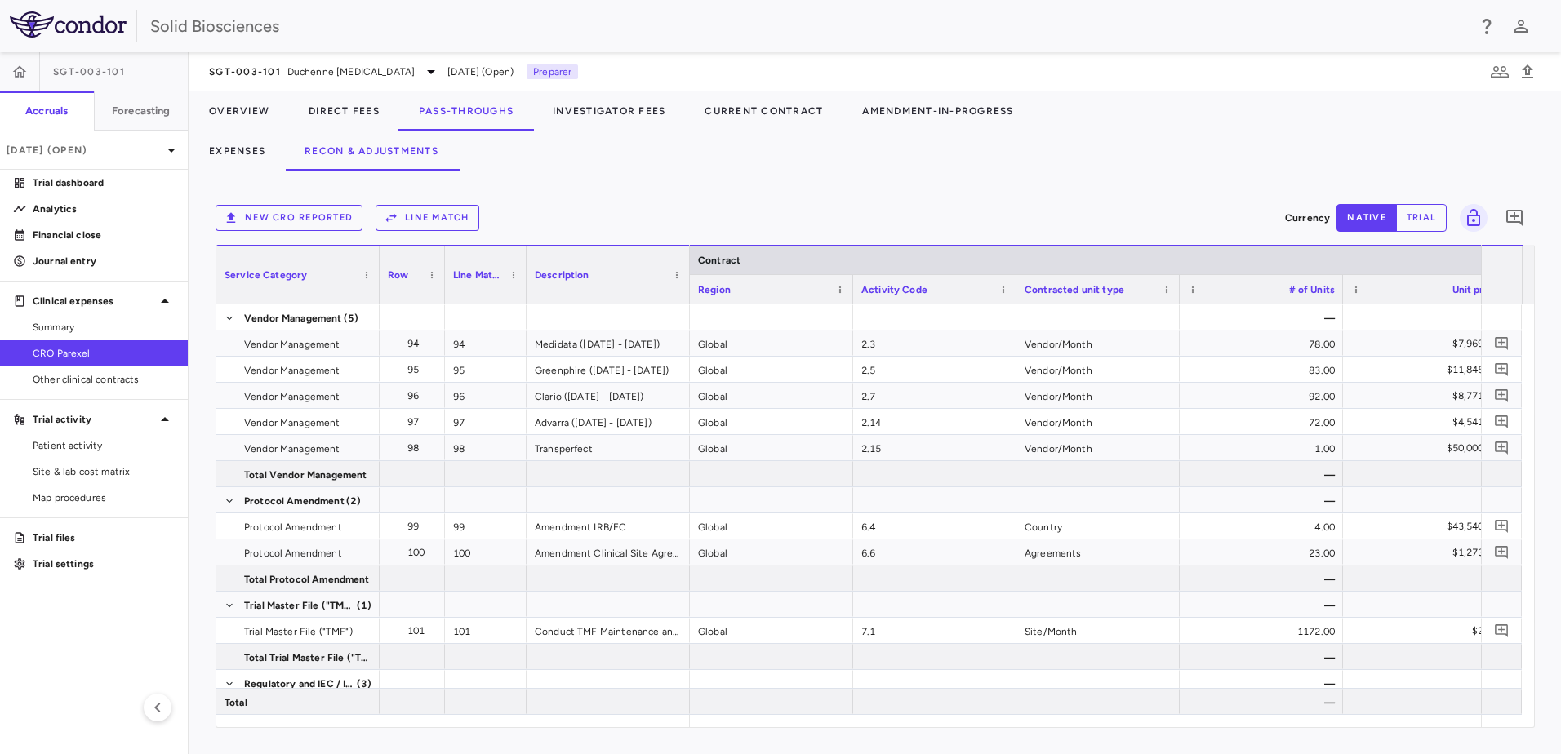
click at [747, 204] on div "New CRO reported Line Match Currency native trial 0" at bounding box center [875, 218] width 1319 height 41
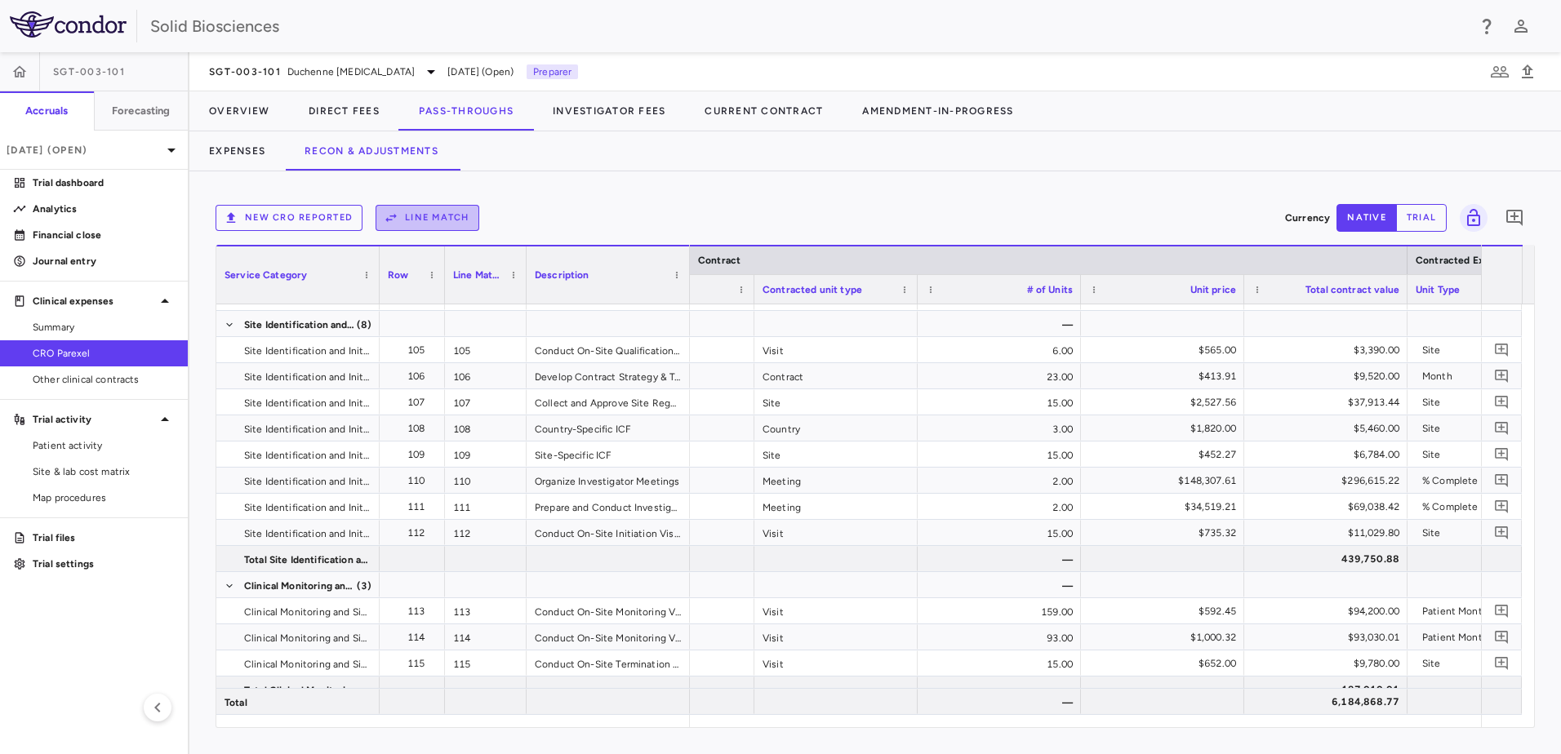
click at [418, 218] on button "Line Match" at bounding box center [428, 218] width 104 height 26
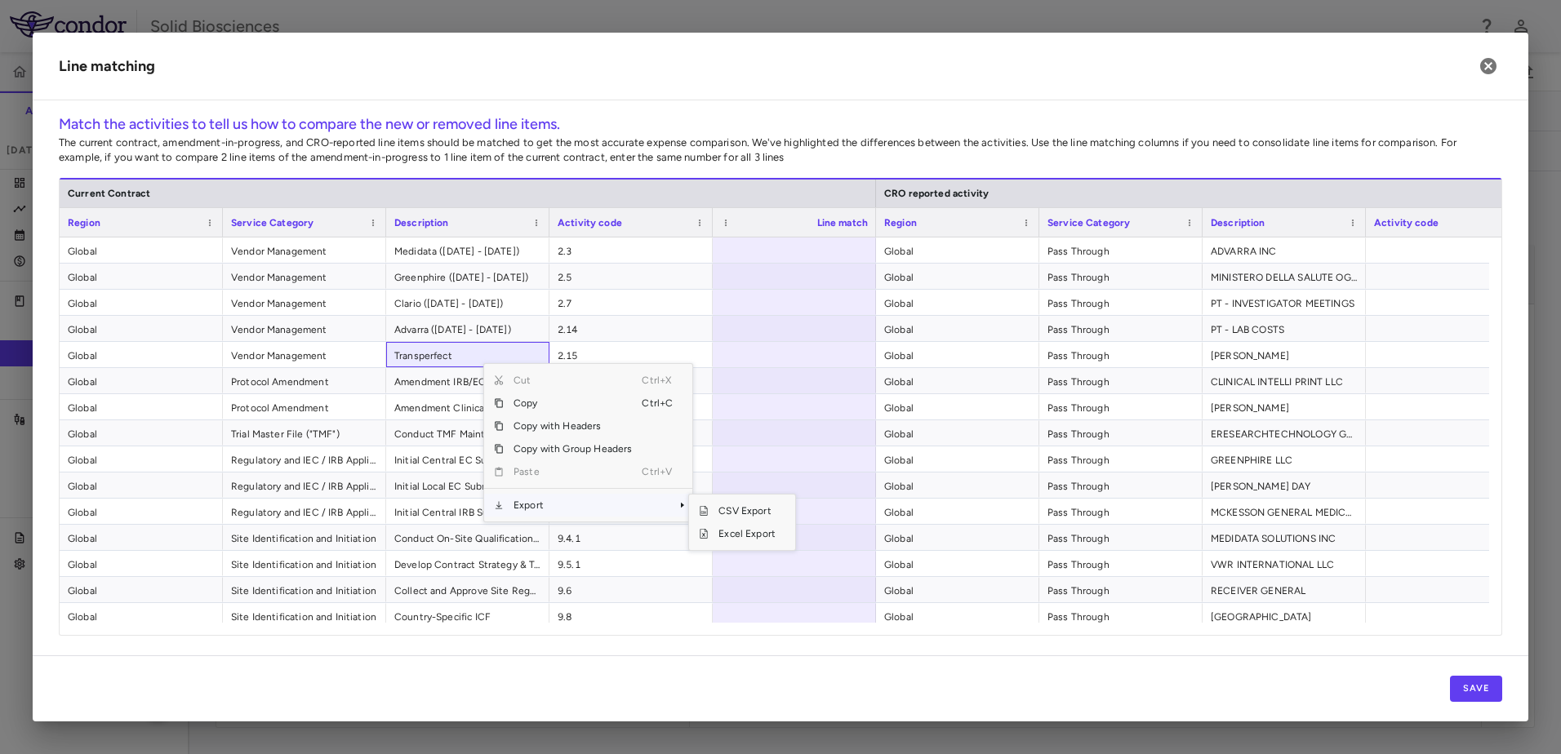
click at [548, 504] on span "Export" at bounding box center [573, 505] width 138 height 23
click at [750, 535] on span "Excel Export" at bounding box center [747, 533] width 77 height 23
click at [775, 152] on p "The current contract, amendment-in-progress, and CRO-reported line items should…" at bounding box center [780, 150] width 1443 height 29
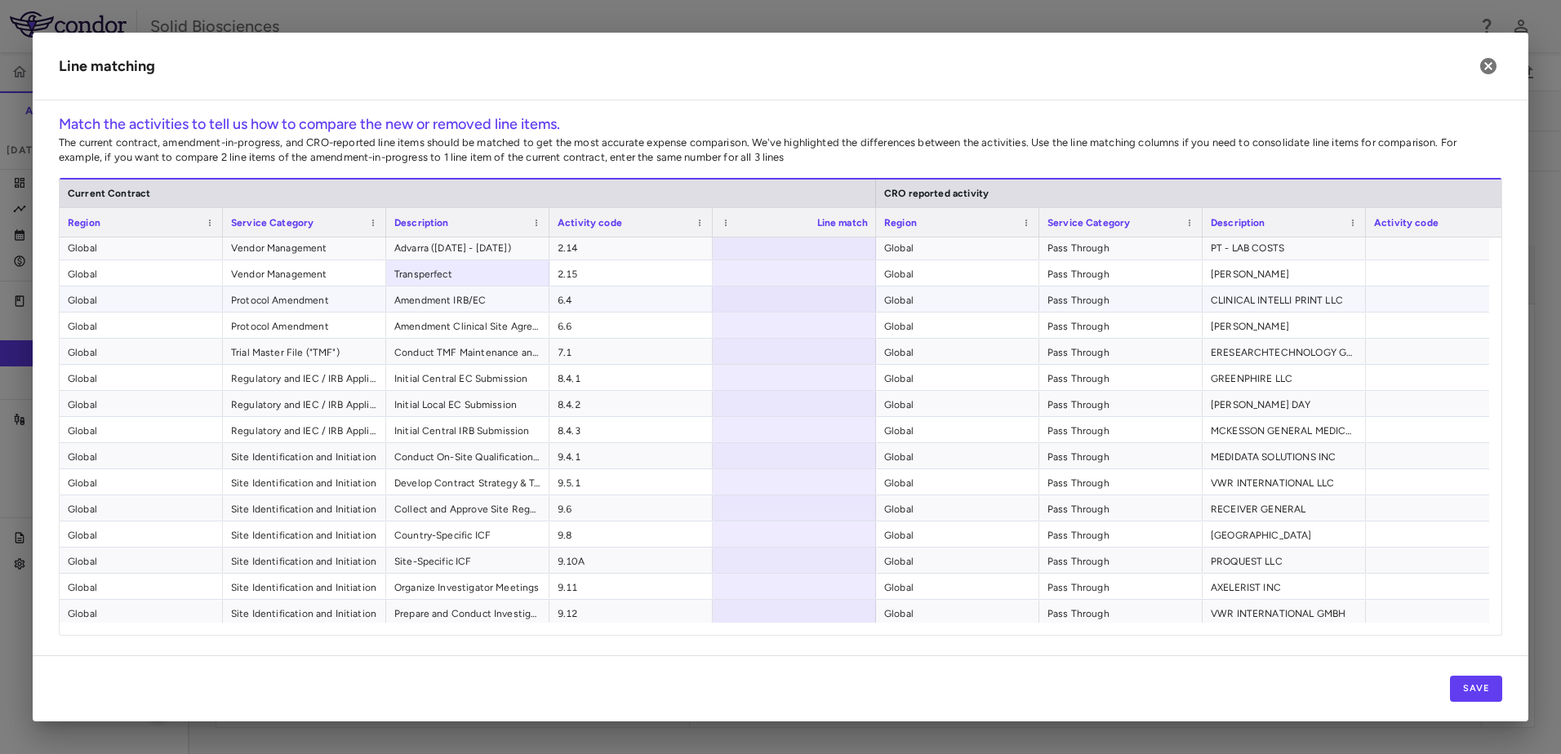
scroll to position [25, 0]
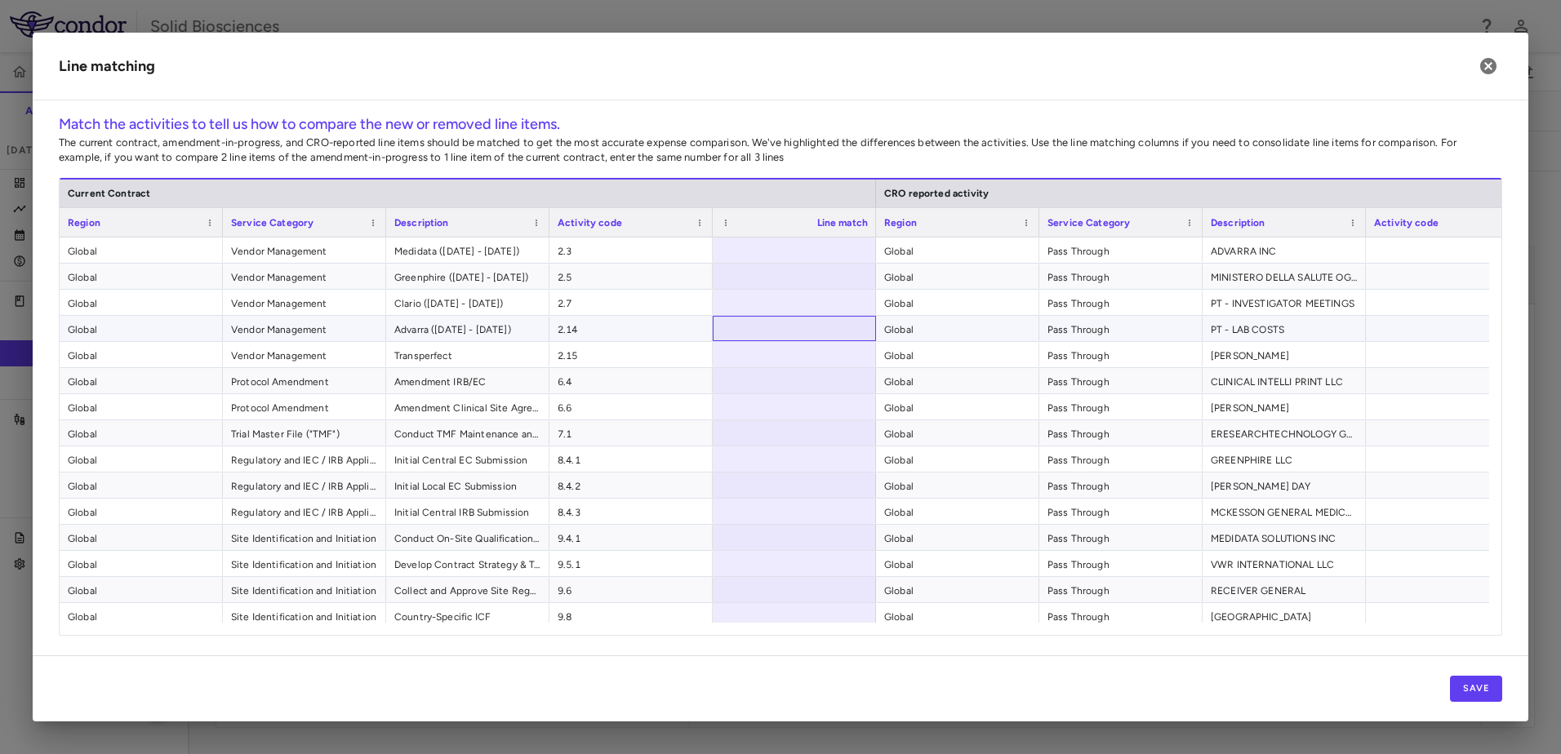
click at [765, 329] on div at bounding box center [794, 328] width 163 height 25
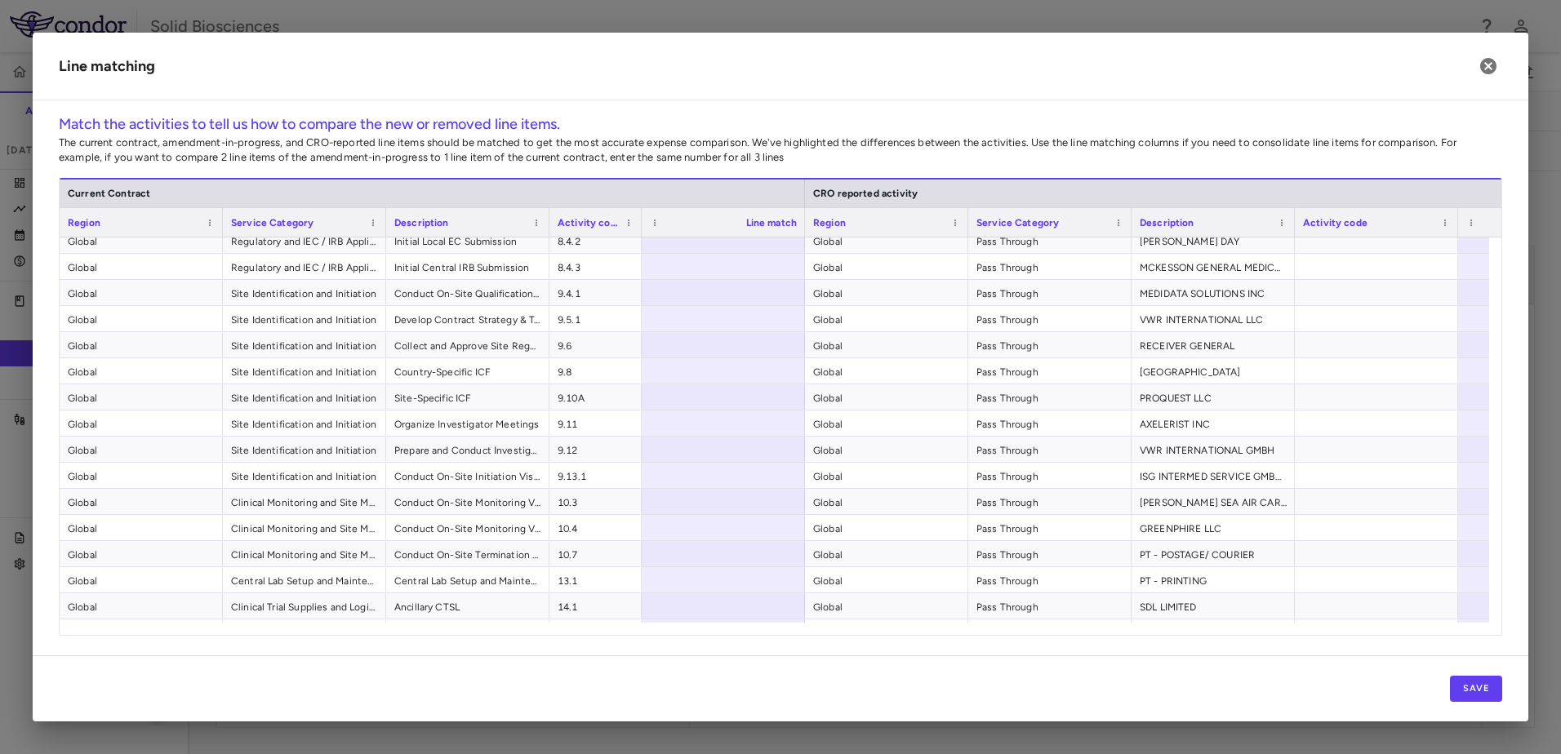
drag, startPoint x: 710, startPoint y: 220, endPoint x: 639, endPoint y: 231, distance: 71.8
click at [639, 231] on div at bounding box center [641, 222] width 7 height 29
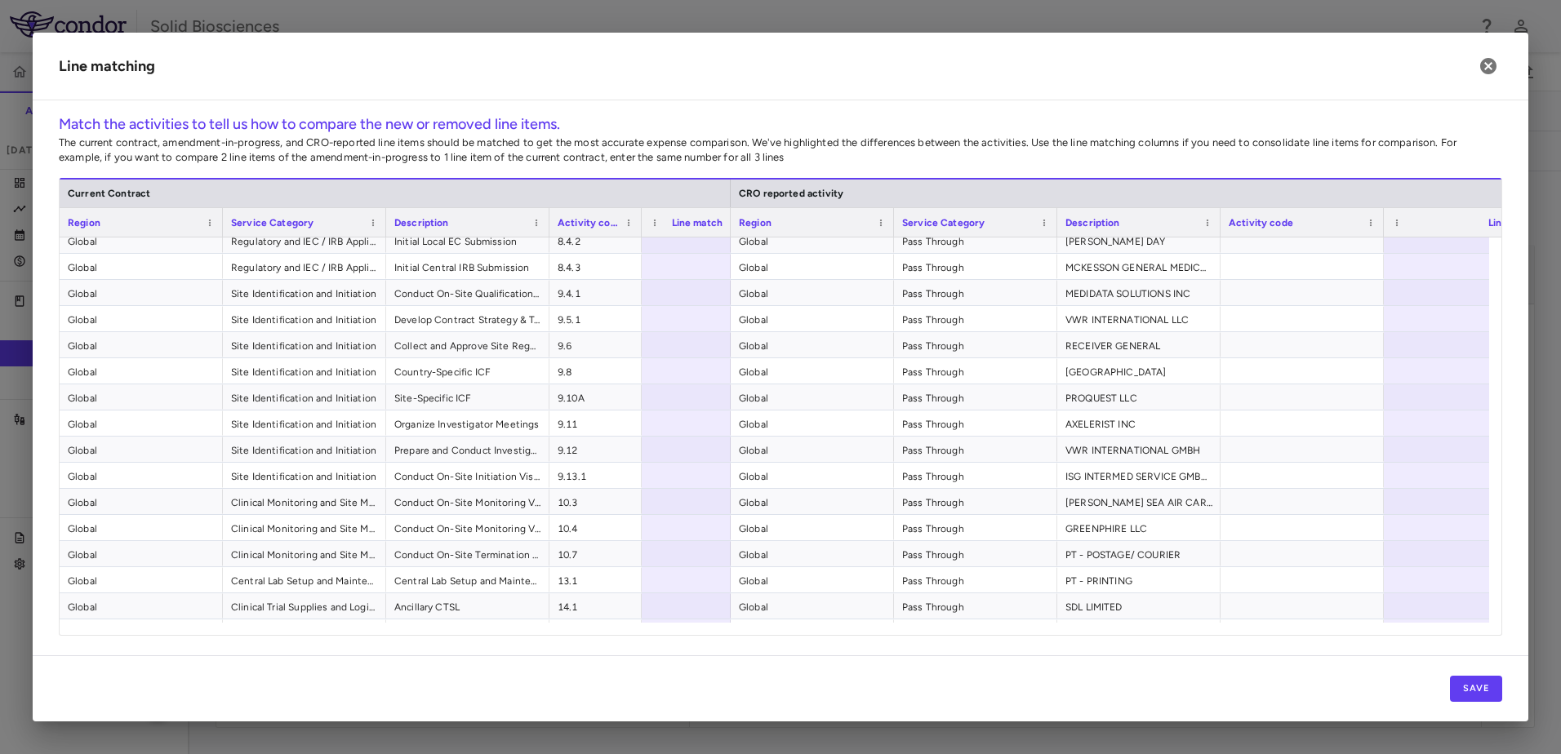
drag, startPoint x: 802, startPoint y: 219, endPoint x: 728, endPoint y: 231, distance: 75.3
click at [728, 231] on div at bounding box center [730, 222] width 7 height 29
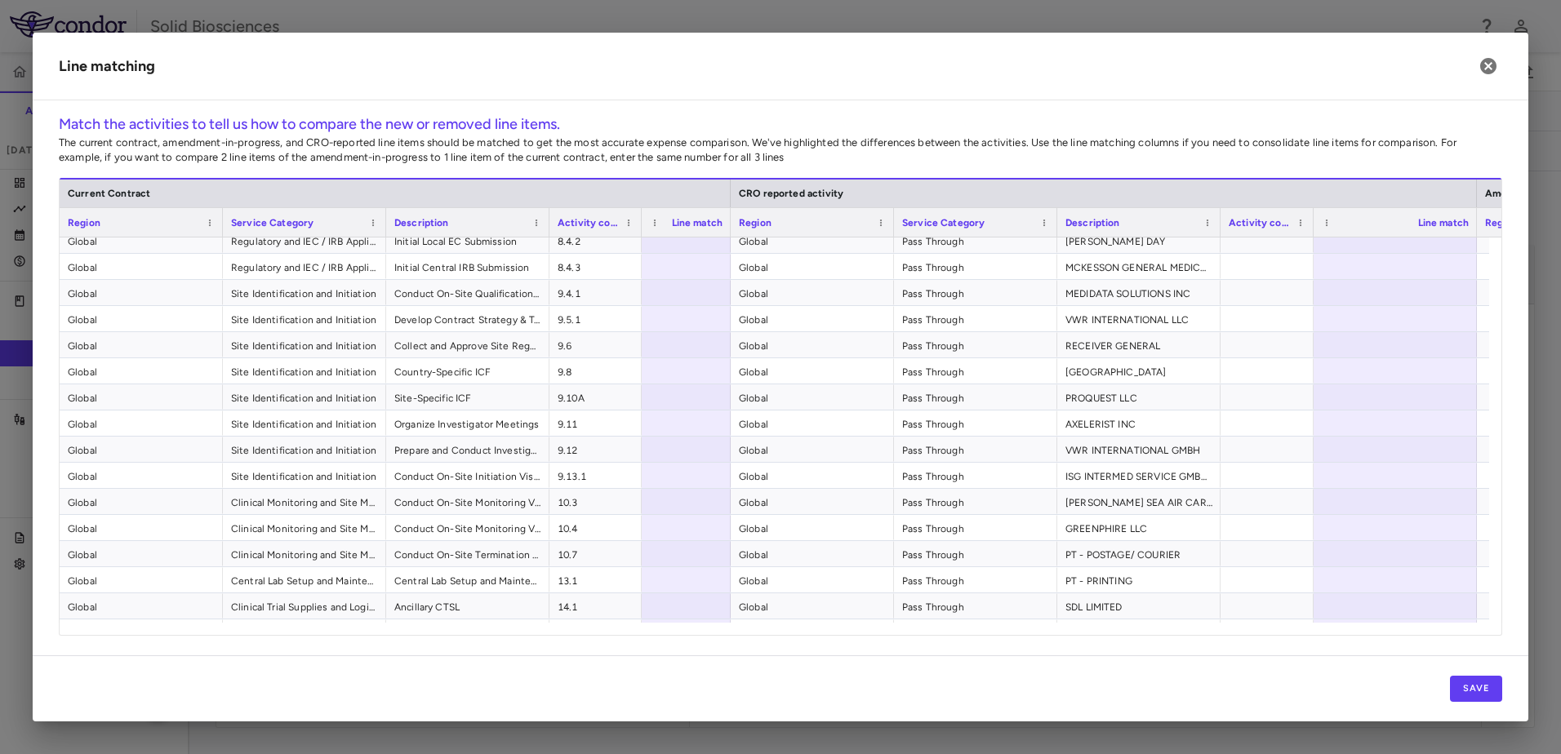
drag, startPoint x: 1380, startPoint y: 223, endPoint x: 1305, endPoint y: 233, distance: 74.9
click at [1309, 233] on div at bounding box center [1312, 222] width 7 height 29
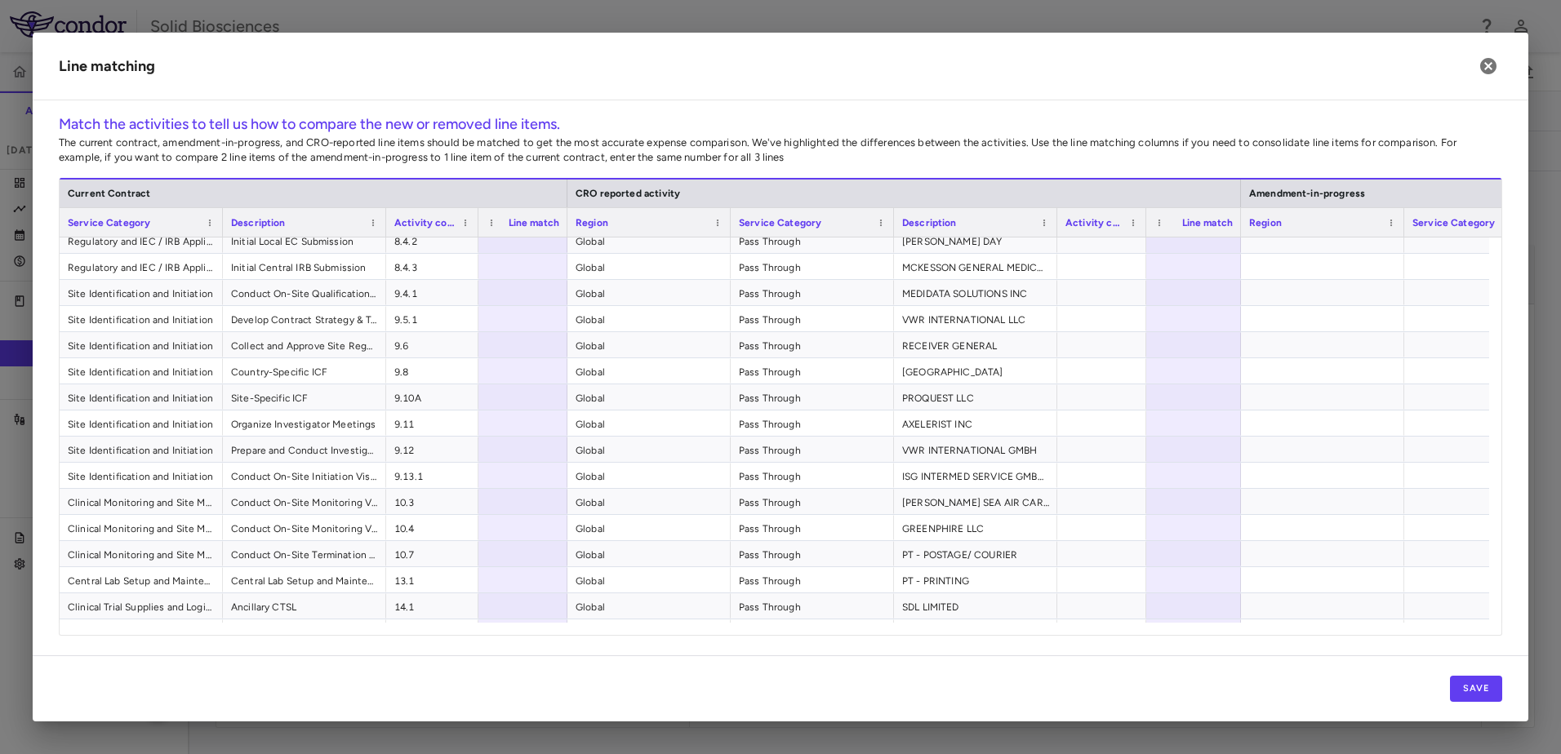
drag, startPoint x: 1308, startPoint y: 218, endPoint x: 1239, endPoint y: 235, distance: 70.7
click at [1239, 235] on div at bounding box center [1240, 222] width 7 height 29
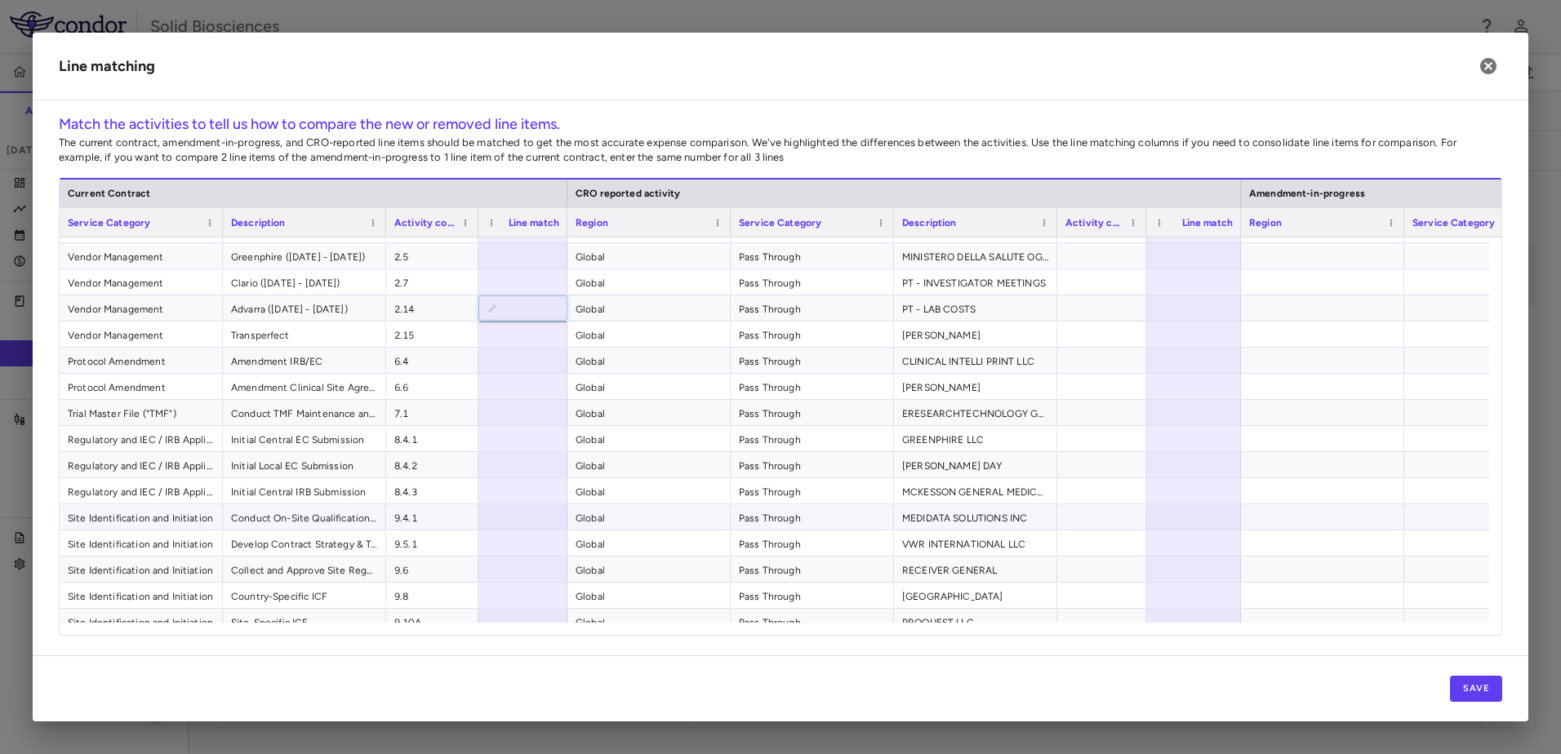
scroll to position [0, 0]
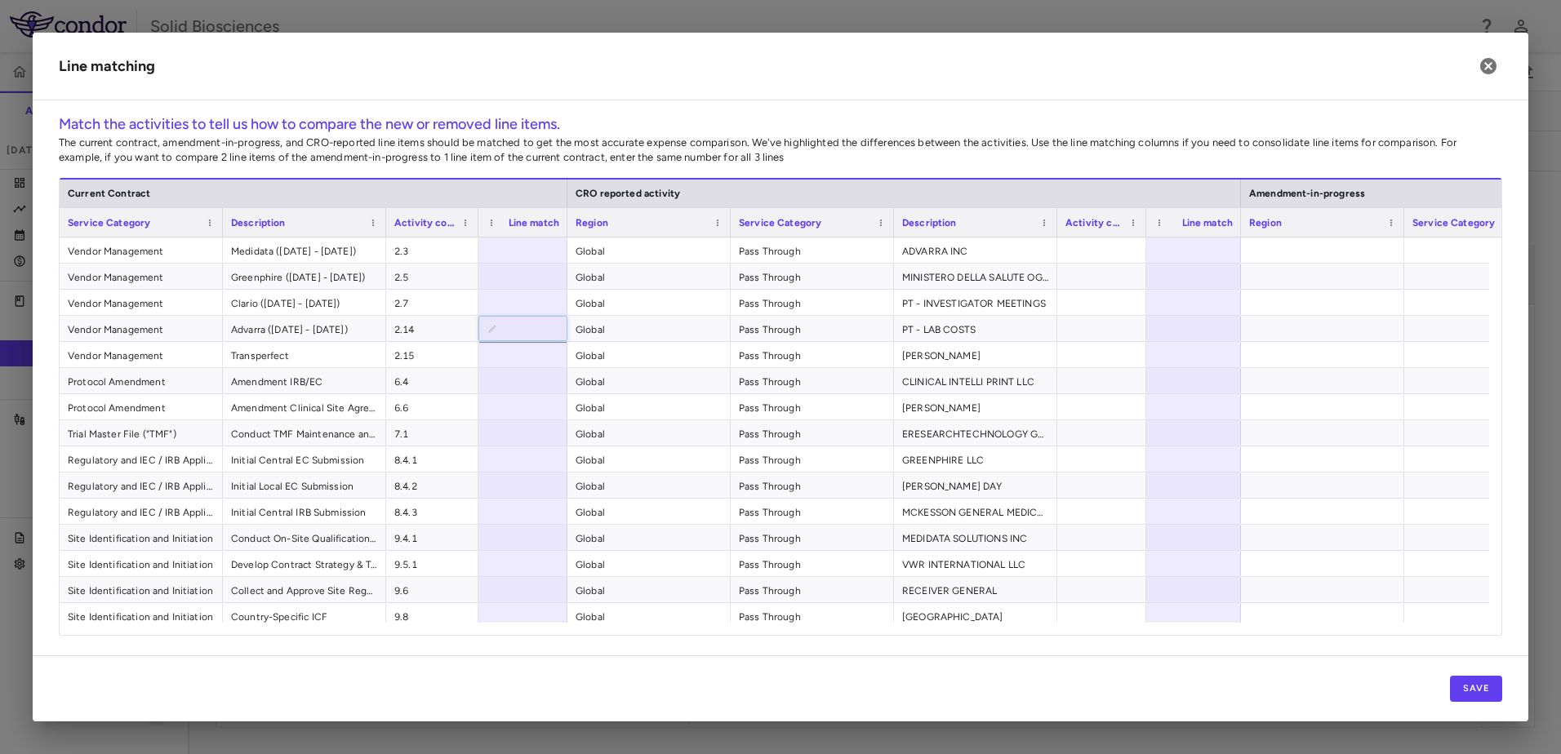
click at [386, 215] on div "Activity code" at bounding box center [432, 221] width 92 height 29
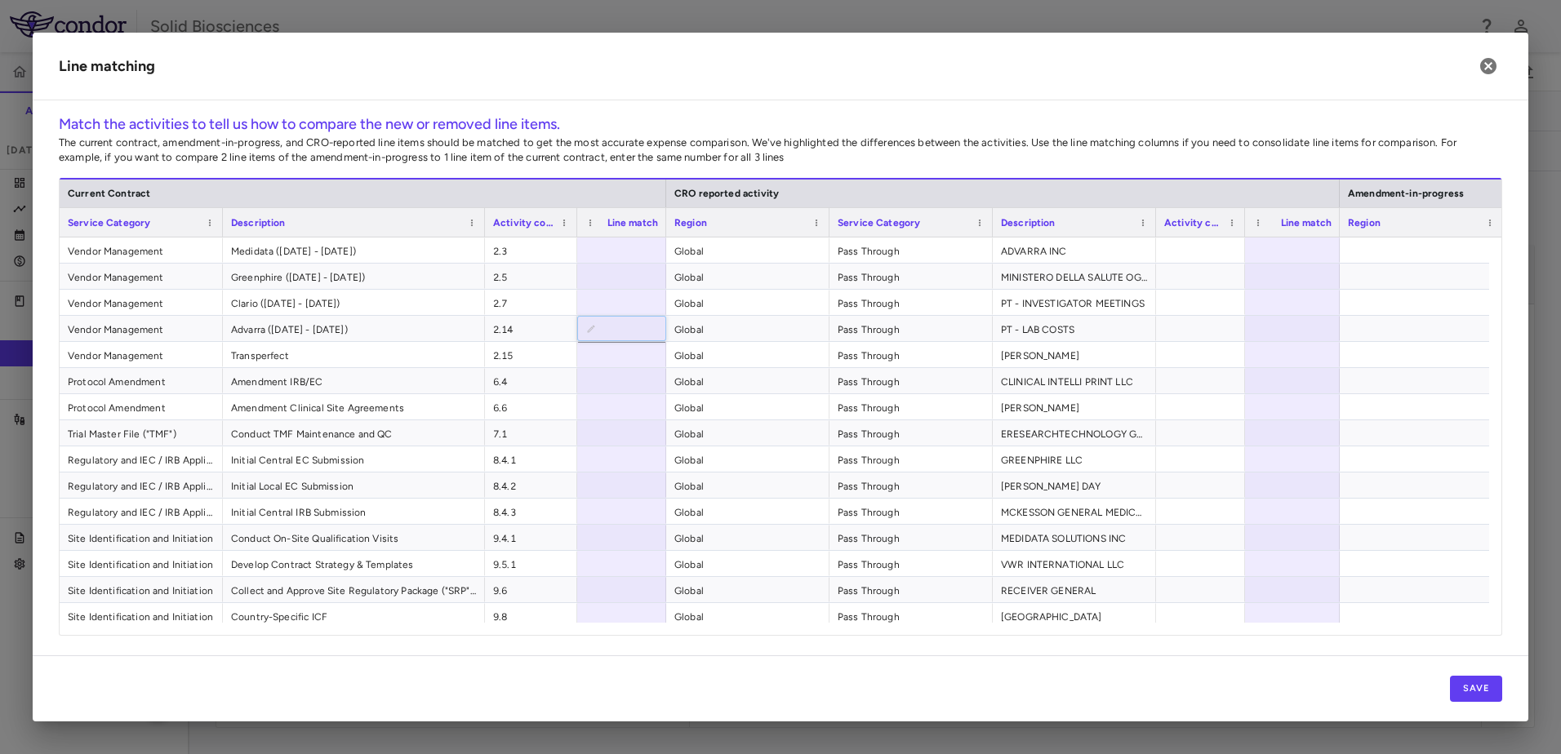
drag, startPoint x: 384, startPoint y: 216, endPoint x: 528, endPoint y: 229, distance: 144.3
click at [487, 228] on div at bounding box center [484, 222] width 7 height 29
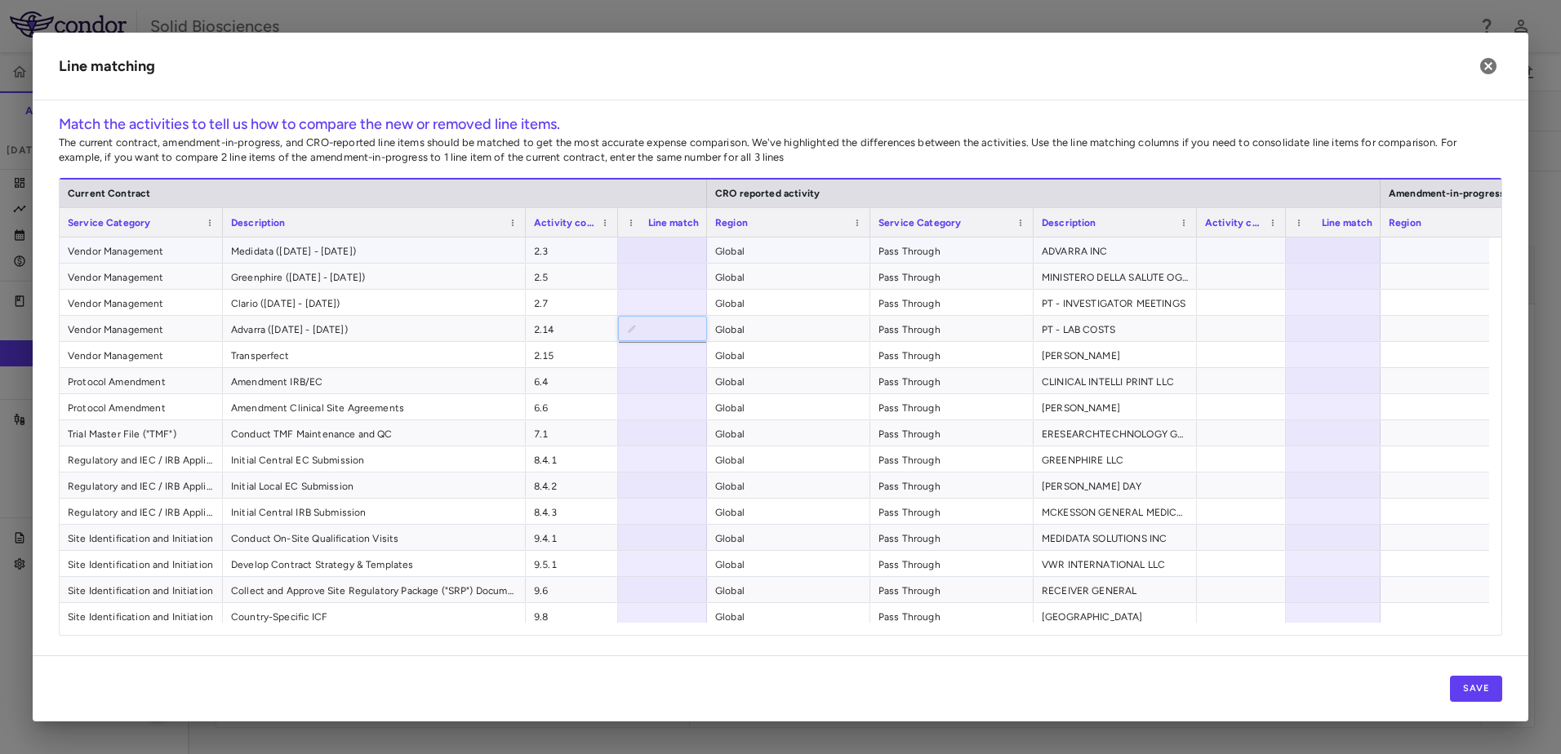
click at [660, 251] on div at bounding box center [662, 250] width 89 height 25
click at [670, 252] on input "***" at bounding box center [674, 251] width 63 height 27
type input "*"
click at [669, 278] on div at bounding box center [662, 276] width 89 height 25
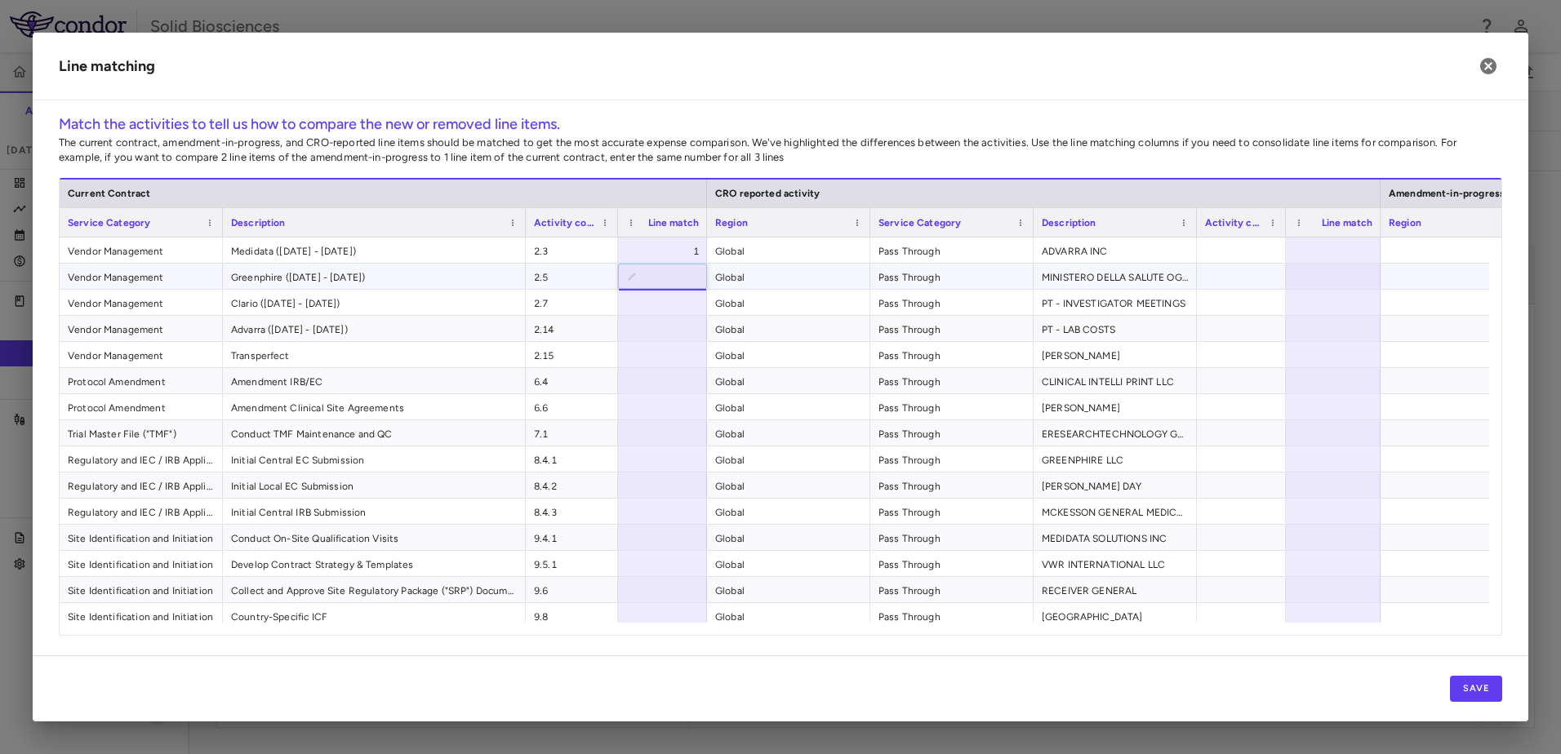
type input "*"
click at [661, 313] on div at bounding box center [662, 302] width 89 height 25
type input "*"
click at [675, 331] on div at bounding box center [662, 328] width 89 height 25
type input "*"
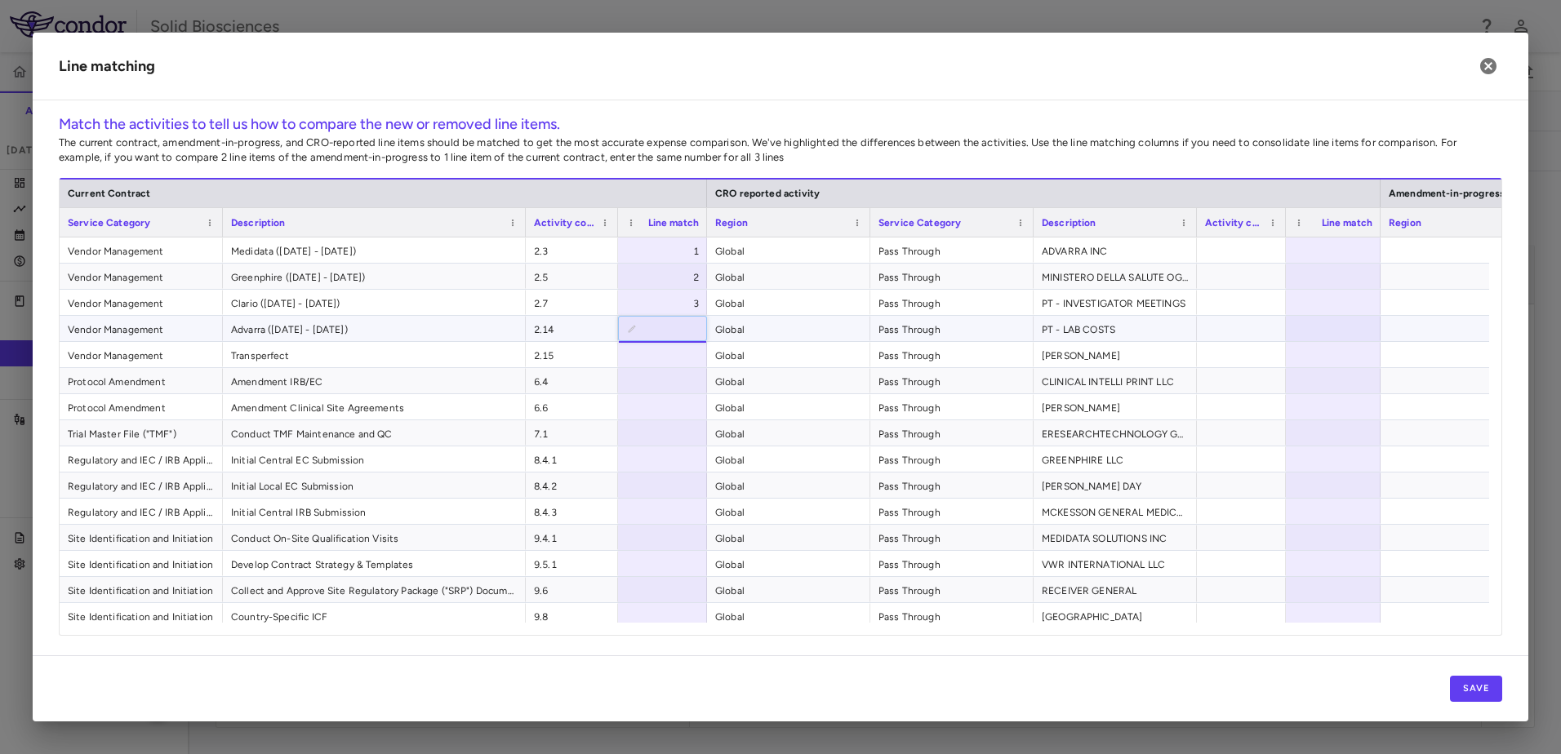
drag, startPoint x: 673, startPoint y: 330, endPoint x: 692, endPoint y: 329, distance: 19.6
click at [692, 329] on input "*" at bounding box center [674, 329] width 63 height 27
drag, startPoint x: 662, startPoint y: 331, endPoint x: 690, endPoint y: 329, distance: 27.8
click at [690, 329] on input "**" at bounding box center [674, 329] width 63 height 27
type input "*"
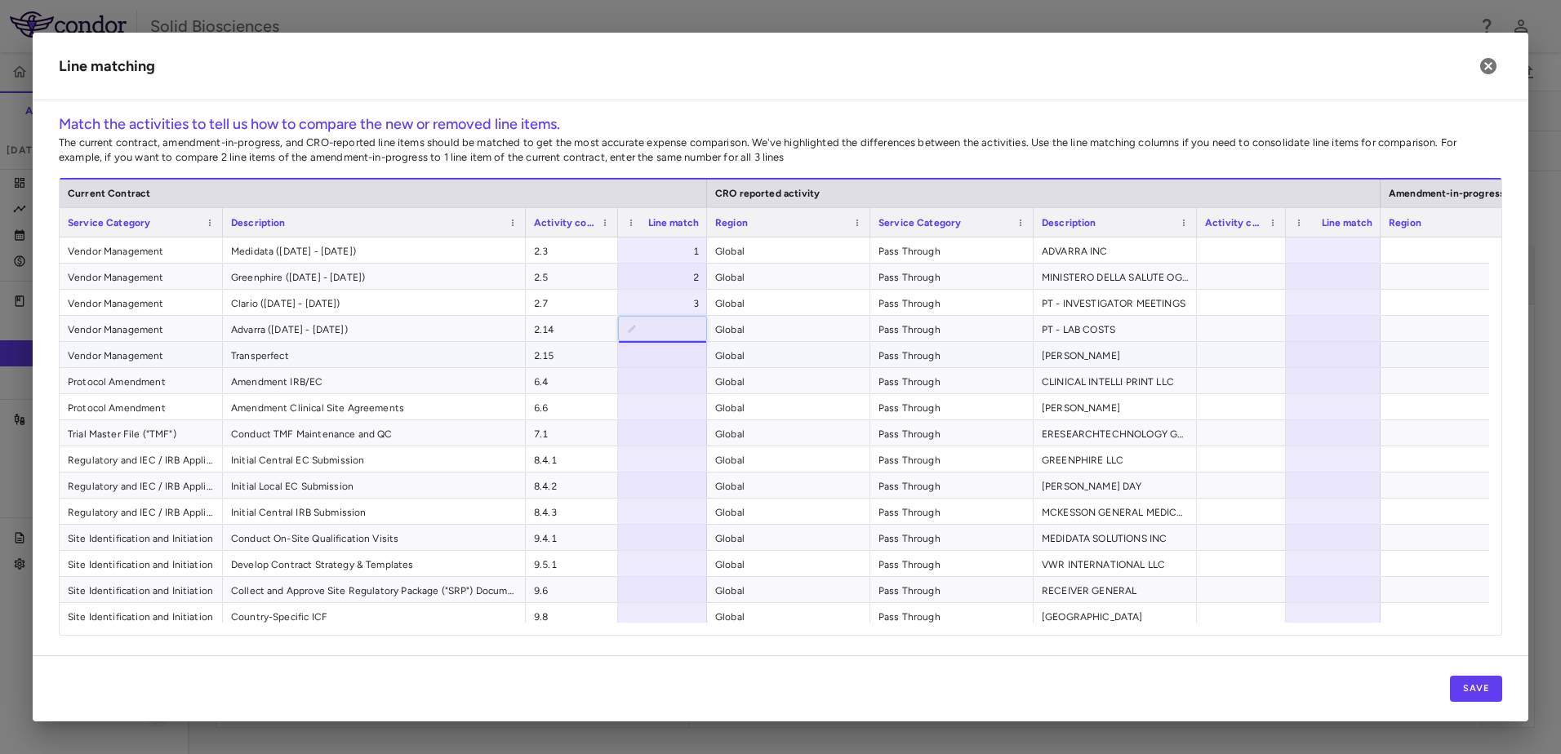
click at [675, 353] on div at bounding box center [662, 354] width 89 height 25
type input "*"
click at [671, 382] on div at bounding box center [662, 380] width 89 height 25
click at [672, 408] on div at bounding box center [662, 406] width 89 height 25
click at [677, 442] on div at bounding box center [662, 432] width 89 height 25
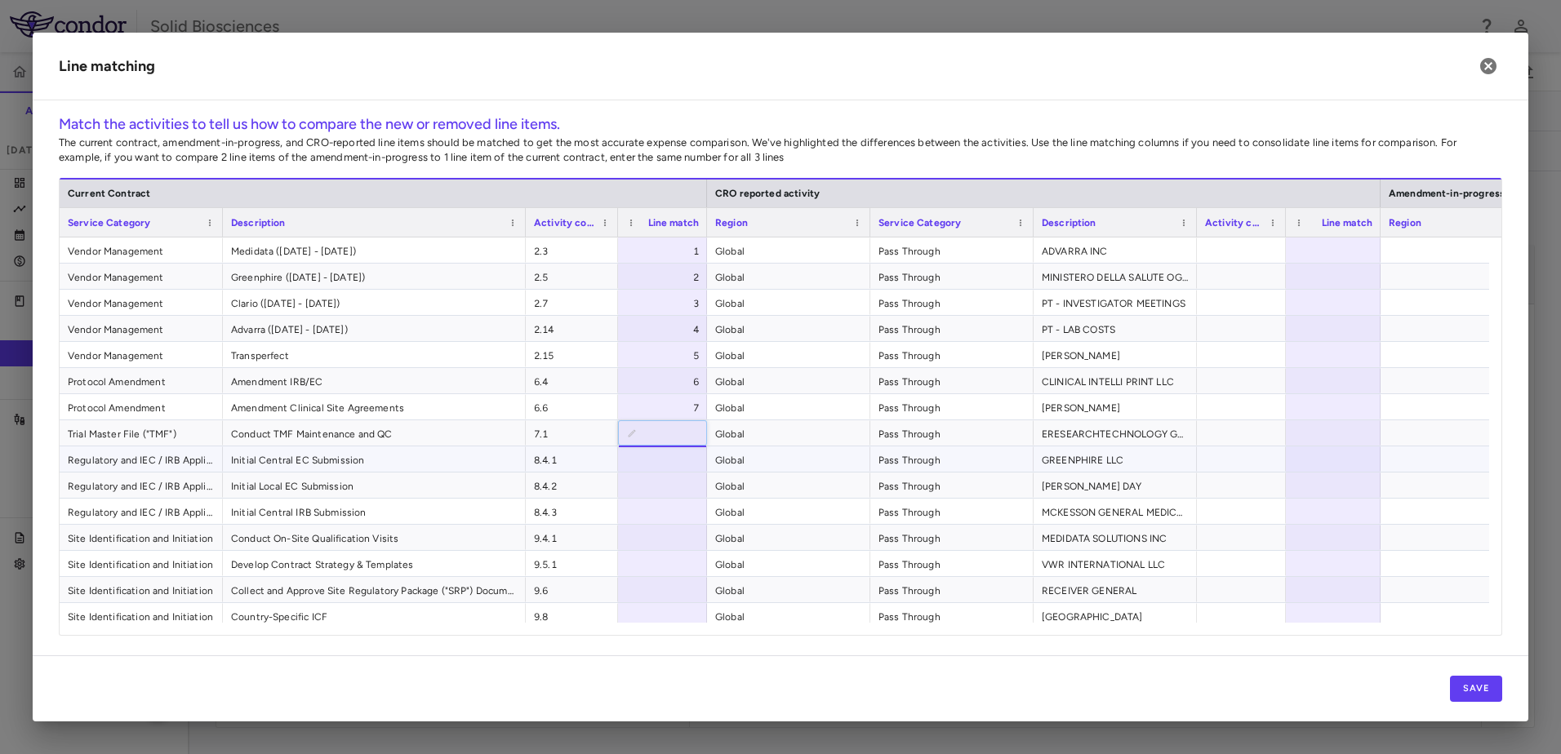
click at [679, 468] on div at bounding box center [662, 459] width 89 height 25
click at [669, 433] on div at bounding box center [662, 432] width 89 height 25
type input "*"
click at [657, 448] on div at bounding box center [662, 459] width 89 height 25
type input "*"
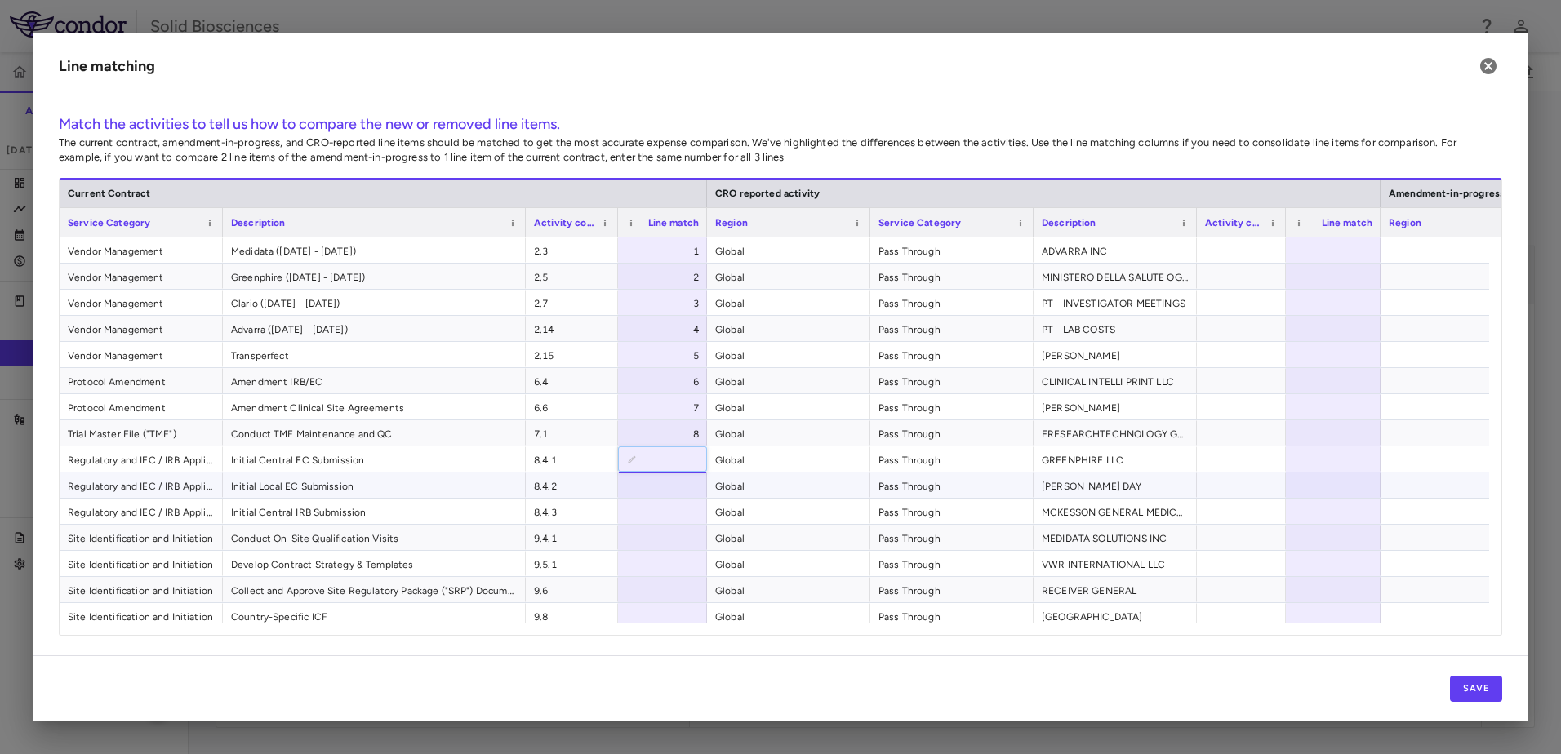
click at [673, 496] on div at bounding box center [662, 485] width 89 height 25
type input "**"
click at [672, 518] on div at bounding box center [662, 511] width 89 height 25
type input "**"
click at [671, 539] on div at bounding box center [662, 537] width 89 height 25
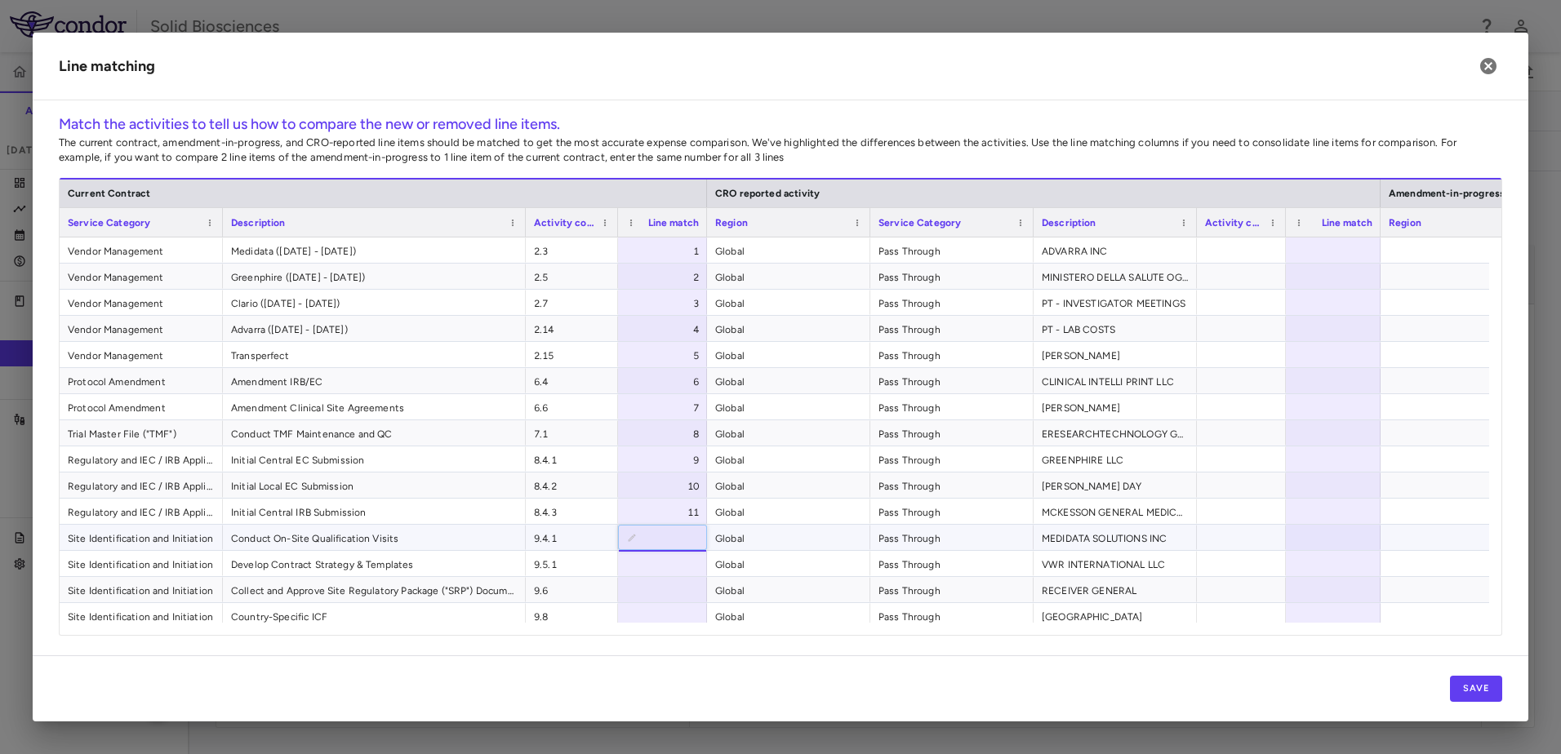
type input "**"
click at [684, 565] on div at bounding box center [662, 563] width 89 height 25
type input "**"
click at [681, 588] on div at bounding box center [662, 589] width 89 height 25
type input "**"
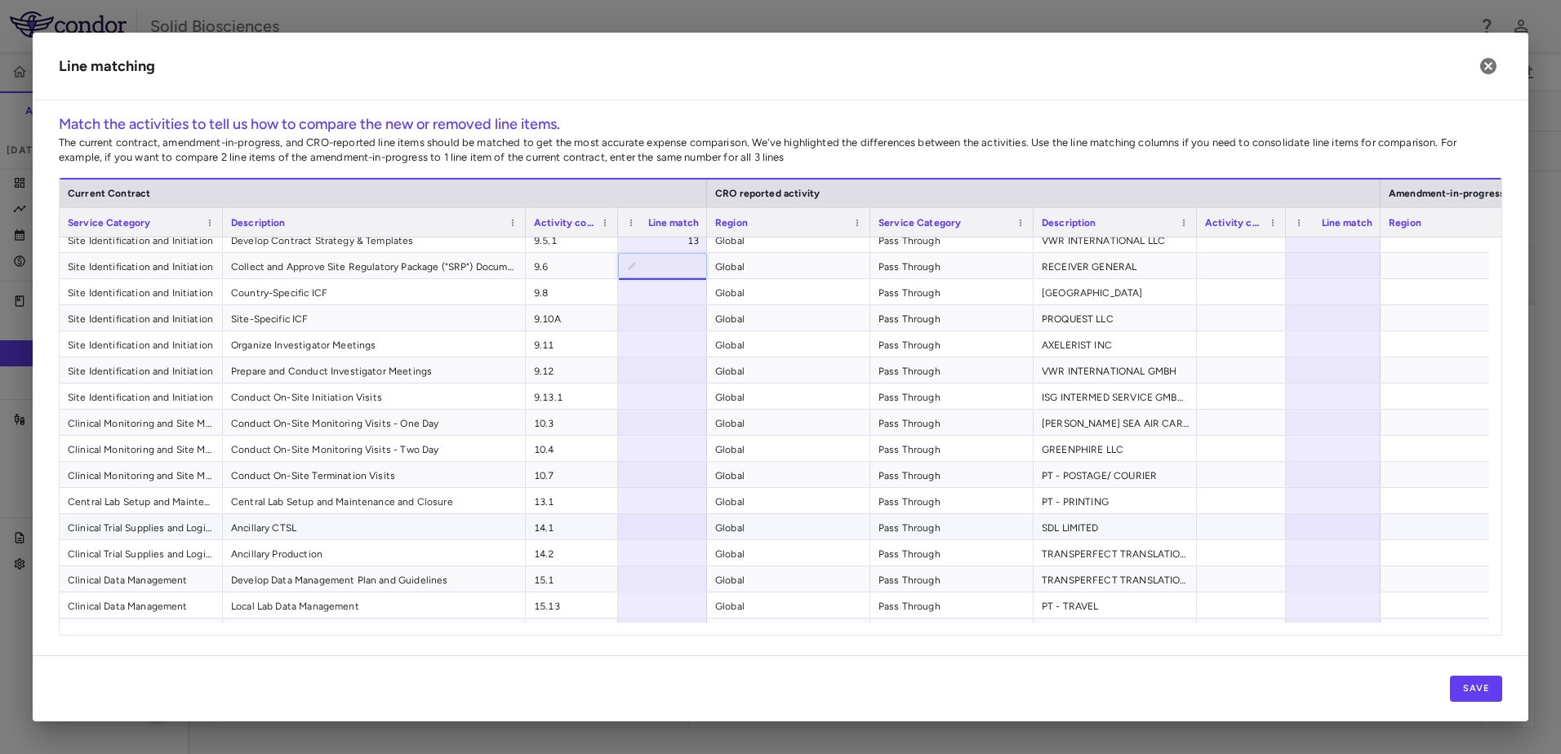
scroll to position [327, 0]
click at [684, 286] on div at bounding box center [662, 289] width 89 height 25
type input "**"
click at [674, 317] on div at bounding box center [662, 315] width 89 height 25
click at [680, 288] on div "25" at bounding box center [666, 291] width 66 height 26
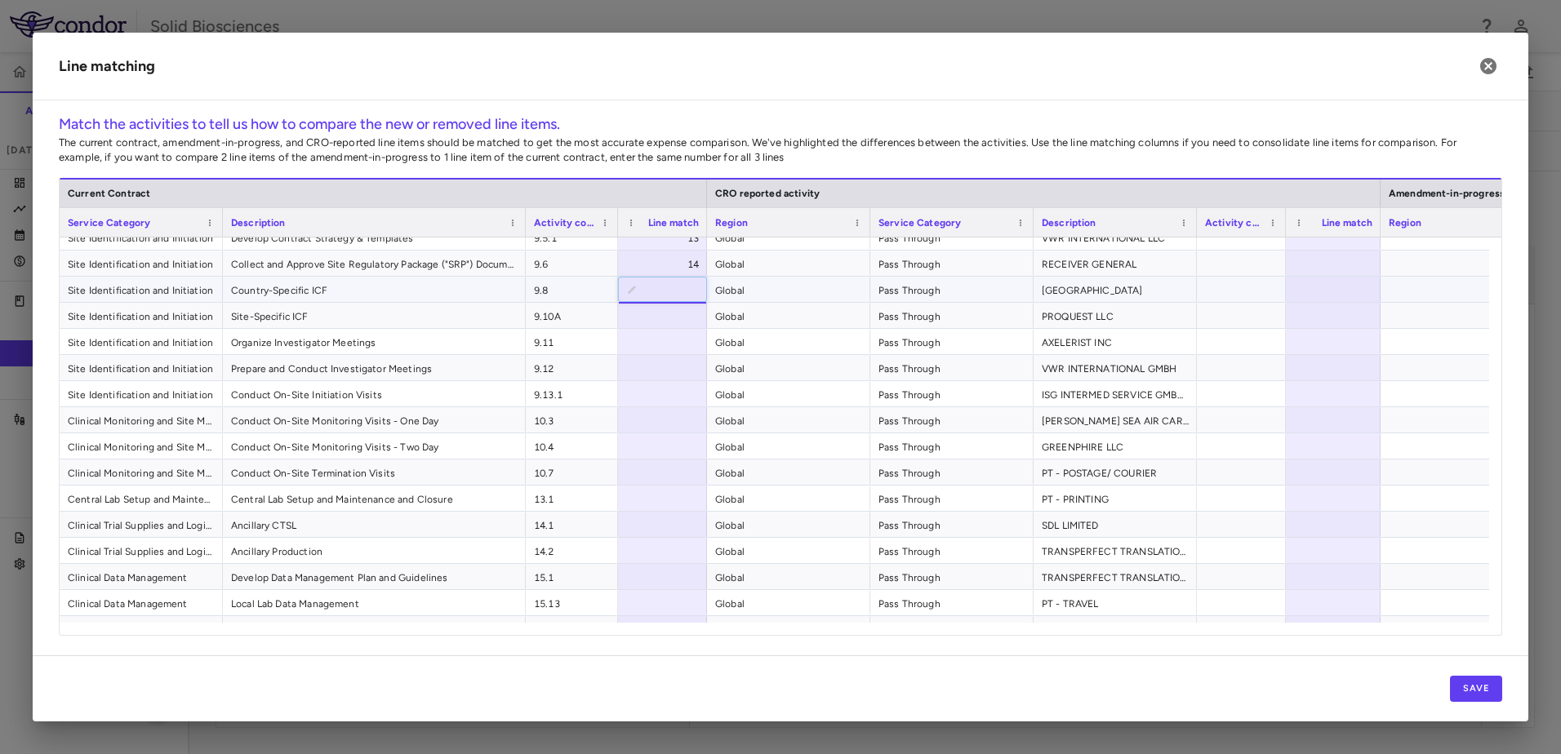
type input "*"
type input "**"
click at [682, 313] on div at bounding box center [662, 315] width 89 height 25
type input "**"
click at [685, 342] on div at bounding box center [662, 341] width 89 height 25
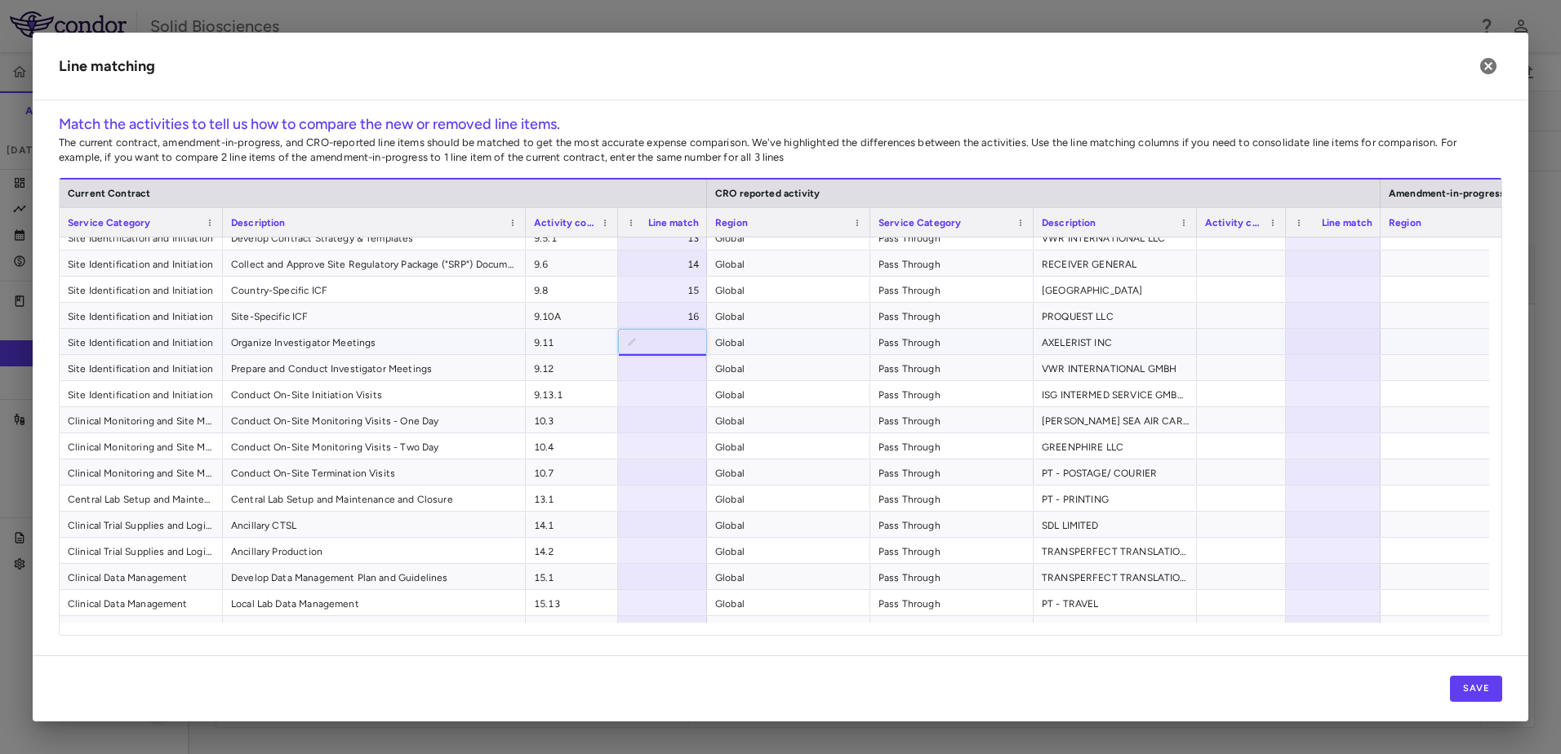
type input "**"
click at [678, 367] on div at bounding box center [662, 367] width 89 height 25
type input "**"
click at [673, 395] on div at bounding box center [662, 393] width 89 height 25
type input "**"
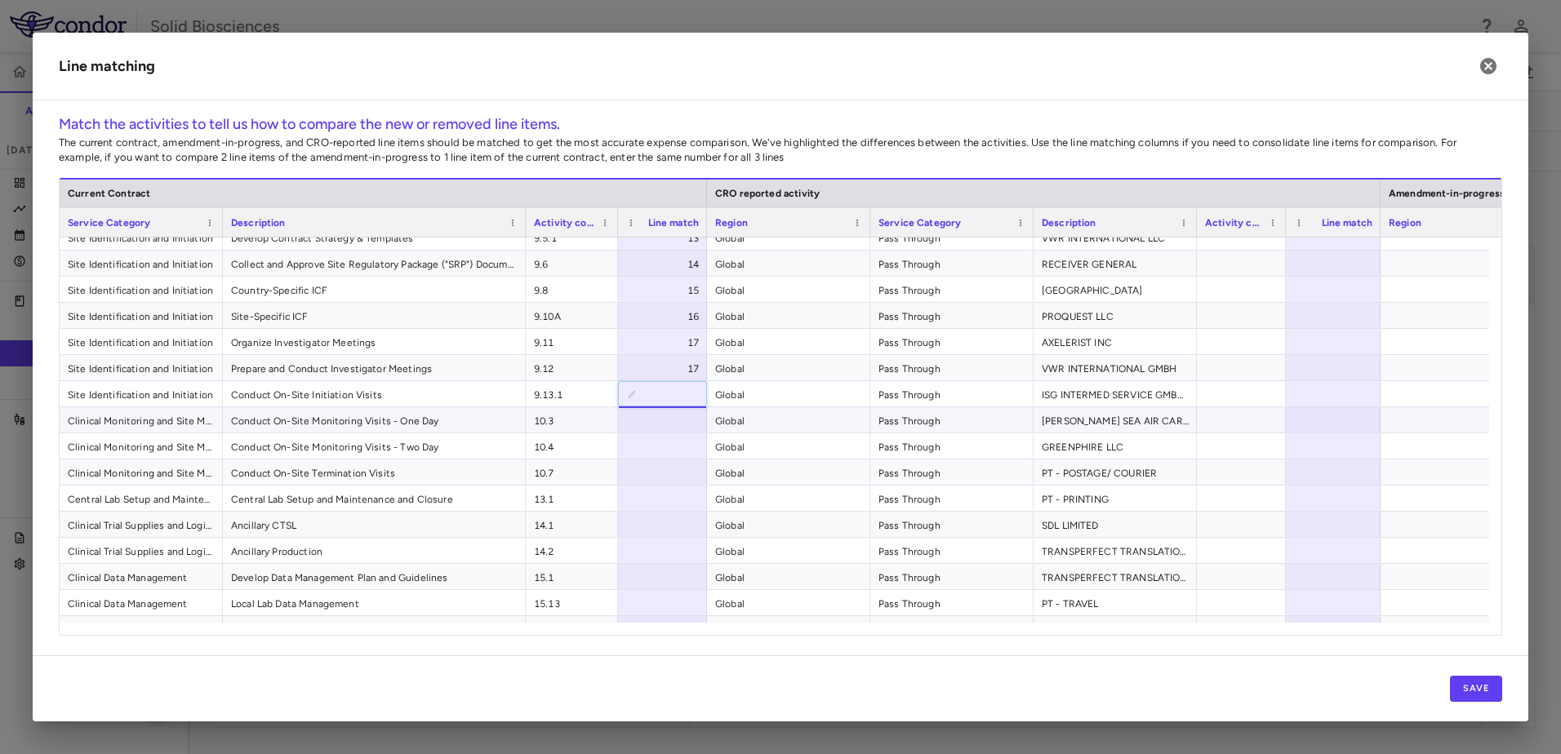
click at [672, 412] on div at bounding box center [662, 419] width 89 height 25
type input "**"
click at [673, 448] on div at bounding box center [662, 445] width 89 height 25
type input "****"
click at [669, 470] on div at bounding box center [662, 472] width 89 height 25
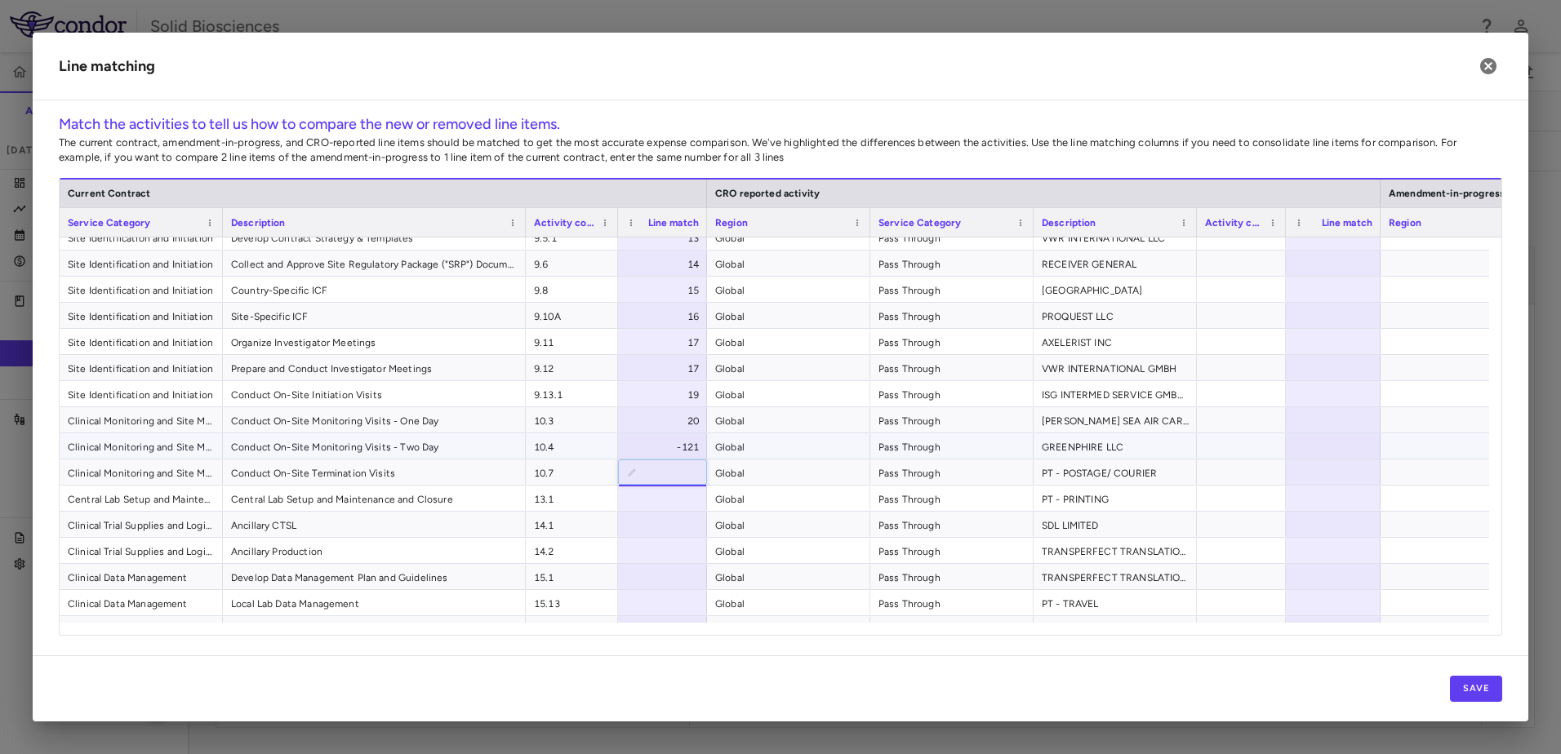
click at [672, 442] on div "-121" at bounding box center [666, 447] width 66 height 26
click at [673, 442] on input "****" at bounding box center [674, 446] width 63 height 27
type input "**"
click at [664, 475] on div at bounding box center [662, 472] width 89 height 25
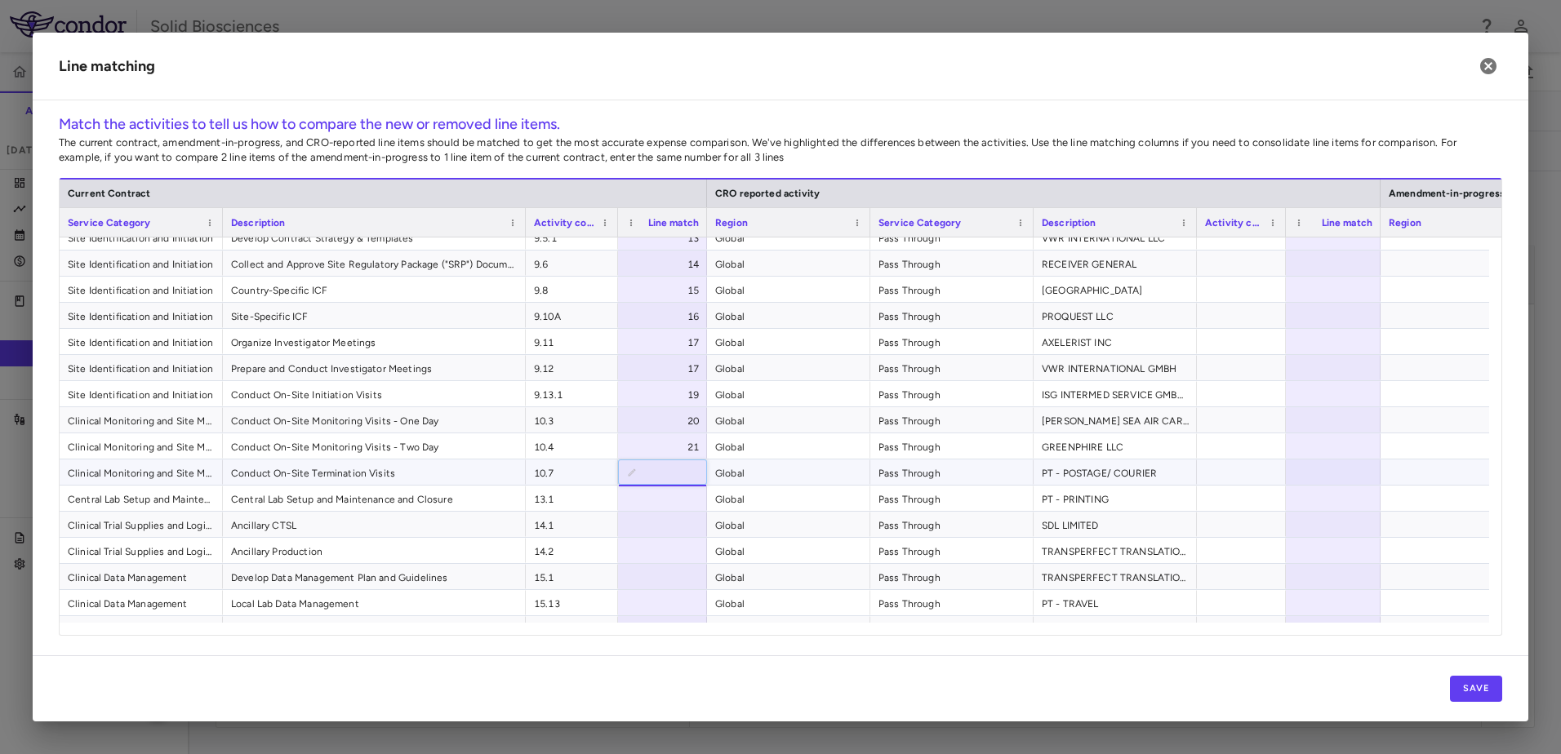
type input "**"
click at [687, 502] on div at bounding box center [662, 498] width 89 height 25
type input "**"
click at [682, 529] on div at bounding box center [662, 524] width 89 height 25
type input "**"
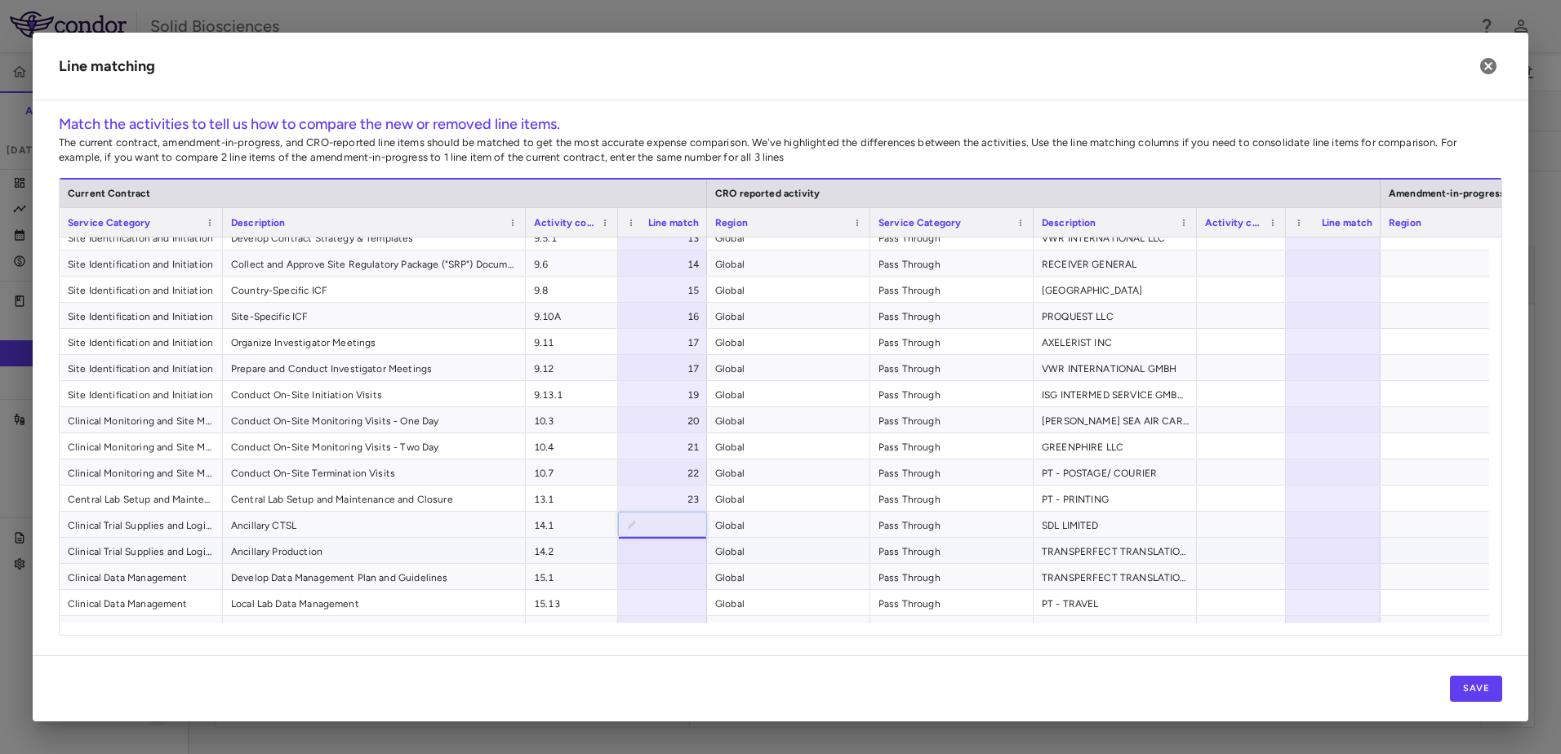
click at [679, 544] on div at bounding box center [662, 550] width 89 height 25
type input "**"
click at [672, 576] on div at bounding box center [662, 576] width 89 height 25
type input "**"
click at [671, 602] on div at bounding box center [662, 602] width 89 height 25
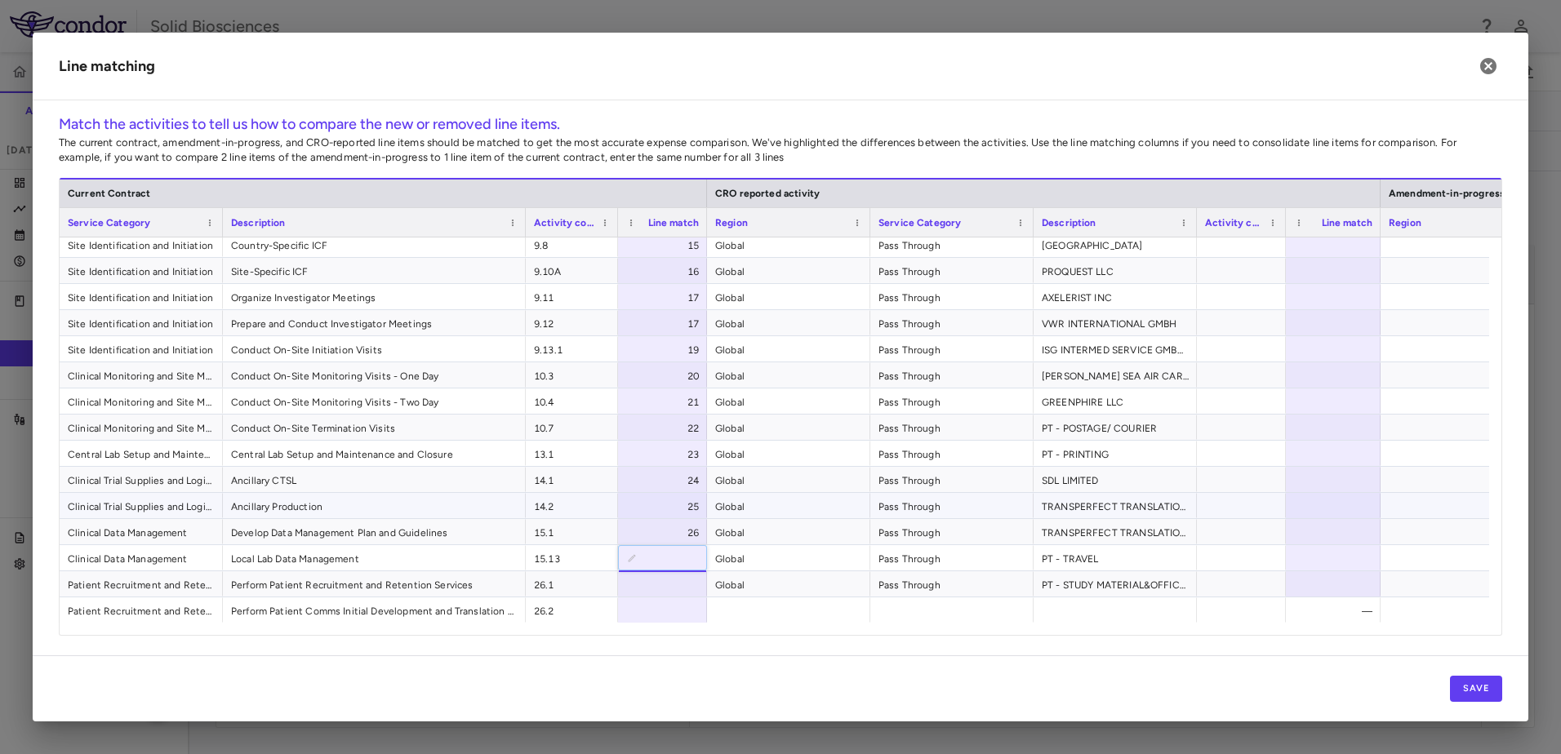
scroll to position [398, 0]
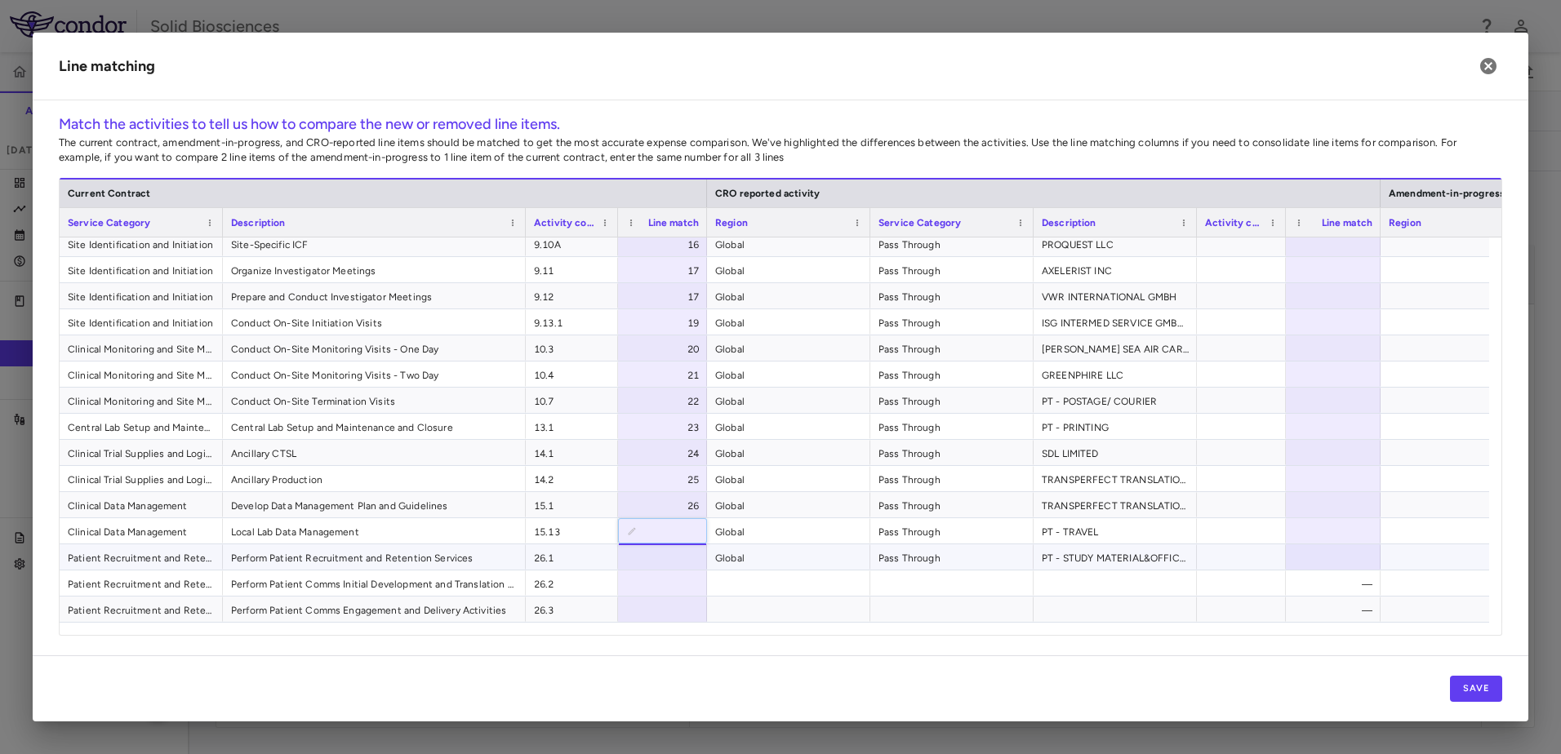
type input "**"
click at [675, 558] on div at bounding box center [662, 556] width 89 height 25
type input "**"
click at [682, 580] on div at bounding box center [662, 583] width 89 height 25
type input "**"
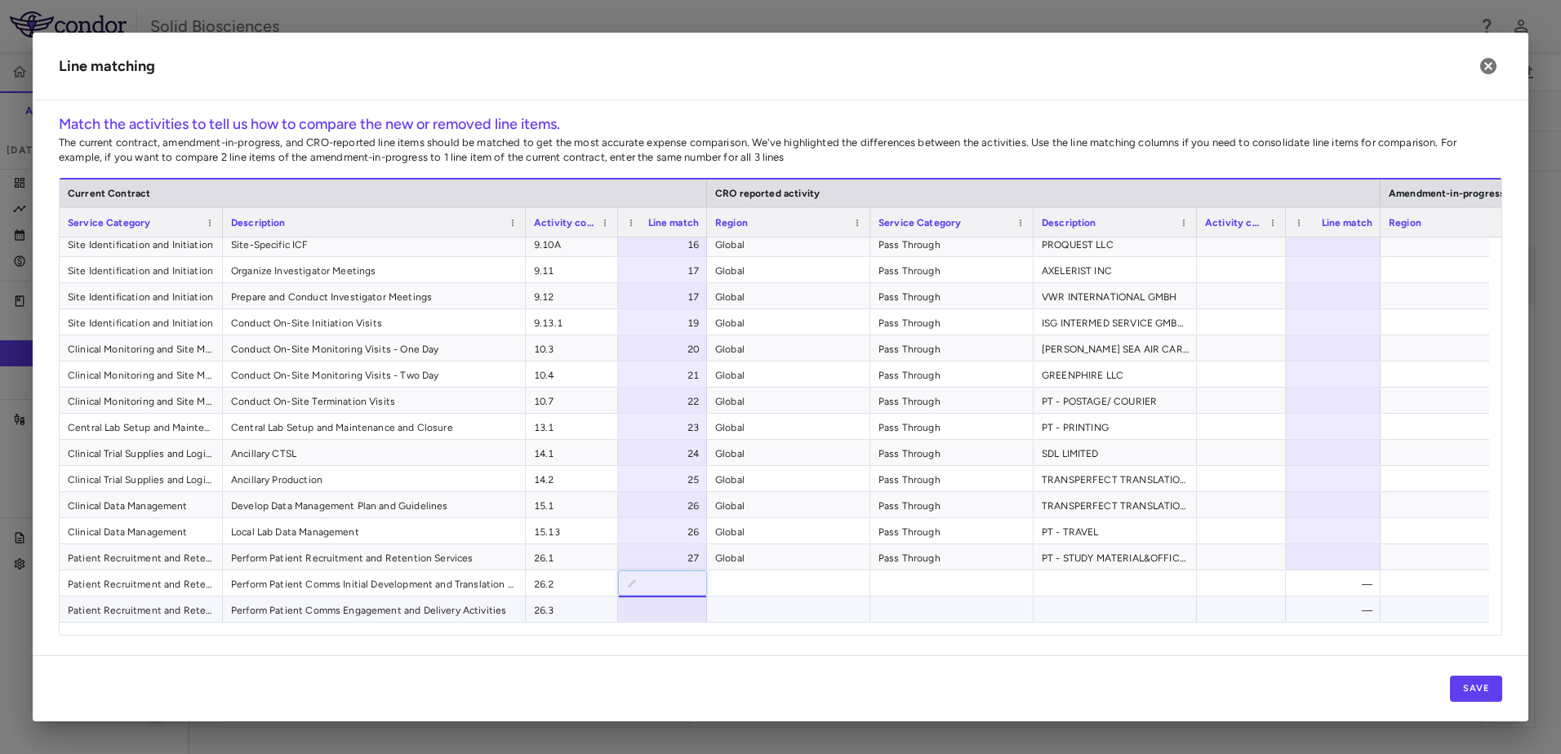
click at [676, 615] on div at bounding box center [662, 609] width 89 height 25
type input "**"
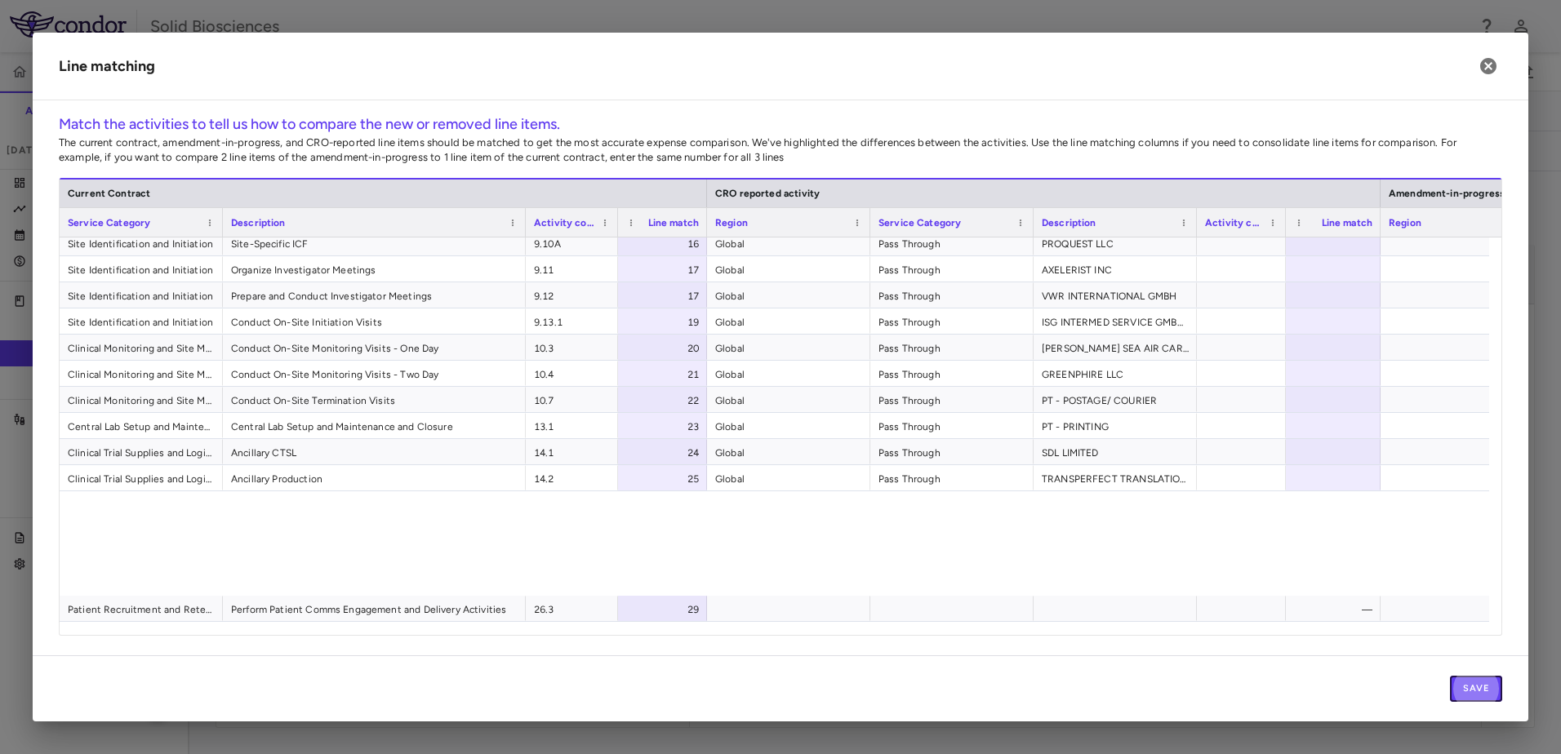
scroll to position [0, 0]
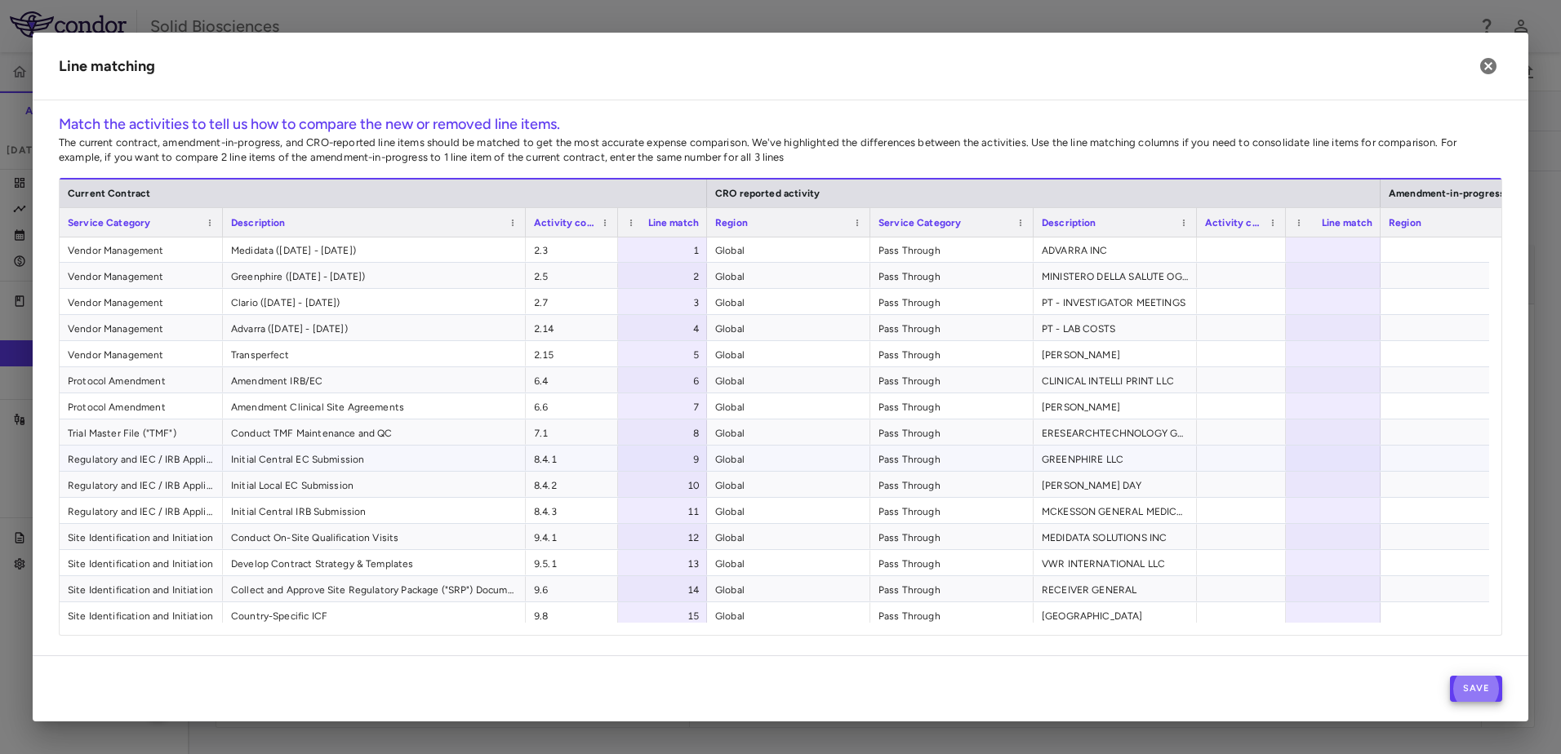
click at [1322, 462] on div at bounding box center [1333, 458] width 95 height 25
click at [1326, 247] on div at bounding box center [1333, 249] width 95 height 25
type input "*"
click at [1344, 275] on div at bounding box center [1333, 275] width 95 height 25
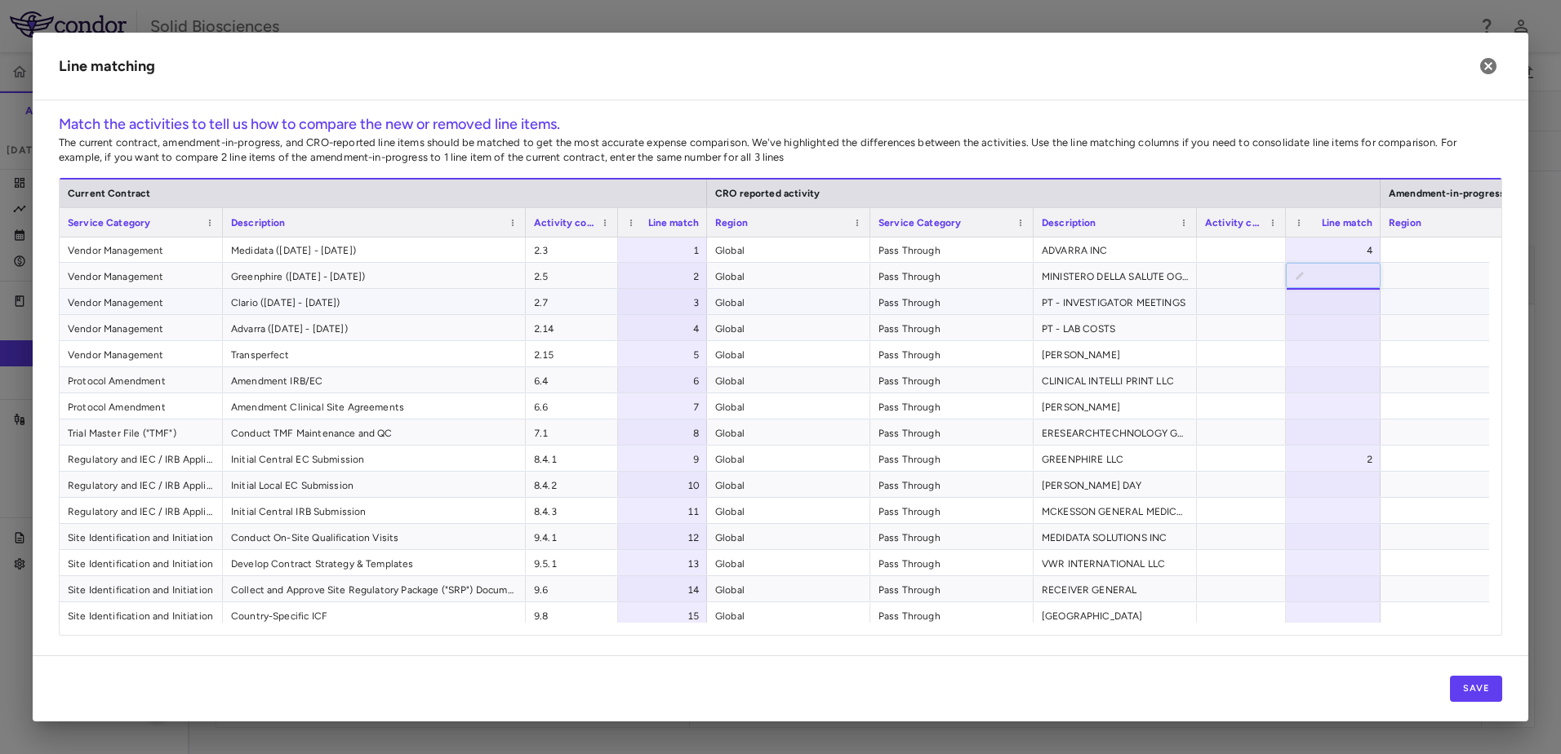
click at [1341, 299] on div at bounding box center [1333, 301] width 95 height 25
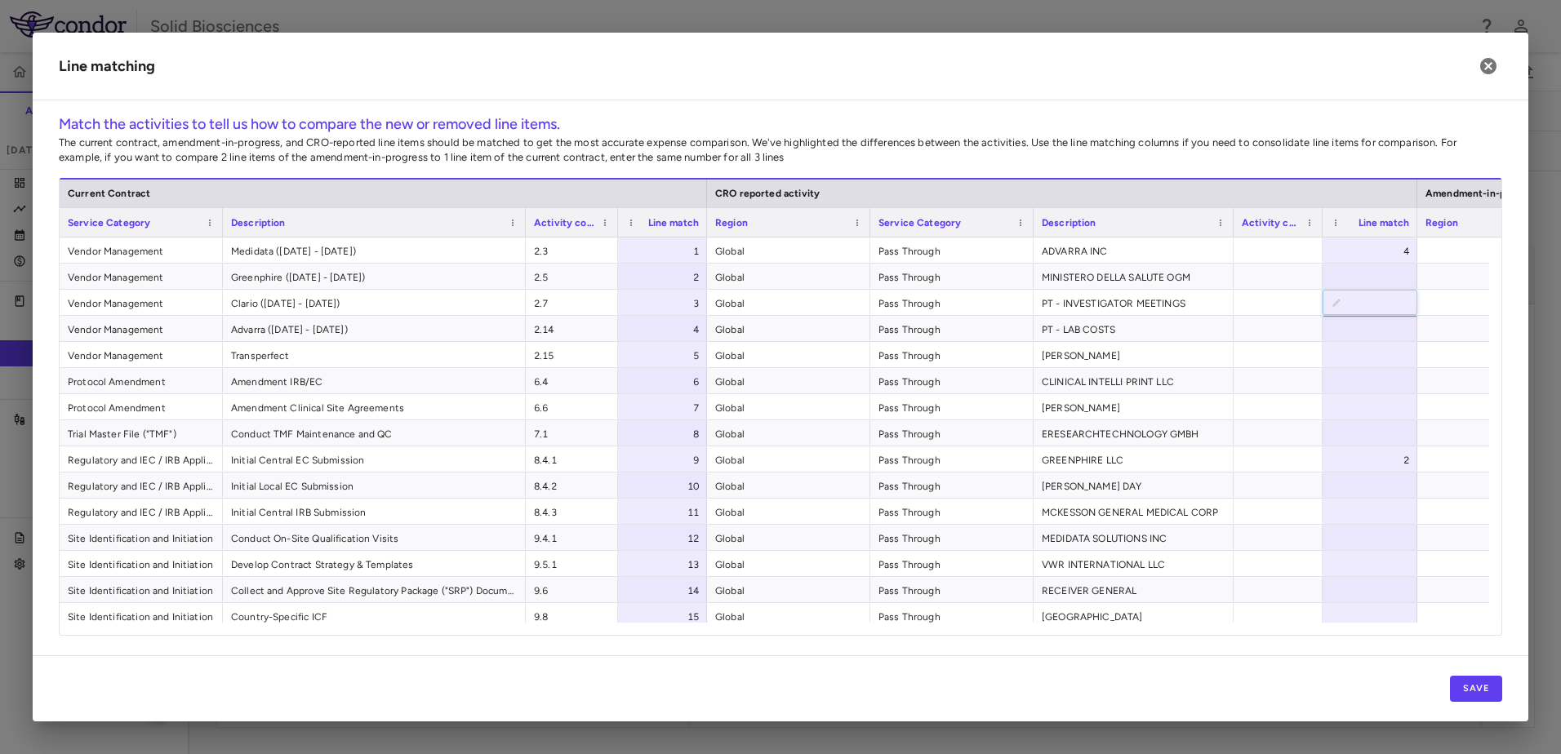
drag, startPoint x: 1195, startPoint y: 219, endPoint x: 1233, endPoint y: 227, distance: 38.4
click at [1233, 227] on div at bounding box center [1232, 222] width 7 height 29
click at [1349, 327] on div at bounding box center [1370, 328] width 95 height 25
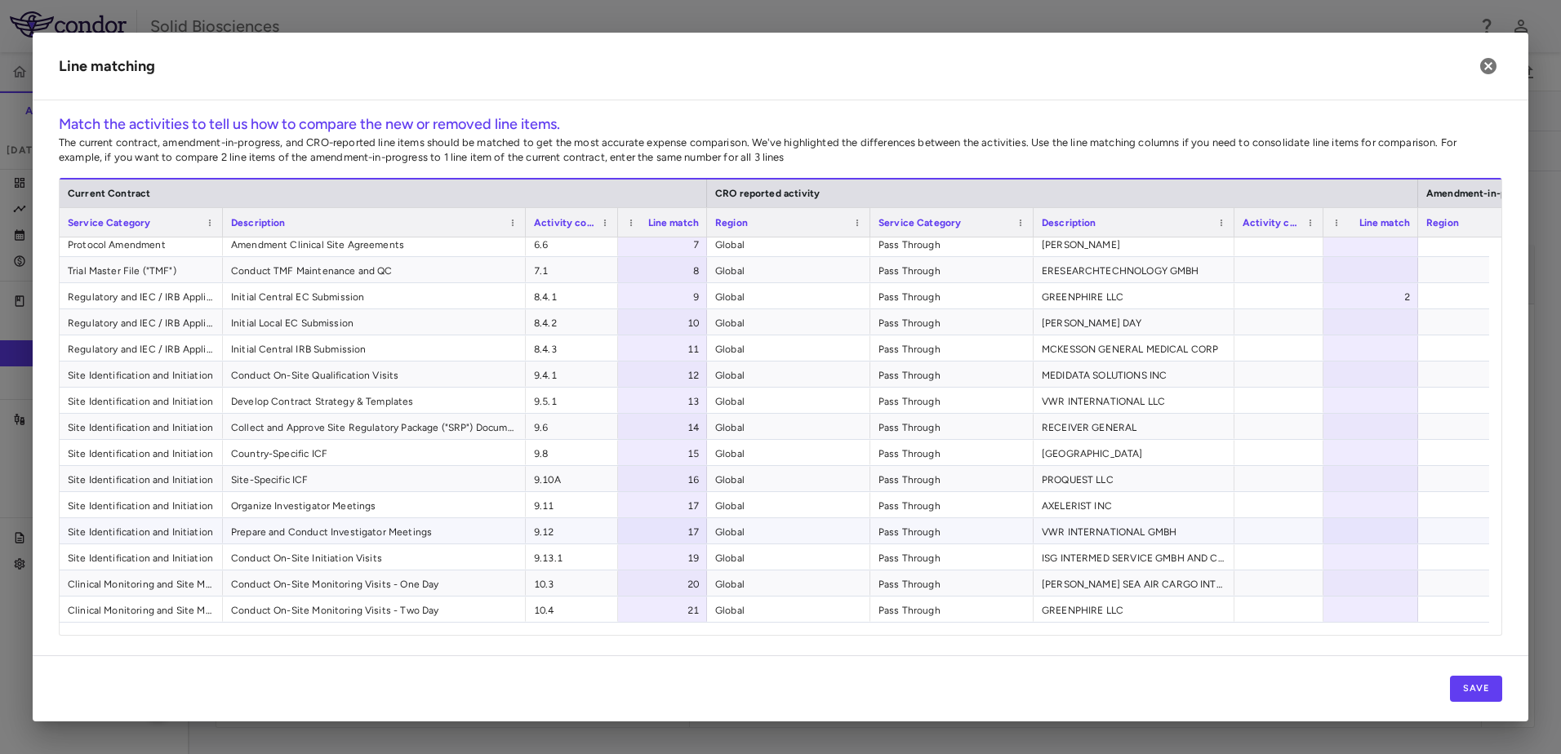
scroll to position [256, 0]
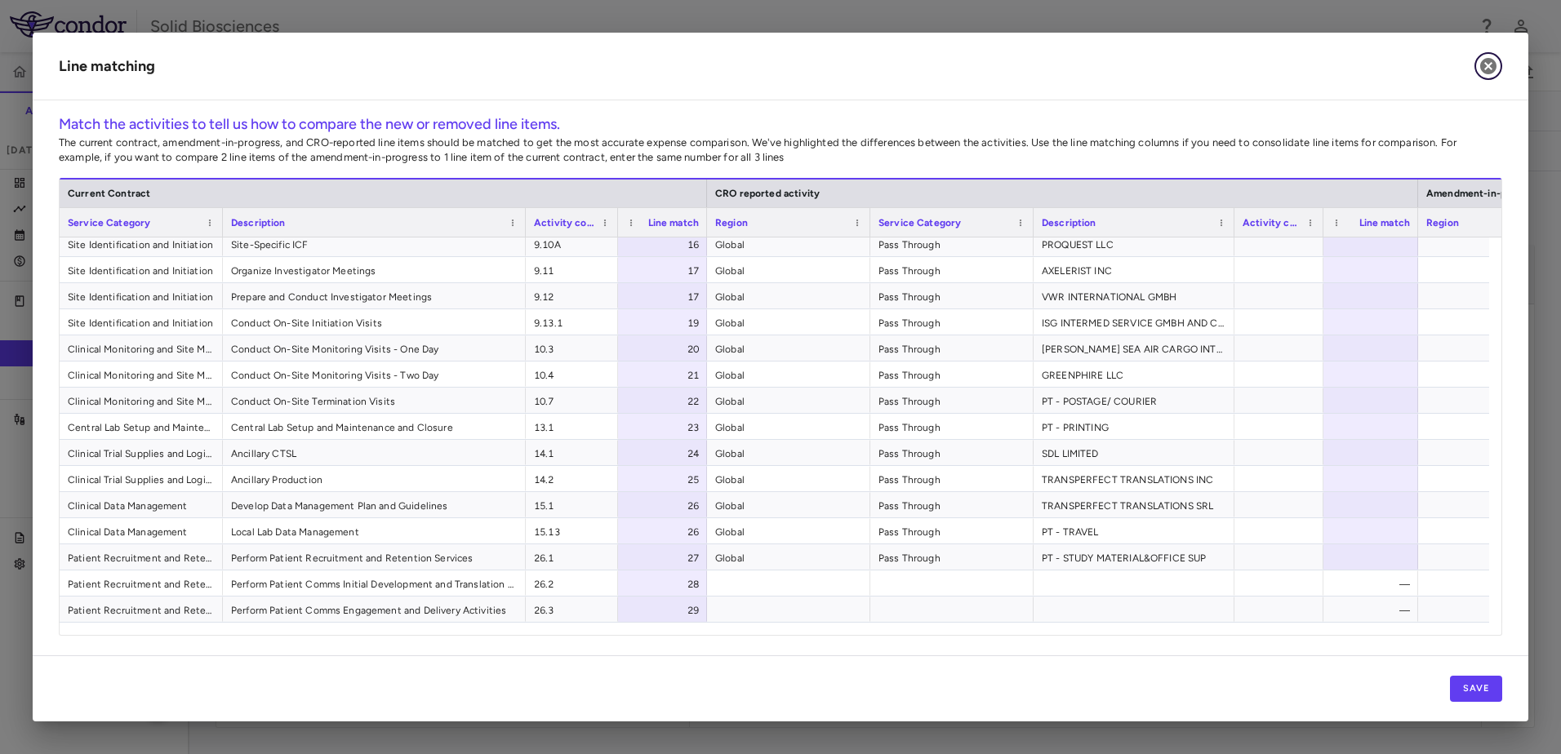
click at [1487, 64] on icon "button" at bounding box center [1488, 66] width 20 height 20
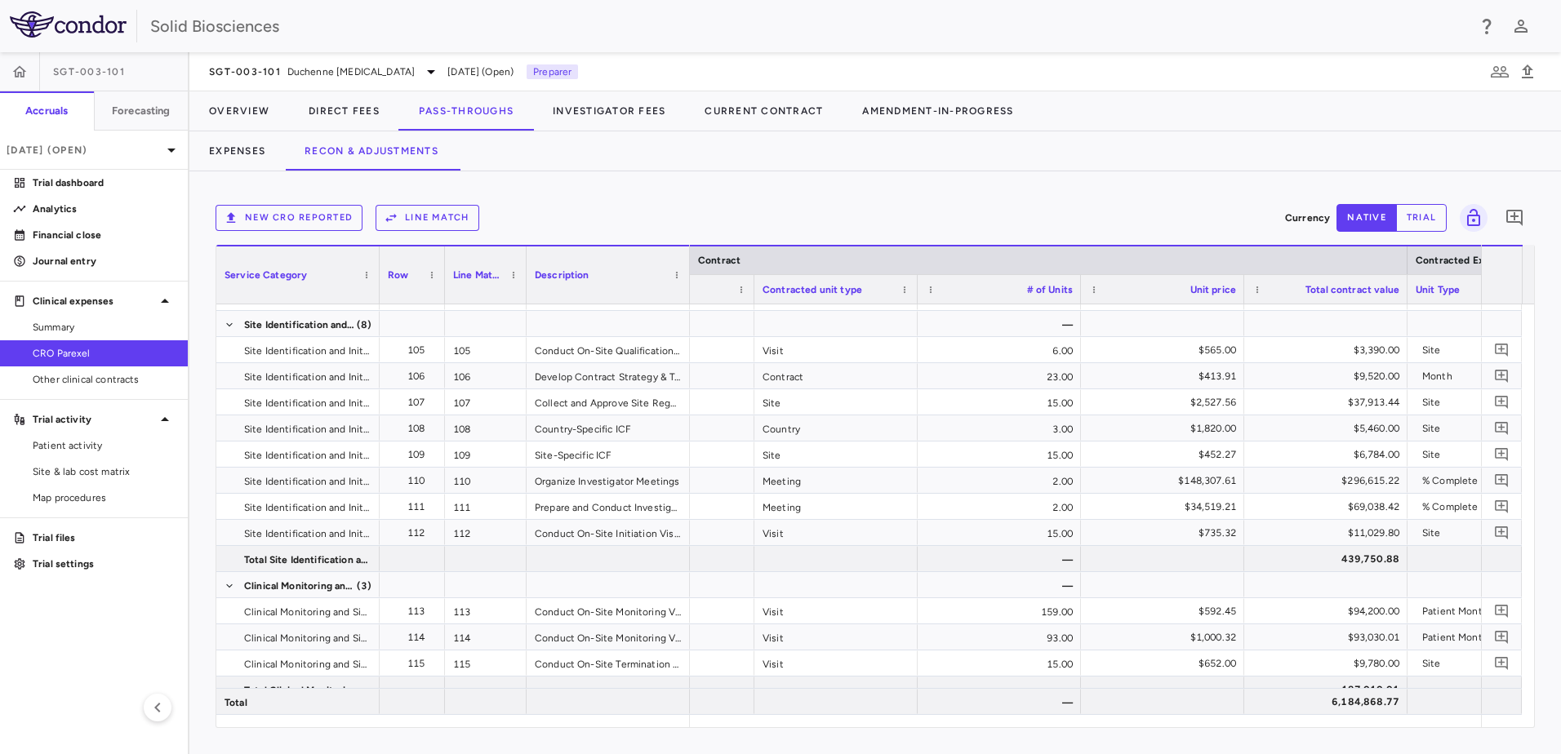
click at [727, 193] on div "New CRO reported Line Match Currency native trial 0 Service Category Drag here …" at bounding box center [874, 462] width 1371 height 583
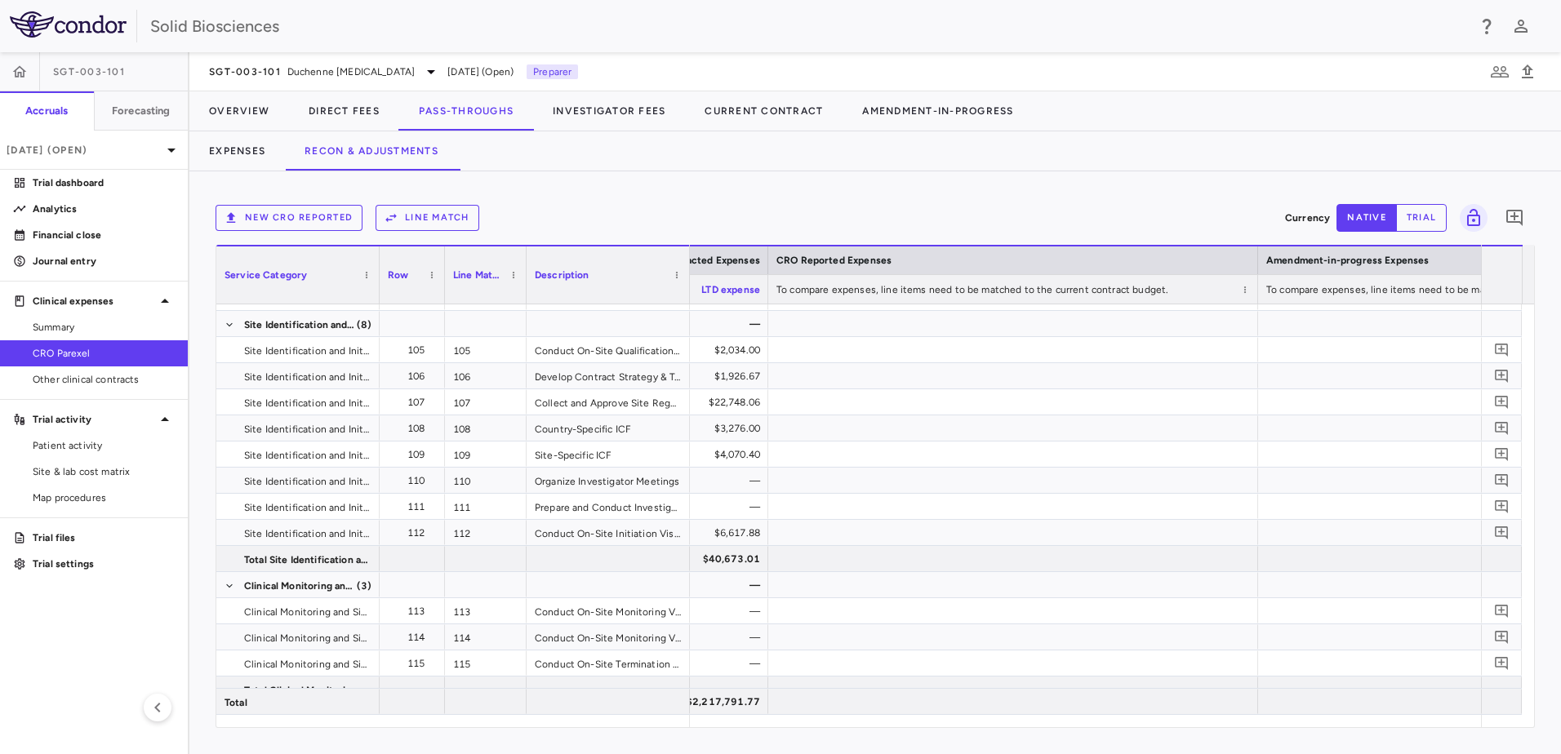
click at [771, 193] on div "New CRO reported Line Match Currency native trial 0 Service Category Drag here …" at bounding box center [874, 462] width 1371 height 583
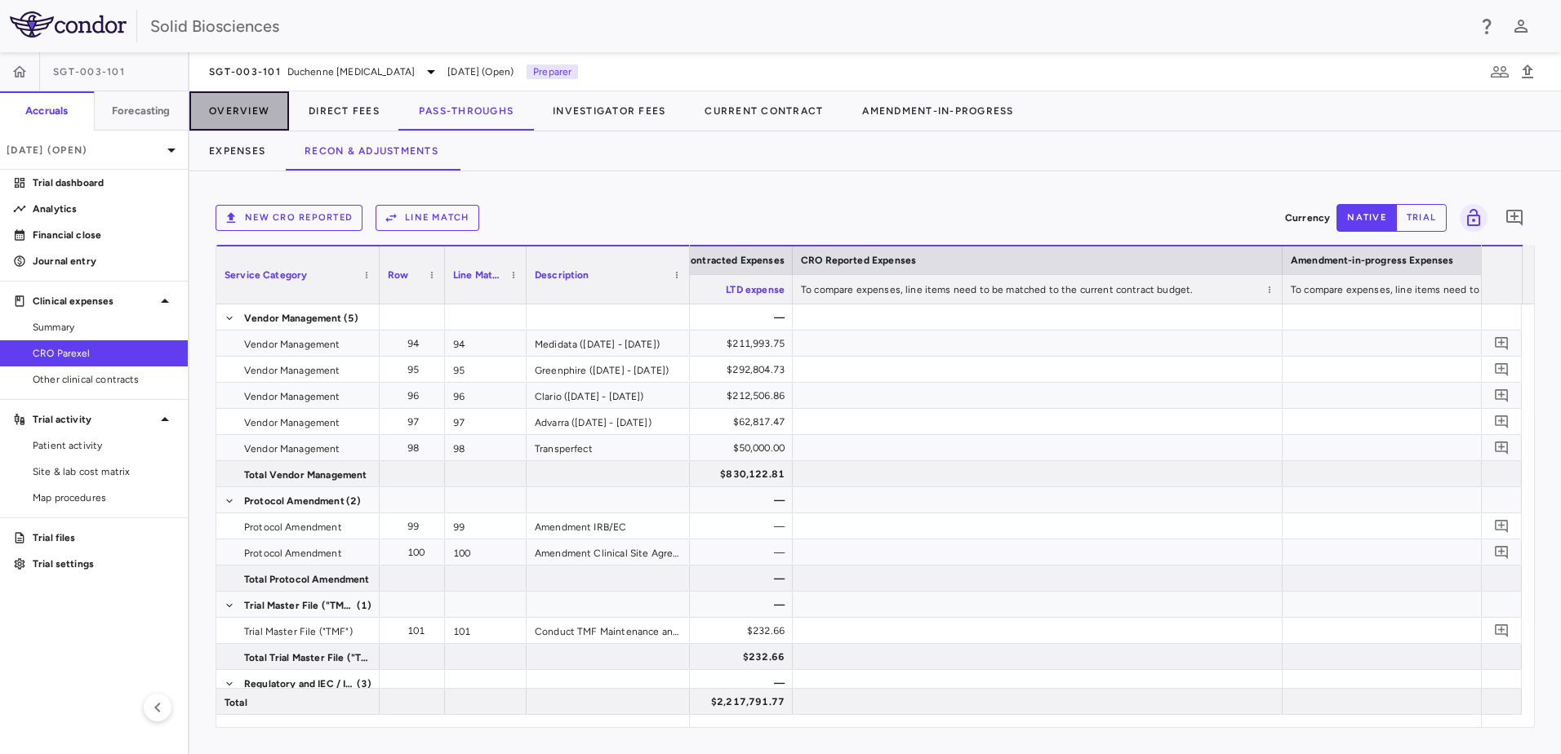
click at [251, 112] on button "Overview" at bounding box center [239, 110] width 100 height 39
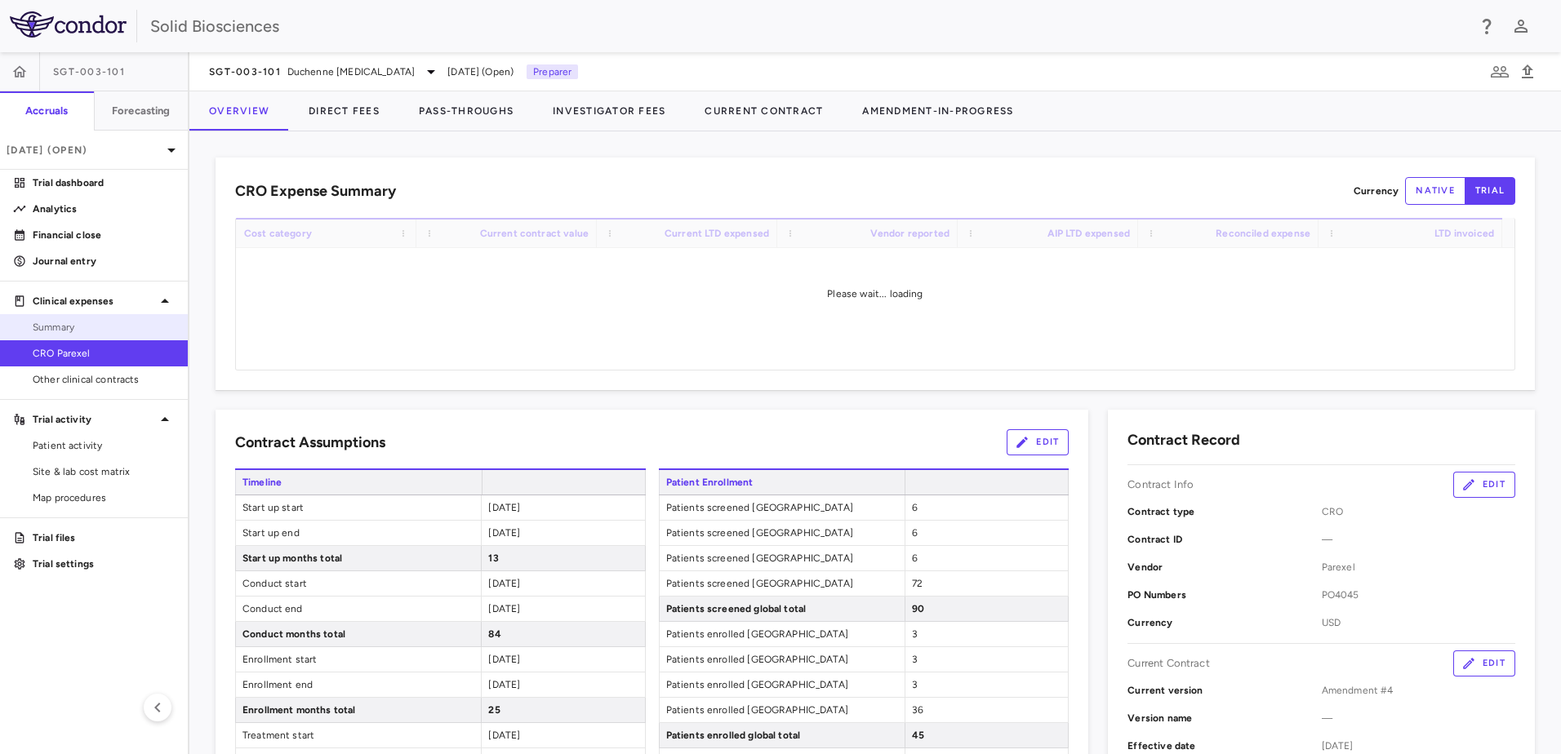
click at [83, 321] on span "Summary" at bounding box center [104, 327] width 142 height 15
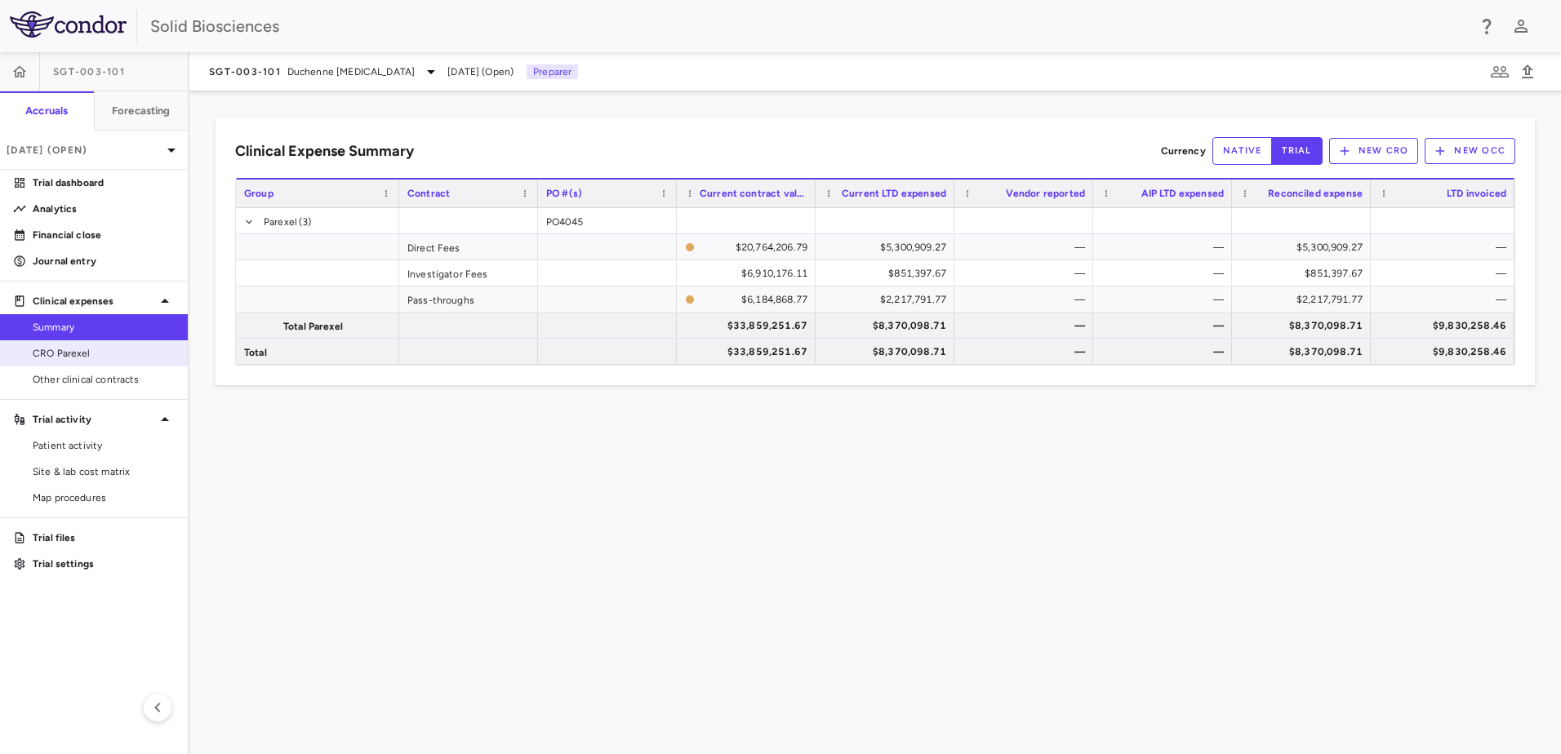
click at [75, 349] on span "CRO Parexel" at bounding box center [104, 353] width 142 height 15
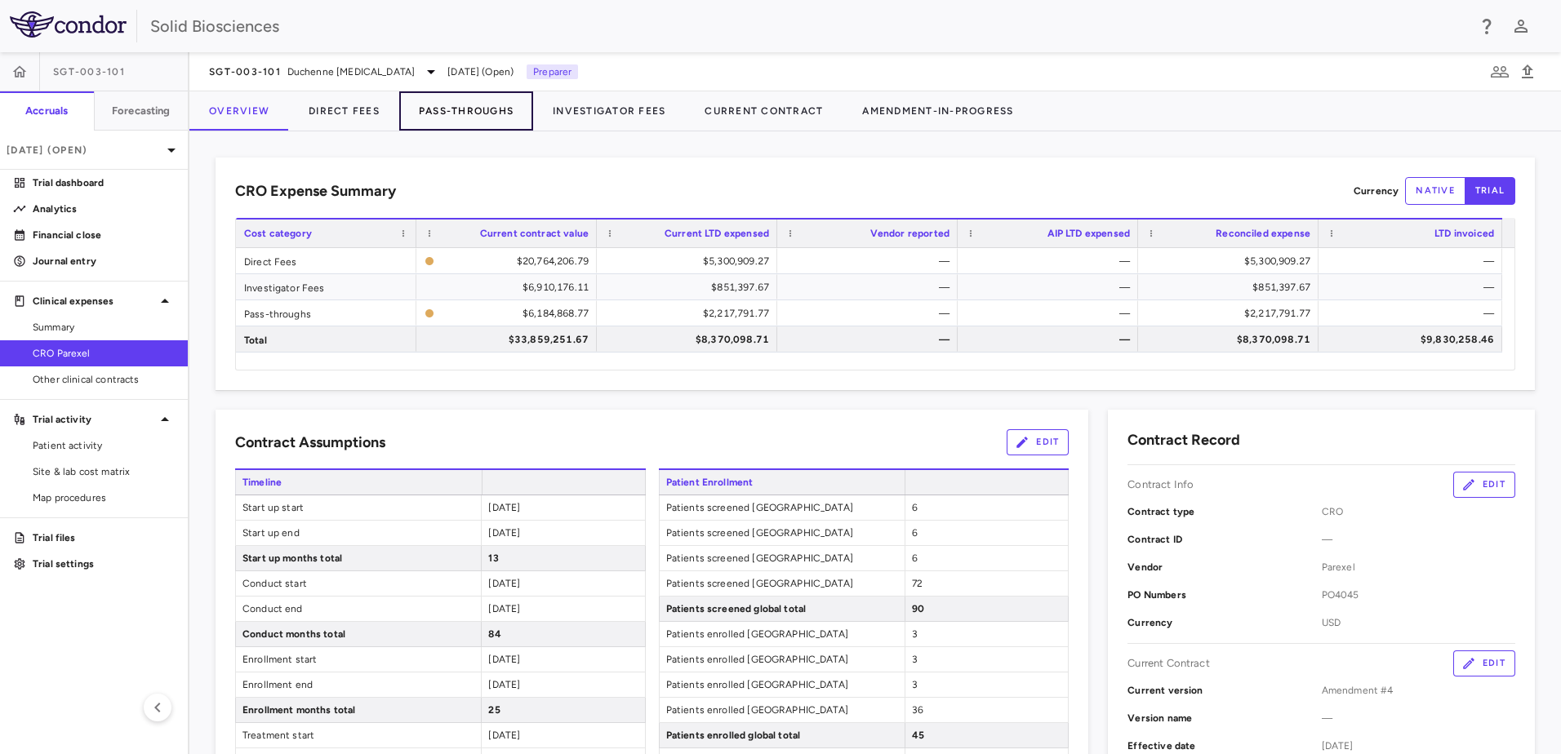
click at [488, 110] on button "Pass-Throughs" at bounding box center [466, 110] width 134 height 39
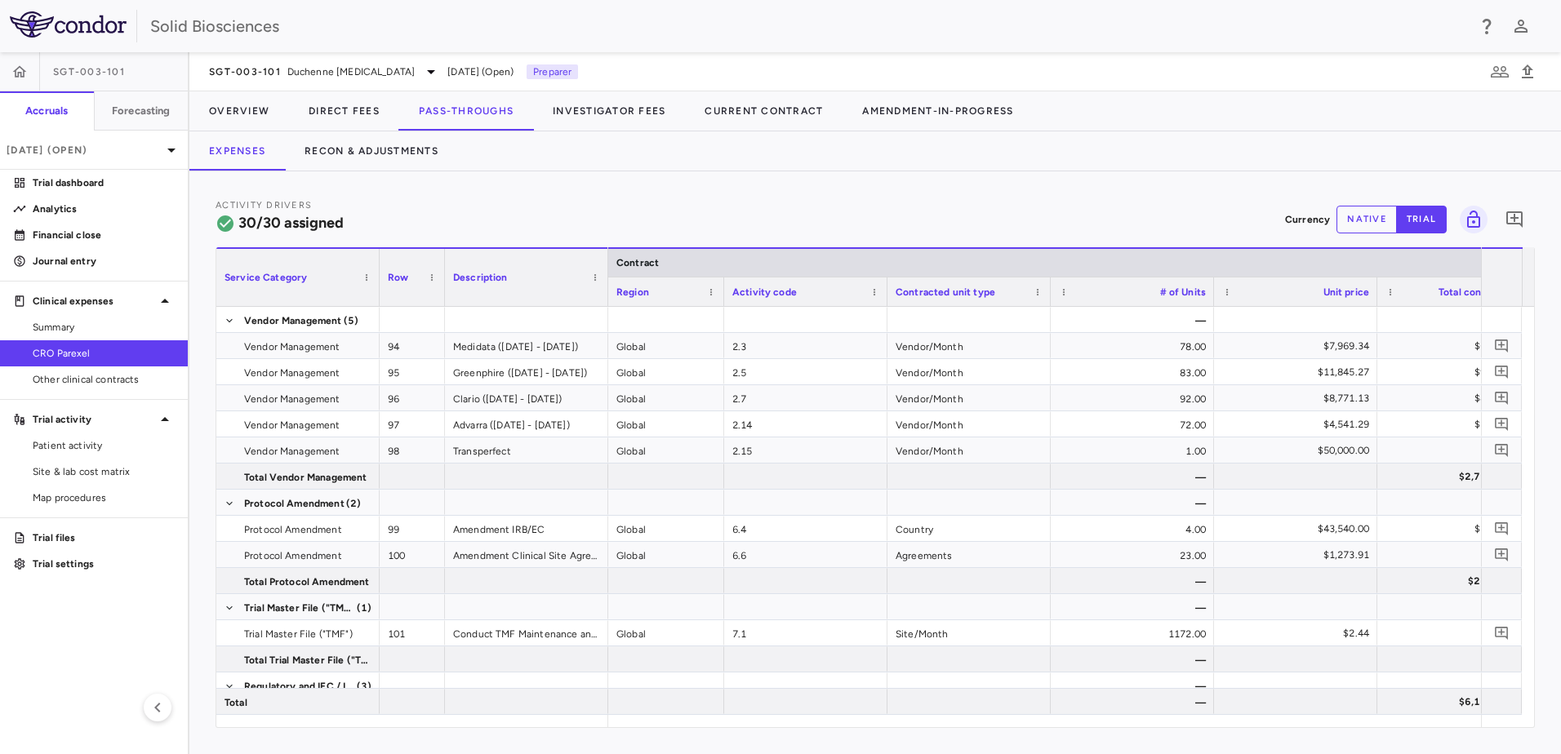
drag, startPoint x: 771, startPoint y: 282, endPoint x: 718, endPoint y: 298, distance: 54.5
click at [720, 298] on div at bounding box center [723, 292] width 7 height 29
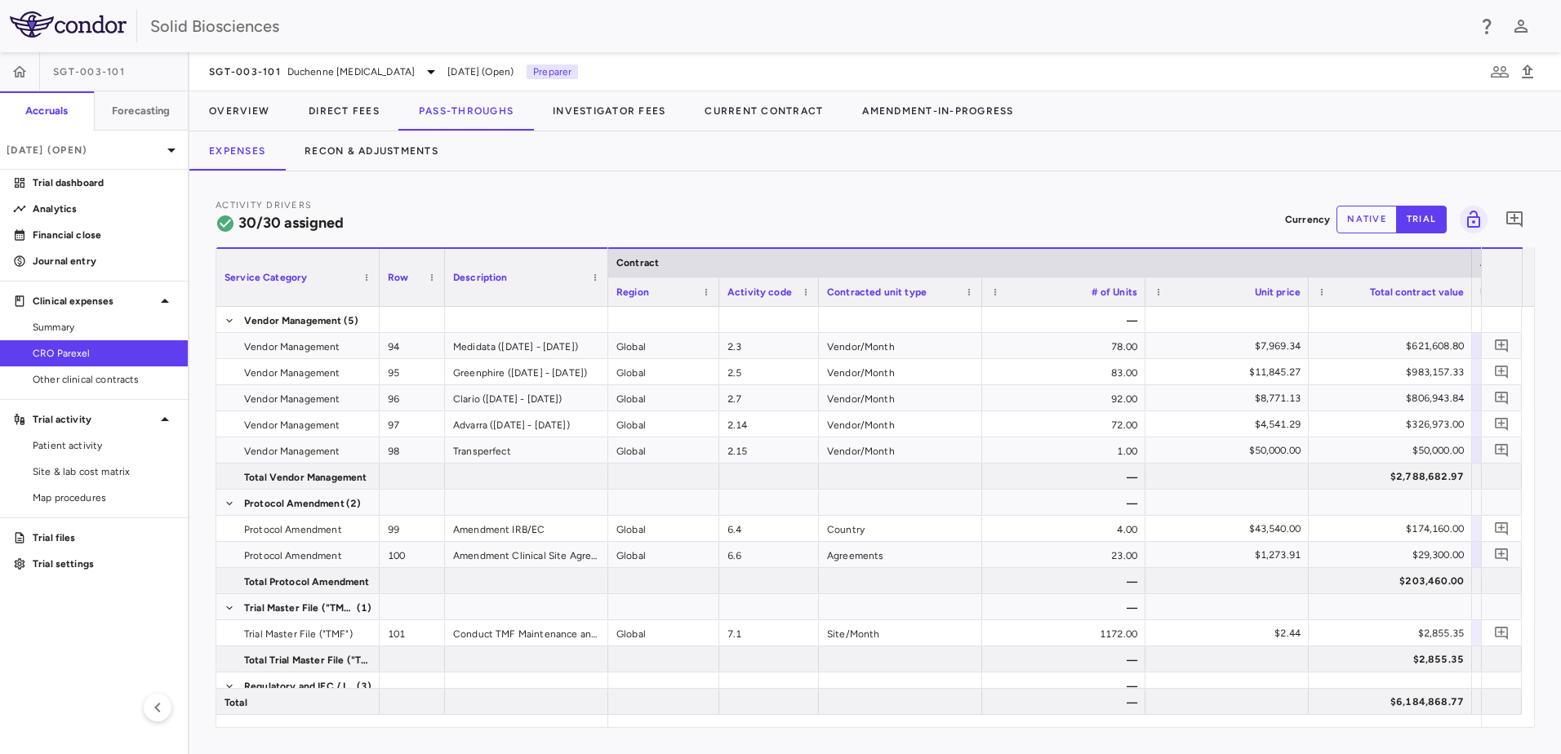
drag, startPoint x: 881, startPoint y: 285, endPoint x: 818, endPoint y: 299, distance: 64.4
click at [816, 299] on div at bounding box center [818, 292] width 7 height 29
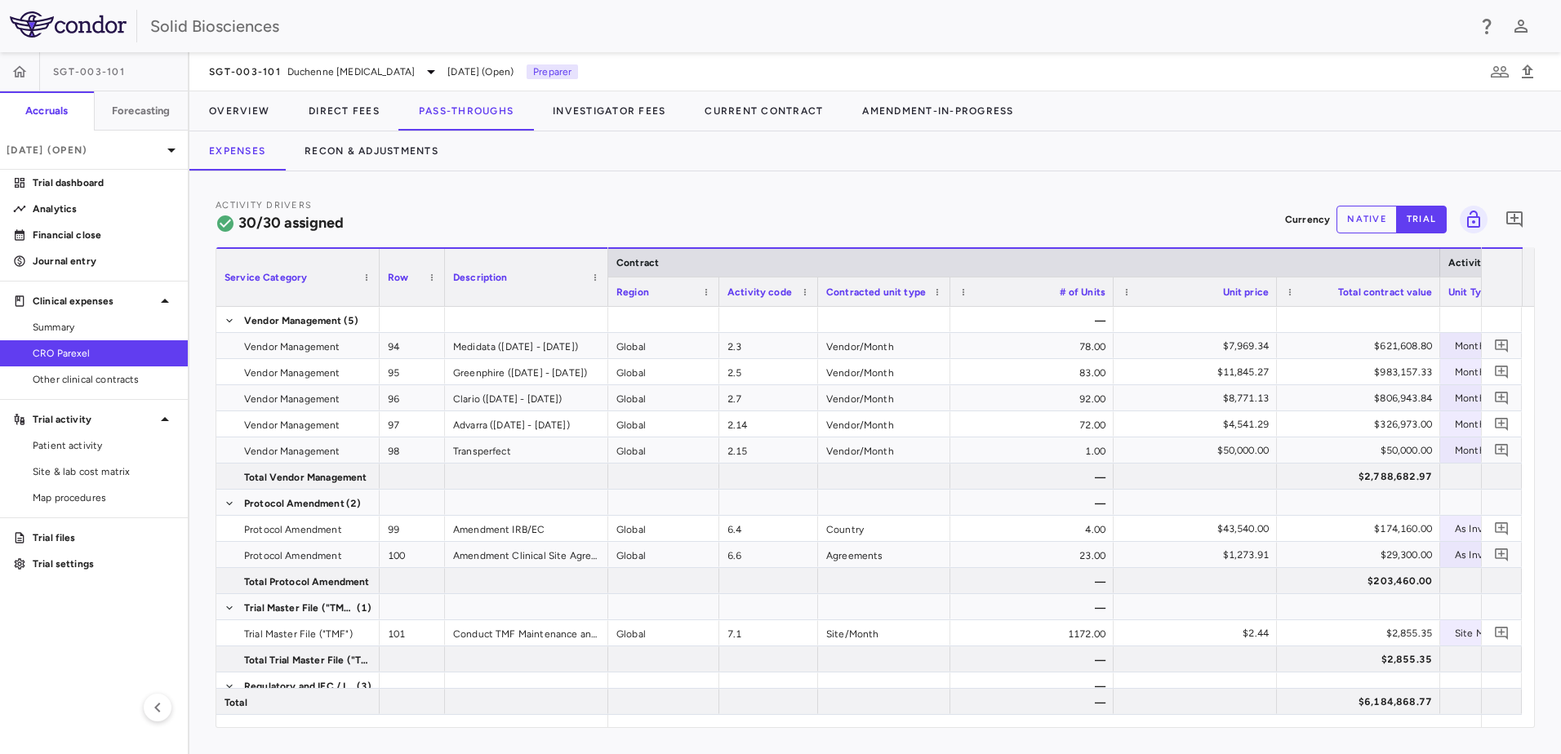
drag, startPoint x: 980, startPoint y: 288, endPoint x: 947, endPoint y: 291, distance: 32.7
click at [947, 291] on div at bounding box center [949, 292] width 7 height 29
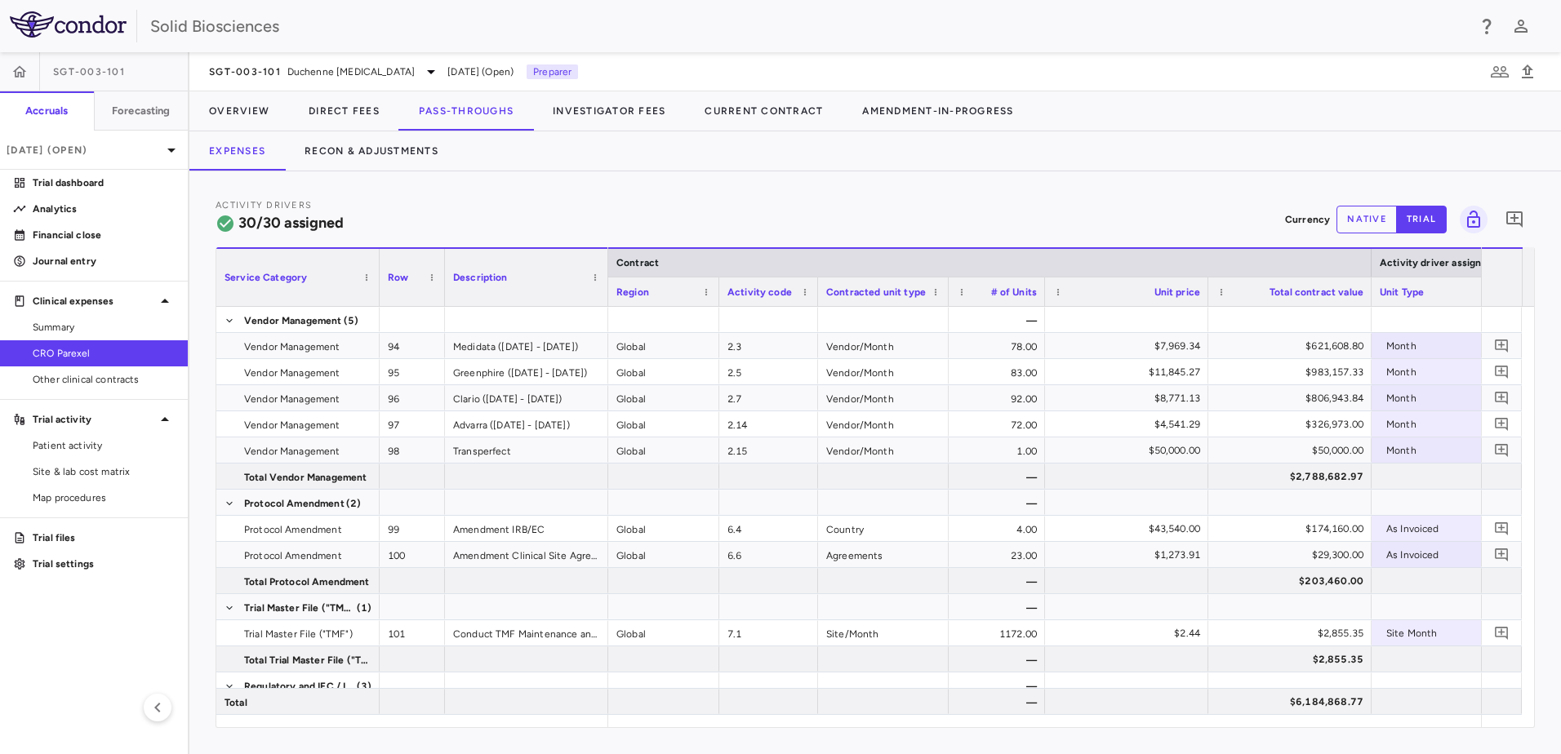
drag, startPoint x: 1109, startPoint y: 286, endPoint x: 1039, endPoint y: 301, distance: 71.1
click at [1041, 301] on div at bounding box center [1044, 292] width 7 height 29
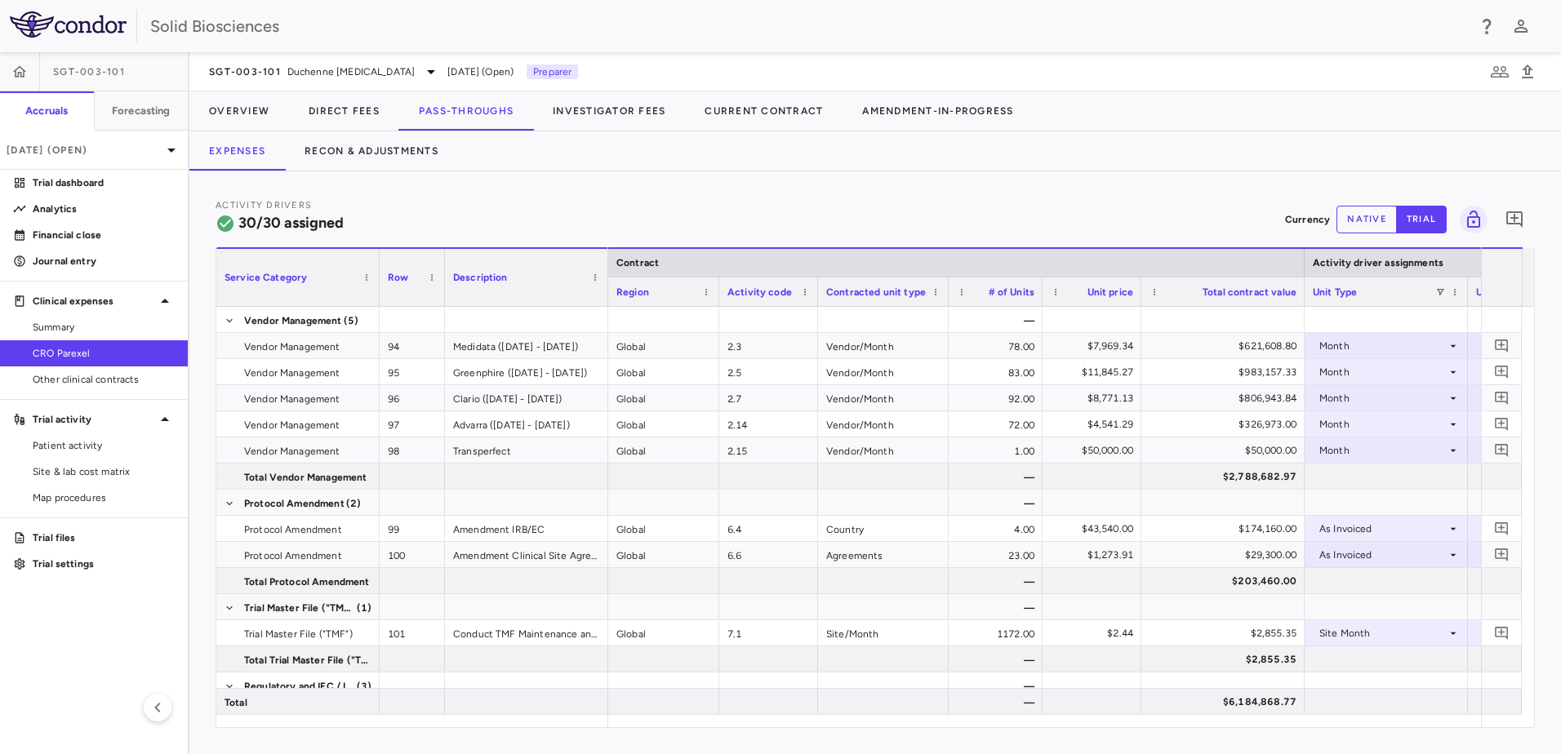
drag, startPoint x: 1205, startPoint y: 280, endPoint x: 1136, endPoint y: 300, distance: 71.3
click at [1137, 300] on div at bounding box center [1140, 292] width 7 height 29
drag, startPoint x: 1297, startPoint y: 283, endPoint x: 1288, endPoint y: 289, distance: 10.6
click at [1293, 289] on div at bounding box center [1296, 292] width 7 height 29
click at [677, 217] on div "Activity Drivers 30/30 assigned Currency native trial 0" at bounding box center [875, 219] width 1319 height 43
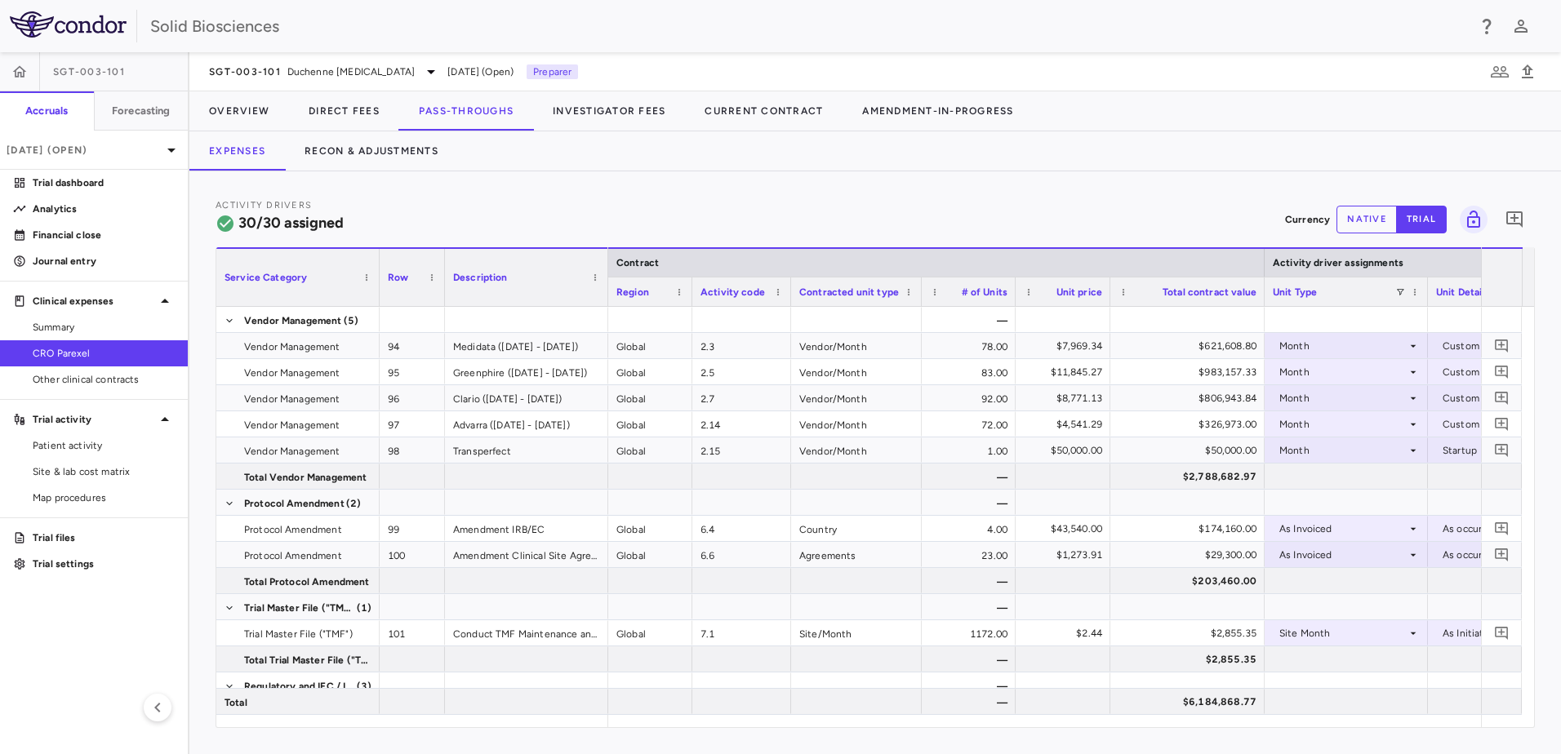
drag, startPoint x: 717, startPoint y: 294, endPoint x: 688, endPoint y: 300, distance: 29.1
click at [688, 300] on div at bounding box center [691, 292] width 7 height 29
drag, startPoint x: 782, startPoint y: 288, endPoint x: 776, endPoint y: 296, distance: 9.3
click at [776, 296] on div at bounding box center [778, 292] width 7 height 29
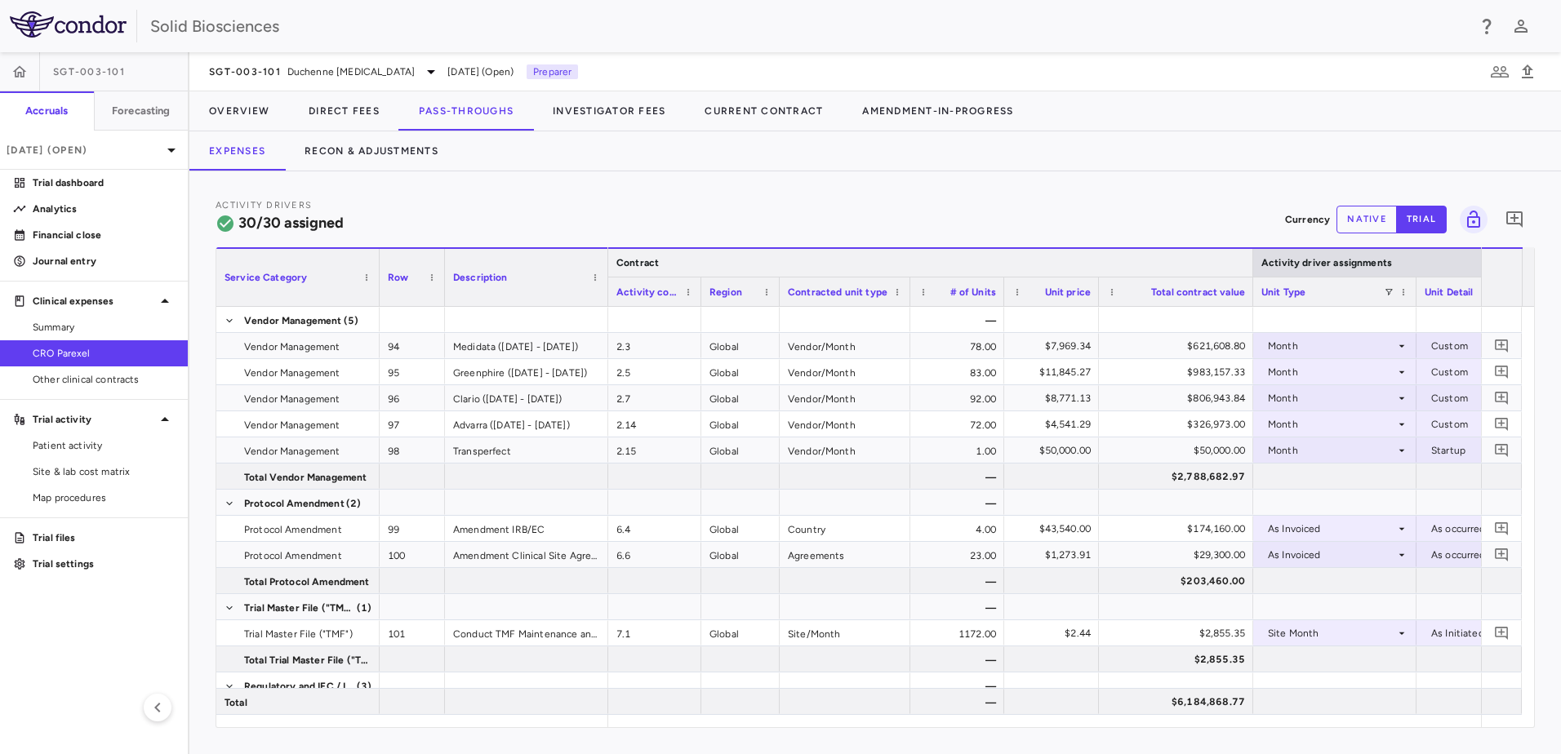
click at [609, 267] on div "Contract" at bounding box center [930, 261] width 645 height 29
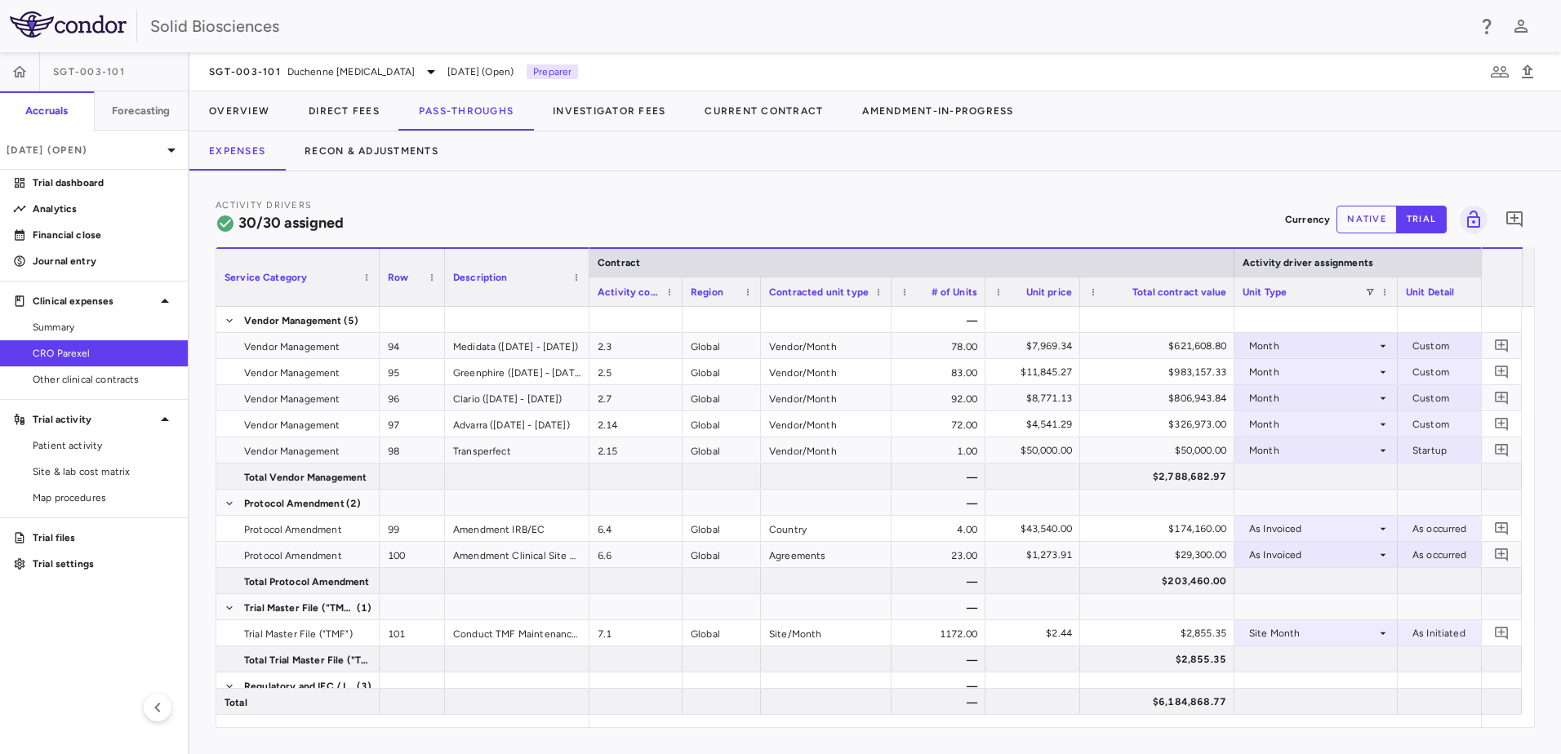
drag, startPoint x: 605, startPoint y: 265, endPoint x: 584, endPoint y: 269, distance: 20.7
click at [585, 269] on div at bounding box center [588, 277] width 7 height 57
click at [638, 206] on div "Activity Drivers 30/30 assigned Currency native trial 0" at bounding box center [875, 219] width 1319 height 43
click at [753, 298] on div at bounding box center [754, 292] width 7 height 29
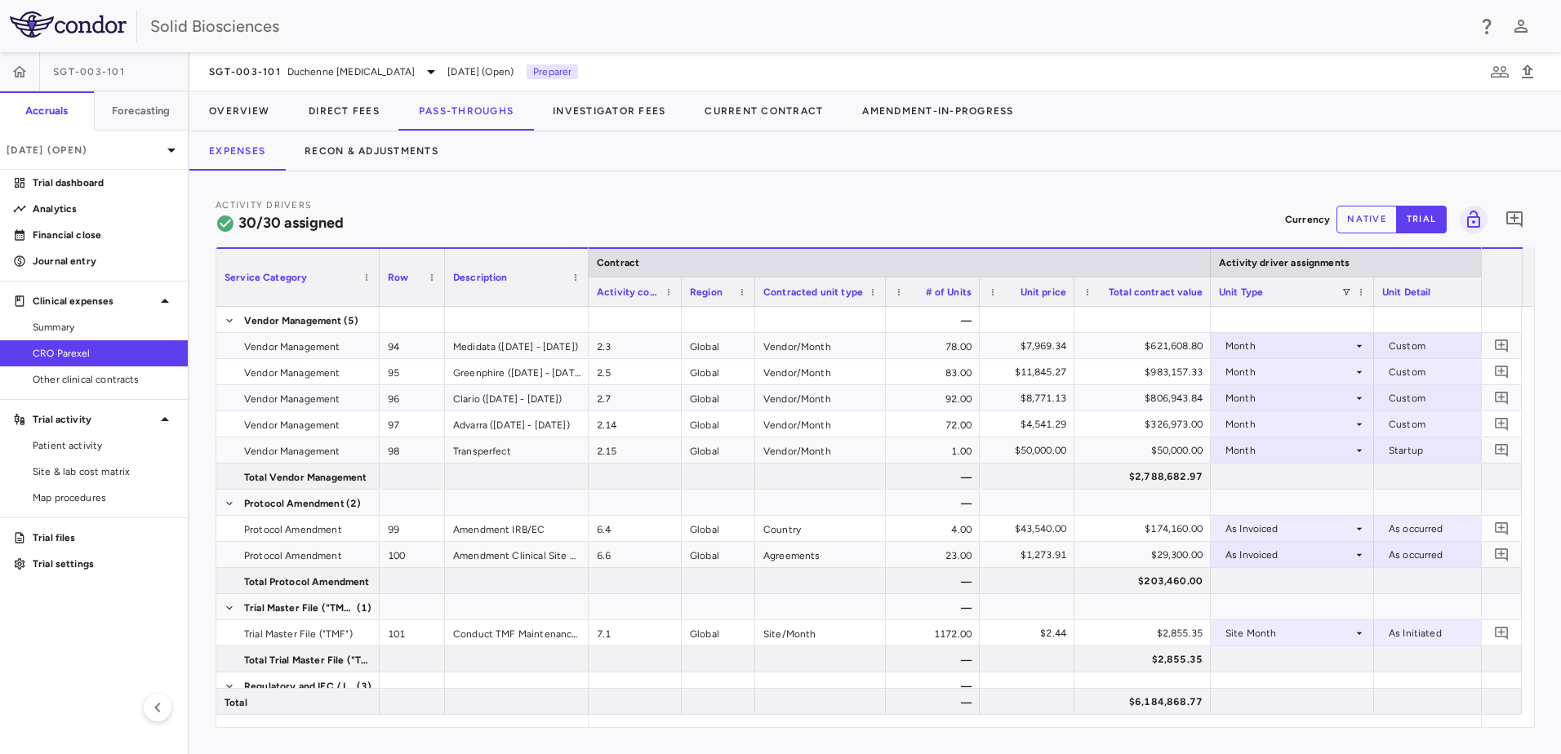
drag, startPoint x: 1226, startPoint y: 291, endPoint x: 1208, endPoint y: 302, distance: 21.3
click at [1208, 302] on div at bounding box center [1210, 292] width 7 height 29
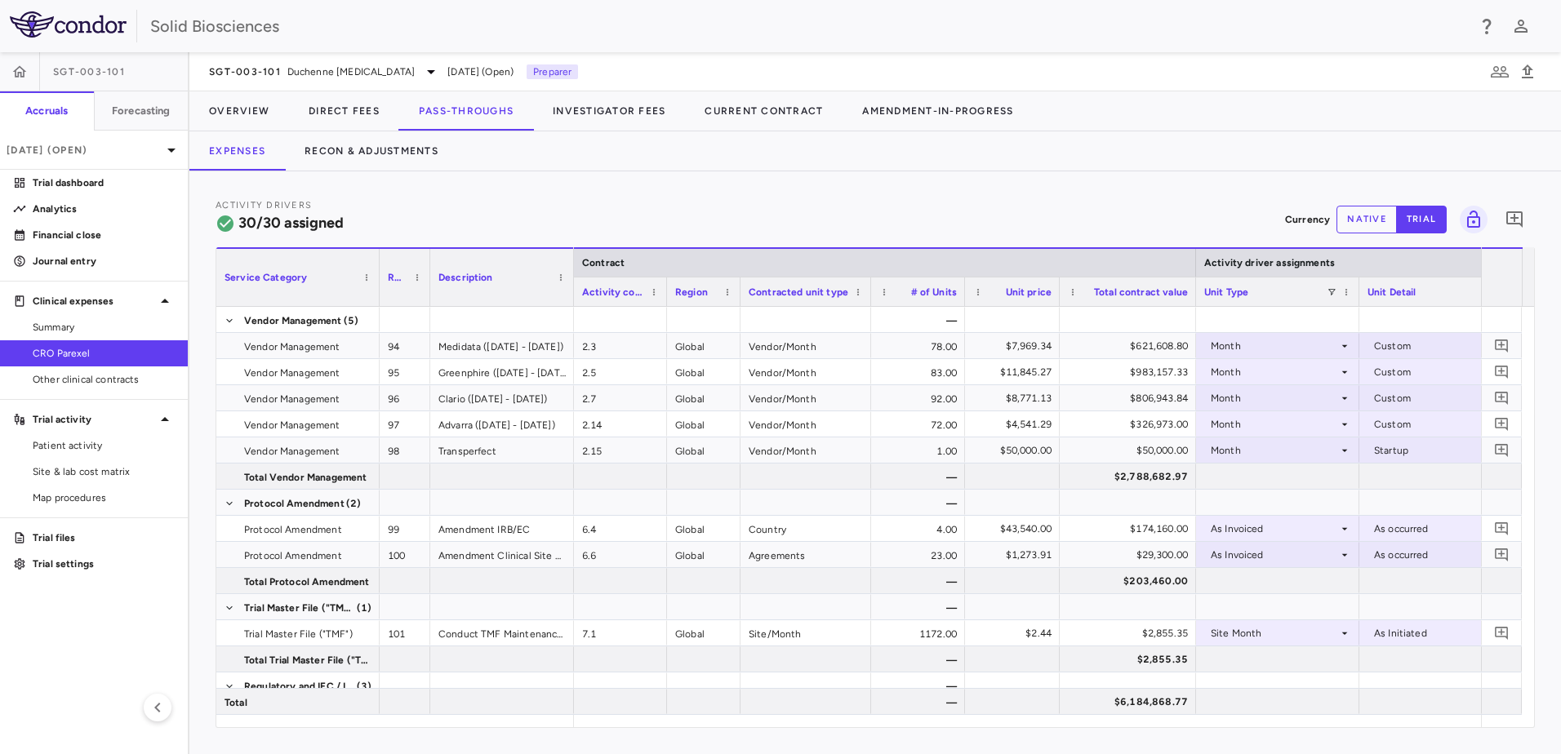
drag, startPoint x: 443, startPoint y: 265, endPoint x: 429, endPoint y: 272, distance: 16.1
click at [429, 272] on div at bounding box center [429, 277] width 7 height 57
drag, startPoint x: 427, startPoint y: 269, endPoint x: 435, endPoint y: 272, distance: 8.5
click at [435, 272] on div at bounding box center [437, 277] width 7 height 57
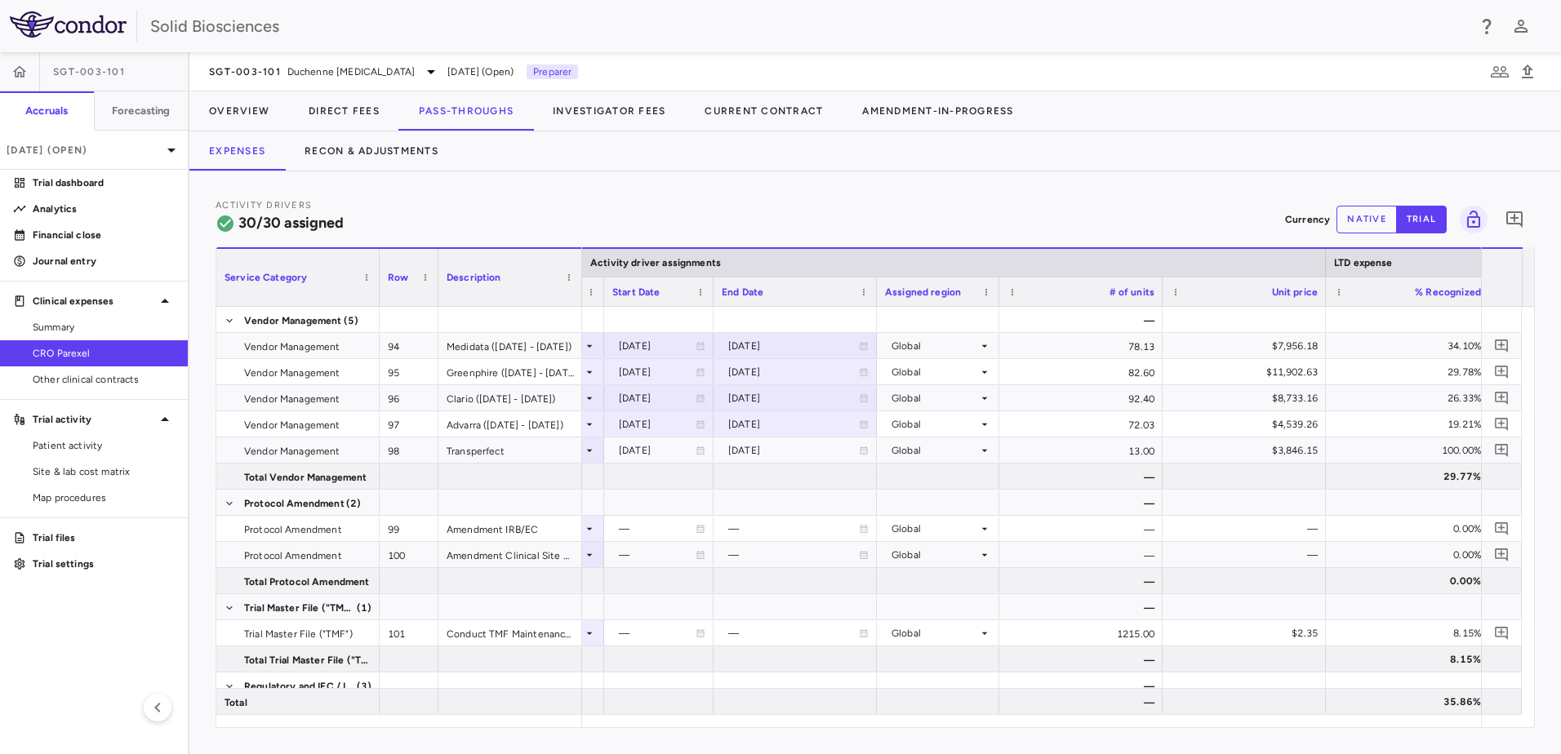
drag, startPoint x: 766, startPoint y: 291, endPoint x: 711, endPoint y: 309, distance: 57.6
click at [711, 309] on div "Service Category Row Description Activity driver assignments LTD expense" at bounding box center [875, 487] width 1318 height 480
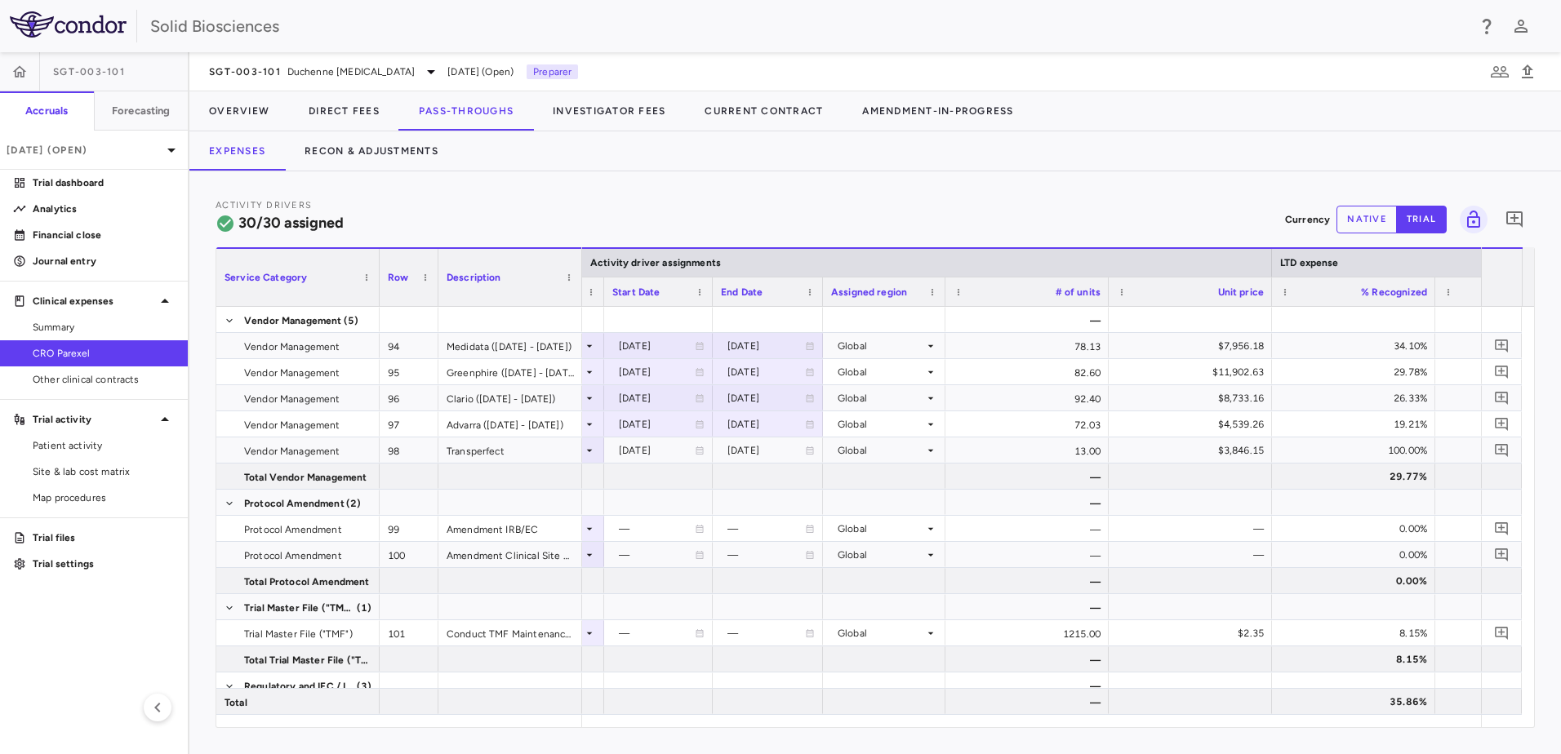
drag, startPoint x: 873, startPoint y: 287, endPoint x: 820, endPoint y: 304, distance: 56.0
click at [820, 304] on div at bounding box center [822, 292] width 7 height 29
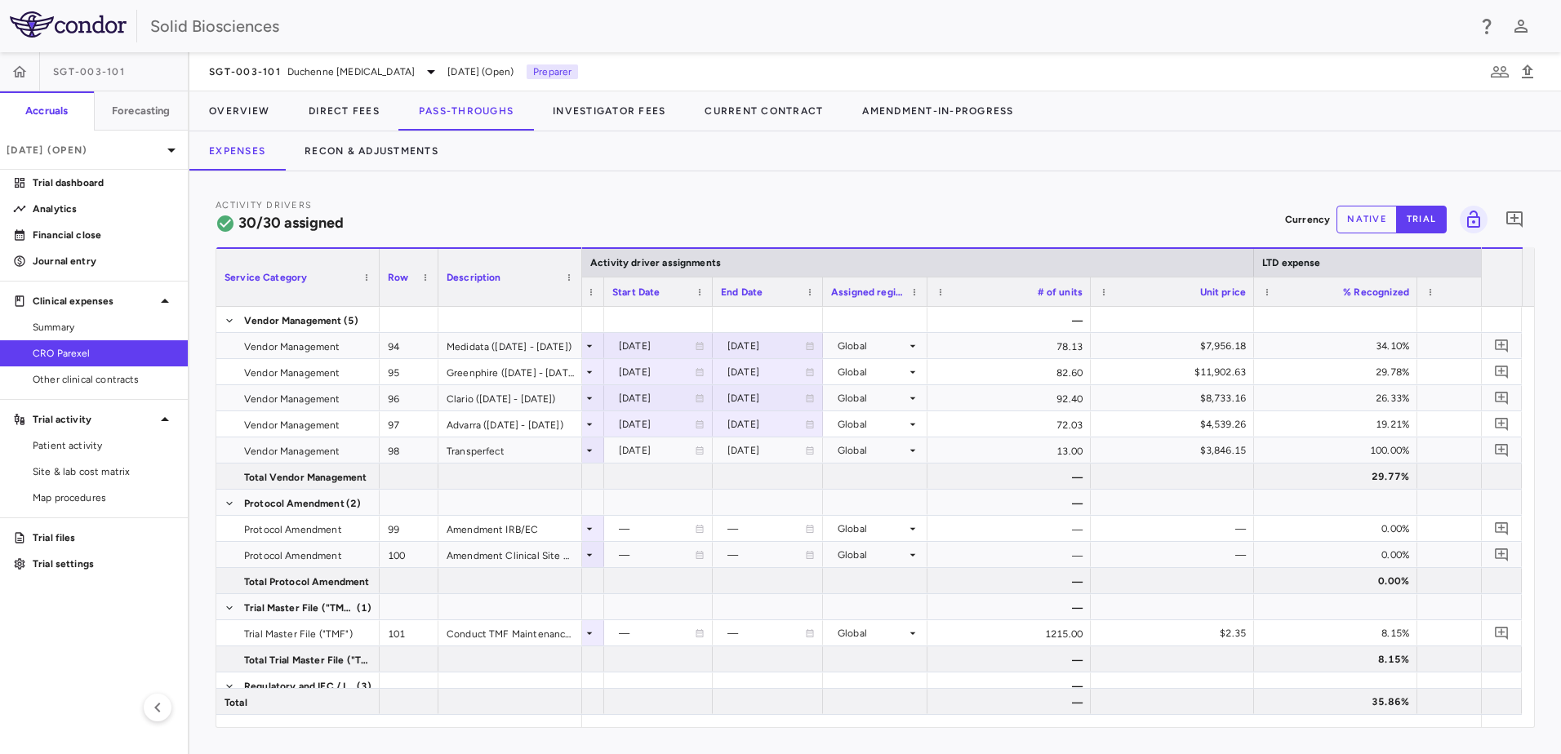
drag, startPoint x: 942, startPoint y: 282, endPoint x: 924, endPoint y: 284, distance: 18.0
click at [924, 284] on div at bounding box center [926, 292] width 7 height 29
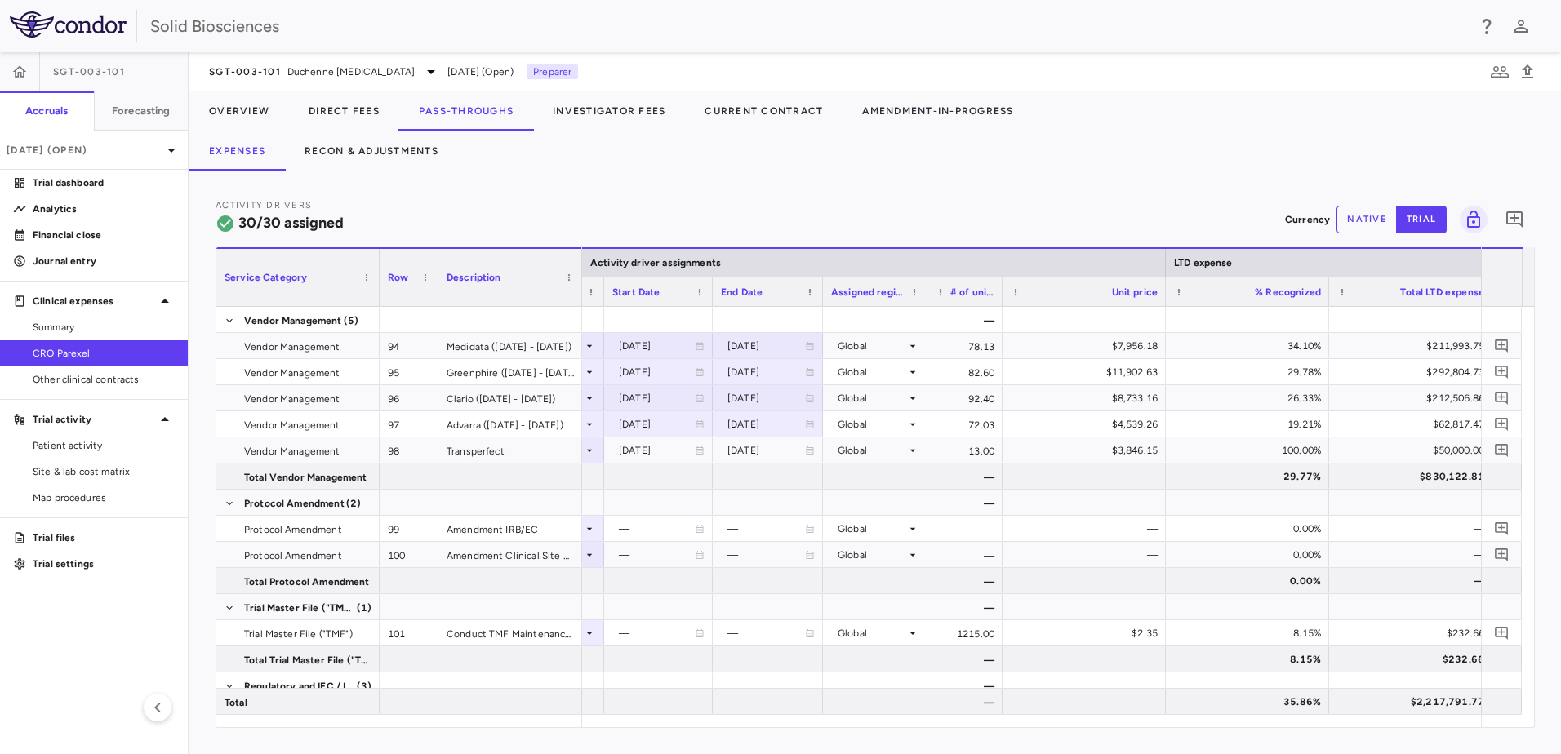
drag, startPoint x: 1090, startPoint y: 287, endPoint x: 1002, endPoint y: 318, distance: 93.5
click at [1002, 318] on div "Service Category Row Description Activity driver assignments LTD expense" at bounding box center [875, 487] width 1318 height 480
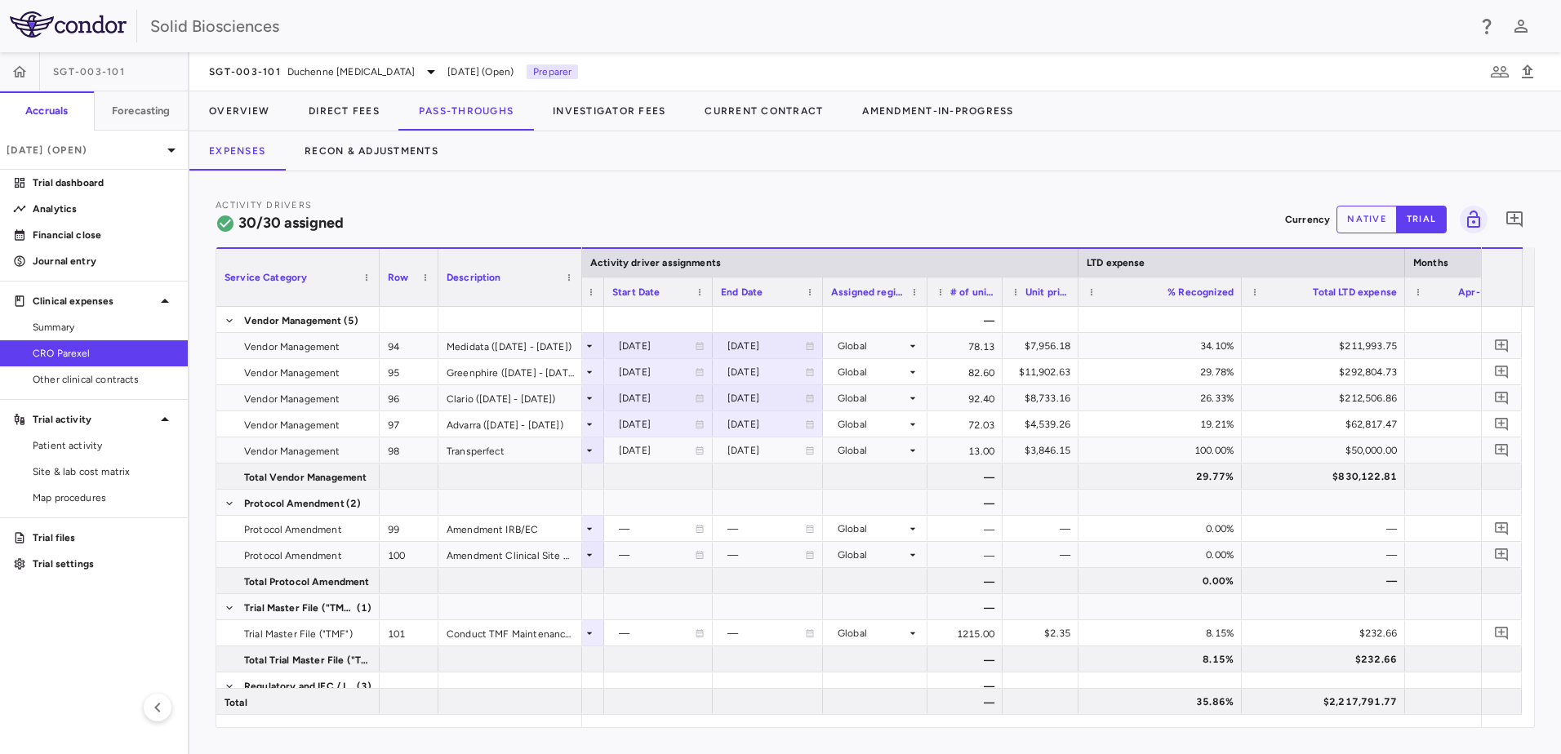
drag, startPoint x: 1162, startPoint y: 281, endPoint x: 1074, endPoint y: 310, distance: 92.2
click at [1074, 310] on div "Service Category Row Description Activity driver assignments LTD expense" at bounding box center [875, 487] width 1318 height 480
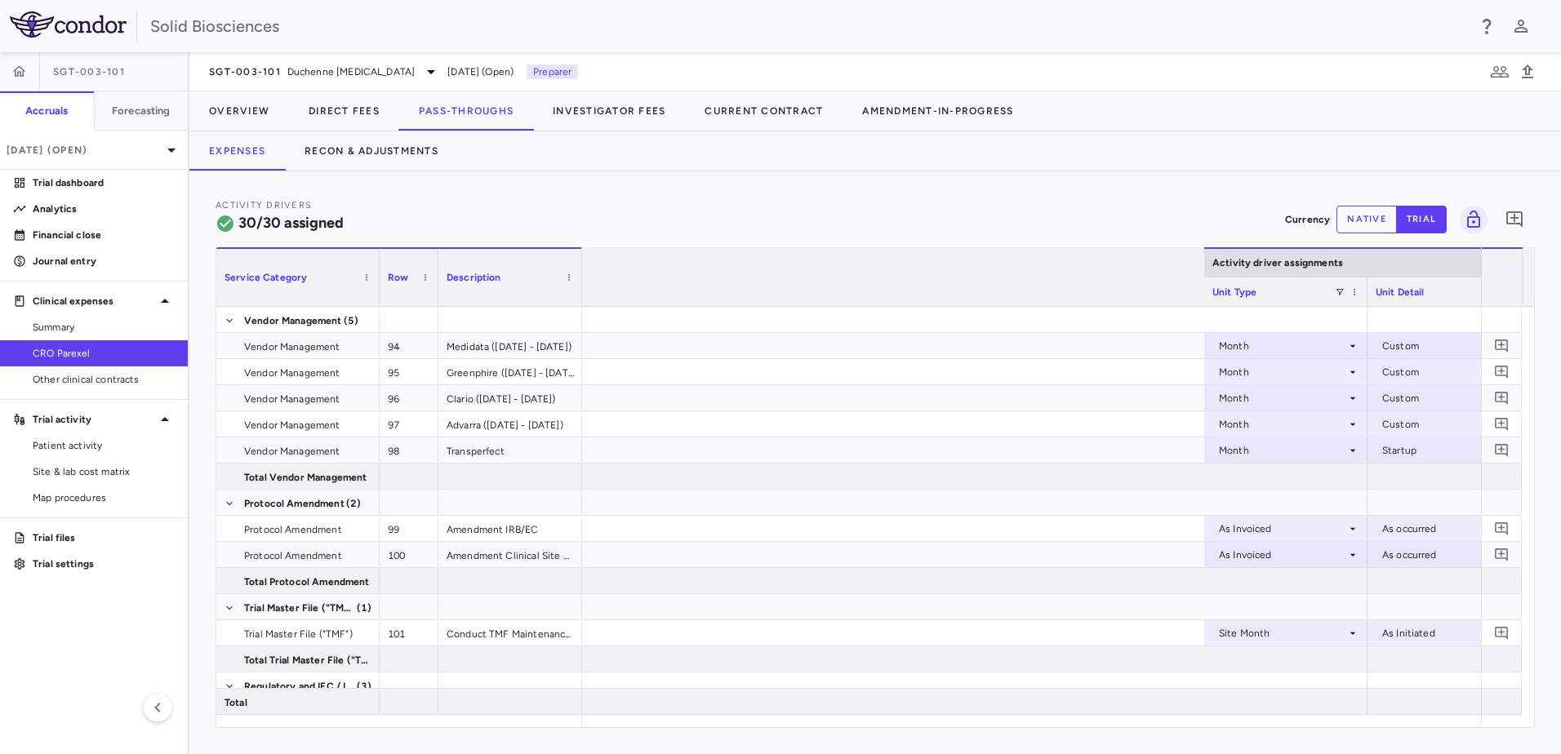
scroll to position [0, 927]
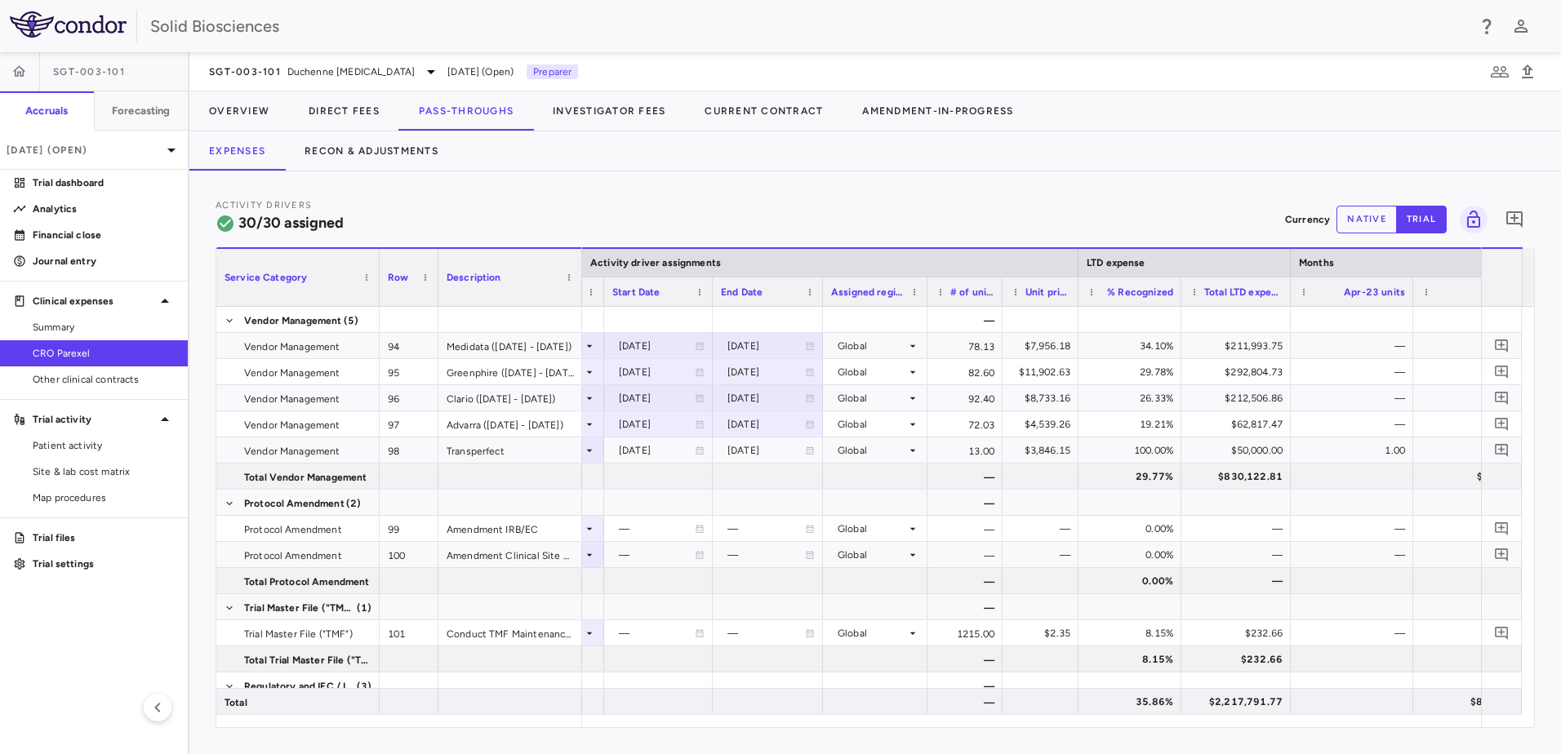
drag, startPoint x: 1340, startPoint y: 285, endPoint x: 1287, endPoint y: 300, distance: 55.8
click at [1287, 300] on div at bounding box center [1290, 292] width 7 height 29
drag, startPoint x: 1288, startPoint y: 287, endPoint x: 1302, endPoint y: 287, distance: 13.9
click at [1302, 287] on div at bounding box center [1303, 292] width 7 height 29
click at [790, 219] on div "Activity Drivers 30/30 assigned Currency native trial 0" at bounding box center [875, 219] width 1319 height 43
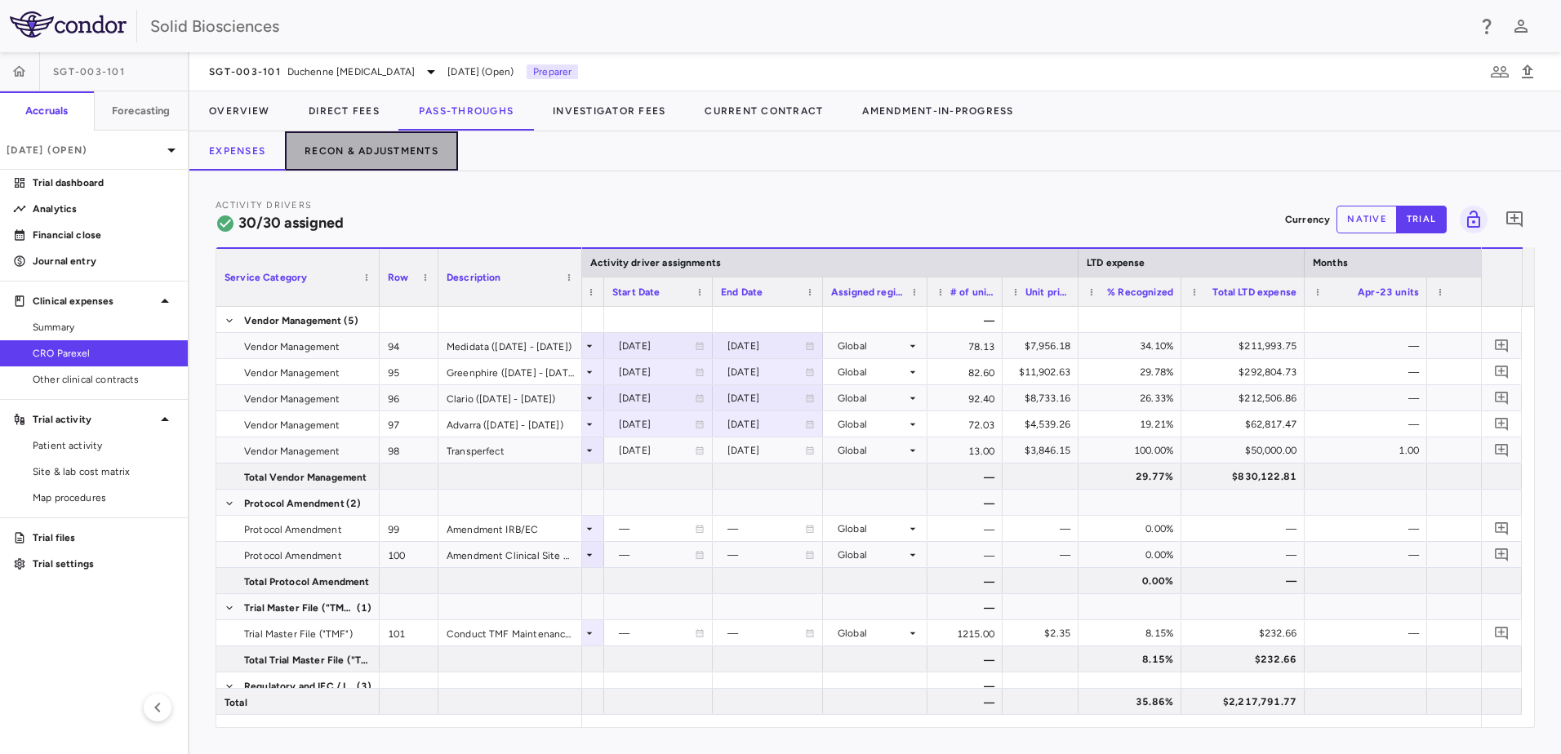
click at [356, 150] on button "Recon & Adjustments" at bounding box center [371, 150] width 173 height 39
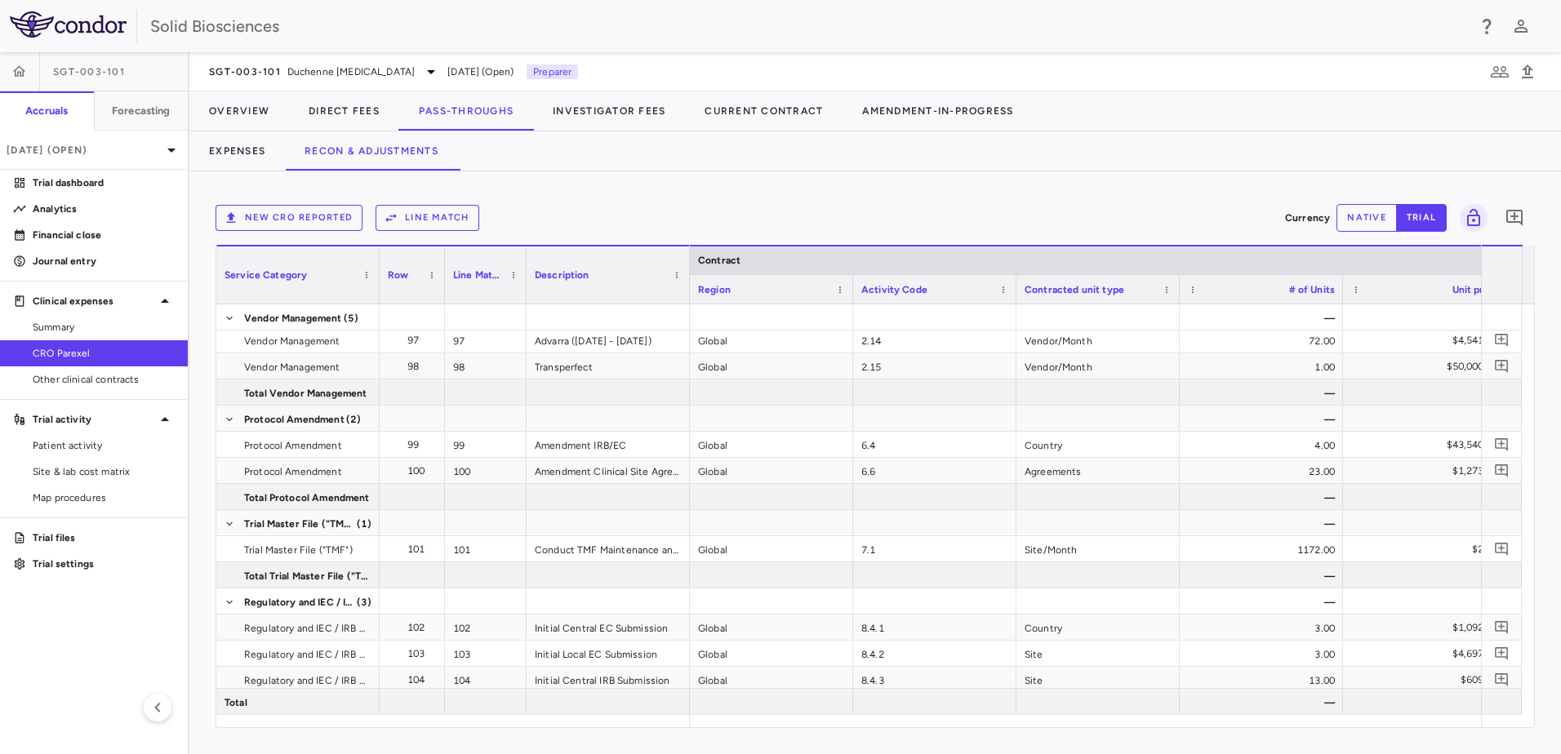
click at [431, 216] on button "Line Match" at bounding box center [428, 218] width 104 height 26
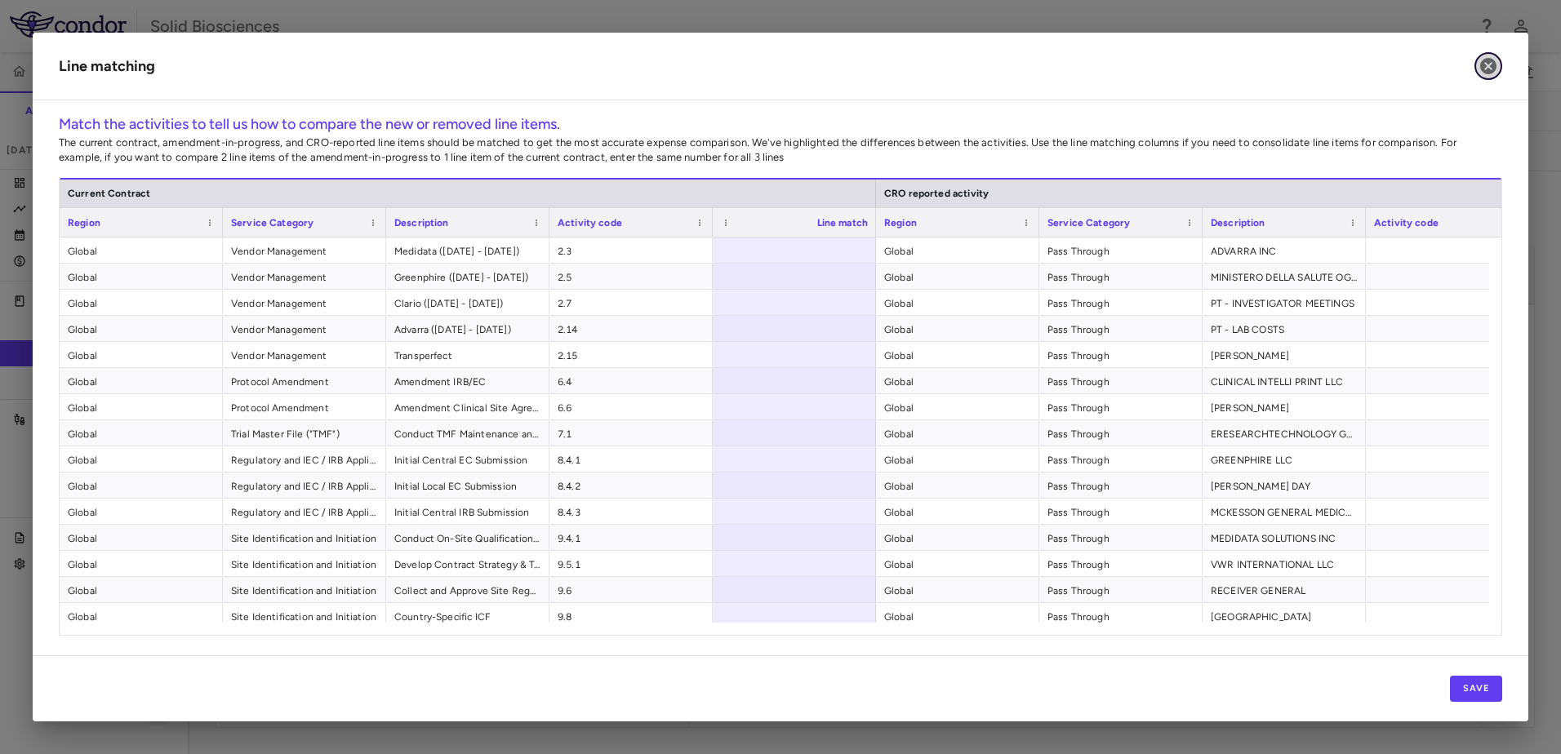
click at [1488, 65] on icon "button" at bounding box center [1488, 66] width 20 height 20
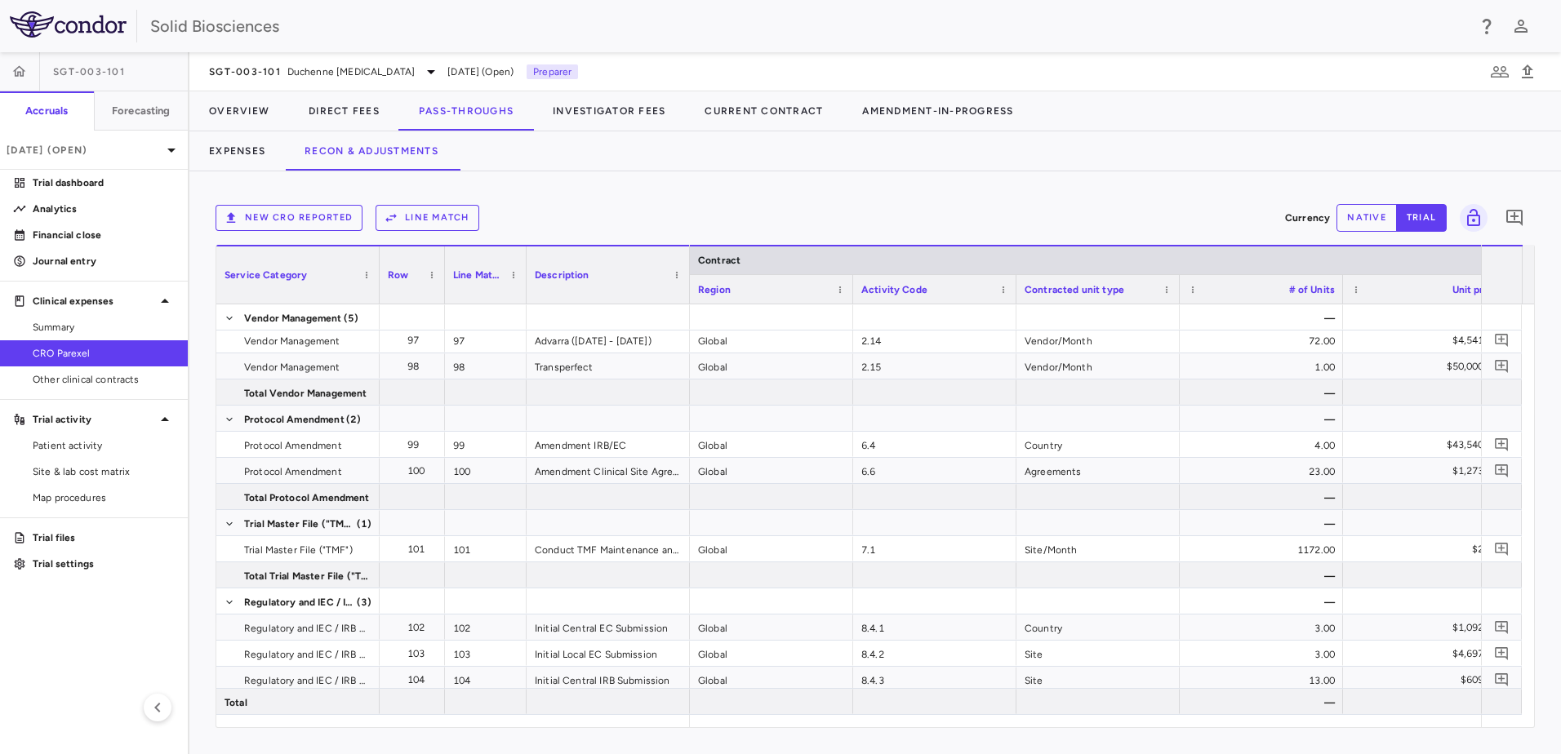
click at [105, 69] on span "SGT-003-101" at bounding box center [89, 71] width 72 height 13
click at [313, 71] on span "Duchenne [MEDICAL_DATA]" at bounding box center [350, 71] width 127 height 15
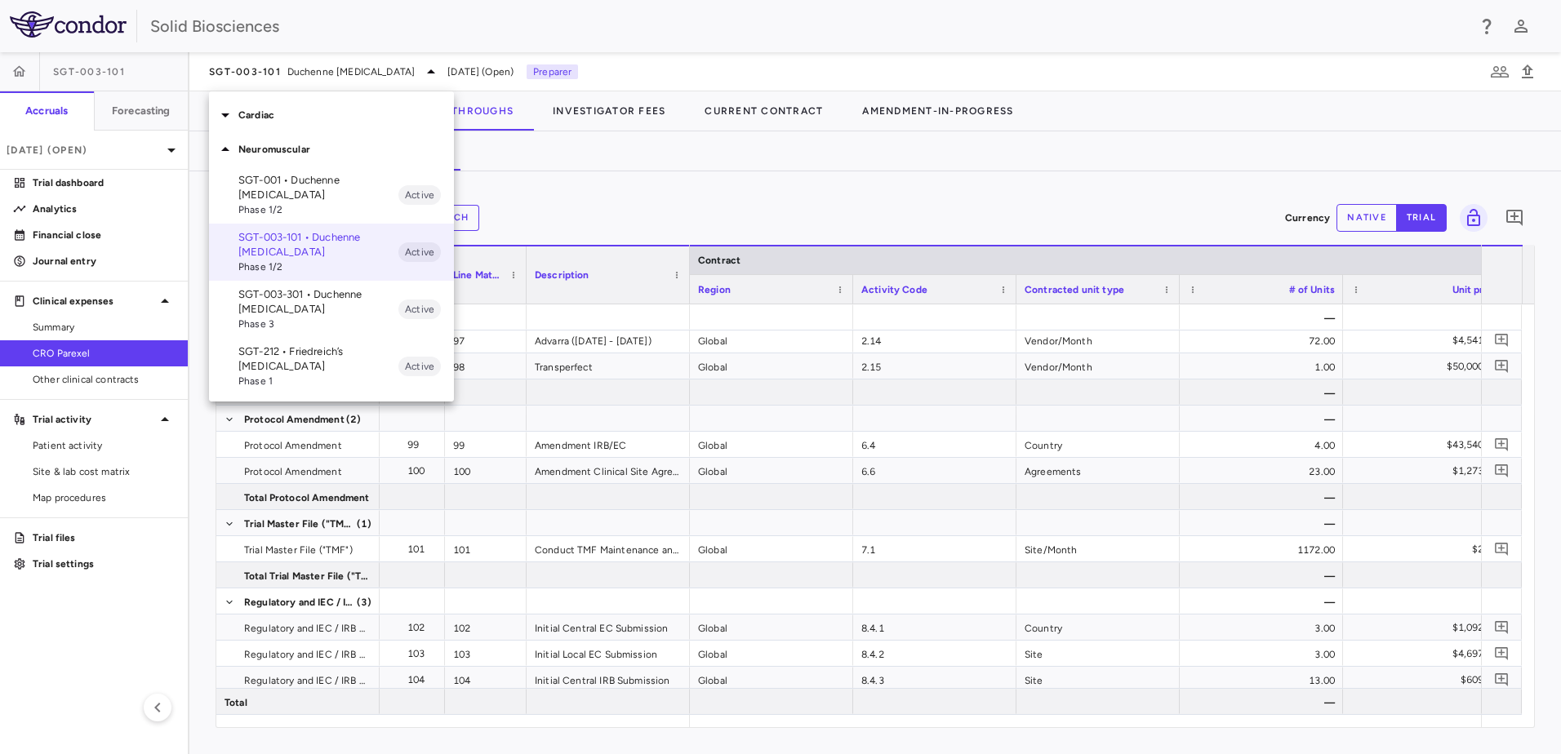
click at [298, 357] on p "SGT-212 • Friedreich’s [MEDICAL_DATA]" at bounding box center [318, 358] width 160 height 29
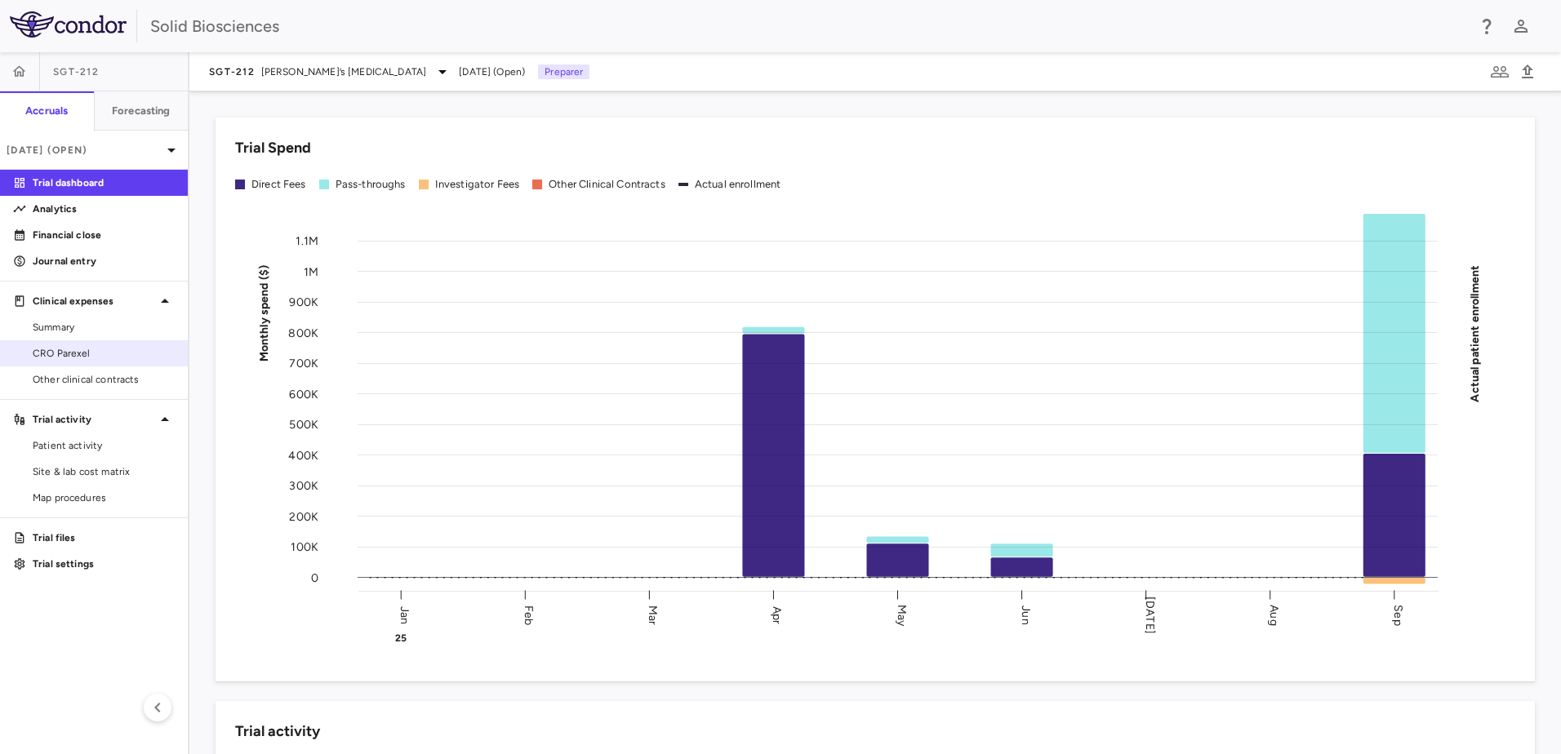
click at [69, 352] on span "CRO Parexel" at bounding box center [104, 353] width 142 height 15
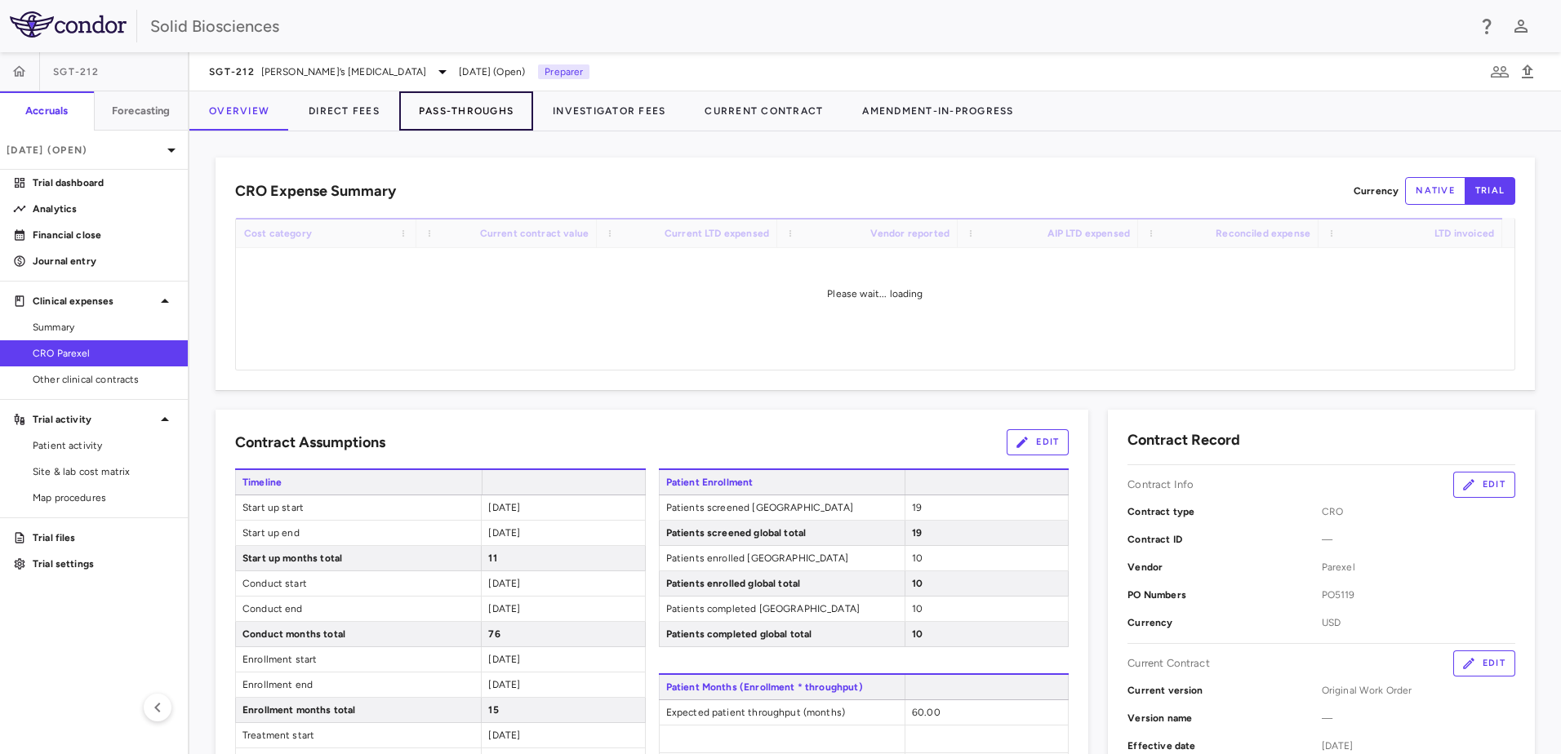
click at [471, 109] on button "Pass-Throughs" at bounding box center [466, 110] width 134 height 39
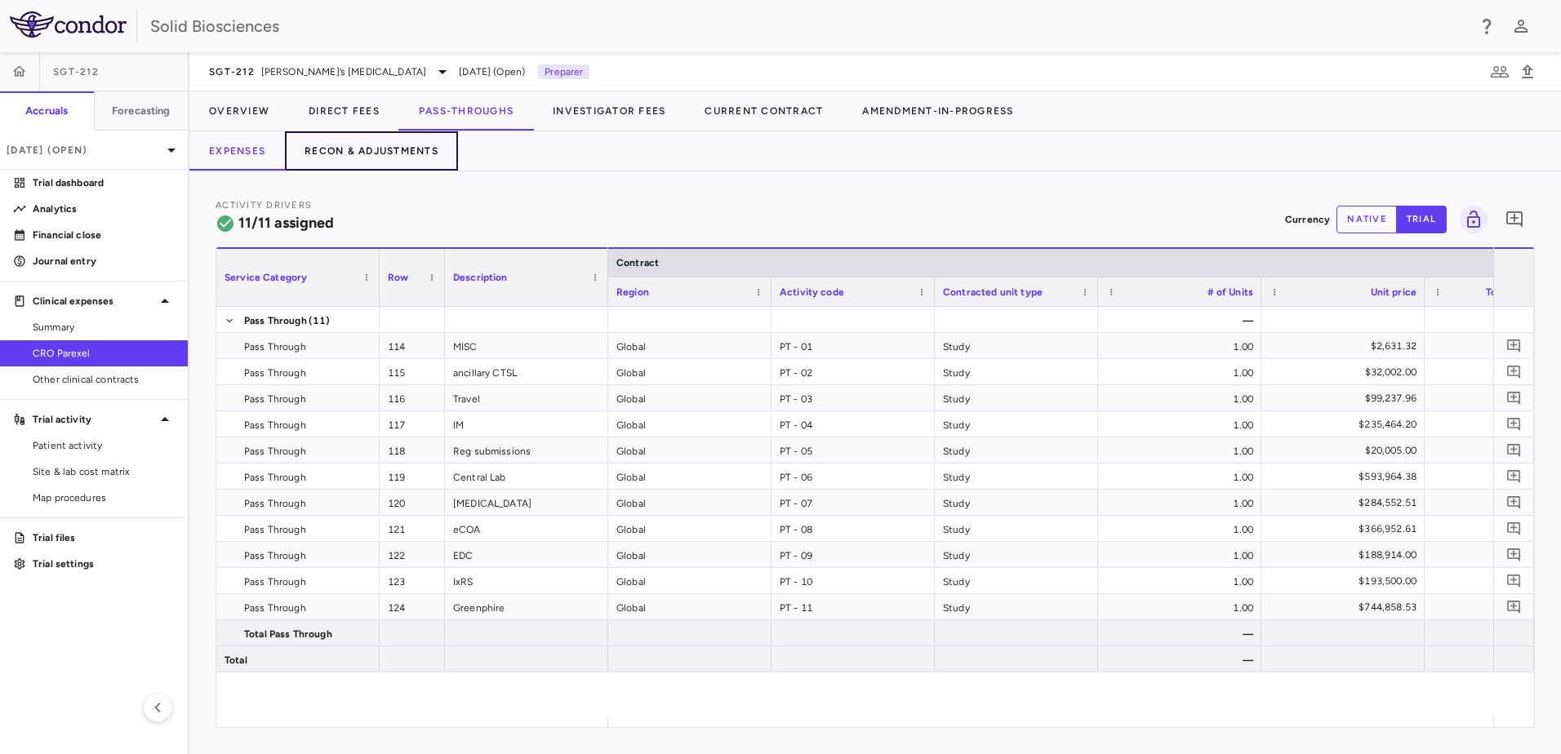
click at [359, 150] on button "Recon & Adjustments" at bounding box center [371, 150] width 173 height 39
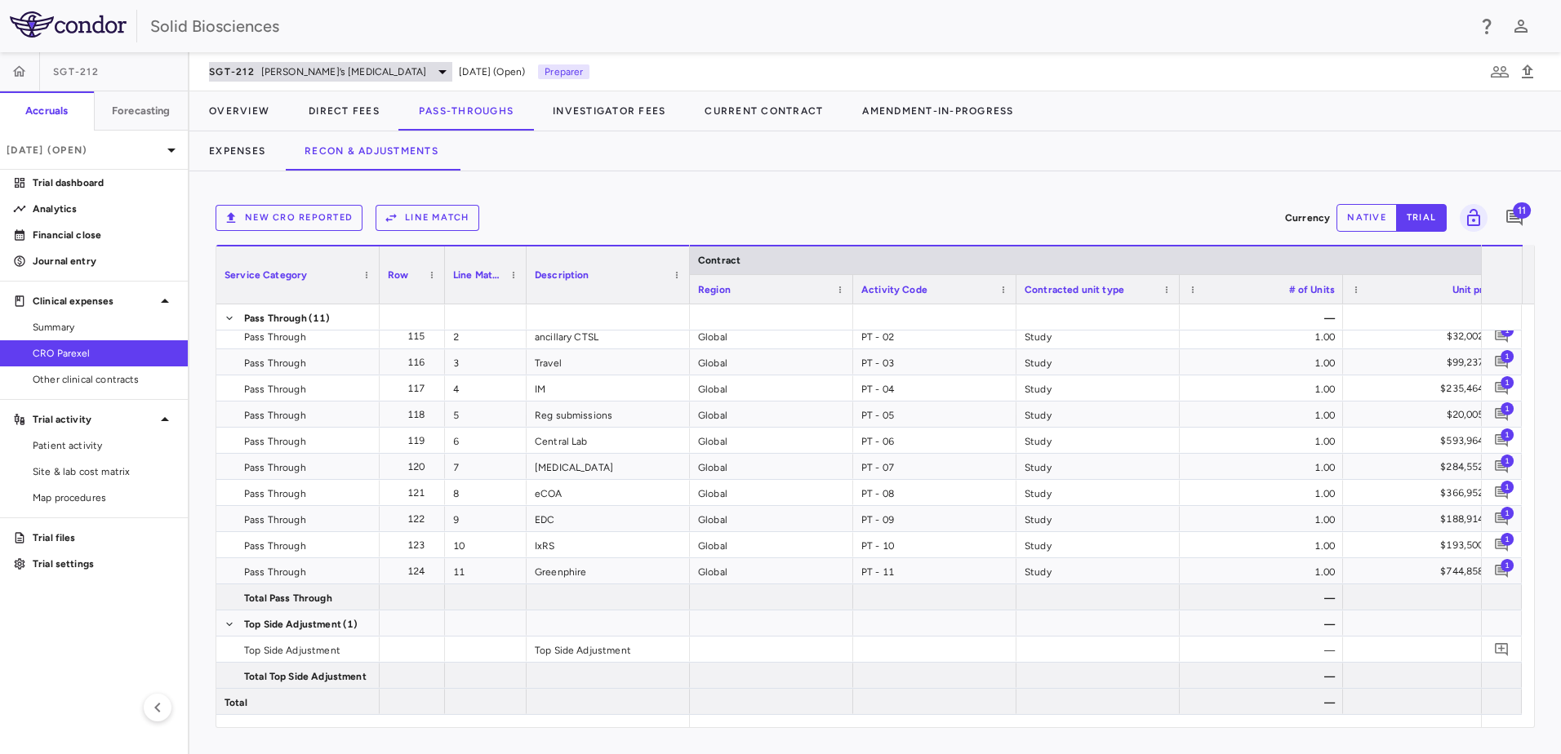
click at [336, 73] on span "[PERSON_NAME]’s [MEDICAL_DATA]" at bounding box center [344, 71] width 166 height 15
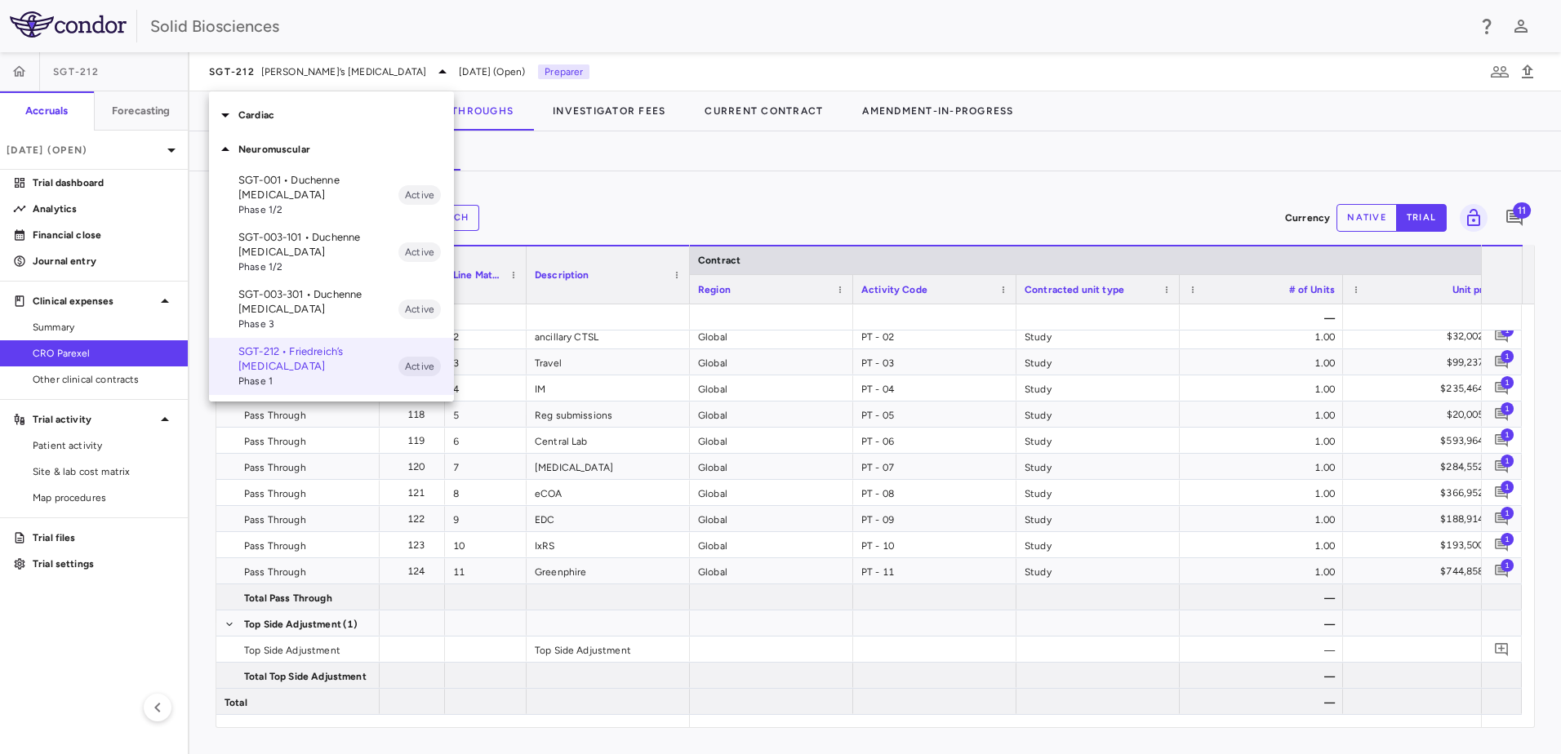
click at [304, 241] on p "SGT-003-101 • Duchenne [MEDICAL_DATA]" at bounding box center [318, 244] width 160 height 29
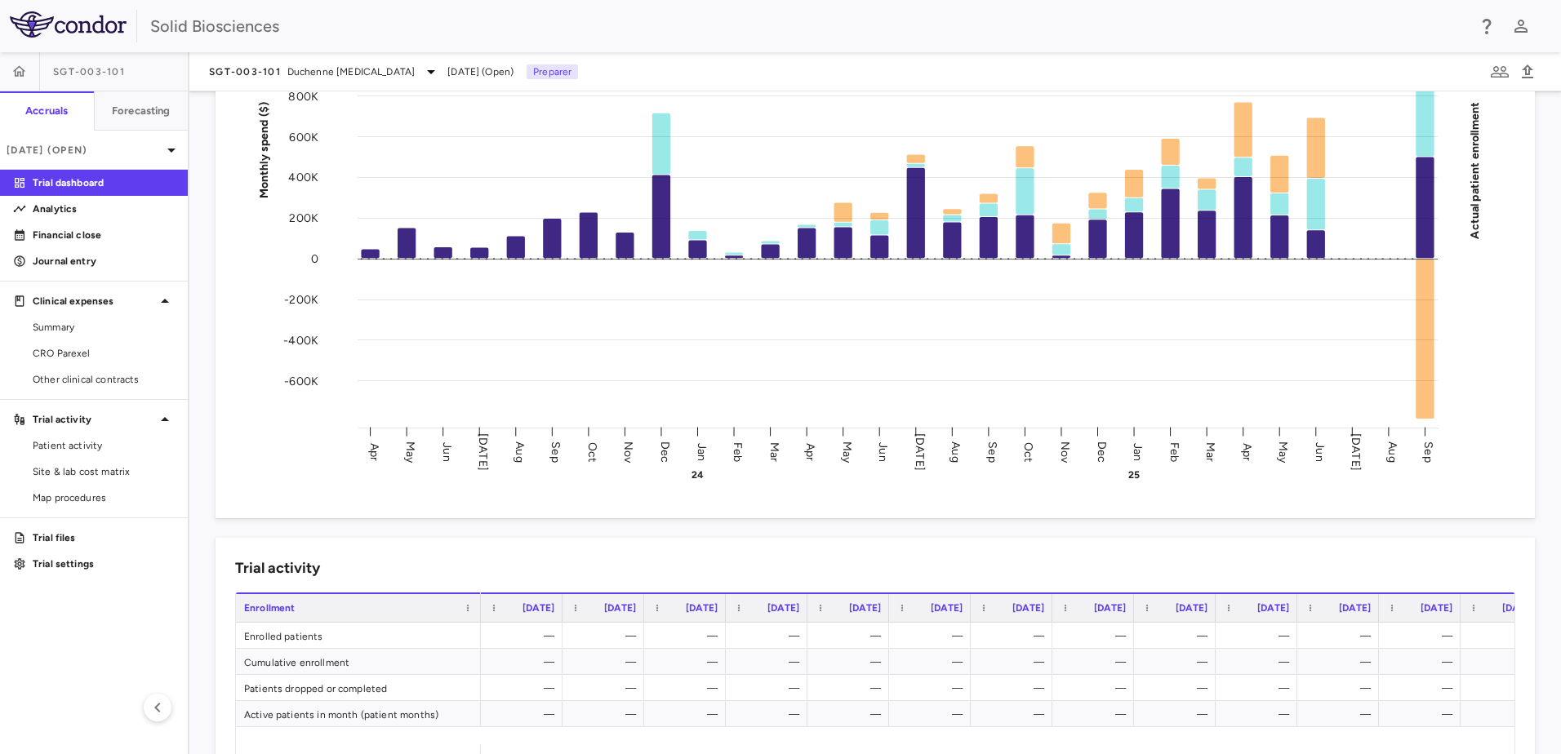
click at [201, 357] on div "Trial Spend Direct Fees Pass-throughs Investigator Fees Other Clinical Contract…" at bounding box center [865, 227] width 1339 height 584
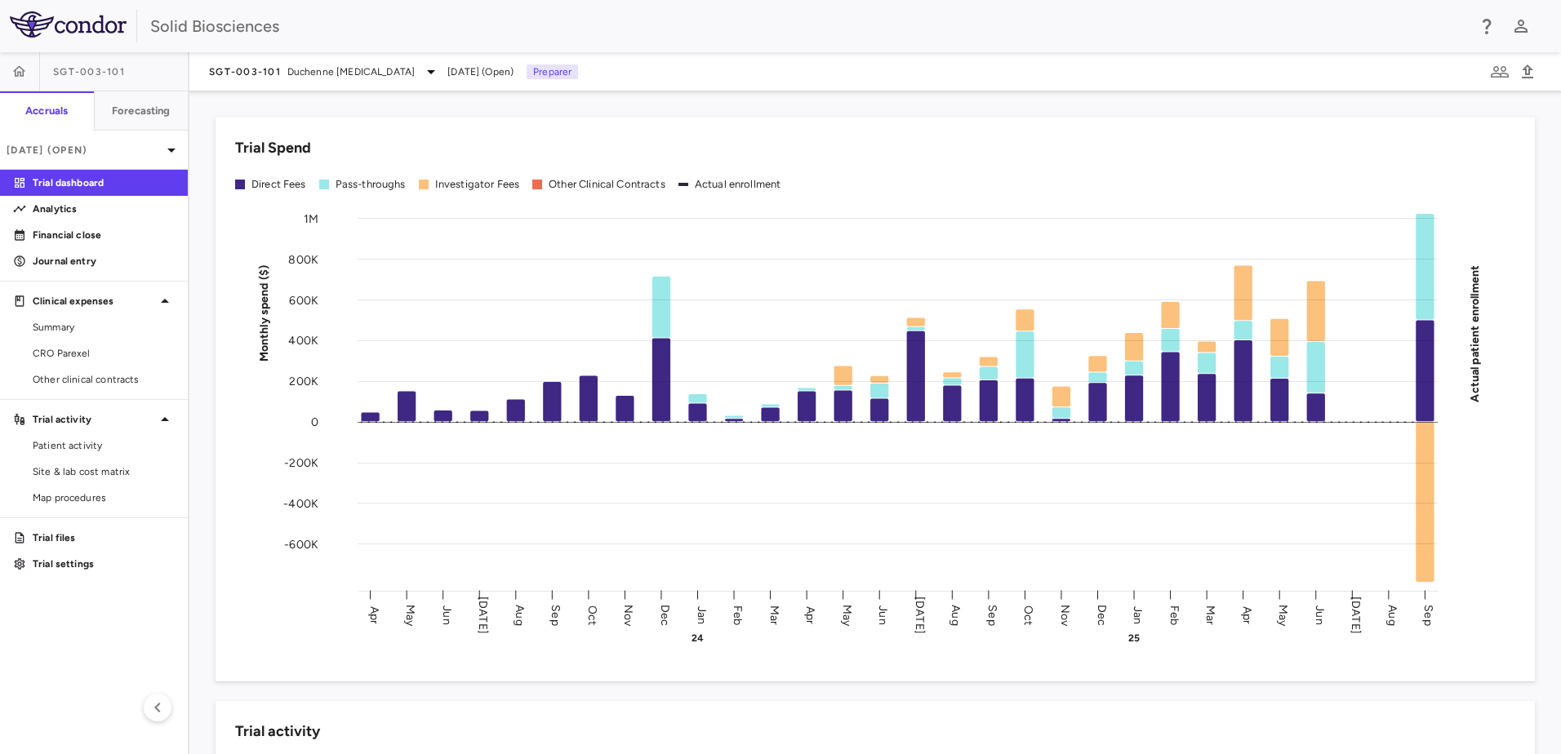
click at [202, 315] on div "Trial Spend Direct Fees Pass-throughs Investigator Fees Other Clinical Contract…" at bounding box center [865, 390] width 1339 height 584
click at [203, 317] on div "Trial Spend Direct Fees Pass-throughs Investigator Fees Other Clinical Contract…" at bounding box center [865, 390] width 1339 height 584
click at [203, 364] on div "Trial Spend Direct Fees Pass-throughs Investigator Fees Other Clinical Contract…" at bounding box center [865, 390] width 1339 height 584
click at [205, 187] on div "Trial Spend Direct Fees Pass-throughs Investigator Fees Other Clinical Contract…" at bounding box center [865, 390] width 1339 height 584
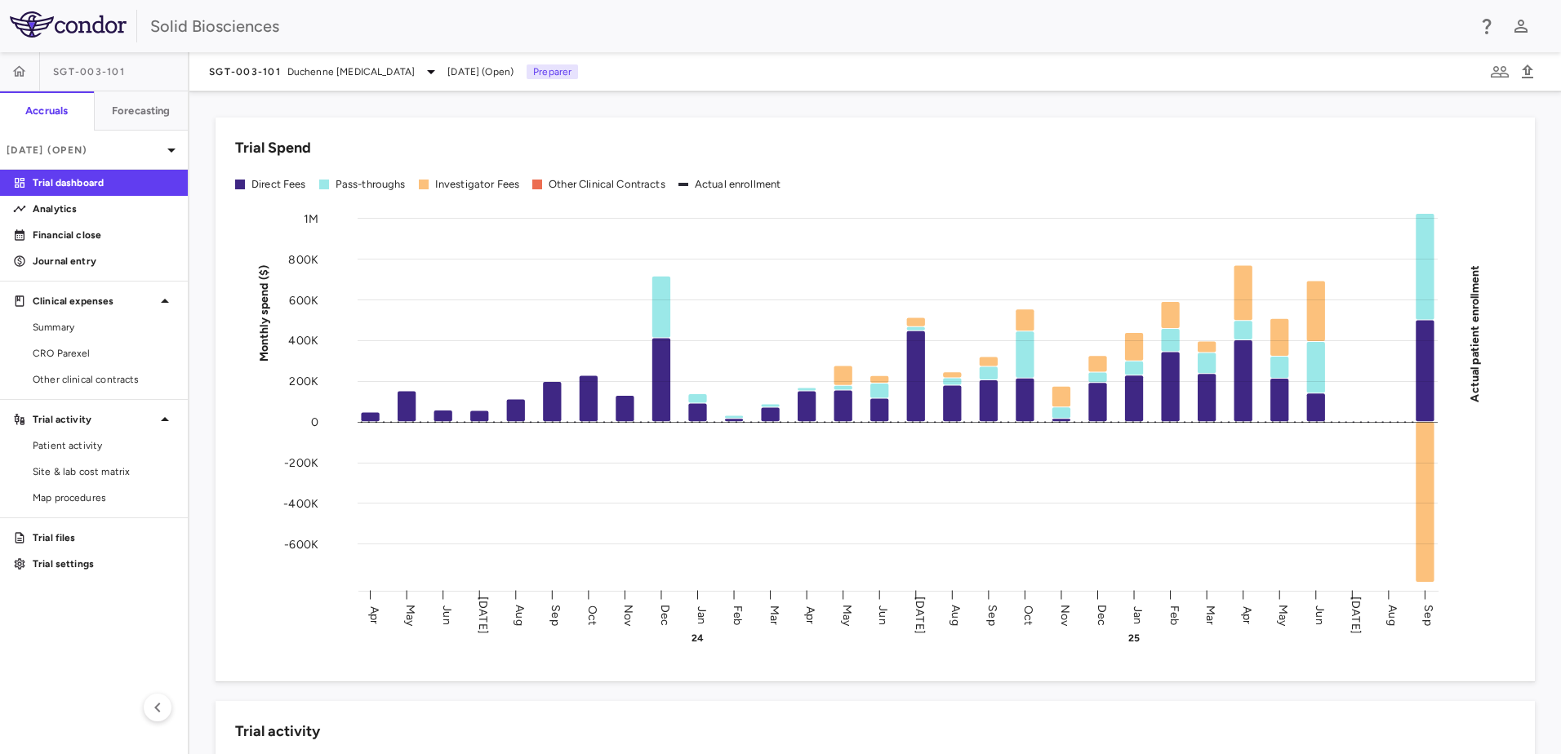
click at [208, 353] on div "Trial Spend Direct Fees Pass-throughs Investigator Fees Other Clinical Contract…" at bounding box center [865, 390] width 1339 height 584
click at [202, 356] on div "Trial Spend Direct Fees Pass-throughs Investigator Fees Other Clinical Contract…" at bounding box center [865, 390] width 1339 height 584
click at [200, 340] on div "Trial Spend Direct Fees Pass-throughs Investigator Fees Other Clinical Contract…" at bounding box center [865, 390] width 1339 height 584
